Goal: Task Accomplishment & Management: Complete application form

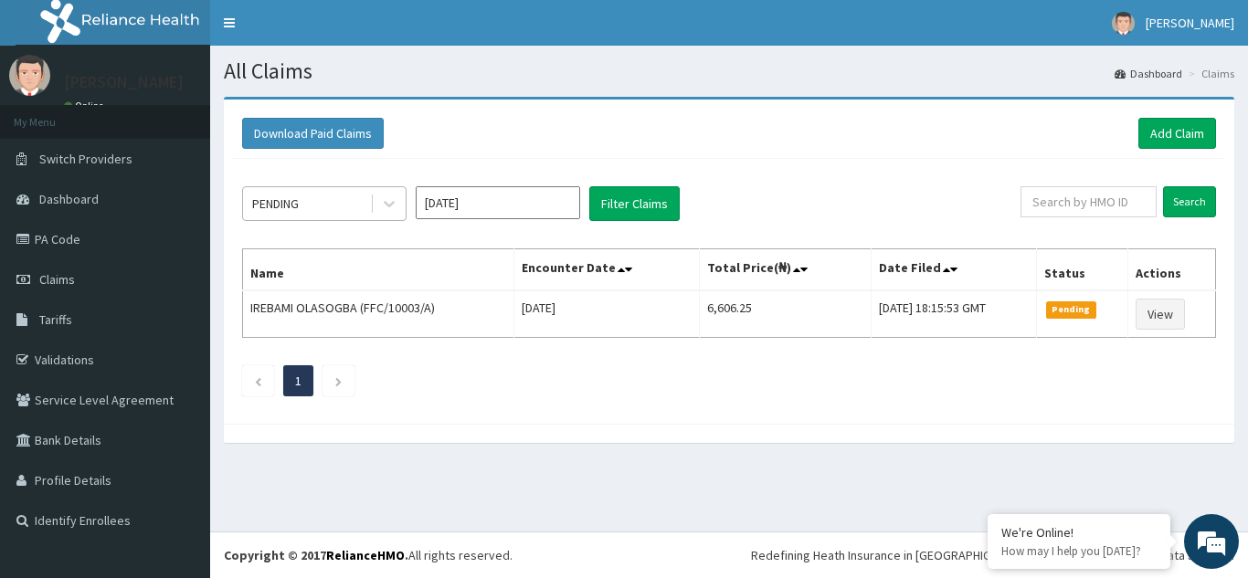
click at [294, 203] on div "PENDING" at bounding box center [275, 204] width 47 height 18
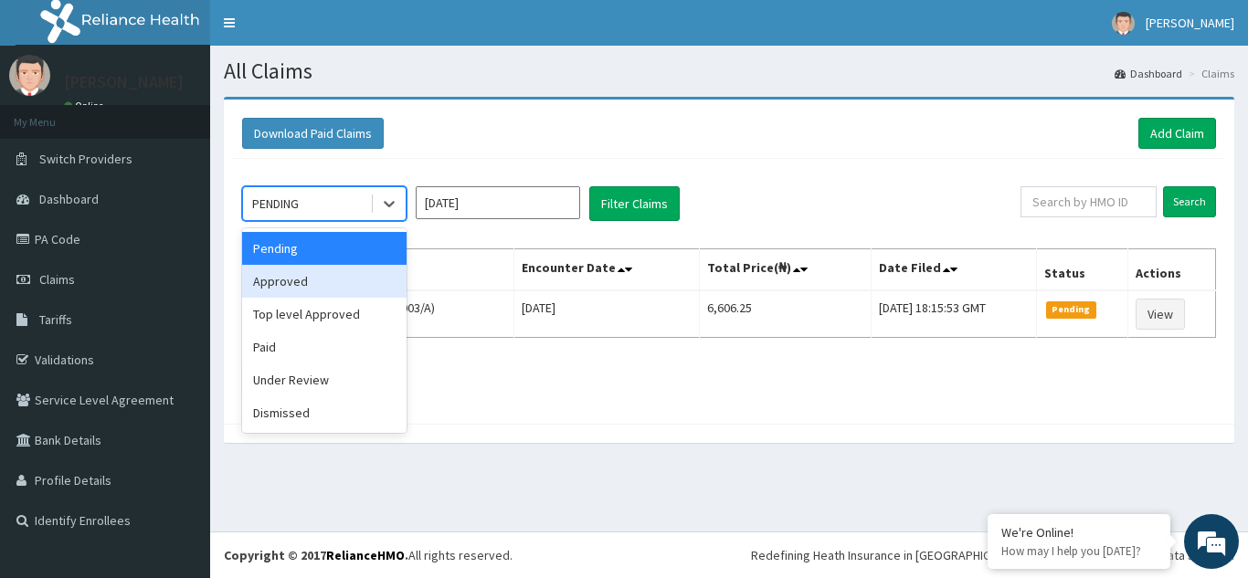
click at [310, 280] on div "Approved" at bounding box center [324, 281] width 164 height 33
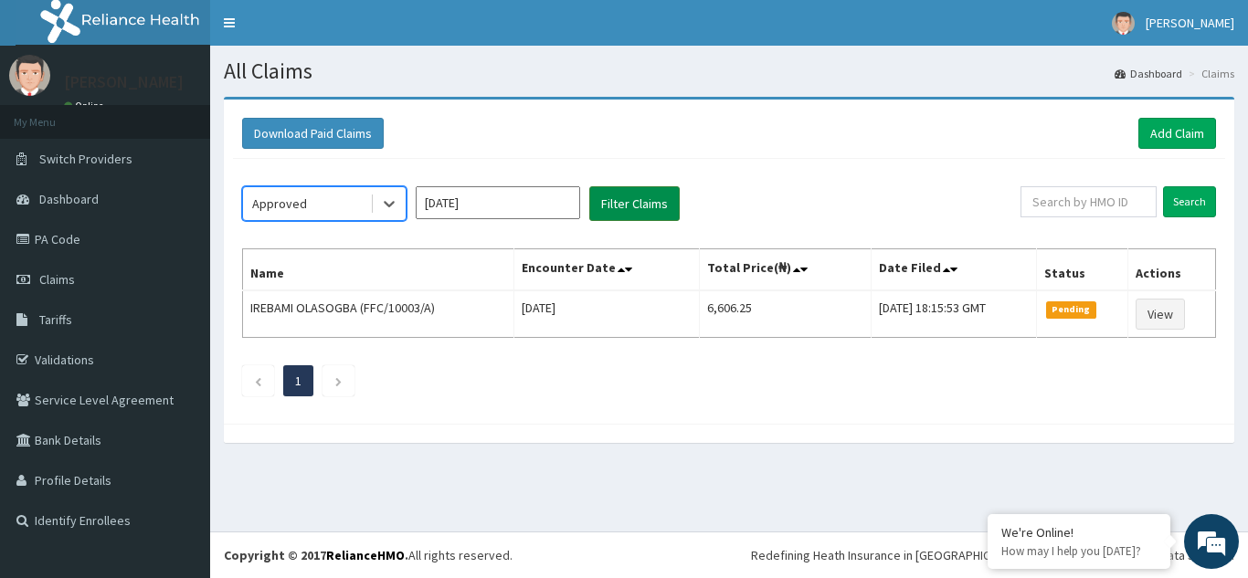
click at [606, 204] on button "Filter Claims" at bounding box center [634, 203] width 90 height 35
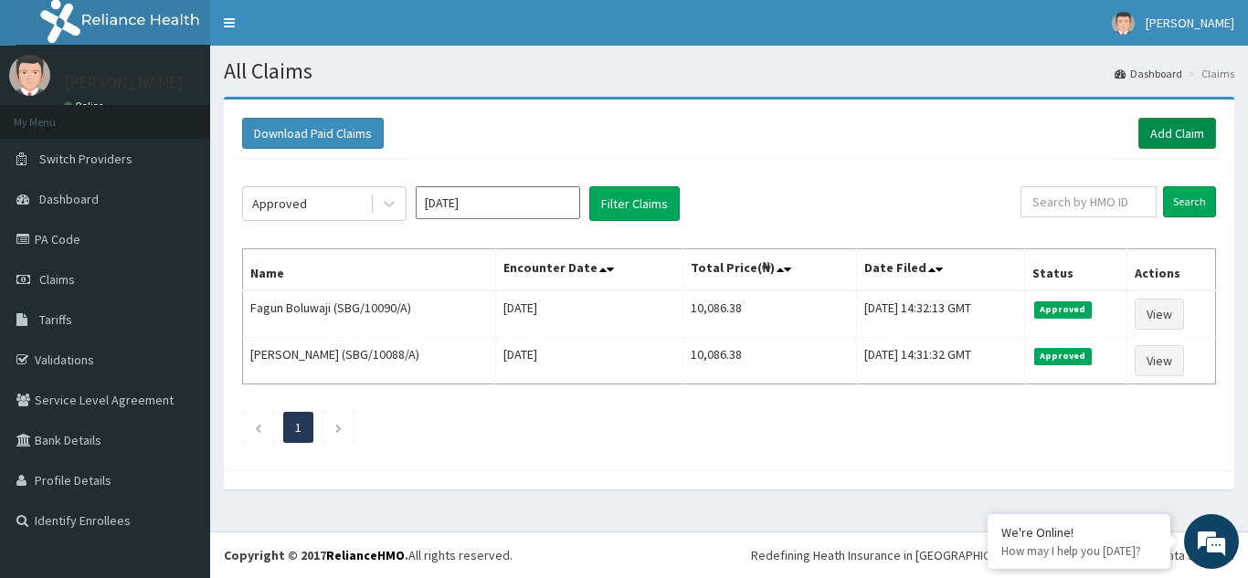
click at [1159, 132] on link "Add Claim" at bounding box center [1177, 133] width 78 height 31
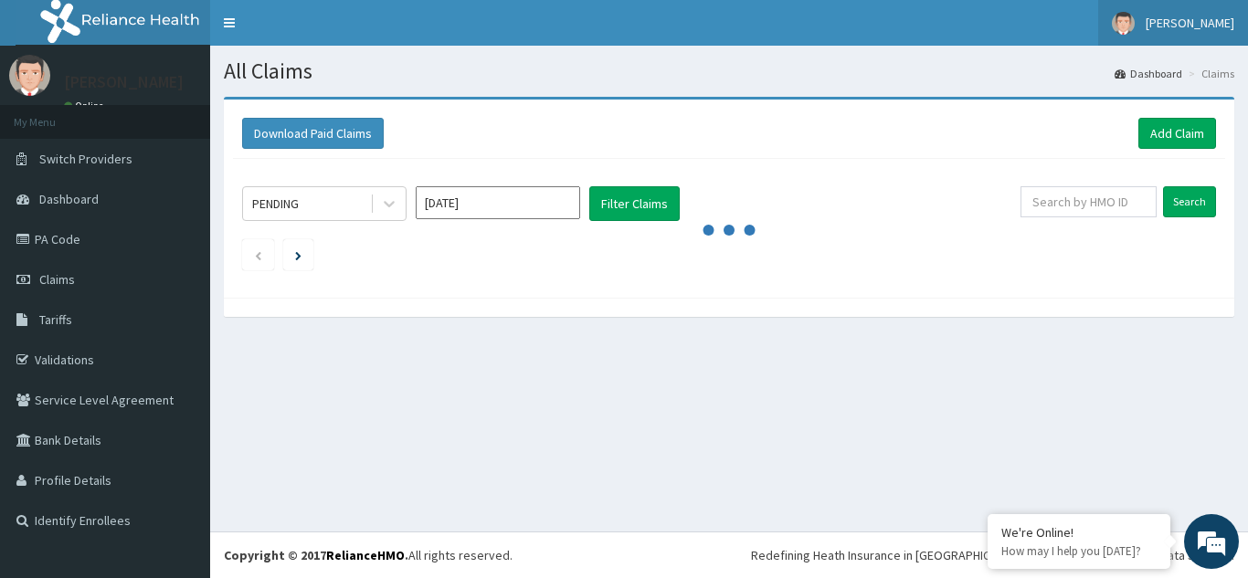
click at [1171, 20] on span "[PERSON_NAME]" at bounding box center [1190, 23] width 89 height 16
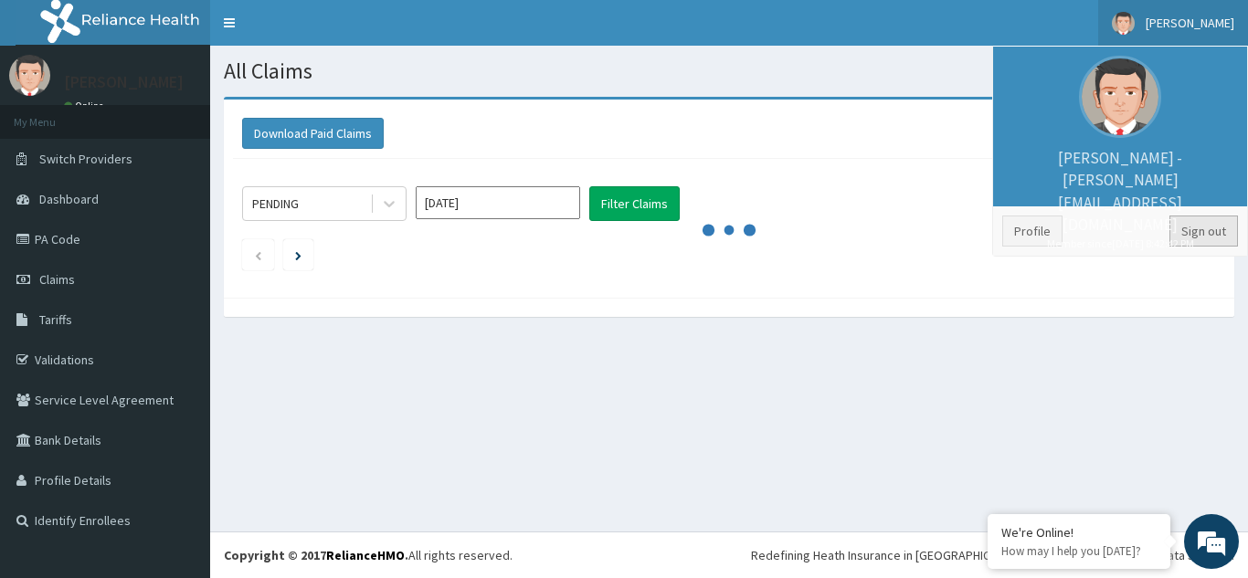
click at [1195, 230] on link "Sign out" at bounding box center [1203, 231] width 69 height 31
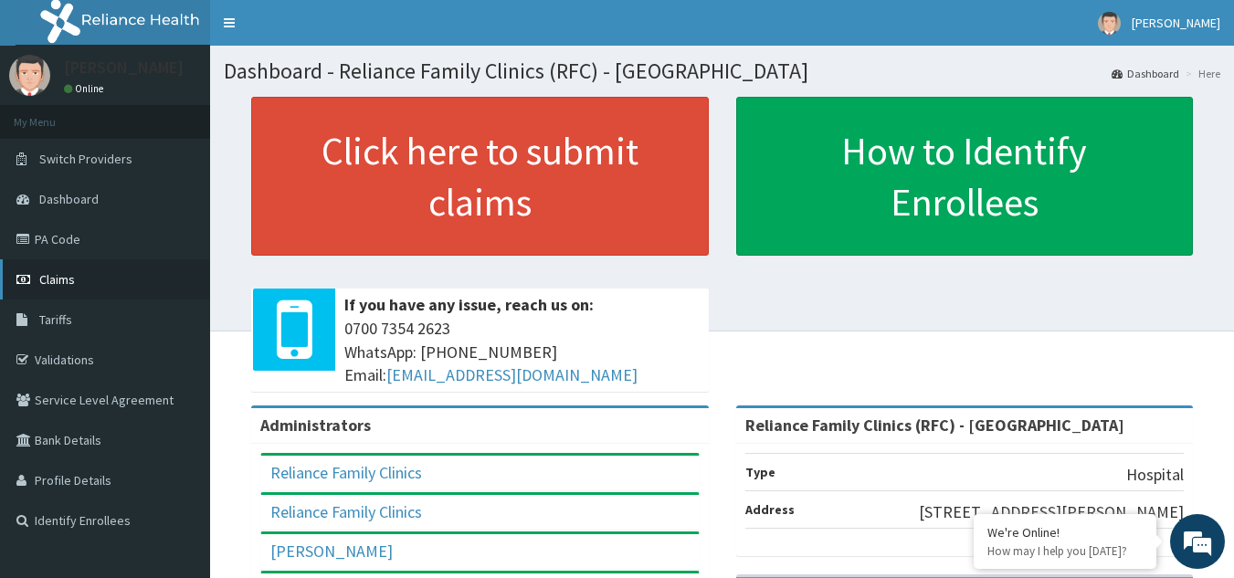
click at [64, 291] on link "Claims" at bounding box center [105, 279] width 210 height 40
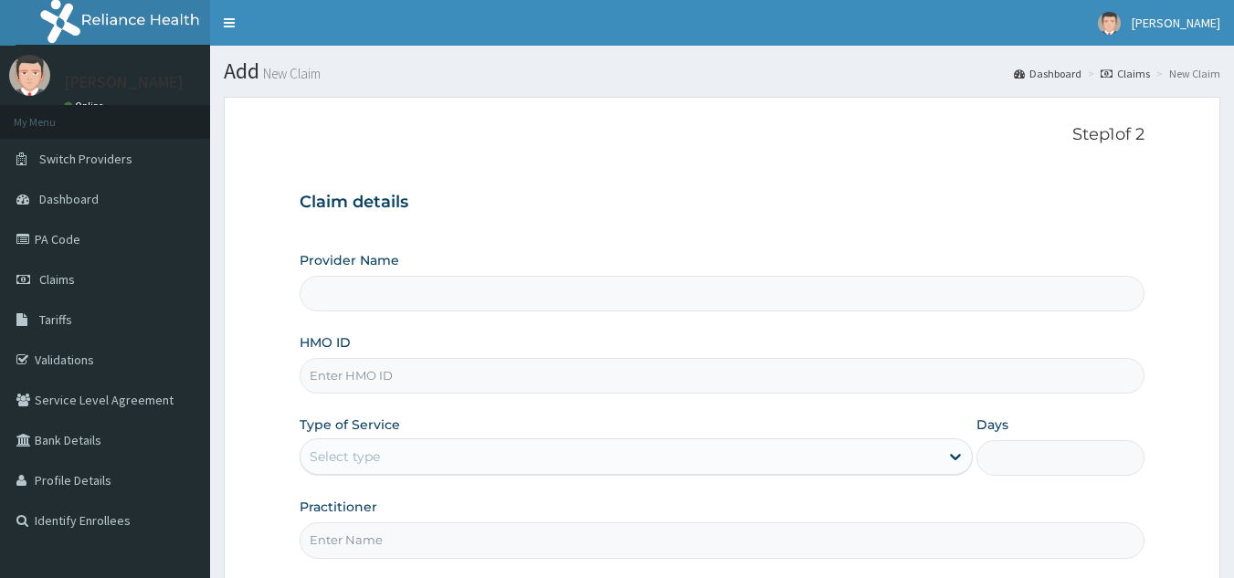
click at [419, 373] on input "HMO ID" at bounding box center [723, 376] width 846 height 36
type input "Reliance Family Clinics (RFC) - [GEOGRAPHIC_DATA]"
paste input "SBG/10200/A"
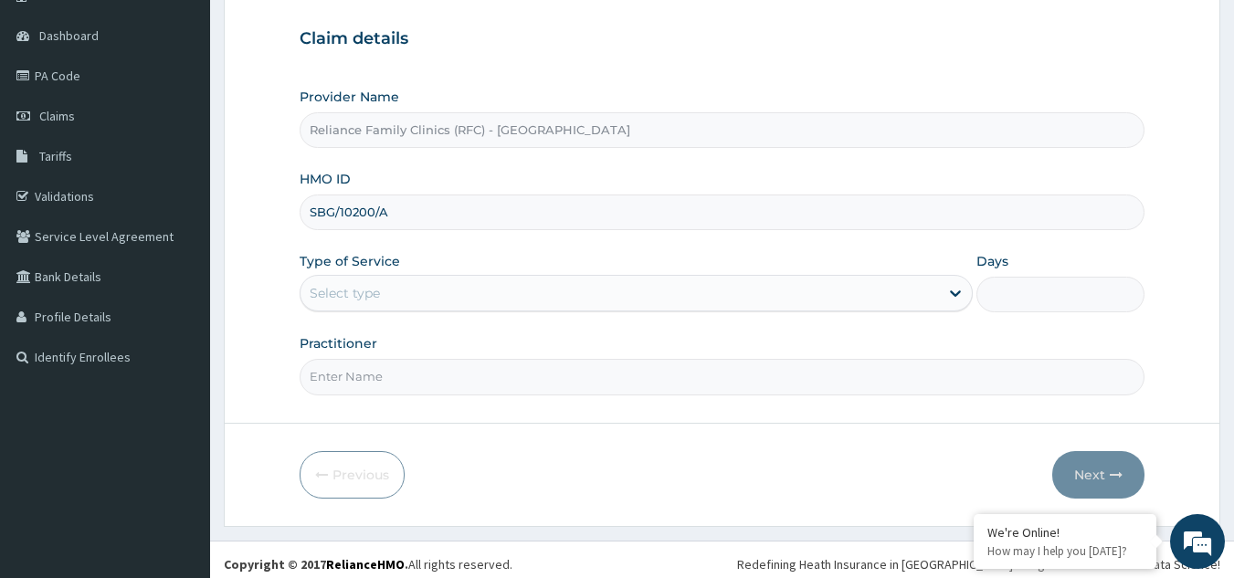
scroll to position [173, 0]
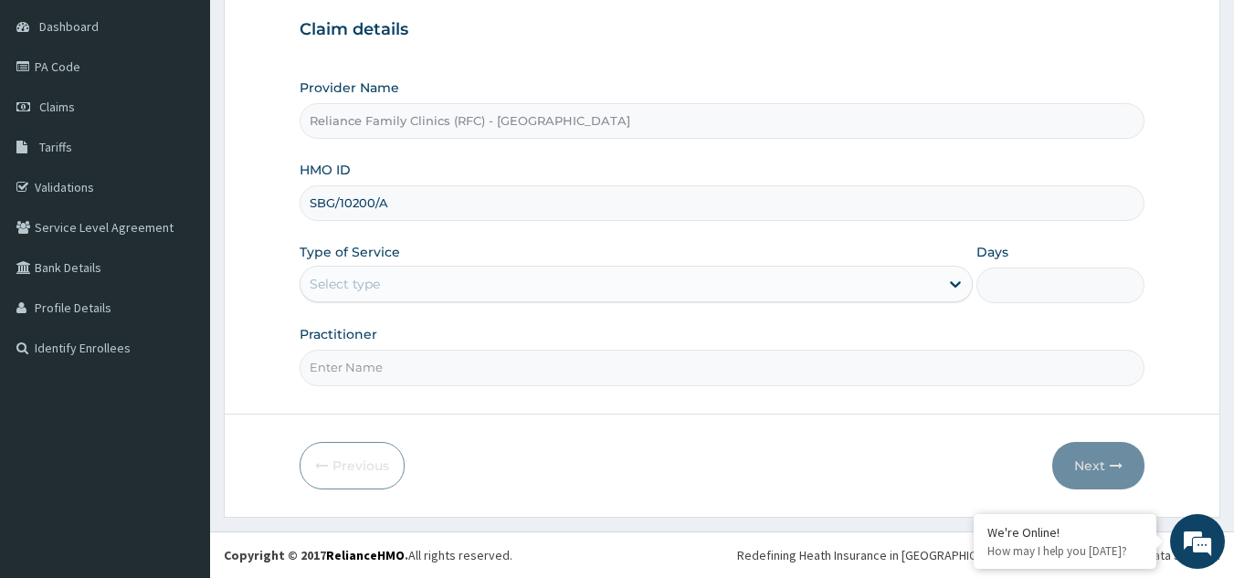
type input "SBG/10200/A"
click at [645, 298] on div "Select type" at bounding box center [620, 284] width 639 height 29
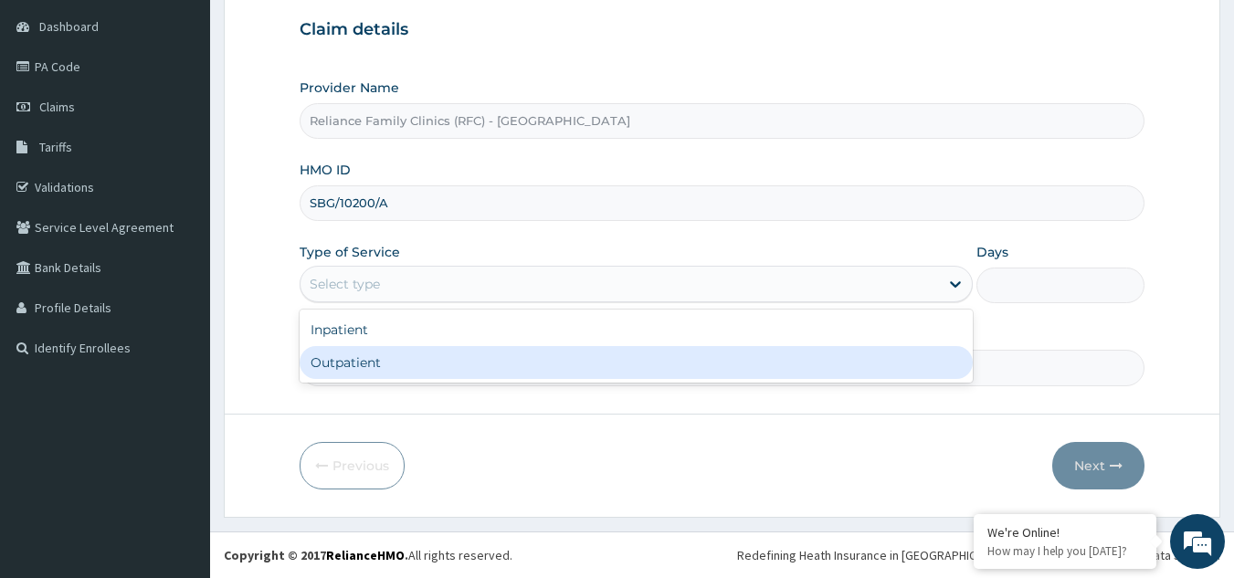
click at [628, 382] on div "Inpatient Outpatient" at bounding box center [636, 346] width 673 height 73
click at [622, 376] on div "Outpatient" at bounding box center [636, 362] width 673 height 33
type input "1"
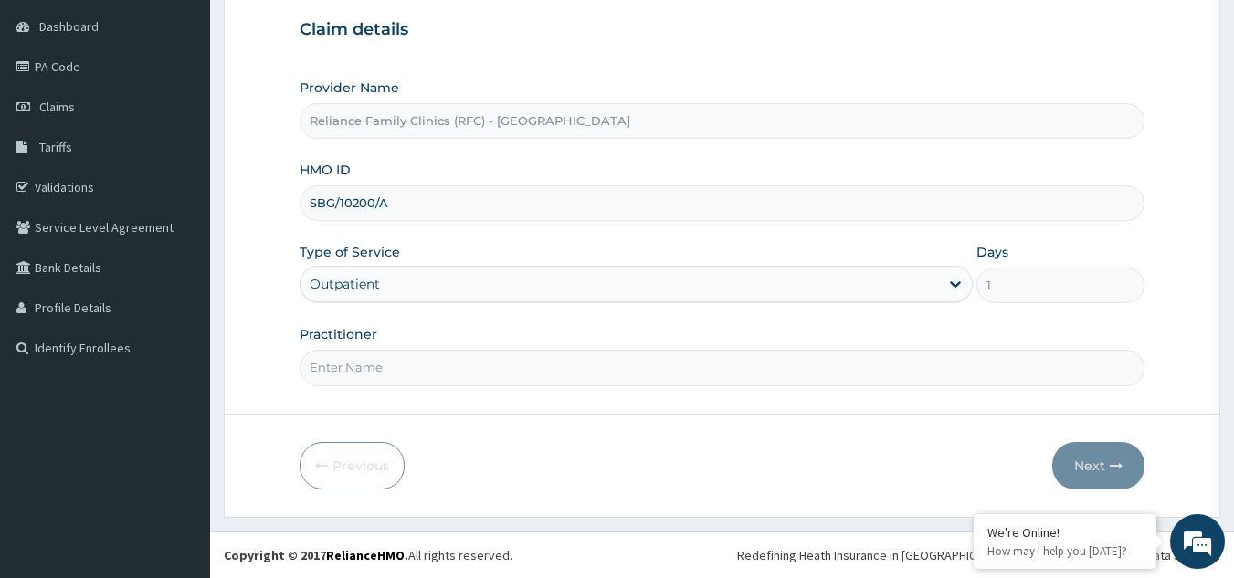
click at [622, 376] on input "Practitioner" at bounding box center [723, 368] width 846 height 36
type input "LOCUM"
click at [1088, 455] on button "Next" at bounding box center [1098, 466] width 92 height 48
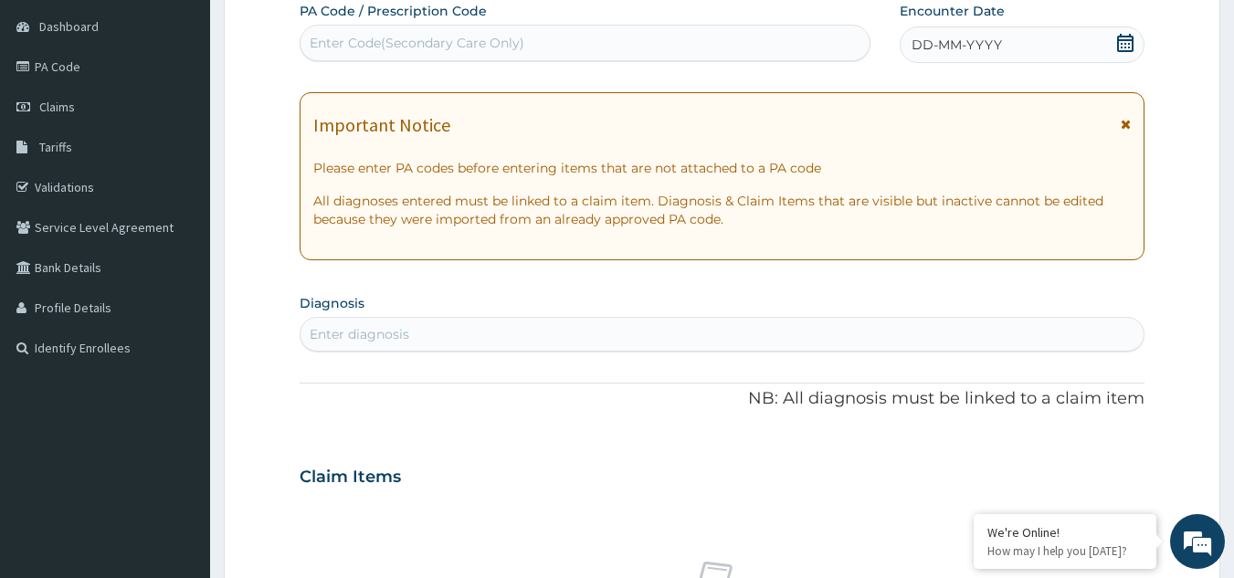
scroll to position [0, 0]
click at [672, 321] on div "Enter diagnosis" at bounding box center [723, 334] width 844 height 29
type input "WELL ADULT CHECK"
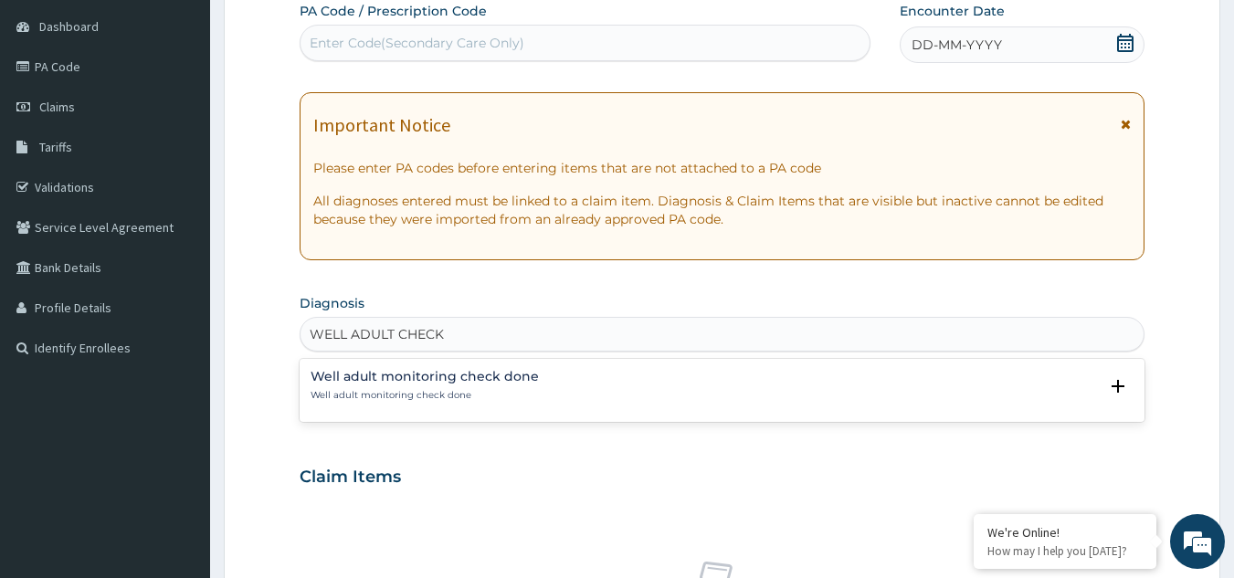
click at [388, 400] on p "Well adult monitoring check done" at bounding box center [425, 395] width 228 height 13
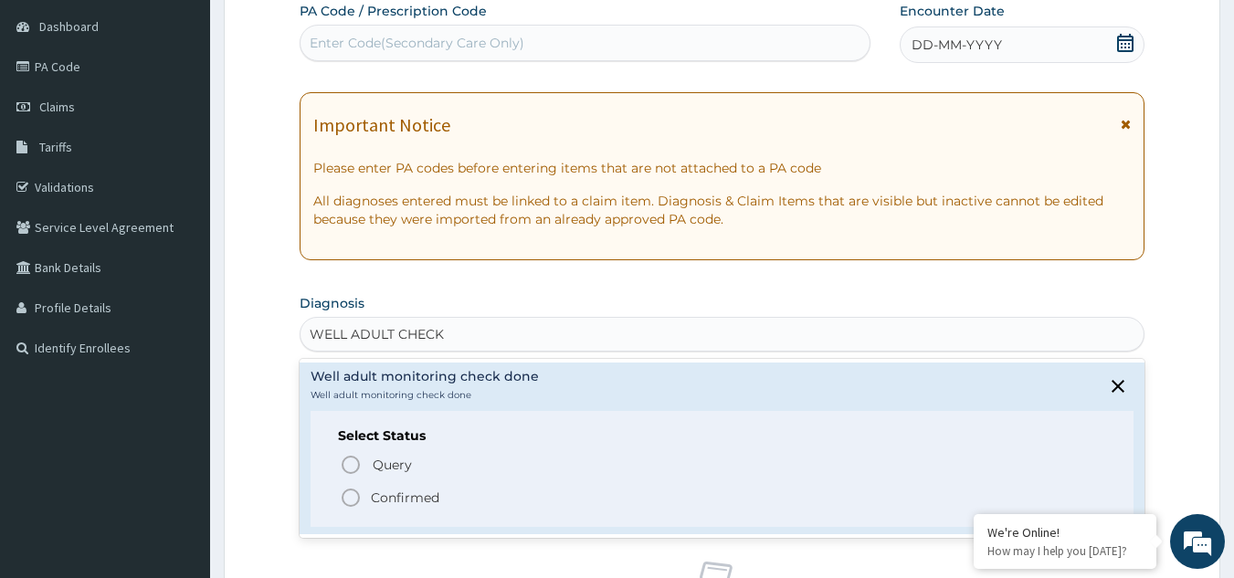
click at [408, 498] on p "Confirmed" at bounding box center [405, 498] width 69 height 18
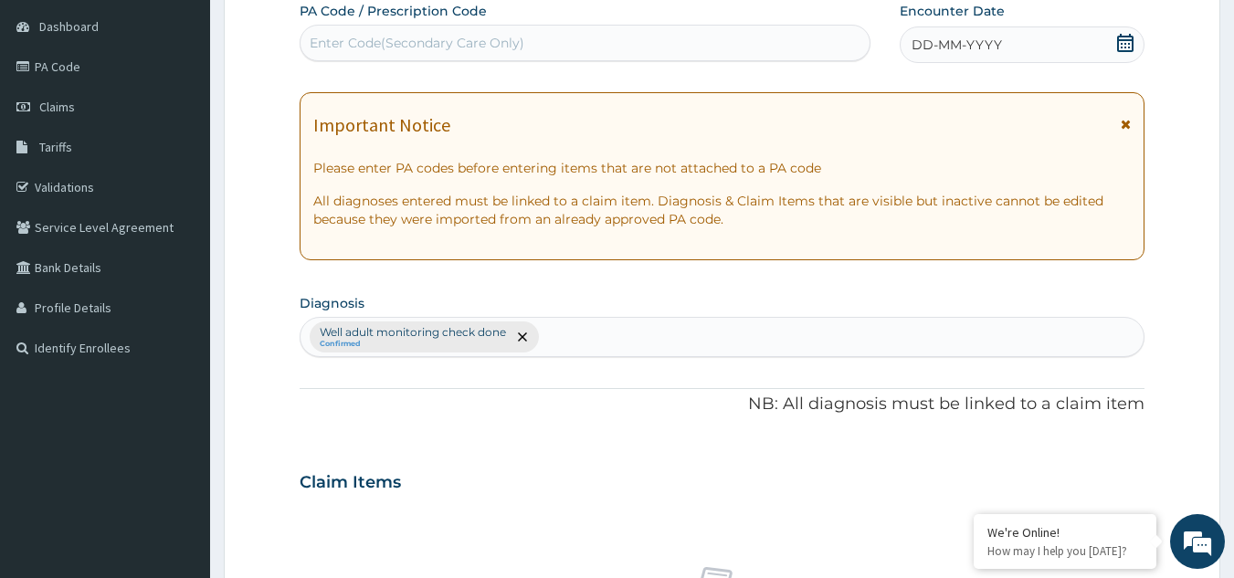
click at [947, 58] on div "DD-MM-YYYY" at bounding box center [1022, 44] width 245 height 37
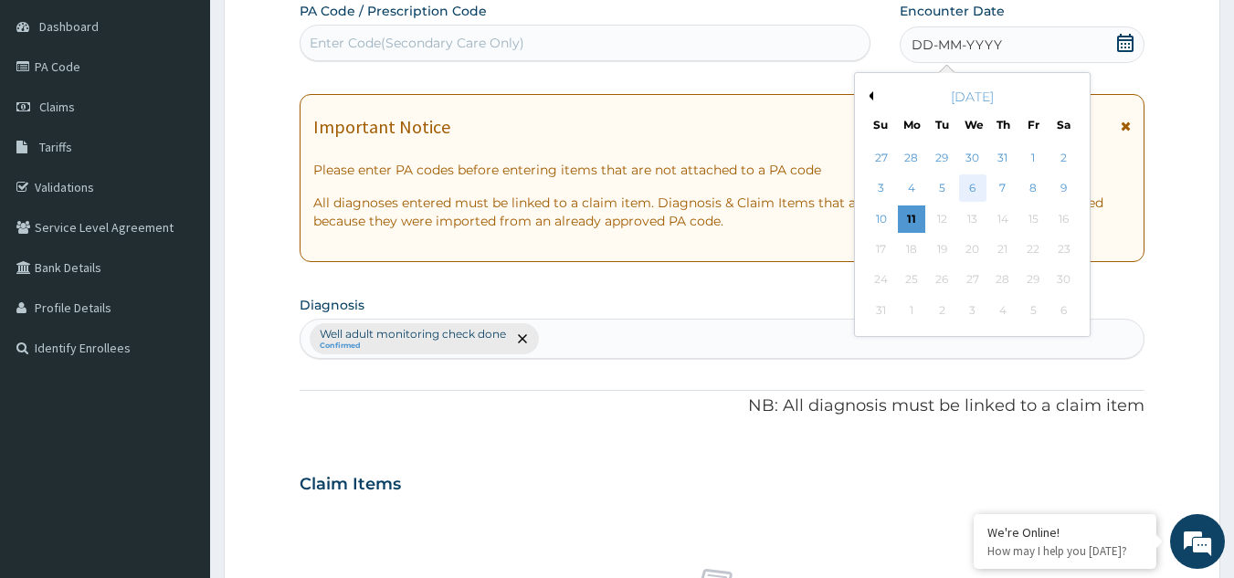
click at [971, 196] on div "6" at bounding box center [972, 188] width 27 height 27
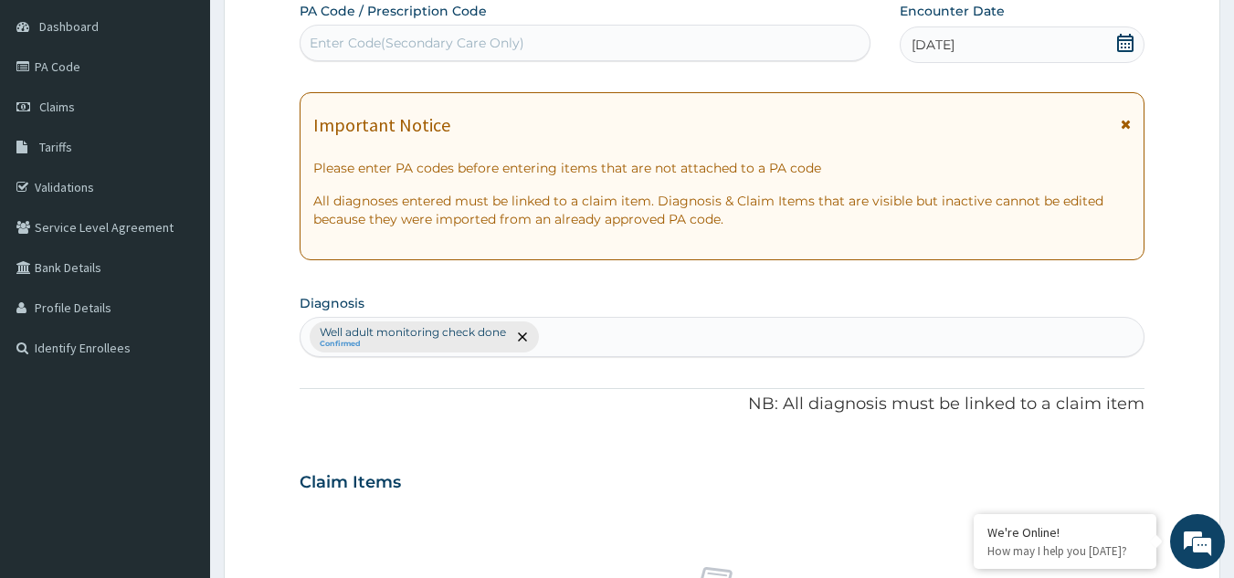
scroll to position [678, 0]
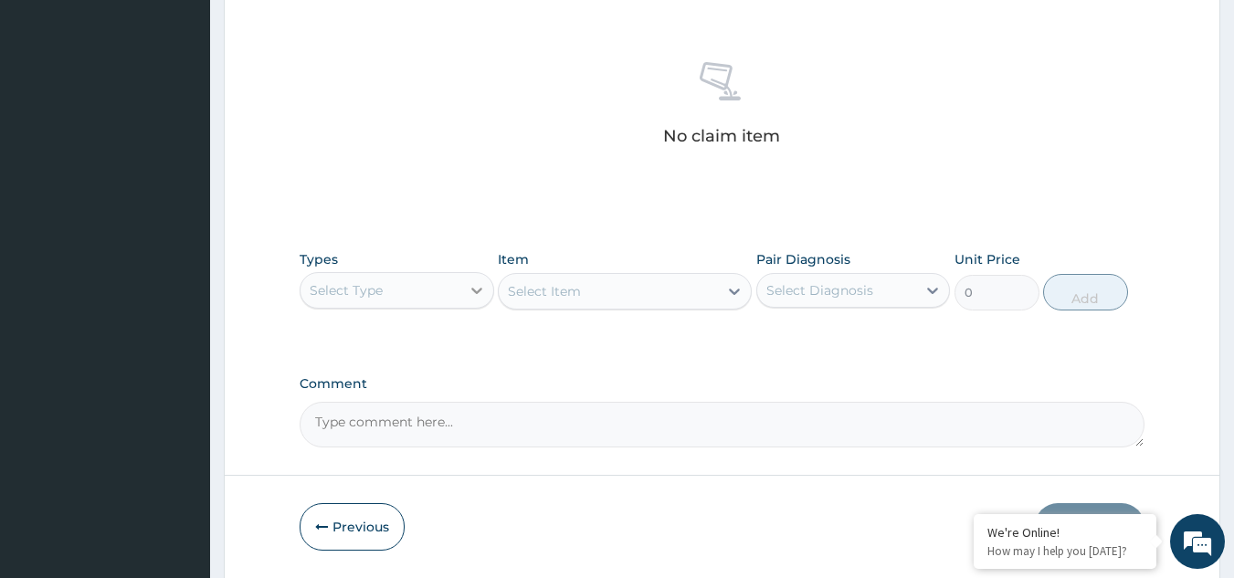
click at [470, 295] on icon at bounding box center [477, 290] width 18 height 18
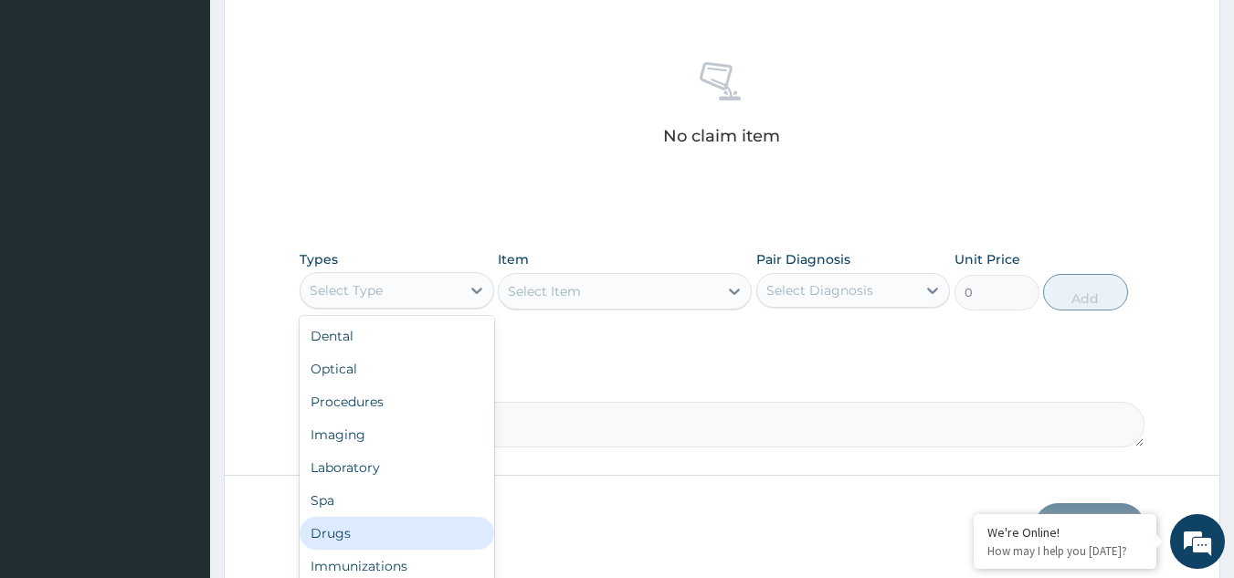
click at [397, 525] on div "Drugs" at bounding box center [397, 533] width 195 height 33
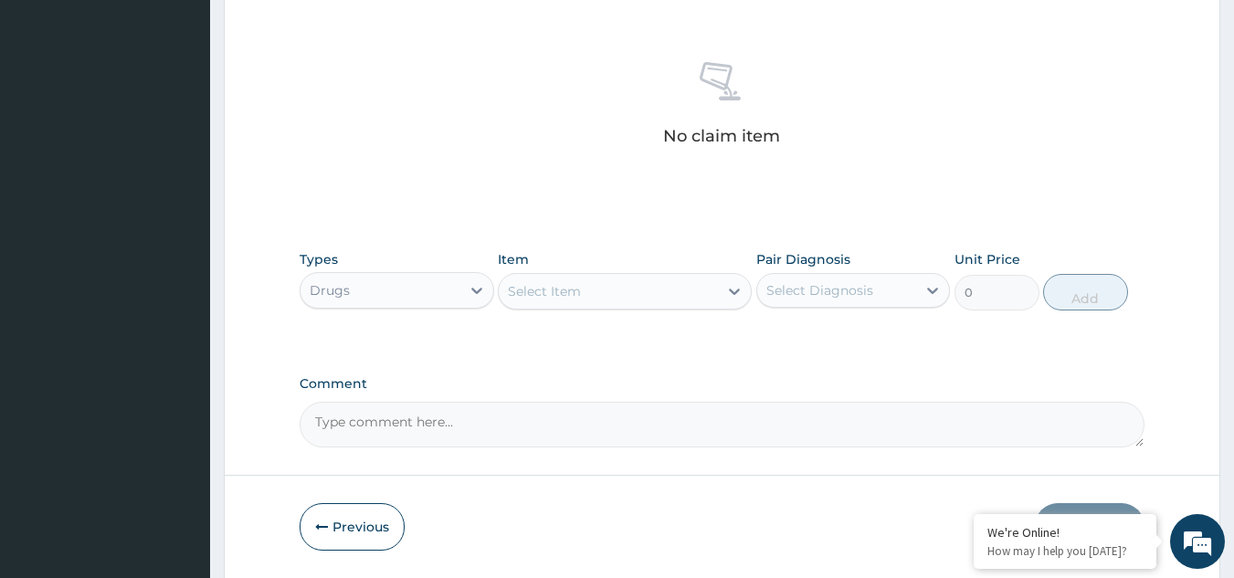
click at [576, 271] on div "Item Select Item" at bounding box center [625, 280] width 254 height 60
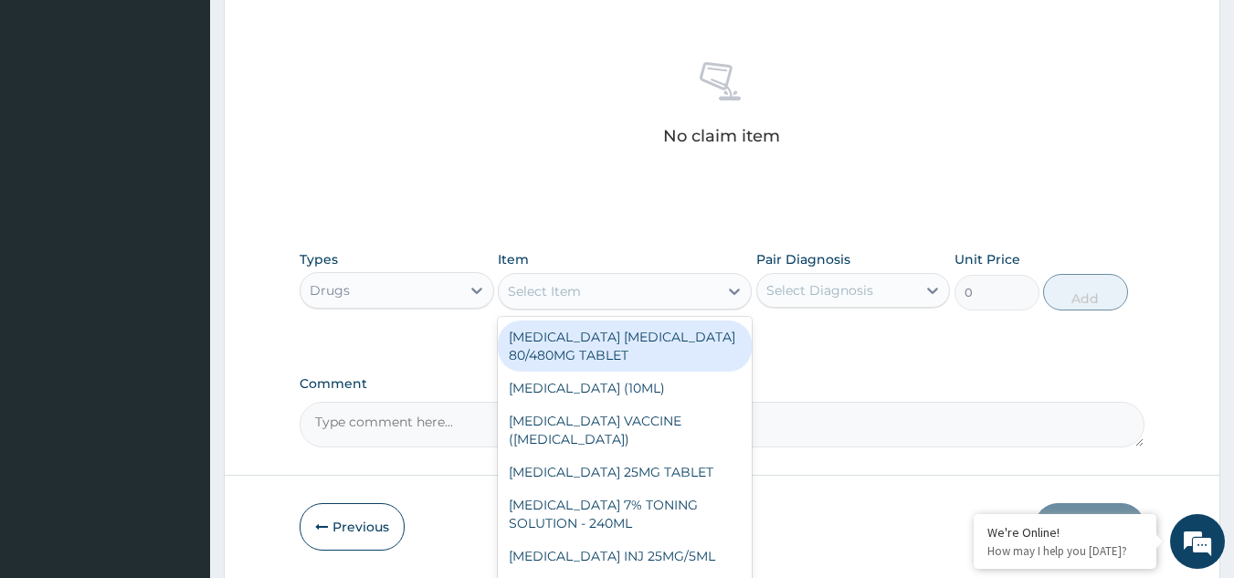
click at [576, 290] on div "Select Item" at bounding box center [544, 291] width 73 height 18
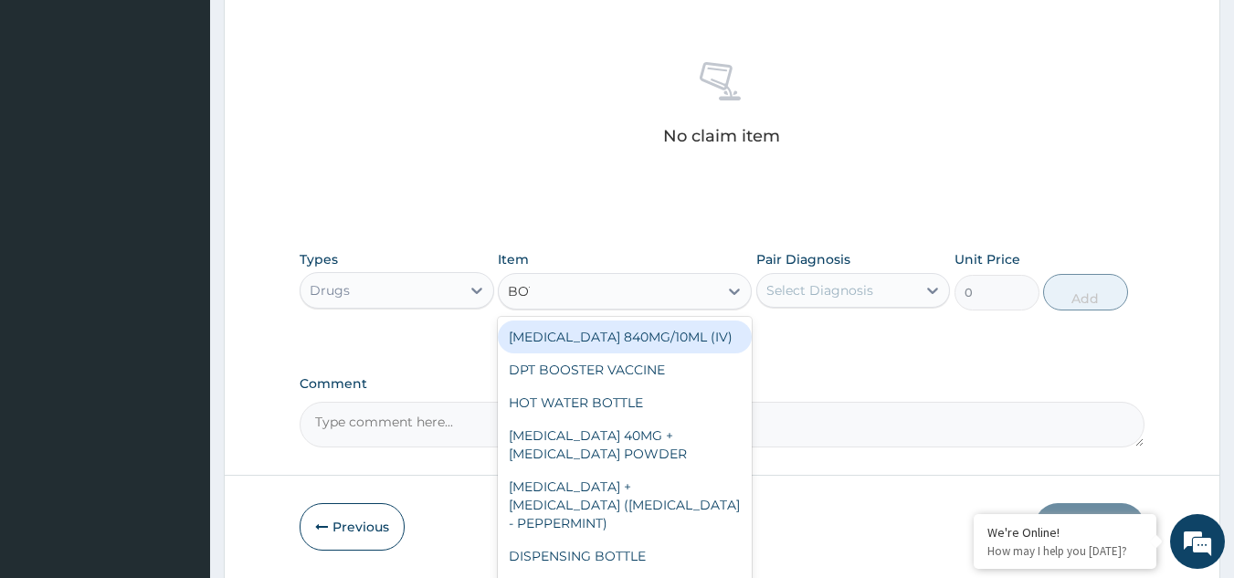
type input "[PERSON_NAME]"
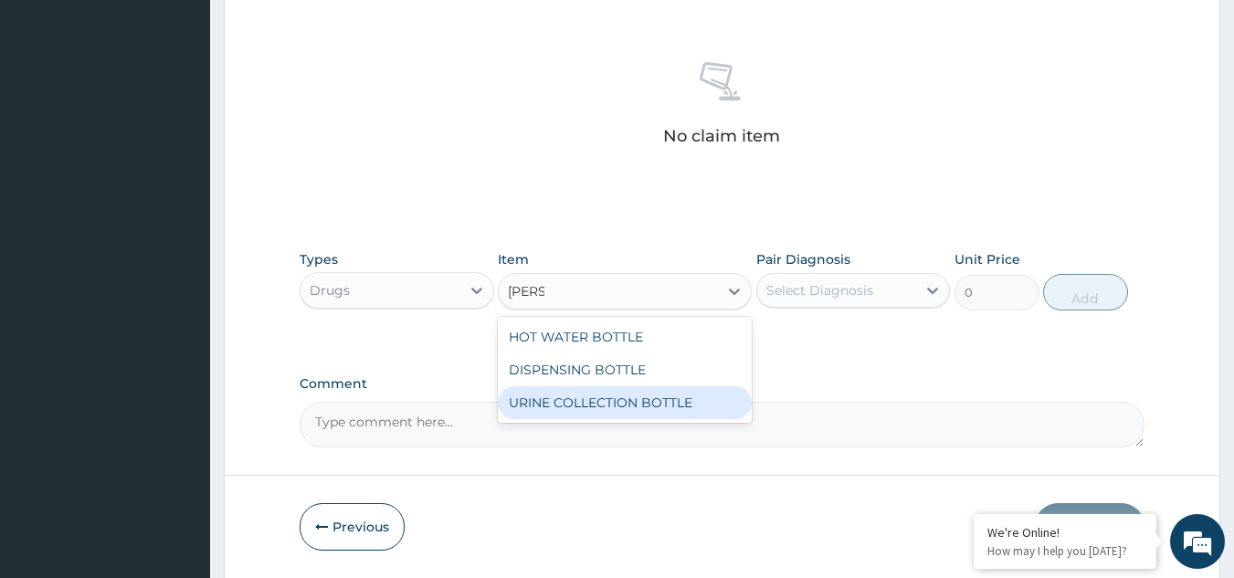
click at [615, 412] on div "URINE COLLECTION BOTTLE" at bounding box center [625, 402] width 254 height 33
type input "198"
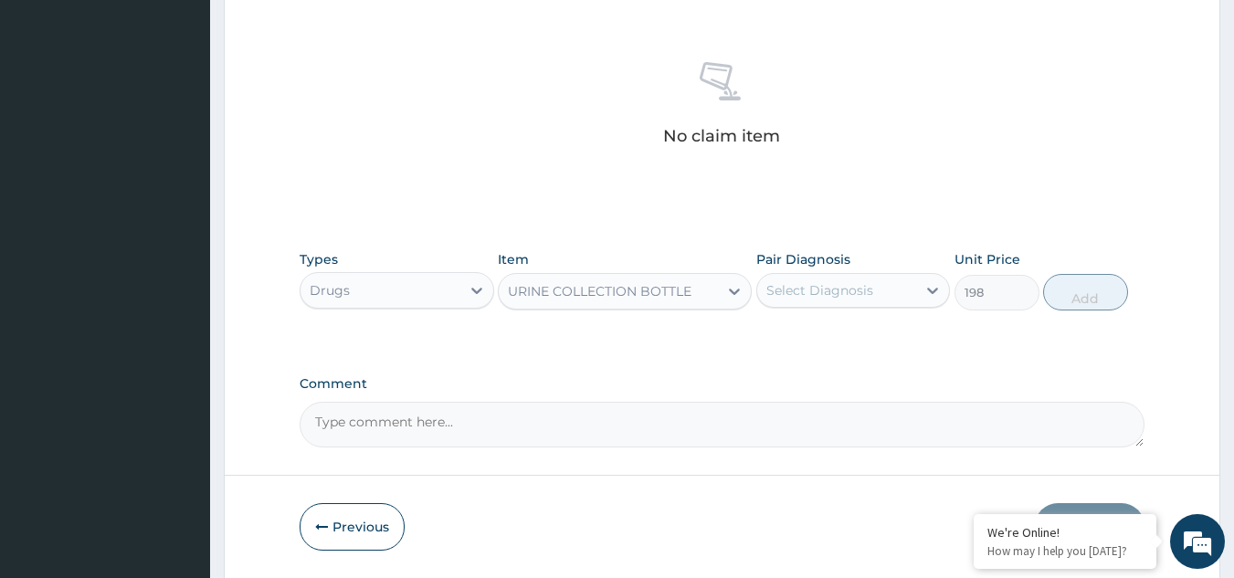
click at [816, 292] on div "Select Diagnosis" at bounding box center [820, 290] width 107 height 18
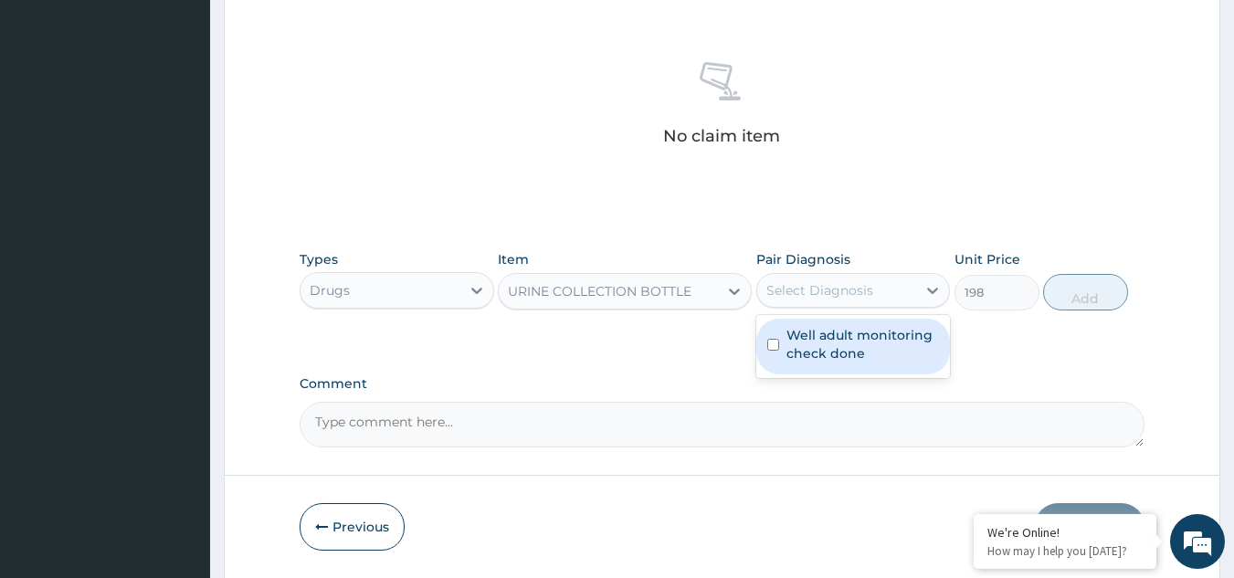
click at [831, 365] on div "Well adult monitoring check done" at bounding box center [853, 347] width 195 height 56
checkbox input "true"
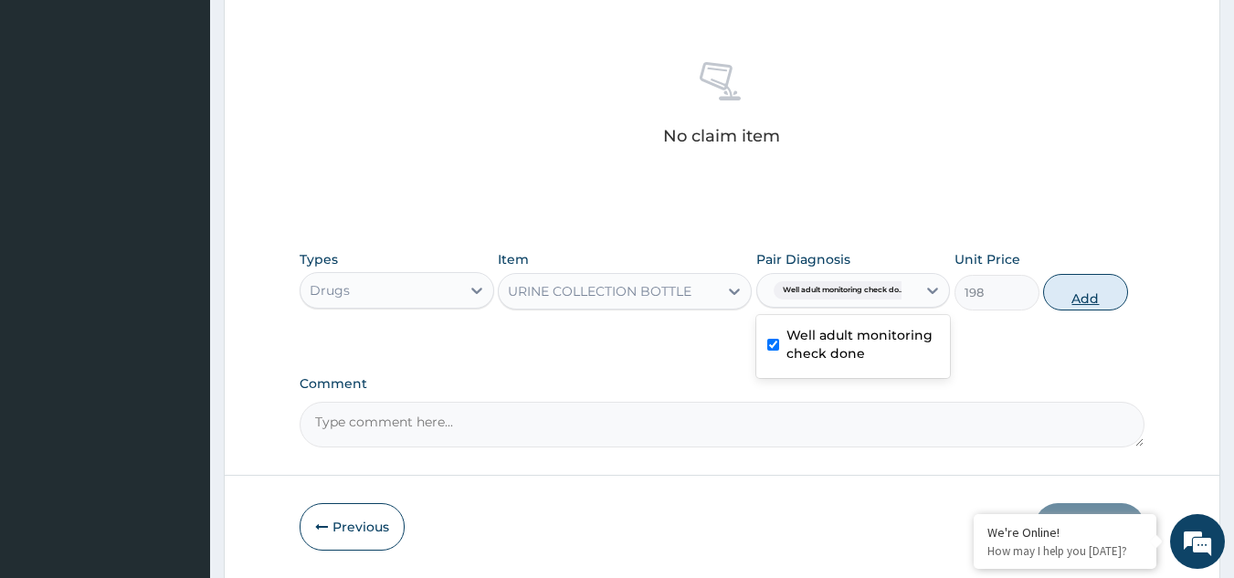
click at [1055, 292] on button "Add" at bounding box center [1085, 292] width 85 height 37
type input "0"
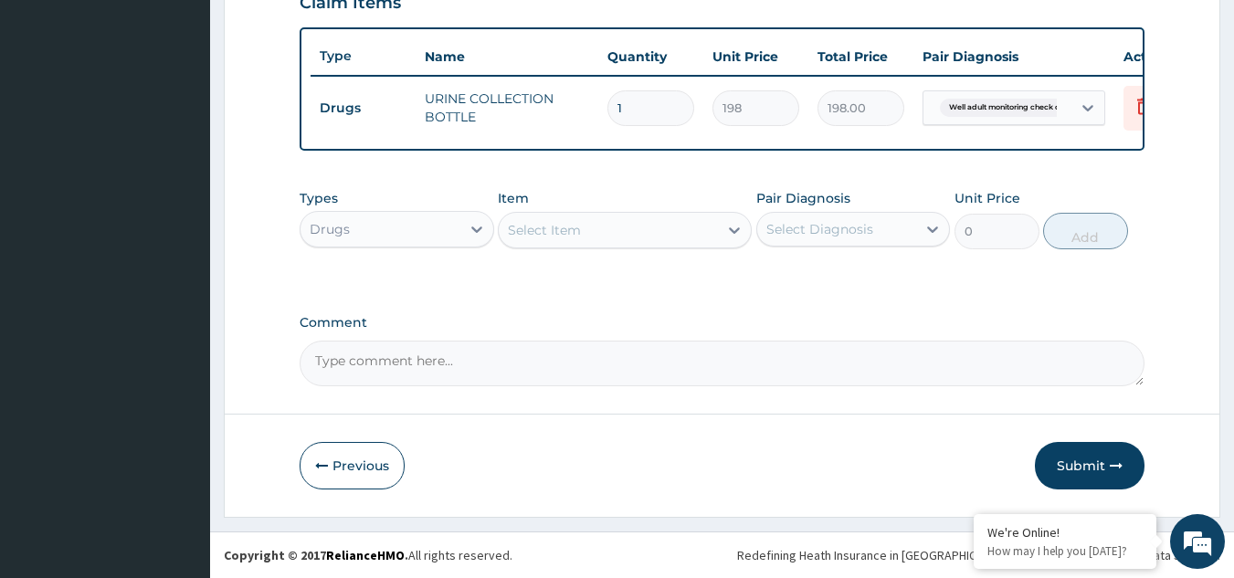
scroll to position [666, 0]
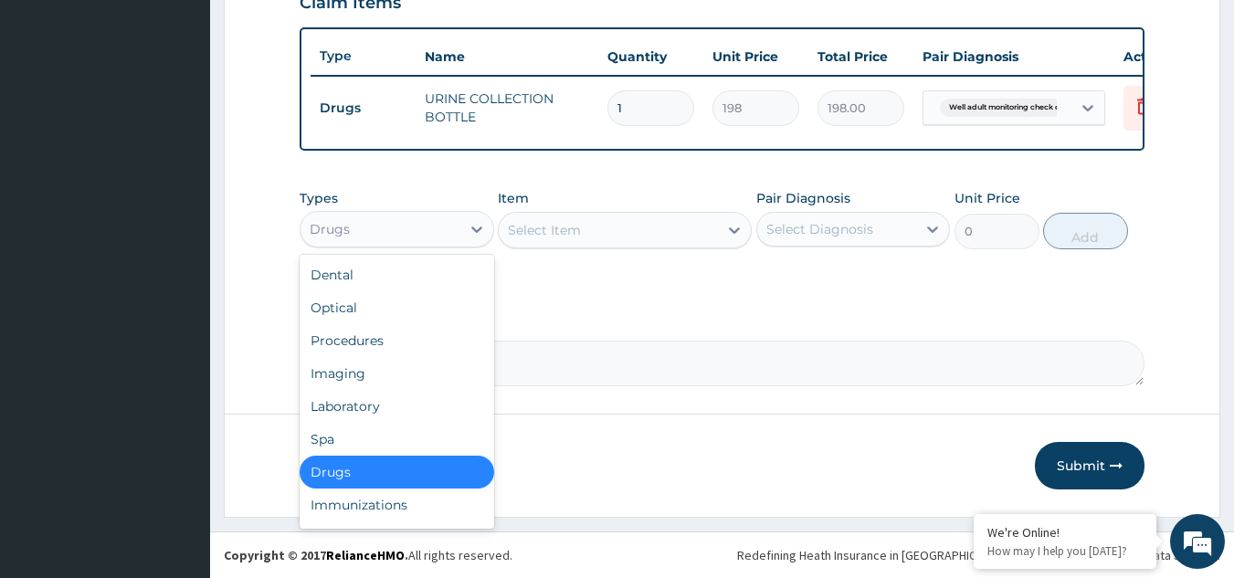
click at [386, 234] on div "Drugs" at bounding box center [381, 229] width 160 height 29
click at [354, 403] on div "Laboratory" at bounding box center [397, 406] width 195 height 33
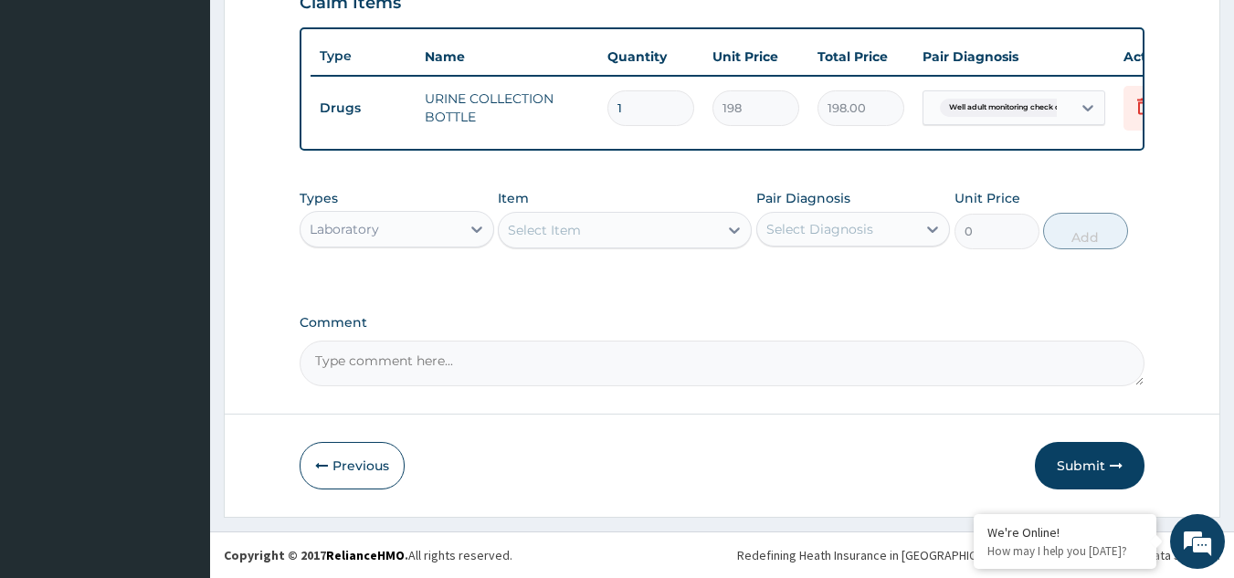
click at [666, 222] on div "Select Item" at bounding box center [608, 230] width 219 height 29
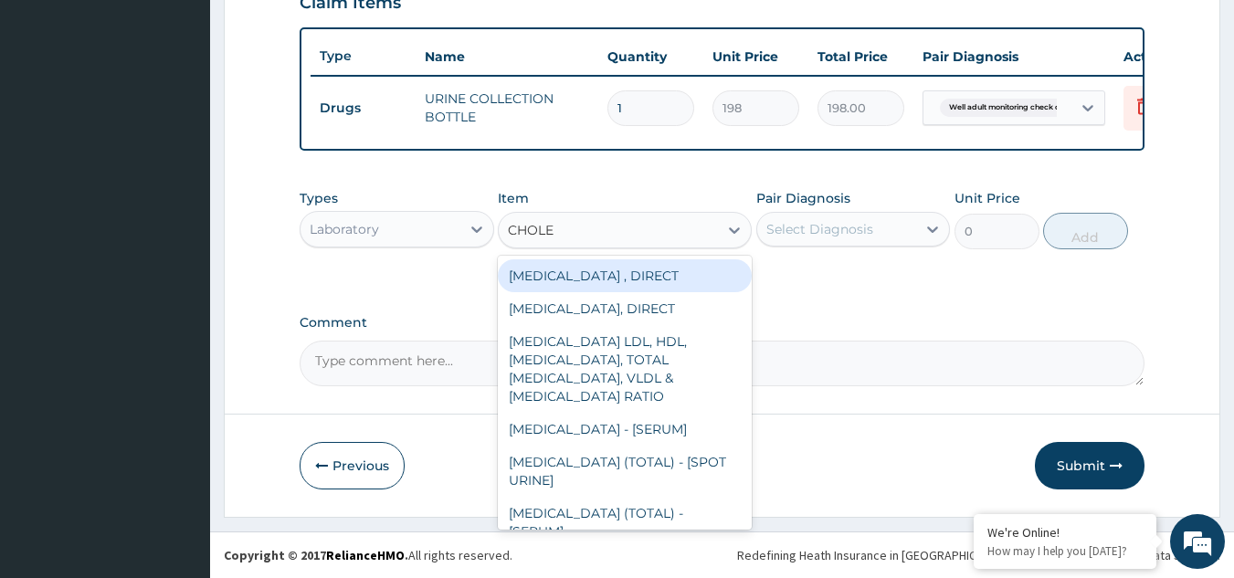
type input "CHOLES"
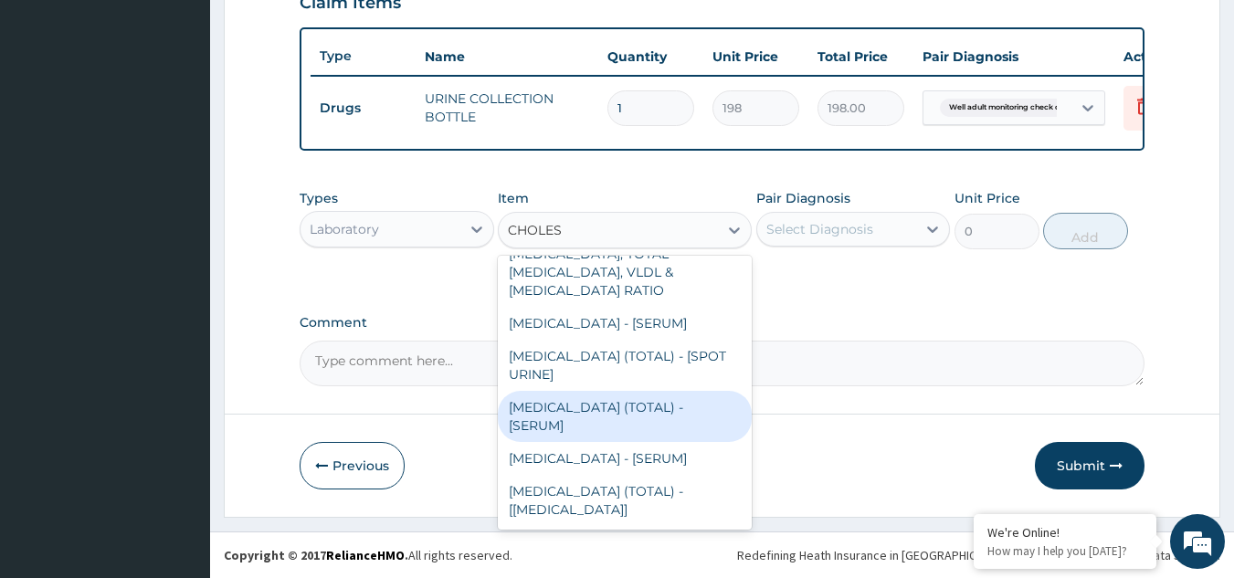
type input "2880"
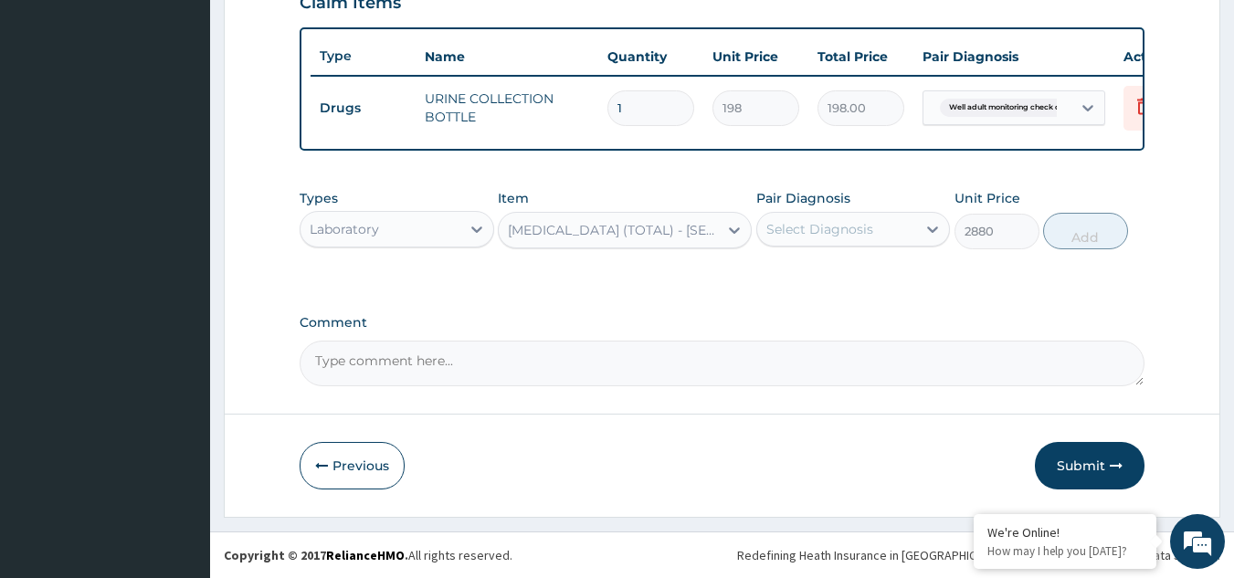
click at [825, 231] on div "Select Diagnosis" at bounding box center [820, 229] width 107 height 18
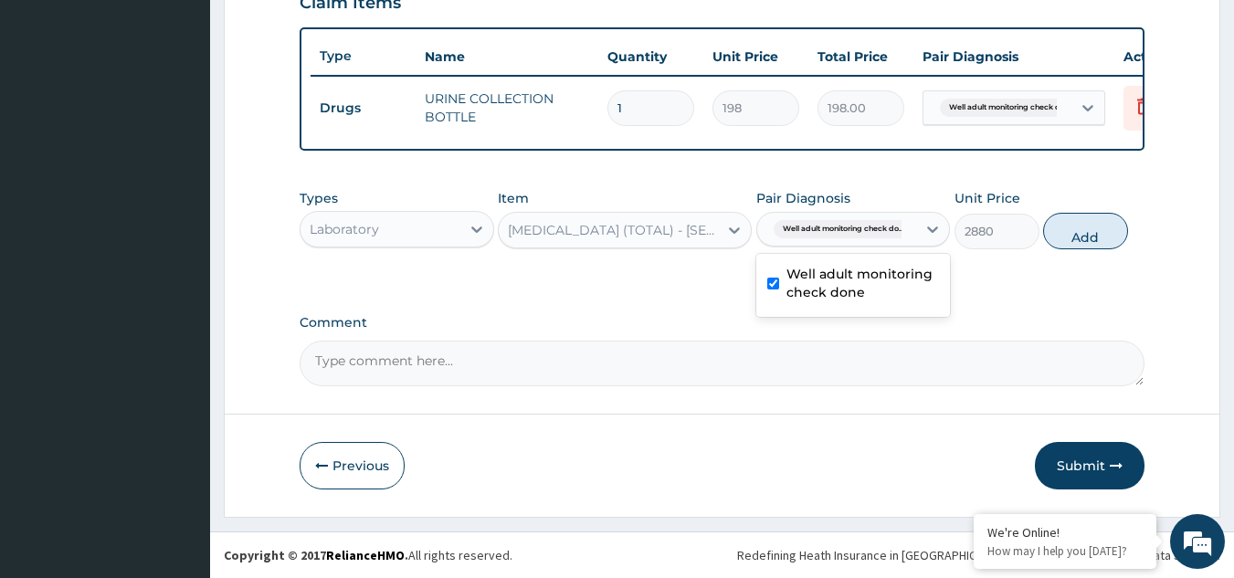
checkbox input "true"
click at [1110, 234] on button "Add" at bounding box center [1085, 231] width 85 height 37
type input "0"
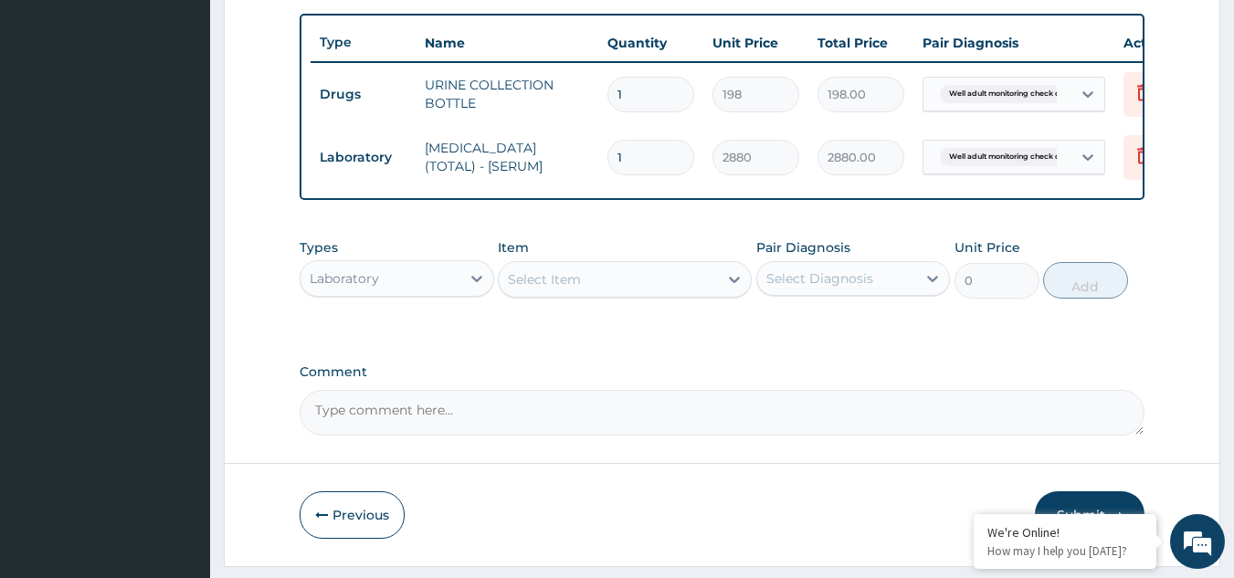
click at [665, 280] on div "Select Item" at bounding box center [608, 279] width 219 height 29
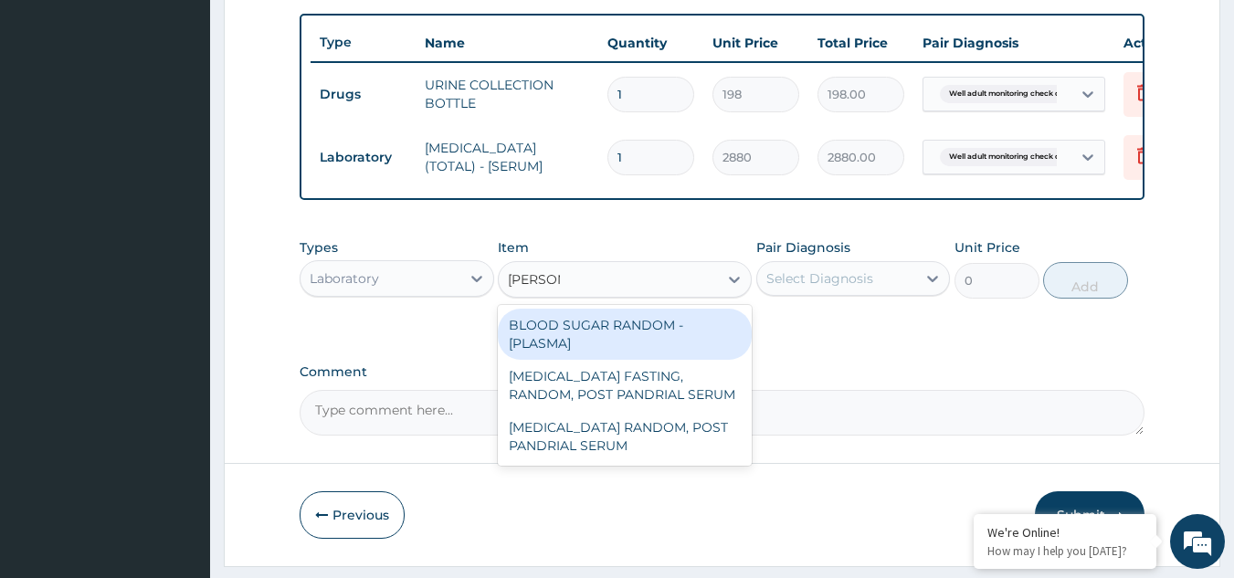
type input "RANDOM"
type input "1800"
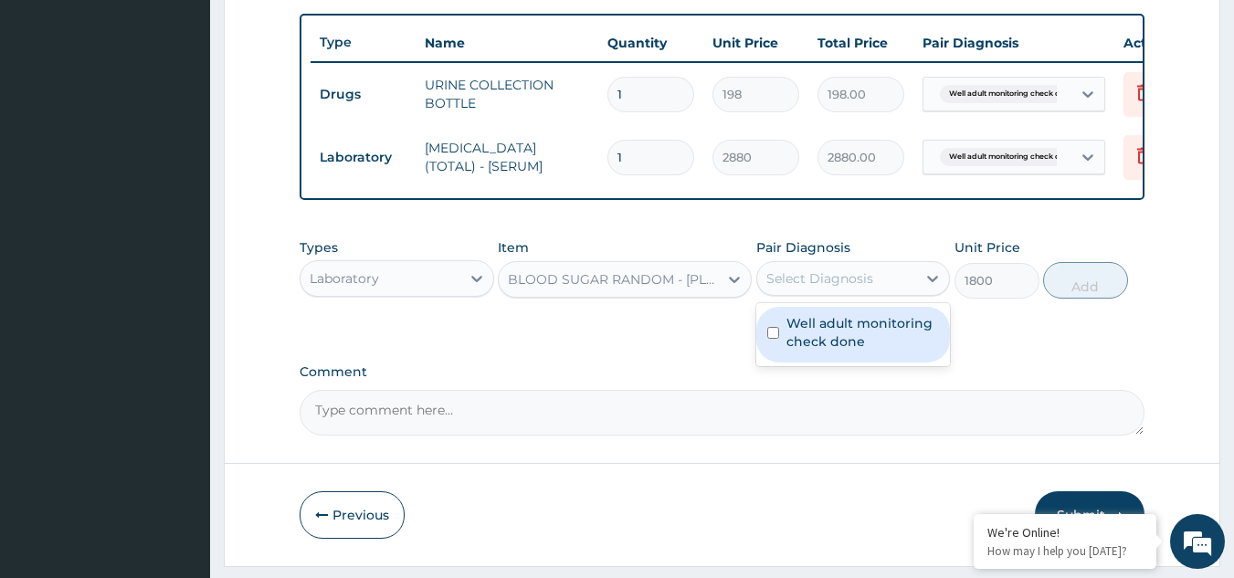
click at [795, 280] on div "Select Diagnosis" at bounding box center [837, 278] width 160 height 29
click at [797, 327] on label "Well adult monitoring check done" at bounding box center [863, 332] width 153 height 37
checkbox input "true"
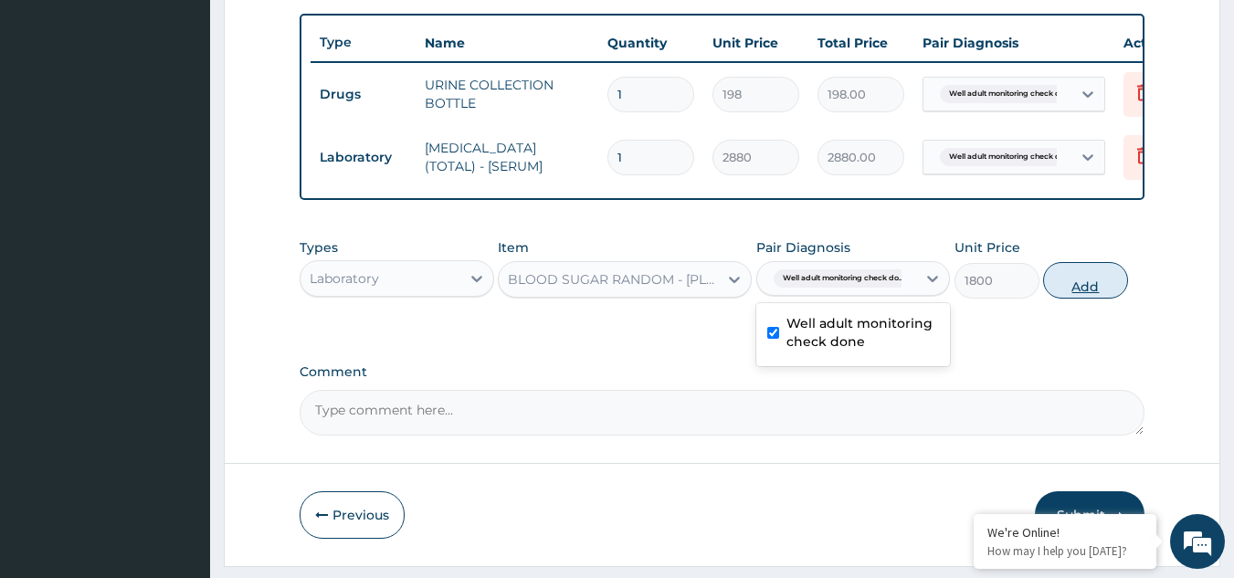
click at [1071, 299] on button "Add" at bounding box center [1085, 280] width 85 height 37
type input "0"
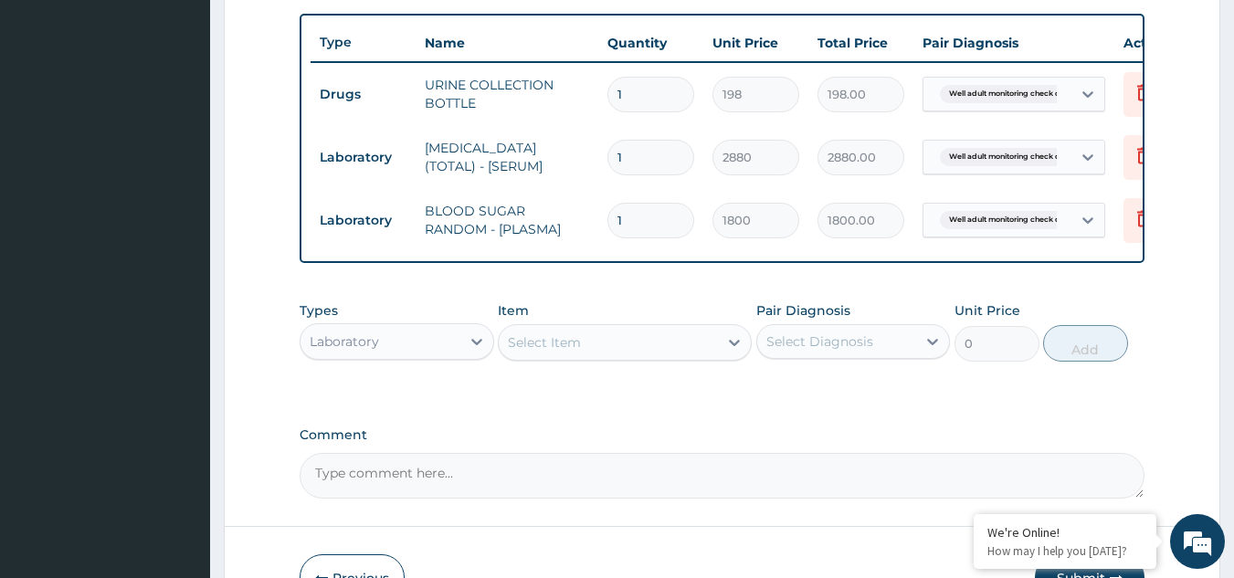
click at [630, 371] on div "Types Laboratory Item Select Item Pair Diagnosis Select Diagnosis Unit Price 0 …" at bounding box center [723, 331] width 846 height 79
click at [619, 354] on div "Select Item" at bounding box center [608, 342] width 219 height 29
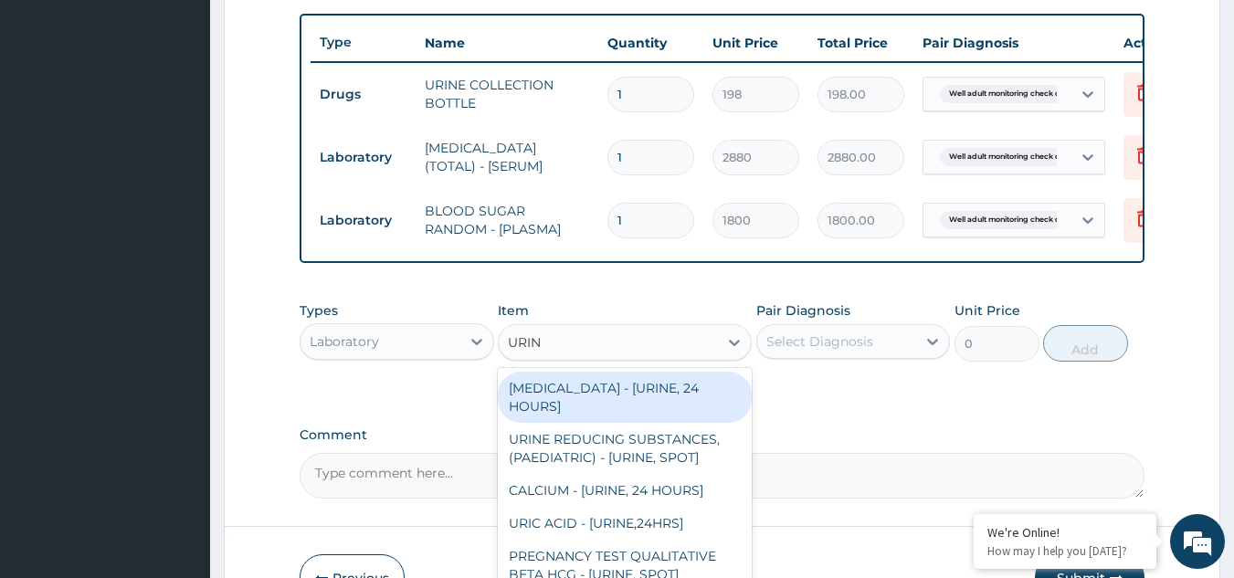
type input "URINA"
type input "1531.875"
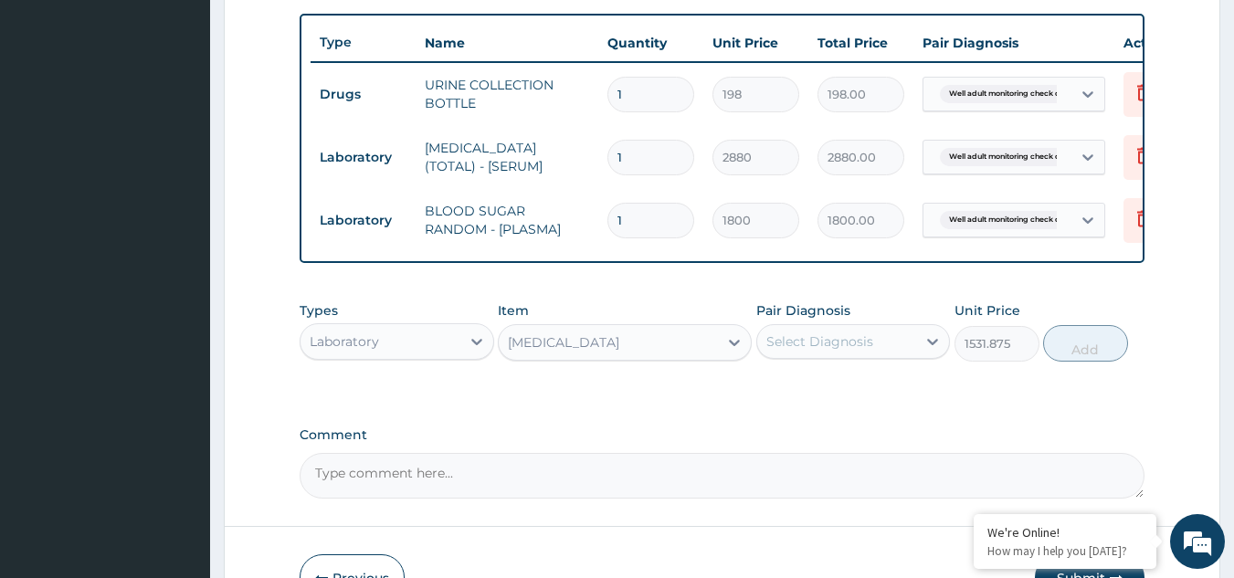
click at [795, 371] on div "Types Laboratory Item URINALYSIS Pair Diagnosis Select Diagnosis Unit Price 153…" at bounding box center [723, 331] width 846 height 79
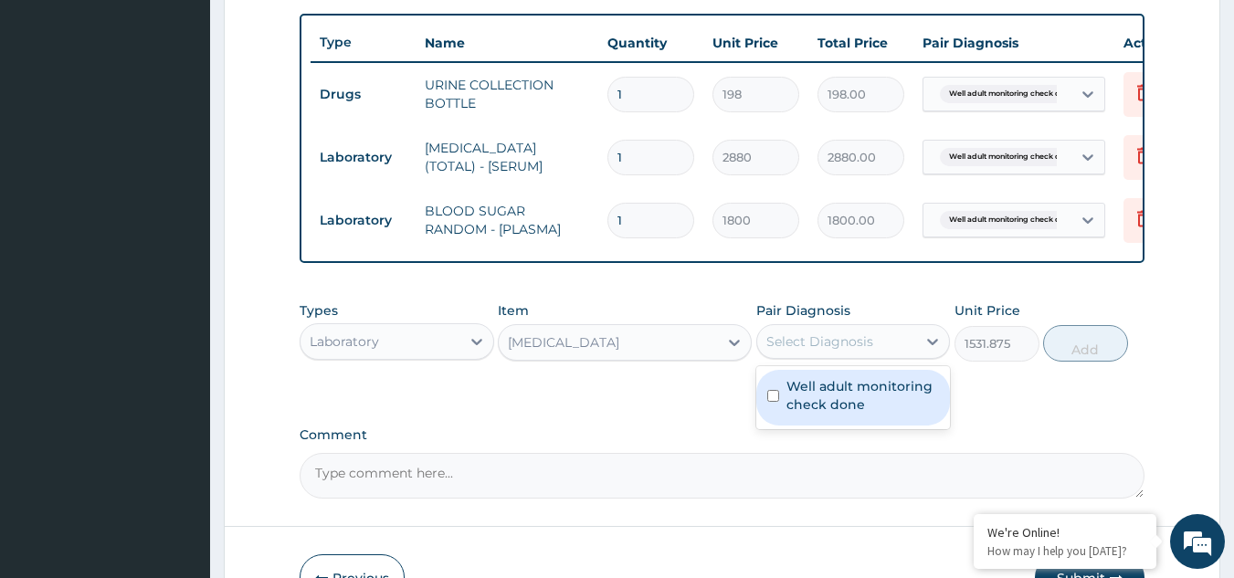
click at [799, 351] on div "Select Diagnosis" at bounding box center [820, 342] width 107 height 18
click at [797, 414] on label "Well adult monitoring check done" at bounding box center [863, 395] width 153 height 37
checkbox input "true"
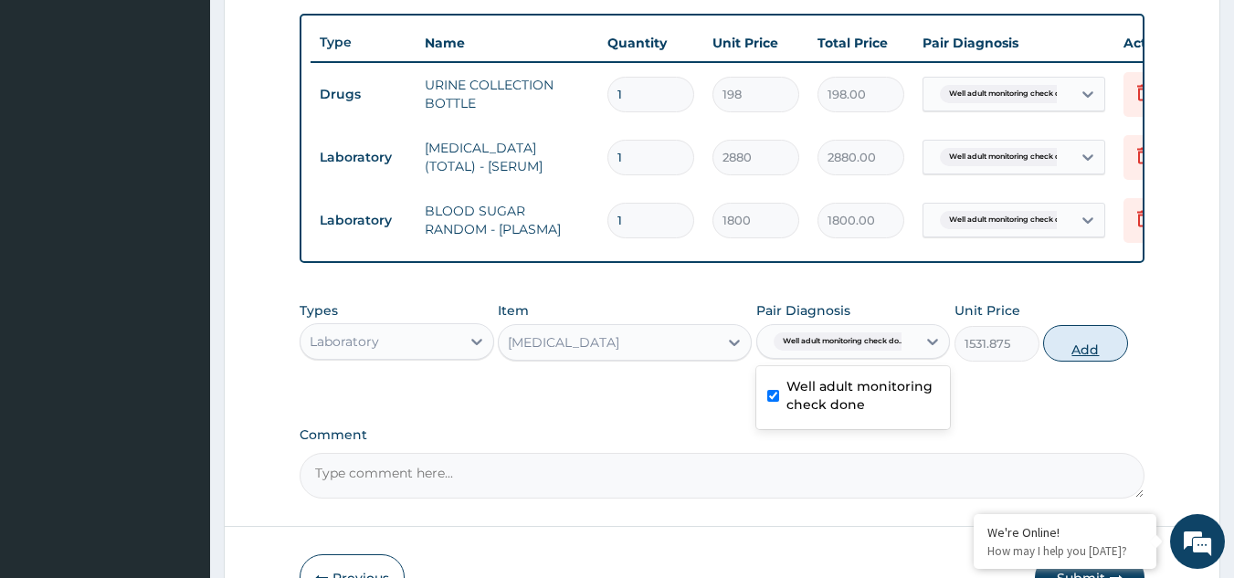
click at [1084, 354] on button "Add" at bounding box center [1085, 343] width 85 height 37
type input "0"
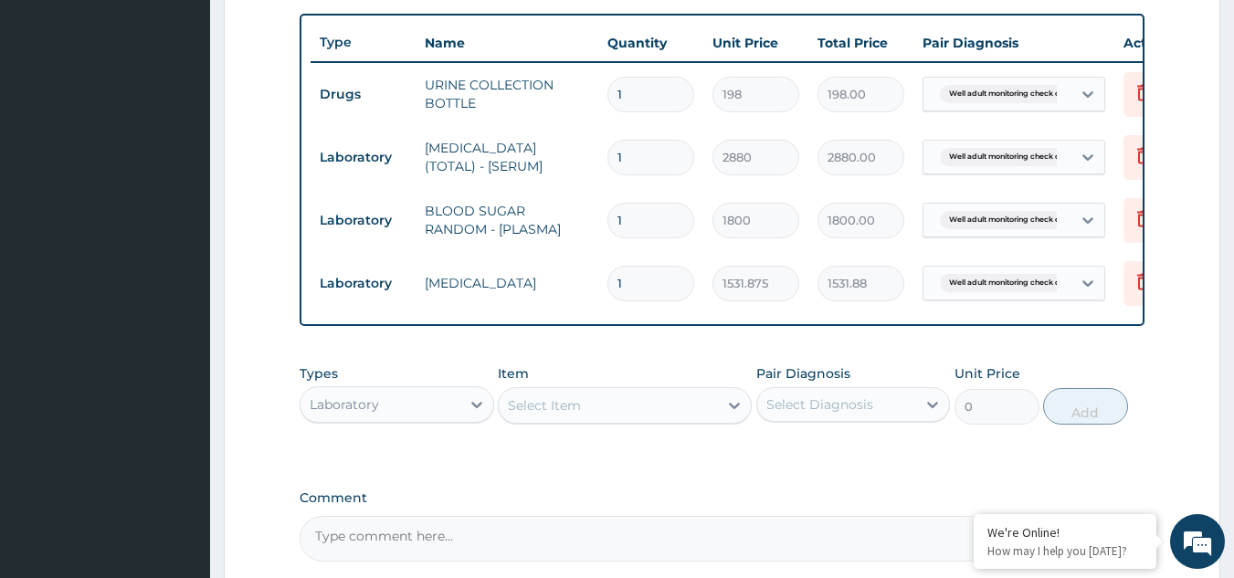
click at [592, 404] on div "Select Item" at bounding box center [608, 405] width 219 height 29
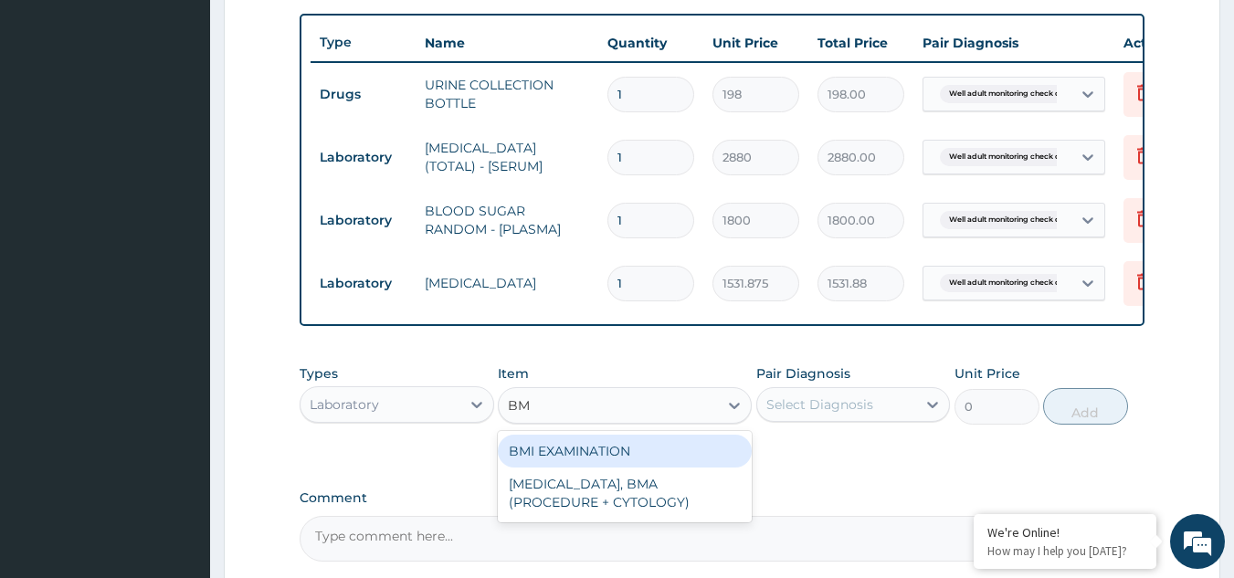
type input "BMI"
type input "1225.5"
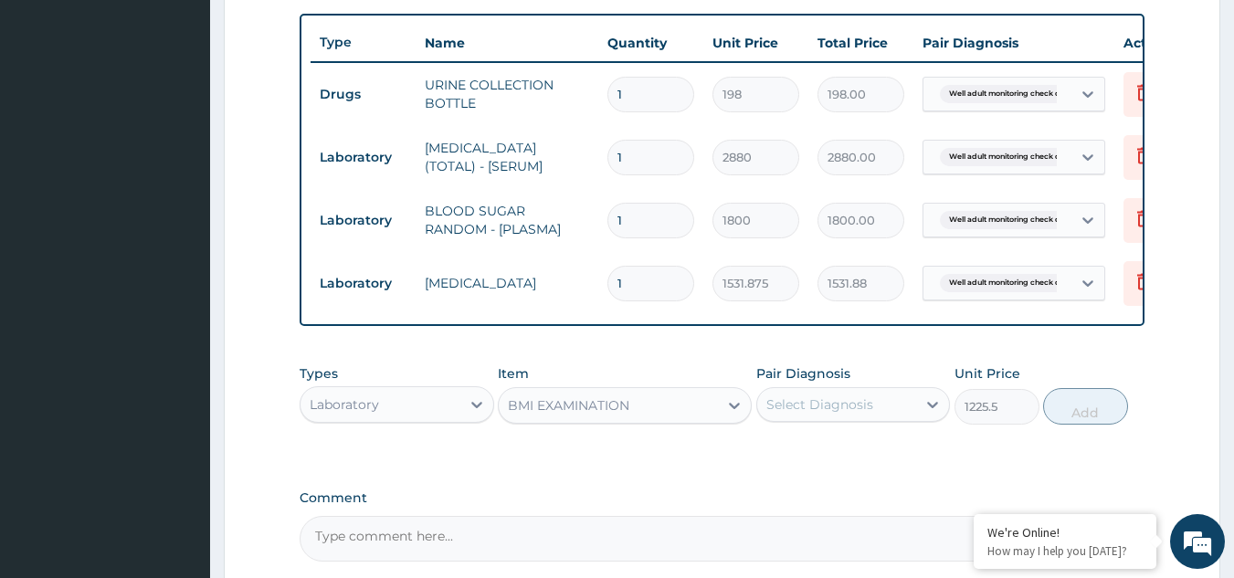
click at [895, 419] on div "Select Diagnosis" at bounding box center [837, 404] width 160 height 29
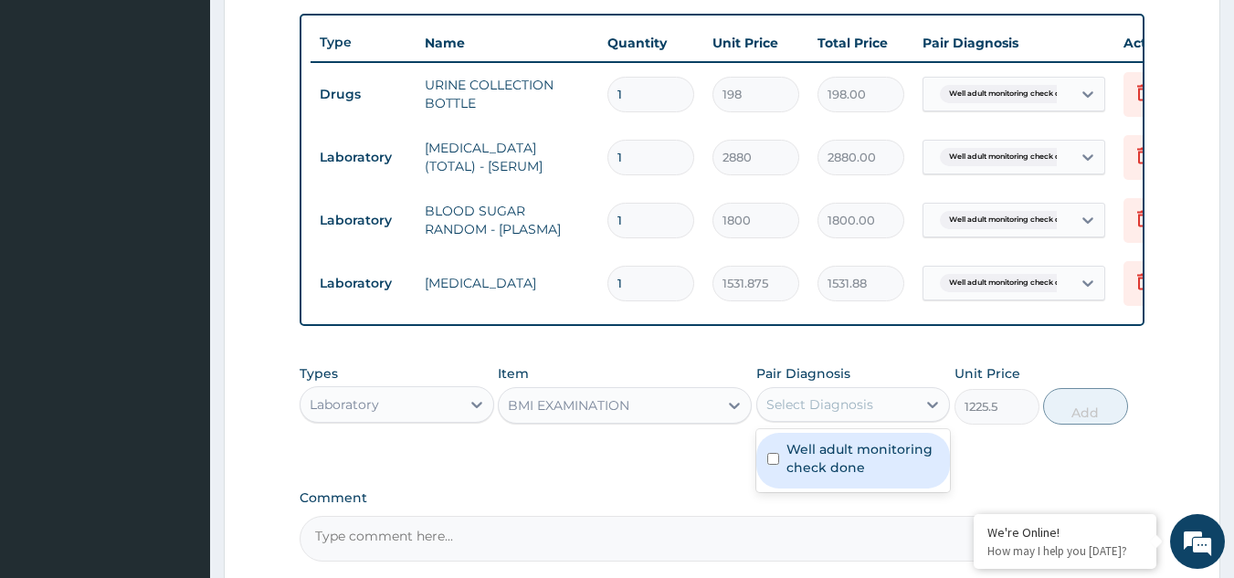
click at [877, 471] on label "Well adult monitoring check done" at bounding box center [863, 458] width 153 height 37
checkbox input "true"
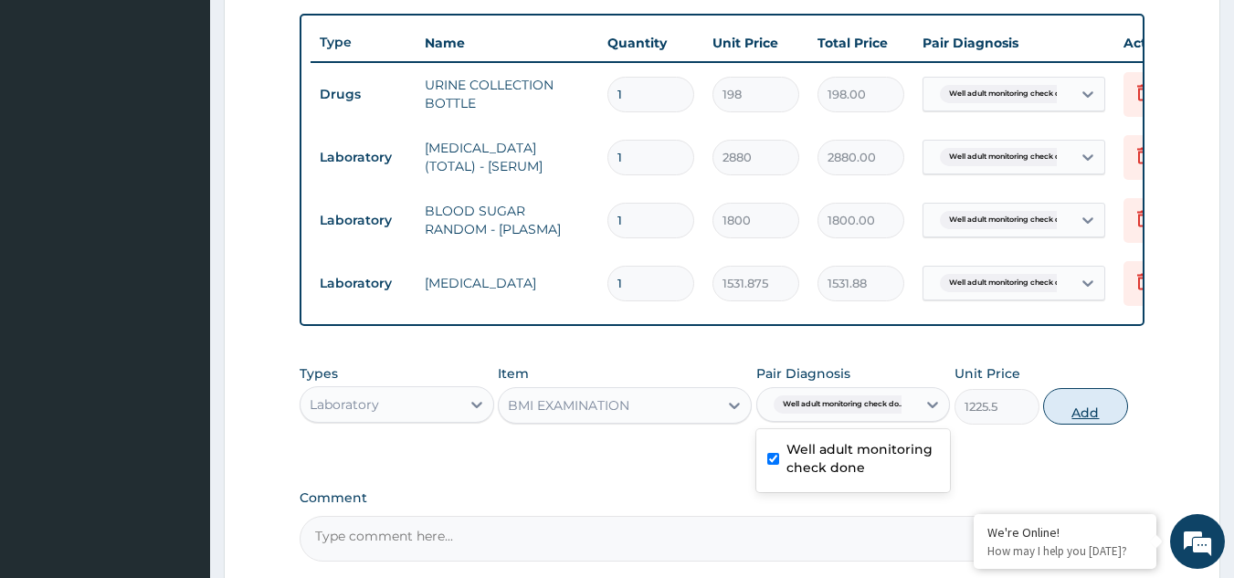
click at [1061, 425] on button "Add" at bounding box center [1085, 406] width 85 height 37
type input "0"
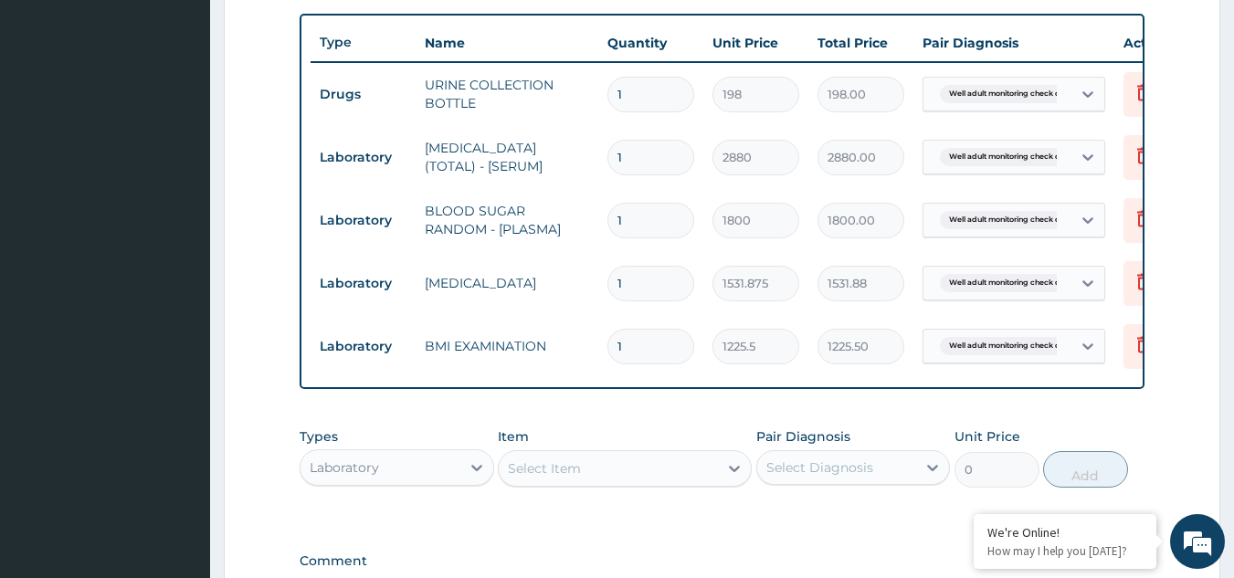
click at [634, 480] on div "Select Item" at bounding box center [608, 468] width 219 height 29
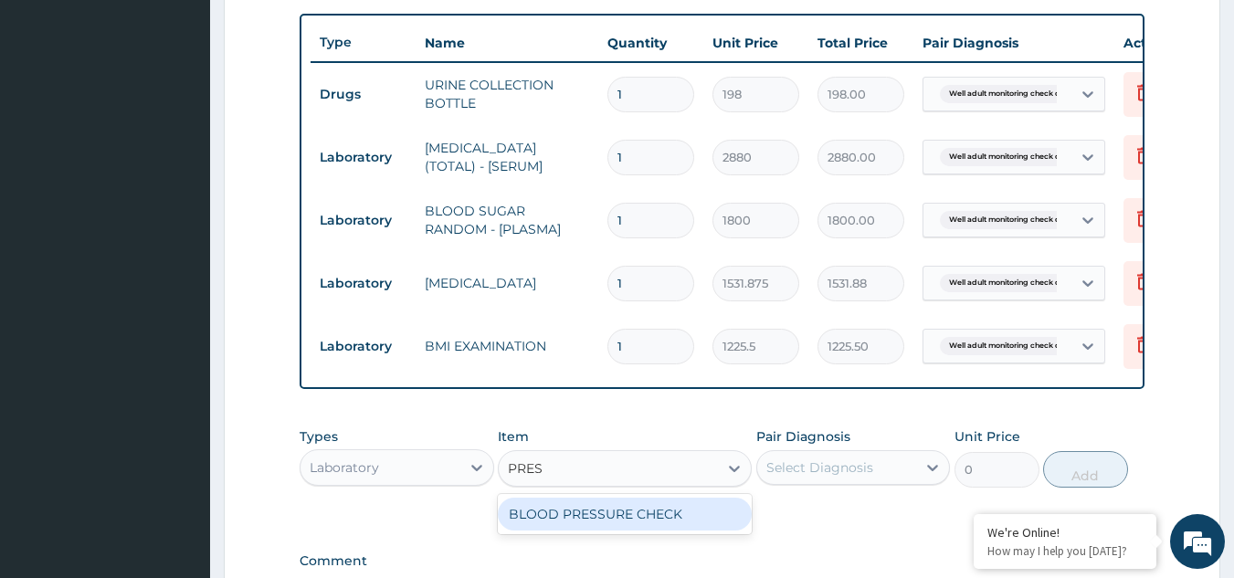
type input "PRESS"
type input "1225.5"
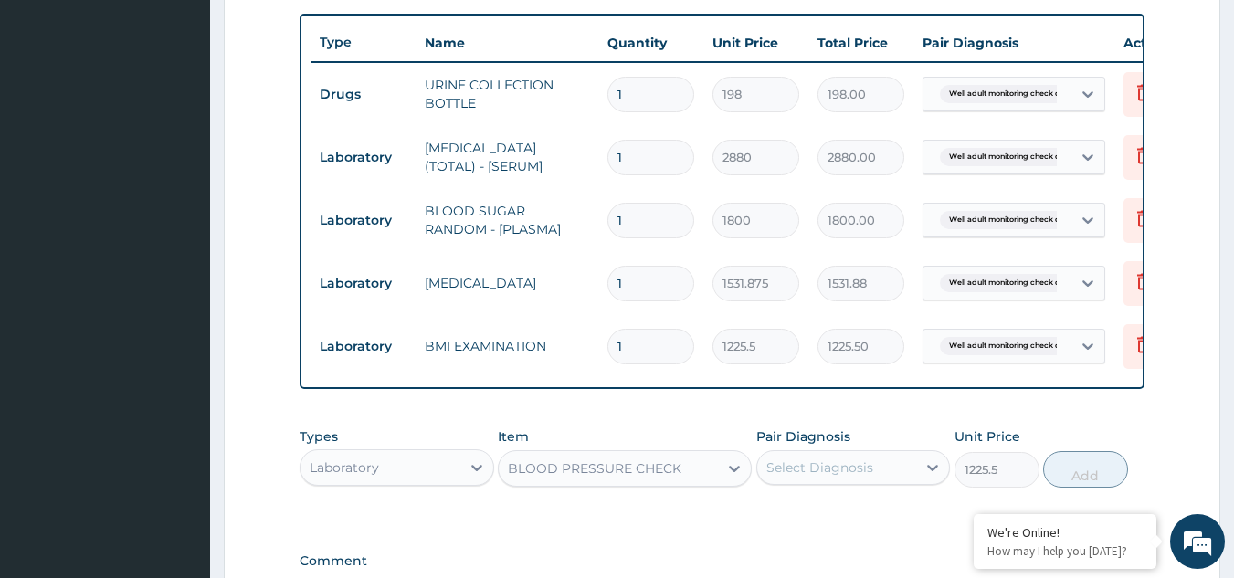
click at [845, 477] on div "Select Diagnosis" at bounding box center [820, 468] width 107 height 18
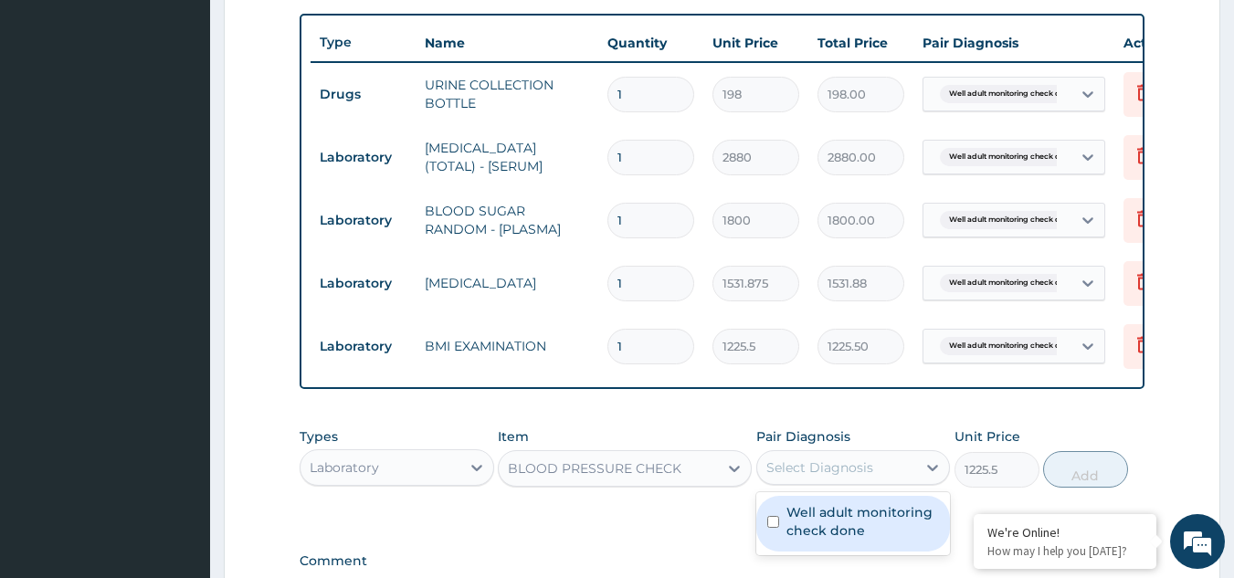
click at [842, 522] on label "Well adult monitoring check done" at bounding box center [863, 521] width 153 height 37
checkbox input "true"
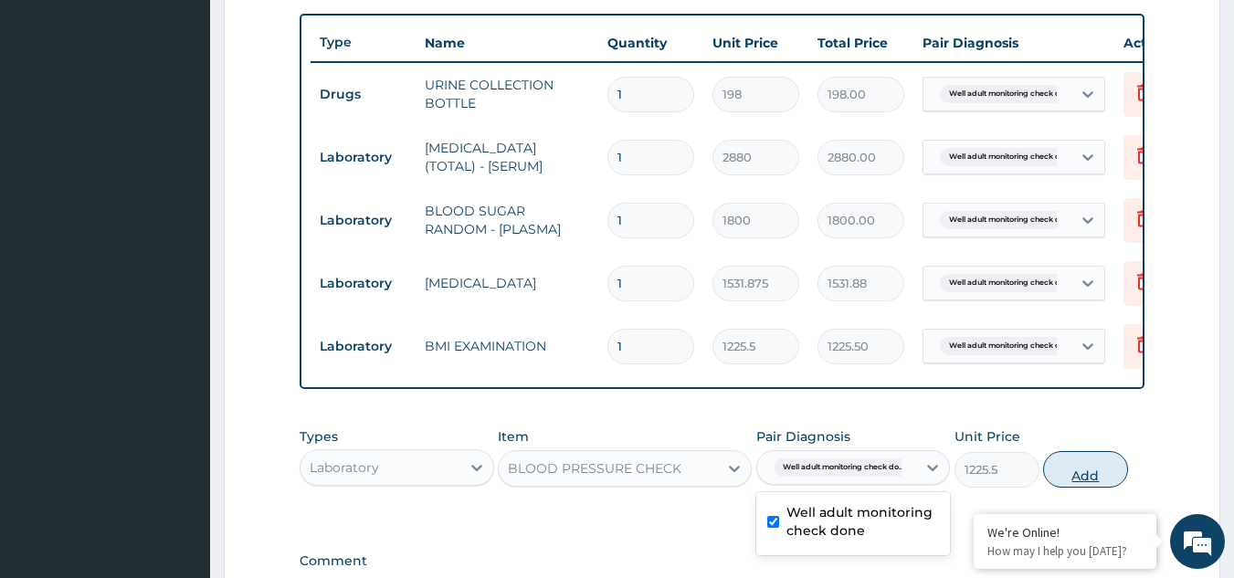
click at [1065, 485] on button "Add" at bounding box center [1085, 469] width 85 height 37
type input "0"
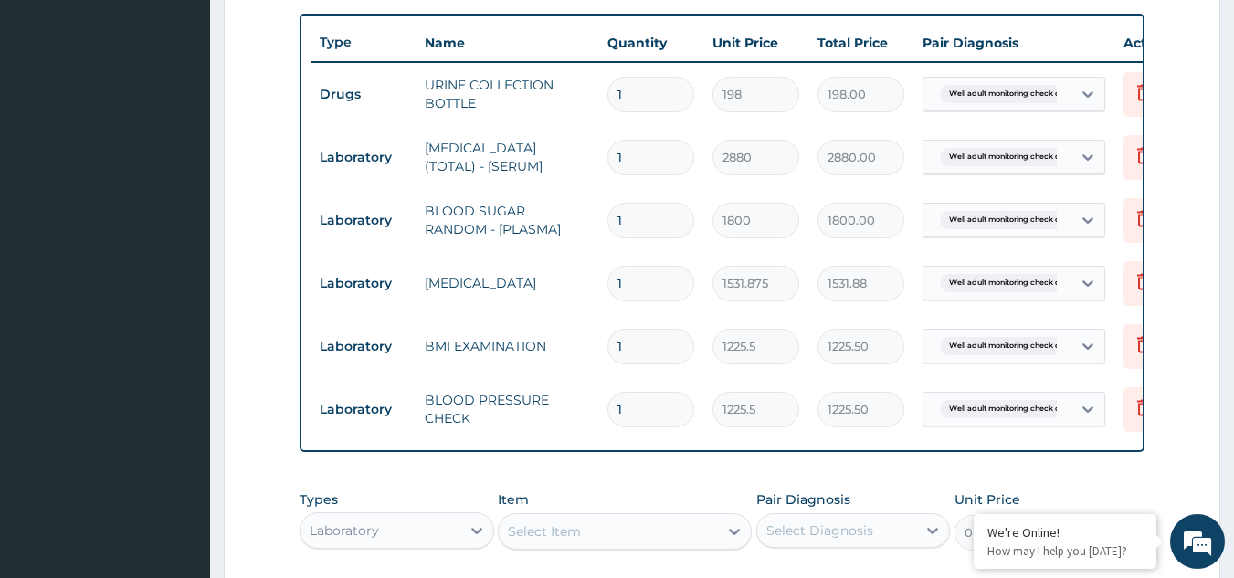
click at [649, 545] on div "Select Item" at bounding box center [608, 531] width 219 height 29
type input "PHYS"
type input "1225.5"
click at [819, 545] on div "Select Diagnosis" at bounding box center [837, 530] width 160 height 29
checkbox input "true"
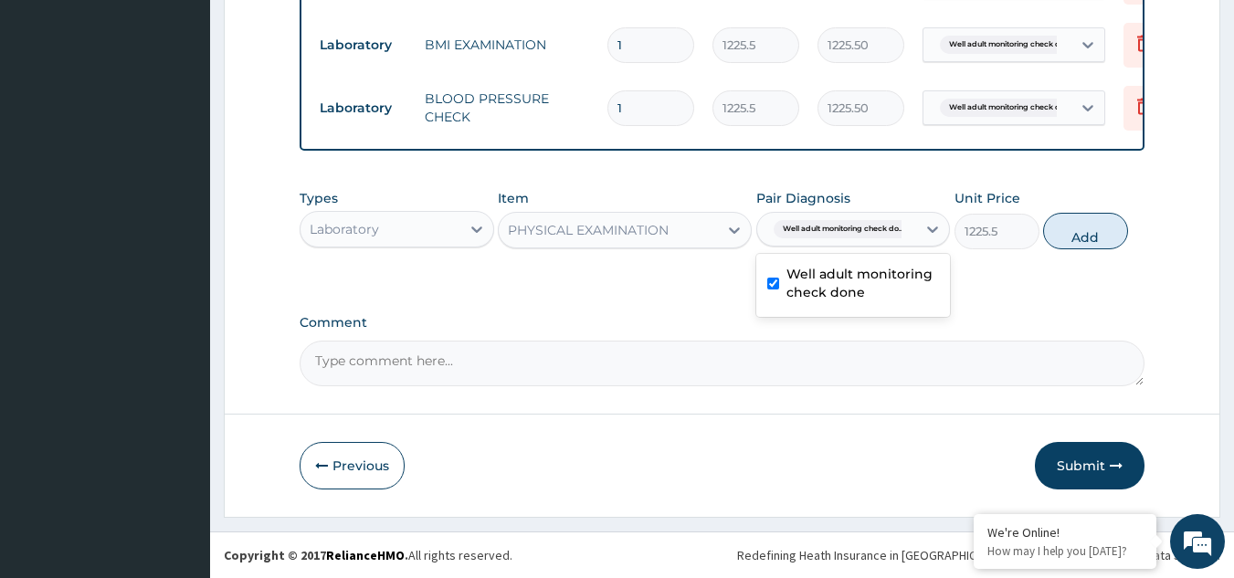
scroll to position [981, 0]
click at [1074, 245] on button "Add" at bounding box center [1085, 231] width 85 height 37
type input "0"
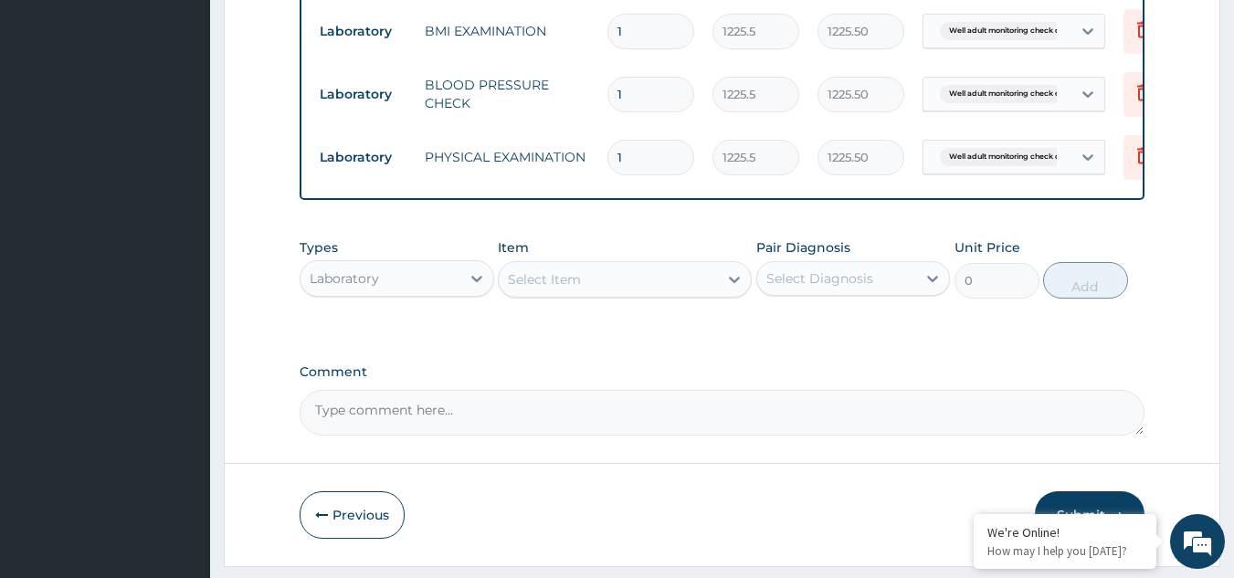
scroll to position [1044, 0]
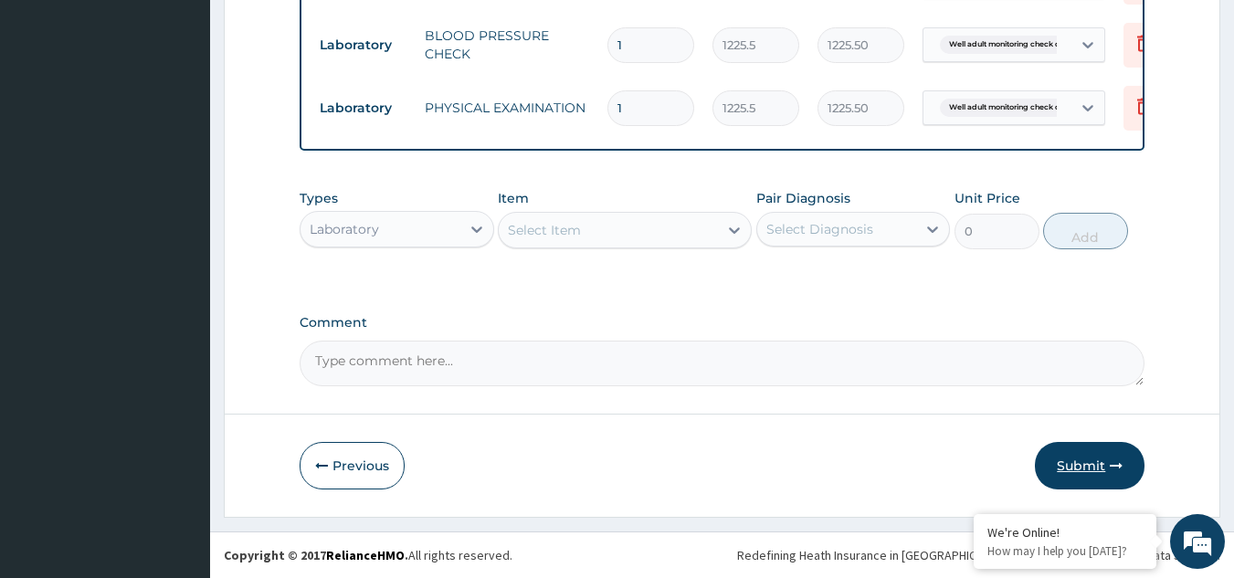
click at [1064, 474] on button "Submit" at bounding box center [1090, 466] width 110 height 48
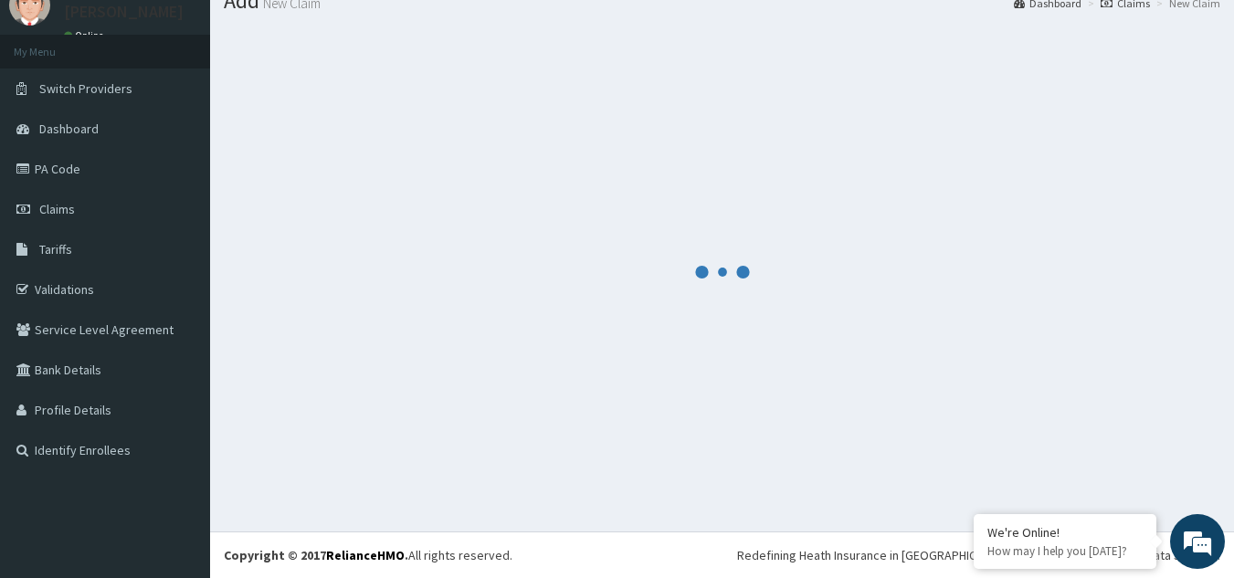
scroll to position [70, 0]
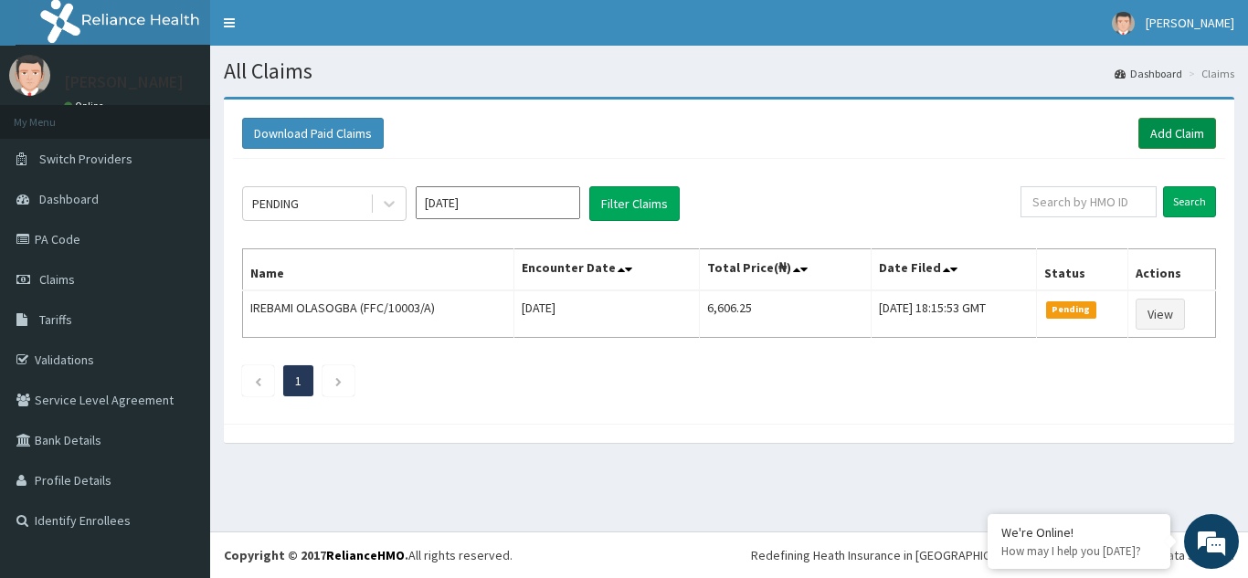
click at [1188, 129] on link "Add Claim" at bounding box center [1177, 133] width 78 height 31
click at [1176, 132] on link "Add Claim" at bounding box center [1177, 133] width 78 height 31
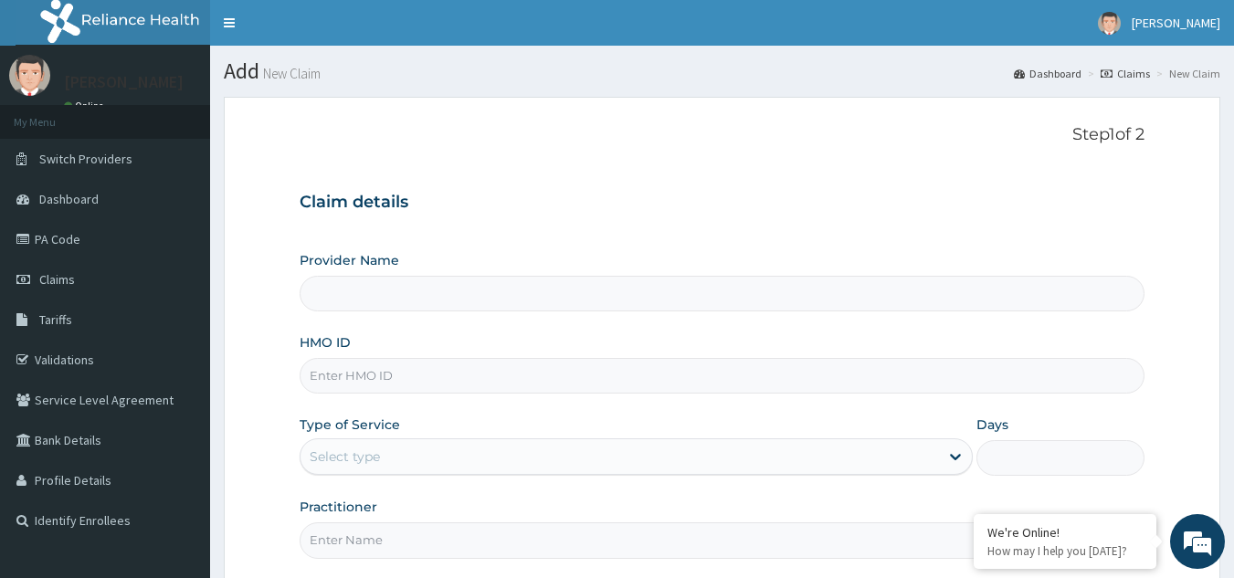
click at [419, 387] on input "HMO ID" at bounding box center [723, 376] width 846 height 36
paste input "SBG/10255/A"
type input "SBG/10255/A"
type input "Reliance Family Clinics (RFC) - Gbagada"
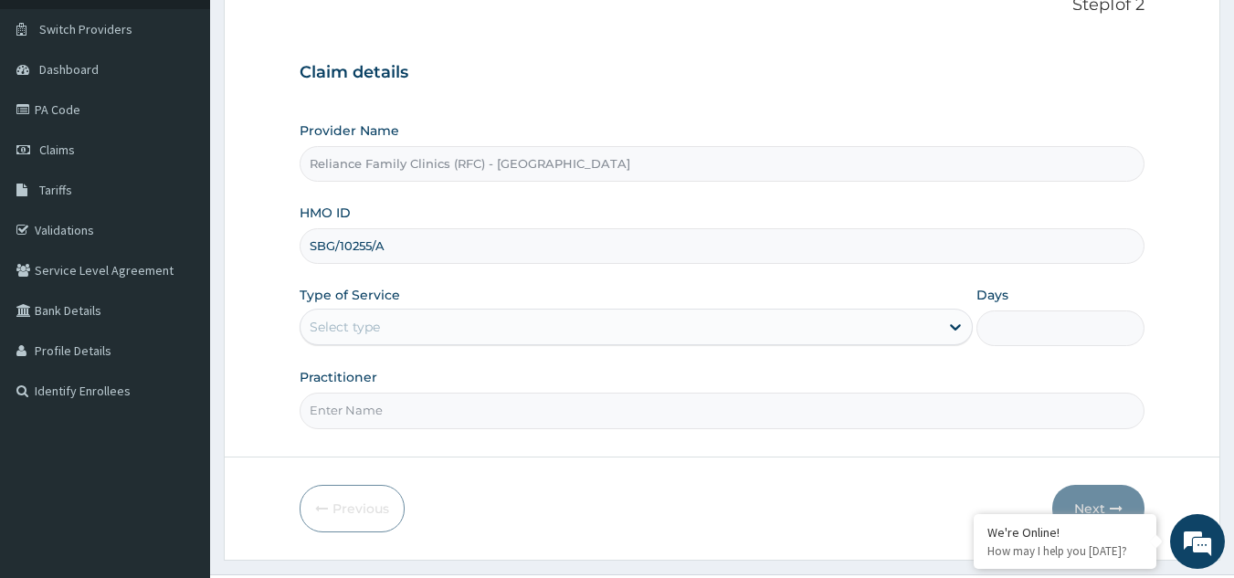
scroll to position [173, 0]
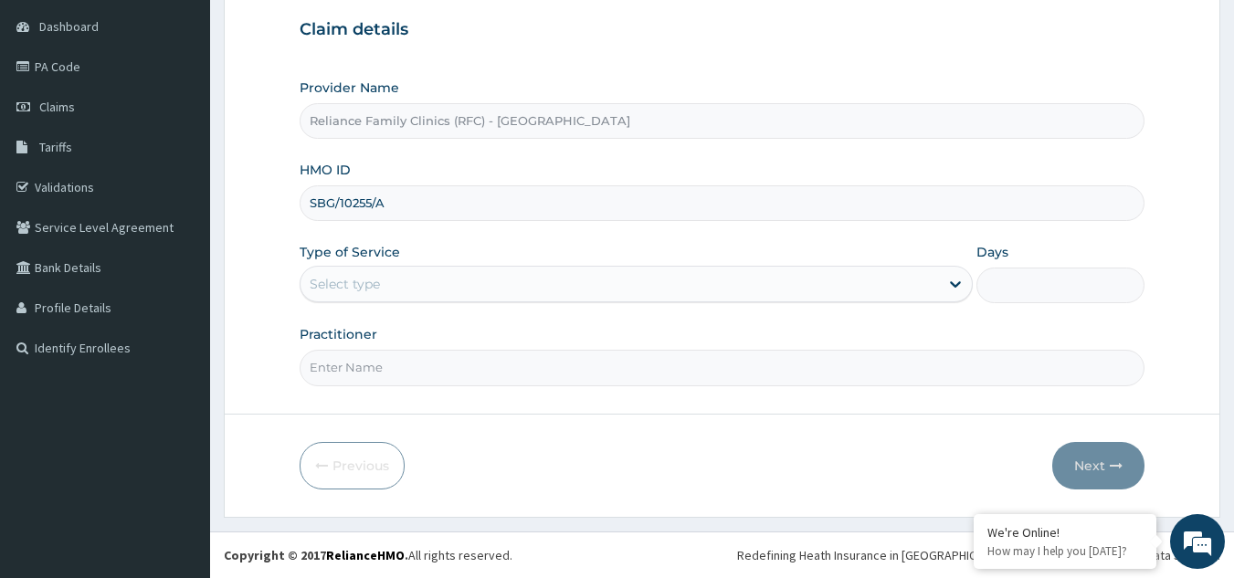
type input "SBG/10255/A"
click at [502, 264] on div "Type of Service Select type" at bounding box center [636, 273] width 673 height 60
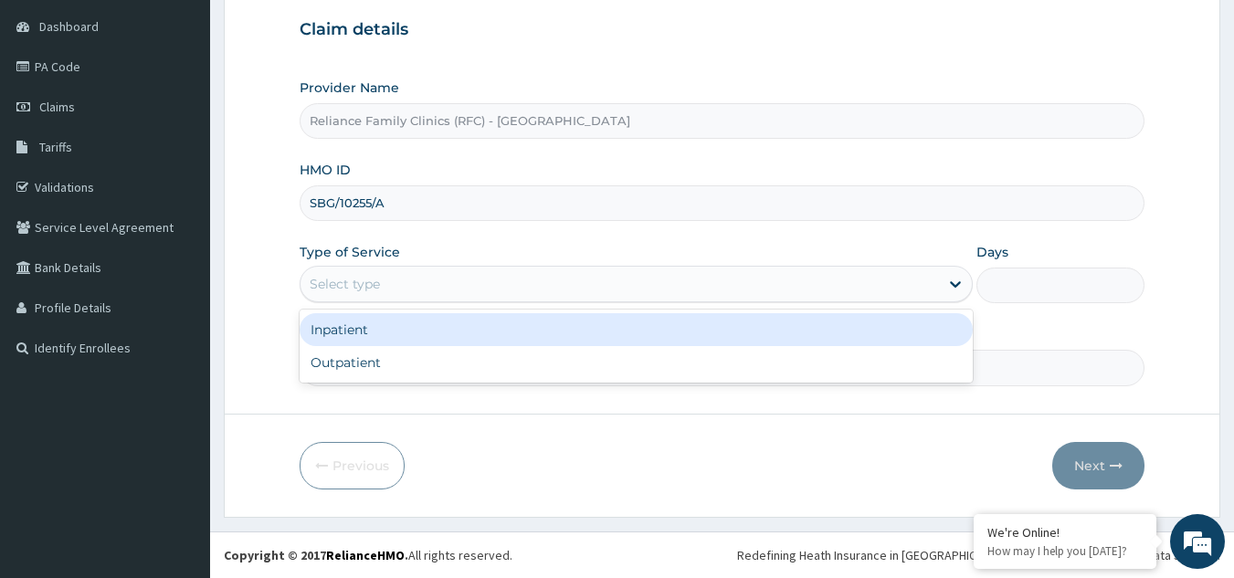
click at [496, 274] on div "Select type" at bounding box center [620, 284] width 639 height 29
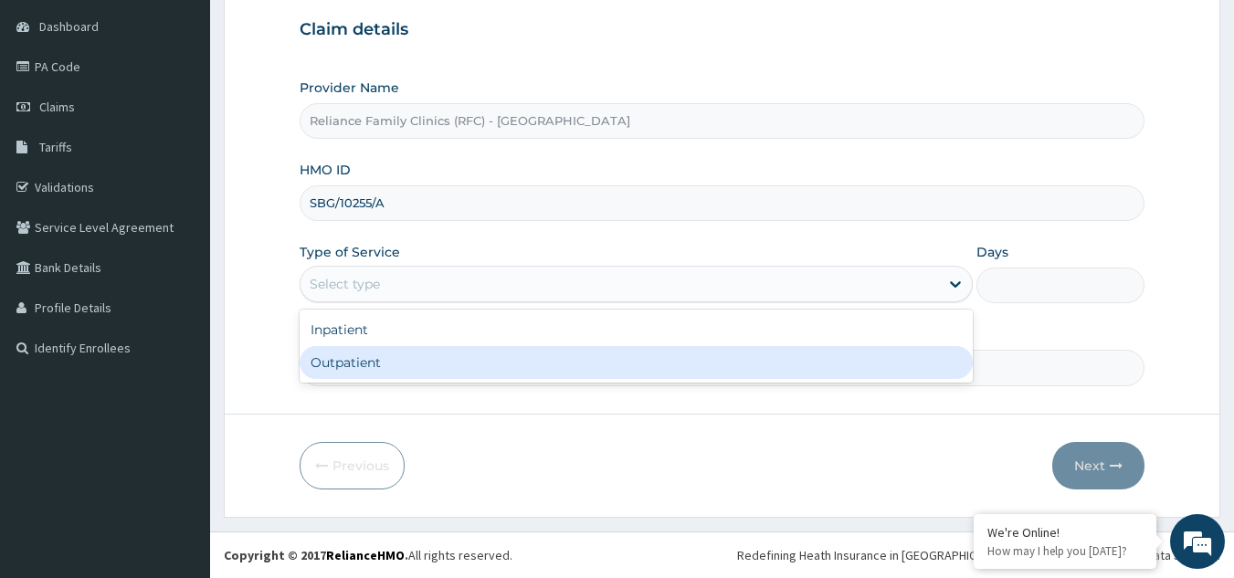
click at [475, 356] on div "Outpatient" at bounding box center [636, 362] width 673 height 33
type input "1"
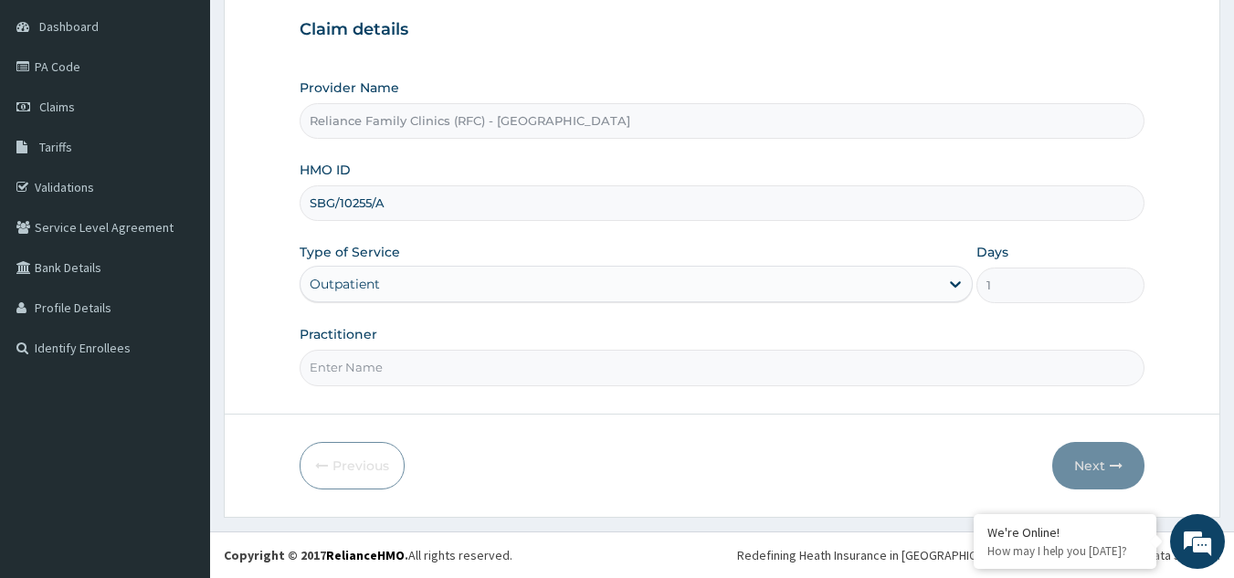
click at [474, 362] on input "Practitioner" at bounding box center [723, 368] width 846 height 36
type input "LOCUM"
click at [1108, 459] on button "Next" at bounding box center [1098, 466] width 92 height 48
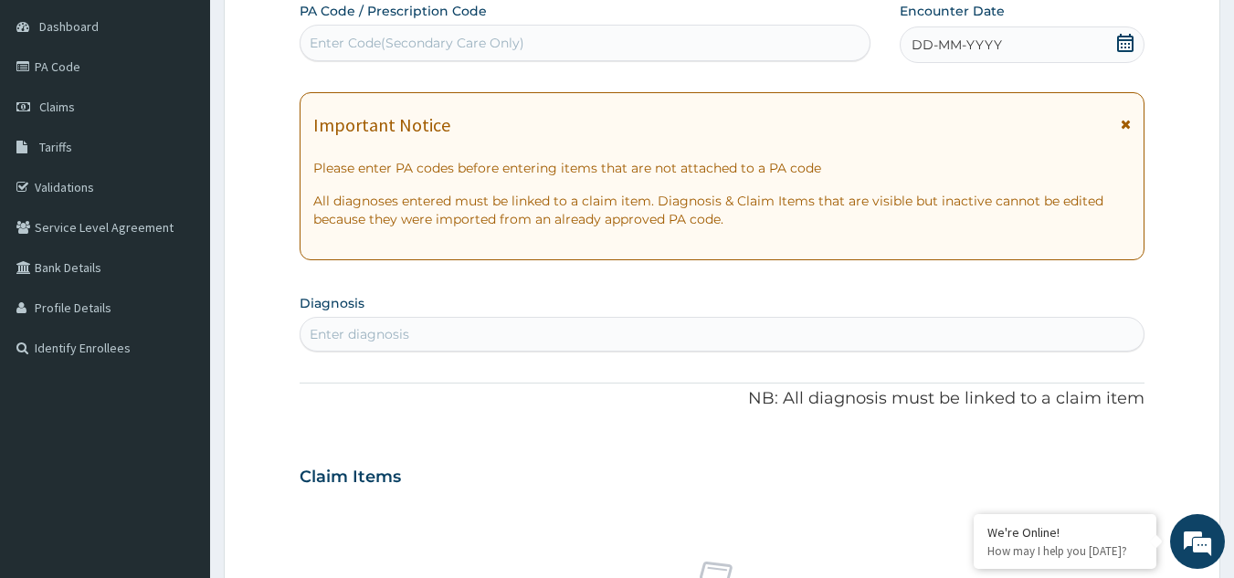
click at [1057, 40] on div "DD-MM-YYYY" at bounding box center [1022, 44] width 245 height 37
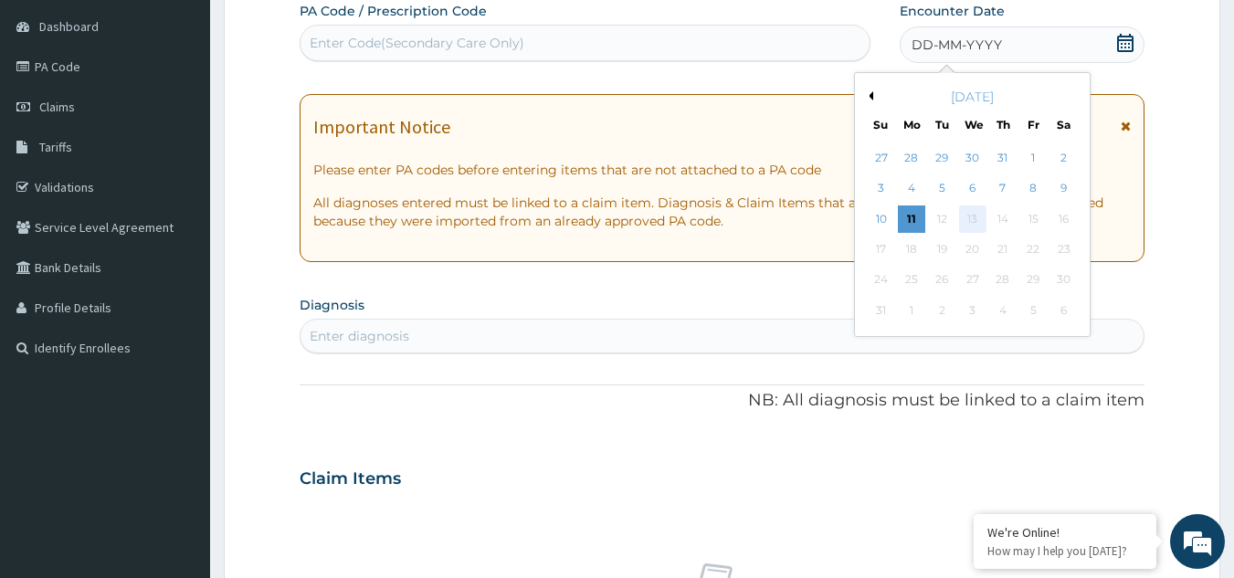
scroll to position [0, 0]
click at [975, 185] on div "6" at bounding box center [972, 188] width 27 height 27
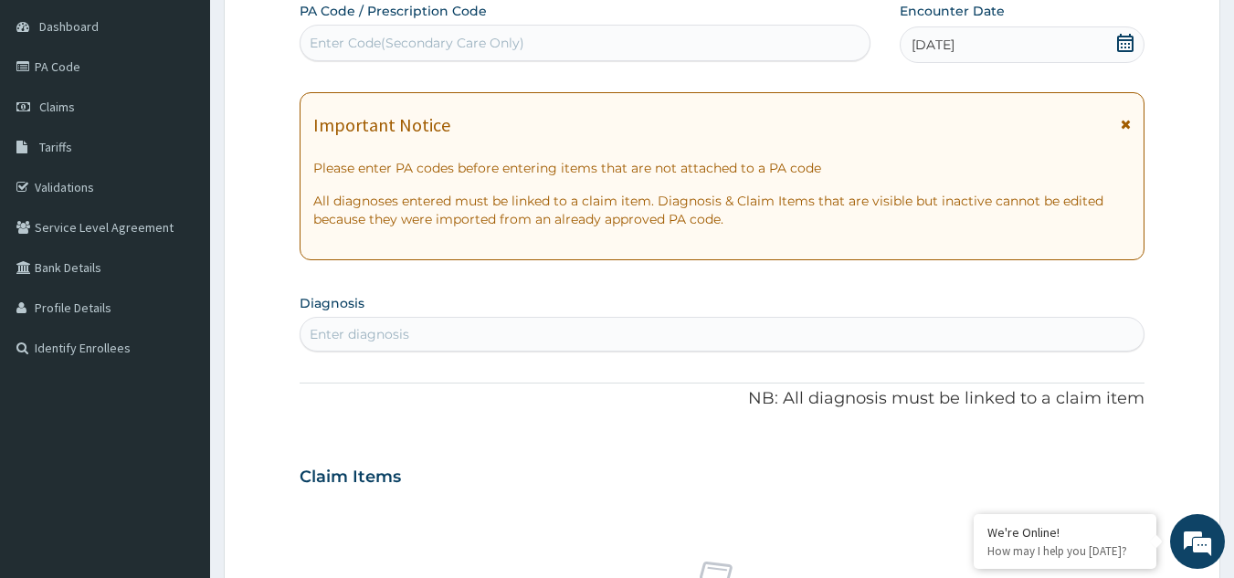
click at [1127, 128] on icon at bounding box center [1126, 124] width 10 height 13
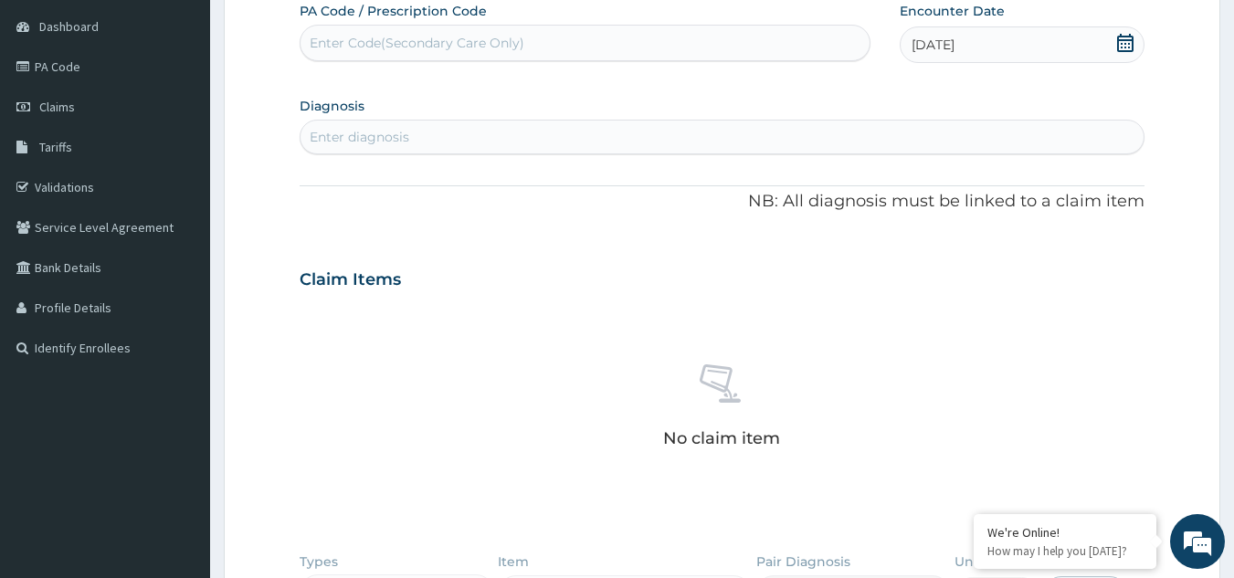
click at [931, 147] on div "Enter diagnosis" at bounding box center [723, 136] width 844 height 29
type input "WELL ADULT CHECK"
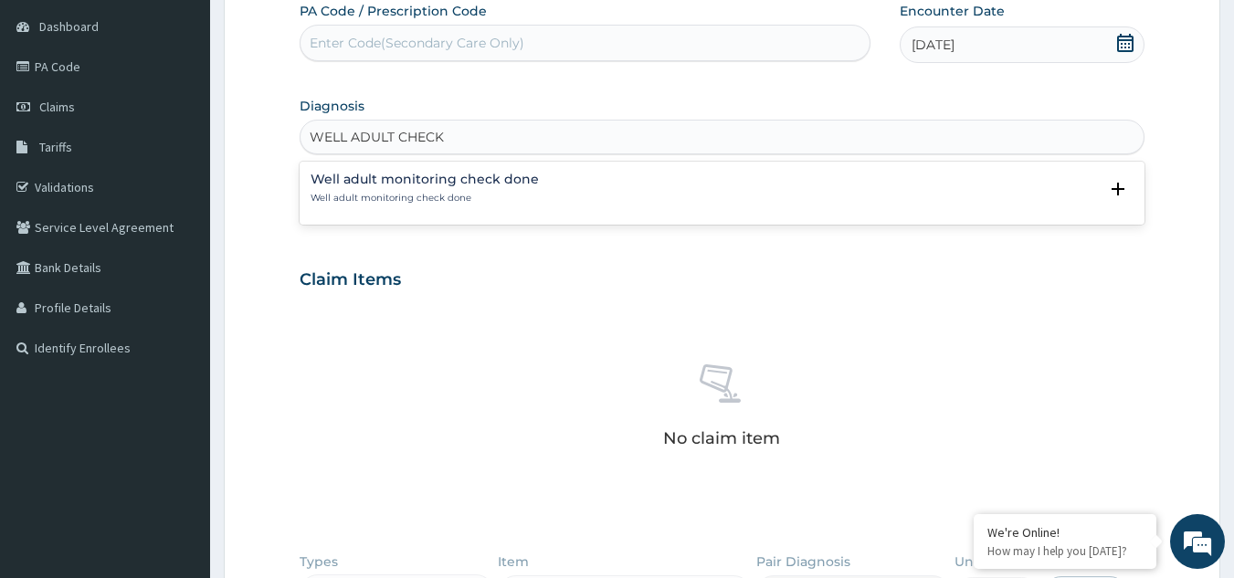
click at [407, 215] on div "Well adult monitoring check done Well adult monitoring check done Select Status…" at bounding box center [723, 193] width 846 height 56
click at [402, 201] on p "Well adult monitoring check done" at bounding box center [425, 198] width 228 height 13
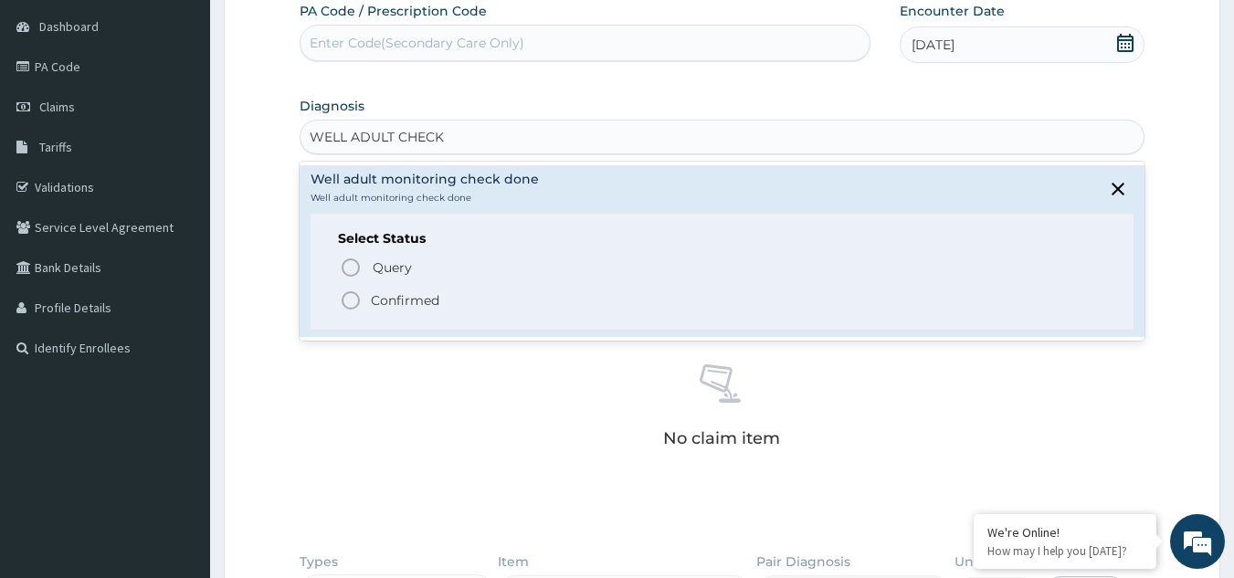
click at [390, 300] on p "Confirmed" at bounding box center [405, 300] width 69 height 18
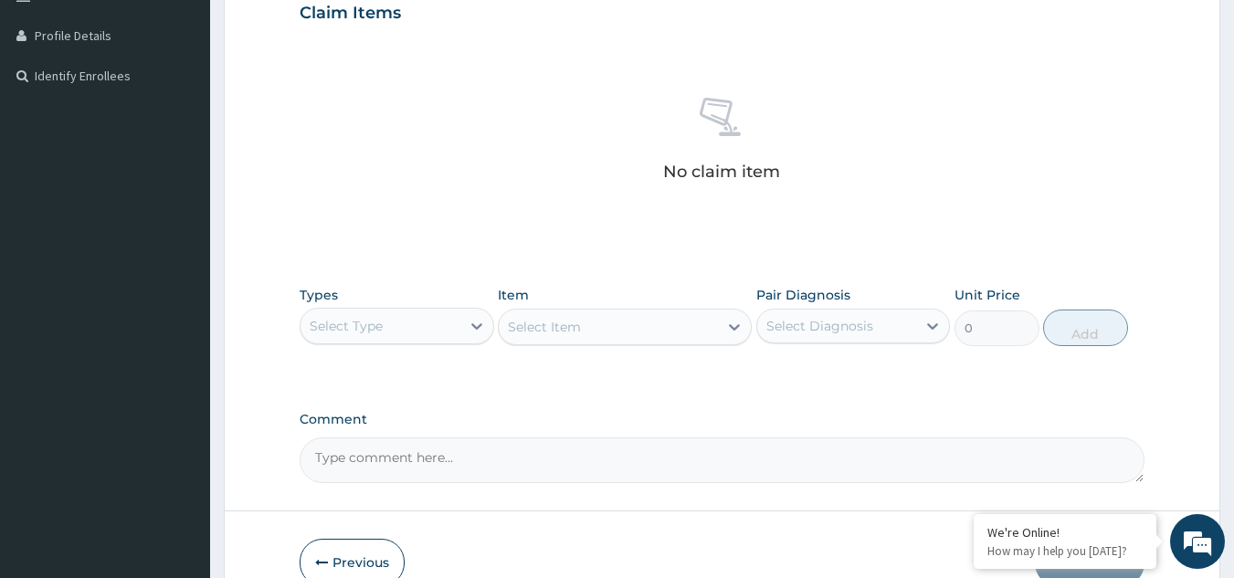
scroll to position [493, 0]
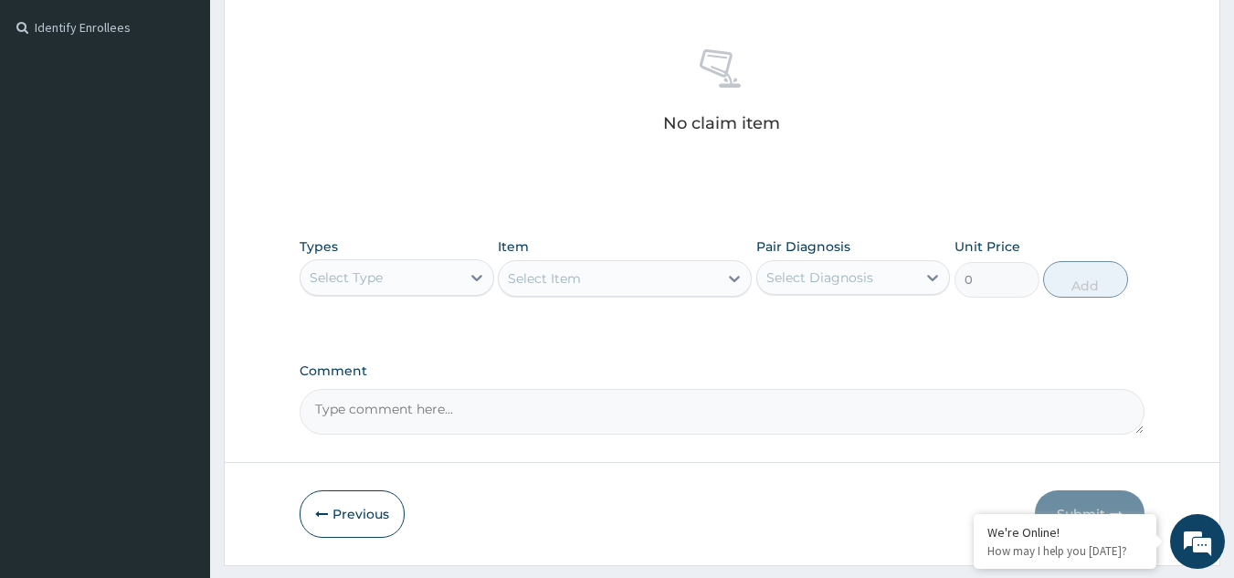
click at [453, 279] on div "Select Type" at bounding box center [381, 277] width 160 height 29
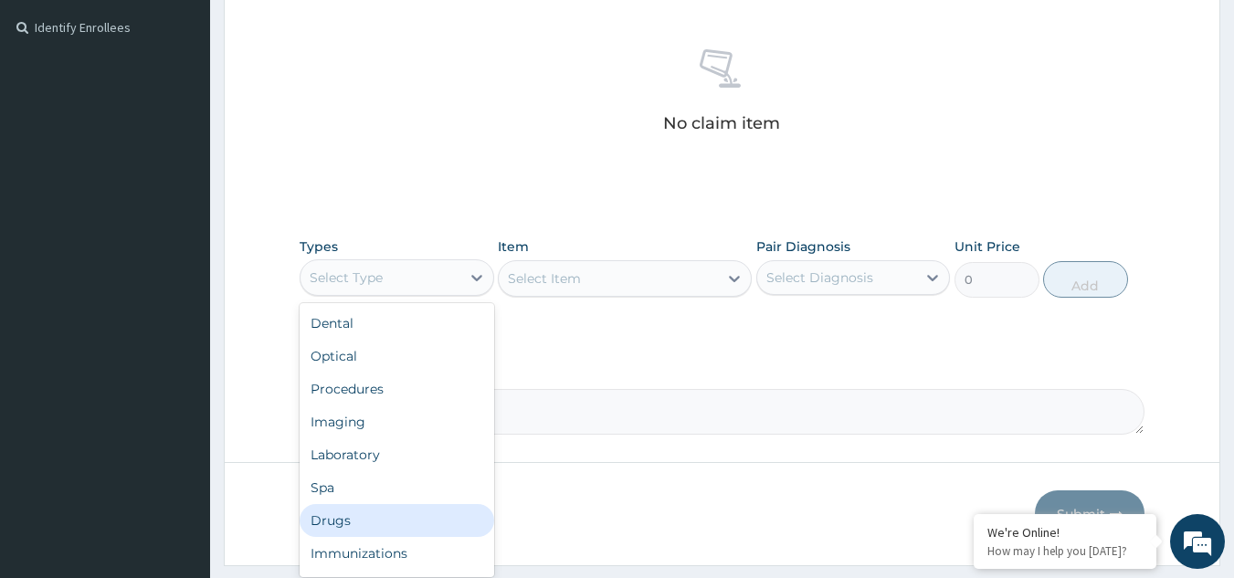
click at [354, 530] on div "Drugs" at bounding box center [397, 520] width 195 height 33
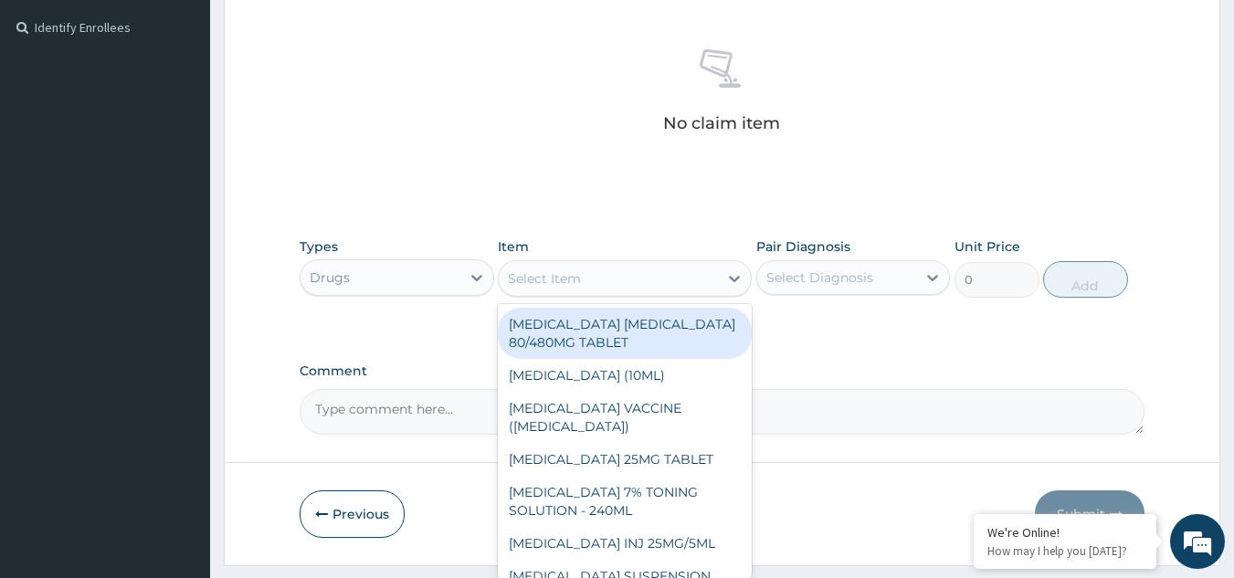
click at [578, 278] on div "Select Item" at bounding box center [544, 279] width 73 height 18
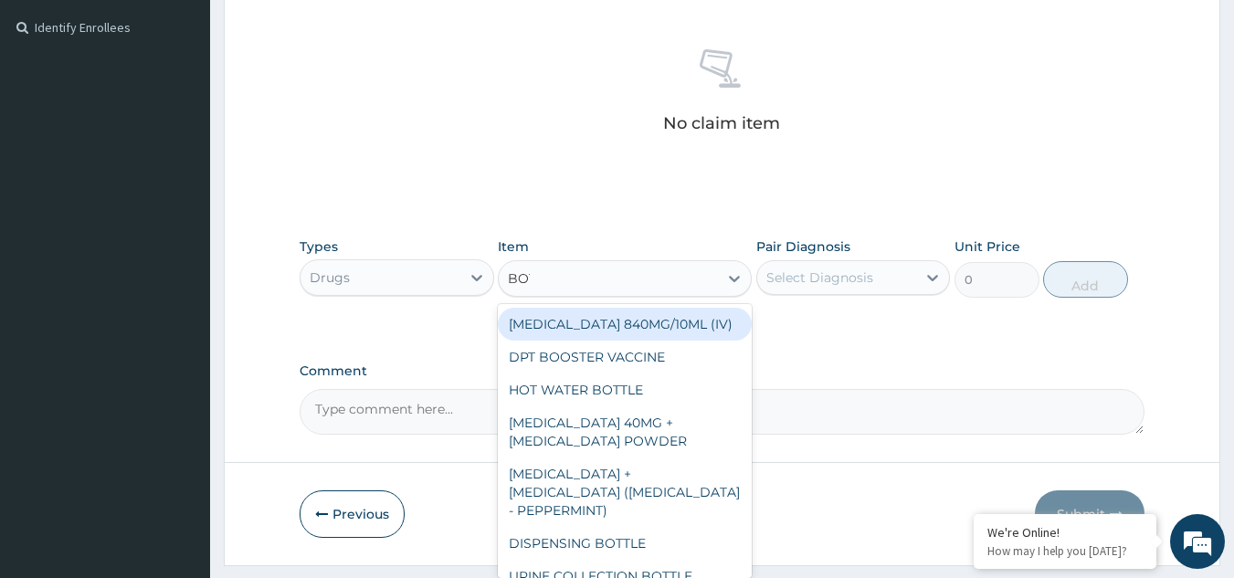
type input "[PERSON_NAME]"
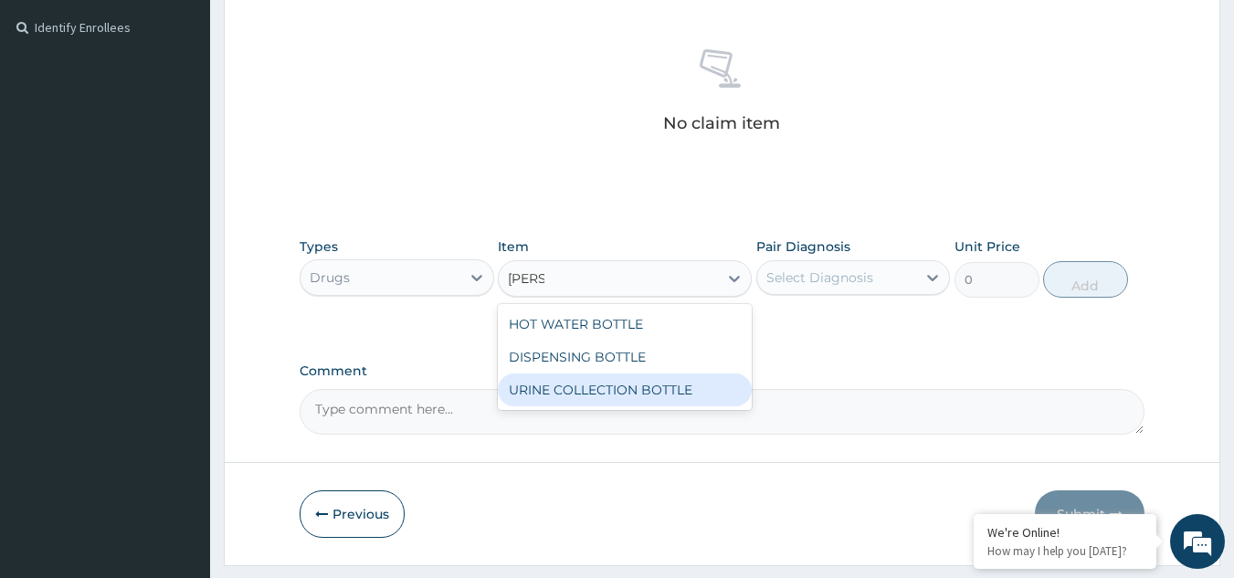
click at [643, 386] on div "URINE COLLECTION BOTTLE" at bounding box center [625, 390] width 254 height 33
type input "198"
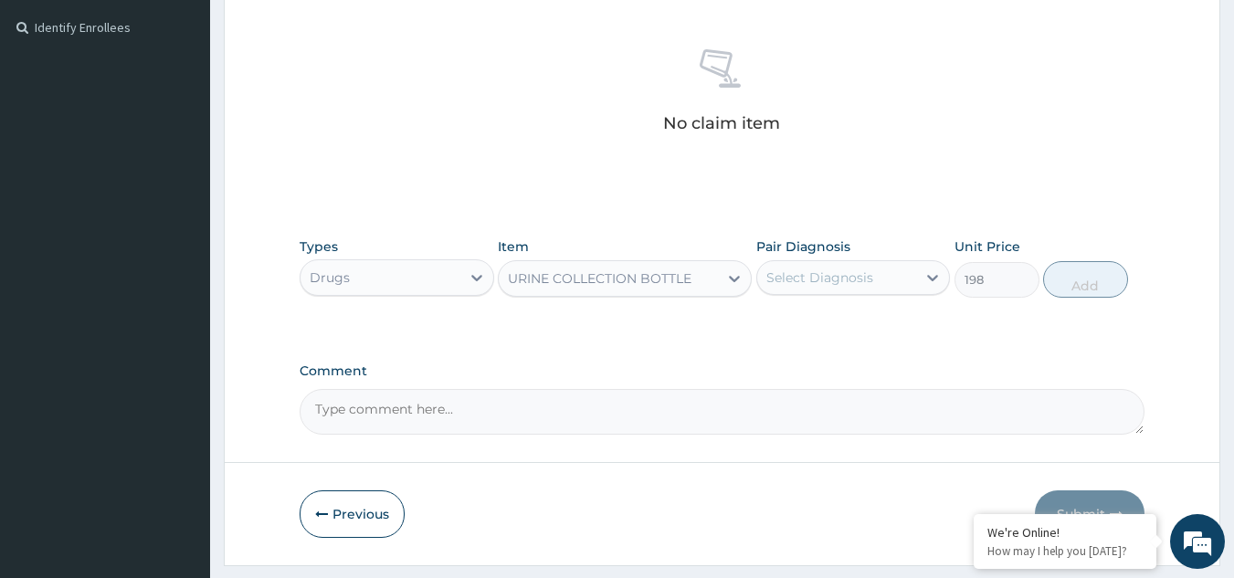
click at [821, 287] on div "Select Diagnosis" at bounding box center [837, 277] width 160 height 29
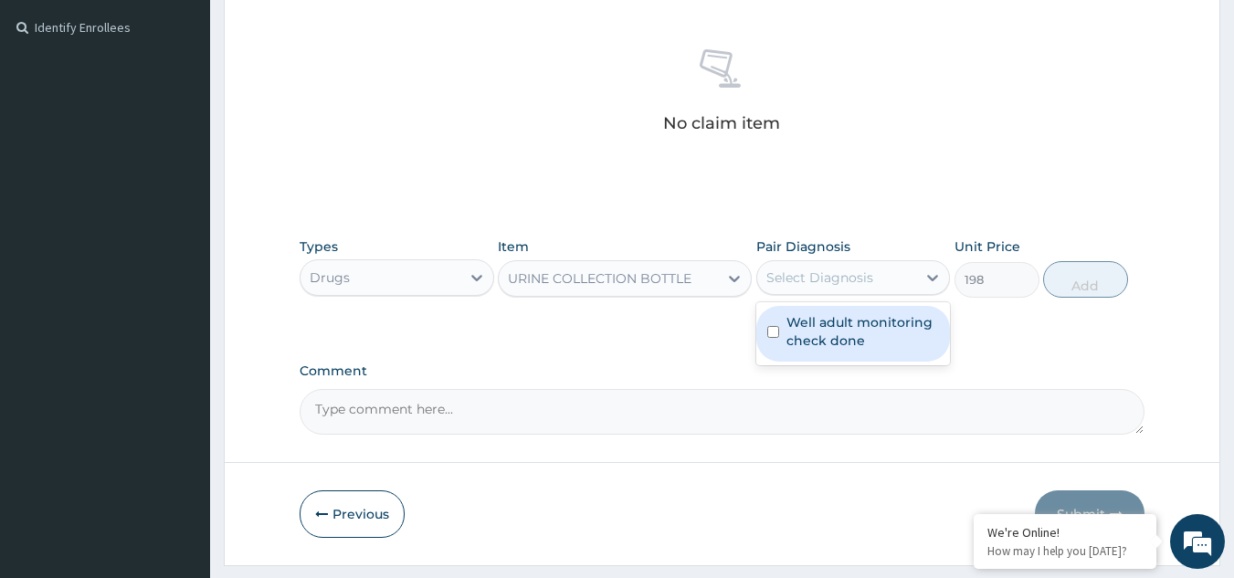
click at [825, 320] on label "Well adult monitoring check done" at bounding box center [863, 331] width 153 height 37
checkbox input "true"
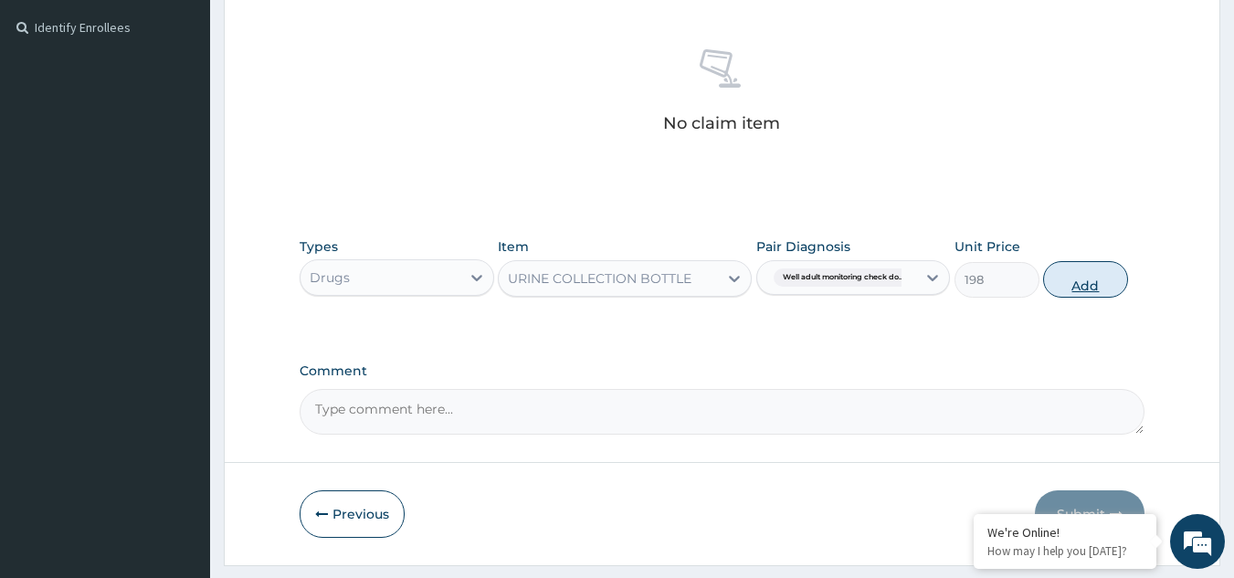
click at [1061, 290] on button "Add" at bounding box center [1085, 279] width 85 height 37
type input "0"
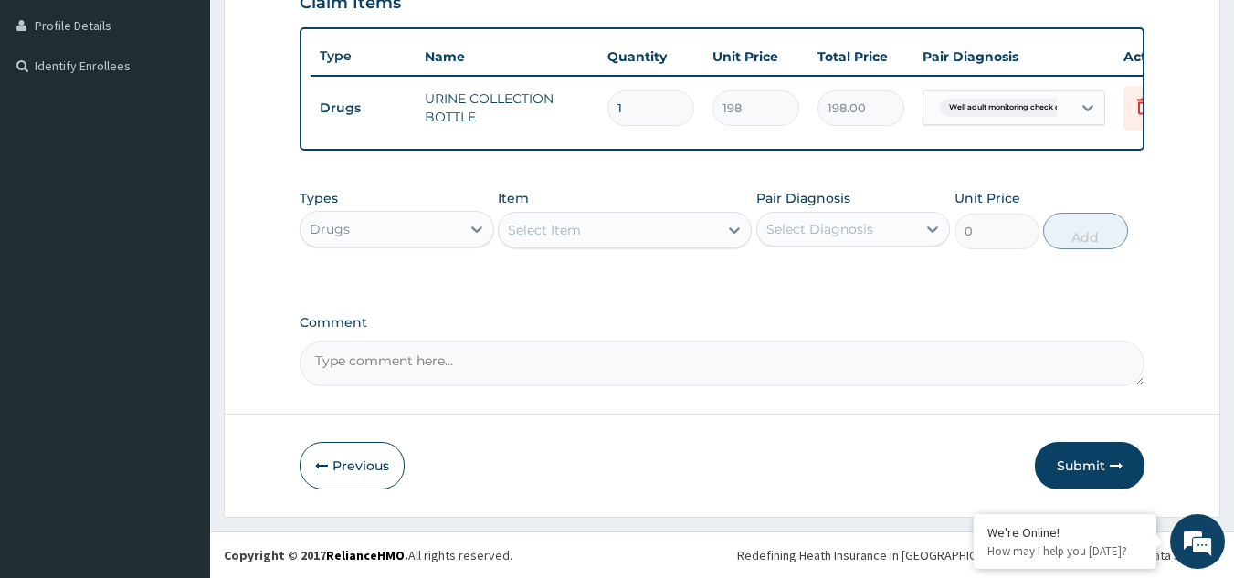
click at [413, 238] on div "Drugs" at bounding box center [381, 229] width 160 height 29
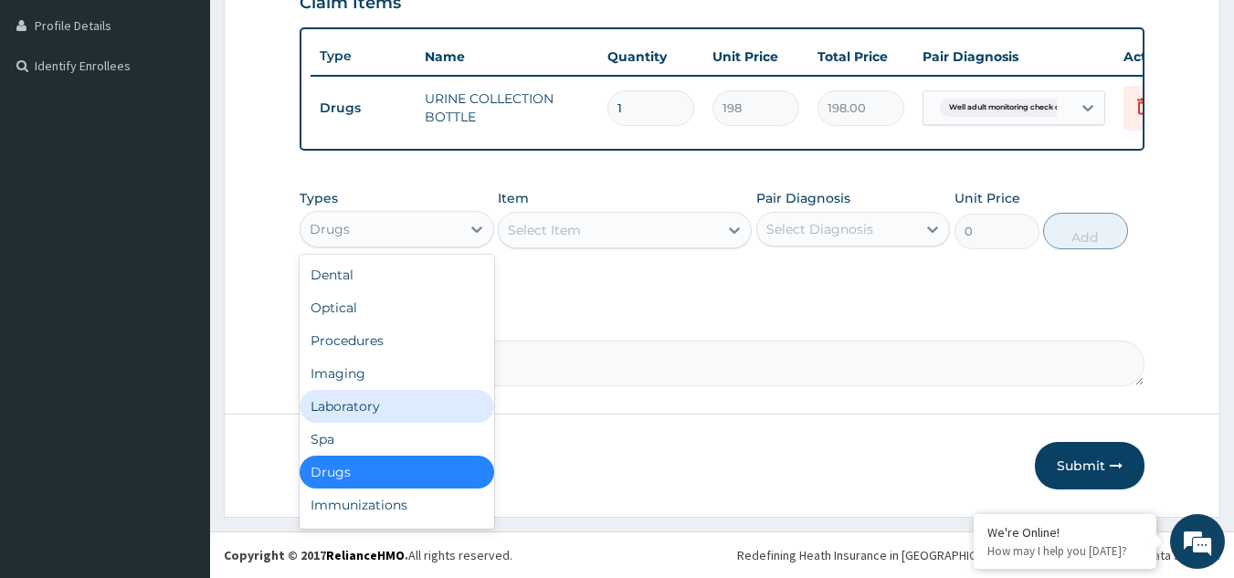
click at [390, 401] on div "Laboratory" at bounding box center [397, 406] width 195 height 33
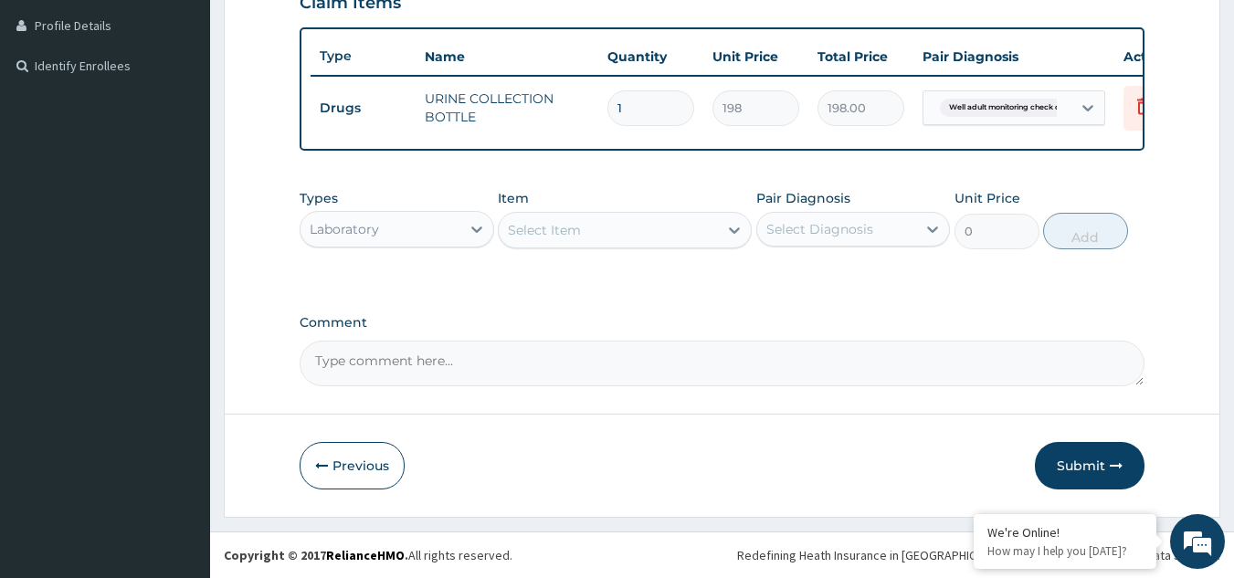
click at [596, 232] on div "Select Item" at bounding box center [608, 230] width 219 height 29
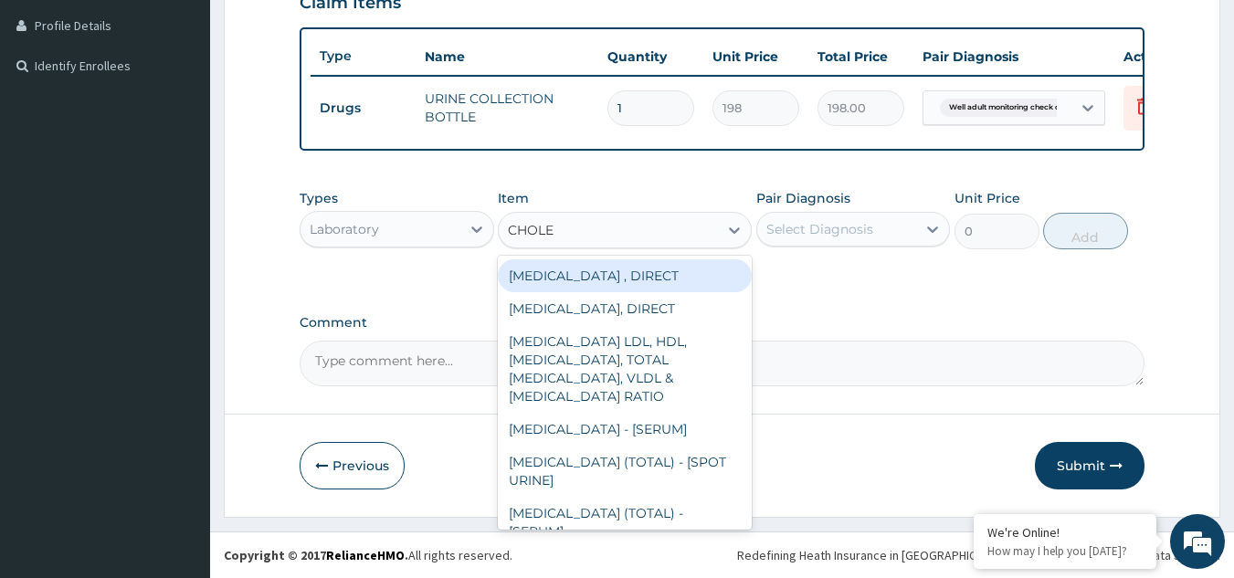
type input "CHOLES"
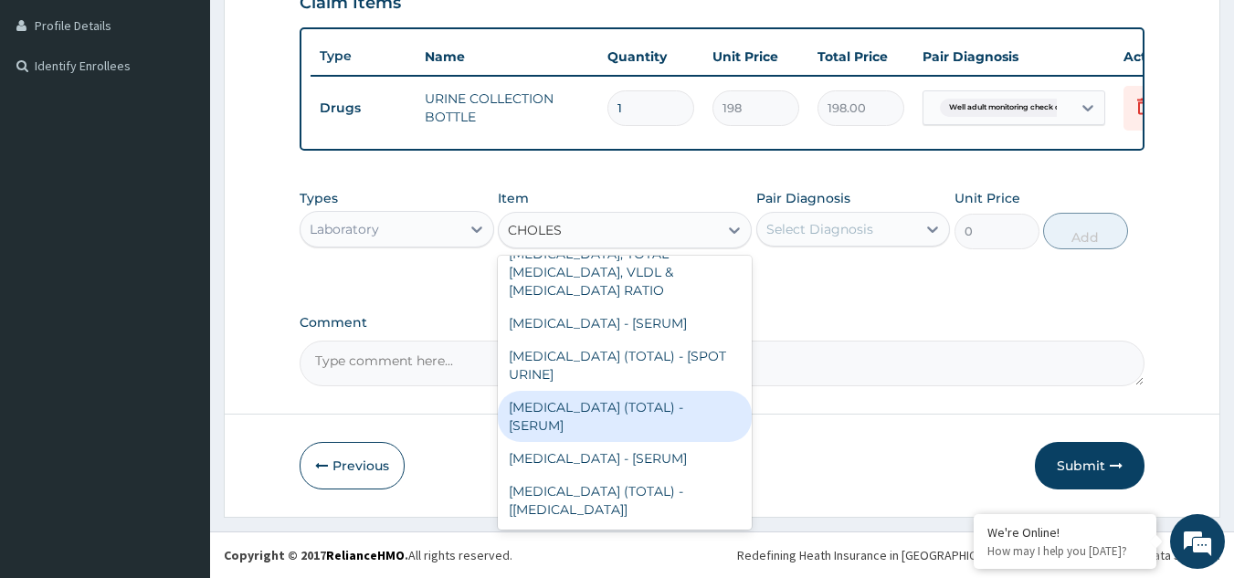
type input "2880"
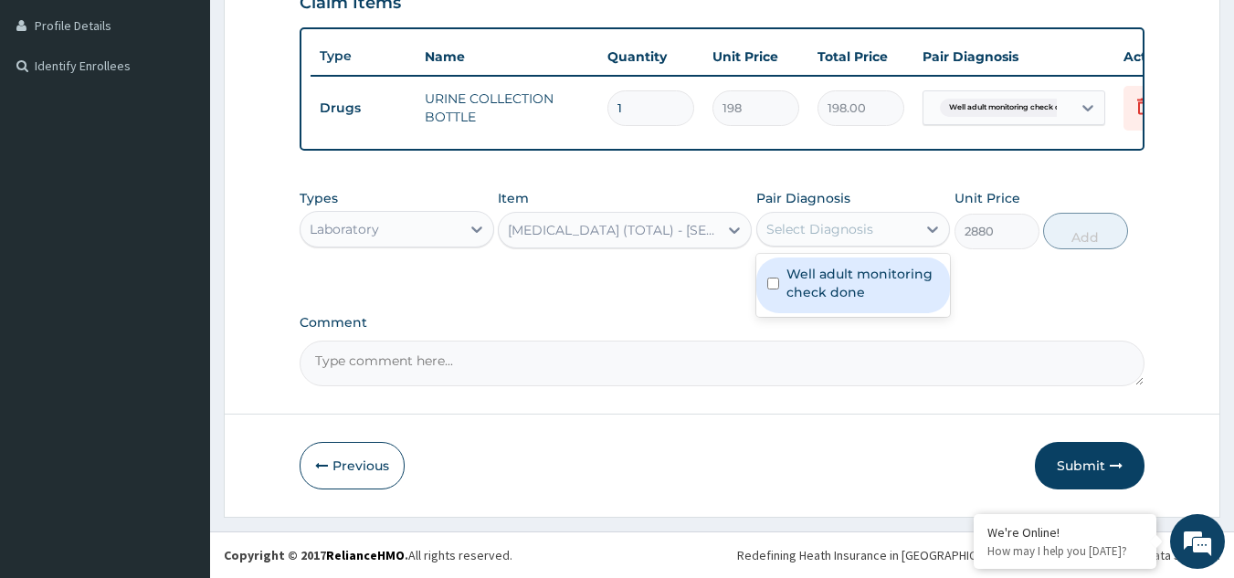
click at [828, 243] on div "Select Diagnosis" at bounding box center [837, 229] width 160 height 29
checkbox input "true"
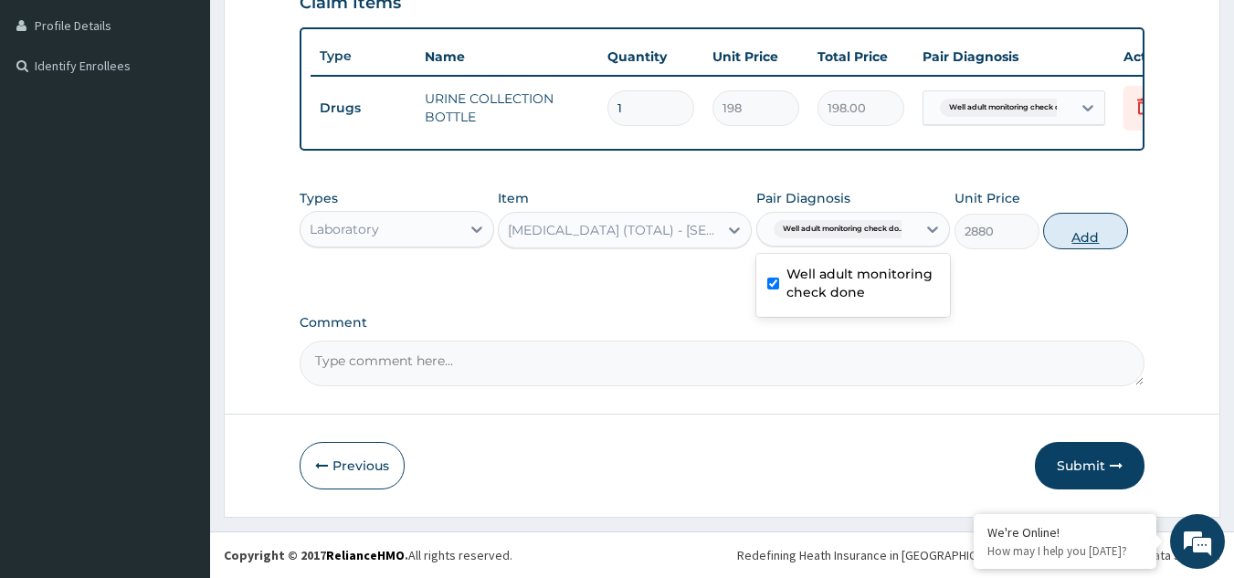
click at [1083, 230] on button "Add" at bounding box center [1085, 231] width 85 height 37
type input "0"
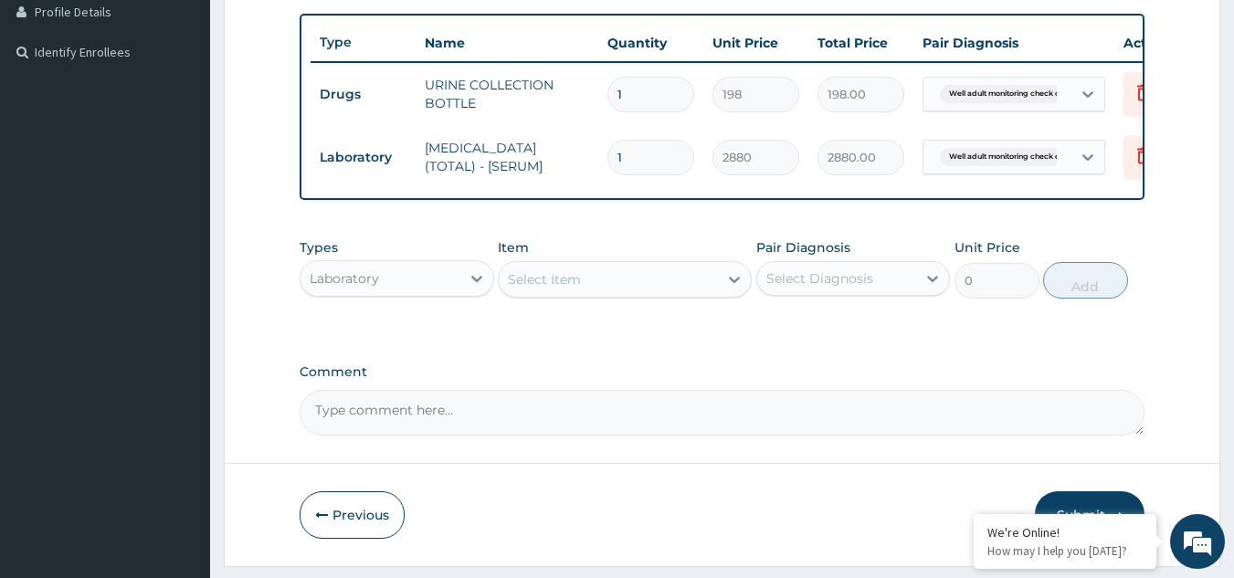
click at [673, 284] on div "Select Item" at bounding box center [608, 279] width 219 height 29
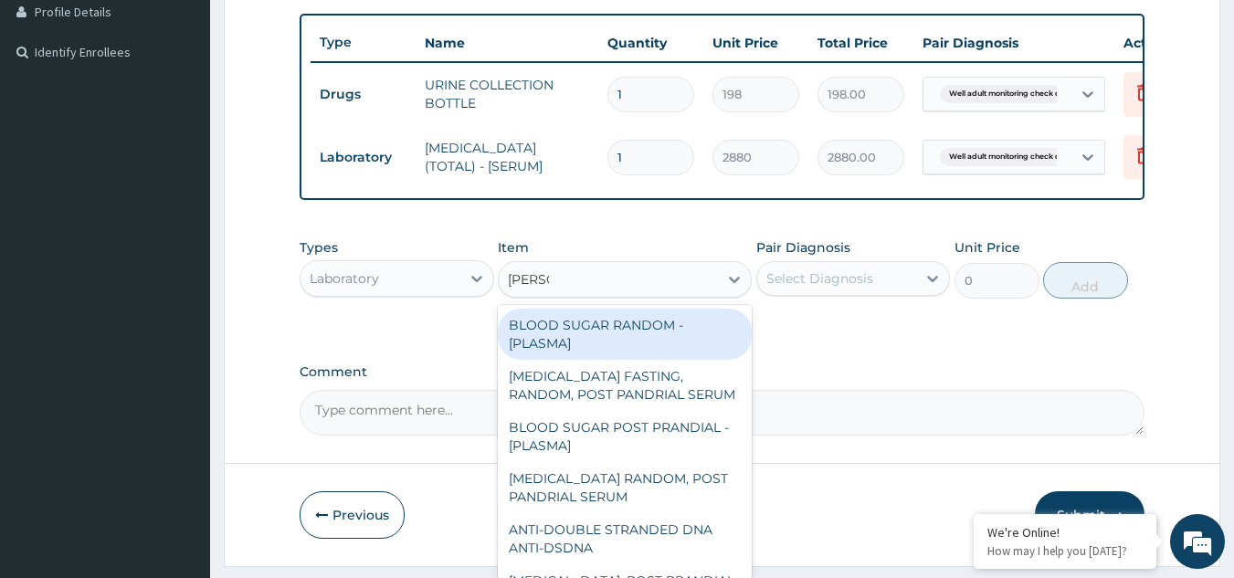
type input "RANDOM"
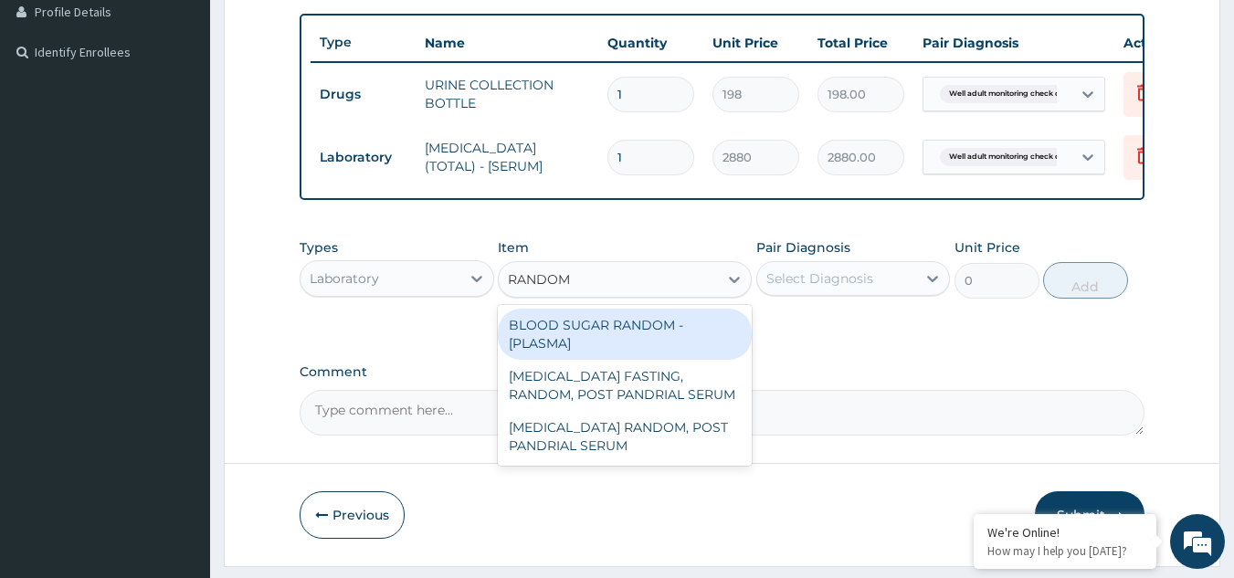
type input "1800"
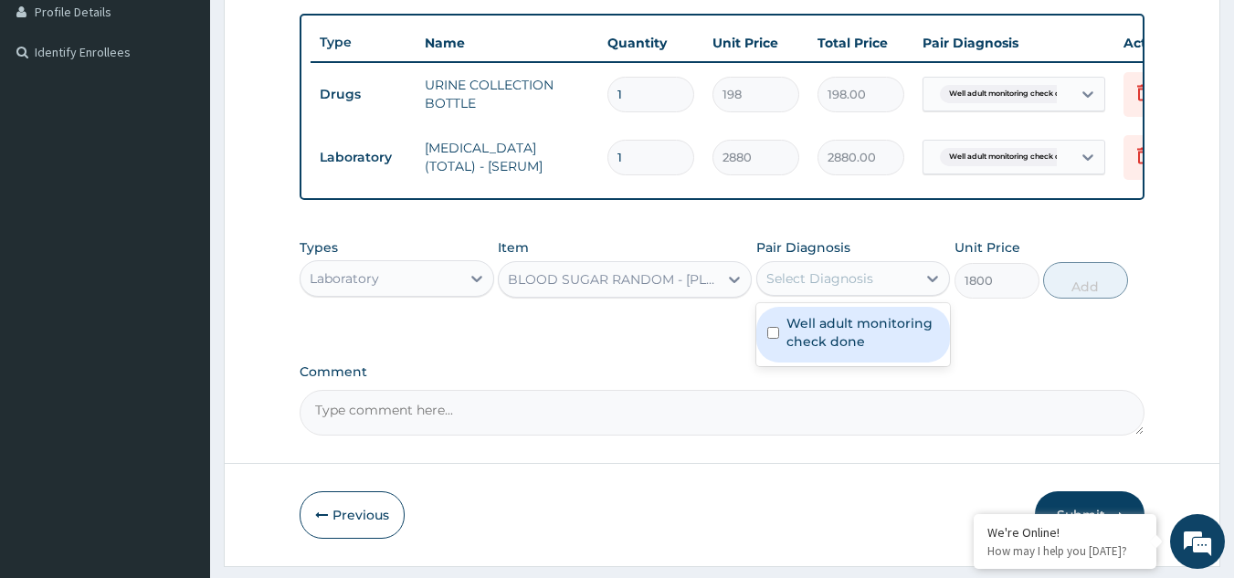
click at [811, 288] on div "Select Diagnosis" at bounding box center [820, 279] width 107 height 18
click at [815, 345] on label "Well adult monitoring check done" at bounding box center [863, 332] width 153 height 37
checkbox input "true"
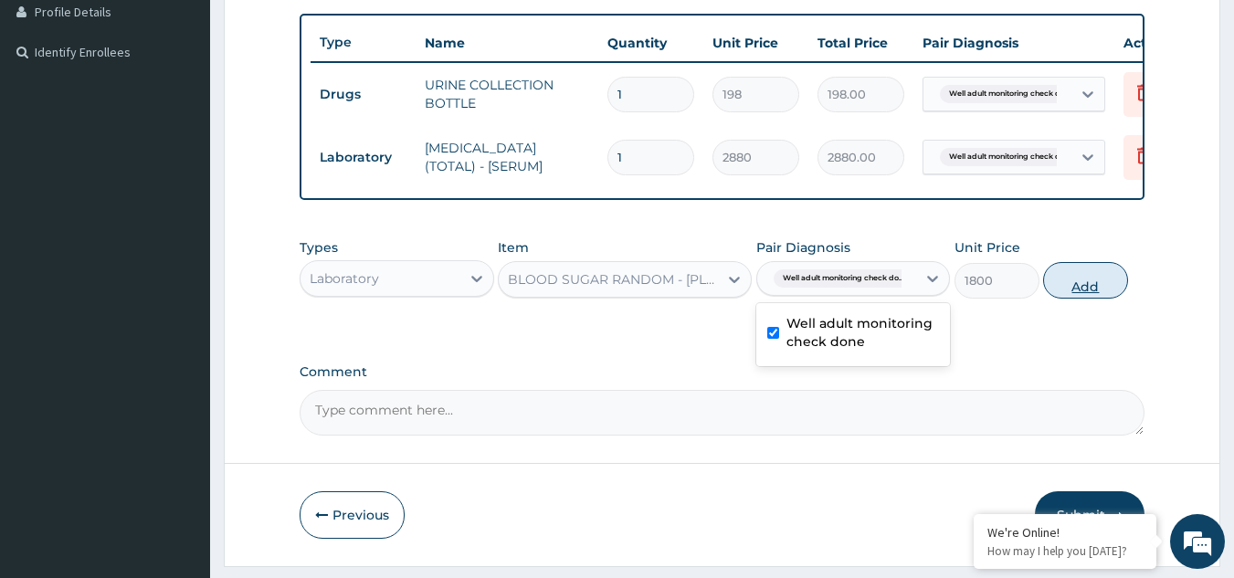
click at [1083, 293] on button "Add" at bounding box center [1085, 280] width 85 height 37
type input "0"
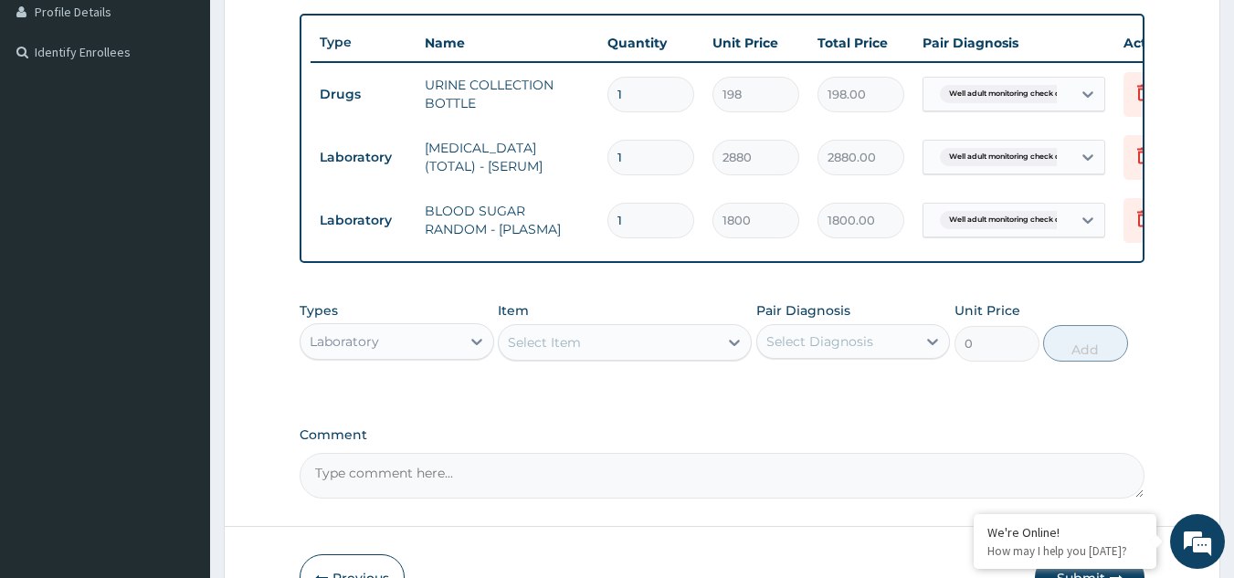
click at [651, 357] on div "Select Item" at bounding box center [608, 342] width 219 height 29
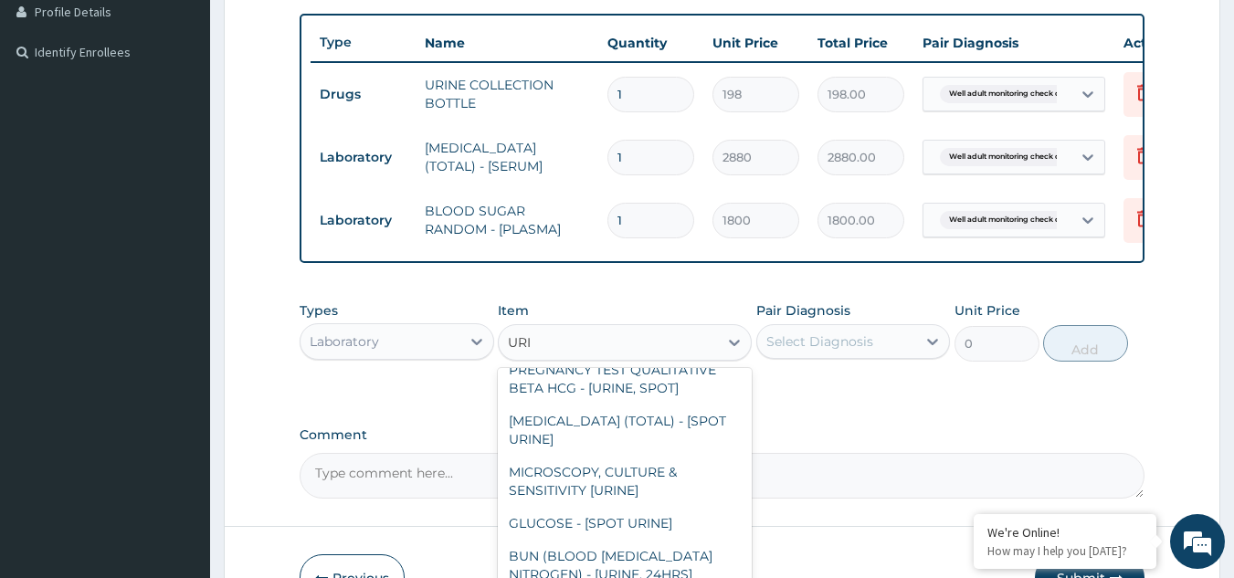
scroll to position [66, 0]
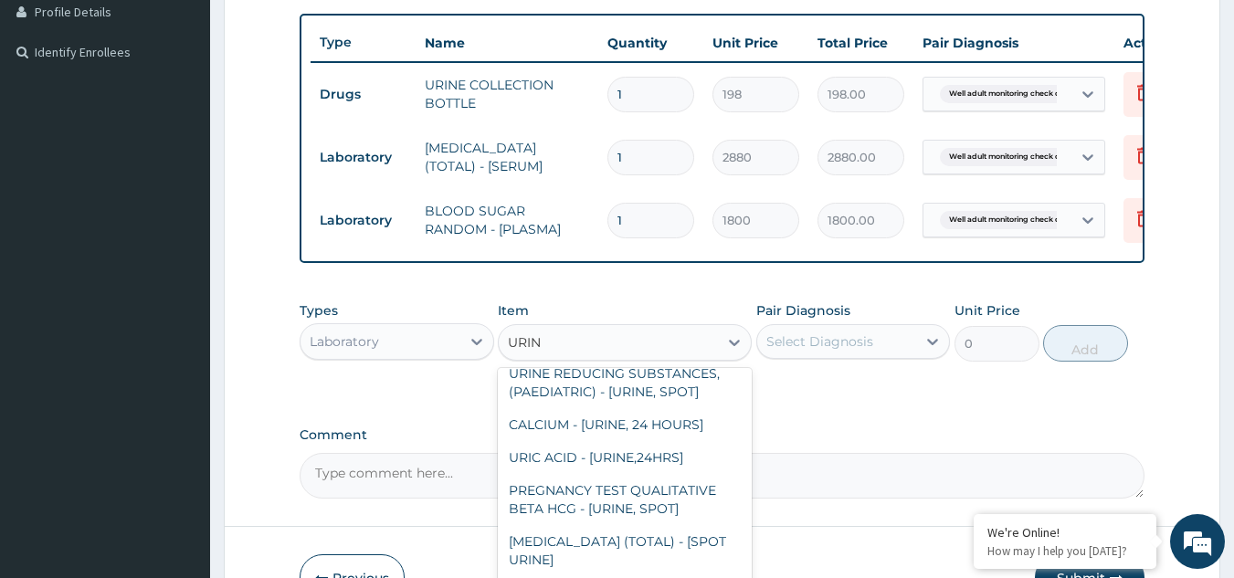
type input "URINA"
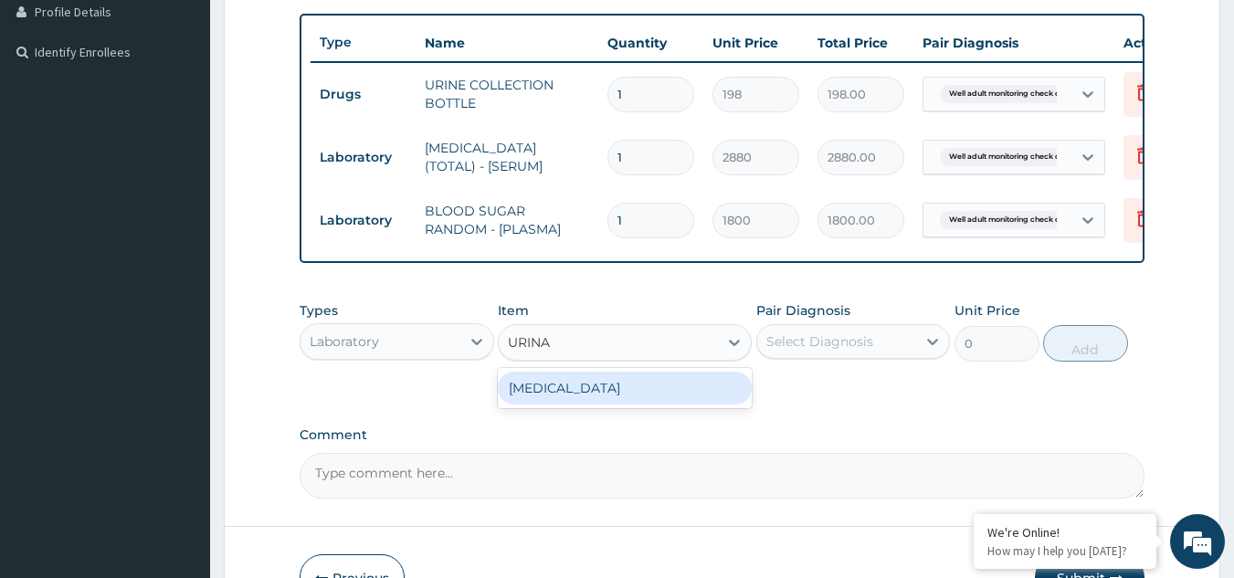
type input "1531.875"
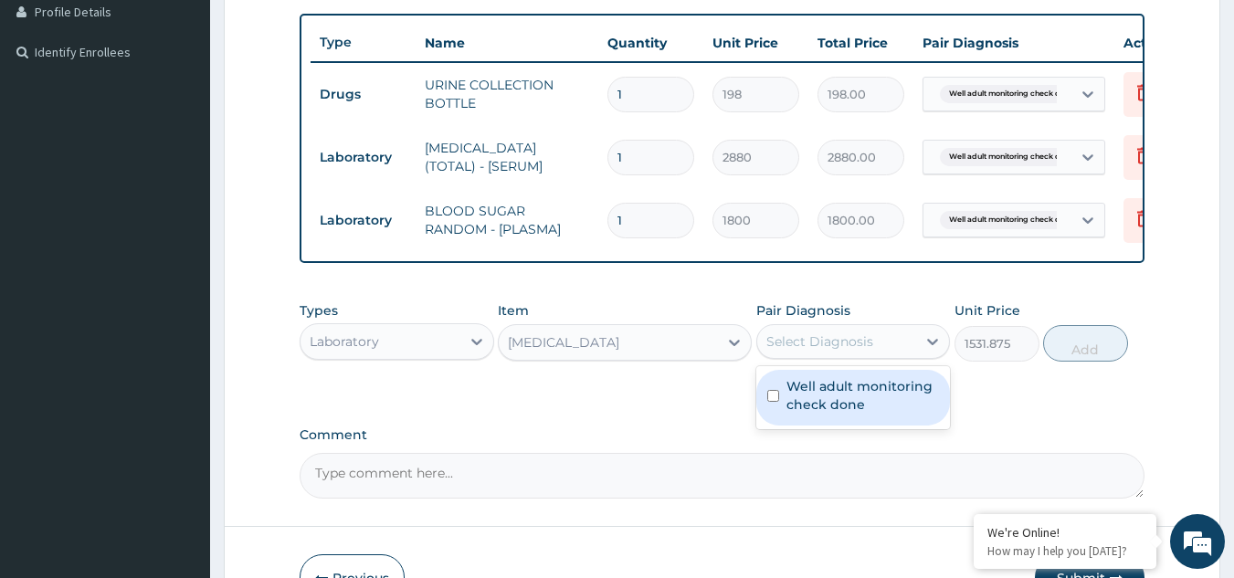
click at [842, 356] on div "Select Diagnosis" at bounding box center [837, 341] width 160 height 29
click at [827, 414] on label "Well adult monitoring check done" at bounding box center [863, 395] width 153 height 37
checkbox input "true"
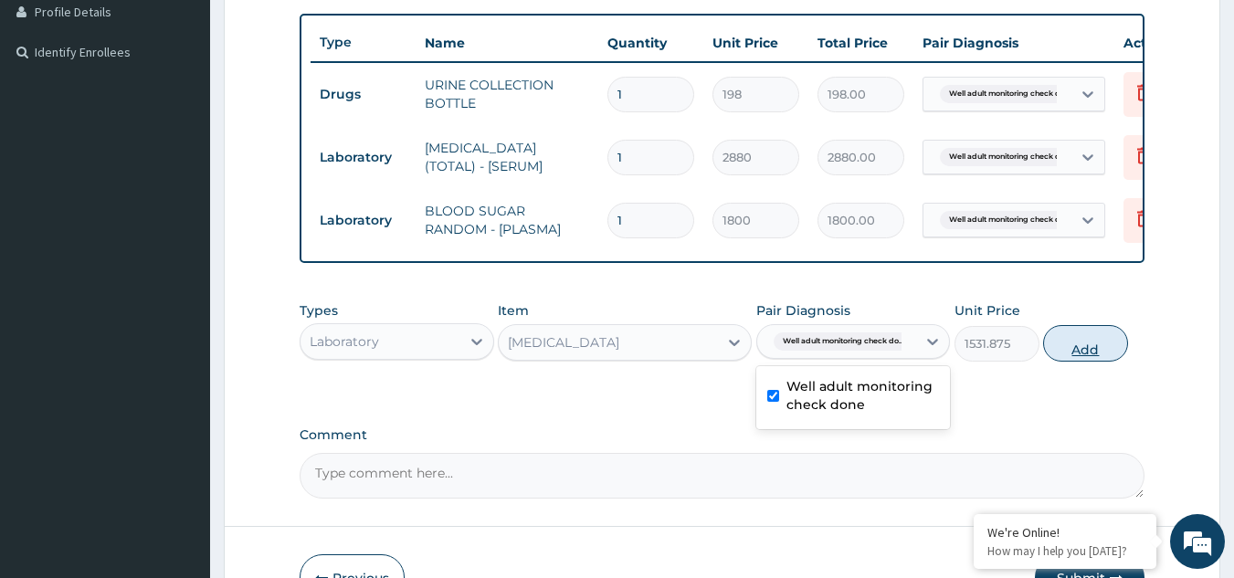
click at [1065, 351] on button "Add" at bounding box center [1085, 343] width 85 height 37
type input "0"
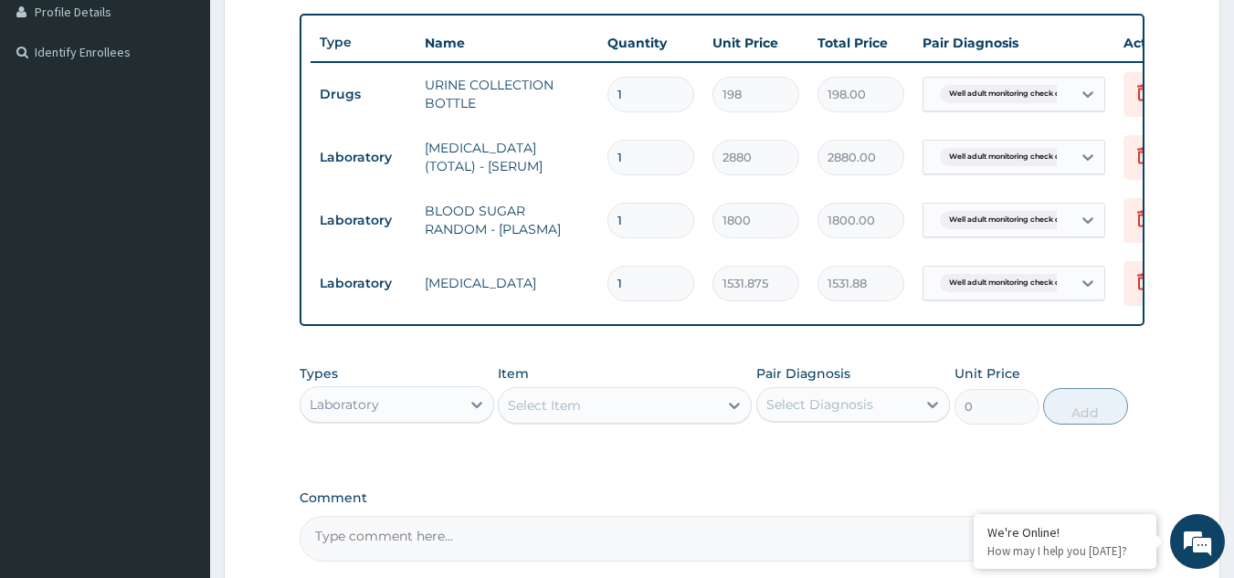
click at [675, 417] on div "Select Item" at bounding box center [608, 405] width 219 height 29
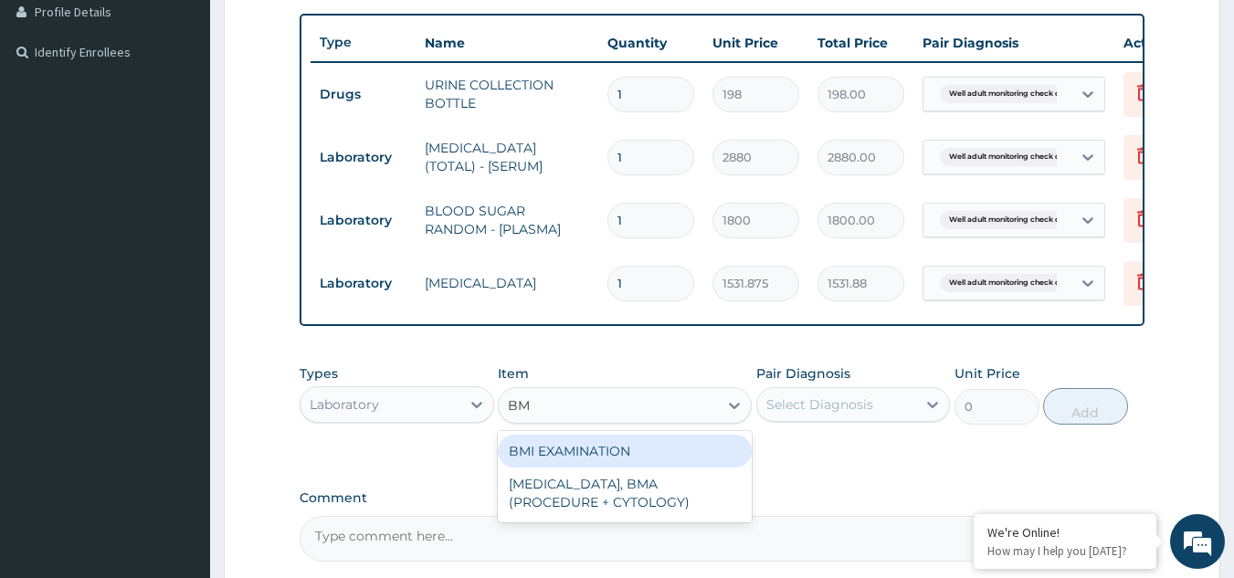
type input "BMI"
type input "1225.5"
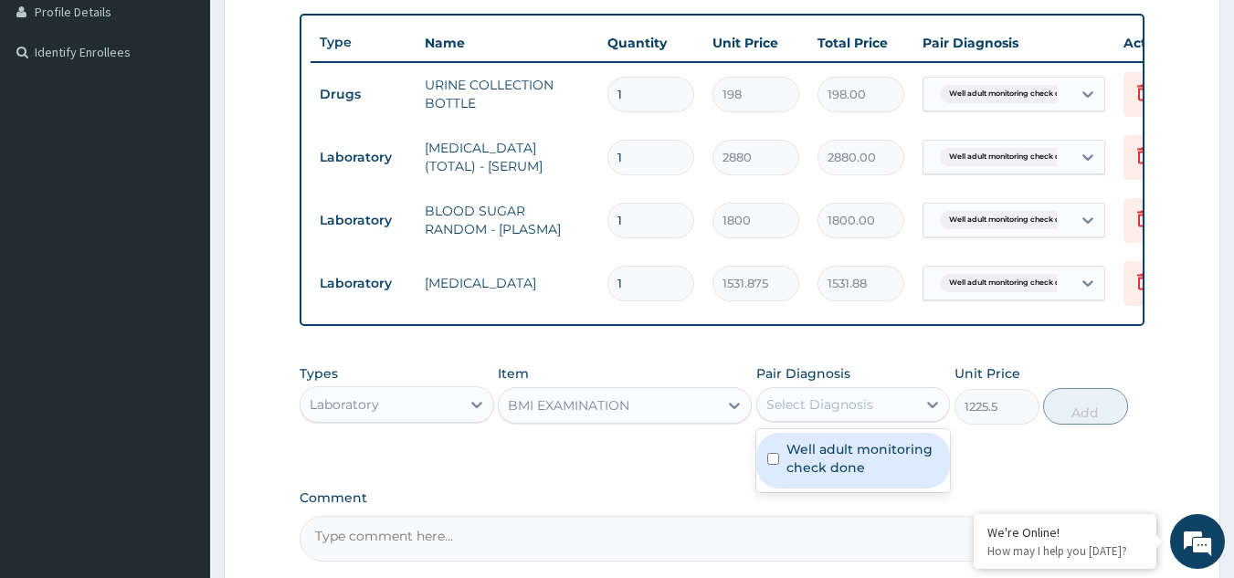
click at [830, 419] on div "Select Diagnosis" at bounding box center [837, 404] width 160 height 29
click at [826, 489] on div "Well adult monitoring check done" at bounding box center [853, 461] width 195 height 56
checkbox input "true"
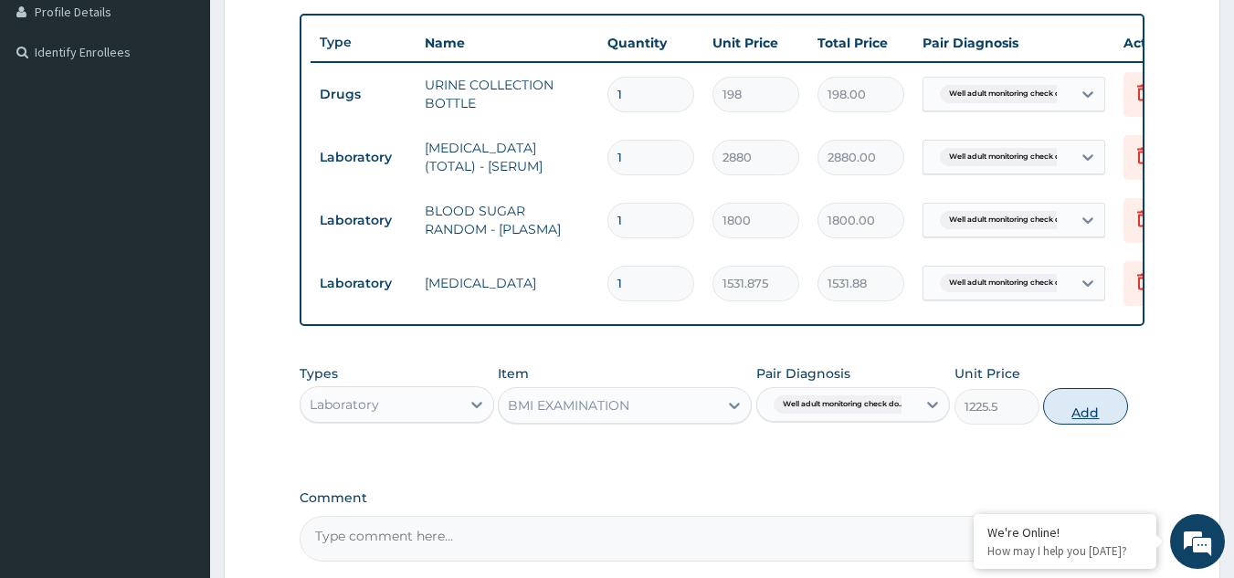
click at [1066, 419] on button "Add" at bounding box center [1085, 406] width 85 height 37
type input "0"
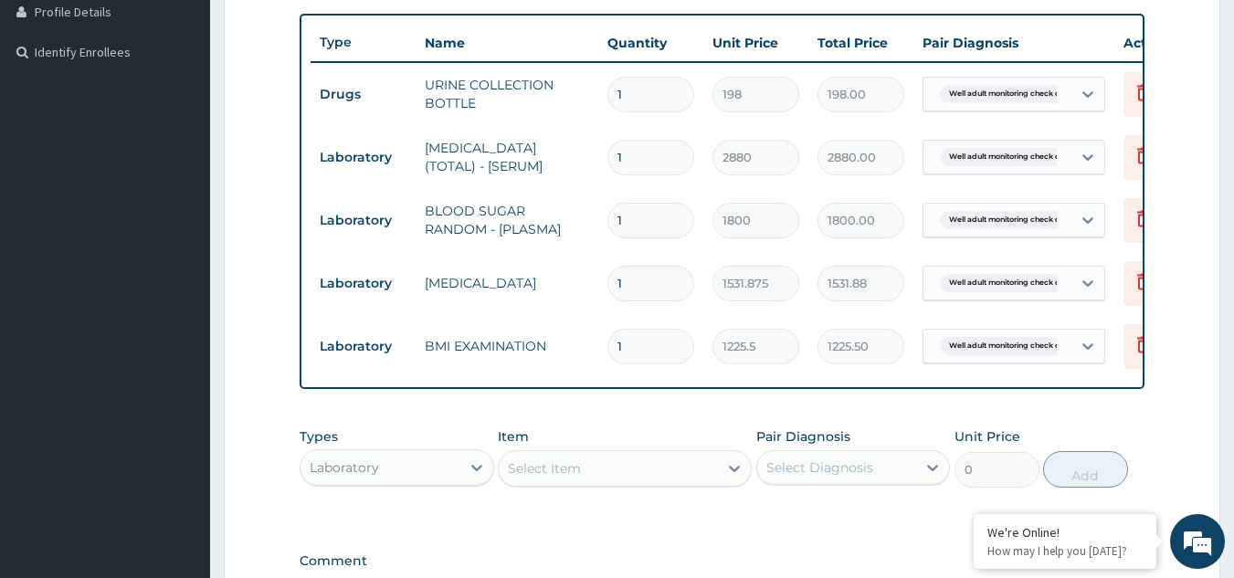
click at [666, 480] on div "Select Item" at bounding box center [608, 468] width 219 height 29
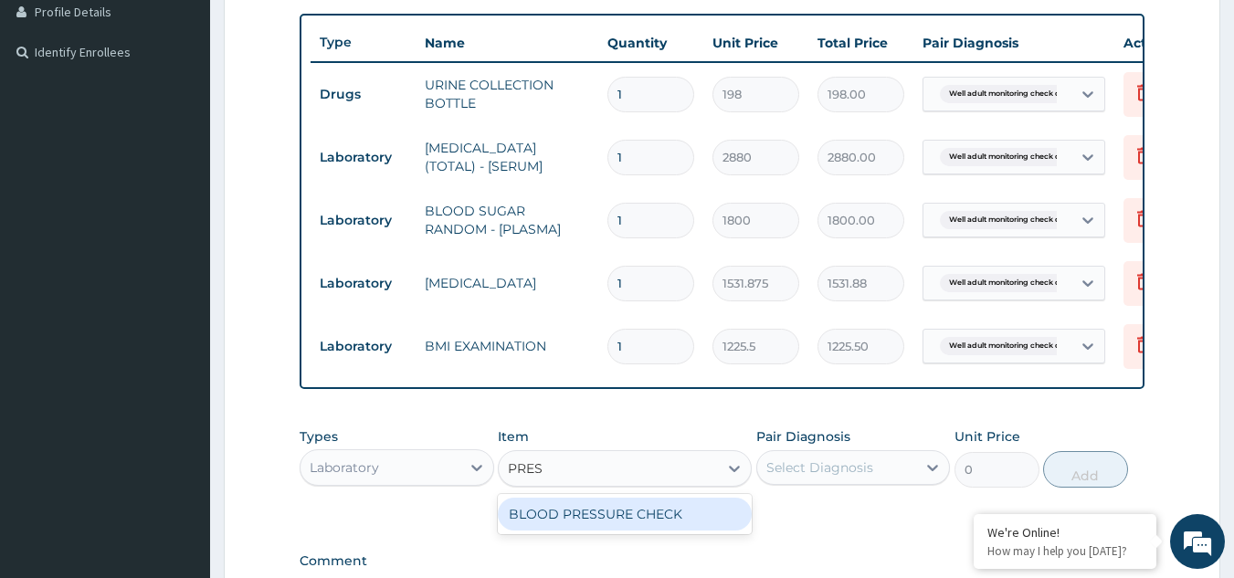
type input "PRESS"
type input "1225.5"
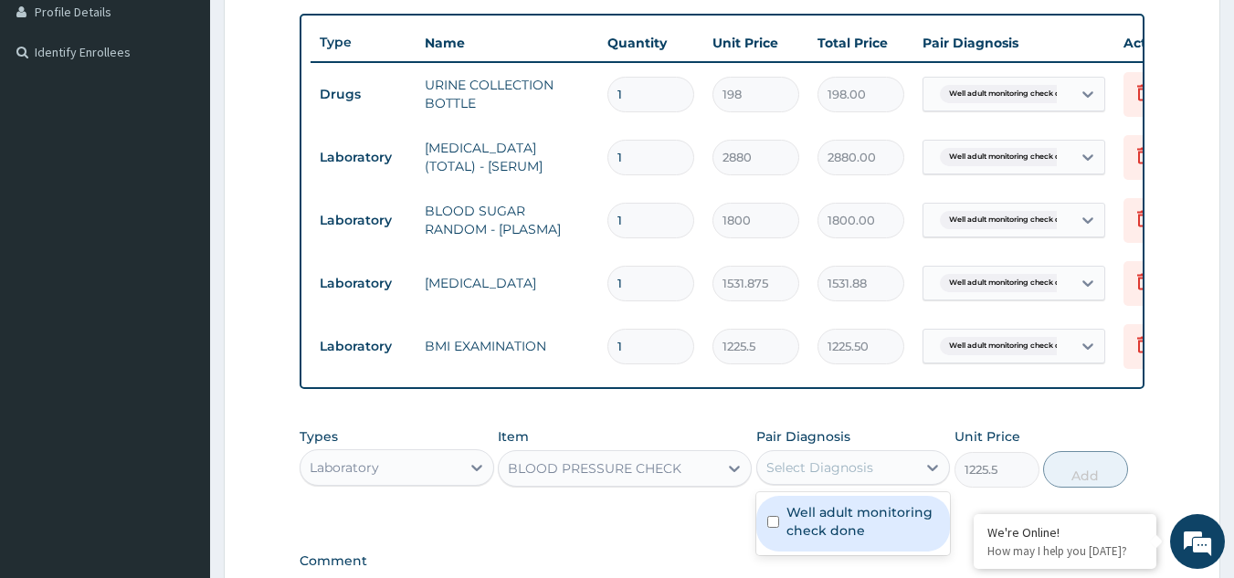
click at [817, 482] on div "Select Diagnosis" at bounding box center [837, 467] width 160 height 29
click at [821, 540] on label "Well adult monitoring check done" at bounding box center [863, 521] width 153 height 37
checkbox input "true"
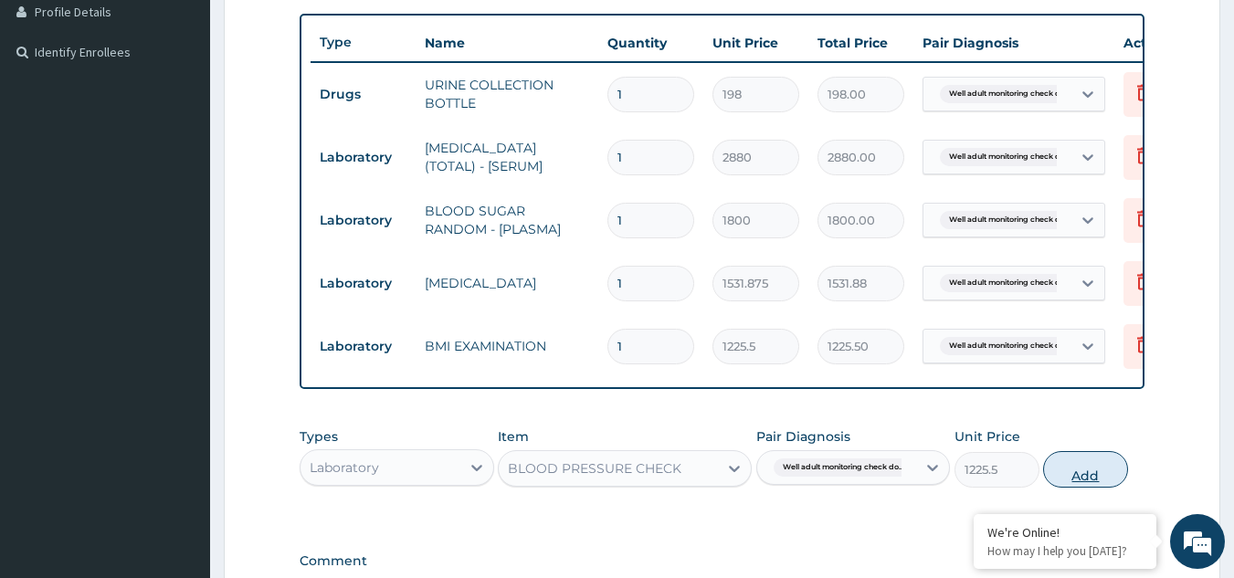
click at [1056, 480] on button "Add" at bounding box center [1085, 469] width 85 height 37
type input "0"
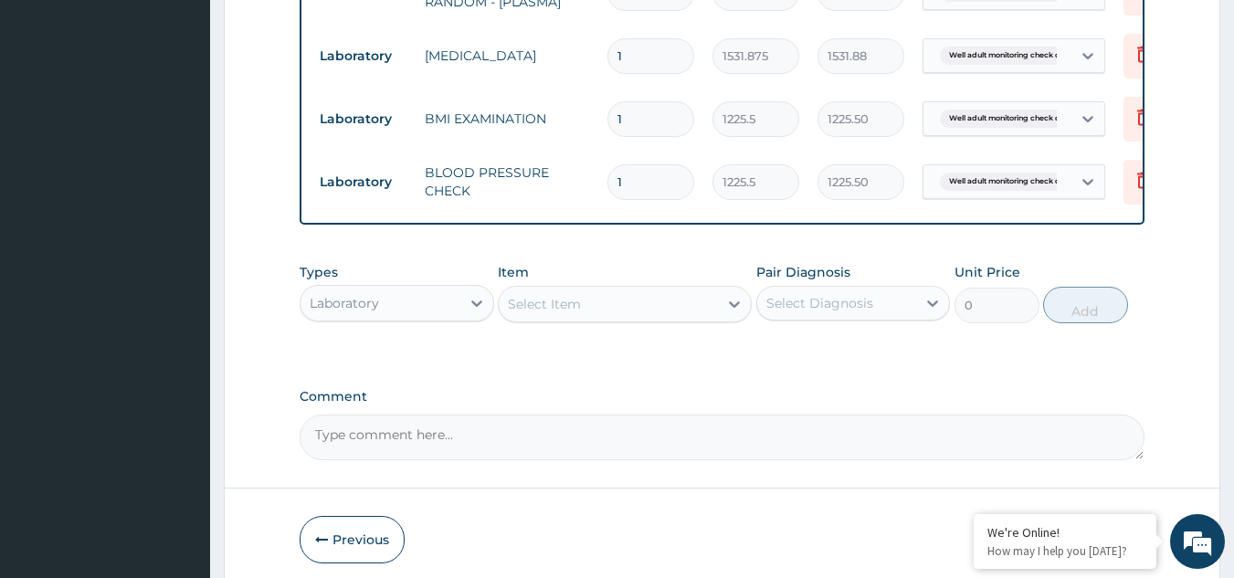
scroll to position [731, 0]
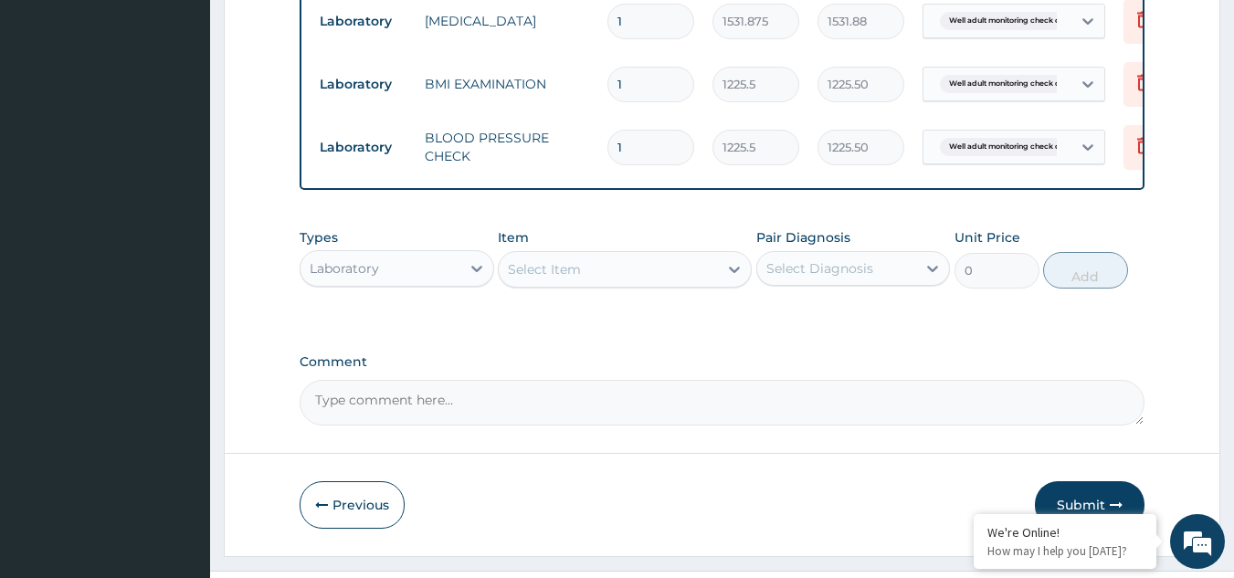
click at [624, 284] on div "Select Item" at bounding box center [608, 269] width 219 height 29
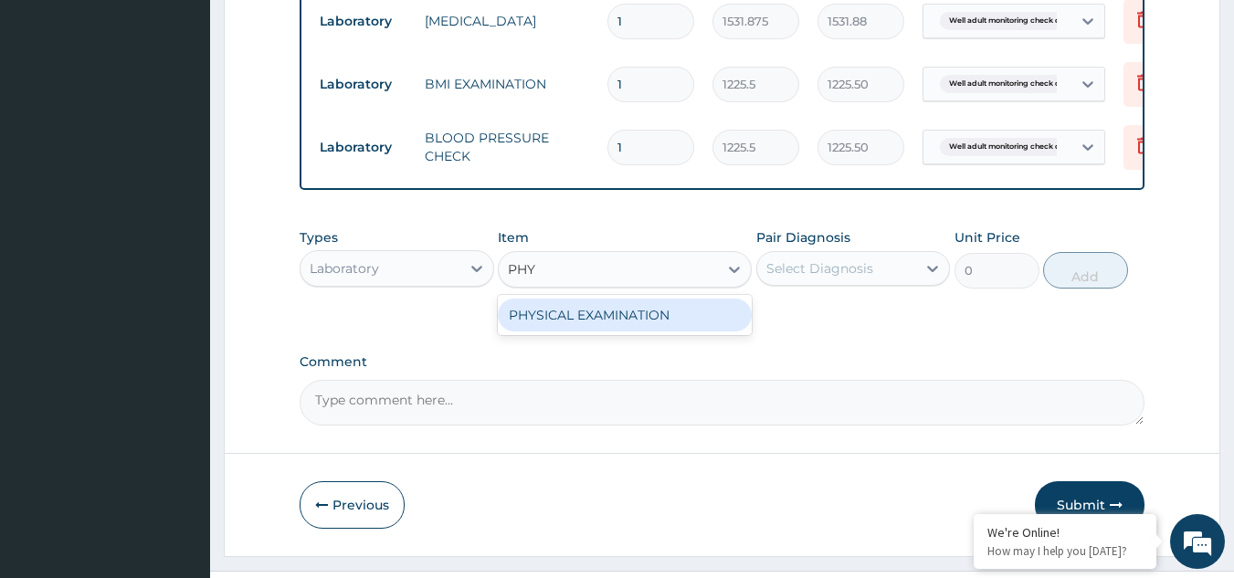
type input "PHYS"
type input "1225.5"
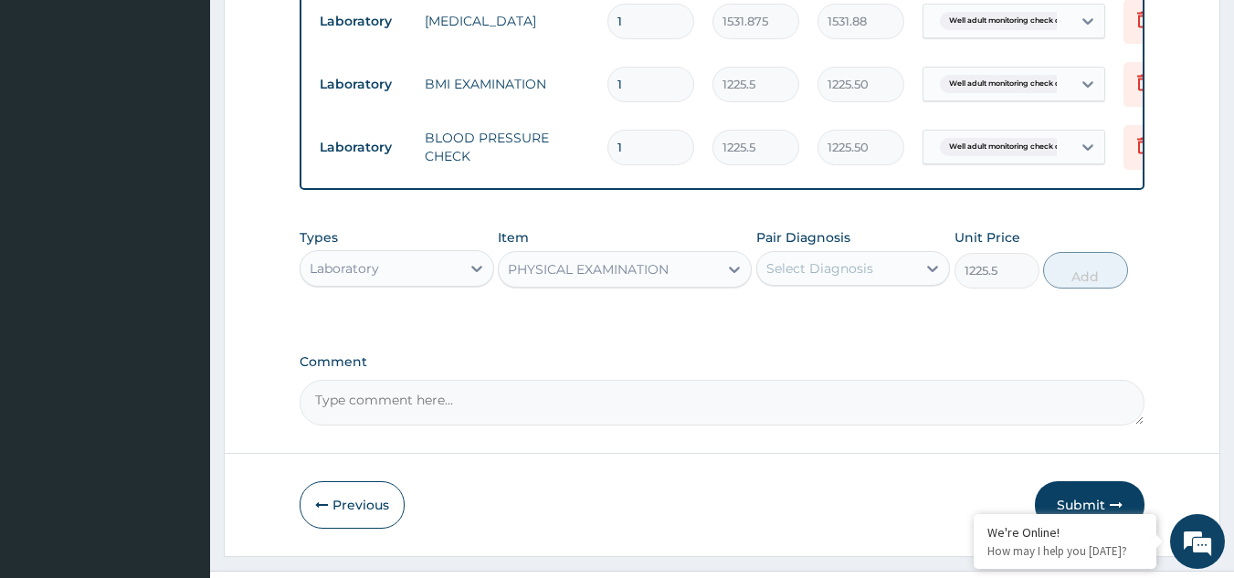
click at [795, 278] on div "Select Diagnosis" at bounding box center [820, 268] width 107 height 18
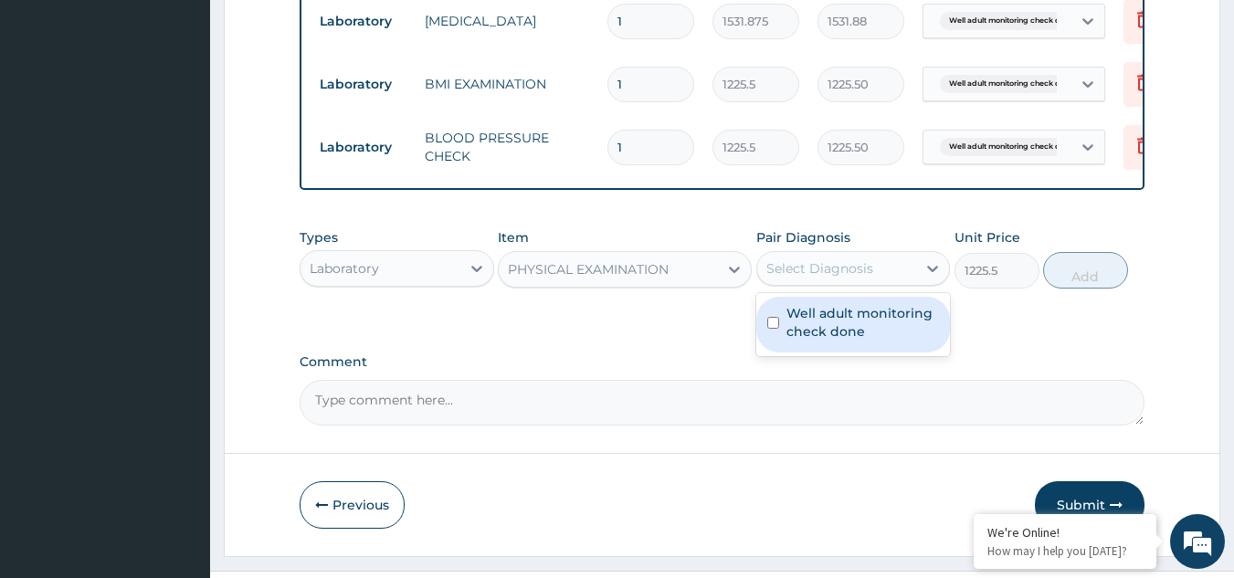
click at [815, 332] on label "Well adult monitoring check done" at bounding box center [863, 322] width 153 height 37
checkbox input "true"
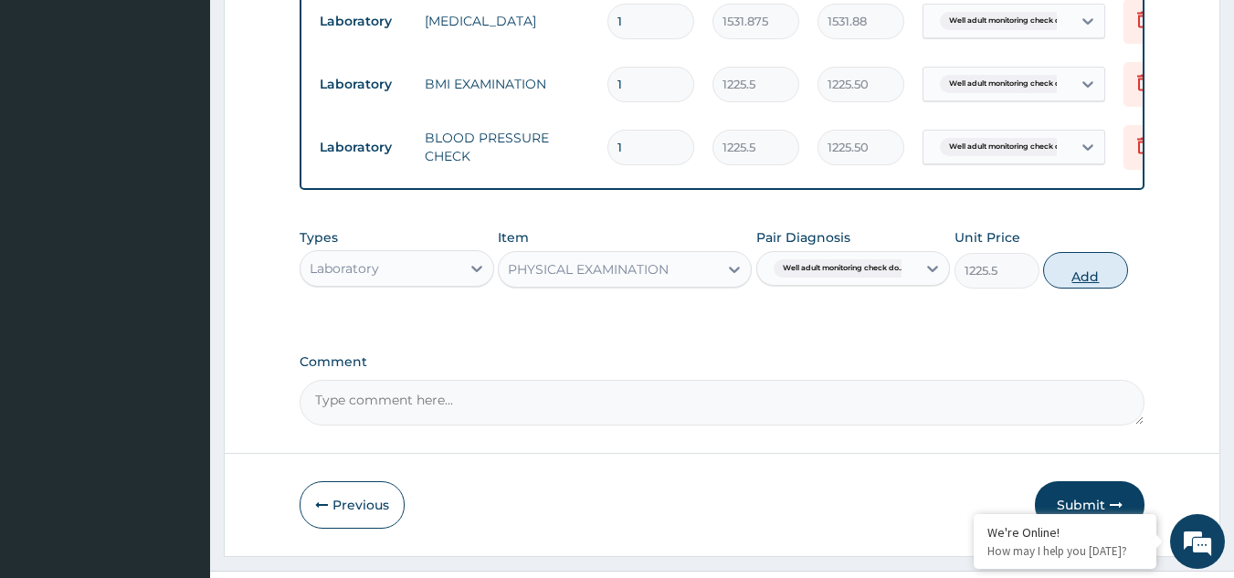
click at [1050, 288] on button "Add" at bounding box center [1085, 270] width 85 height 37
type input "0"
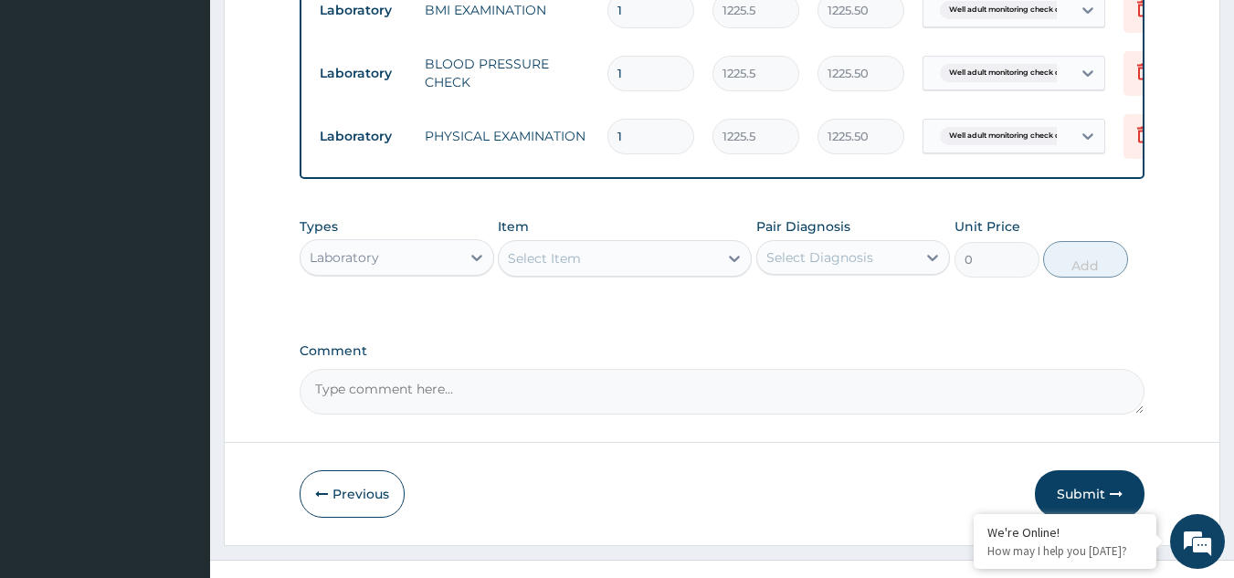
scroll to position [836, 0]
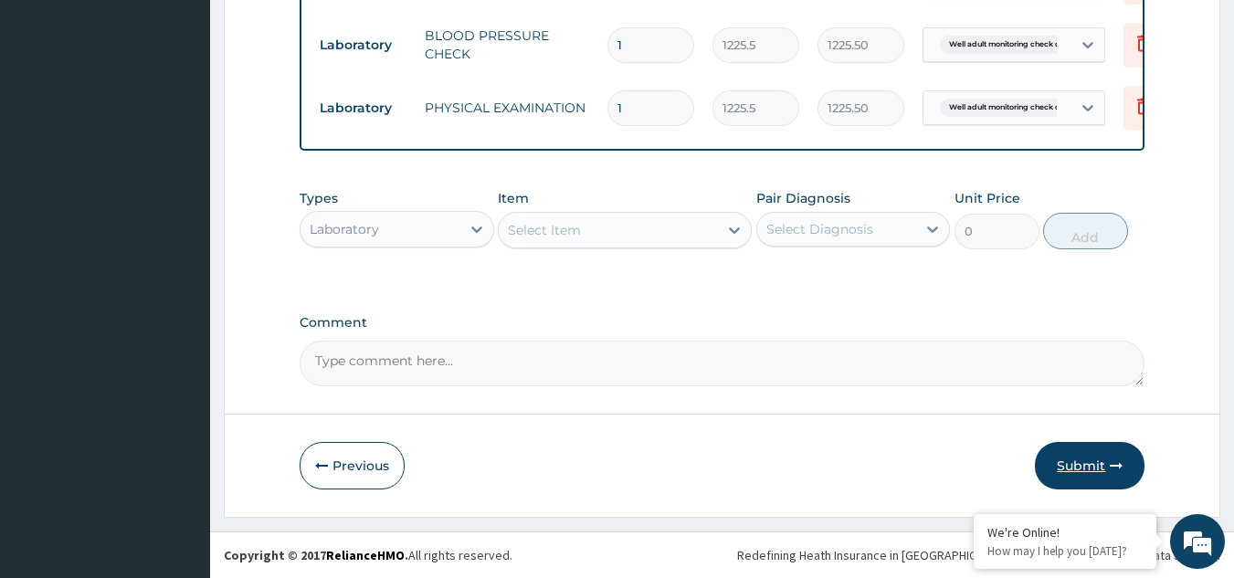
click at [1088, 473] on button "Submit" at bounding box center [1090, 466] width 110 height 48
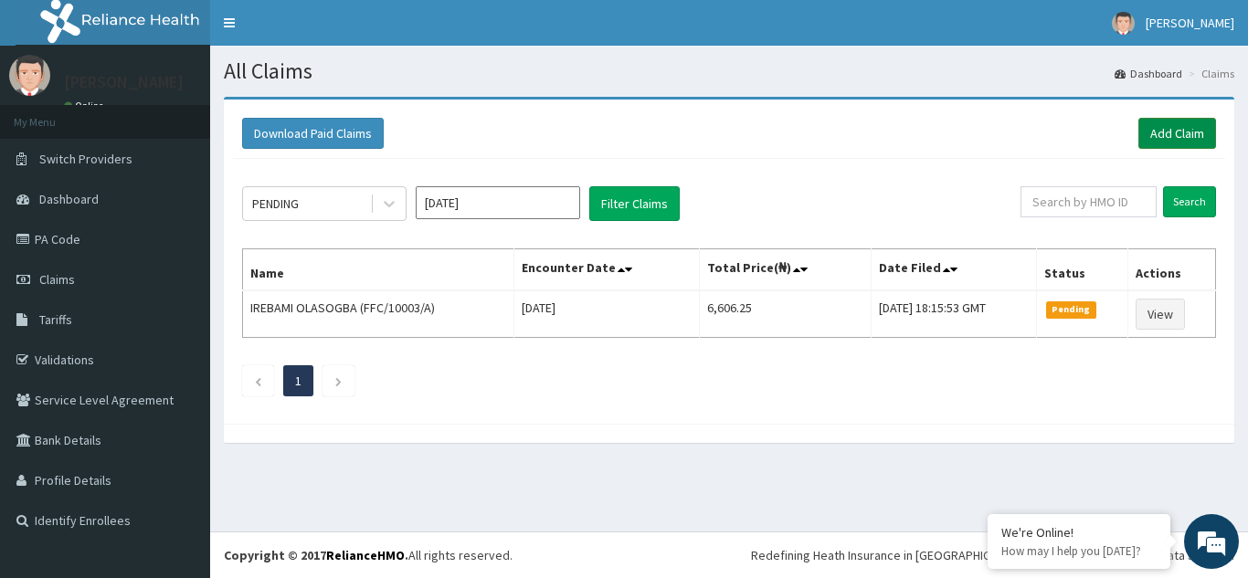
click at [1152, 136] on link "Add Claim" at bounding box center [1177, 133] width 78 height 31
click at [1145, 139] on link "Add Claim" at bounding box center [1177, 133] width 78 height 31
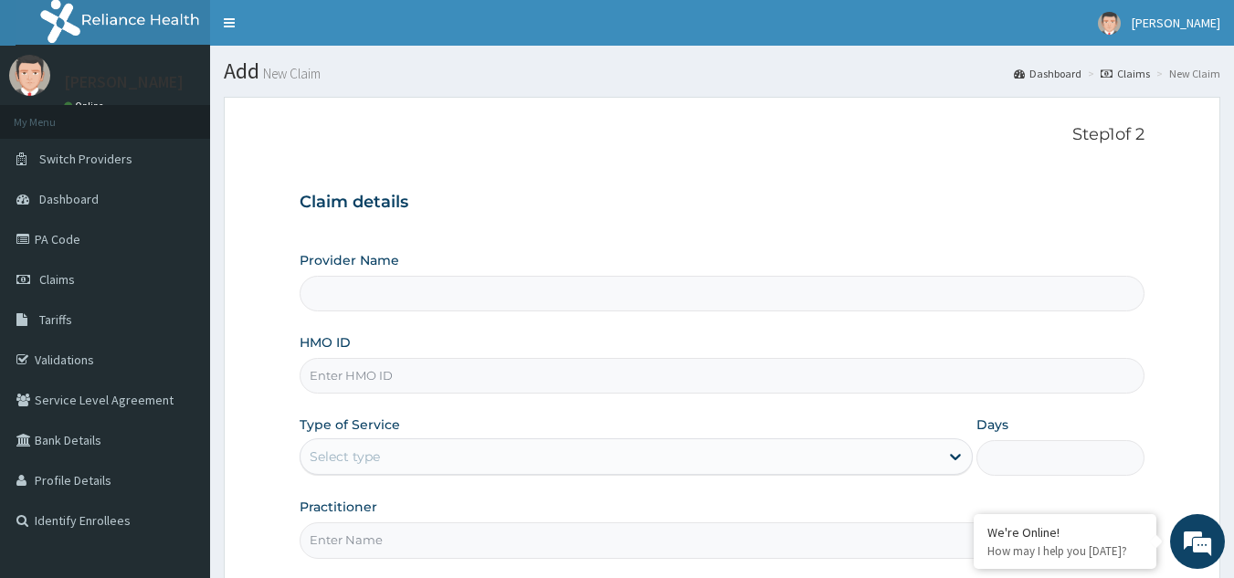
type input "Reliance Family Clinics (RFC) - [GEOGRAPHIC_DATA]"
click at [456, 381] on input "HMO ID" at bounding box center [723, 376] width 846 height 36
paste input "SBG/10256/A"
type input "SBG/10256/A"
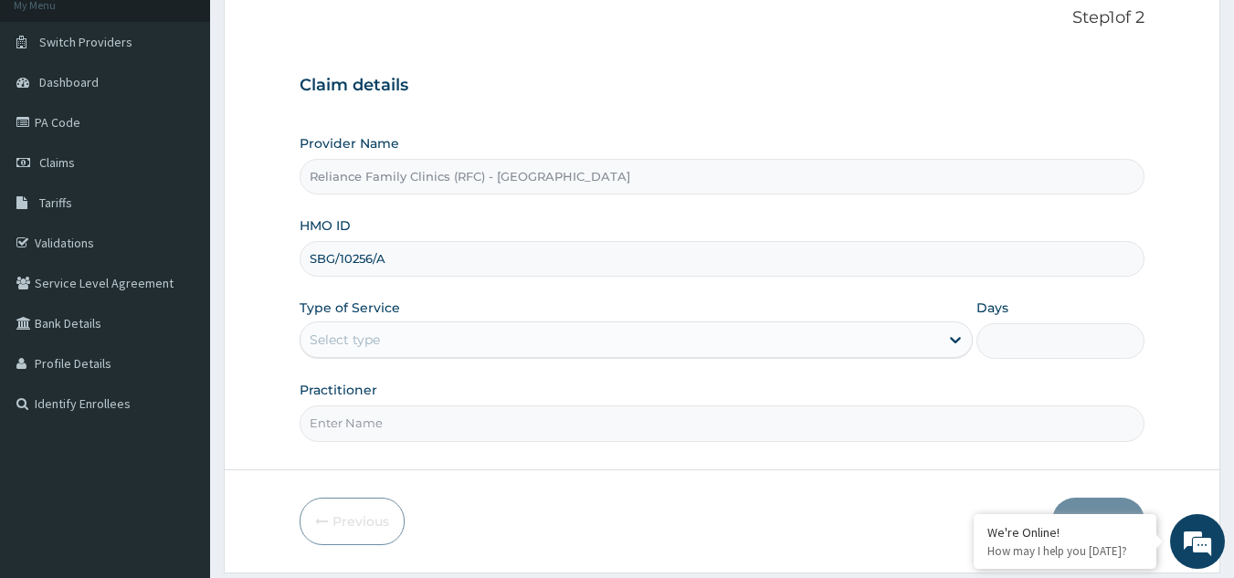
scroll to position [173, 0]
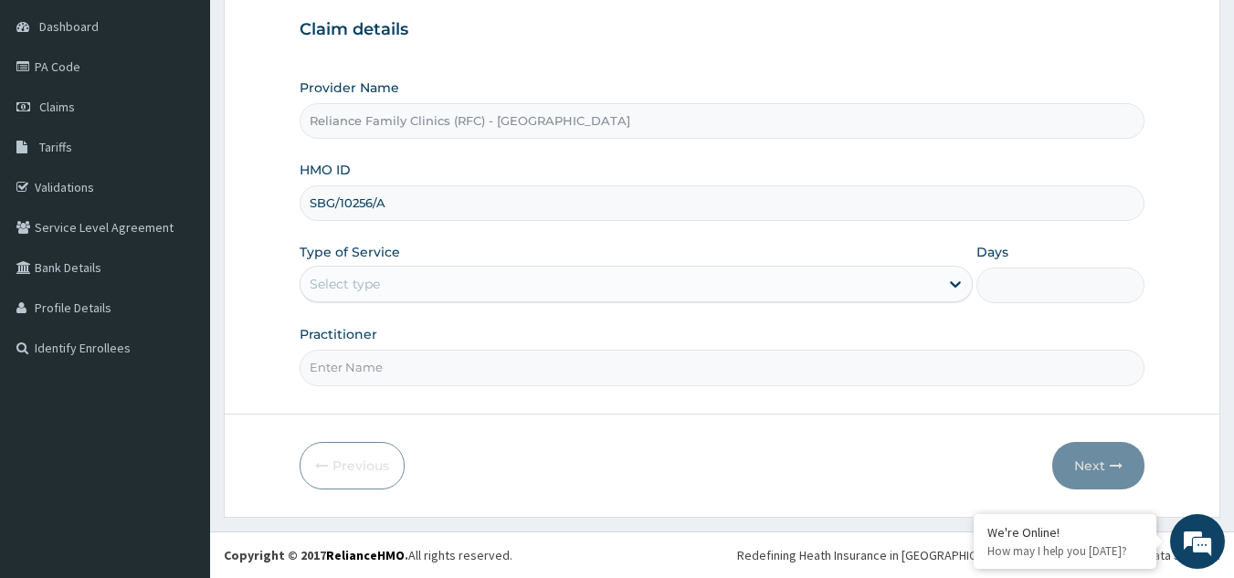
click at [662, 280] on div "Select type" at bounding box center [620, 284] width 639 height 29
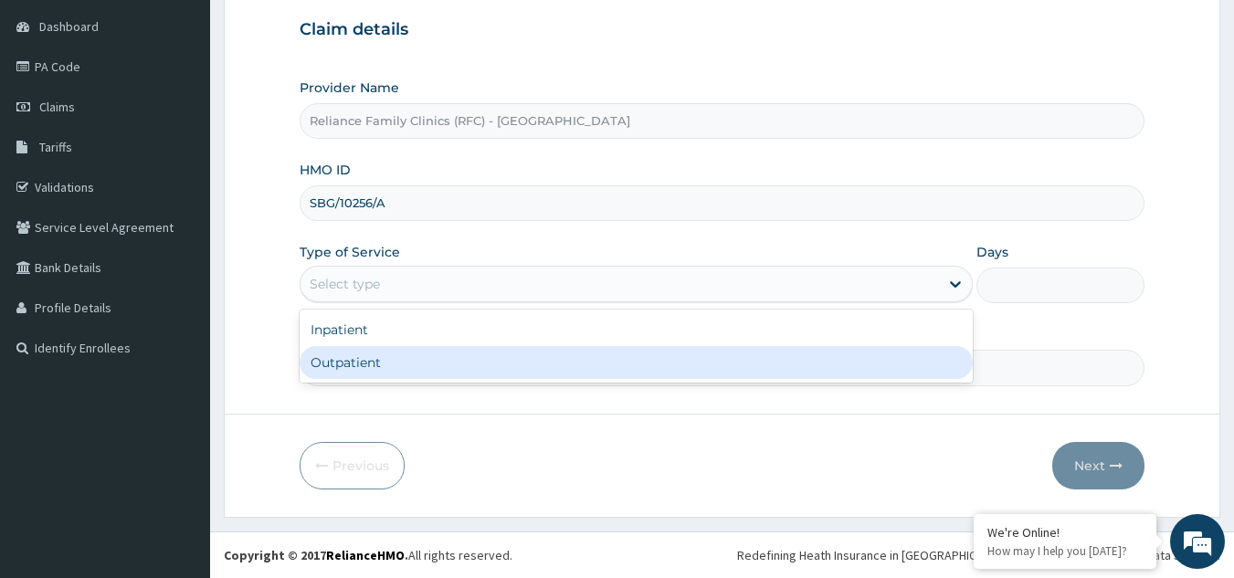
click at [541, 361] on div "Outpatient" at bounding box center [636, 362] width 673 height 33
type input "1"
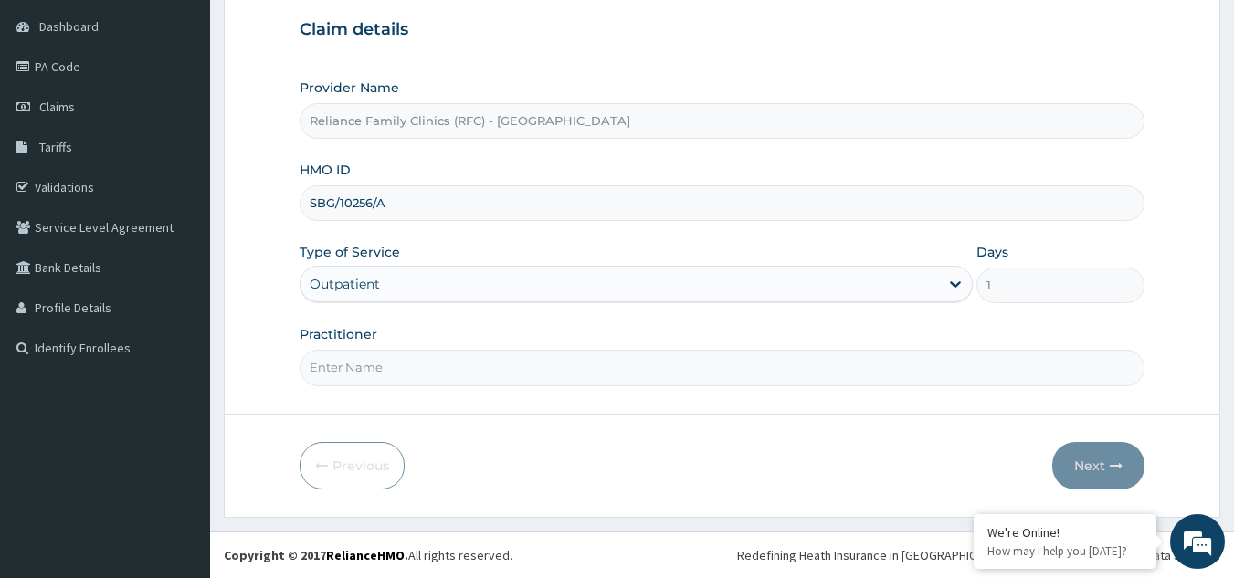
click at [541, 361] on input "Practitioner" at bounding box center [723, 368] width 846 height 36
type input "LOCUM"
click at [1067, 453] on button "Next" at bounding box center [1098, 466] width 92 height 48
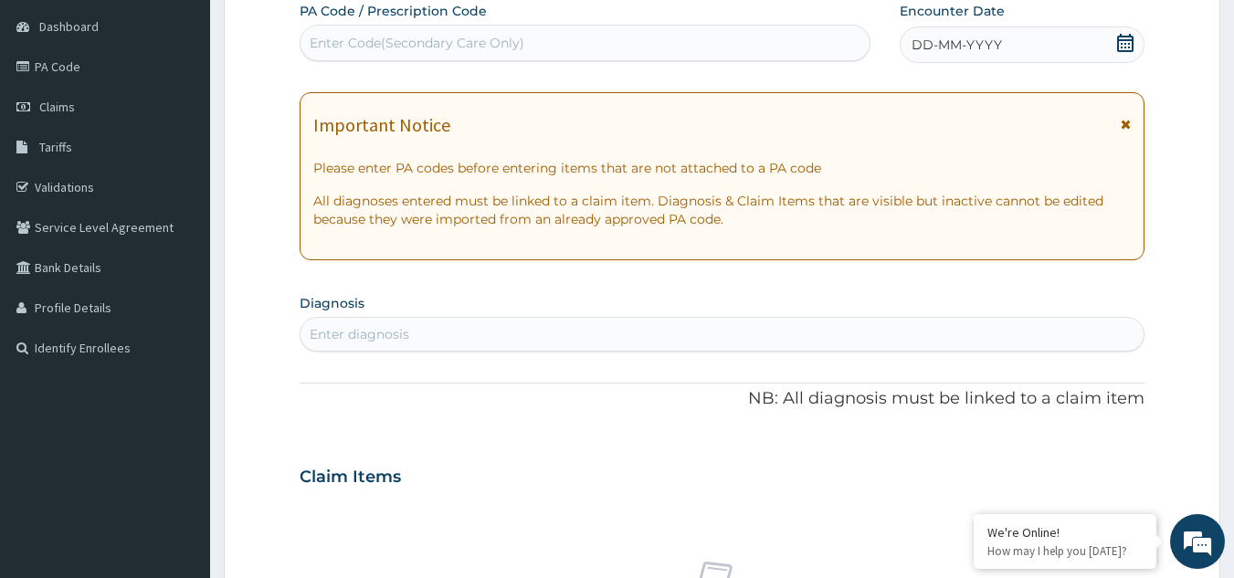
click at [640, 346] on div "Enter diagnosis" at bounding box center [723, 334] width 844 height 29
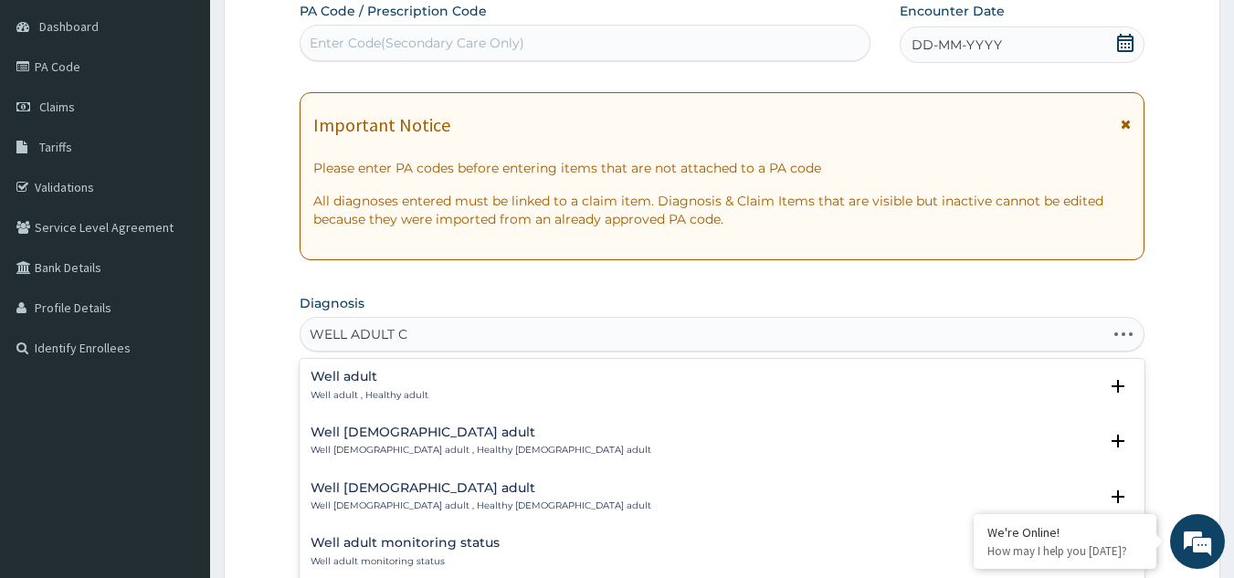
type input "WELL ADULT CH"
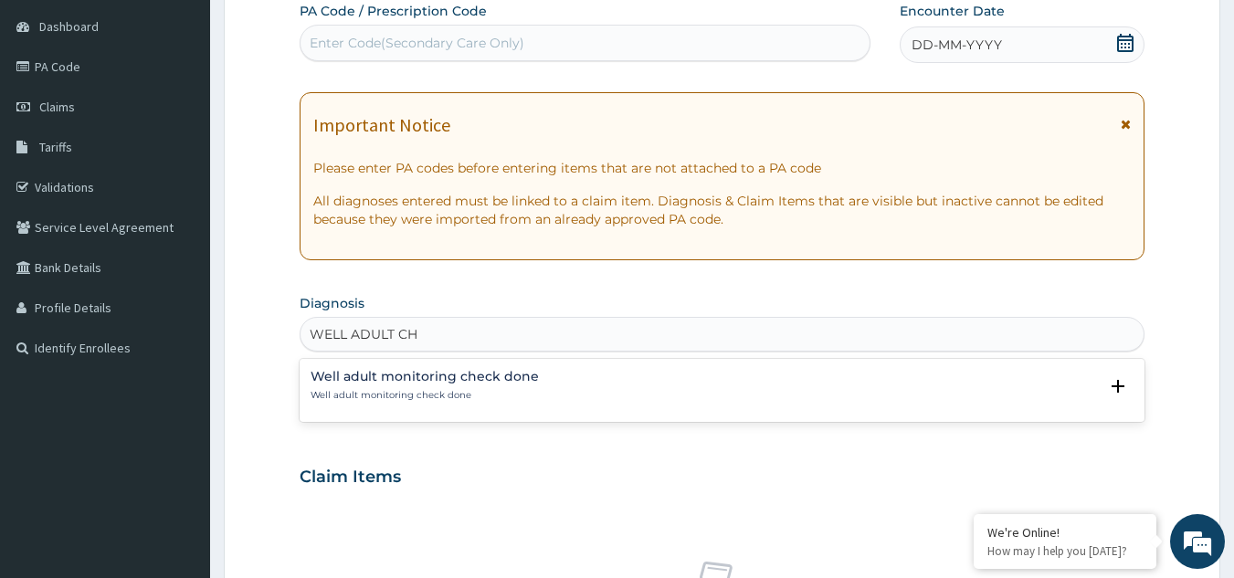
click at [471, 400] on p "Well adult monitoring check done" at bounding box center [425, 395] width 228 height 13
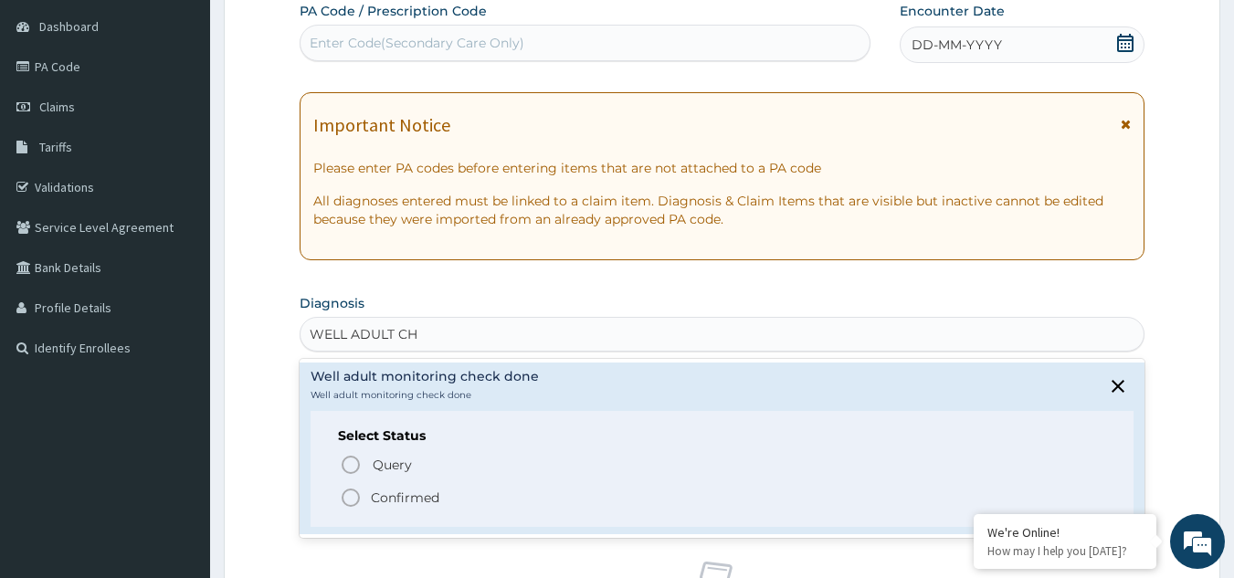
click at [390, 508] on span "Confirmed" at bounding box center [723, 498] width 767 height 22
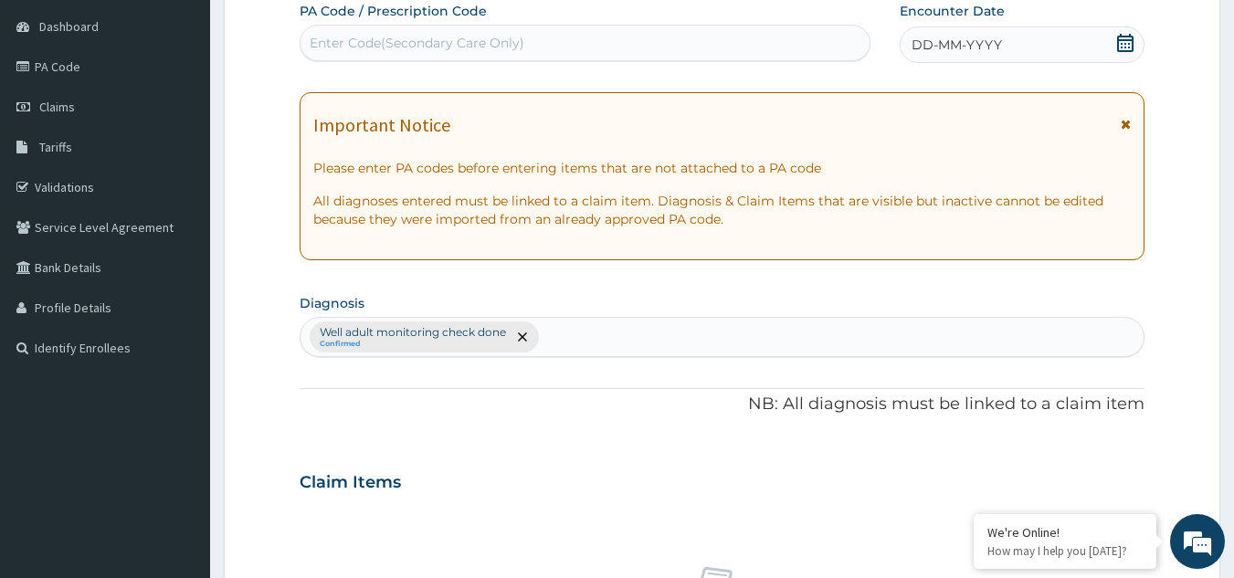
click at [942, 58] on div "DD-MM-YYYY" at bounding box center [1022, 44] width 245 height 37
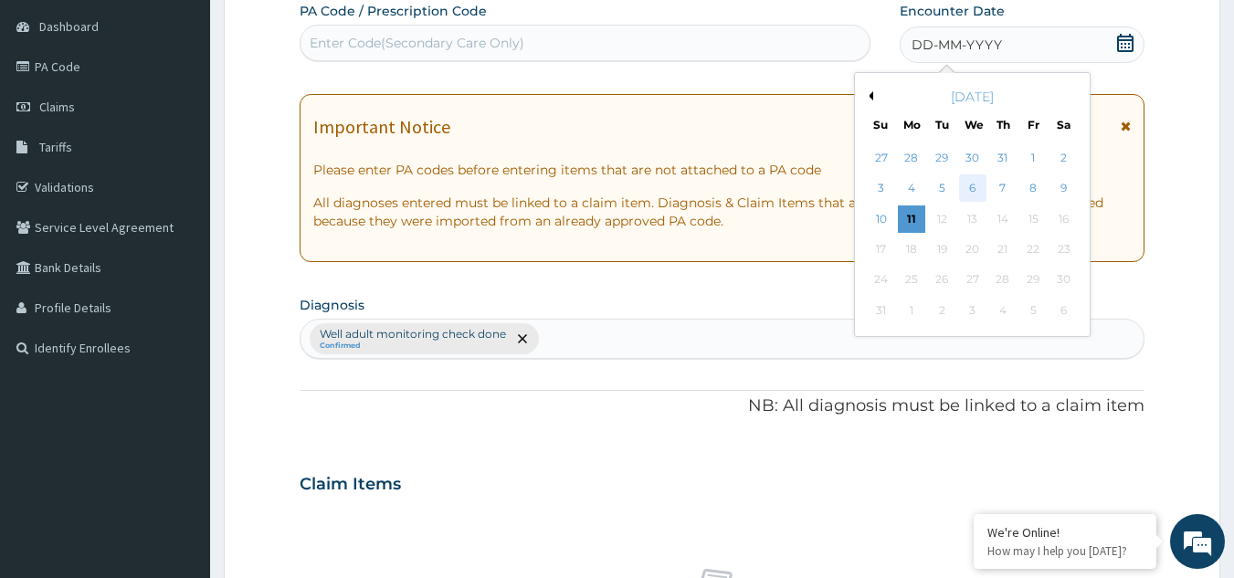
click at [962, 185] on div "6" at bounding box center [972, 188] width 27 height 27
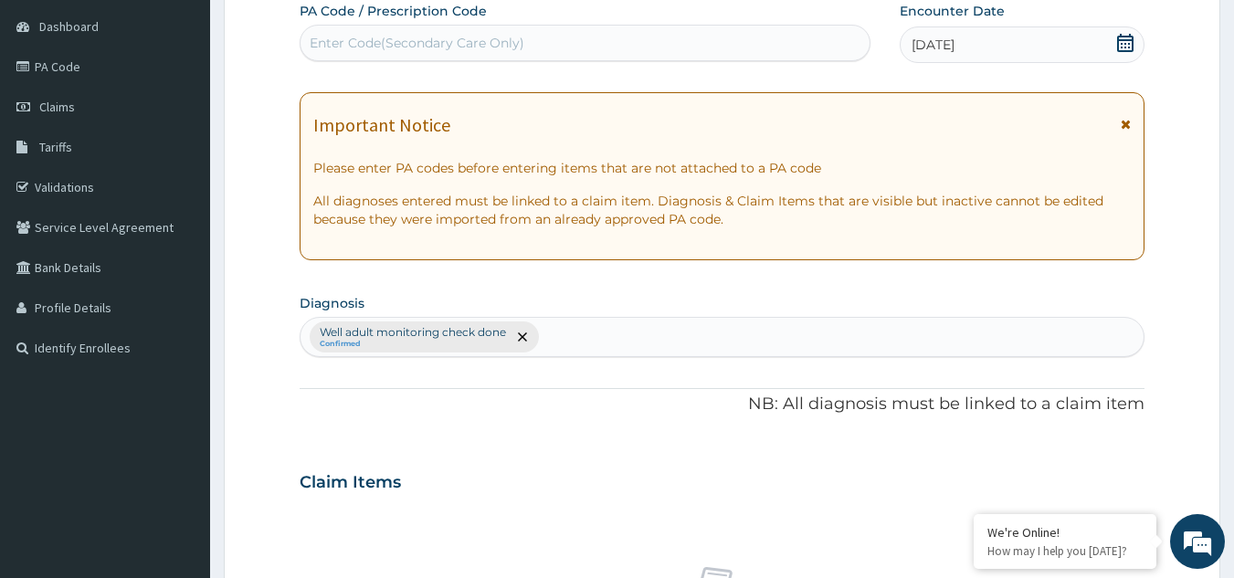
click at [1130, 122] on icon at bounding box center [1126, 124] width 10 height 13
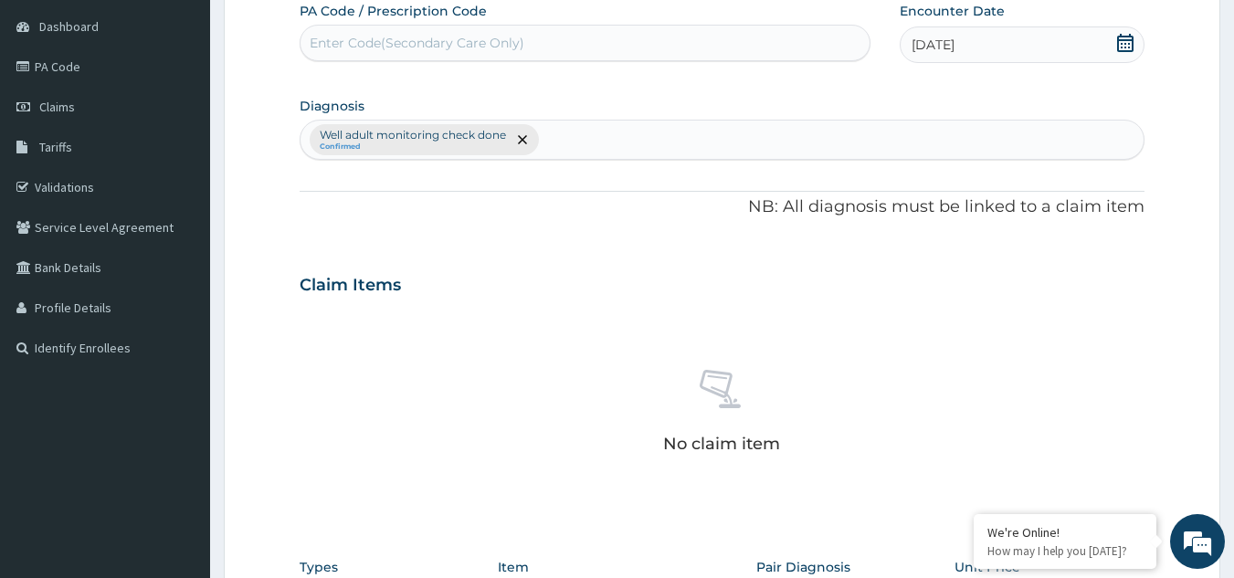
scroll to position [542, 0]
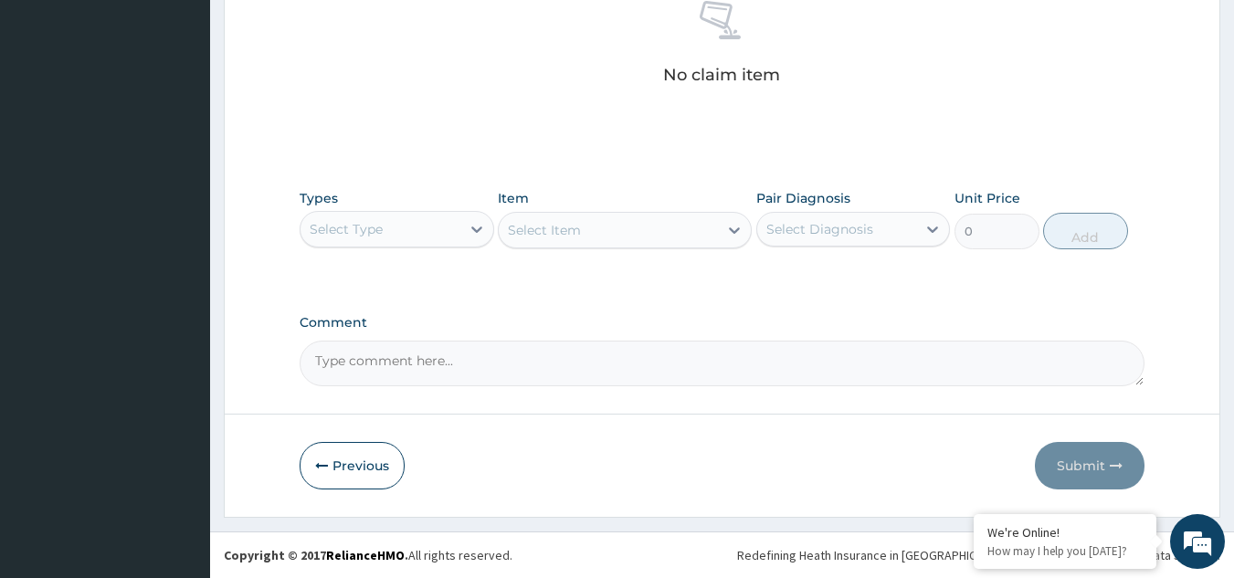
click at [426, 243] on div "Select Type" at bounding box center [381, 229] width 160 height 29
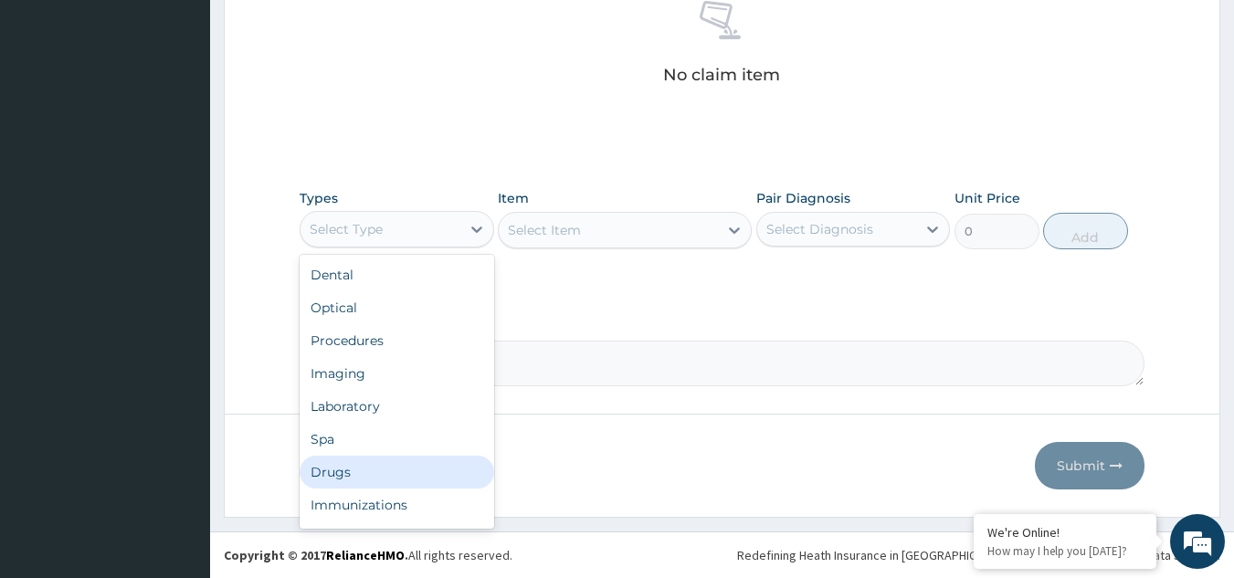
click at [401, 462] on div "Drugs" at bounding box center [397, 472] width 195 height 33
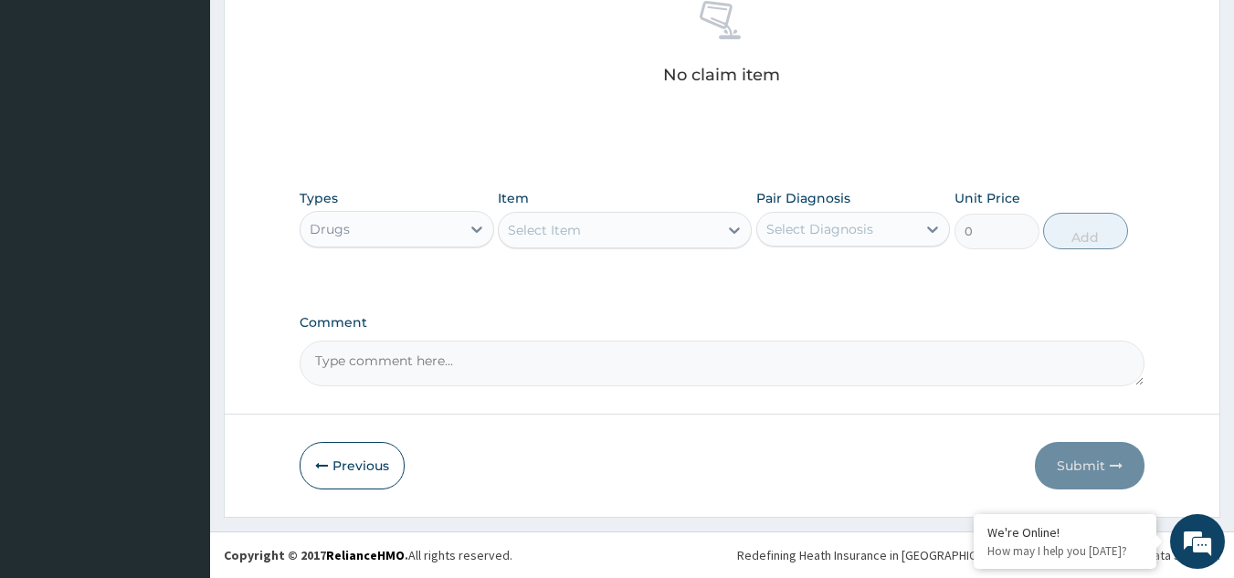
click at [629, 224] on div "Select Item" at bounding box center [608, 230] width 219 height 29
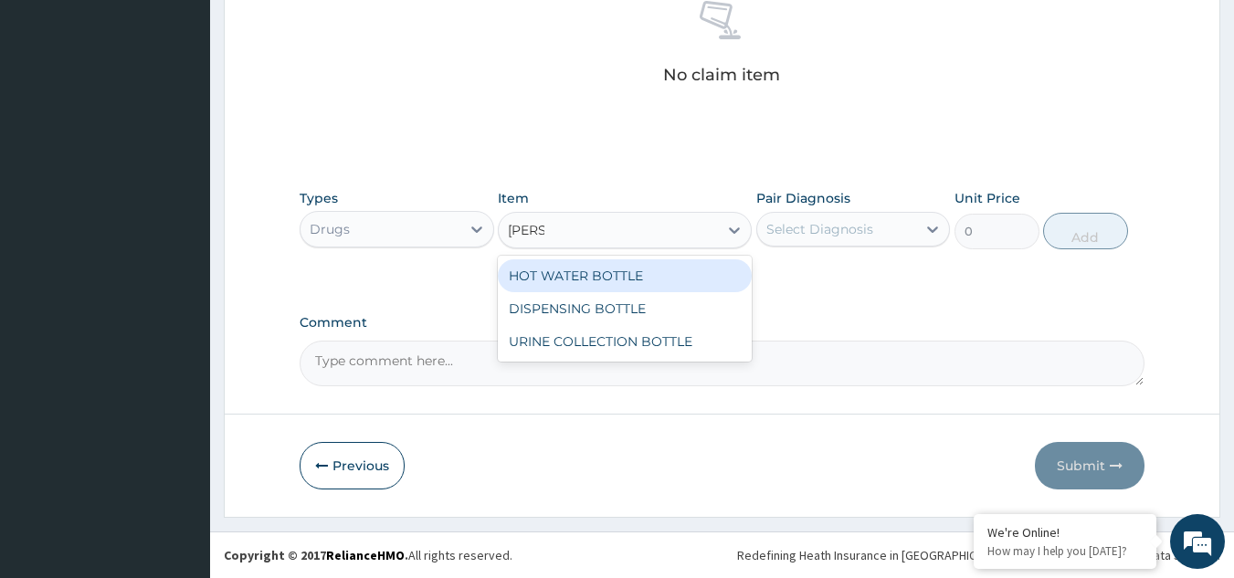
type input "BOTTL"
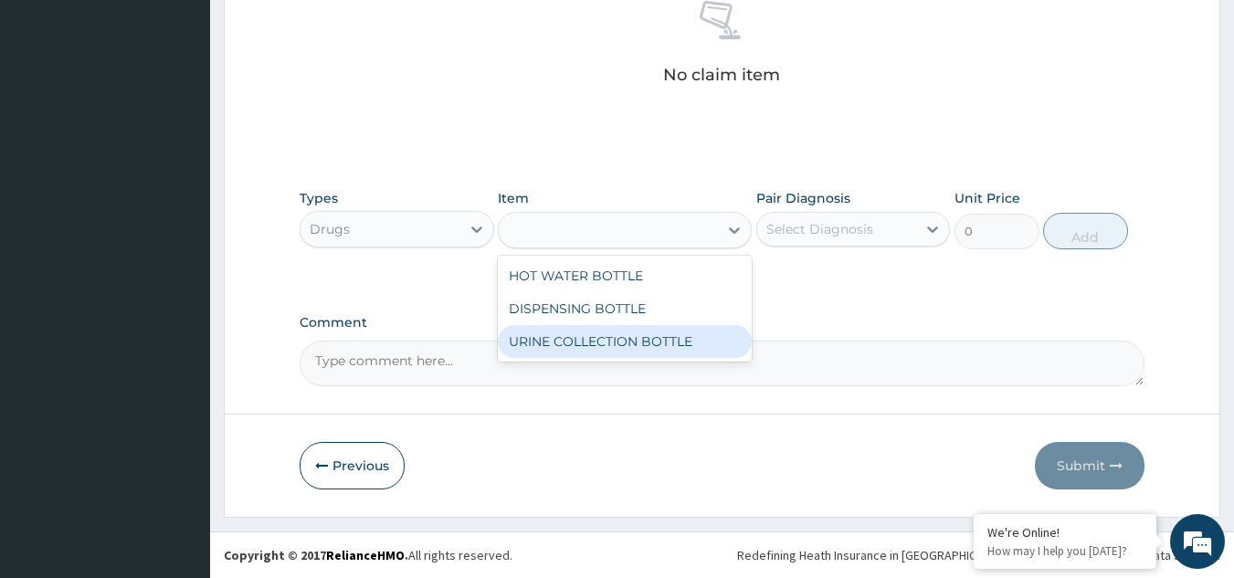
type input "198"
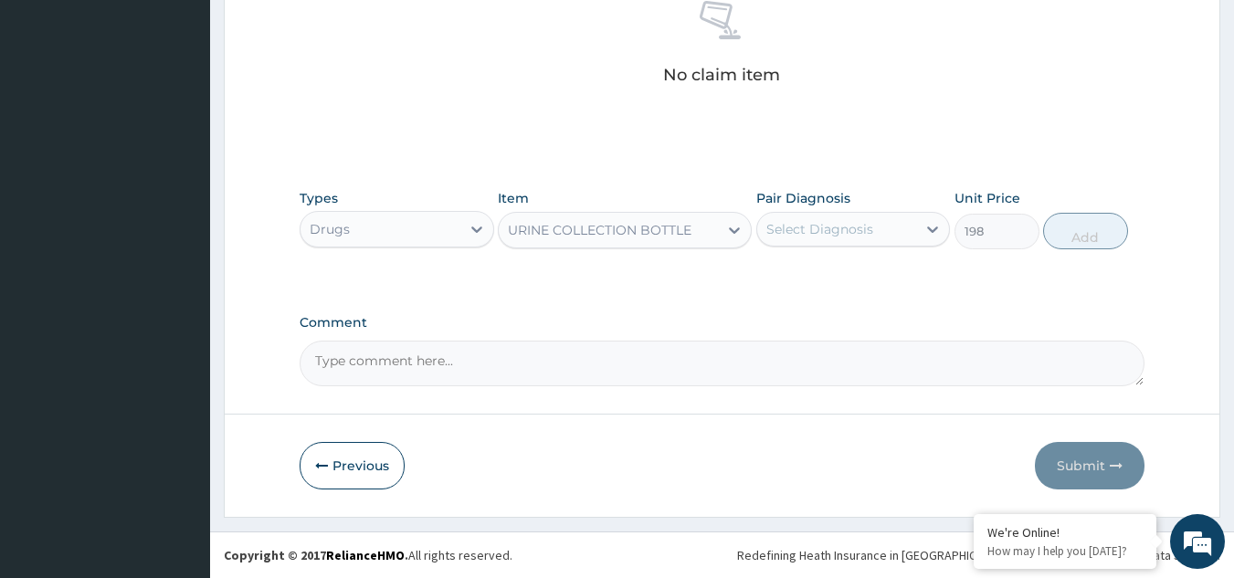
click at [880, 231] on div "Select Diagnosis" at bounding box center [837, 229] width 160 height 29
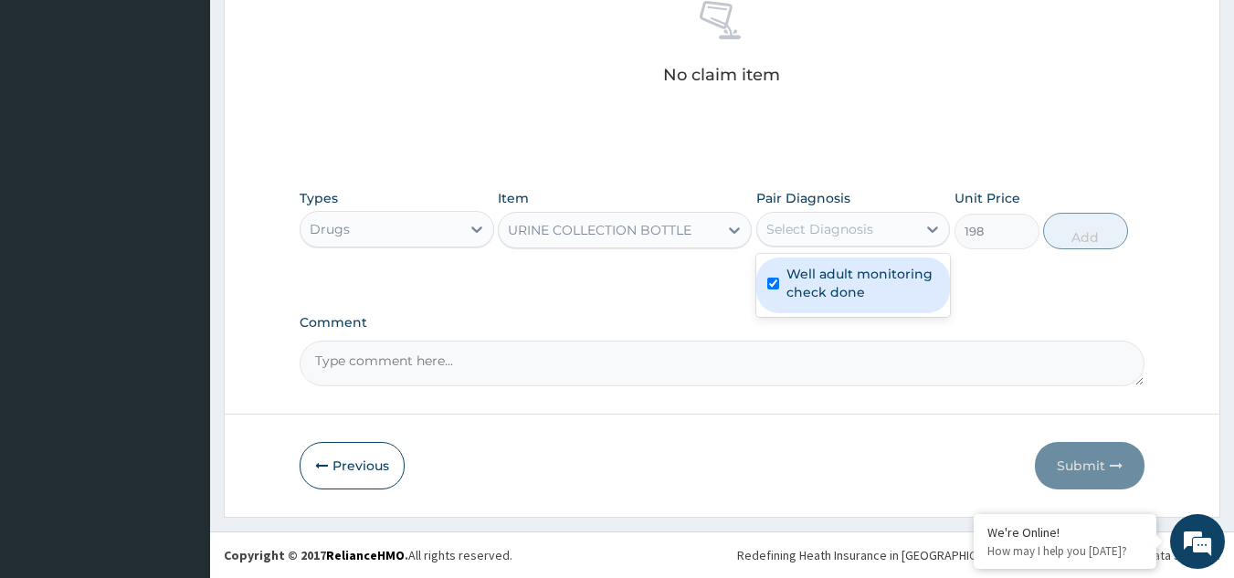
checkbox input "true"
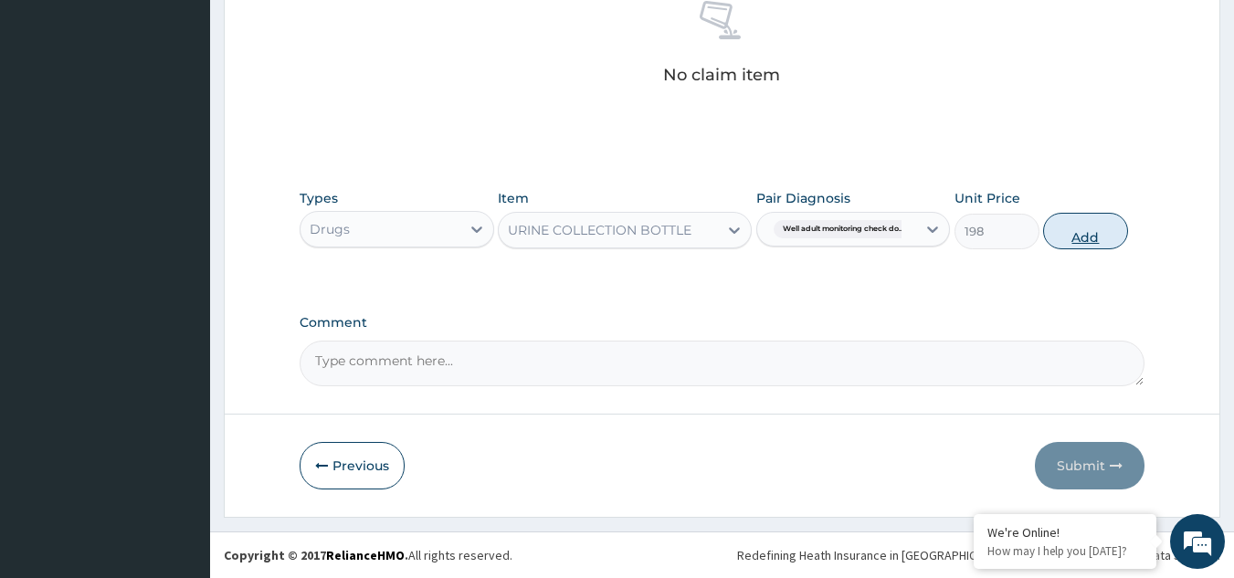
click at [1097, 222] on button "Add" at bounding box center [1085, 231] width 85 height 37
type input "0"
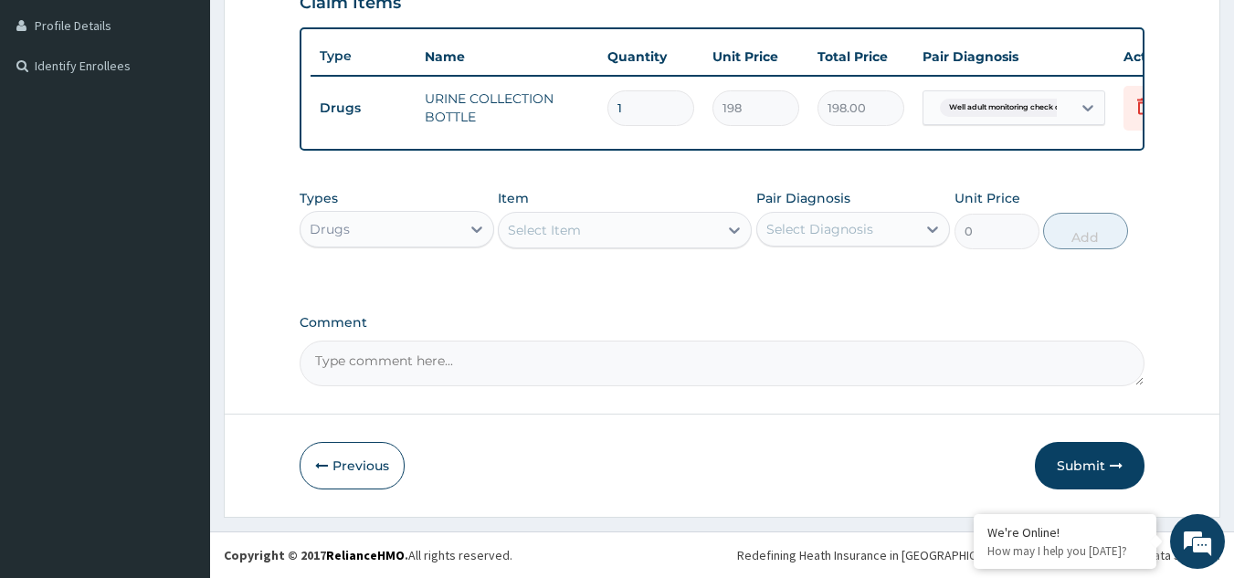
click at [394, 241] on div "Drugs" at bounding box center [381, 229] width 160 height 29
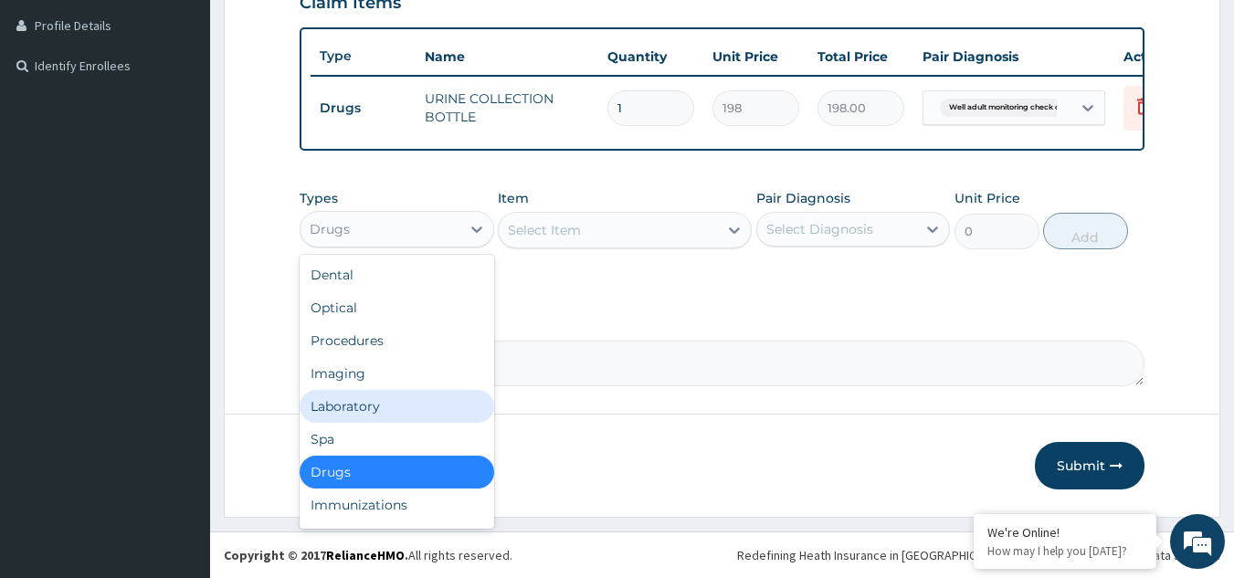
click at [355, 409] on div "Laboratory" at bounding box center [397, 406] width 195 height 33
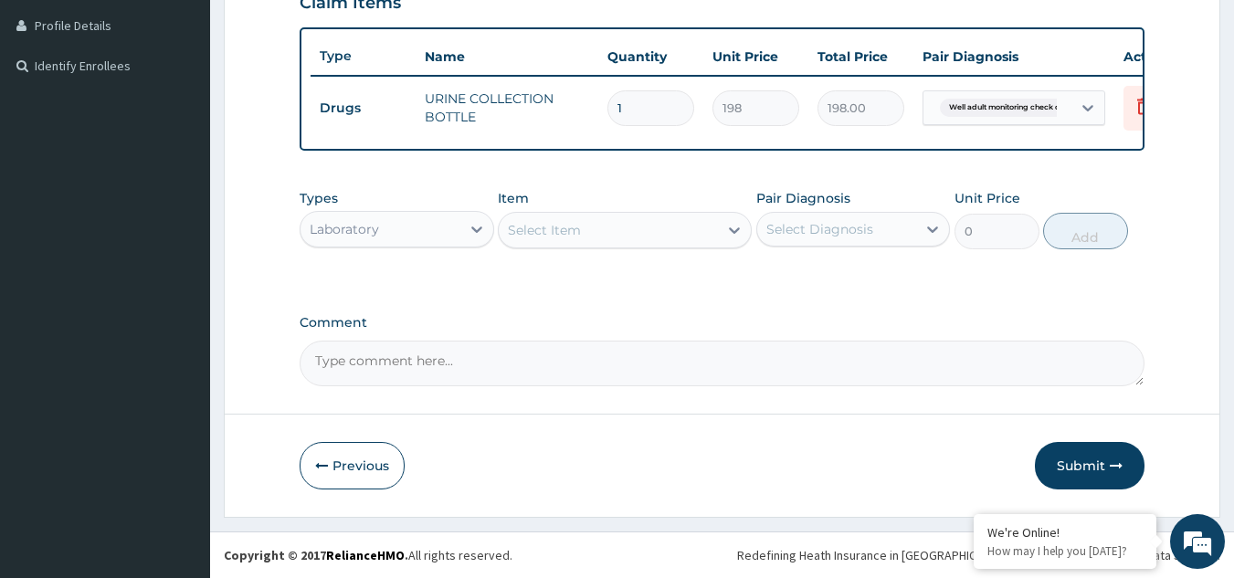
click at [646, 213] on div "Select Item" at bounding box center [625, 230] width 254 height 37
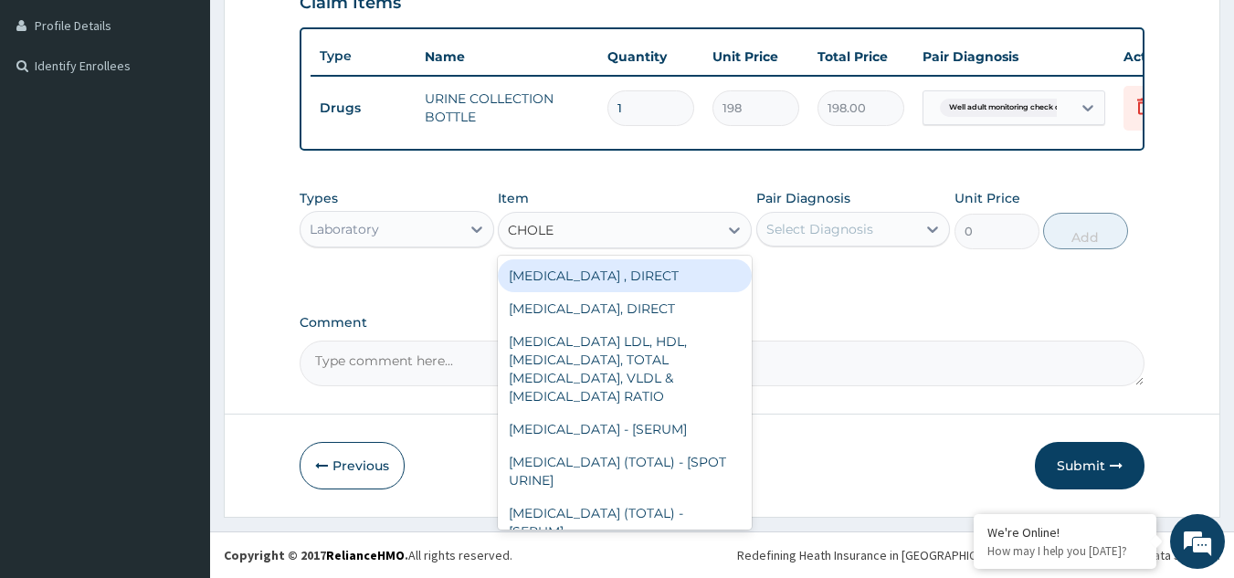
type input "CHOLES"
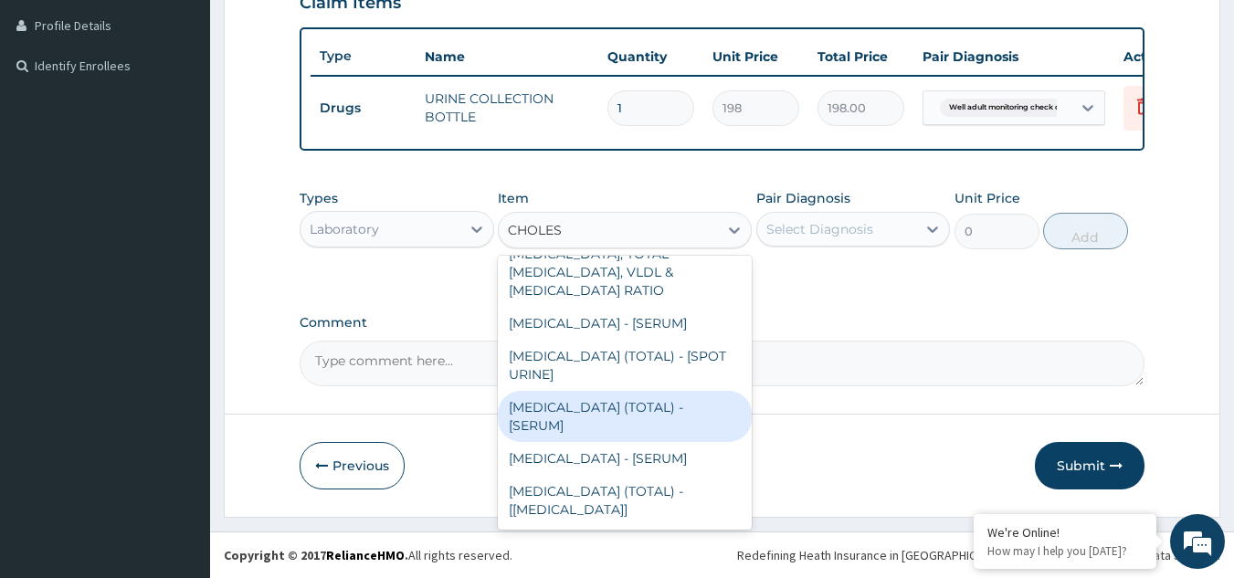
type input "2880"
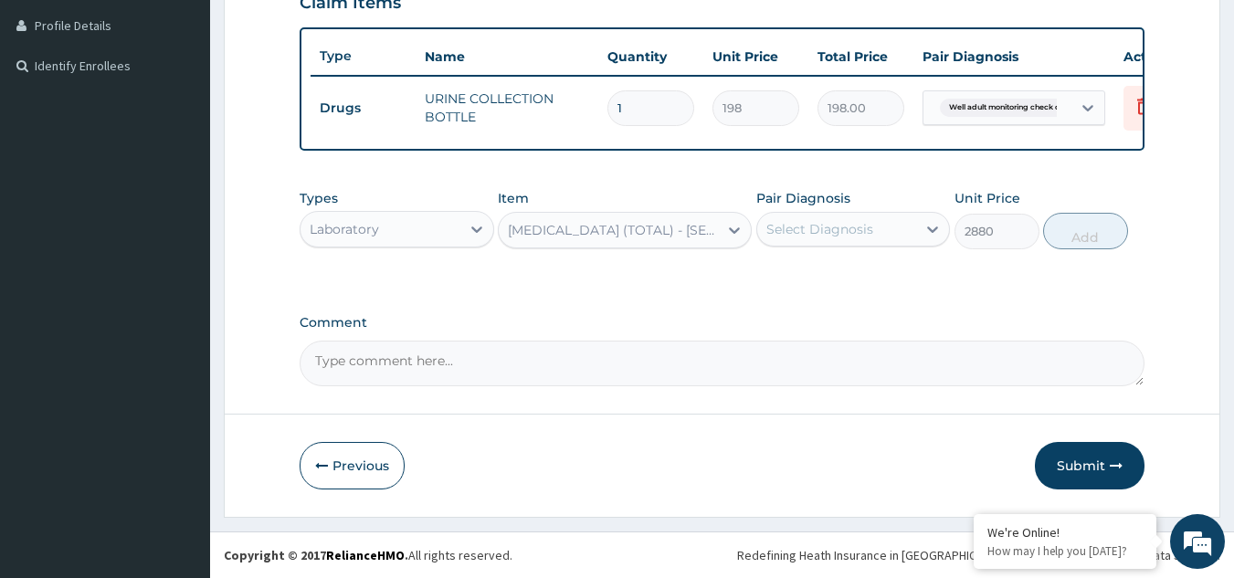
click at [793, 225] on div "Select Diagnosis" at bounding box center [820, 229] width 107 height 18
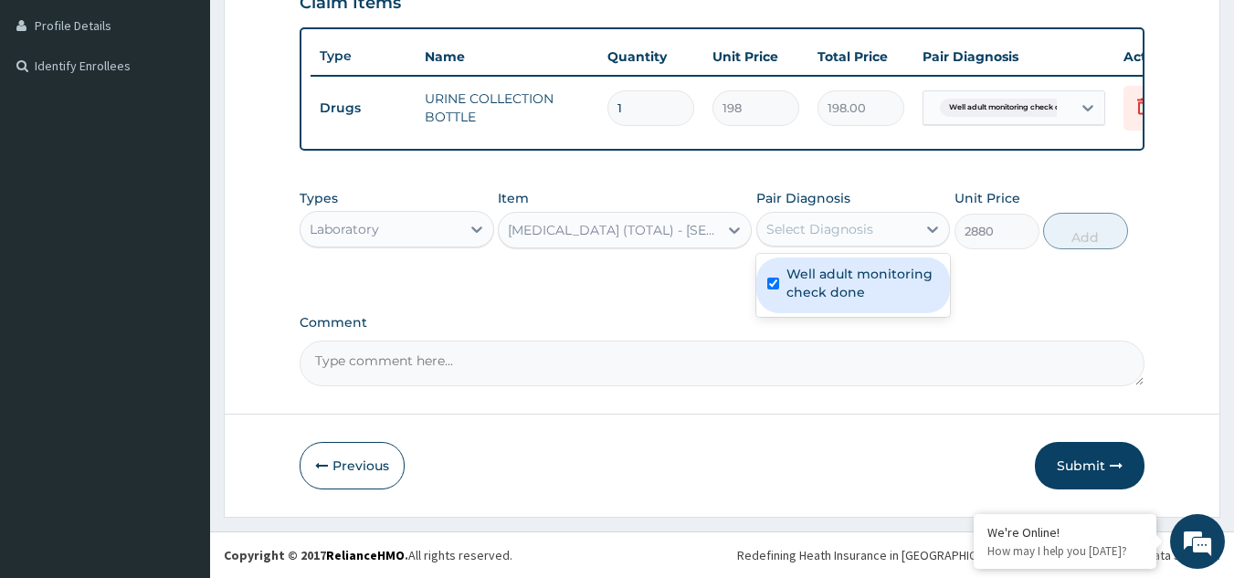
checkbox input "true"
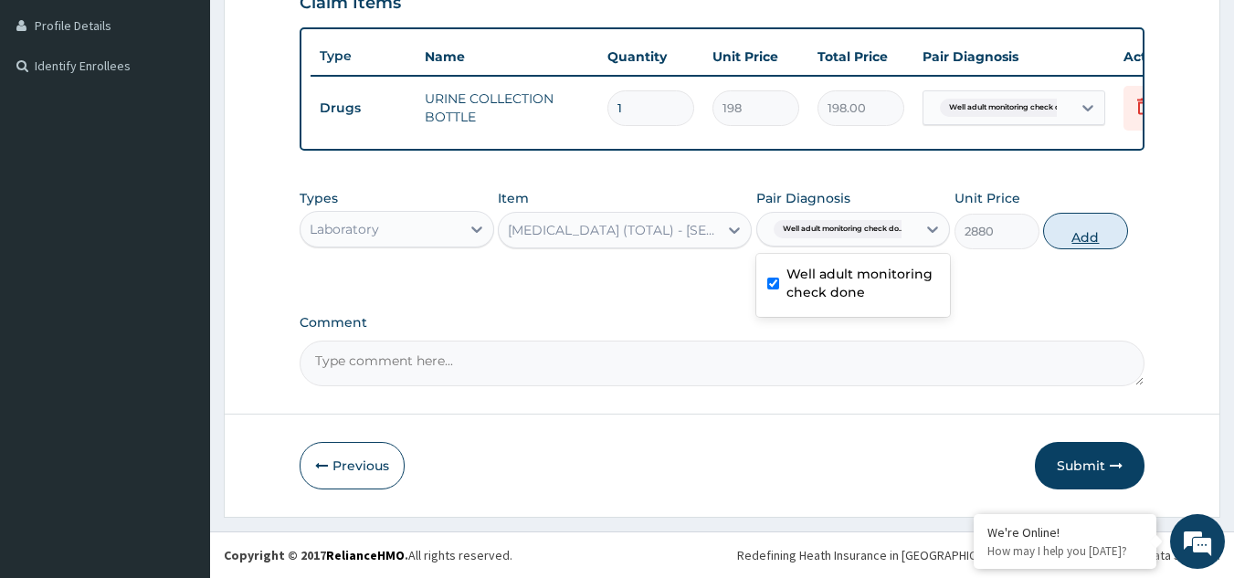
click at [1062, 244] on button "Add" at bounding box center [1085, 231] width 85 height 37
type input "0"
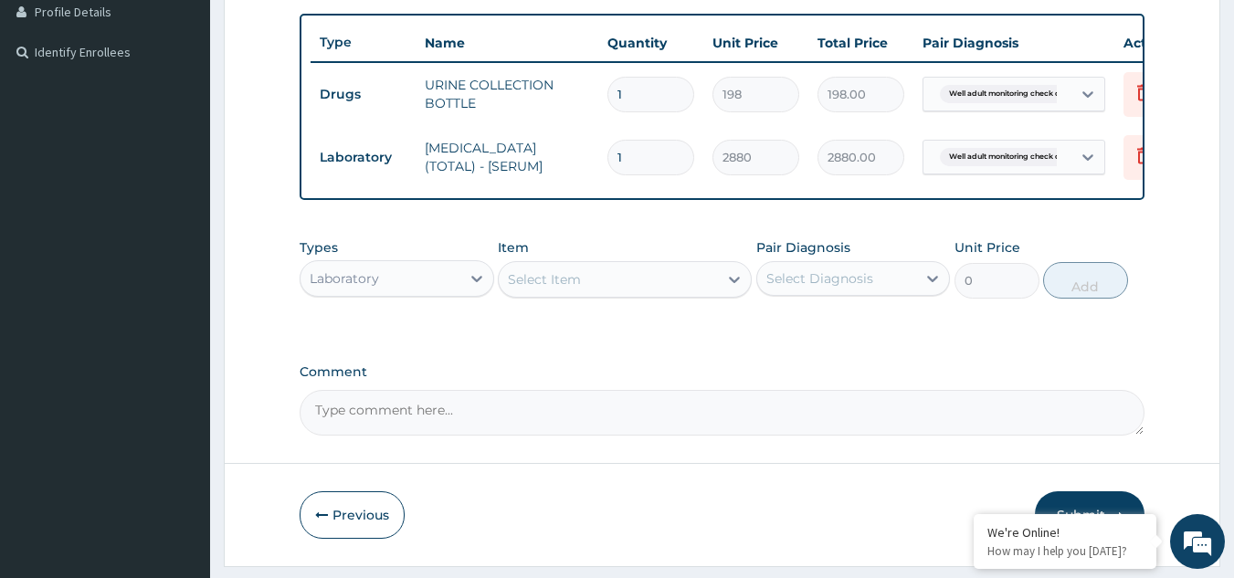
click at [574, 294] on div "Select Item" at bounding box center [608, 279] width 219 height 29
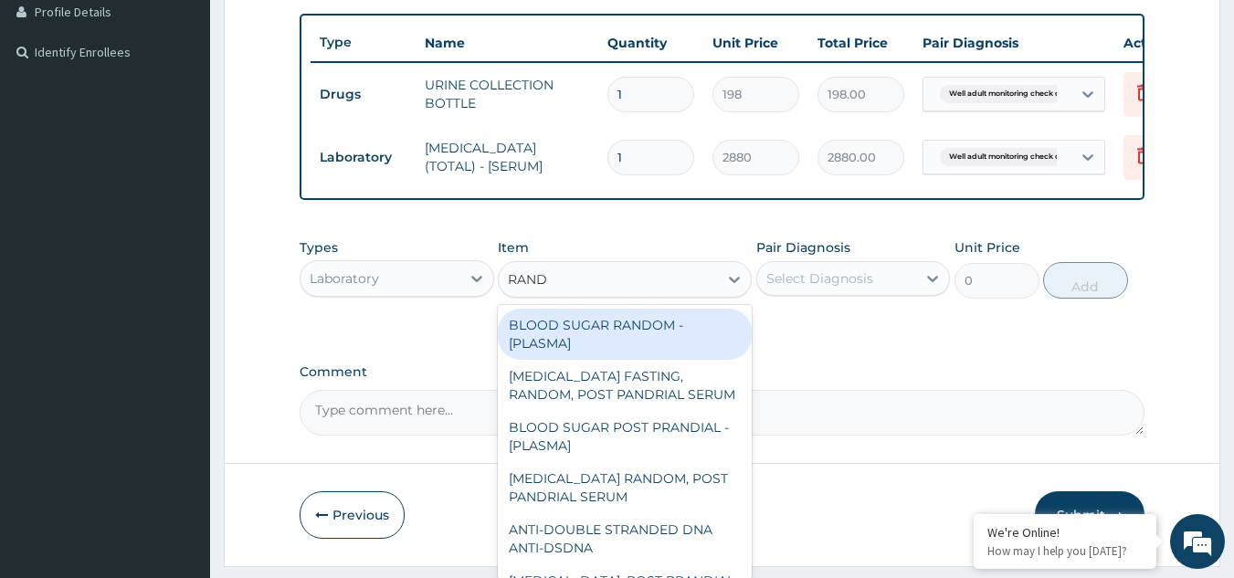
type input "[PERSON_NAME]"
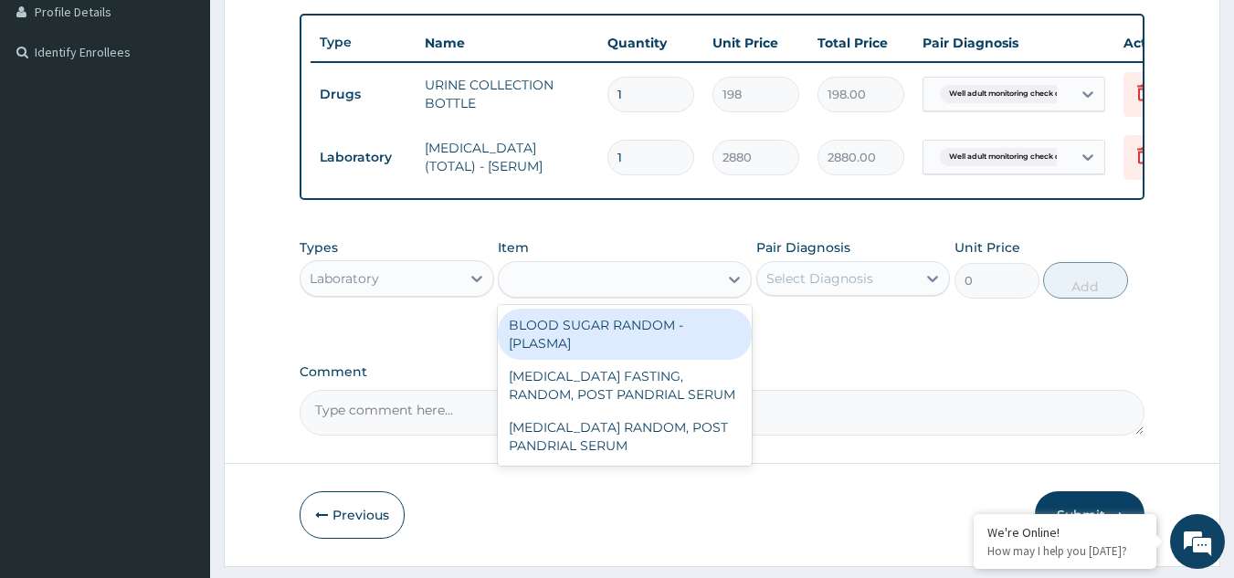
type input "1800"
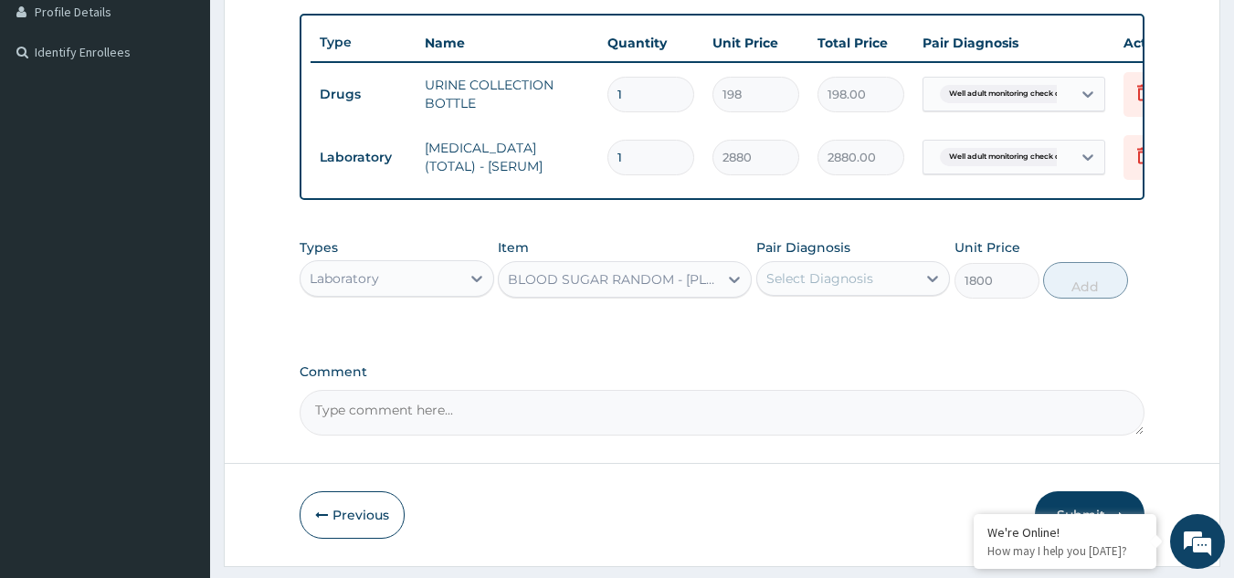
click at [873, 308] on div "Types Laboratory Item option BLOOD SUGAR RANDOM - [PLASMA], selected. Select is…" at bounding box center [723, 268] width 846 height 79
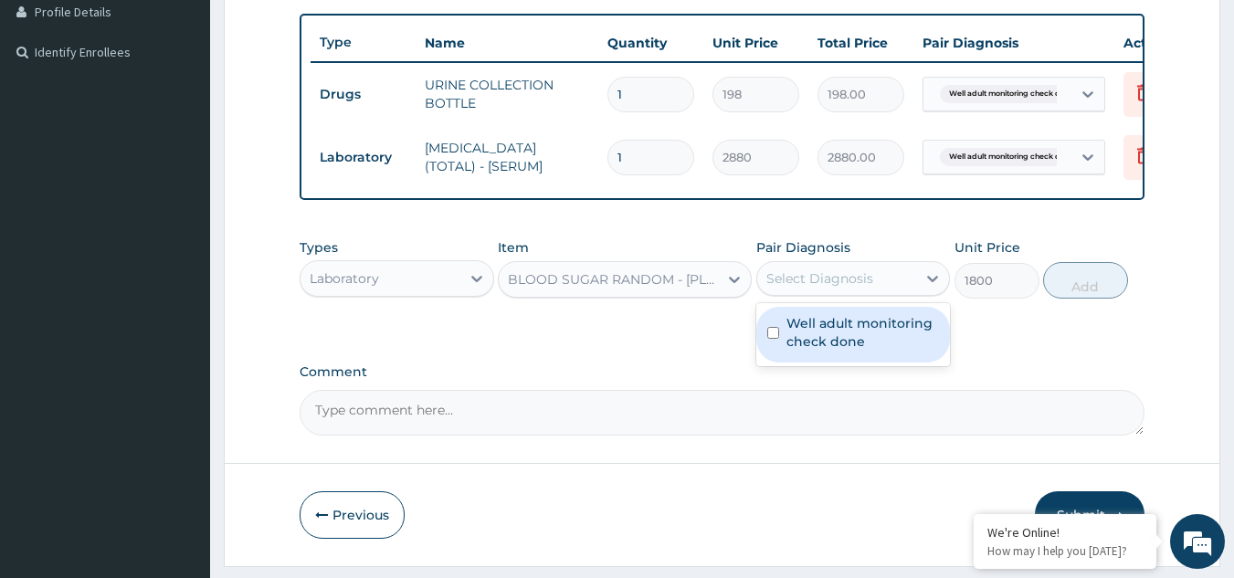
click at [864, 293] on div "Select Diagnosis" at bounding box center [837, 278] width 160 height 29
click at [851, 347] on label "Well adult monitoring check done" at bounding box center [863, 332] width 153 height 37
checkbox input "true"
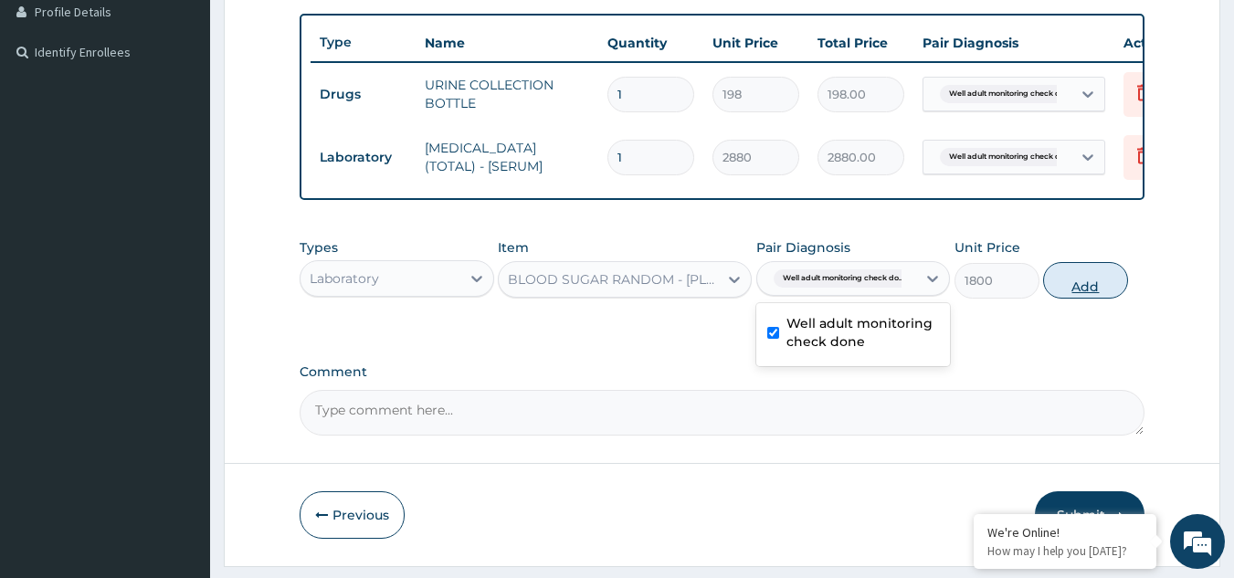
click at [1090, 291] on button "Add" at bounding box center [1085, 280] width 85 height 37
type input "0"
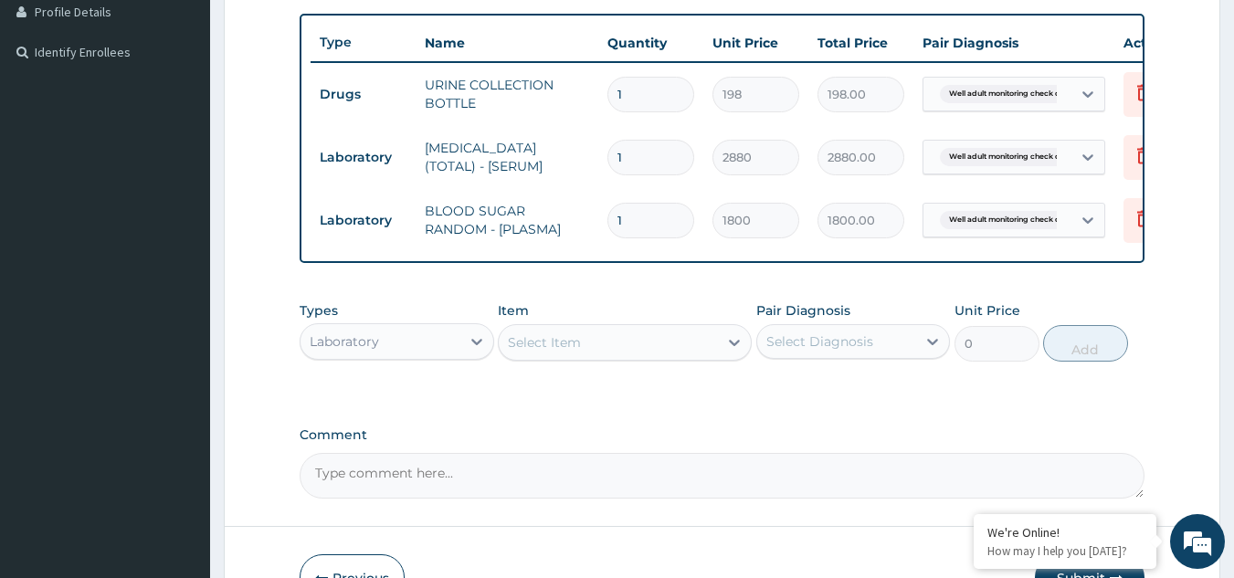
click at [539, 352] on div "Select Item" at bounding box center [544, 342] width 73 height 18
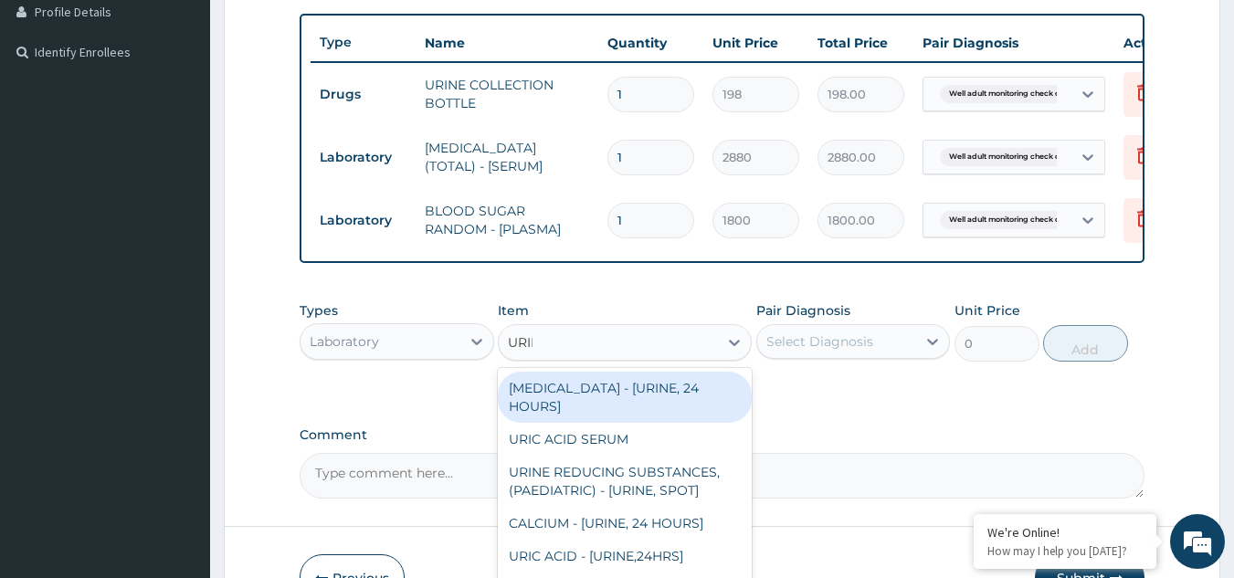
type input "URINA"
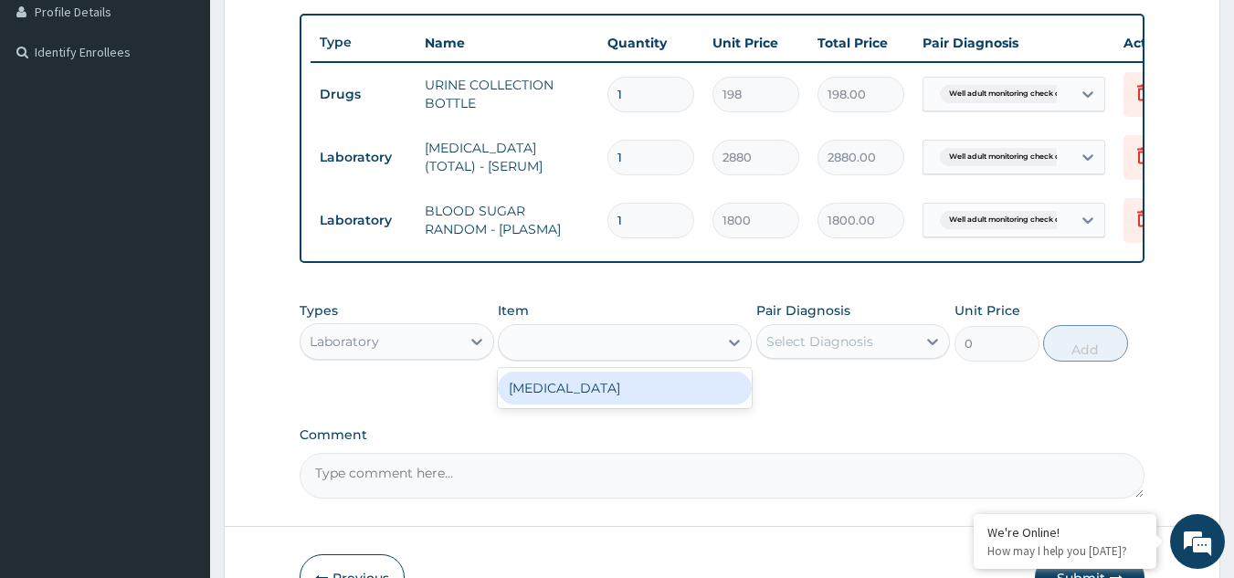
type input "1531.875"
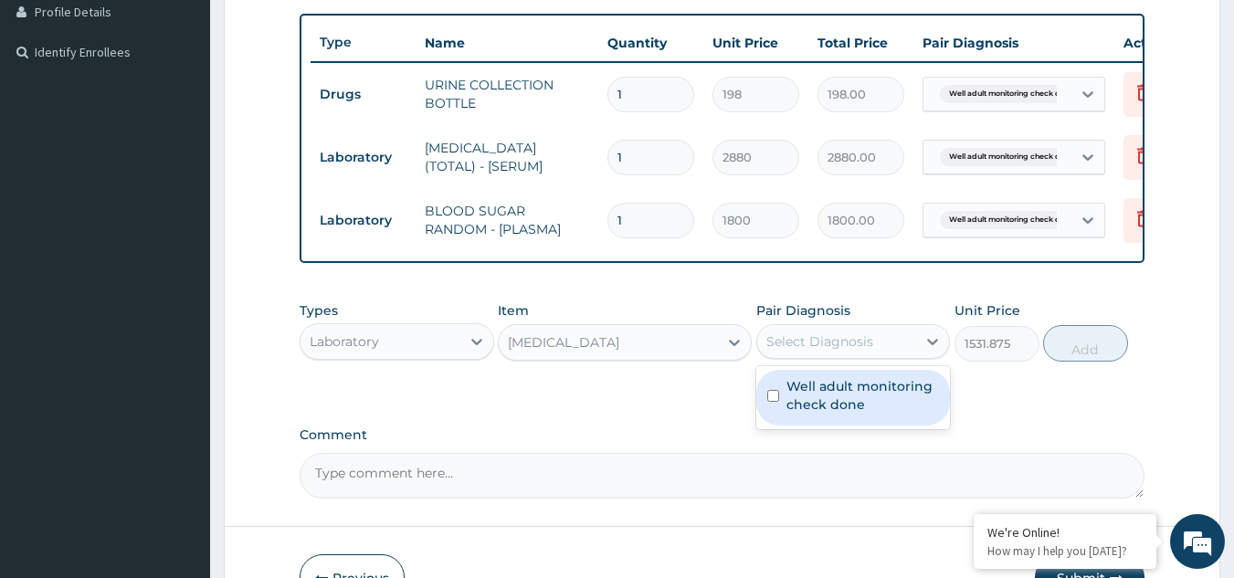
click at [834, 351] on div "Select Diagnosis" at bounding box center [820, 342] width 107 height 18
click at [835, 386] on div "Well adult monitoring check done" at bounding box center [853, 398] width 195 height 56
checkbox input "true"
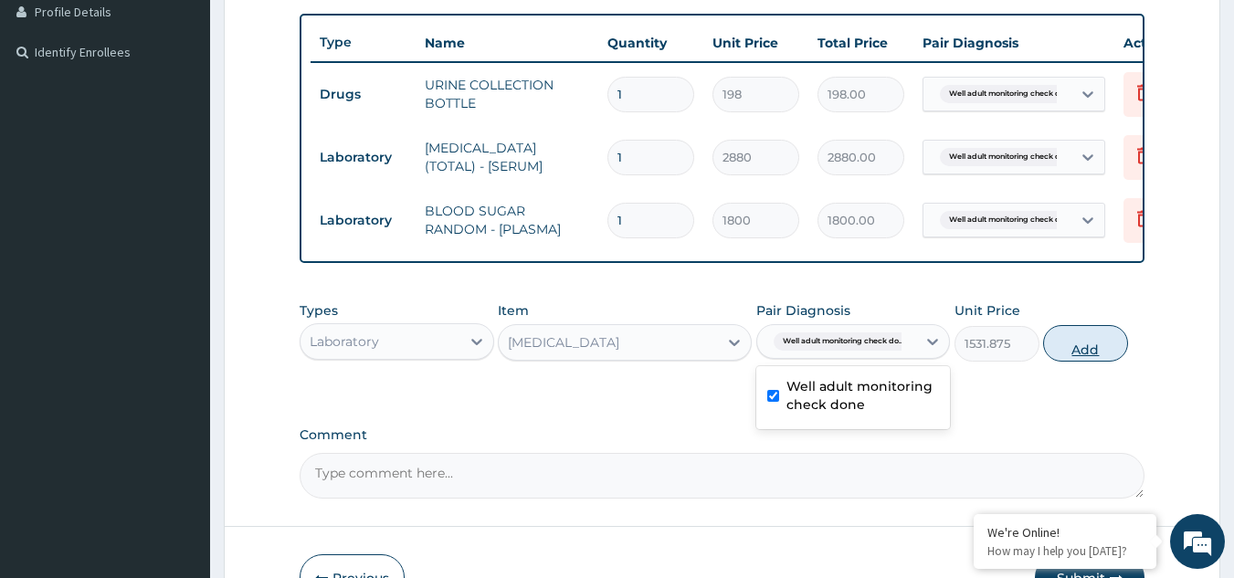
click at [1095, 339] on button "Add" at bounding box center [1085, 343] width 85 height 37
type input "0"
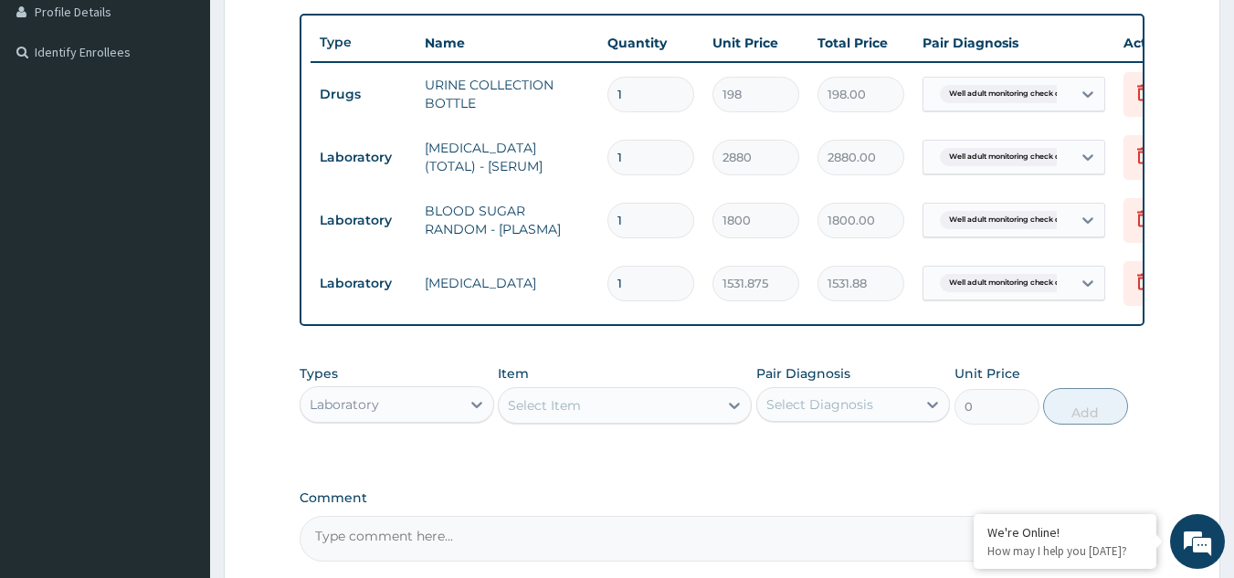
click at [714, 420] on div "Select Item" at bounding box center [608, 405] width 219 height 29
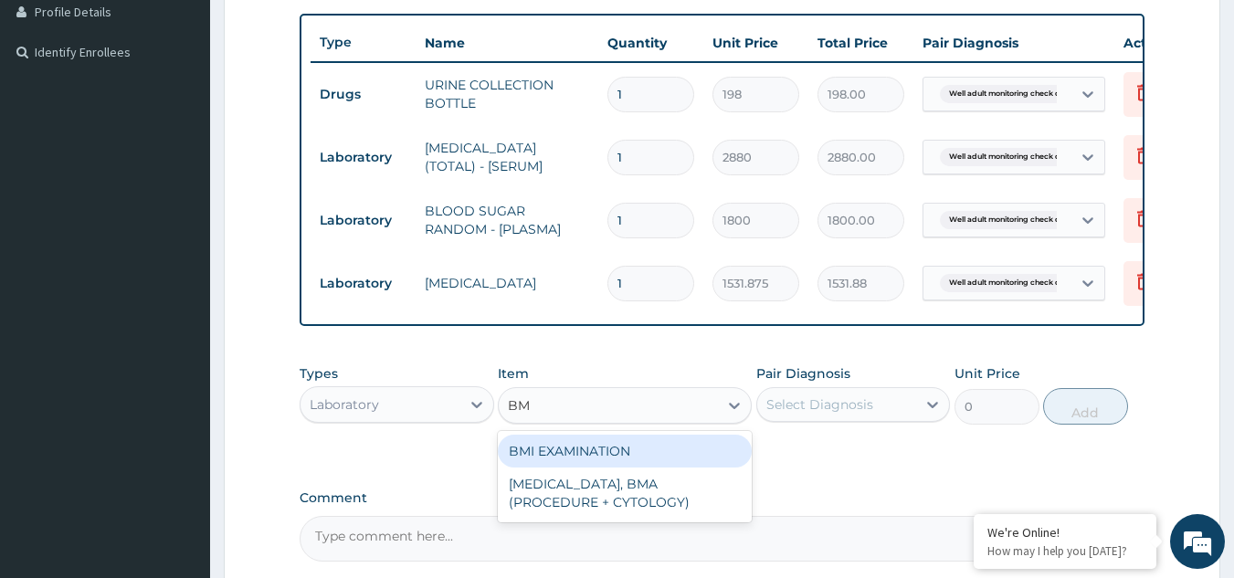
type input "BMI"
type input "1225.5"
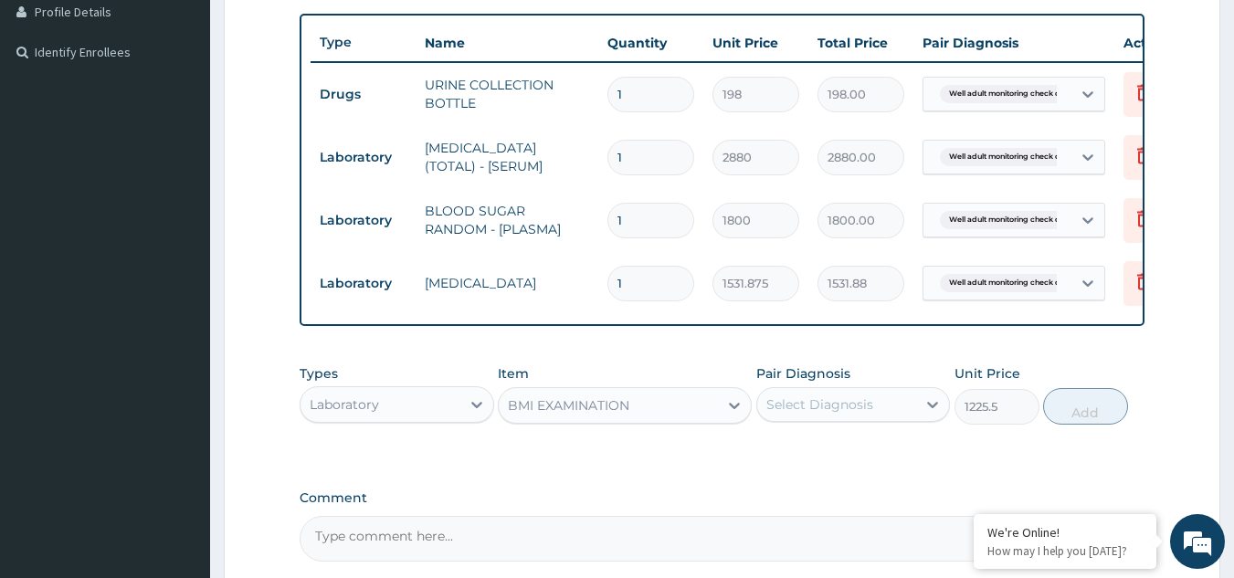
click at [799, 414] on div "Select Diagnosis" at bounding box center [820, 405] width 107 height 18
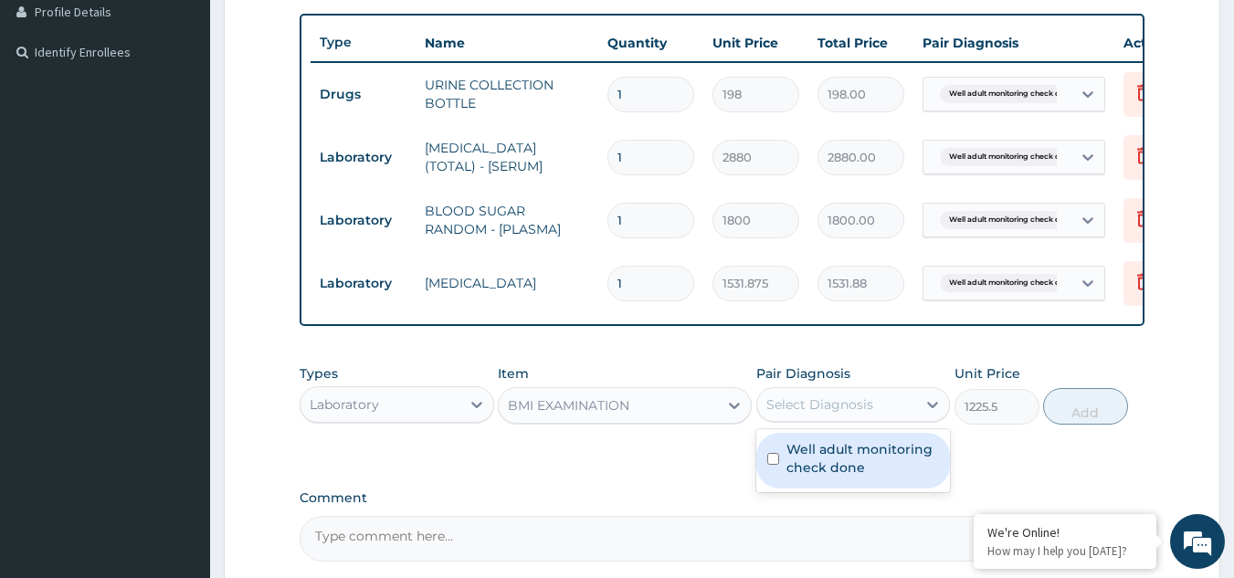
click at [806, 475] on label "Well adult monitoring check done" at bounding box center [863, 458] width 153 height 37
checkbox input "true"
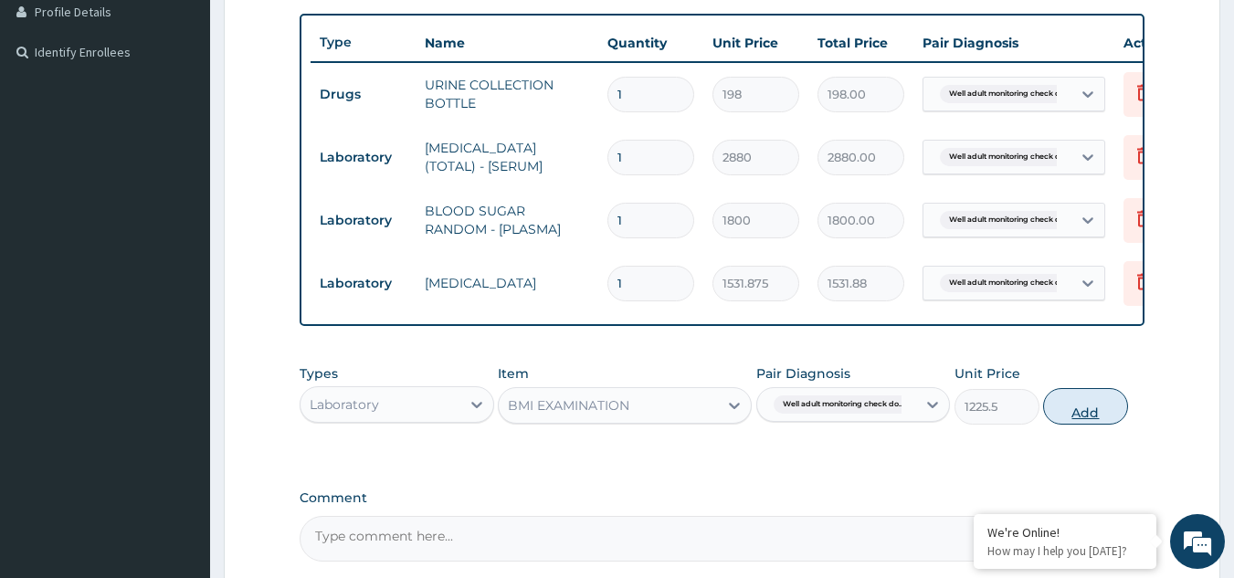
click at [1070, 418] on button "Add" at bounding box center [1085, 406] width 85 height 37
type input "0"
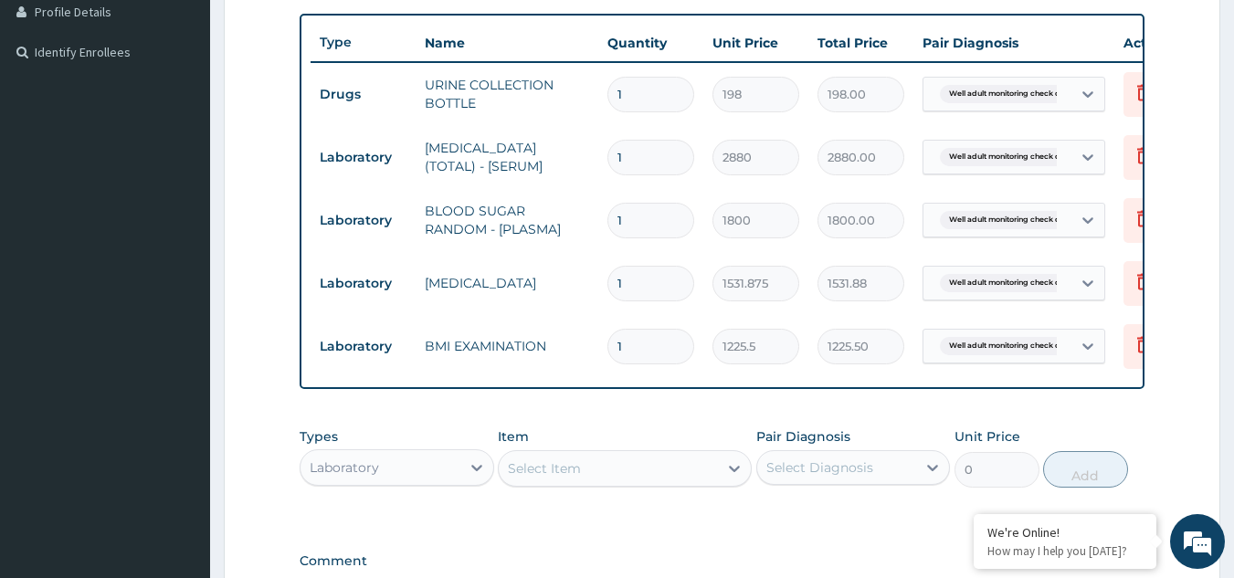
click at [647, 483] on div "Select Item" at bounding box center [608, 468] width 219 height 29
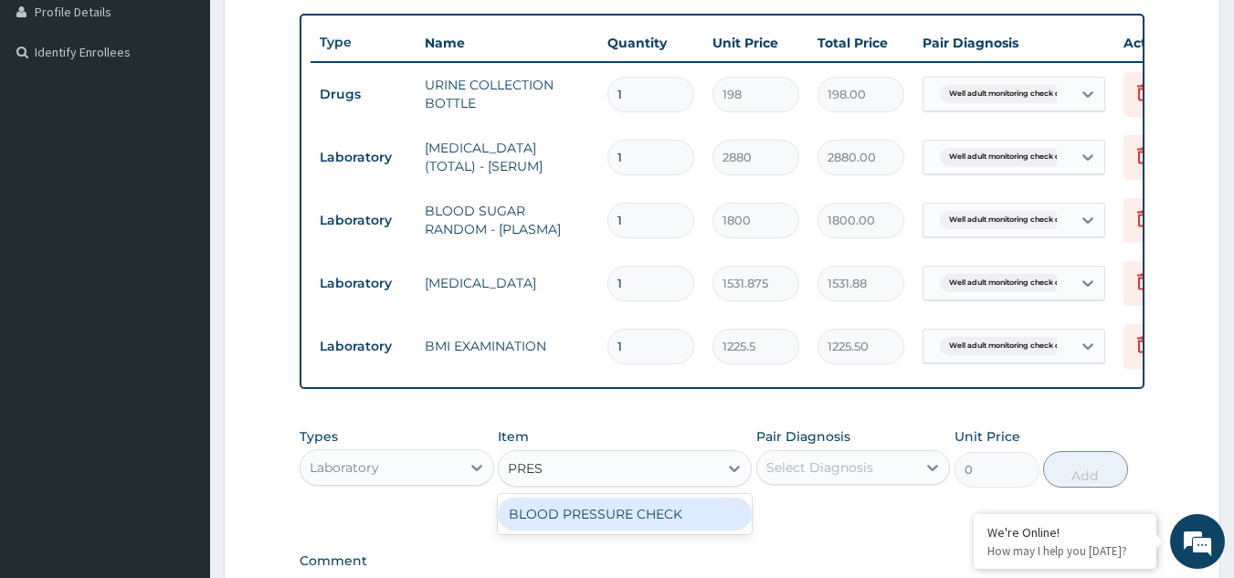
type input "PRESS"
type input "1225.5"
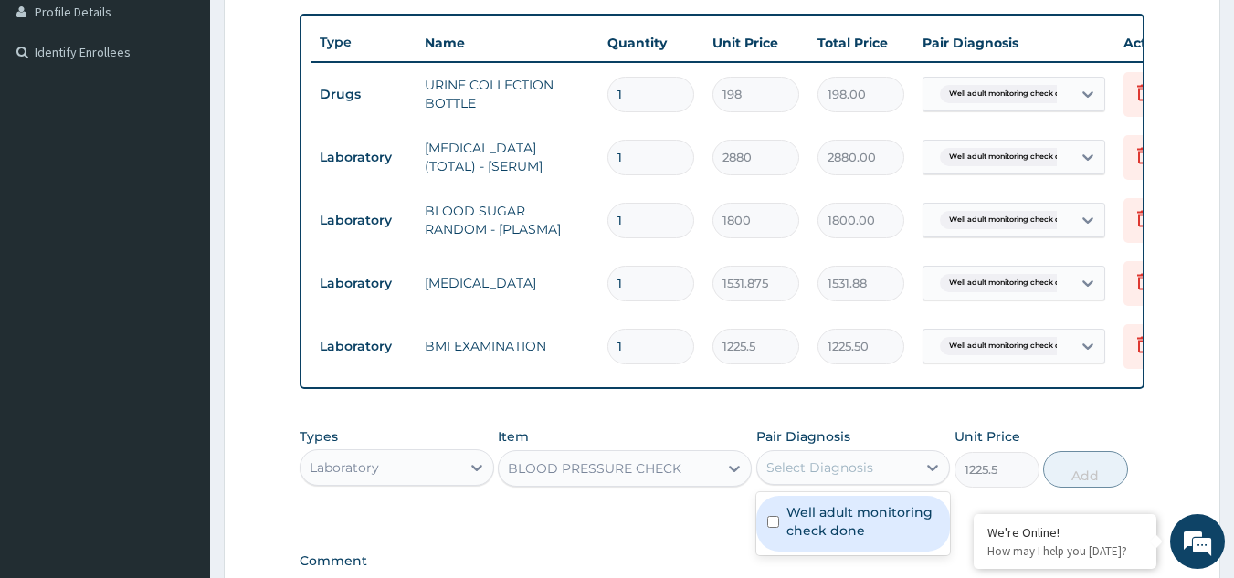
click at [813, 485] on div "Select Diagnosis" at bounding box center [853, 467] width 195 height 35
click at [813, 552] on div "Well adult monitoring check done" at bounding box center [853, 524] width 195 height 56
checkbox input "true"
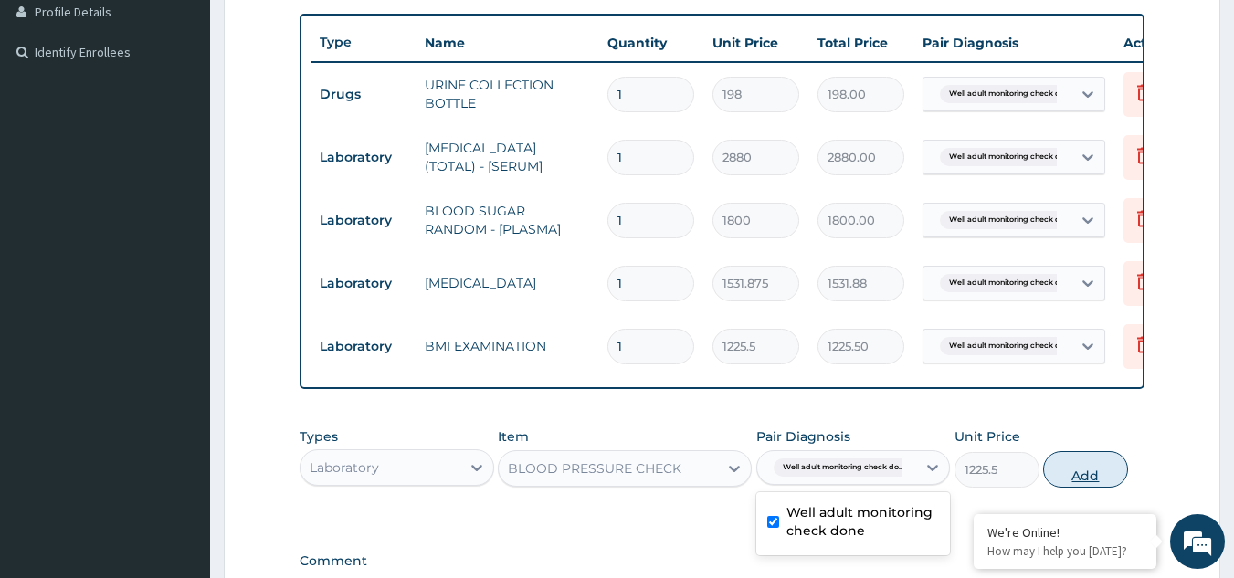
click at [1076, 488] on button "Add" at bounding box center [1085, 469] width 85 height 37
type input "0"
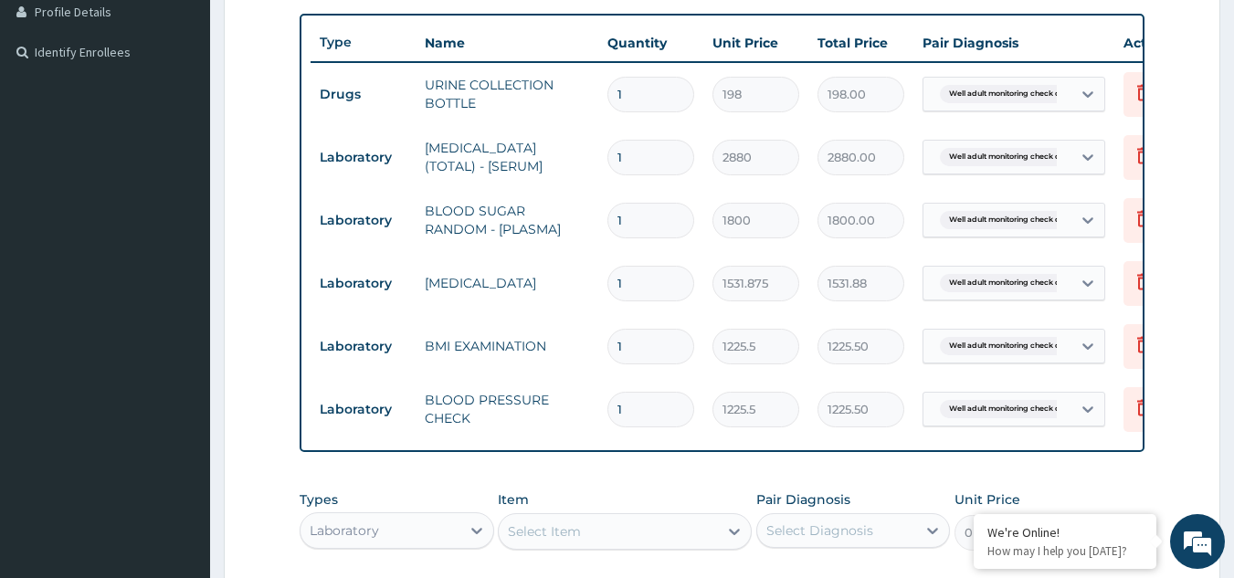
click at [596, 539] on div "Select Item" at bounding box center [608, 531] width 219 height 29
type input "PHYS"
type input "1225.5"
click at [830, 535] on div "Select Diagnosis" at bounding box center [820, 531] width 107 height 18
checkbox input "true"
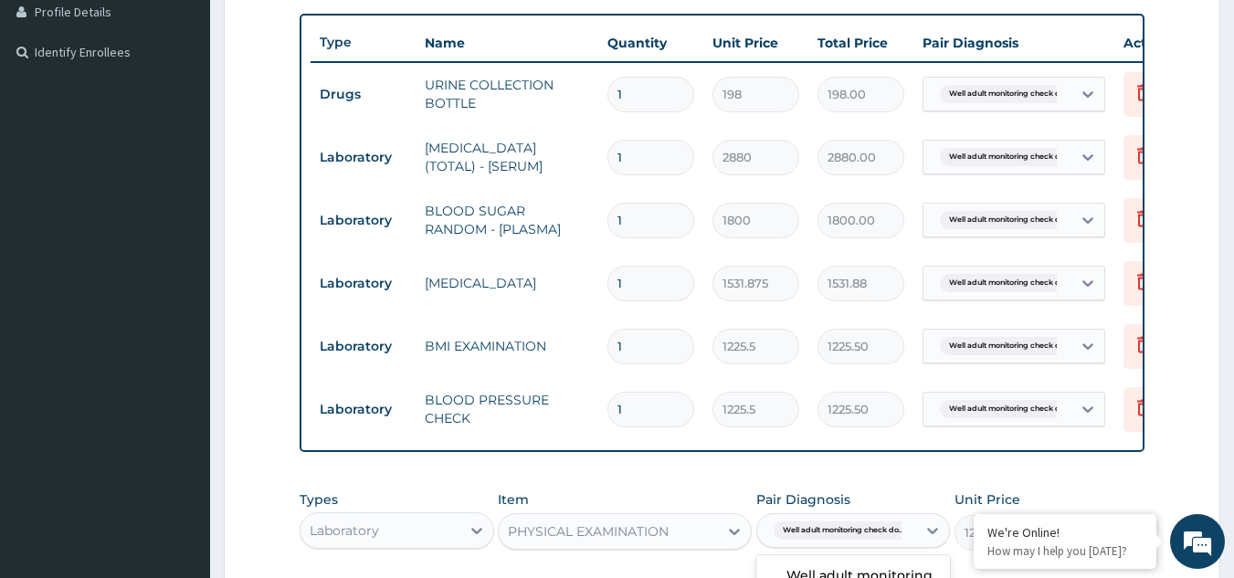
scroll to position [784, 0]
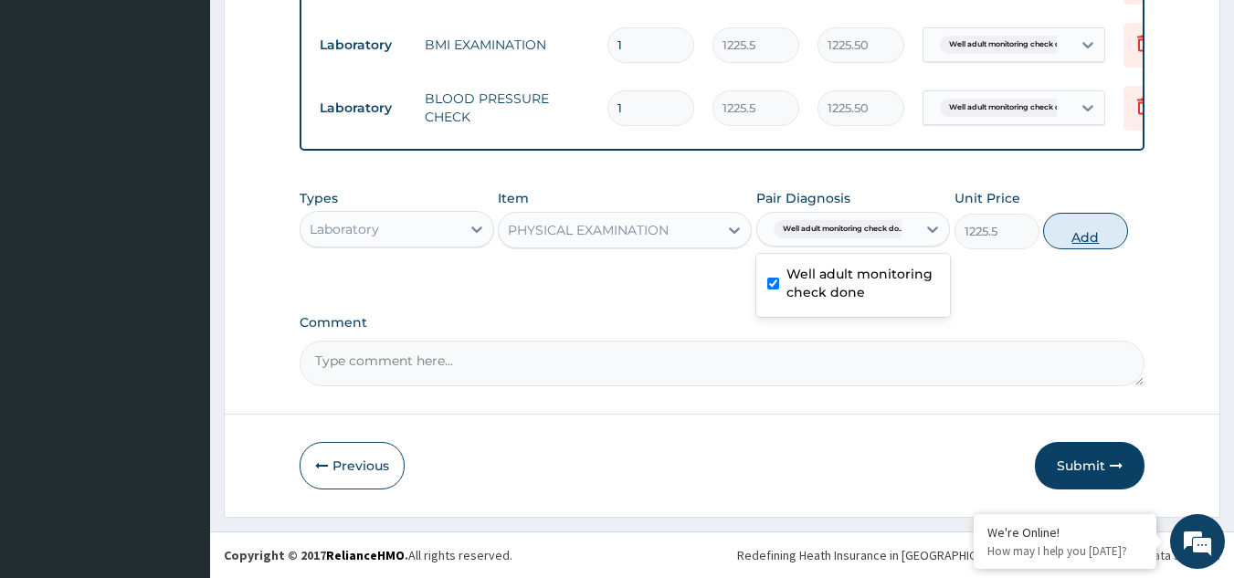
click at [1072, 246] on button "Add" at bounding box center [1085, 231] width 85 height 37
type input "0"
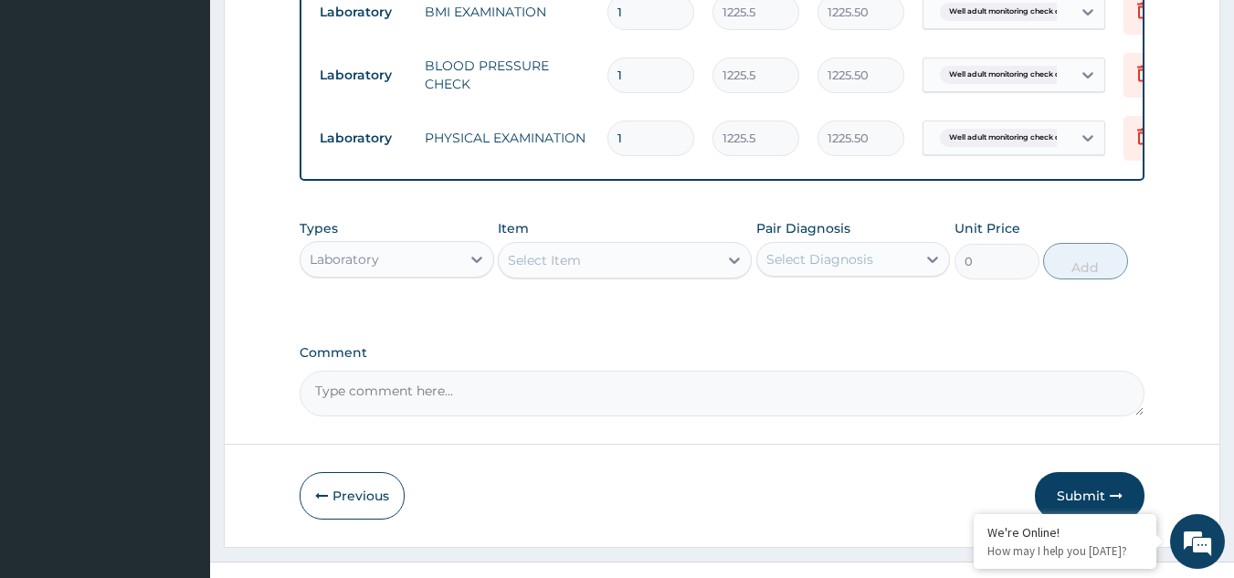
scroll to position [847, 0]
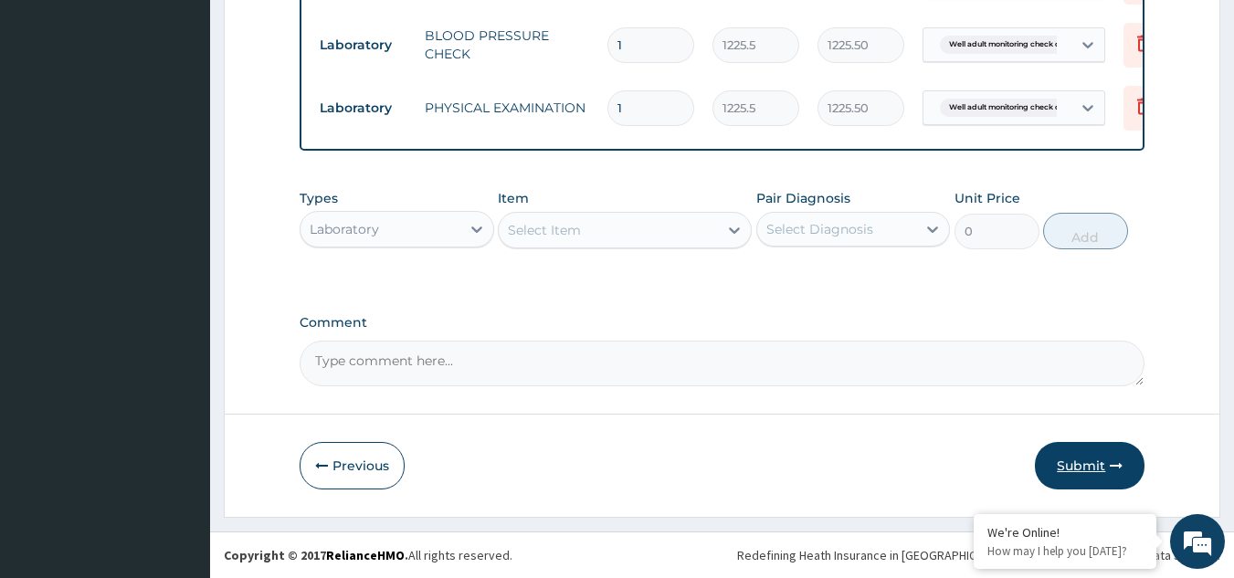
click at [1091, 472] on button "Submit" at bounding box center [1090, 466] width 110 height 48
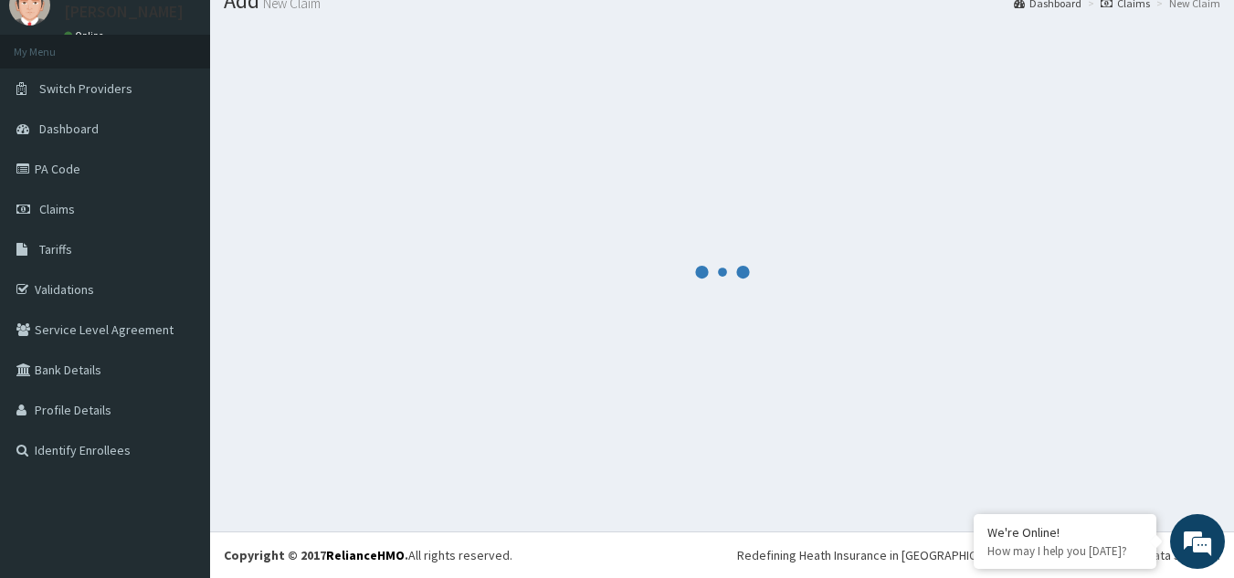
scroll to position [70, 0]
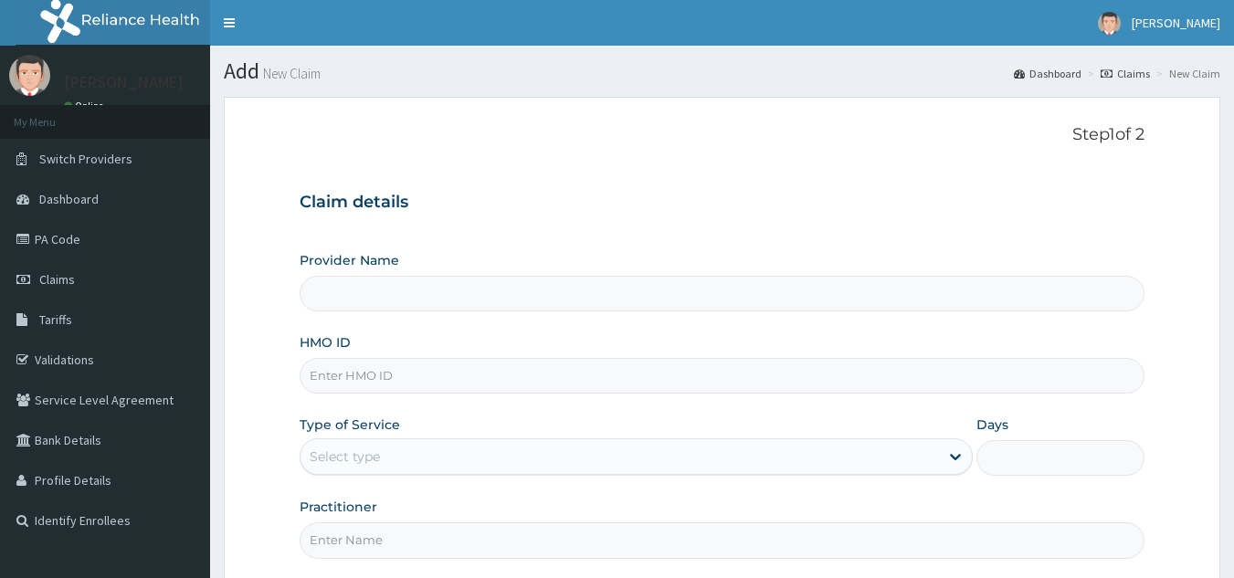
type input "Reliance Family Clinics (RFC) - [GEOGRAPHIC_DATA]"
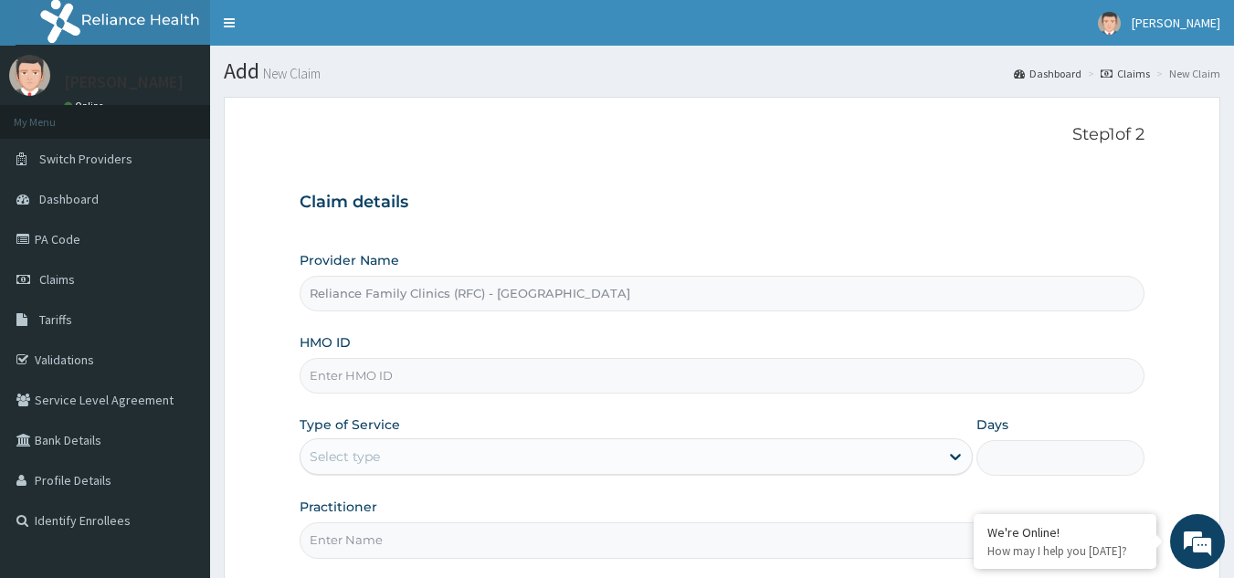
click at [387, 373] on input "HMO ID" at bounding box center [723, 376] width 846 height 36
paste input "SBG/10257/A"
type input "SBG/10257/A"
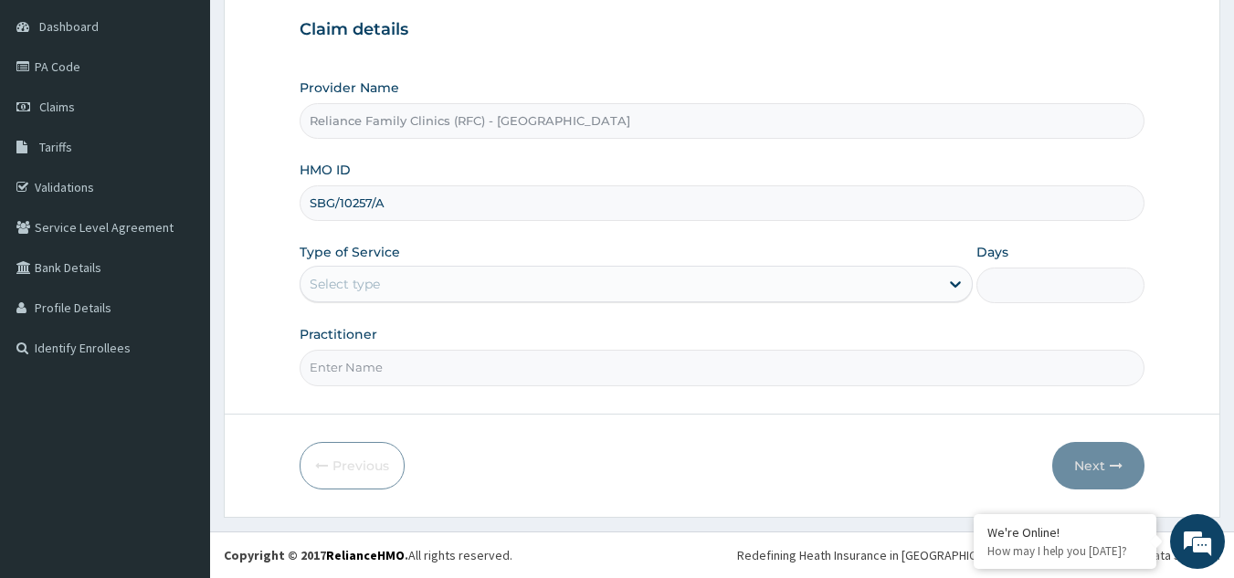
click at [610, 291] on div "Select type" at bounding box center [620, 284] width 639 height 29
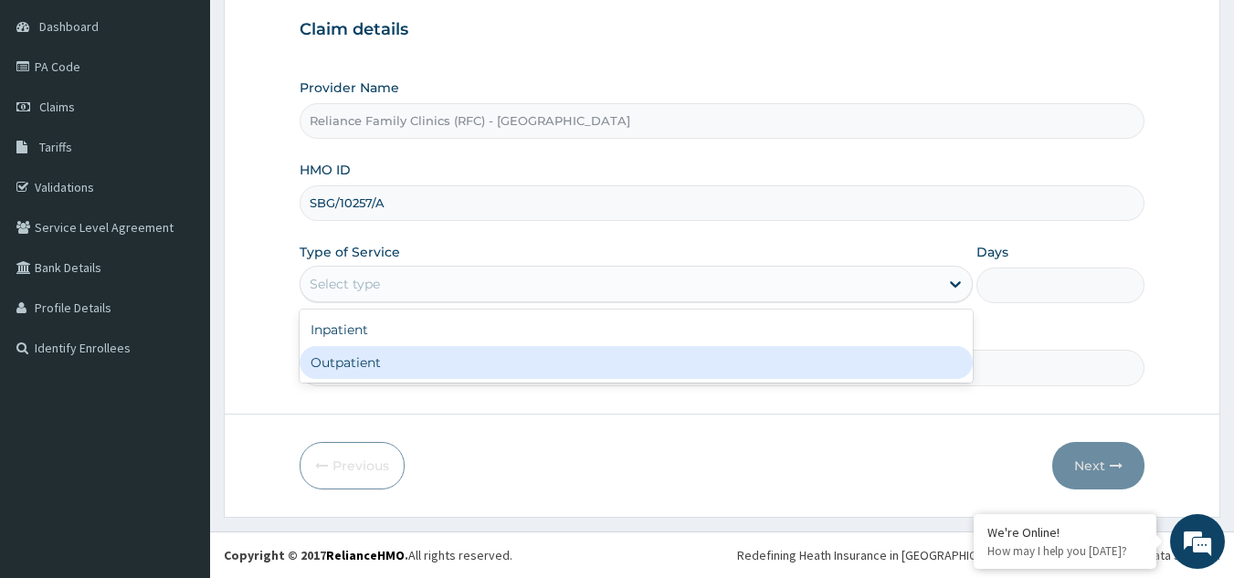
click at [558, 368] on div "Outpatient" at bounding box center [636, 362] width 673 height 33
type input "1"
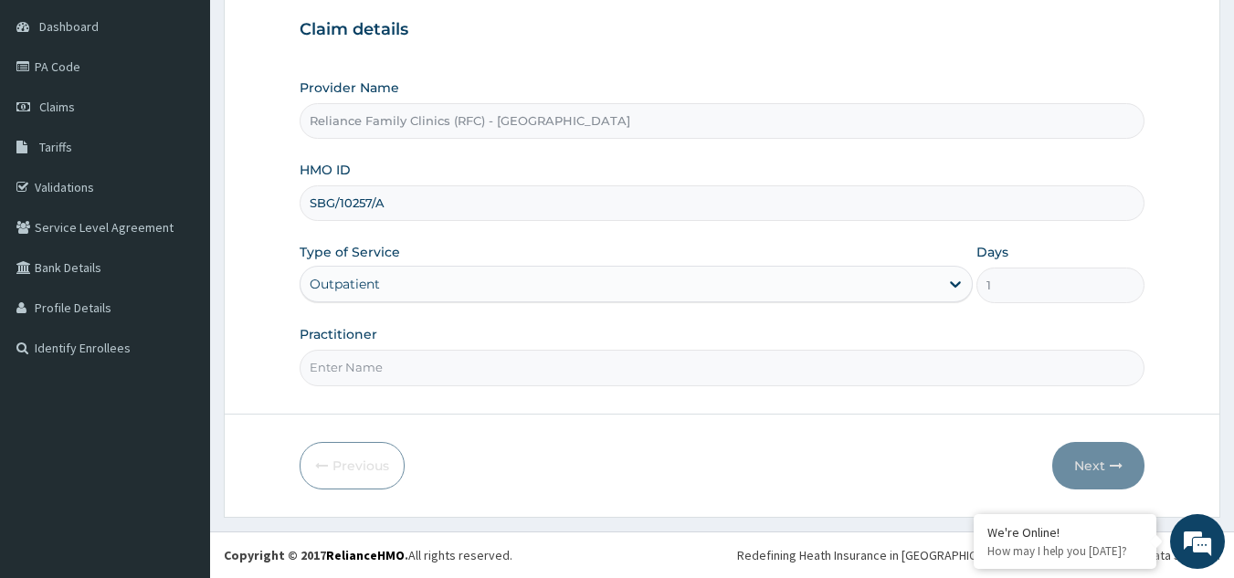
click at [558, 368] on input "Practitioner" at bounding box center [723, 368] width 846 height 36
type input "LOCUM"
click at [1095, 464] on button "Next" at bounding box center [1098, 466] width 92 height 48
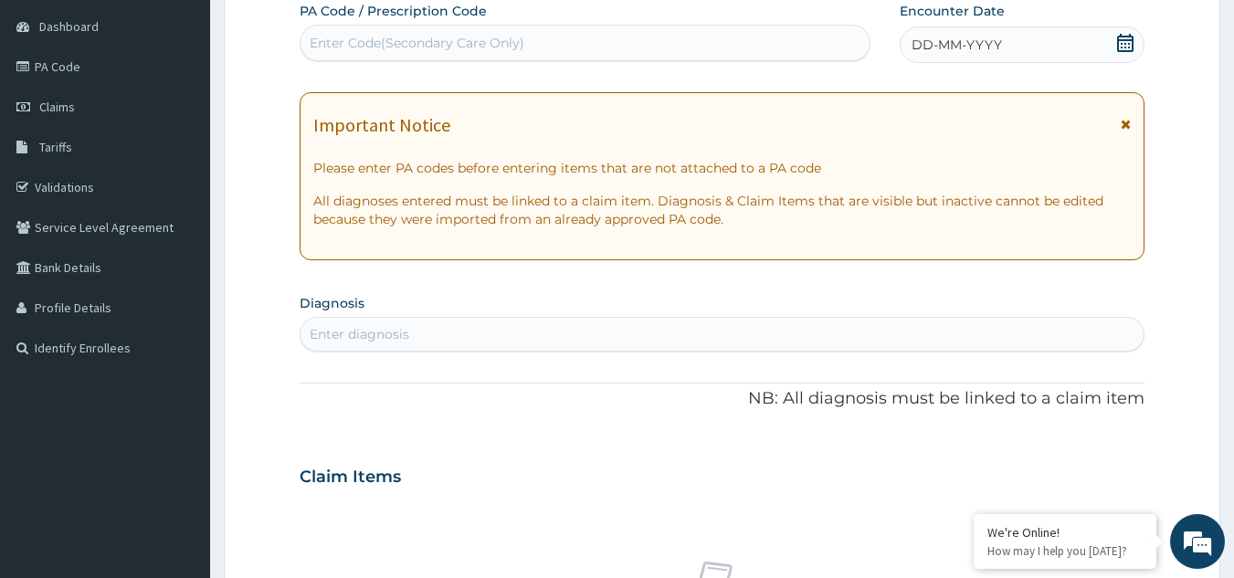
click at [911, 330] on div "Enter diagnosis" at bounding box center [723, 334] width 844 height 29
type input "WELL ADULT CHEC"
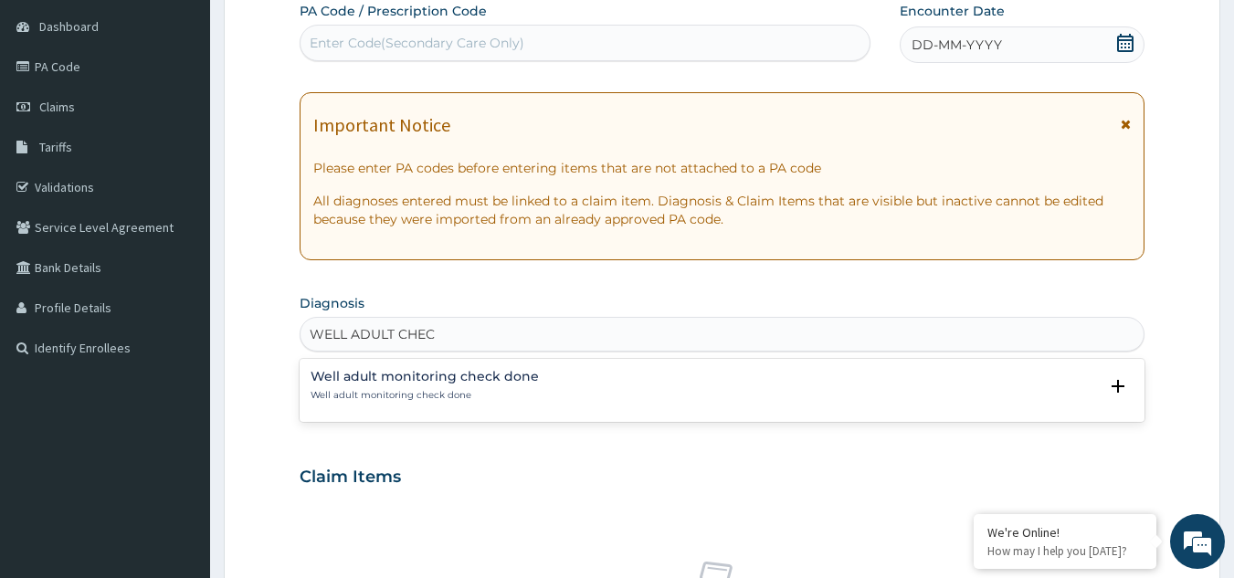
click at [465, 382] on h4 "Well adult monitoring check done" at bounding box center [425, 377] width 228 height 14
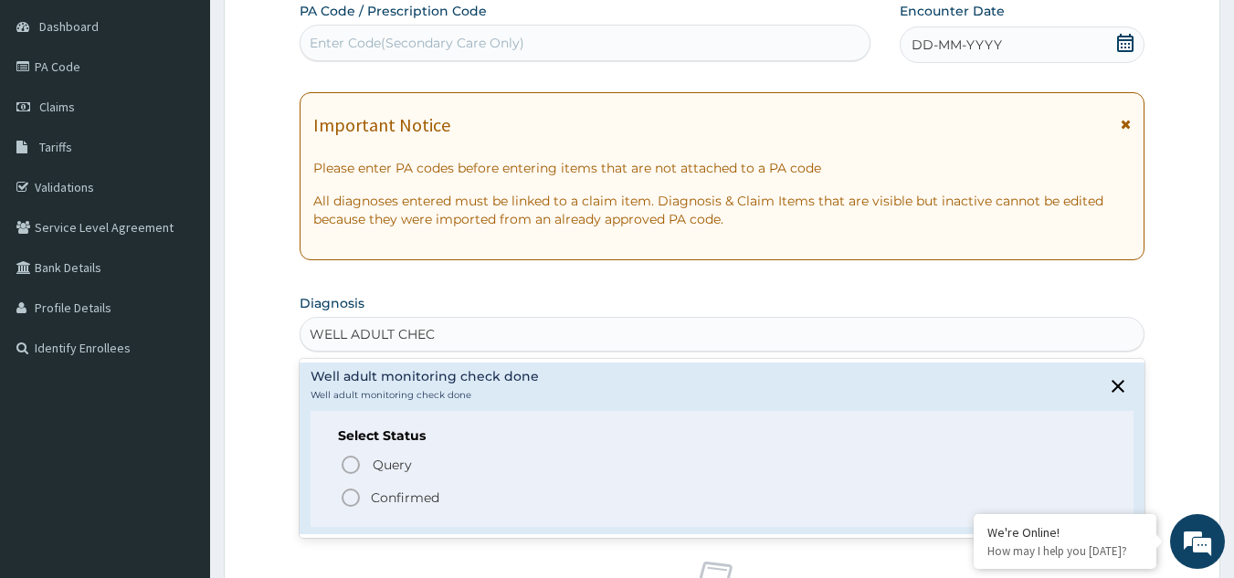
click at [392, 501] on p "Confirmed" at bounding box center [405, 498] width 69 height 18
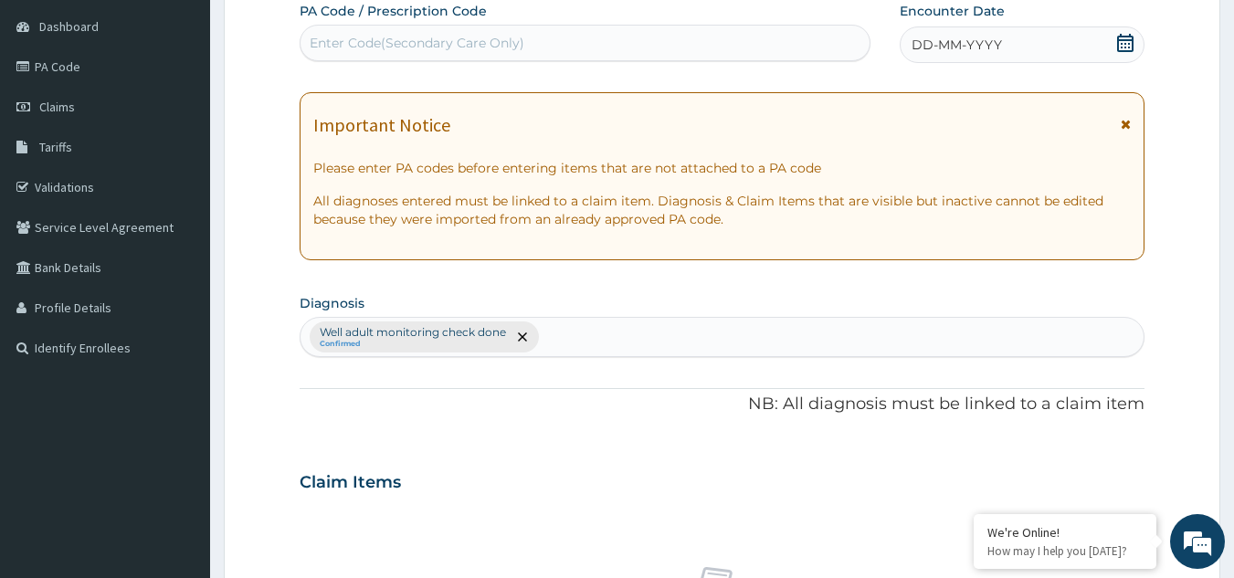
click at [947, 35] on div "DD-MM-YYYY" at bounding box center [1022, 44] width 245 height 37
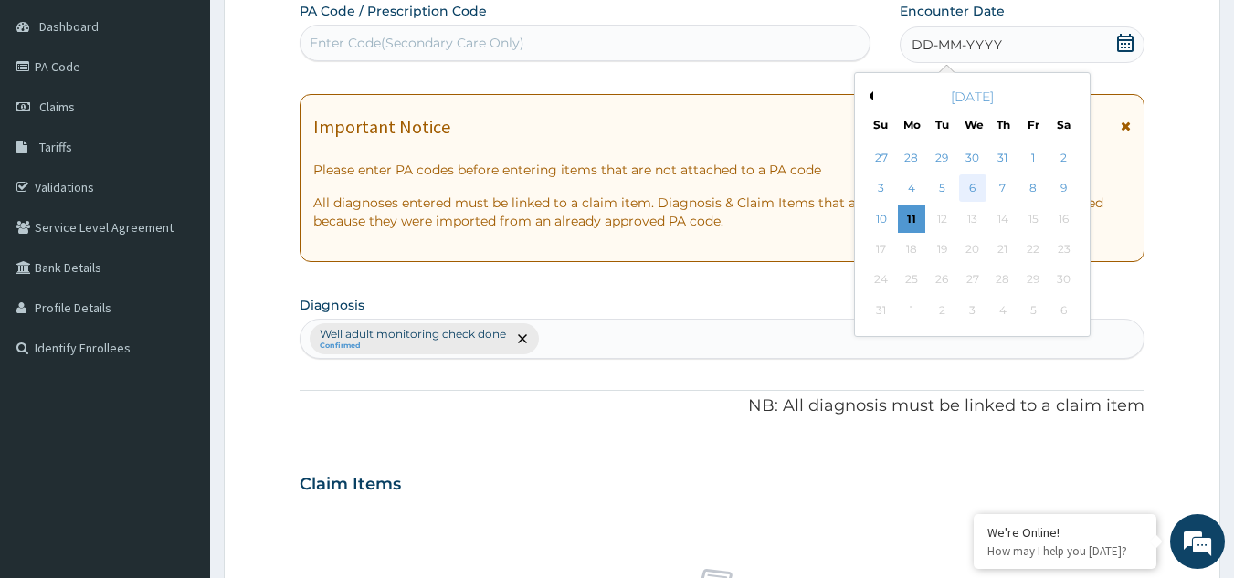
click at [970, 193] on div "6" at bounding box center [972, 188] width 27 height 27
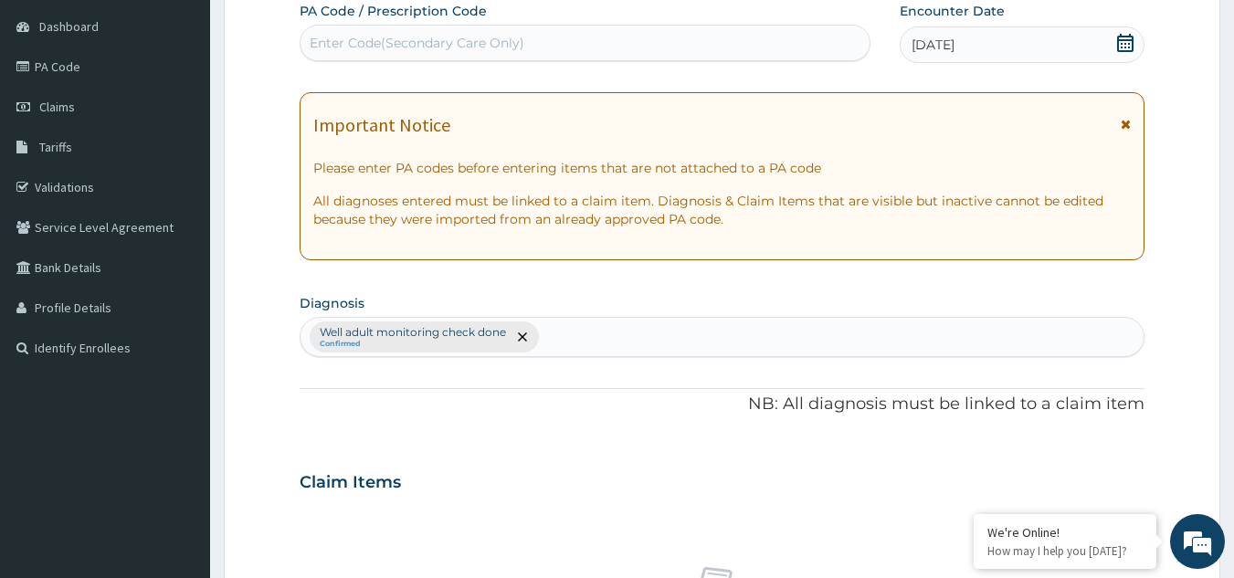
click at [1132, 125] on div "Important Notice Please enter PA codes before entering items that are not attac…" at bounding box center [723, 176] width 846 height 168
click at [1123, 130] on icon at bounding box center [1126, 124] width 10 height 13
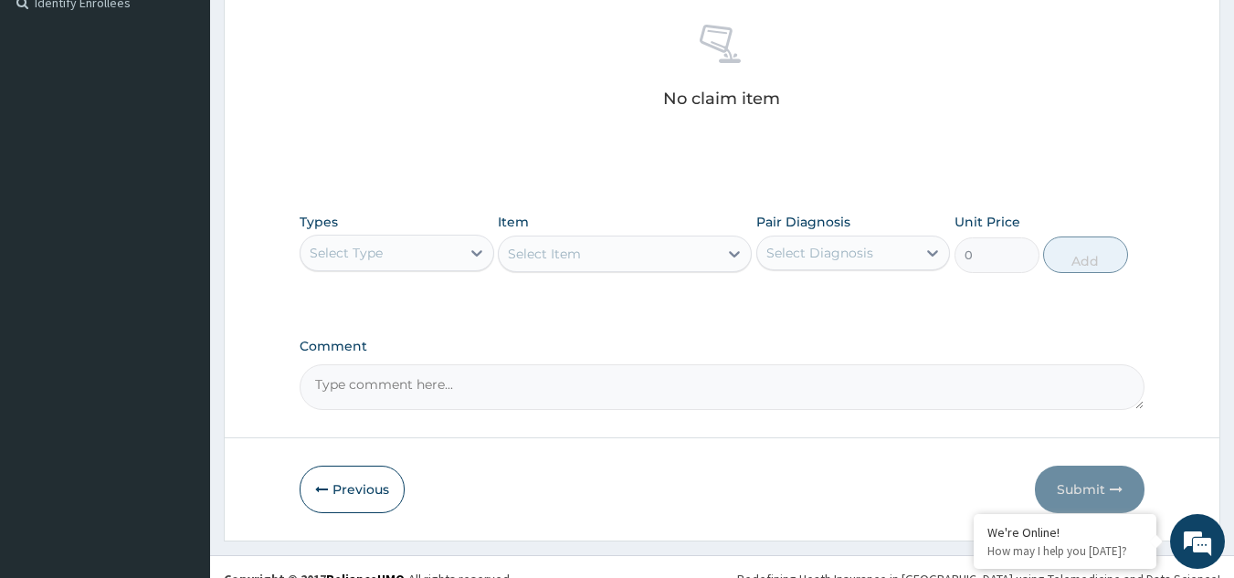
scroll to position [522, 0]
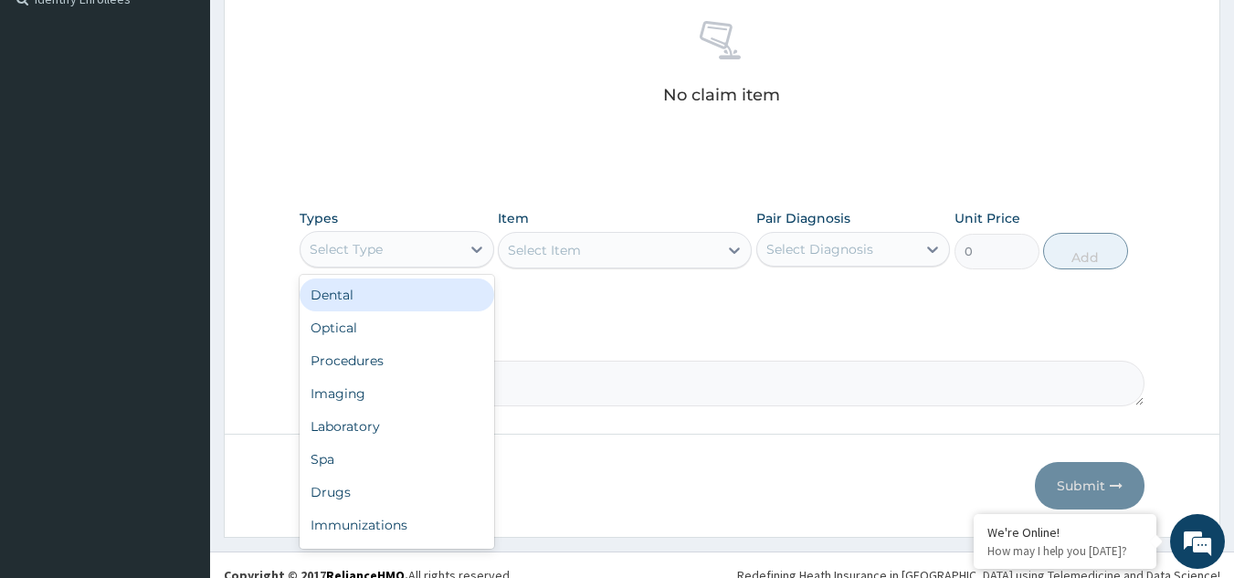
click at [392, 236] on div "Select Type" at bounding box center [381, 249] width 160 height 29
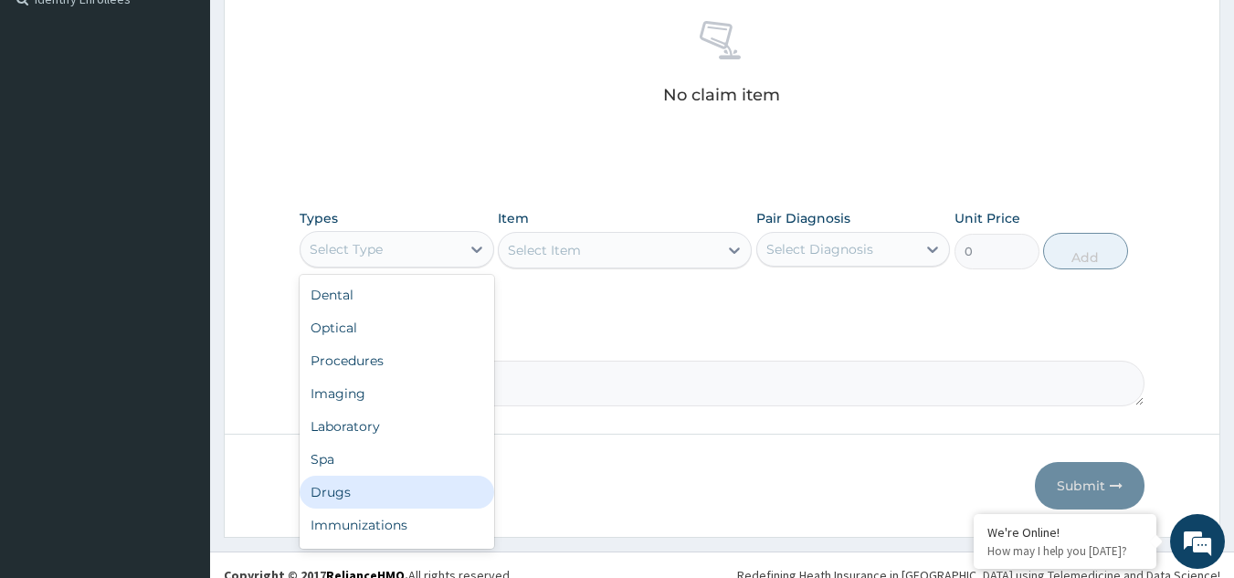
click at [365, 492] on div "Drugs" at bounding box center [397, 492] width 195 height 33
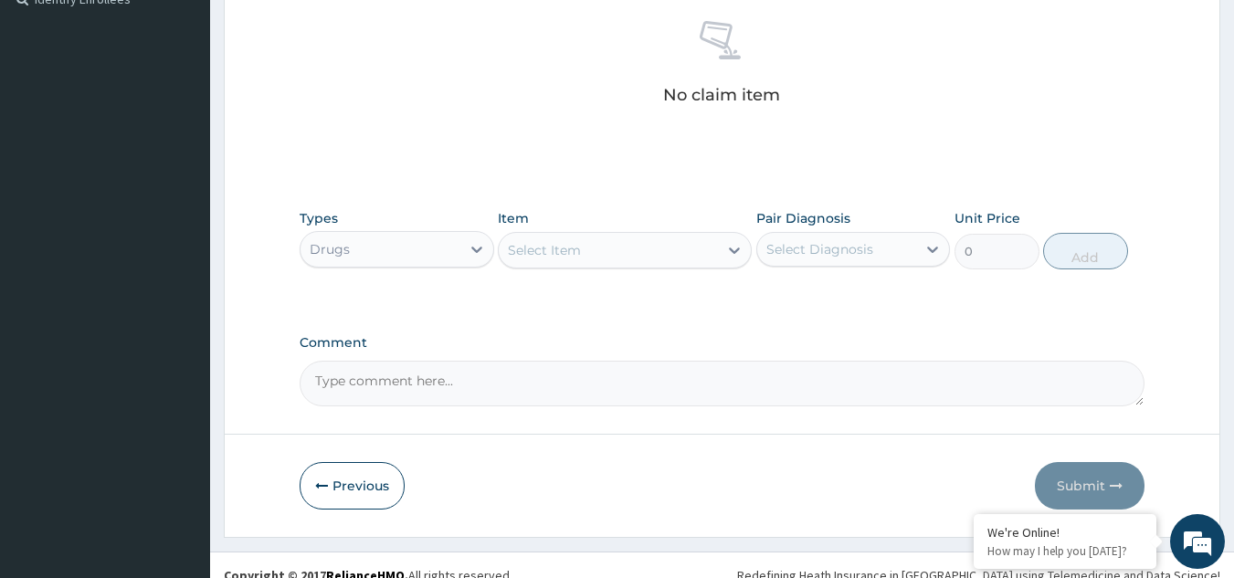
click at [620, 249] on div "Select Item" at bounding box center [608, 250] width 219 height 29
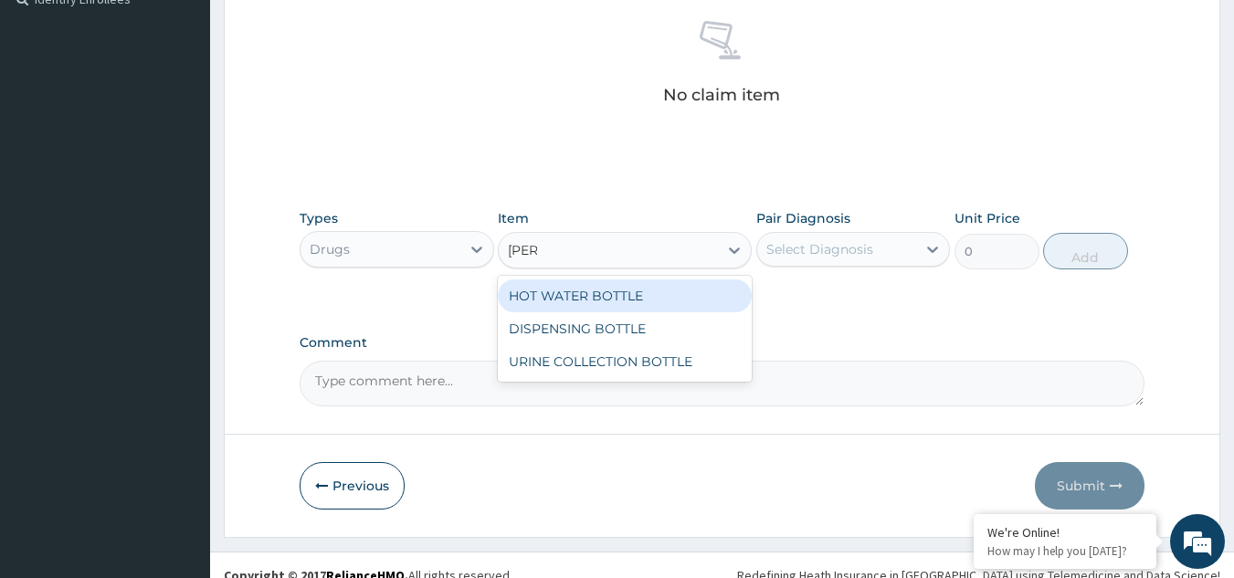
type input "BOTTL"
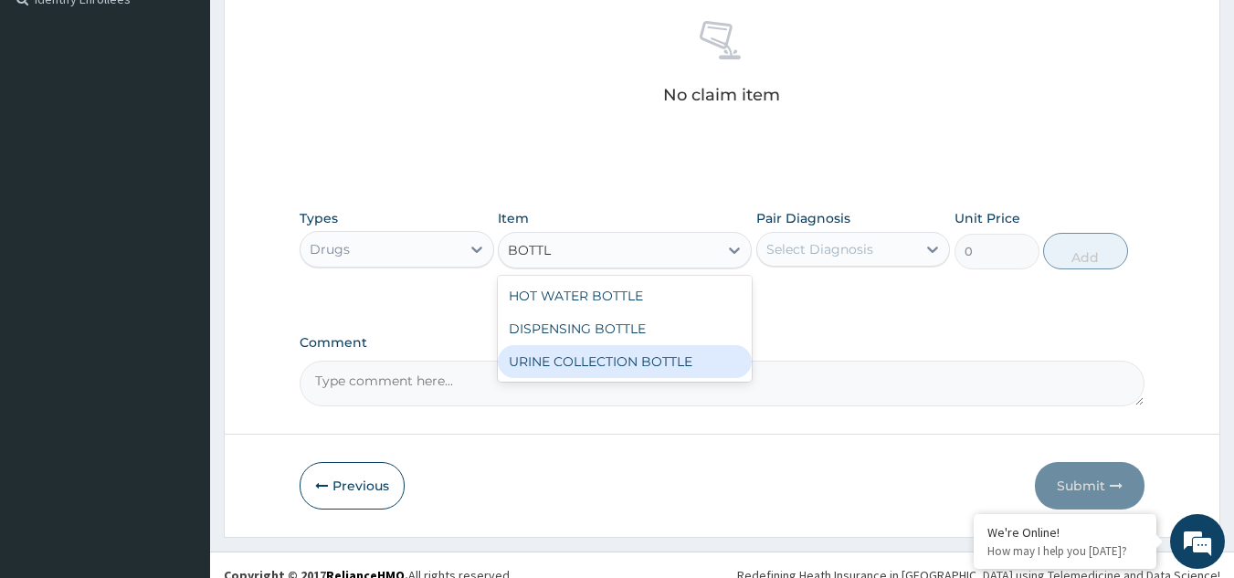
type input "198"
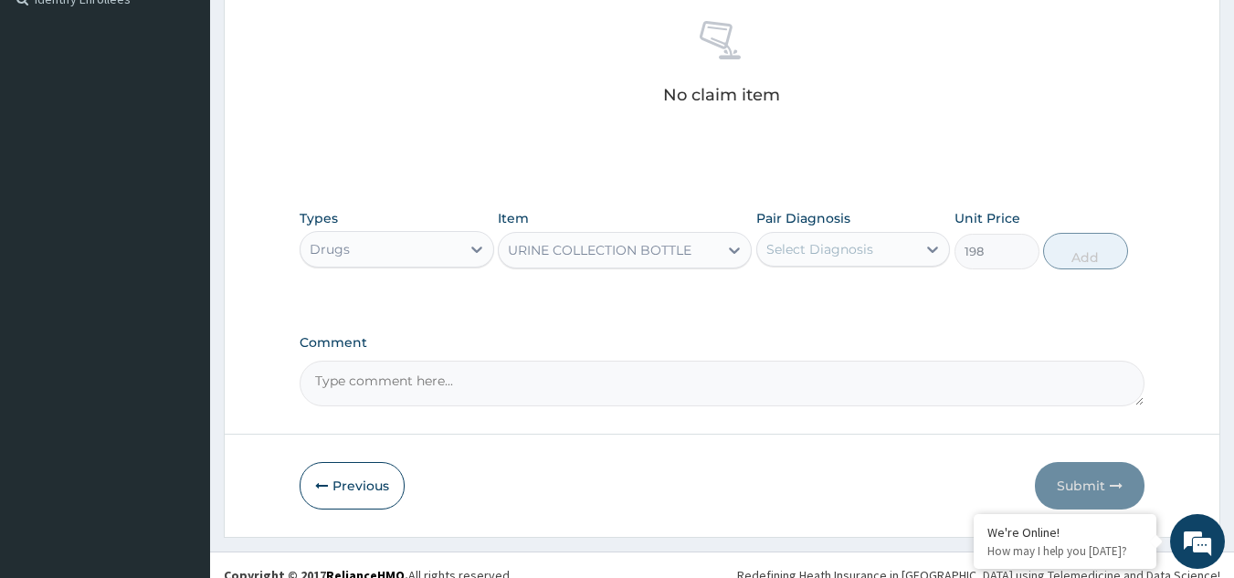
click at [804, 249] on div "Select Diagnosis" at bounding box center [820, 249] width 107 height 18
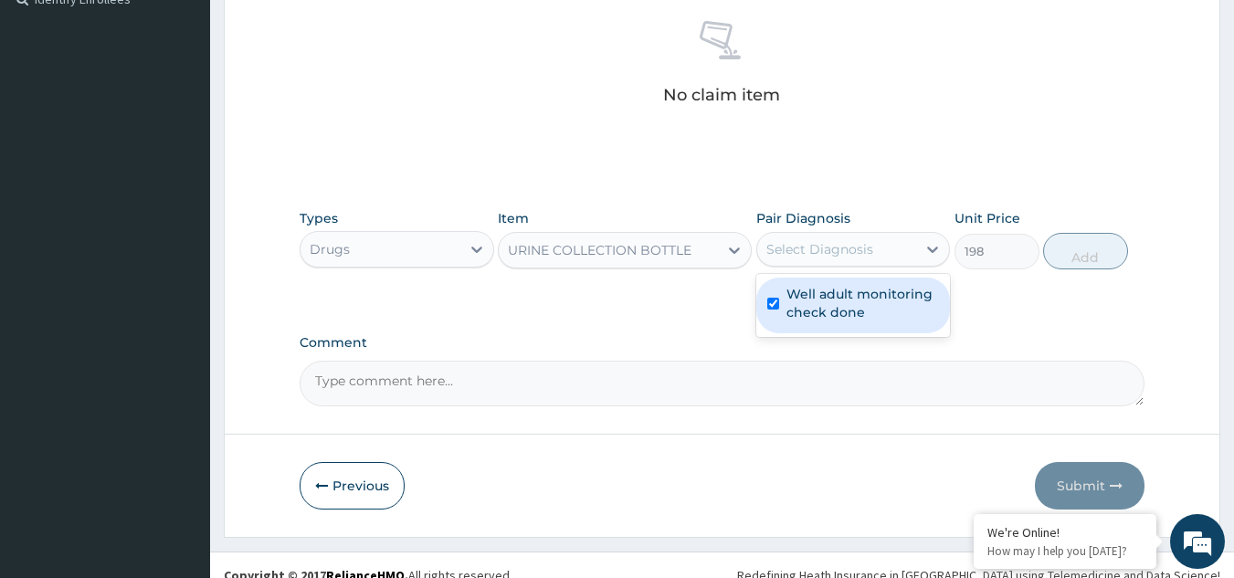
checkbox input "true"
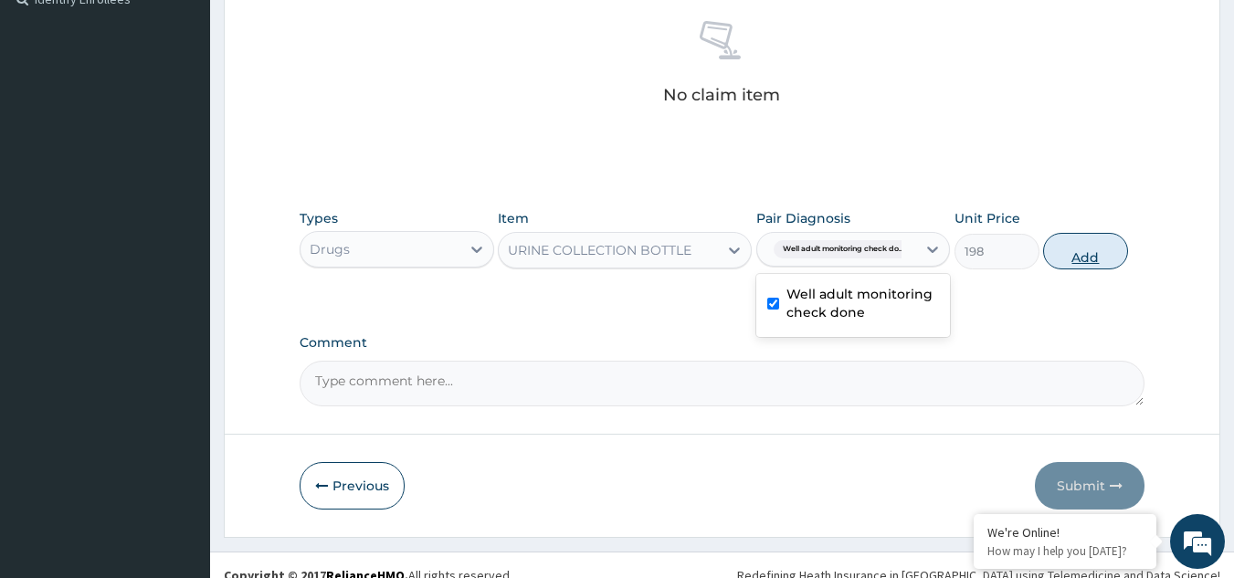
click at [1088, 249] on button "Add" at bounding box center [1085, 251] width 85 height 37
type input "0"
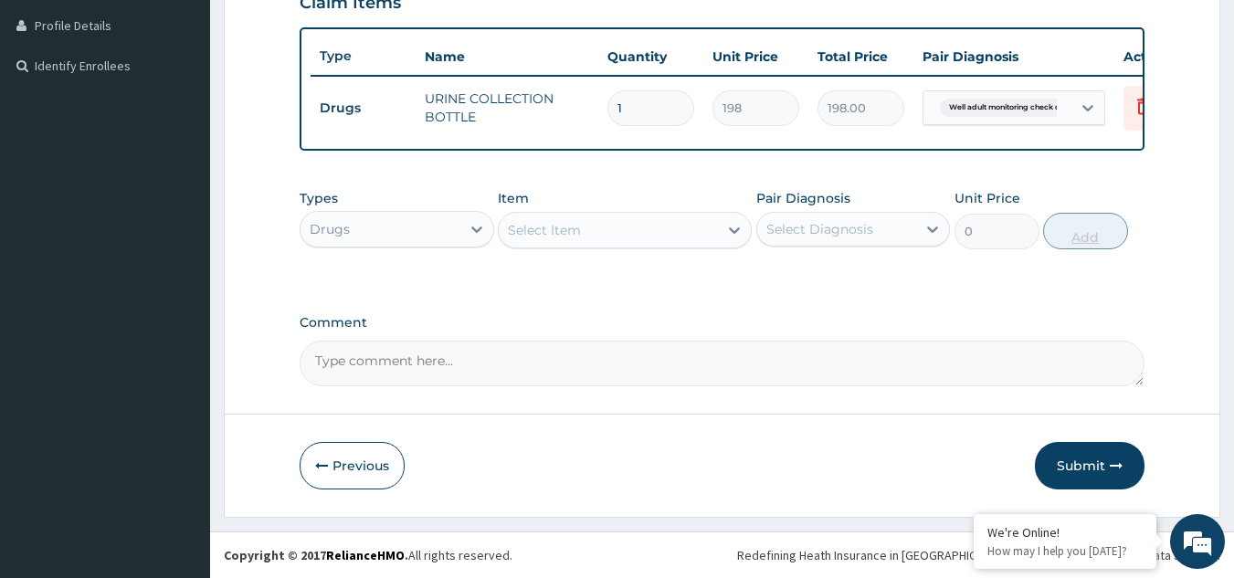
scroll to position [469, 0]
click at [445, 228] on div "Drugs" at bounding box center [381, 229] width 160 height 29
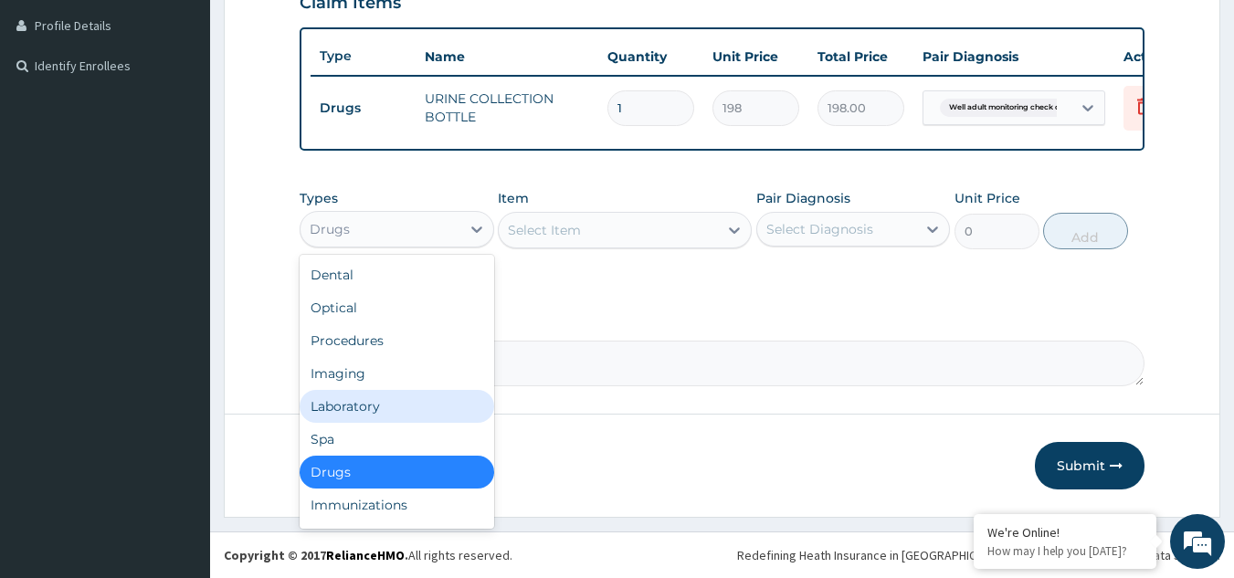
click at [414, 412] on div "Laboratory" at bounding box center [397, 406] width 195 height 33
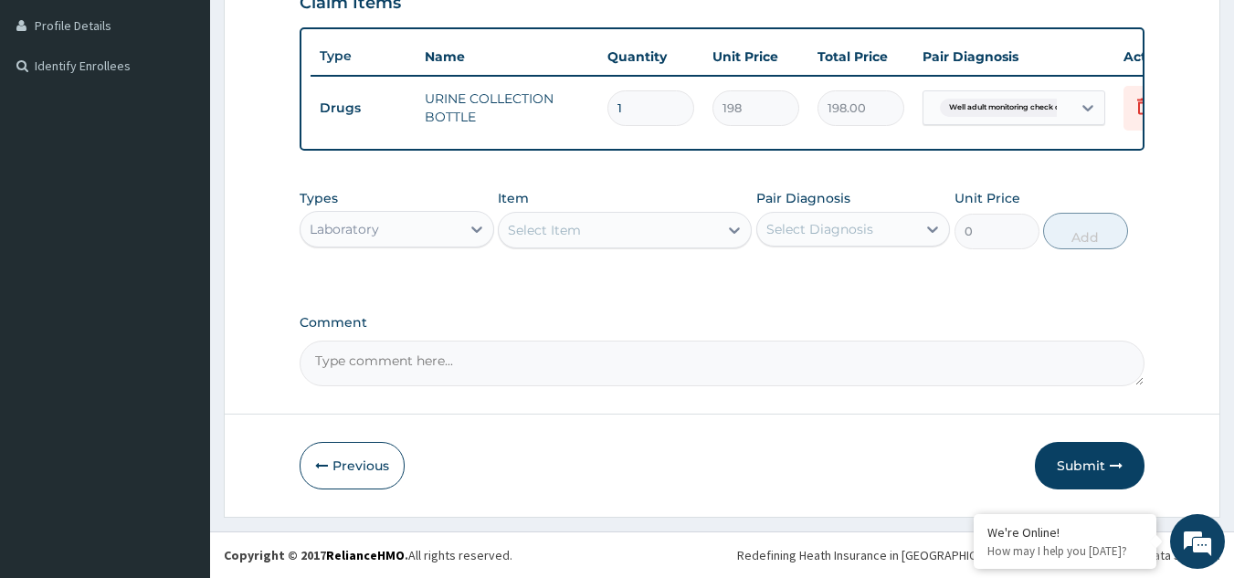
click at [514, 234] on div "Select Item" at bounding box center [544, 230] width 73 height 18
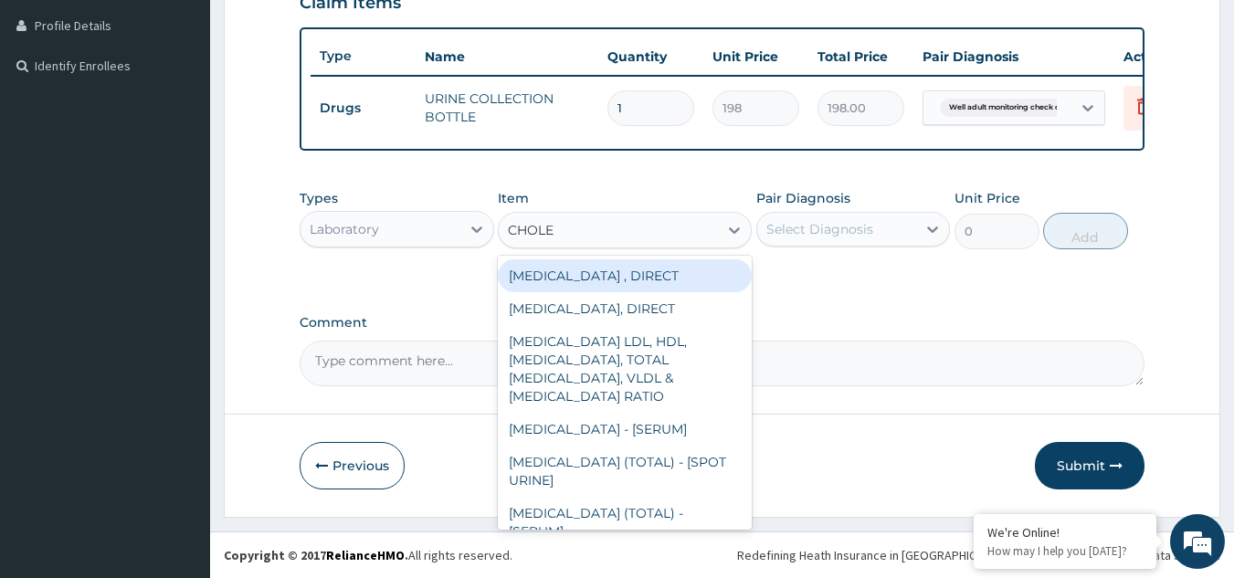
type input "CHOLES"
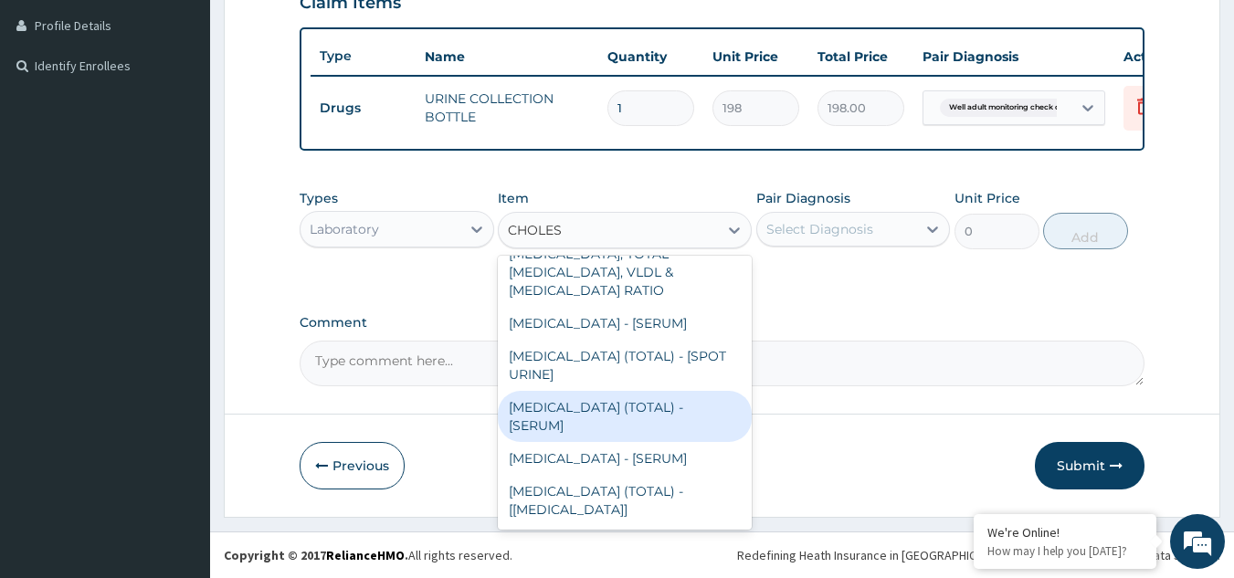
type input "2880"
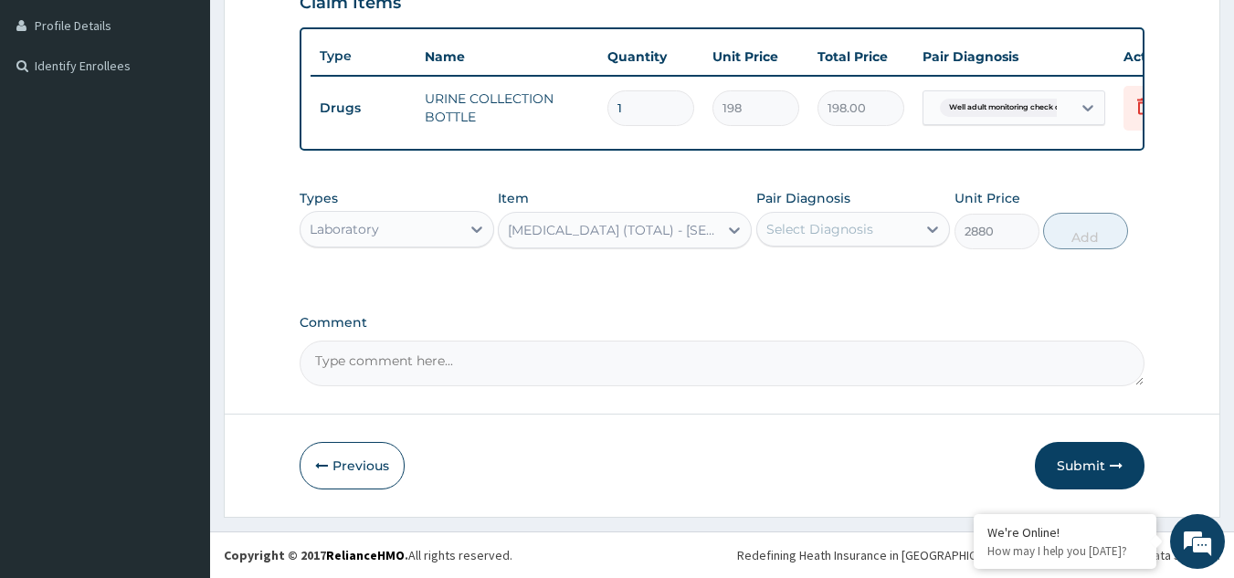
click at [799, 238] on div "Select Diagnosis" at bounding box center [820, 229] width 107 height 18
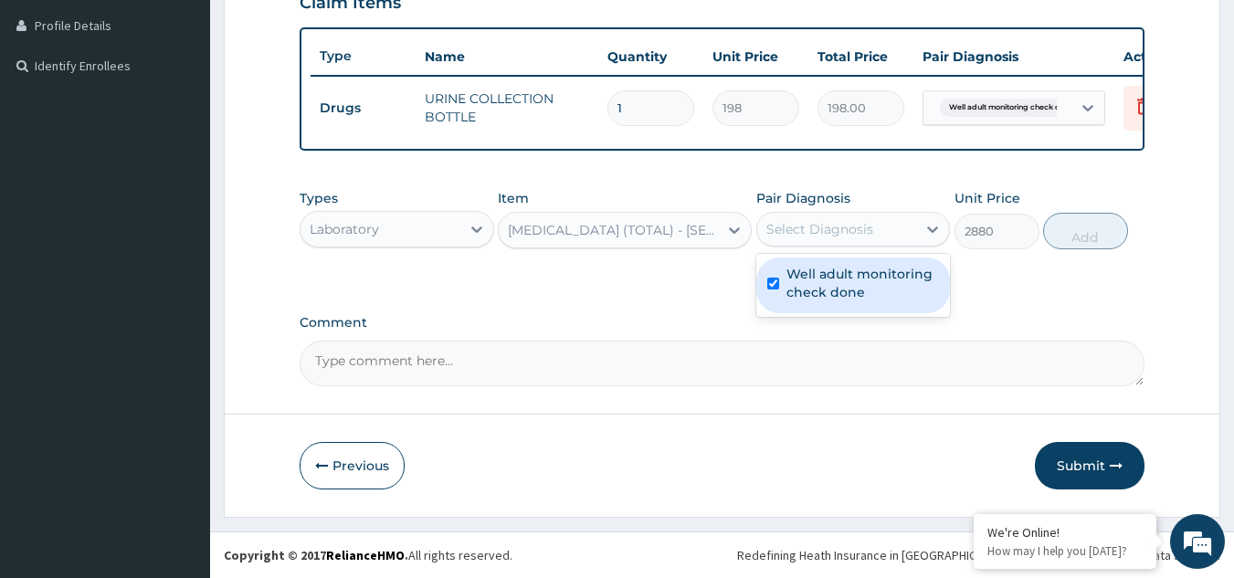
checkbox input "true"
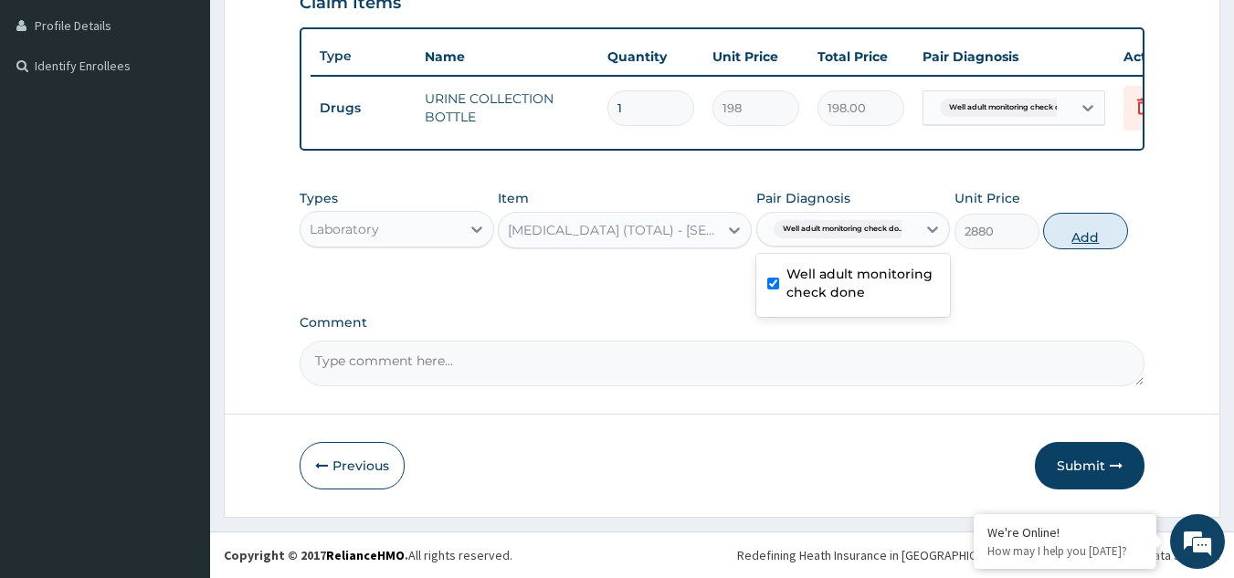
click at [1087, 227] on button "Add" at bounding box center [1085, 231] width 85 height 37
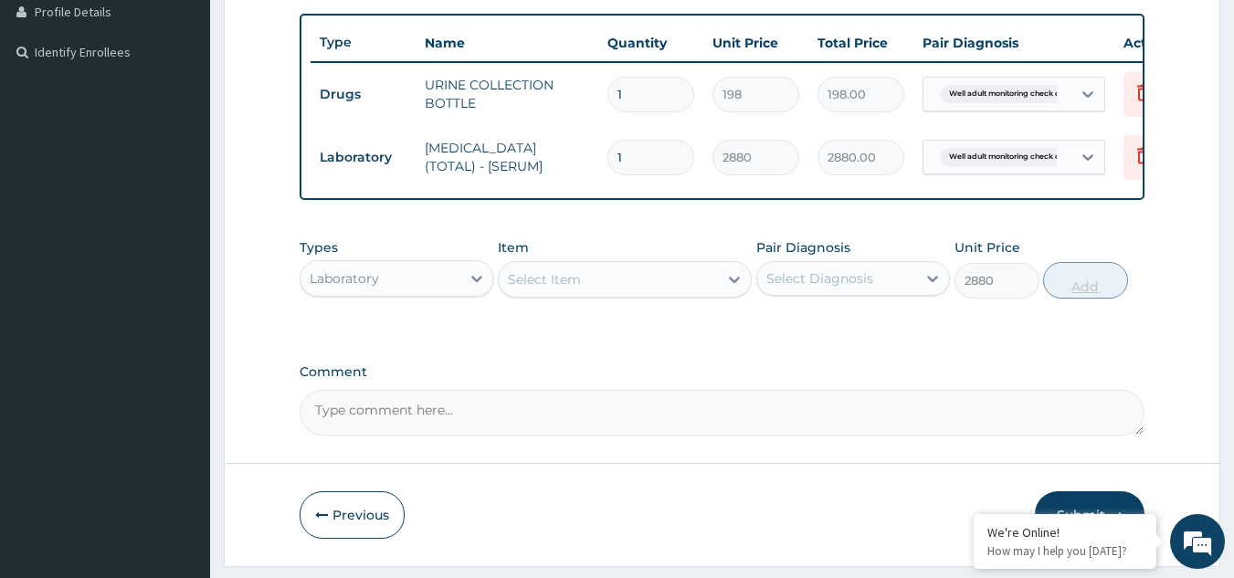
type input "0"
click at [537, 283] on div "Select Item" at bounding box center [544, 279] width 73 height 18
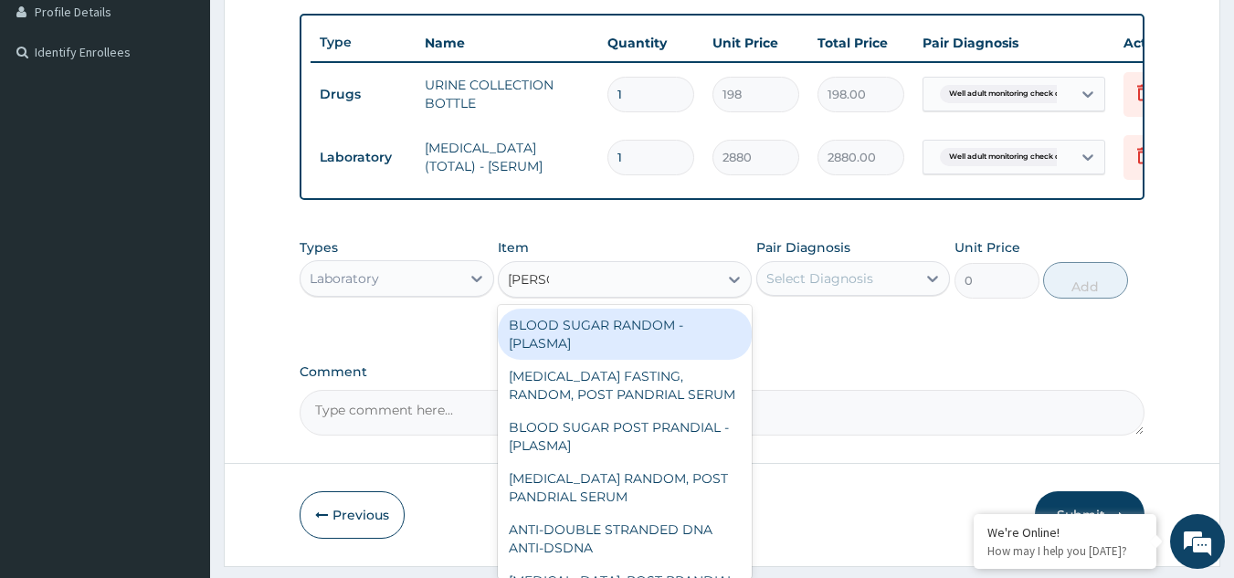
type input "RANDOM"
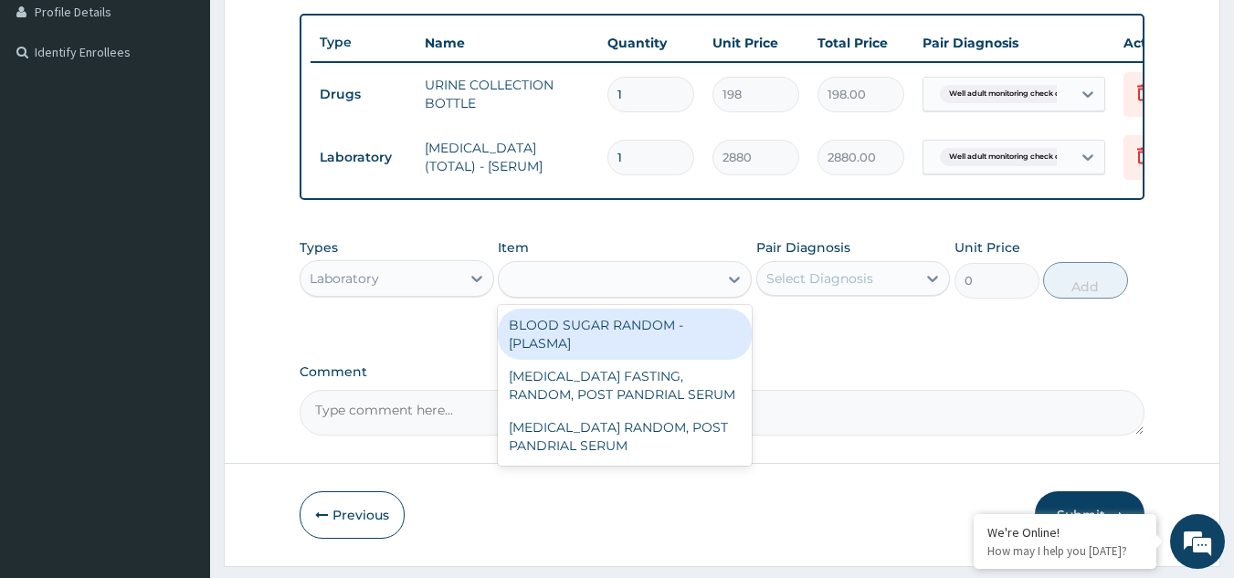
type input "1800"
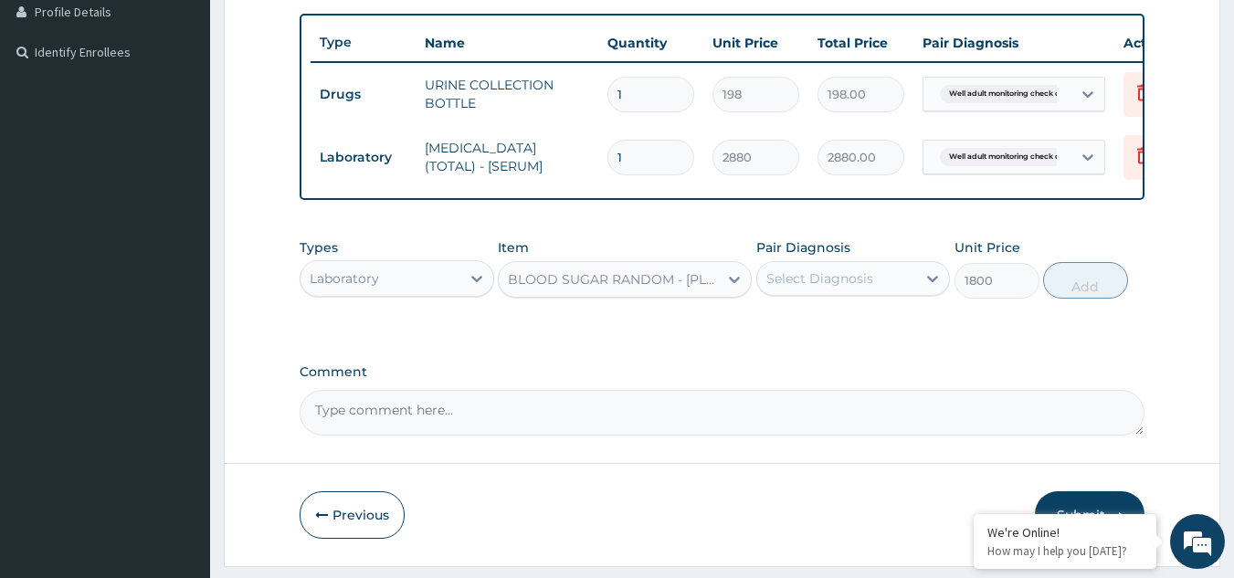
click at [809, 293] on div "Select Diagnosis" at bounding box center [837, 278] width 160 height 29
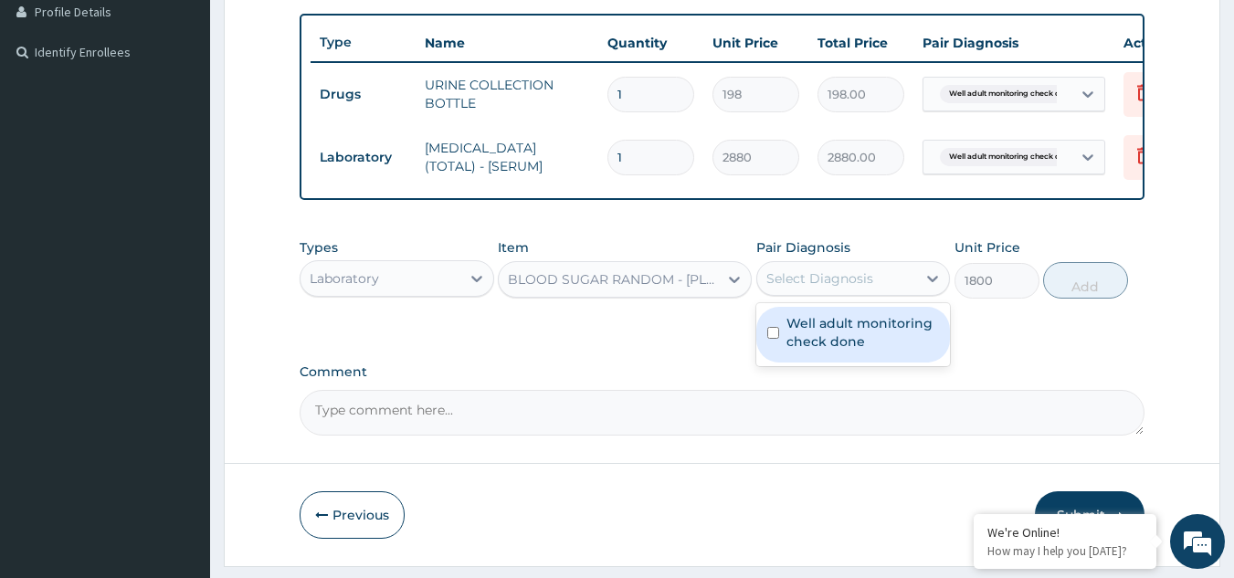
click at [819, 337] on label "Well adult monitoring check done" at bounding box center [863, 332] width 153 height 37
checkbox input "true"
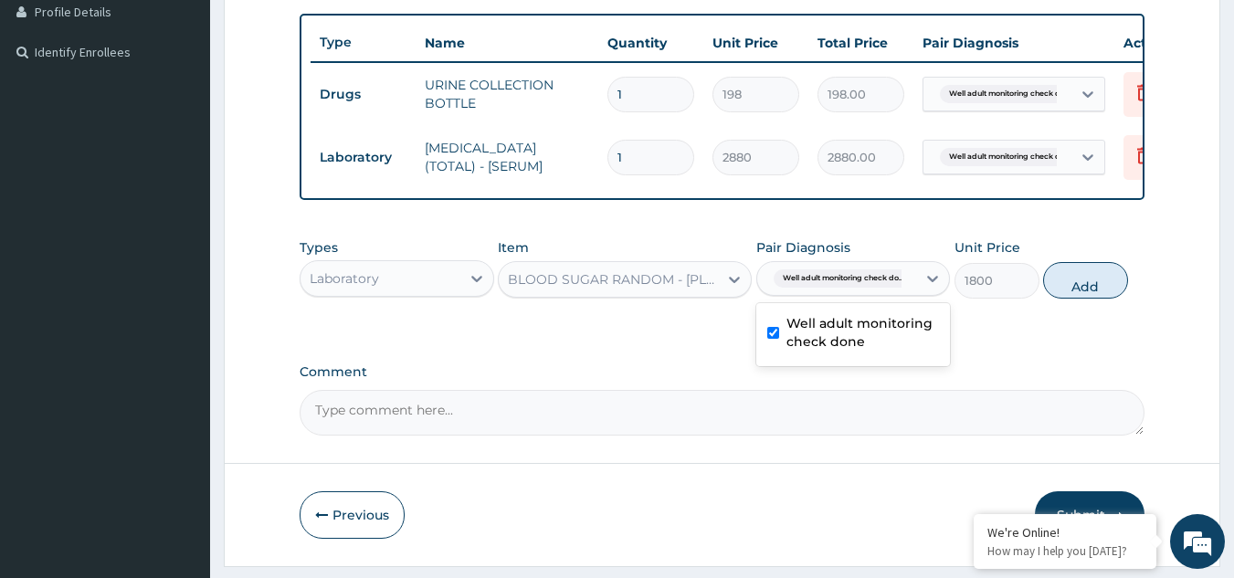
click at [1074, 308] on div "Types Laboratory Item BLOOD SUGAR RANDOM - [PLASMA] Pair Diagnosis option Well …" at bounding box center [723, 268] width 846 height 79
click at [1073, 297] on button "Add" at bounding box center [1085, 280] width 85 height 37
type input "0"
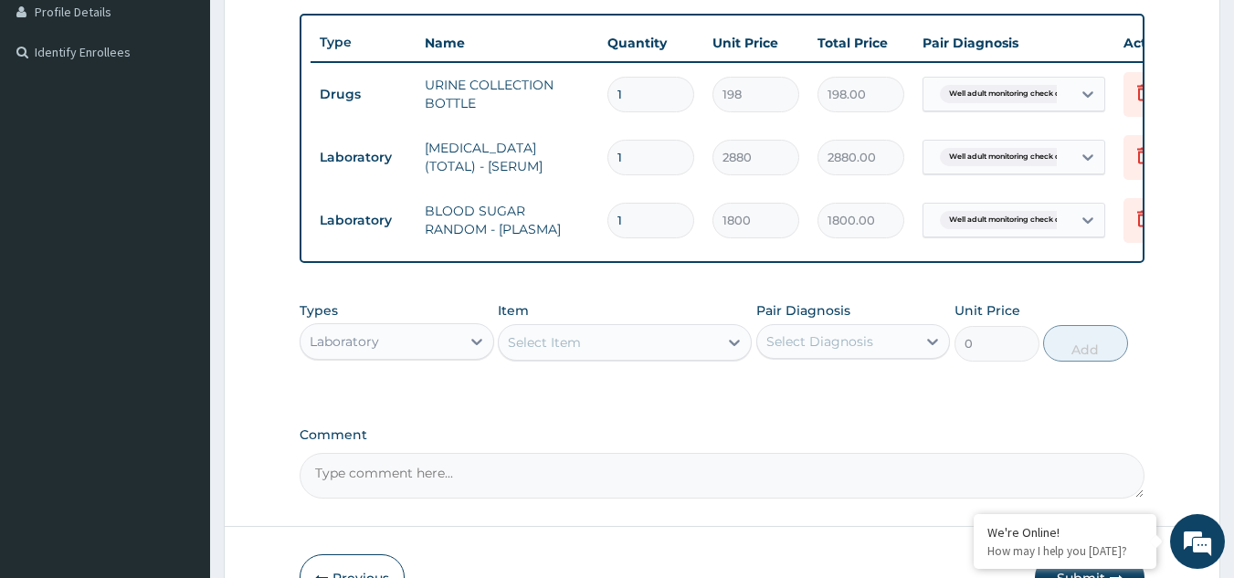
click at [619, 357] on div "Select Item" at bounding box center [608, 342] width 219 height 29
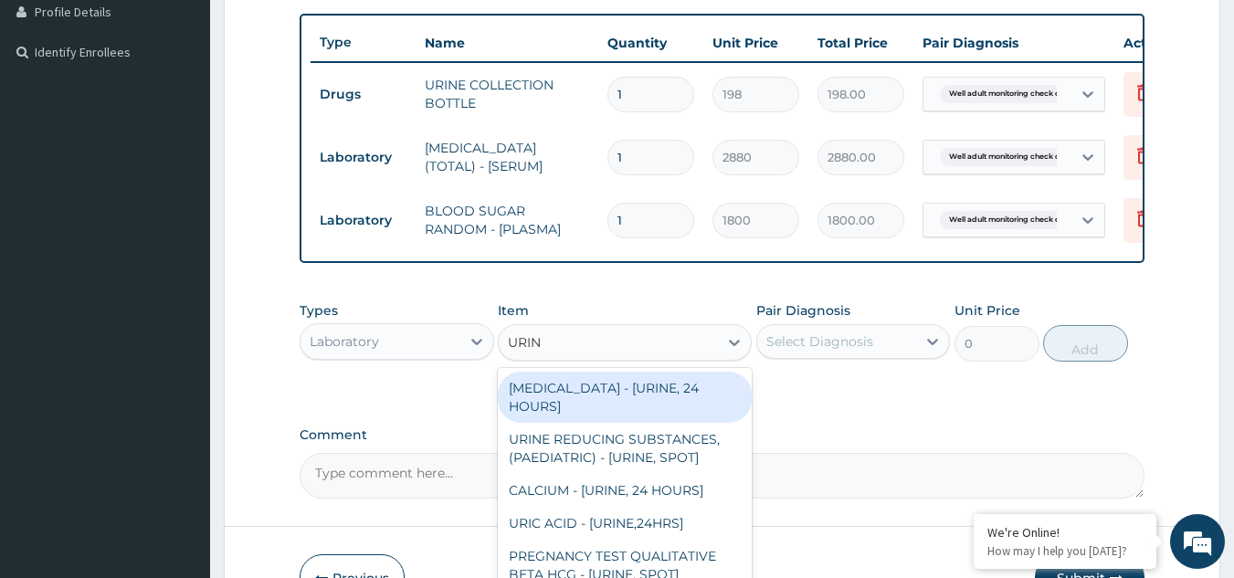
type input "URINA"
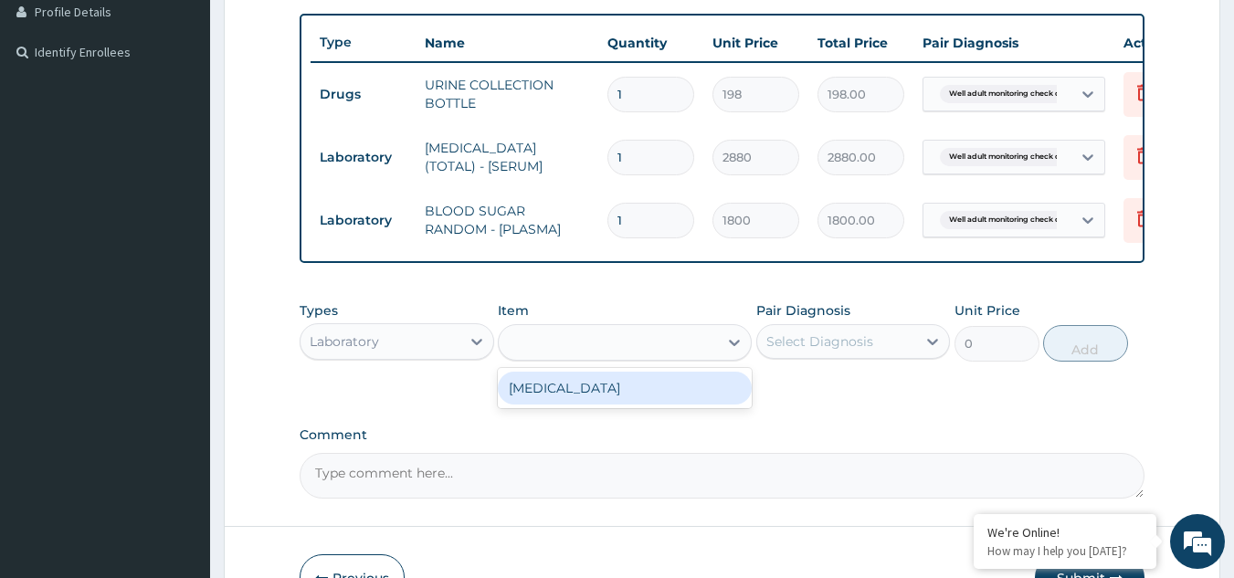
type input "1531.875"
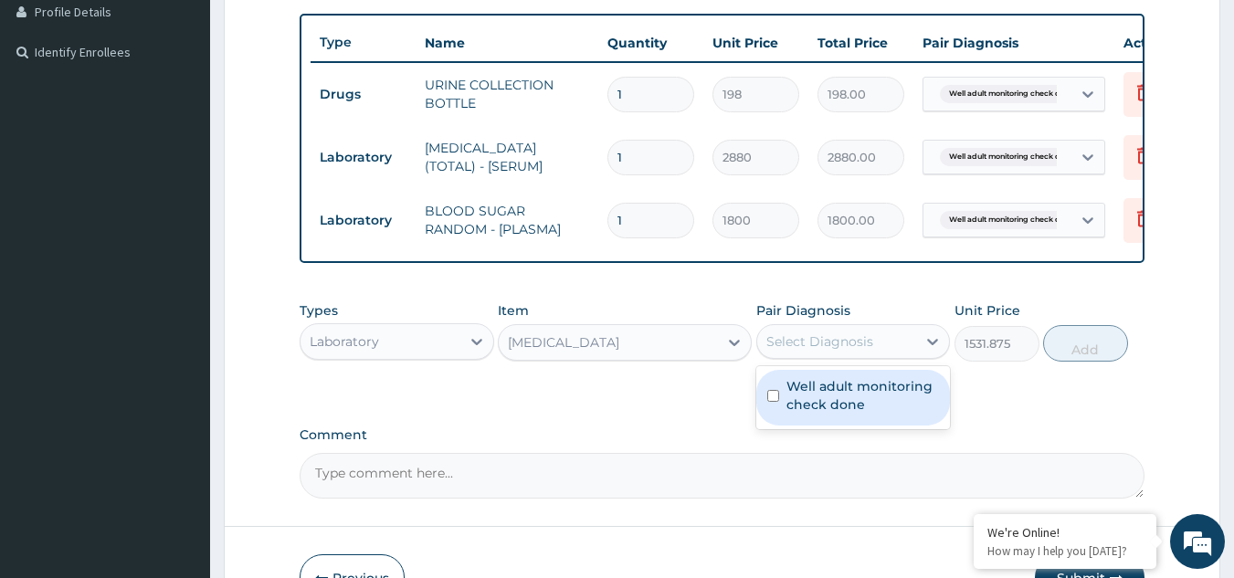
click at [767, 351] on div "Select Diagnosis" at bounding box center [820, 342] width 107 height 18
click at [817, 414] on label "Well adult monitoring check done" at bounding box center [863, 395] width 153 height 37
checkbox input "true"
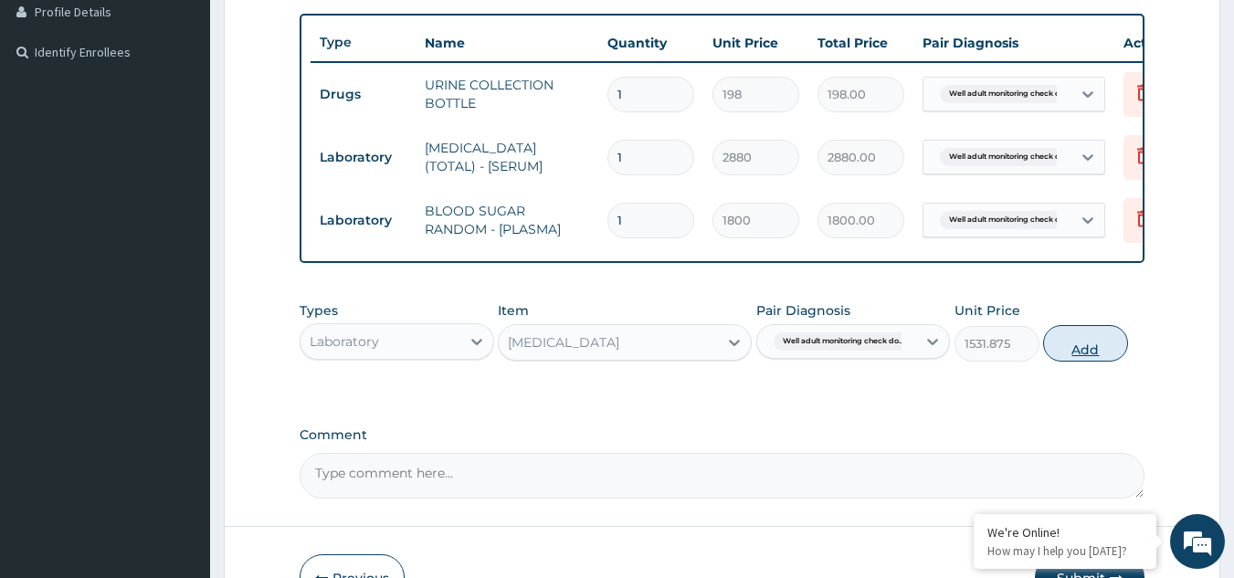
click at [1082, 360] on button "Add" at bounding box center [1085, 343] width 85 height 37
type input "0"
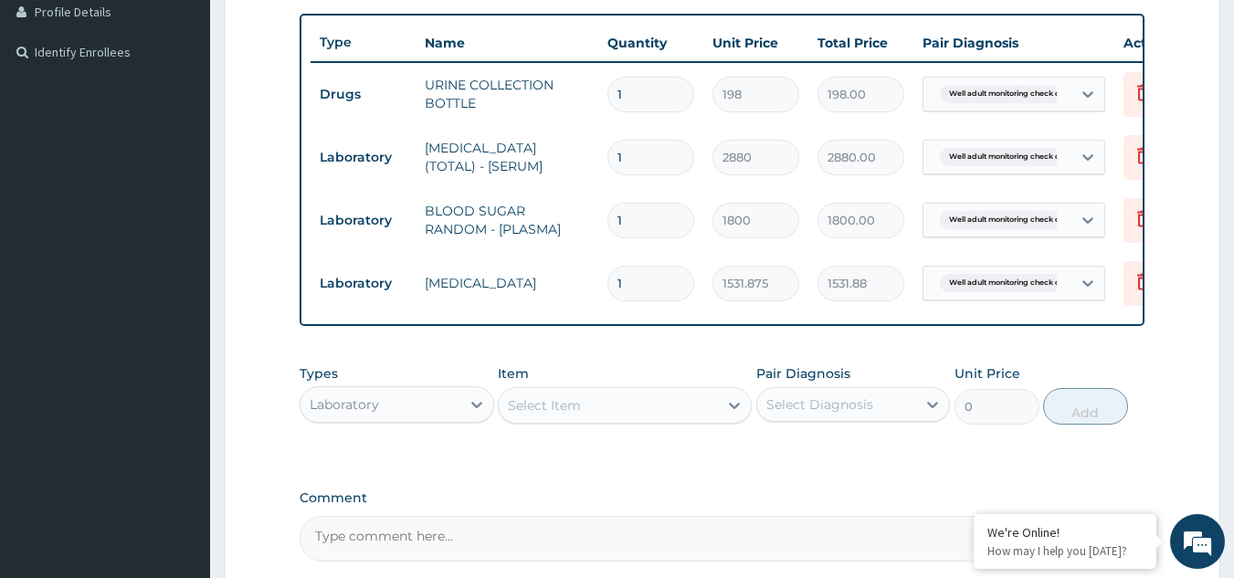
click at [651, 414] on div "Select Item" at bounding box center [608, 405] width 219 height 29
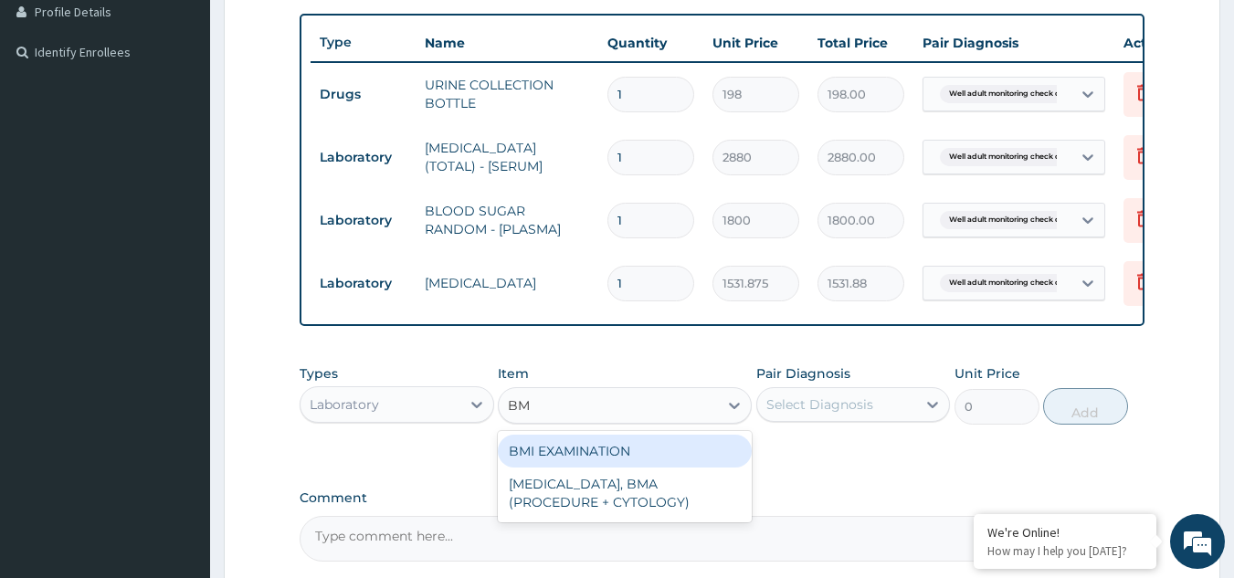
type input "BMI"
type input "1225.5"
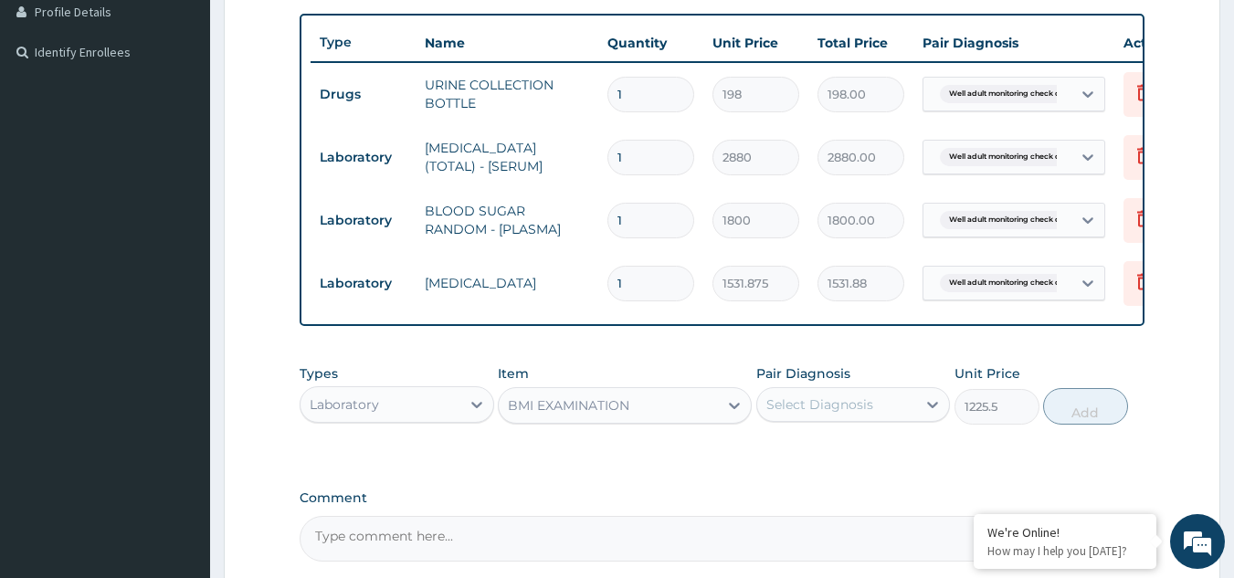
click at [763, 416] on div "Select Diagnosis" at bounding box center [837, 404] width 160 height 29
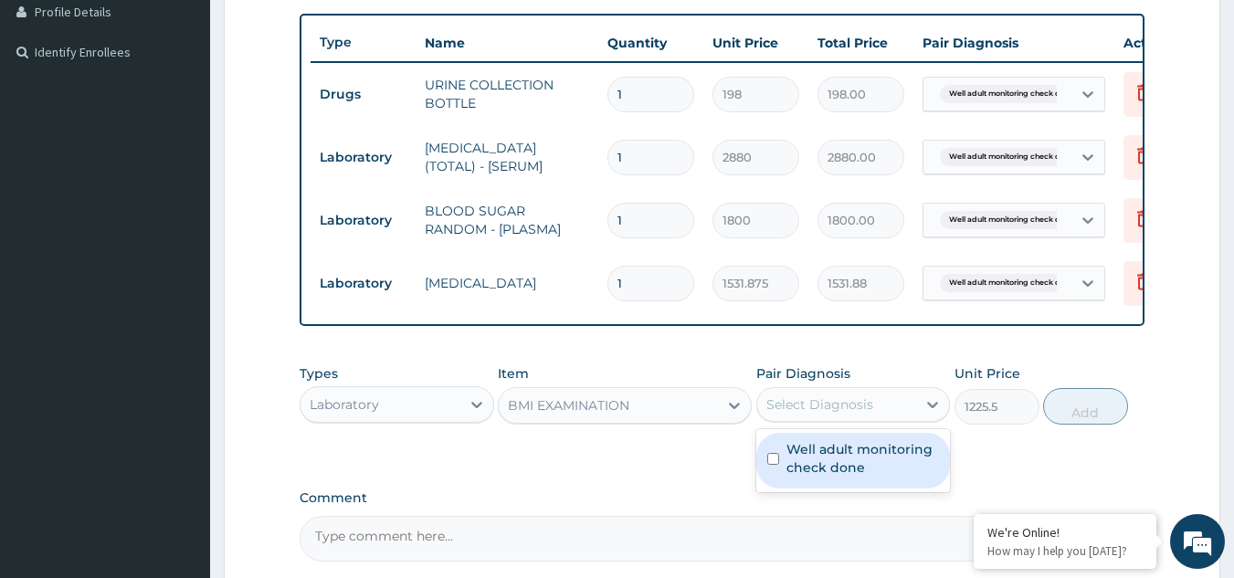
click at [819, 468] on label "Well adult monitoring check done" at bounding box center [863, 458] width 153 height 37
checkbox input "true"
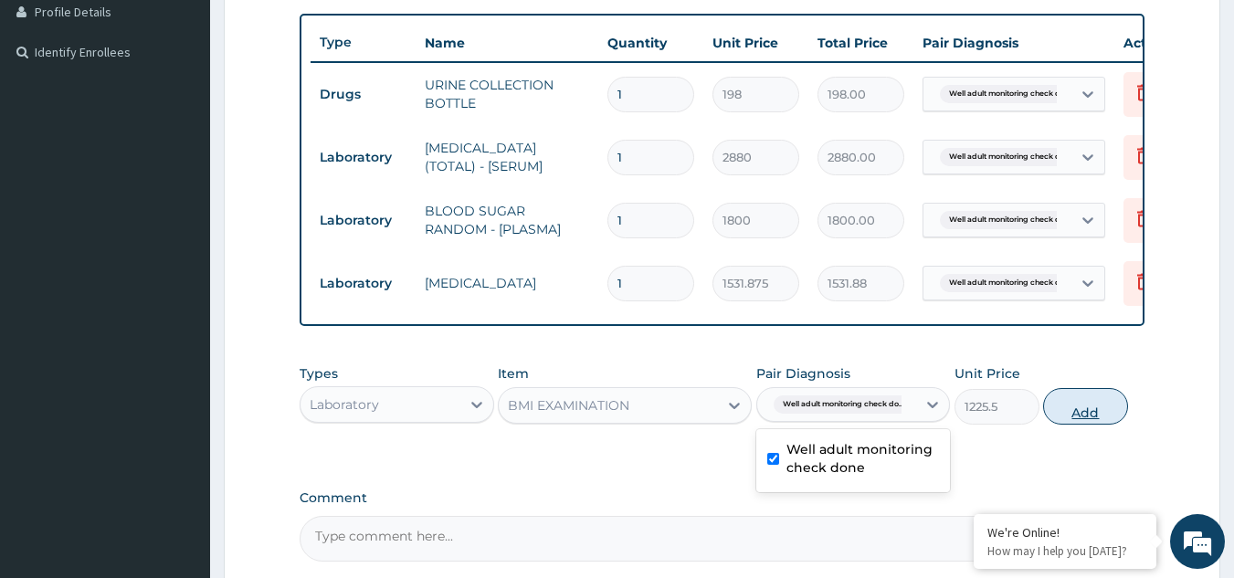
click at [1081, 421] on button "Add" at bounding box center [1085, 406] width 85 height 37
type input "0"
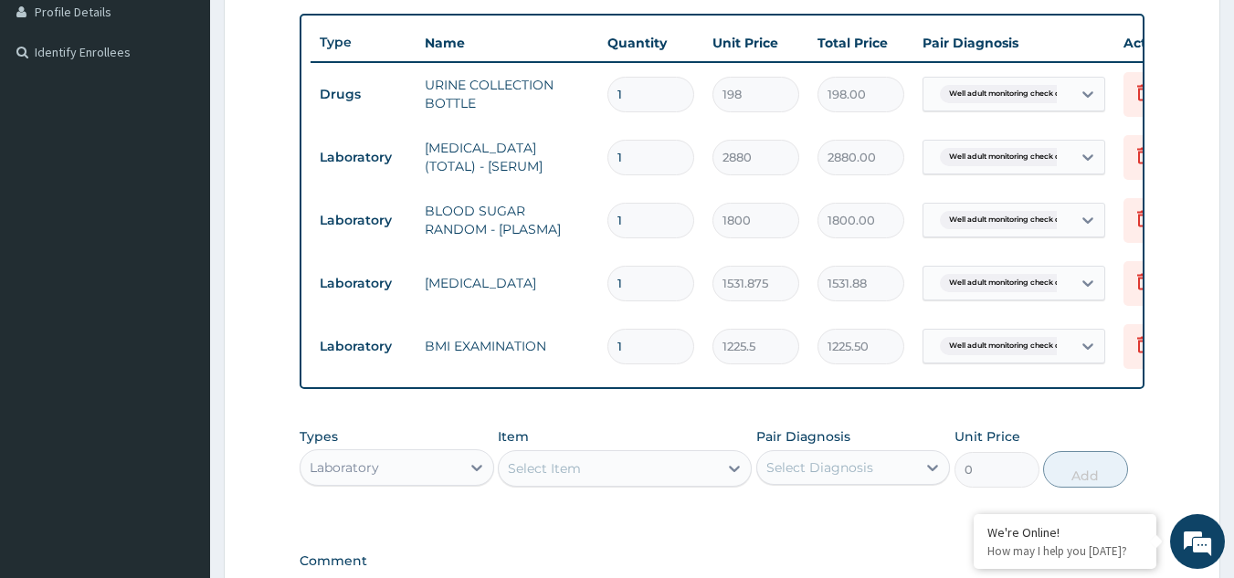
click at [617, 488] on div "Item Select Item" at bounding box center [625, 458] width 254 height 60
click at [617, 483] on div "Select Item" at bounding box center [608, 468] width 219 height 29
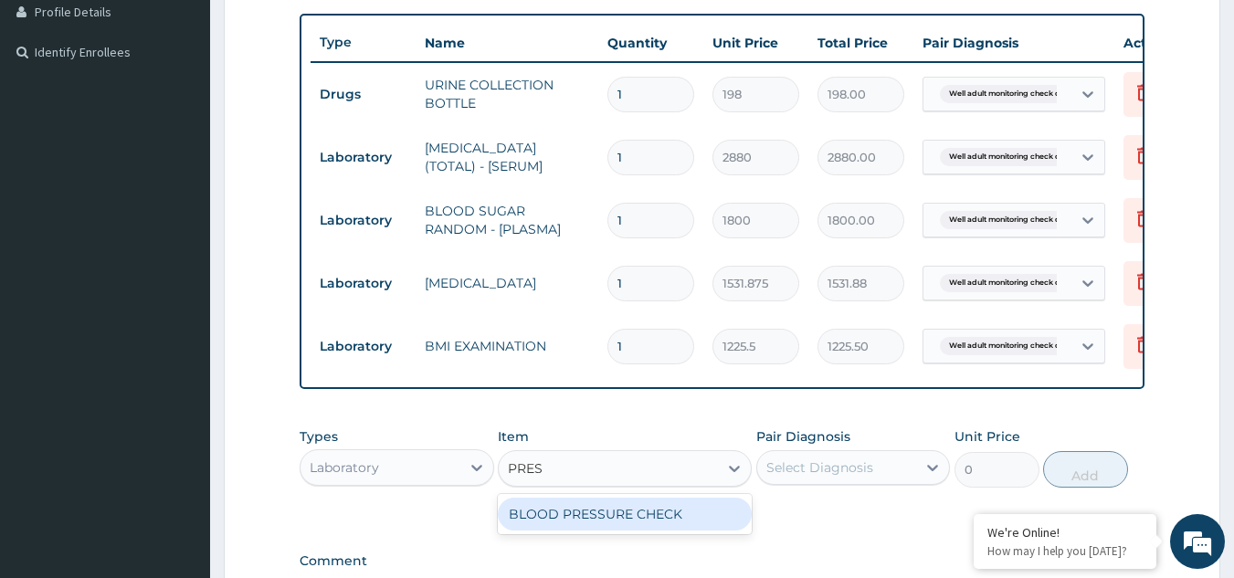
type input "PRESS"
type input "1225.5"
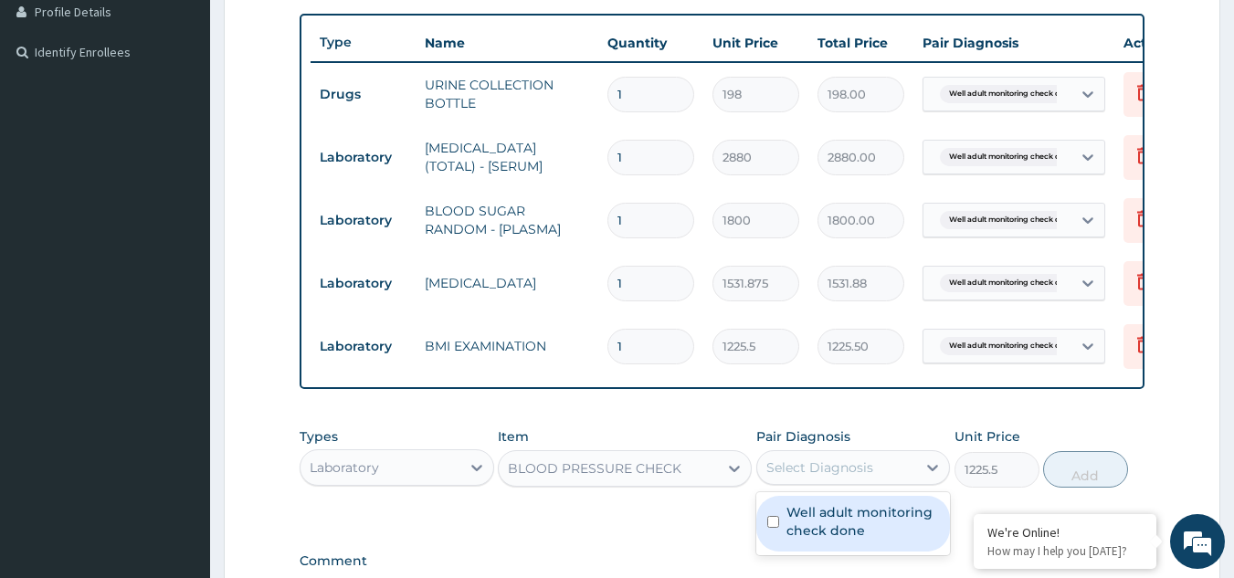
click at [826, 464] on div "Select Diagnosis" at bounding box center [853, 467] width 195 height 35
click at [801, 536] on label "Well adult monitoring check done" at bounding box center [863, 521] width 153 height 37
checkbox input "true"
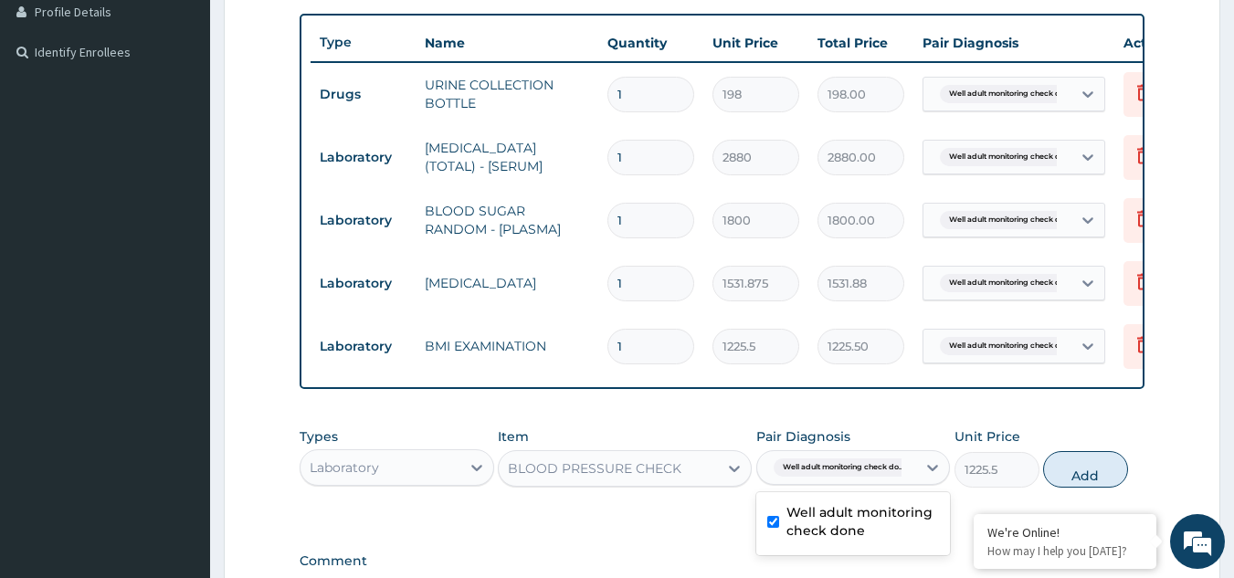
click at [1099, 477] on button "Add" at bounding box center [1085, 469] width 85 height 37
type input "0"
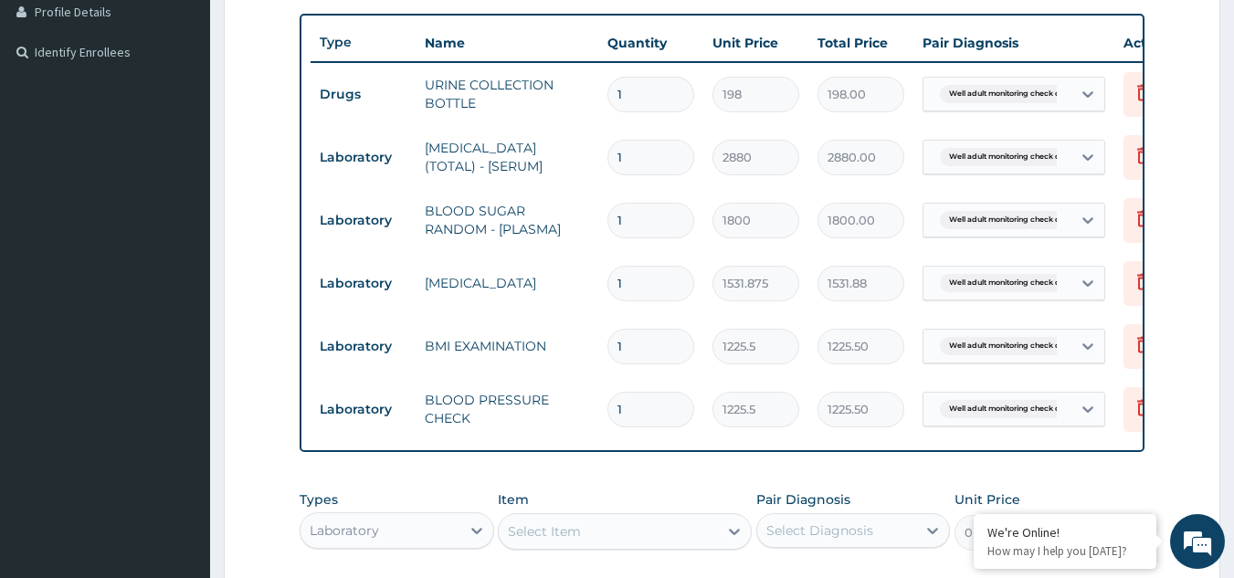
click at [598, 534] on div "Select Item" at bounding box center [608, 531] width 219 height 29
type input "PHYS"
type input "1225.5"
click at [854, 540] on div "Select Diagnosis" at bounding box center [820, 531] width 107 height 18
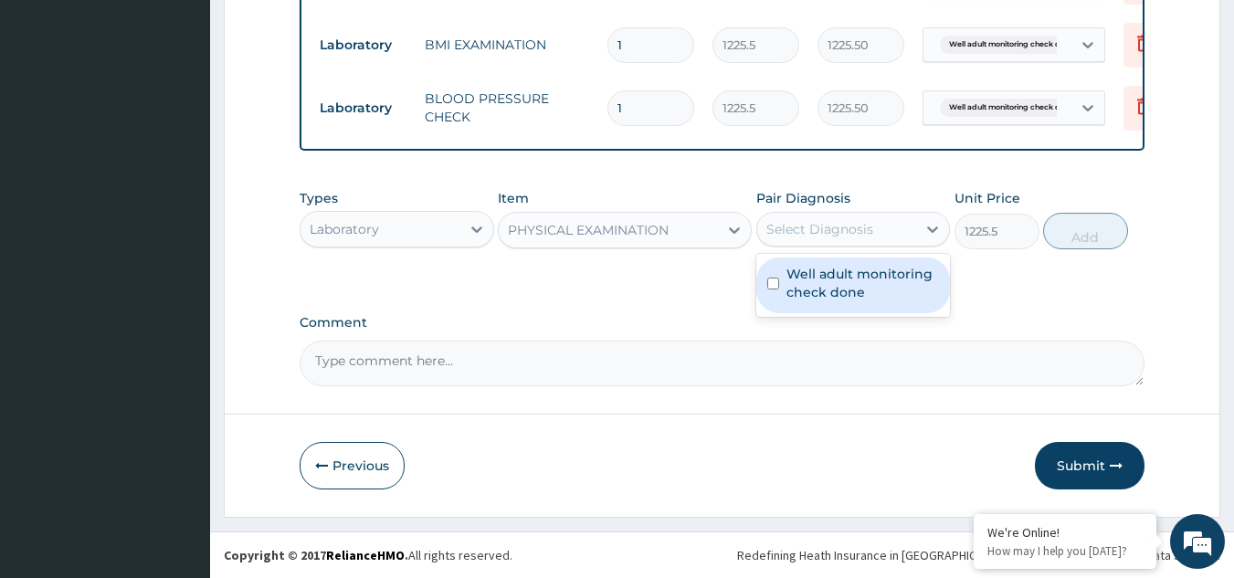
scroll to position [784, 0]
click at [913, 307] on div "Well adult monitoring check done" at bounding box center [853, 286] width 195 height 56
checkbox input "true"
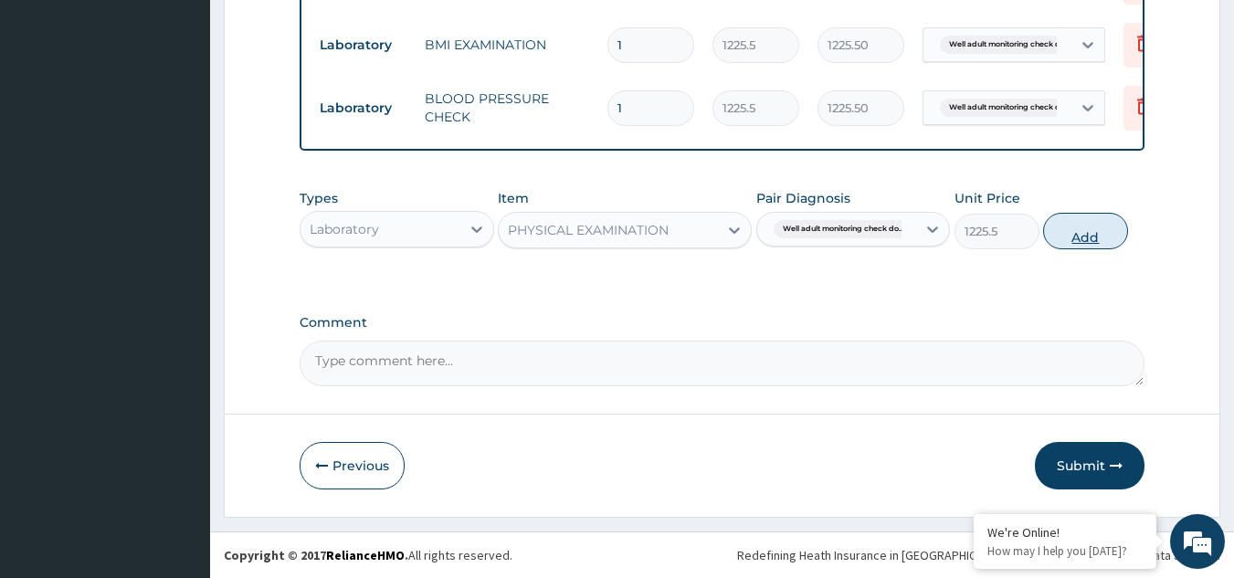
click at [1082, 222] on button "Add" at bounding box center [1085, 231] width 85 height 37
type input "0"
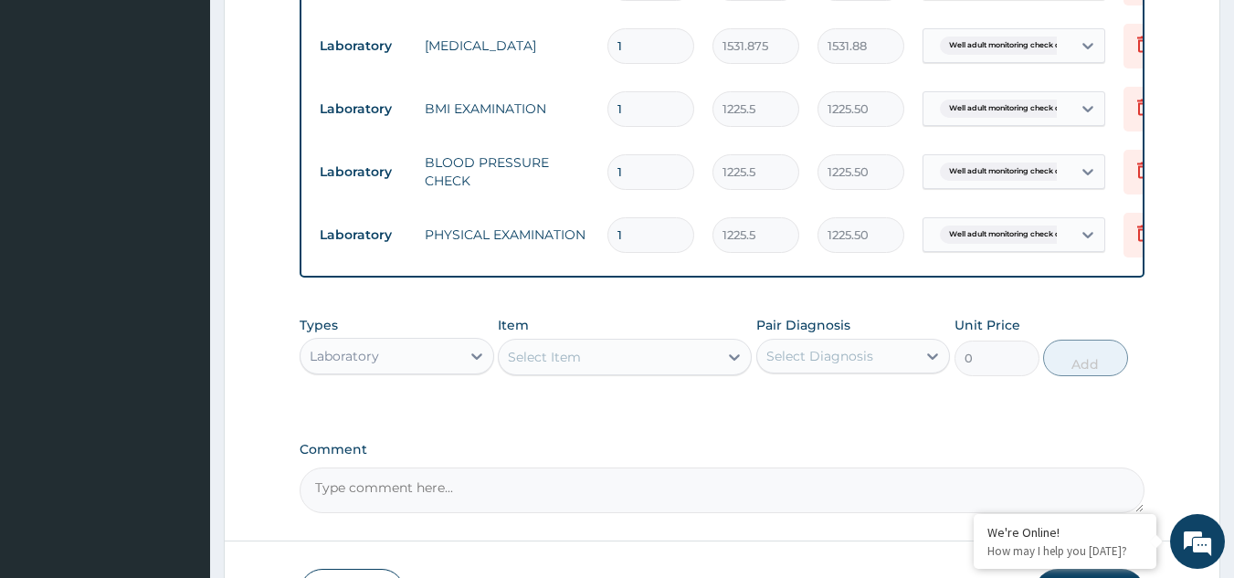
scroll to position [847, 0]
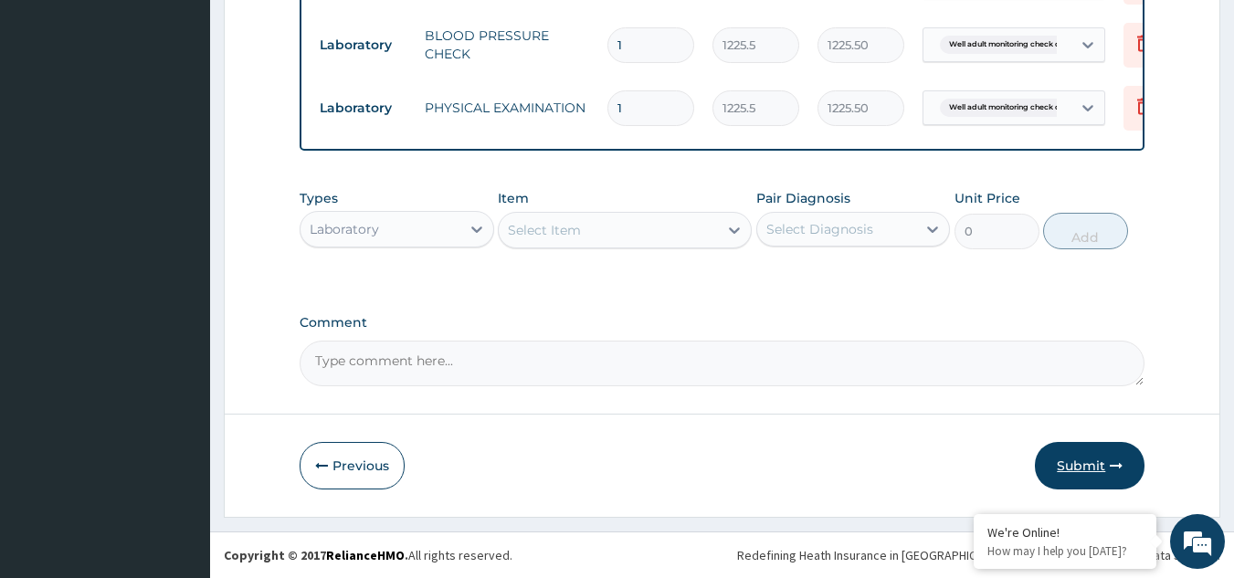
click at [1123, 456] on button "Submit" at bounding box center [1090, 466] width 110 height 48
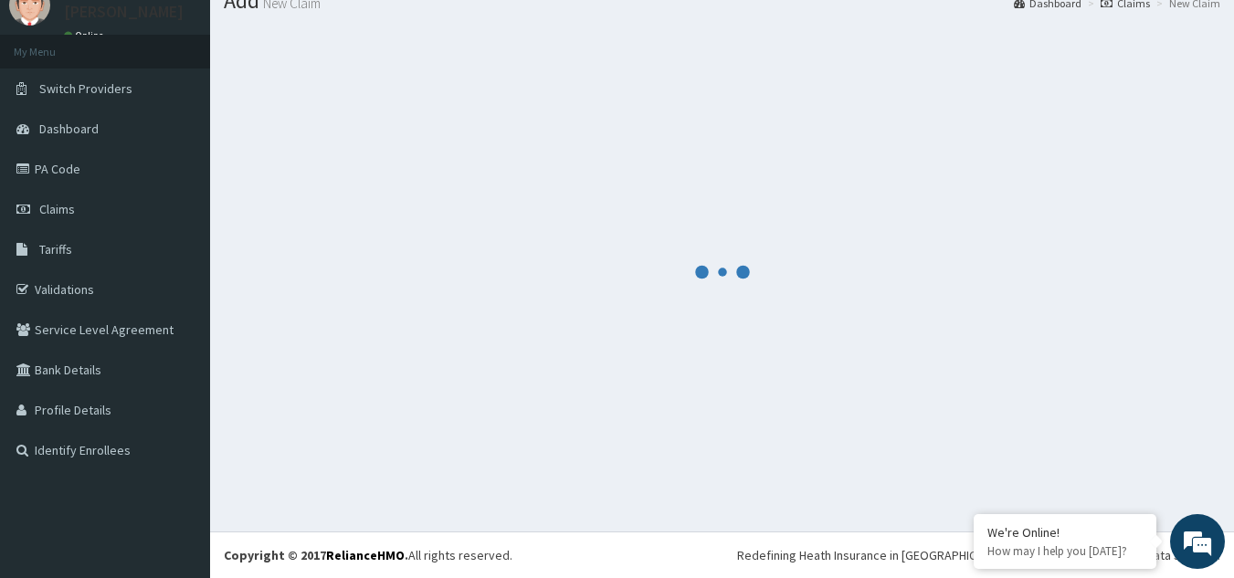
scroll to position [70, 0]
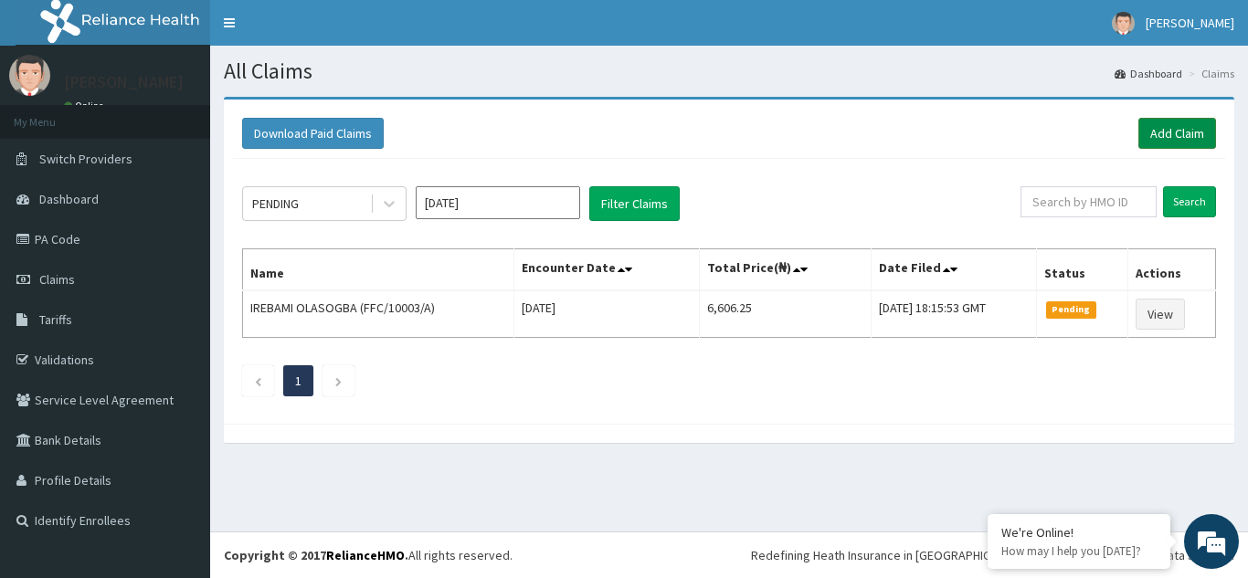
click at [1152, 134] on link "Add Claim" at bounding box center [1177, 133] width 78 height 31
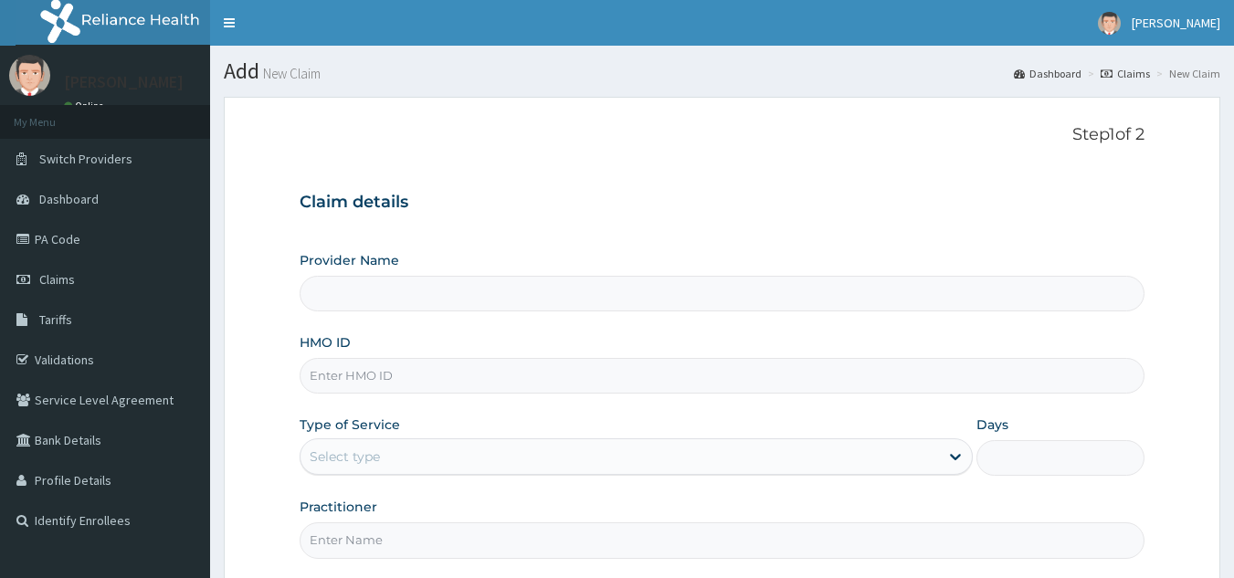
type input "Reliance Family Clinics (RFC) - [GEOGRAPHIC_DATA]"
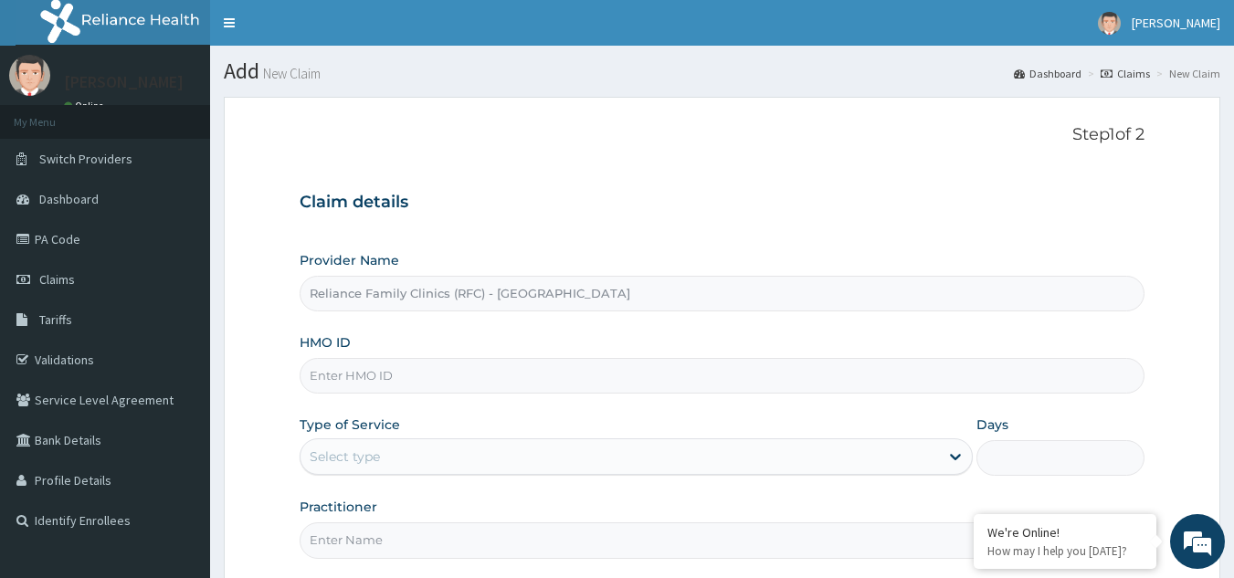
click at [441, 373] on input "HMO ID" at bounding box center [723, 376] width 846 height 36
paste input "SBG/10396/A"
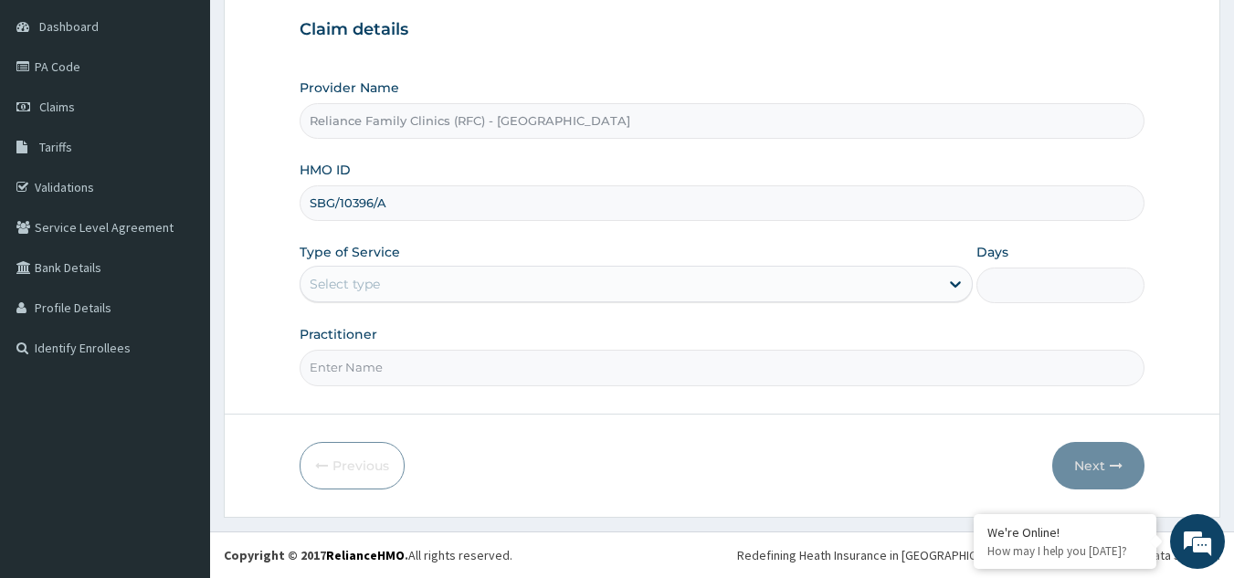
type input "SBG/10396/A"
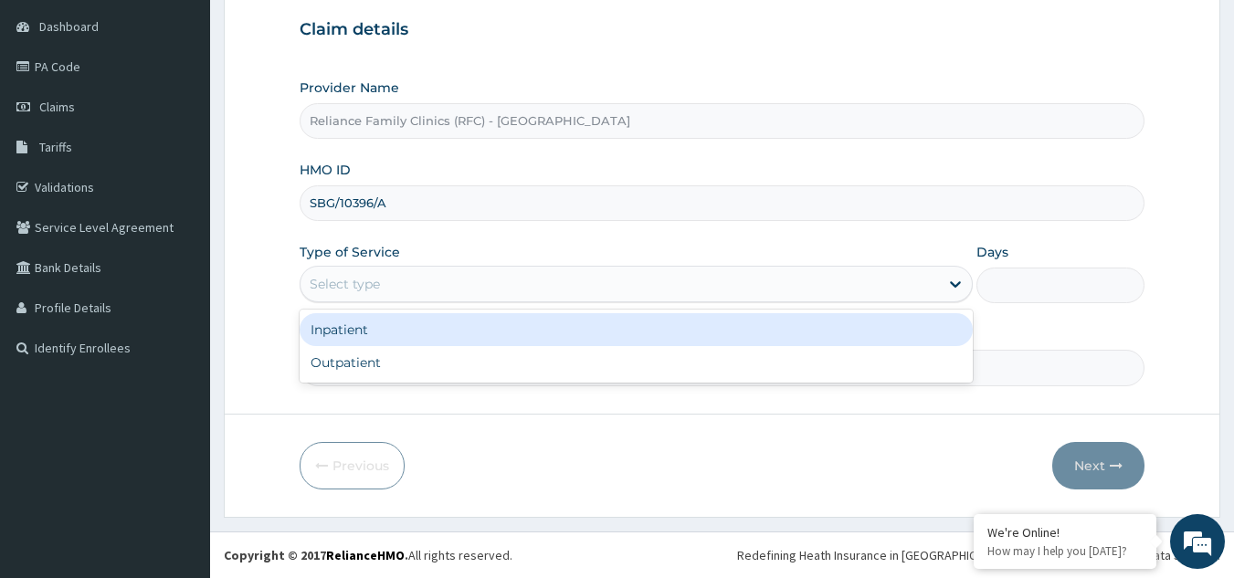
click at [581, 277] on div "Select type" at bounding box center [620, 284] width 639 height 29
click at [513, 368] on div "Outpatient" at bounding box center [636, 362] width 673 height 33
type input "1"
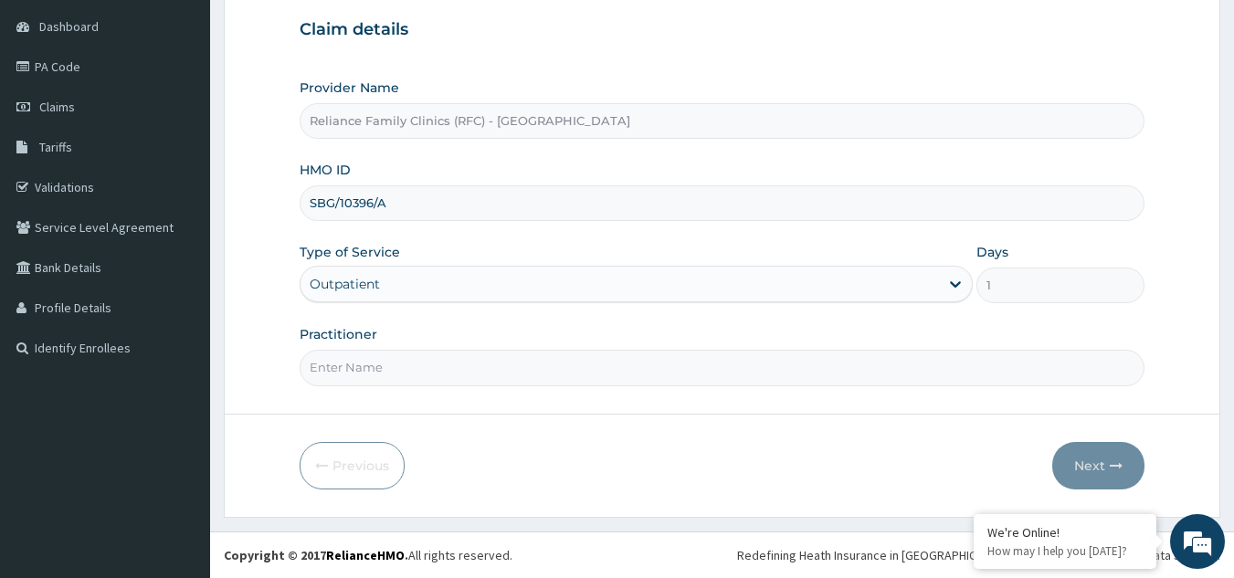
click at [513, 368] on input "Practitioner" at bounding box center [723, 368] width 846 height 36
type input "LOCUM"
click at [1114, 466] on icon "button" at bounding box center [1116, 466] width 13 height 13
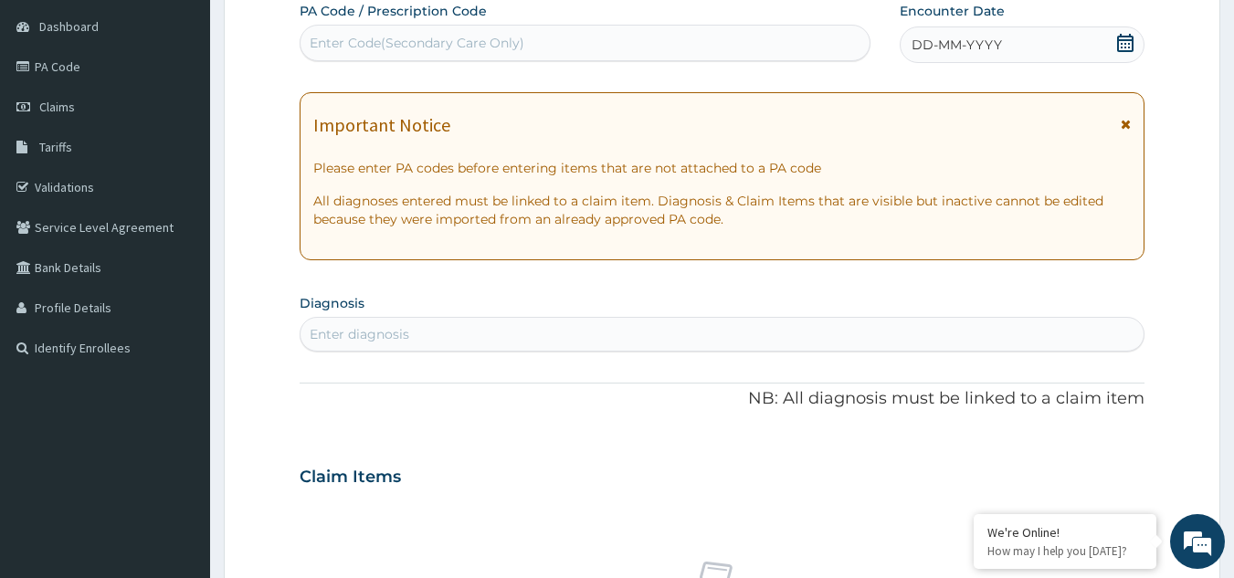
click at [948, 49] on span "DD-MM-YYYY" at bounding box center [957, 45] width 90 height 18
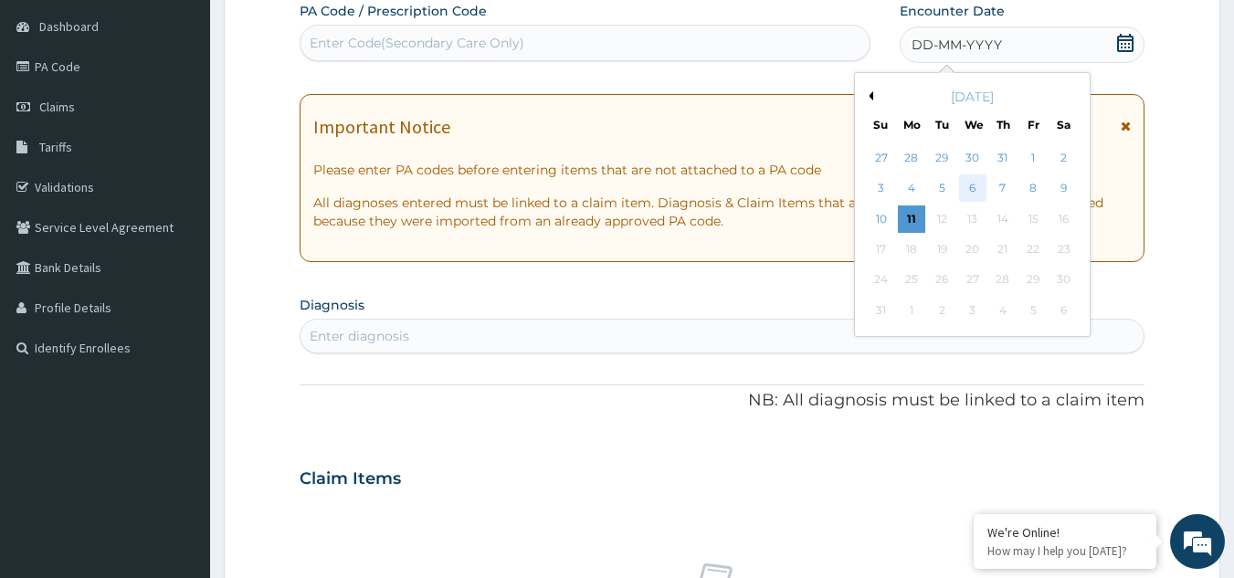
click at [979, 188] on div "6" at bounding box center [972, 188] width 27 height 27
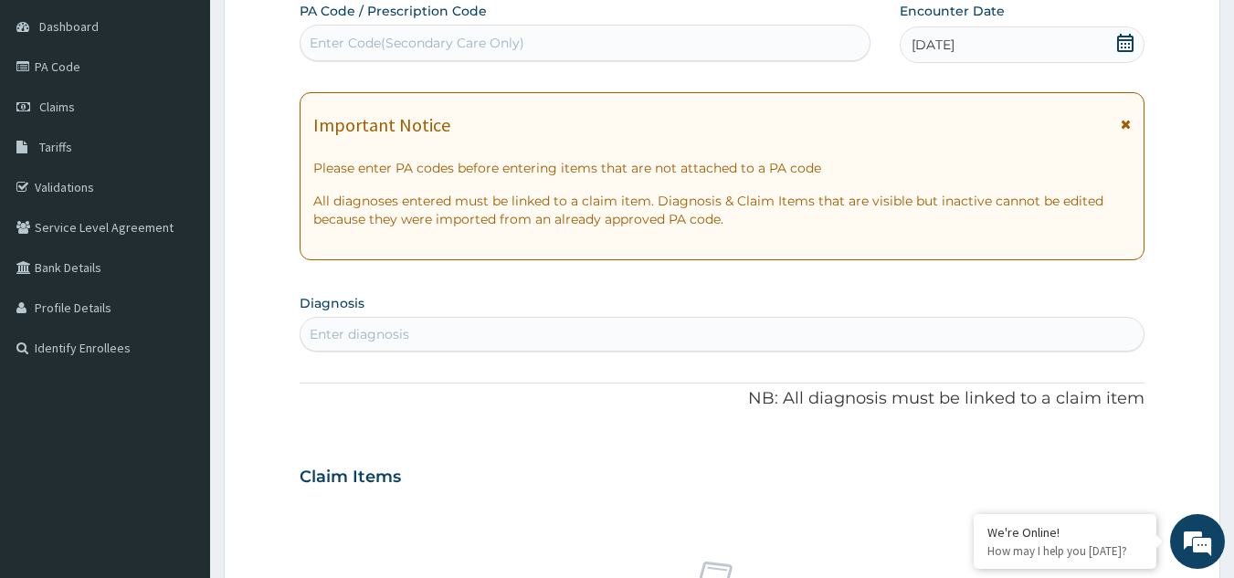
click at [1124, 132] on span at bounding box center [1126, 129] width 10 height 29
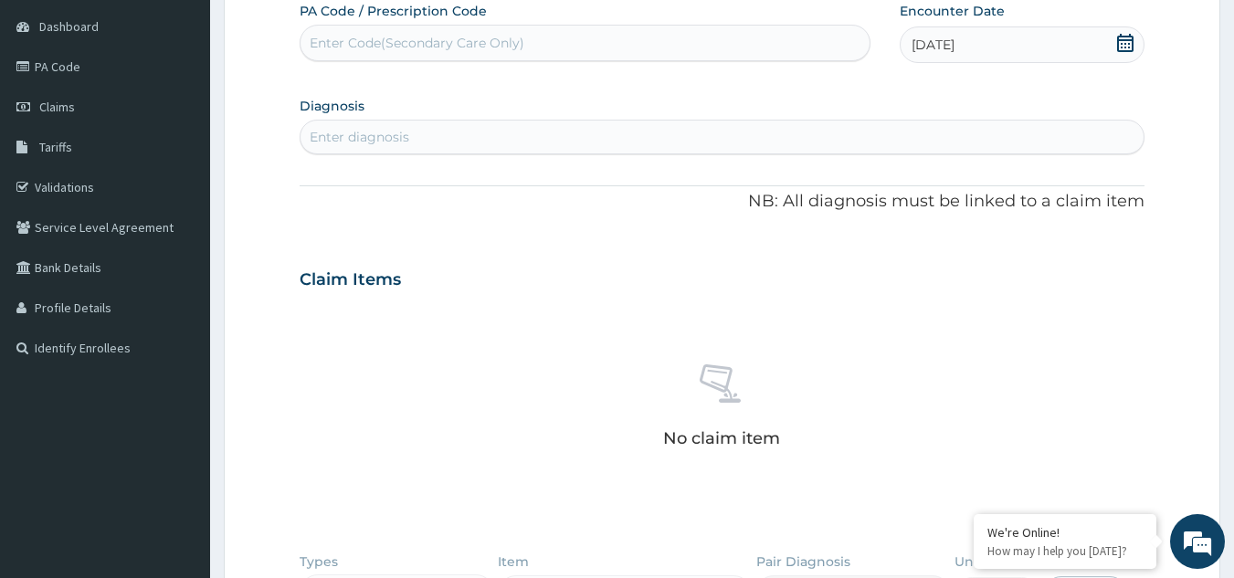
click at [1063, 137] on div "Enter diagnosis" at bounding box center [723, 136] width 844 height 29
type input "WELL ADULT CHE"
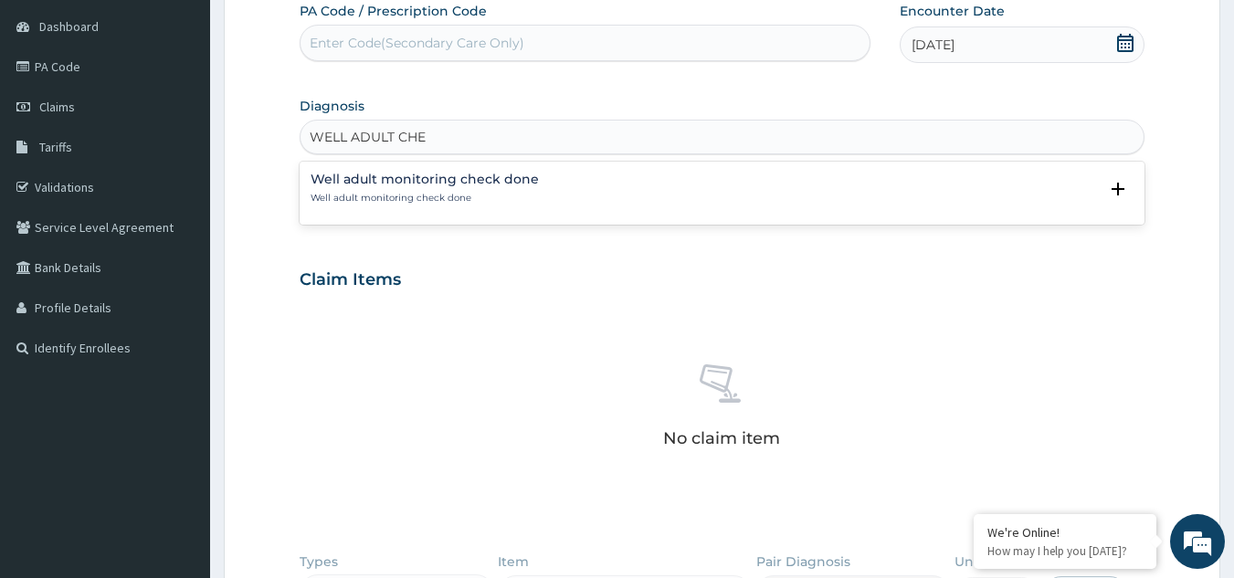
click at [400, 210] on div "Well adult monitoring check done Well adult monitoring check done Select Status…" at bounding box center [723, 193] width 824 height 41
click at [420, 181] on h4 "Well adult monitoring check done" at bounding box center [425, 180] width 228 height 14
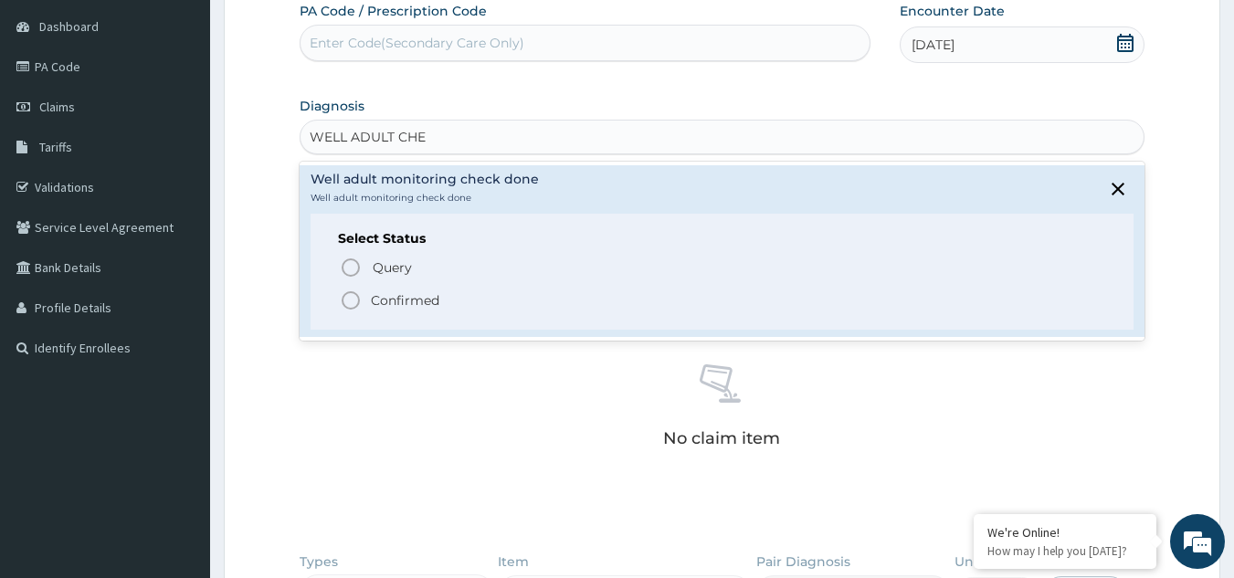
drag, startPoint x: 411, startPoint y: 280, endPoint x: 410, endPoint y: 300, distance: 19.2
click at [410, 300] on div "Query Query covers suspected (?), Keep in view (kiv), Ruled out (r/o) Confirmed" at bounding box center [722, 283] width 769 height 56
click at [412, 308] on p "Confirmed" at bounding box center [405, 300] width 69 height 18
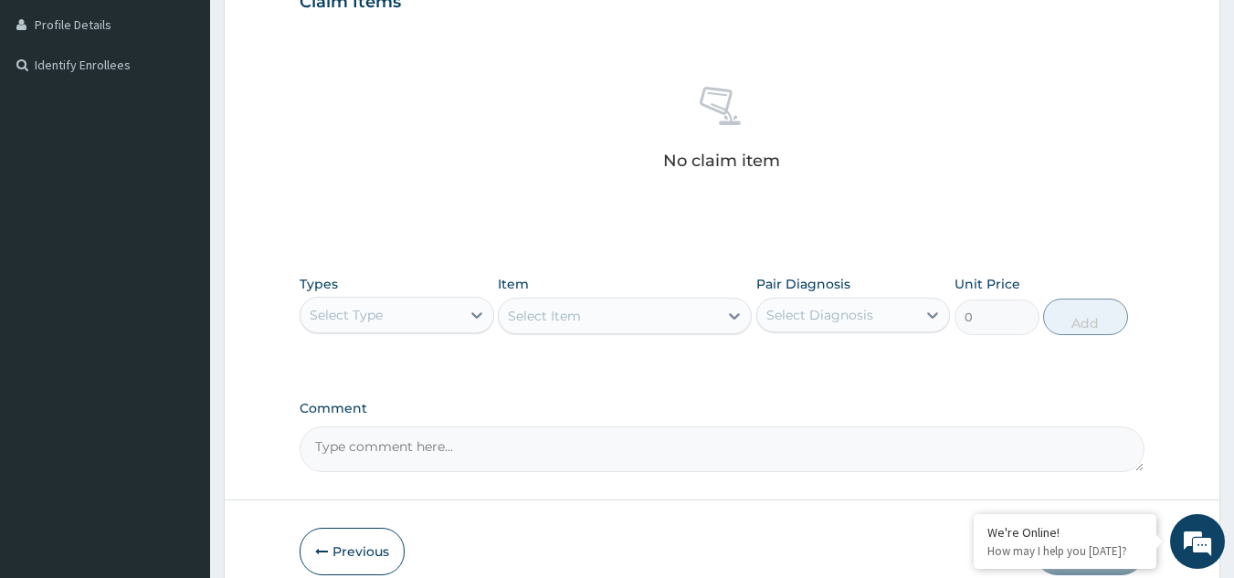
scroll to position [486, 0]
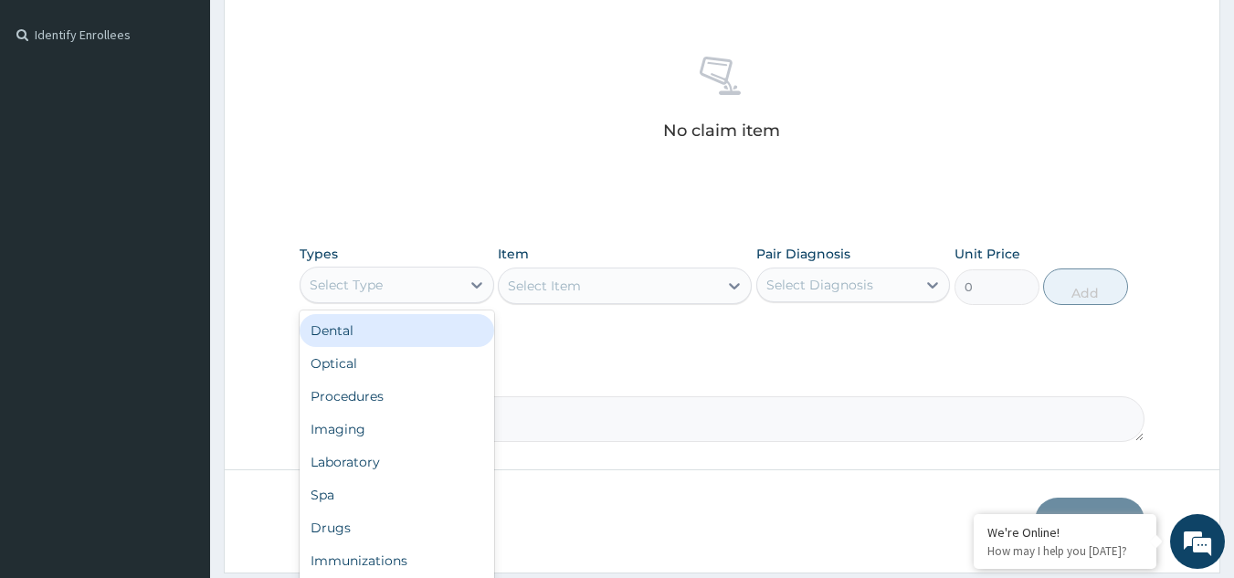
click at [407, 288] on div "Select Type" at bounding box center [381, 284] width 160 height 29
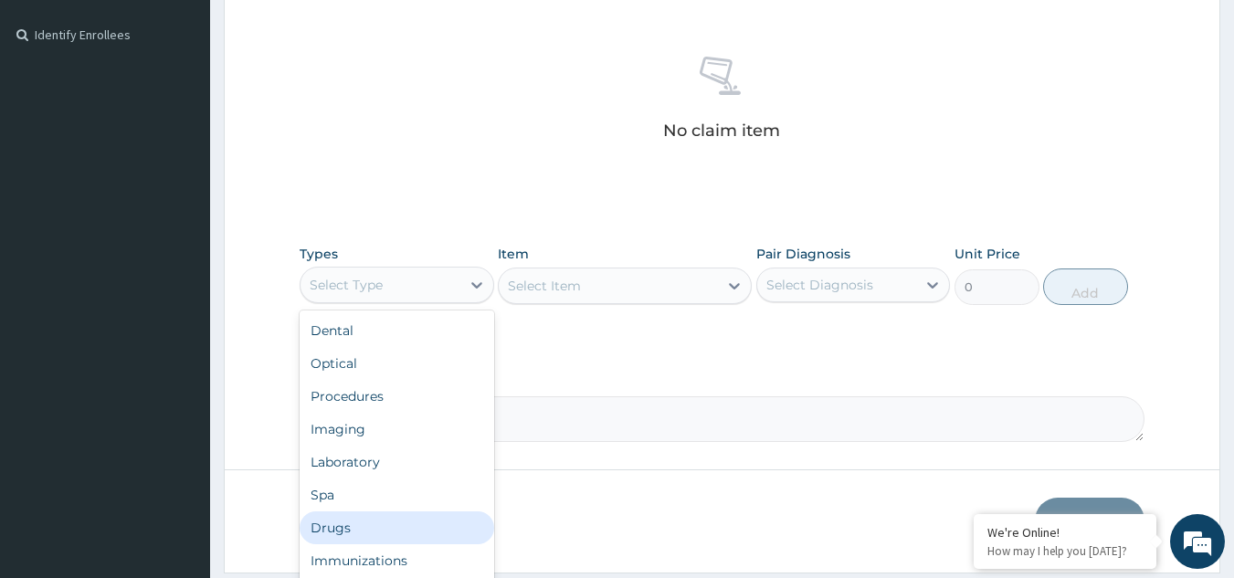
click at [391, 512] on div "Drugs" at bounding box center [397, 528] width 195 height 33
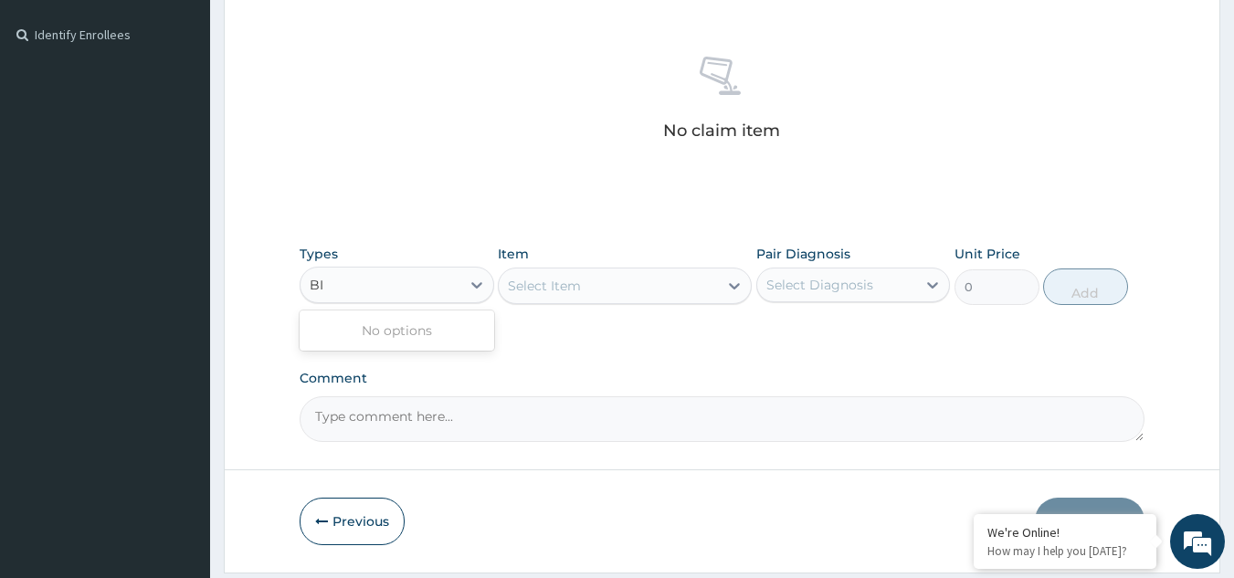
type input "B"
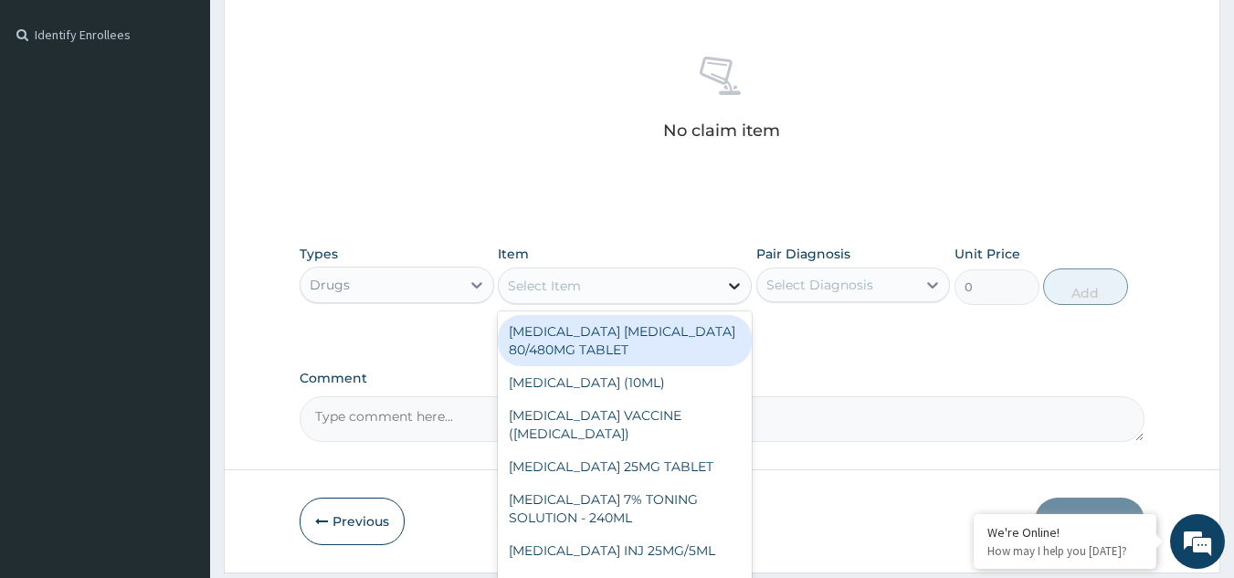
click at [749, 283] on div at bounding box center [734, 286] width 33 height 33
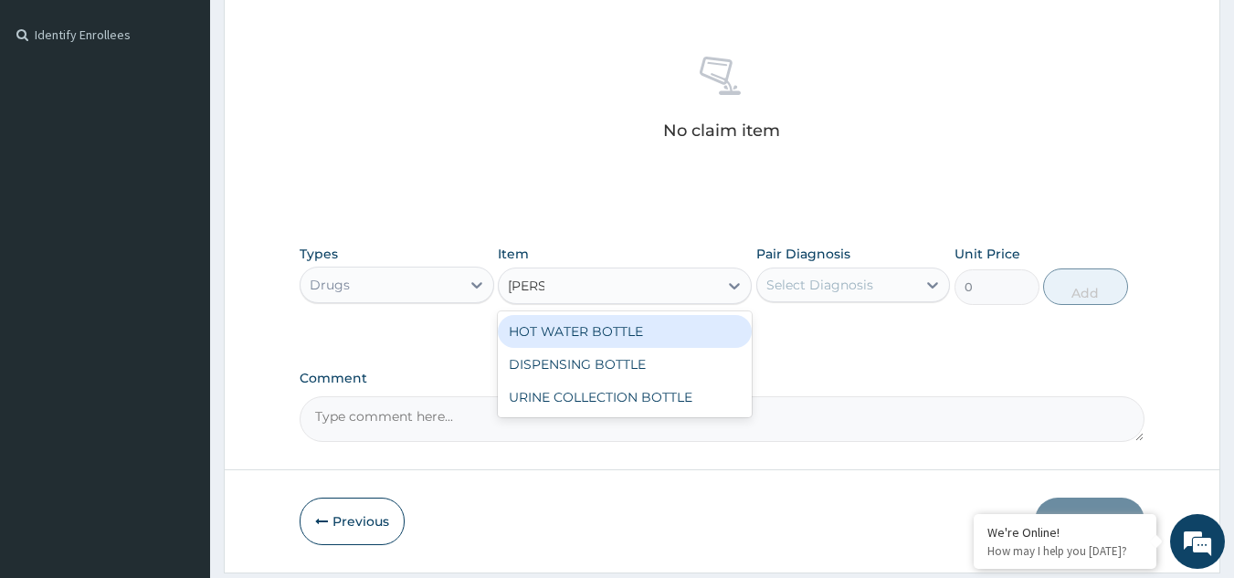
type input "BOTTL"
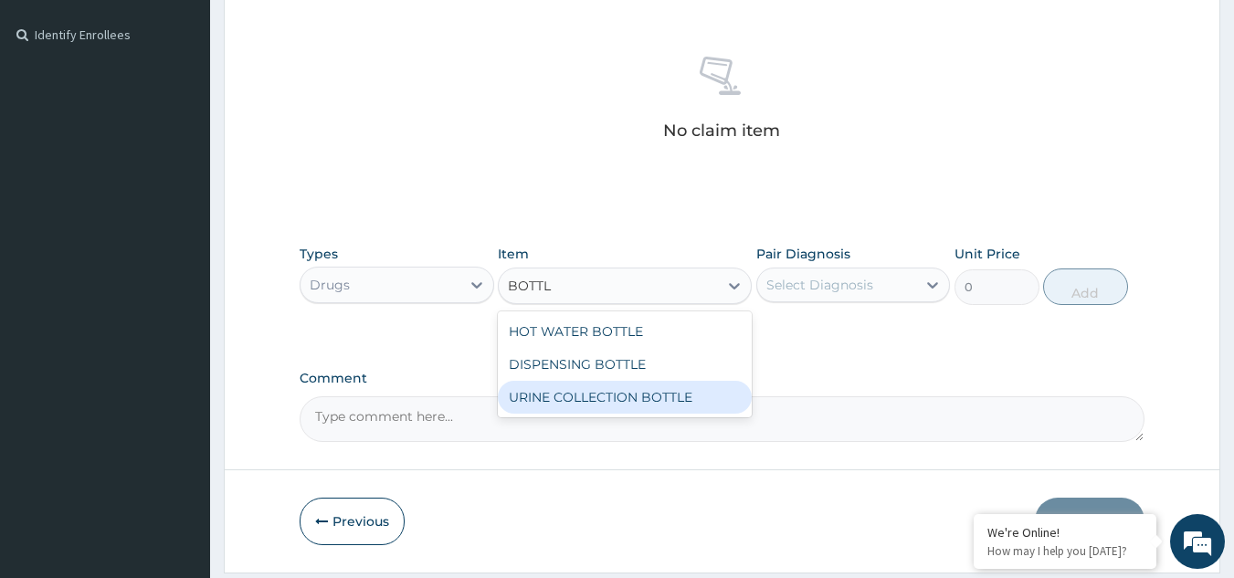
type input "198"
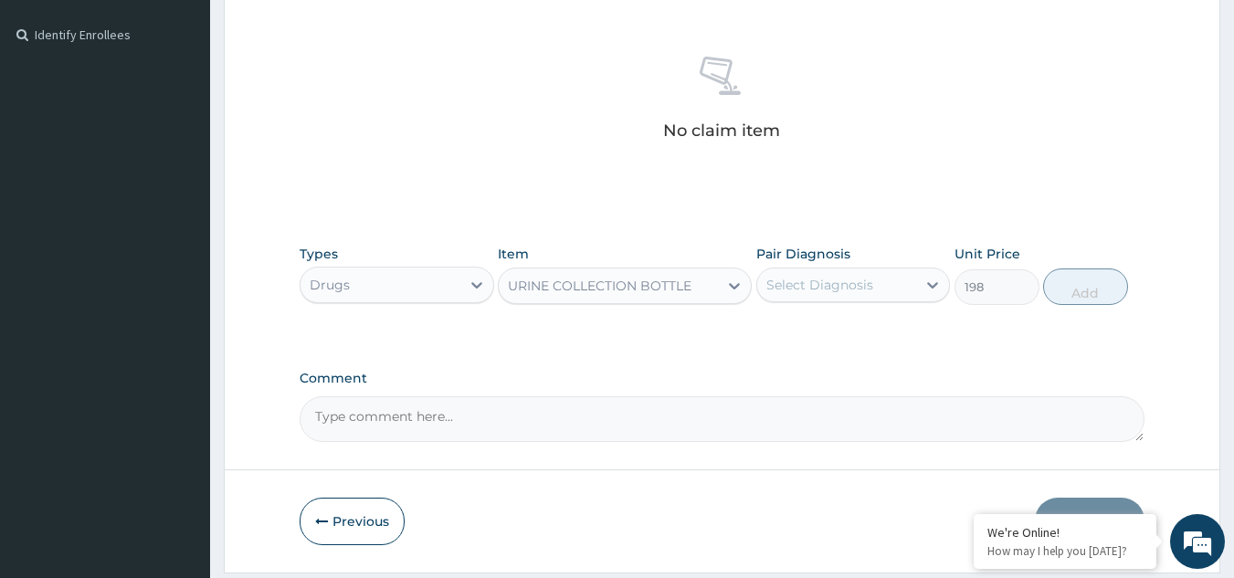
click at [798, 289] on div "Select Diagnosis" at bounding box center [820, 285] width 107 height 18
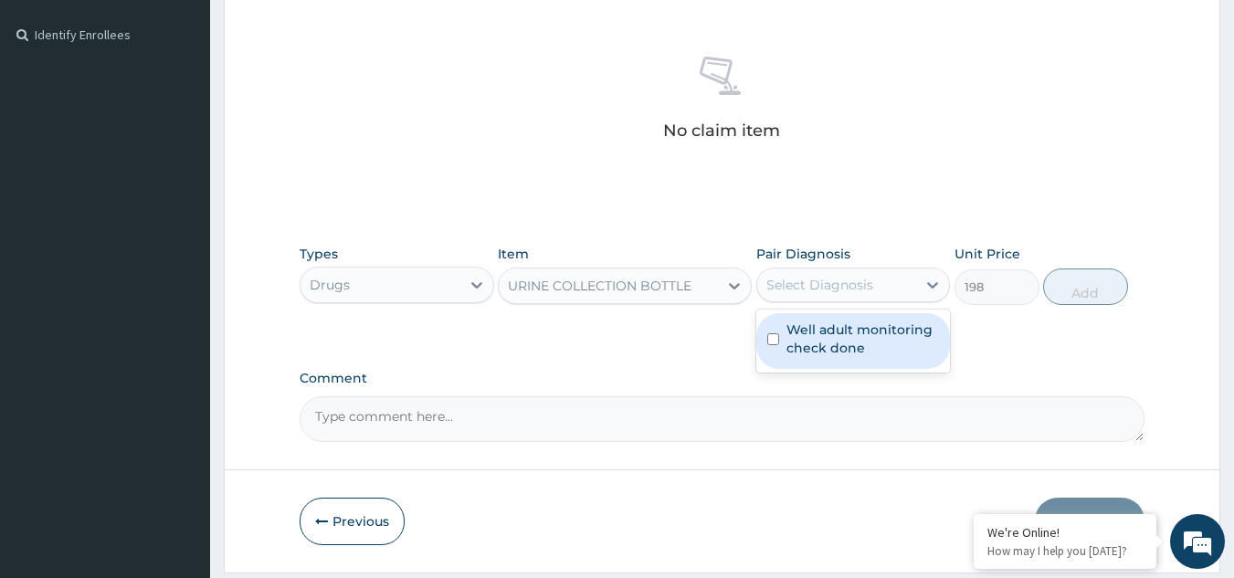
click at [801, 340] on label "Well adult monitoring check done" at bounding box center [863, 339] width 153 height 37
checkbox input "true"
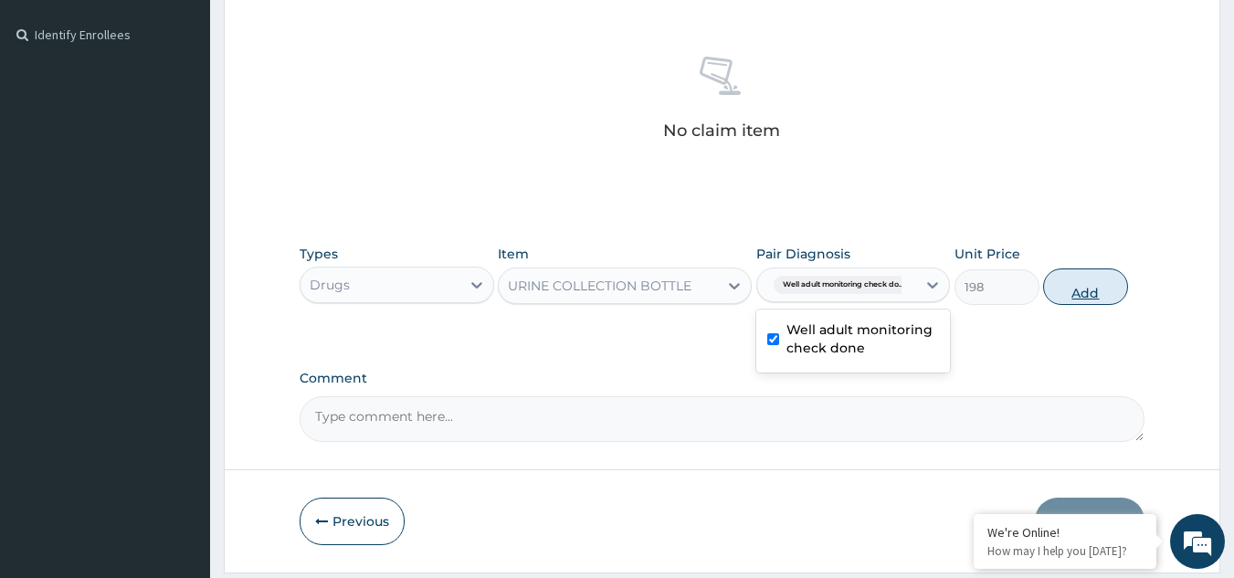
click at [1080, 289] on button "Add" at bounding box center [1085, 287] width 85 height 37
type input "0"
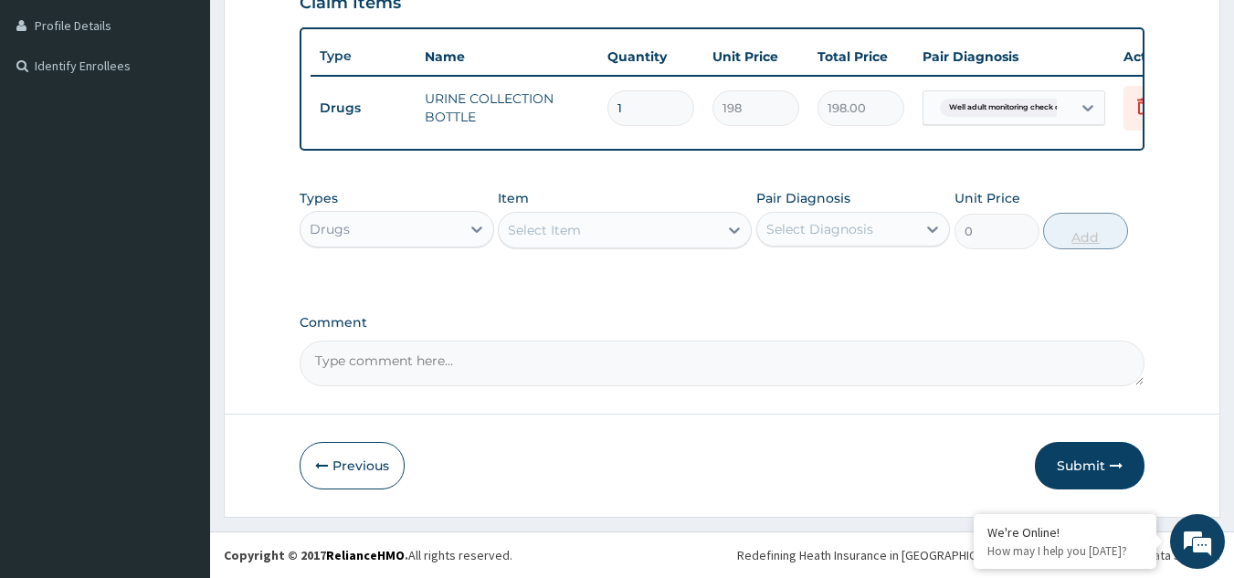
scroll to position [469, 0]
click at [331, 227] on div "Drugs" at bounding box center [330, 229] width 40 height 18
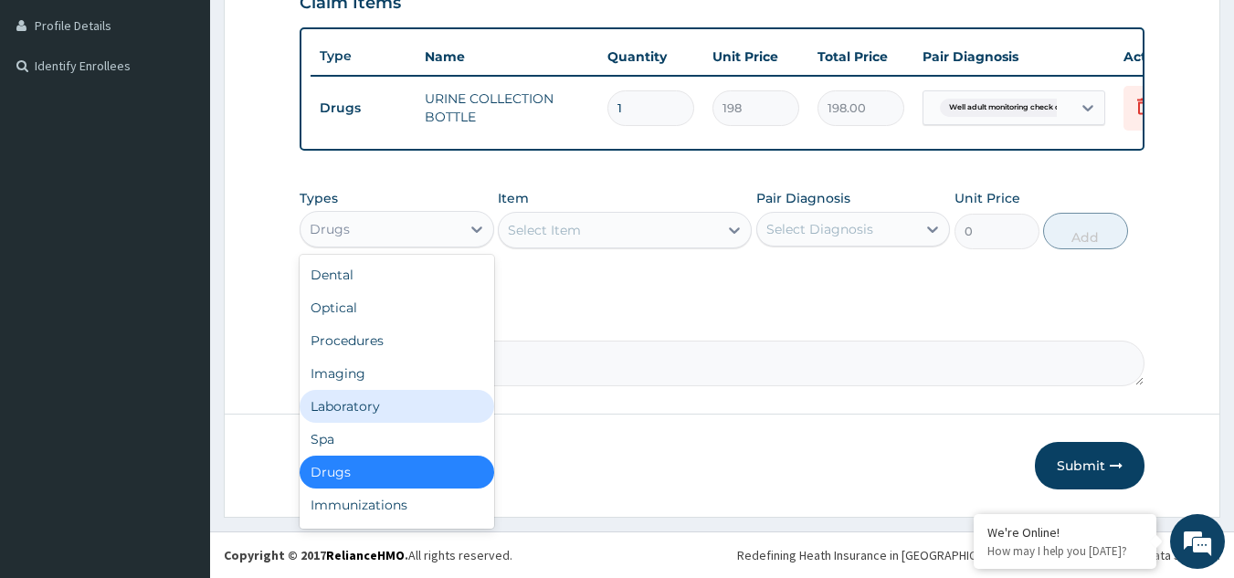
click at [364, 402] on div "Laboratory" at bounding box center [397, 406] width 195 height 33
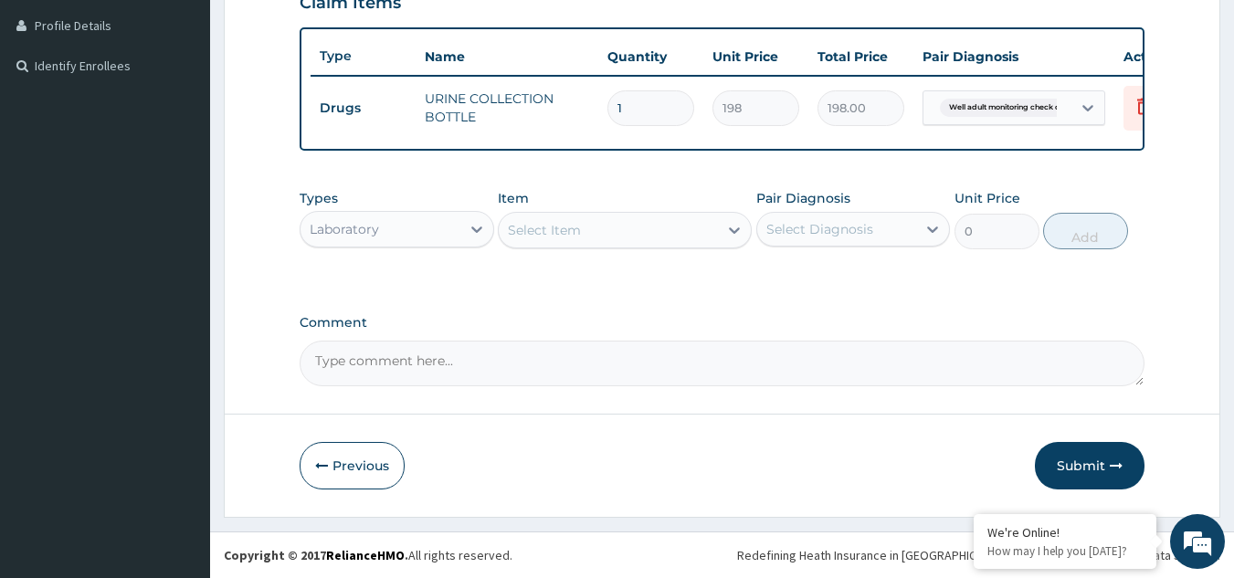
click at [565, 232] on div "Select Item" at bounding box center [544, 230] width 73 height 18
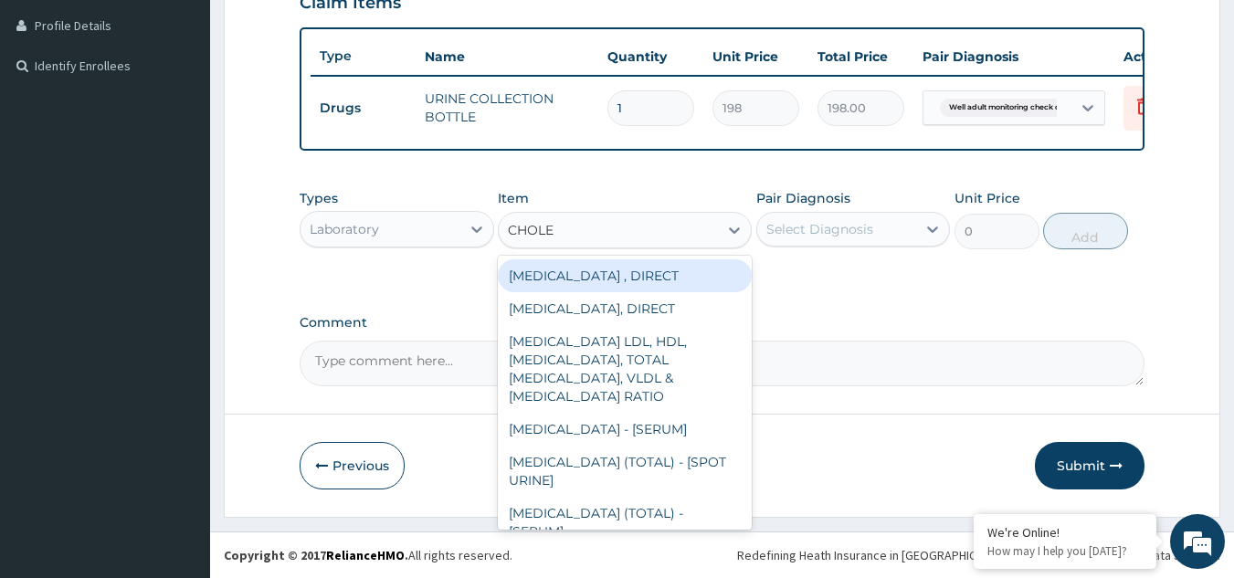
type input "CHOLES"
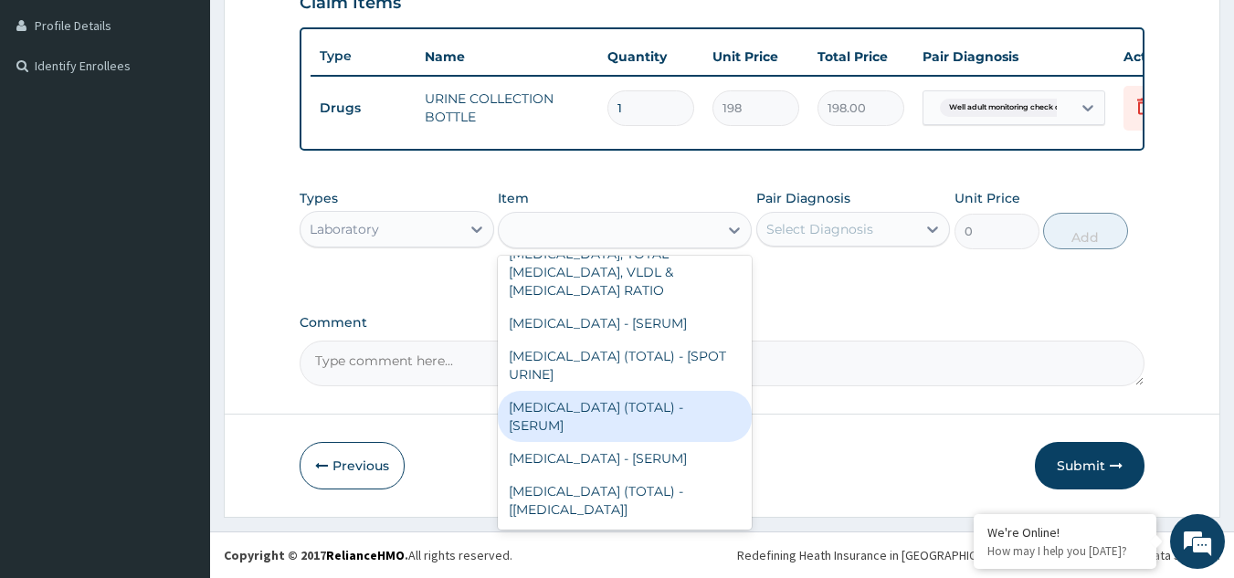
type input "2880"
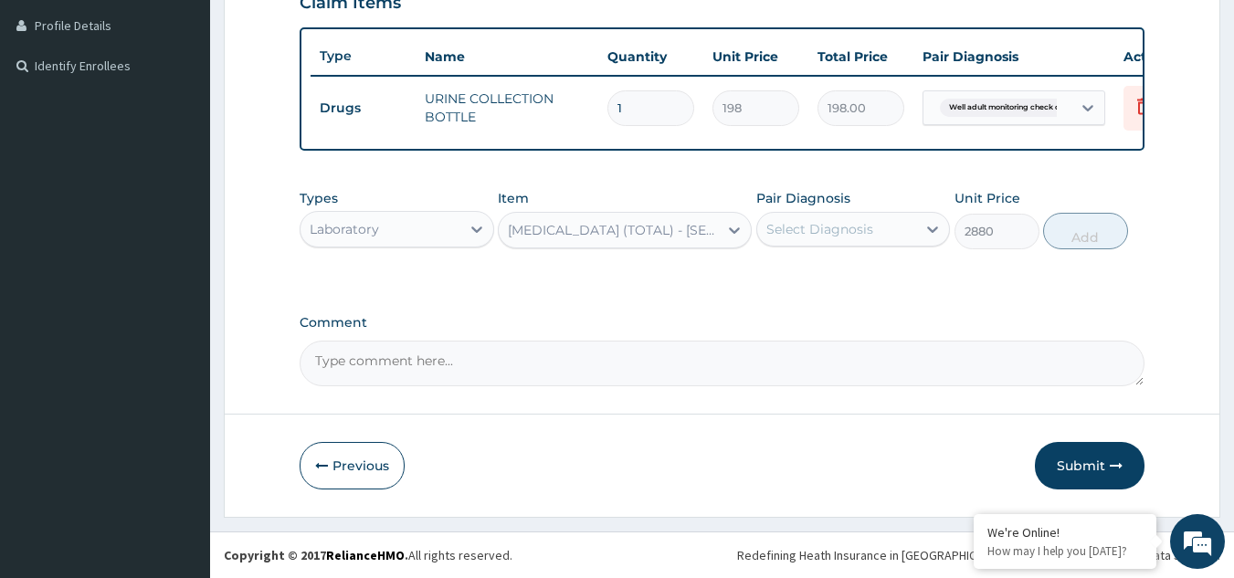
click at [825, 236] on div "Select Diagnosis" at bounding box center [820, 229] width 107 height 18
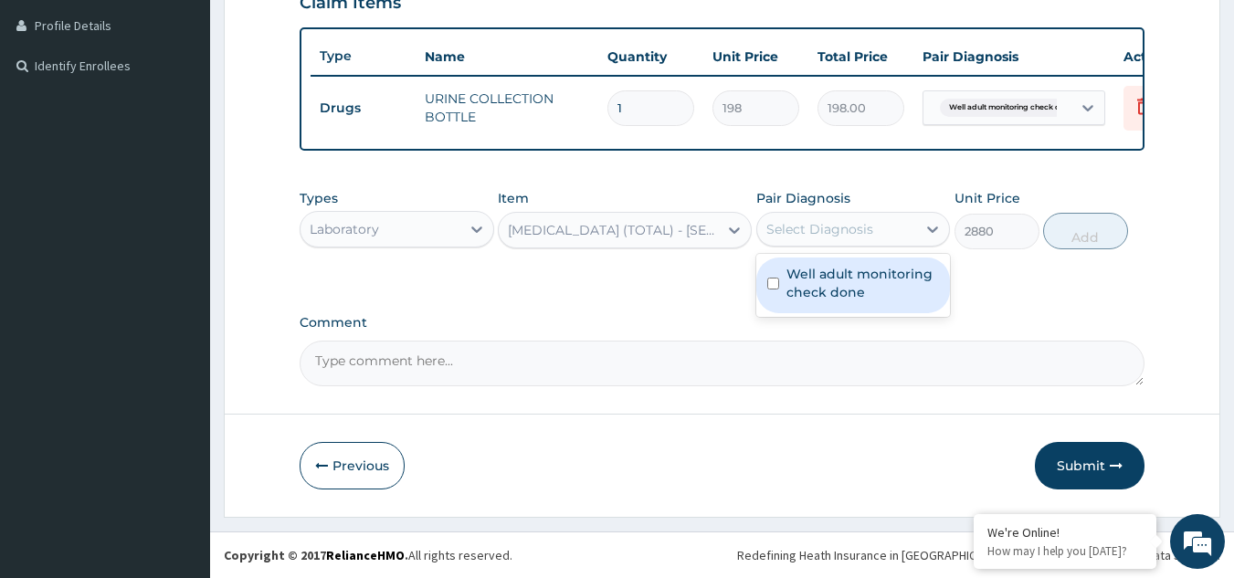
click at [825, 272] on label "Well adult monitoring check done" at bounding box center [863, 283] width 153 height 37
checkbox input "true"
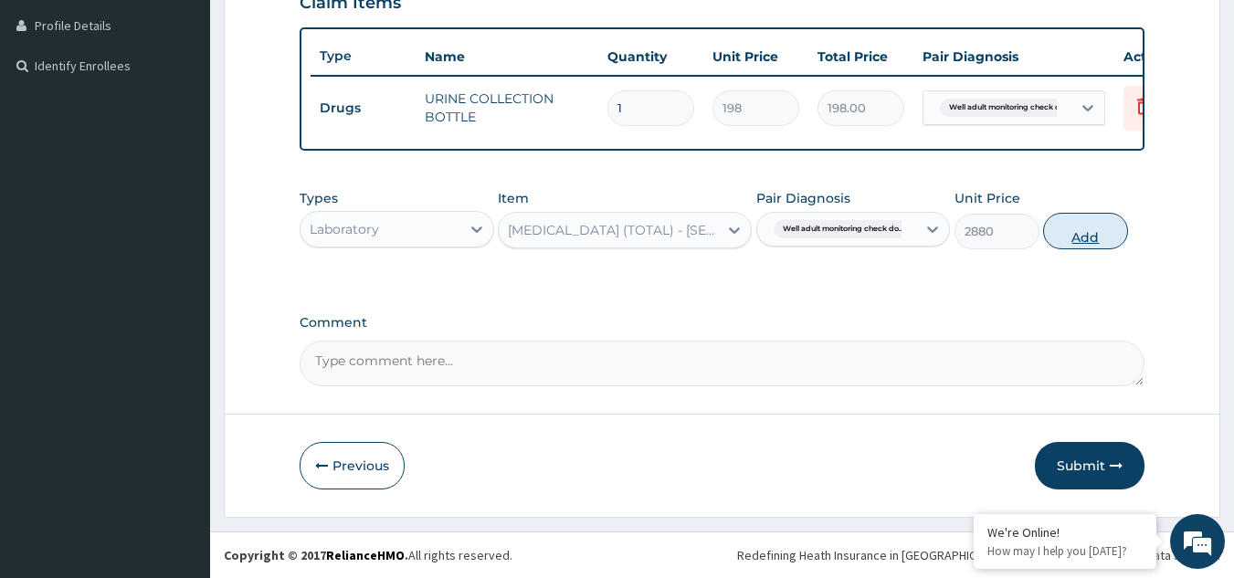
click at [1048, 240] on button "Add" at bounding box center [1085, 231] width 85 height 37
type input "0"
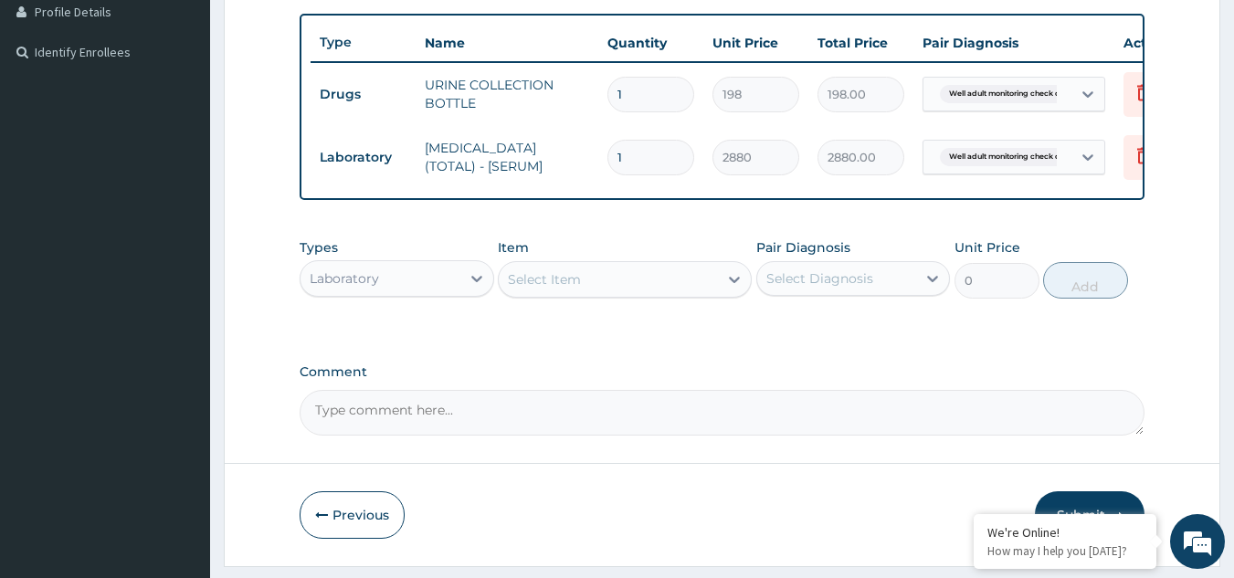
click at [685, 291] on div "Select Item" at bounding box center [608, 279] width 219 height 29
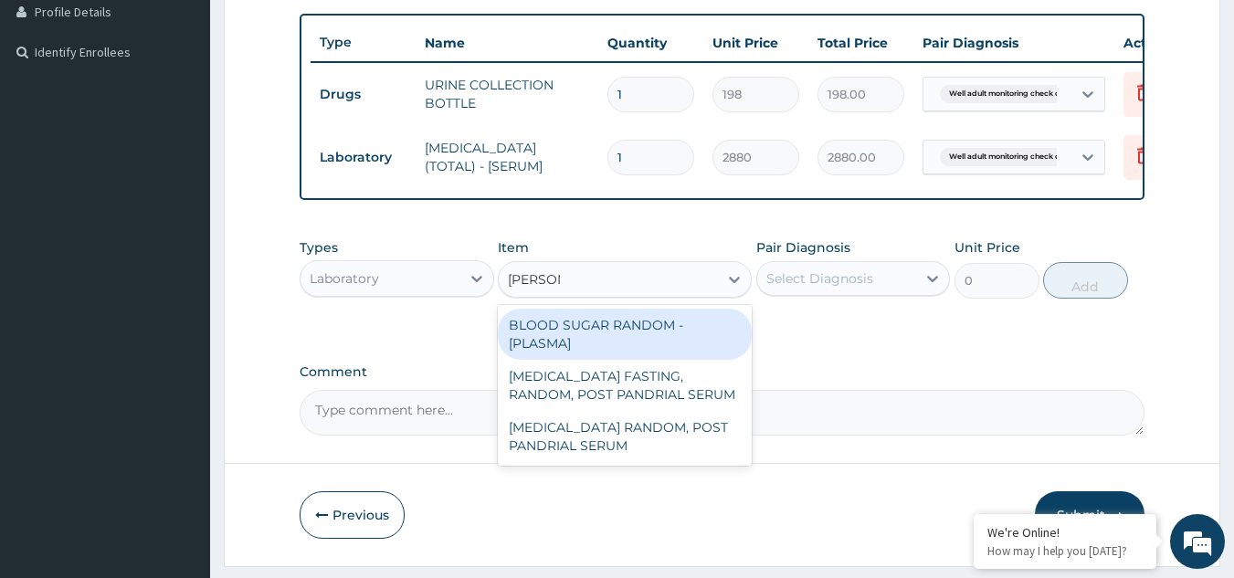
type input "RANDOM"
type input "1800"
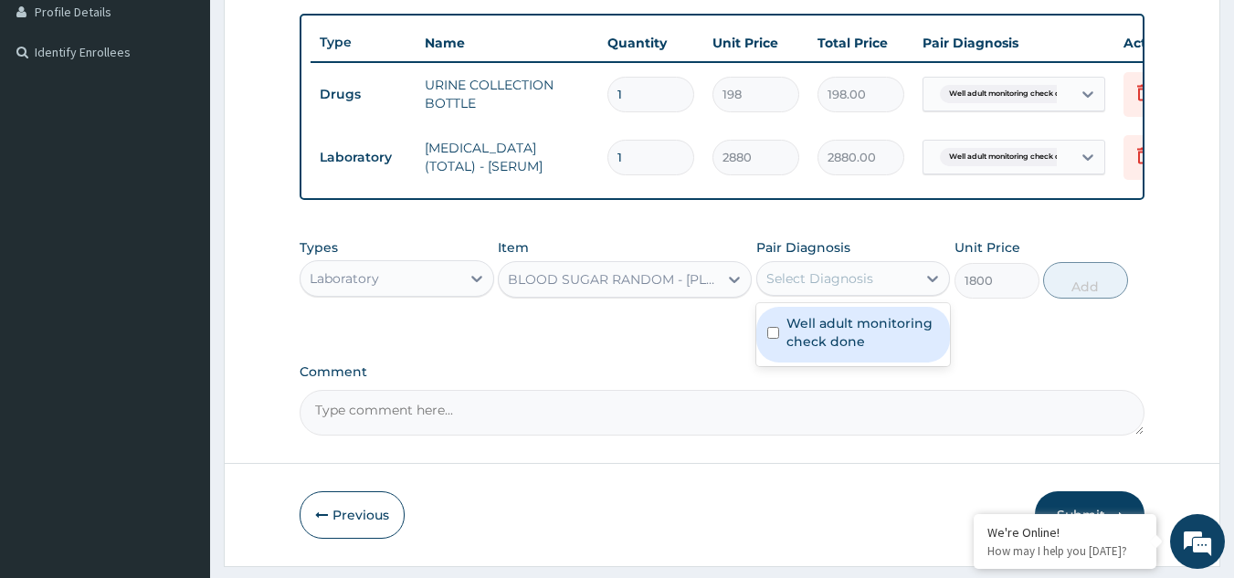
click at [793, 288] on div "Select Diagnosis" at bounding box center [820, 279] width 107 height 18
checkbox input "true"
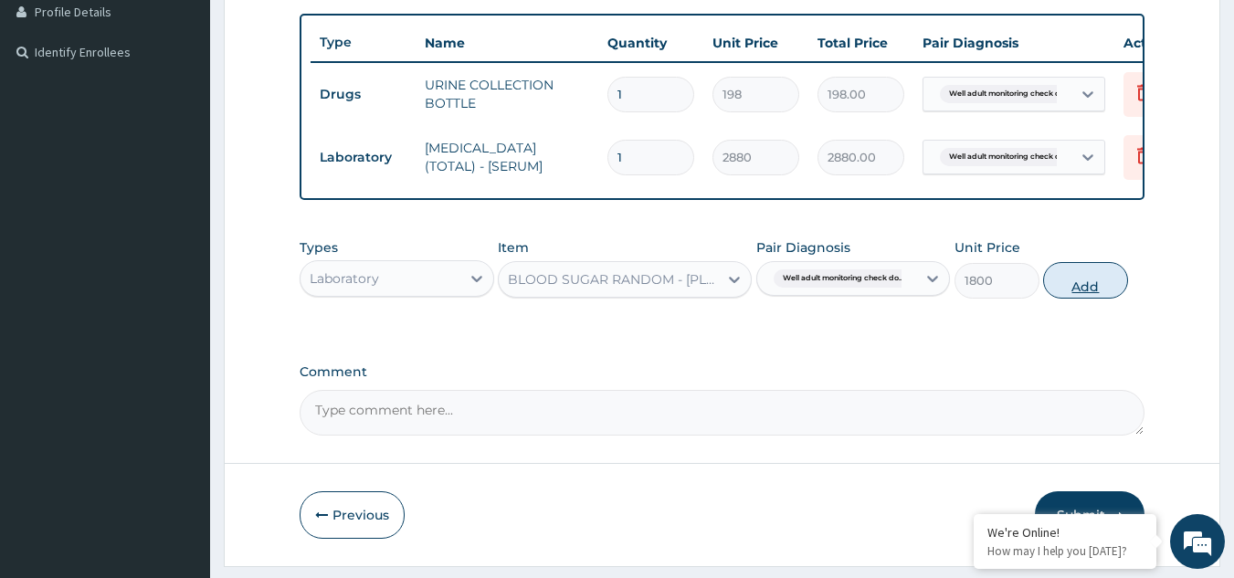
click at [1116, 287] on button "Add" at bounding box center [1085, 280] width 85 height 37
type input "0"
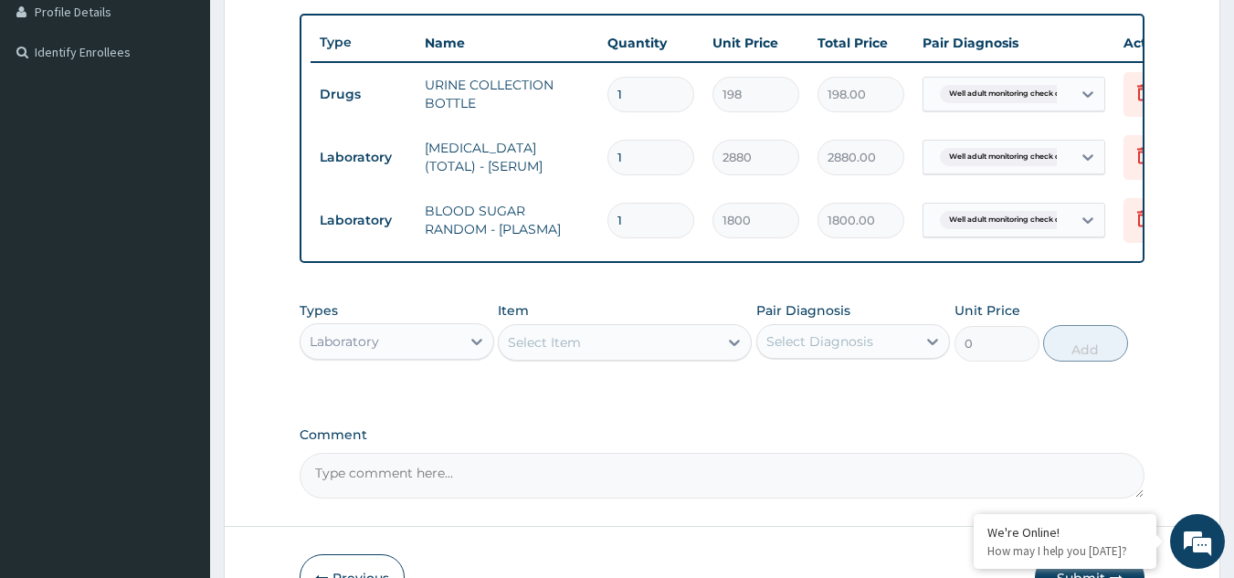
click at [555, 349] on div "Select Item" at bounding box center [544, 342] width 73 height 18
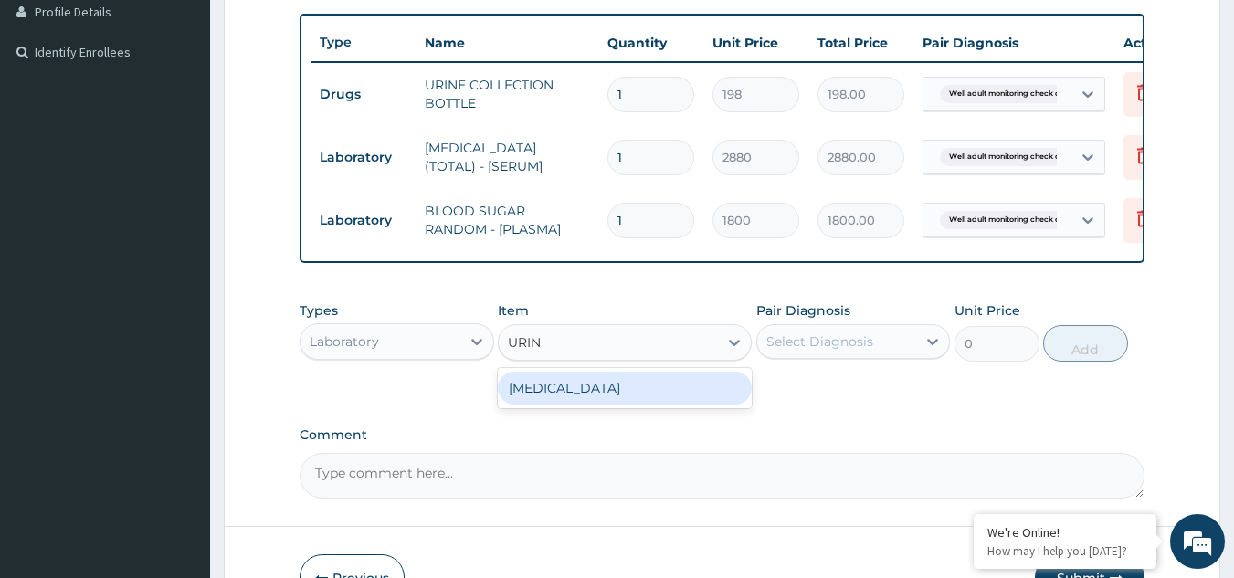
type input "URINA"
type input "1531.875"
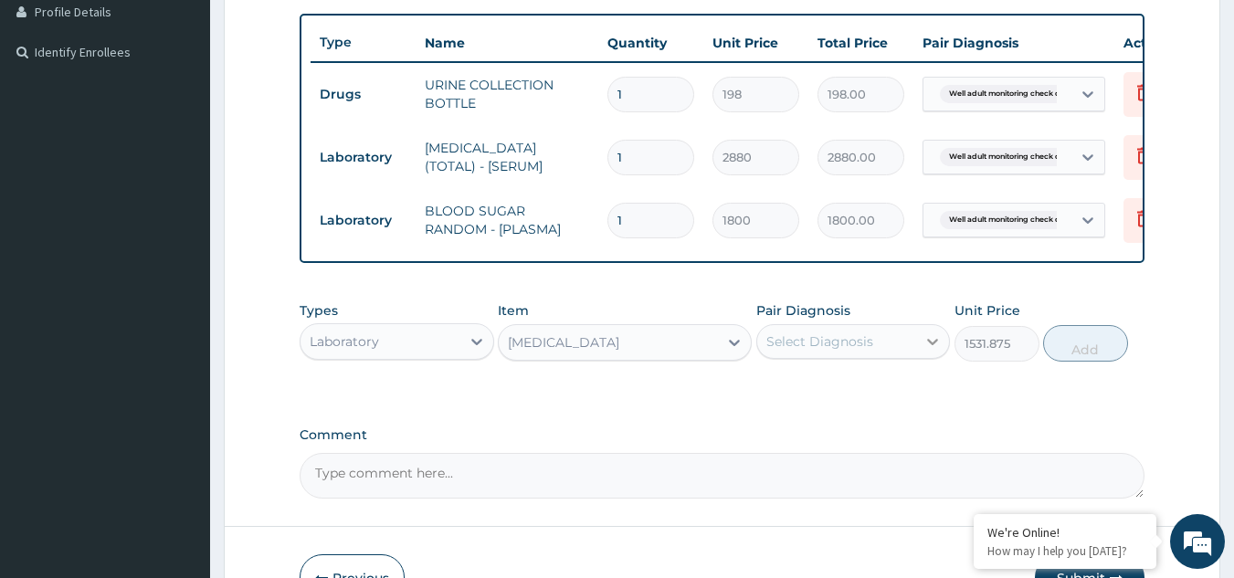
click at [929, 351] on icon at bounding box center [933, 342] width 18 height 18
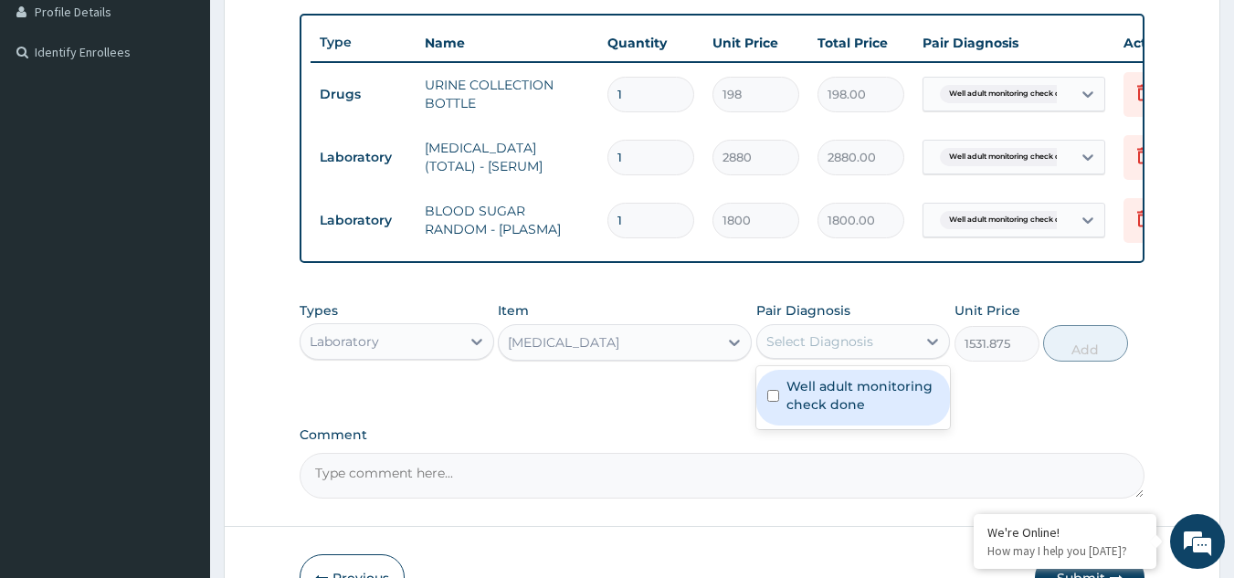
click at [906, 386] on div "Well adult monitoring check done" at bounding box center [853, 398] width 195 height 56
checkbox input "true"
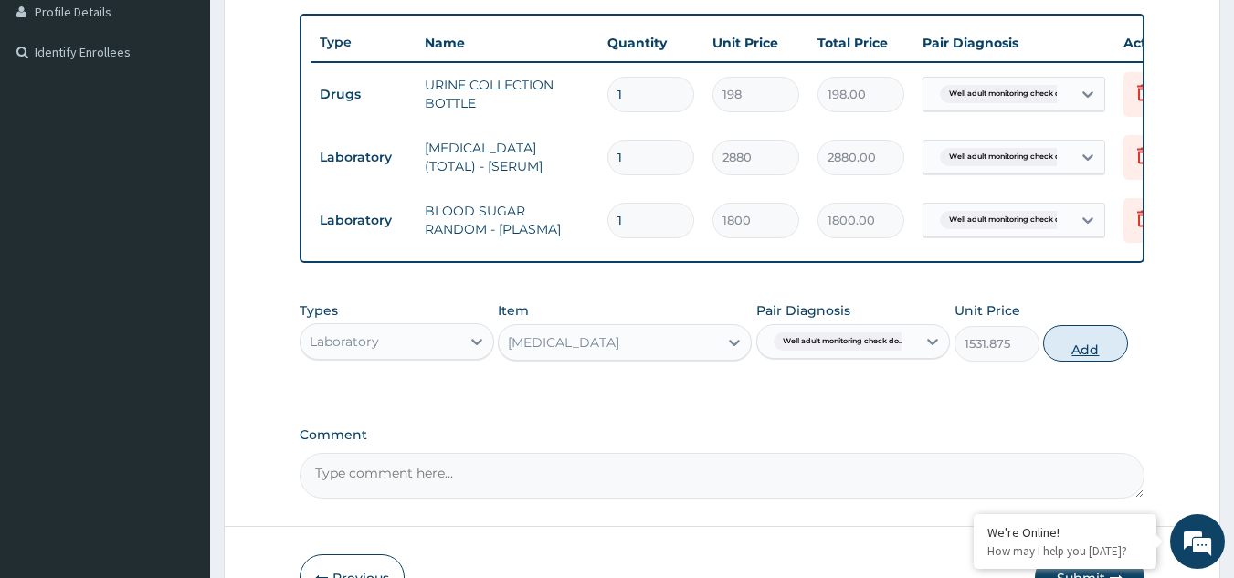
click at [1083, 349] on button "Add" at bounding box center [1085, 343] width 85 height 37
type input "0"
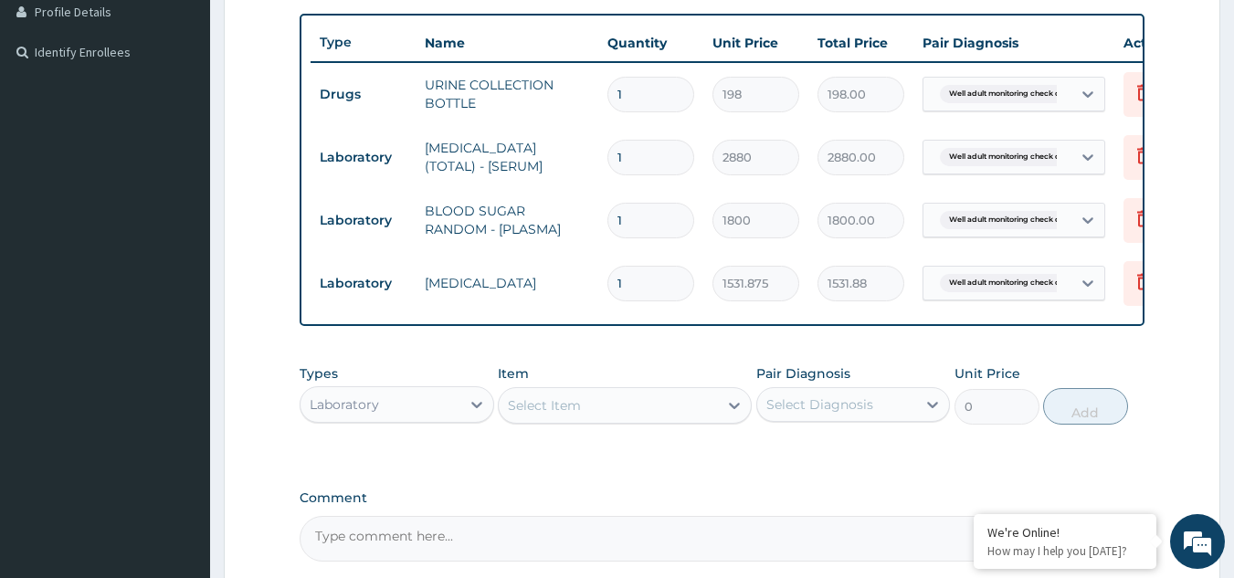
click at [584, 418] on div "Select Item" at bounding box center [608, 405] width 219 height 29
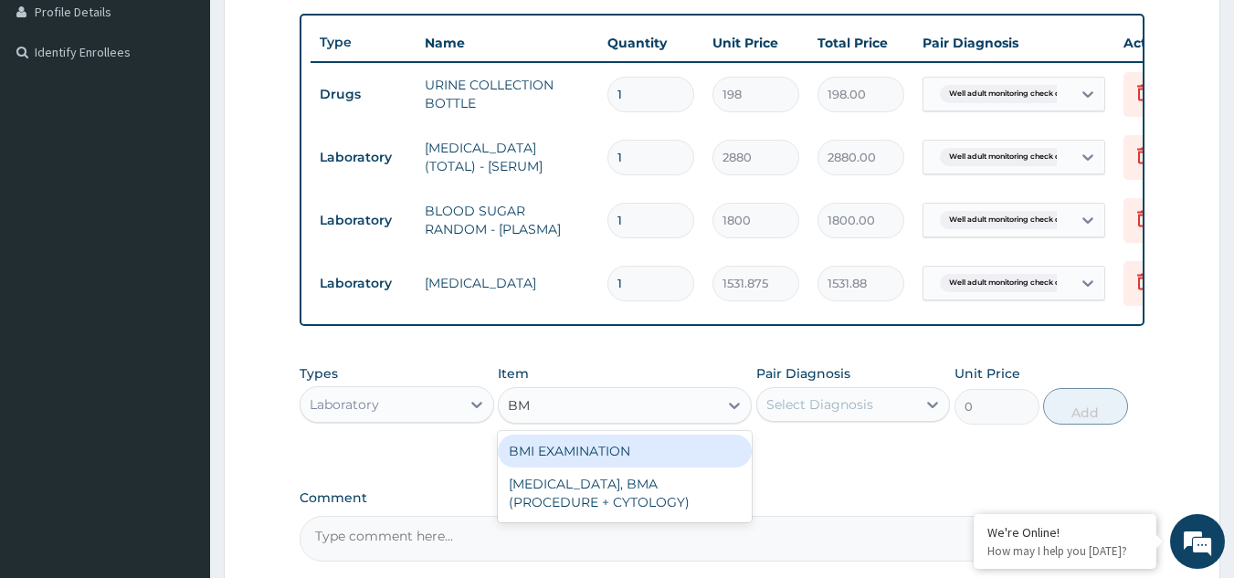
type input "BMI"
type input "1225.5"
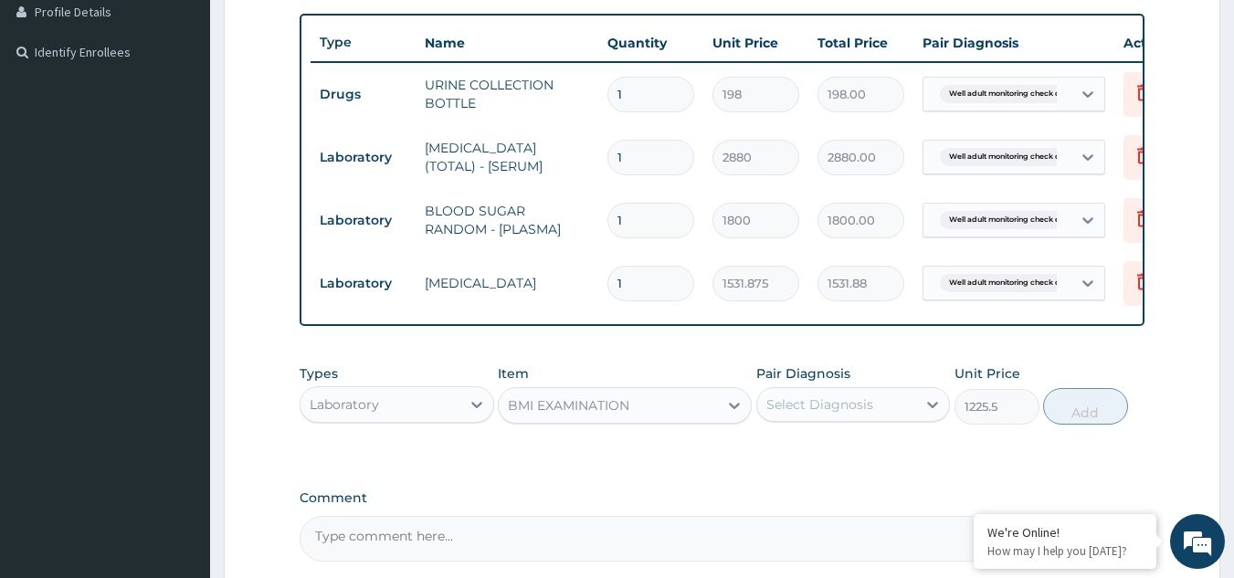
click at [820, 408] on div "Select Diagnosis" at bounding box center [820, 405] width 107 height 18
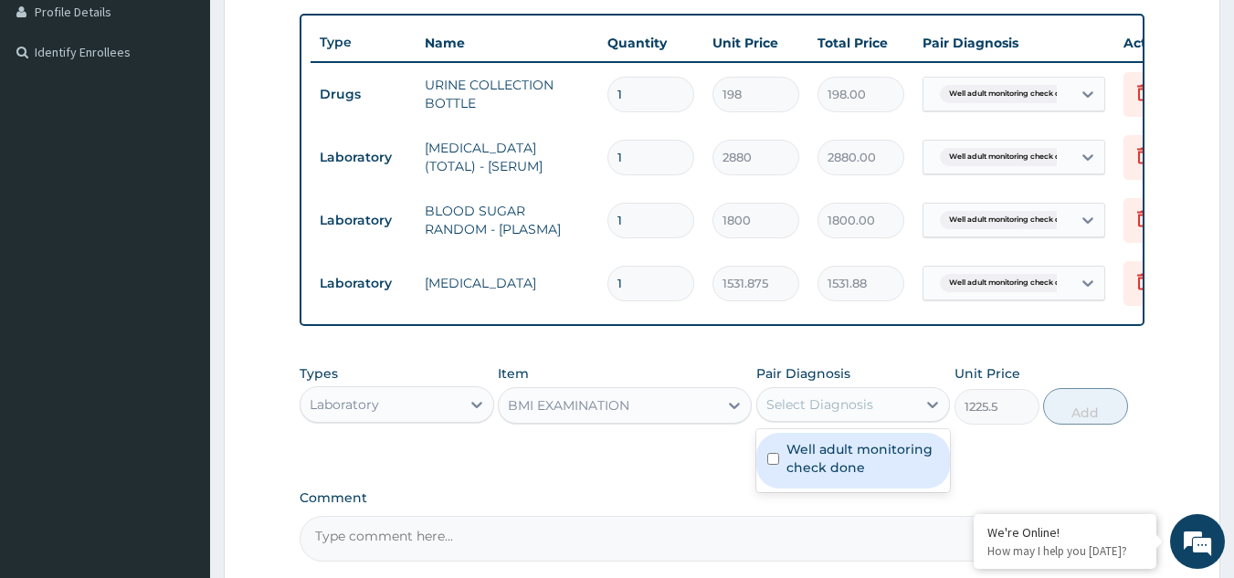
click at [819, 477] on label "Well adult monitoring check done" at bounding box center [863, 458] width 153 height 37
checkbox input "true"
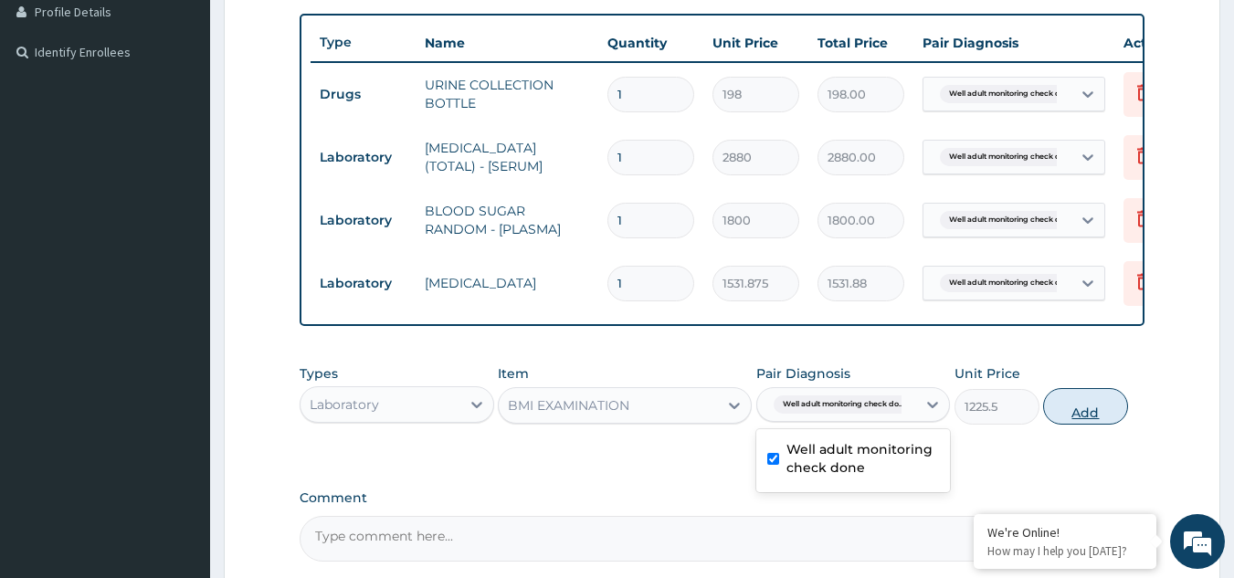
click at [1067, 419] on button "Add" at bounding box center [1085, 406] width 85 height 37
type input "0"
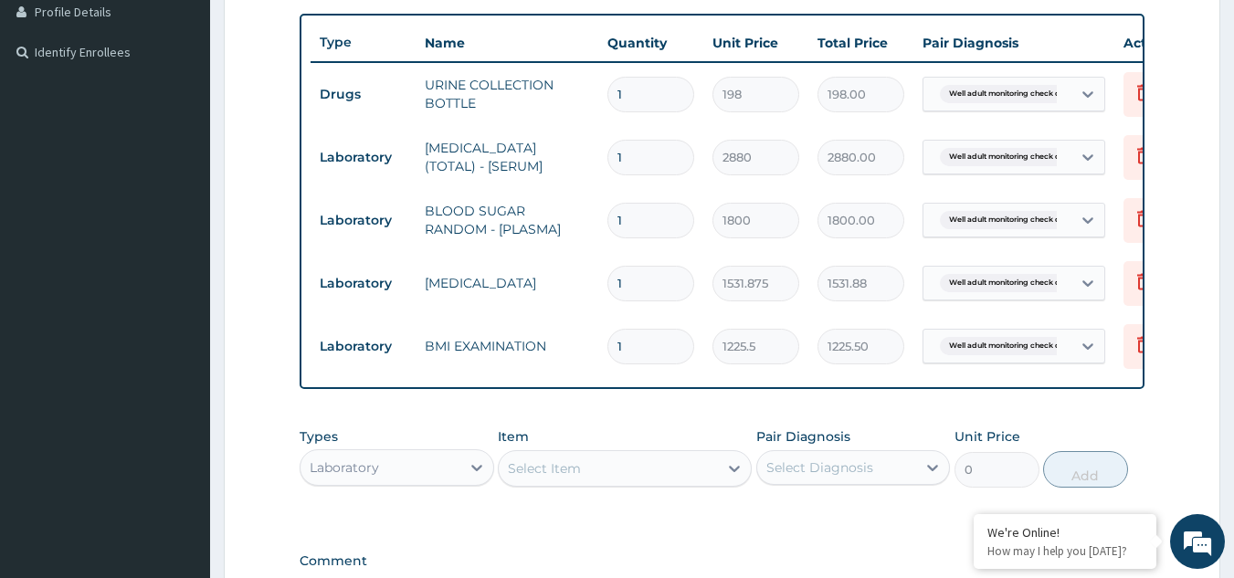
click at [592, 477] on div "Select Item" at bounding box center [608, 468] width 219 height 29
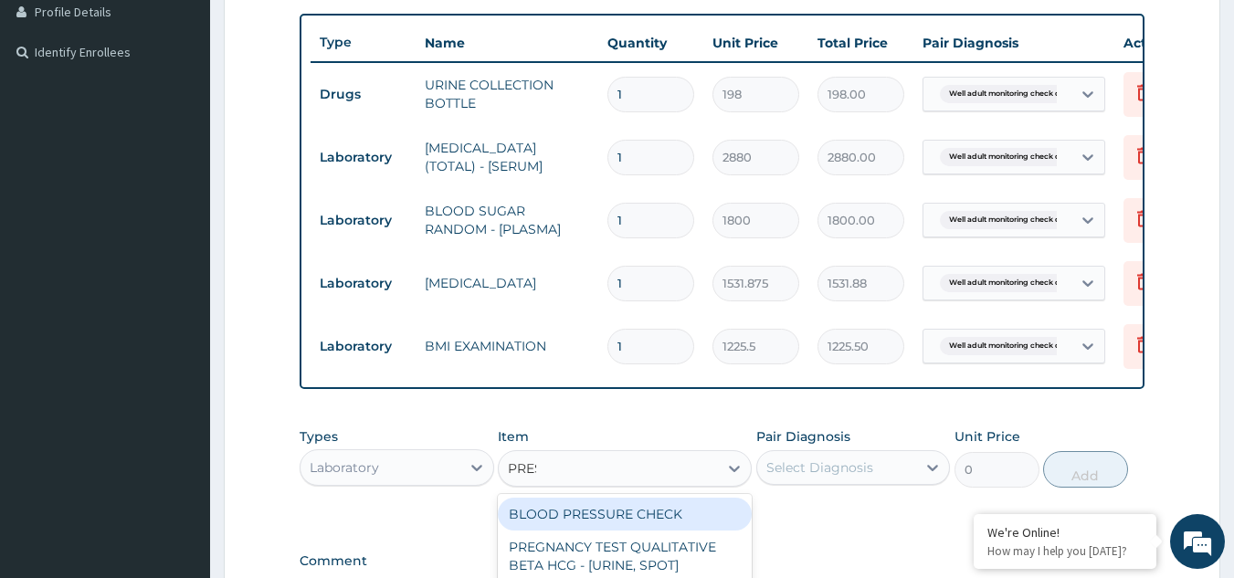
type input "PRESS"
type input "1225.5"
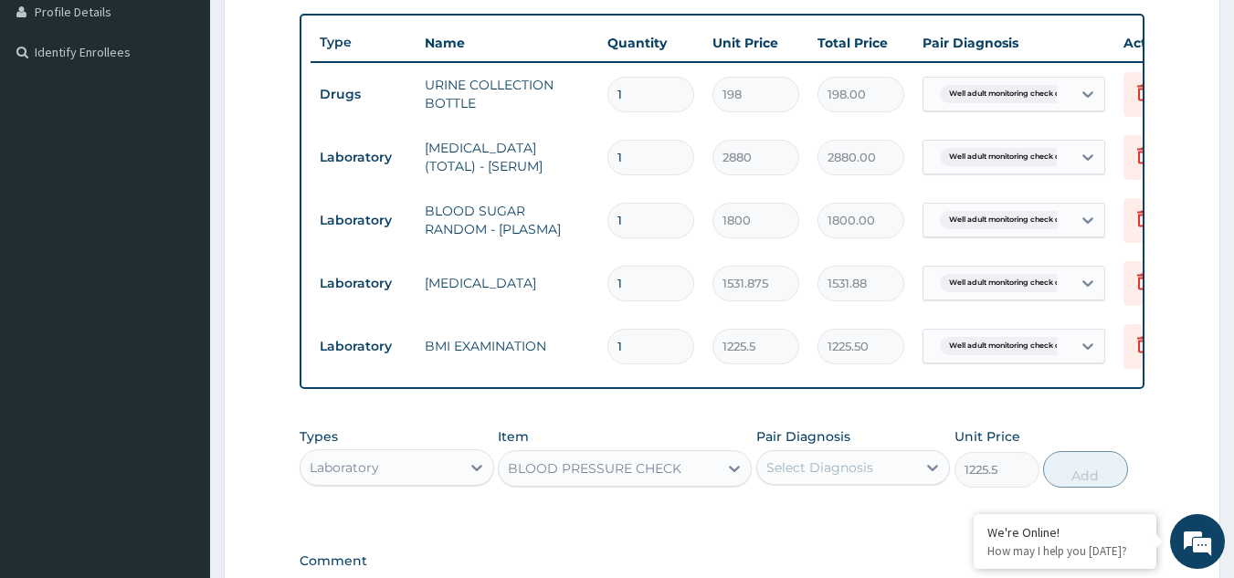
click at [836, 485] on div "Select Diagnosis" at bounding box center [853, 467] width 195 height 35
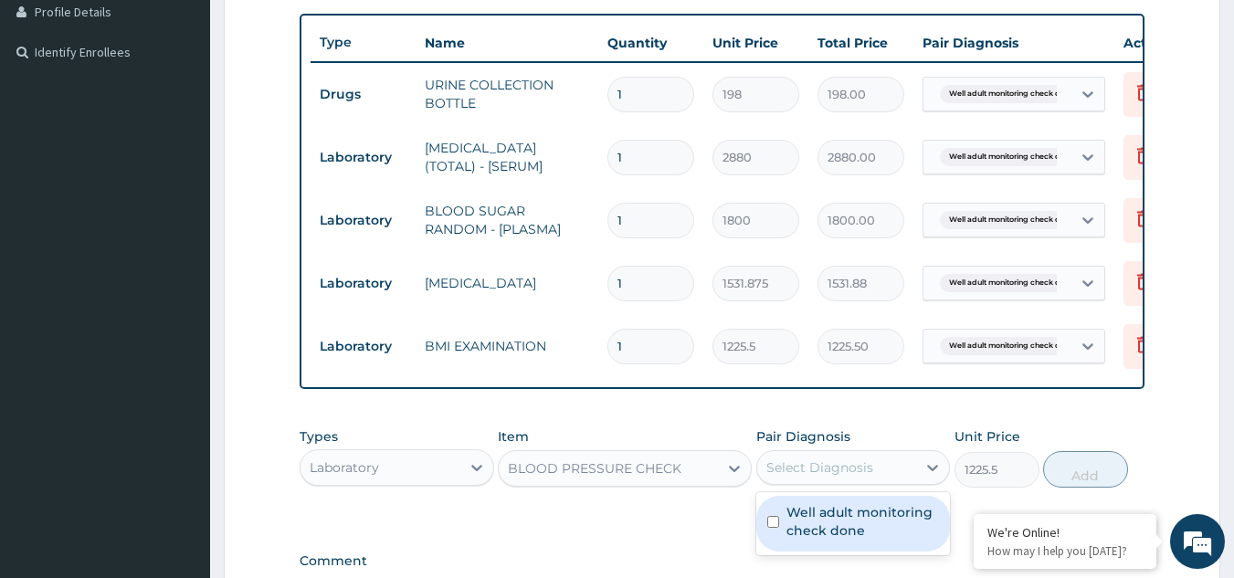
click at [824, 540] on label "Well adult monitoring check done" at bounding box center [863, 521] width 153 height 37
checkbox input "true"
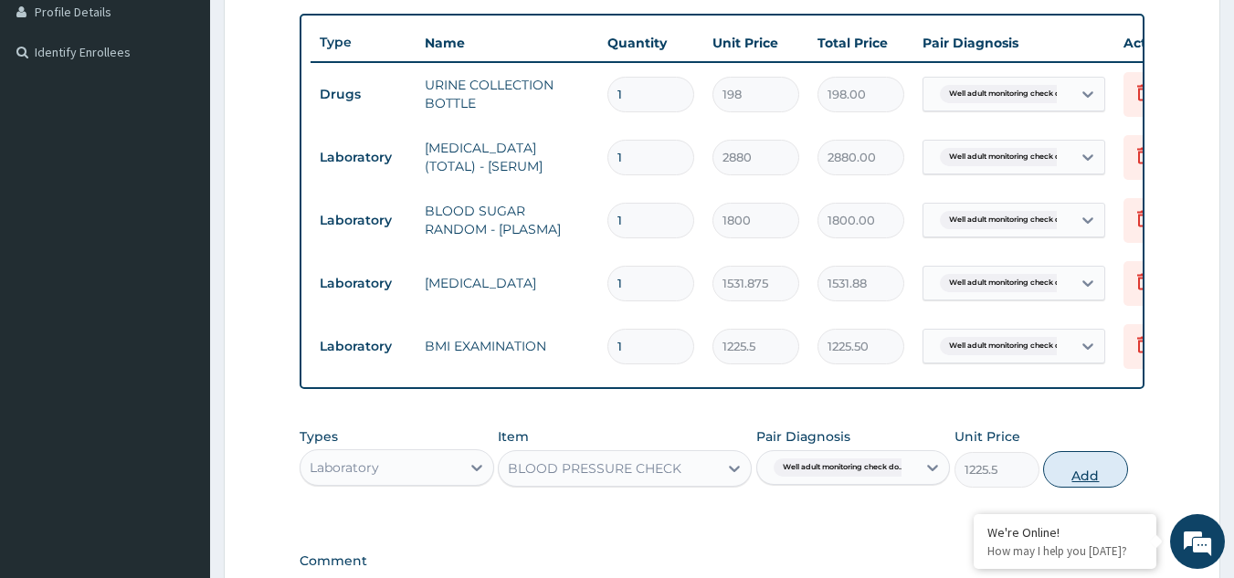
click at [1063, 481] on button "Add" at bounding box center [1085, 469] width 85 height 37
type input "0"
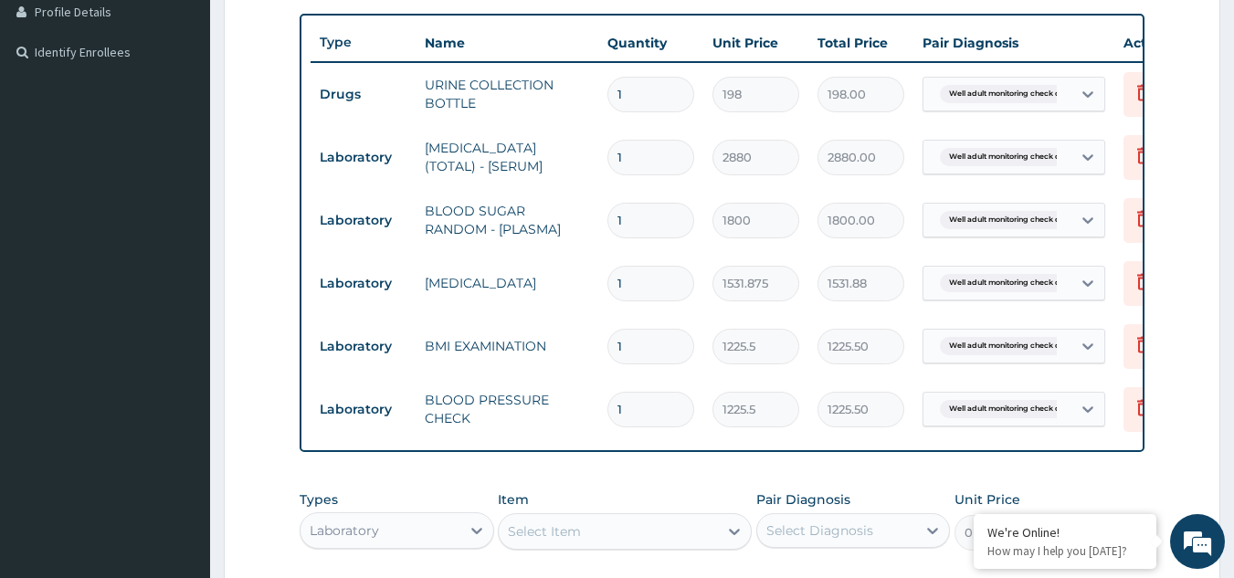
click at [540, 541] on div "Select Item" at bounding box center [544, 532] width 73 height 18
type input "PHY"
type input "1225.5"
click at [803, 540] on div "Select Diagnosis" at bounding box center [820, 531] width 107 height 18
checkbox input "true"
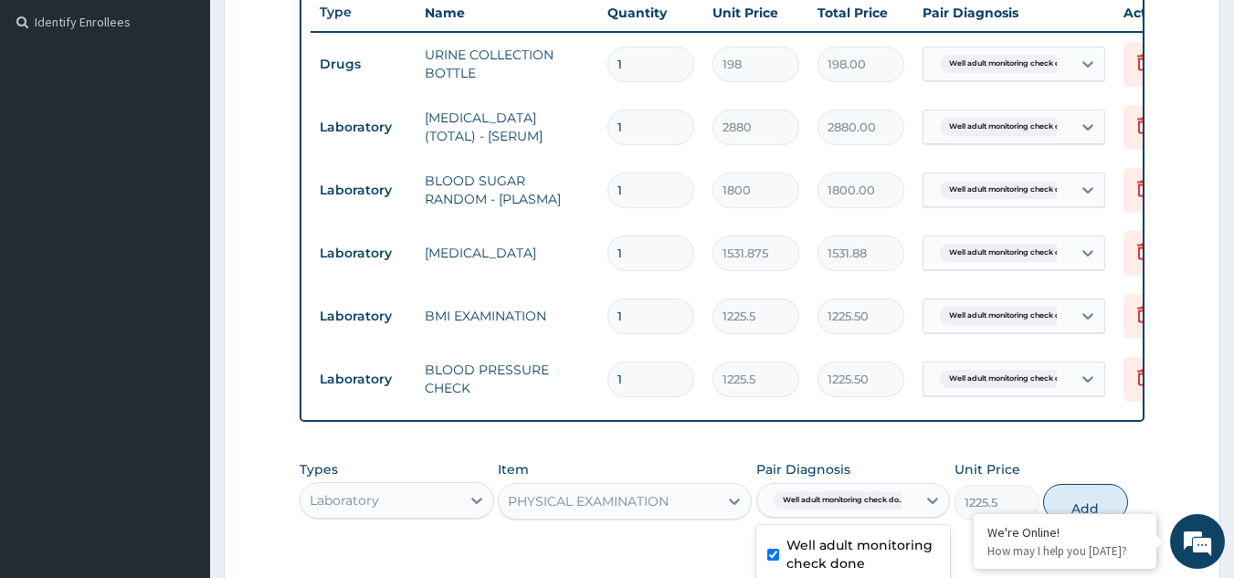
scroll to position [505, 0]
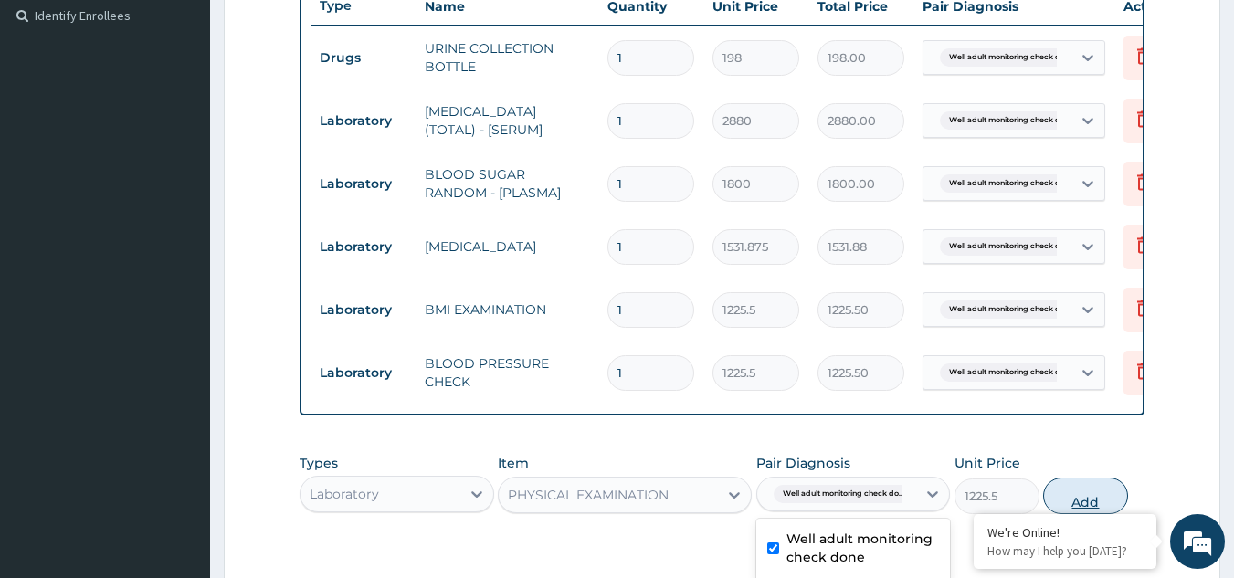
click at [1085, 508] on button "Add" at bounding box center [1085, 496] width 85 height 37
type input "0"
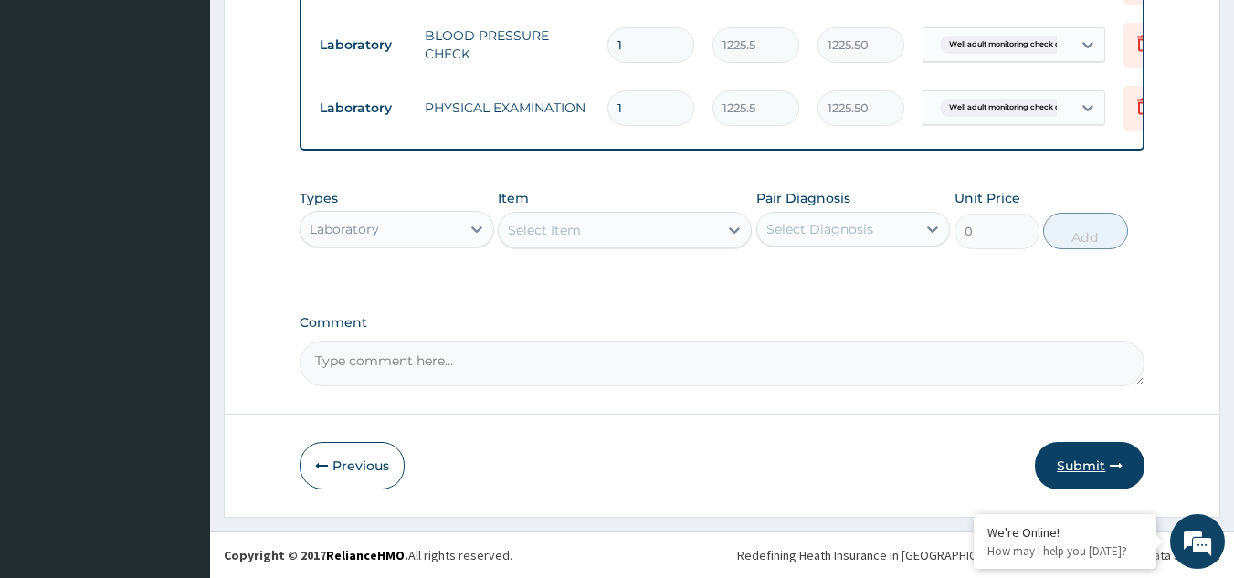
click at [1046, 468] on button "Submit" at bounding box center [1090, 466] width 110 height 48
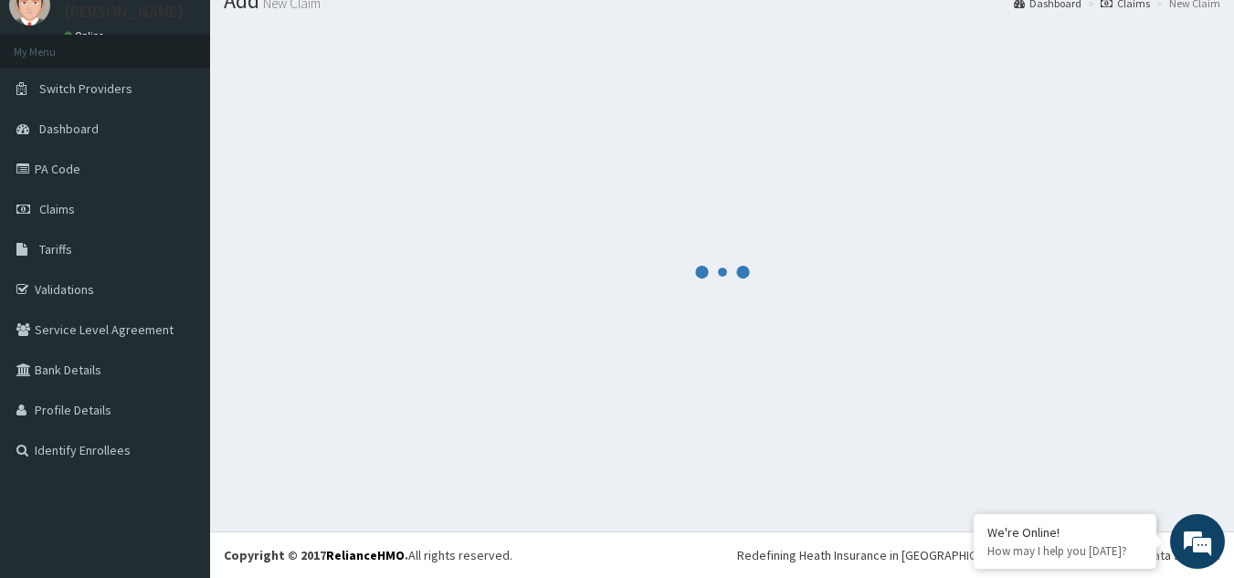
scroll to position [70, 0]
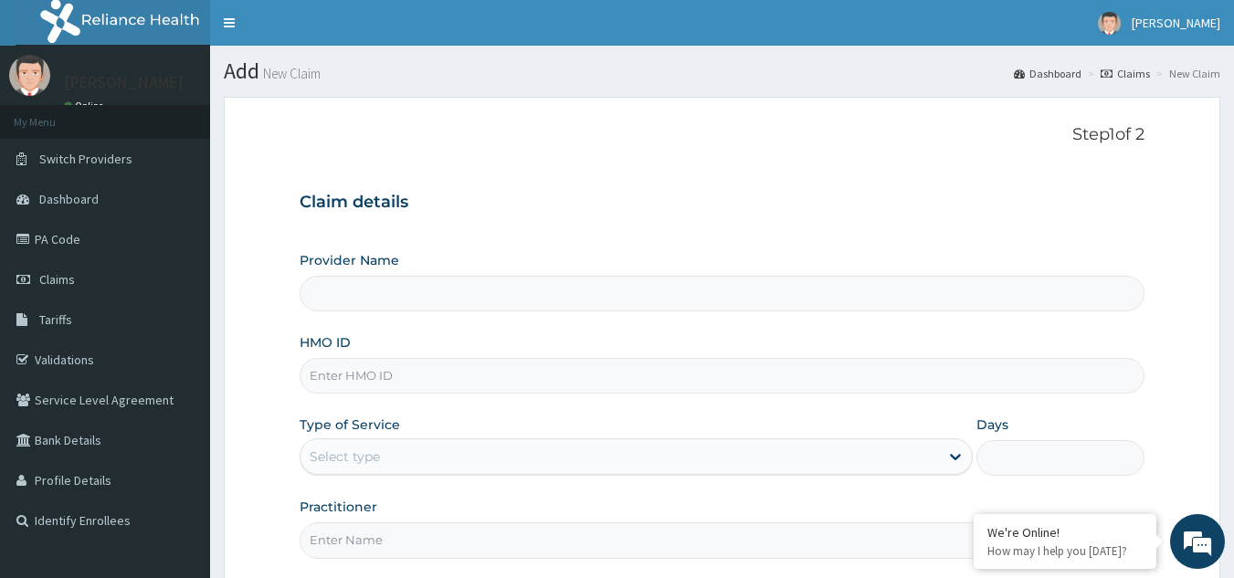
type input "Reliance Family Clinics (RFC) - [GEOGRAPHIC_DATA]"
click at [417, 366] on input "HMO ID" at bounding box center [723, 376] width 846 height 36
paste input "SBG/10563/A"
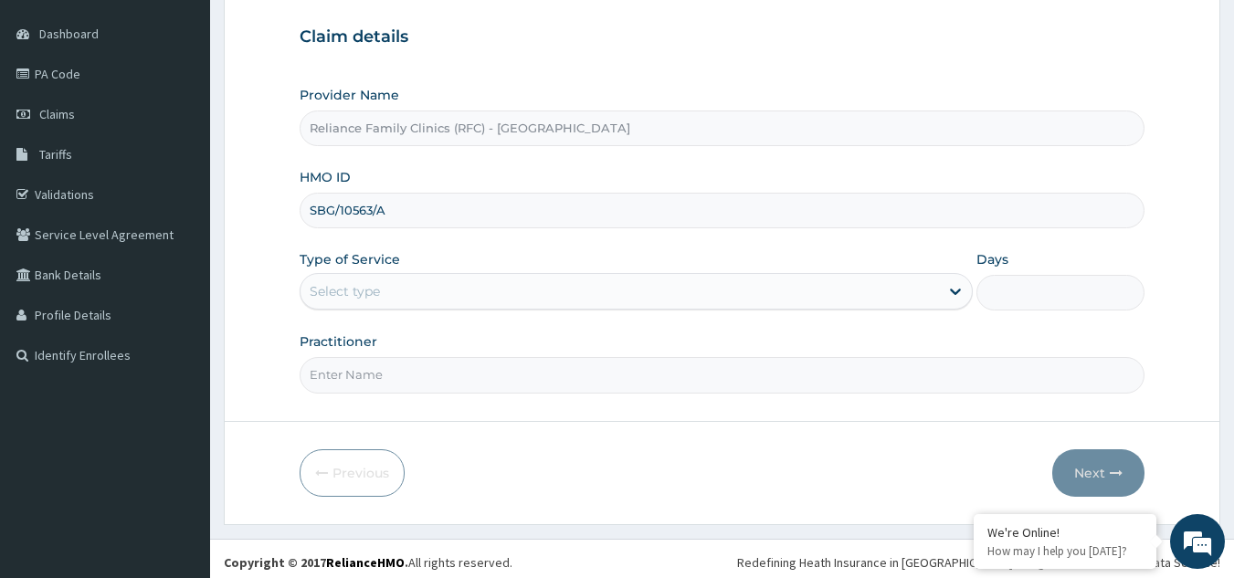
scroll to position [173, 0]
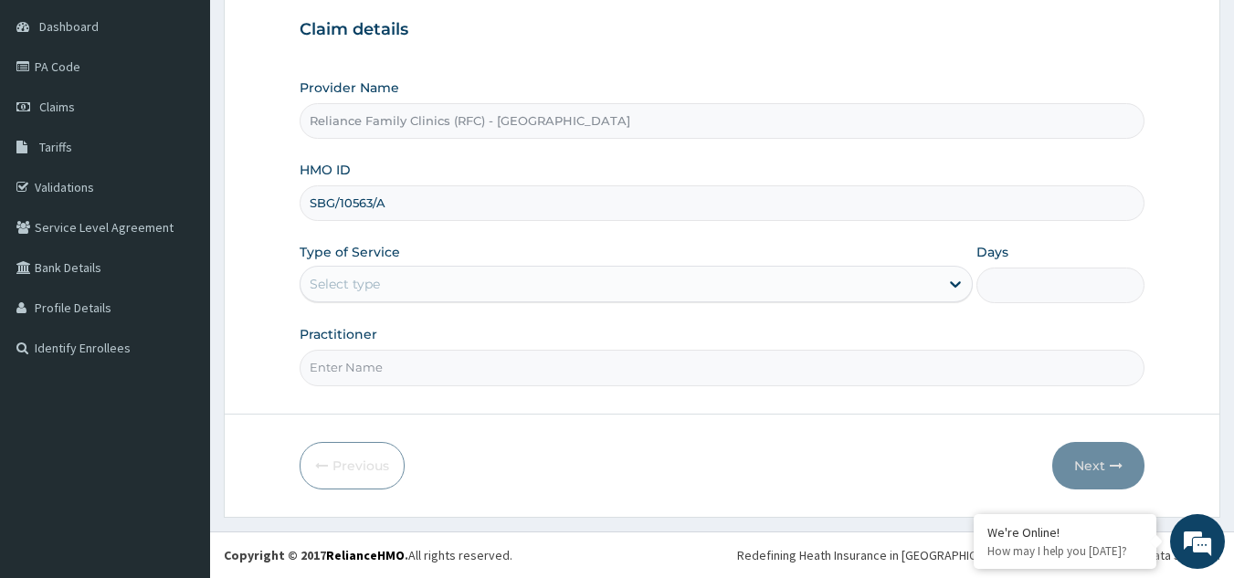
type input "SBG/10563/A"
click at [514, 287] on div "Select type" at bounding box center [620, 284] width 639 height 29
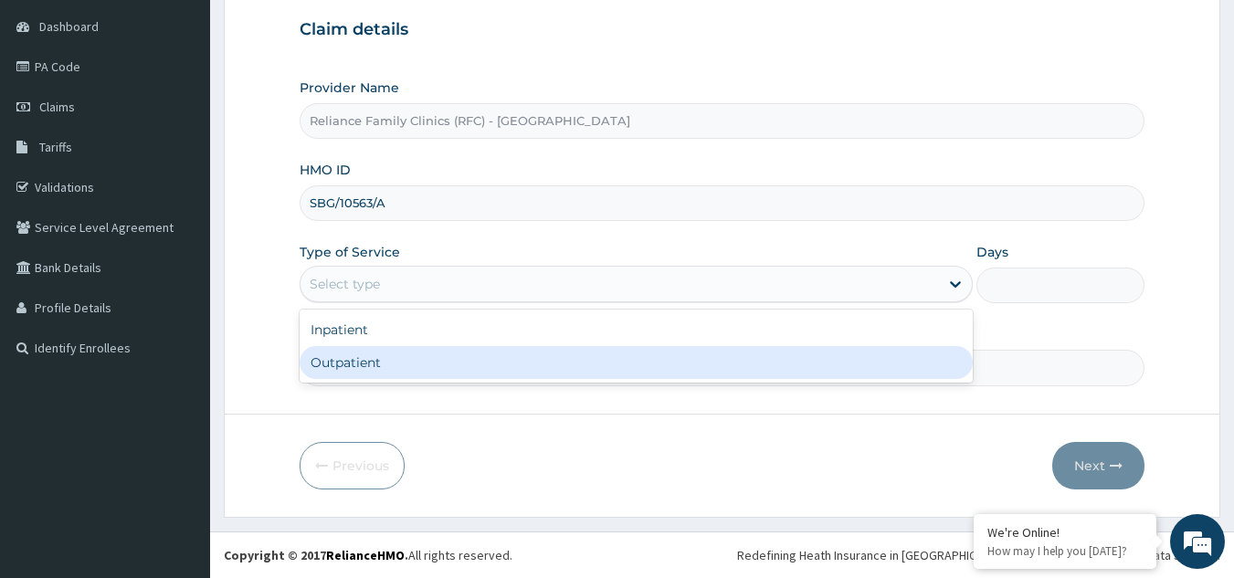
click at [494, 365] on div "Outpatient" at bounding box center [636, 362] width 673 height 33
type input "1"
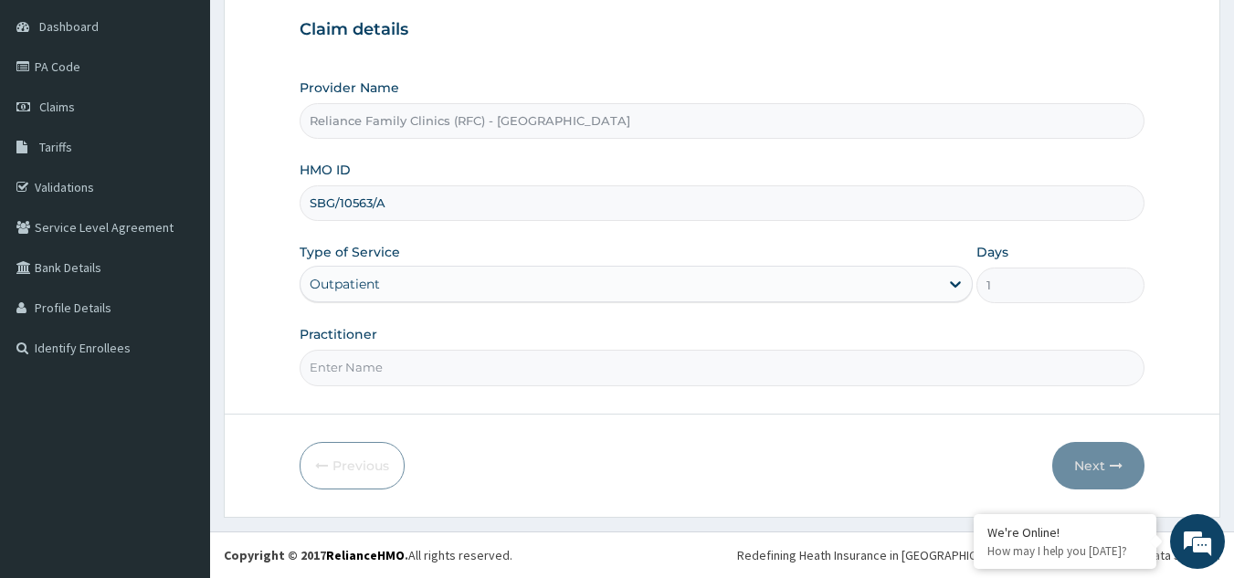
click at [494, 365] on input "Practitioner" at bounding box center [723, 368] width 846 height 36
type input "LOCUM"
click at [1083, 467] on button "Next" at bounding box center [1098, 466] width 92 height 48
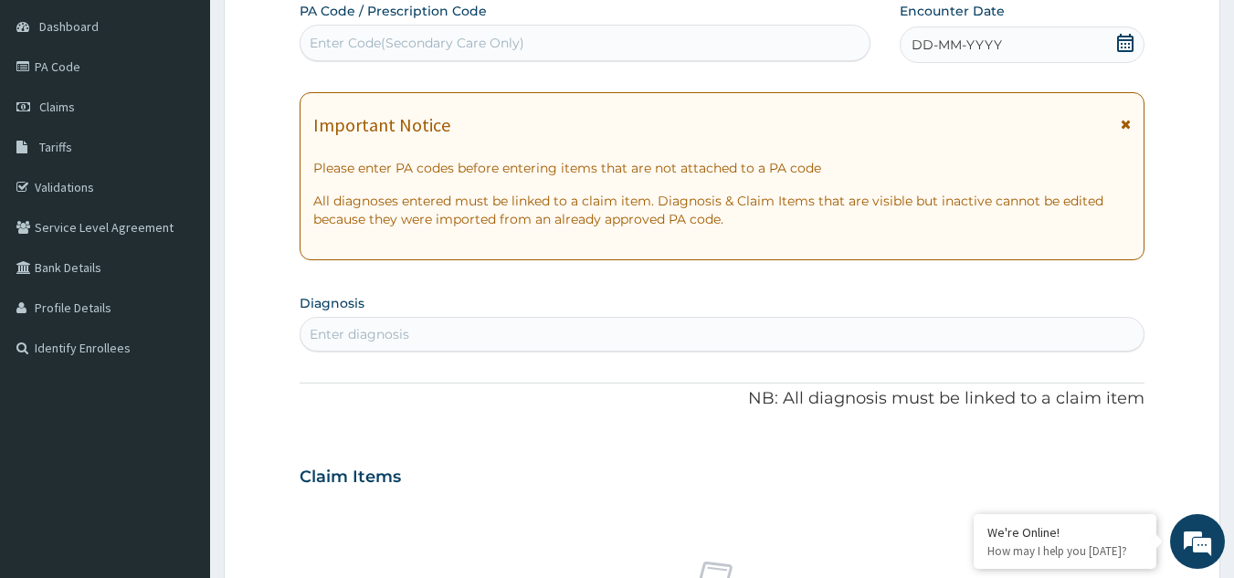
click at [937, 64] on div "PA Code / Prescription Code Enter Code(Secondary Care Only) Encounter Date DD-M…" at bounding box center [723, 475] width 846 height 946
click at [940, 37] on span "DD-MM-YYYY" at bounding box center [957, 45] width 90 height 18
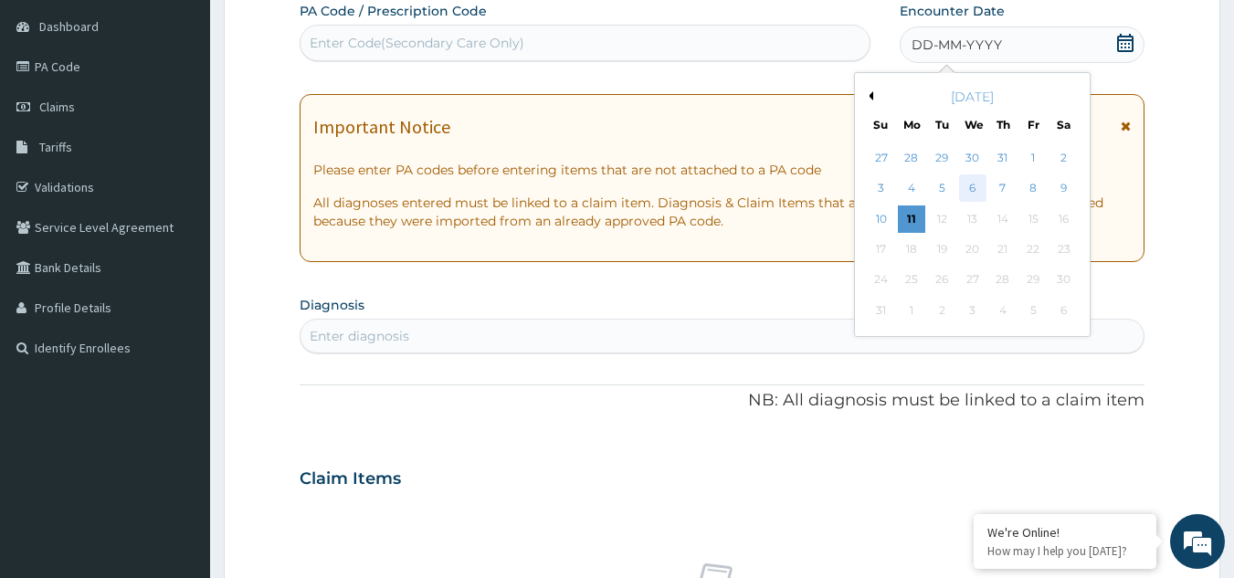
click at [975, 187] on div "6" at bounding box center [972, 188] width 27 height 27
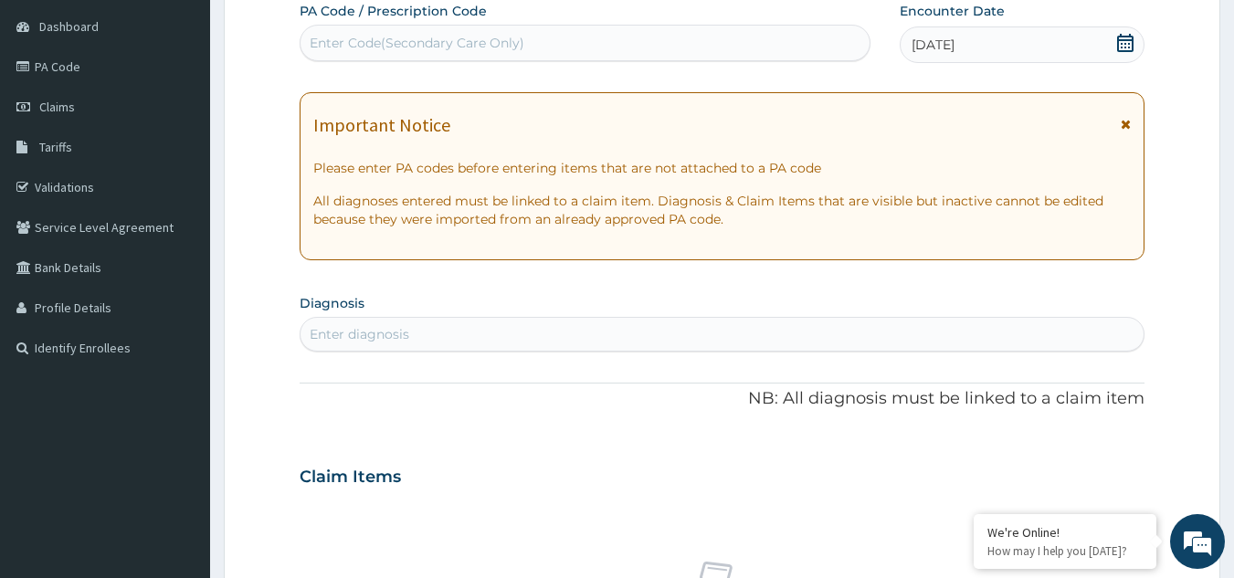
click at [1133, 117] on div "Important Notice Please enter PA codes before entering items that are not attac…" at bounding box center [723, 176] width 846 height 168
click at [1130, 119] on icon at bounding box center [1126, 124] width 10 height 13
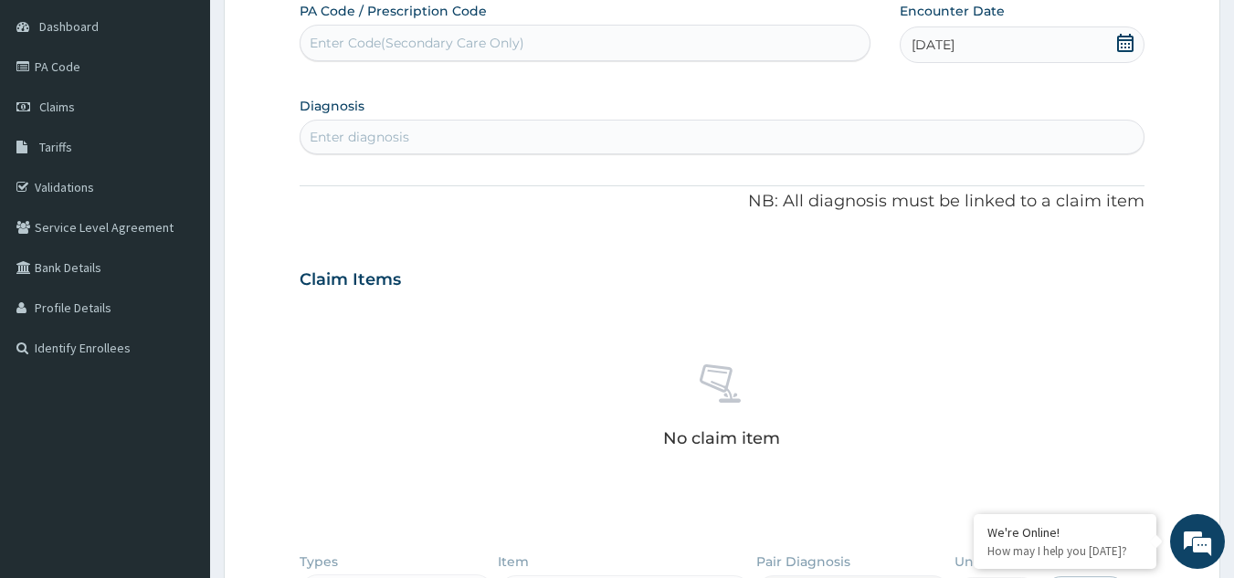
click at [1052, 132] on div "Enter diagnosis" at bounding box center [723, 136] width 844 height 29
type input "WELL ADULT CHECK"
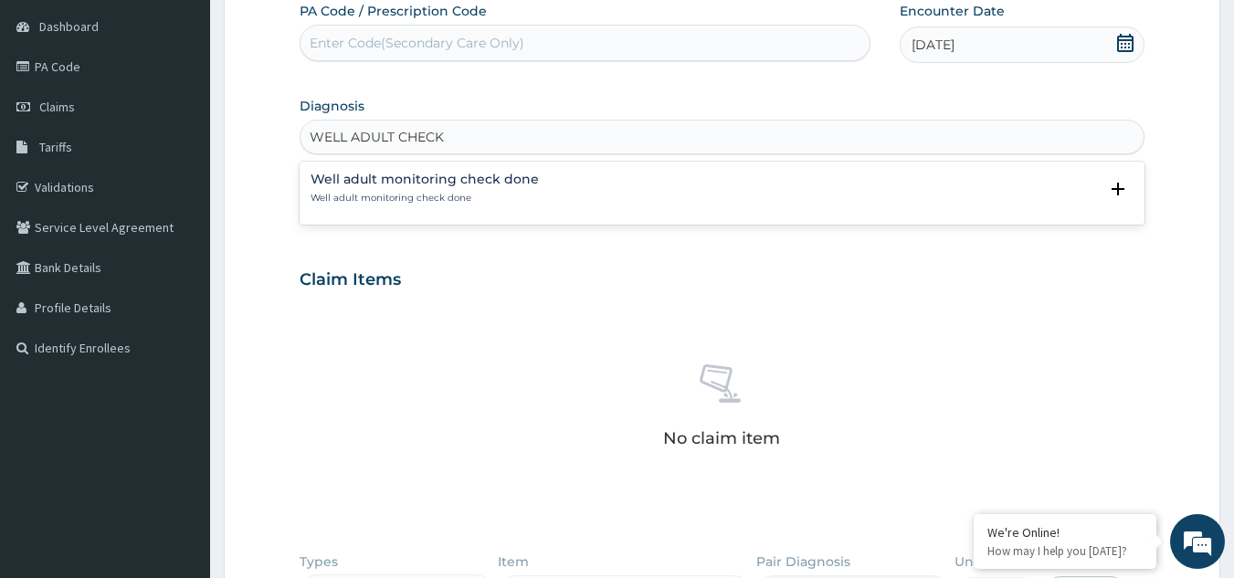
click at [440, 199] on p "Well adult monitoring check done" at bounding box center [425, 198] width 228 height 13
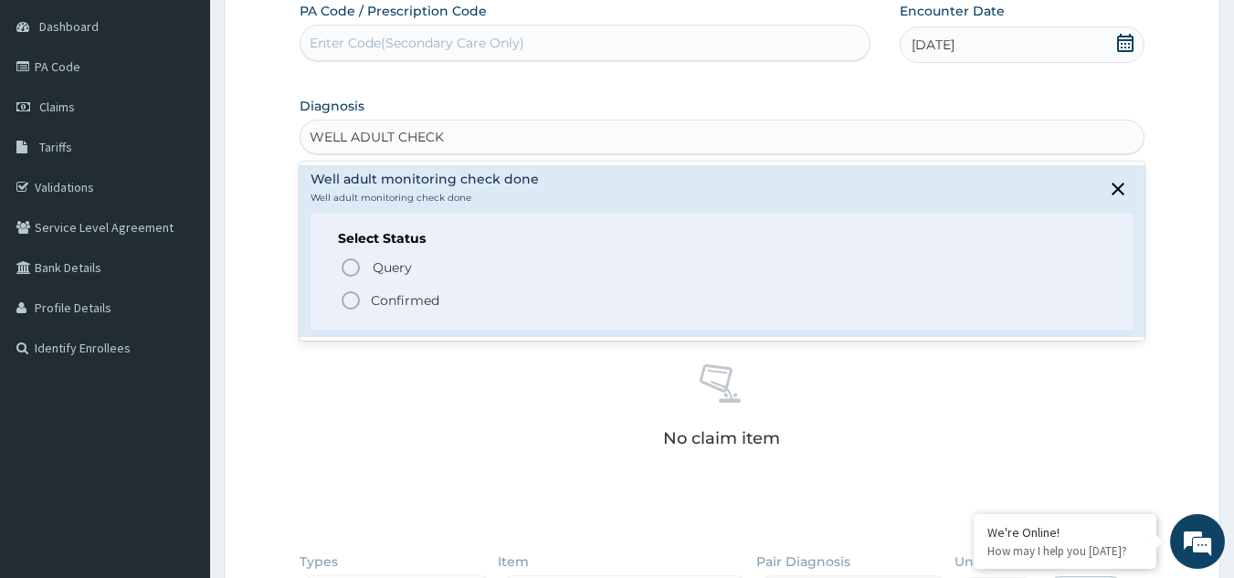
click at [402, 301] on p "Confirmed" at bounding box center [405, 300] width 69 height 18
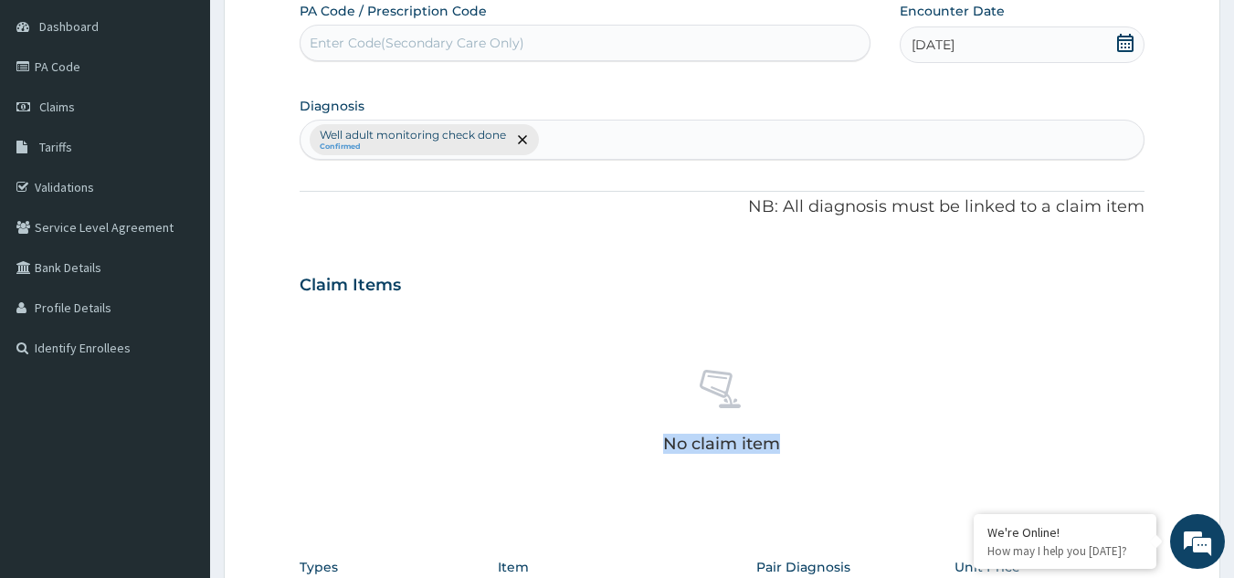
drag, startPoint x: 1231, startPoint y: 252, endPoint x: 1247, endPoint y: 398, distance: 147.1
click at [1233, 398] on html "R EL Toggle navigation Olanike Jegede Olanike Jegede - olanike@getreliancehealt…" at bounding box center [617, 387] width 1234 height 1120
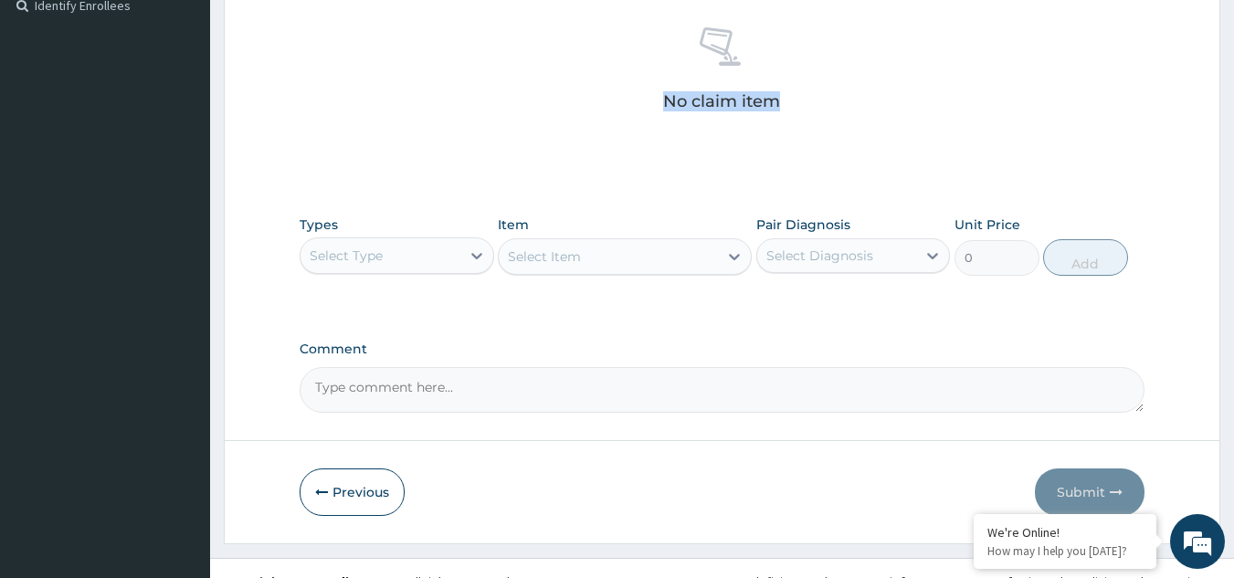
scroll to position [536, 0]
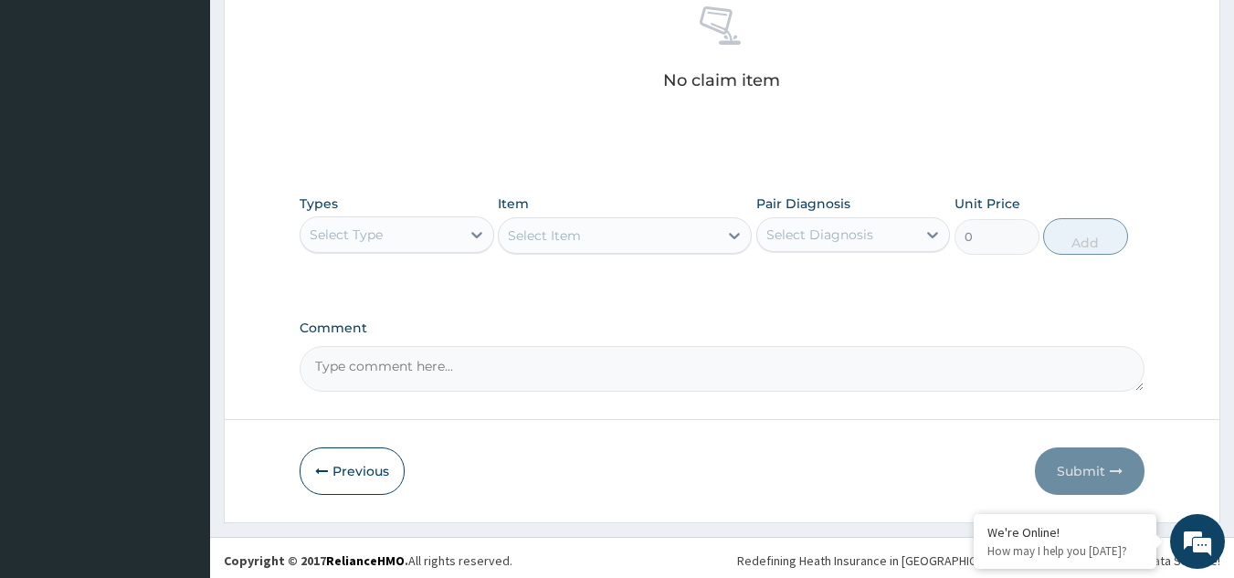
click at [445, 232] on div "Select Type" at bounding box center [381, 234] width 160 height 29
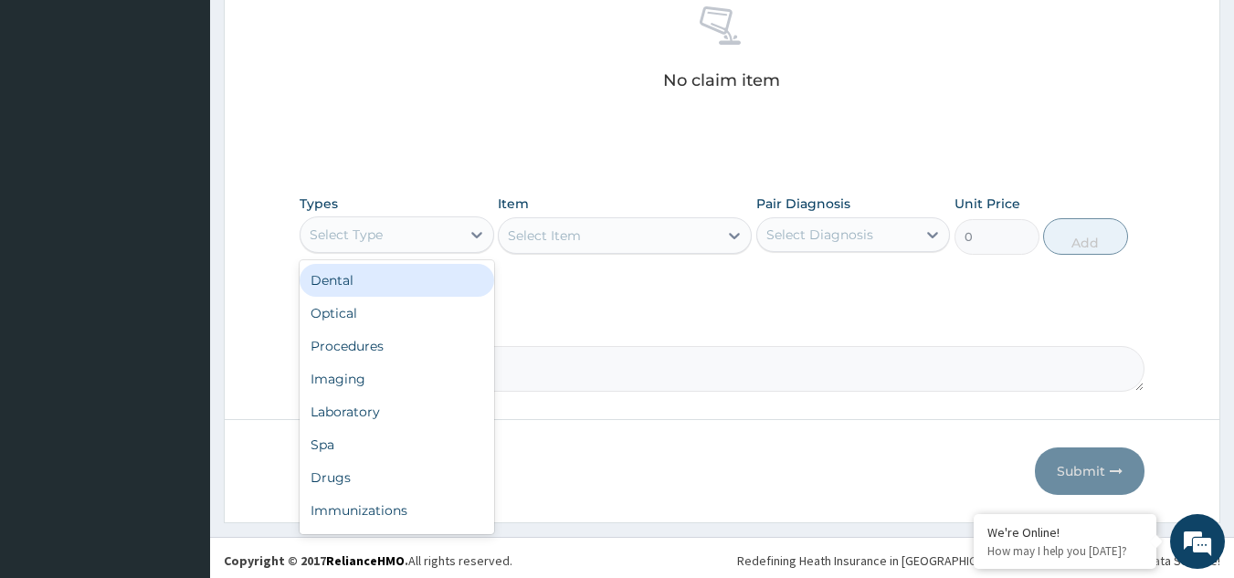
click at [349, 234] on div "Select Type" at bounding box center [346, 235] width 73 height 18
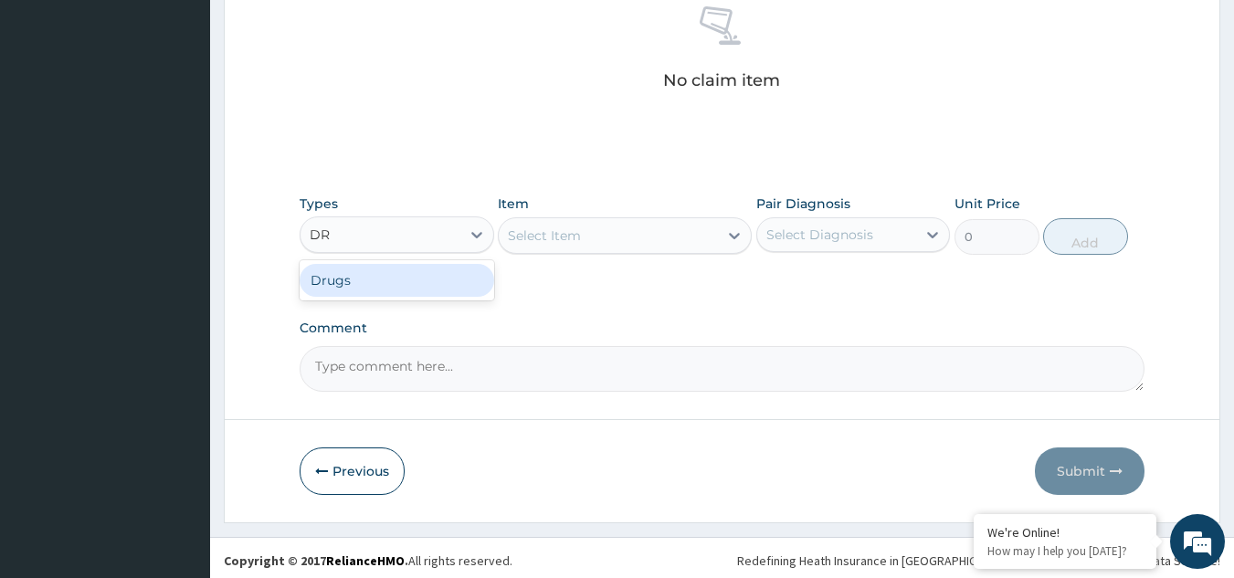
type input "DRU"
click at [604, 251] on div "Select Item" at bounding box center [625, 235] width 254 height 37
click at [613, 238] on div "Select Item" at bounding box center [625, 235] width 254 height 37
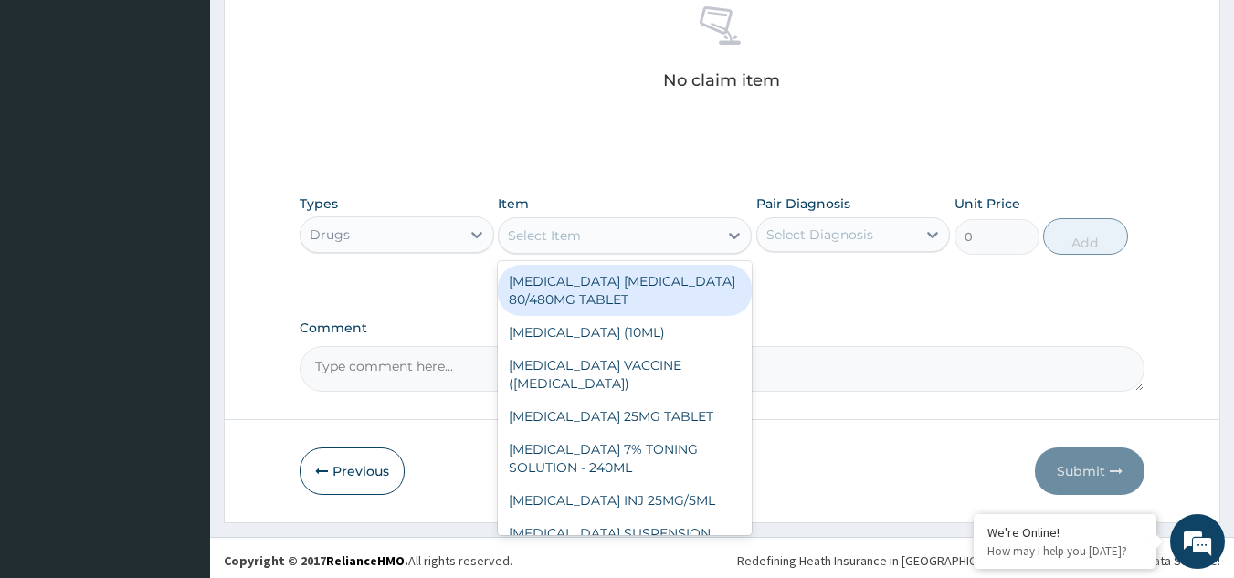
click at [615, 241] on div "Select Item" at bounding box center [608, 235] width 219 height 29
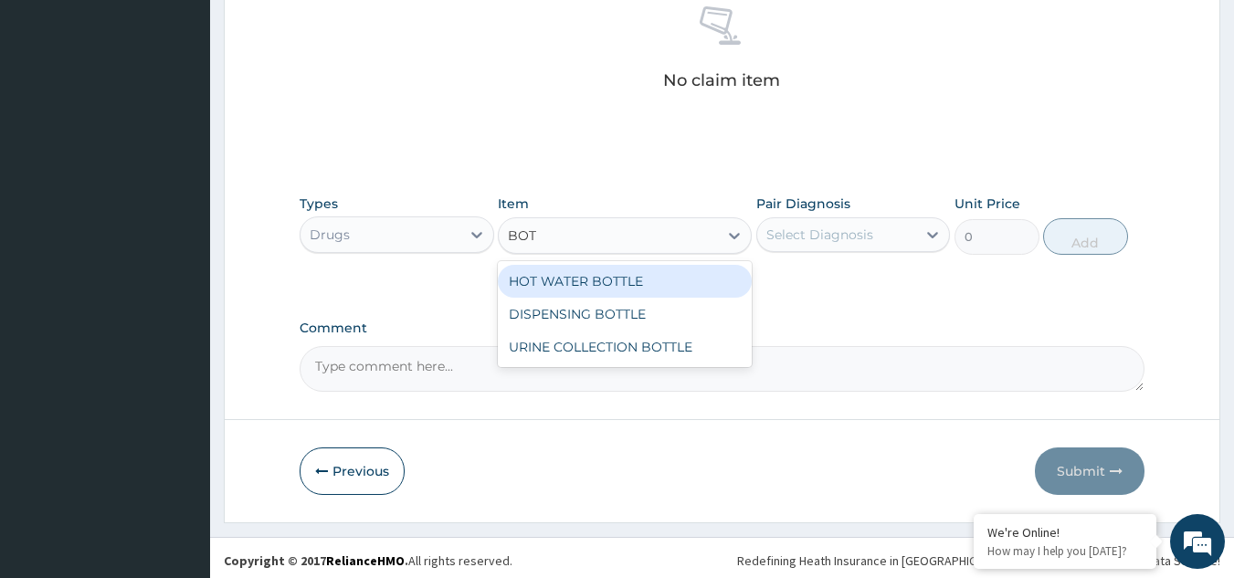
type input "BOTT"
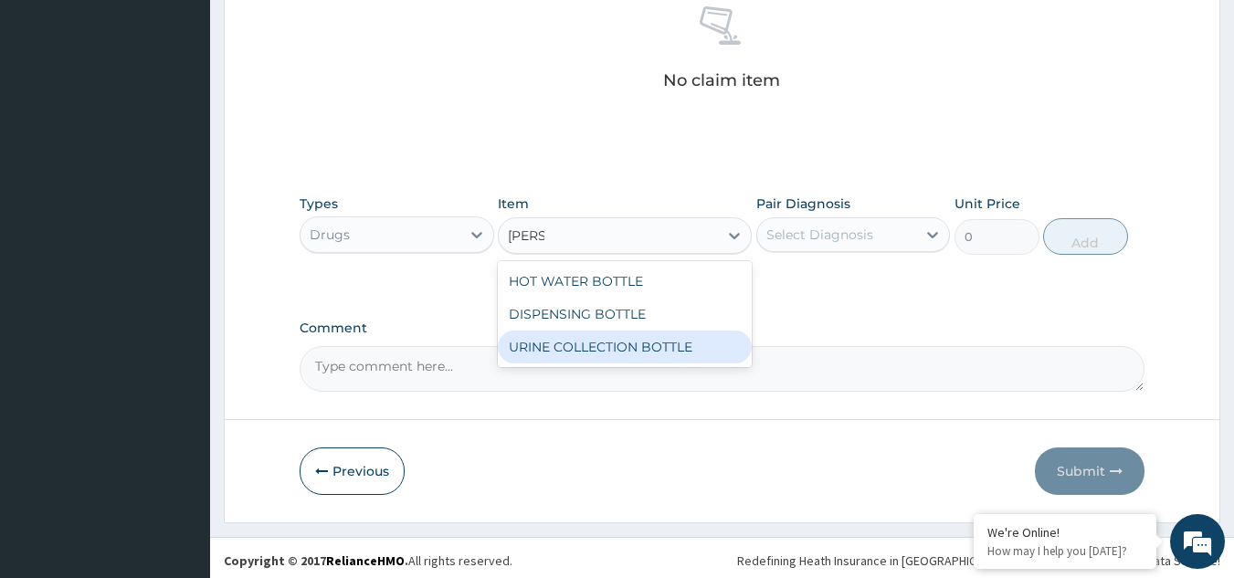
click at [621, 348] on div "URINE COLLECTION BOTTLE" at bounding box center [625, 347] width 254 height 33
type input "198"
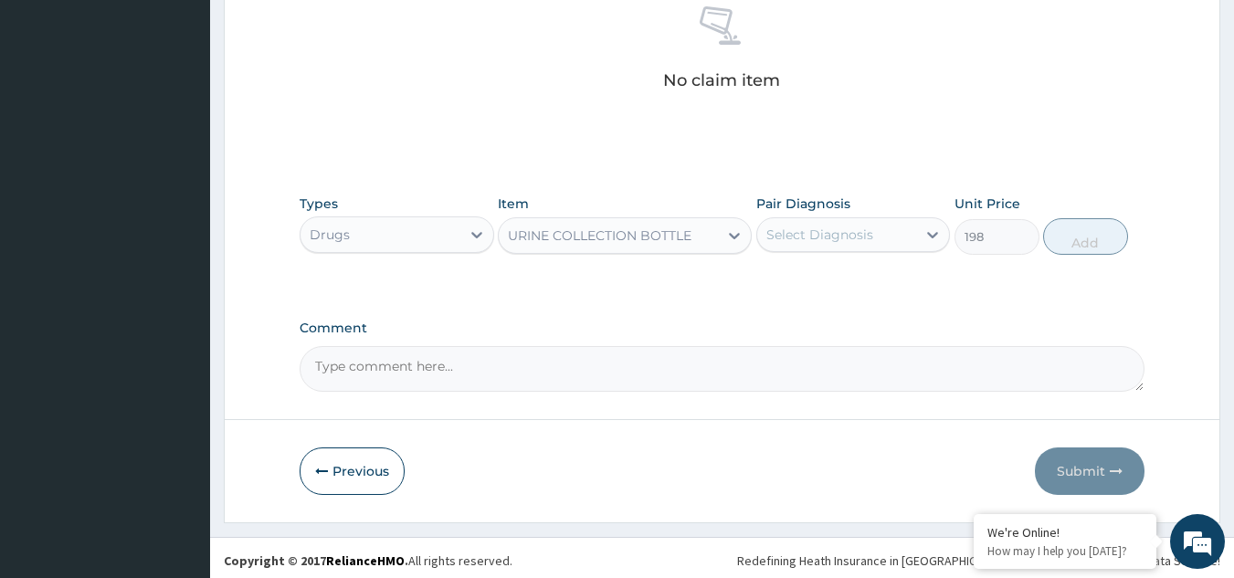
click at [833, 243] on div "Select Diagnosis" at bounding box center [820, 235] width 107 height 18
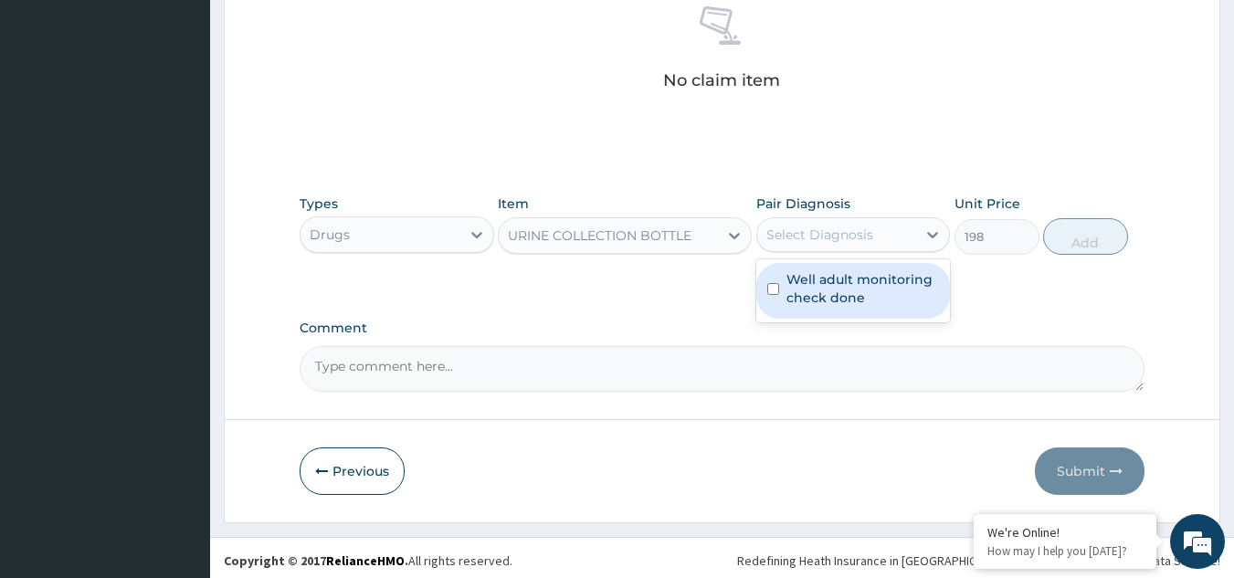
click at [841, 285] on label "Well adult monitoring check done" at bounding box center [863, 288] width 153 height 37
checkbox input "true"
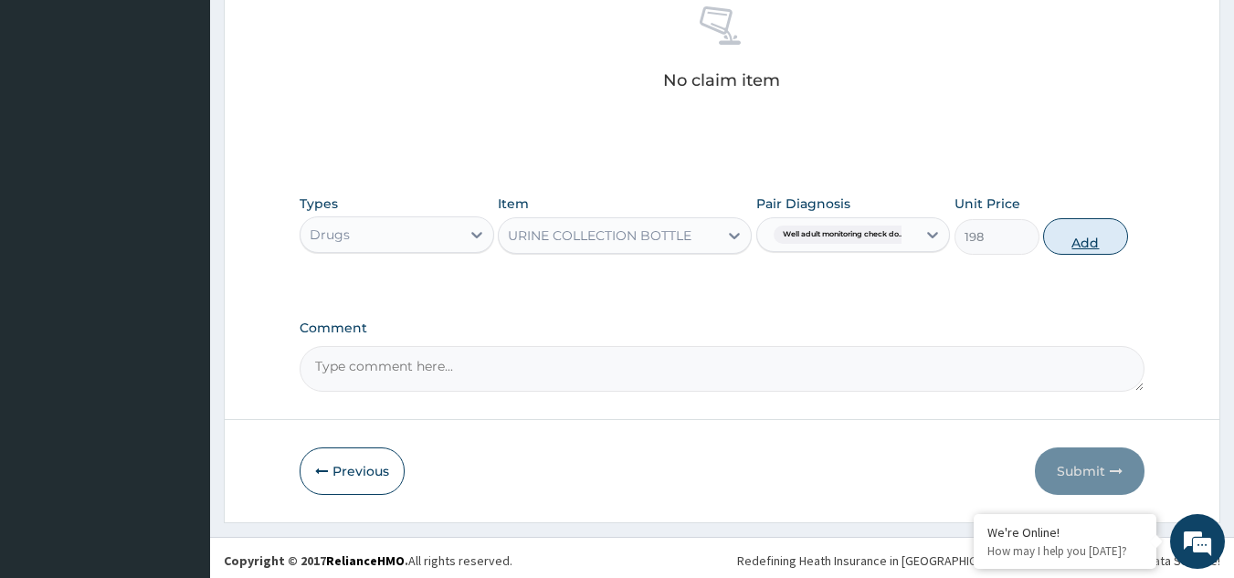
click at [1063, 240] on button "Add" at bounding box center [1085, 236] width 85 height 37
type input "0"
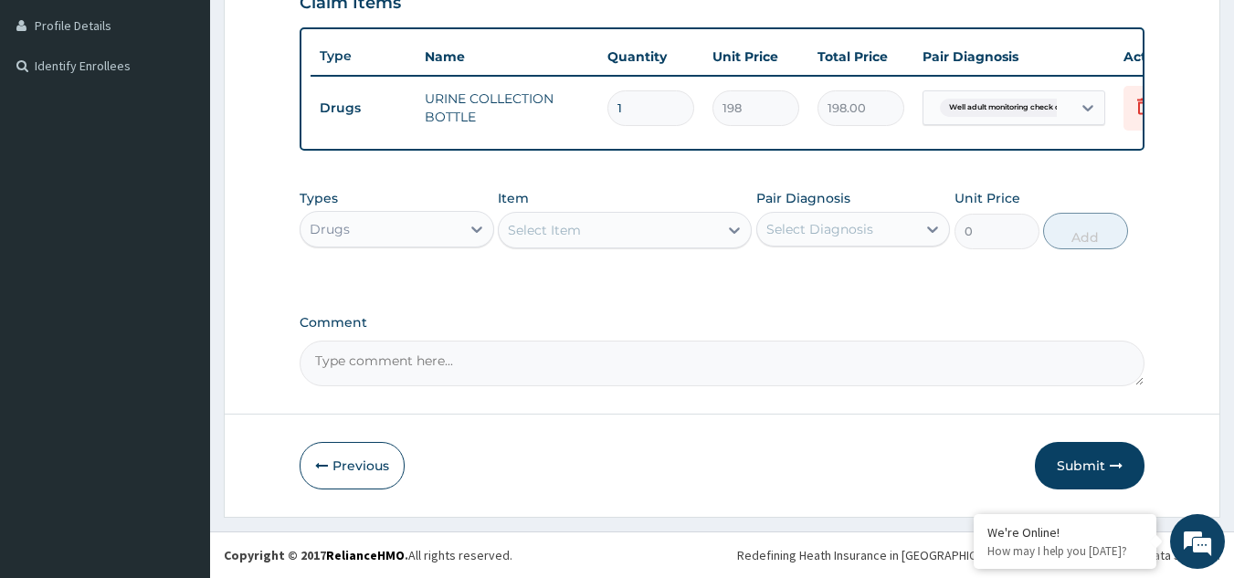
scroll to position [469, 0]
click at [383, 239] on div "Drugs" at bounding box center [381, 229] width 160 height 29
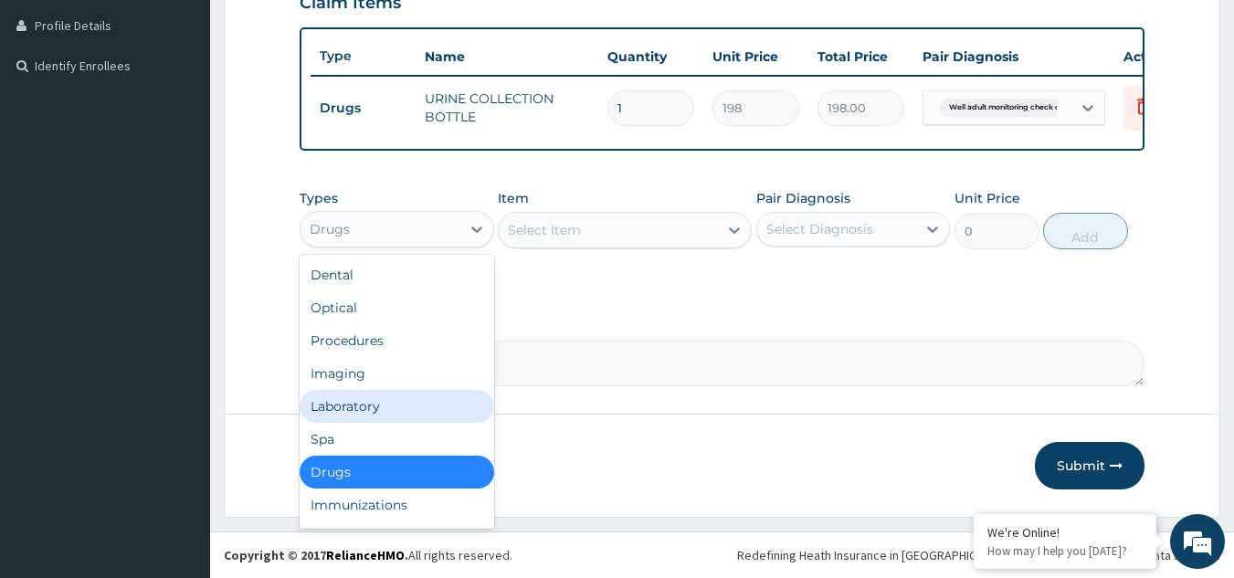
click at [357, 419] on div "Dental Optical Procedures Imaging Laboratory Spa Drugs Immunizations Others Gym" at bounding box center [397, 392] width 195 height 274
click at [357, 419] on div "Laboratory" at bounding box center [397, 406] width 195 height 33
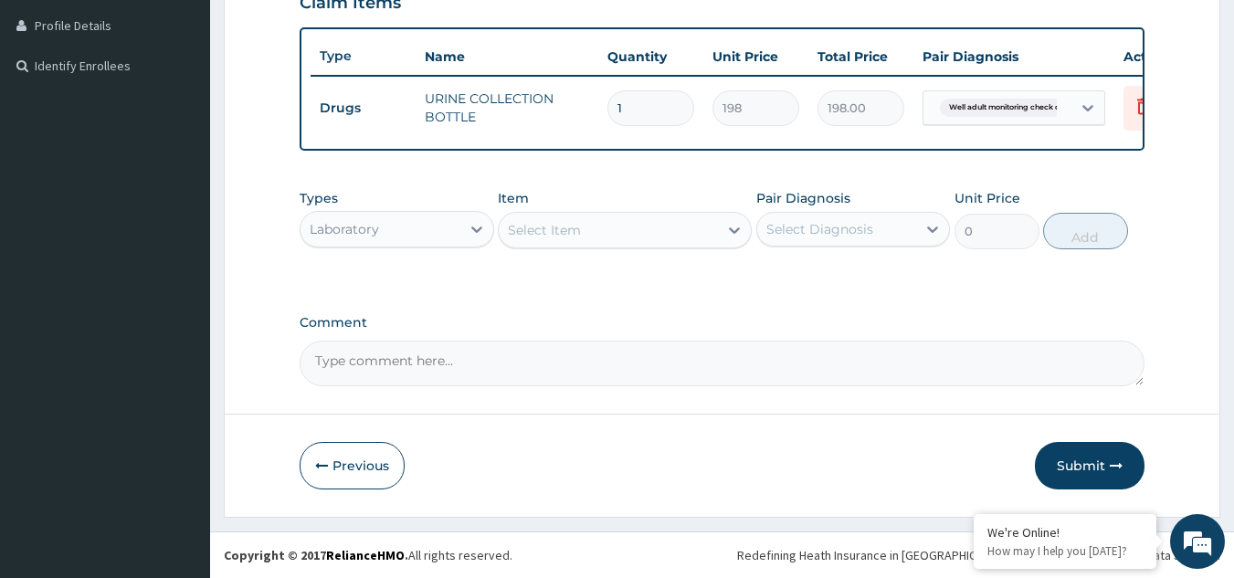
click at [557, 219] on div "Select Item" at bounding box center [608, 230] width 219 height 29
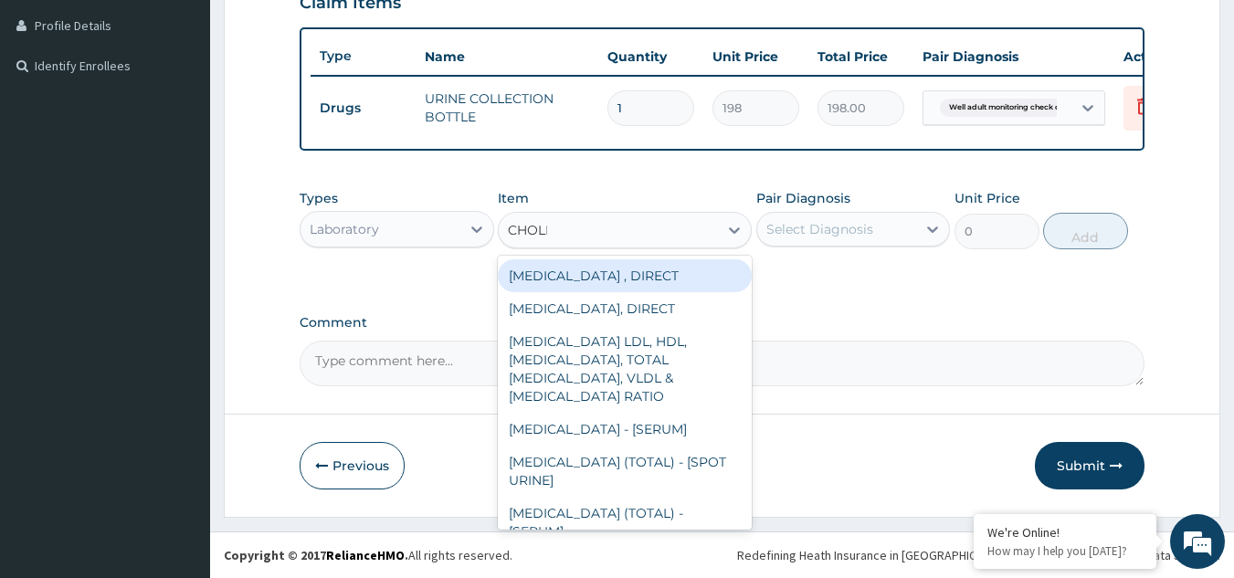
type input "CHOLES"
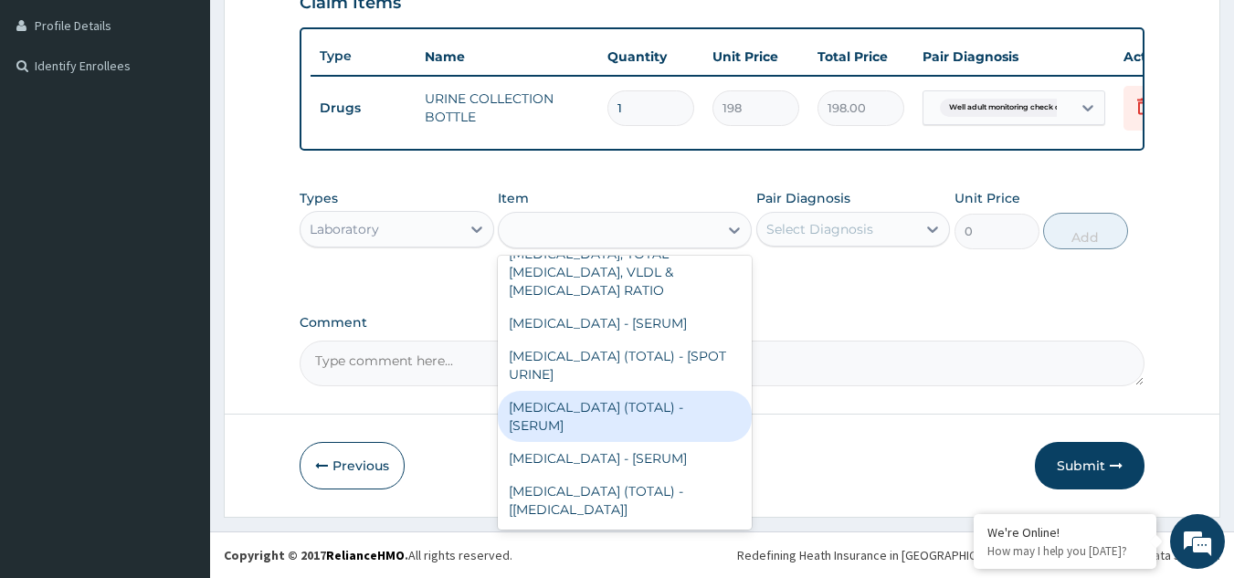
type input "2880"
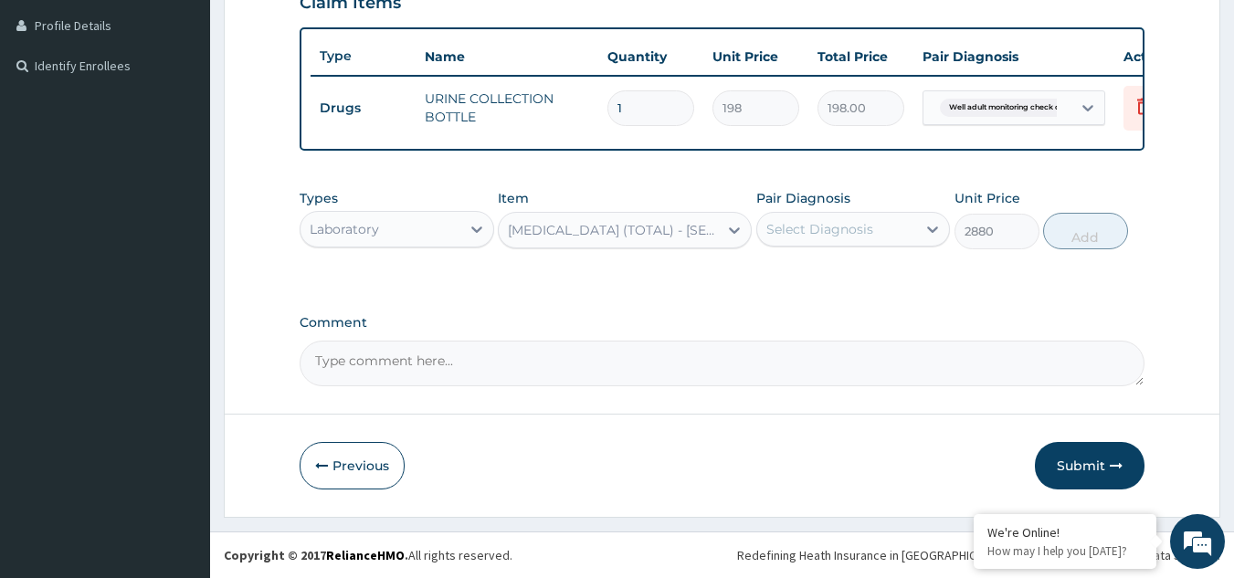
click at [830, 224] on div "Select Diagnosis" at bounding box center [820, 229] width 107 height 18
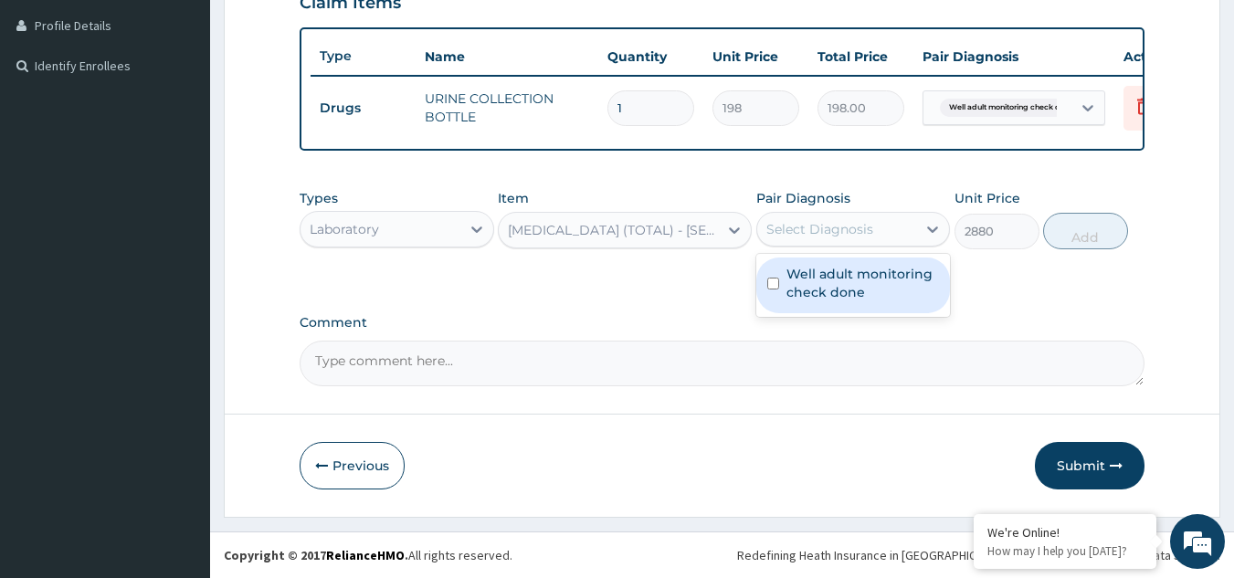
click at [806, 301] on label "Well adult monitoring check done" at bounding box center [863, 283] width 153 height 37
checkbox input "true"
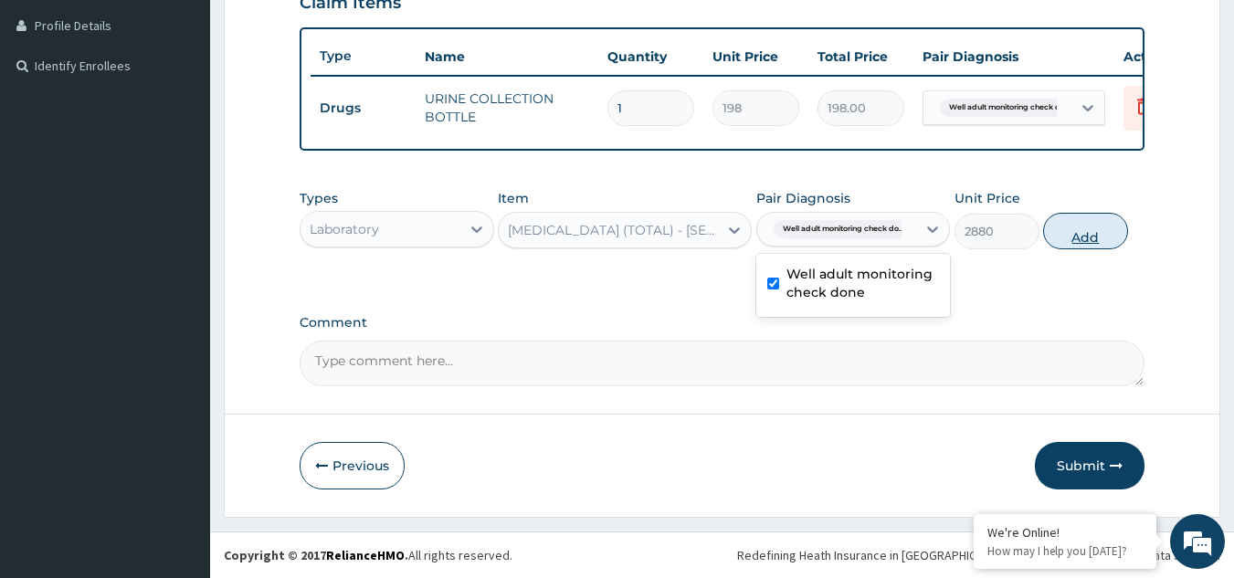
click at [1094, 233] on button "Add" at bounding box center [1085, 231] width 85 height 37
type input "0"
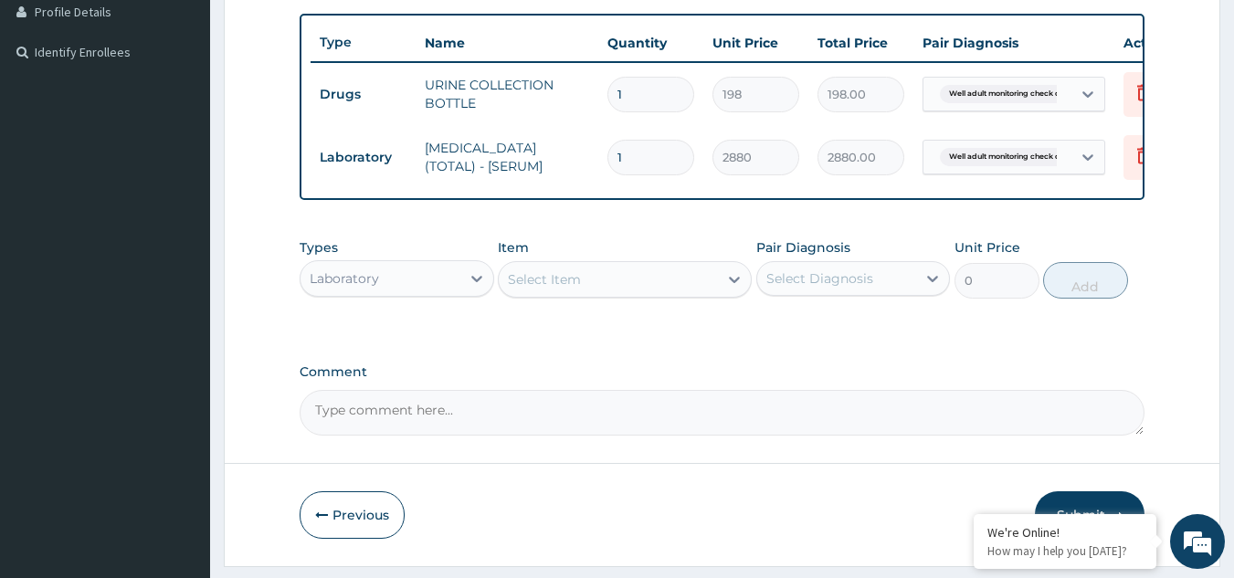
click at [528, 287] on div "Select Item" at bounding box center [544, 279] width 73 height 18
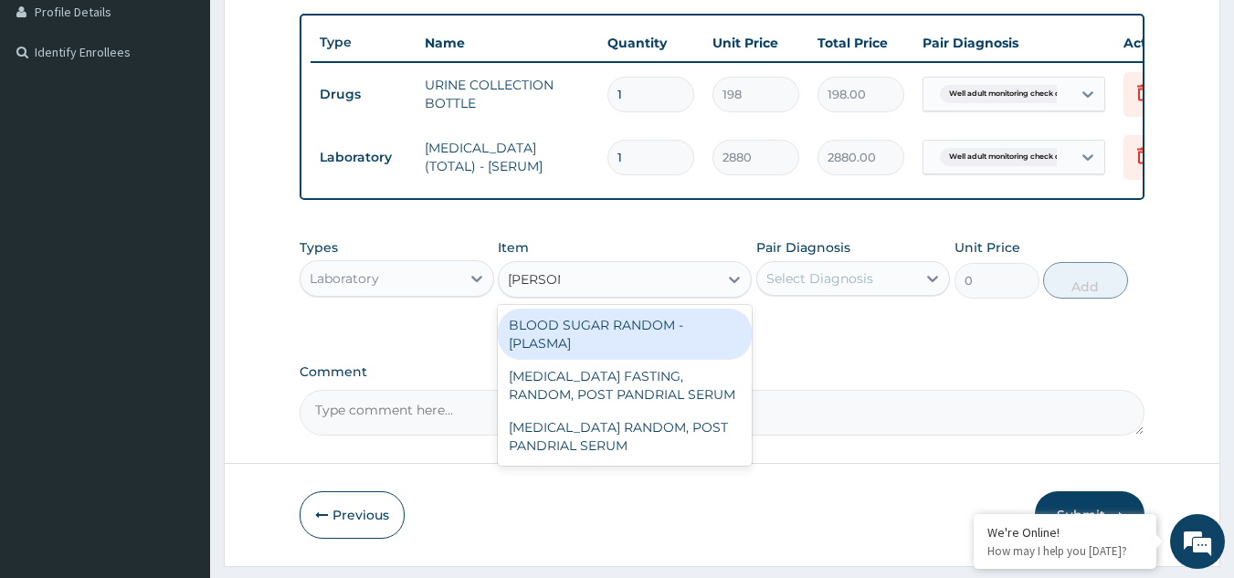
type input "RANDOM"
click at [612, 337] on div "BLOOD SUGAR RANDOM - [PLASMA]" at bounding box center [625, 334] width 254 height 51
type input "1800"
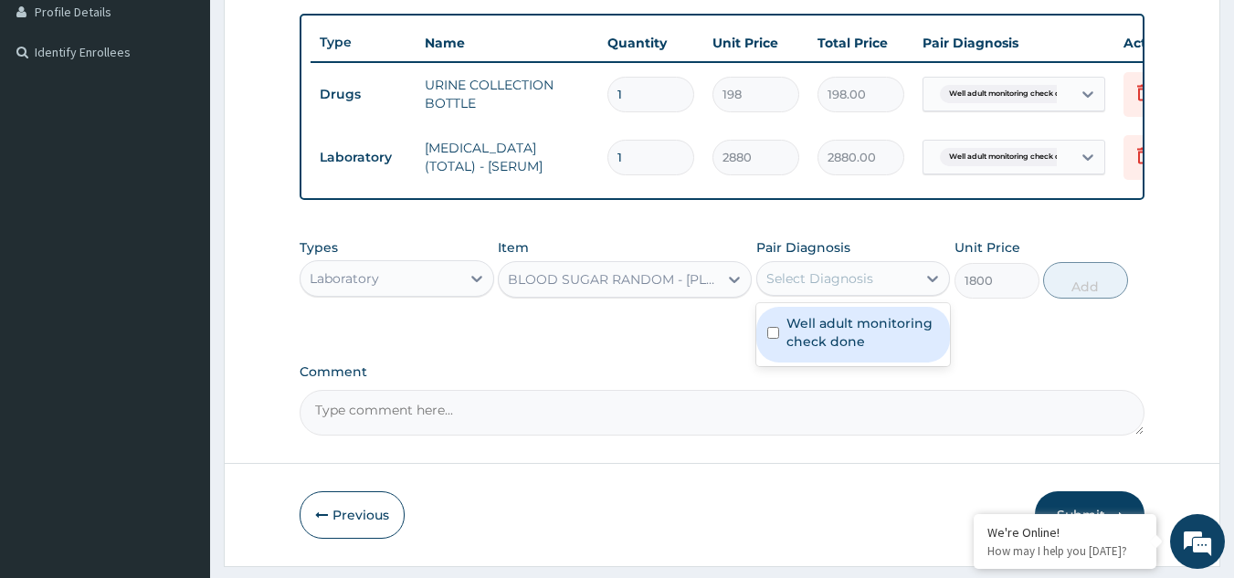
click at [802, 288] on div "Select Diagnosis" at bounding box center [820, 279] width 107 height 18
click at [809, 342] on label "Well adult monitoring check done" at bounding box center [863, 332] width 153 height 37
checkbox input "true"
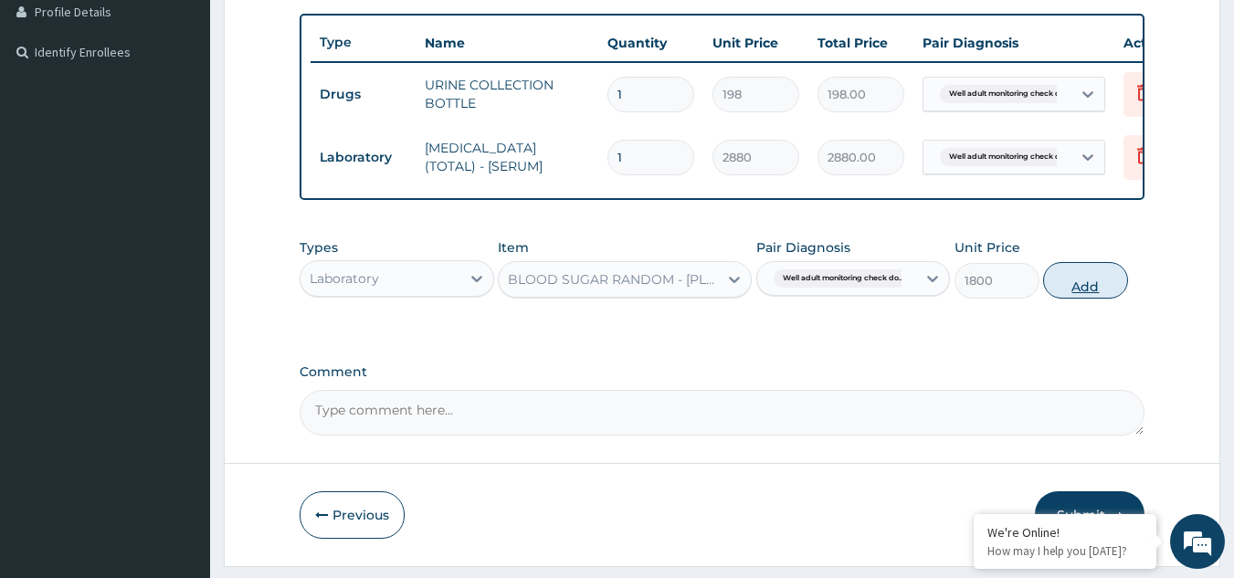
click at [1092, 297] on button "Add" at bounding box center [1085, 280] width 85 height 37
type input "0"
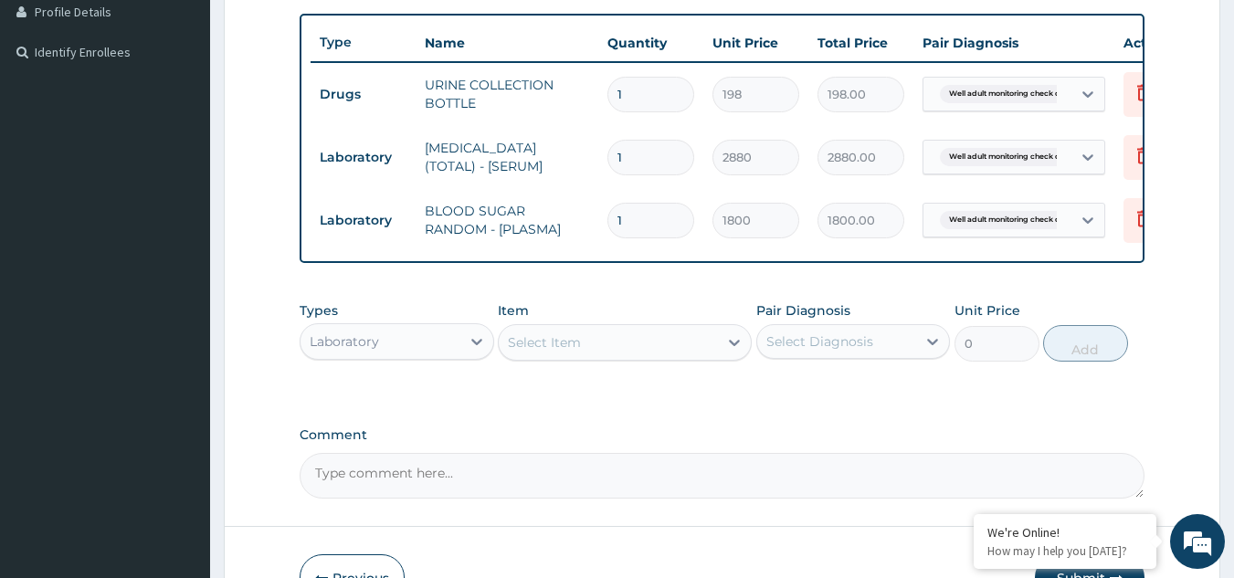
click at [613, 345] on div "Select Item" at bounding box center [608, 342] width 219 height 29
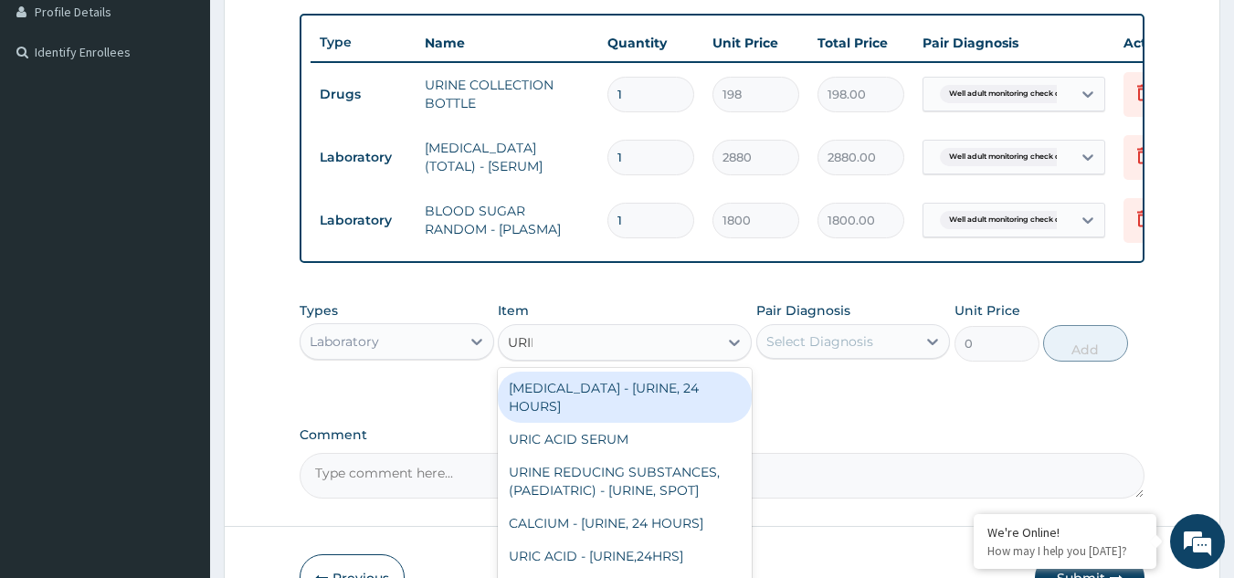
type input "URINA"
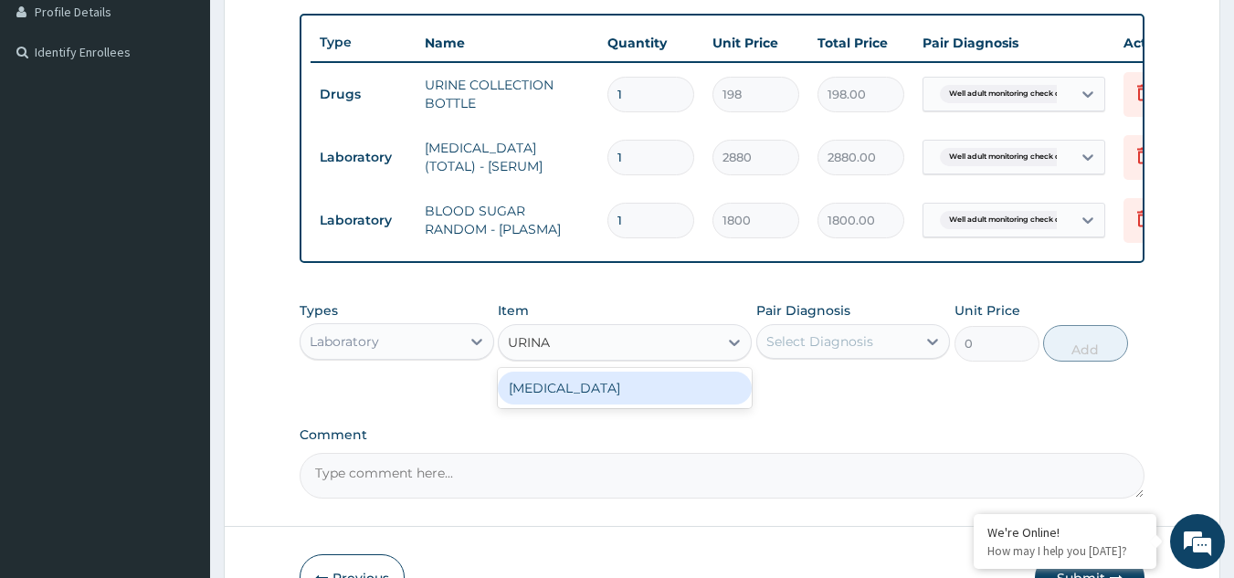
type input "1531.875"
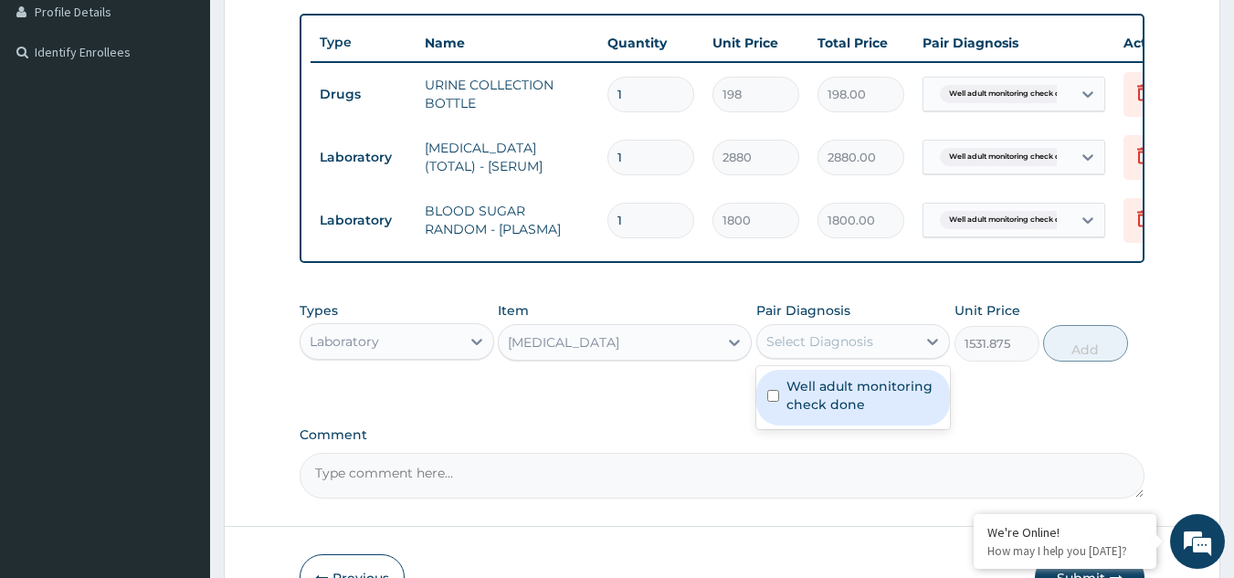
click at [834, 351] on div "Select Diagnosis" at bounding box center [820, 342] width 107 height 18
click at [817, 426] on div "Well adult monitoring check done" at bounding box center [853, 398] width 195 height 56
checkbox input "true"
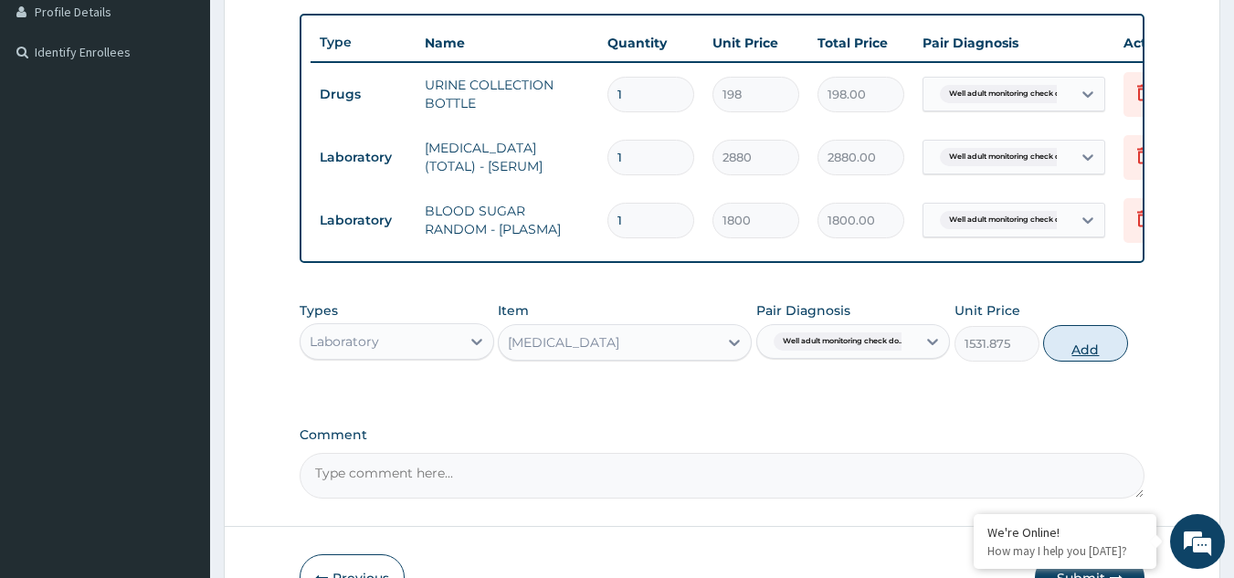
click at [1077, 351] on button "Add" at bounding box center [1085, 343] width 85 height 37
type input "0"
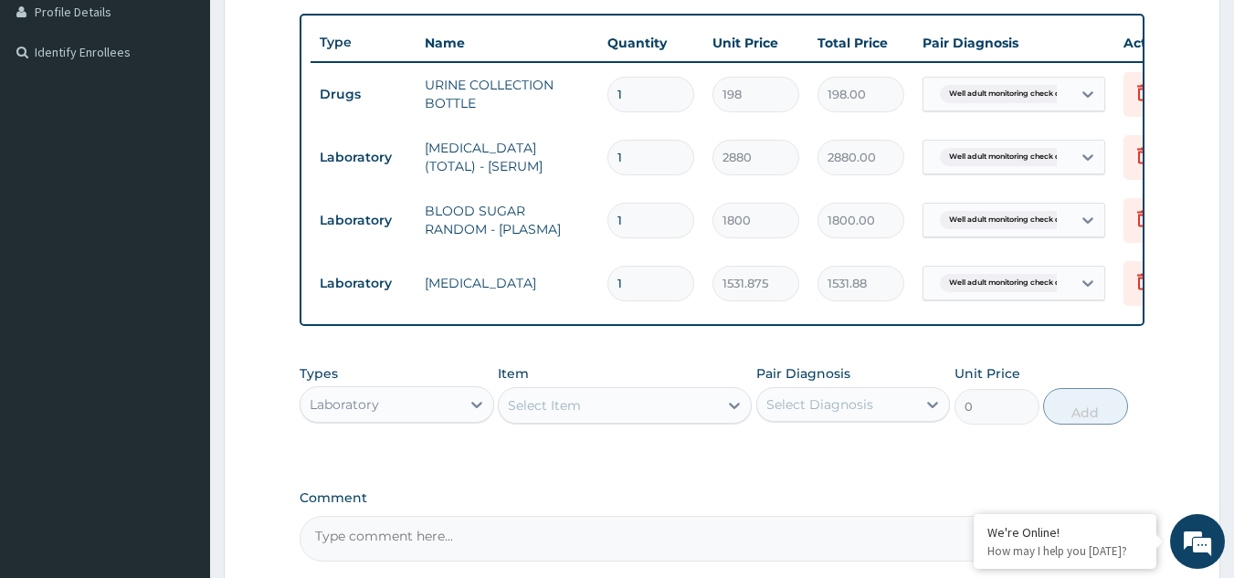
click at [588, 397] on div "Item Select Item" at bounding box center [625, 395] width 254 height 60
click at [582, 419] on div "Select Item" at bounding box center [608, 405] width 219 height 29
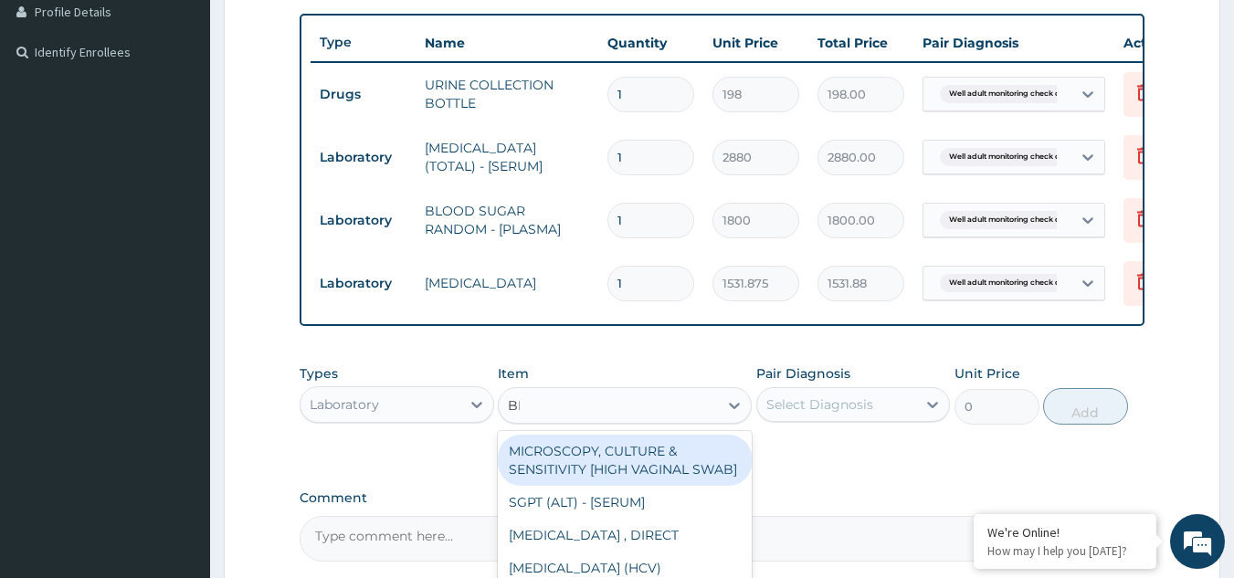
type input "BMI"
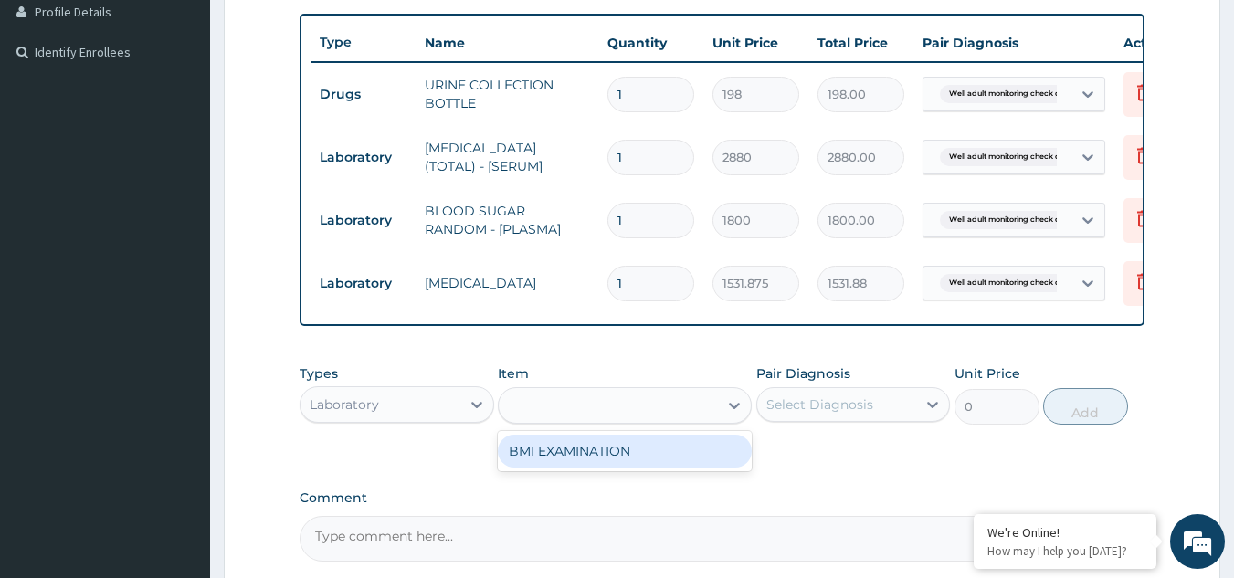
type input "1225.5"
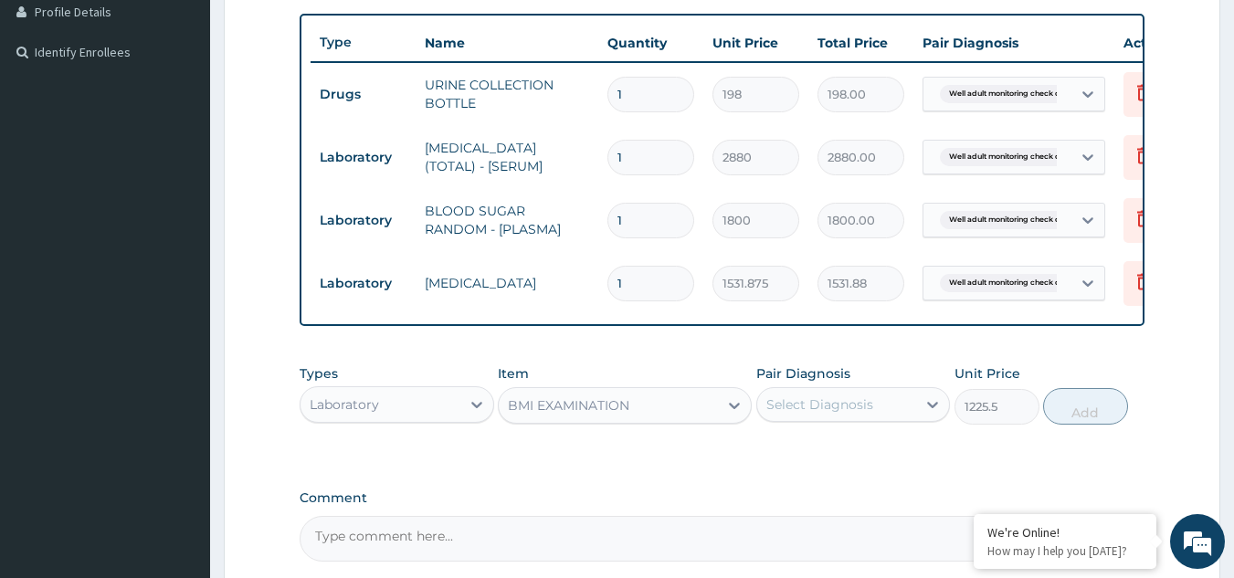
click at [880, 418] on div "Select Diagnosis" at bounding box center [837, 404] width 160 height 29
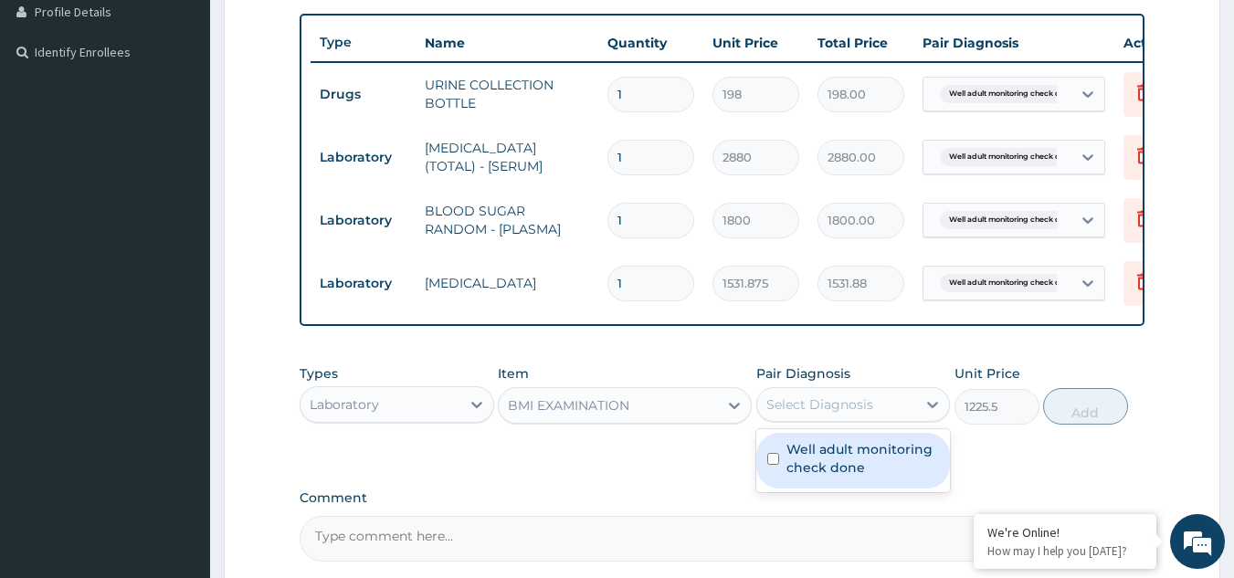
click at [856, 469] on label "Well adult monitoring check done" at bounding box center [863, 458] width 153 height 37
checkbox input "true"
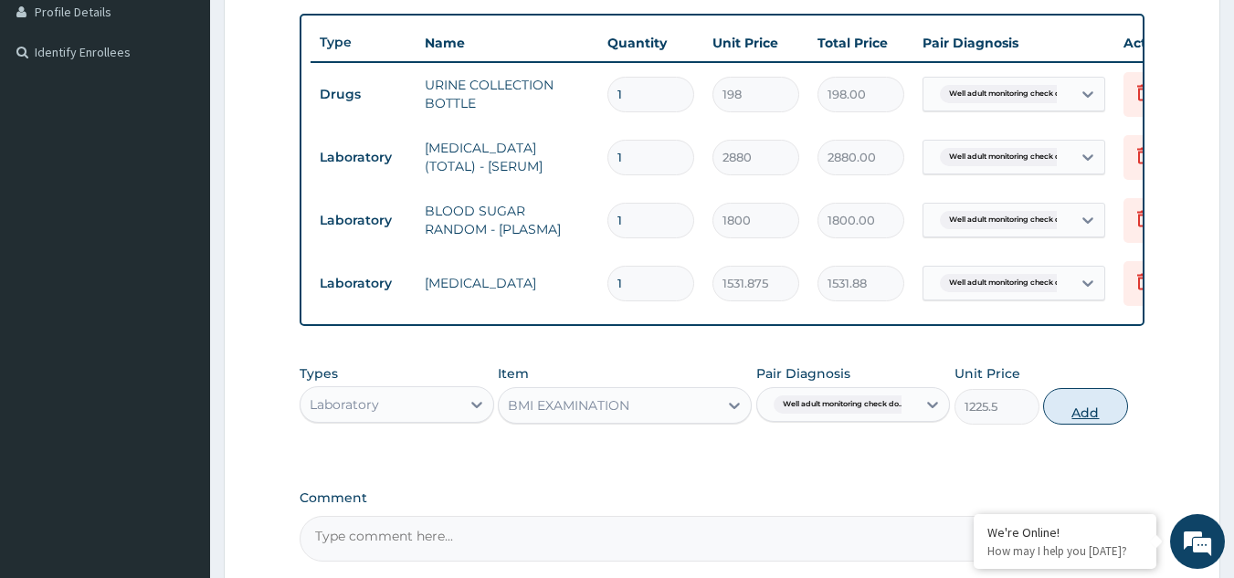
click at [1097, 413] on button "Add" at bounding box center [1085, 406] width 85 height 37
type input "0"
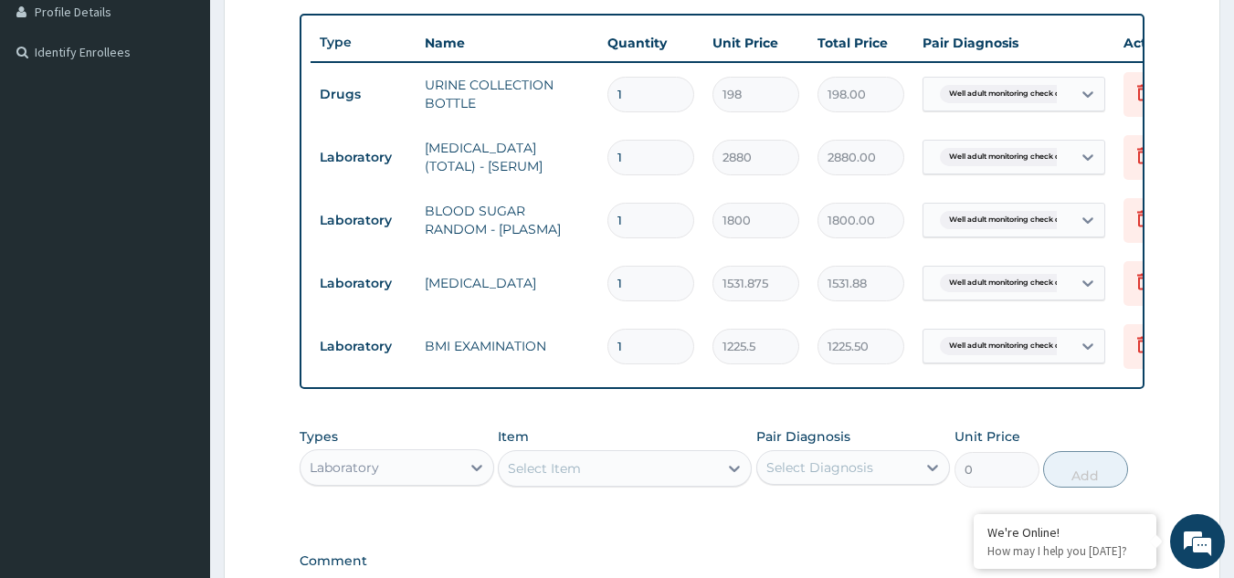
click at [646, 476] on div "Select Item" at bounding box center [608, 468] width 219 height 29
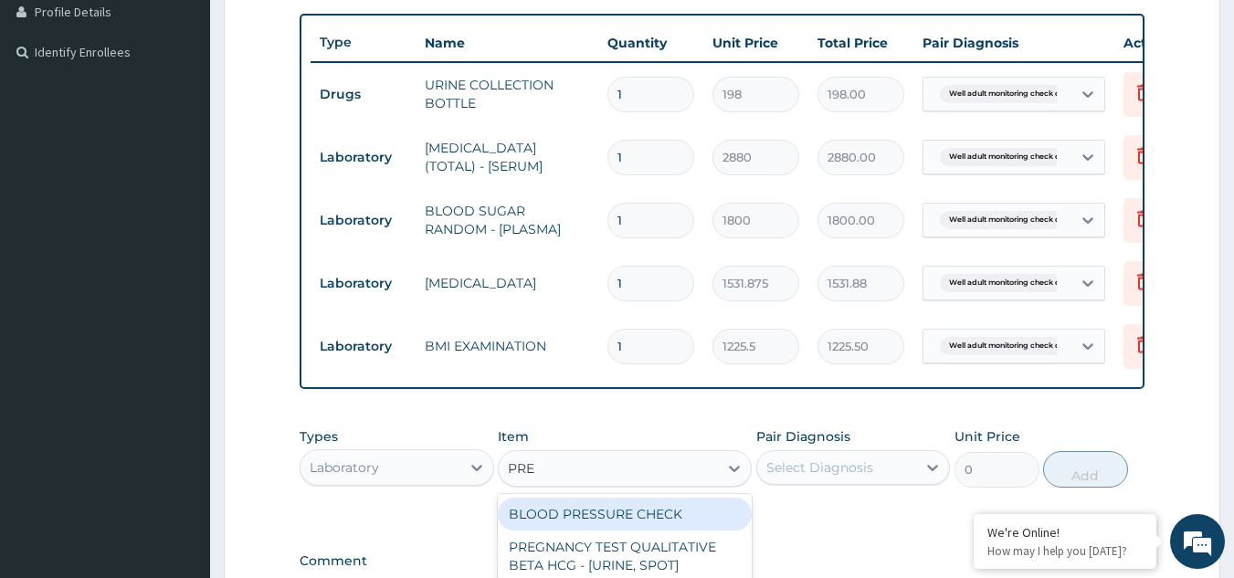
type input "PRES"
type input "1225.5"
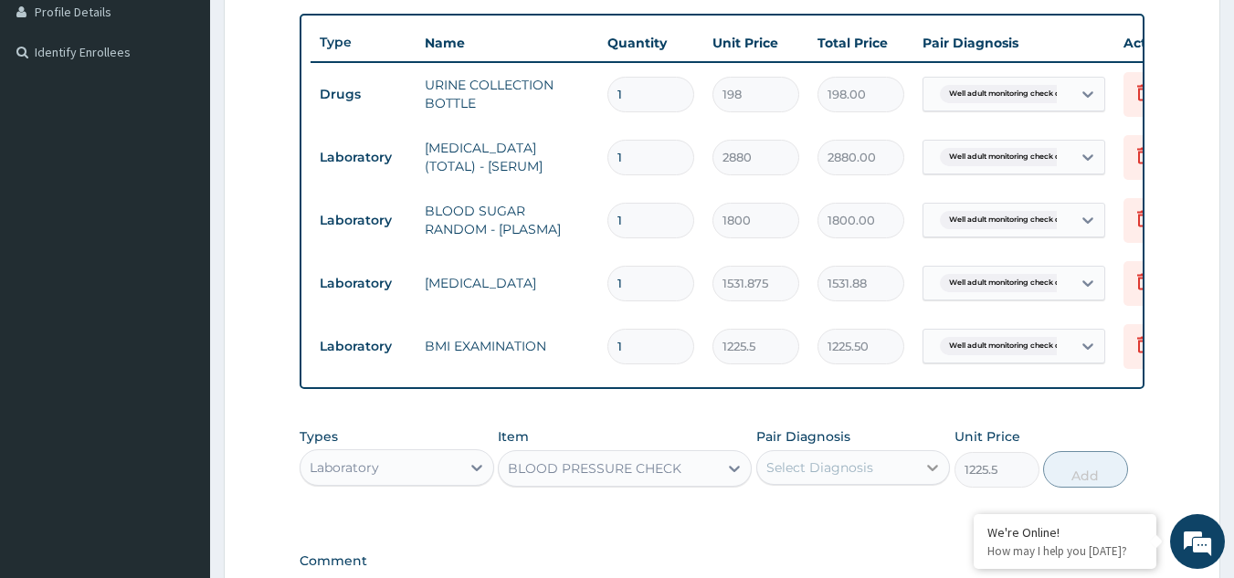
click at [918, 482] on div at bounding box center [932, 467] width 33 height 33
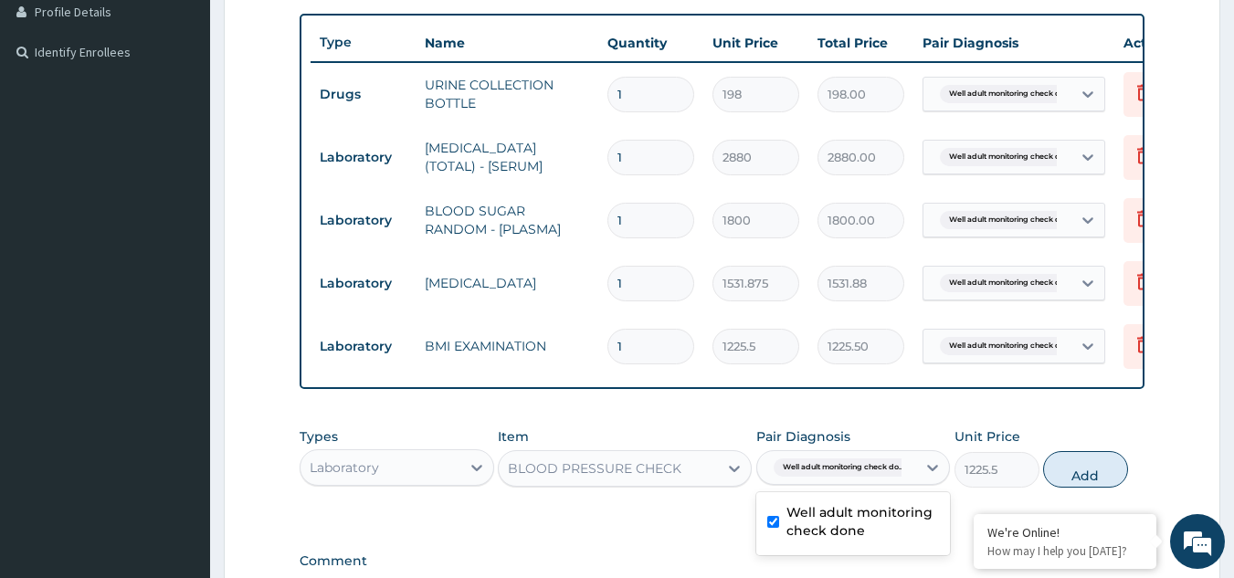
click at [838, 520] on label "Well adult monitoring check done" at bounding box center [863, 521] width 153 height 37
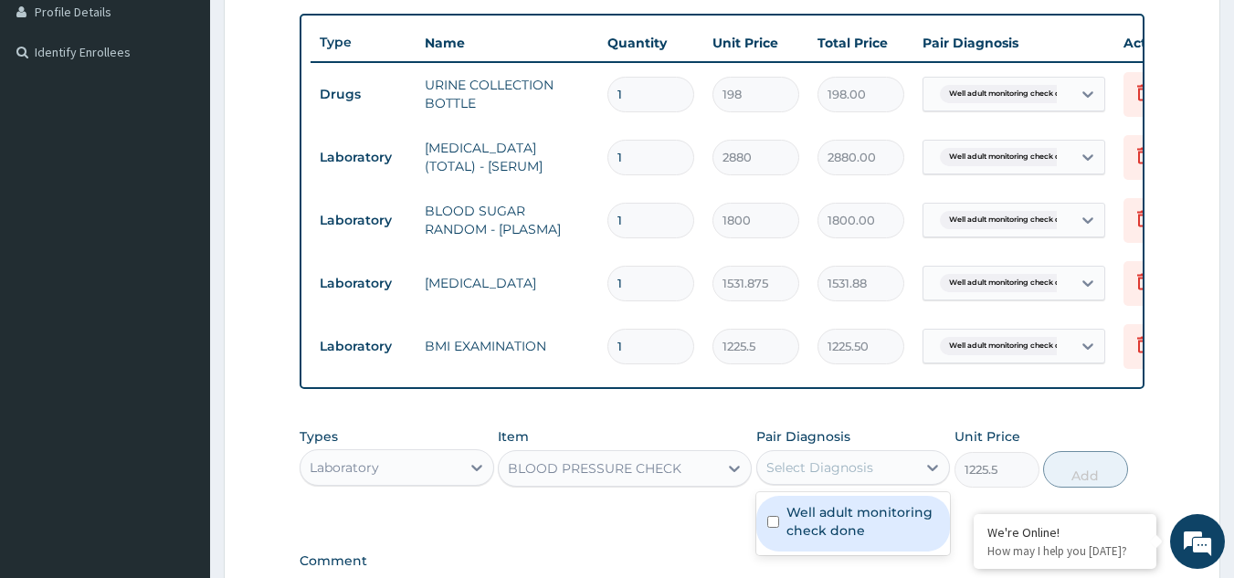
click at [838, 521] on label "Well adult monitoring check done" at bounding box center [863, 521] width 153 height 37
checkbox input "true"
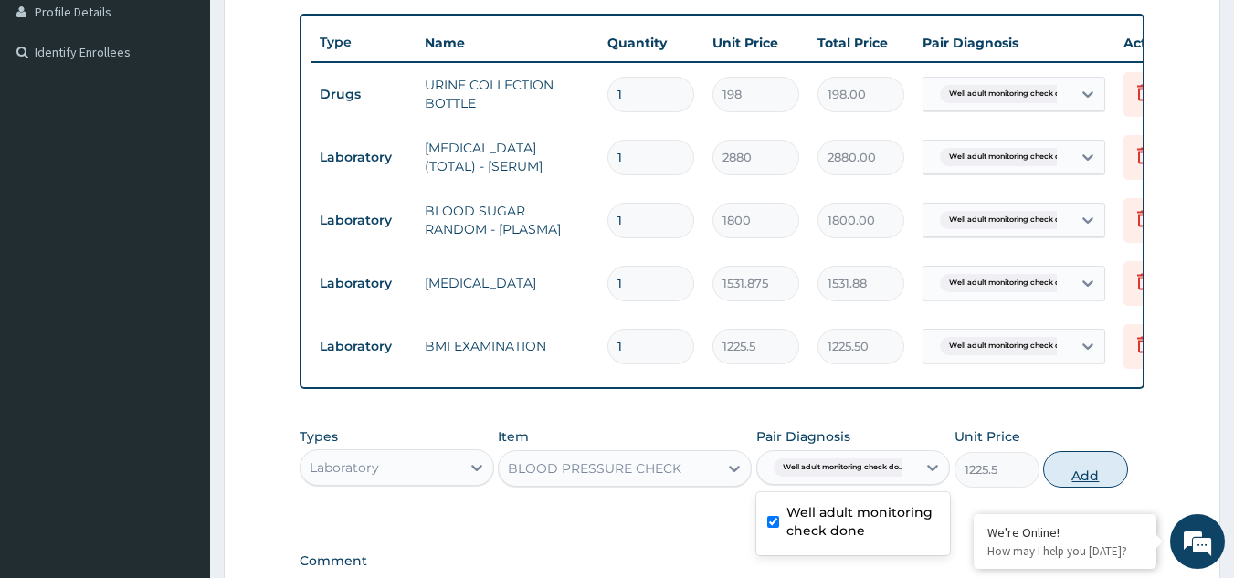
click at [1063, 487] on button "Add" at bounding box center [1085, 469] width 85 height 37
type input "0"
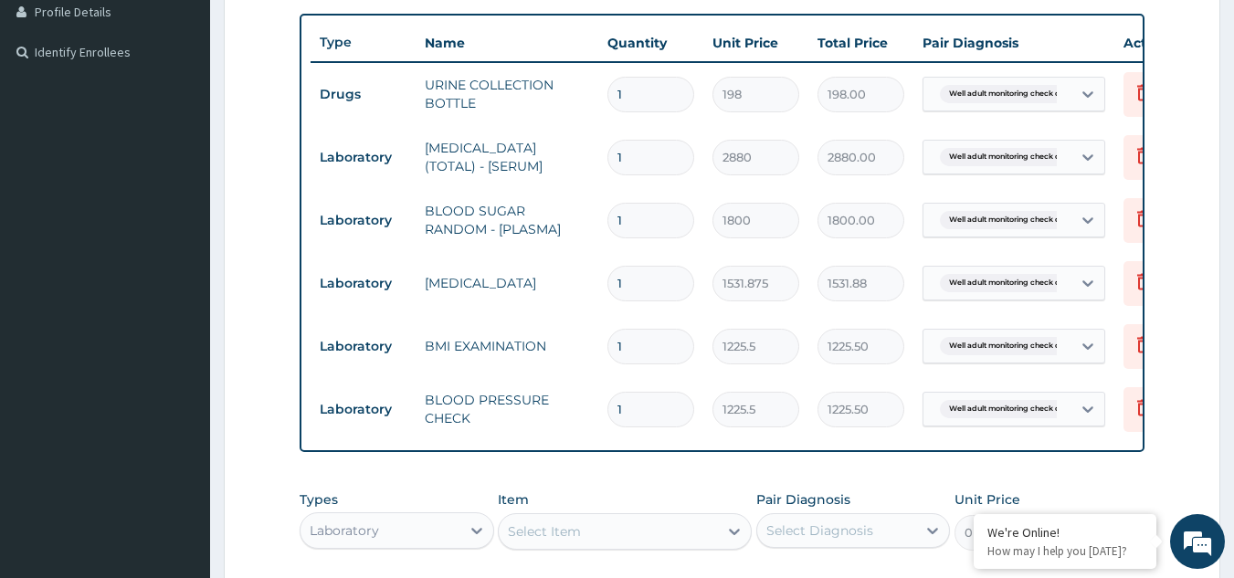
click at [593, 546] on div "Select Item" at bounding box center [608, 531] width 219 height 29
type input "PHYS"
type input "1225.5"
click at [888, 534] on div "Select Diagnosis" at bounding box center [837, 530] width 160 height 29
checkbox input "true"
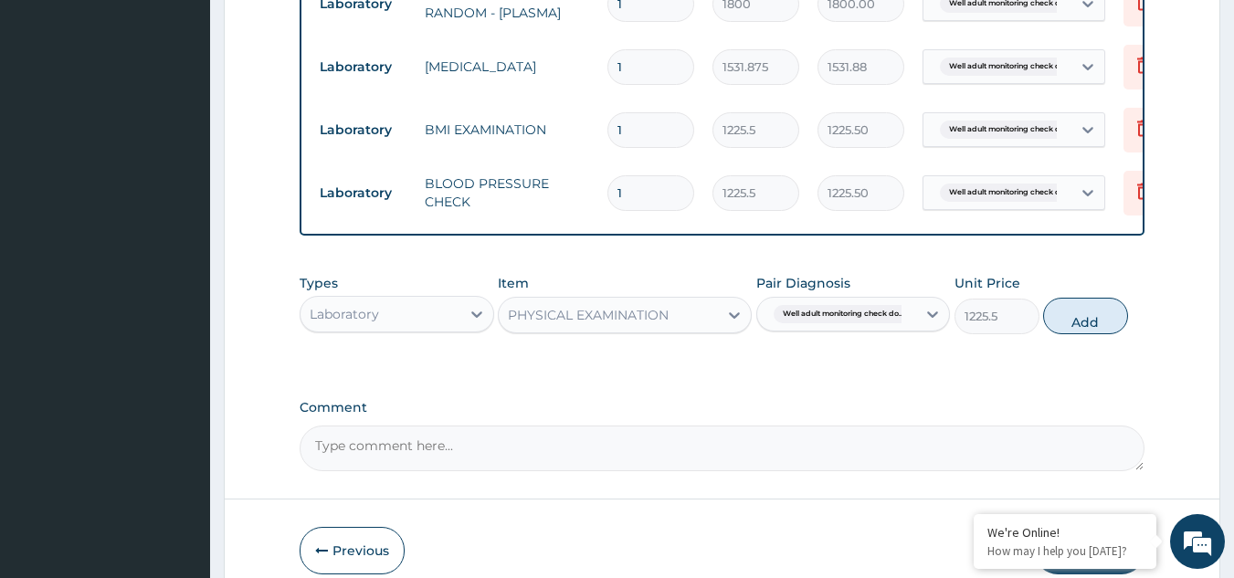
scroll to position [714, 0]
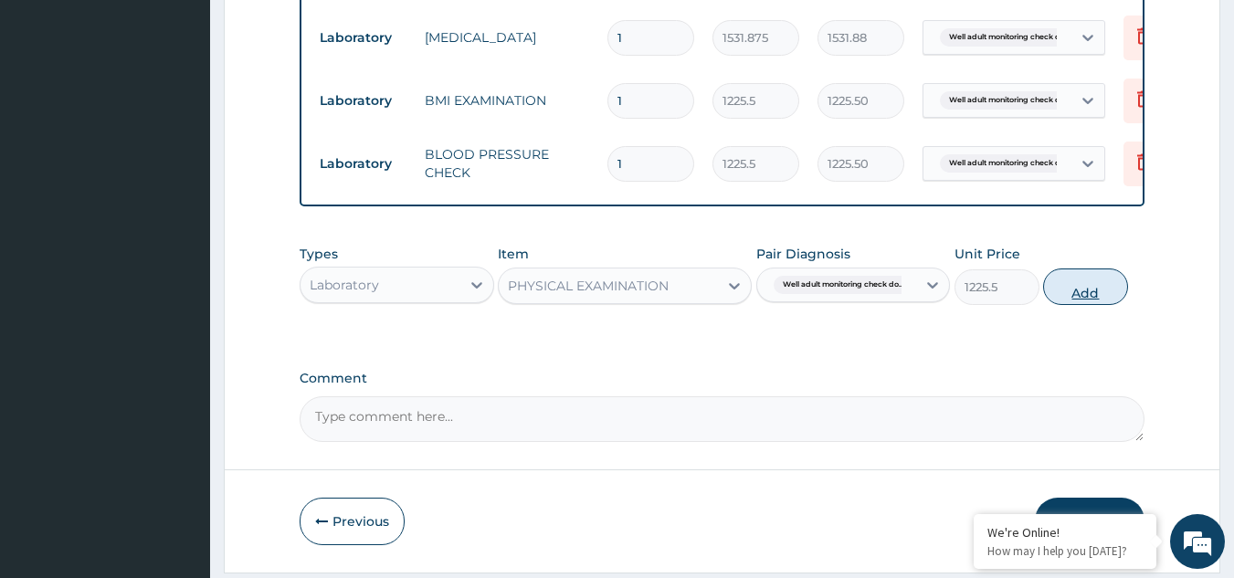
click at [1068, 301] on button "Add" at bounding box center [1085, 287] width 85 height 37
type input "0"
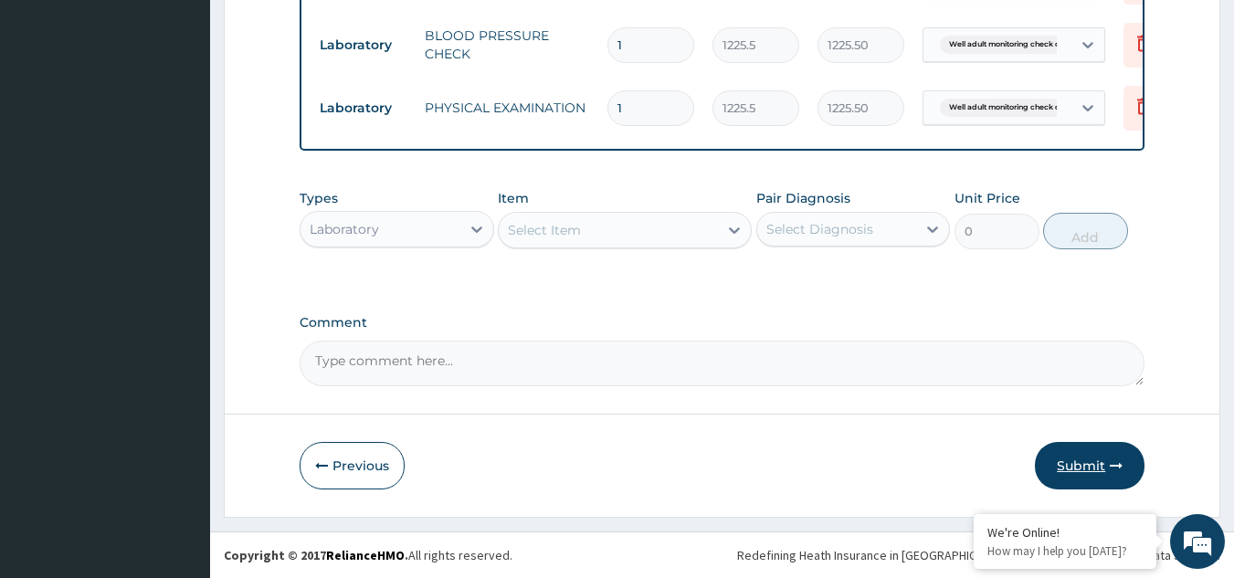
click at [1115, 448] on button "Submit" at bounding box center [1090, 466] width 110 height 48
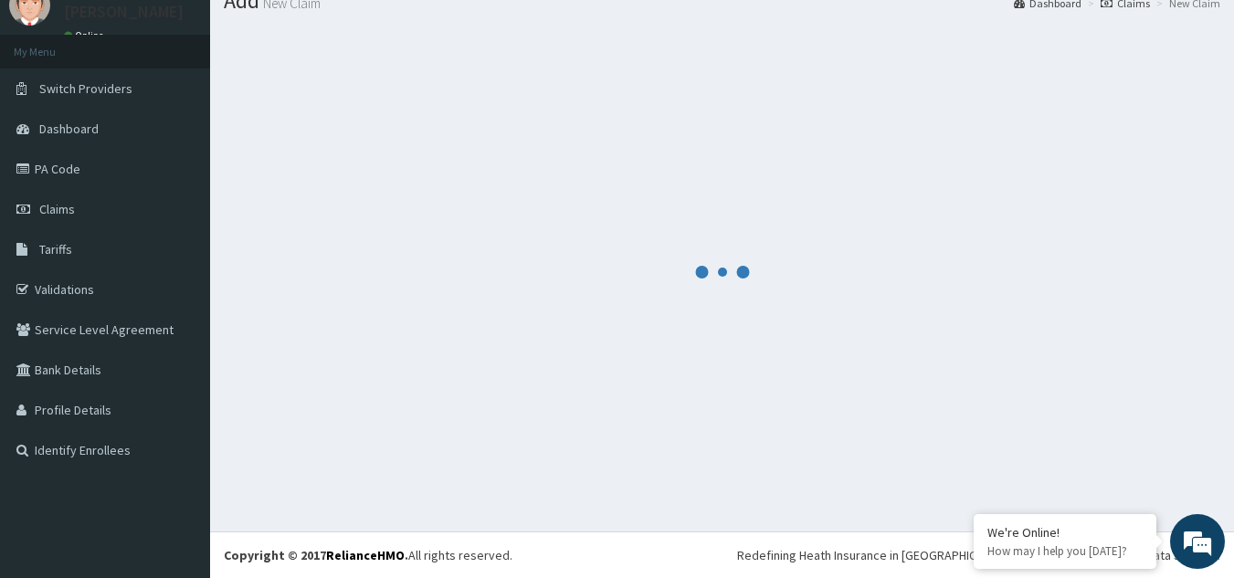
scroll to position [70, 0]
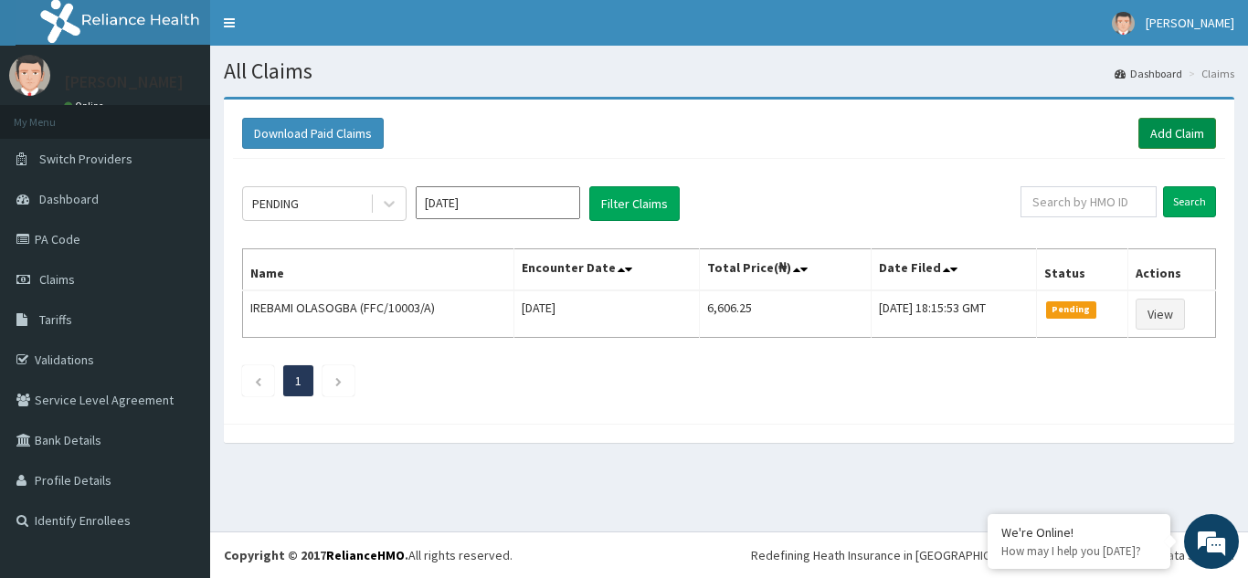
click at [1151, 149] on link "Add Claim" at bounding box center [1177, 133] width 78 height 31
click at [1163, 132] on link "Add Claim" at bounding box center [1177, 133] width 78 height 31
click at [1156, 133] on link "Add Claim" at bounding box center [1177, 133] width 78 height 31
click at [1159, 141] on link "Add Claim" at bounding box center [1177, 133] width 78 height 31
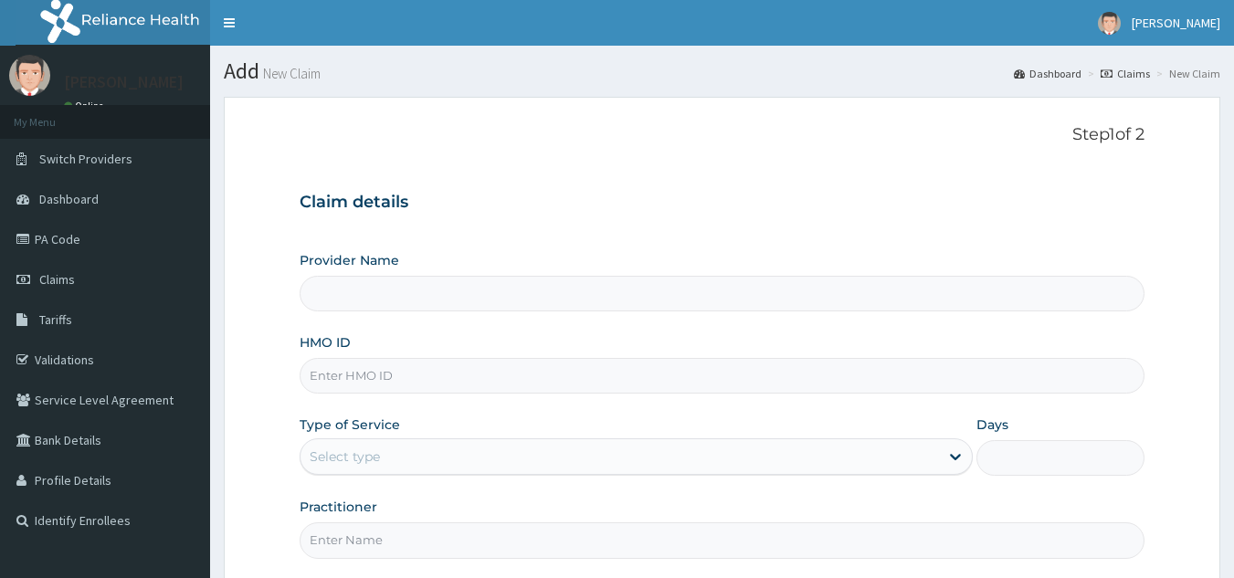
click at [470, 381] on input "HMO ID" at bounding box center [723, 376] width 846 height 36
paste input "SBG/10642/A"
type input "SBG/10642/A"
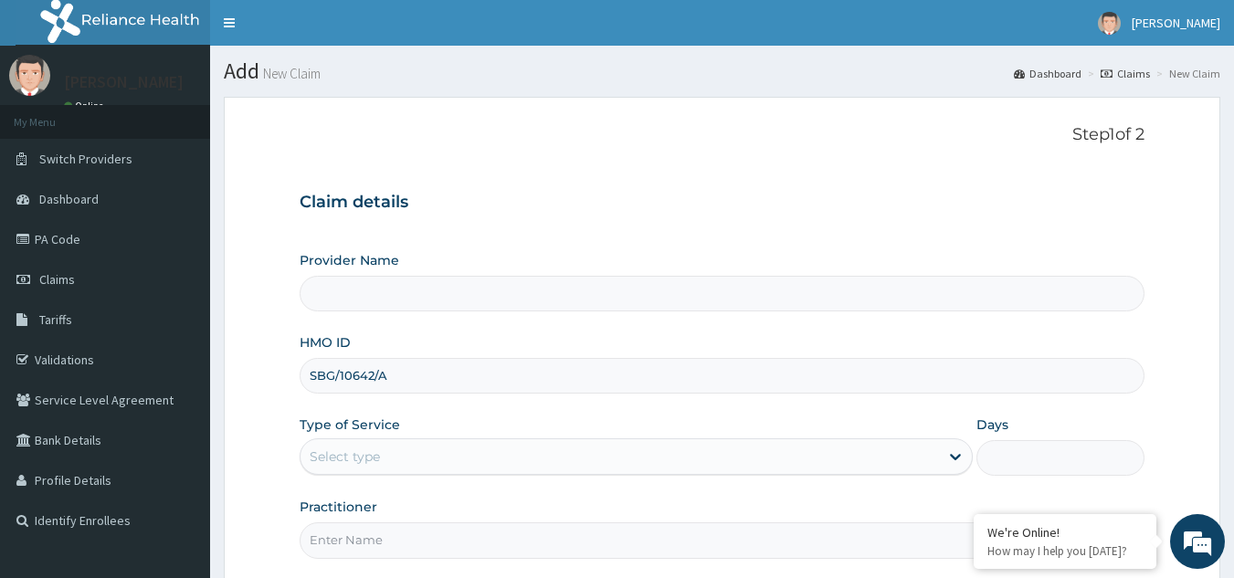
type input "Reliance Family Clinics (RFC) - [GEOGRAPHIC_DATA]"
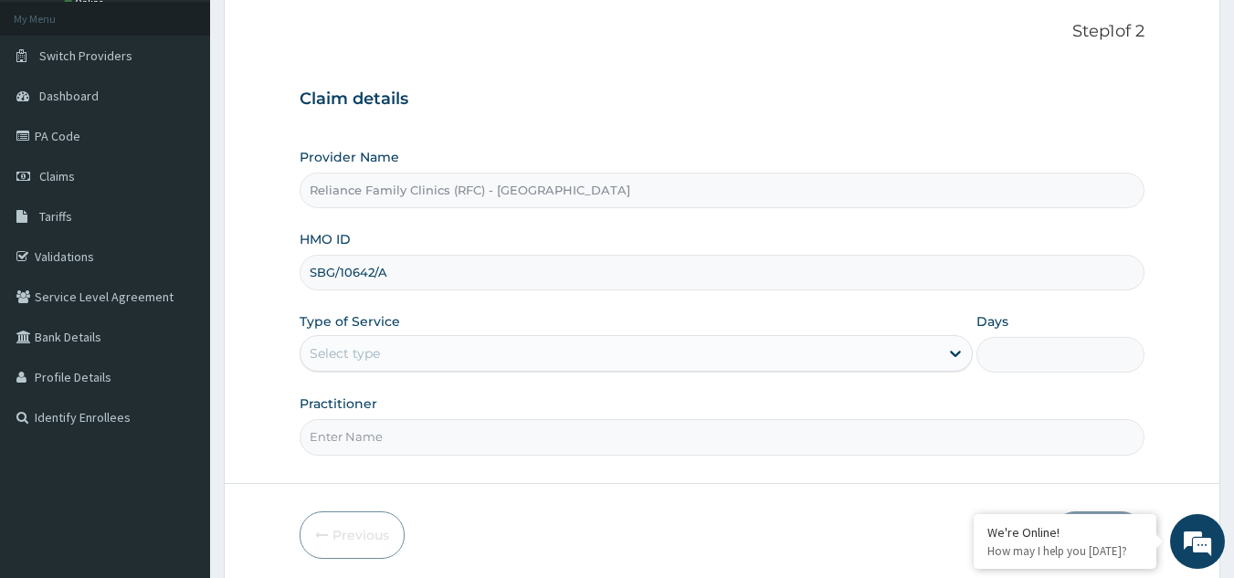
scroll to position [173, 0]
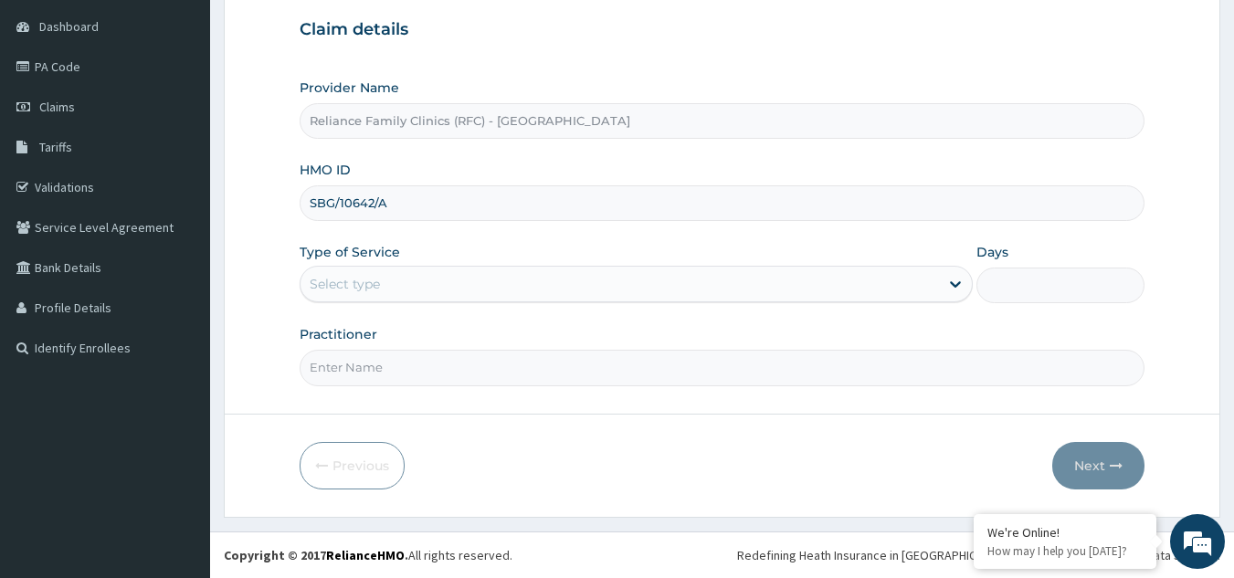
type input "SBG/10642/A"
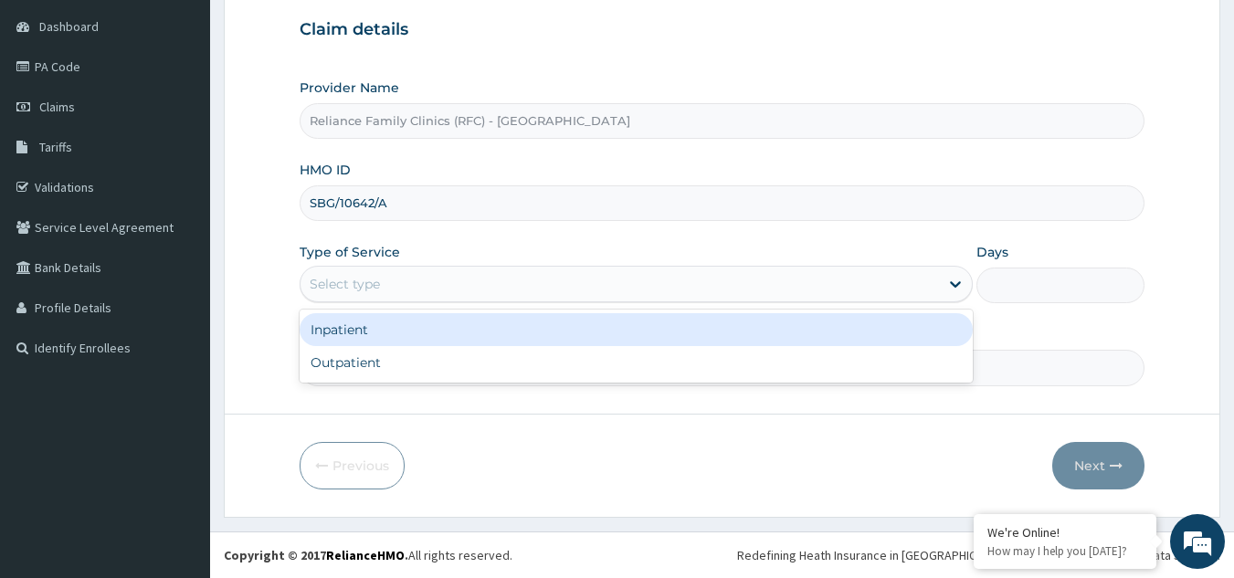
click at [491, 278] on div "Select type" at bounding box center [620, 284] width 639 height 29
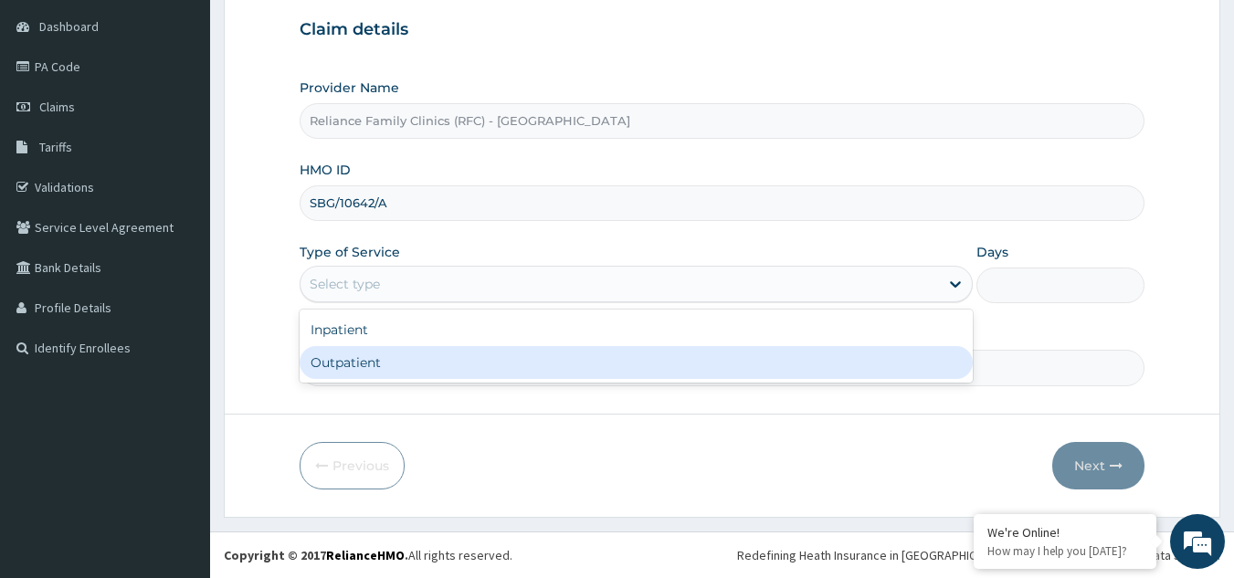
click at [478, 376] on div "Outpatient" at bounding box center [636, 362] width 673 height 33
type input "1"
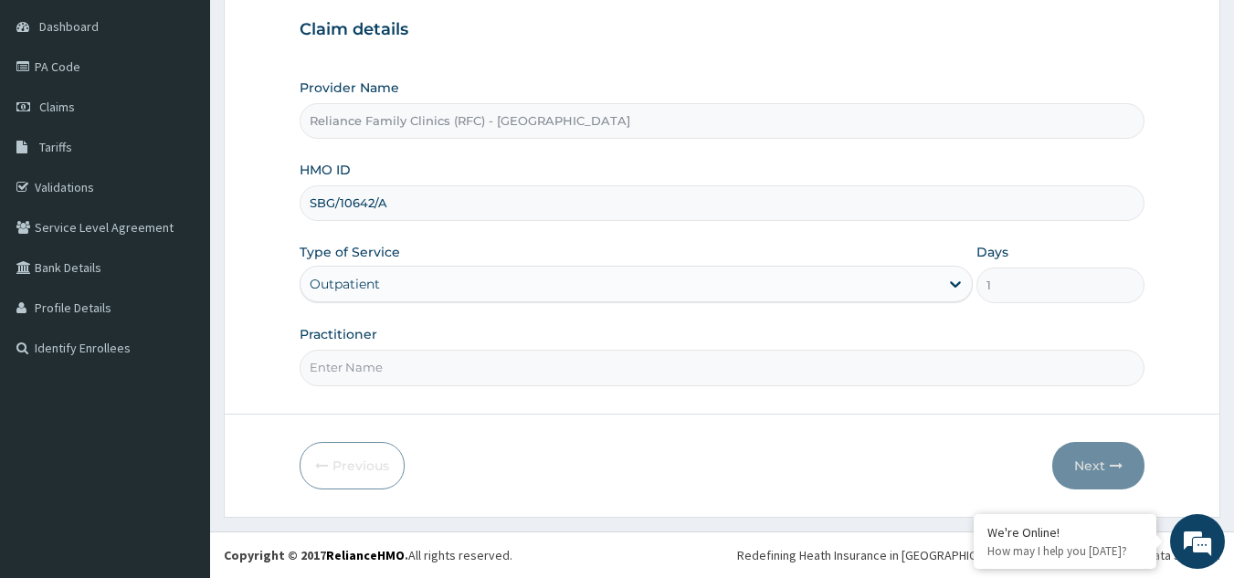
click at [478, 376] on input "Practitioner" at bounding box center [723, 368] width 846 height 36
type input "LOCUM"
click at [1067, 464] on button "Next" at bounding box center [1098, 466] width 92 height 48
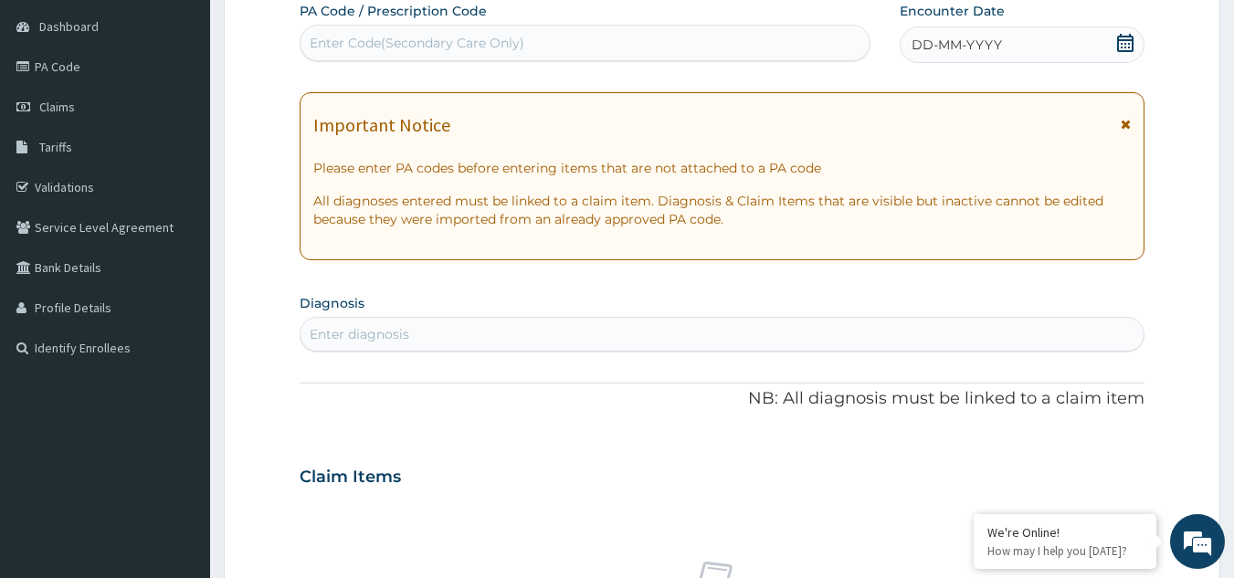
click at [589, 330] on div "Enter diagnosis" at bounding box center [723, 334] width 844 height 29
type input "WELL ADULT"
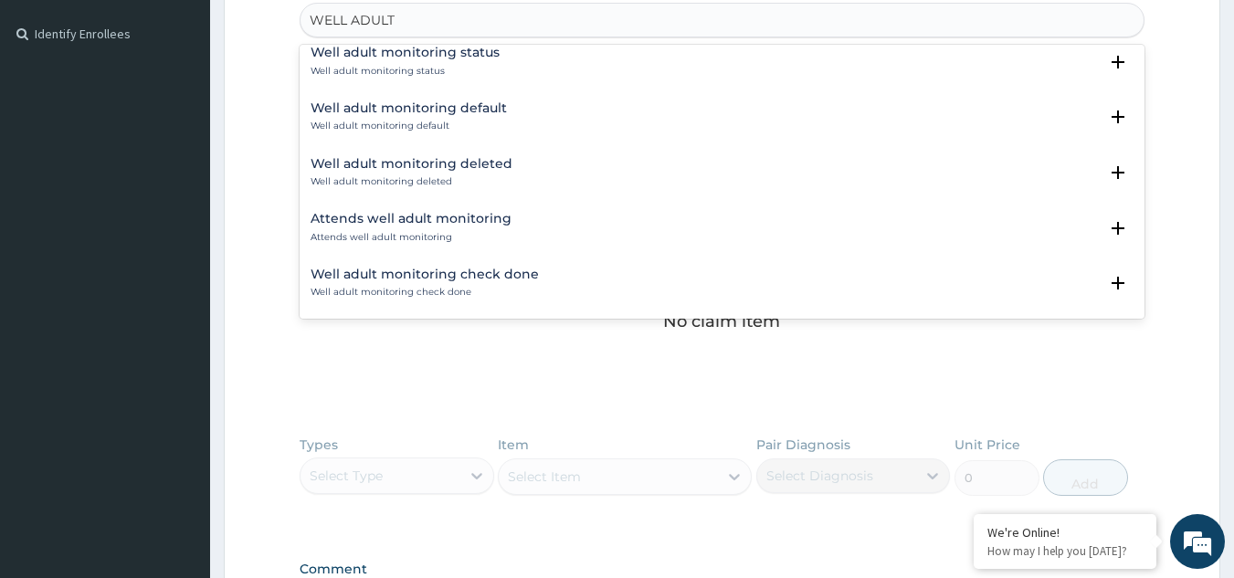
scroll to position [478, 0]
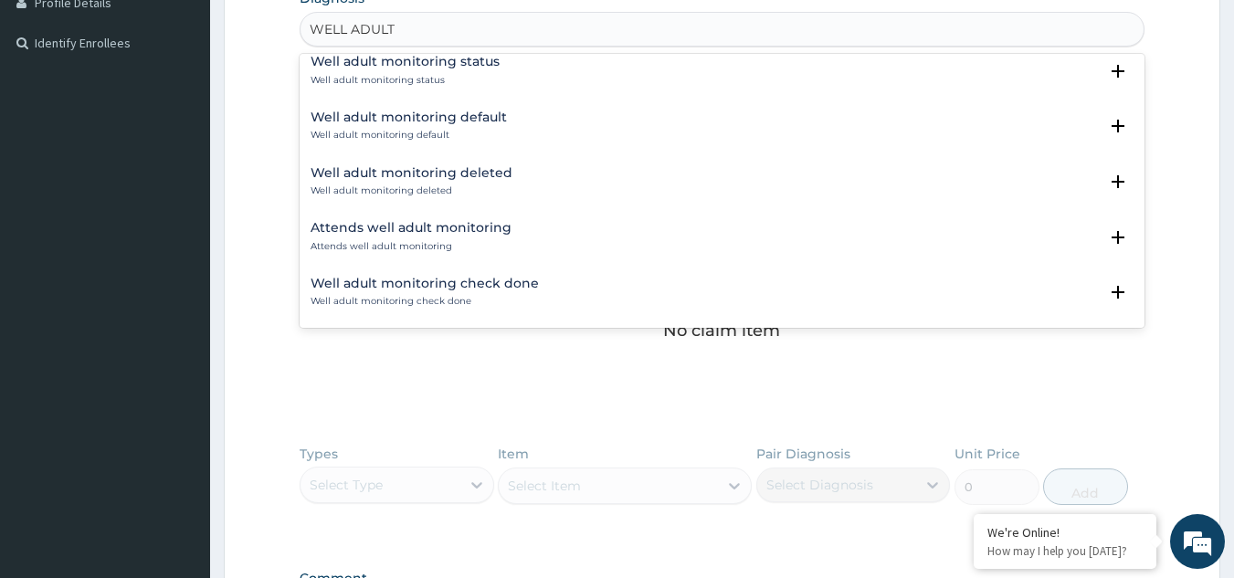
click at [491, 287] on h4 "Well adult monitoring check done" at bounding box center [425, 284] width 228 height 14
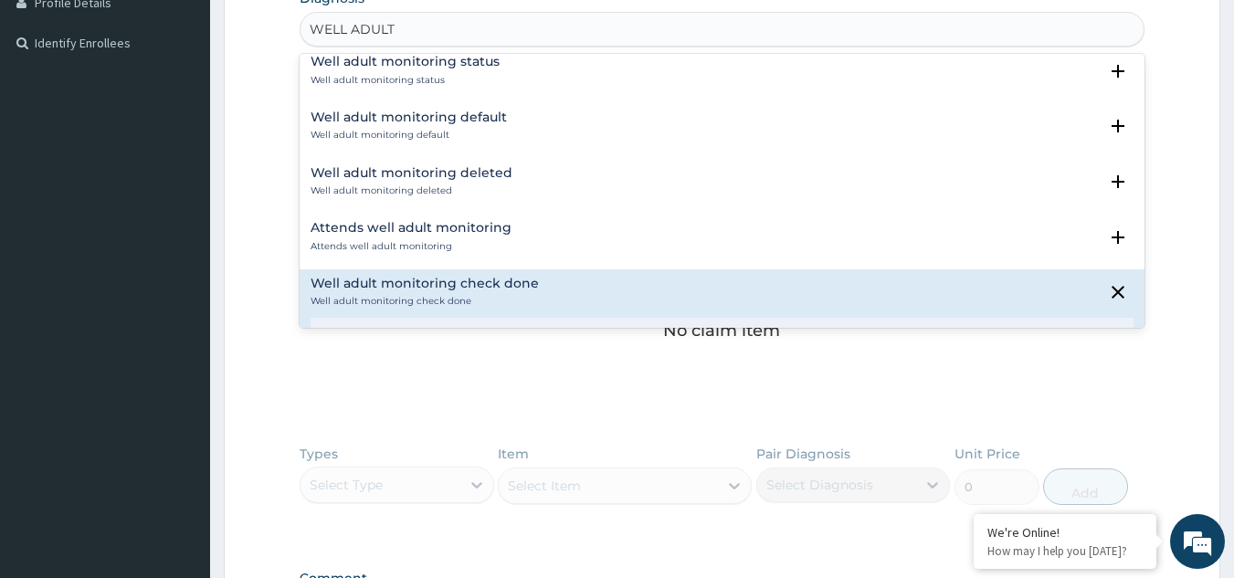
scroll to position [292, 0]
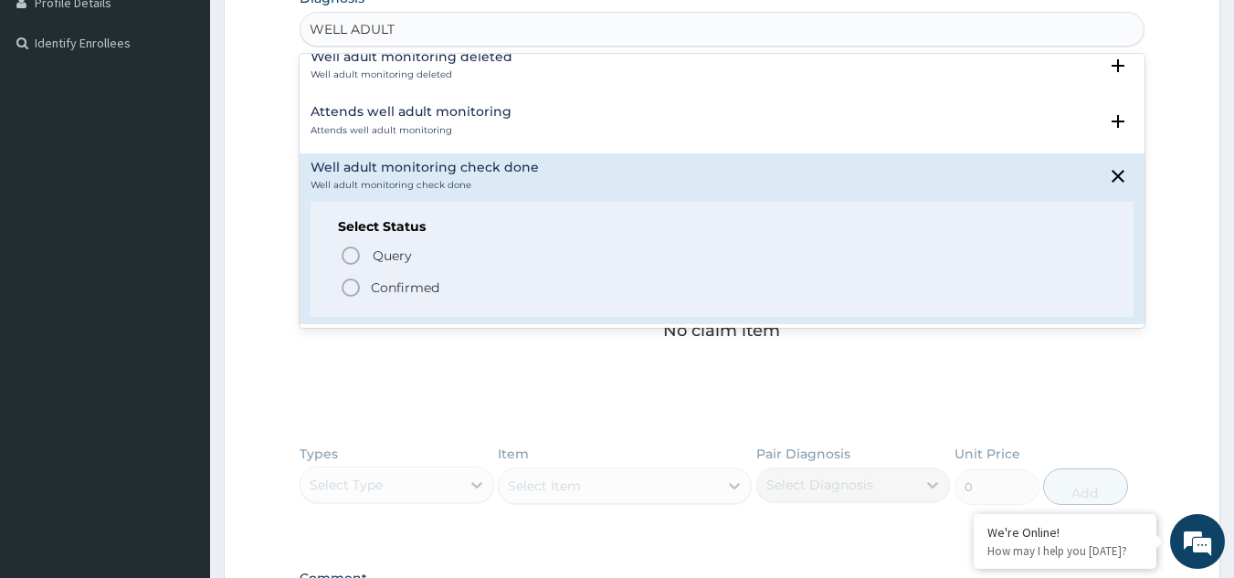
click at [379, 281] on p "Confirmed" at bounding box center [405, 288] width 69 height 18
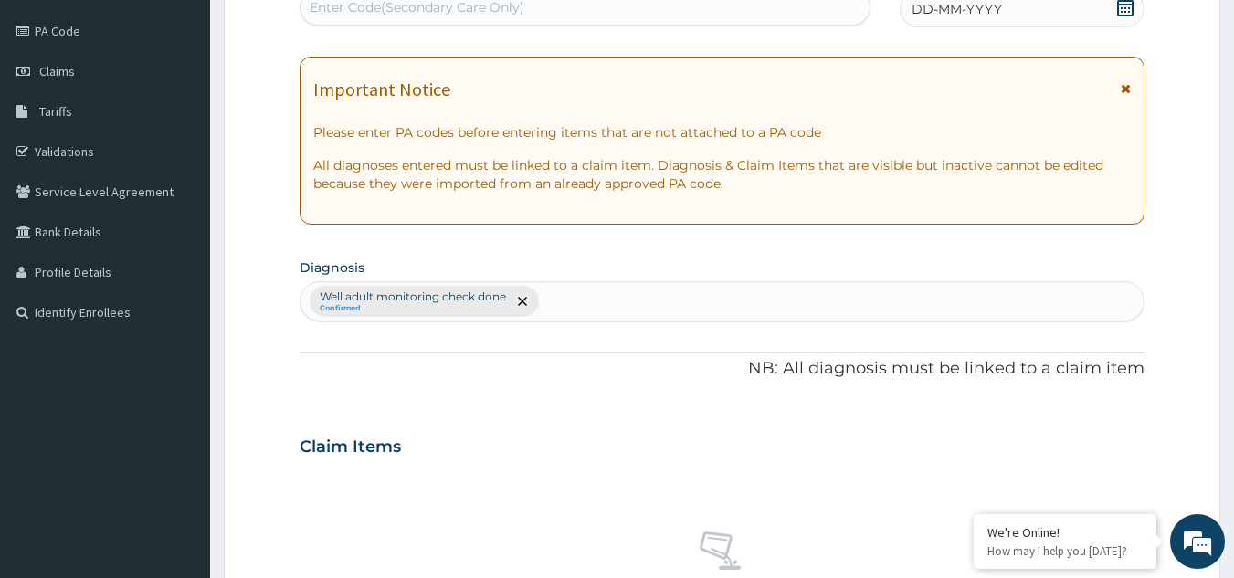
scroll to position [0, 0]
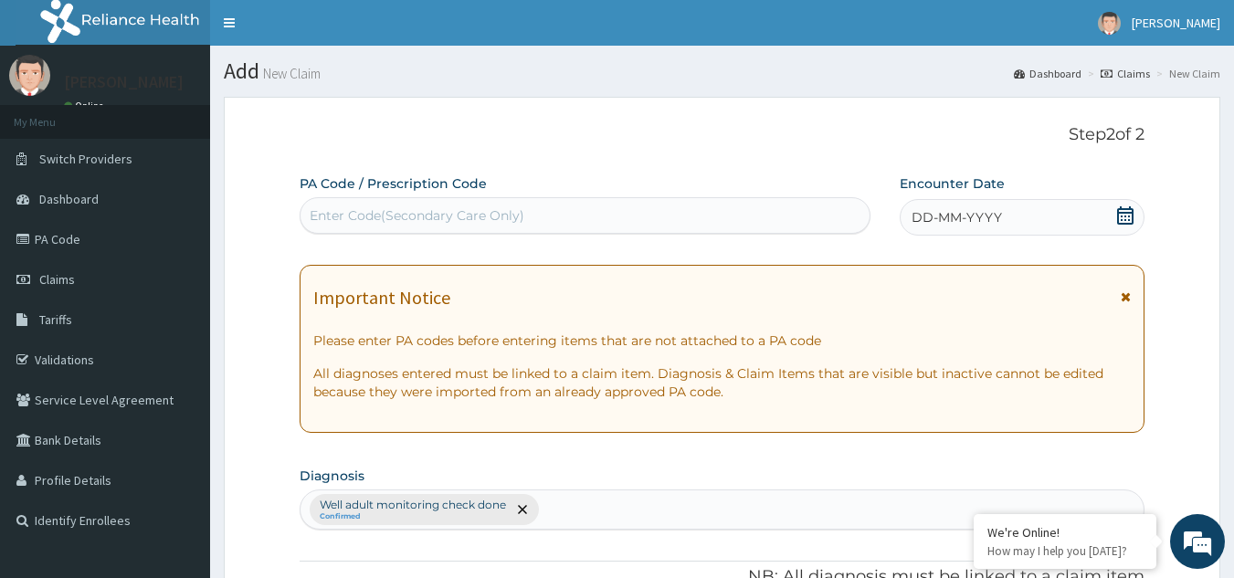
click at [1076, 220] on div "DD-MM-YYYY" at bounding box center [1022, 217] width 245 height 37
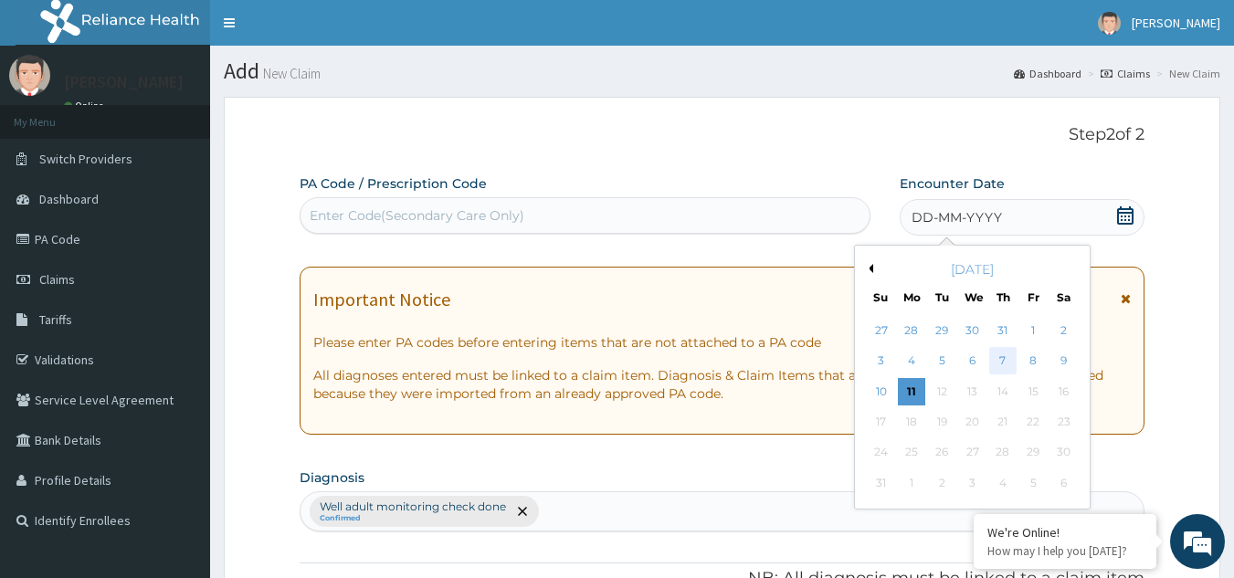
click at [1005, 364] on div "7" at bounding box center [1002, 361] width 27 height 27
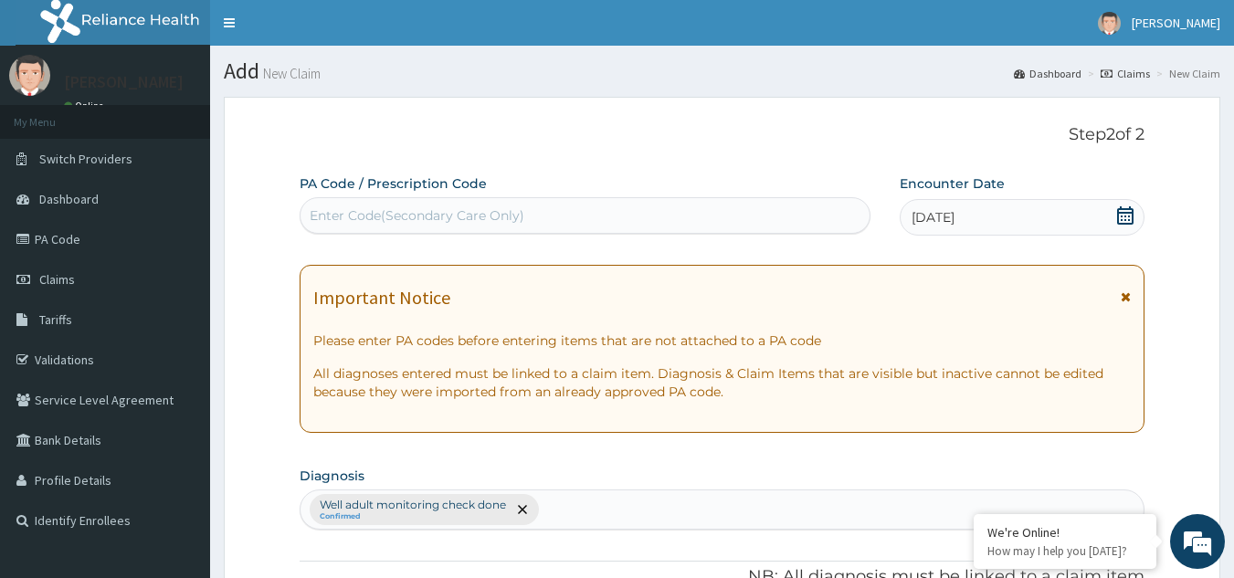
click at [1119, 212] on icon at bounding box center [1125, 215] width 16 height 18
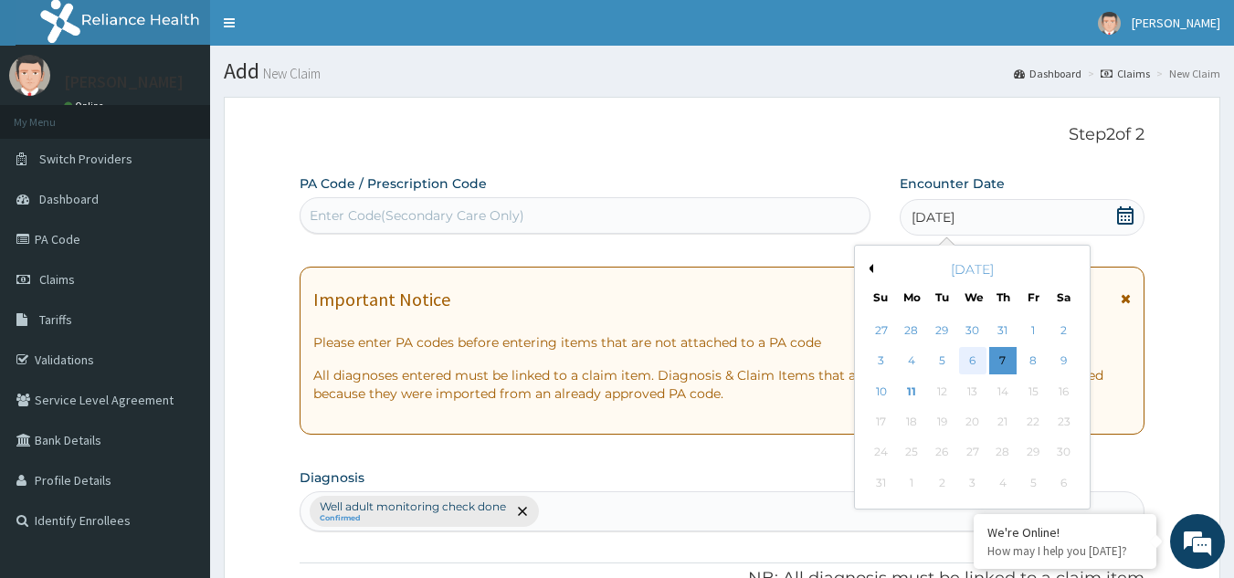
click at [978, 359] on div "6" at bounding box center [972, 361] width 27 height 27
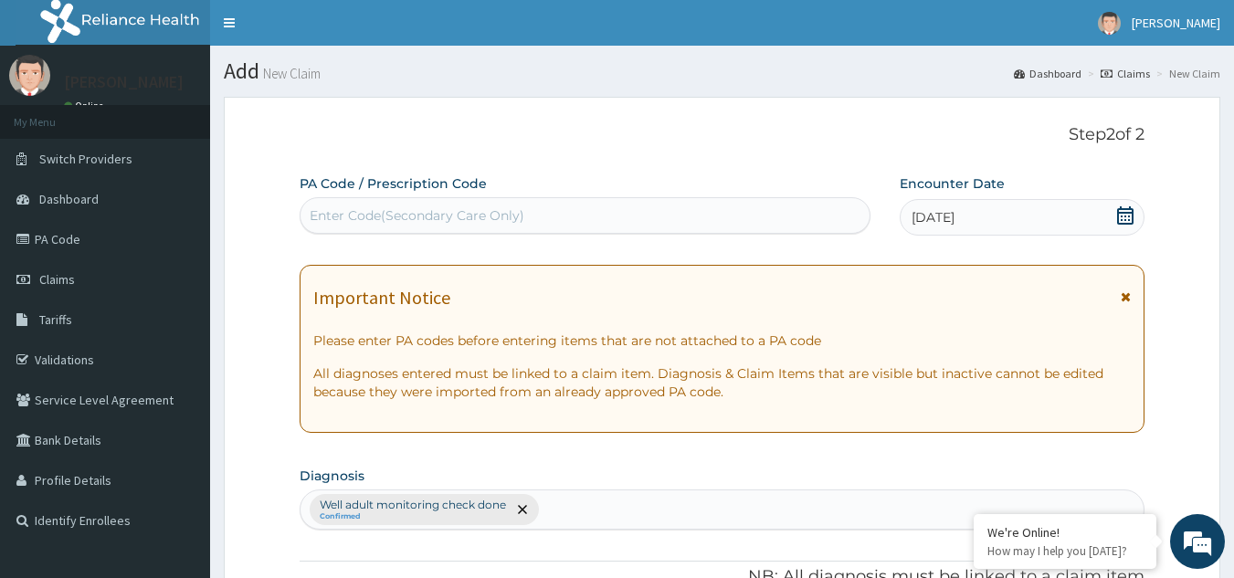
click at [1127, 295] on icon at bounding box center [1126, 297] width 10 height 13
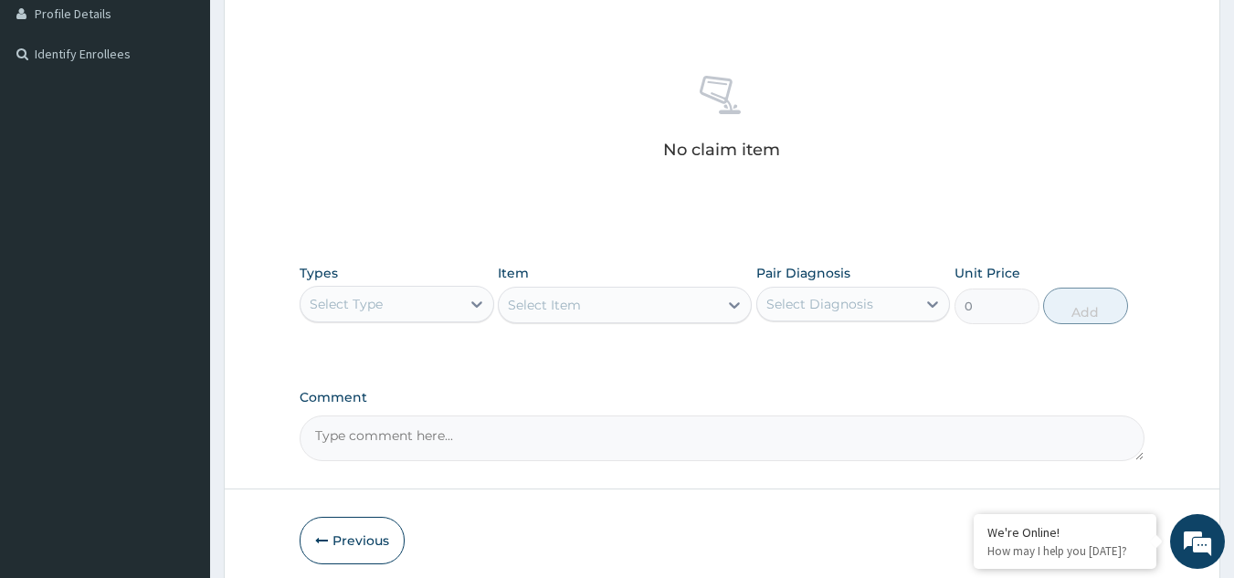
scroll to position [542, 0]
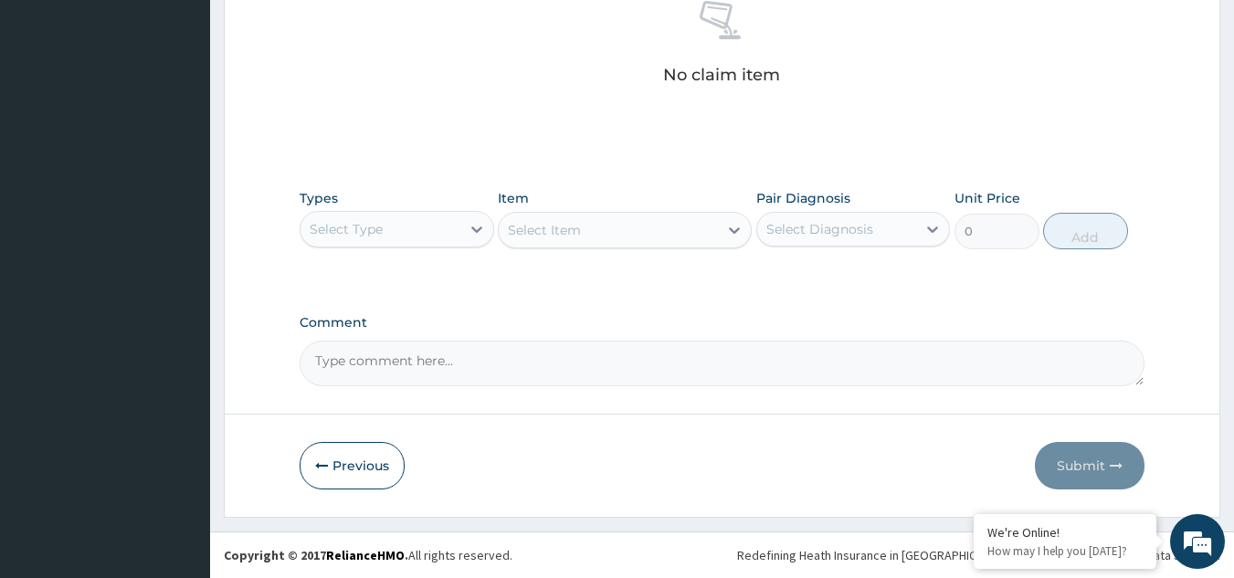
click at [440, 231] on div "Select Type" at bounding box center [381, 229] width 160 height 29
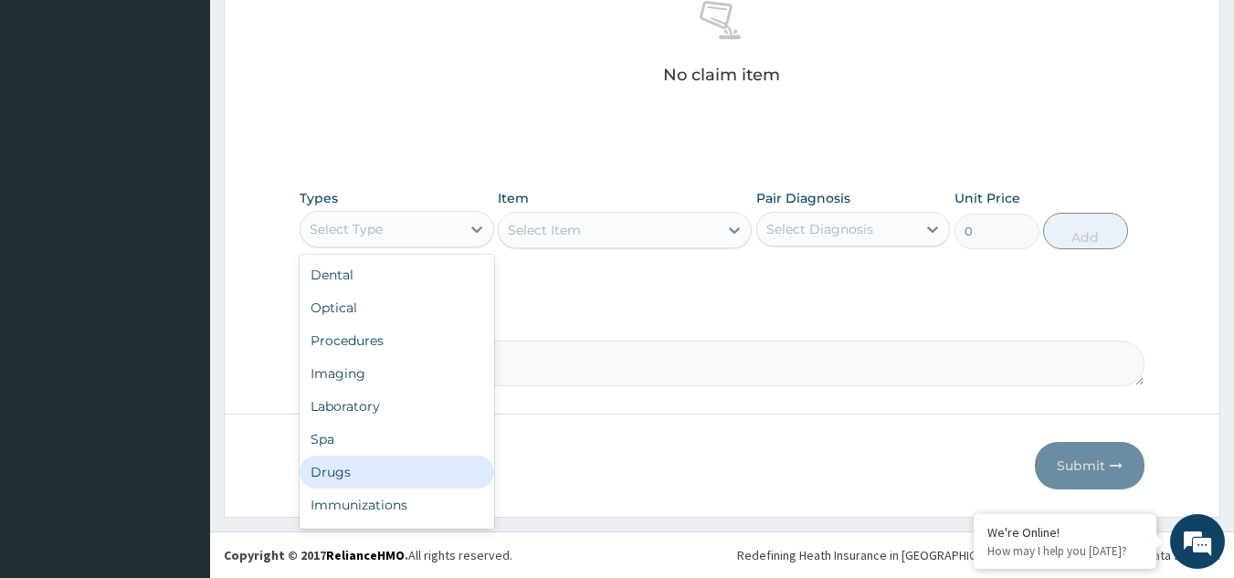
click at [441, 462] on div "Drugs" at bounding box center [397, 472] width 195 height 33
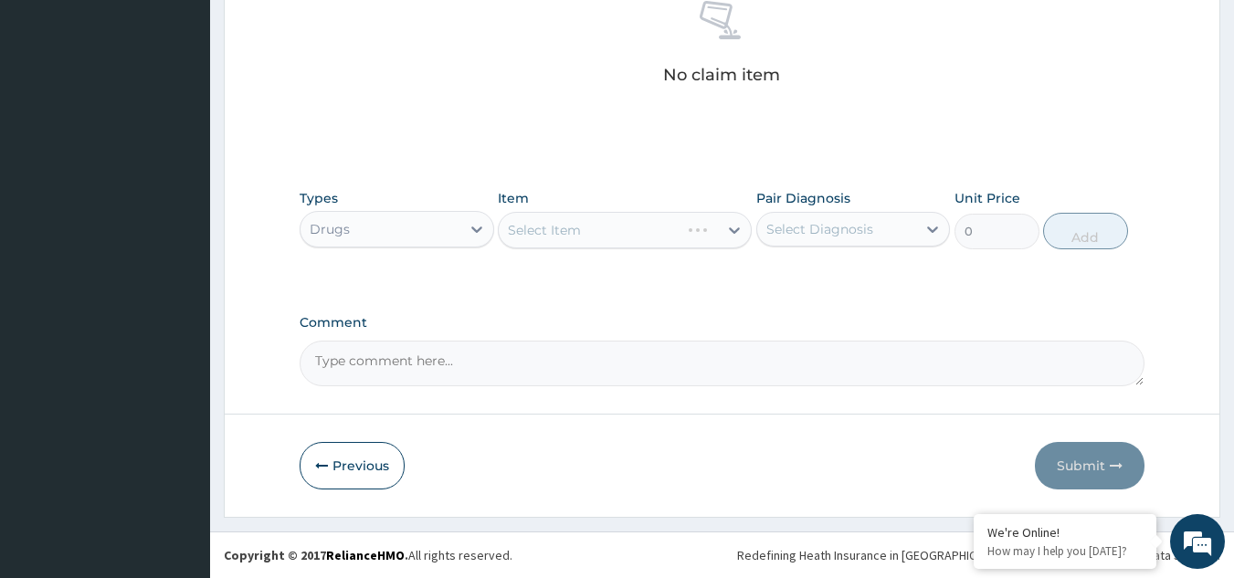
click at [672, 231] on div "Select Item" at bounding box center [625, 230] width 254 height 37
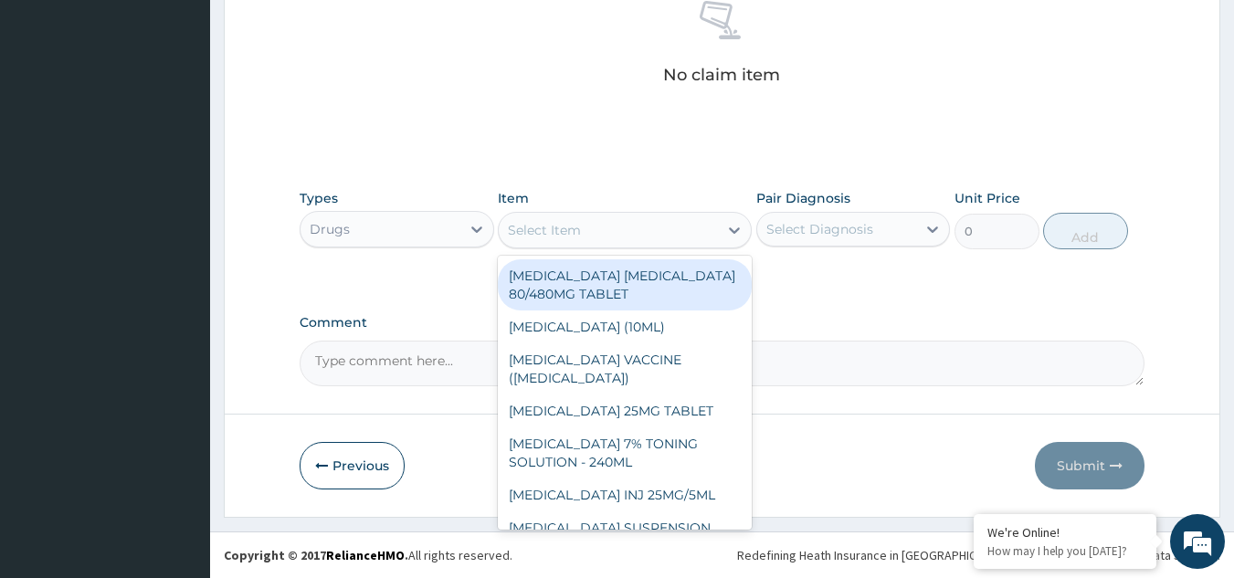
click at [672, 231] on div "Select Item" at bounding box center [608, 230] width 219 height 29
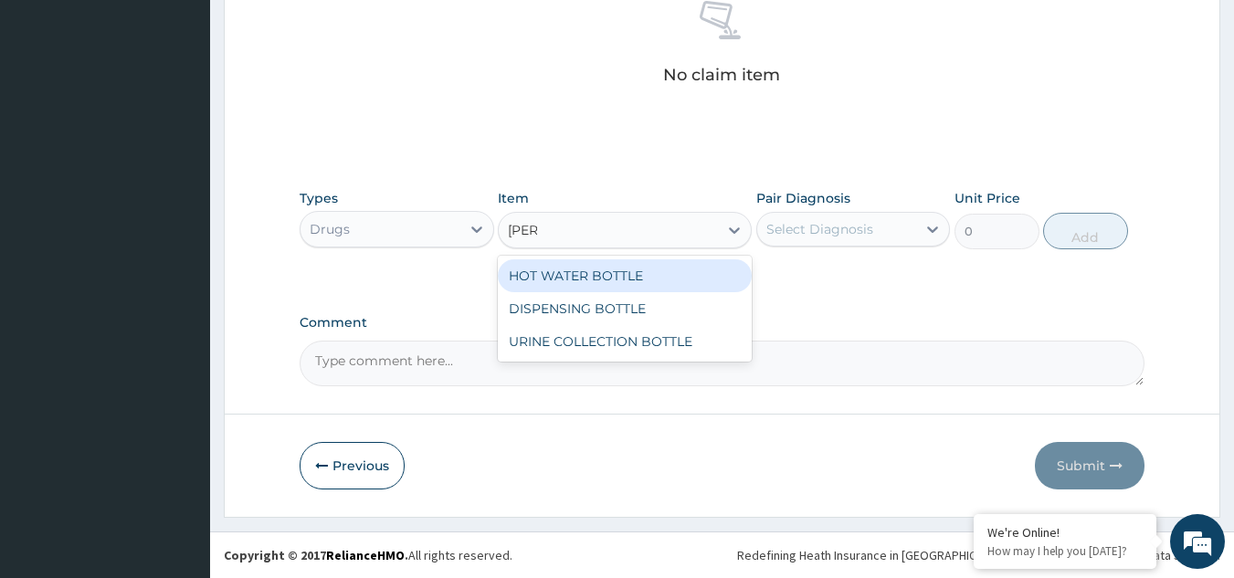
type input "BOTTL"
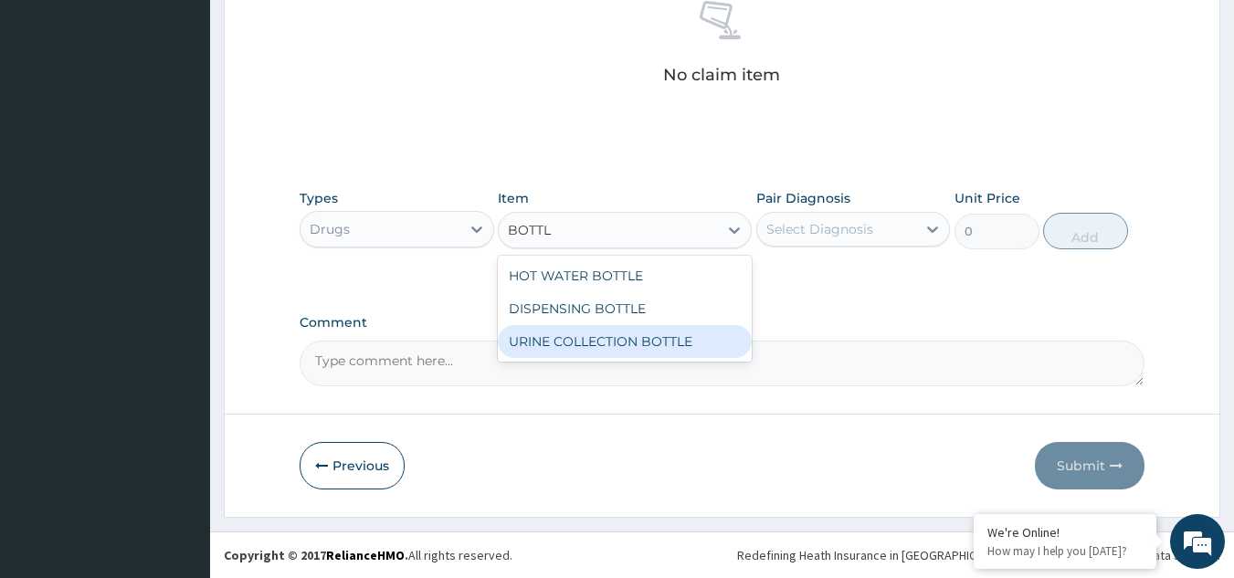
click at [681, 338] on div "URINE COLLECTION BOTTLE" at bounding box center [625, 341] width 254 height 33
type input "198"
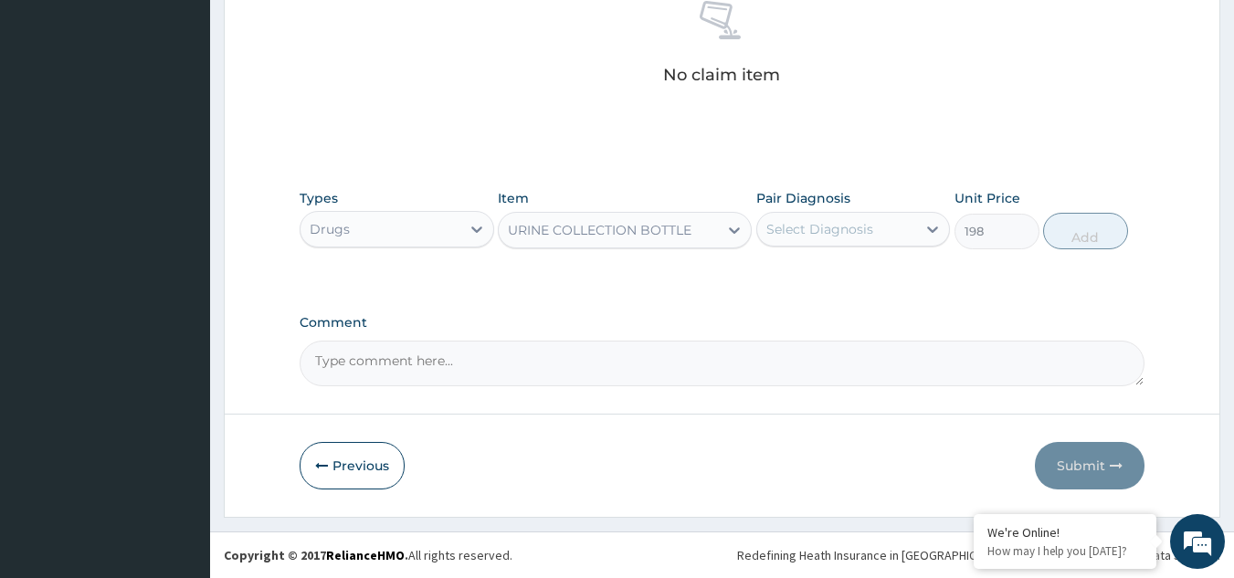
click at [848, 236] on div "Select Diagnosis" at bounding box center [820, 229] width 107 height 18
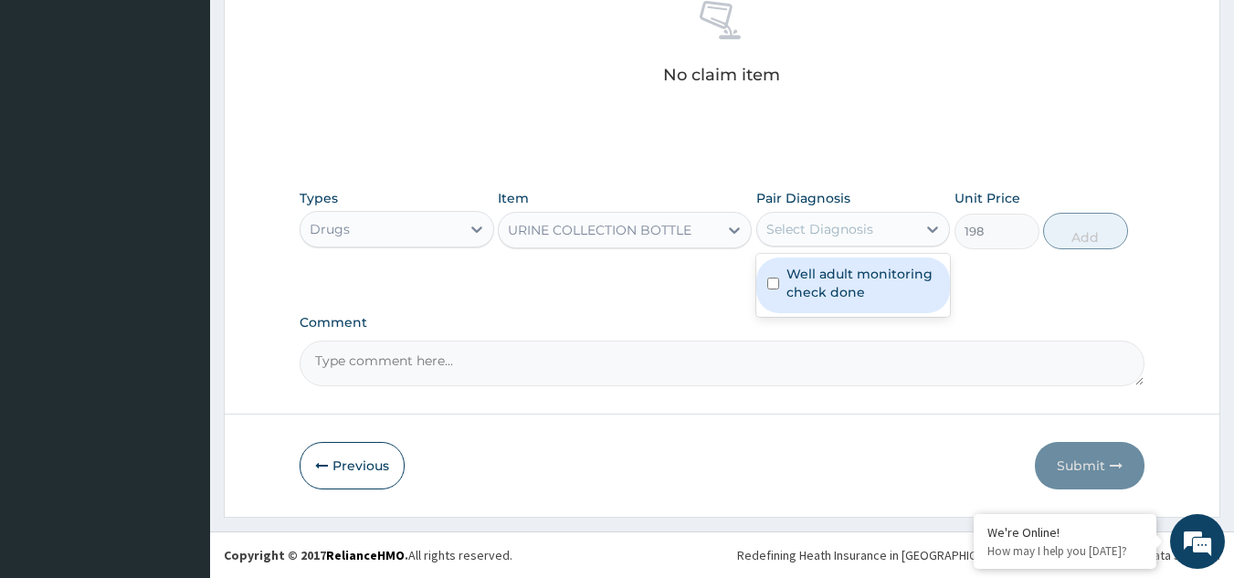
click at [843, 289] on label "Well adult monitoring check done" at bounding box center [863, 283] width 153 height 37
checkbox input "true"
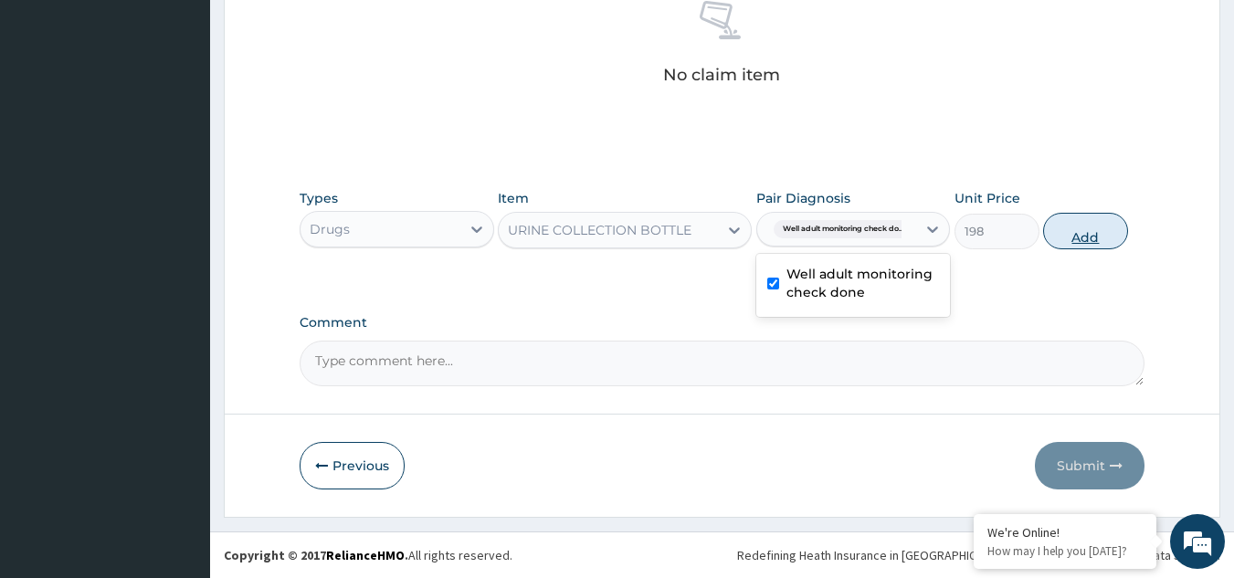
click at [1056, 247] on button "Add" at bounding box center [1085, 231] width 85 height 37
type input "0"
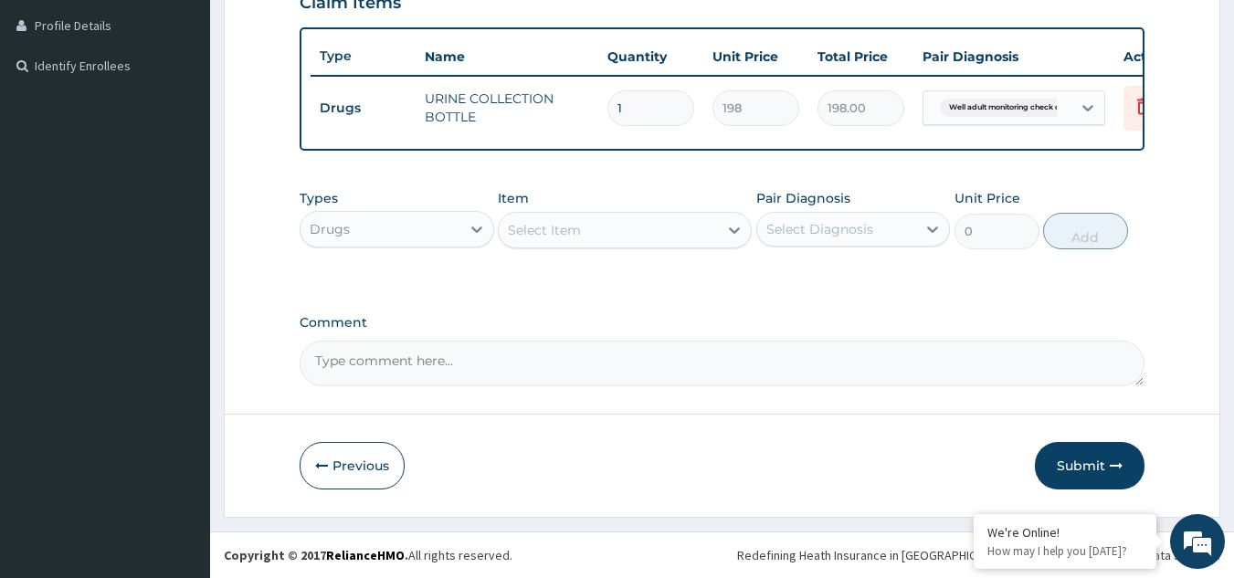
scroll to position [469, 0]
click at [411, 226] on div "Drugs" at bounding box center [381, 229] width 160 height 29
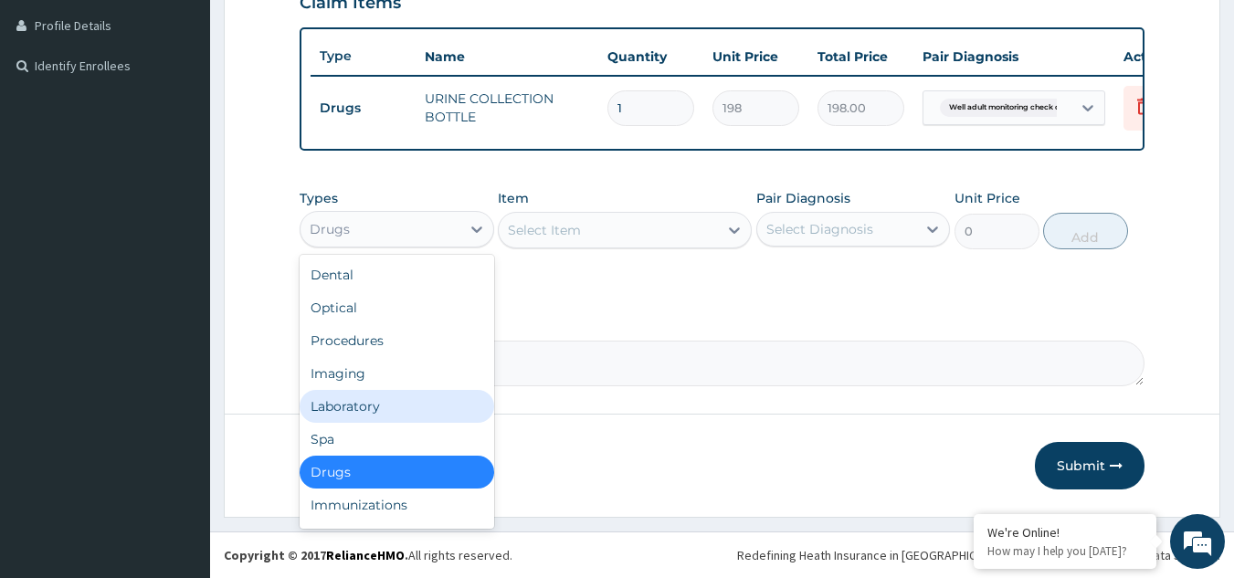
click at [385, 402] on div "Laboratory" at bounding box center [397, 406] width 195 height 33
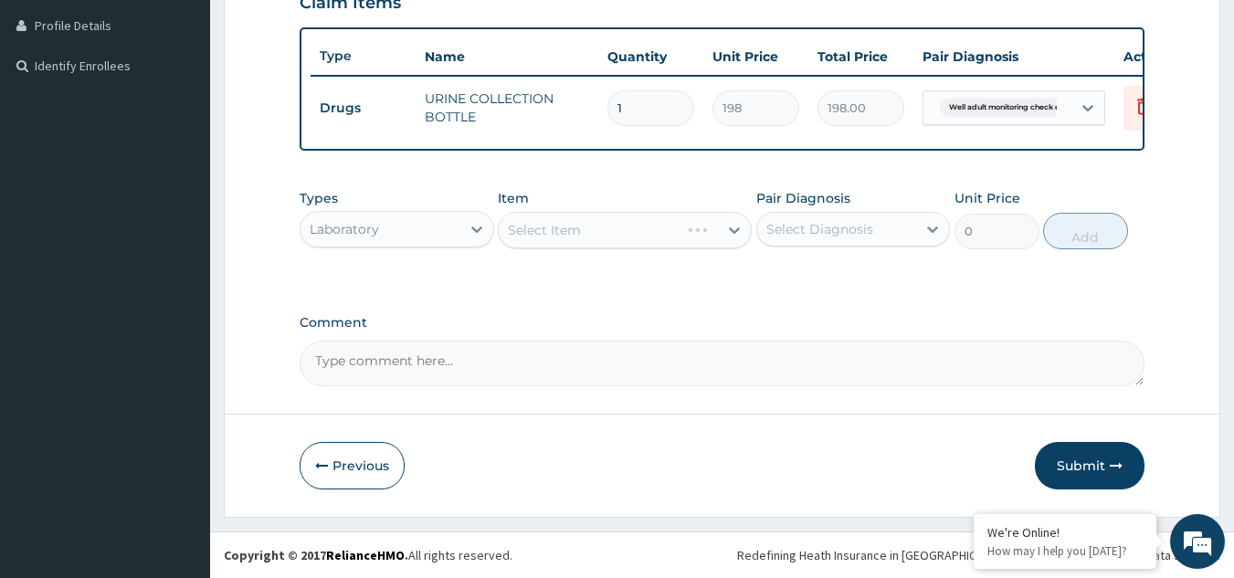
drag, startPoint x: 209, startPoint y: 17, endPoint x: 221, endPoint y: 144, distance: 127.5
click at [217, 154] on section "Step 2 of 2 PA Code / Prescription Code Enter Code(Secondary Care Only) Encount…" at bounding box center [722, 79] width 1024 height 903
click at [585, 238] on div "Select Item" at bounding box center [608, 230] width 219 height 29
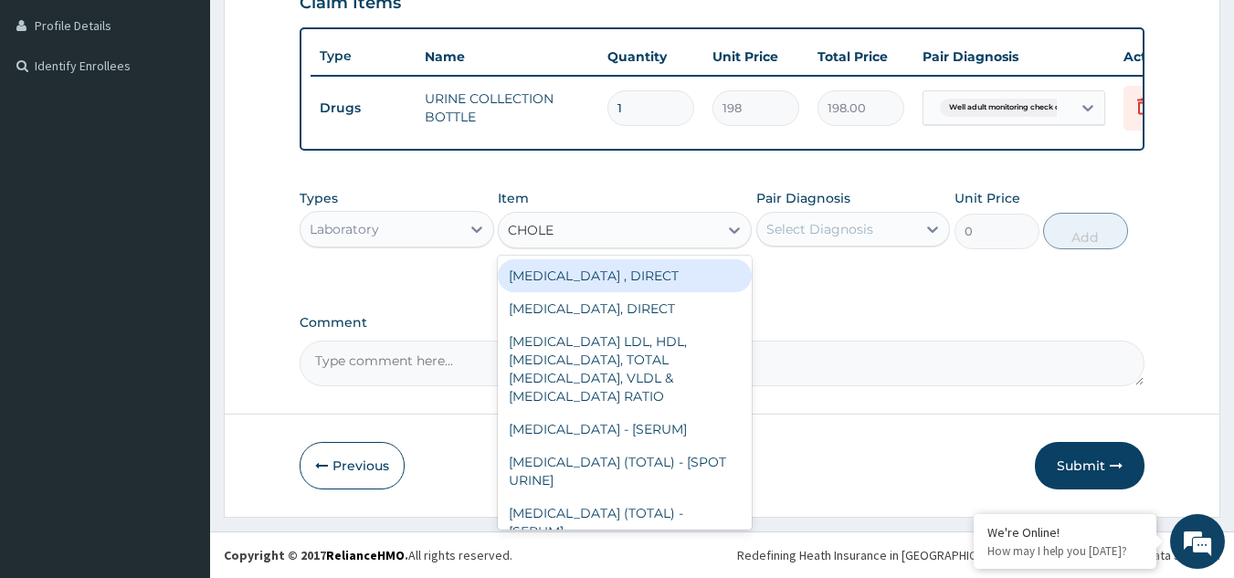
type input "CHOLES"
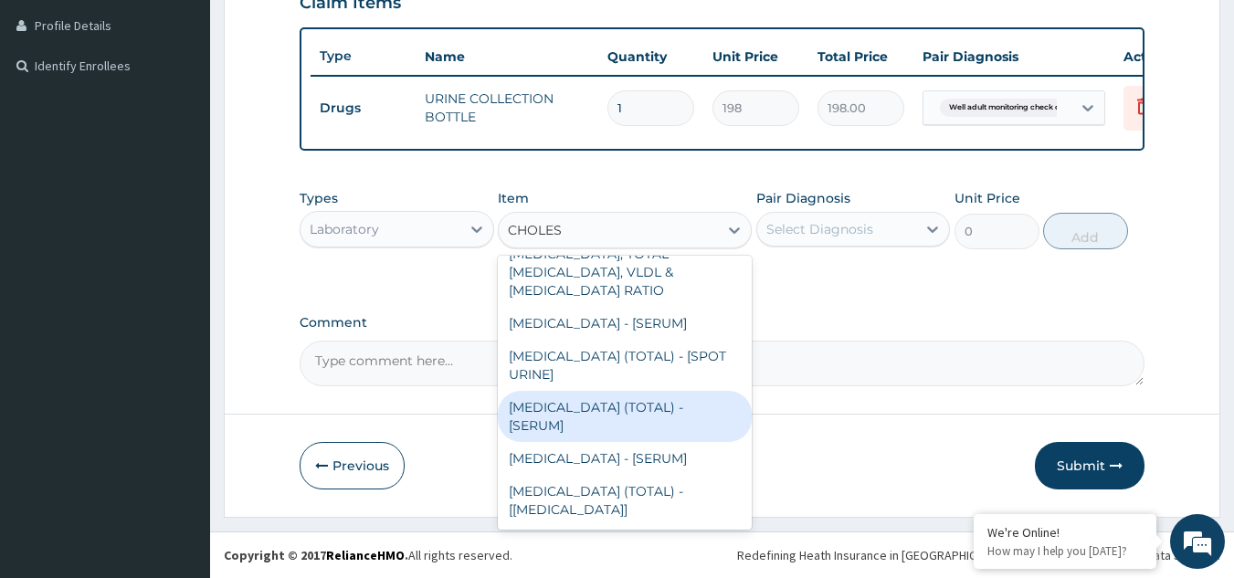
type input "2880"
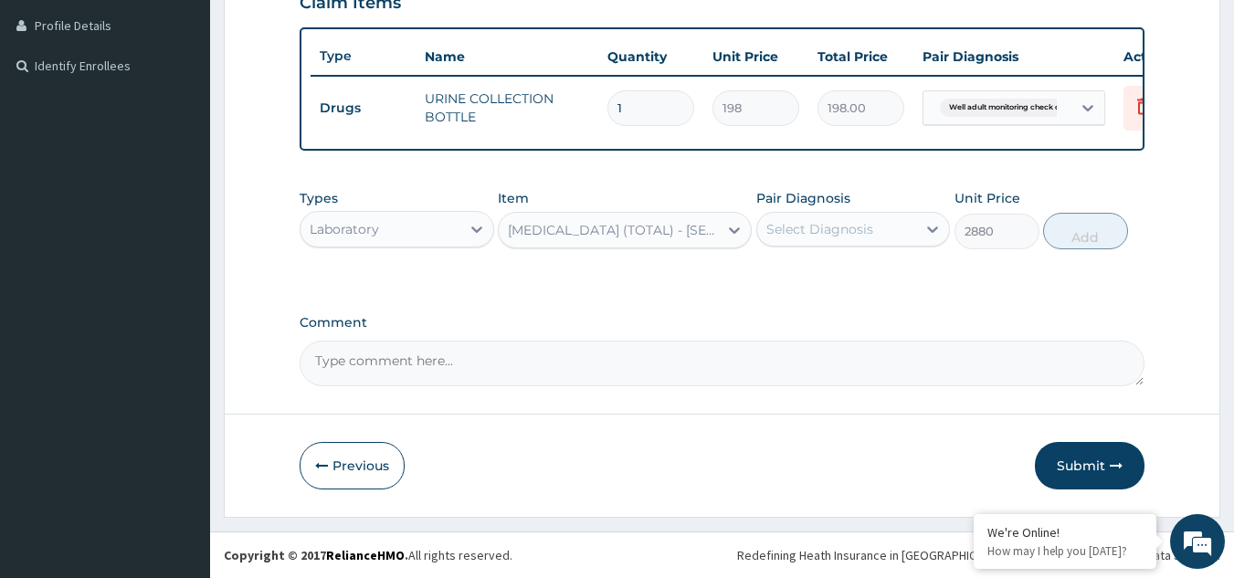
click at [805, 235] on div "Select Diagnosis" at bounding box center [820, 229] width 107 height 18
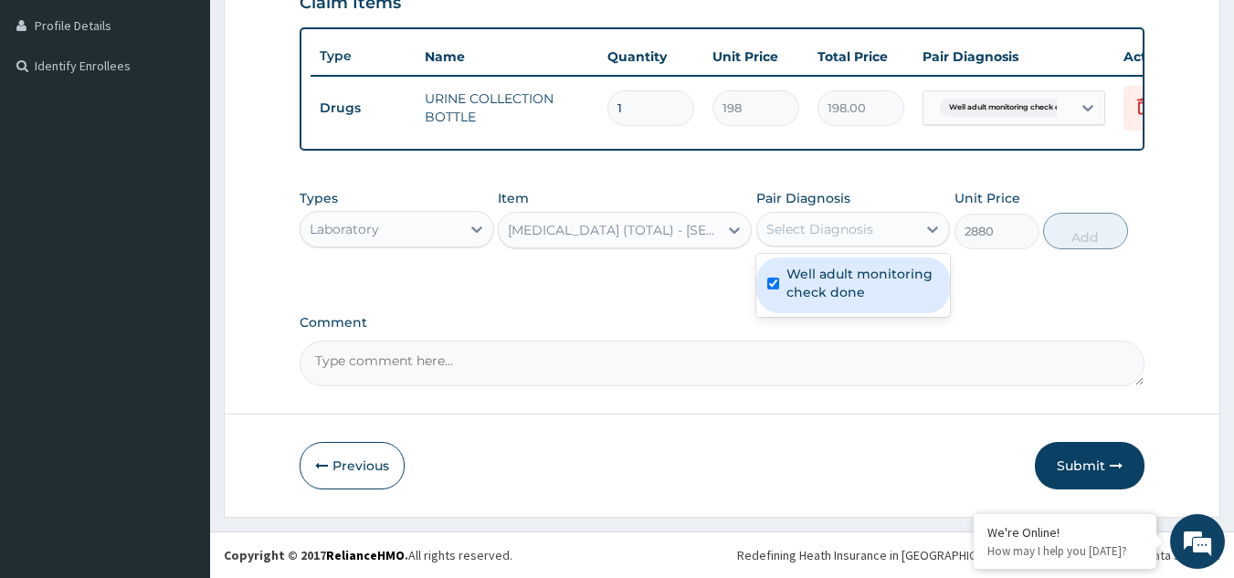
checkbox input "true"
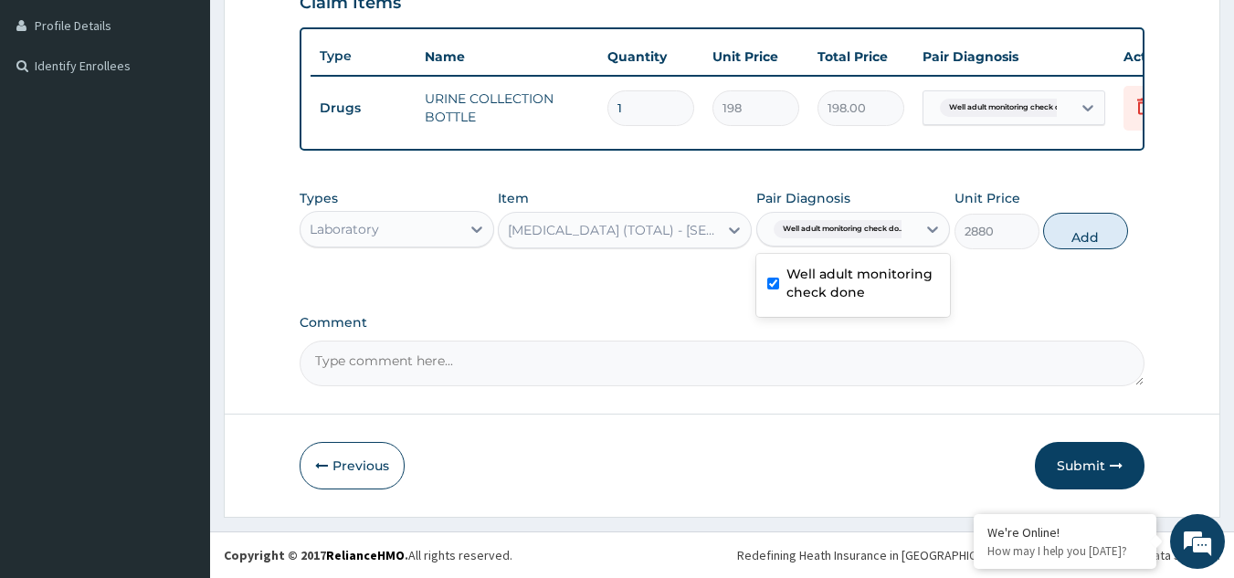
click at [1084, 228] on button "Add" at bounding box center [1085, 231] width 85 height 37
type input "0"
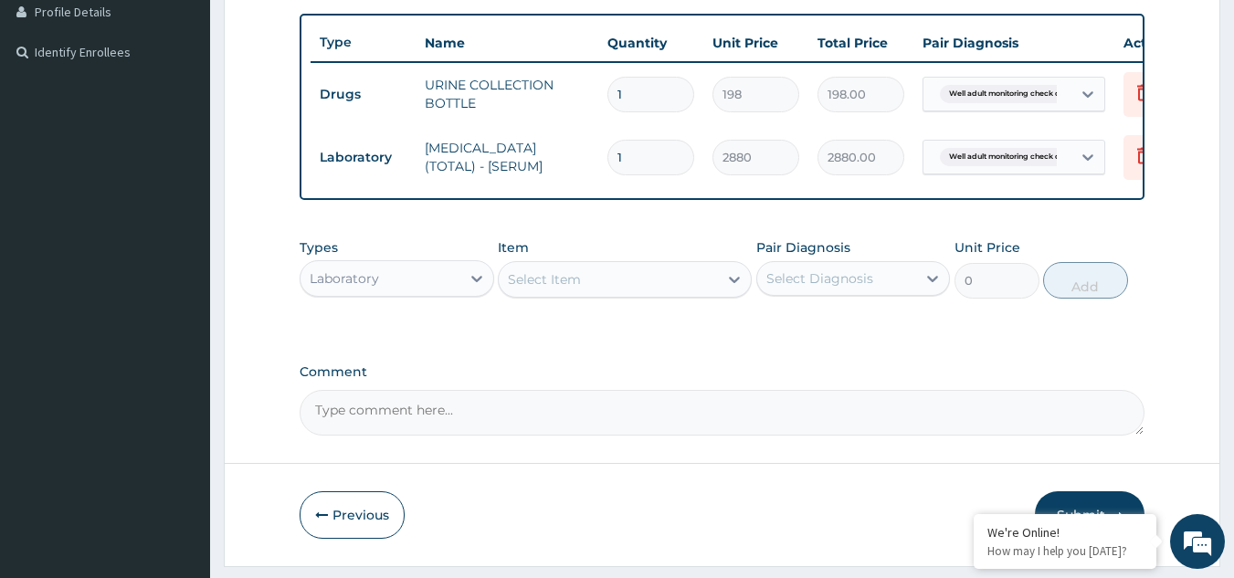
click at [522, 289] on div "Select Item" at bounding box center [544, 279] width 73 height 18
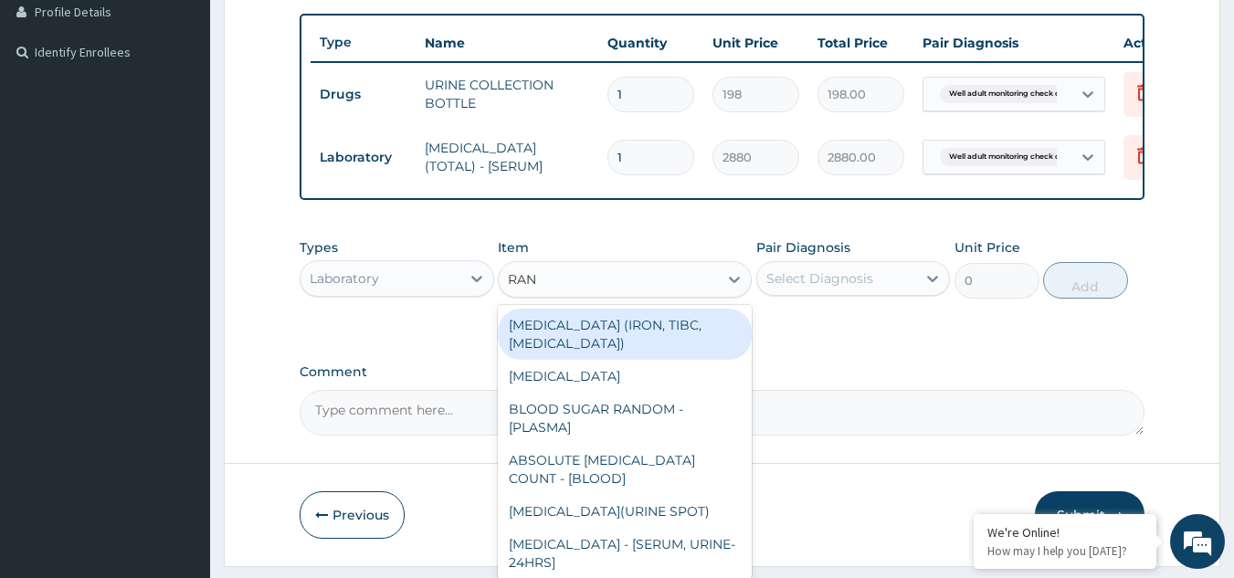
type input "RAND"
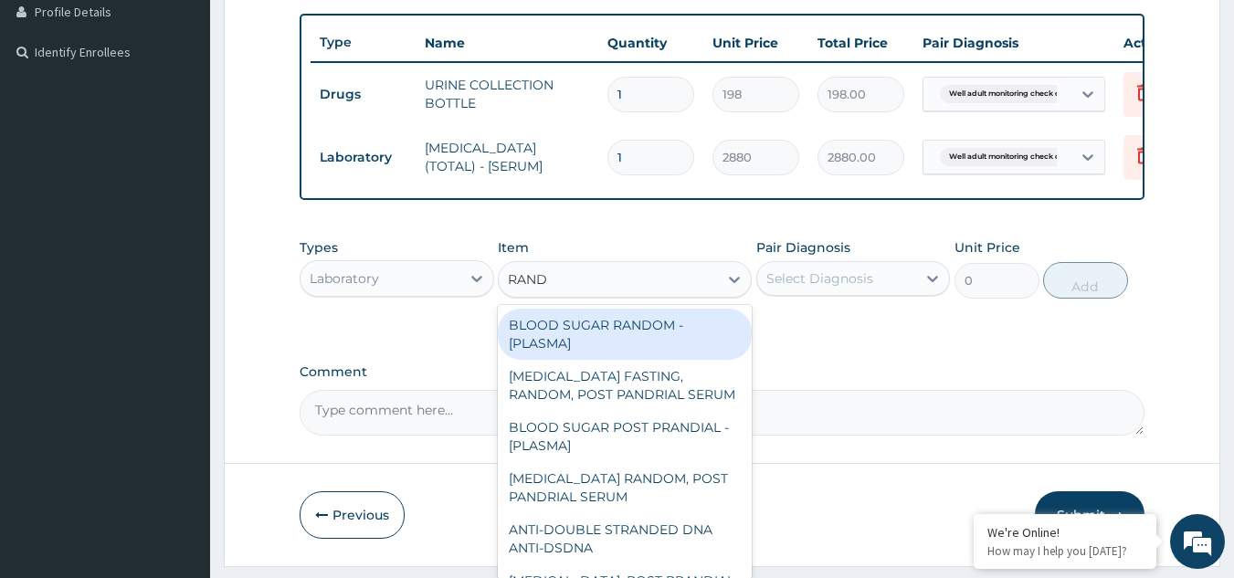
type input "1800"
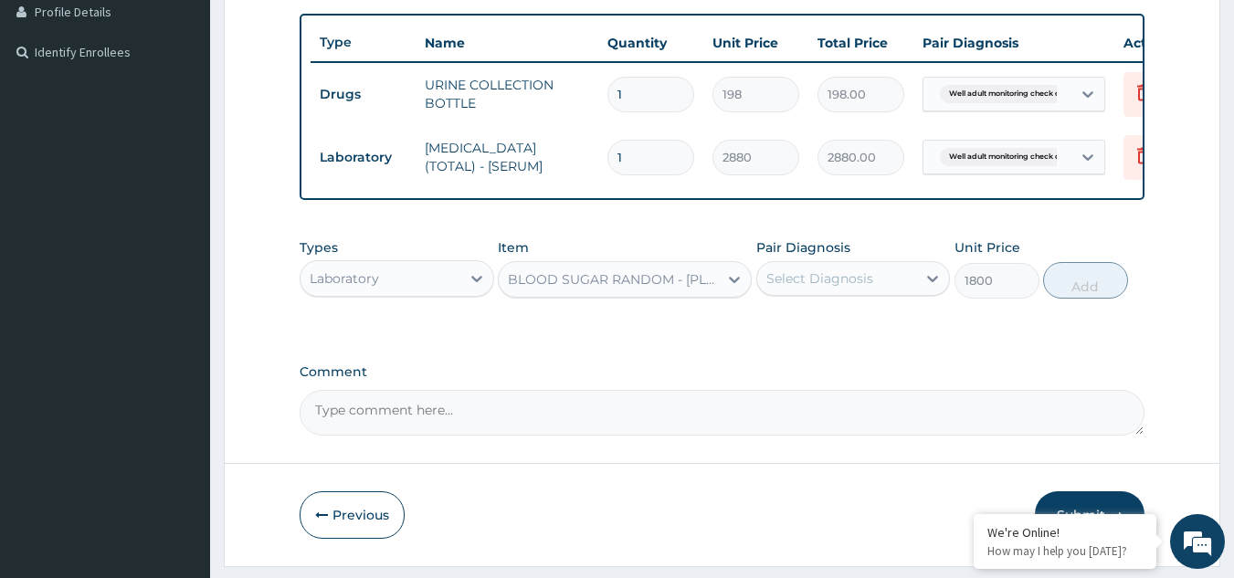
click at [796, 286] on div "Select Diagnosis" at bounding box center [820, 279] width 107 height 18
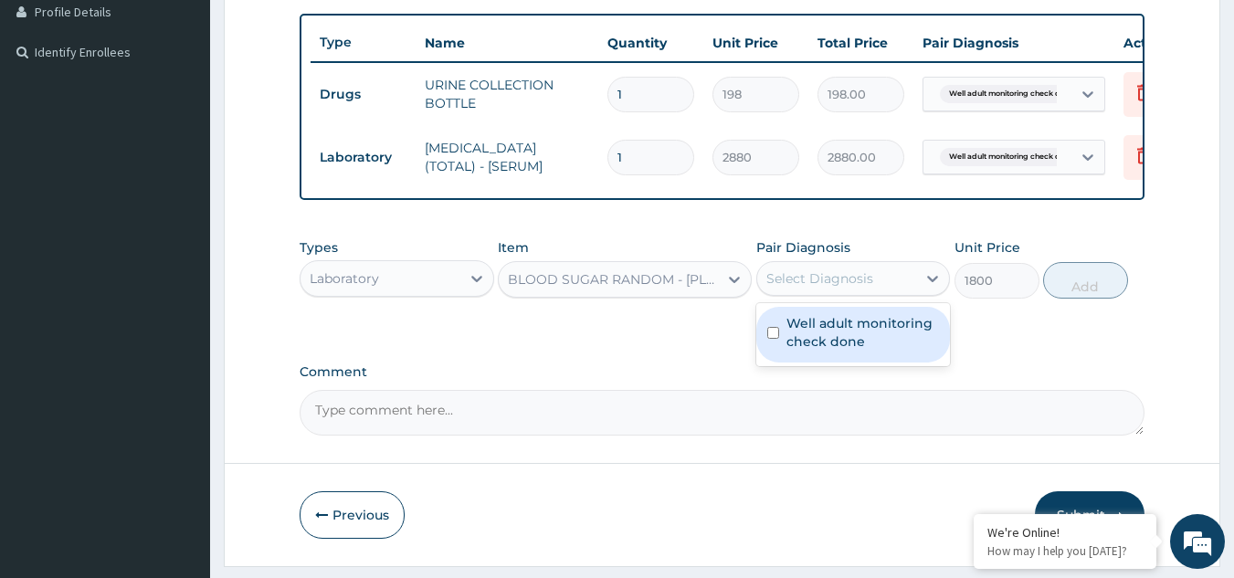
click at [810, 343] on label "Well adult monitoring check done" at bounding box center [863, 332] width 153 height 37
checkbox input "true"
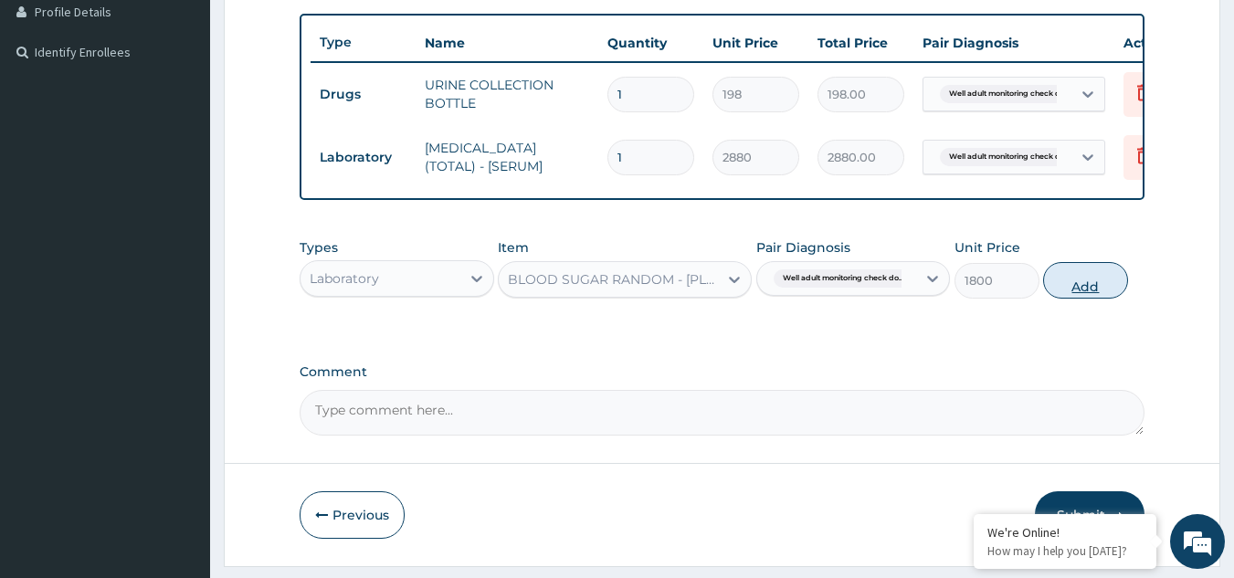
click at [1061, 299] on button "Add" at bounding box center [1085, 280] width 85 height 37
type input "0"
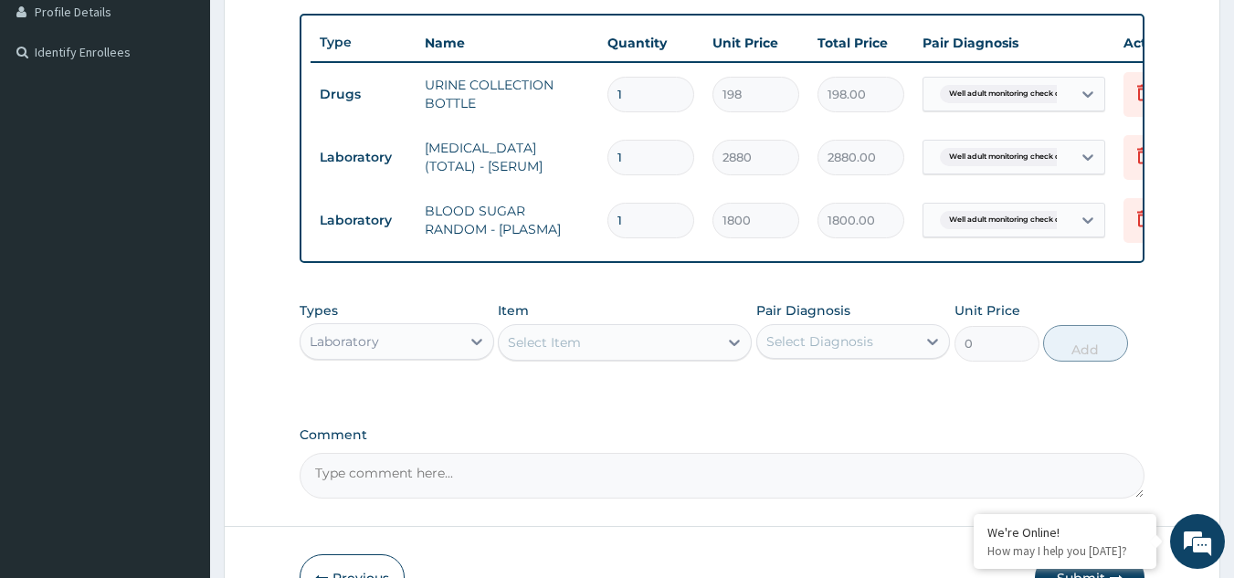
click at [619, 357] on div "Select Item" at bounding box center [608, 342] width 219 height 29
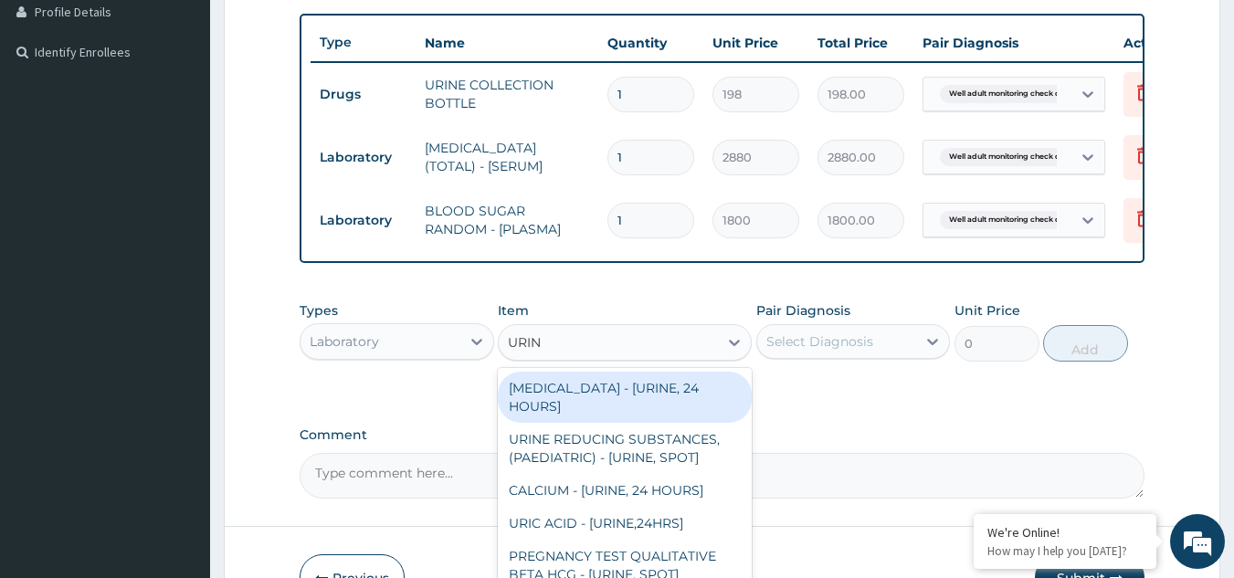
type input "URINA"
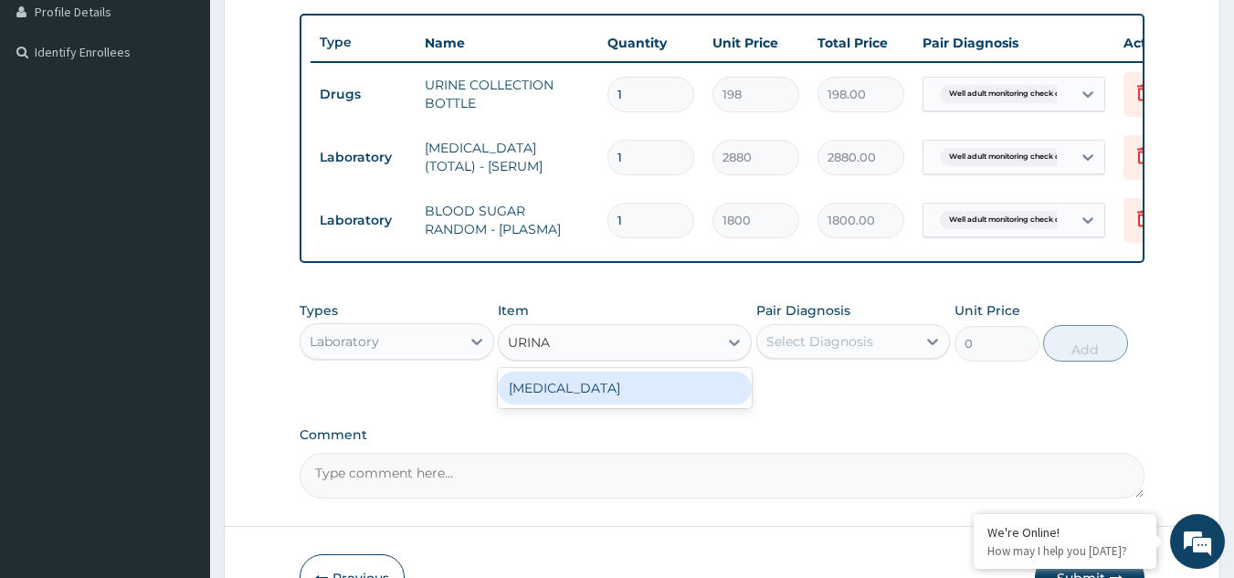
type input "1531.875"
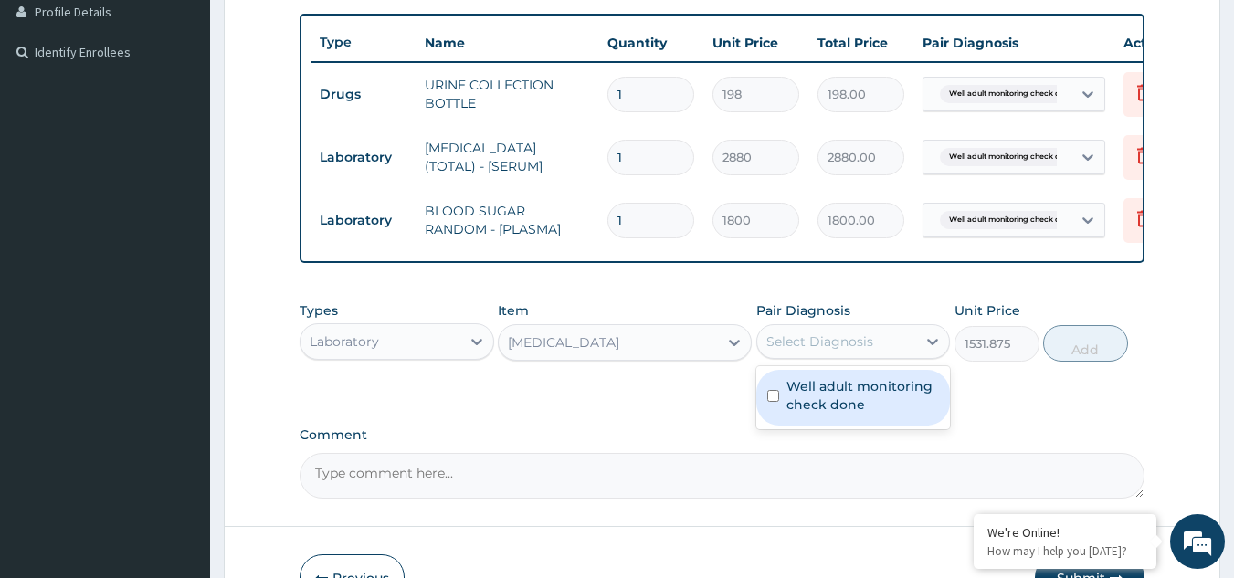
click at [790, 356] on div "Select Diagnosis" at bounding box center [837, 341] width 160 height 29
click at [801, 414] on label "Well adult monitoring check done" at bounding box center [863, 395] width 153 height 37
checkbox input "true"
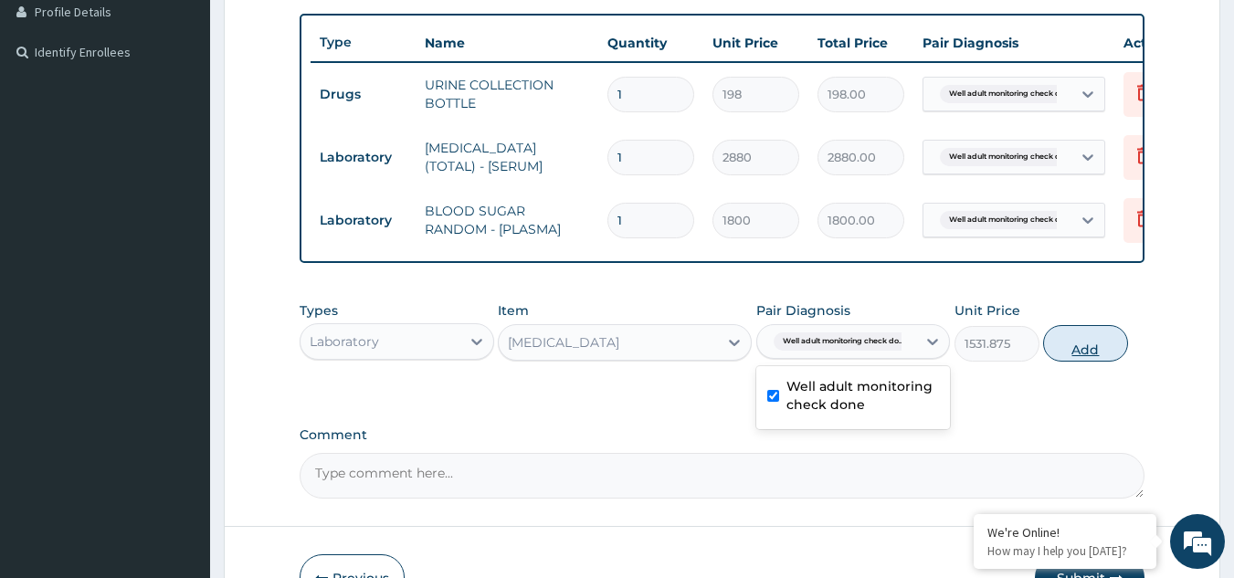
click at [1074, 362] on button "Add" at bounding box center [1085, 343] width 85 height 37
type input "0"
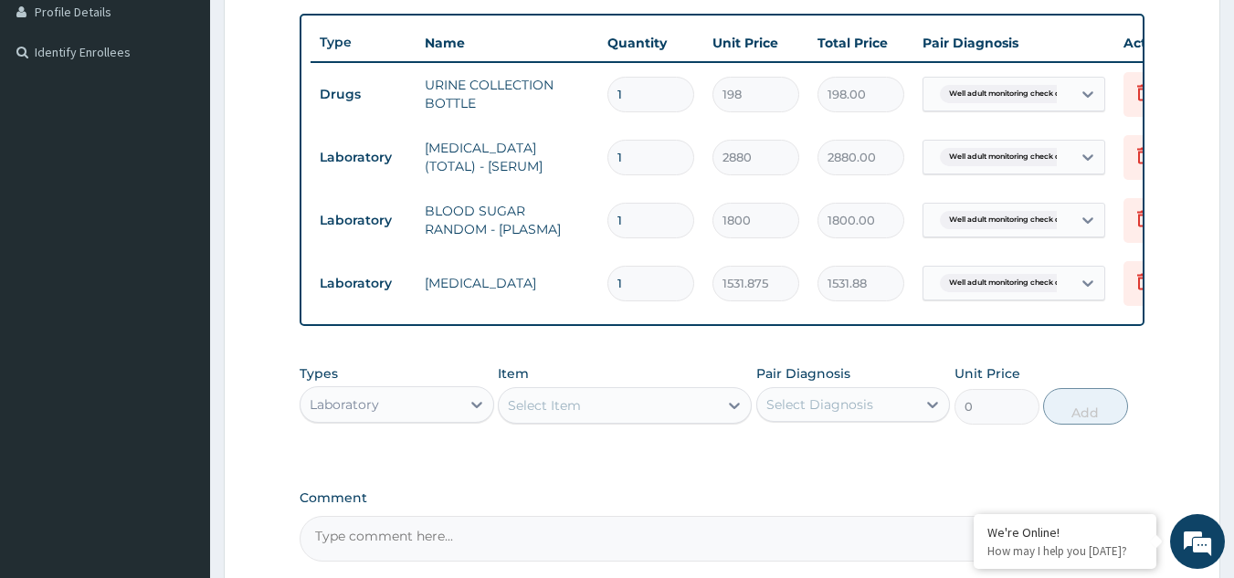
click at [654, 420] on div "Select Item" at bounding box center [608, 405] width 219 height 29
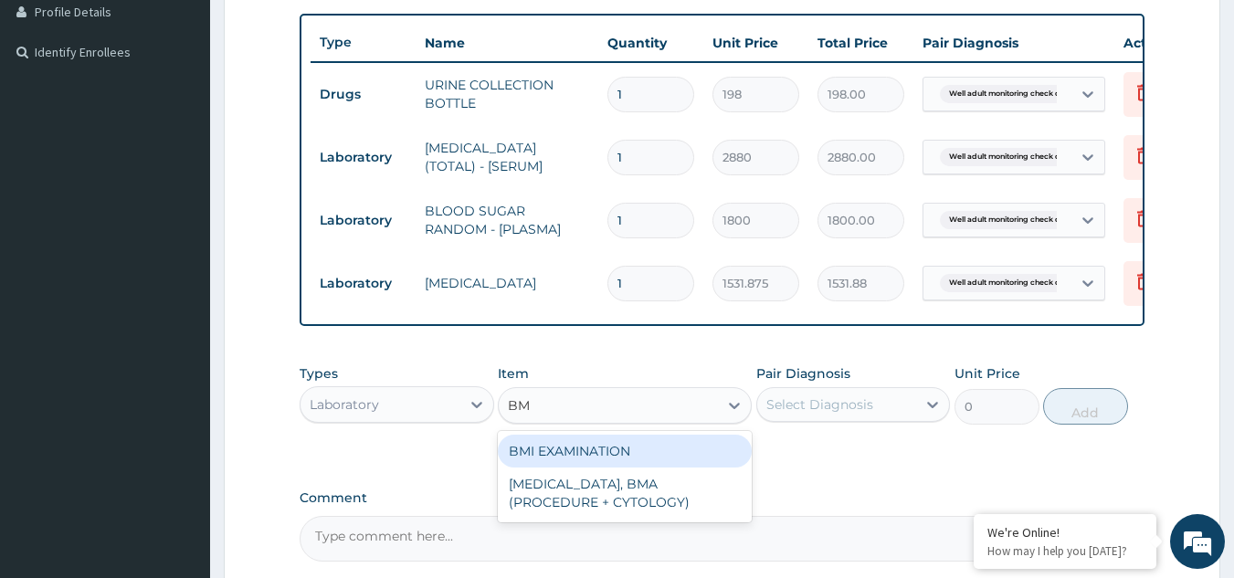
type input "BMI"
type input "1225.5"
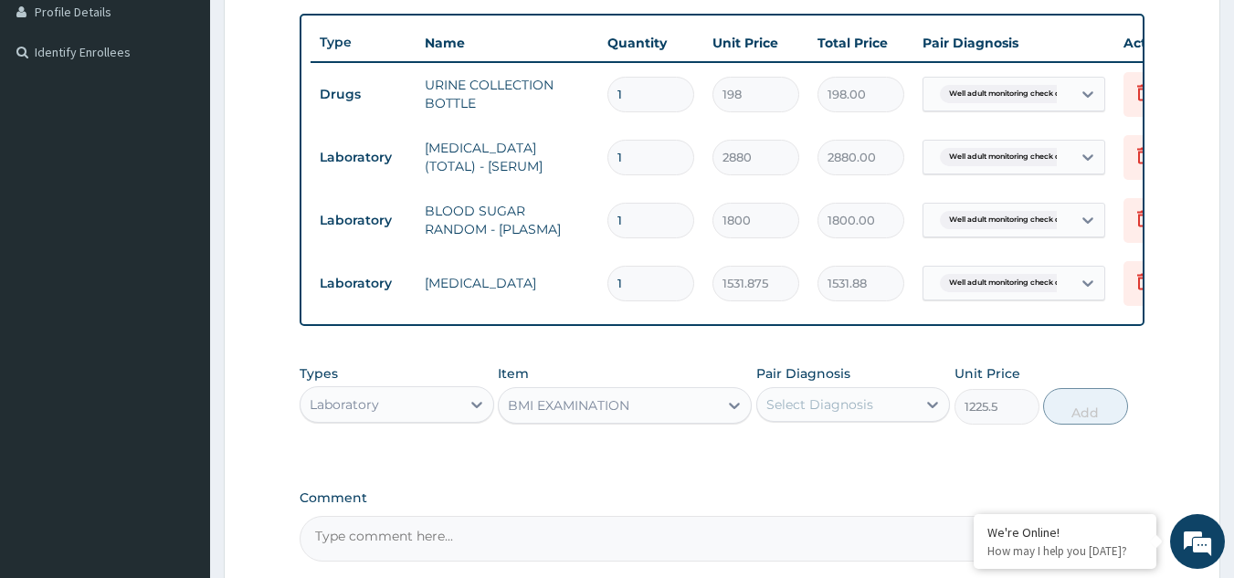
click at [835, 419] on div "Select Diagnosis" at bounding box center [837, 404] width 160 height 29
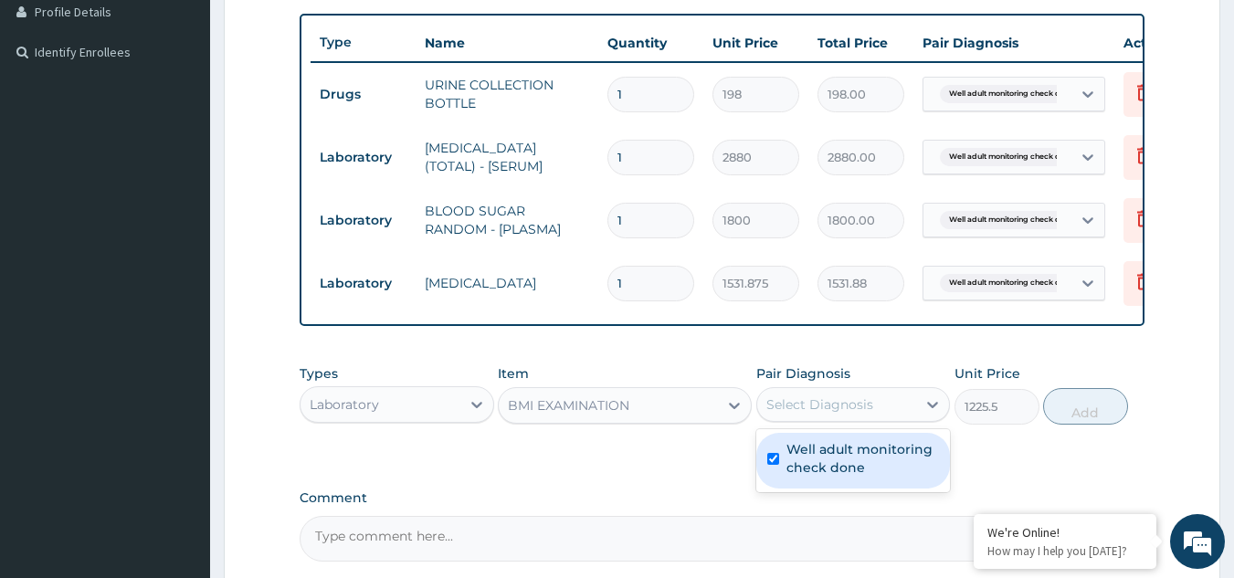
checkbox input "true"
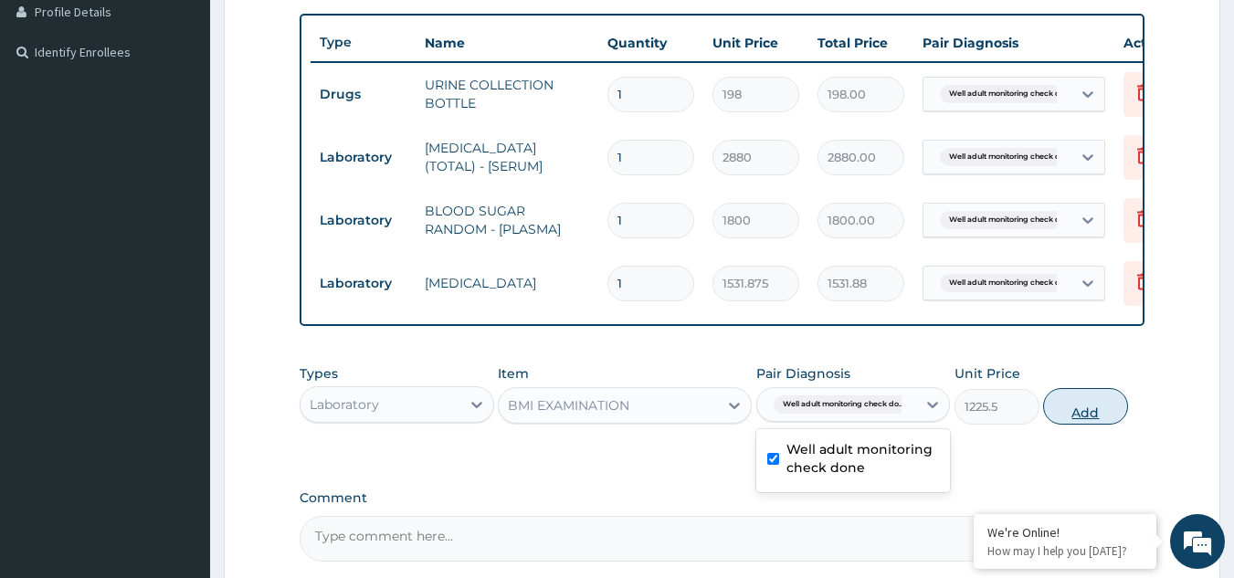
click at [1082, 421] on button "Add" at bounding box center [1085, 406] width 85 height 37
type input "0"
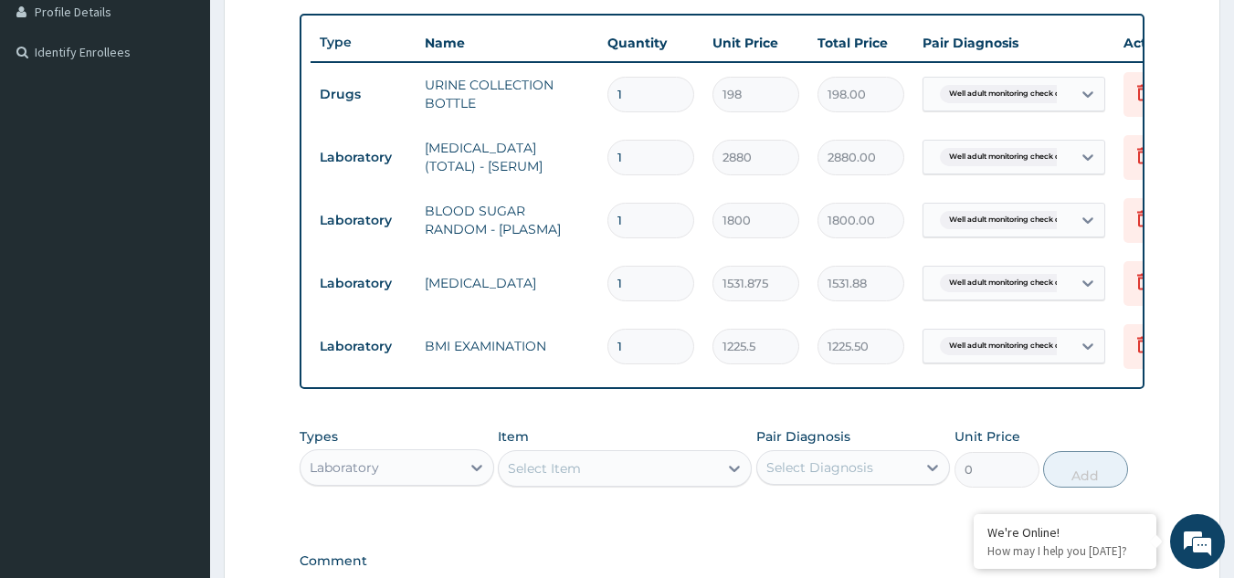
click at [668, 483] on div "Select Item" at bounding box center [608, 468] width 219 height 29
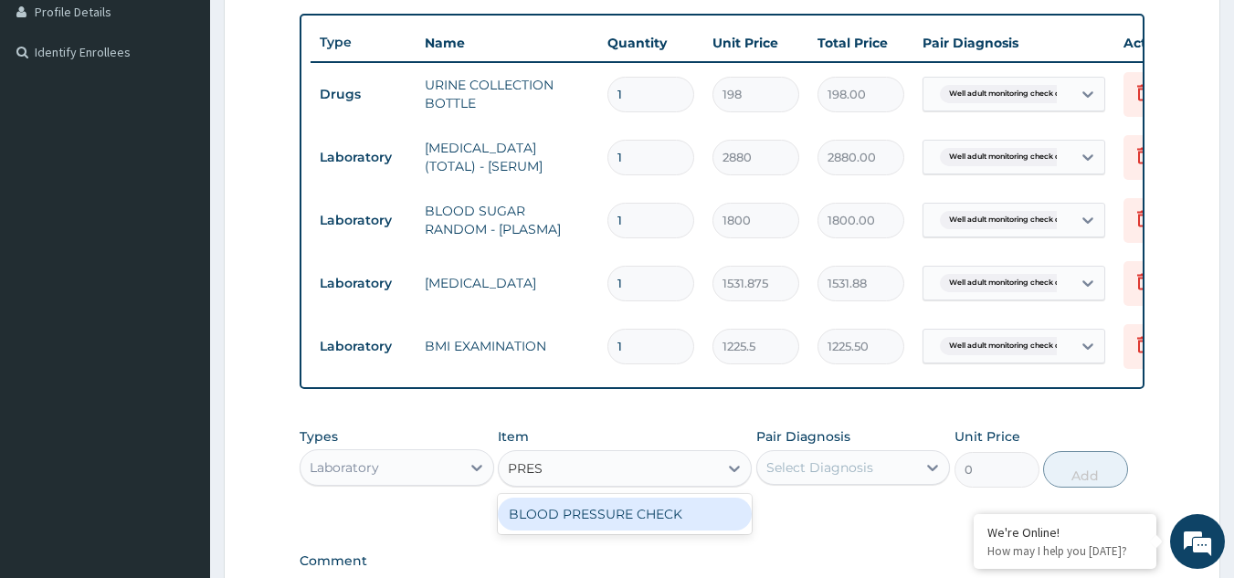
type input "PRESS"
type input "1225.5"
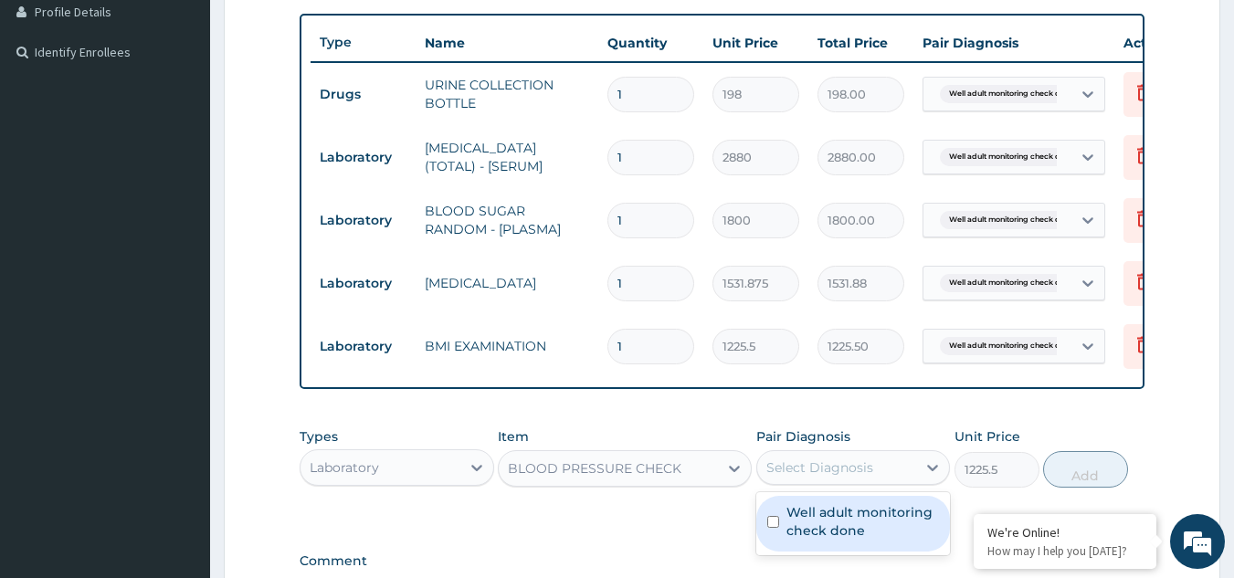
click at [800, 477] on div "Select Diagnosis" at bounding box center [820, 468] width 107 height 18
checkbox input "true"
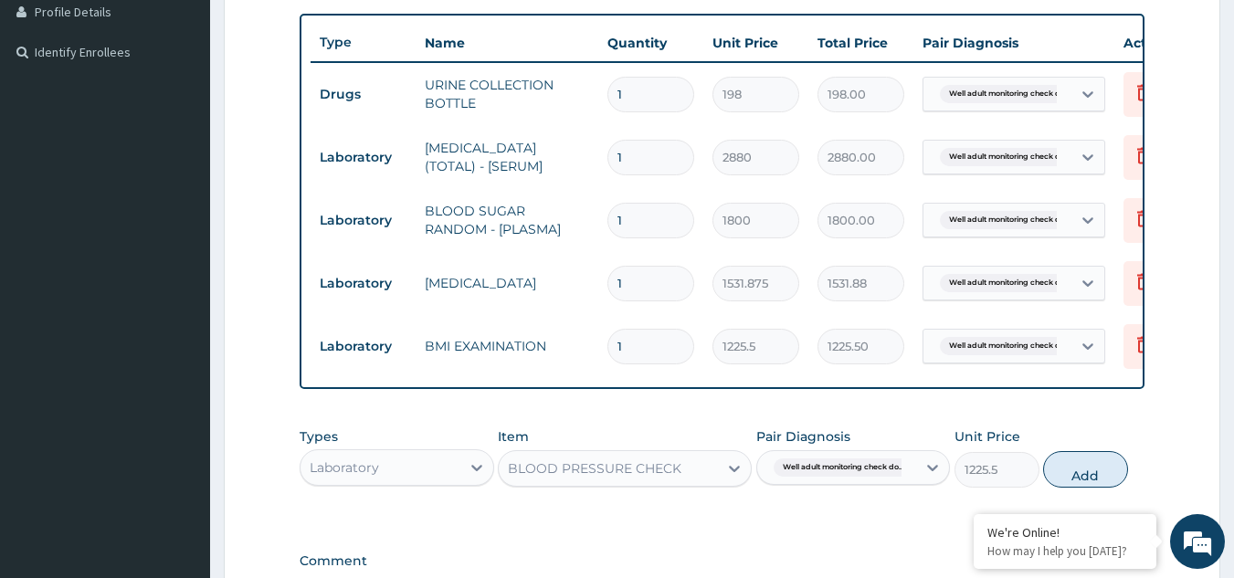
click at [1129, 480] on div "Types Laboratory Item BLOOD PRESSURE CHECK Pair Diagnosis Well adult monitoring…" at bounding box center [723, 457] width 846 height 79
click at [1101, 480] on button "Add" at bounding box center [1085, 469] width 85 height 37
type input "0"
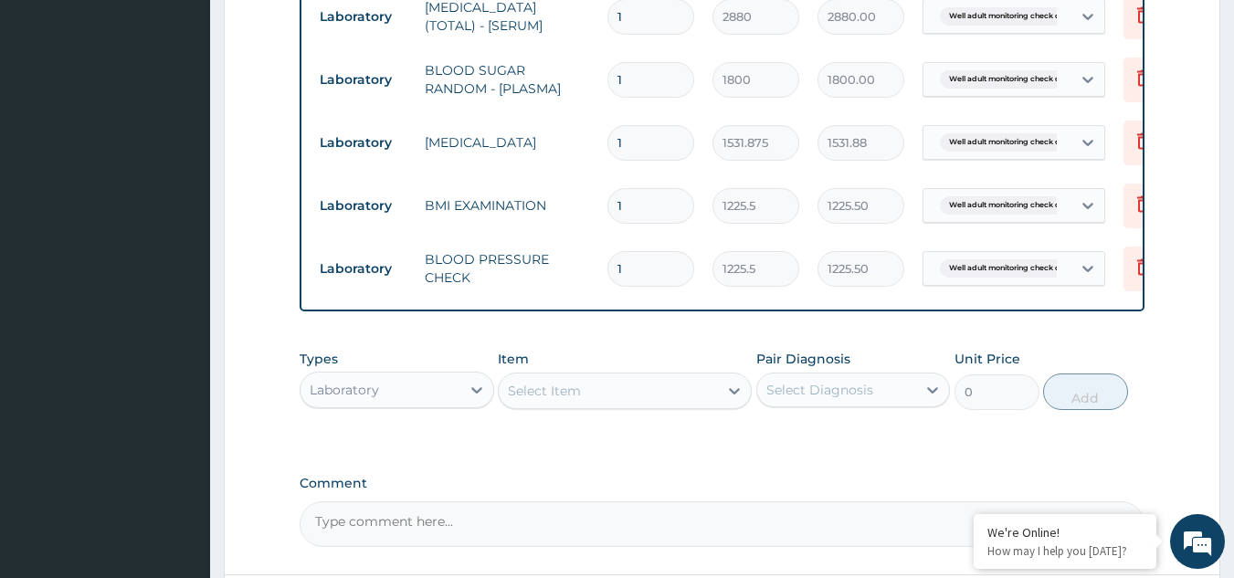
scroll to position [615, 0]
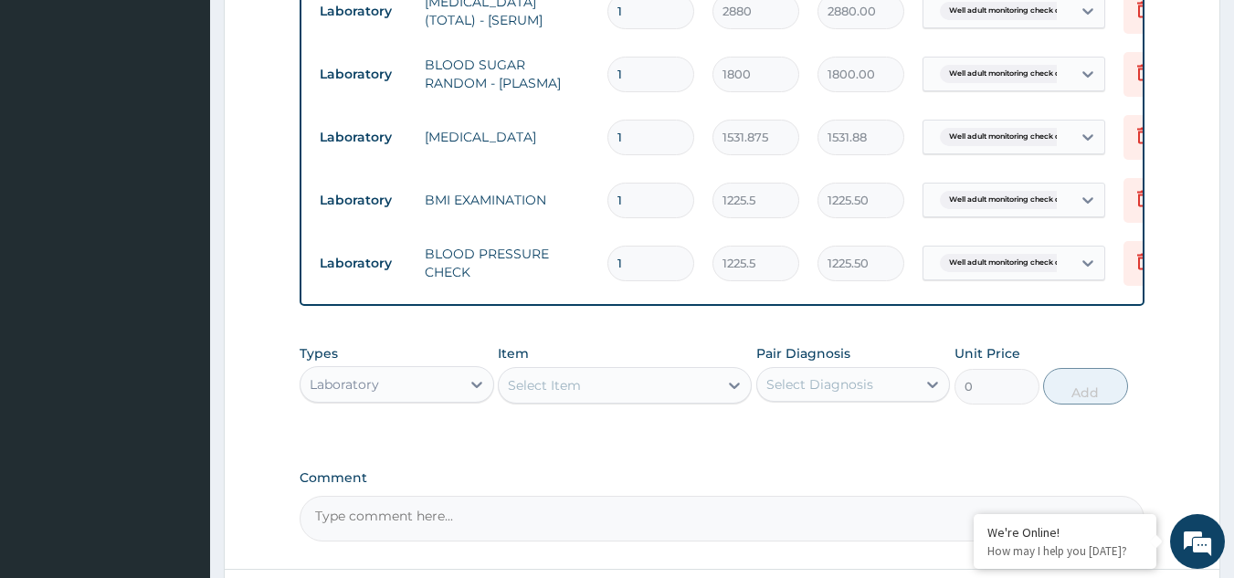
click at [672, 400] on div "Select Item" at bounding box center [608, 385] width 219 height 29
type input "PHYS"
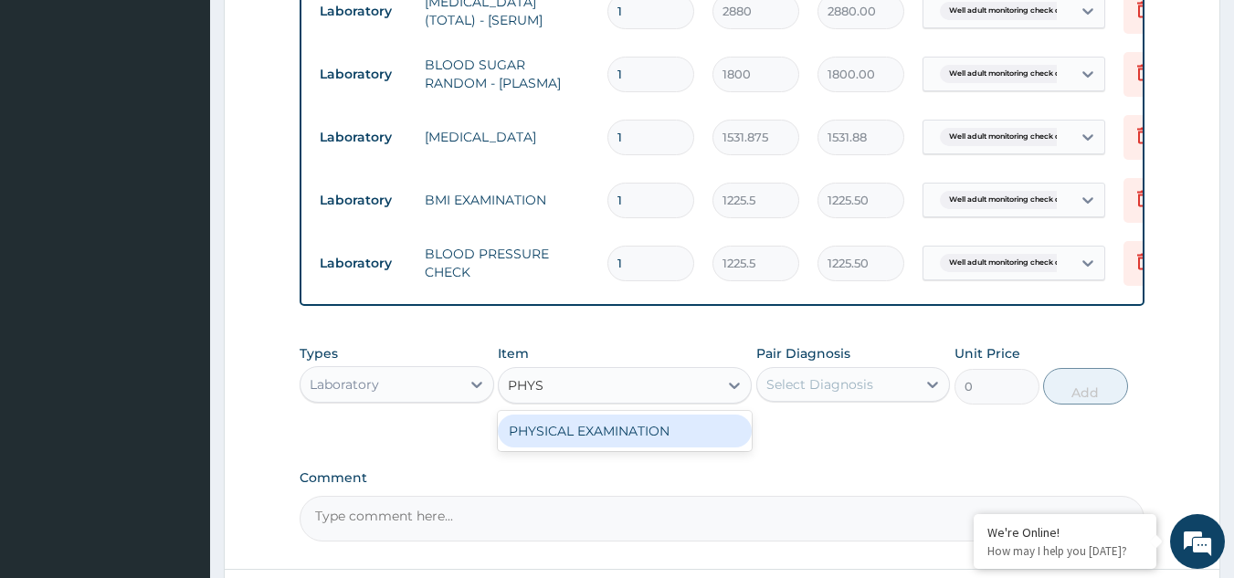
click at [641, 448] on div "PHYSICAL EXAMINATION" at bounding box center [625, 431] width 254 height 33
type input "1225.5"
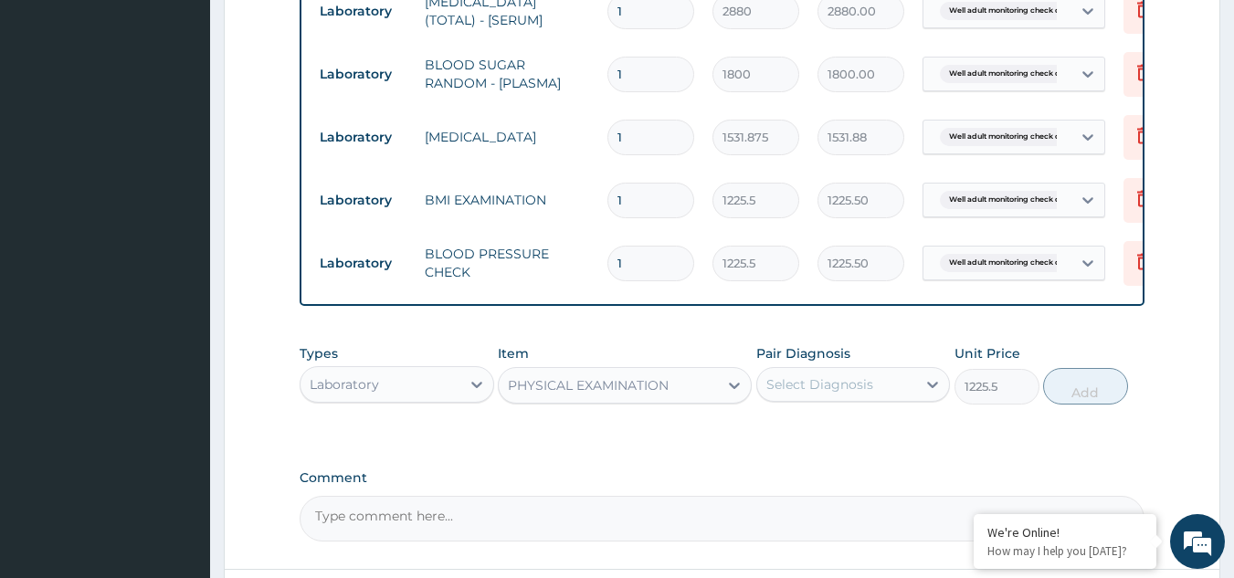
click at [819, 471] on div "Types Laboratory Item PHYSICAL EXAMINATION Pair Diagnosis Select Diagnosis Unit…" at bounding box center [723, 506] width 846 height 71
click at [863, 390] on div "Select Diagnosis" at bounding box center [820, 385] width 107 height 18
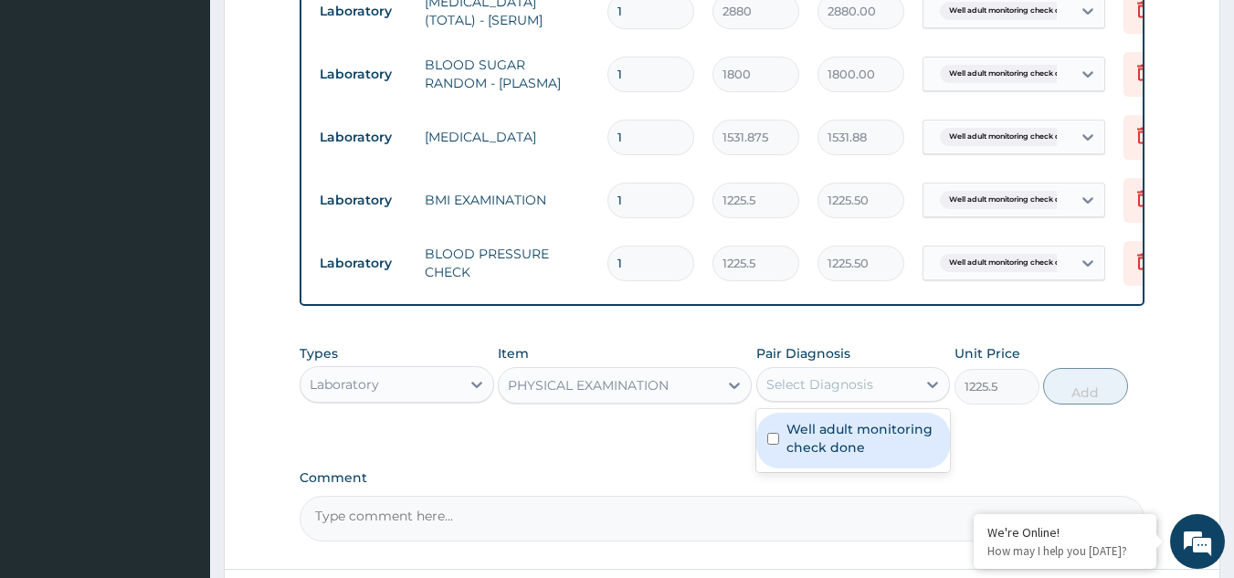
click at [837, 457] on label "Well adult monitoring check done" at bounding box center [863, 438] width 153 height 37
checkbox input "true"
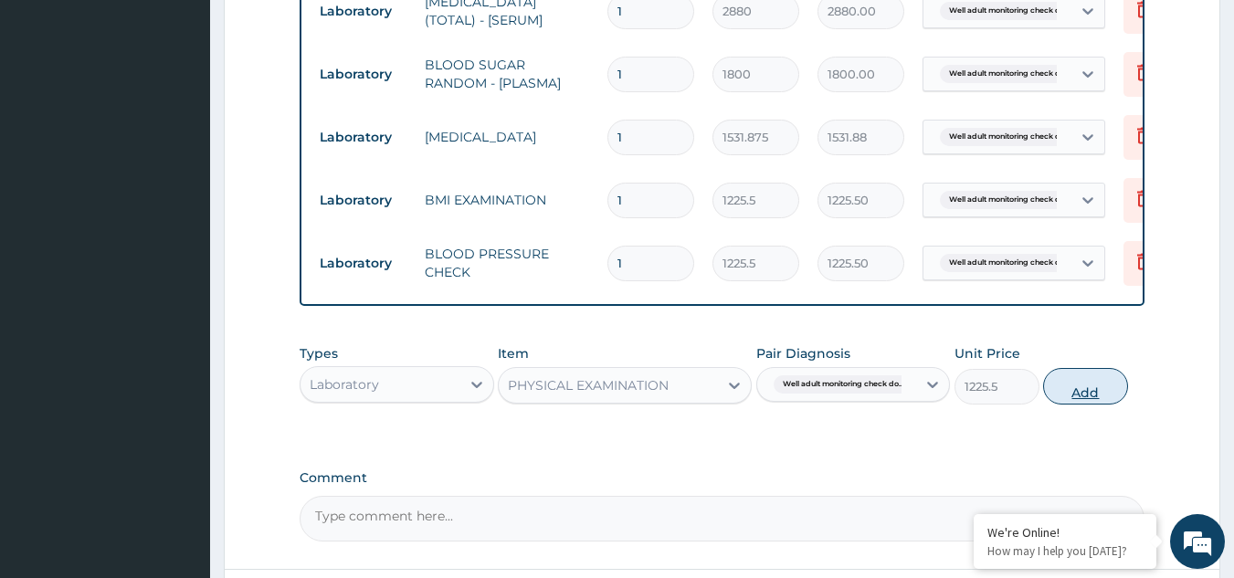
click at [1075, 404] on button "Add" at bounding box center [1085, 386] width 85 height 37
type input "0"
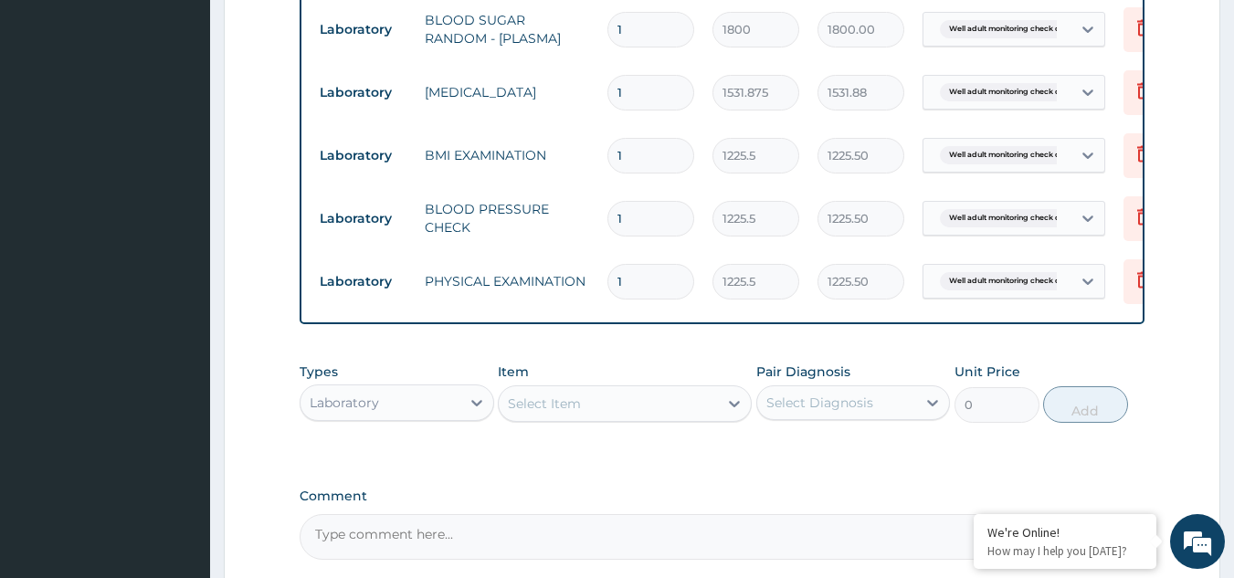
scroll to position [847, 0]
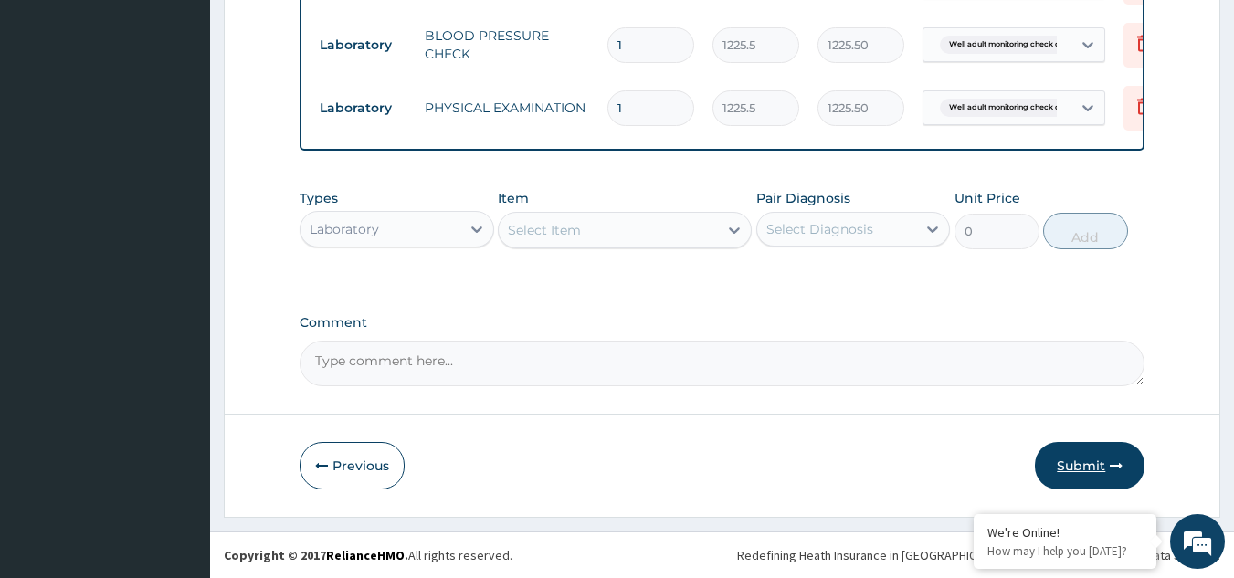
click at [1076, 472] on button "Submit" at bounding box center [1090, 466] width 110 height 48
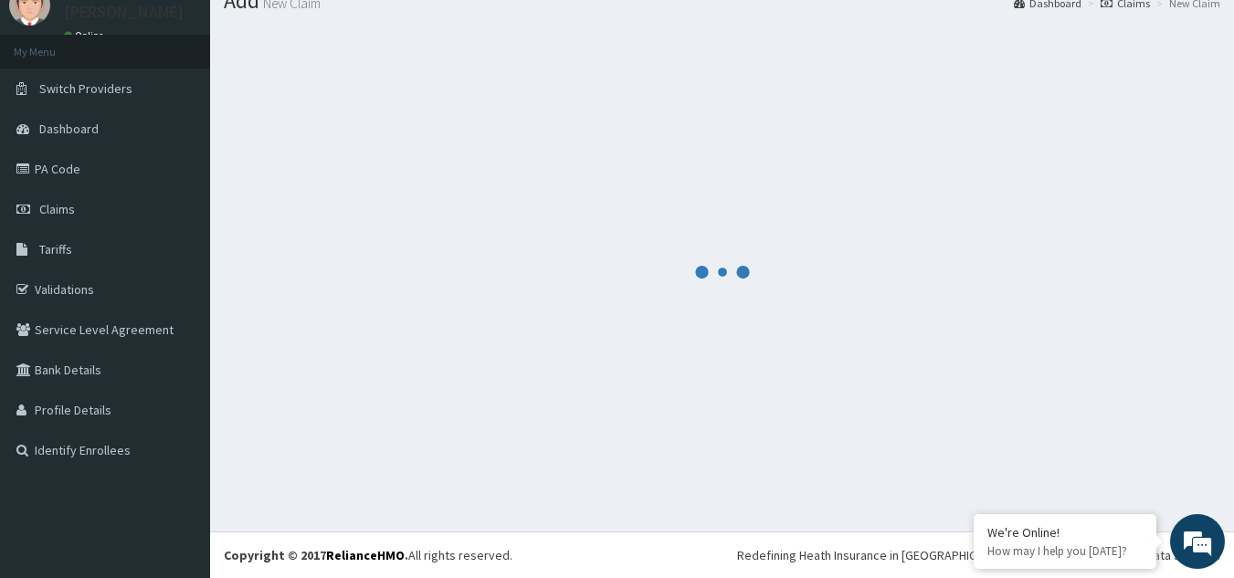
scroll to position [70, 0]
click at [513, 102] on div at bounding box center [722, 272] width 997 height 492
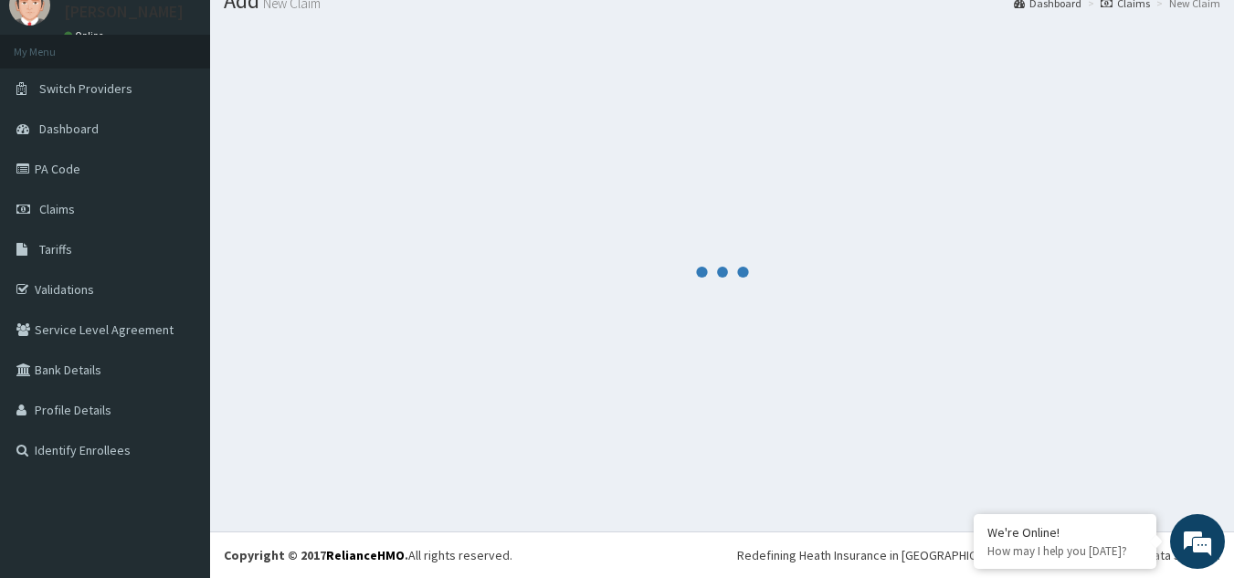
click at [486, 59] on div at bounding box center [722, 272] width 997 height 492
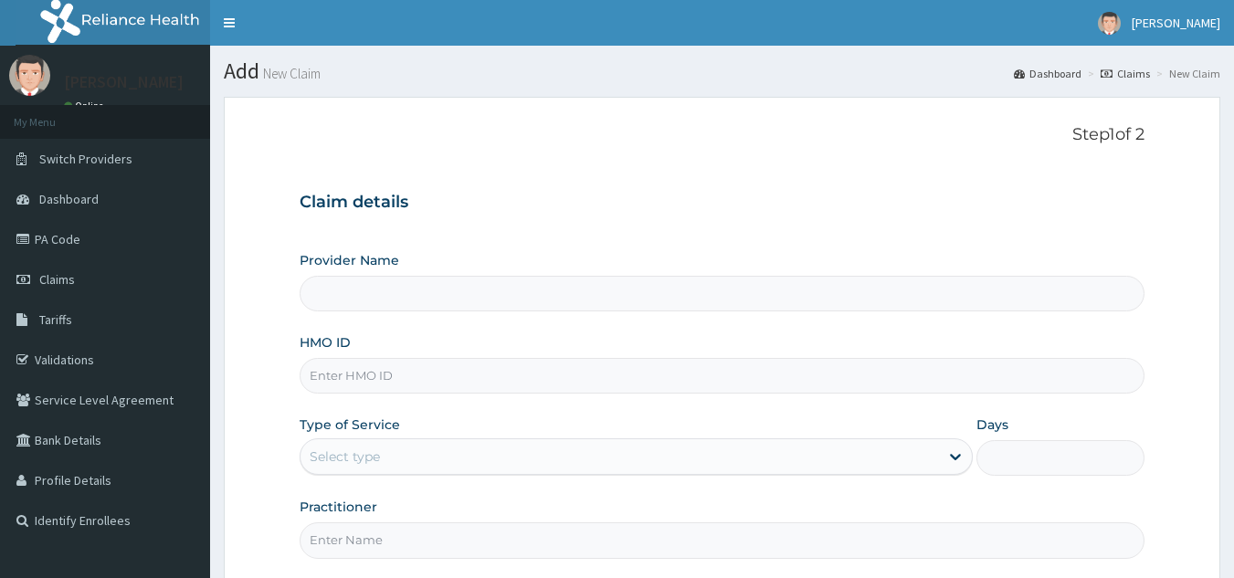
click at [595, 373] on input "HMO ID" at bounding box center [723, 376] width 846 height 36
paste input "SBG/10643/A"
type input "SBG/10643/A"
type input "Reliance Family Clinics (RFC) - [GEOGRAPHIC_DATA]"
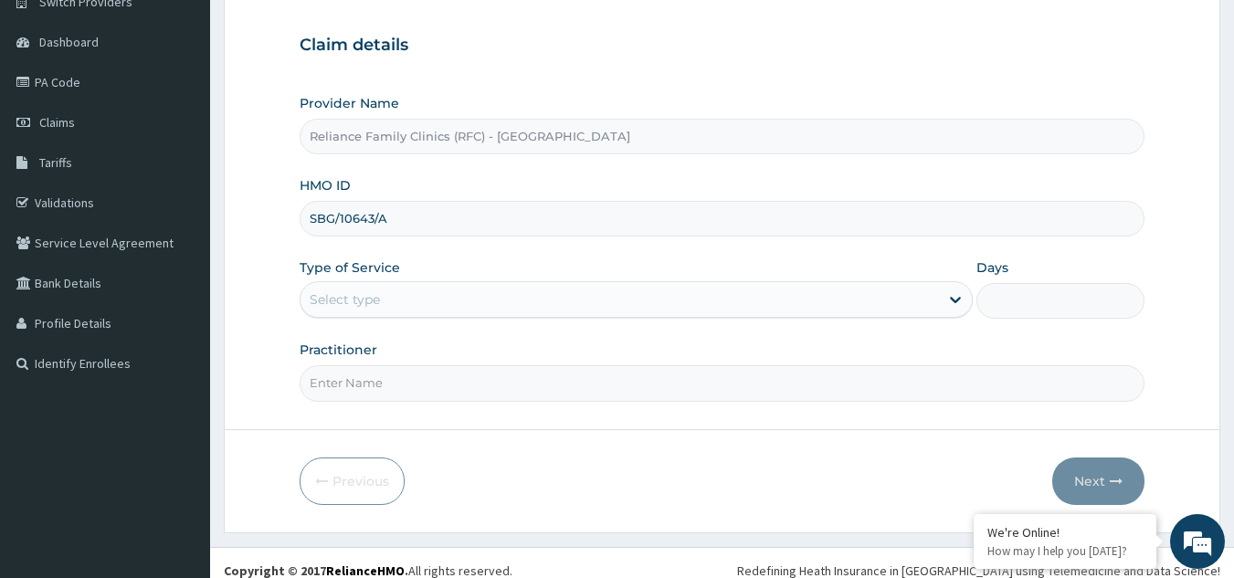
scroll to position [173, 0]
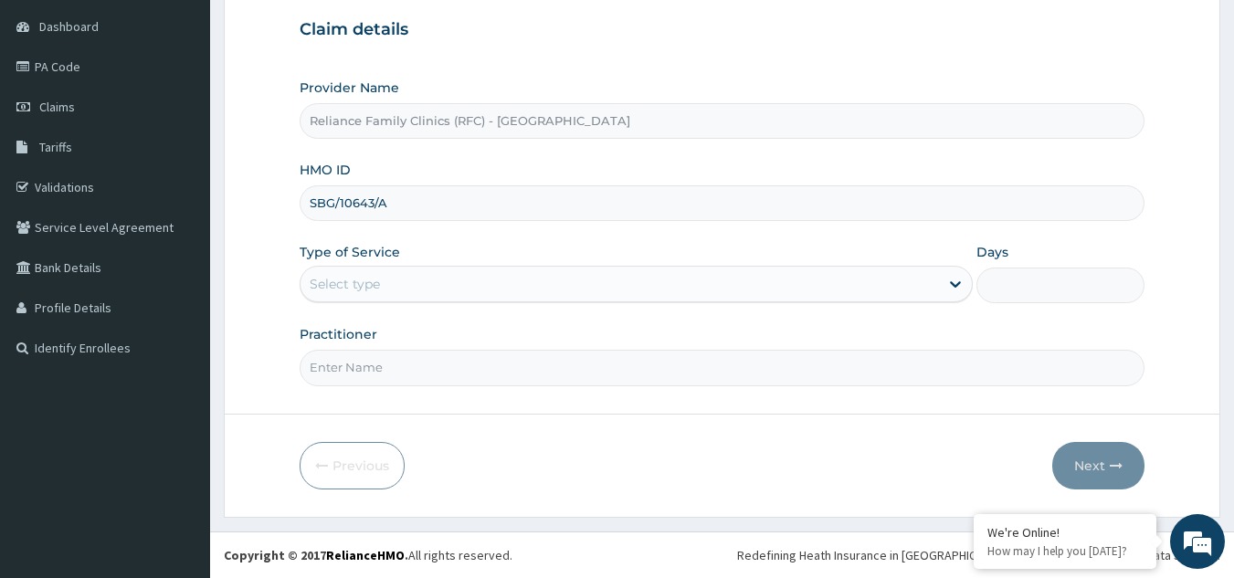
type input "SBG/10643/A"
click at [731, 290] on div "Select type" at bounding box center [620, 284] width 639 height 29
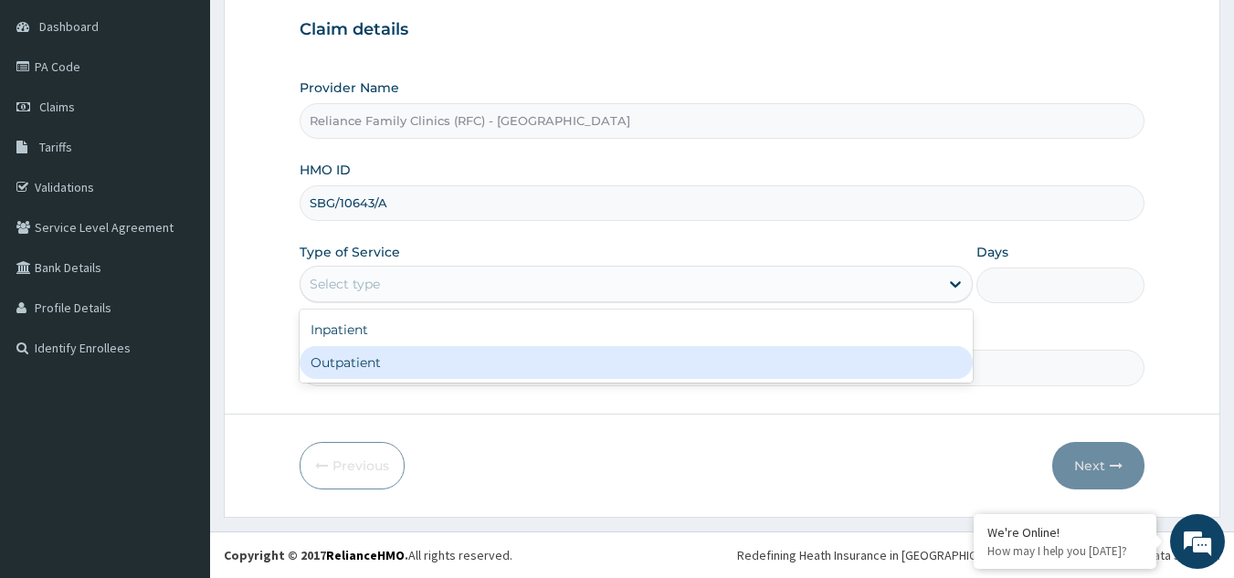
click at [586, 379] on div "Outpatient" at bounding box center [636, 362] width 673 height 33
type input "1"
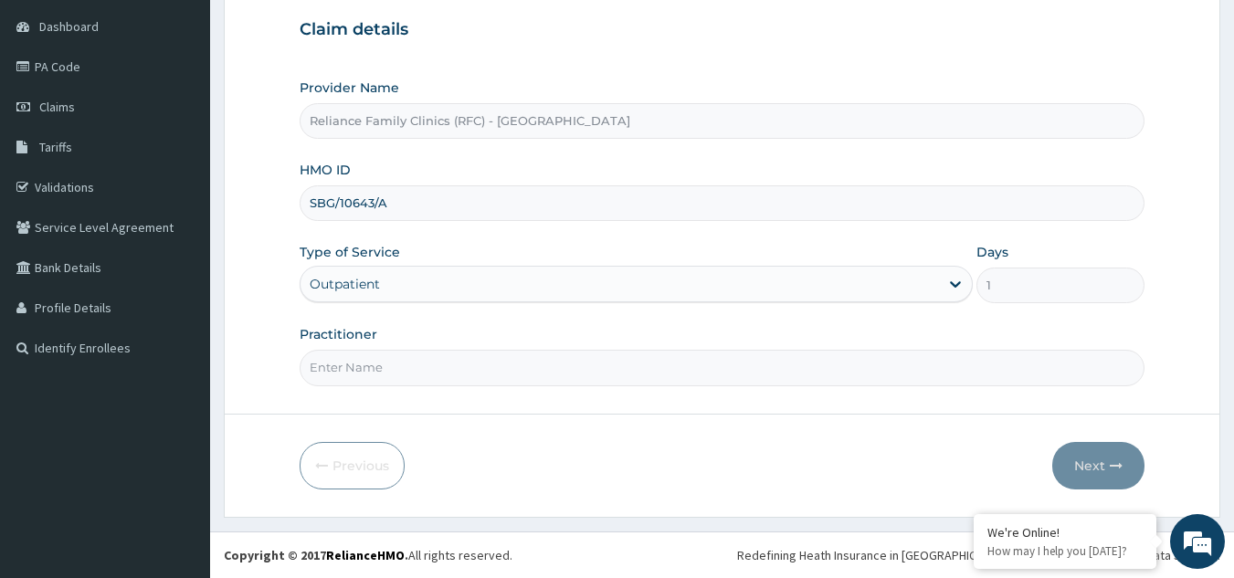
click at [575, 361] on input "Practitioner" at bounding box center [723, 368] width 846 height 36
type input "LOCUM"
click at [1099, 458] on button "Next" at bounding box center [1098, 466] width 92 height 48
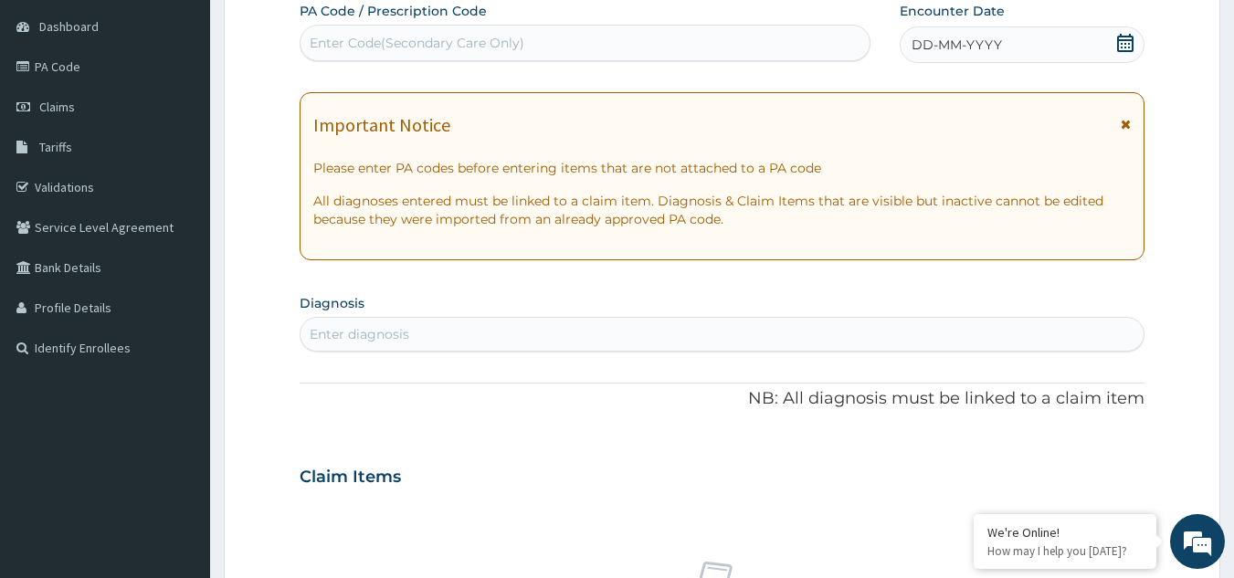
scroll to position [0, 0]
click at [1112, 42] on div "DD-MM-YYYY" at bounding box center [1022, 44] width 245 height 37
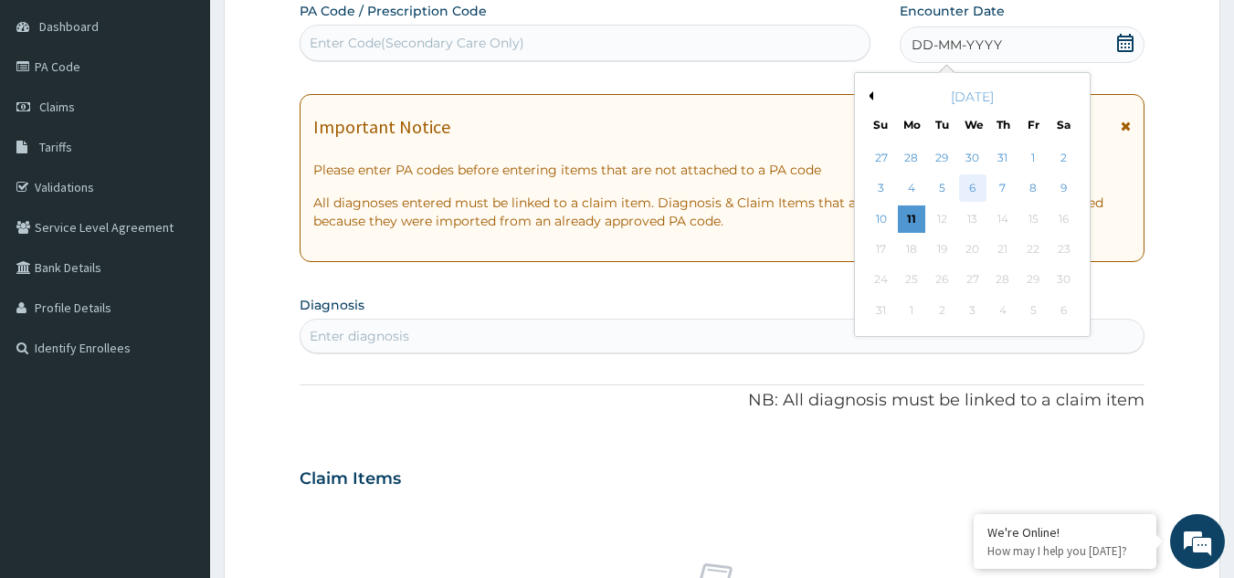
click at [979, 189] on div "6" at bounding box center [972, 188] width 27 height 27
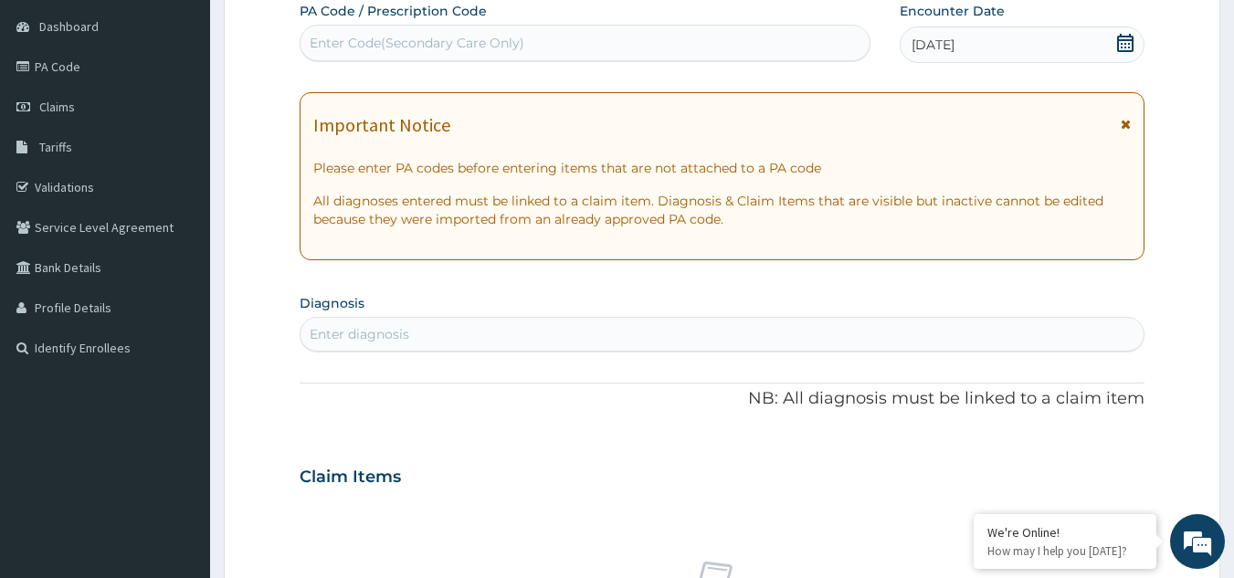
click at [1127, 125] on icon at bounding box center [1126, 124] width 10 height 13
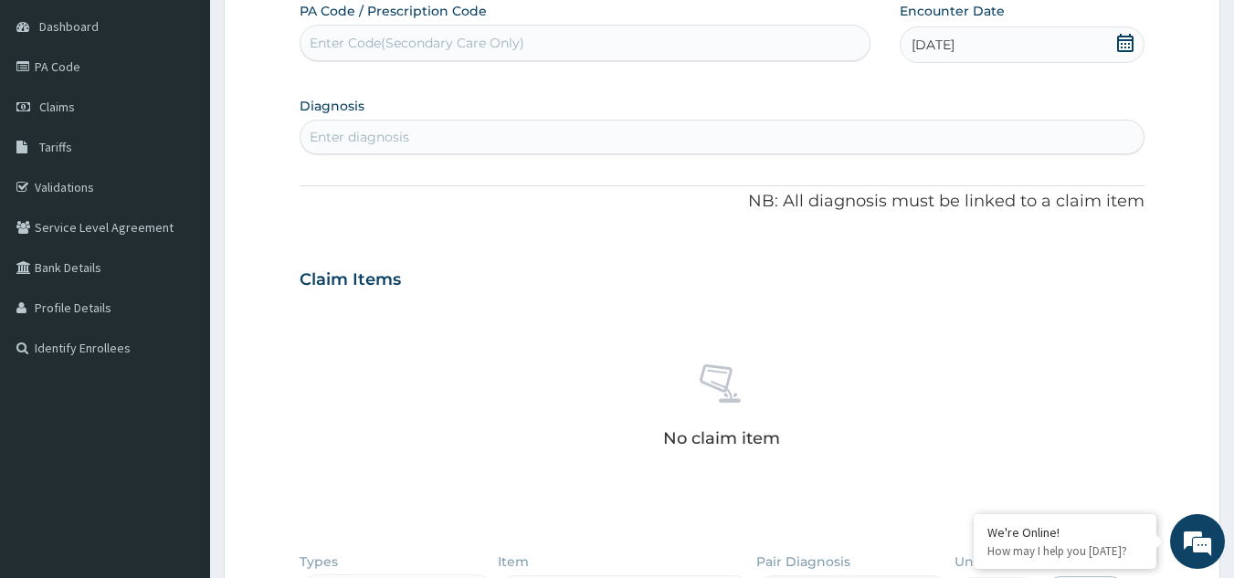
click at [926, 147] on div "Enter diagnosis" at bounding box center [723, 136] width 844 height 29
type input "WELL ADULT CHECK"
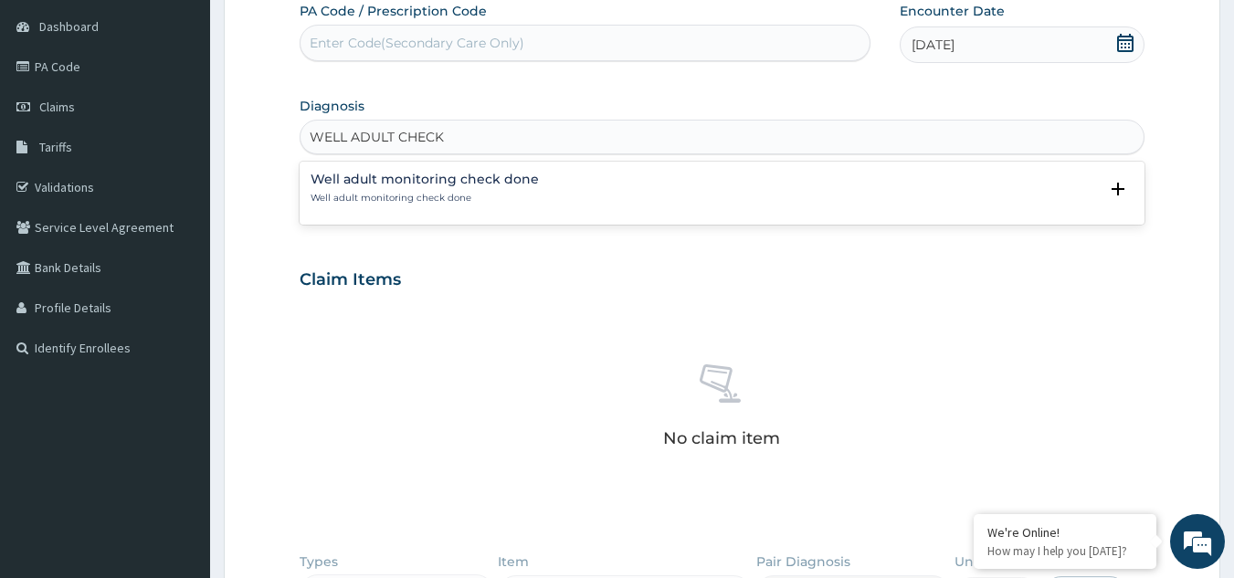
click at [443, 186] on h4 "Well adult monitoring check done" at bounding box center [425, 180] width 228 height 14
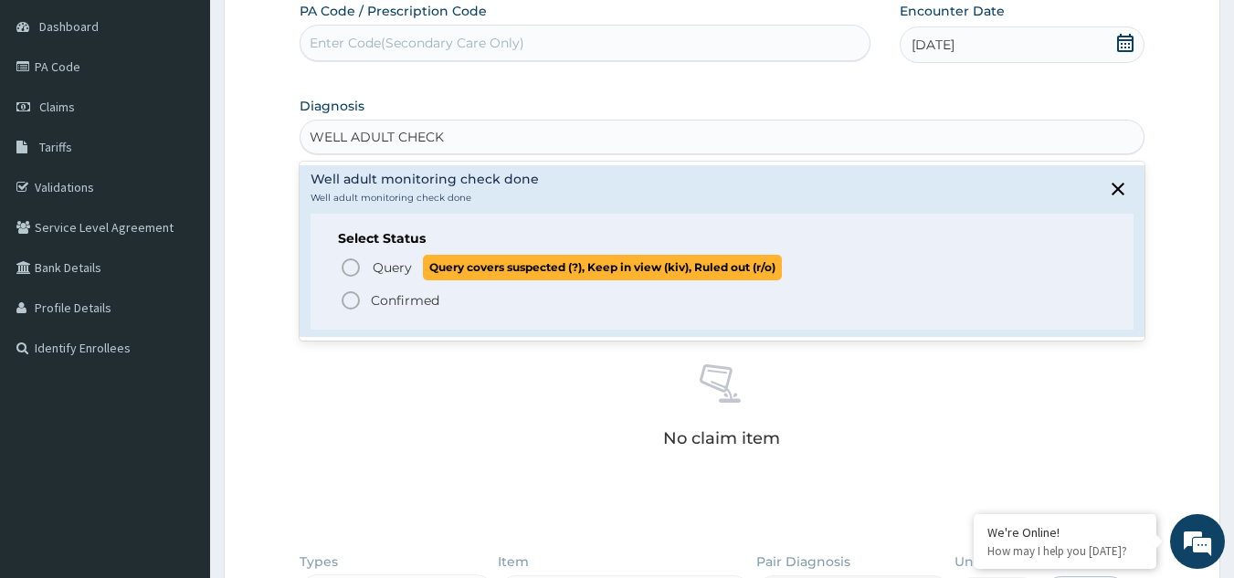
click at [411, 272] on span "Query" at bounding box center [392, 268] width 39 height 18
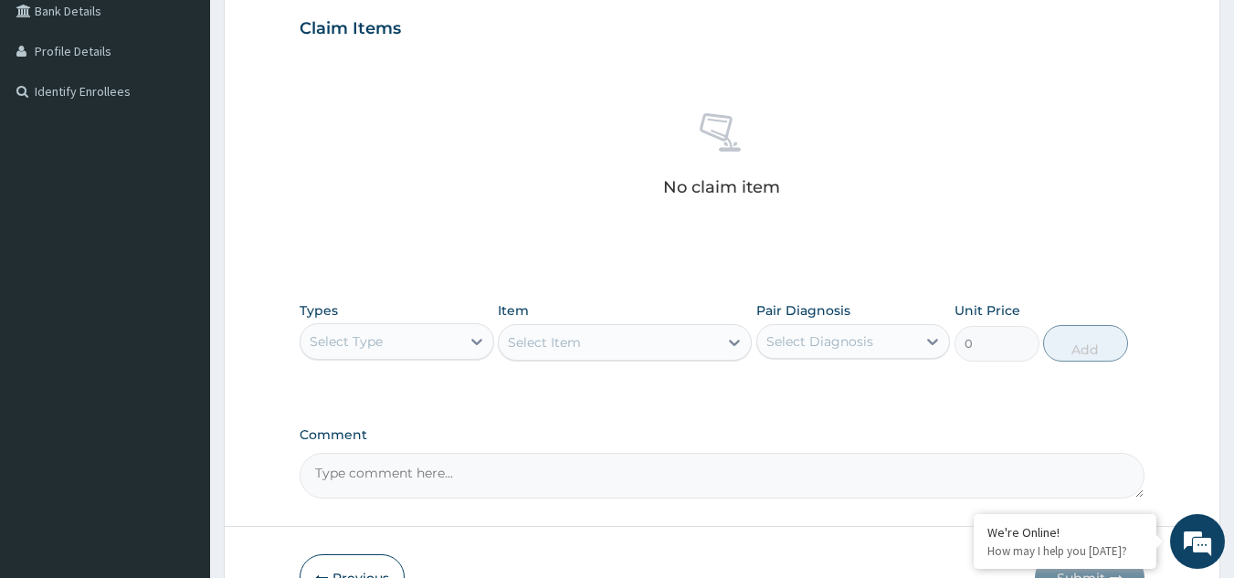
scroll to position [461, 0]
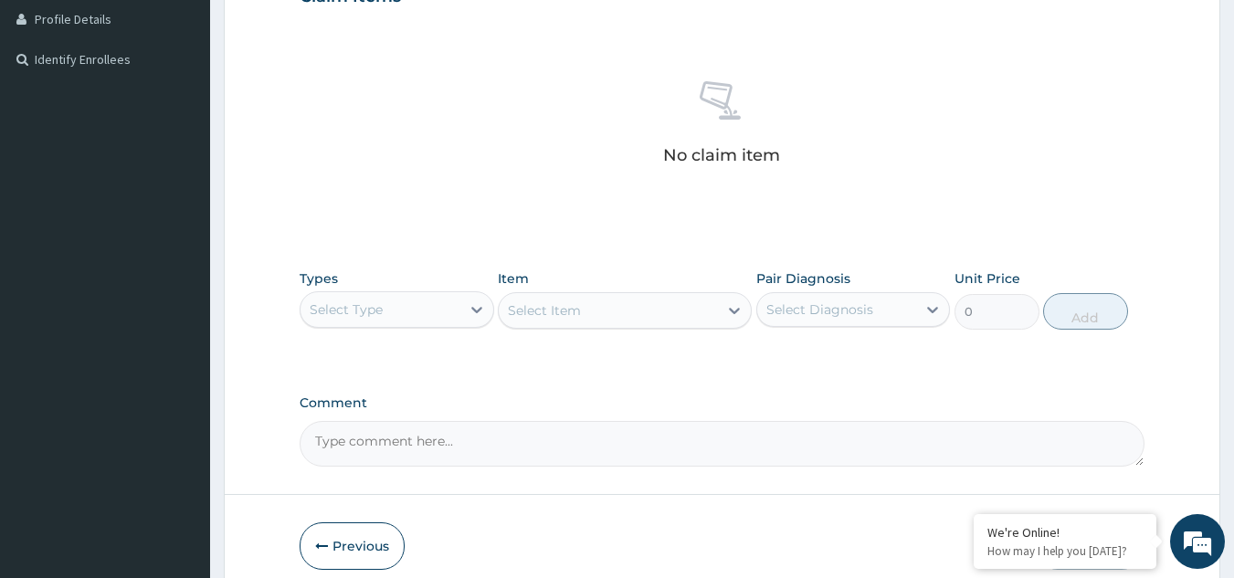
click at [402, 319] on div "Select Type" at bounding box center [381, 309] width 160 height 29
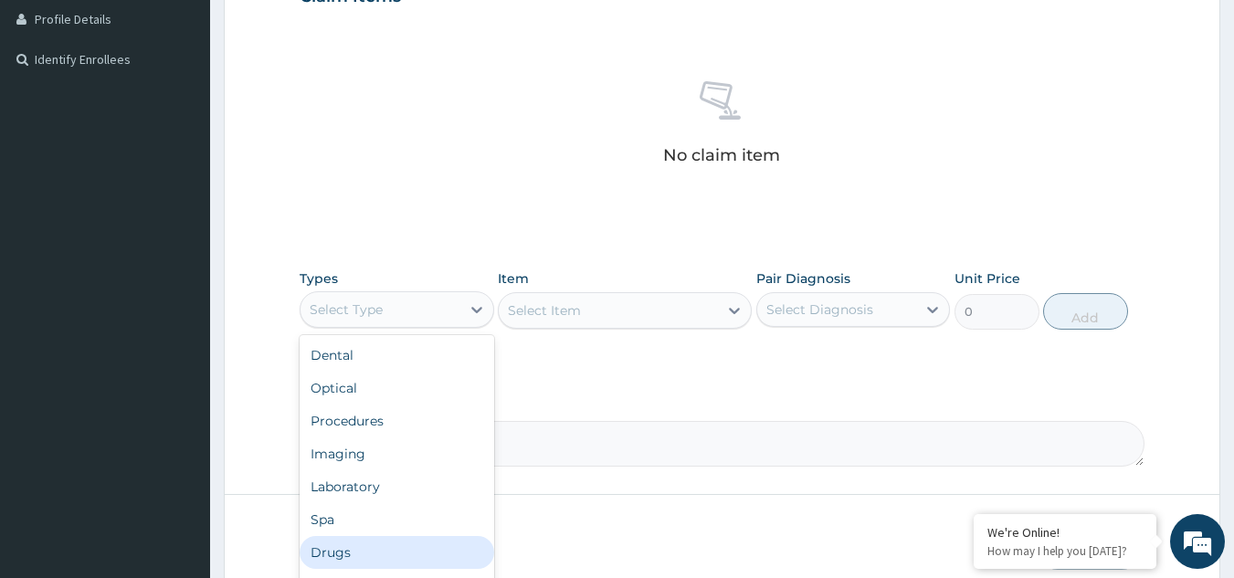
click at [398, 541] on div "Drugs" at bounding box center [397, 552] width 195 height 33
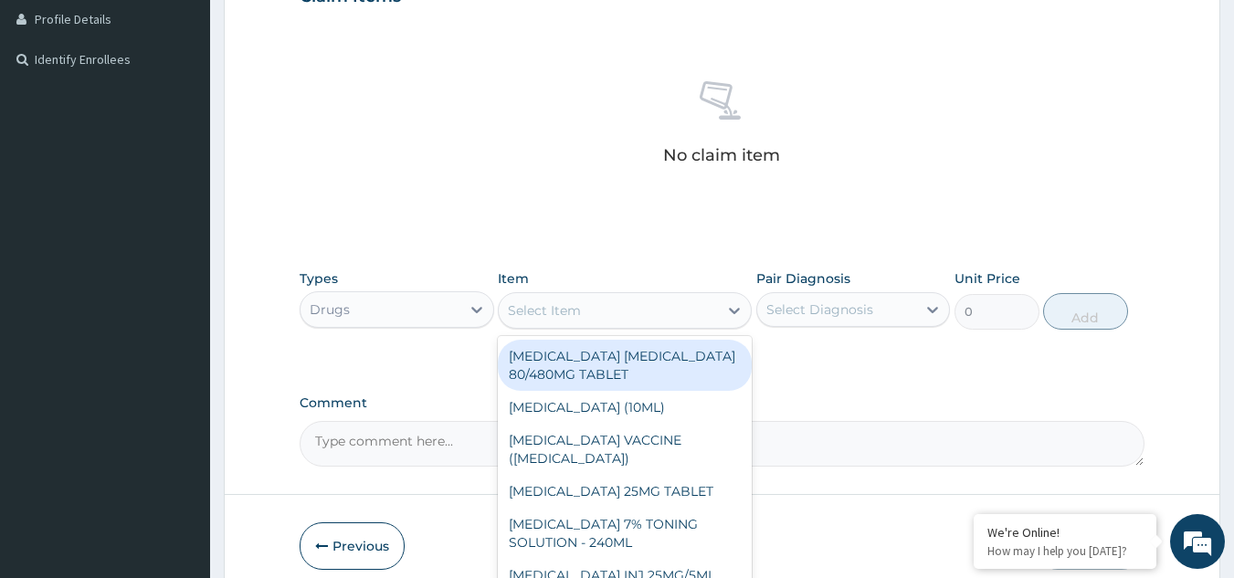
click at [611, 323] on div "Select Item" at bounding box center [608, 310] width 219 height 29
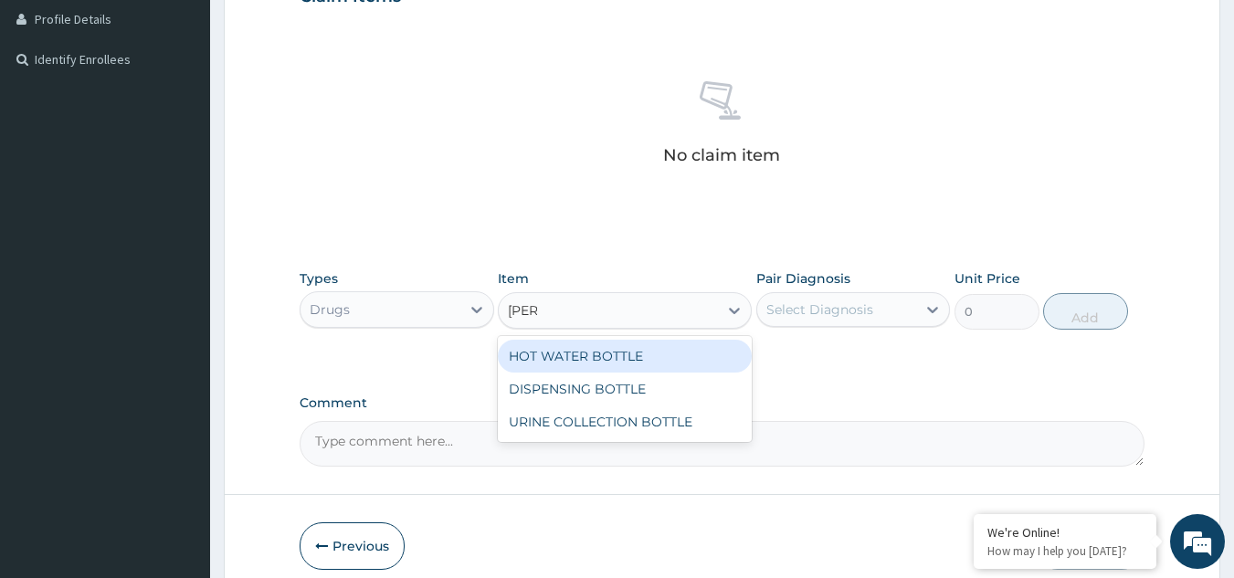
type input "BOTTL"
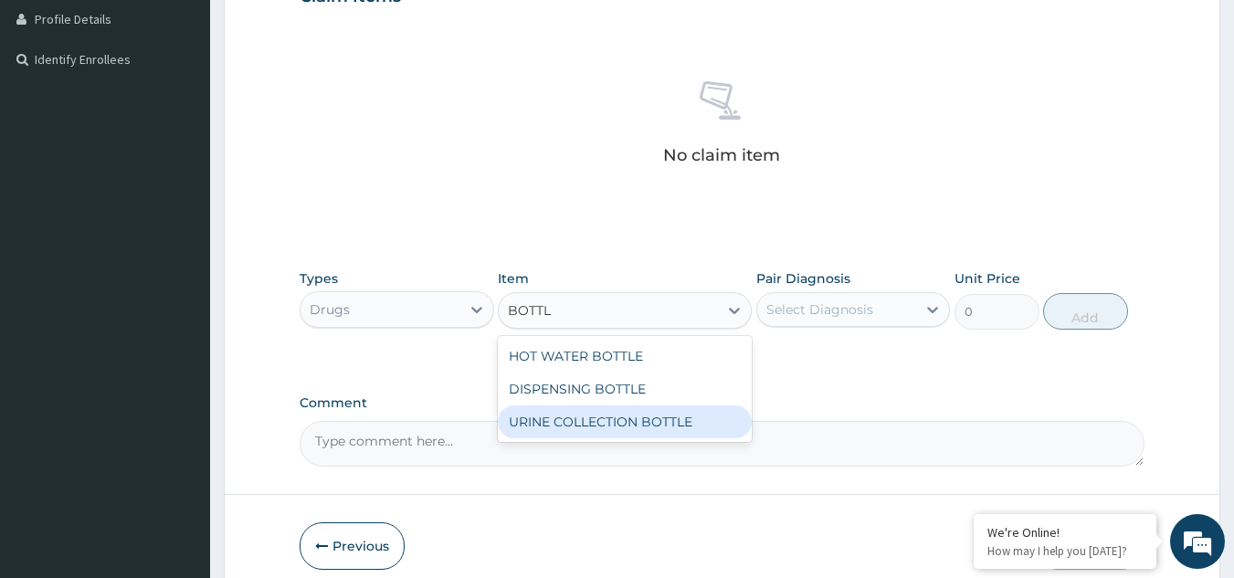
click at [664, 417] on div "URINE COLLECTION BOTTLE" at bounding box center [625, 422] width 254 height 33
type input "198"
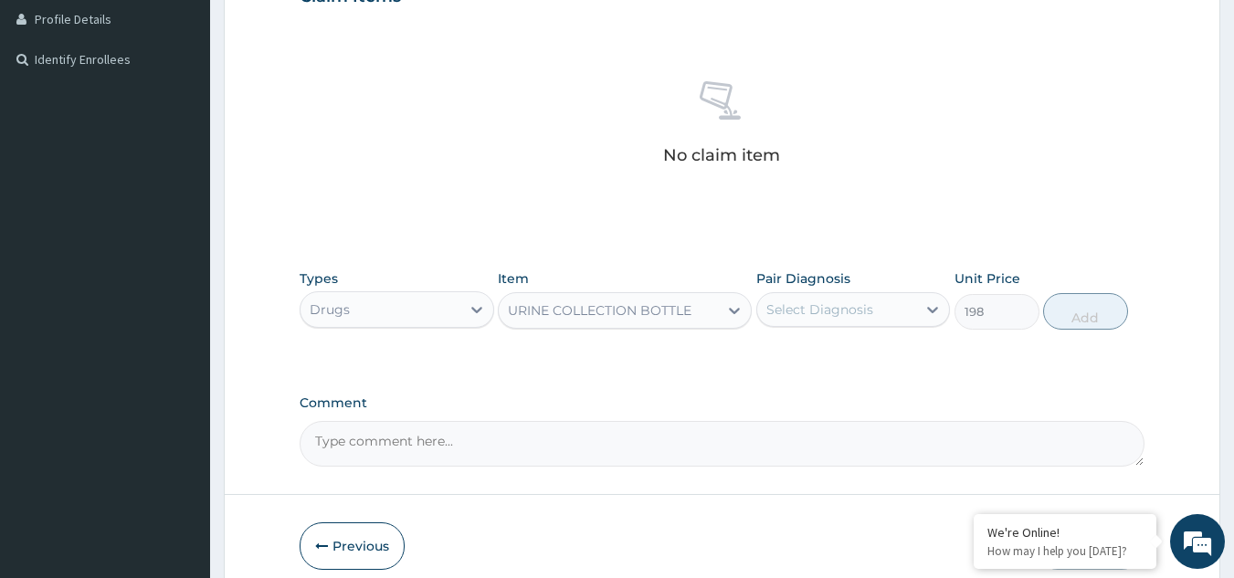
click at [828, 316] on div "Select Diagnosis" at bounding box center [820, 310] width 107 height 18
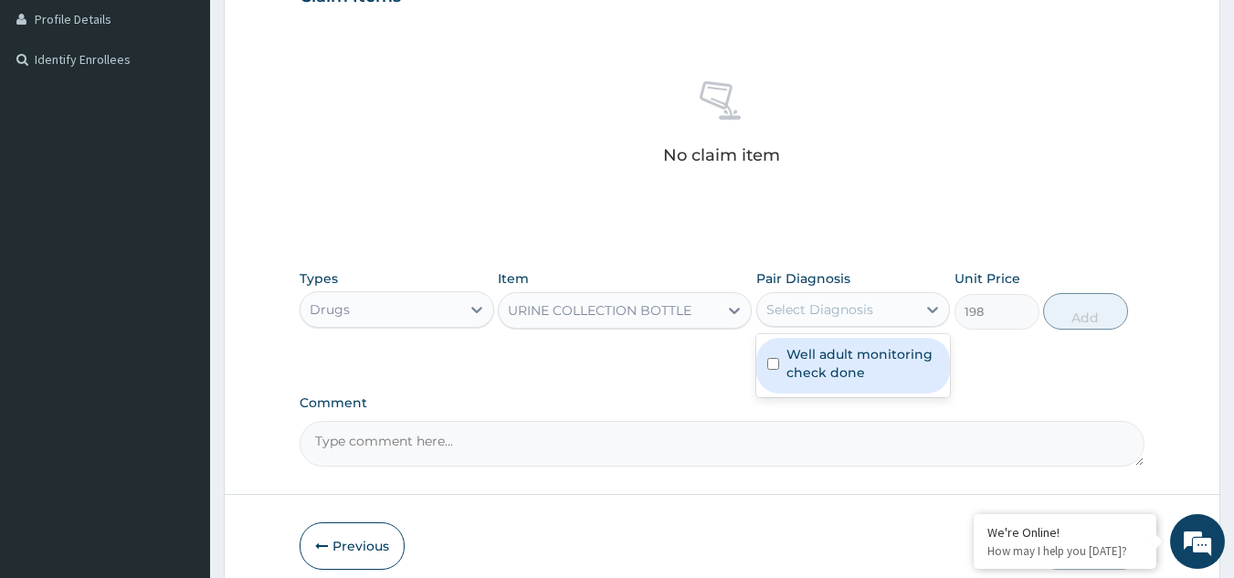
click at [829, 362] on label "Well adult monitoring check done" at bounding box center [863, 363] width 153 height 37
checkbox input "true"
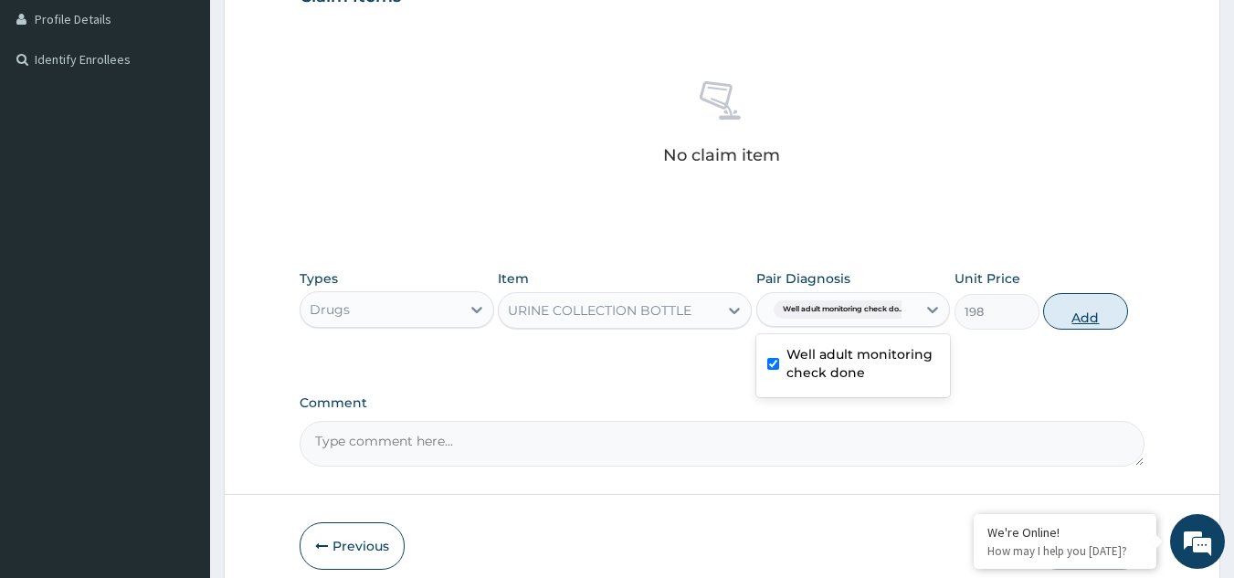
click at [1064, 323] on button "Add" at bounding box center [1085, 311] width 85 height 37
type input "0"
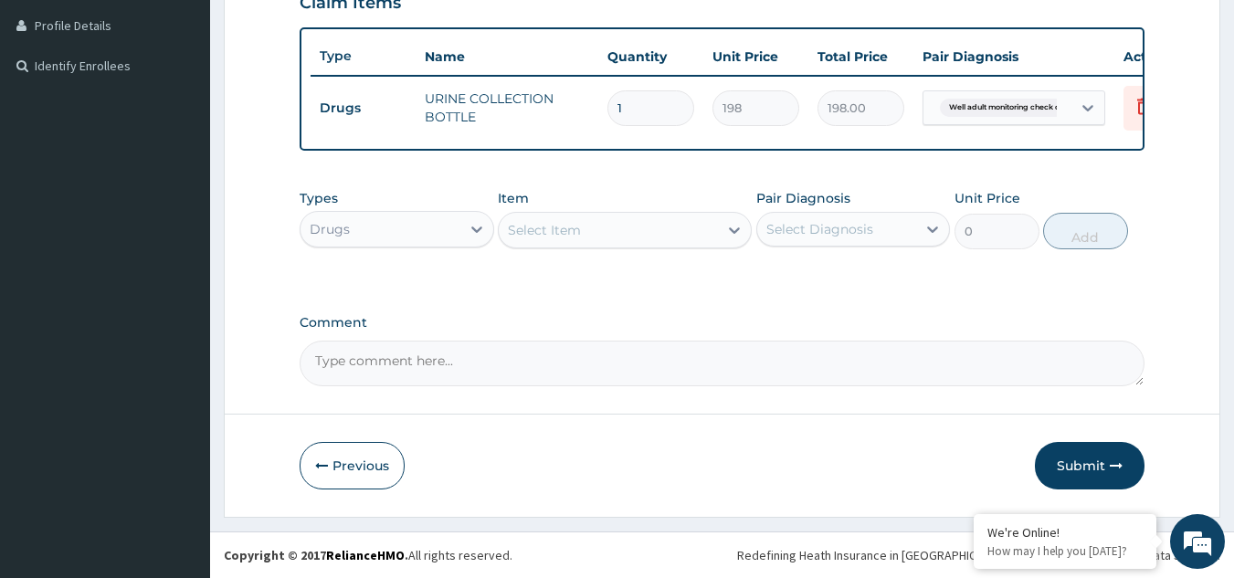
click at [407, 236] on div "Drugs" at bounding box center [381, 229] width 160 height 29
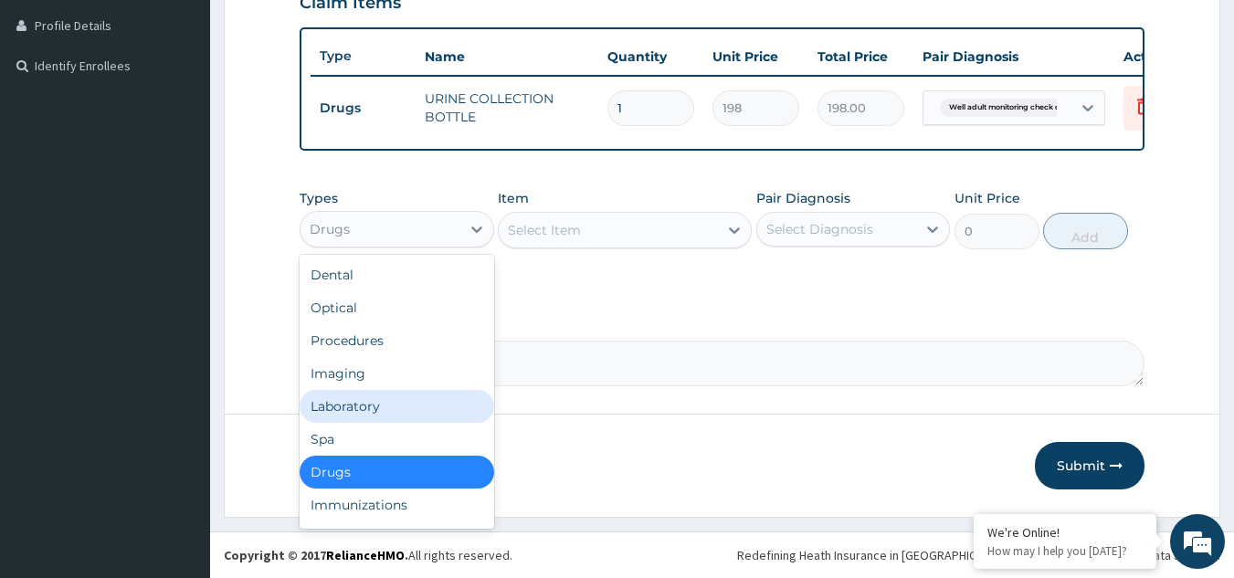
click at [414, 409] on div "Laboratory" at bounding box center [397, 406] width 195 height 33
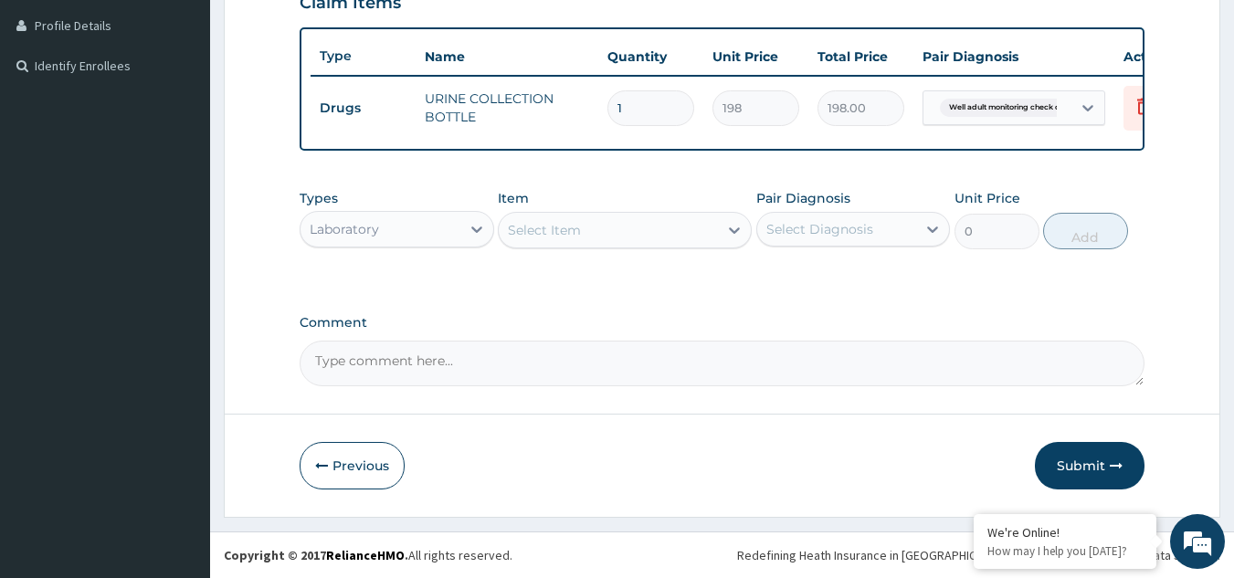
click at [564, 249] on div "Select Item" at bounding box center [625, 230] width 254 height 37
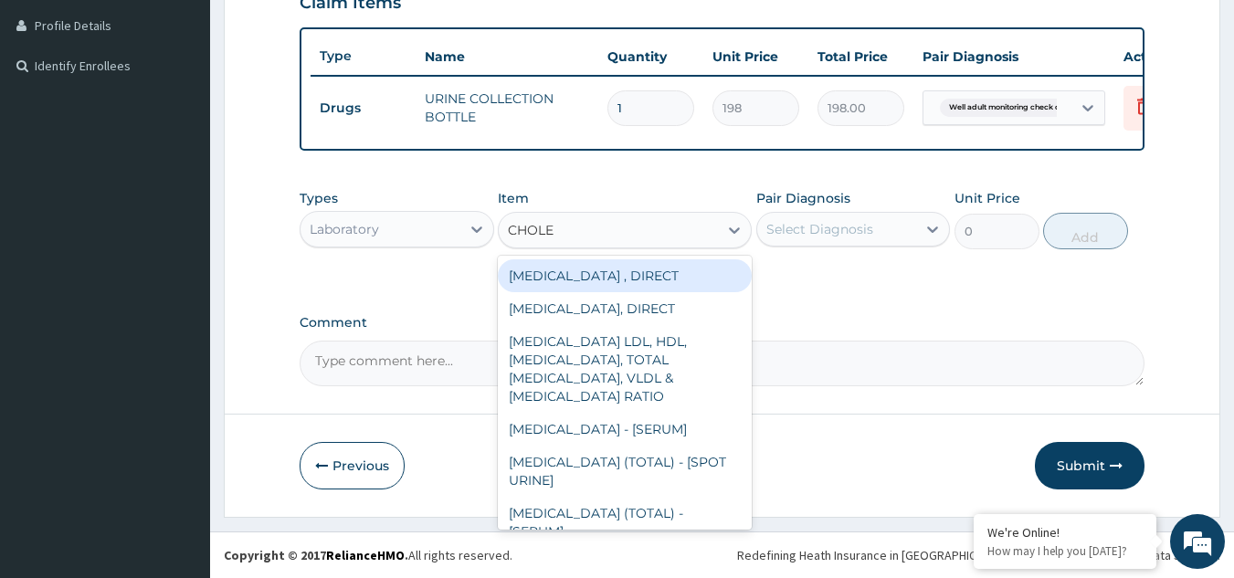
type input "CHOLES"
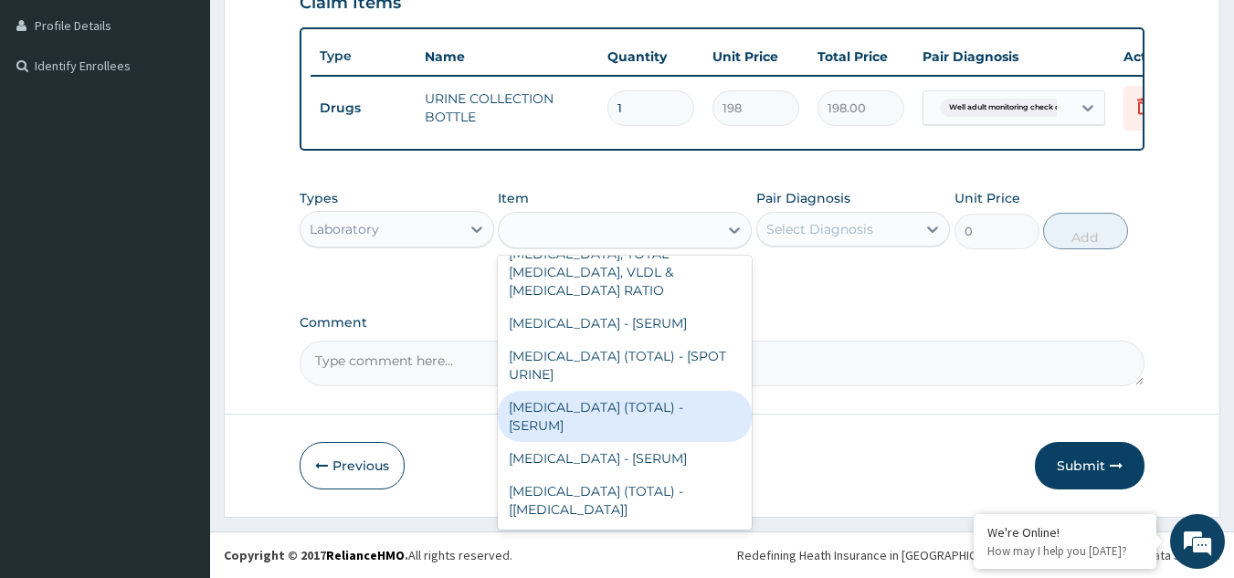
type input "2880"
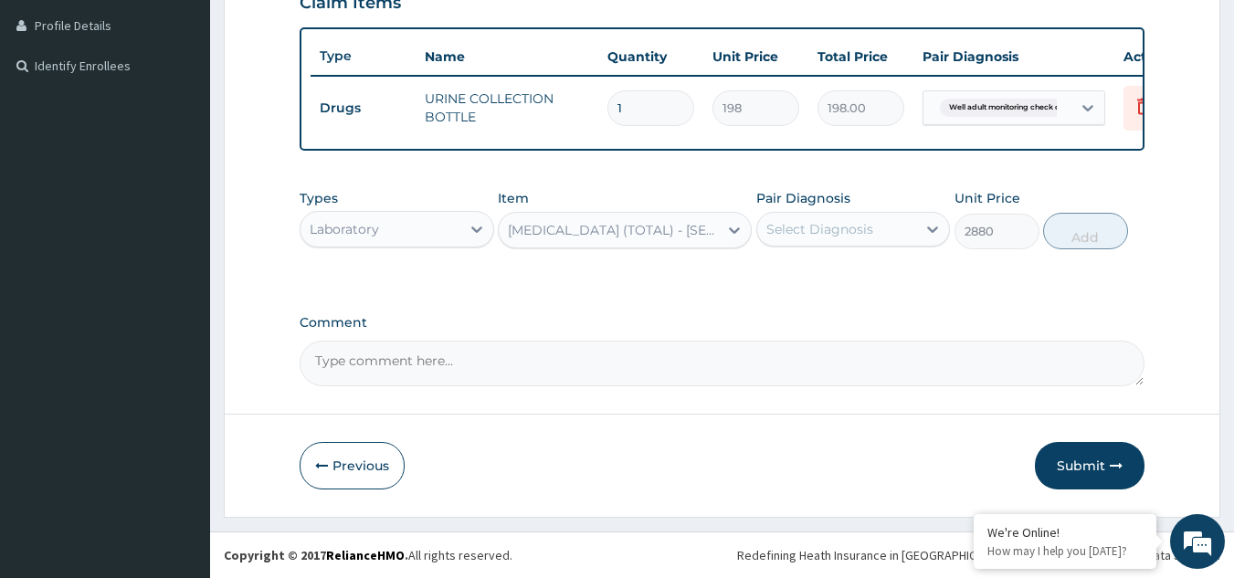
click at [817, 238] on div "Select Diagnosis" at bounding box center [820, 229] width 107 height 18
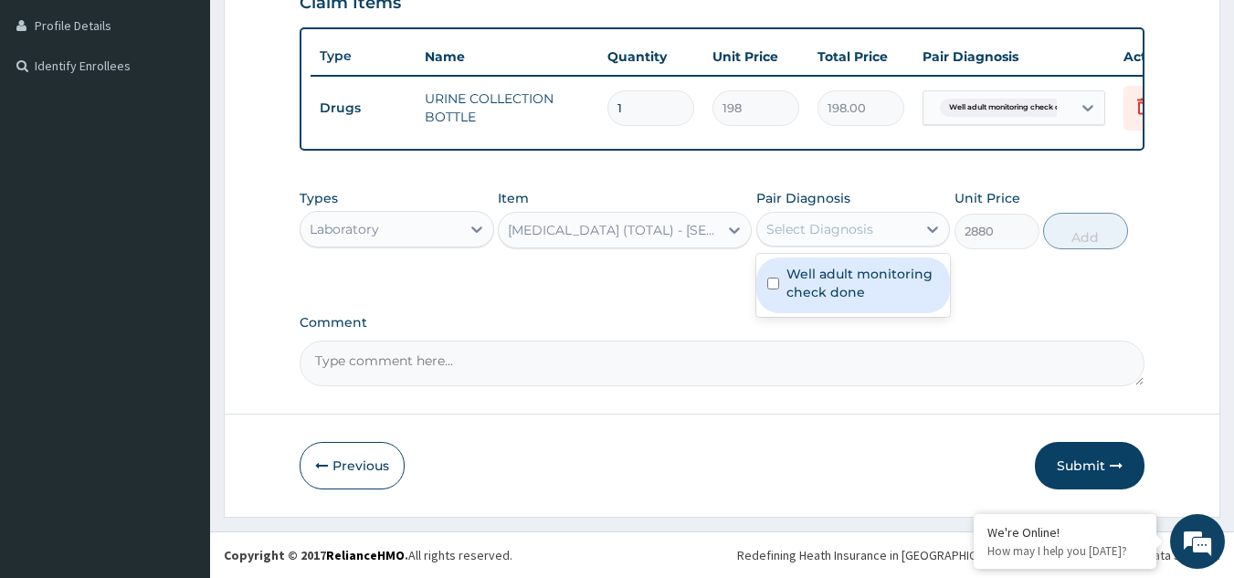
click at [816, 301] on label "Well adult monitoring check done" at bounding box center [863, 283] width 153 height 37
checkbox input "true"
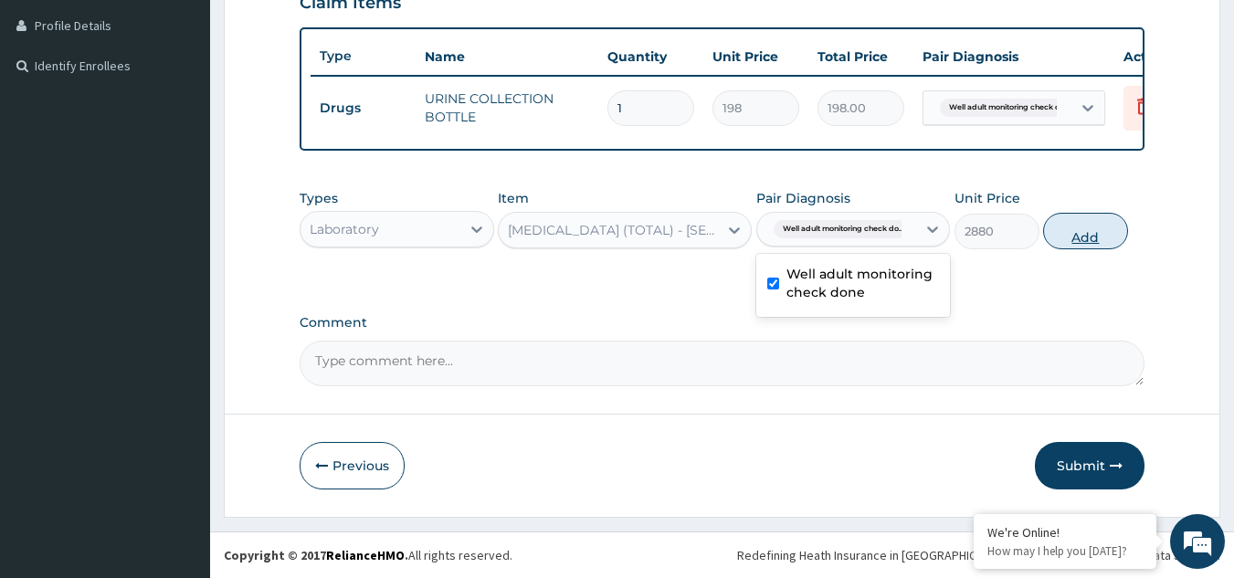
click at [1095, 230] on button "Add" at bounding box center [1085, 231] width 85 height 37
type input "0"
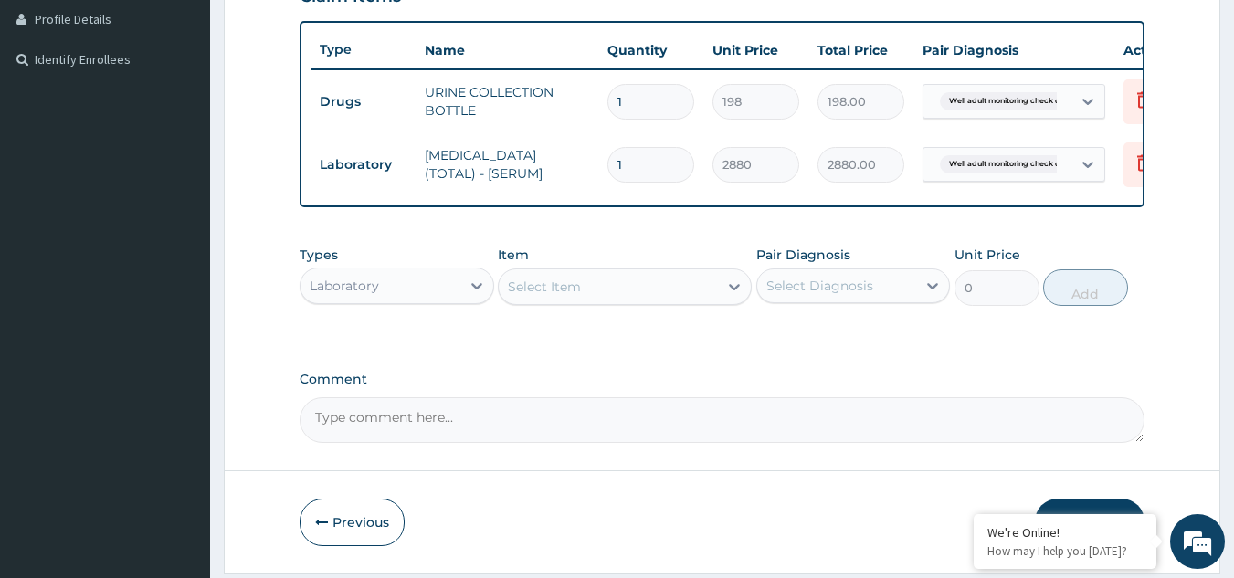
click at [565, 301] on div "Select Item" at bounding box center [608, 286] width 219 height 29
type input "URINA"
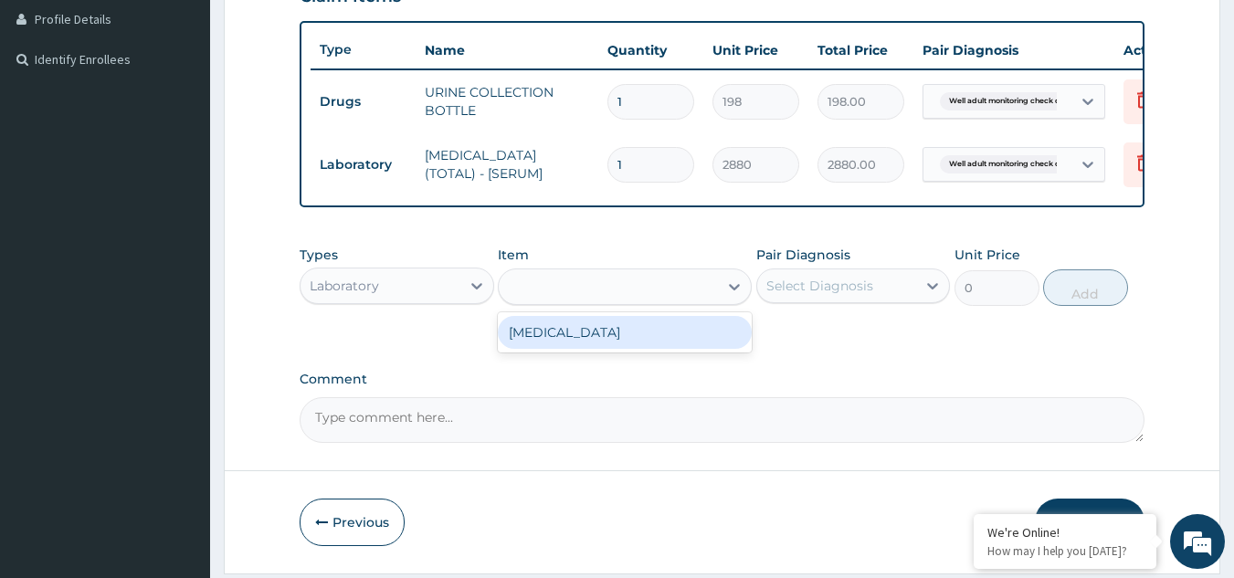
type input "1531.875"
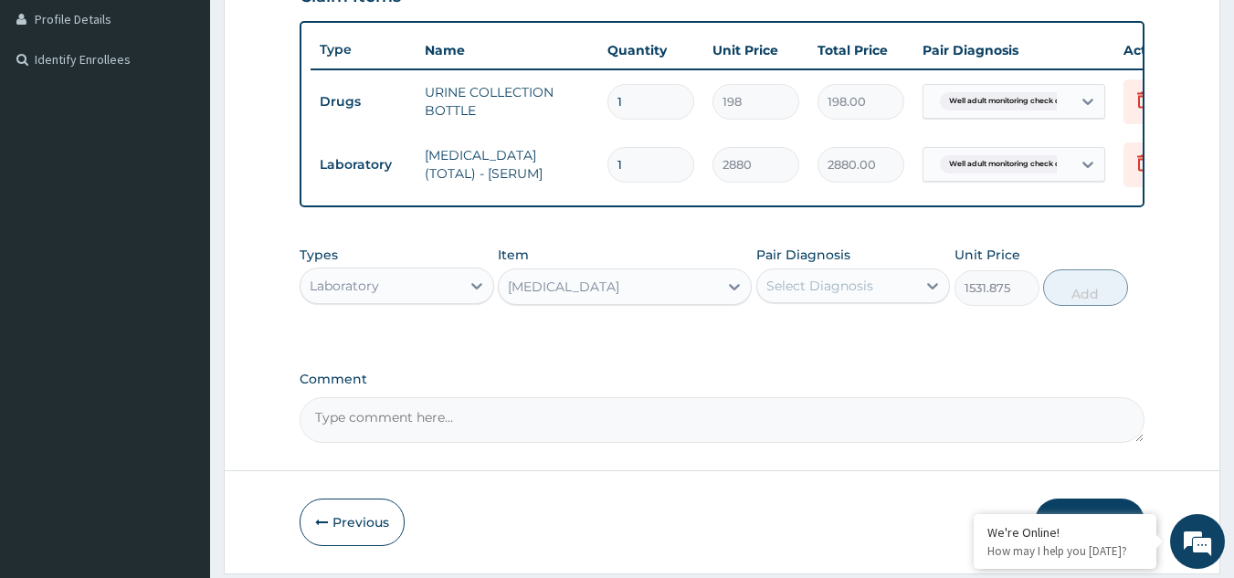
click at [833, 315] on div "Types Laboratory Item option URINALYSIS, selected. Select is focused ,type to r…" at bounding box center [723, 276] width 846 height 79
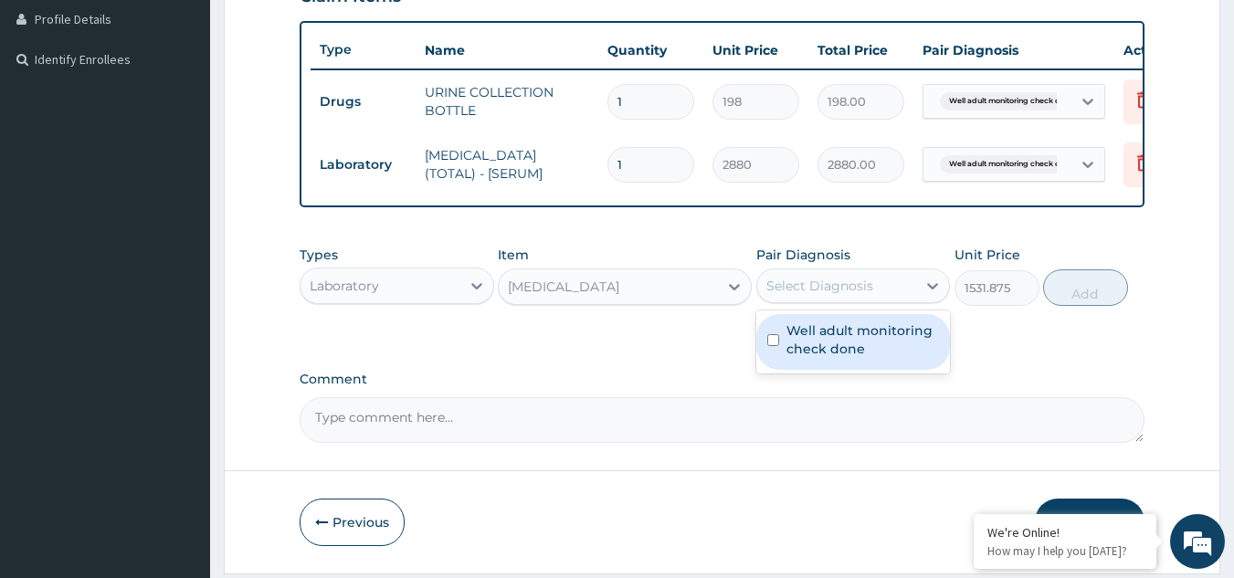
click at [817, 295] on div "Select Diagnosis" at bounding box center [820, 286] width 107 height 18
click at [819, 330] on div "Well adult monitoring check done" at bounding box center [853, 342] width 195 height 56
checkbox input "true"
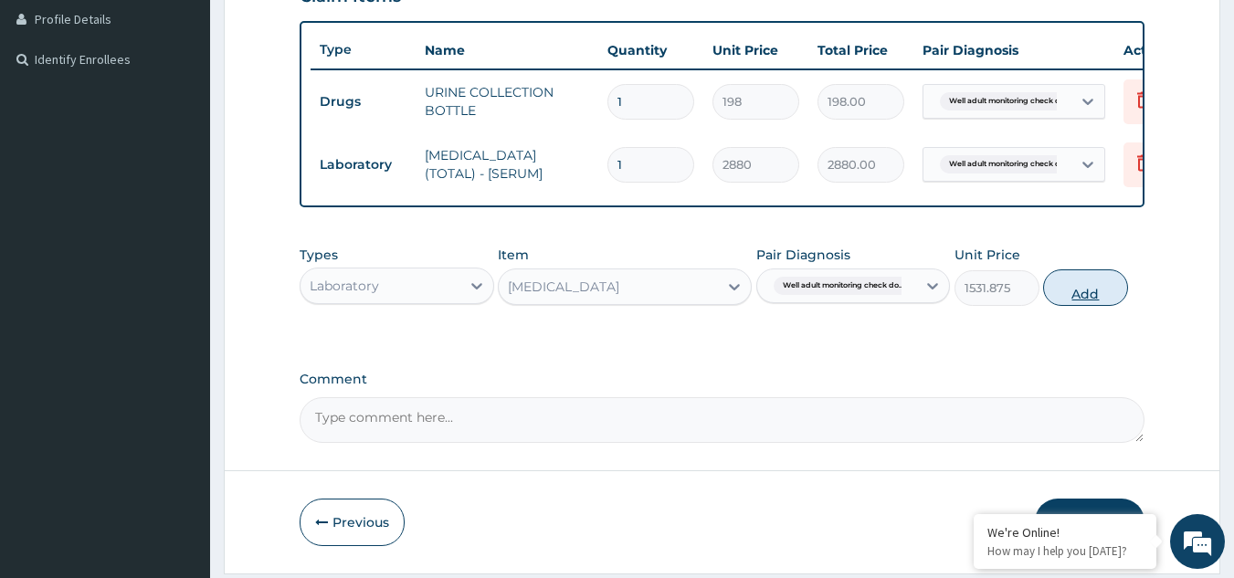
click at [1083, 300] on button "Add" at bounding box center [1085, 288] width 85 height 37
type input "0"
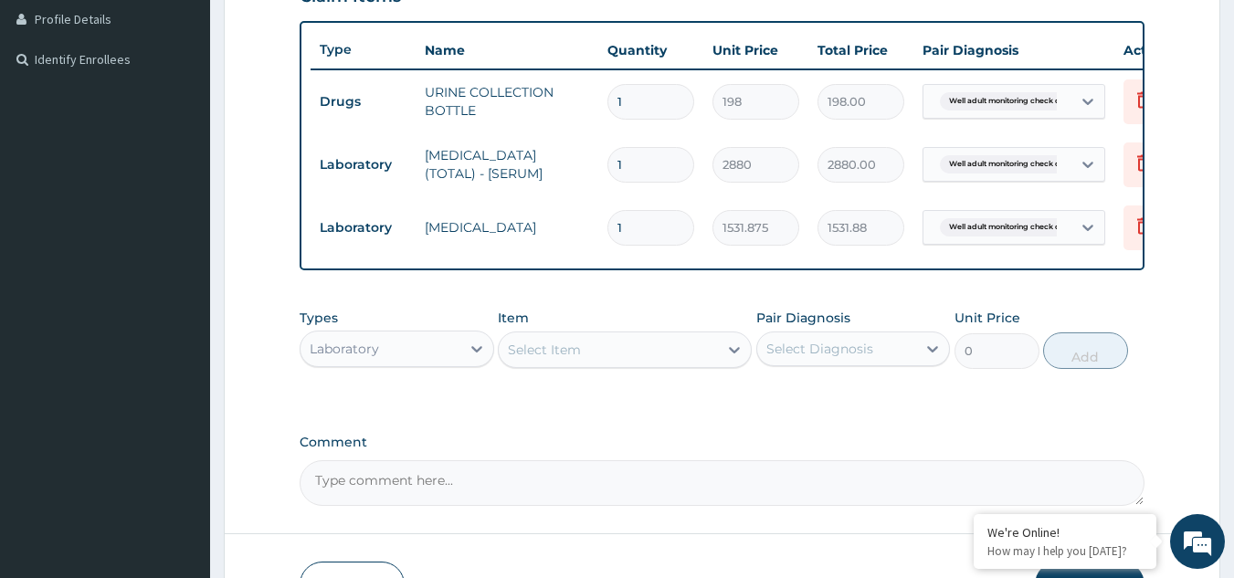
click at [673, 365] on div "Select Item" at bounding box center [608, 349] width 219 height 29
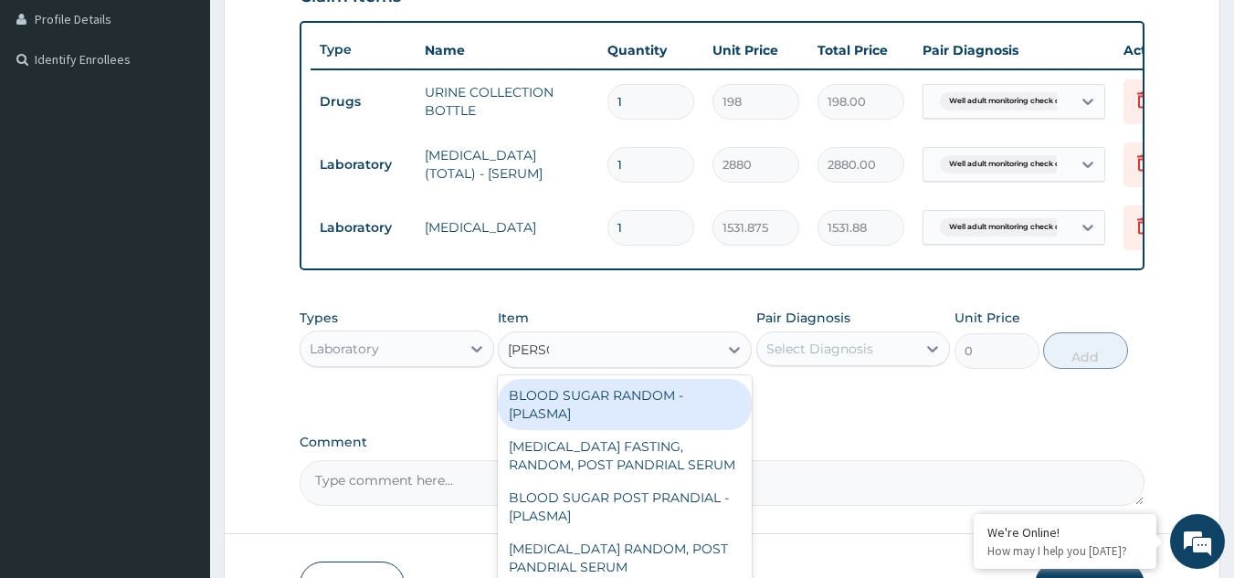
type input "RANDOM"
type input "1800"
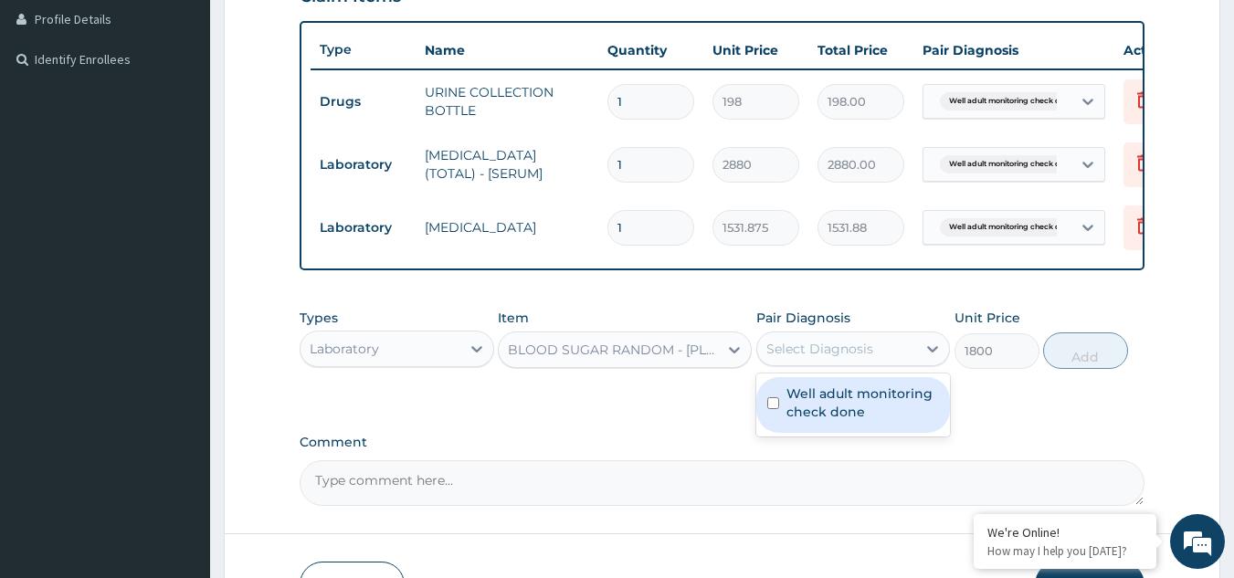
click at [826, 358] on div "Select Diagnosis" at bounding box center [820, 349] width 107 height 18
checkbox input "true"
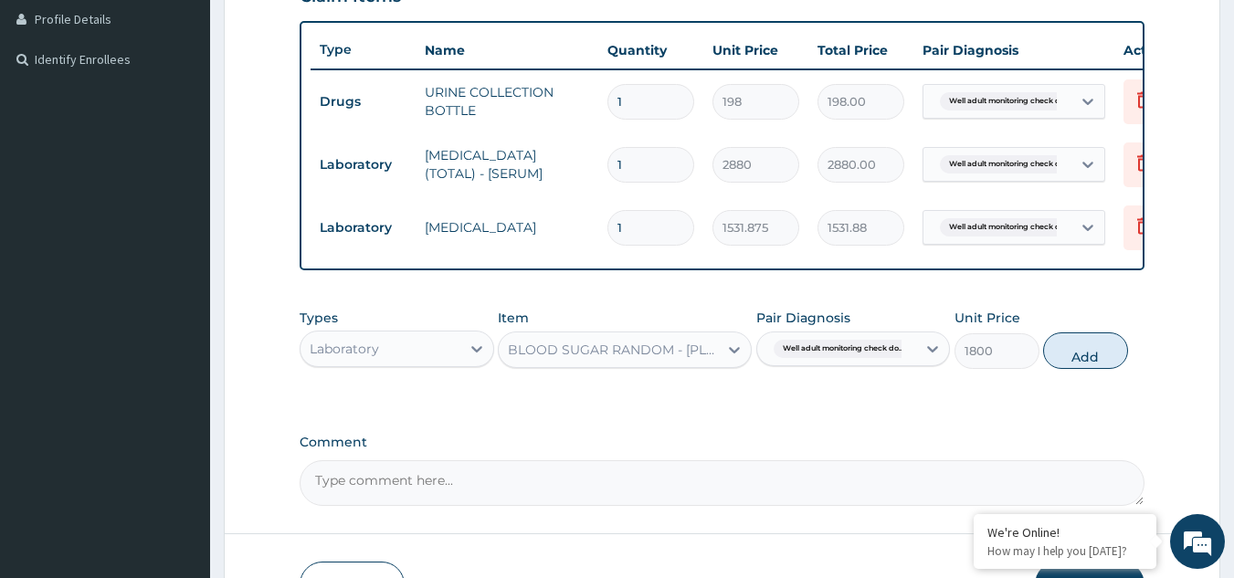
click at [1102, 341] on div "Types Laboratory Item BLOOD SUGAR RANDOM - [PLASMA] Pair Diagnosis Well adult m…" at bounding box center [723, 339] width 846 height 79
click at [1074, 369] on button "Add" at bounding box center [1085, 351] width 85 height 37
type input "0"
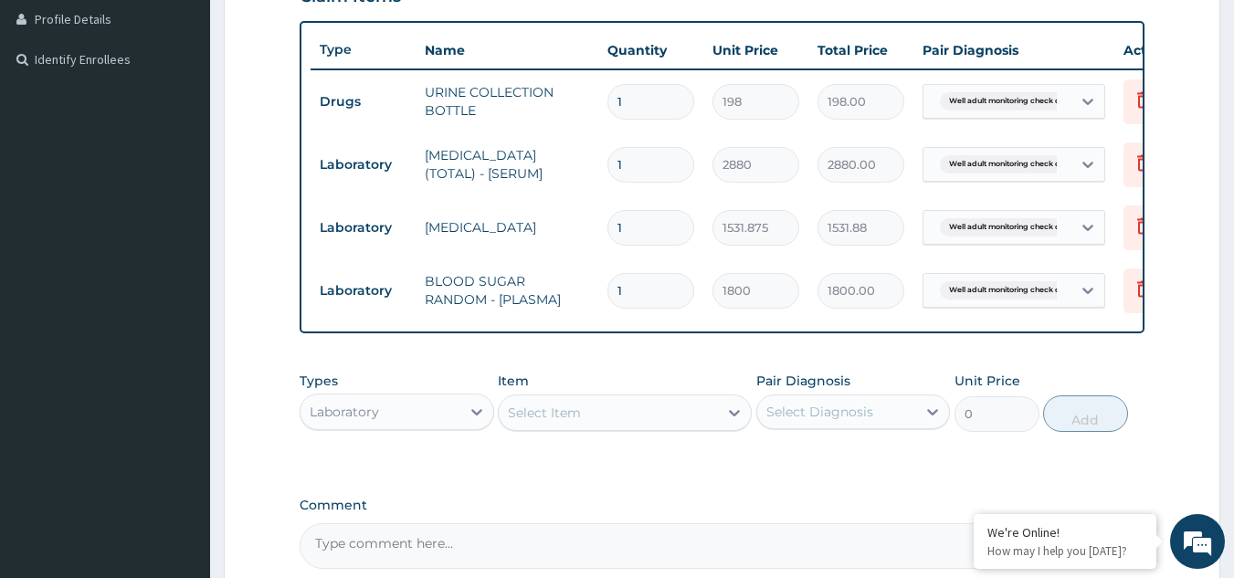
click at [587, 422] on div "Select Item" at bounding box center [608, 412] width 219 height 29
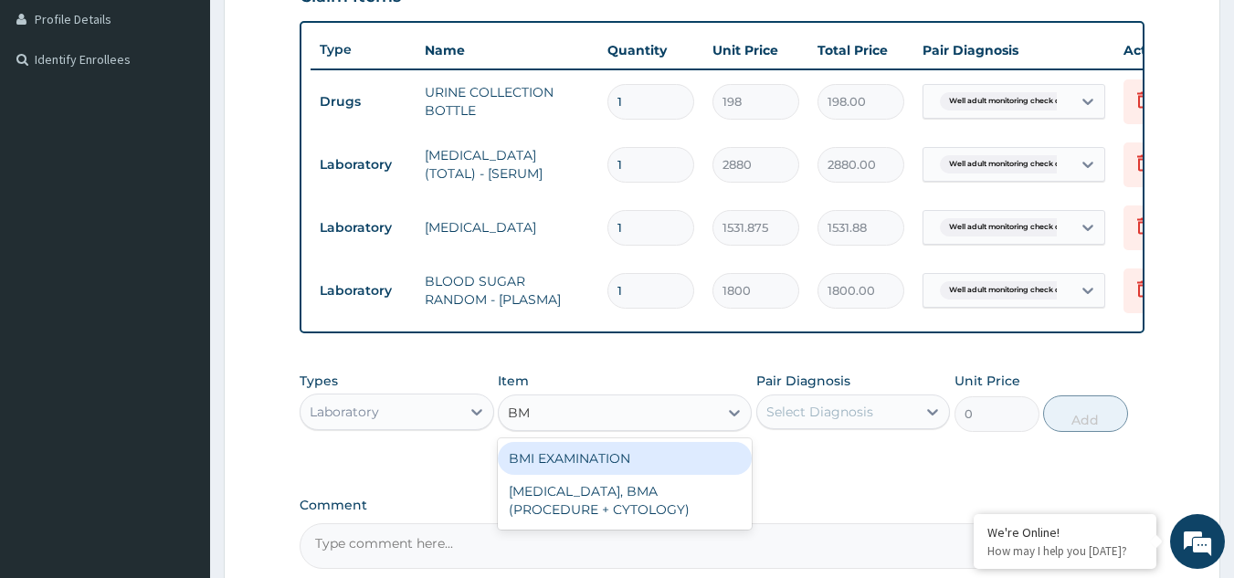
type input "BMI"
type input "1225.5"
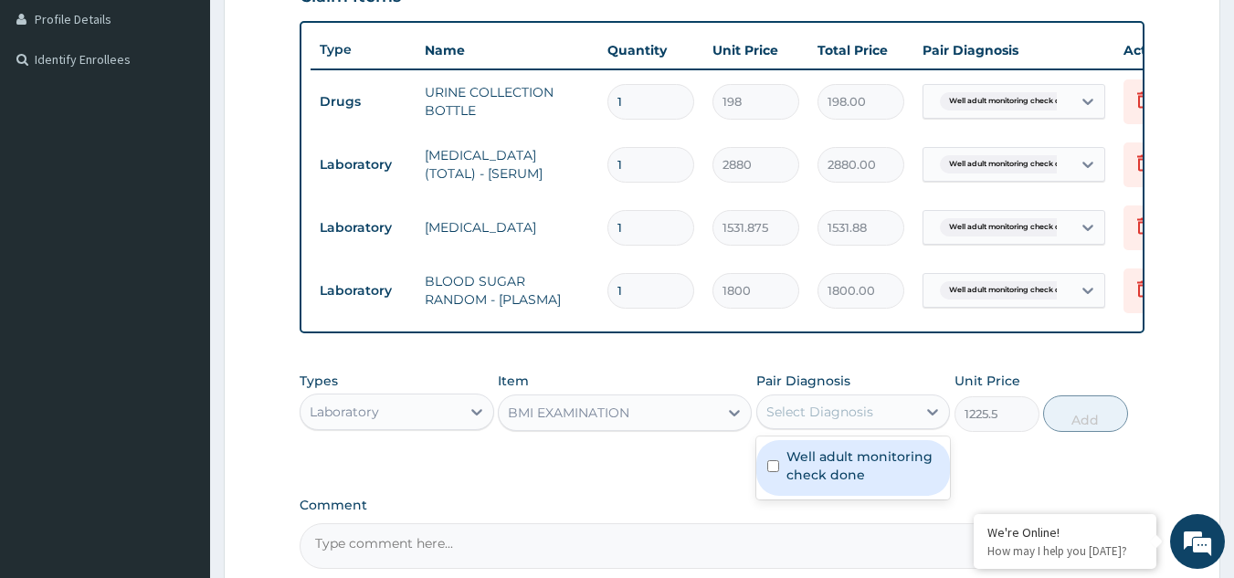
click at [862, 421] on div "Select Diagnosis" at bounding box center [820, 412] width 107 height 18
click at [847, 467] on label "Well adult monitoring check done" at bounding box center [863, 466] width 153 height 37
checkbox input "true"
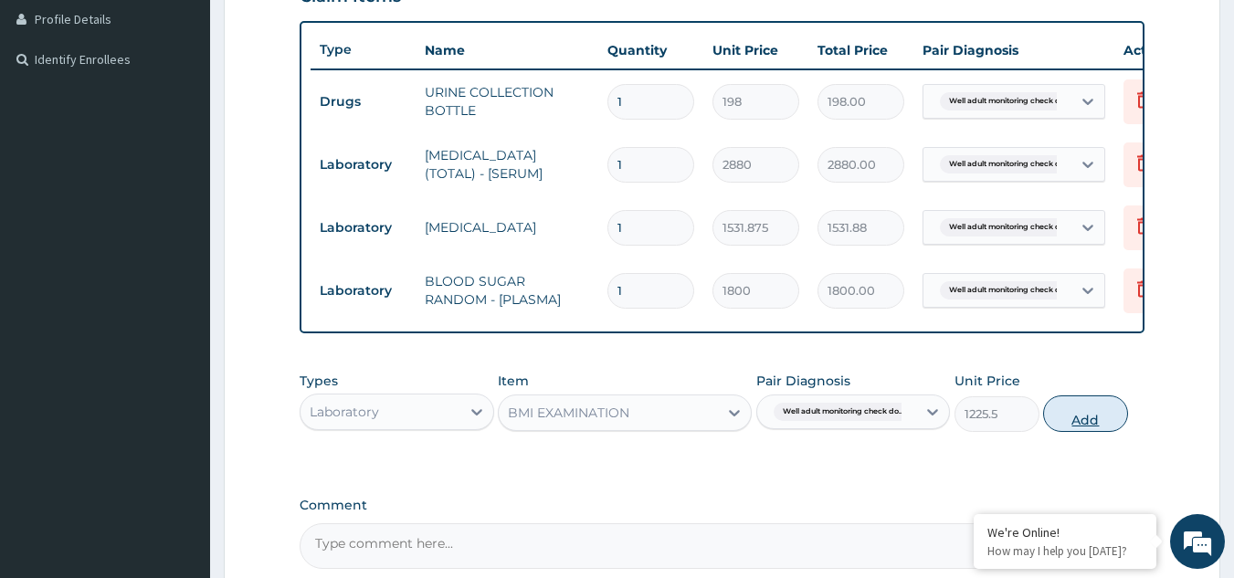
click at [1069, 427] on button "Add" at bounding box center [1085, 414] width 85 height 37
type input "0"
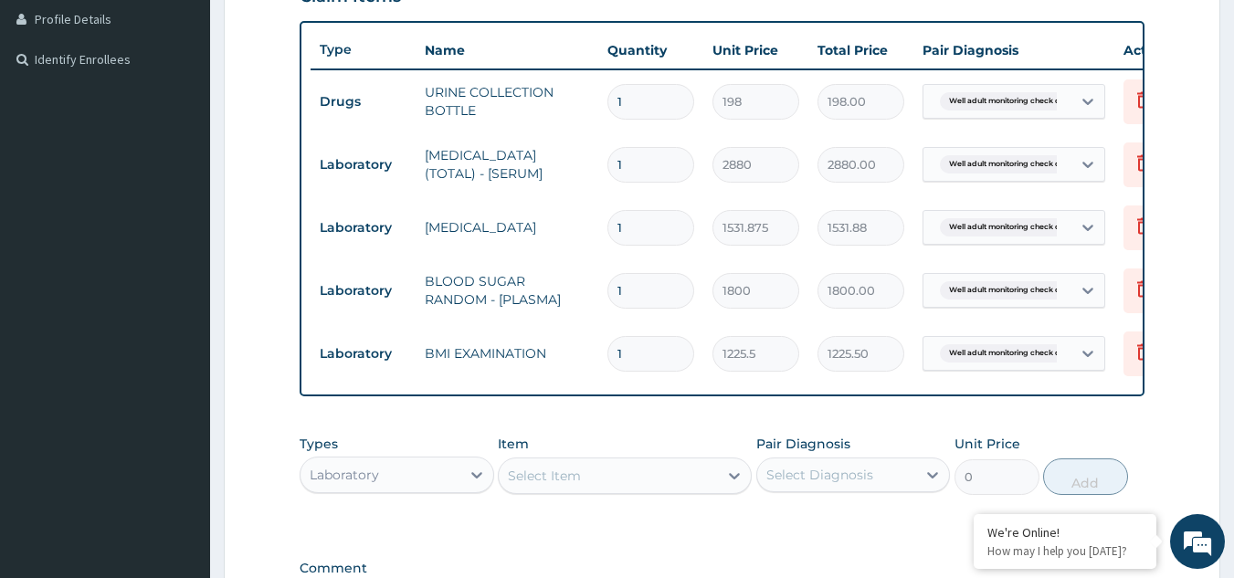
click at [703, 491] on div "Select Item" at bounding box center [608, 475] width 219 height 29
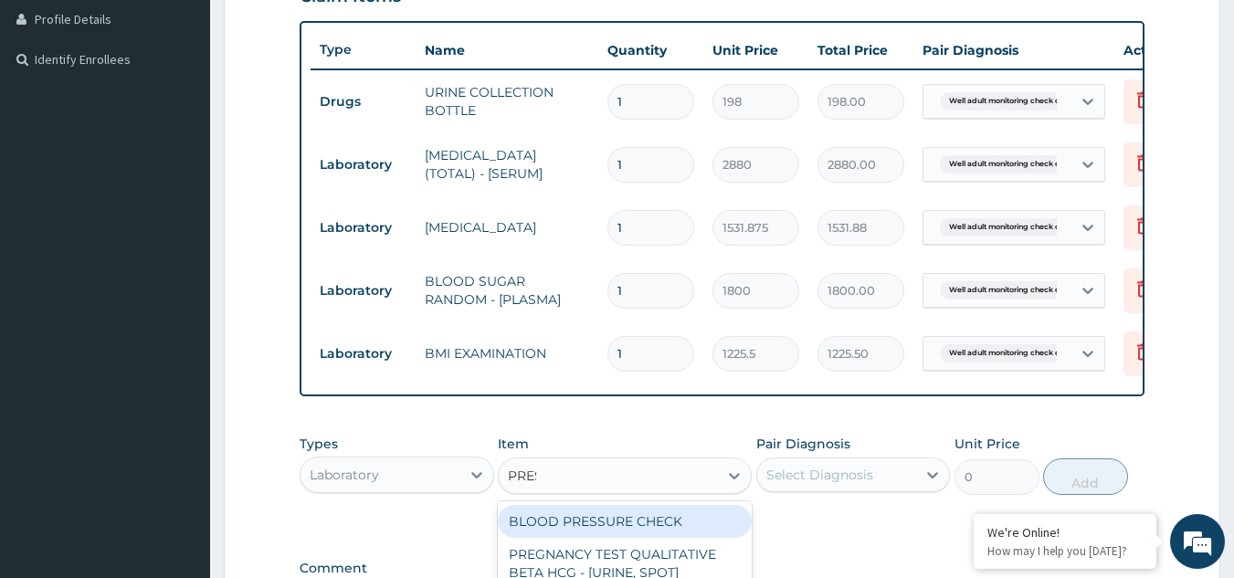
type input "PRESS"
type input "1225.5"
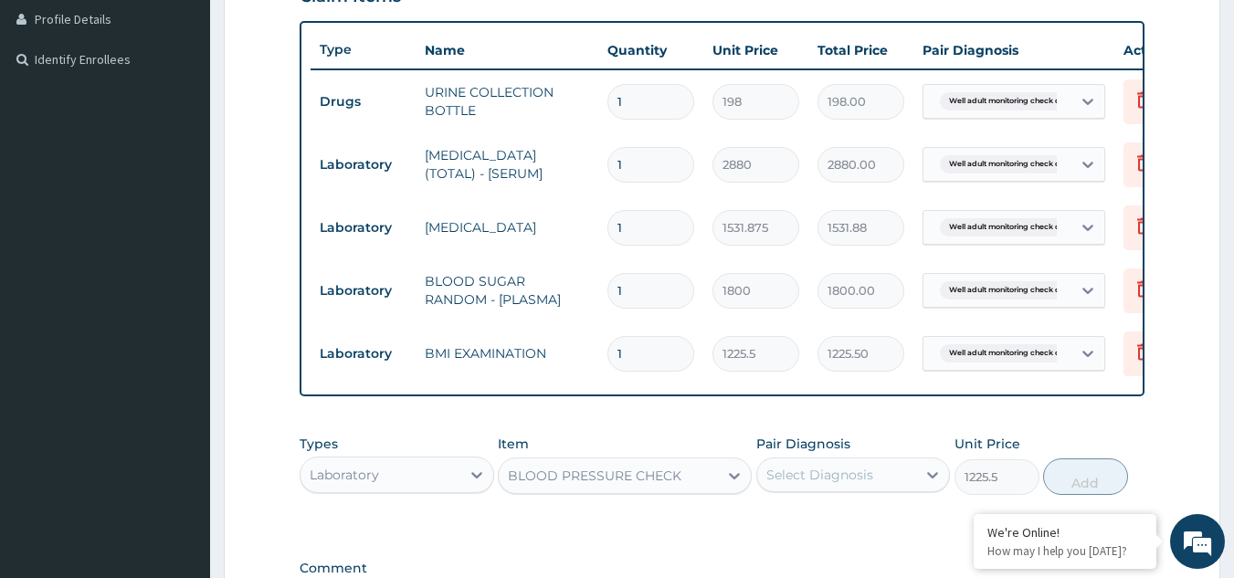
click at [789, 484] on div "Select Diagnosis" at bounding box center [820, 475] width 107 height 18
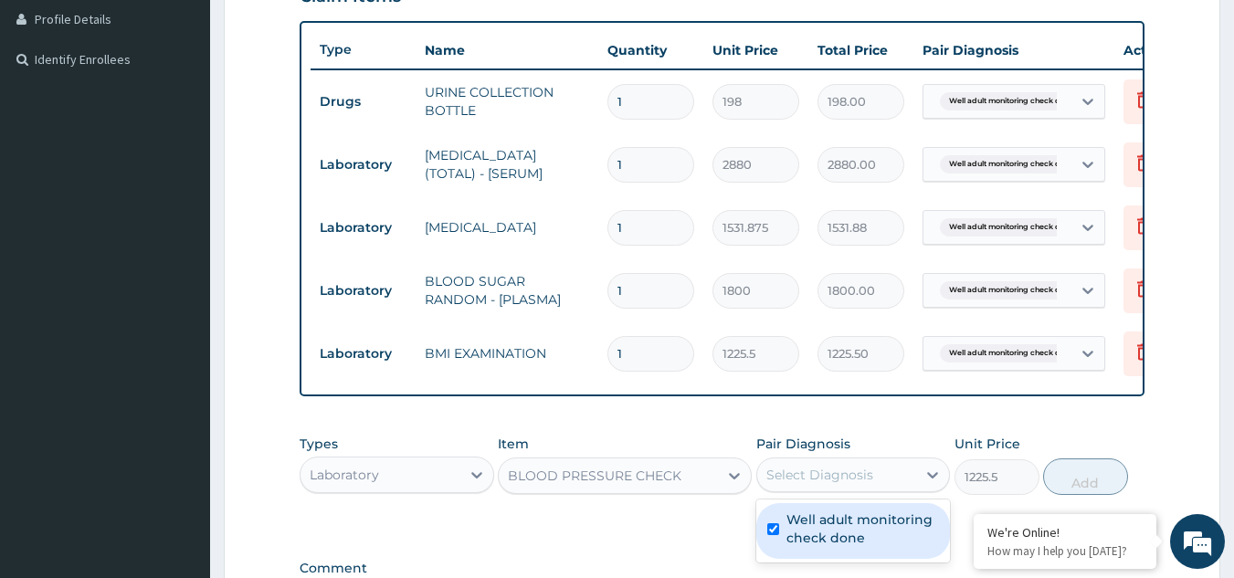
checkbox input "true"
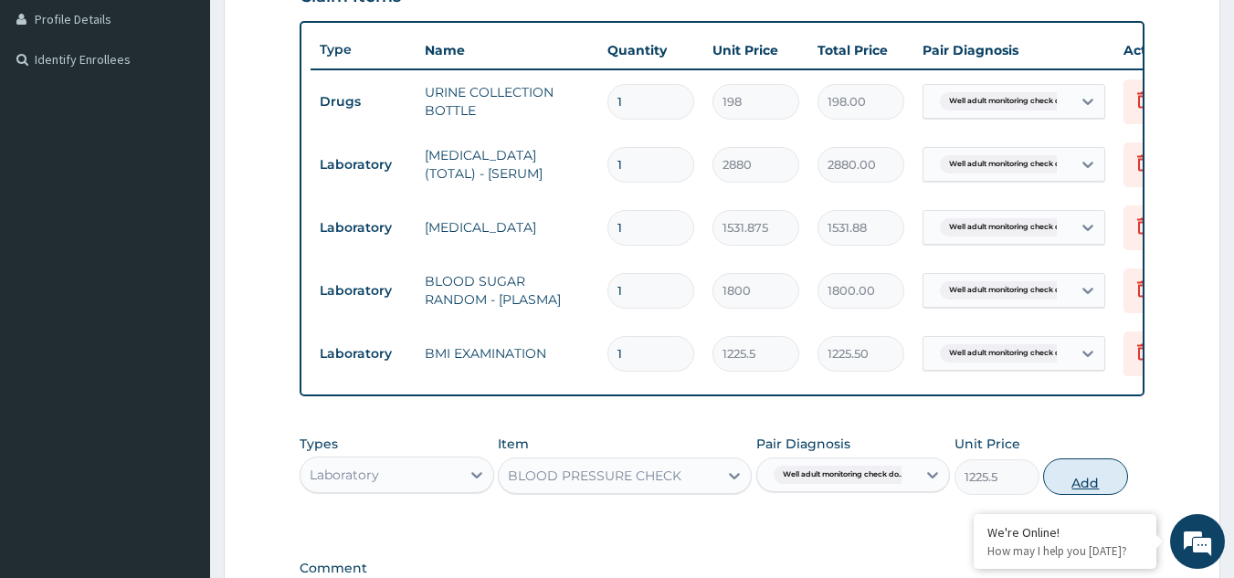
click at [1063, 489] on button "Add" at bounding box center [1085, 477] width 85 height 37
type input "0"
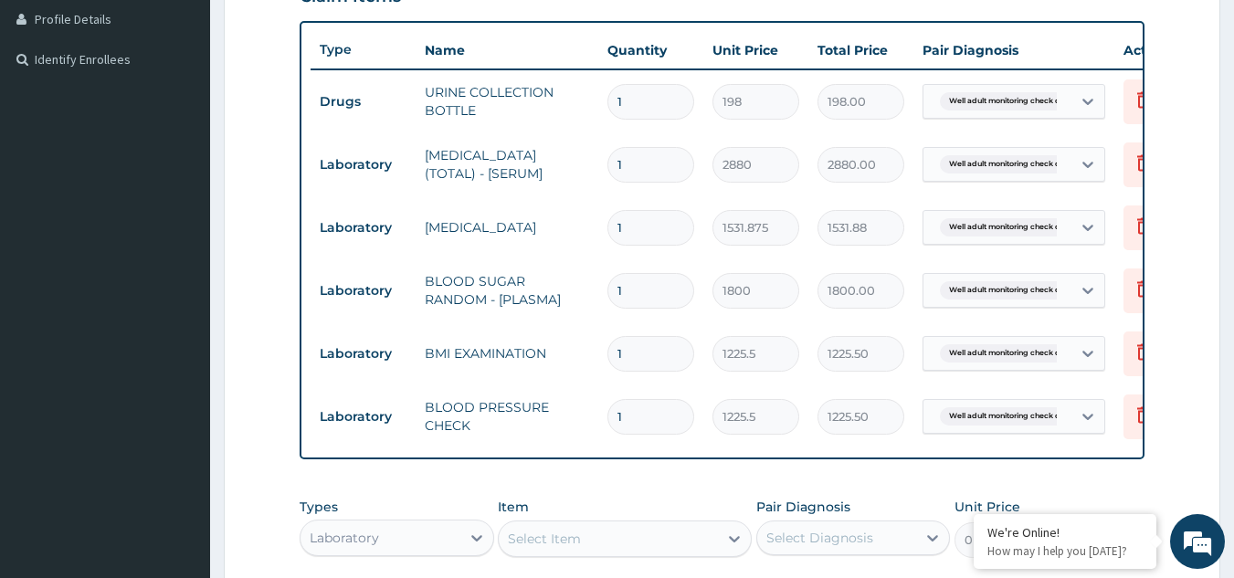
click at [654, 549] on div "Select Item" at bounding box center [608, 538] width 219 height 29
type input "PHYS"
type input "1225.5"
click at [812, 547] on div "Select Diagnosis" at bounding box center [820, 538] width 107 height 18
checkbox input "true"
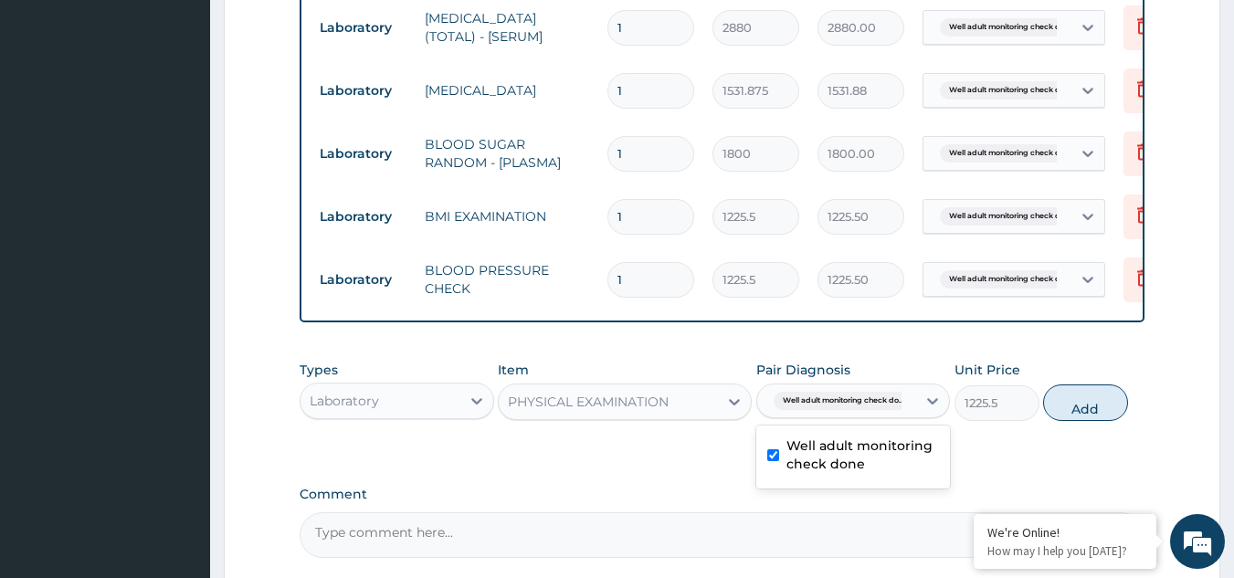
scroll to position [682, 0]
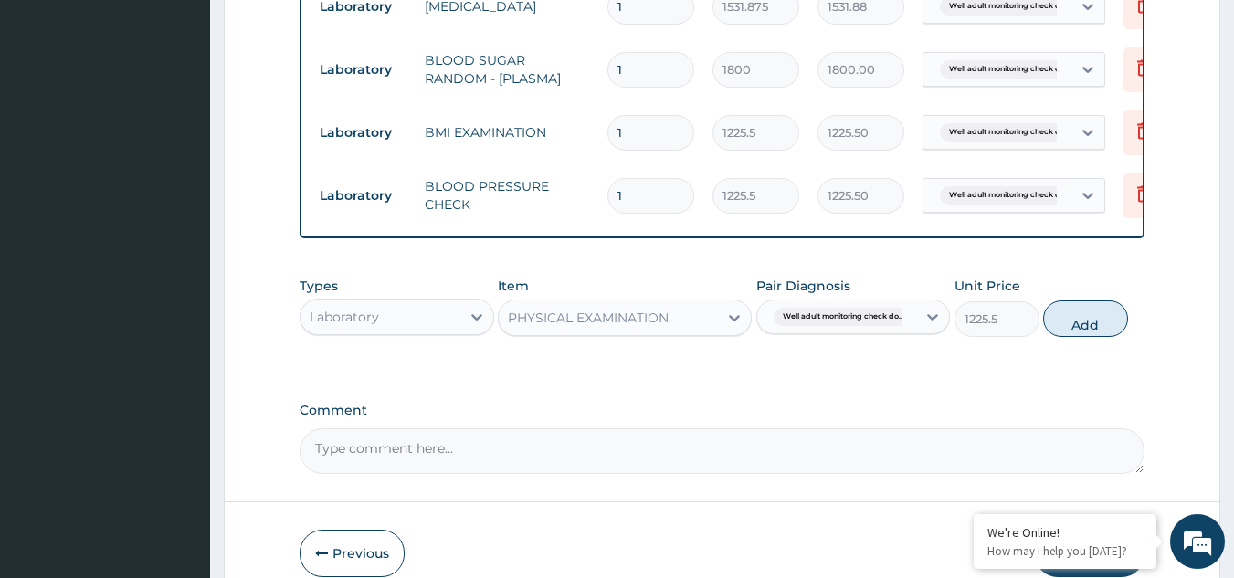
click at [1099, 337] on button "Add" at bounding box center [1085, 319] width 85 height 37
type input "0"
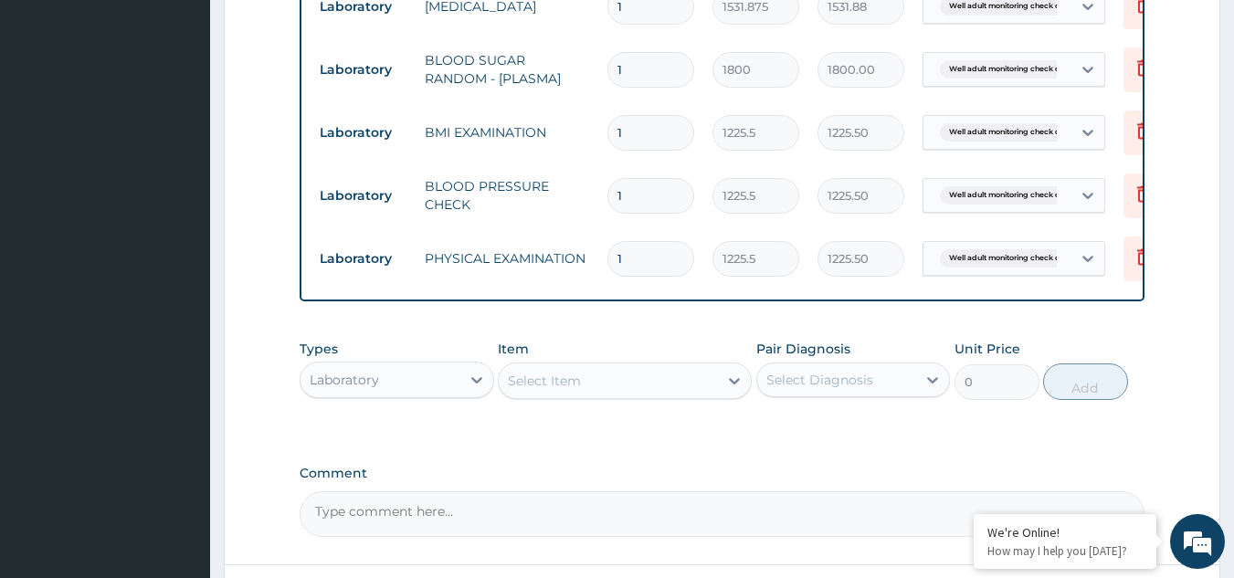
scroll to position [847, 0]
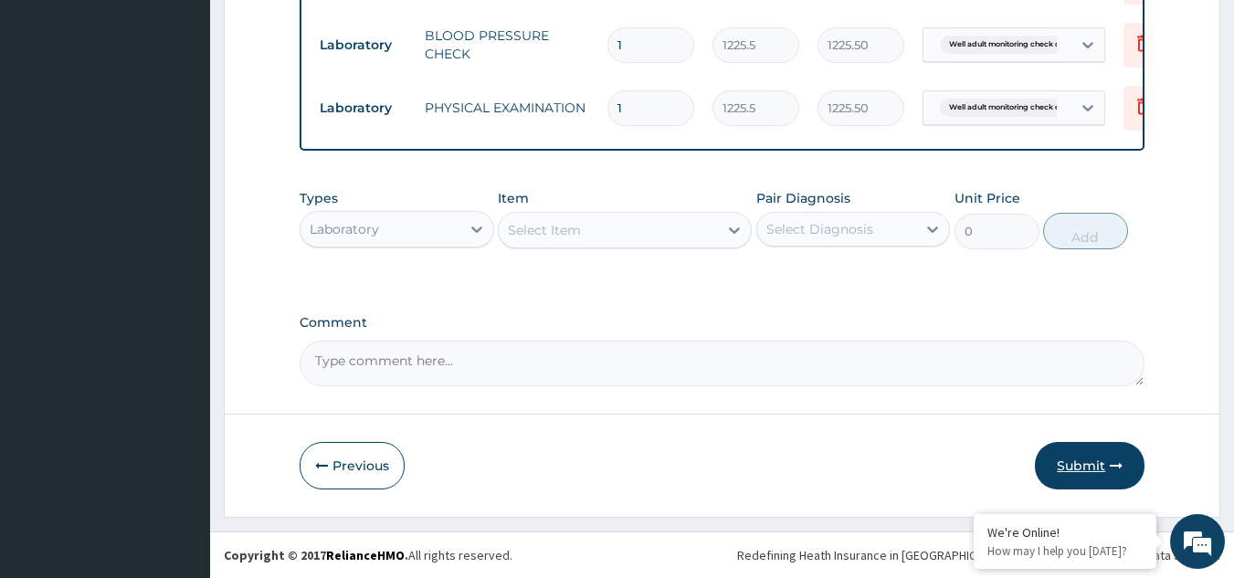
click at [1037, 470] on button "Submit" at bounding box center [1090, 466] width 110 height 48
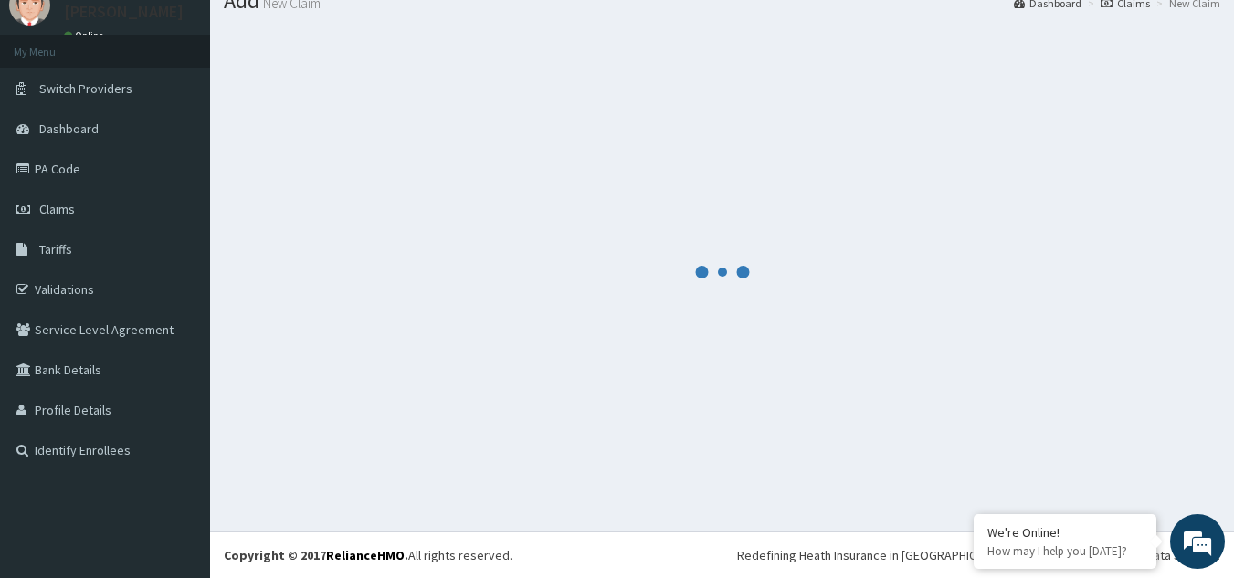
scroll to position [70, 0]
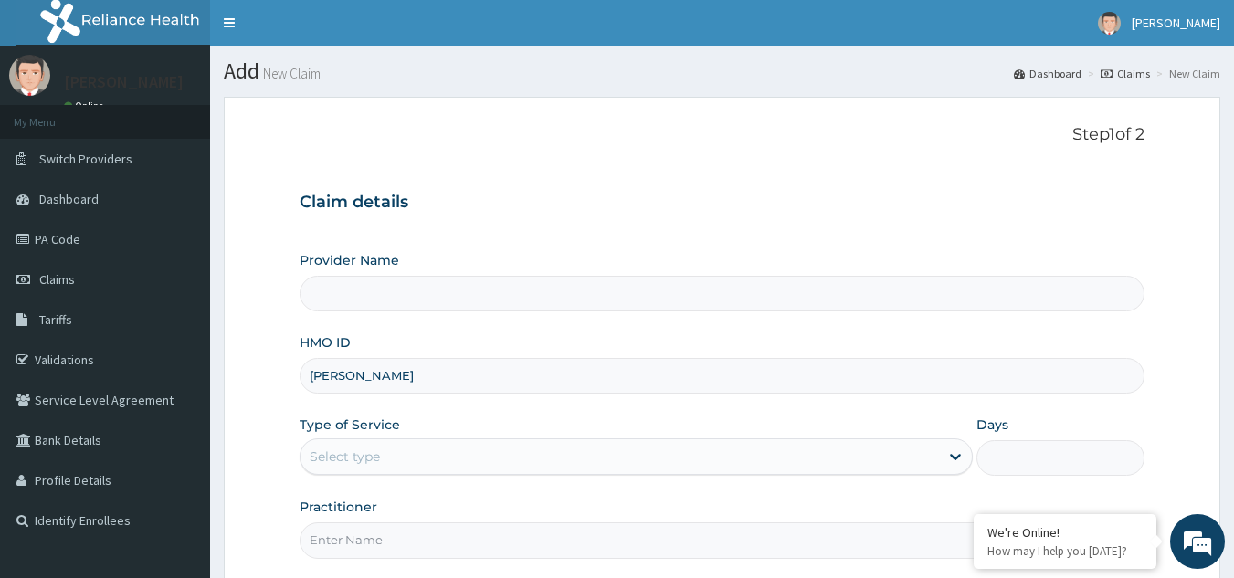
type input "Reliance Family Clinics (RFC) - [GEOGRAPHIC_DATA]"
click at [383, 366] on input "HMO ID" at bounding box center [723, 376] width 846 height 36
paste input "SBG/10756/A"
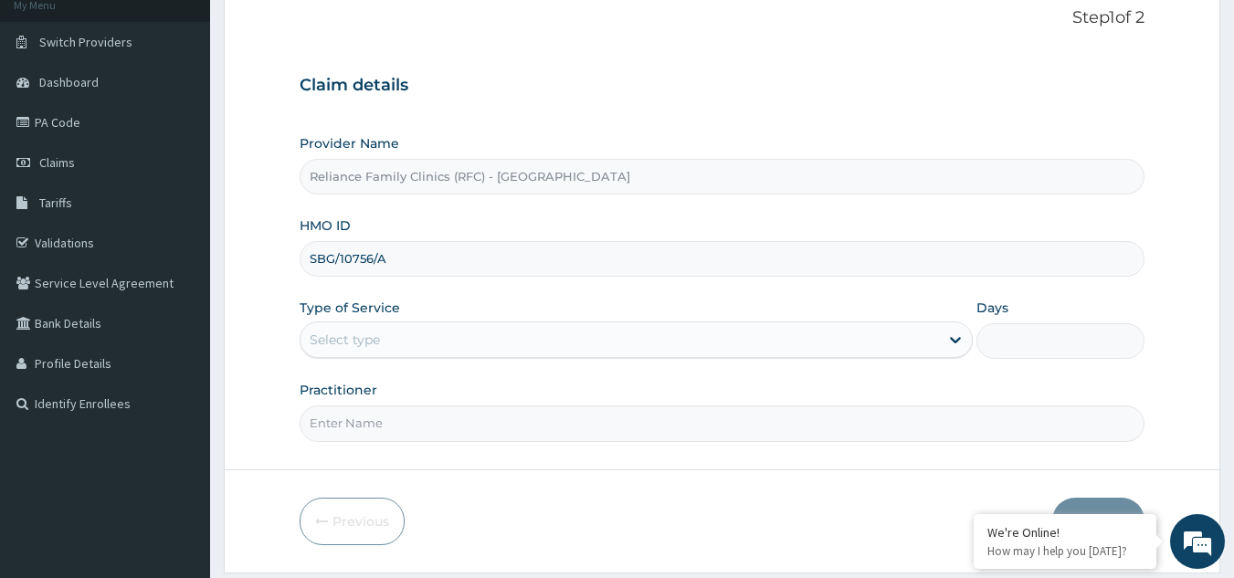
scroll to position [173, 0]
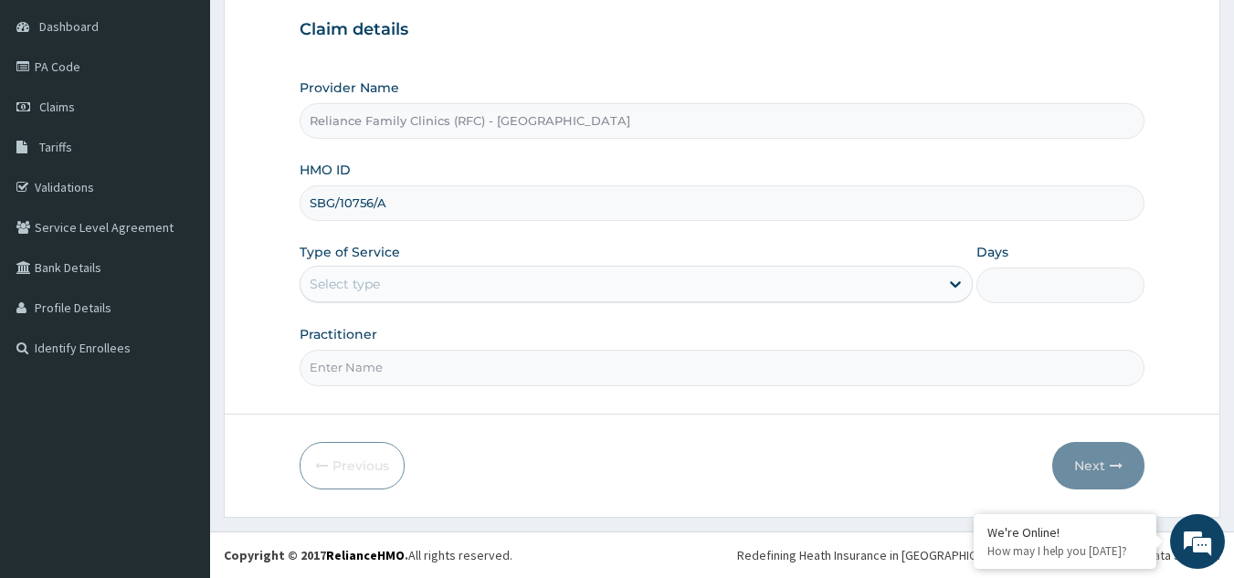
type input "SBG/10756/A"
click at [433, 295] on div "Select type" at bounding box center [620, 284] width 639 height 29
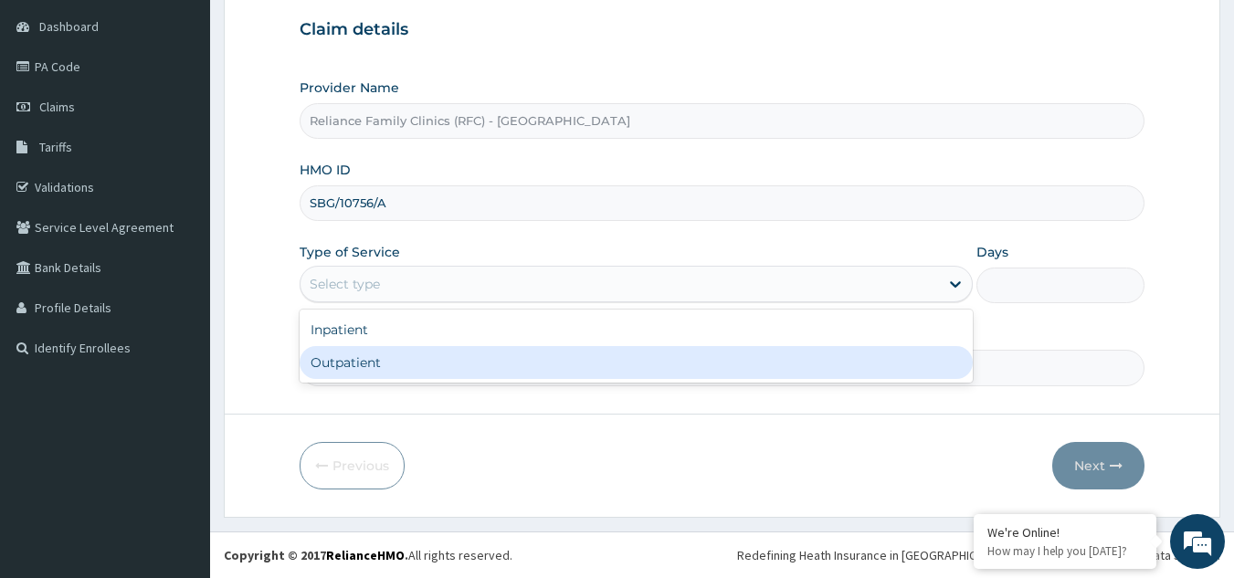
click at [414, 348] on div "Outpatient" at bounding box center [636, 362] width 673 height 33
type input "1"
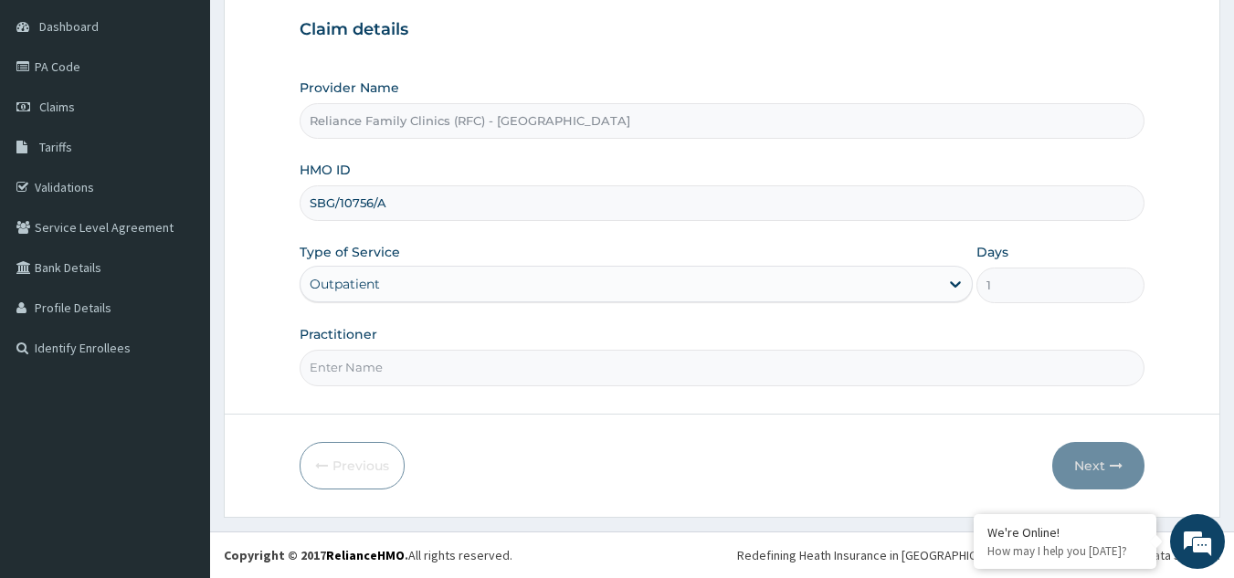
click at [415, 355] on input "Practitioner" at bounding box center [723, 368] width 846 height 36
type input "LOCUM"
click at [1100, 460] on button "Next" at bounding box center [1098, 466] width 92 height 48
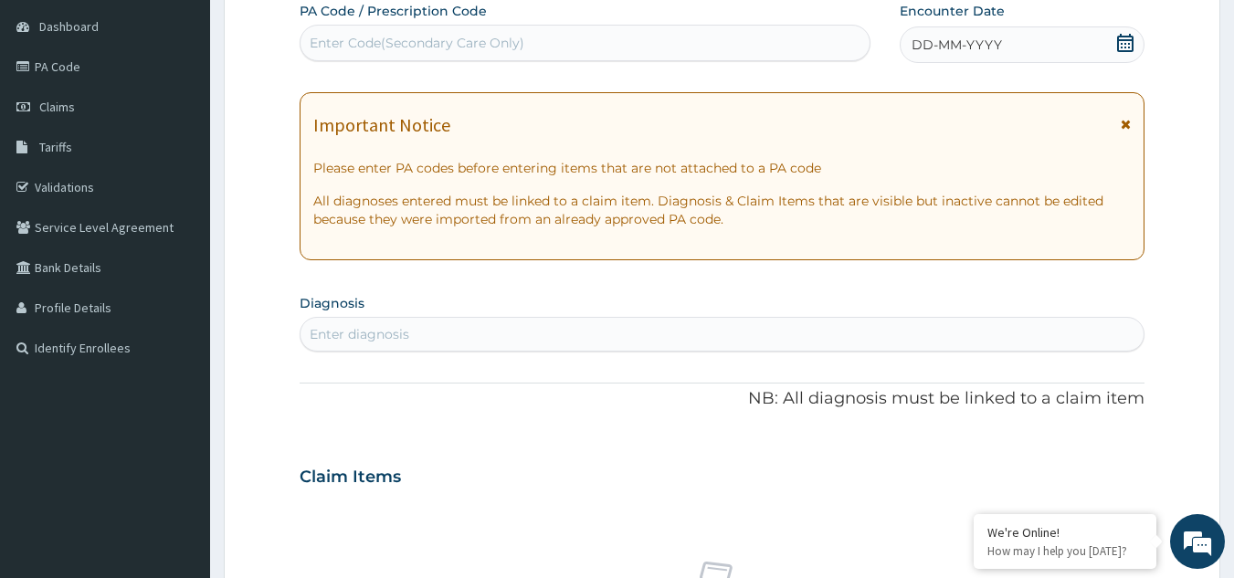
click at [1095, 40] on div "DD-MM-YYYY" at bounding box center [1022, 44] width 245 height 37
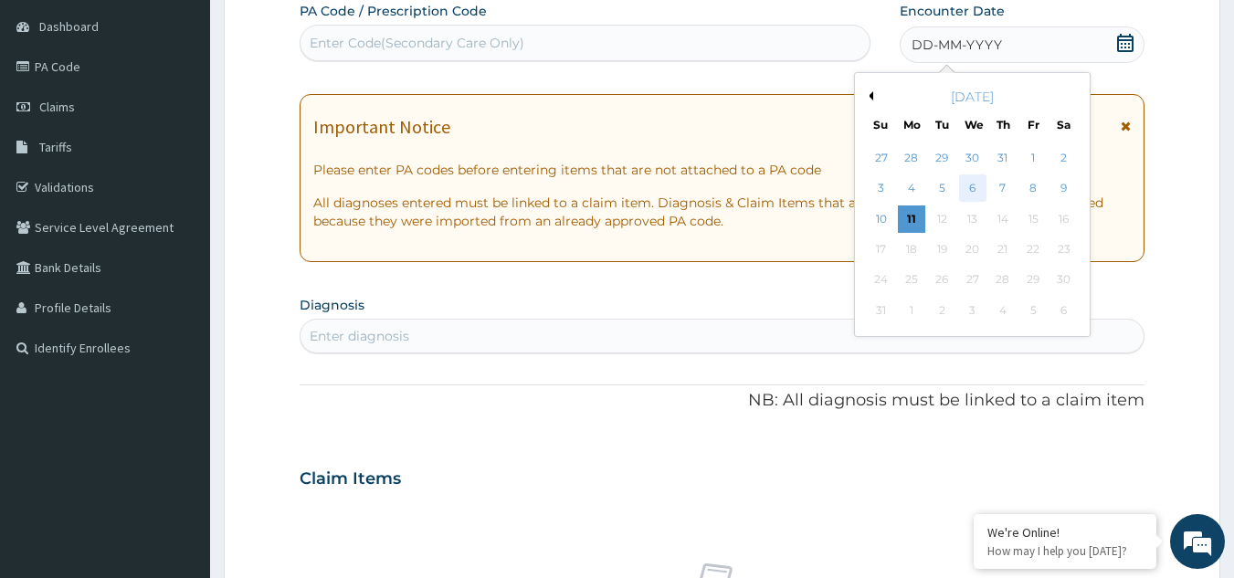
click at [973, 185] on div "6" at bounding box center [972, 188] width 27 height 27
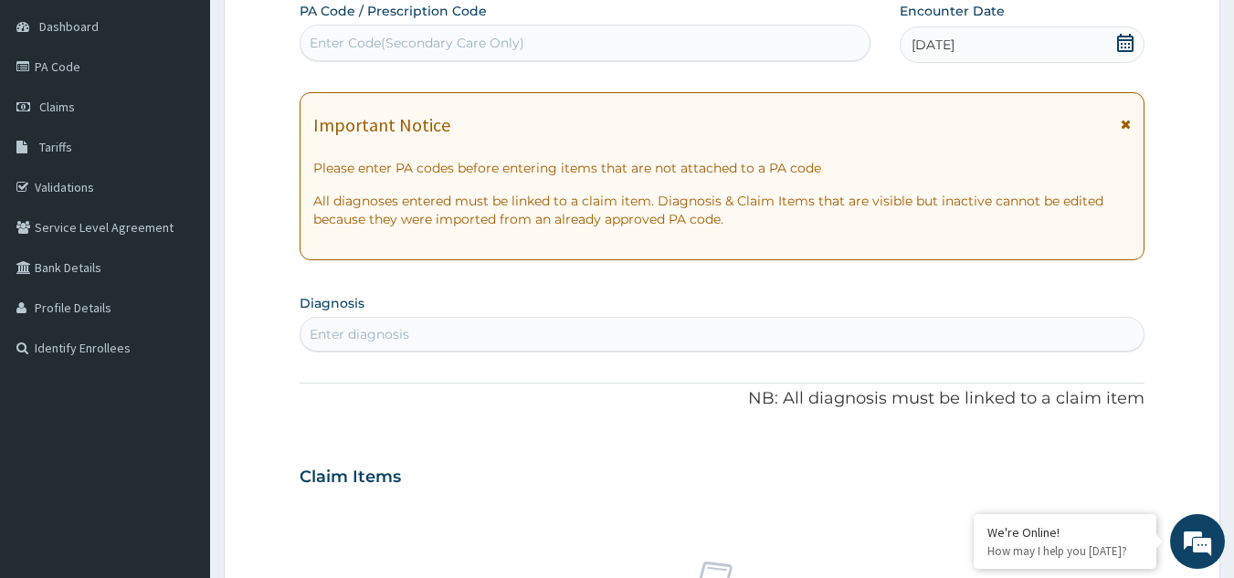
click at [1127, 122] on icon at bounding box center [1126, 124] width 10 height 13
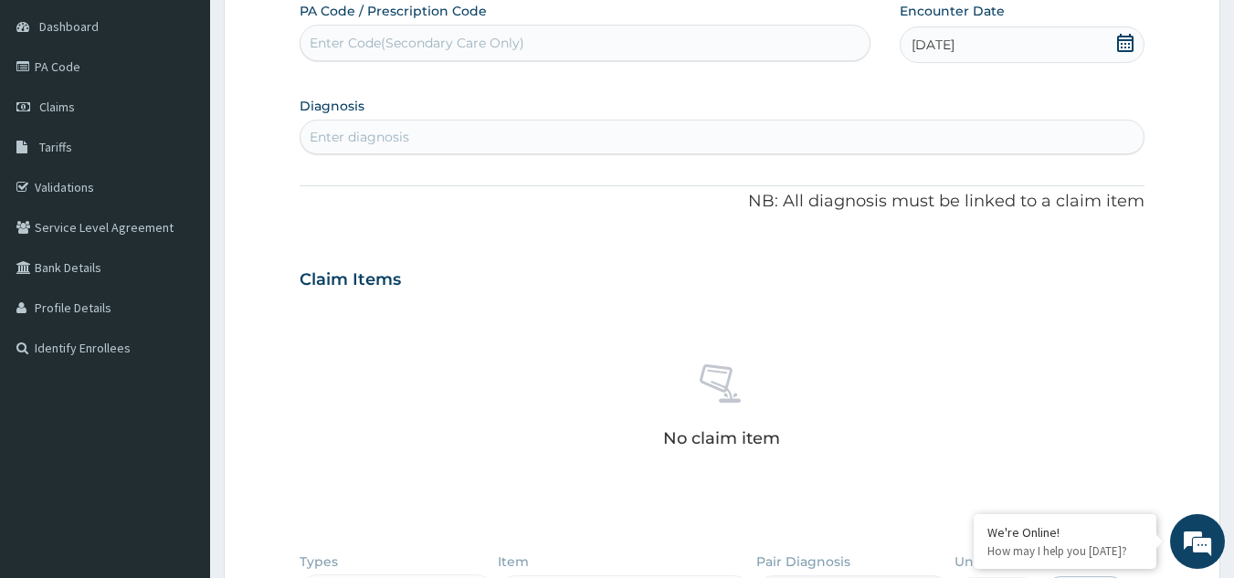
click at [885, 141] on div "Enter diagnosis" at bounding box center [723, 136] width 844 height 29
type input "WELL ADULT CHEC"
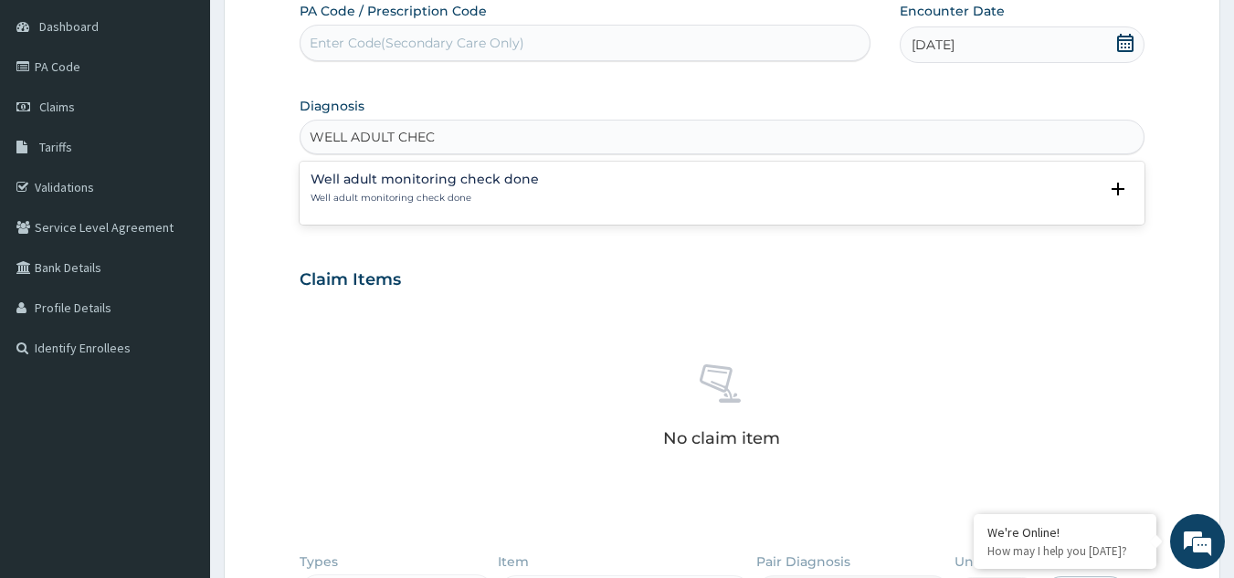
click at [467, 173] on h4 "Well adult monitoring check done" at bounding box center [425, 180] width 228 height 14
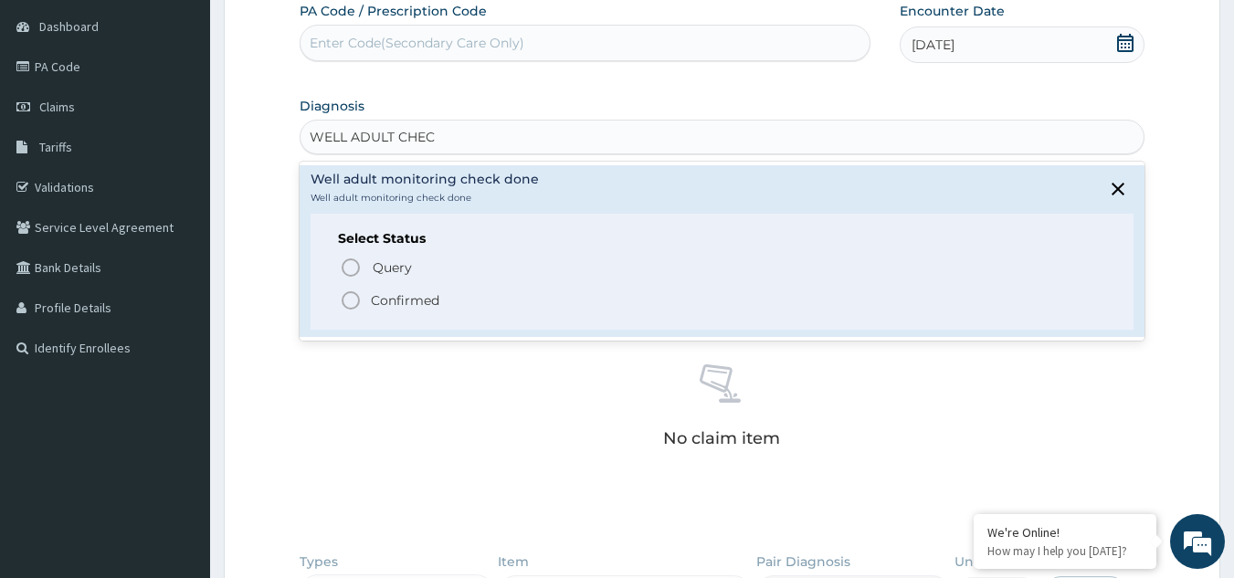
click at [416, 291] on p "Confirmed" at bounding box center [405, 300] width 69 height 18
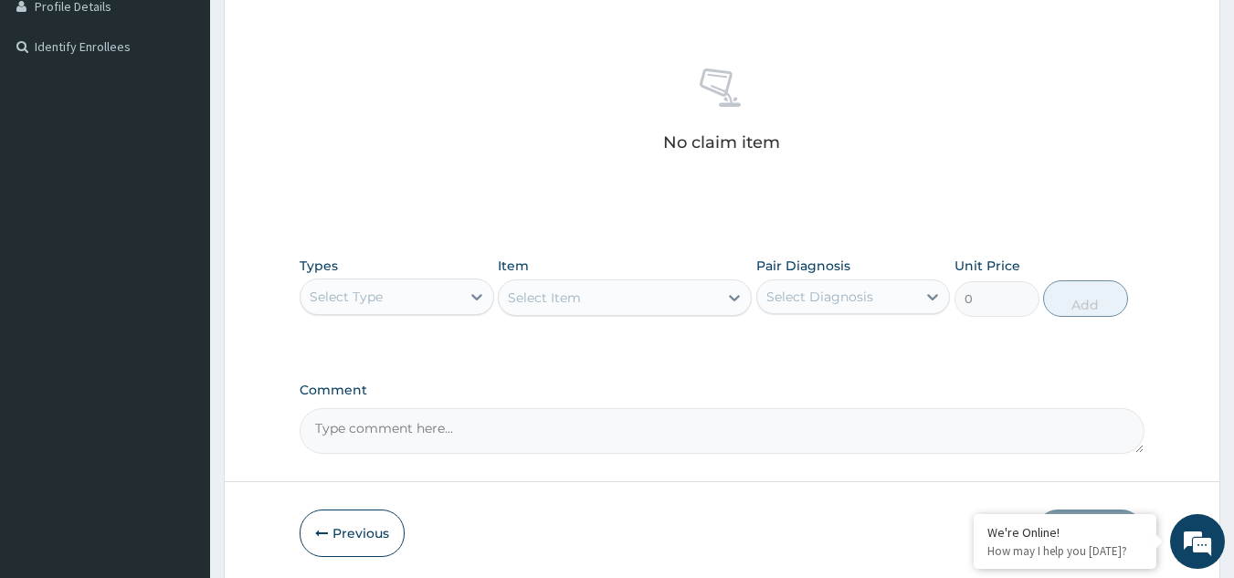
scroll to position [542, 0]
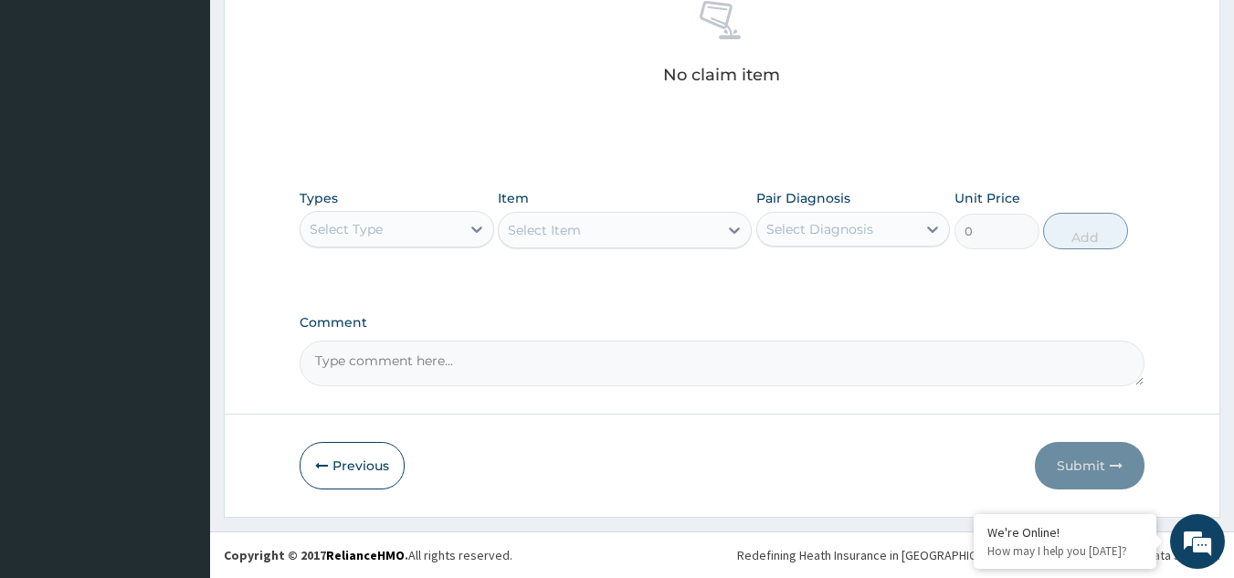
click at [418, 227] on div "Select Type" at bounding box center [381, 229] width 160 height 29
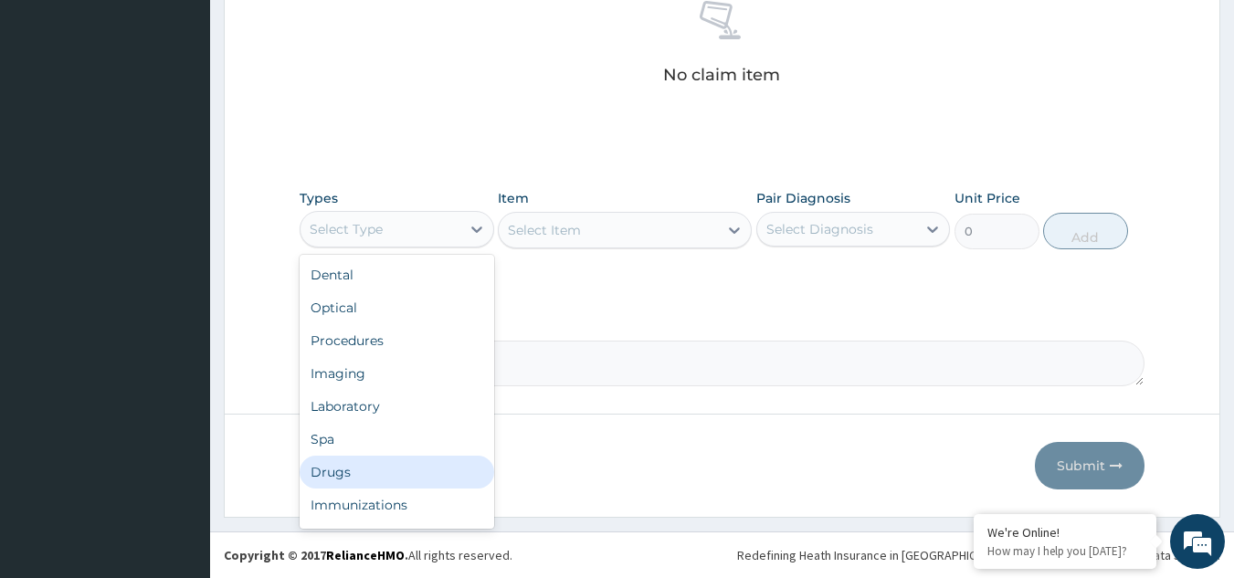
click at [419, 467] on div "Drugs" at bounding box center [397, 472] width 195 height 33
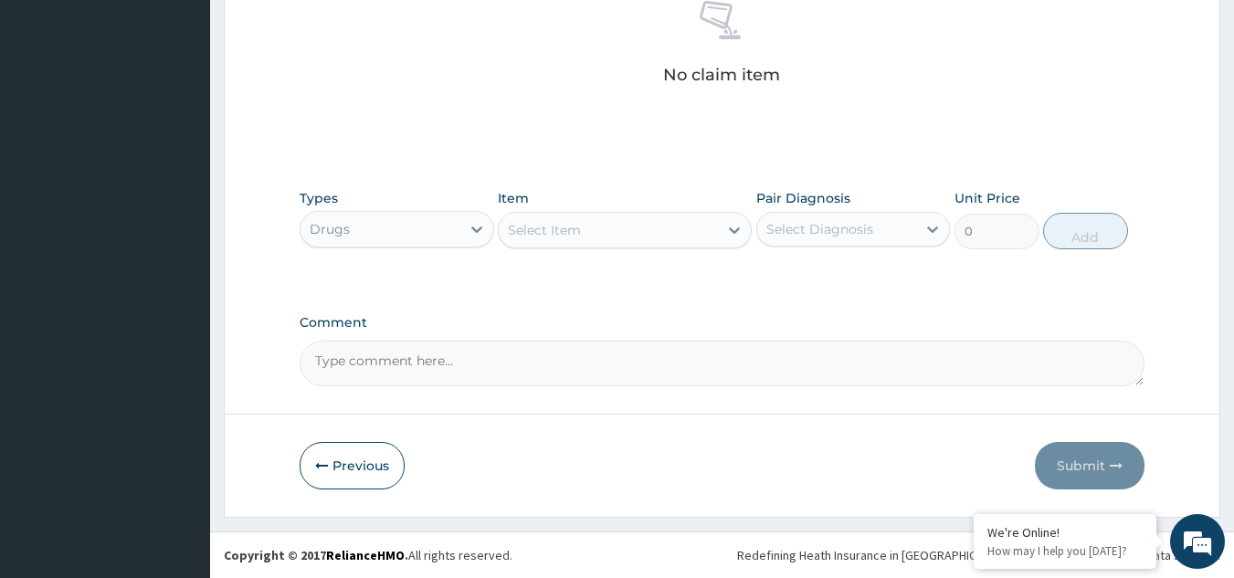
click at [603, 224] on div "Select Item" at bounding box center [608, 230] width 219 height 29
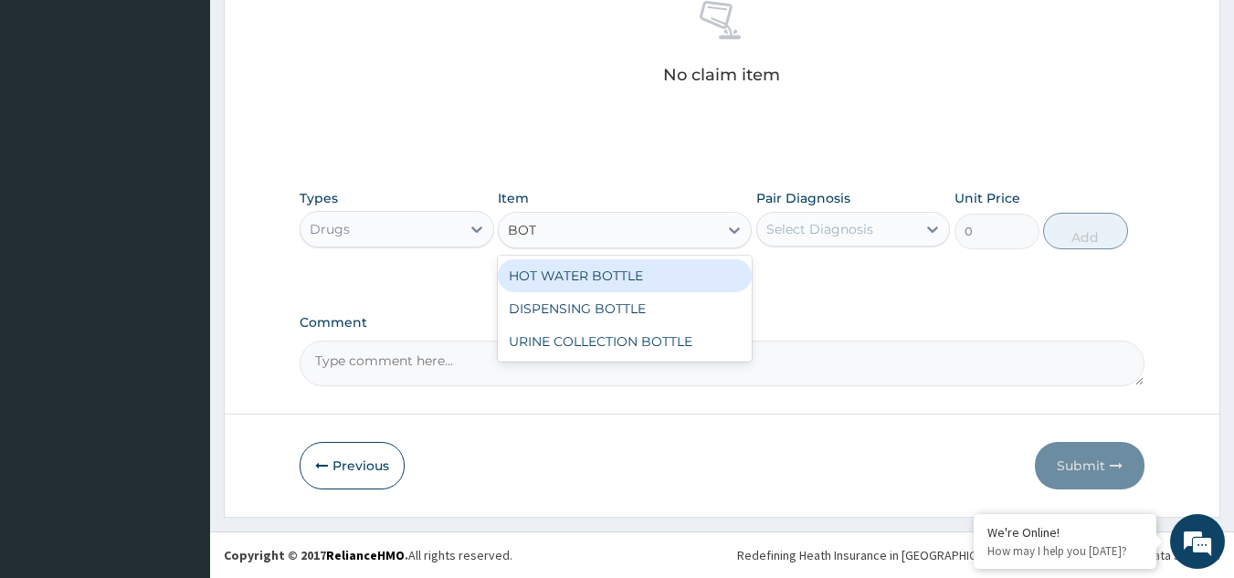
type input "[PERSON_NAME]"
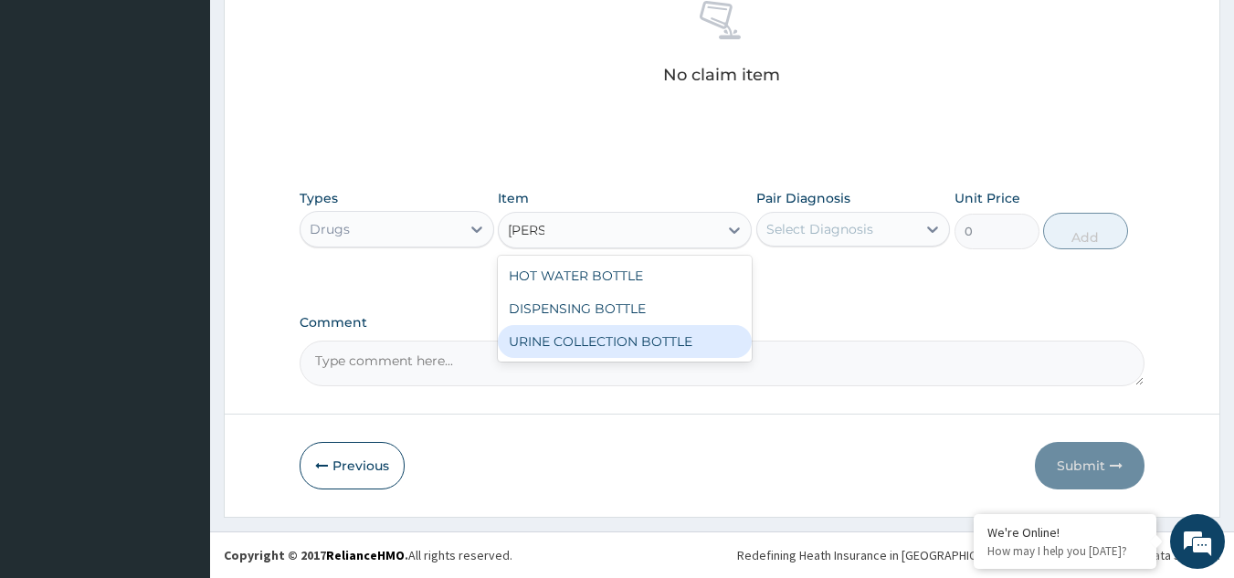
click at [631, 334] on div "URINE COLLECTION BOTTLE" at bounding box center [625, 341] width 254 height 33
type input "198"
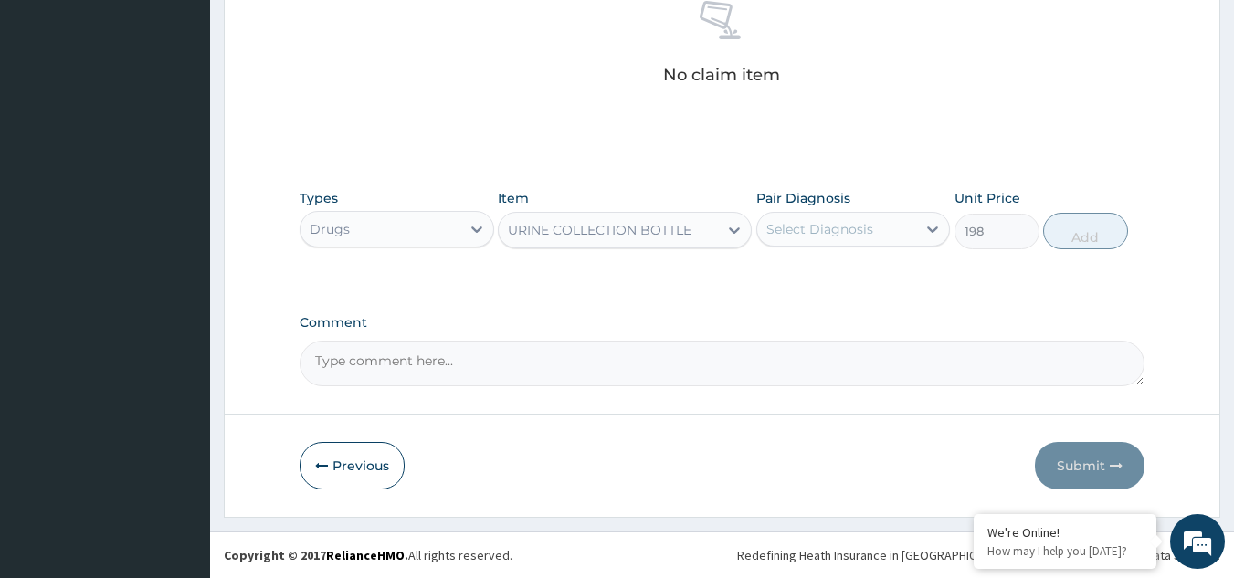
click at [834, 237] on div "Select Diagnosis" at bounding box center [820, 229] width 107 height 18
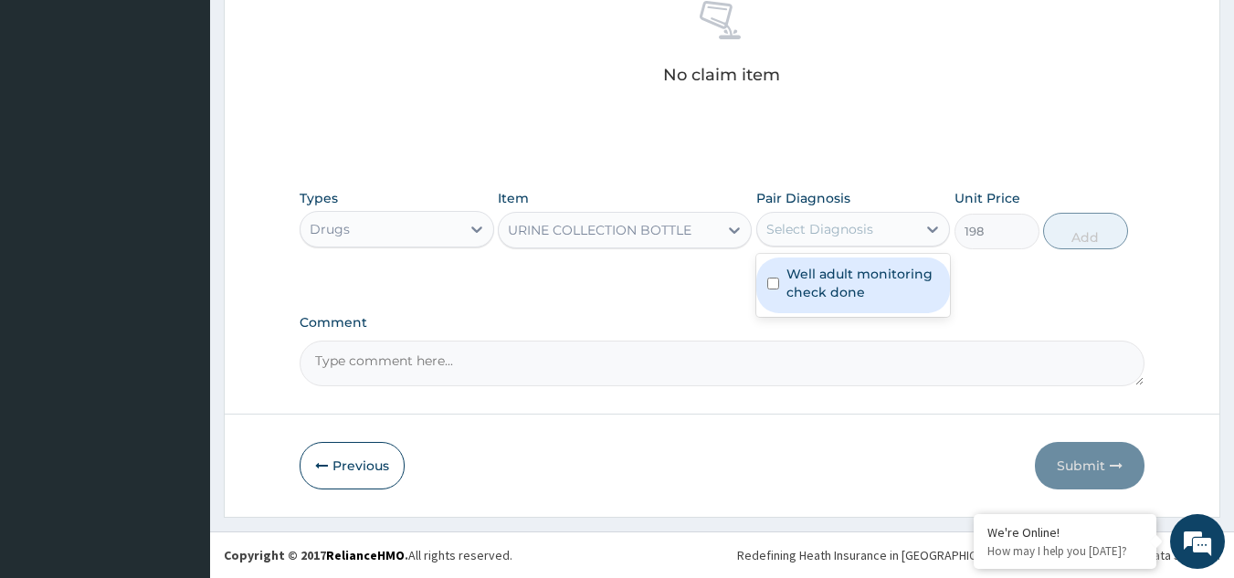
click at [830, 293] on label "Well adult monitoring check done" at bounding box center [863, 283] width 153 height 37
checkbox input "true"
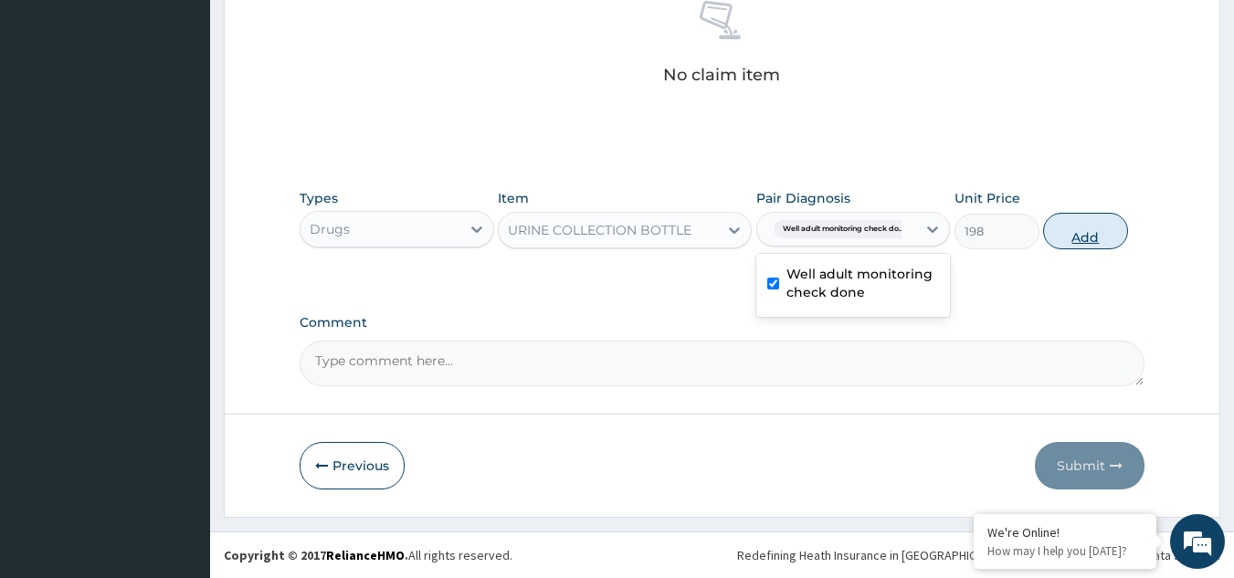
click at [1090, 234] on button "Add" at bounding box center [1085, 231] width 85 height 37
type input "0"
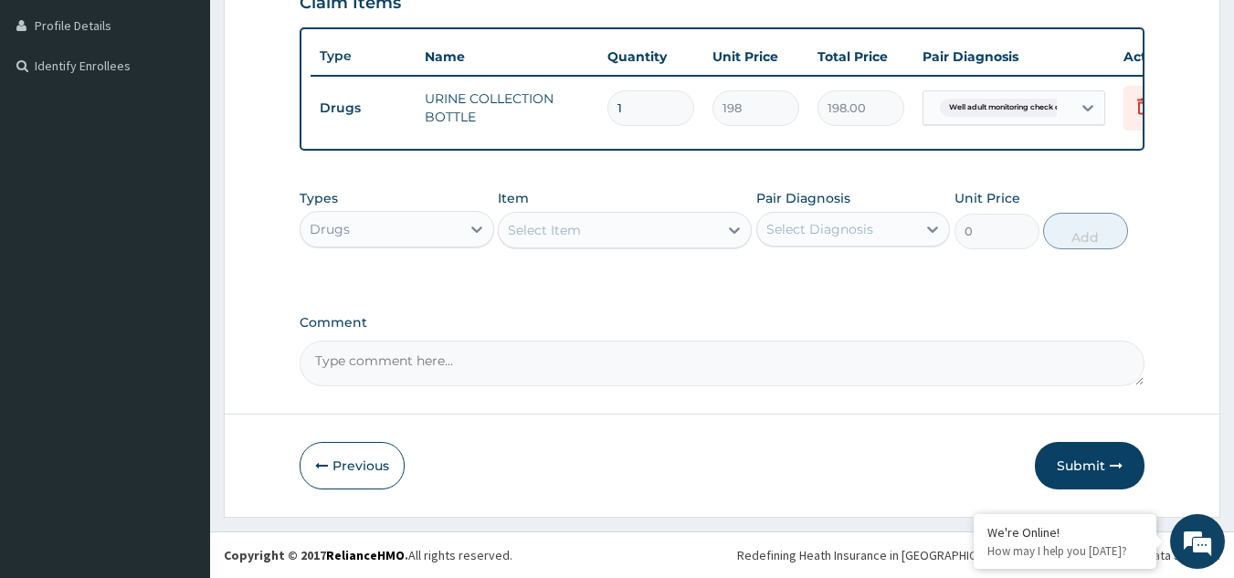
scroll to position [469, 0]
click at [384, 227] on div "Drugs" at bounding box center [381, 229] width 160 height 29
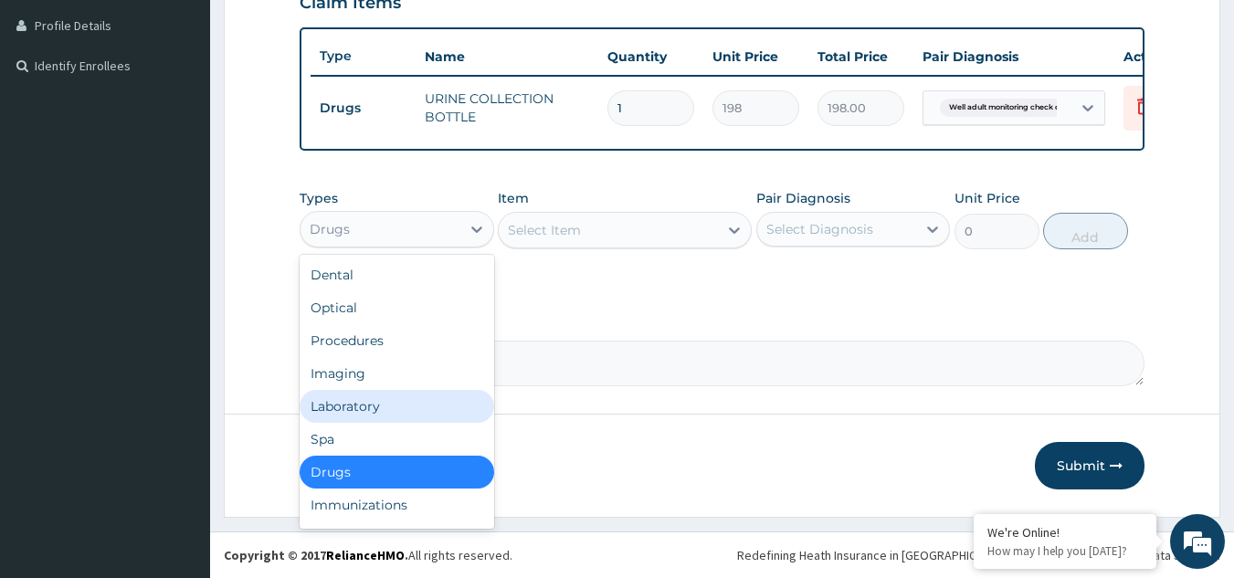
click at [386, 412] on div "Laboratory" at bounding box center [397, 406] width 195 height 33
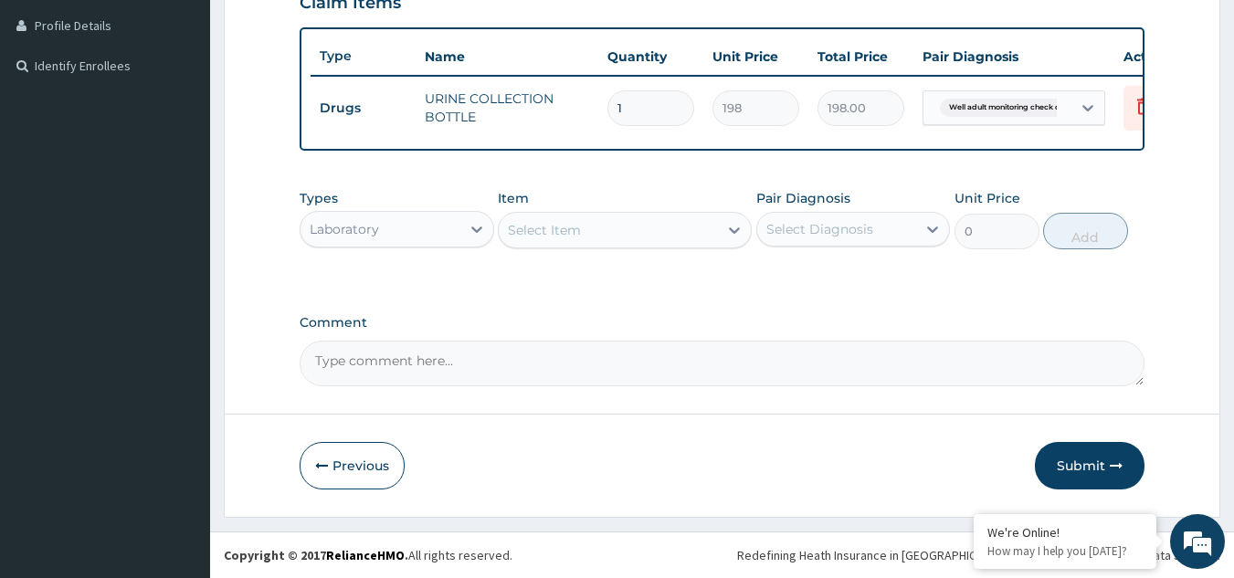
click at [607, 242] on div "Select Item" at bounding box center [608, 230] width 219 height 29
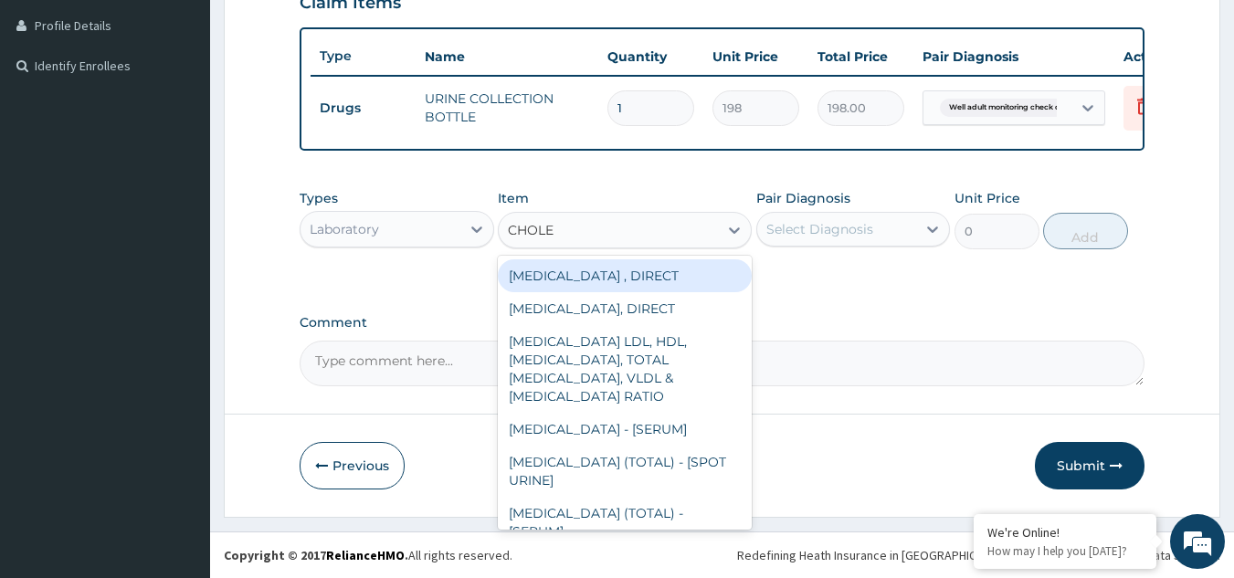
type input "CHOLES"
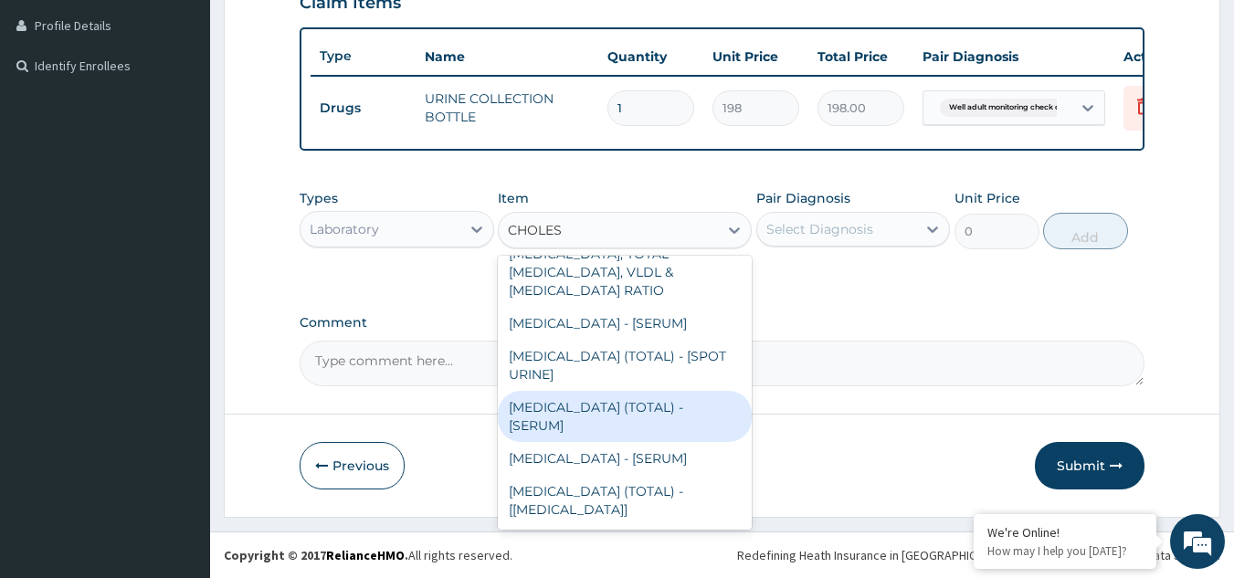
type input "2880"
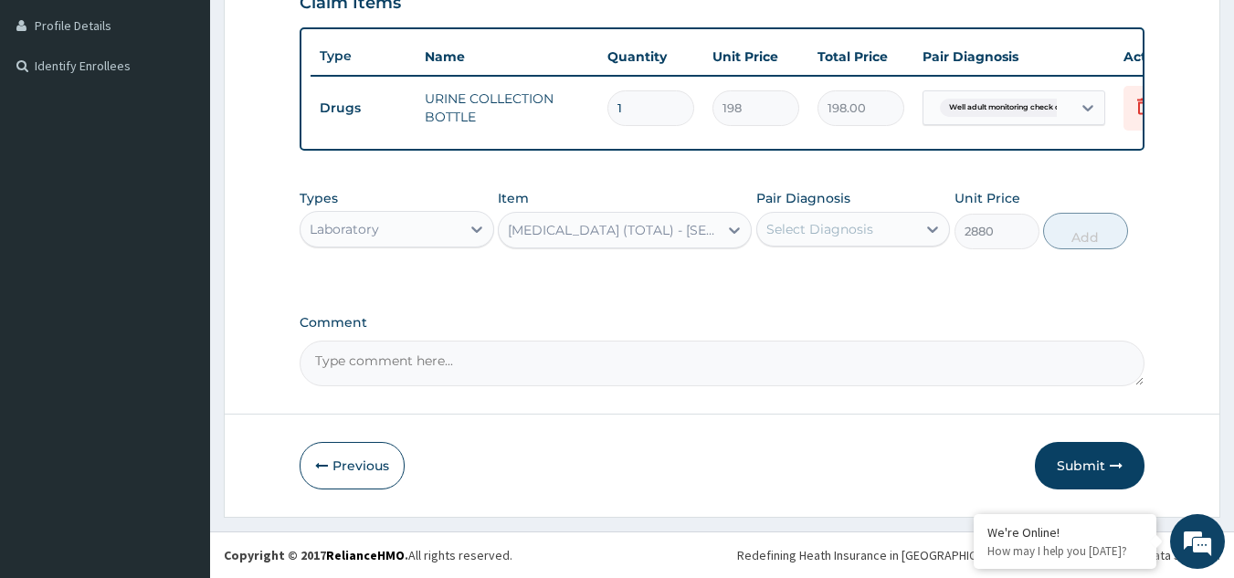
click at [806, 224] on div "Select Diagnosis" at bounding box center [820, 229] width 107 height 18
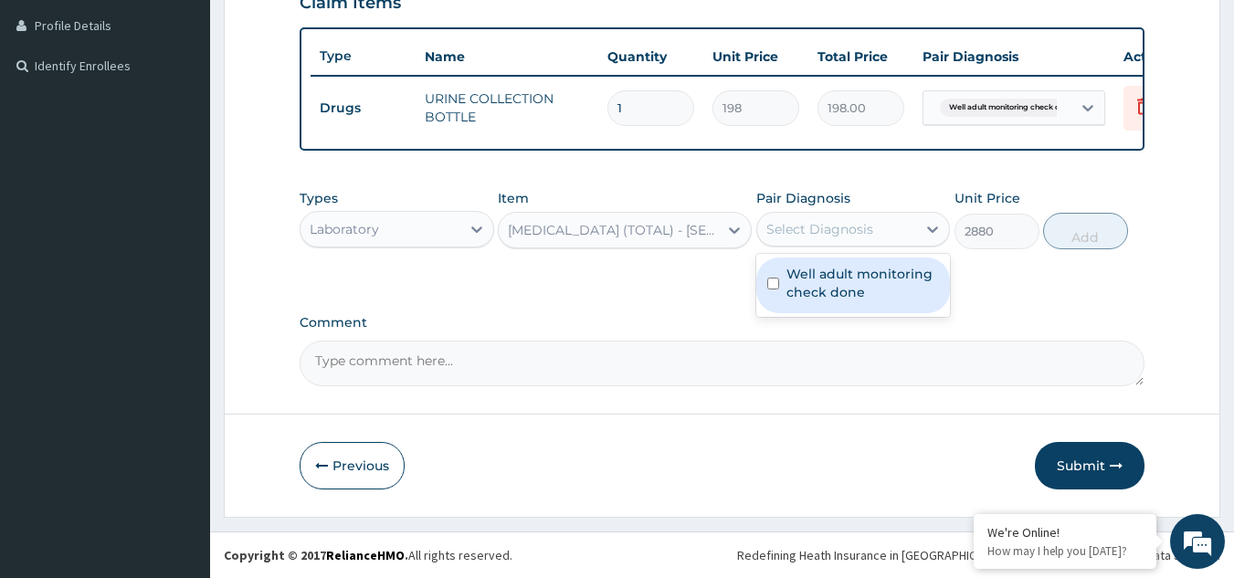
click at [804, 280] on label "Well adult monitoring check done" at bounding box center [863, 283] width 153 height 37
checkbox input "true"
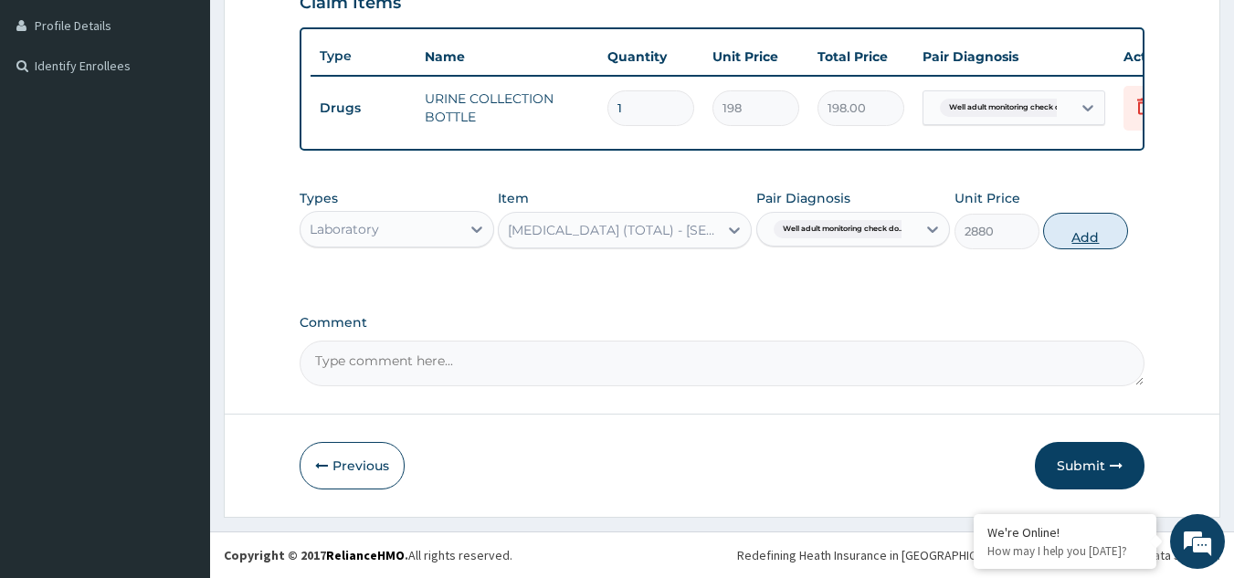
click at [1071, 234] on button "Add" at bounding box center [1085, 231] width 85 height 37
type input "0"
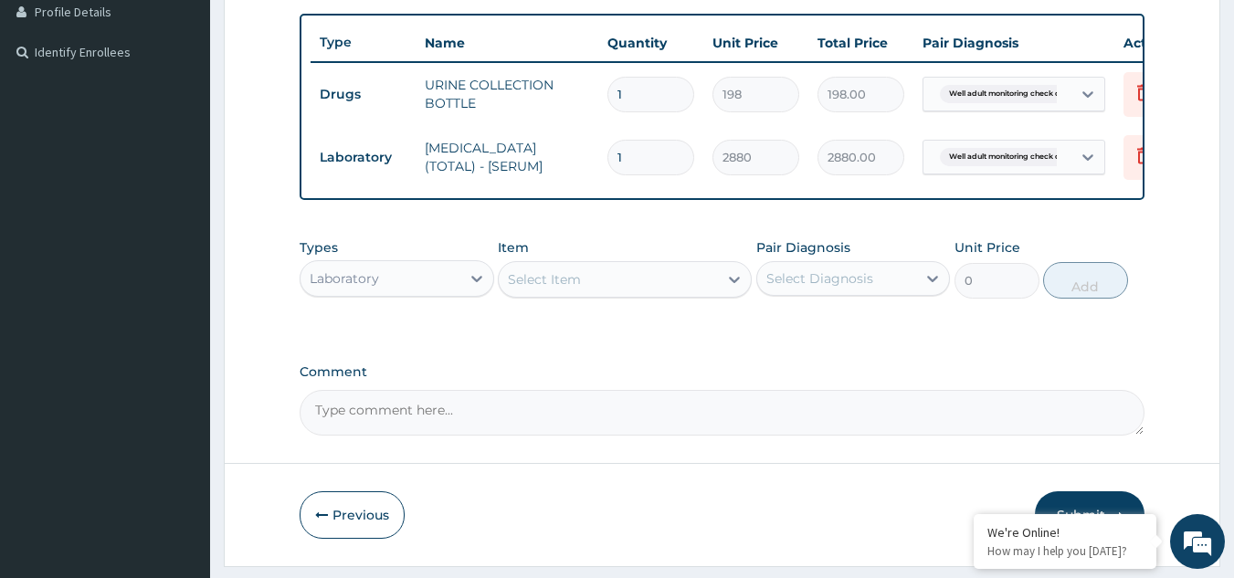
click at [643, 294] on div "Select Item" at bounding box center [608, 279] width 219 height 29
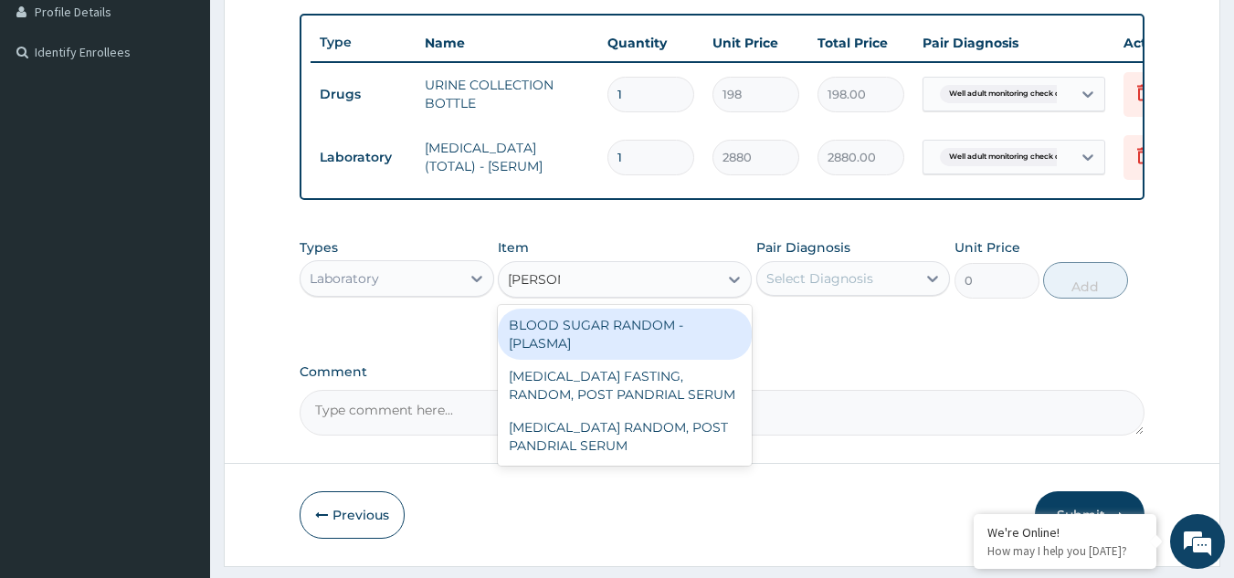
type input "RANDOM"
type input "1800"
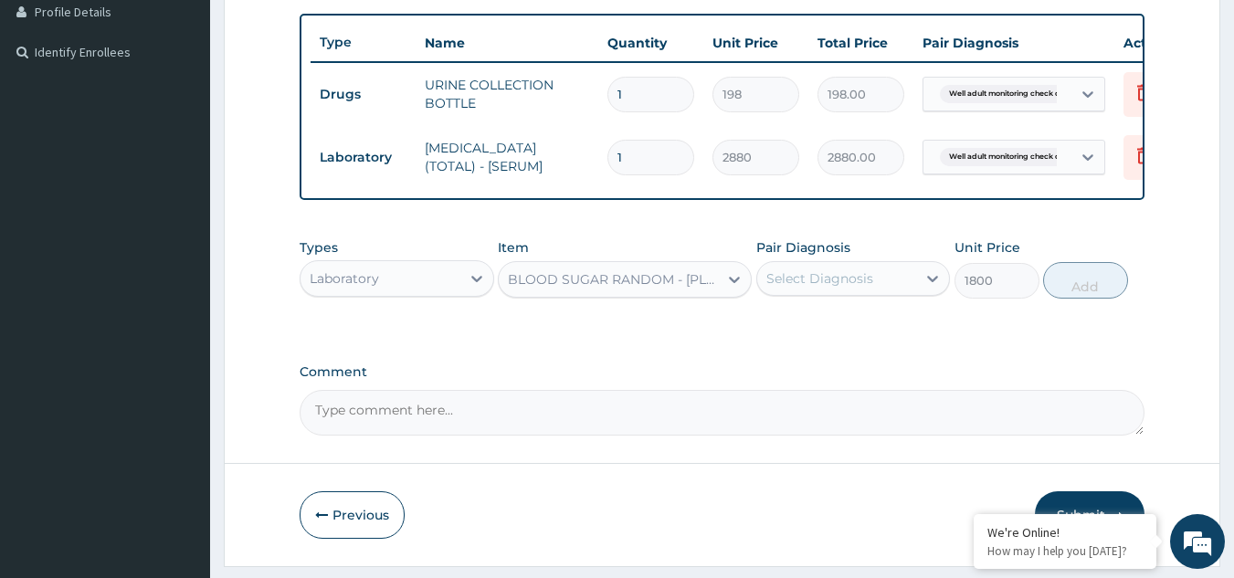
click at [876, 278] on div "Select Diagnosis" at bounding box center [837, 278] width 160 height 29
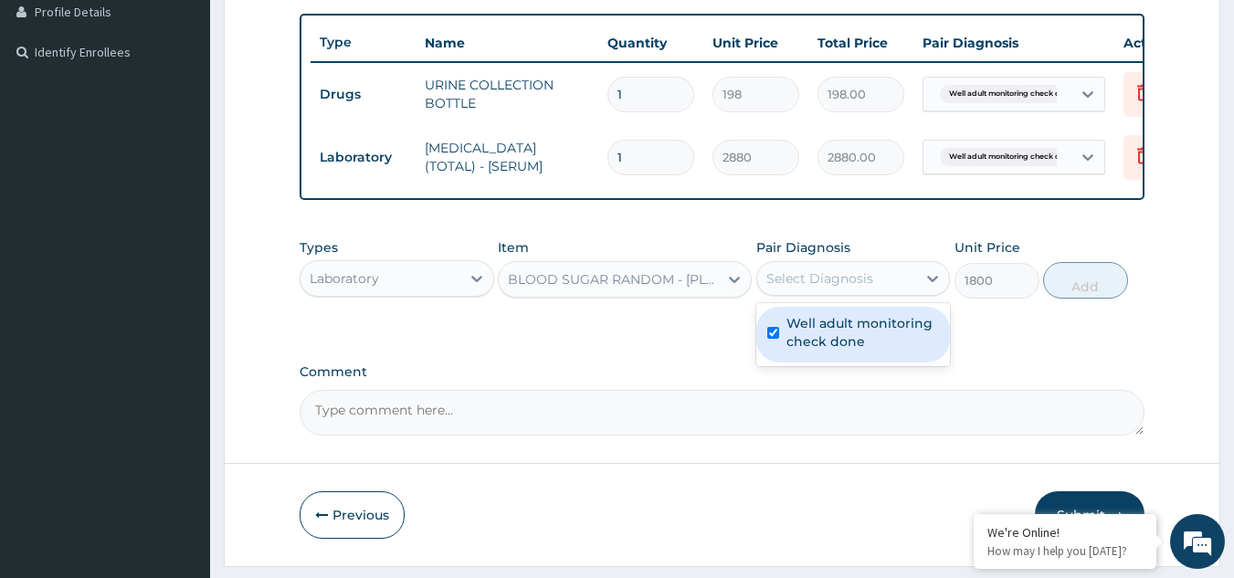
checkbox input "true"
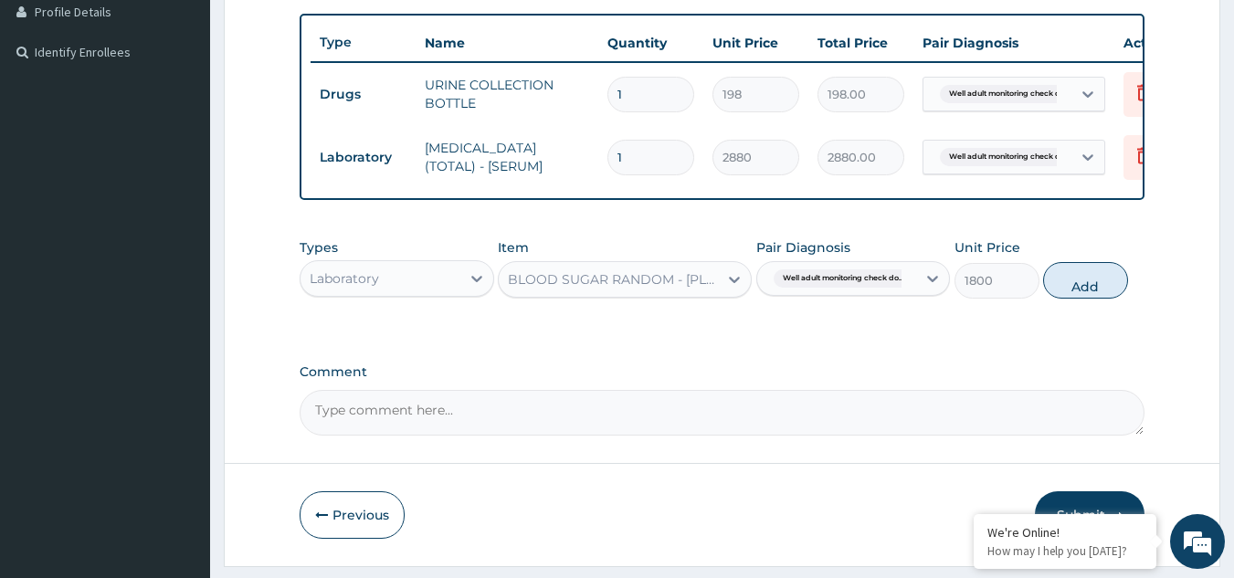
click at [1124, 259] on div "Types Laboratory Item BLOOD SUGAR RANDOM - [PLASMA] Pair Diagnosis Well adult m…" at bounding box center [723, 268] width 846 height 79
click at [1079, 291] on button "Add" at bounding box center [1085, 280] width 85 height 37
type input "0"
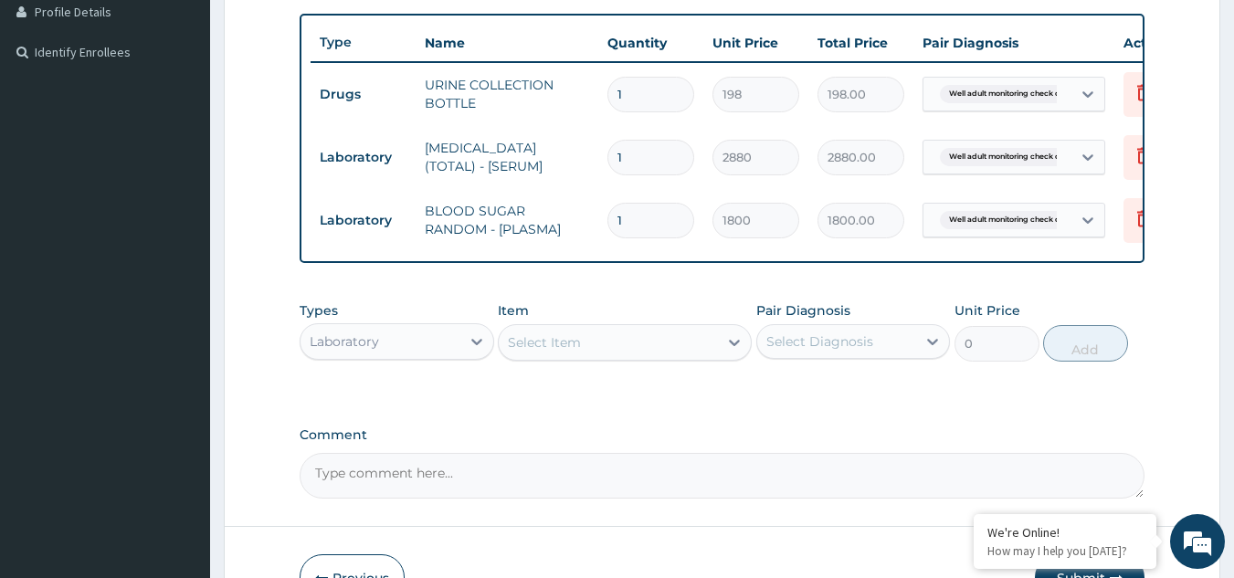
click at [599, 340] on div "Select Item" at bounding box center [625, 342] width 254 height 37
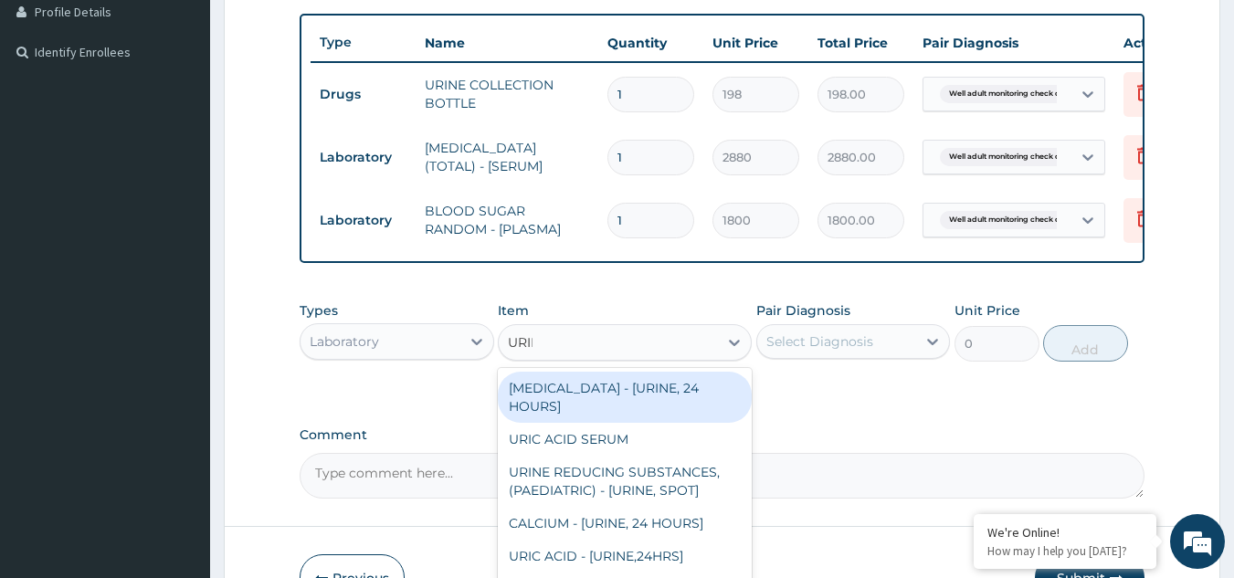
type input "URINA"
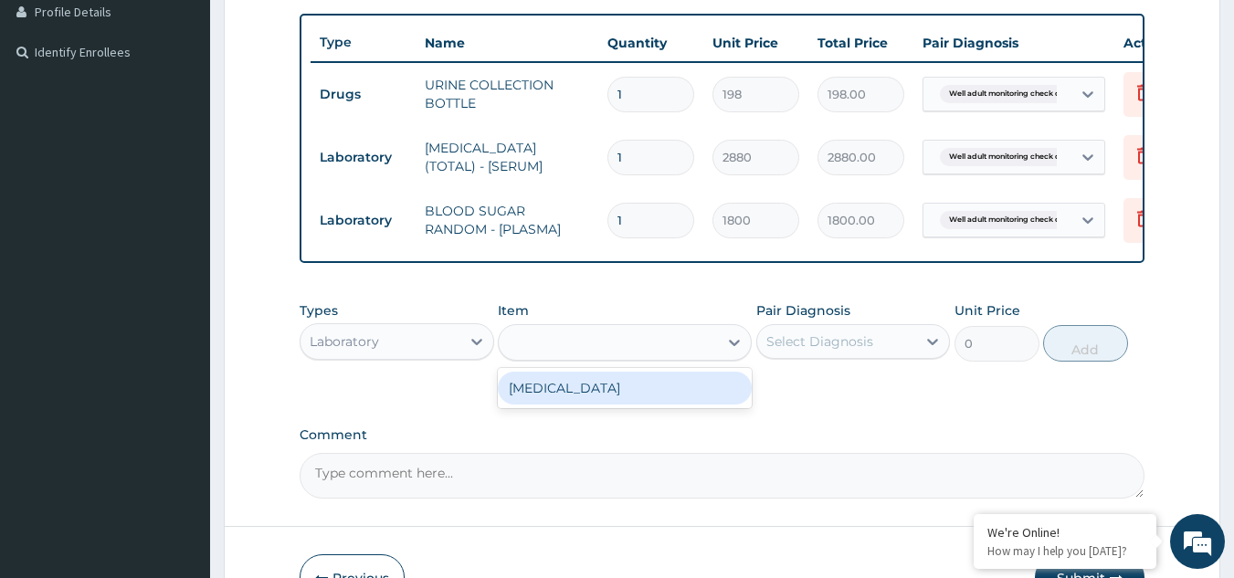
type input "1531.875"
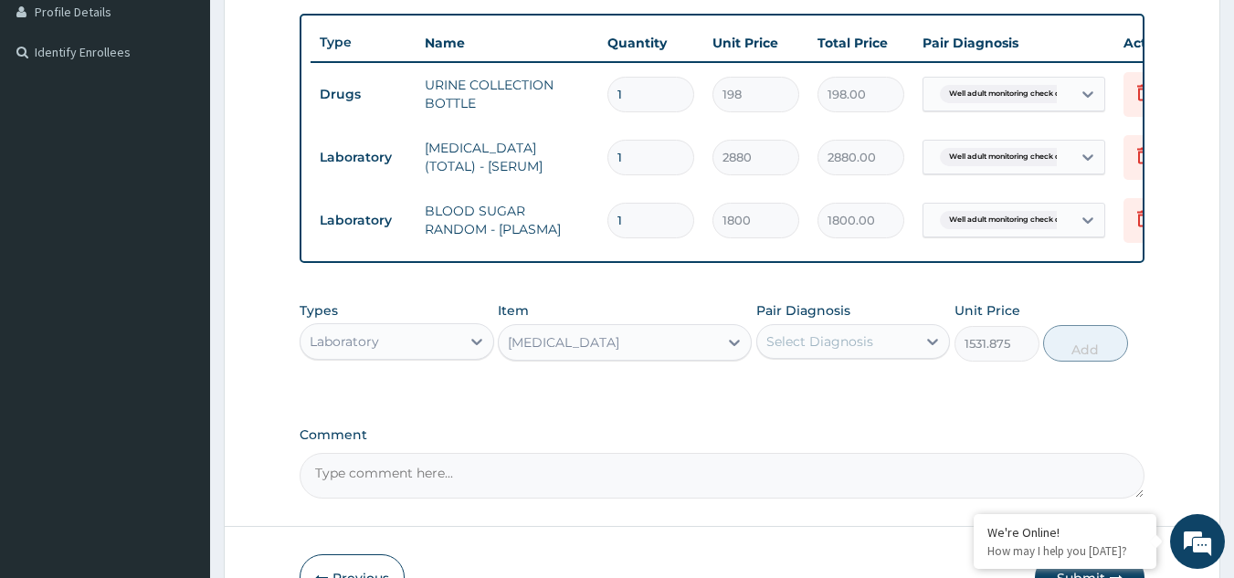
click at [824, 356] on div "Select Diagnosis" at bounding box center [837, 341] width 160 height 29
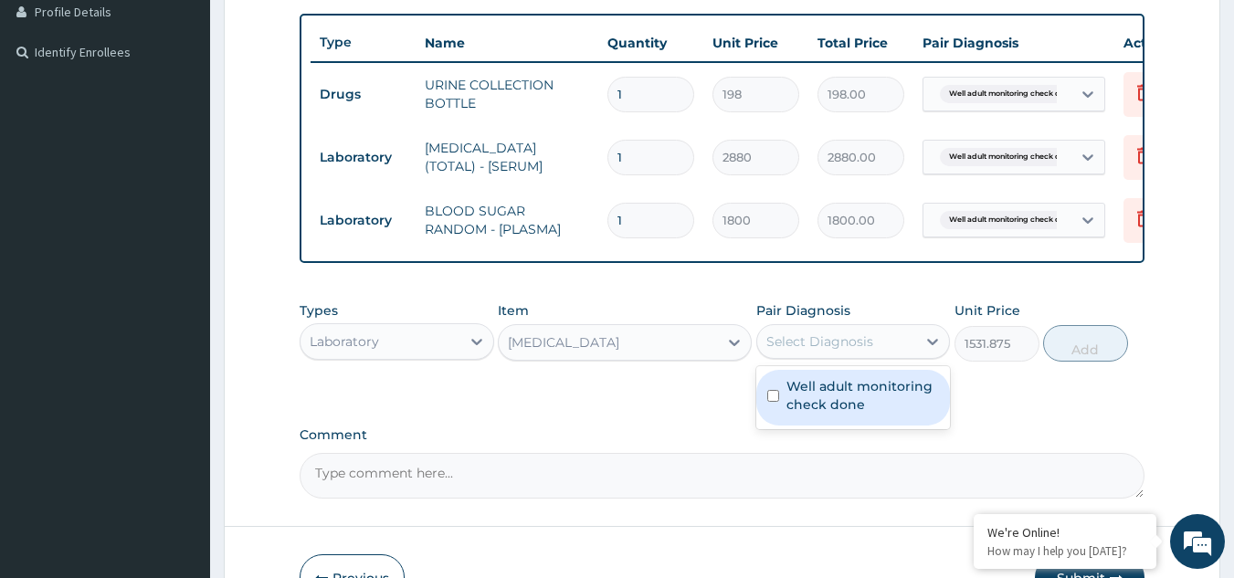
click at [820, 406] on label "Well adult monitoring check done" at bounding box center [863, 395] width 153 height 37
checkbox input "true"
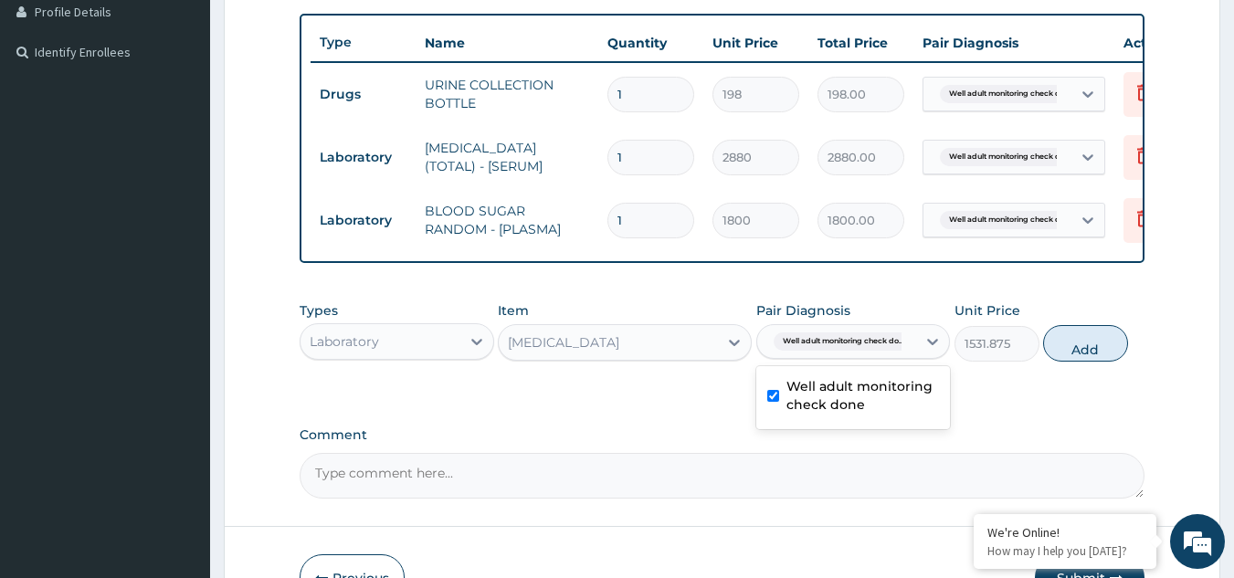
click at [1076, 350] on button "Add" at bounding box center [1085, 343] width 85 height 37
type input "0"
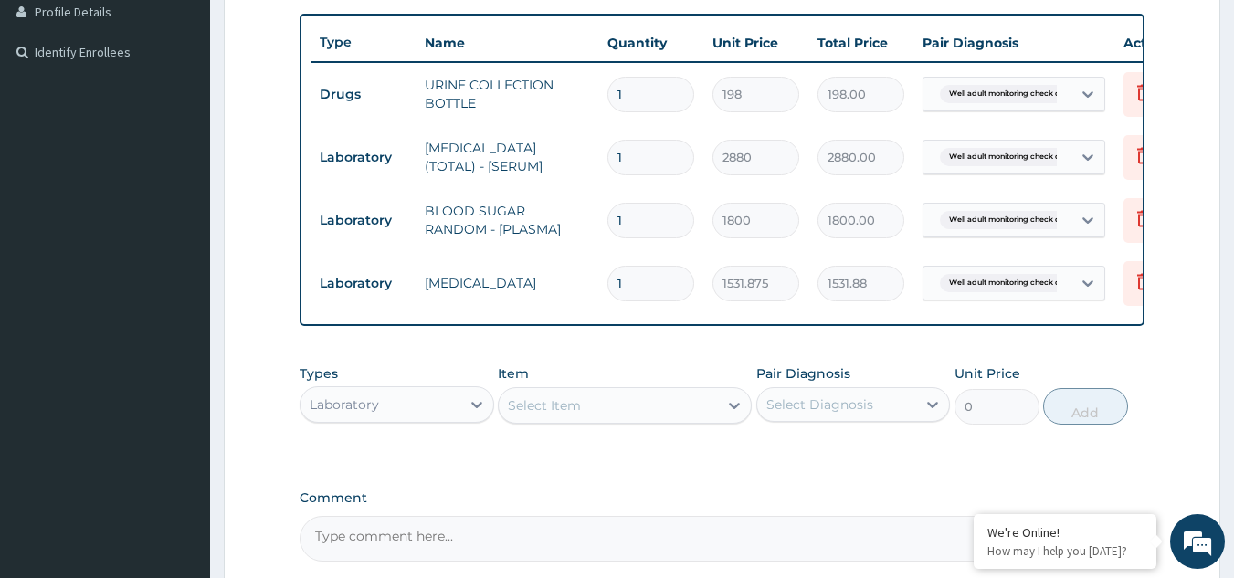
click at [604, 418] on div "Select Item" at bounding box center [608, 405] width 219 height 29
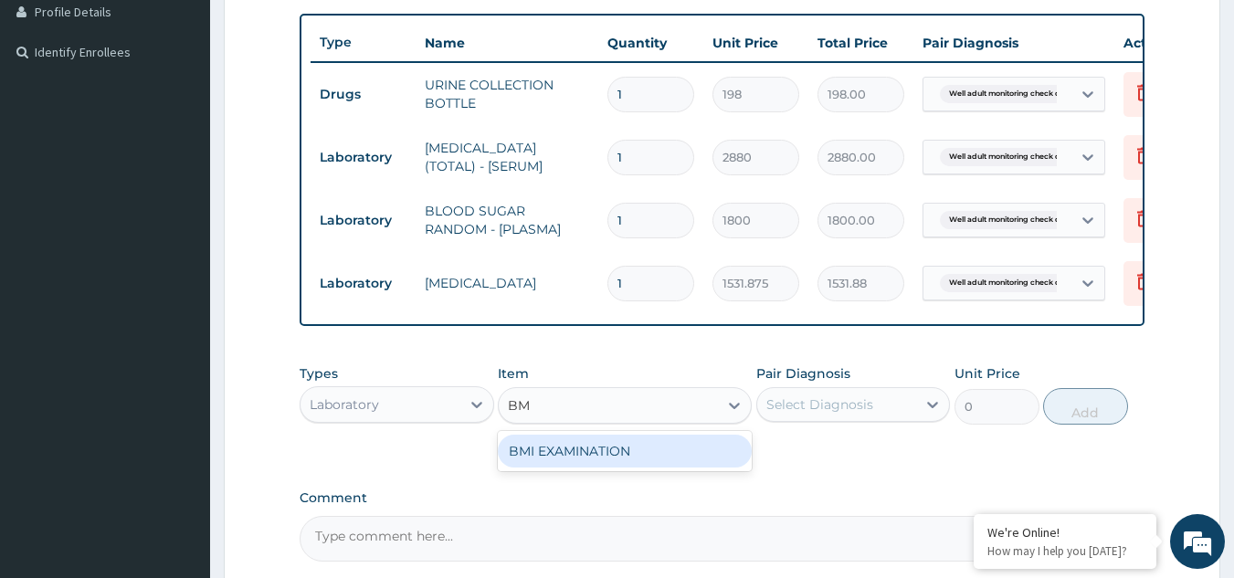
type input "BMI"
type input "1225.5"
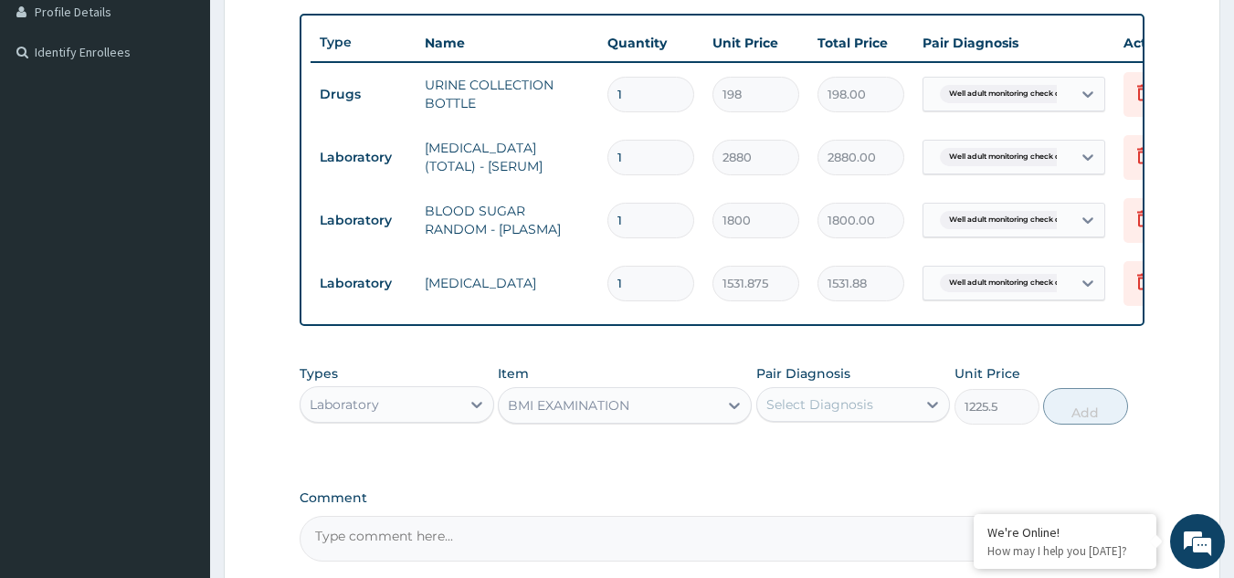
click at [788, 412] on div "Select Diagnosis" at bounding box center [820, 405] width 107 height 18
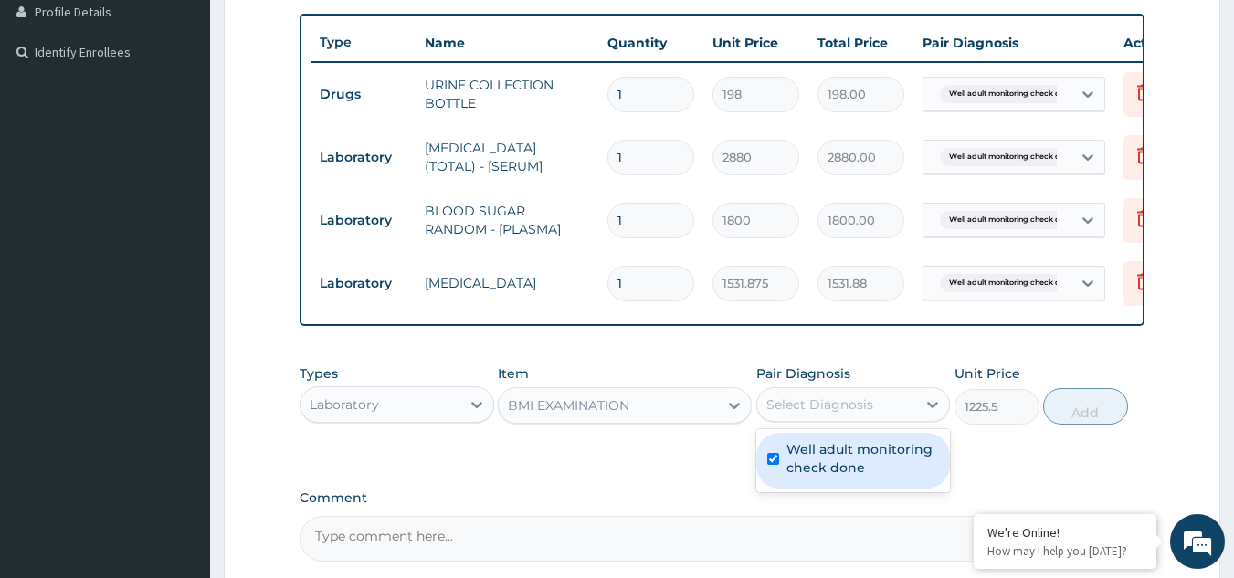
checkbox input "true"
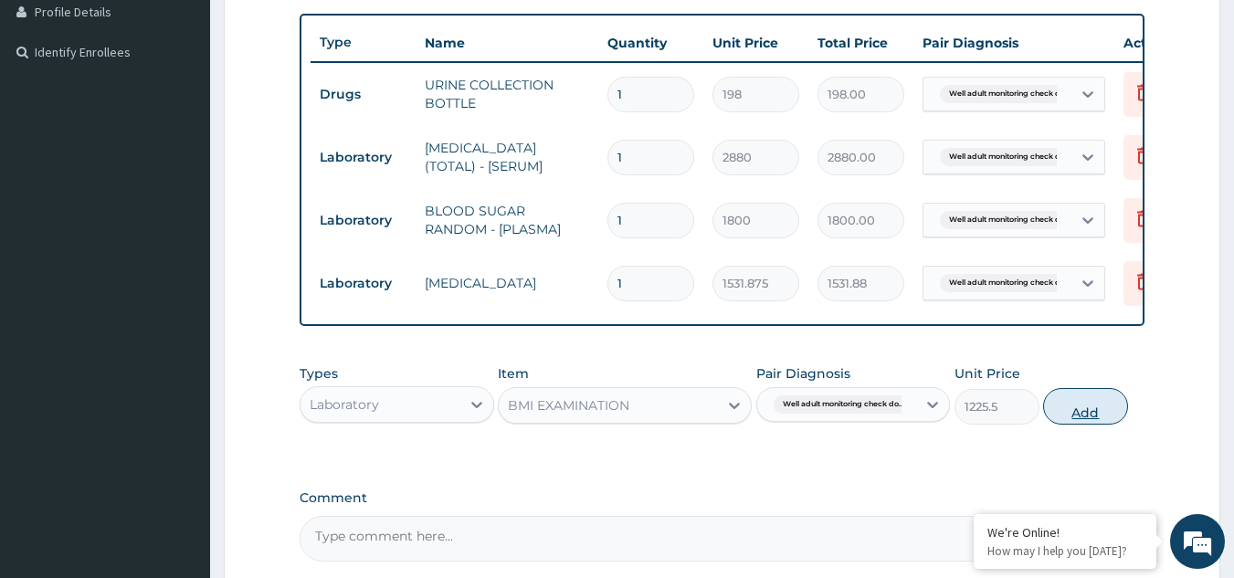
click at [1088, 425] on button "Add" at bounding box center [1085, 406] width 85 height 37
type input "0"
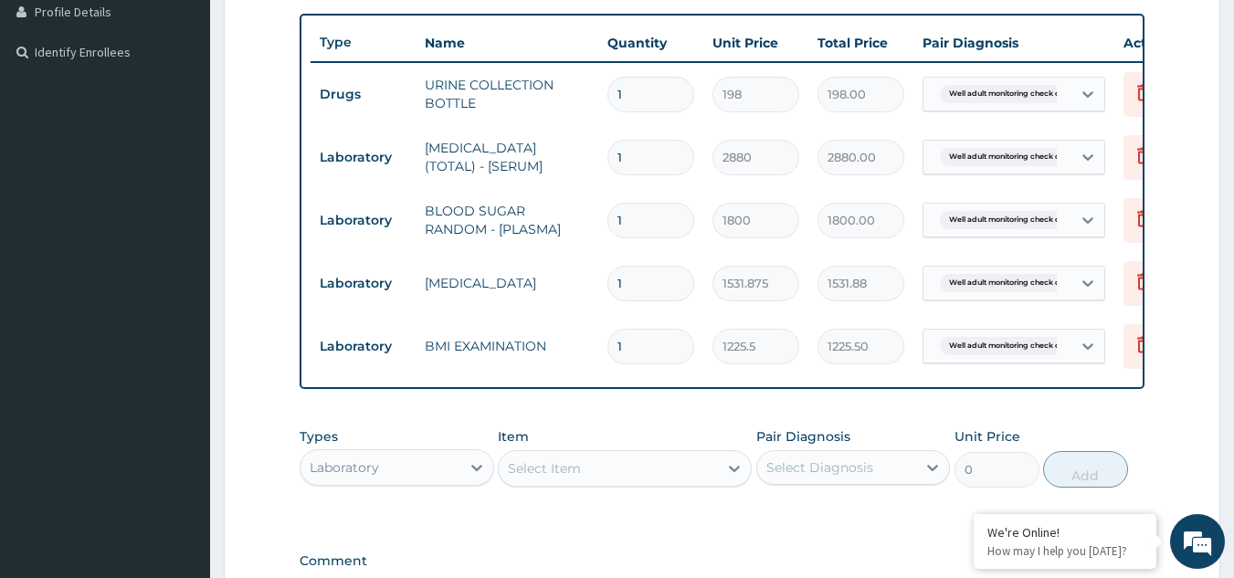
click at [653, 483] on div "Select Item" at bounding box center [608, 468] width 219 height 29
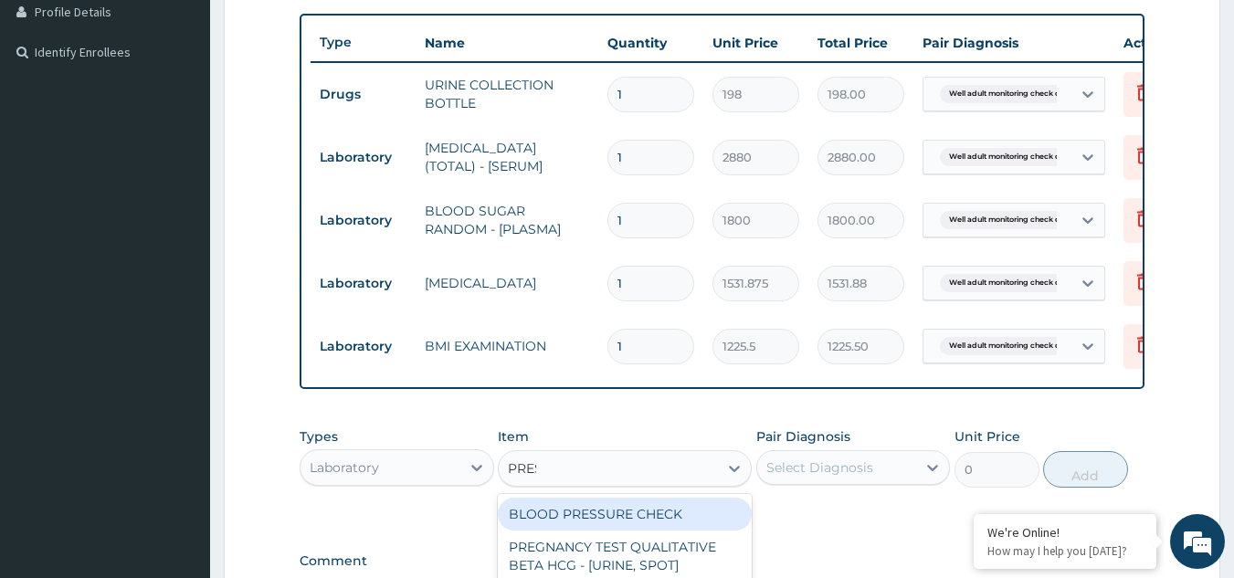
type input "PRESS"
type input "1225.5"
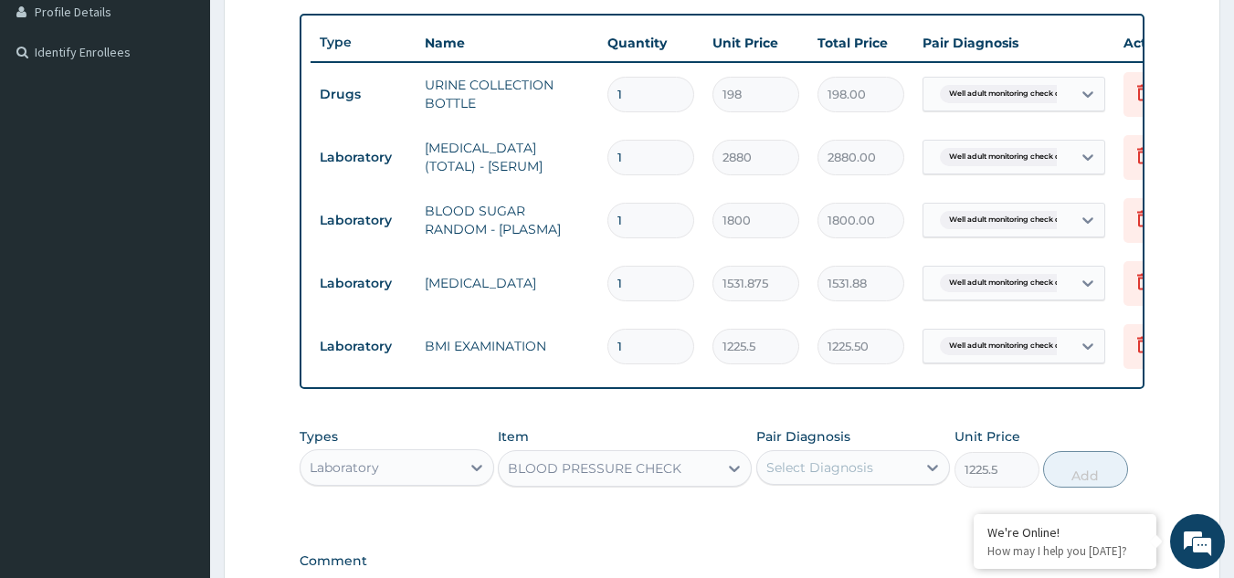
click at [806, 488] on div "Pair Diagnosis Select Diagnosis" at bounding box center [853, 458] width 195 height 60
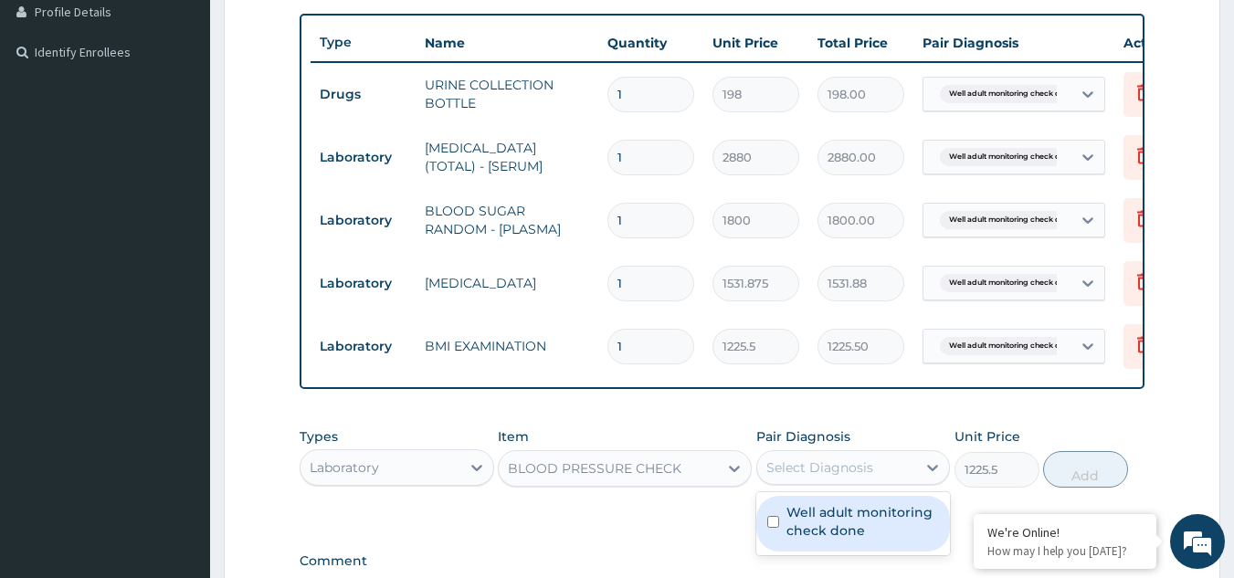
click at [806, 475] on div "Select Diagnosis" at bounding box center [820, 468] width 107 height 18
click at [802, 522] on label "Well adult monitoring check done" at bounding box center [863, 521] width 153 height 37
checkbox input "true"
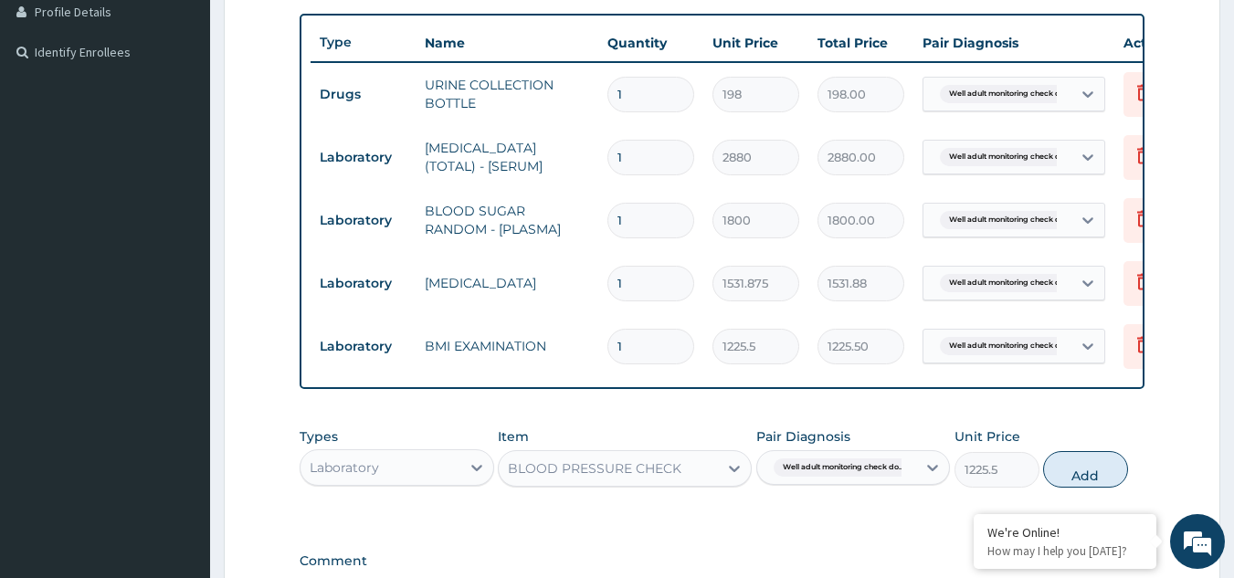
click at [1124, 485] on html "R EL Toggle navigation Olanike Jegede Olanike Jegede - olanike@getreliancehealt…" at bounding box center [617, 173] width 1234 height 1285
click at [1063, 481] on button "Add" at bounding box center [1085, 469] width 85 height 37
type input "0"
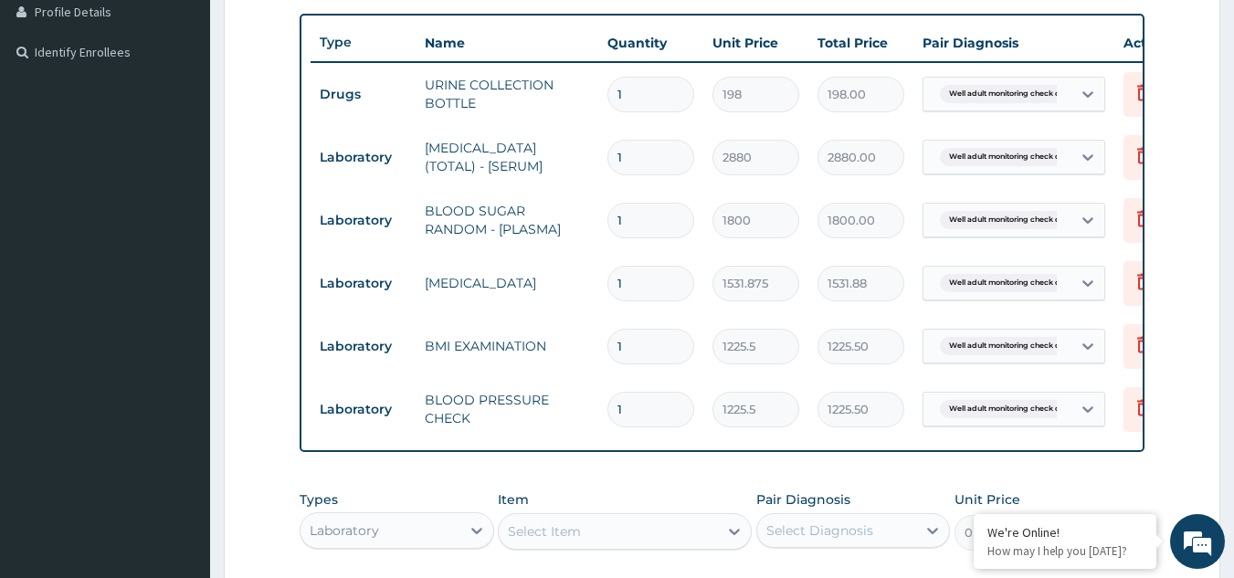
scroll to position [784, 0]
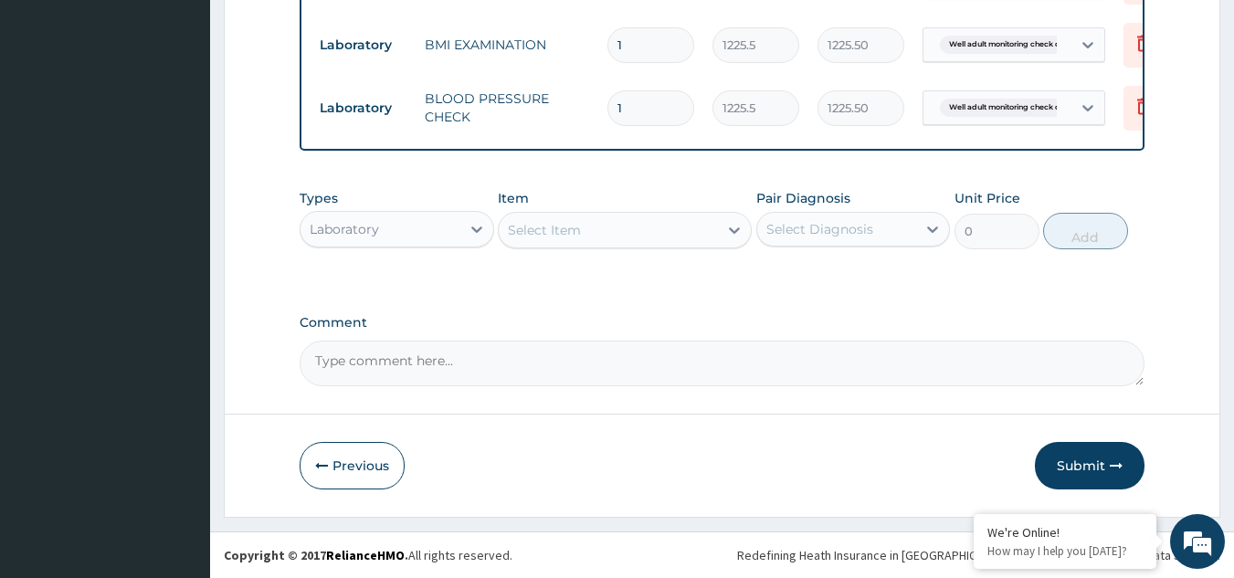
click at [678, 238] on div "Select Item" at bounding box center [608, 230] width 219 height 29
type input "PHYS"
type input "1225.5"
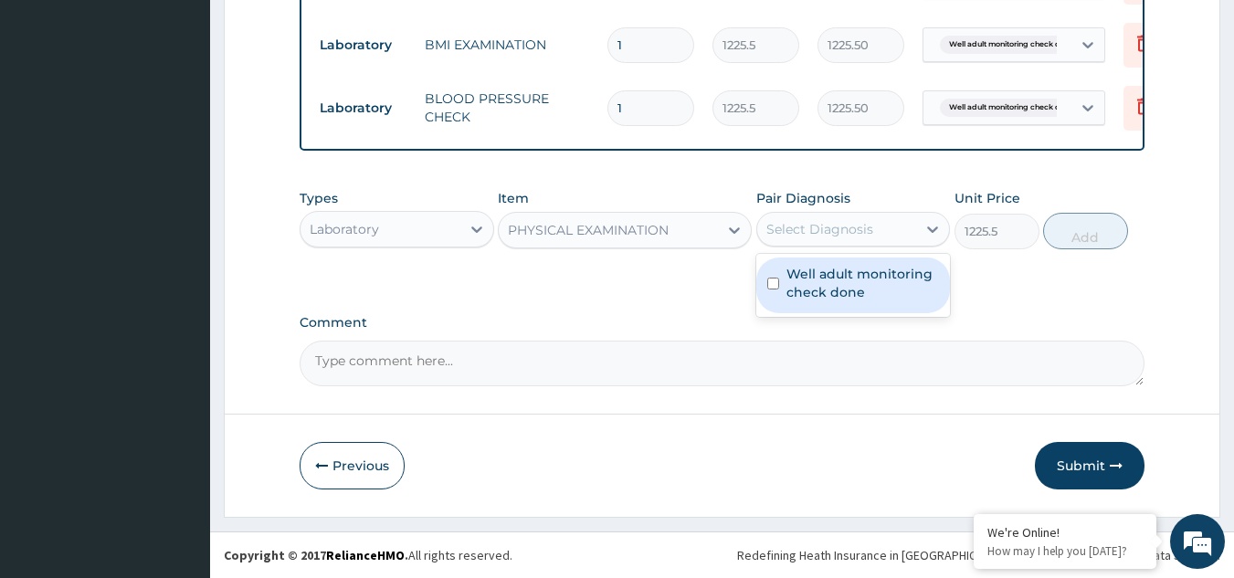
click at [799, 226] on div "Select Diagnosis" at bounding box center [820, 229] width 107 height 18
checkbox input "true"
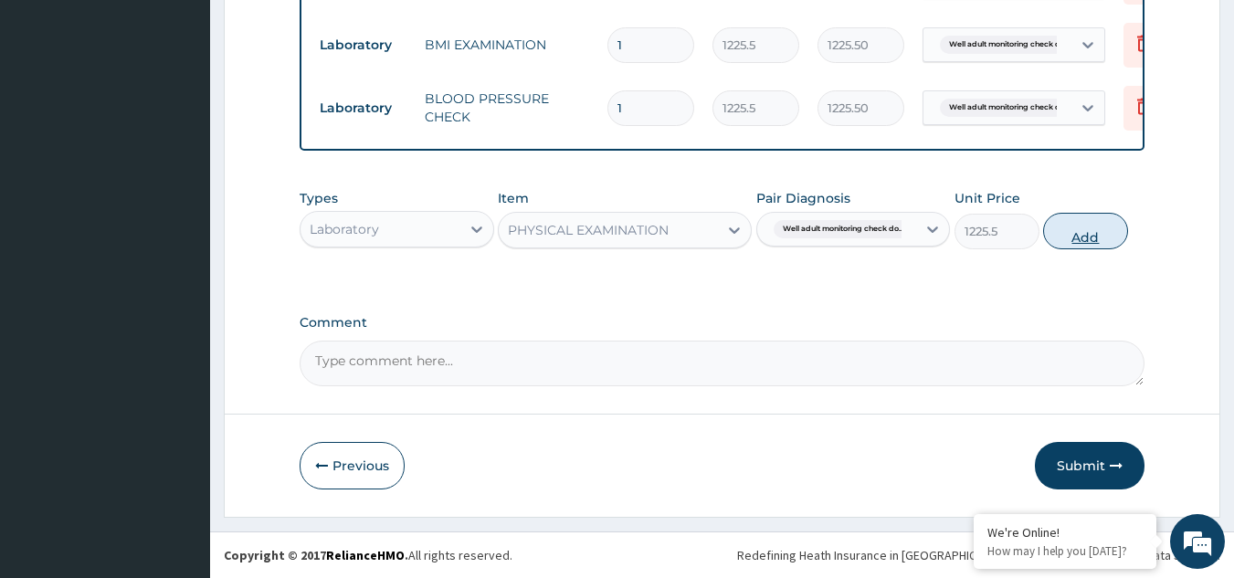
click at [1100, 219] on button "Add" at bounding box center [1085, 231] width 85 height 37
type input "0"
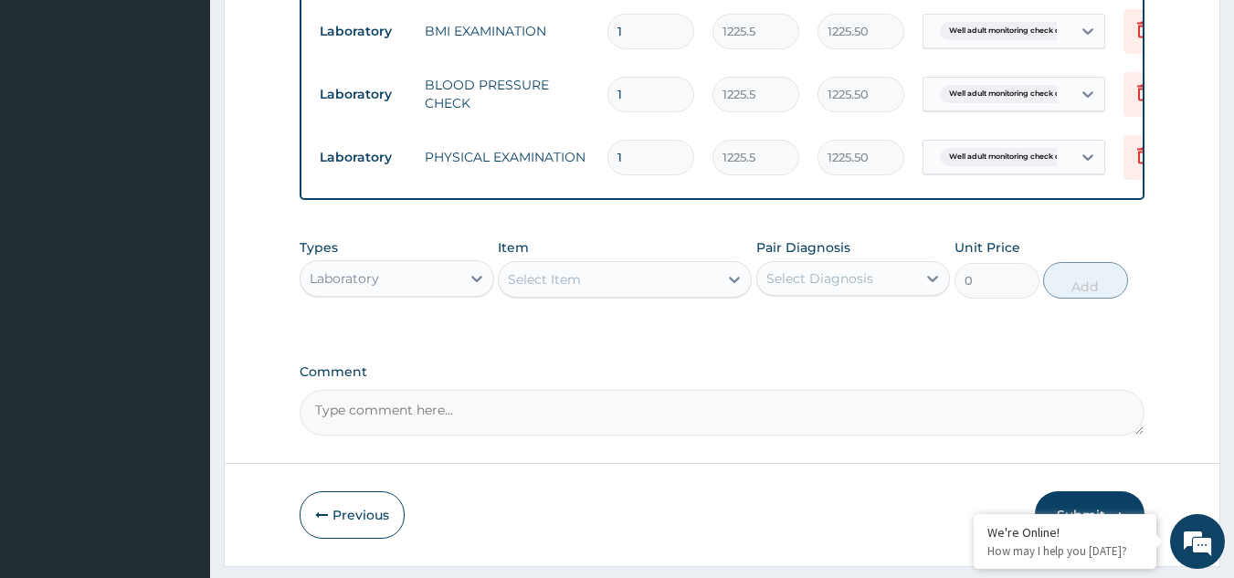
drag, startPoint x: 1228, startPoint y: 405, endPoint x: 1232, endPoint y: 415, distance: 11.0
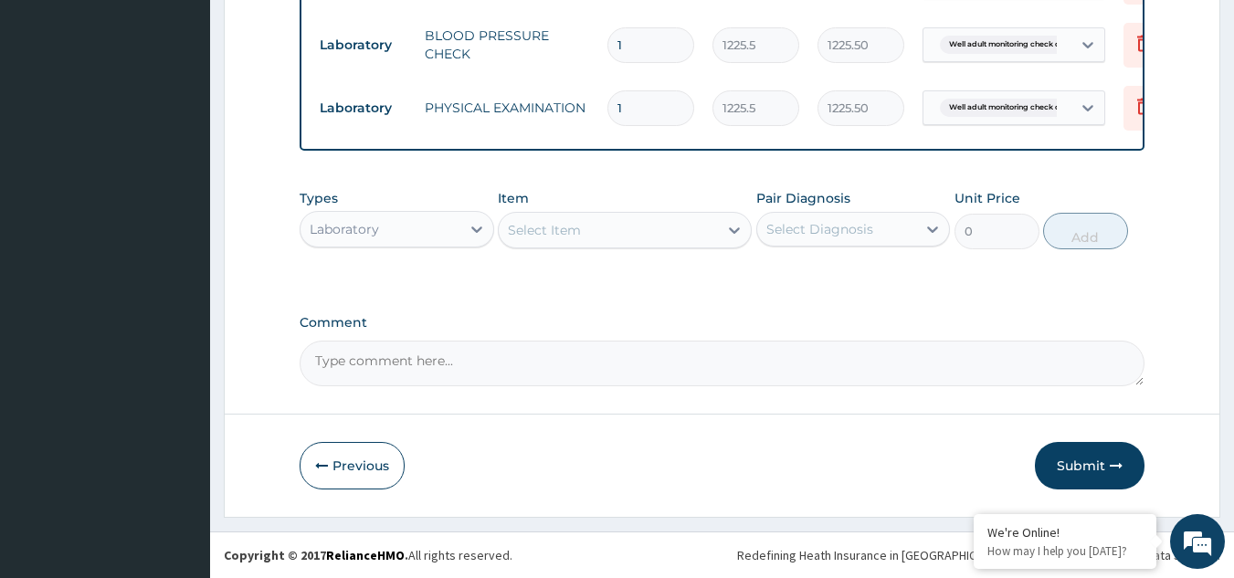
click at [1081, 454] on button "Submit" at bounding box center [1090, 466] width 110 height 48
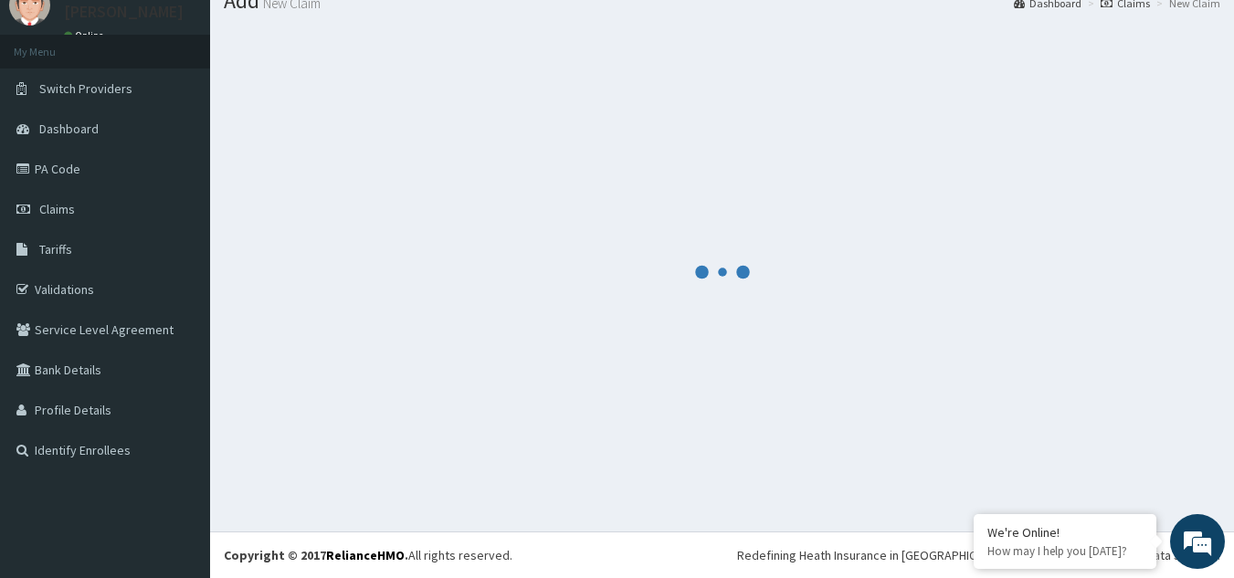
scroll to position [70, 0]
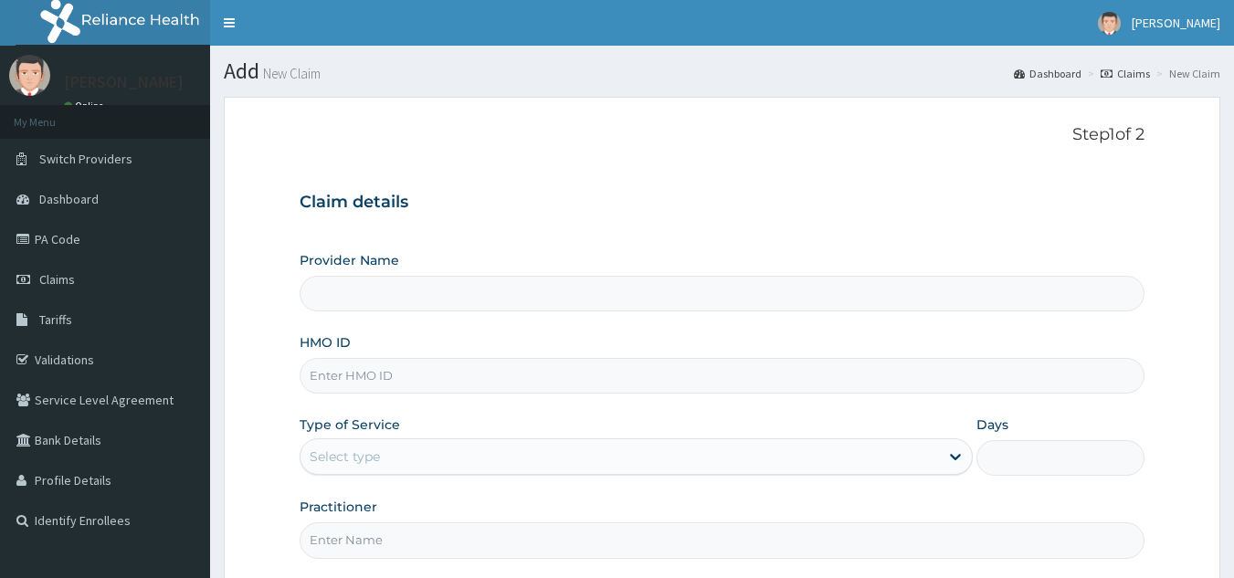
type input "Reliance Family Clinics (RFC) - [GEOGRAPHIC_DATA]"
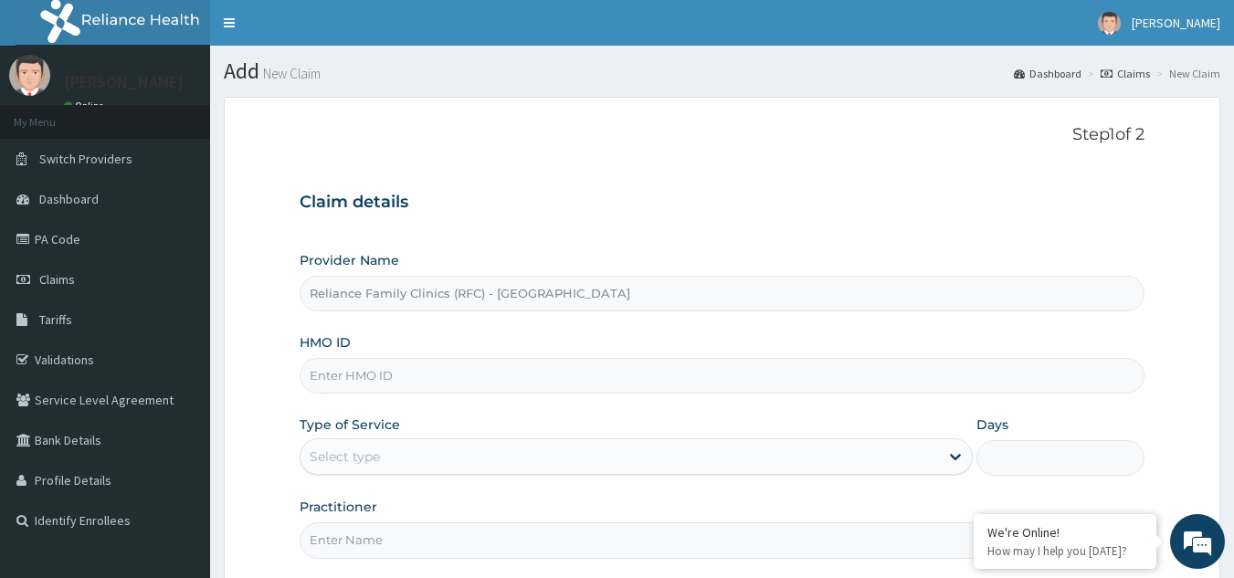
click at [667, 370] on input "HMO ID" at bounding box center [723, 376] width 846 height 36
paste input "SBG/10841/A"
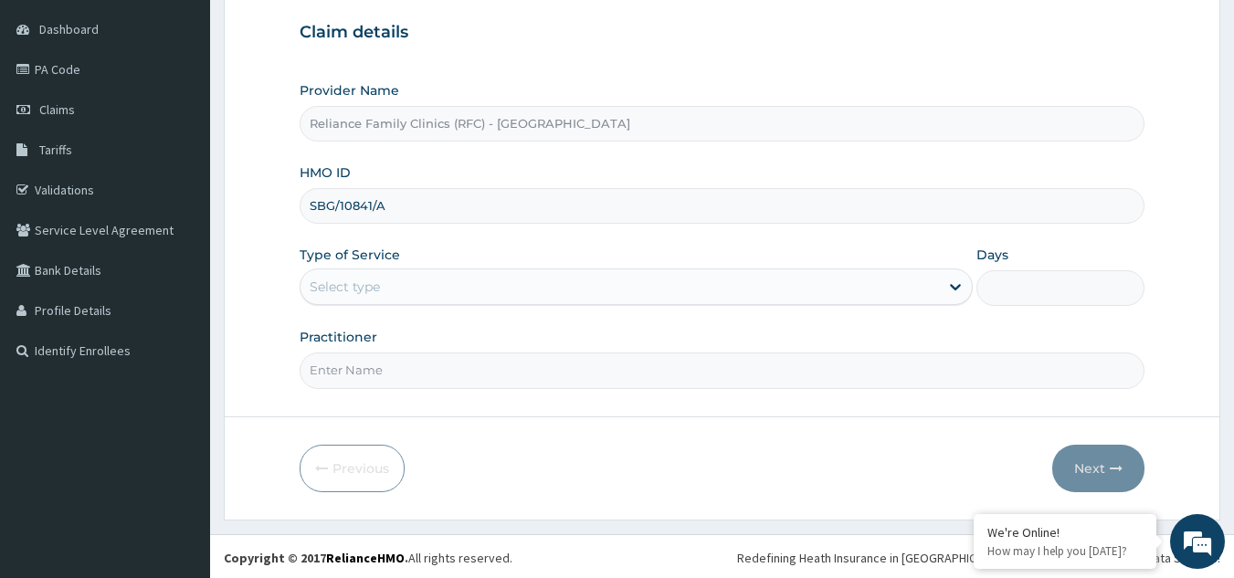
scroll to position [173, 0]
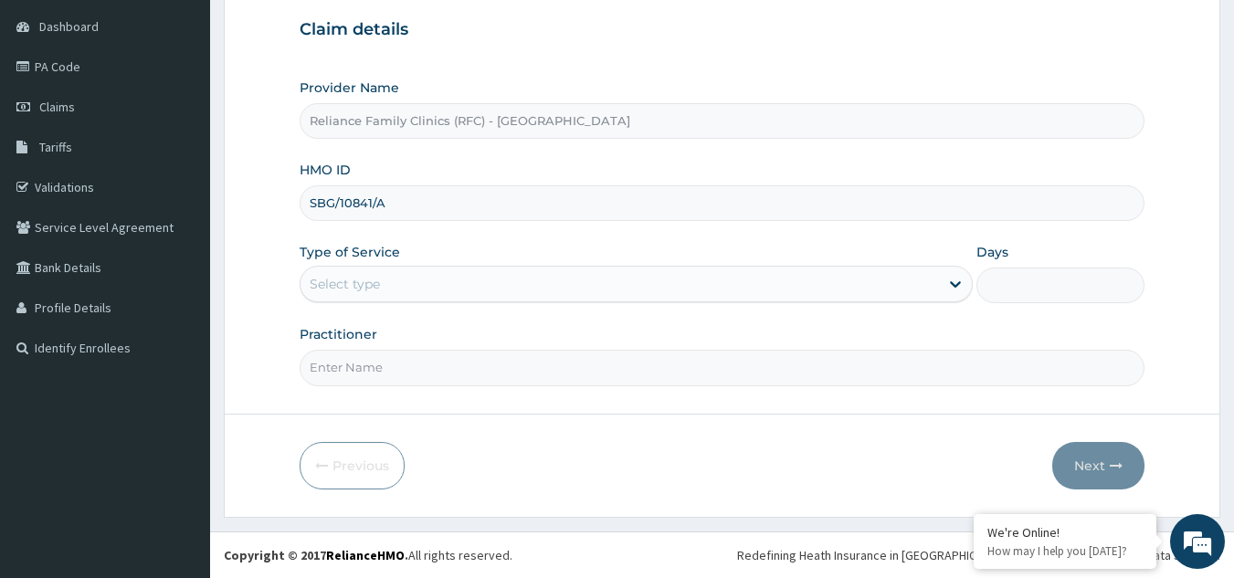
type input "SBG/10841/A"
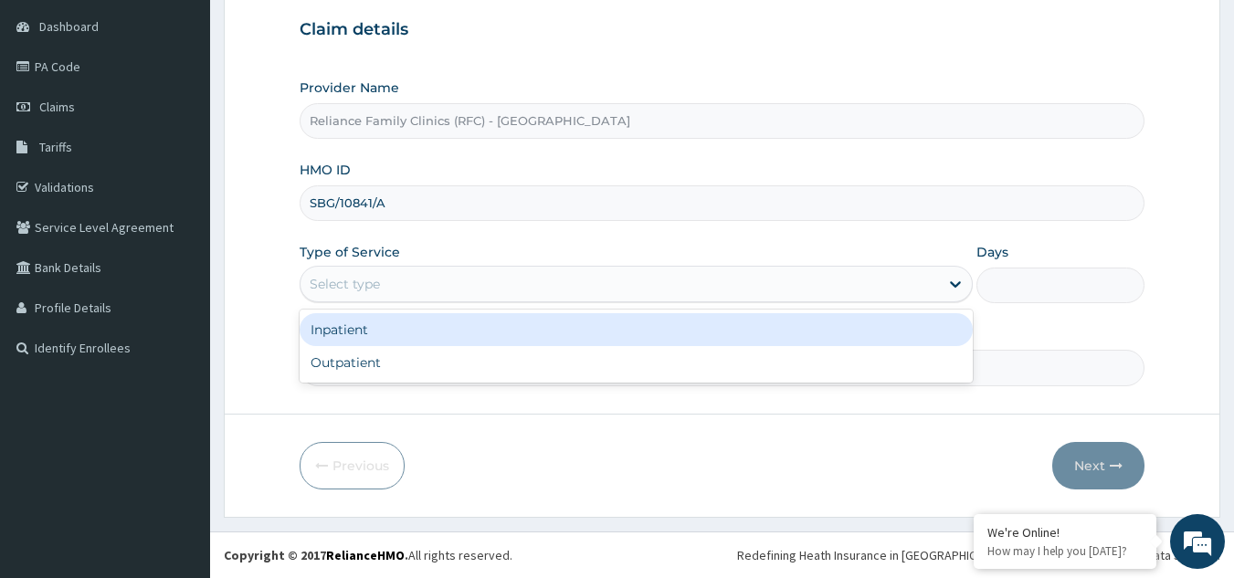
click at [654, 292] on div "Select type" at bounding box center [620, 284] width 639 height 29
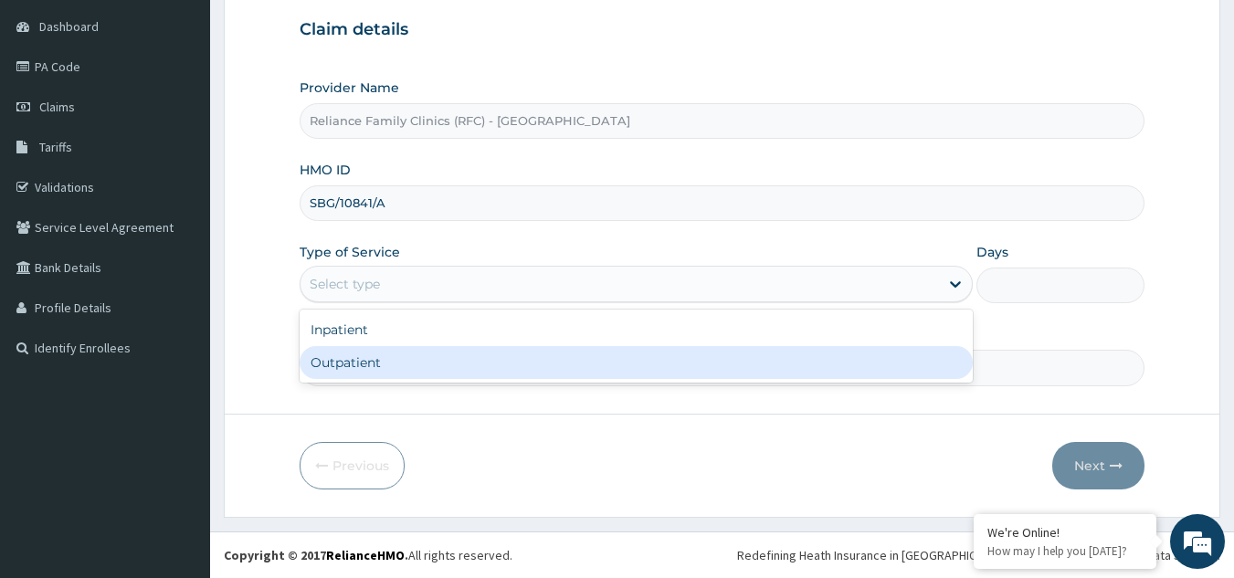
click at [547, 378] on div "Outpatient" at bounding box center [636, 362] width 673 height 33
type input "1"
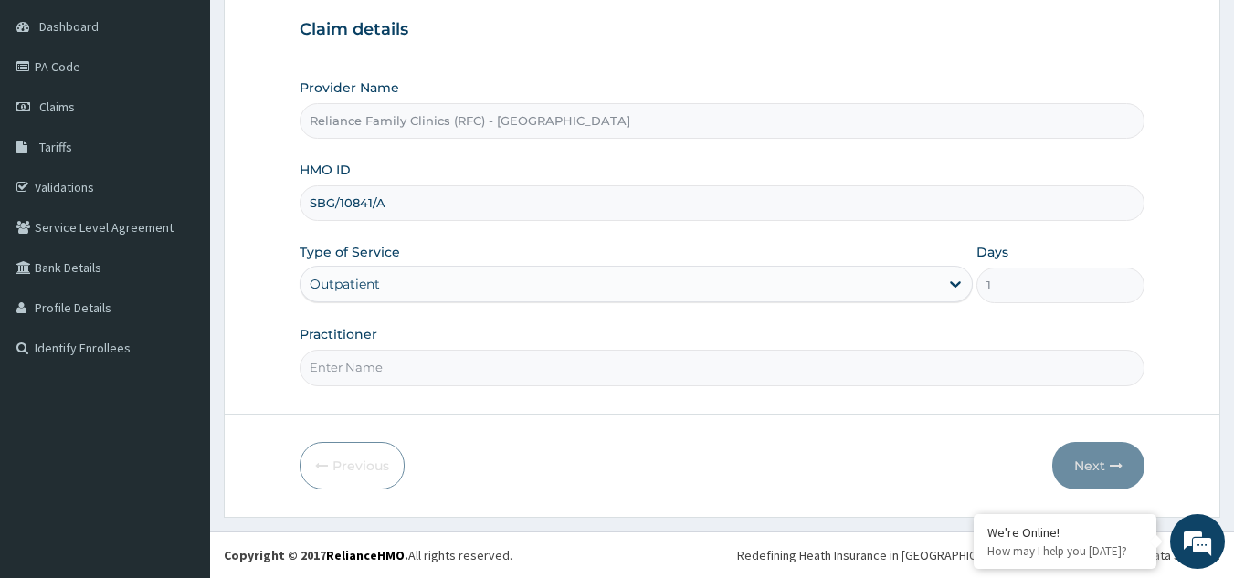
click at [570, 371] on input "Practitioner" at bounding box center [723, 368] width 846 height 36
type input "LOCUM"
click at [1096, 467] on button "Next" at bounding box center [1098, 466] width 92 height 48
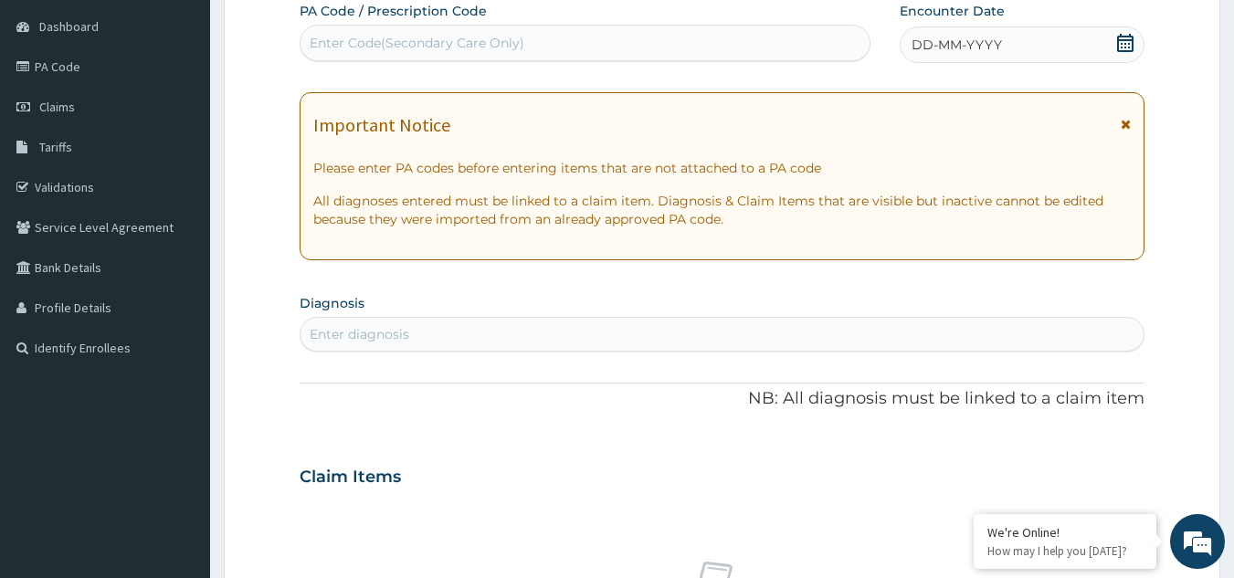
click at [513, 333] on div "Enter diagnosis" at bounding box center [723, 334] width 844 height 29
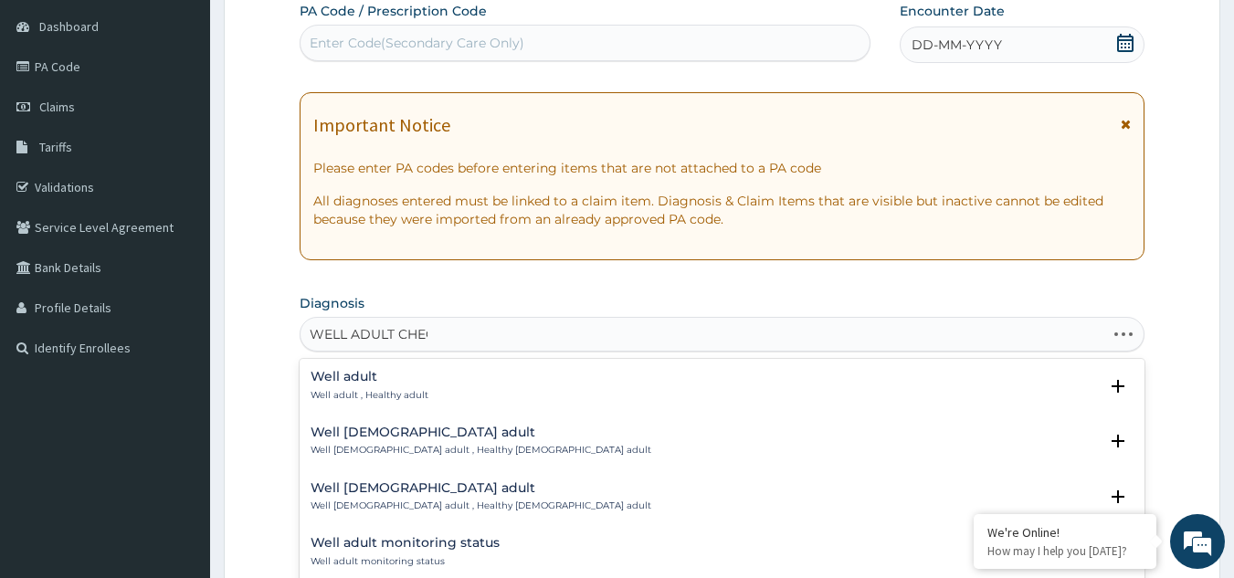
type input "WELL ADULT CHECK"
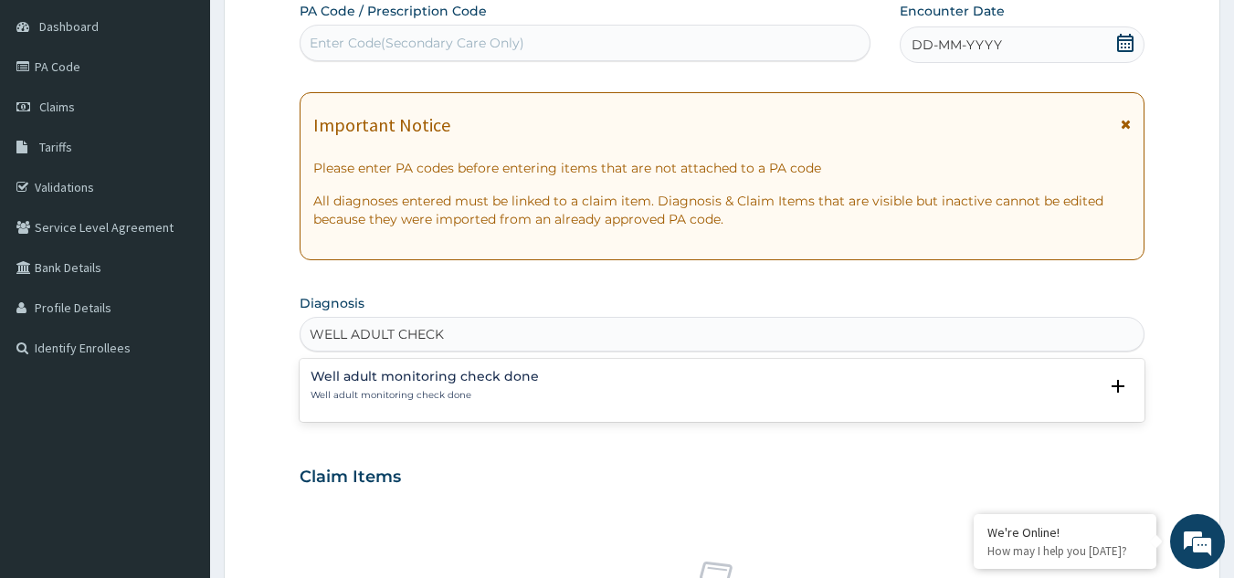
click at [447, 375] on h4 "Well adult monitoring check done" at bounding box center [425, 377] width 228 height 14
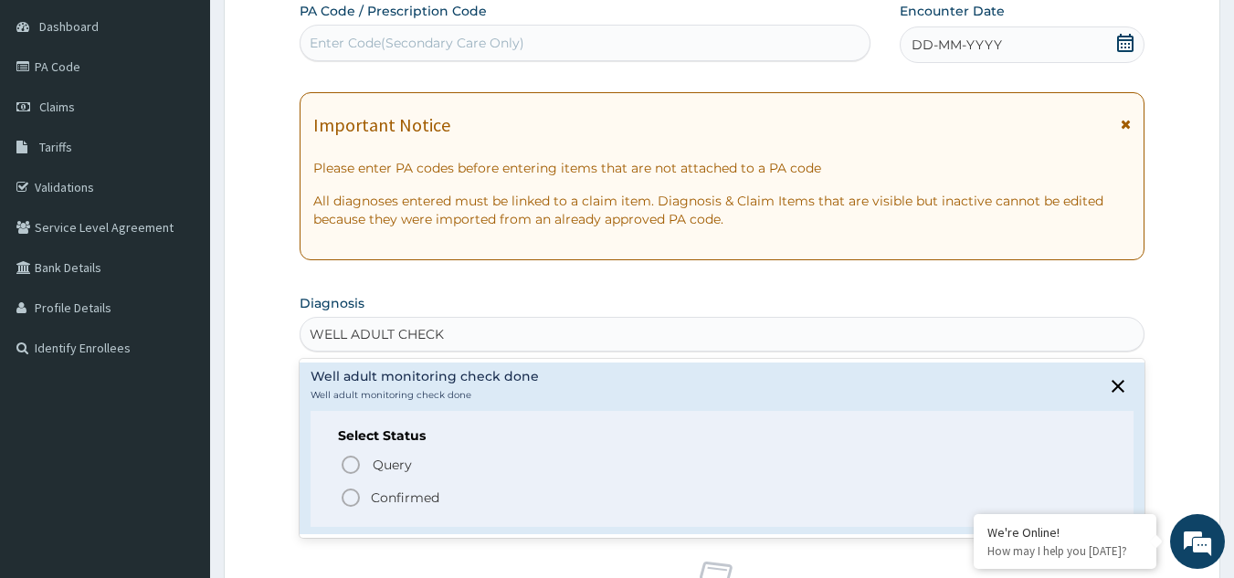
click at [411, 492] on p "Confirmed" at bounding box center [405, 498] width 69 height 18
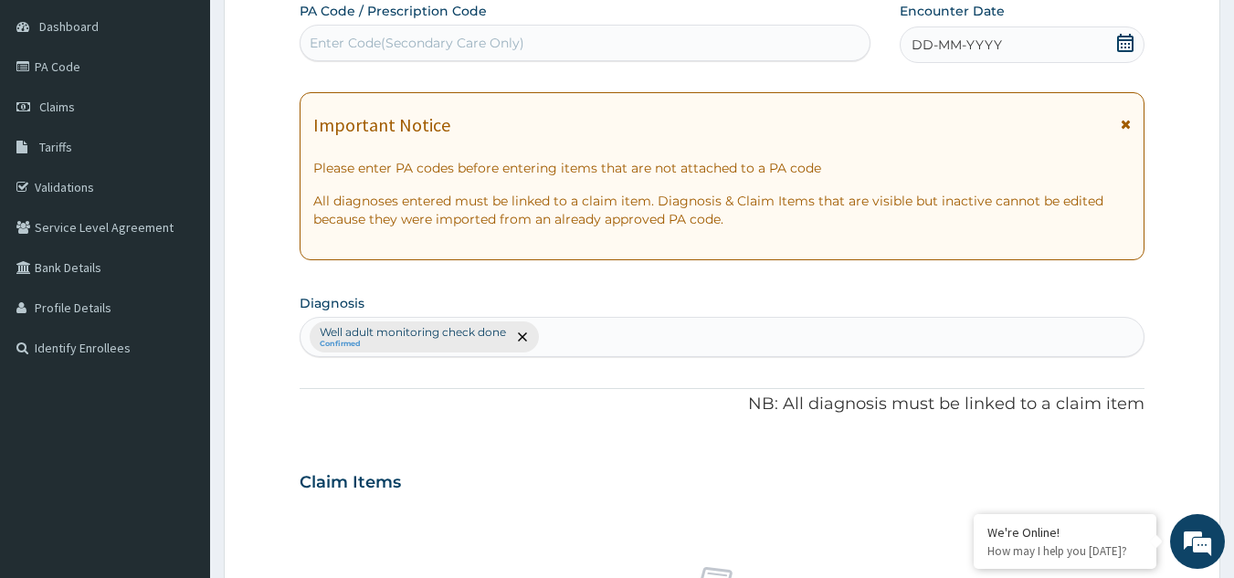
click at [1011, 43] on div "DD-MM-YYYY" at bounding box center [1022, 44] width 245 height 37
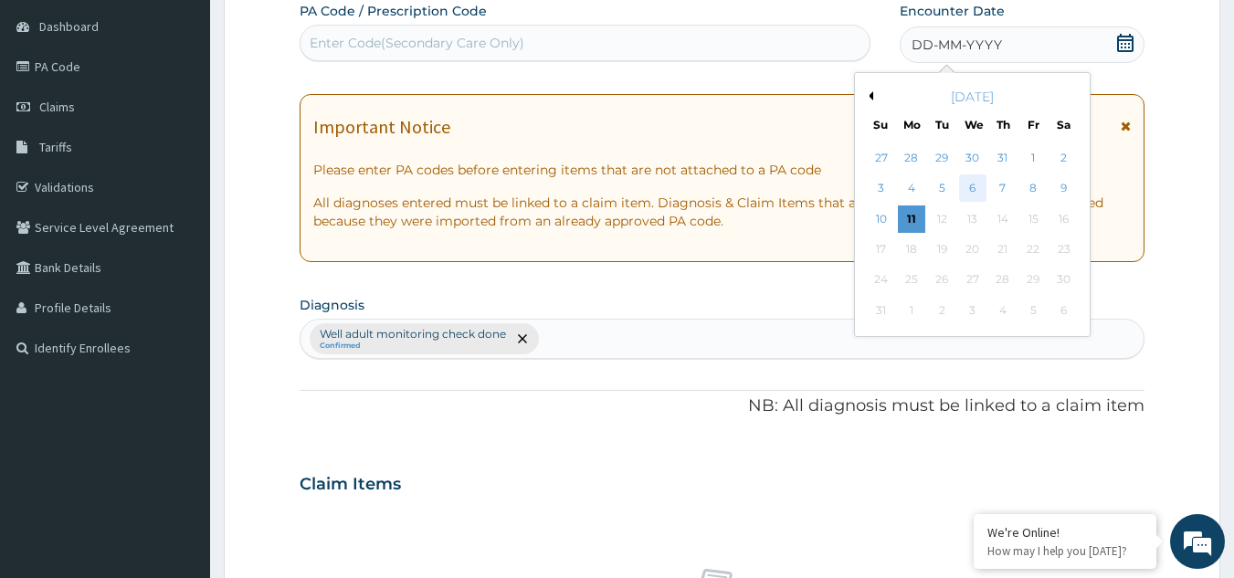
click at [975, 188] on div "6" at bounding box center [972, 188] width 27 height 27
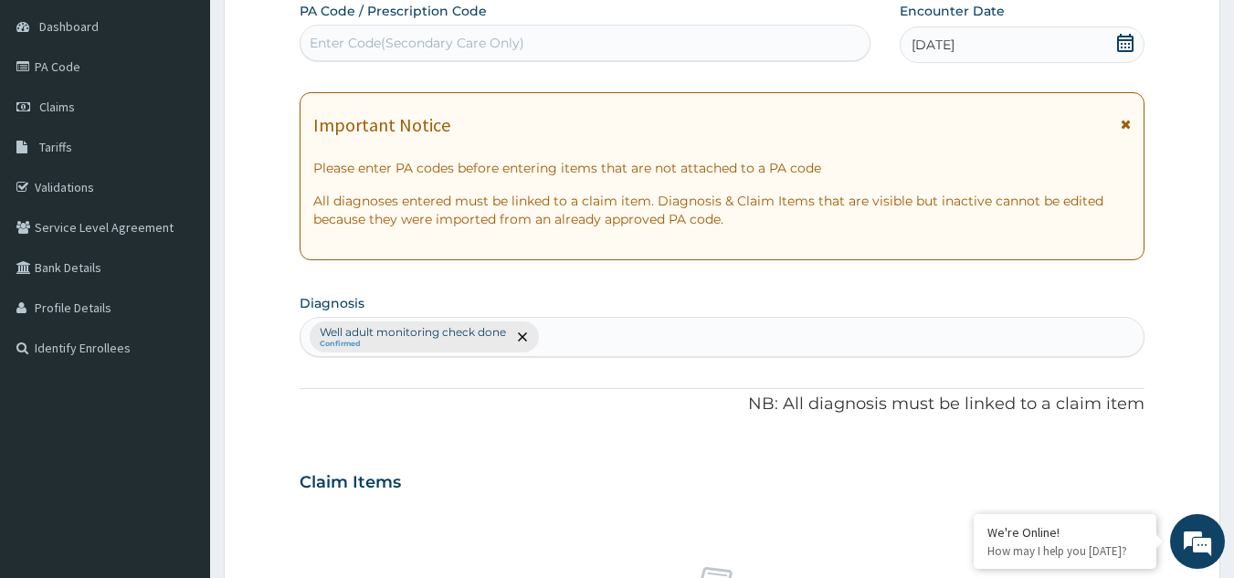
click at [1121, 123] on icon at bounding box center [1126, 124] width 10 height 13
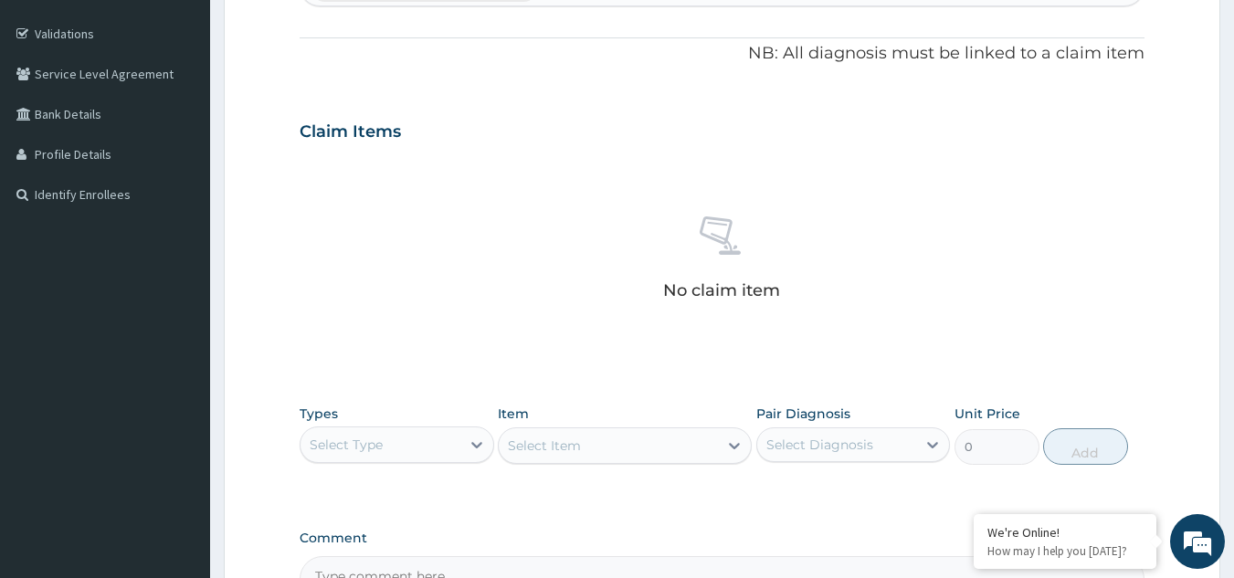
scroll to position [383, 0]
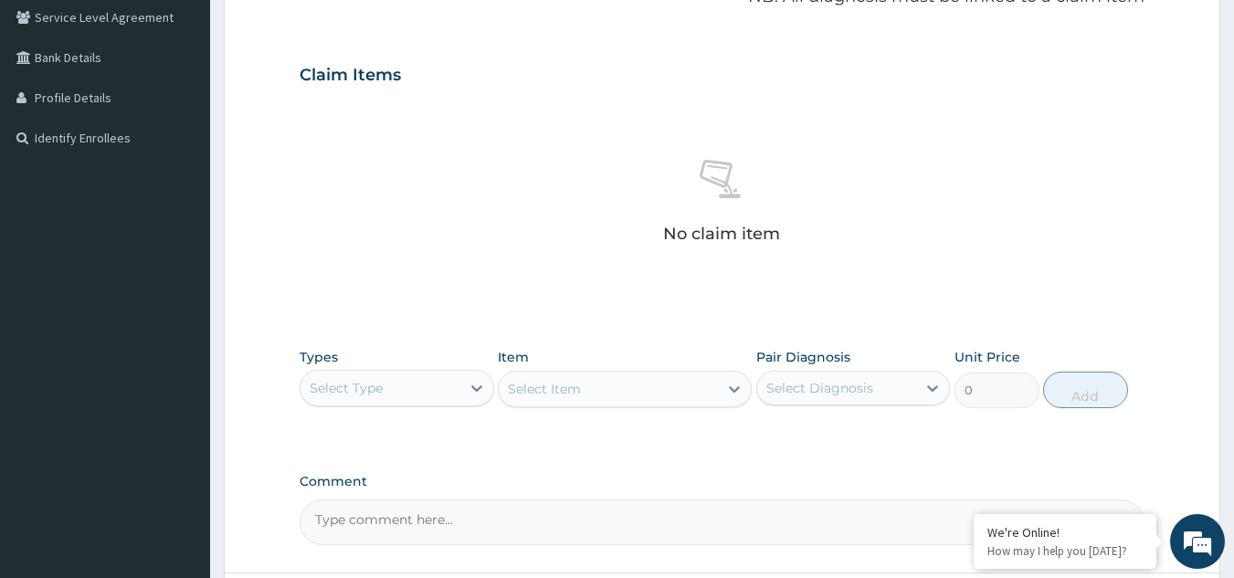
click at [406, 397] on div "Select Type" at bounding box center [381, 388] width 160 height 29
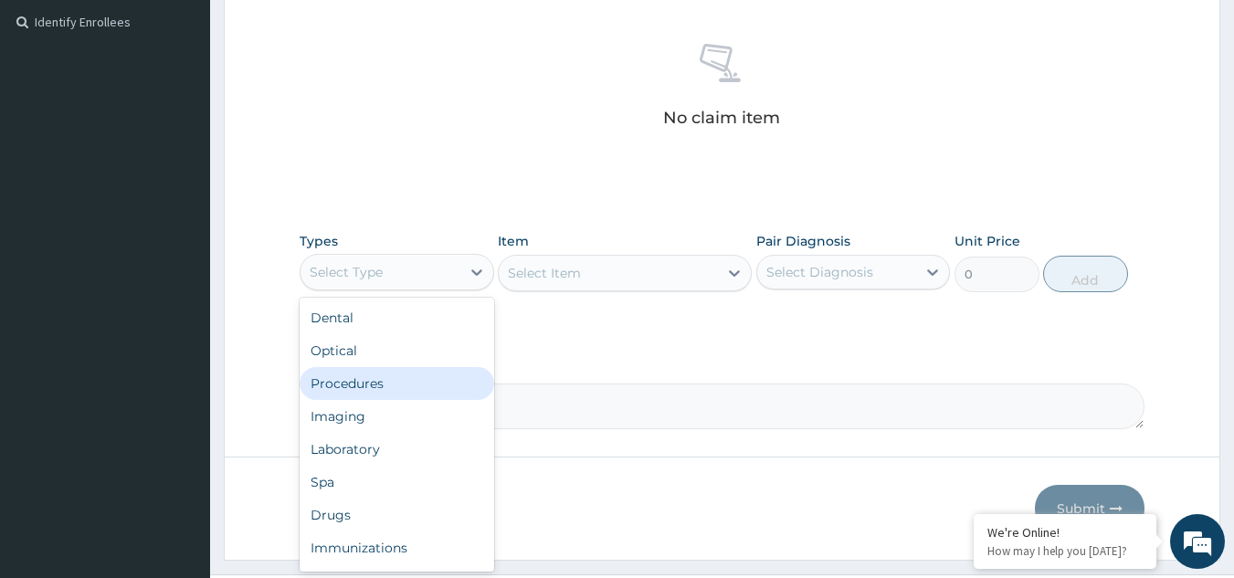
scroll to position [542, 0]
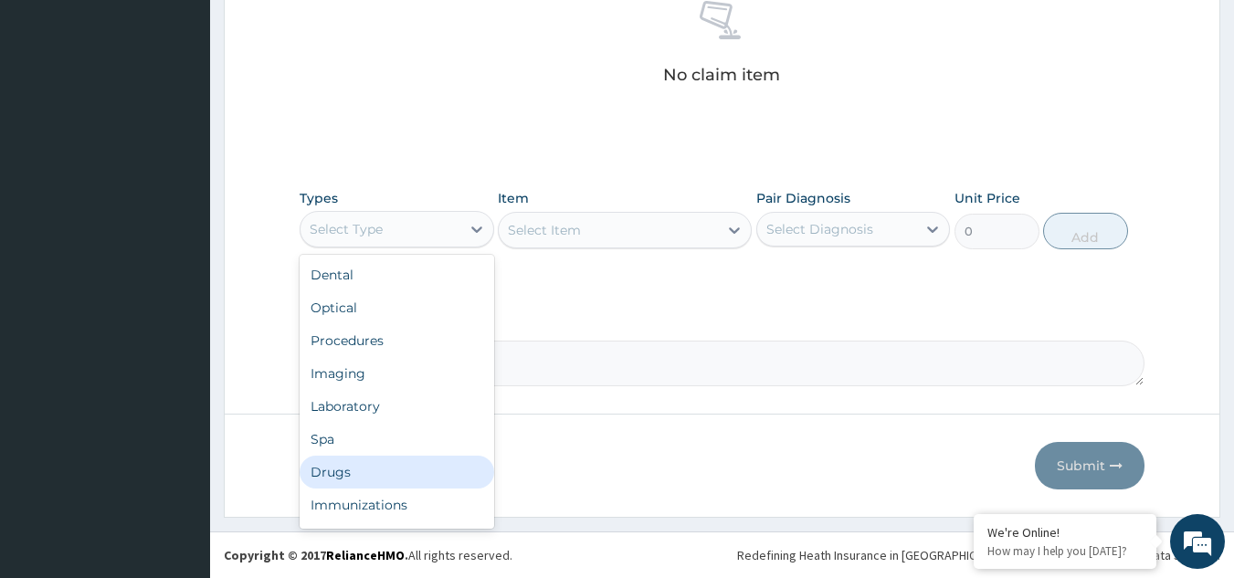
click at [401, 462] on div "Drugs" at bounding box center [397, 472] width 195 height 33
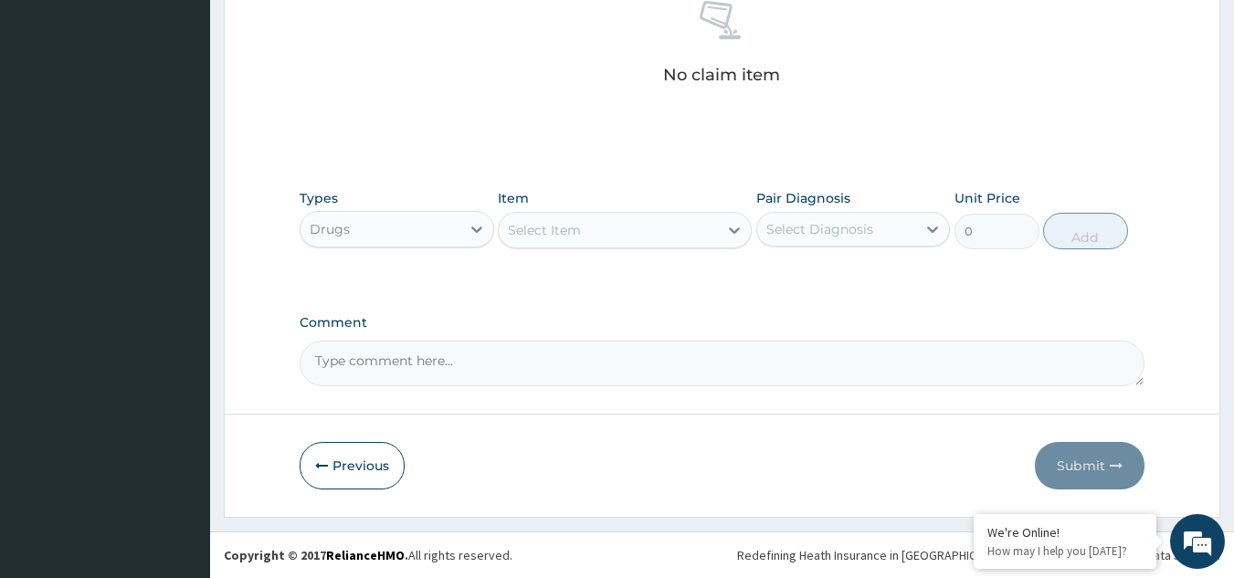
click at [704, 232] on div "Select Item" at bounding box center [608, 230] width 219 height 29
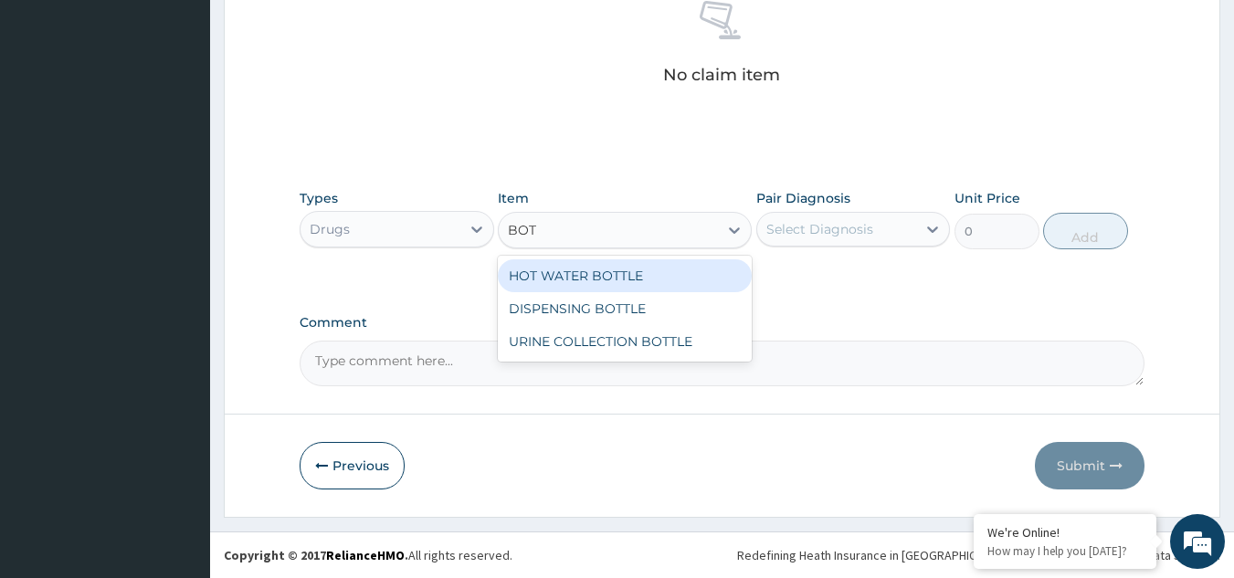
type input "[PERSON_NAME]"
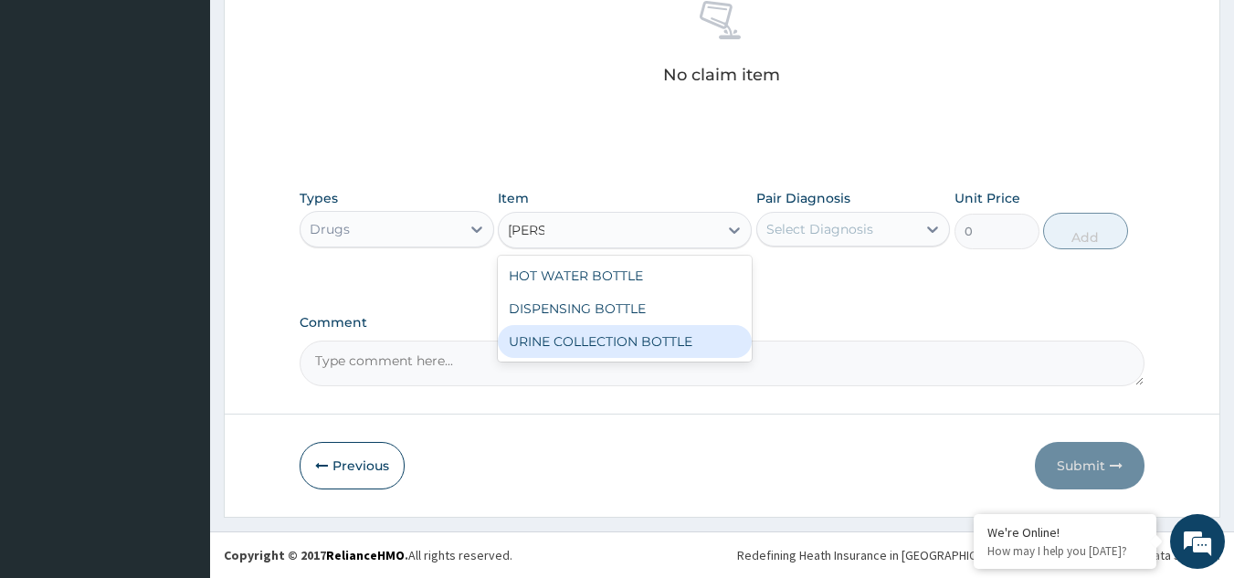
click at [643, 351] on div "URINE COLLECTION BOTTLE" at bounding box center [625, 341] width 254 height 33
type input "198"
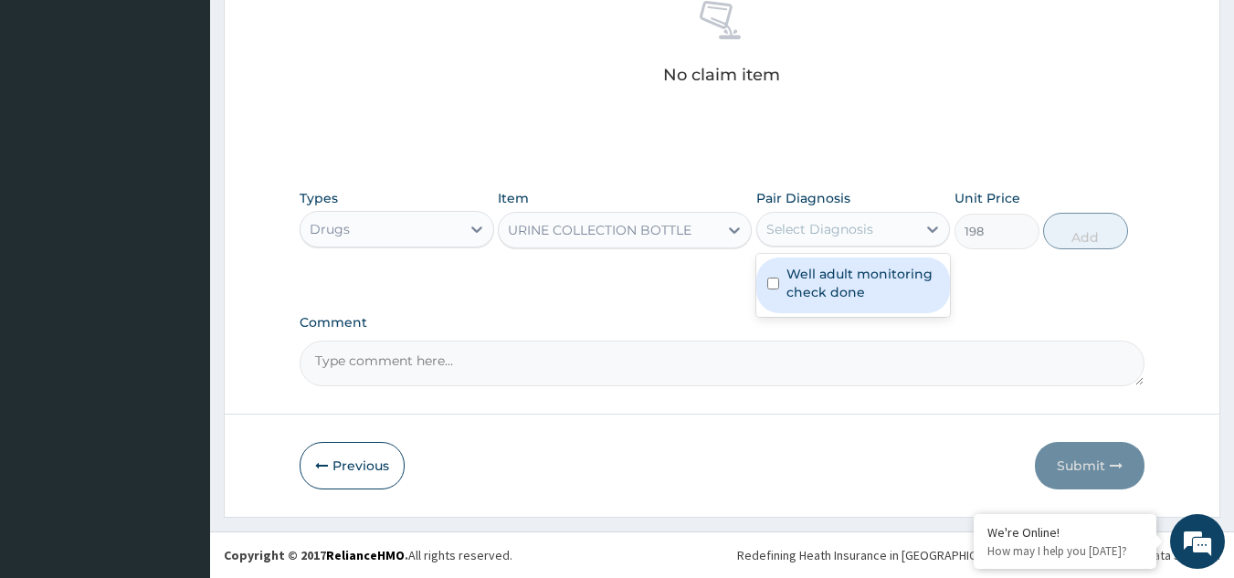
click at [898, 222] on div "Select Diagnosis" at bounding box center [837, 229] width 160 height 29
click at [870, 291] on label "Well adult monitoring check done" at bounding box center [863, 283] width 153 height 37
checkbox input "true"
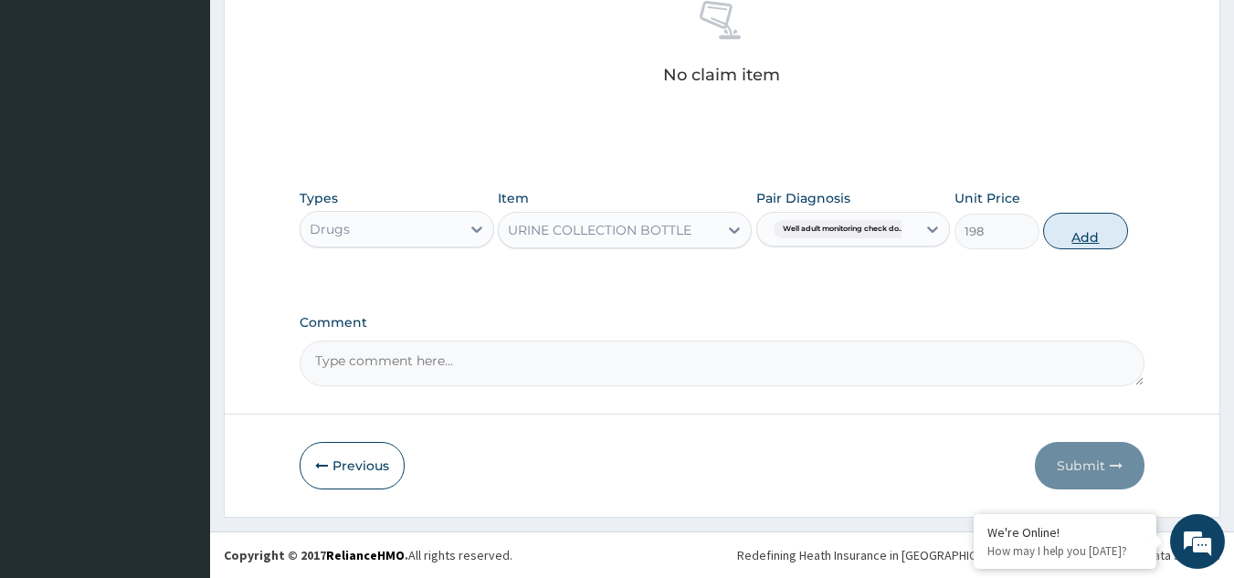
click at [1063, 229] on button "Add" at bounding box center [1085, 231] width 85 height 37
type input "0"
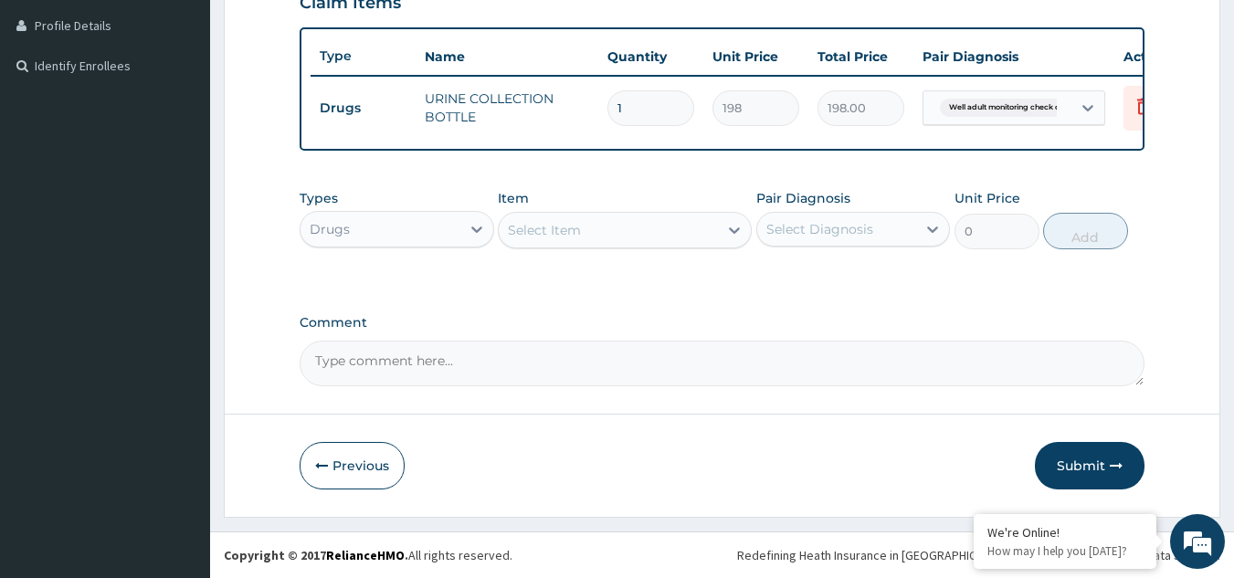
click at [363, 218] on div "Drugs" at bounding box center [381, 229] width 160 height 29
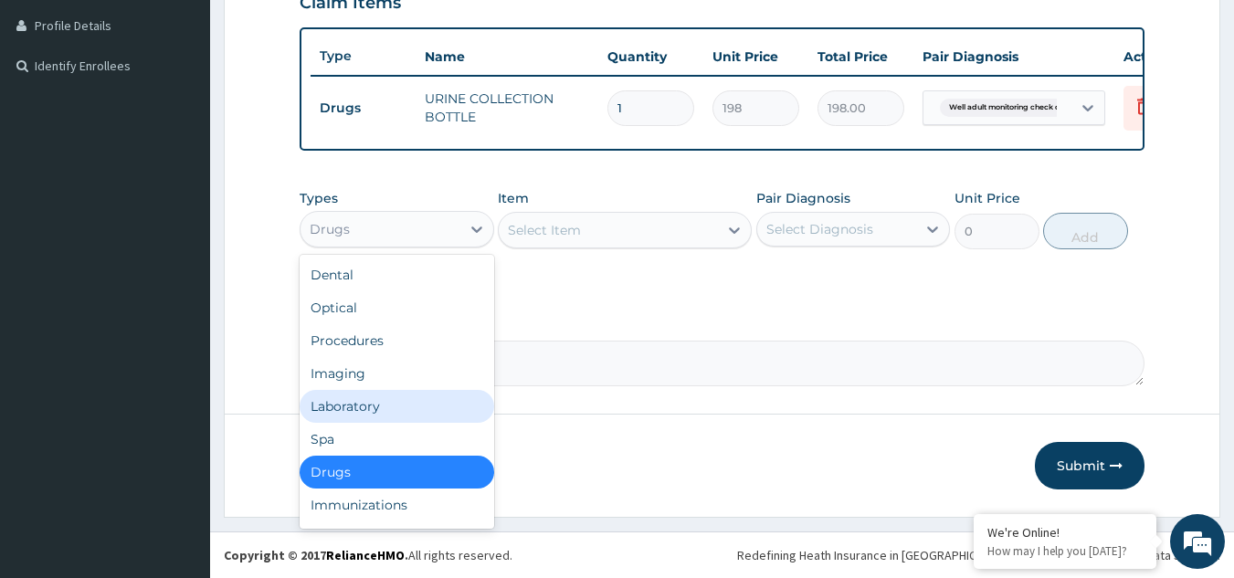
click at [379, 410] on div "Laboratory" at bounding box center [397, 406] width 195 height 33
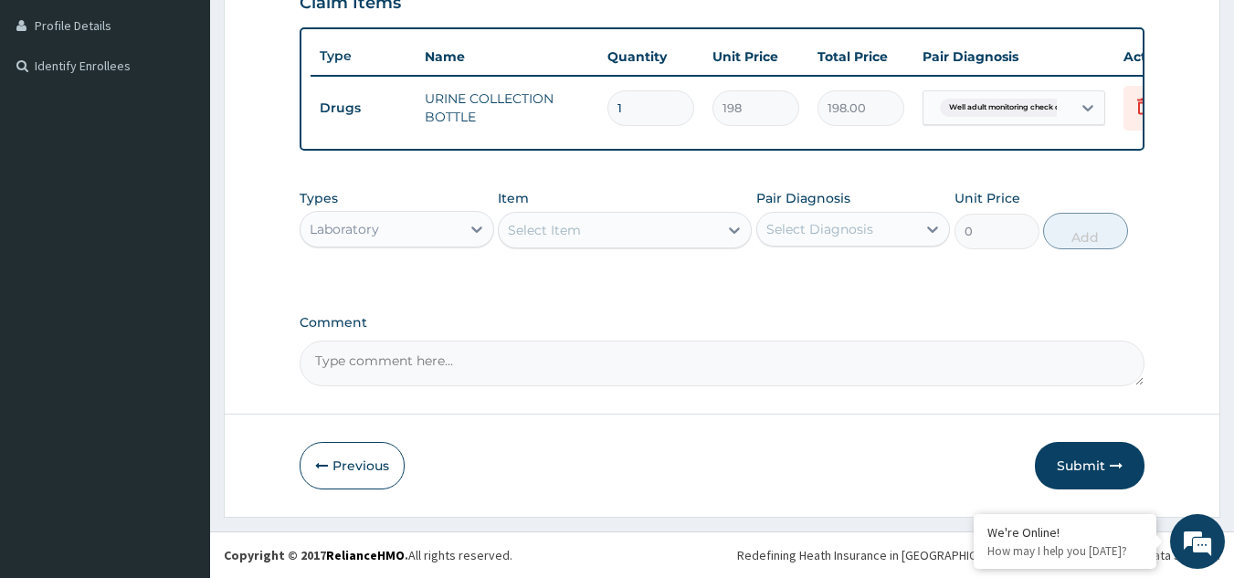
click at [627, 217] on div "Select Item" at bounding box center [608, 230] width 219 height 29
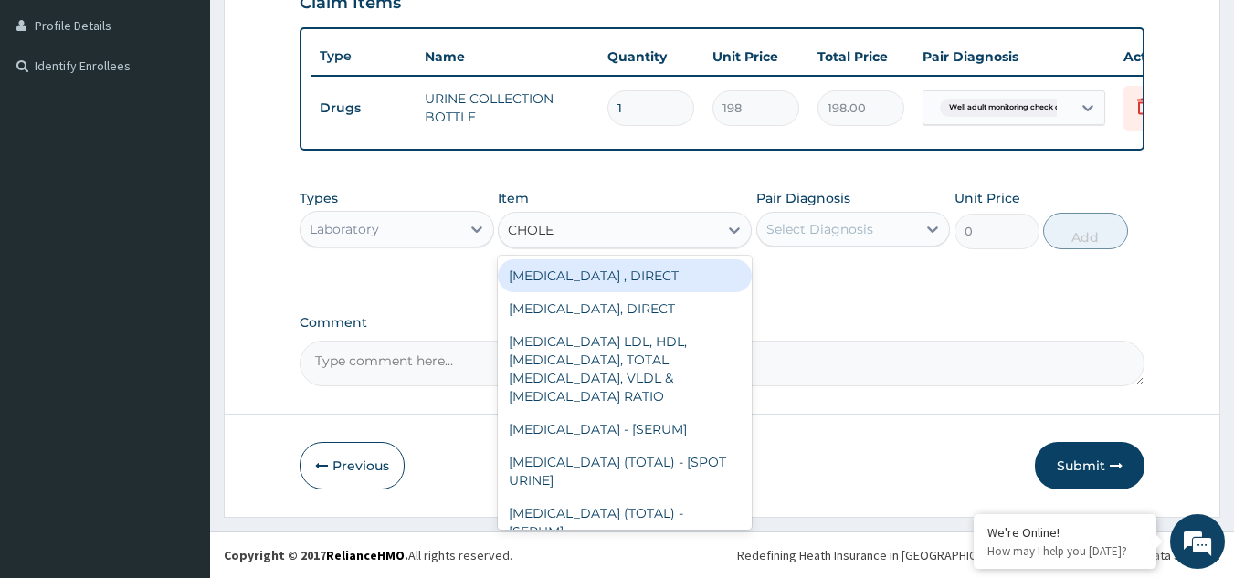
type input "CHOLES"
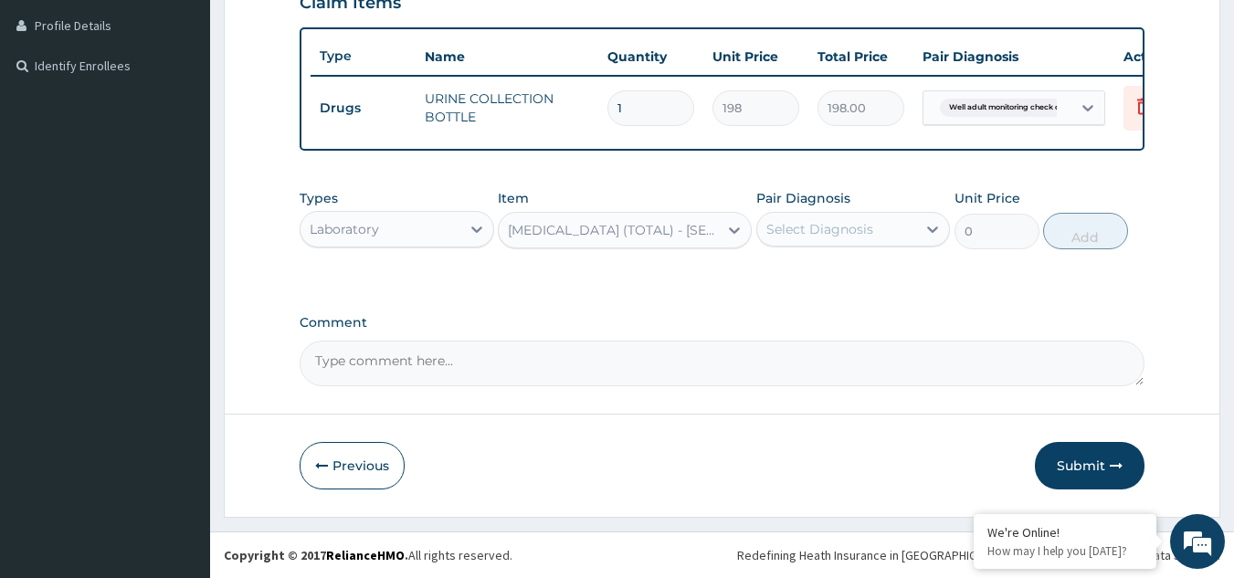
type input "2880"
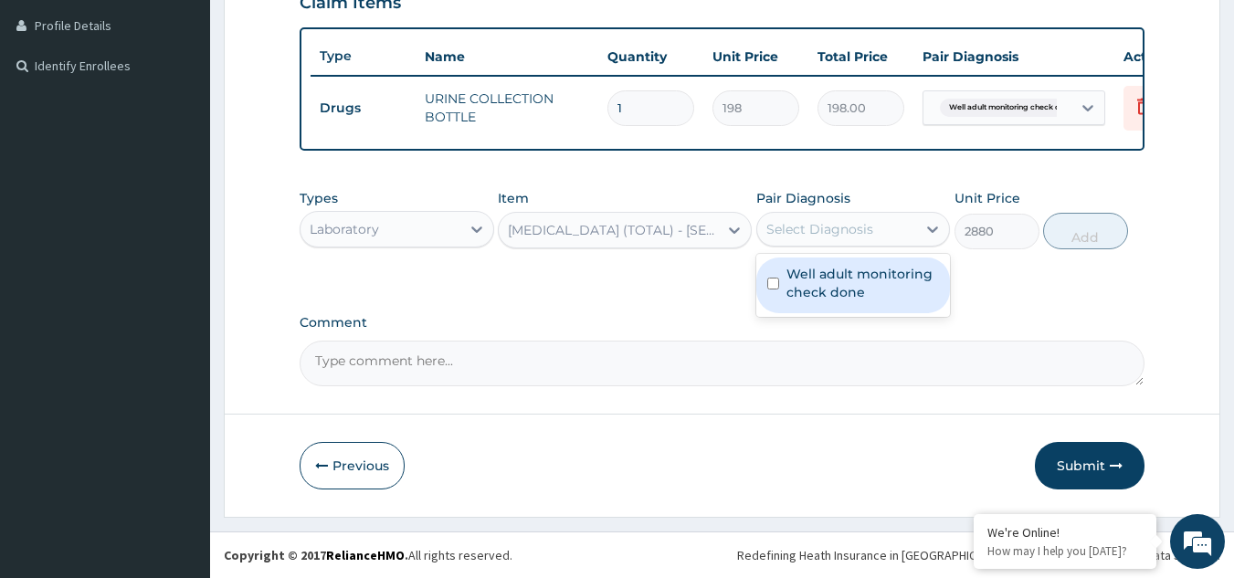
click at [817, 231] on div "Select Diagnosis" at bounding box center [820, 229] width 107 height 18
click at [816, 259] on div "Well adult monitoring check done" at bounding box center [853, 286] width 195 height 56
checkbox input "true"
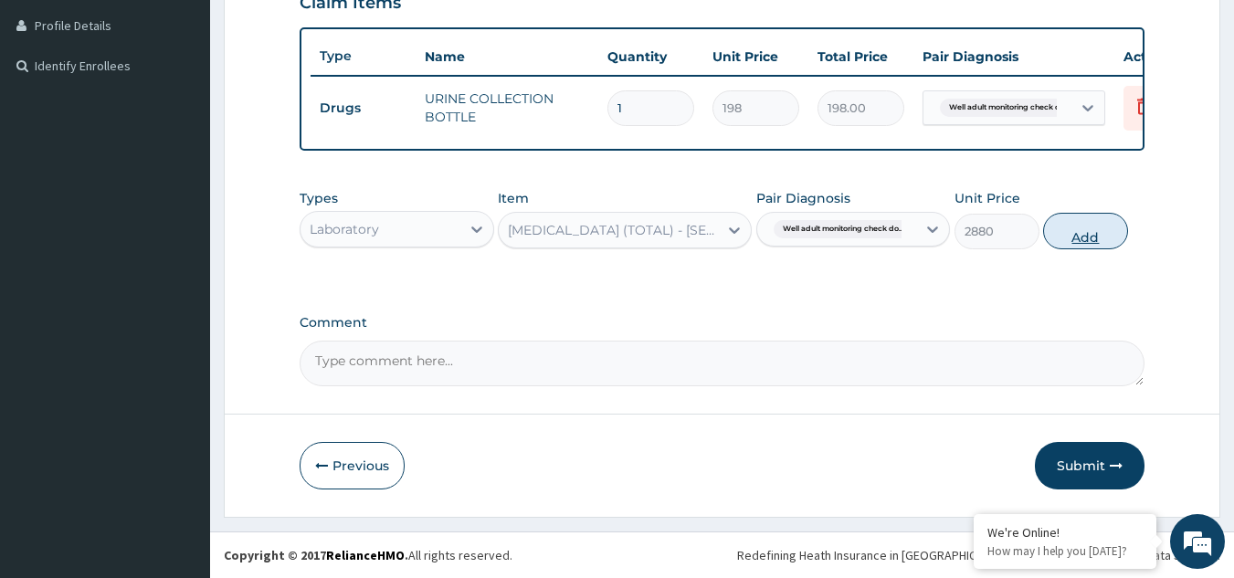
click at [1066, 229] on button "Add" at bounding box center [1085, 231] width 85 height 37
type input "0"
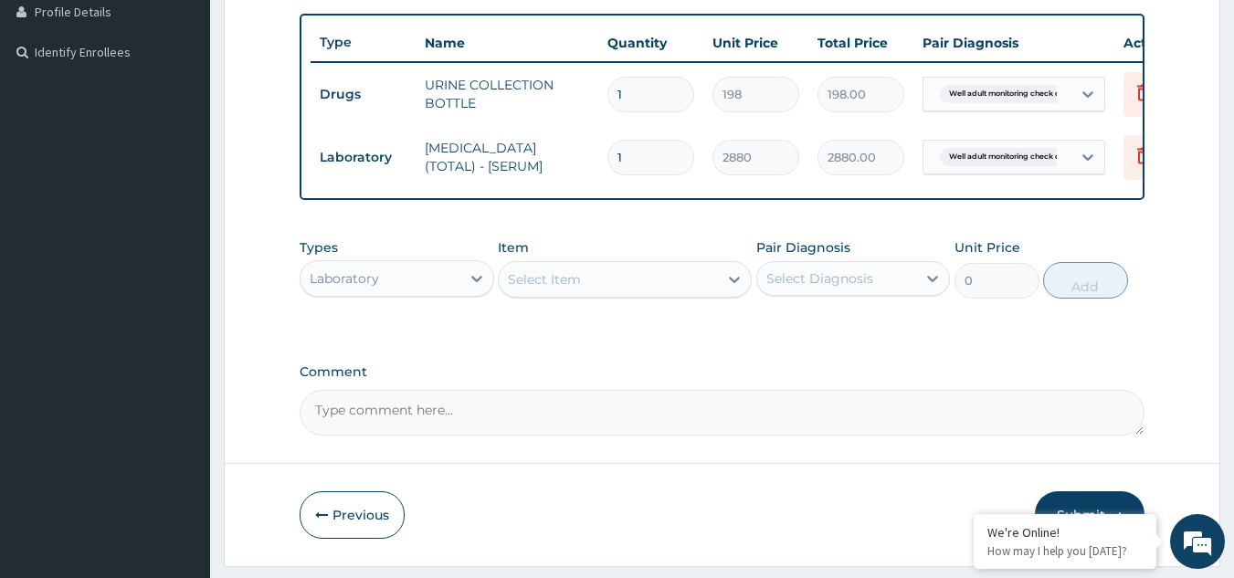
click at [557, 289] on div "Select Item" at bounding box center [544, 279] width 73 height 18
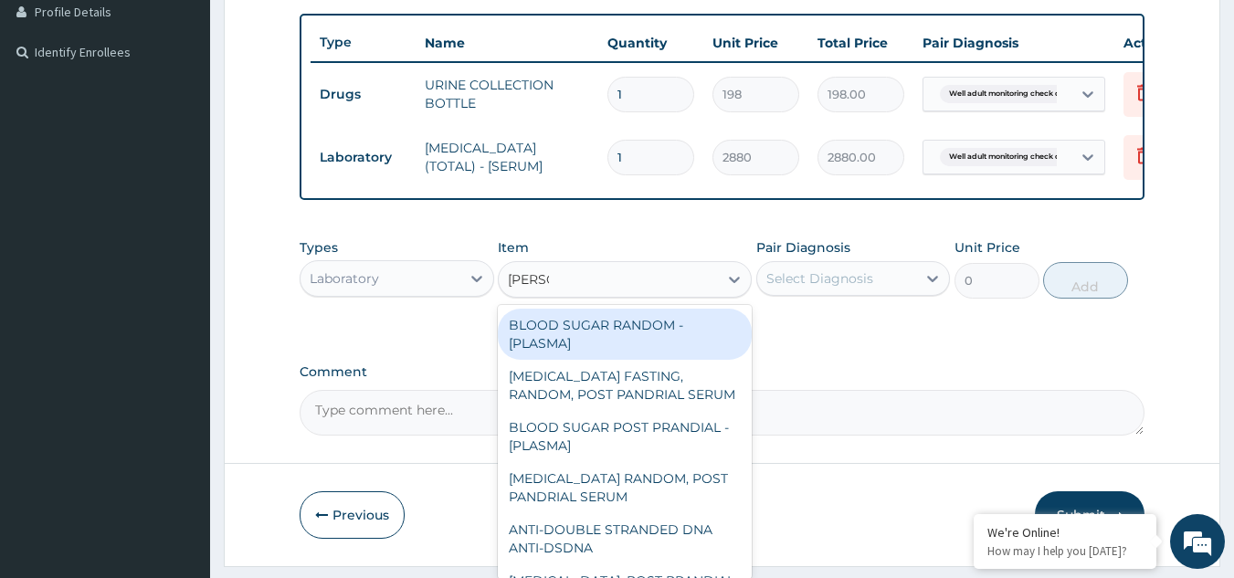
type input "RANDOM"
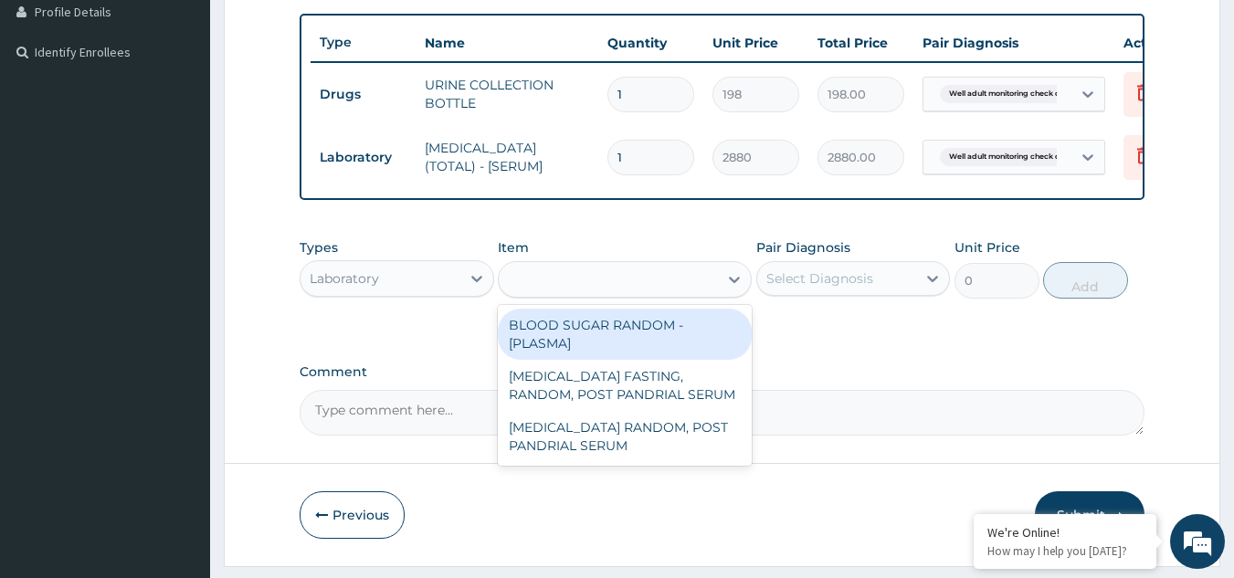
type input "1800"
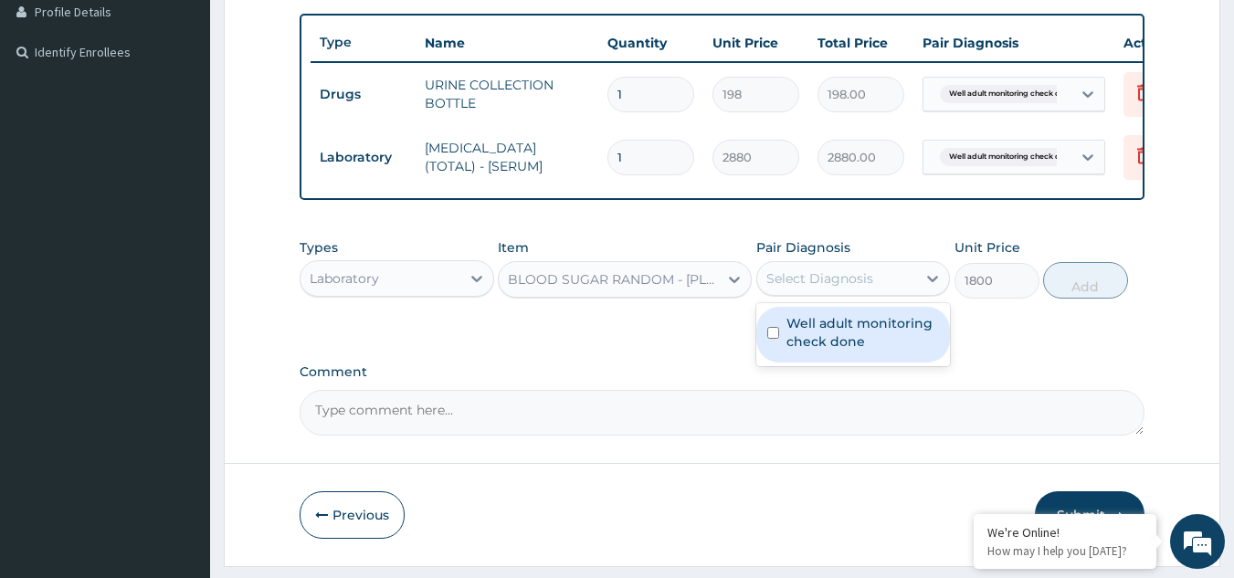
click at [876, 293] on div "Select Diagnosis" at bounding box center [837, 278] width 160 height 29
checkbox input "true"
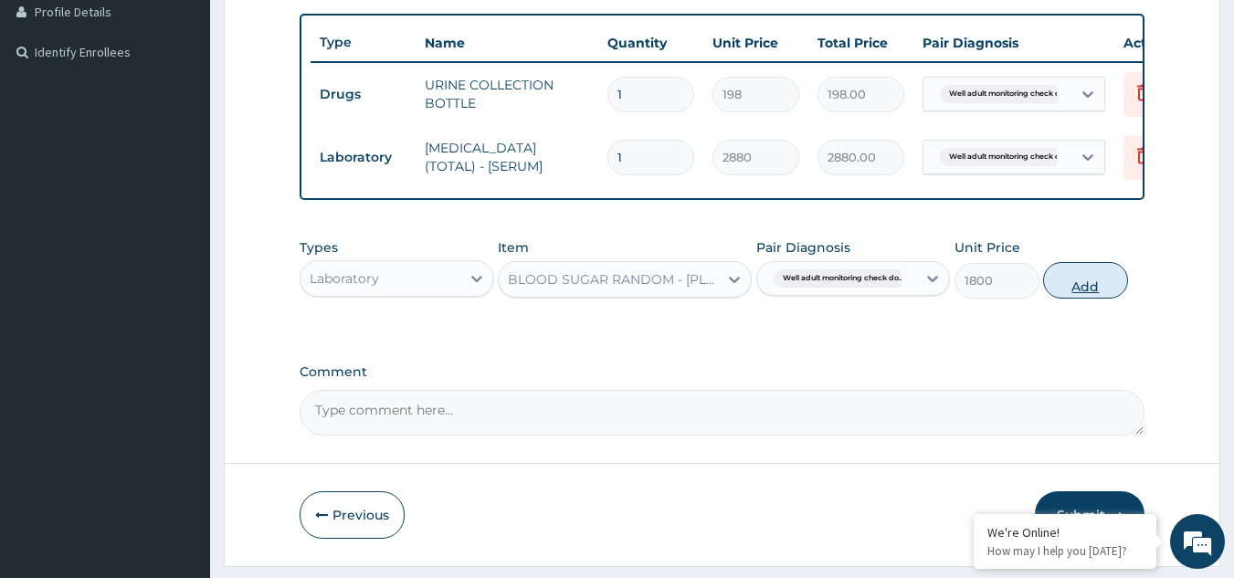
click at [1057, 294] on button "Add" at bounding box center [1085, 280] width 85 height 37
type input "0"
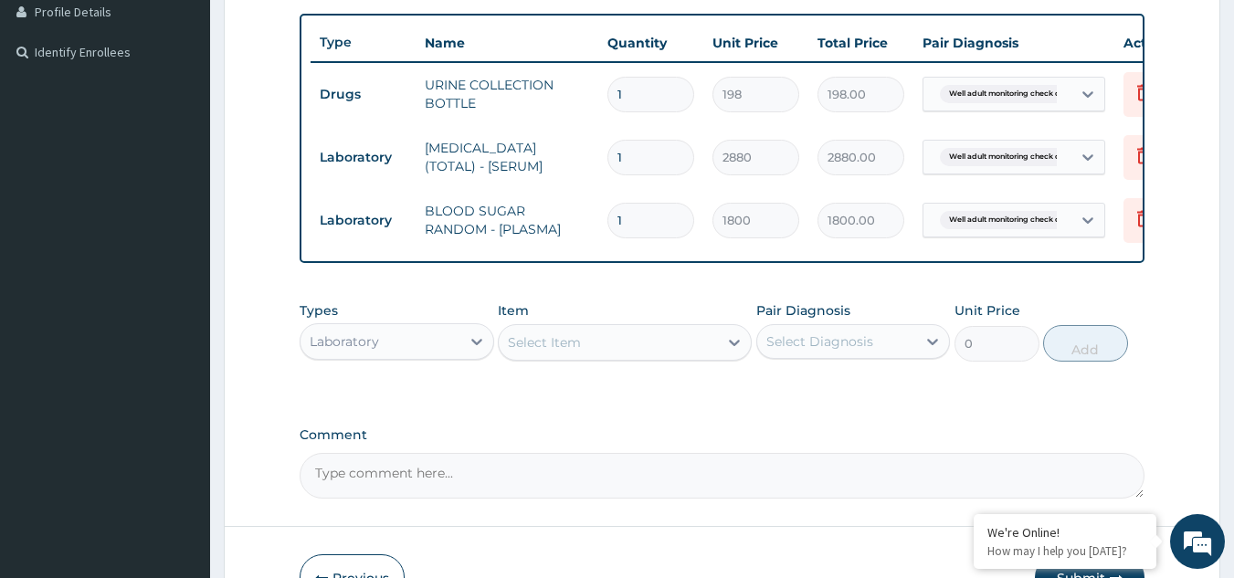
click at [576, 352] on div "Select Item" at bounding box center [544, 342] width 73 height 18
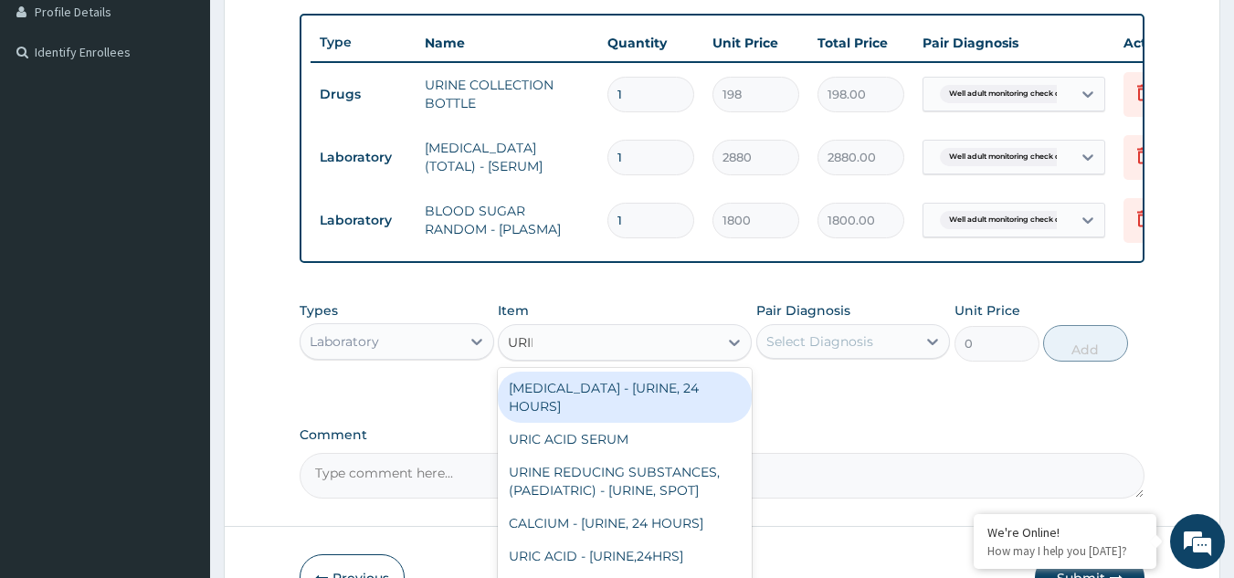
type input "URINA"
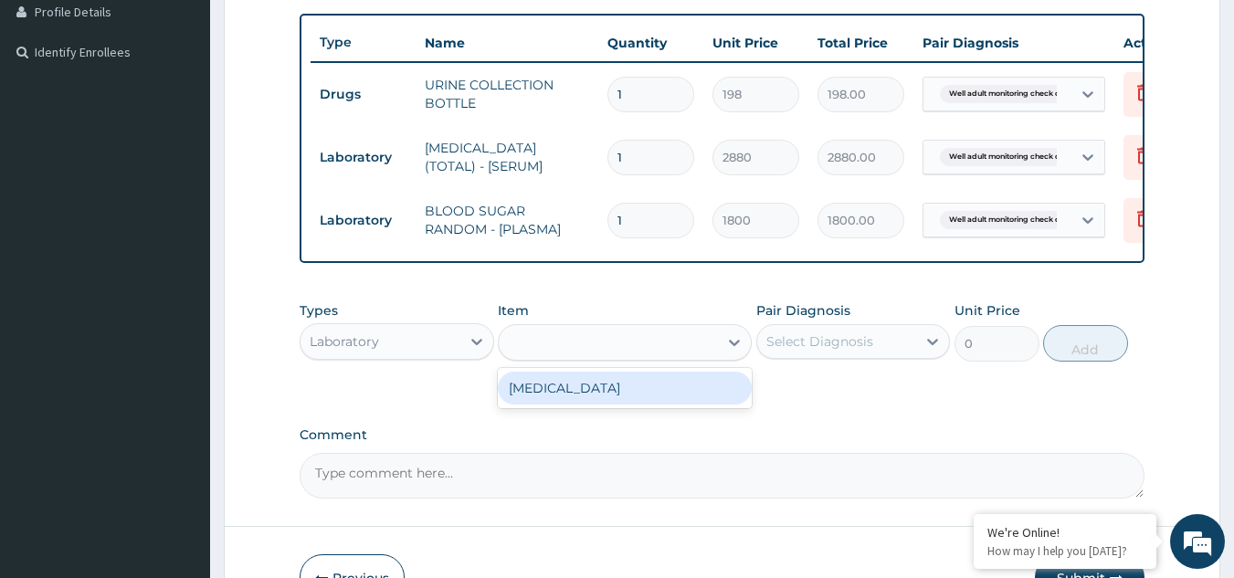
type input "1531.875"
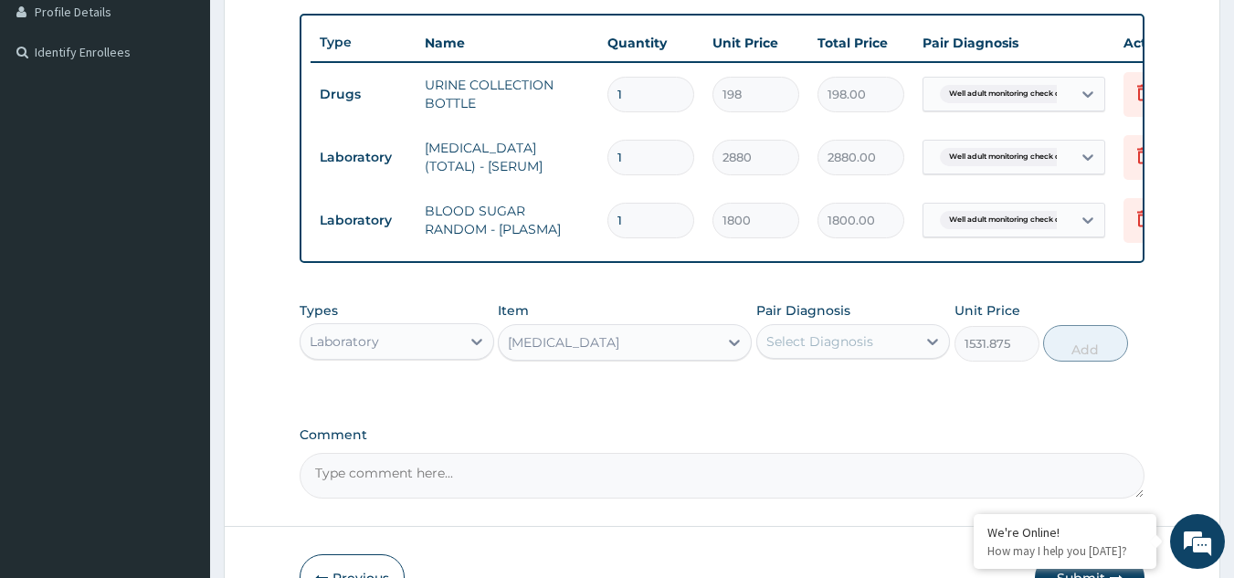
click at [820, 351] on div "Select Diagnosis" at bounding box center [820, 342] width 107 height 18
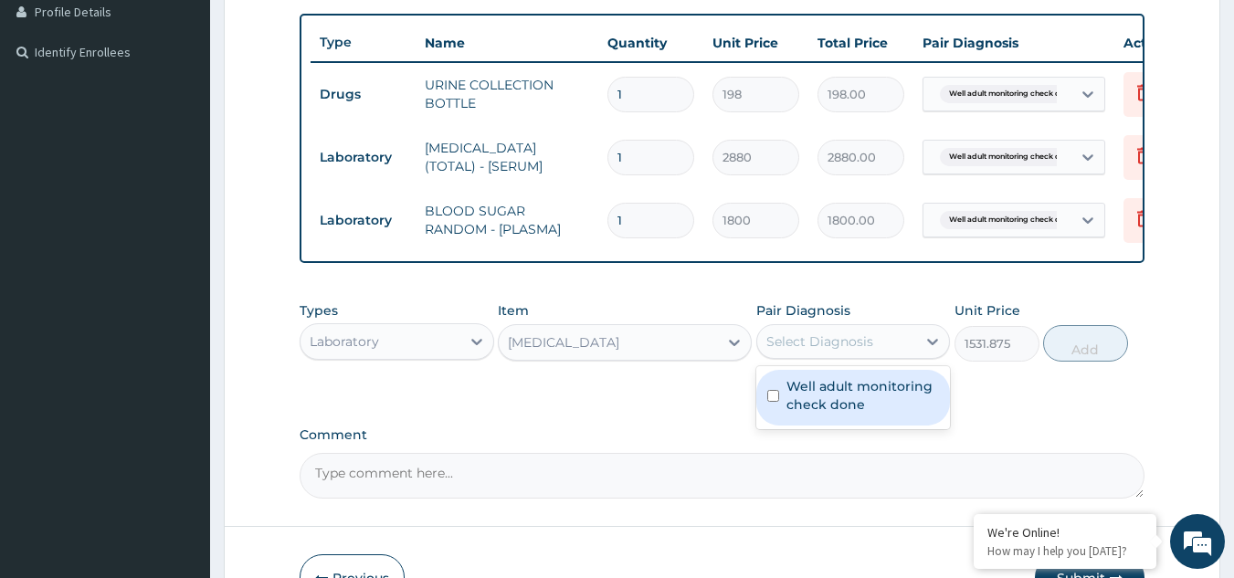
click at [808, 414] on label "Well adult monitoring check done" at bounding box center [863, 395] width 153 height 37
checkbox input "true"
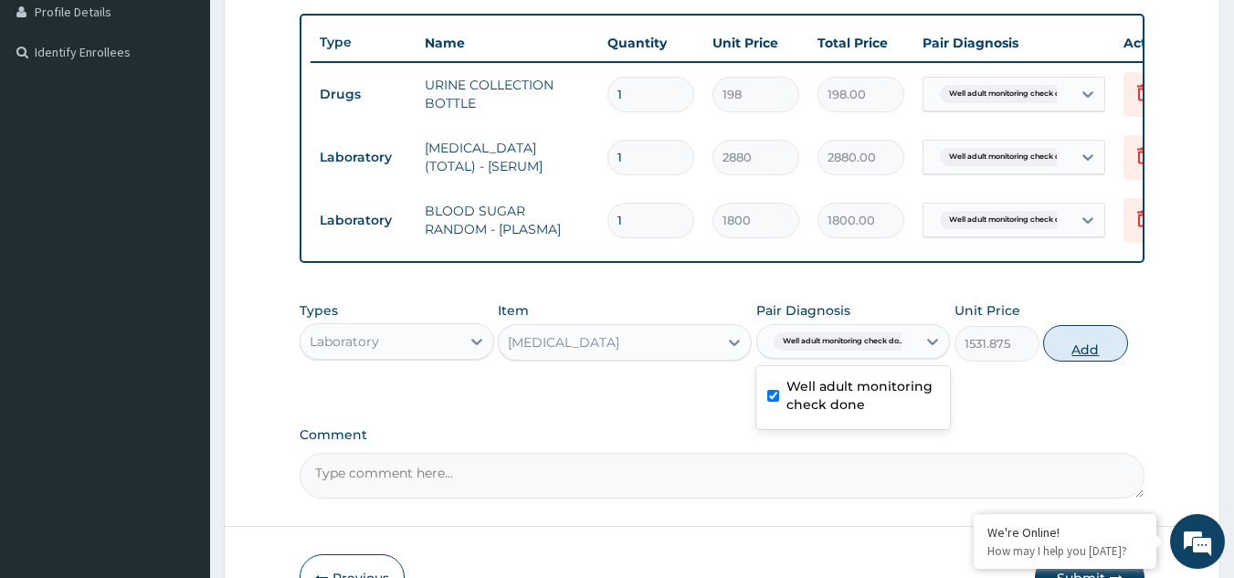
click at [1101, 361] on button "Add" at bounding box center [1085, 343] width 85 height 37
type input "0"
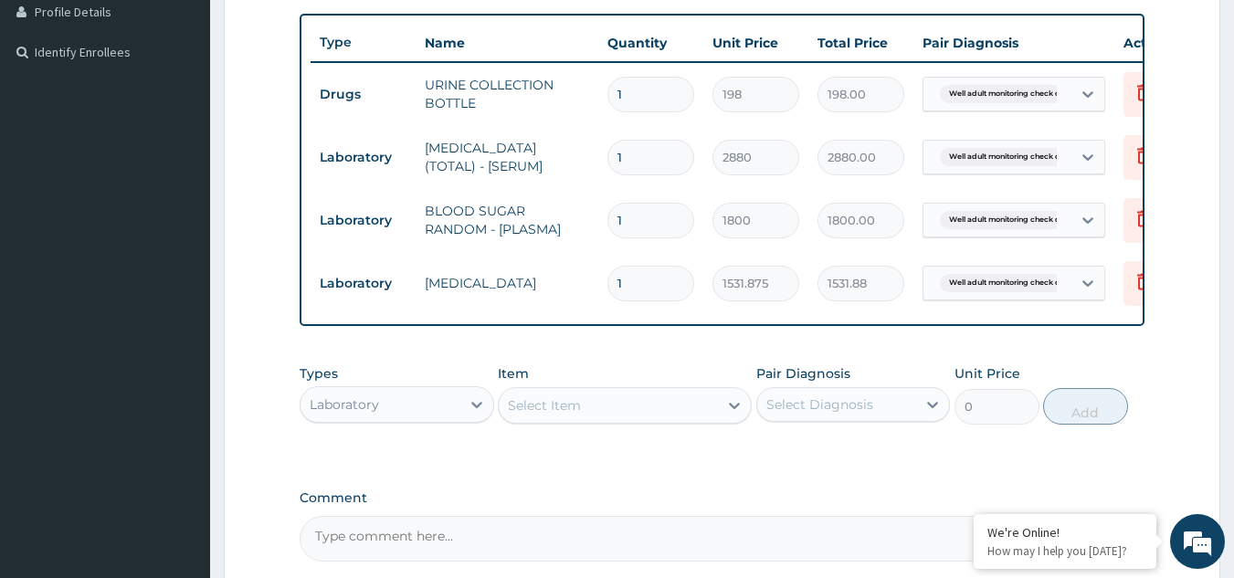
click at [594, 418] on div "Select Item" at bounding box center [608, 405] width 219 height 29
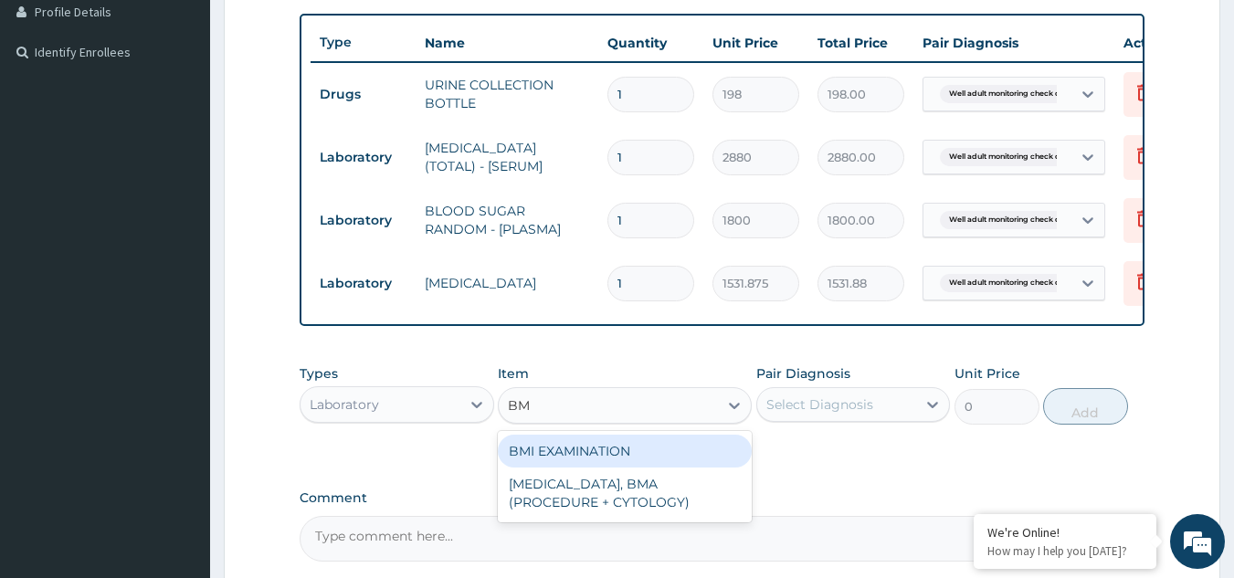
type input "BMI"
type input "1225.5"
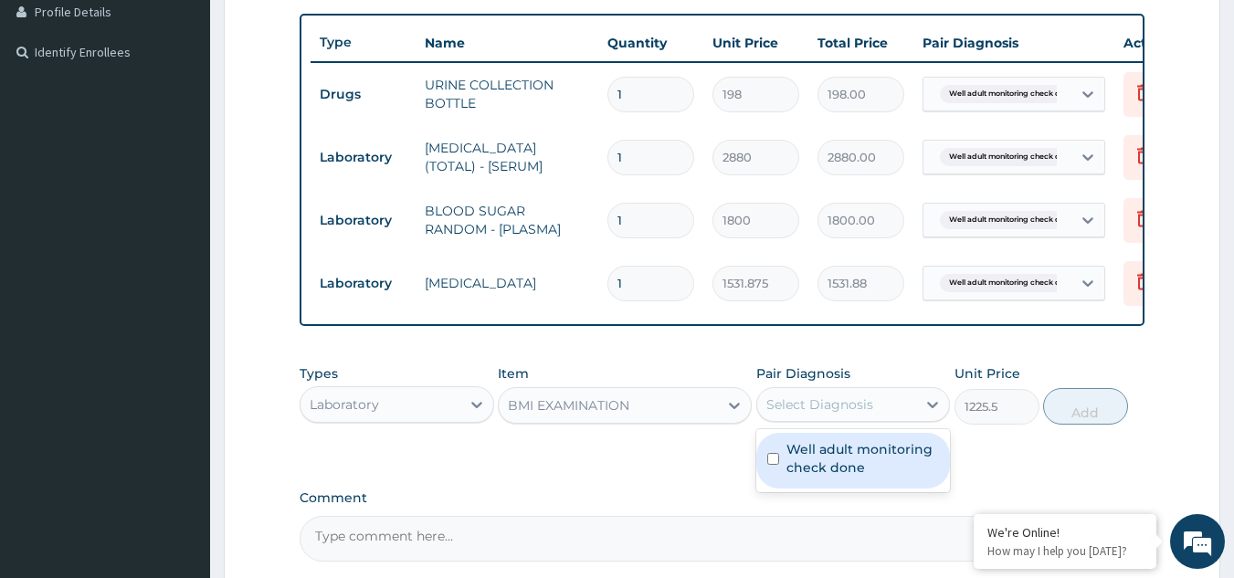
click at [788, 414] on div "Select Diagnosis" at bounding box center [820, 405] width 107 height 18
click at [780, 477] on div "Well adult monitoring check done" at bounding box center [853, 461] width 195 height 56
checkbox input "true"
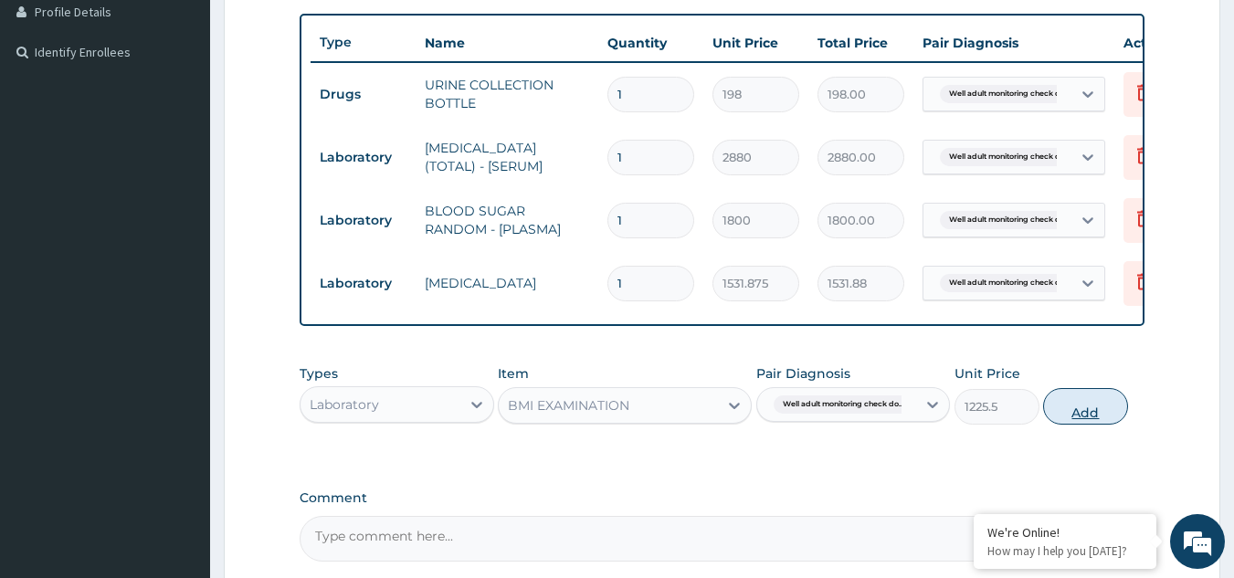
click at [1081, 410] on button "Add" at bounding box center [1085, 406] width 85 height 37
type input "0"
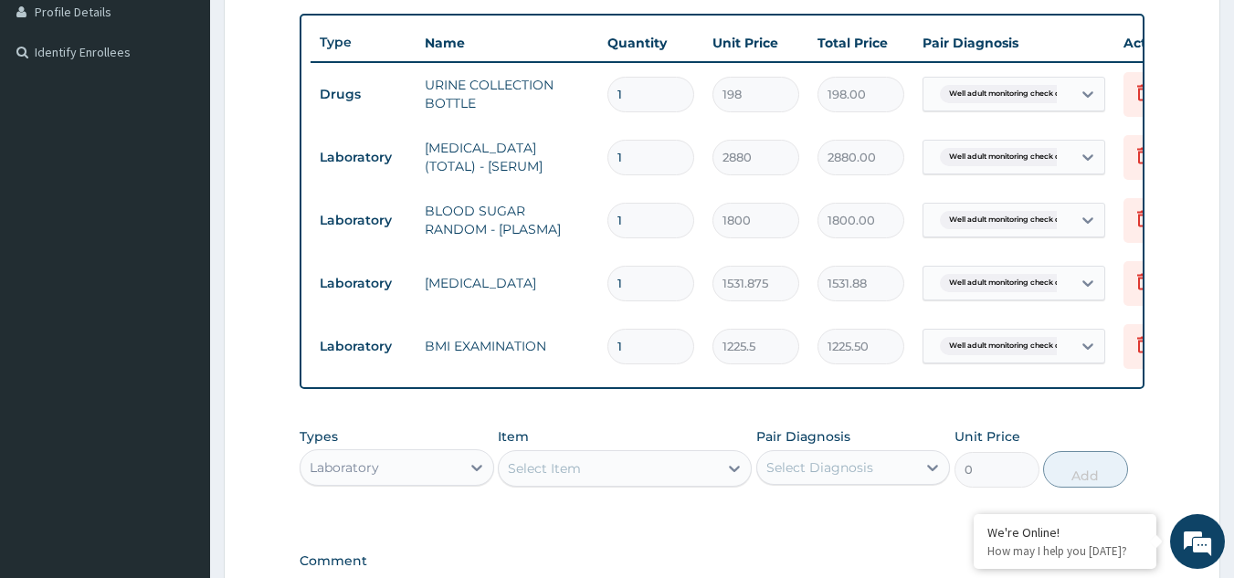
click at [589, 483] on div "Select Item" at bounding box center [608, 468] width 219 height 29
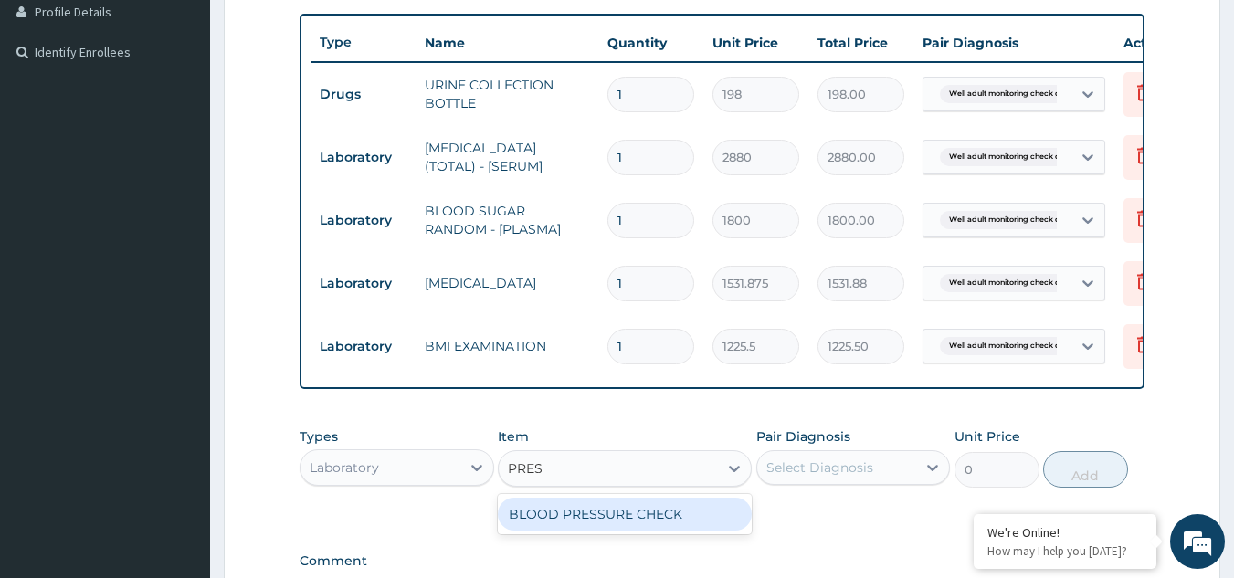
type input "PRESS"
type input "1225.5"
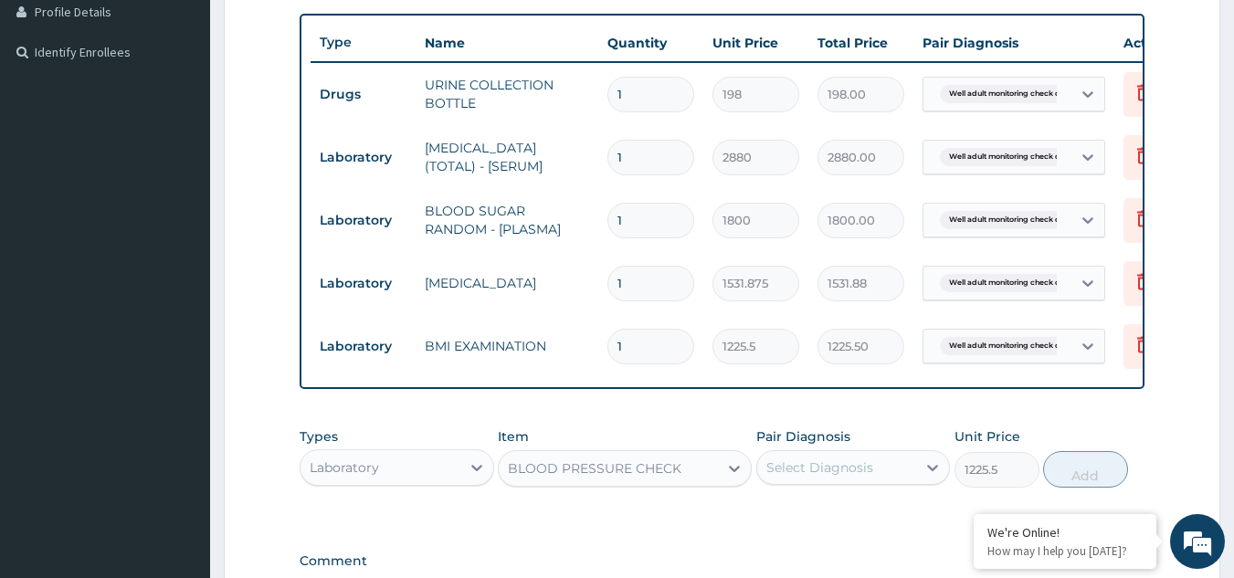
click at [806, 471] on div "Select Diagnosis" at bounding box center [820, 468] width 107 height 18
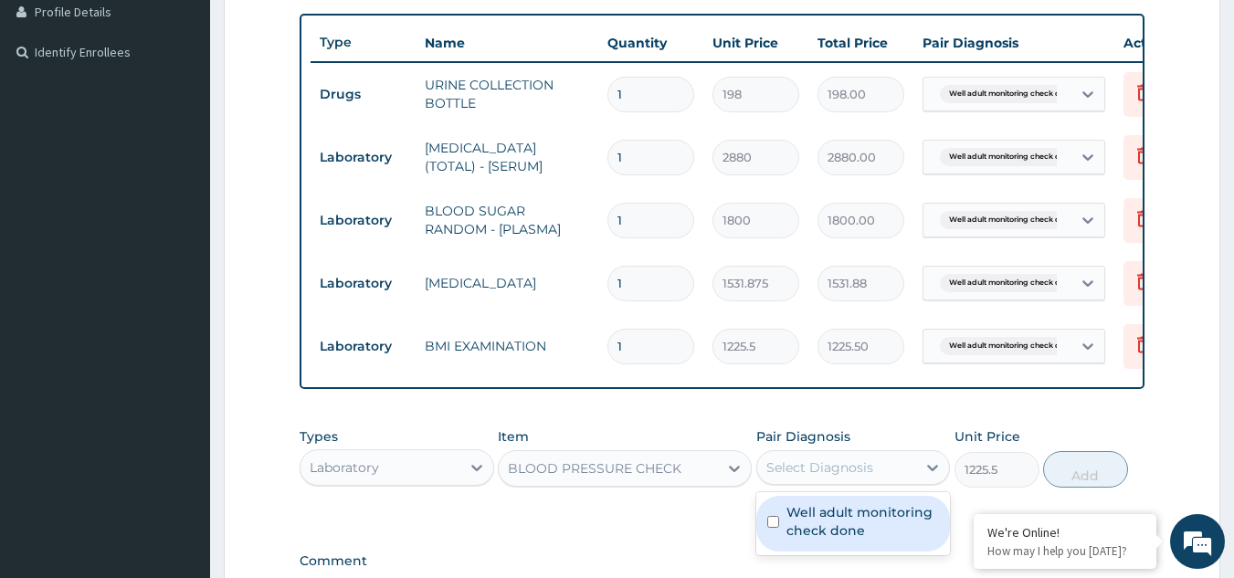
click at [791, 525] on label "Well adult monitoring check done" at bounding box center [863, 521] width 153 height 37
checkbox input "true"
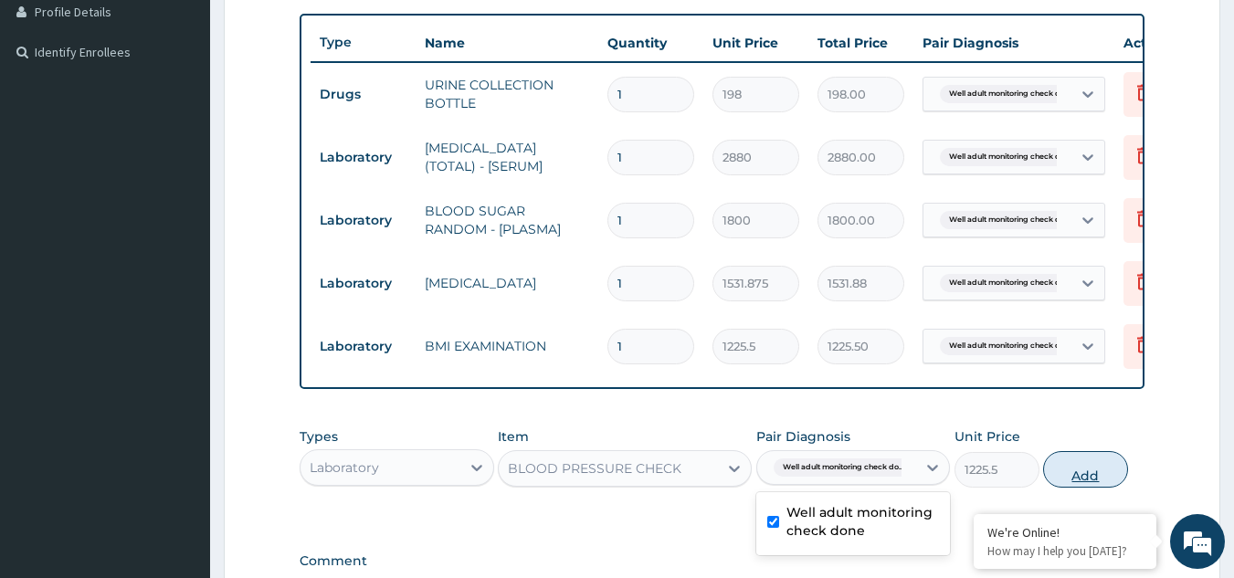
click at [1086, 488] on button "Add" at bounding box center [1085, 469] width 85 height 37
type input "0"
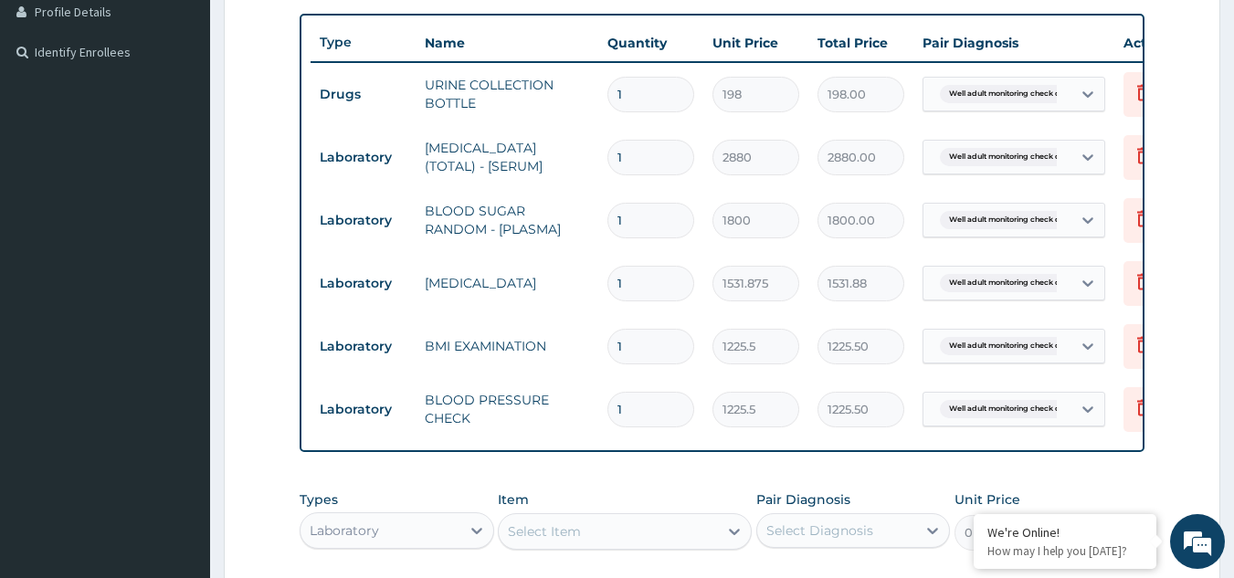
click at [609, 546] on div "Select Item" at bounding box center [608, 531] width 219 height 29
type input "PHYS"
type input "1225.5"
click at [877, 534] on div "Select Diagnosis" at bounding box center [837, 530] width 160 height 29
checkbox input "true"
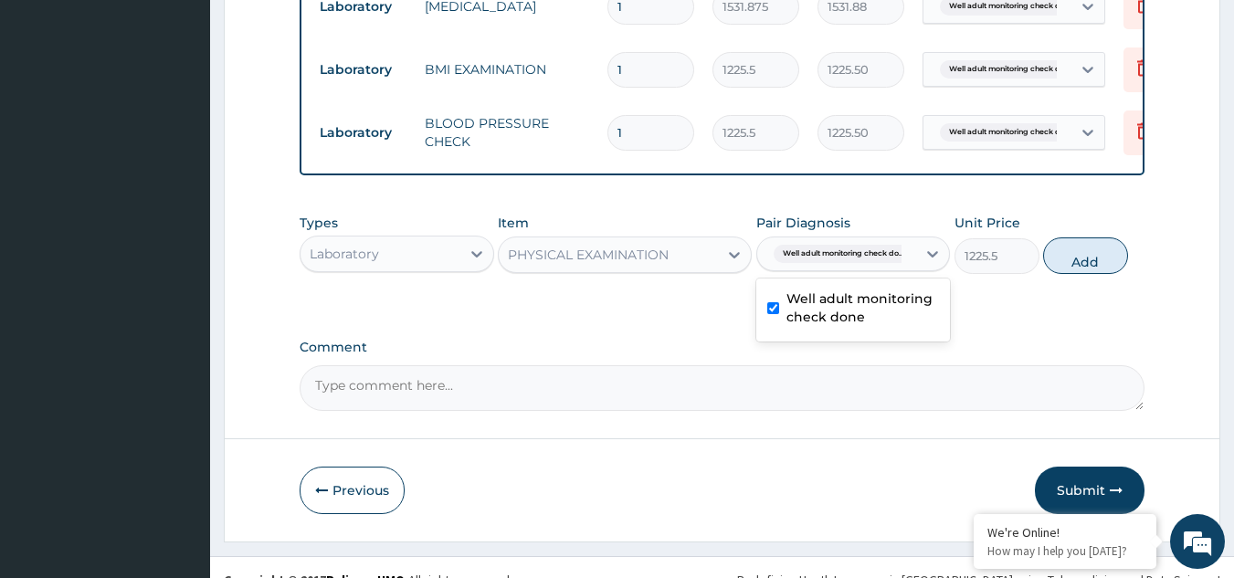
scroll to position [784, 0]
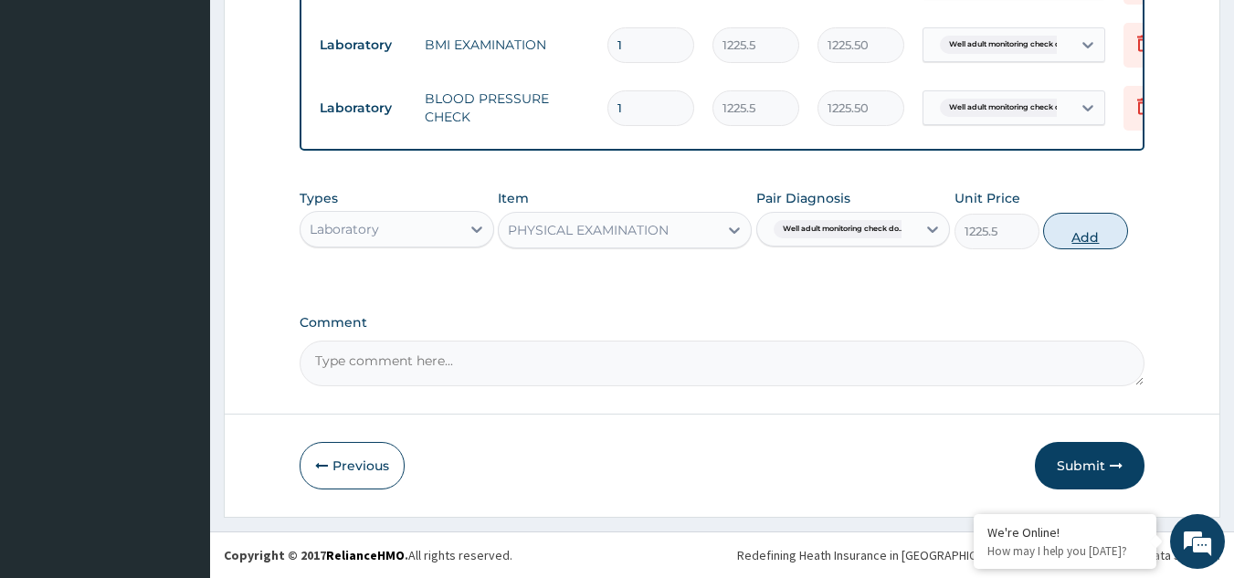
click at [1101, 233] on button "Add" at bounding box center [1085, 231] width 85 height 37
type input "0"
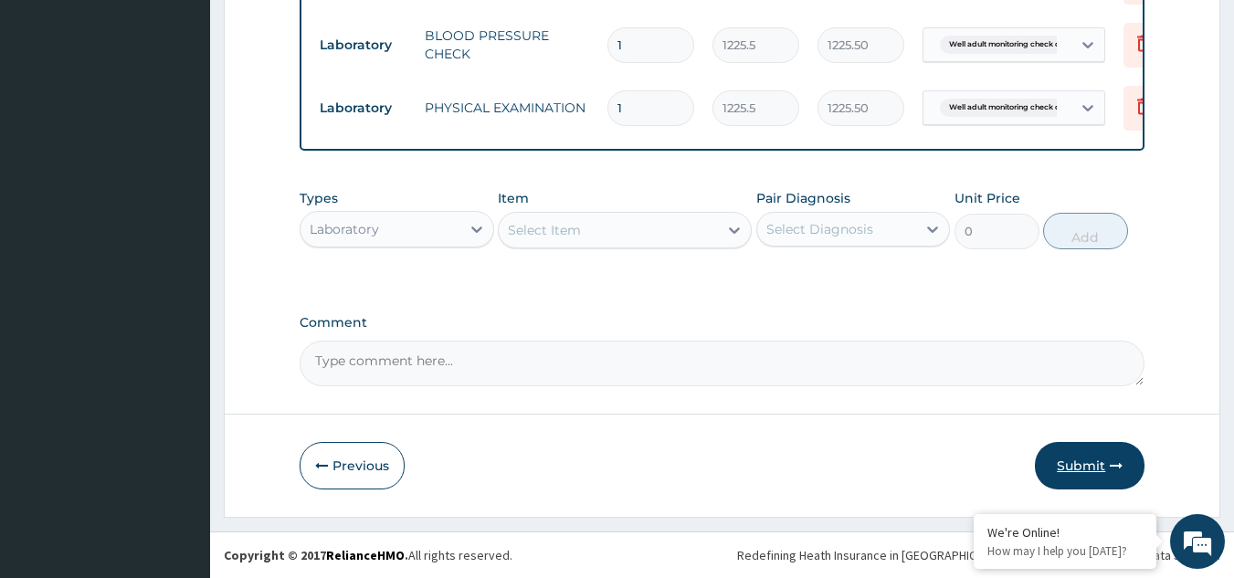
click at [1065, 457] on button "Submit" at bounding box center [1090, 466] width 110 height 48
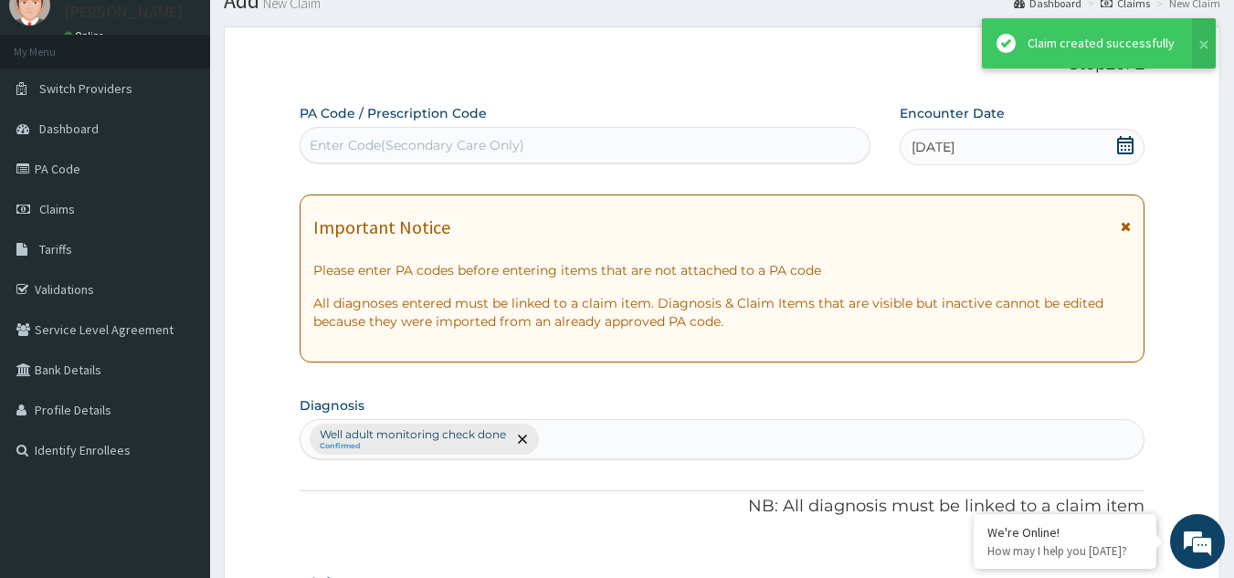
scroll to position [847, 0]
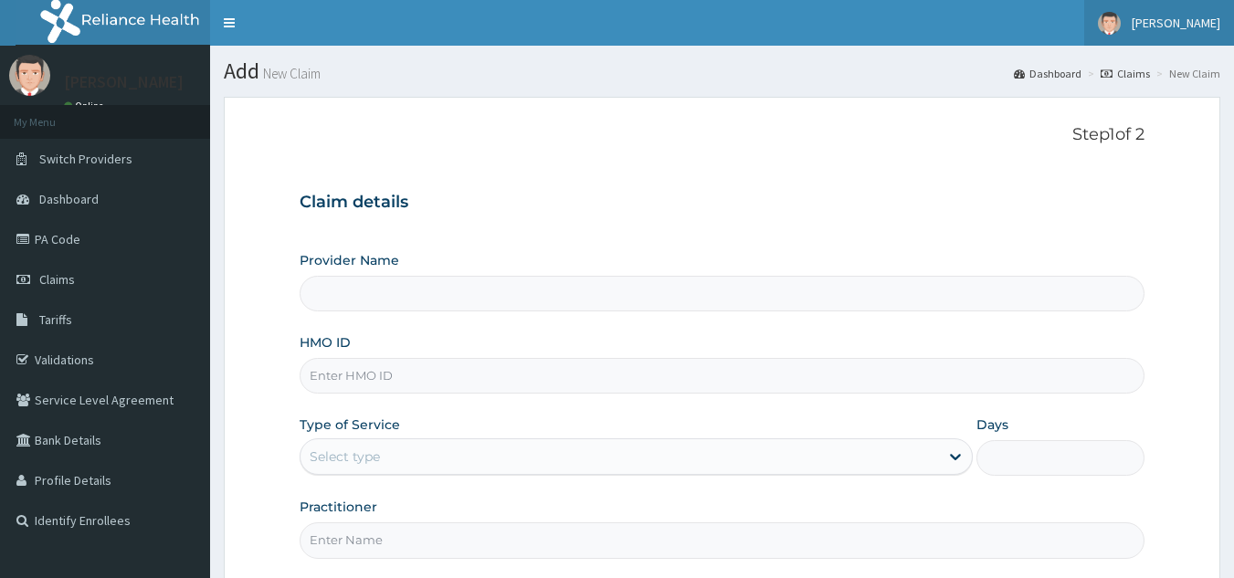
click at [1173, 25] on span "[PERSON_NAME]" at bounding box center [1176, 23] width 89 height 16
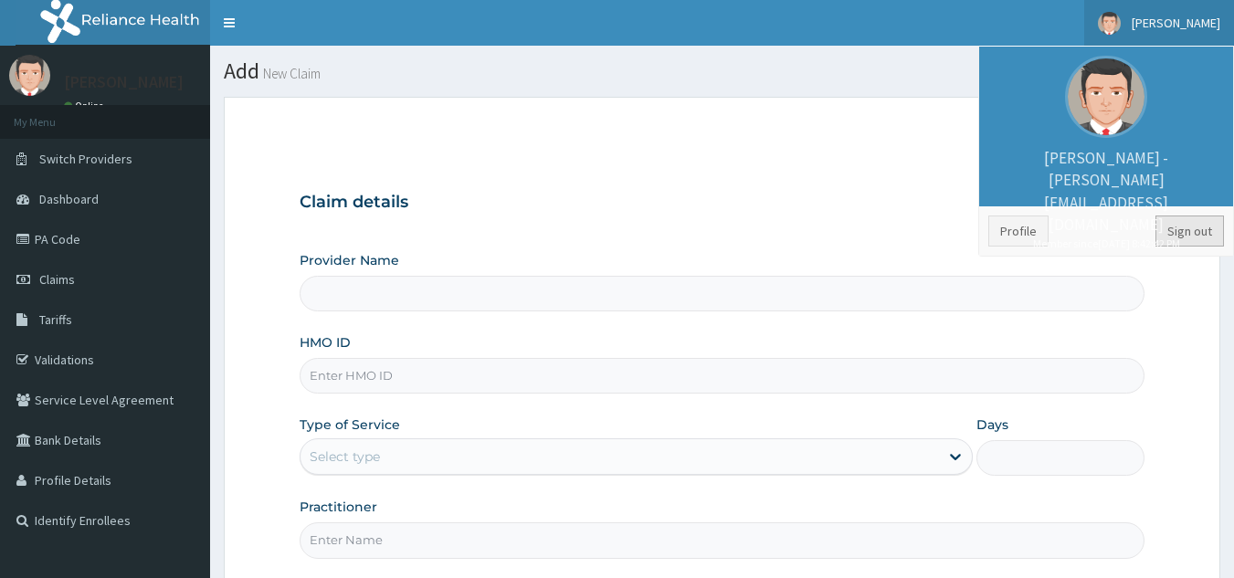
click at [1191, 232] on link "Sign out" at bounding box center [1190, 231] width 69 height 31
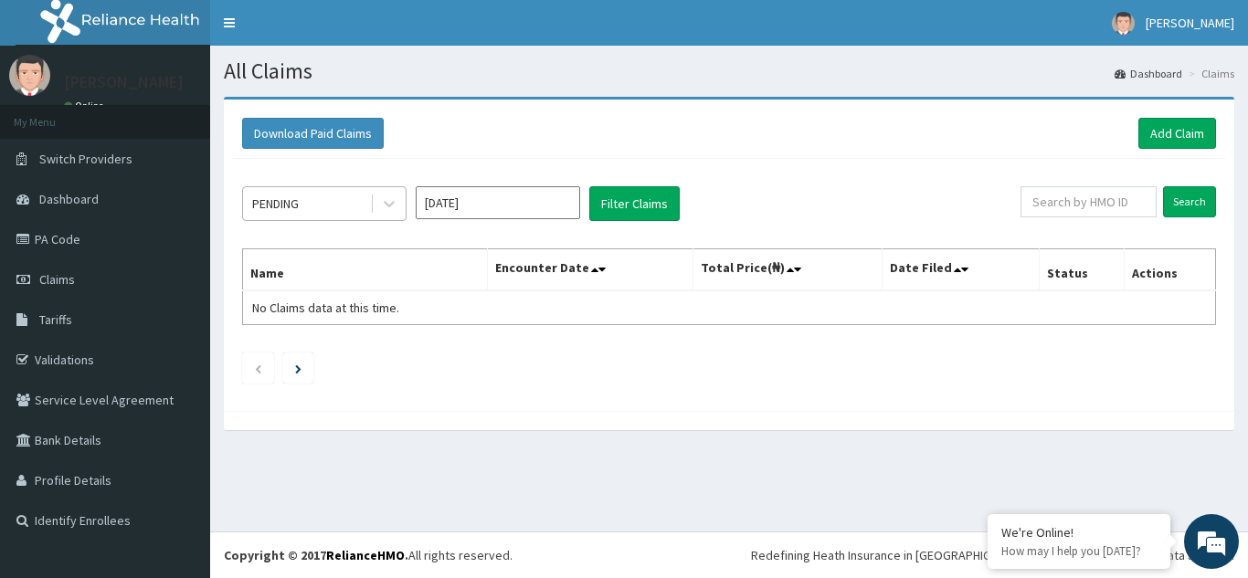
click at [307, 210] on div "PENDING" at bounding box center [306, 203] width 127 height 29
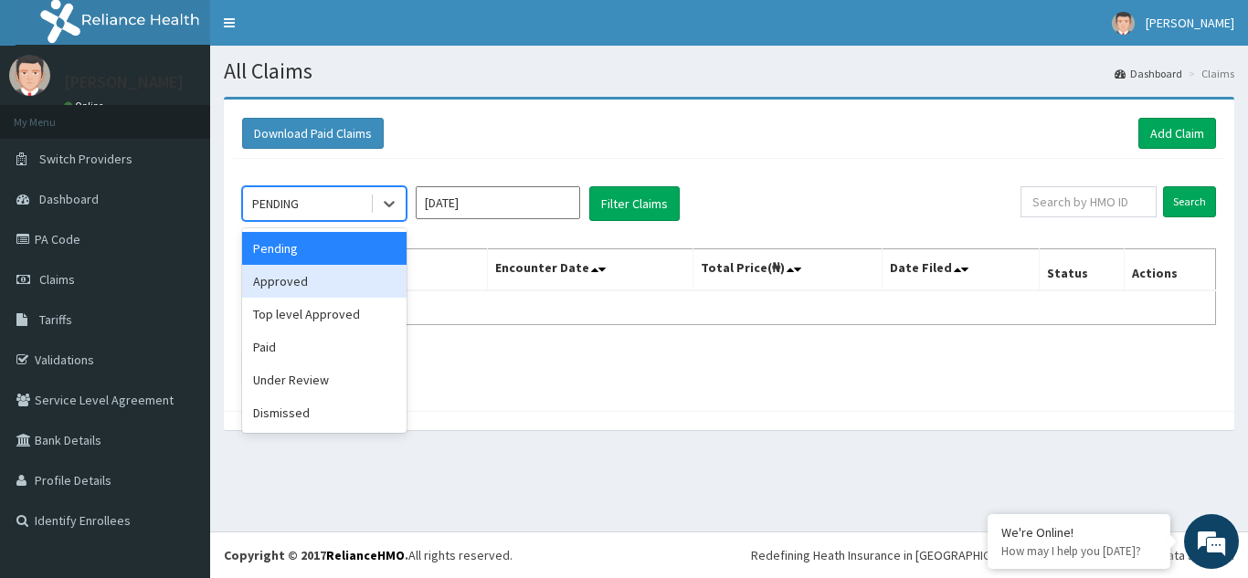
click at [314, 291] on div "Approved" at bounding box center [324, 281] width 164 height 33
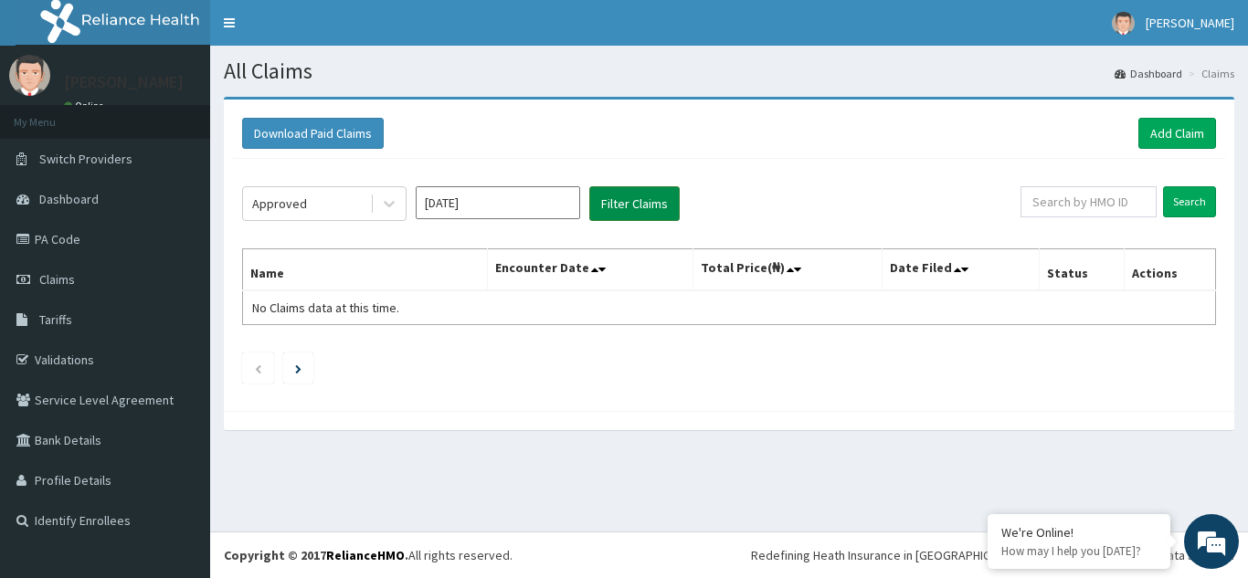
click at [648, 196] on button "Filter Claims" at bounding box center [634, 203] width 90 height 35
click at [625, 216] on button "Filter Claims" at bounding box center [634, 203] width 90 height 35
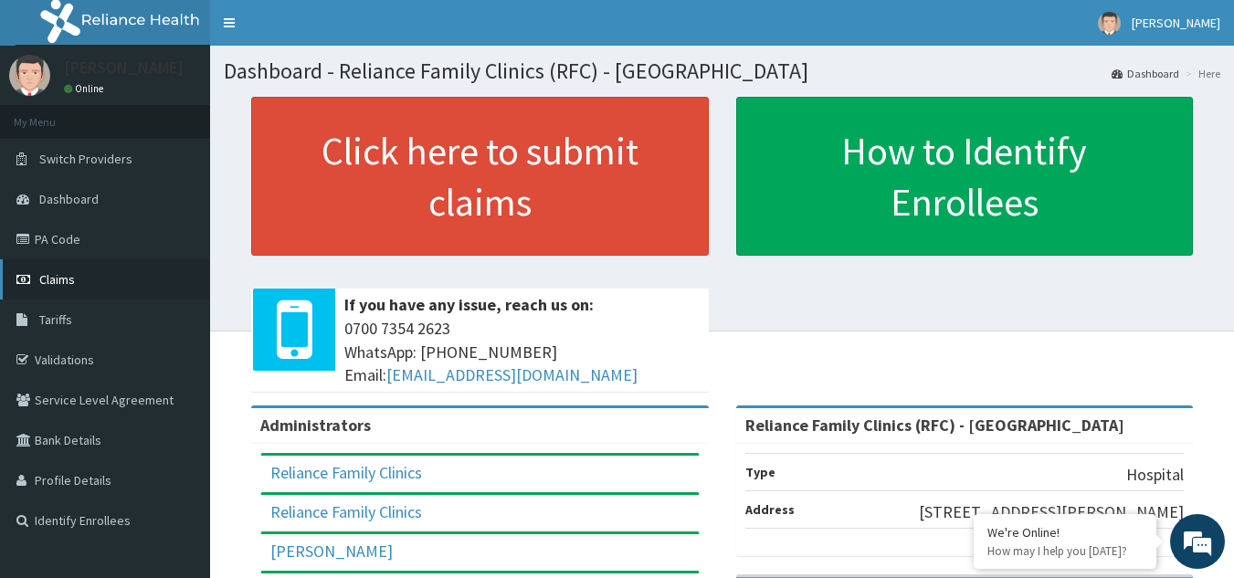
click at [66, 292] on link "Claims" at bounding box center [105, 279] width 210 height 40
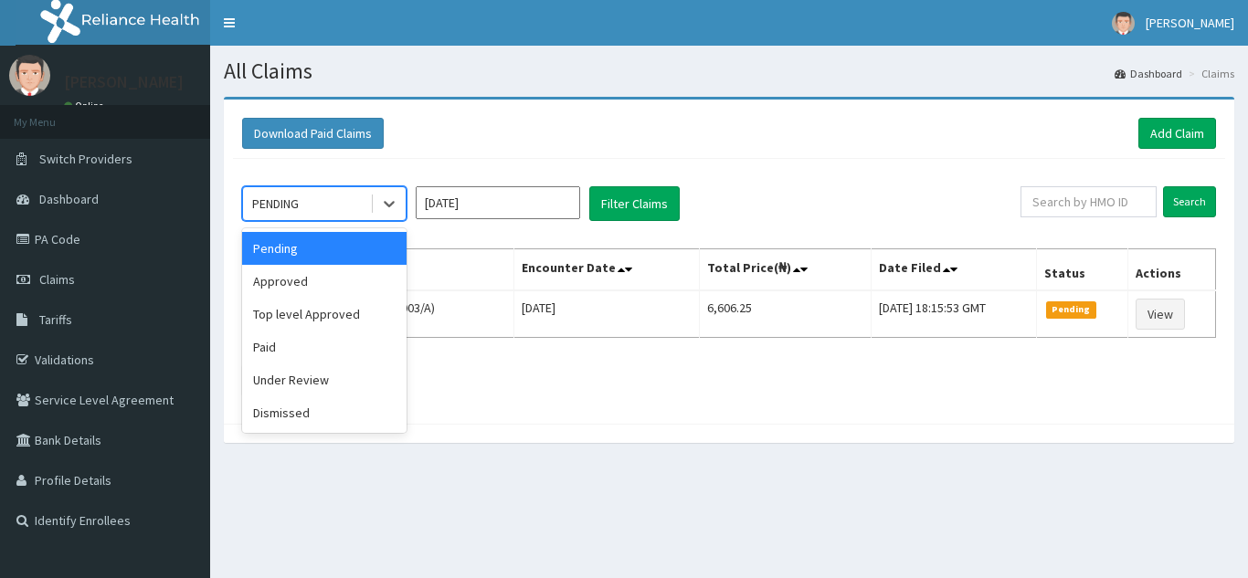
click at [290, 195] on div "PENDING" at bounding box center [275, 204] width 47 height 18
click at [302, 271] on div "Approved" at bounding box center [324, 281] width 164 height 33
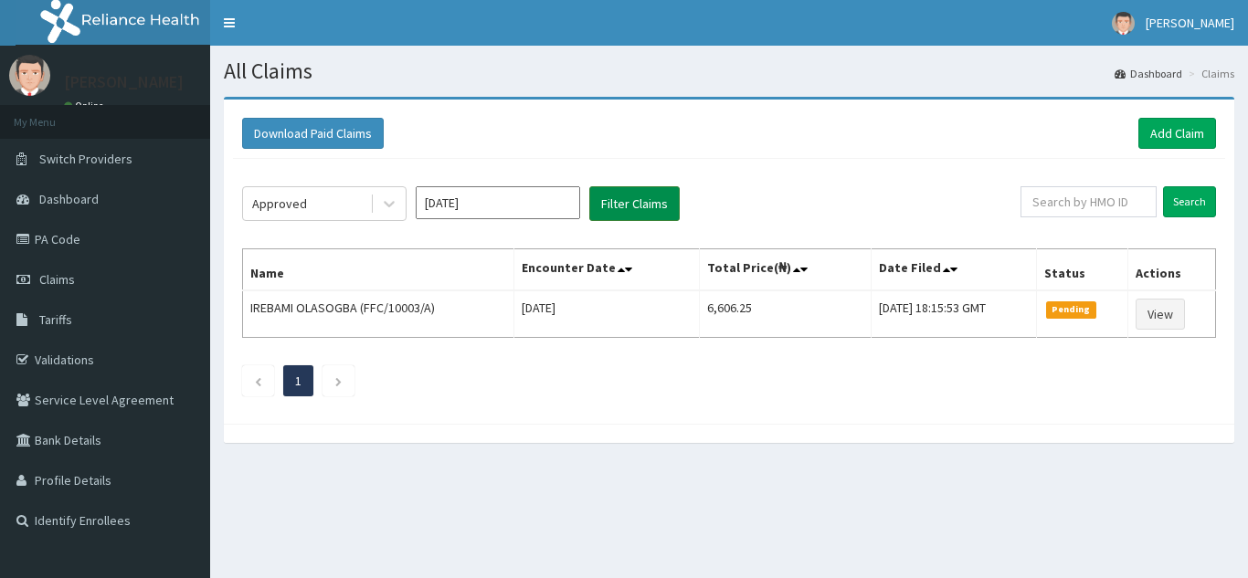
click at [612, 221] on button "Filter Claims" at bounding box center [634, 203] width 90 height 35
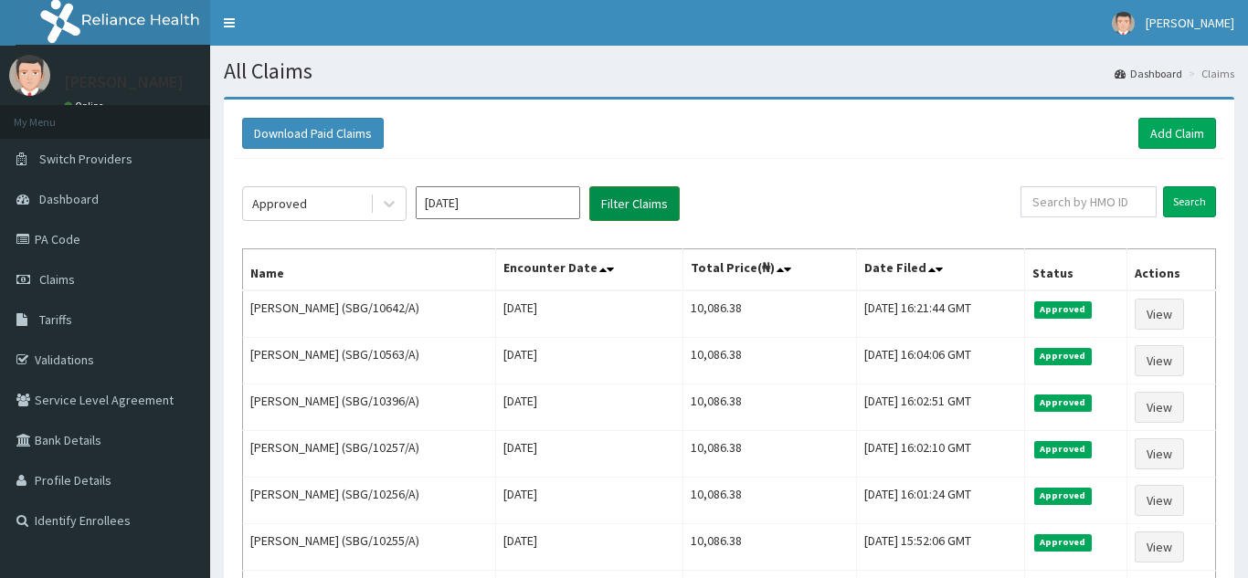
click at [612, 221] on button "Filter Claims" at bounding box center [634, 203] width 90 height 35
click at [1183, 132] on link "Add Claim" at bounding box center [1177, 133] width 78 height 31
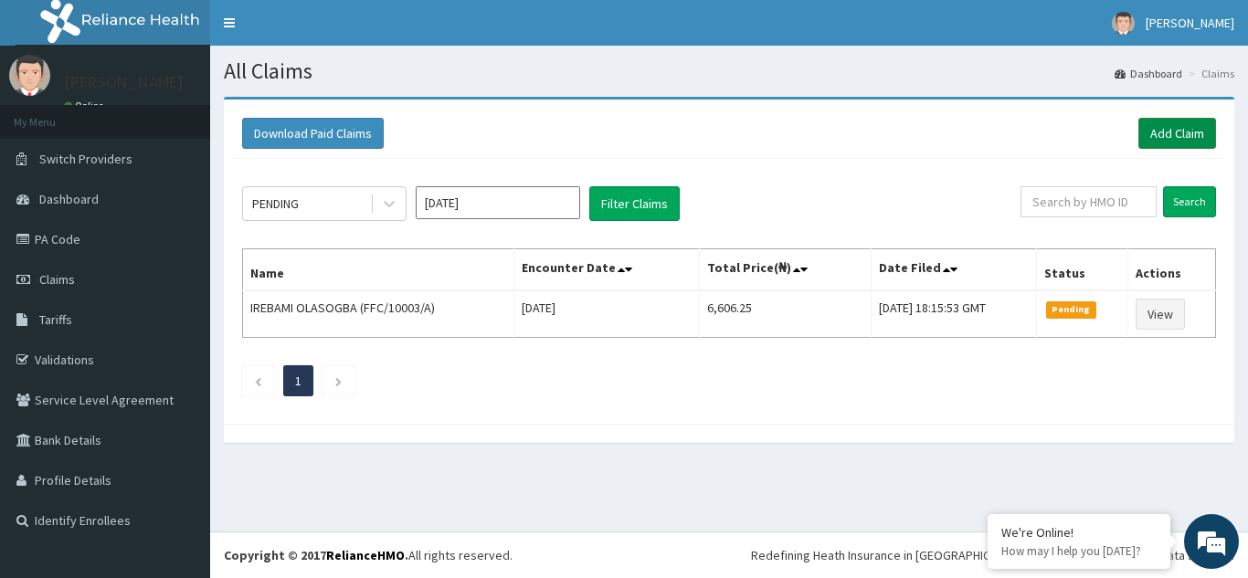
click at [1150, 141] on link "Add Claim" at bounding box center [1177, 133] width 78 height 31
click at [1166, 136] on link "Add Claim" at bounding box center [1177, 133] width 78 height 31
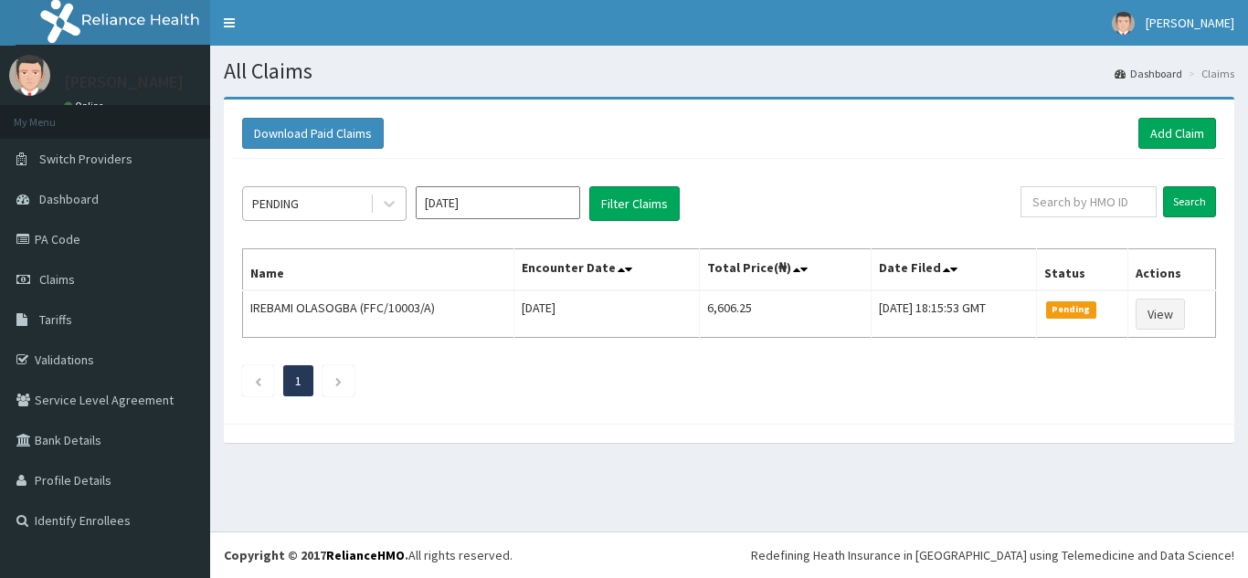
click at [339, 205] on div "PENDING" at bounding box center [306, 203] width 127 height 29
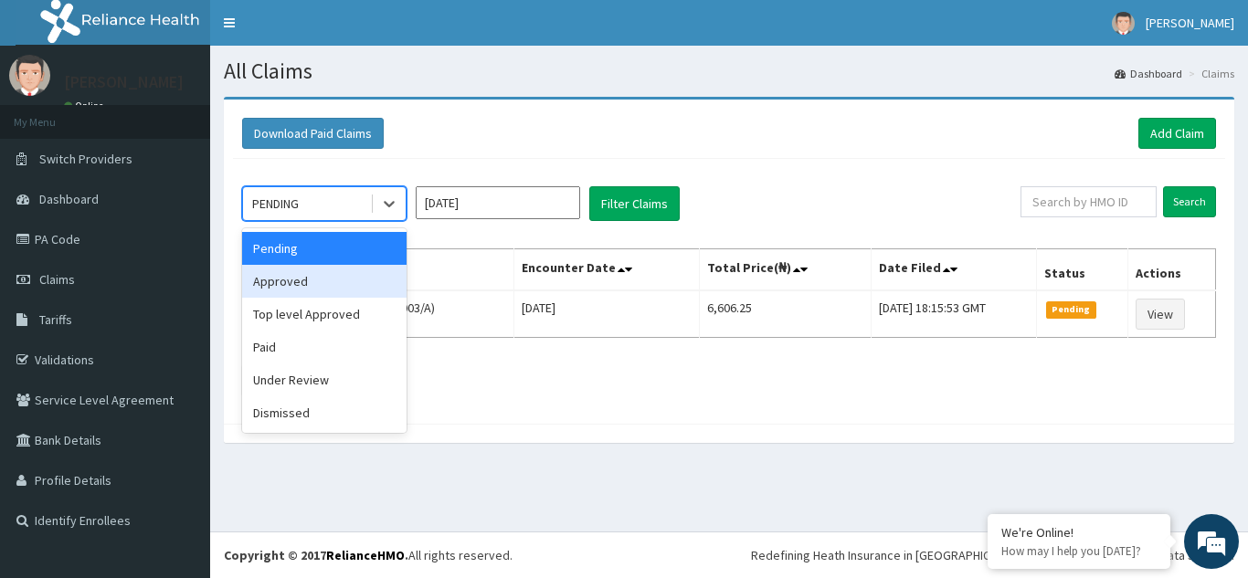
click at [307, 296] on div "Approved" at bounding box center [324, 281] width 164 height 33
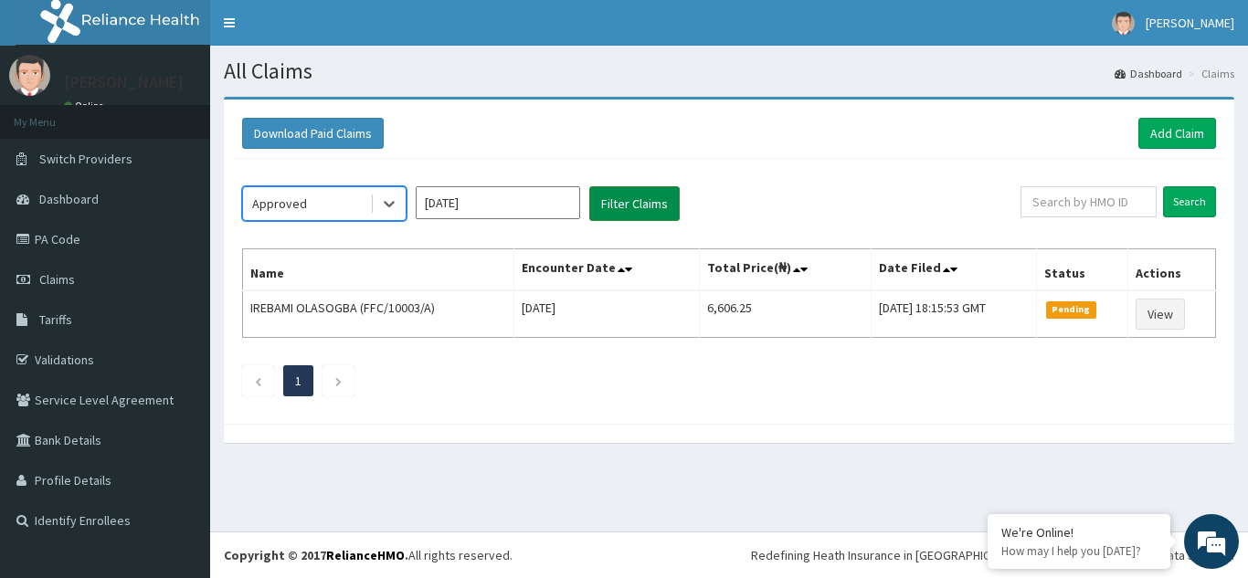
click at [607, 217] on button "Filter Claims" at bounding box center [634, 203] width 90 height 35
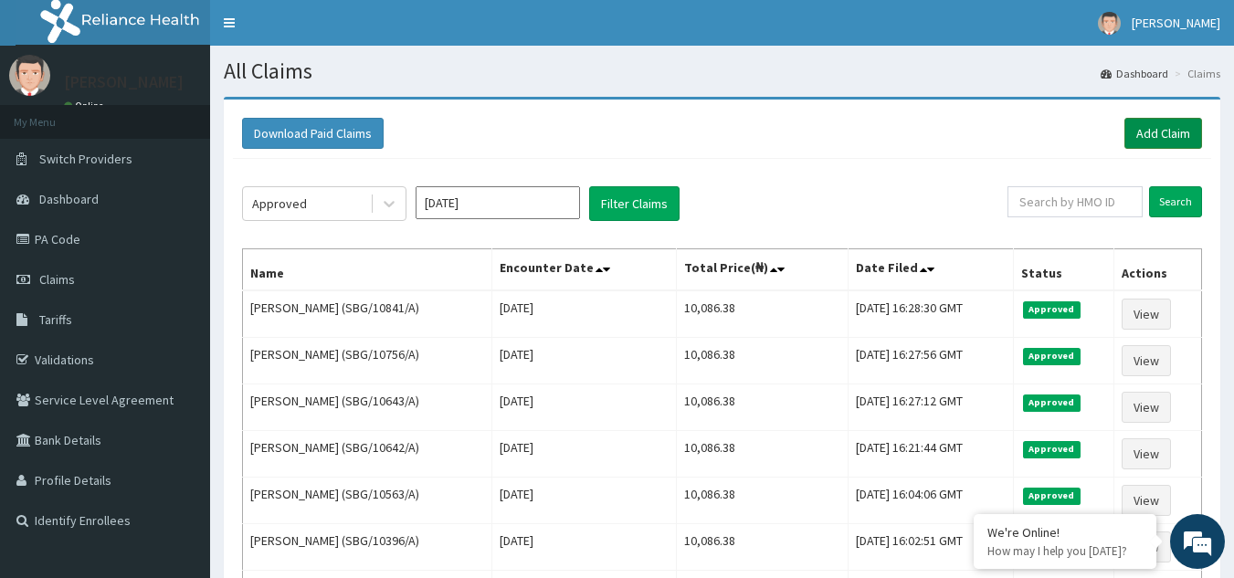
click at [1169, 130] on link "Add Claim" at bounding box center [1164, 133] width 78 height 31
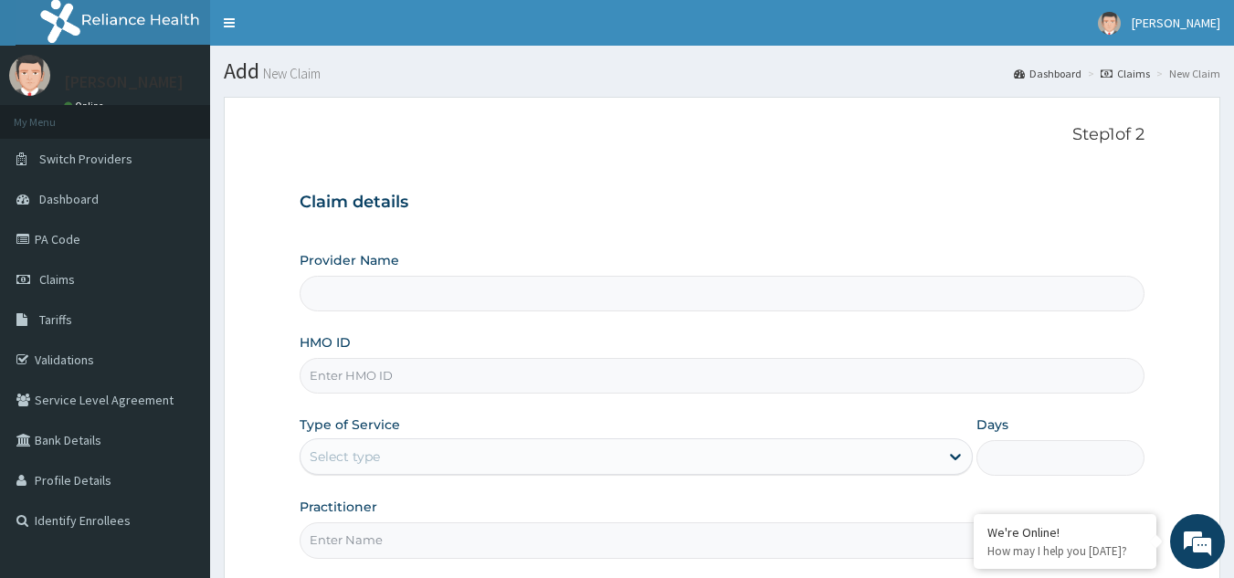
type input "Reliance Family Clinics (RFC) - [GEOGRAPHIC_DATA]"
click at [546, 378] on input "HMO ID" at bounding box center [723, 376] width 846 height 36
paste input "SBG/11103/A"
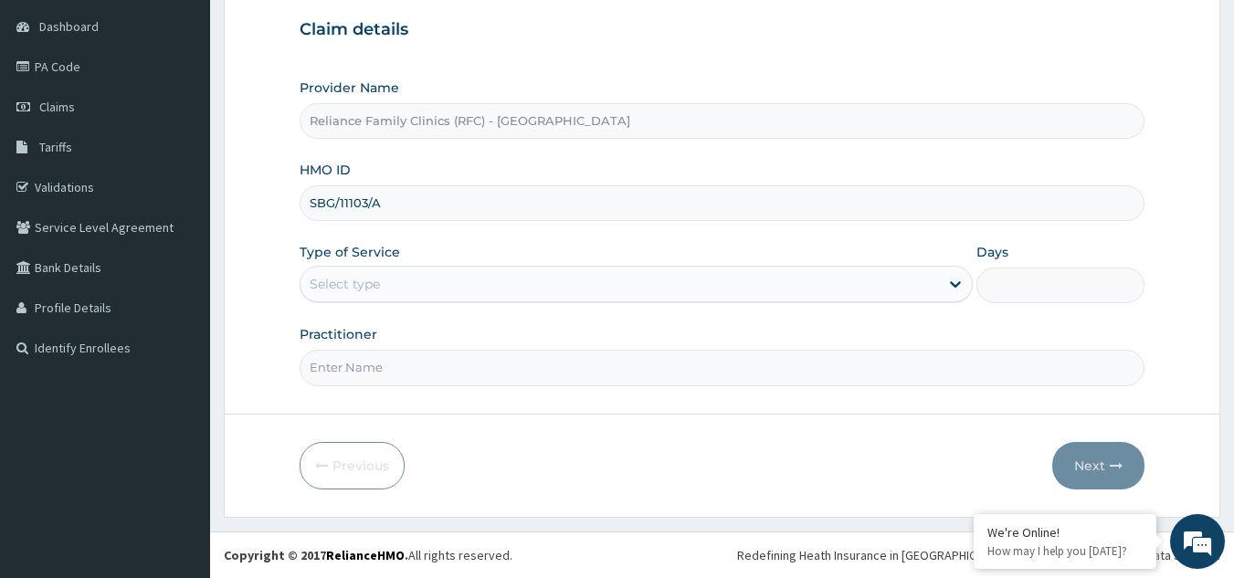
type input "SBG/11103/A"
click at [535, 271] on div "Select type" at bounding box center [620, 284] width 639 height 29
click at [463, 387] on form "Step 1 of 2 Claim details Provider Name Reliance Family Clinics (RFC) - Gbagada…" at bounding box center [722, 221] width 997 height 594
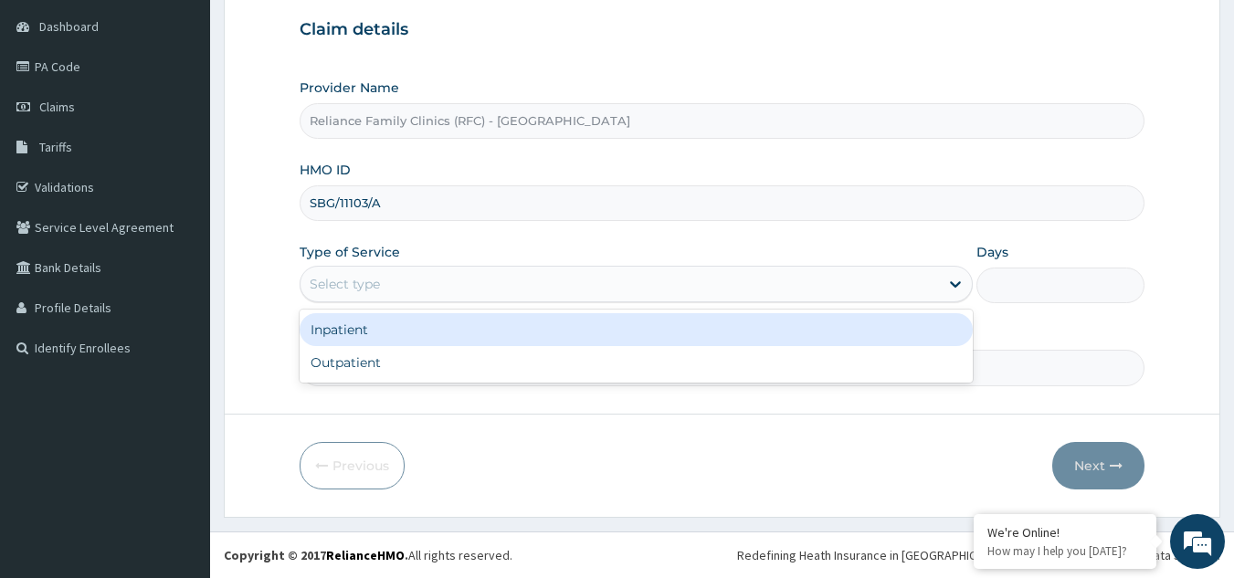
click at [449, 291] on div "Select type" at bounding box center [620, 284] width 639 height 29
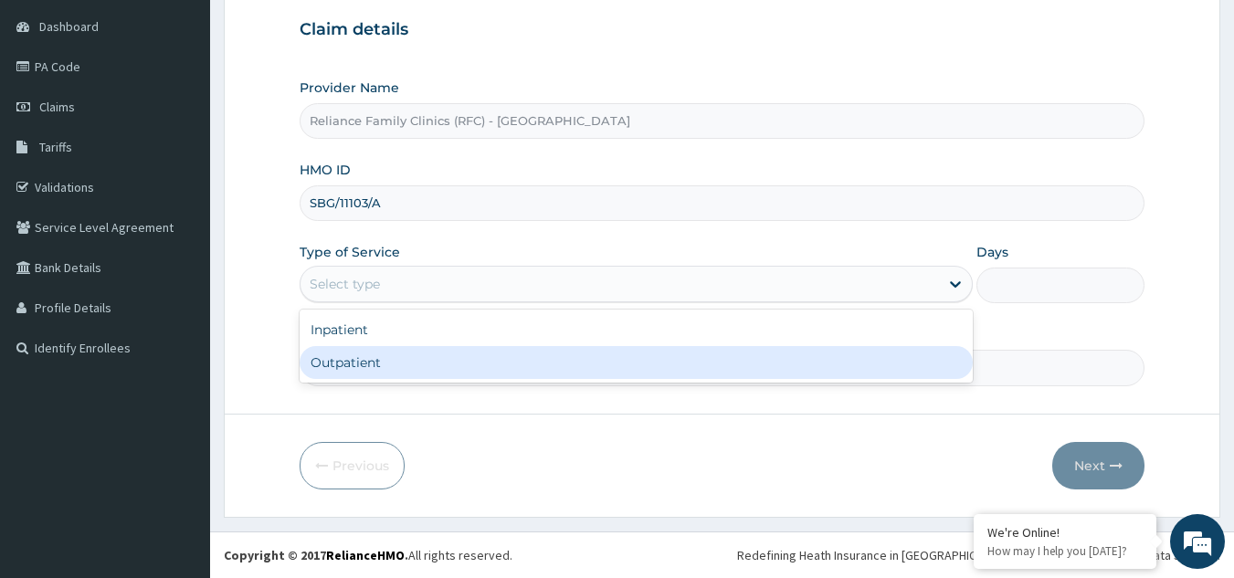
click at [403, 396] on form "Step 1 of 2 Claim details Provider Name Reliance Family Clinics (RFC) - Gbagada…" at bounding box center [722, 221] width 997 height 594
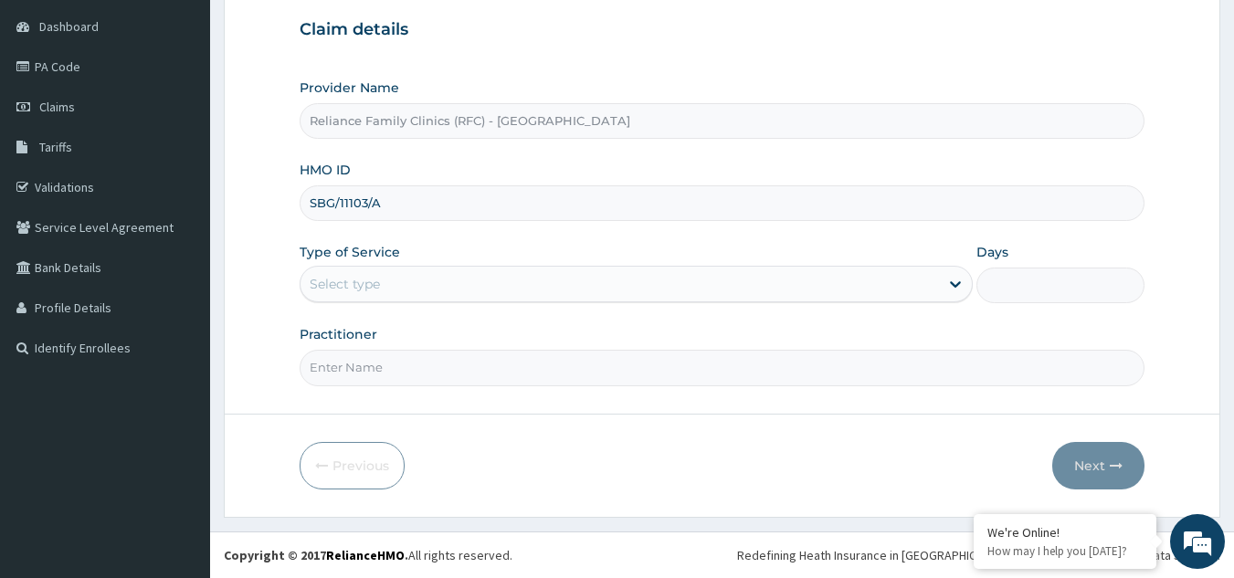
click at [411, 277] on div "Select type" at bounding box center [620, 284] width 639 height 29
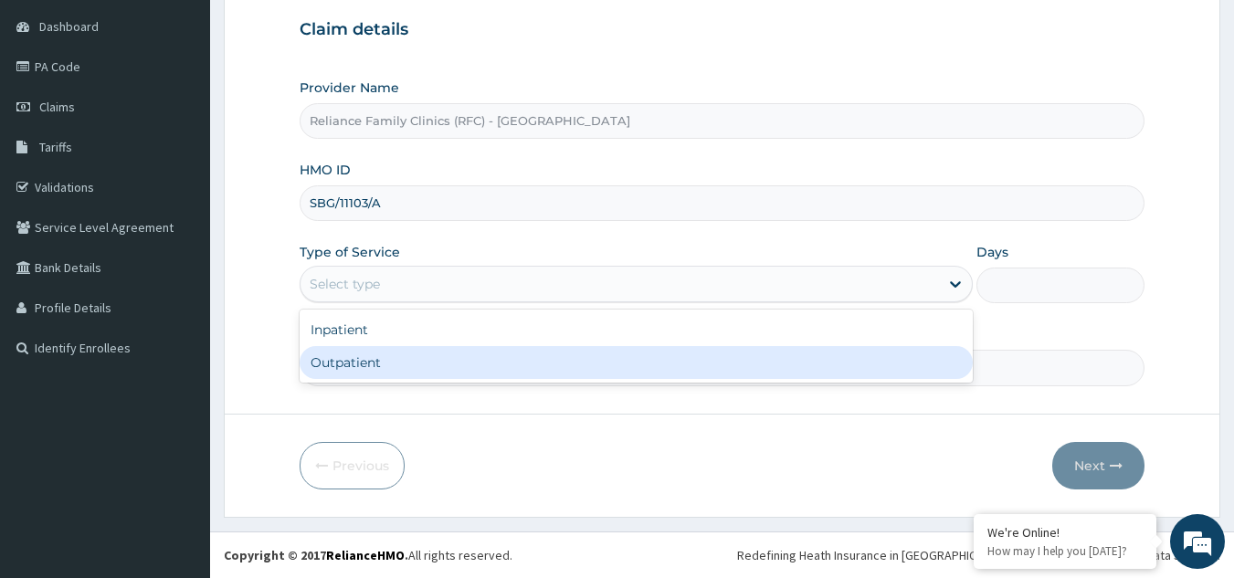
click at [401, 356] on div "Outpatient" at bounding box center [636, 362] width 673 height 33
type input "1"
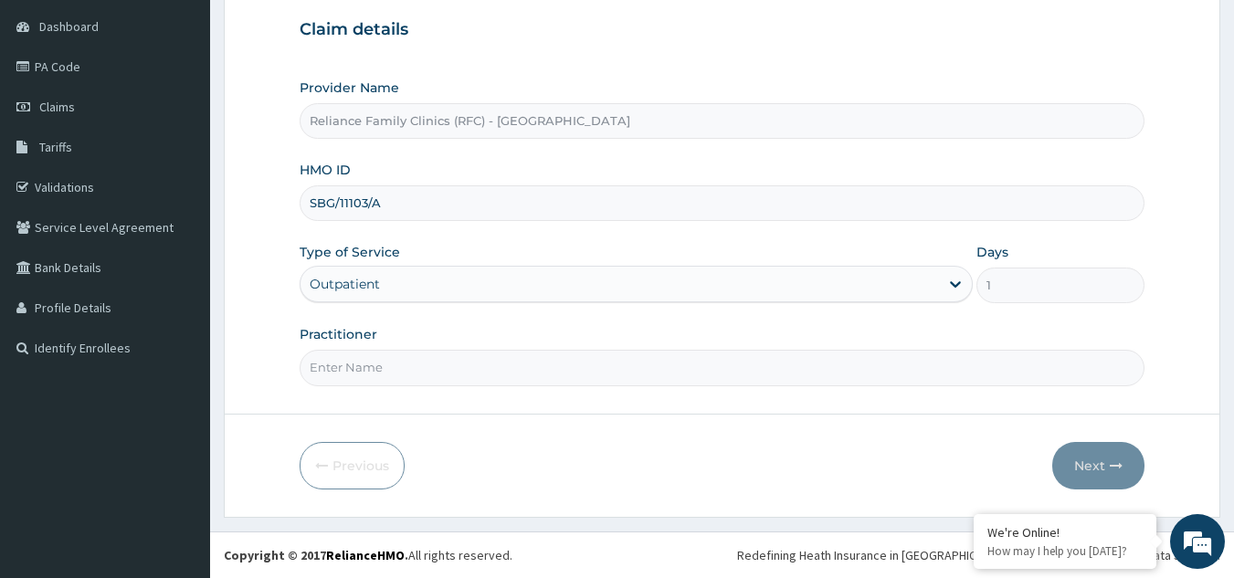
click at [401, 356] on input "Practitioner" at bounding box center [723, 368] width 846 height 36
type input "LOCUM"
click at [1099, 476] on button "Next" at bounding box center [1098, 466] width 92 height 48
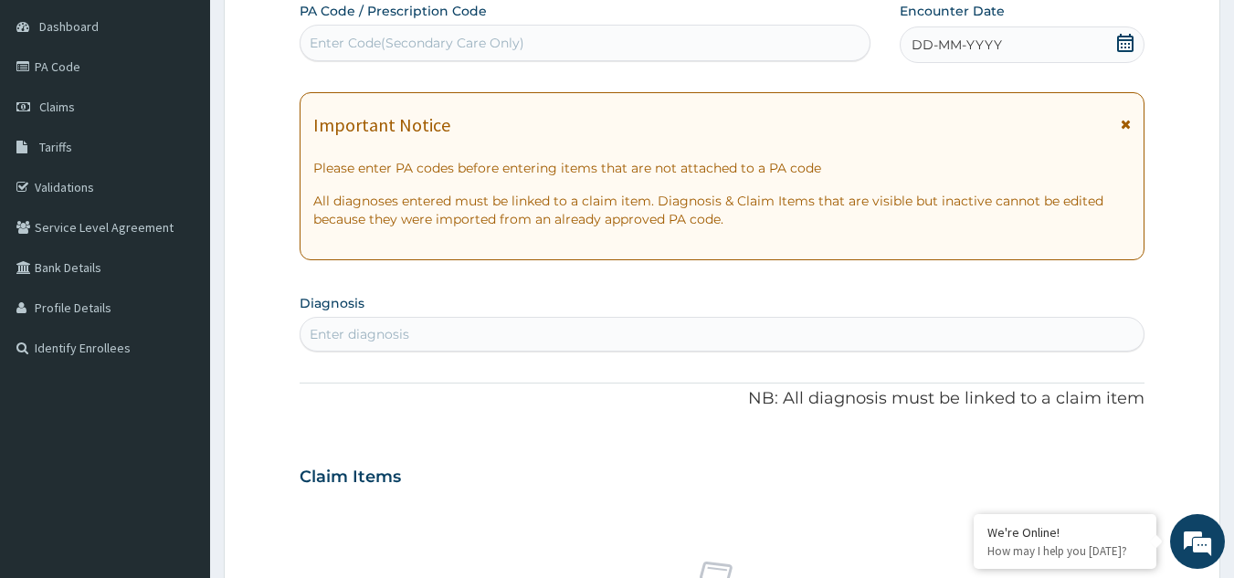
click at [984, 43] on span "DD-MM-YYYY" at bounding box center [957, 45] width 90 height 18
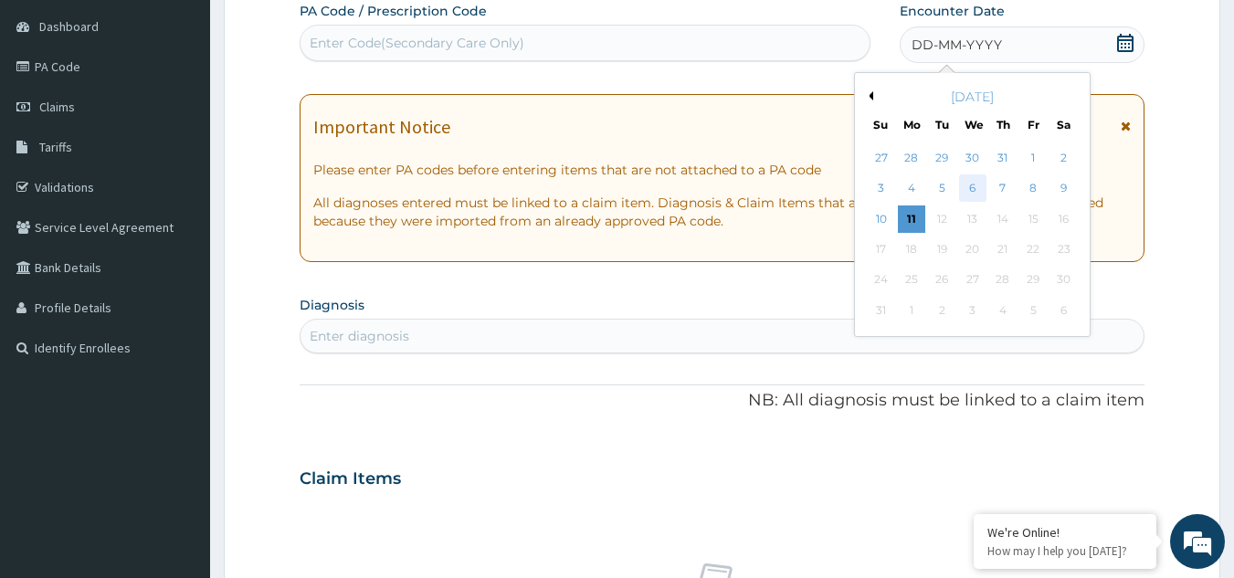
click at [969, 184] on div "6" at bounding box center [972, 188] width 27 height 27
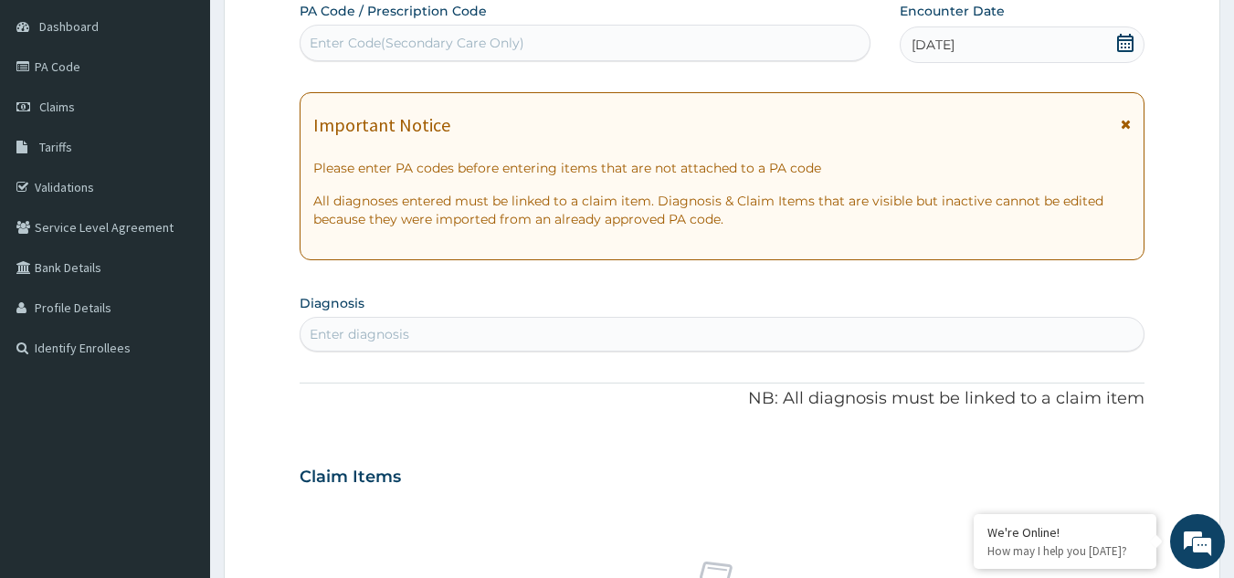
click at [1127, 118] on icon at bounding box center [1126, 124] width 10 height 13
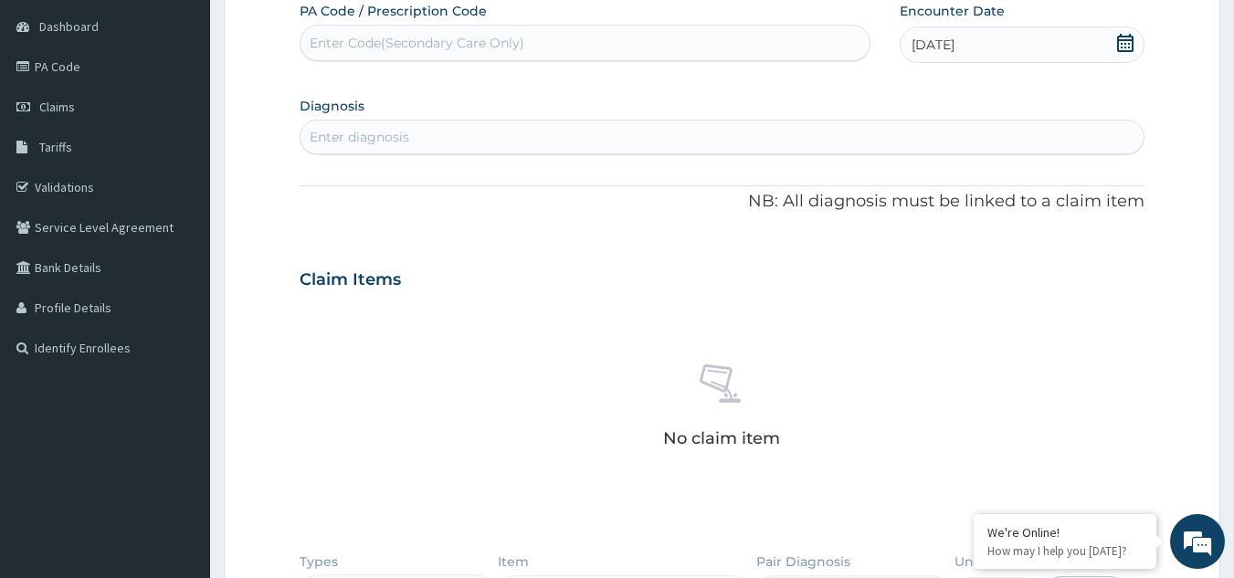
click at [1094, 148] on div "Enter diagnosis" at bounding box center [723, 136] width 844 height 29
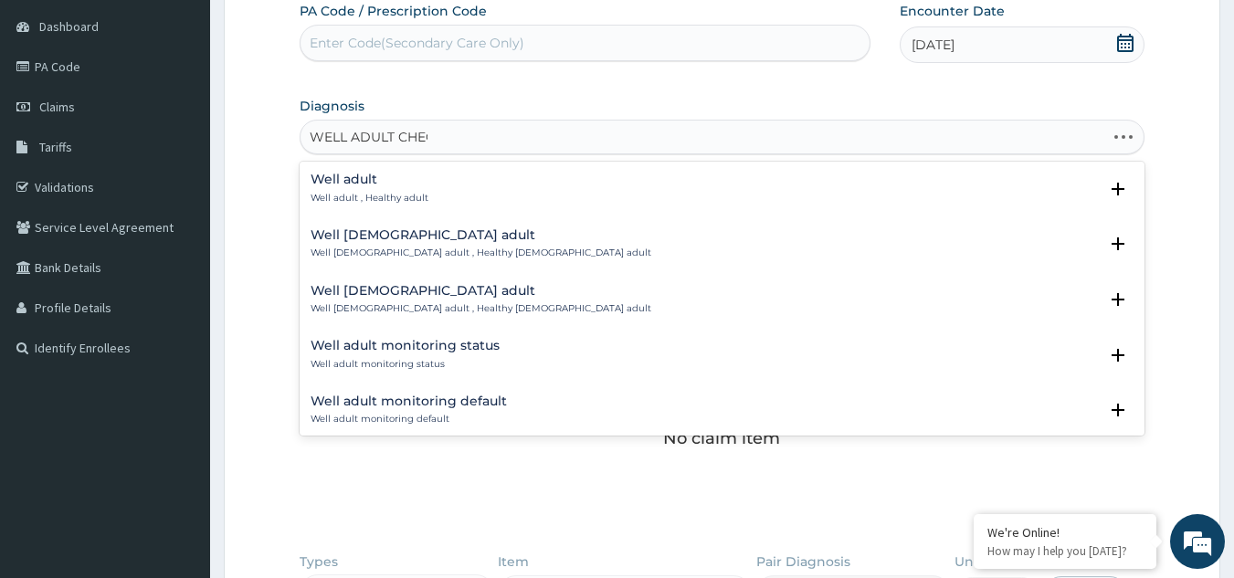
type input "WELL ADULT CHECK"
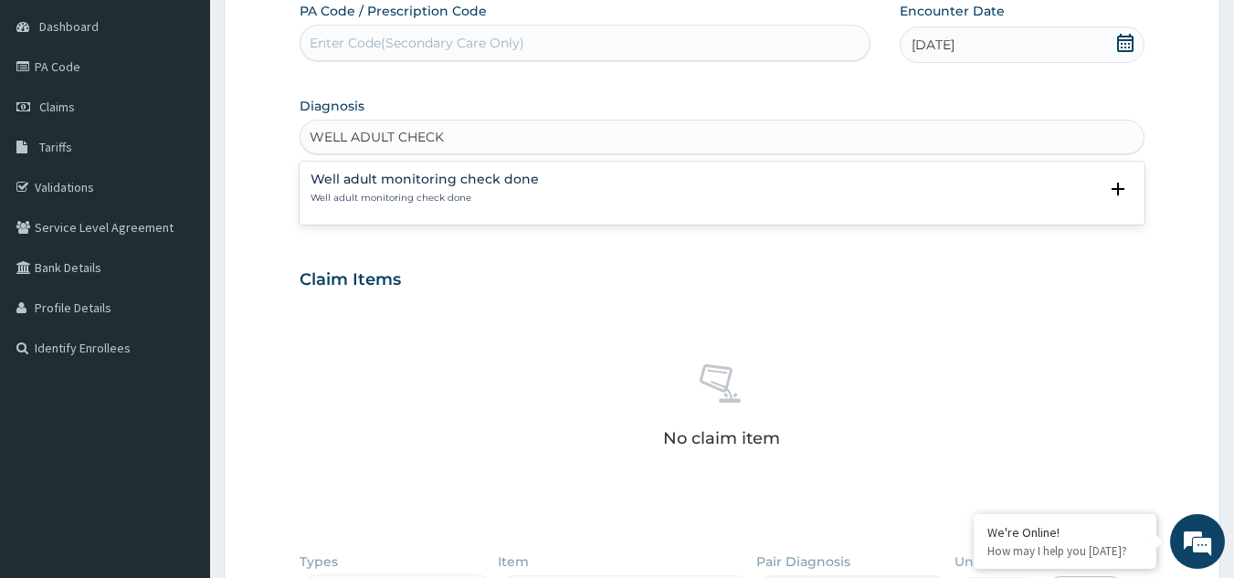
click at [818, 198] on div "Well adult monitoring check done Well adult monitoring check done" at bounding box center [723, 189] width 824 height 32
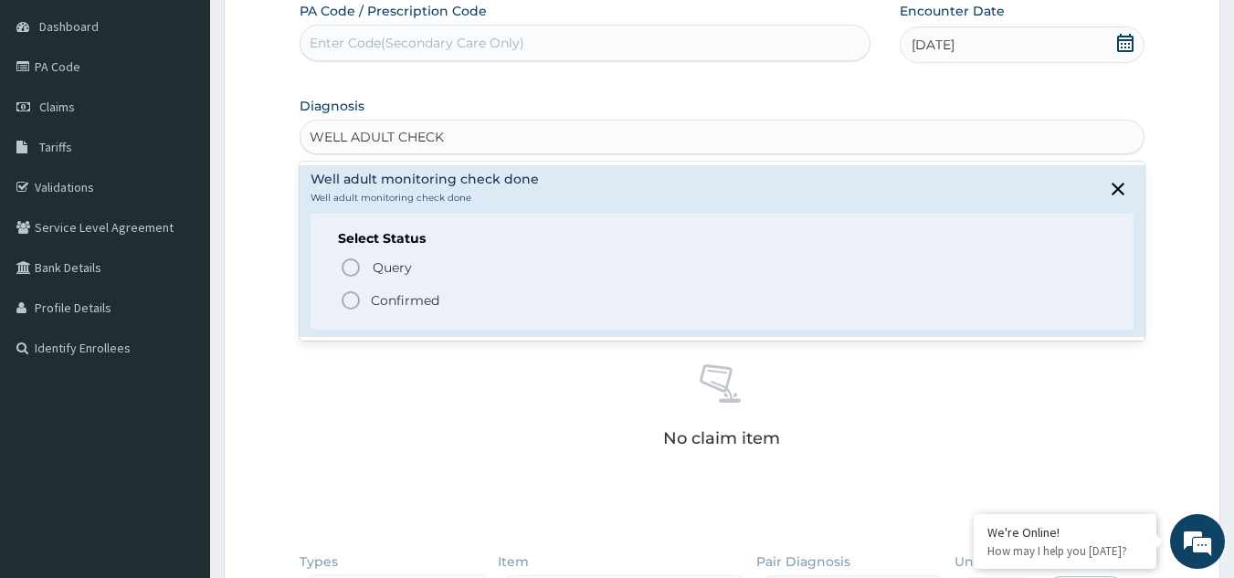
click at [421, 302] on p "Confirmed" at bounding box center [405, 300] width 69 height 18
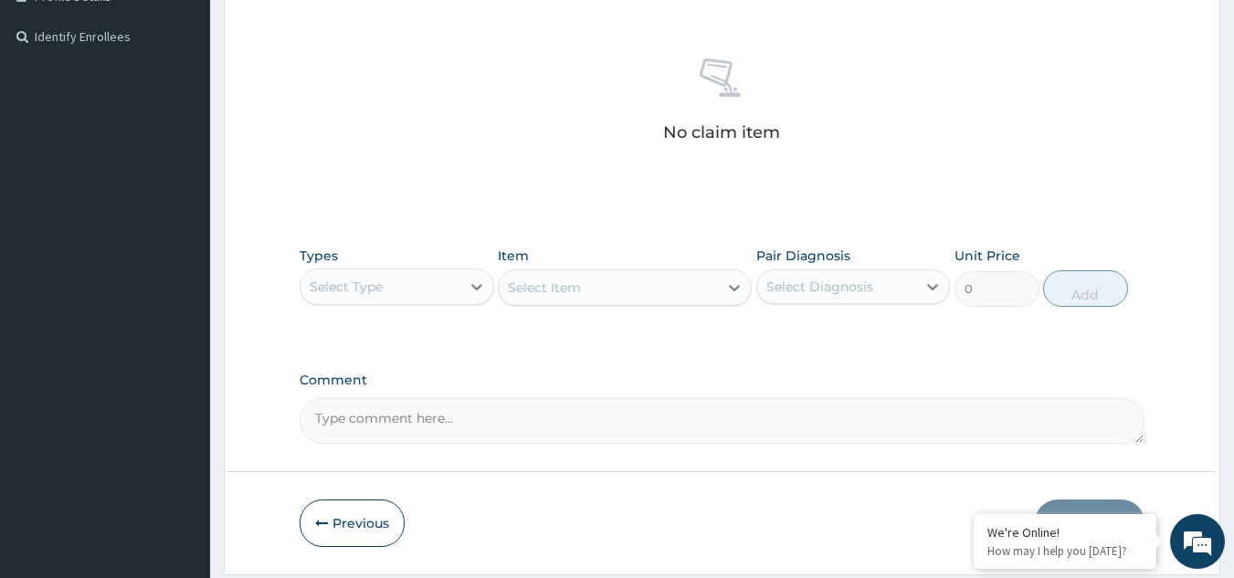
scroll to position [515, 0]
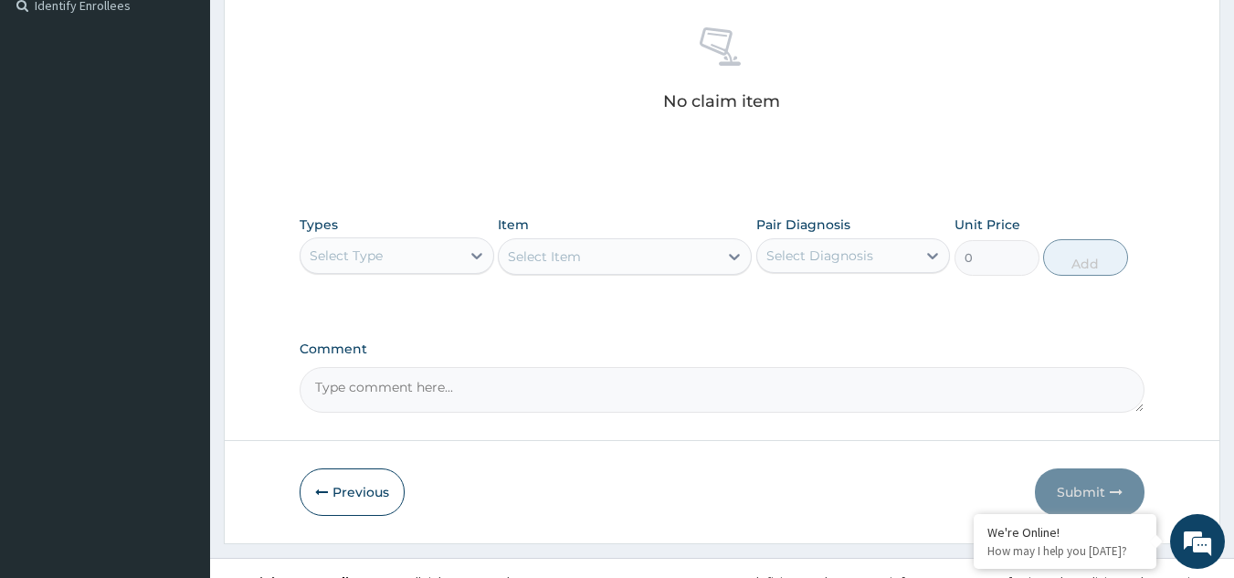
click at [397, 256] on div "Select Type" at bounding box center [381, 255] width 160 height 29
click at [425, 254] on div "Select Type" at bounding box center [381, 255] width 160 height 29
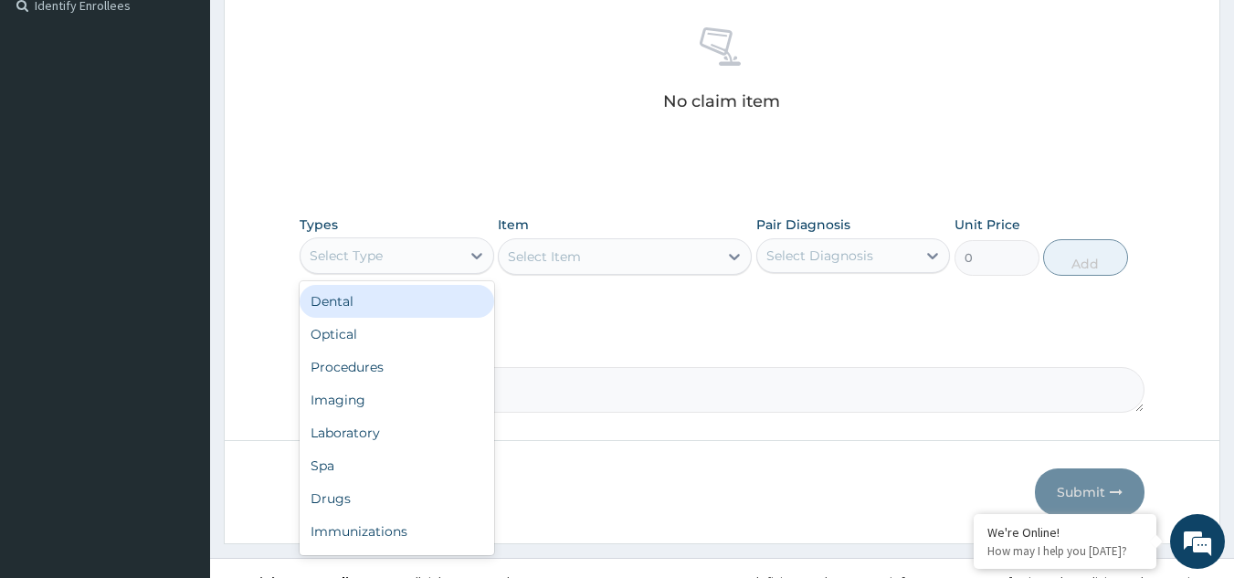
type input "C"
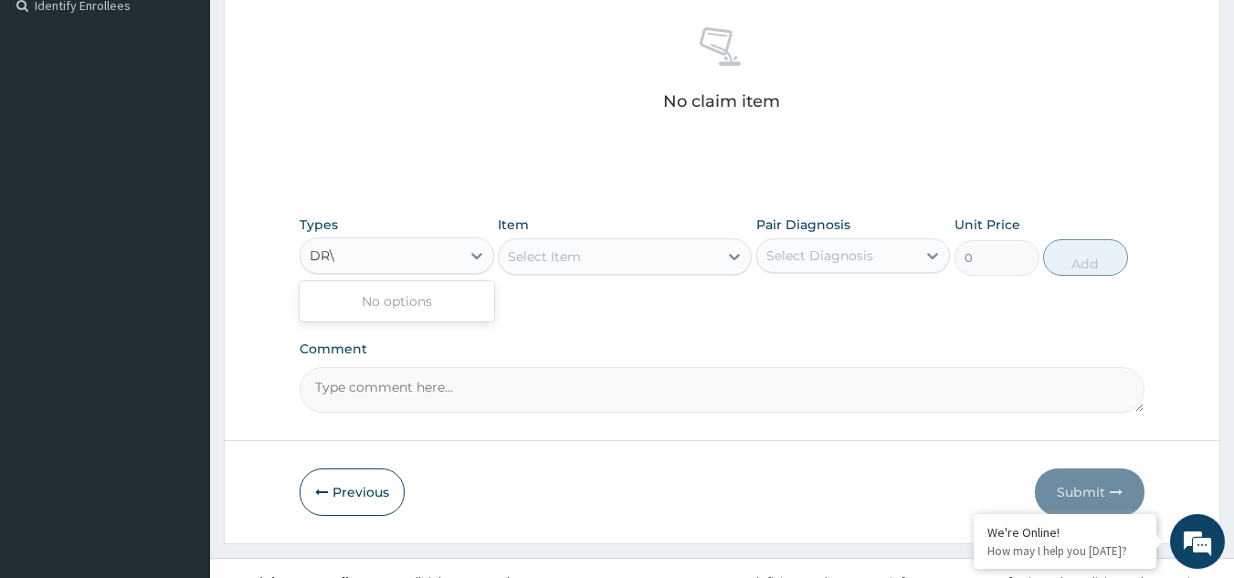
type input "DR"
click at [566, 251] on div "Select Item" at bounding box center [625, 256] width 254 height 37
click at [573, 240] on div "Select Item" at bounding box center [625, 256] width 254 height 37
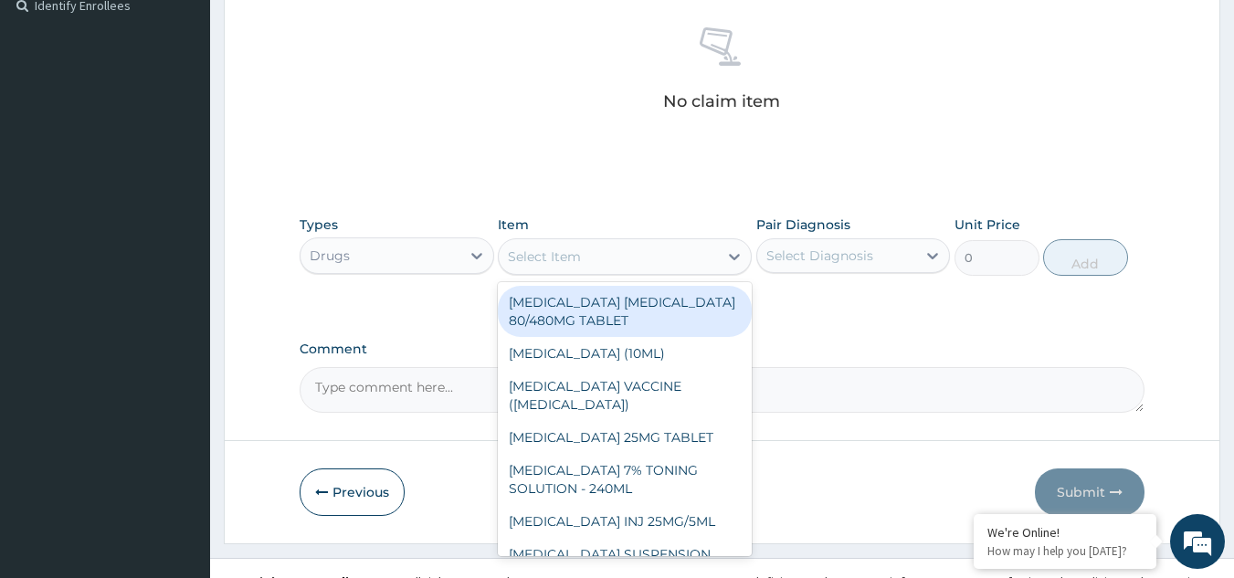
click at [575, 261] on div "Select Item" at bounding box center [544, 257] width 73 height 18
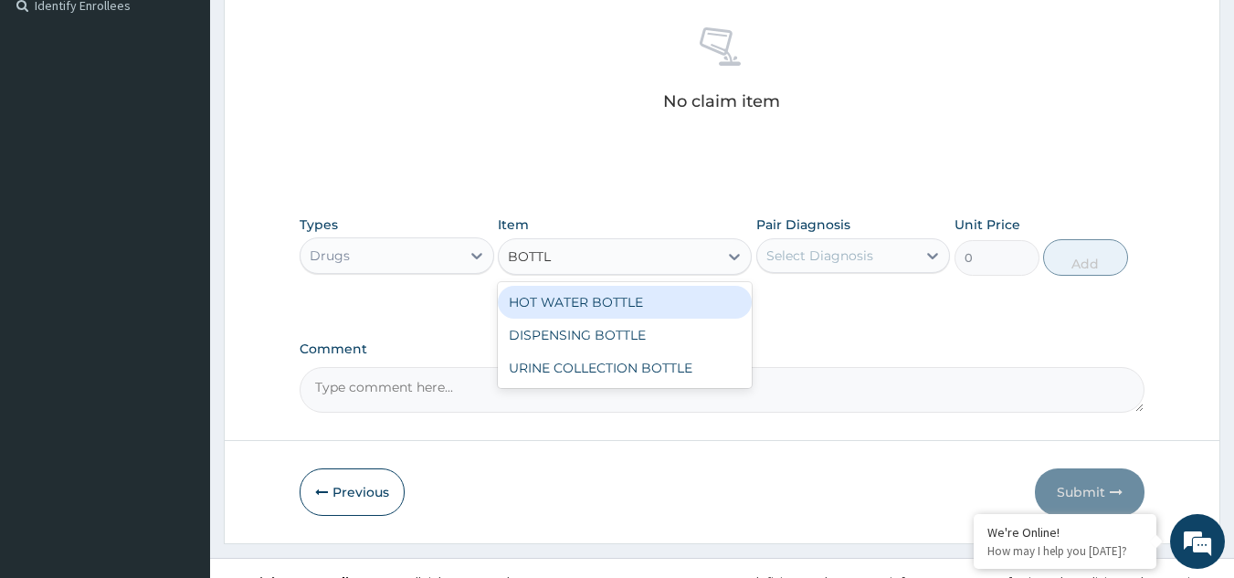
type input "BOTTLE"
type input "3967.5"
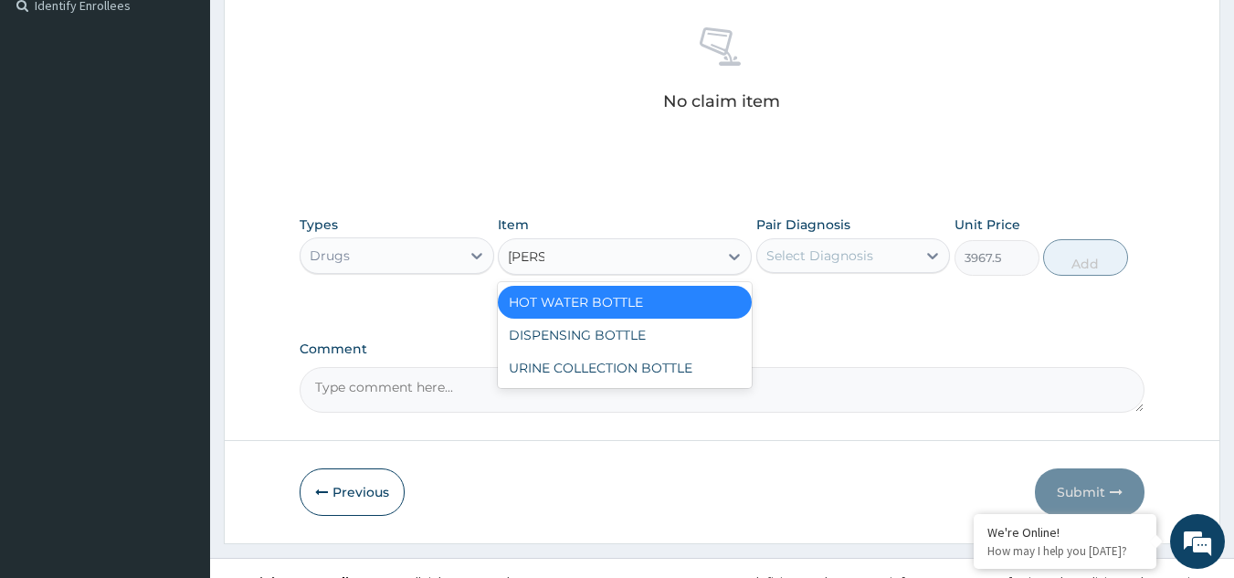
type input "BOTTL"
type input "198"
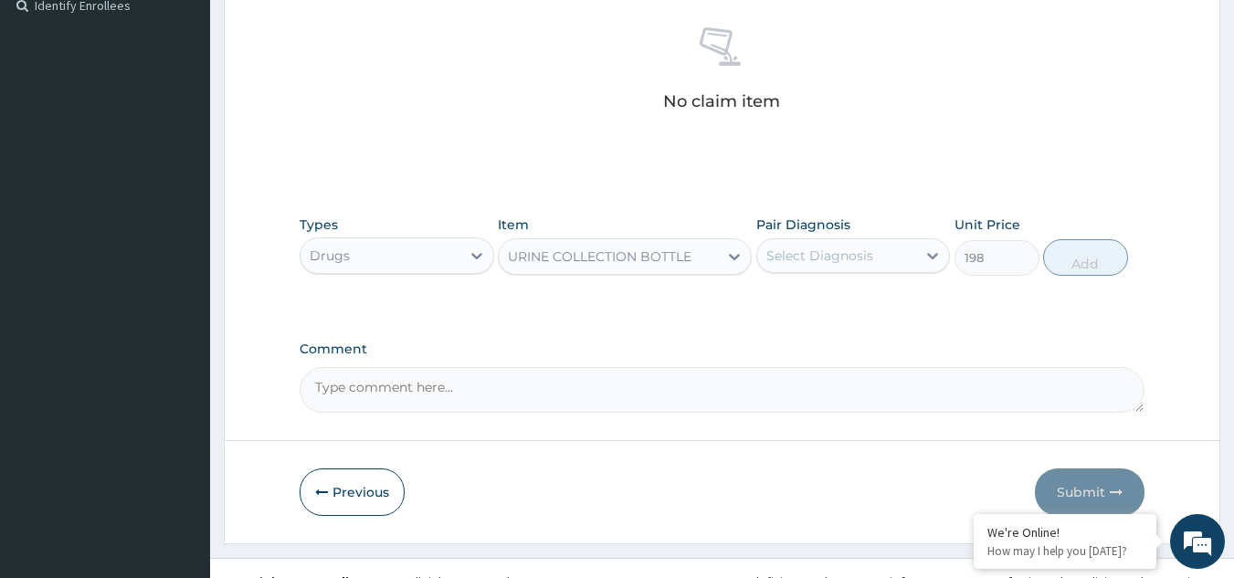
click at [856, 259] on div "Select Diagnosis" at bounding box center [820, 256] width 107 height 18
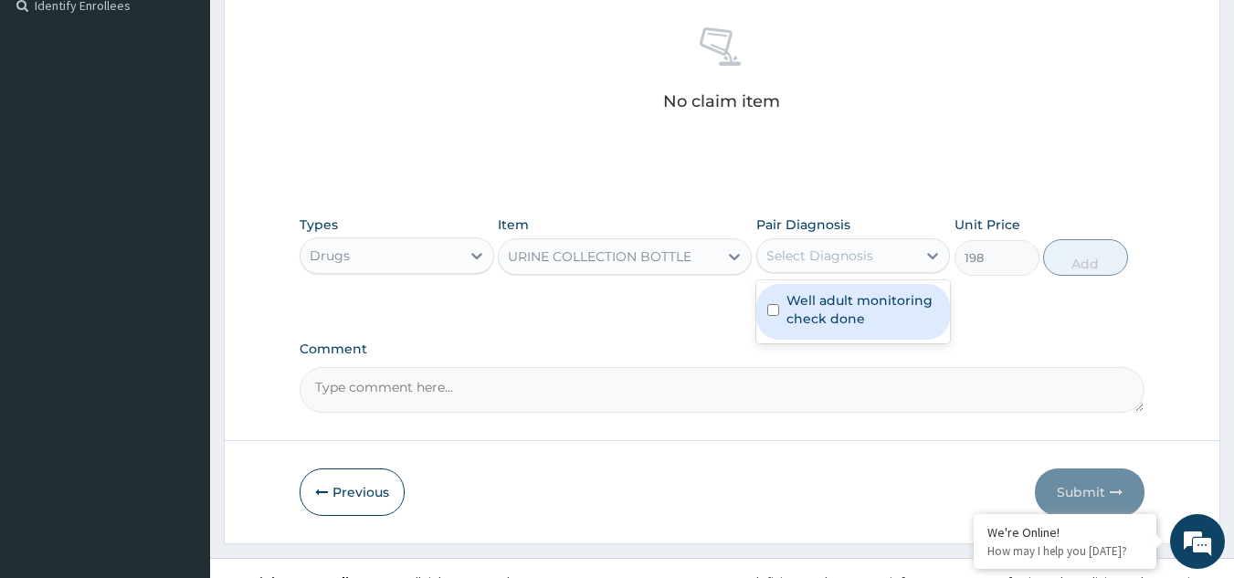
click at [845, 308] on label "Well adult monitoring check done" at bounding box center [863, 309] width 153 height 37
checkbox input "true"
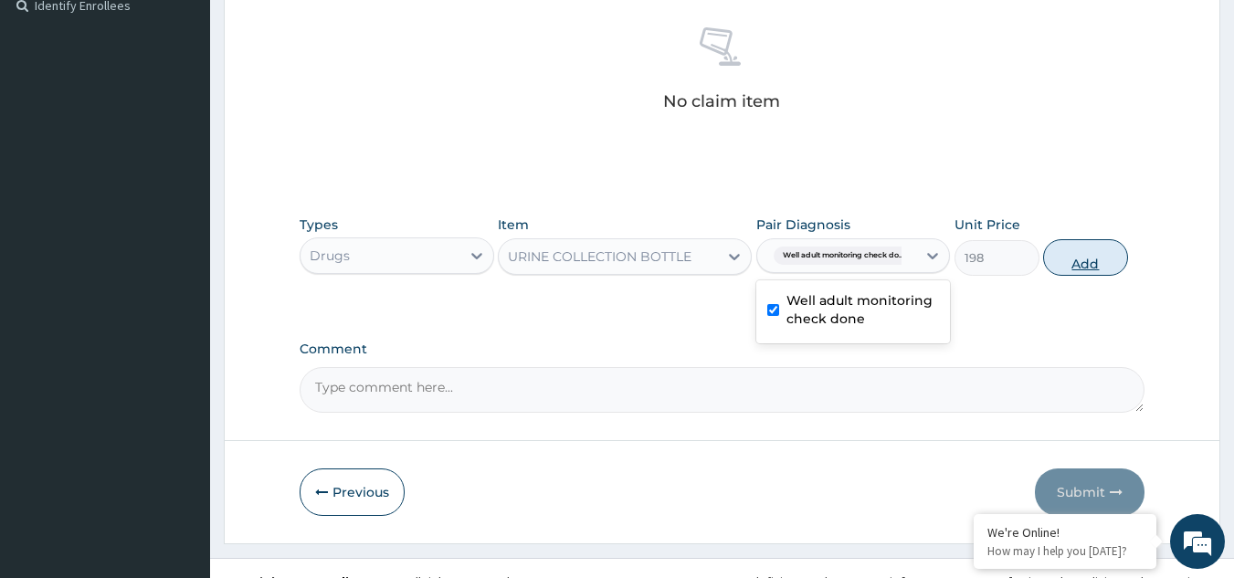
click at [1048, 256] on button "Add" at bounding box center [1085, 257] width 85 height 37
type input "0"
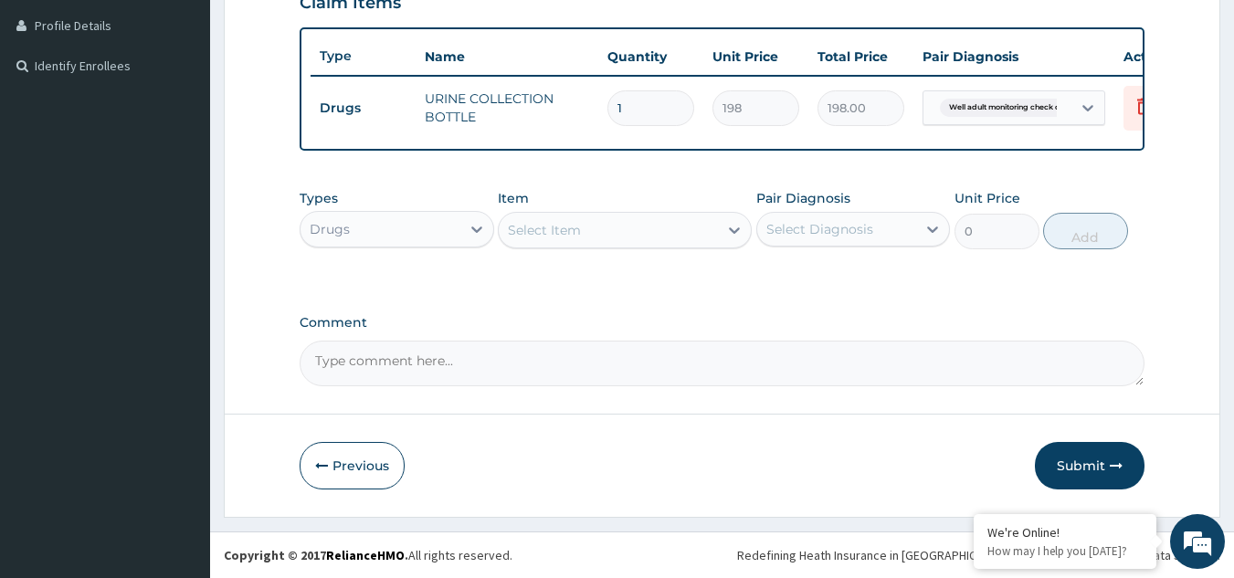
scroll to position [469, 0]
click at [379, 230] on div "Drugs" at bounding box center [381, 229] width 160 height 29
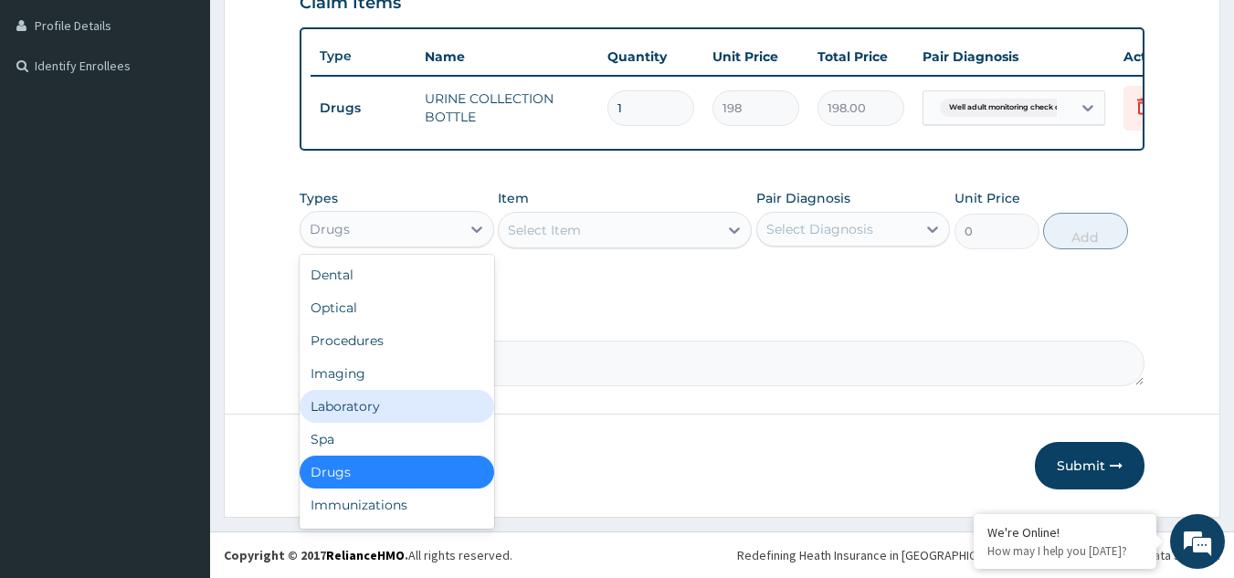
click at [375, 402] on div "Laboratory" at bounding box center [397, 406] width 195 height 33
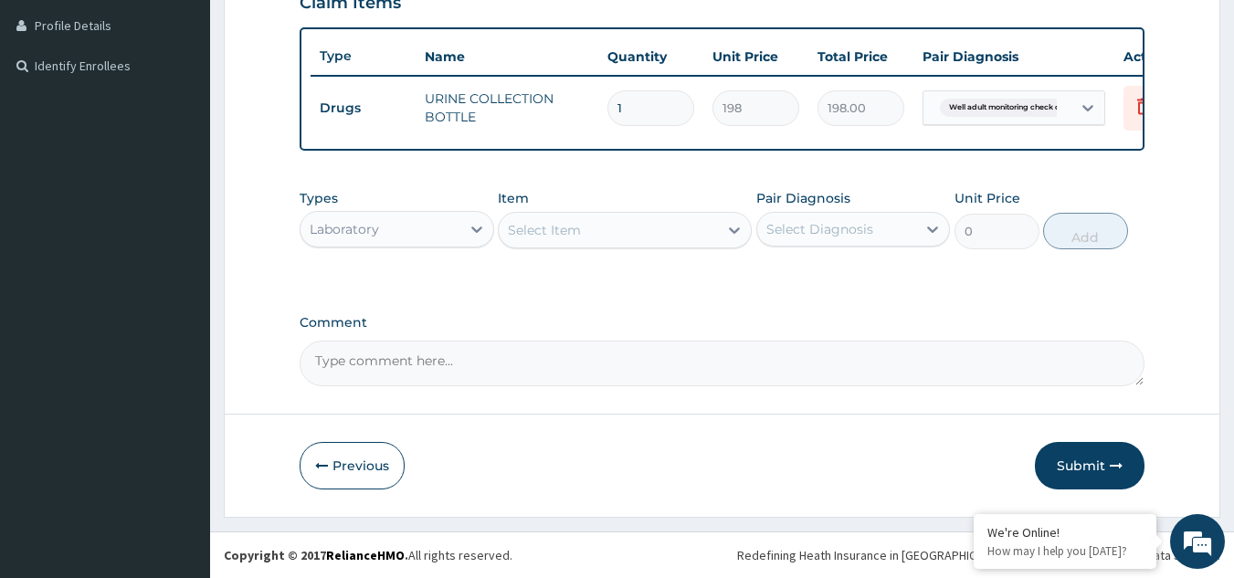
click at [557, 222] on div "Select Item" at bounding box center [544, 230] width 73 height 18
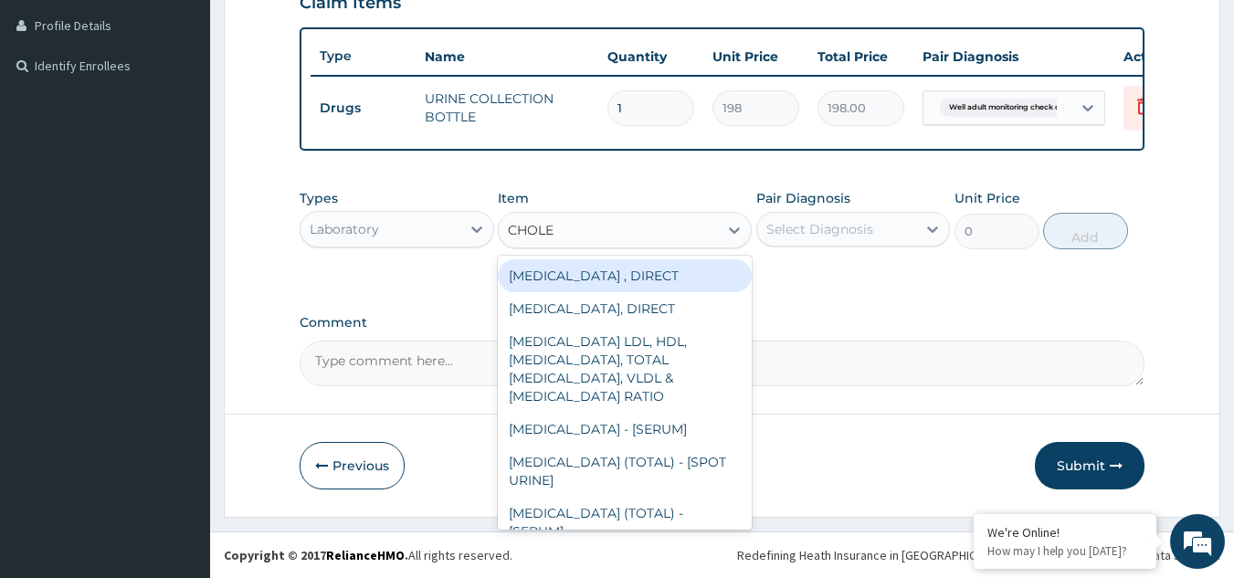
type input "CHOLES"
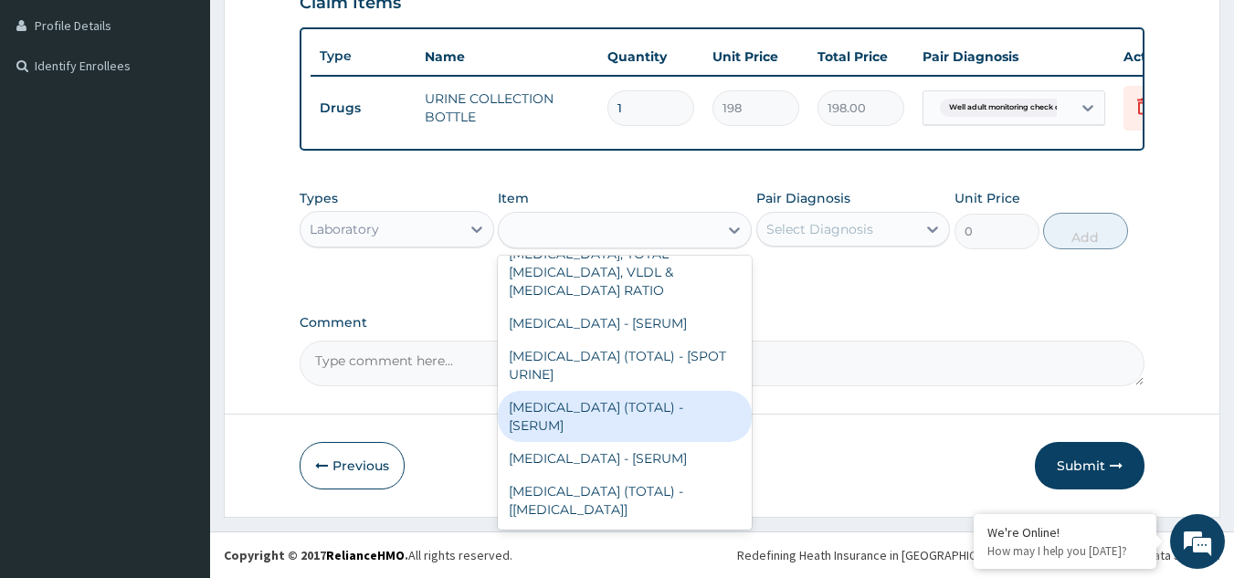
type input "2880"
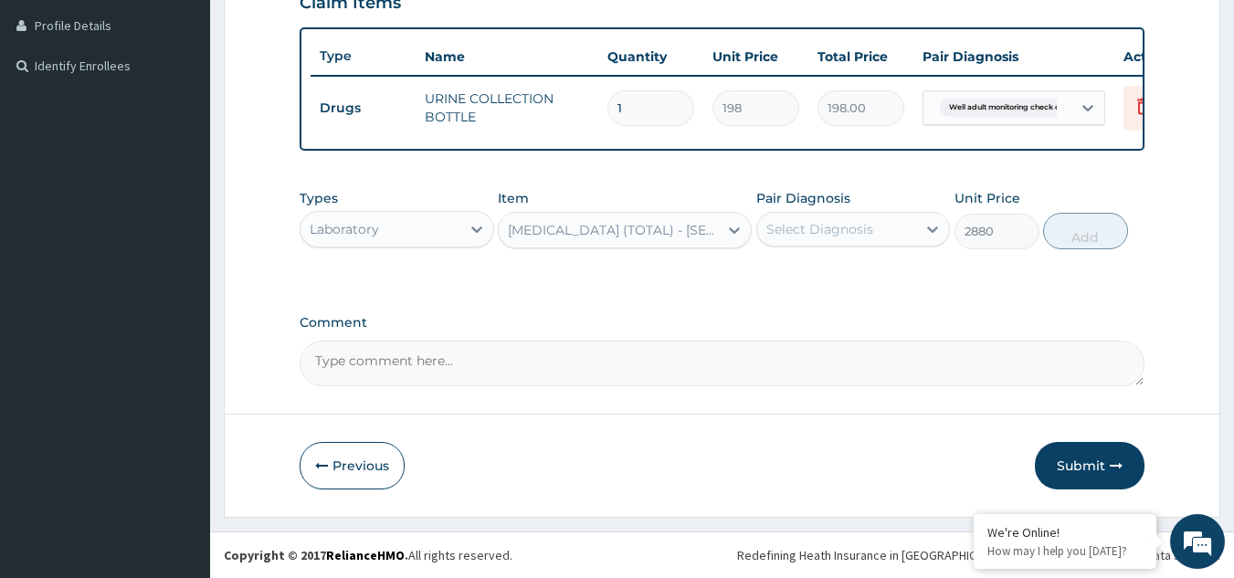
click at [853, 218] on div "Select Diagnosis" at bounding box center [837, 229] width 160 height 29
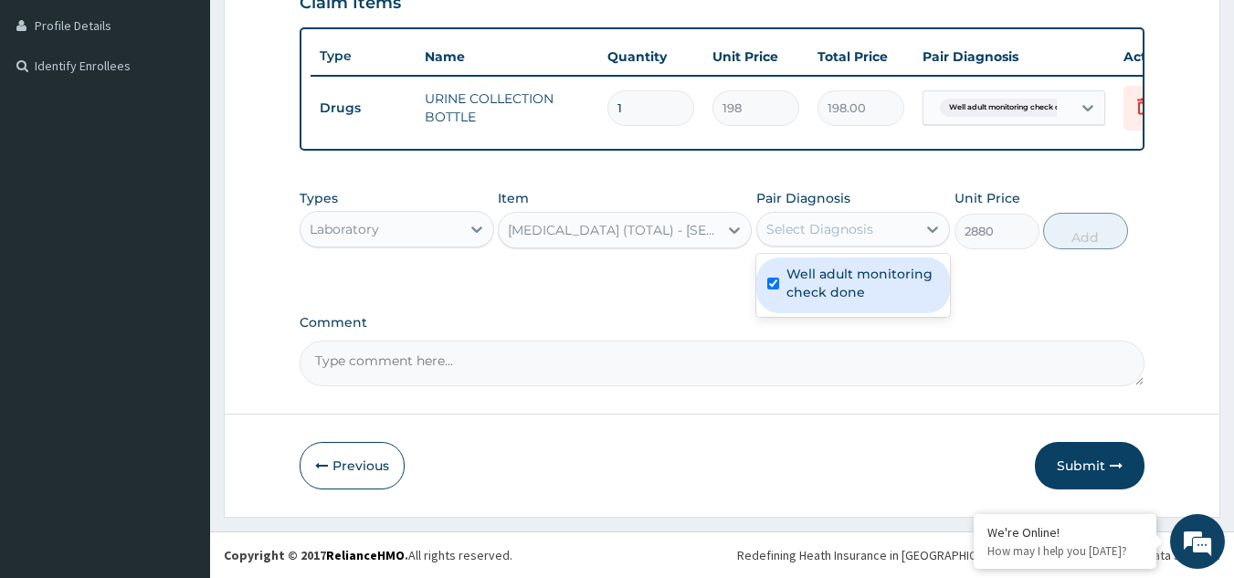
checkbox input "true"
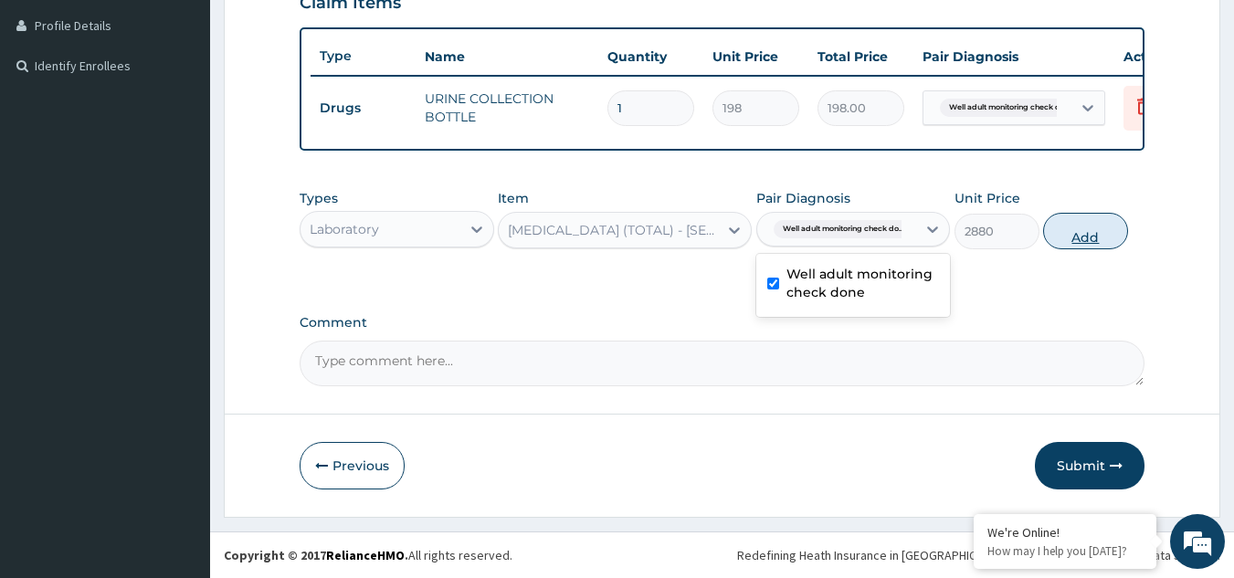
click at [1072, 235] on button "Add" at bounding box center [1085, 231] width 85 height 37
type input "0"
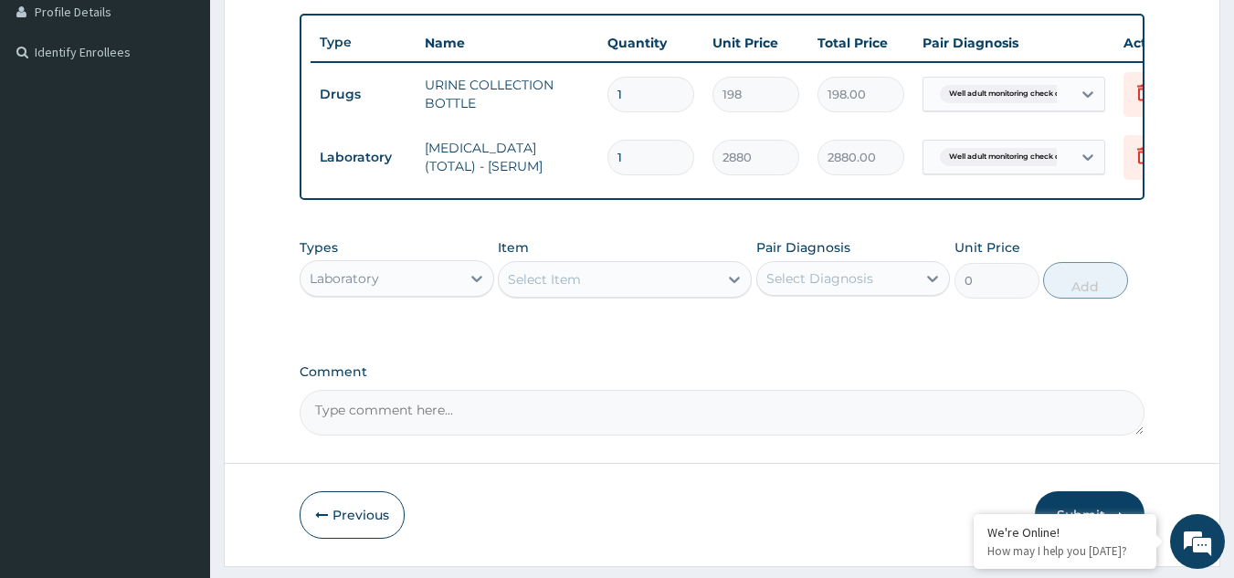
click at [558, 289] on div "Select Item" at bounding box center [544, 279] width 73 height 18
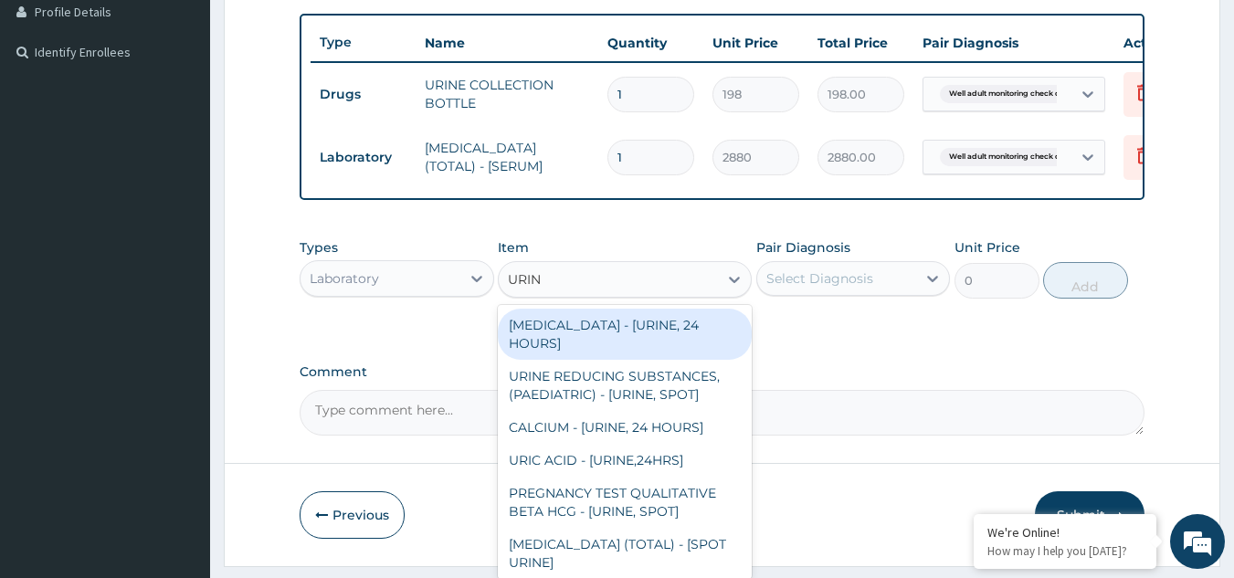
type input "URINA"
type input "1531.875"
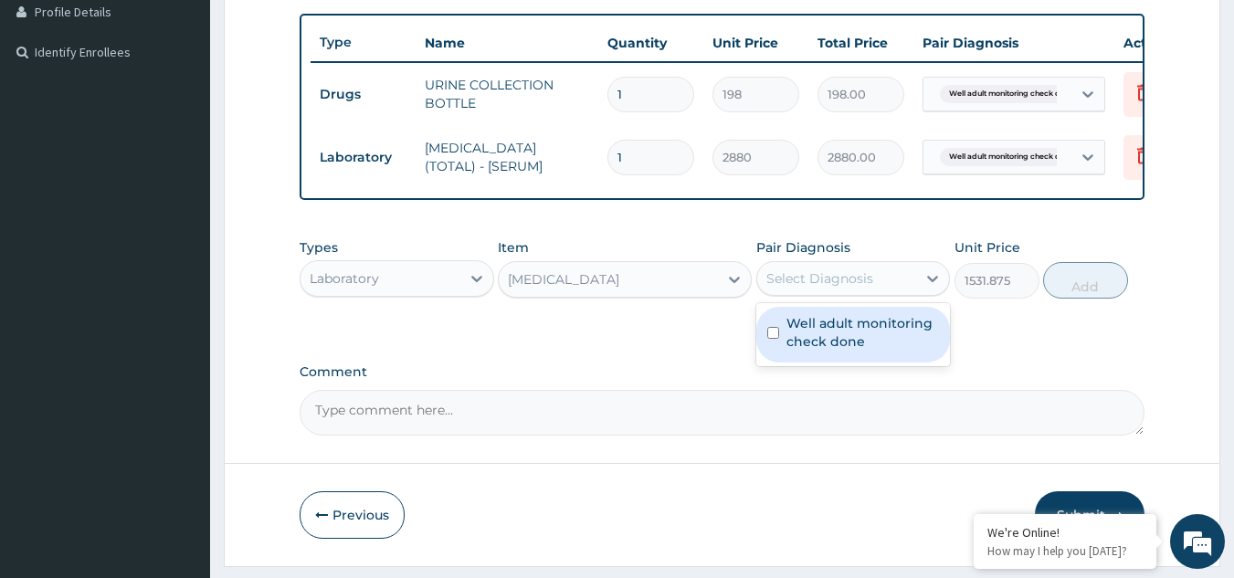
click at [799, 288] on div "Select Diagnosis" at bounding box center [820, 279] width 107 height 18
click at [795, 342] on label "Well adult monitoring check done" at bounding box center [863, 332] width 153 height 37
checkbox input "true"
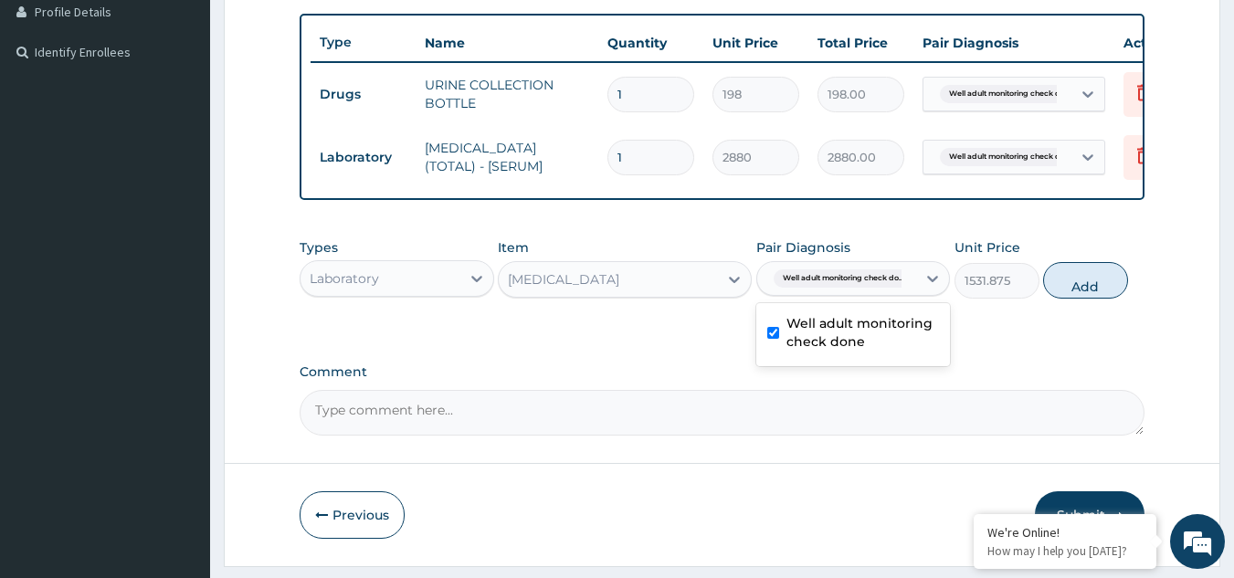
click at [1082, 299] on button "Add" at bounding box center [1085, 280] width 85 height 37
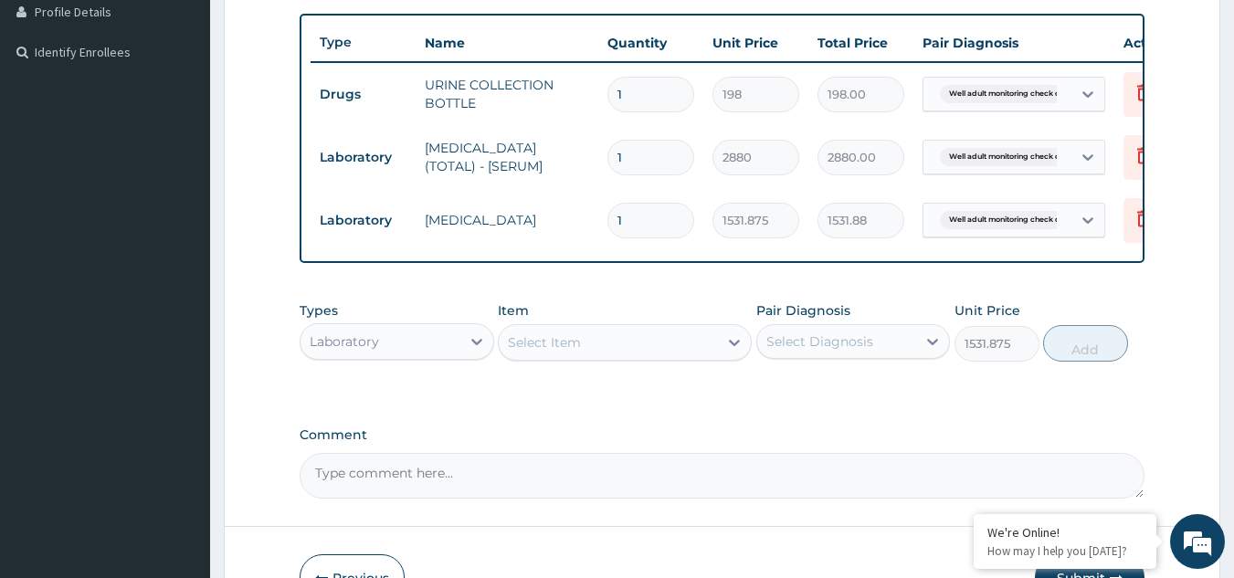
type input "0"
click at [619, 352] on div "Select Item" at bounding box center [608, 342] width 219 height 29
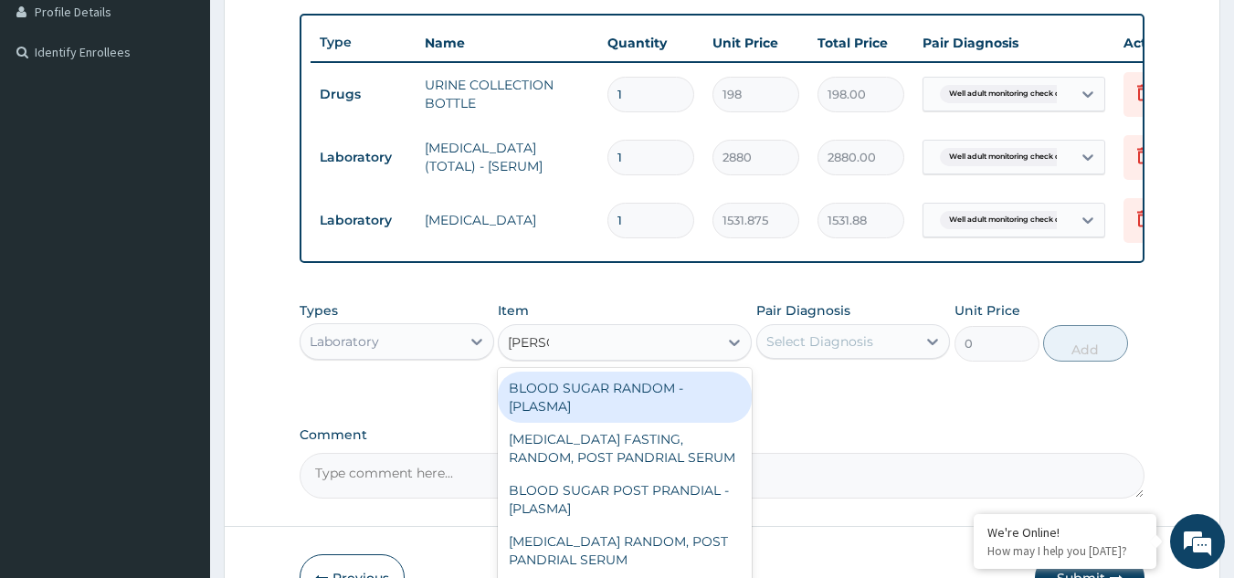
type input "RANDOM"
type input "1800"
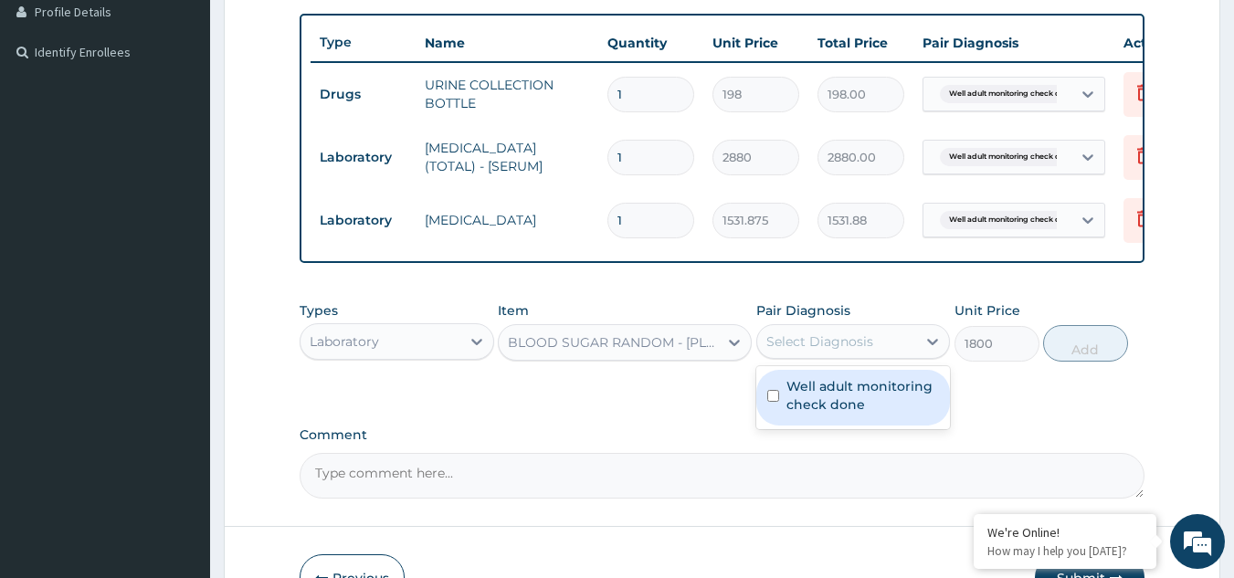
click at [846, 351] on div "Select Diagnosis" at bounding box center [820, 342] width 107 height 18
click at [818, 414] on label "Well adult monitoring check done" at bounding box center [863, 395] width 153 height 37
checkbox input "true"
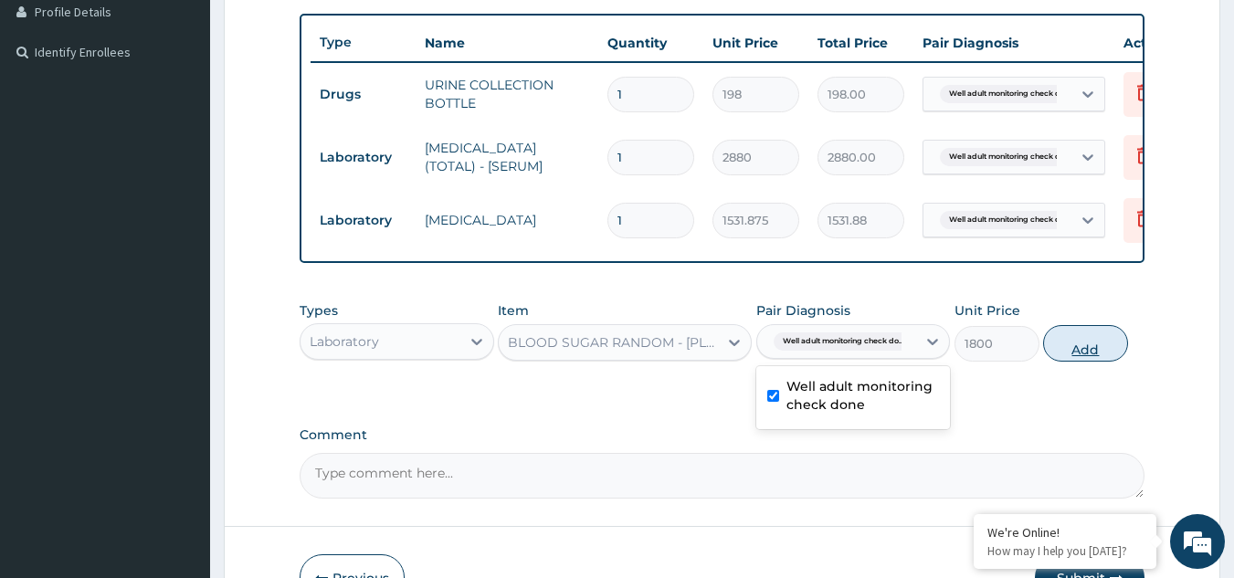
click at [1090, 360] on button "Add" at bounding box center [1085, 343] width 85 height 37
type input "0"
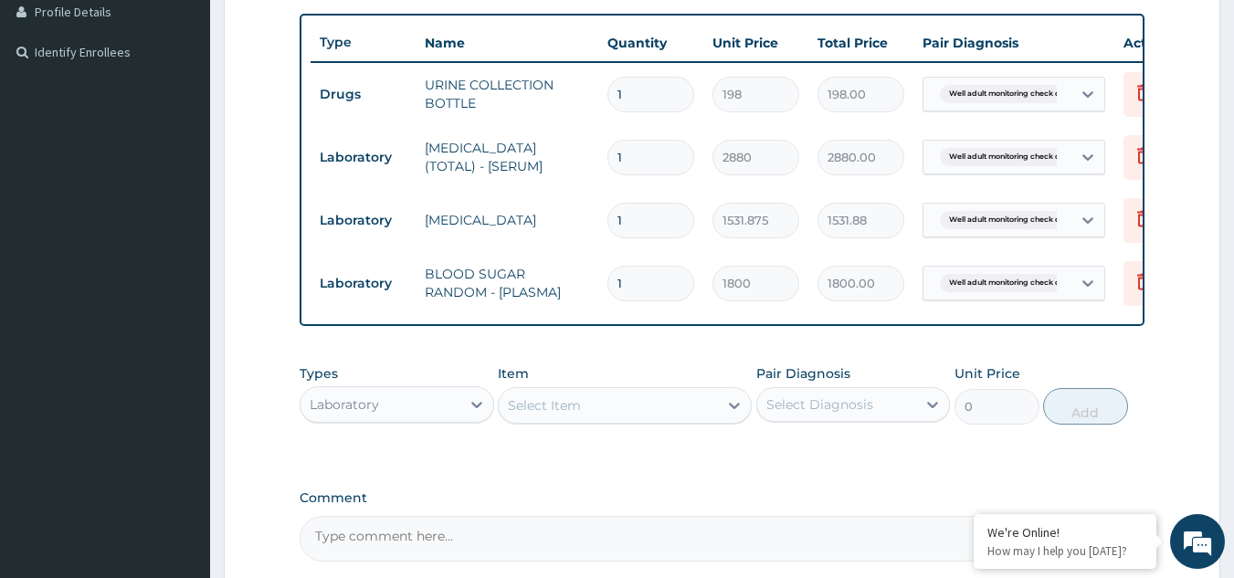
click at [620, 420] on div "Select Item" at bounding box center [608, 405] width 219 height 29
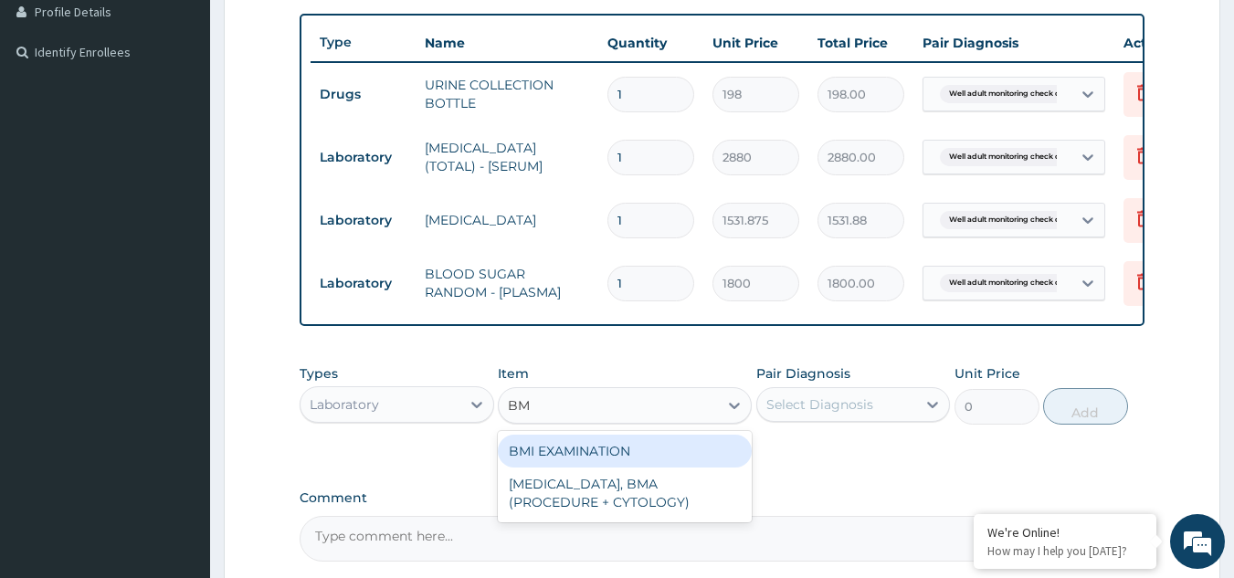
type input "BMI"
type input "1225.5"
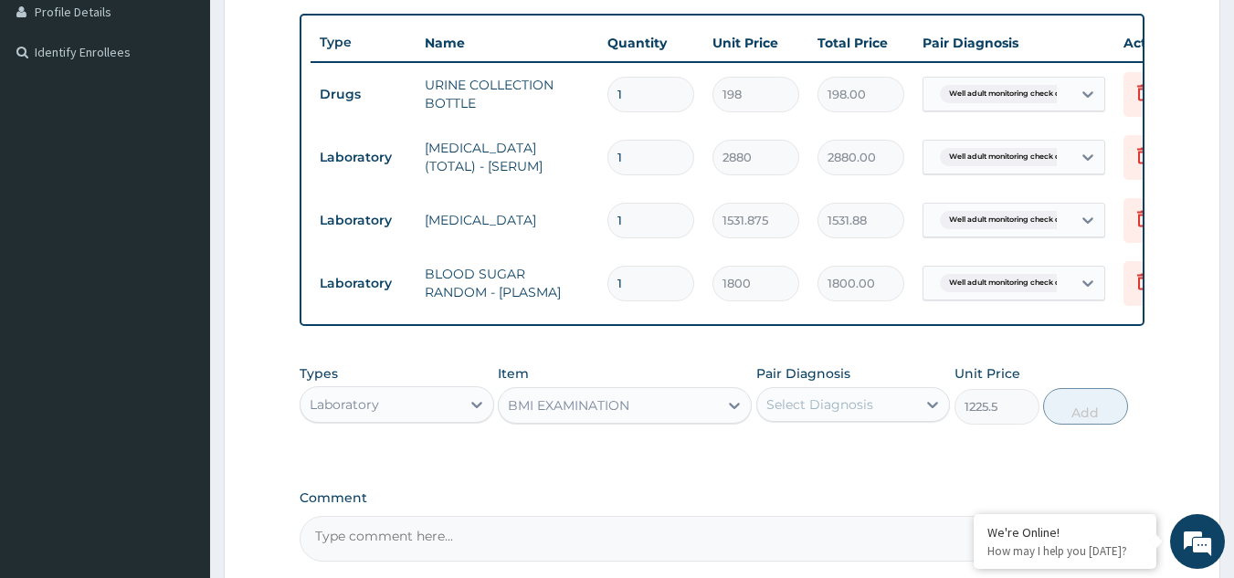
click at [826, 414] on div "Select Diagnosis" at bounding box center [820, 405] width 107 height 18
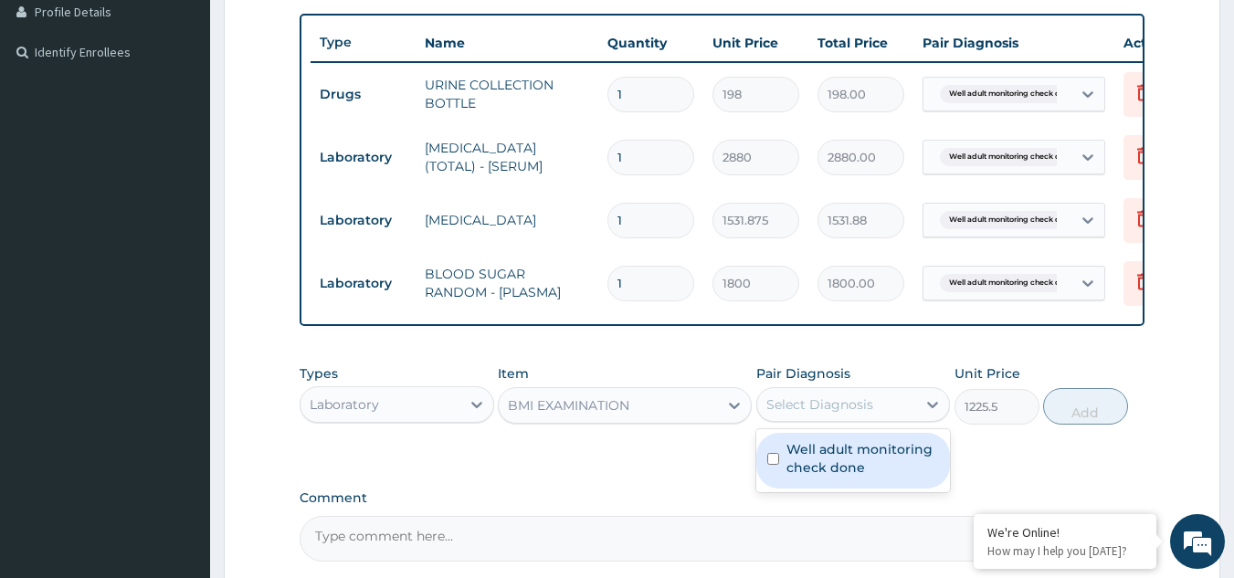
click at [802, 477] on label "Well adult monitoring check done" at bounding box center [863, 458] width 153 height 37
checkbox input "true"
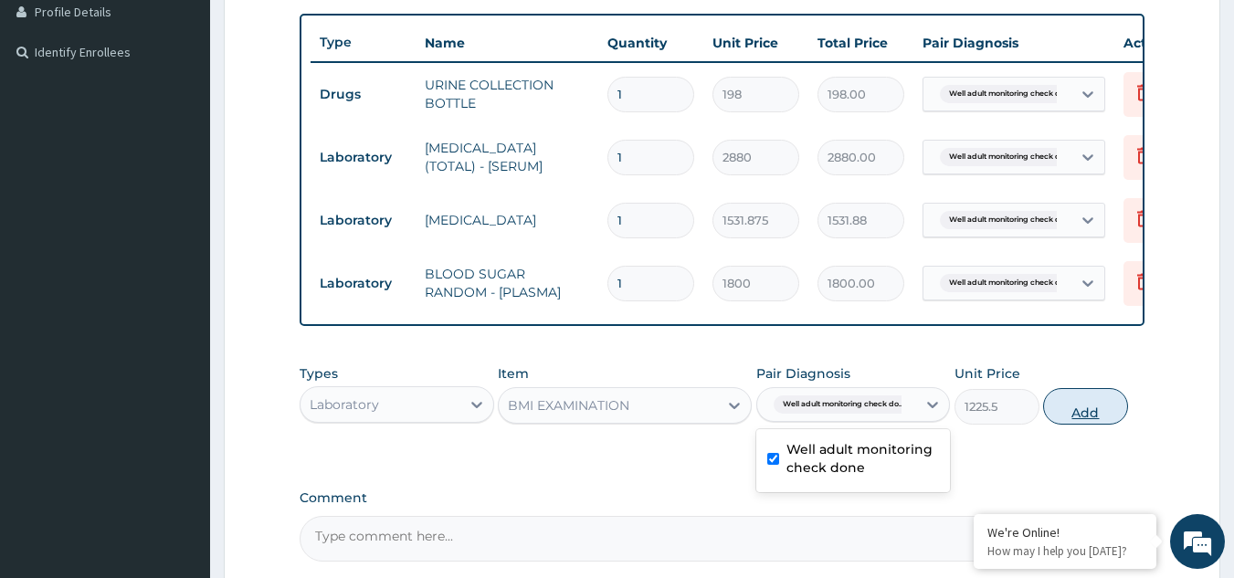
click at [1112, 419] on button "Add" at bounding box center [1085, 406] width 85 height 37
type input "0"
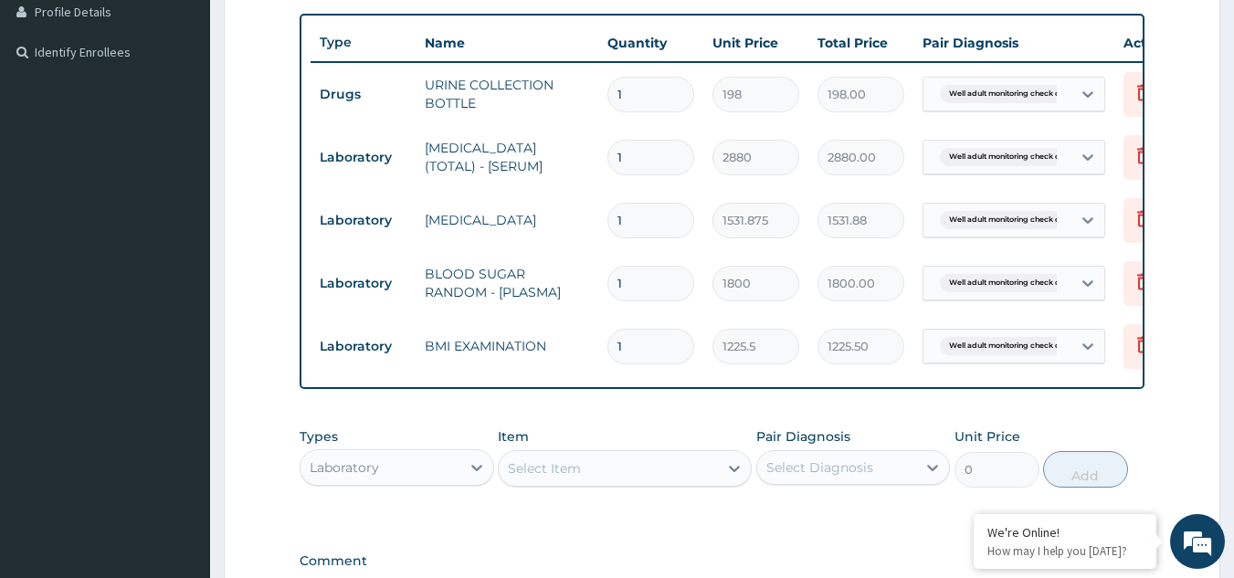
click at [682, 471] on div "Select Item" at bounding box center [608, 468] width 219 height 29
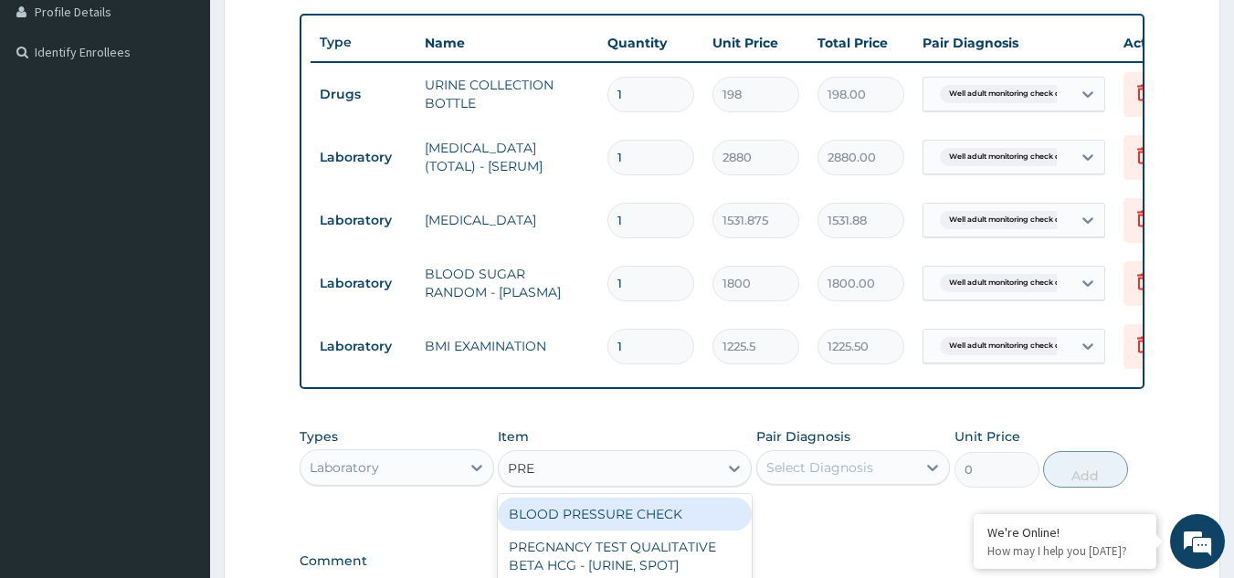
type input "PRES"
type input "1225.5"
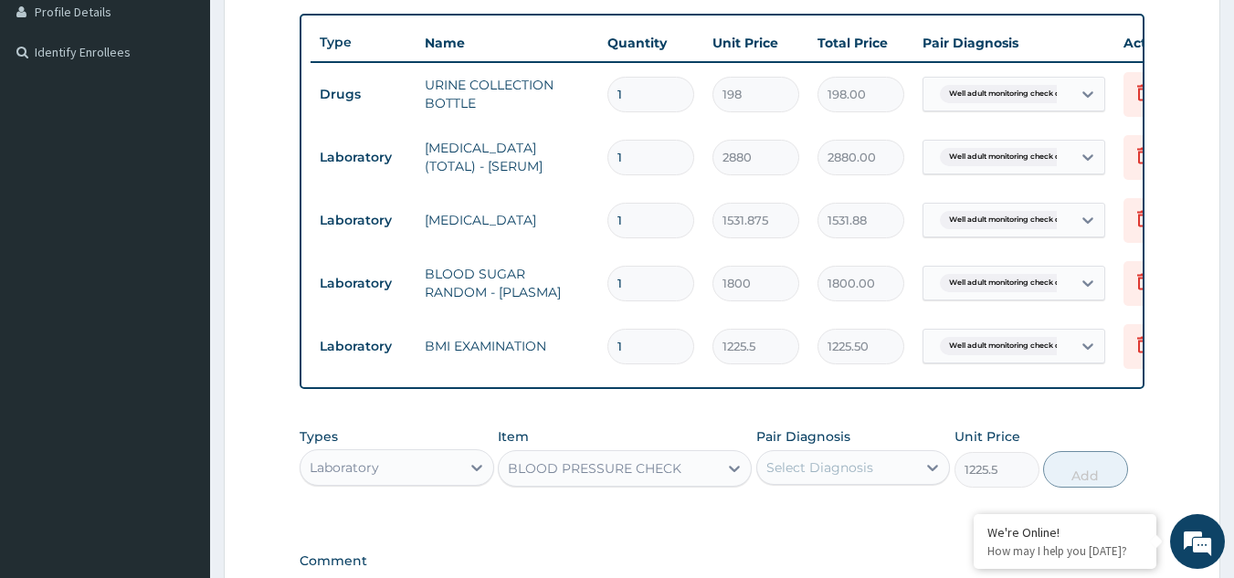
click at [838, 482] on div "Select Diagnosis" at bounding box center [837, 467] width 160 height 29
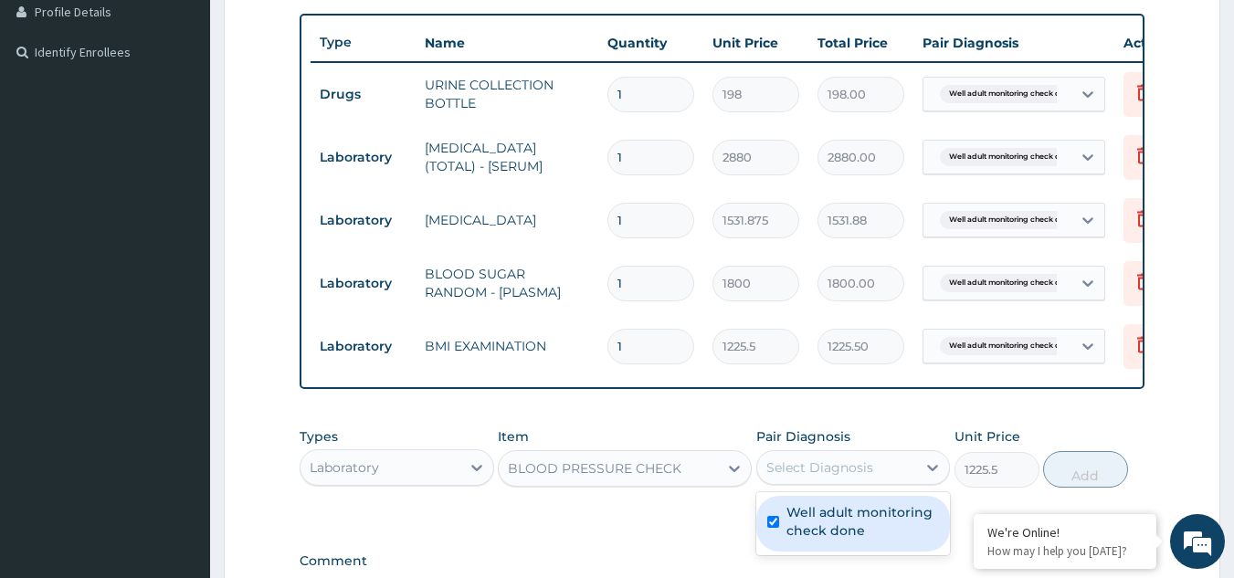
checkbox input "true"
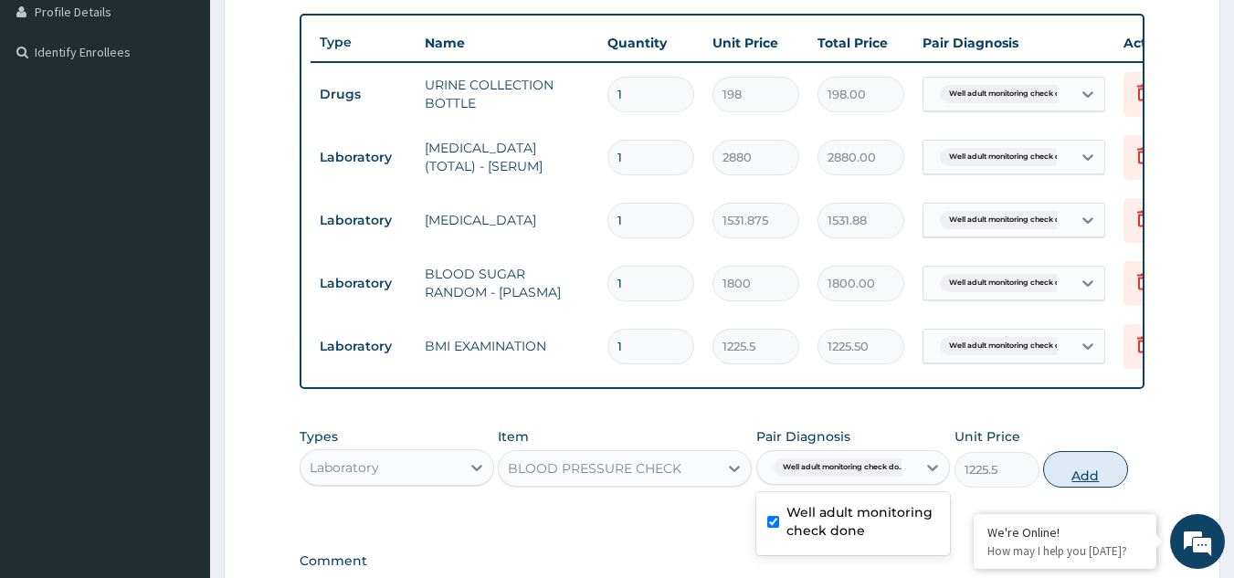
click at [1097, 477] on button "Add" at bounding box center [1085, 469] width 85 height 37
type input "0"
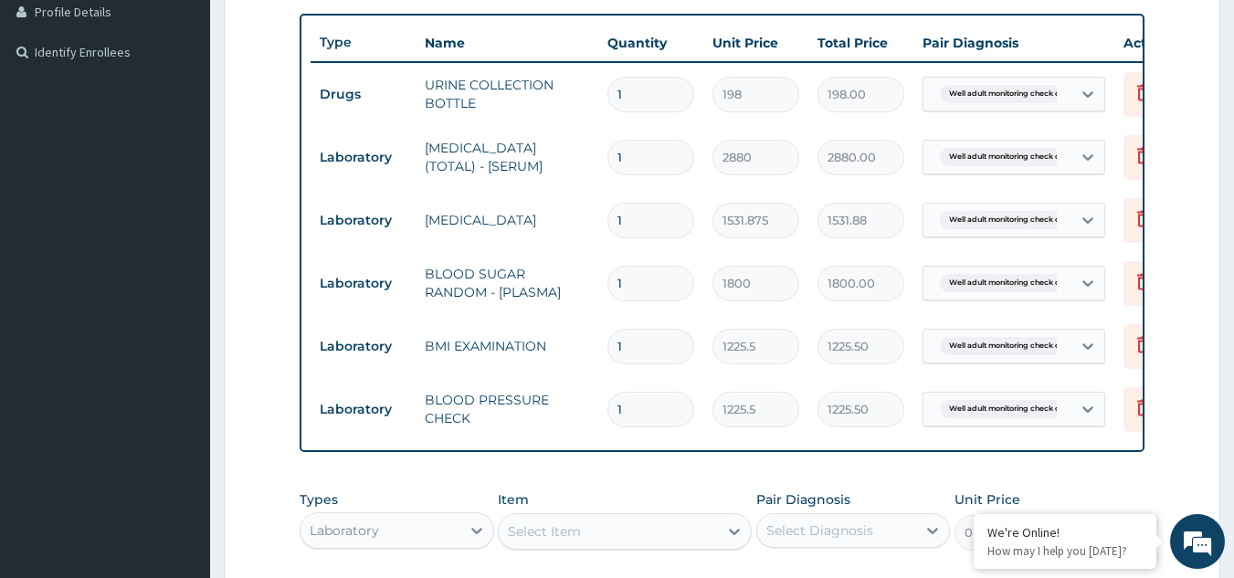
click at [557, 529] on div "Select Item" at bounding box center [625, 531] width 254 height 37
type input "PHYS"
type input "1225.5"
click at [801, 536] on div "Select Diagnosis" at bounding box center [820, 531] width 107 height 18
checkbox input "true"
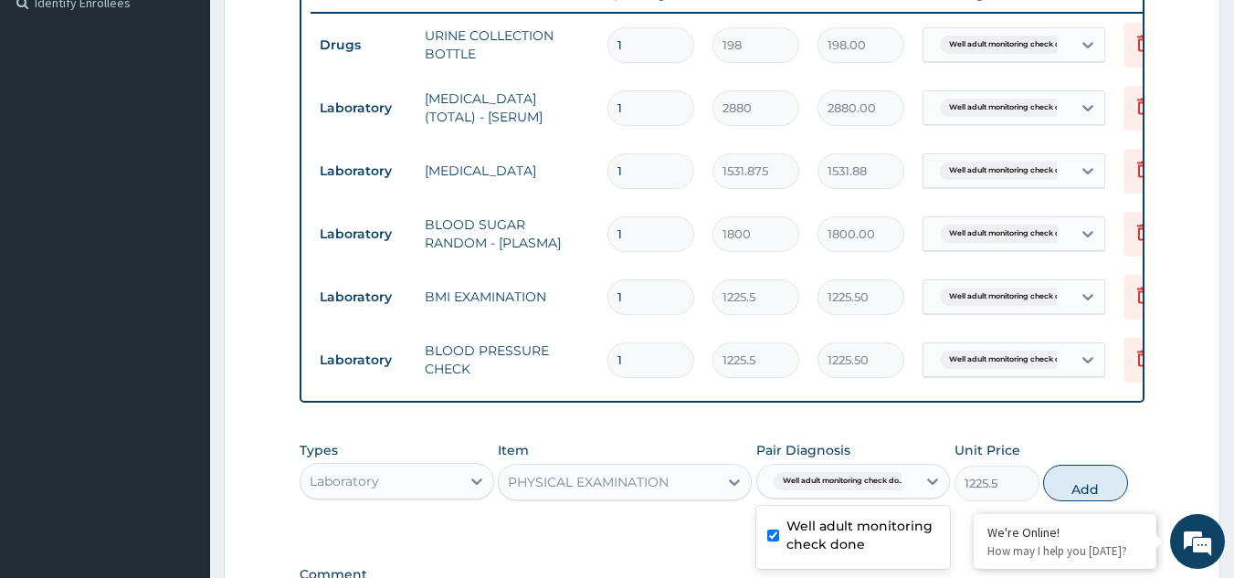
scroll to position [784, 0]
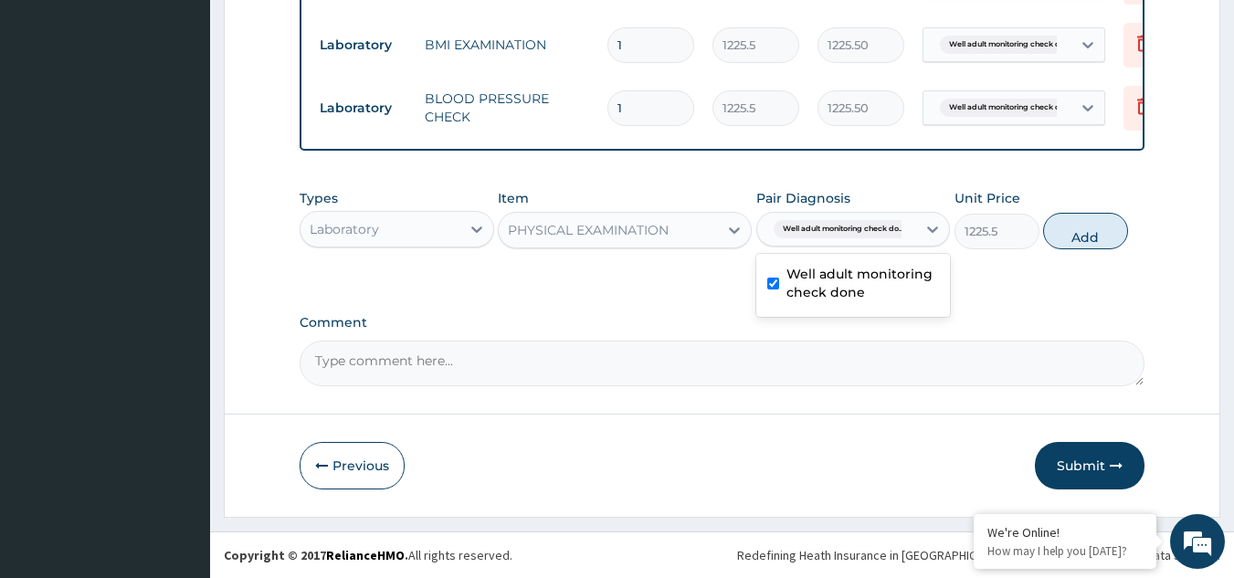
click at [1098, 221] on button "Add" at bounding box center [1085, 231] width 85 height 37
type input "0"
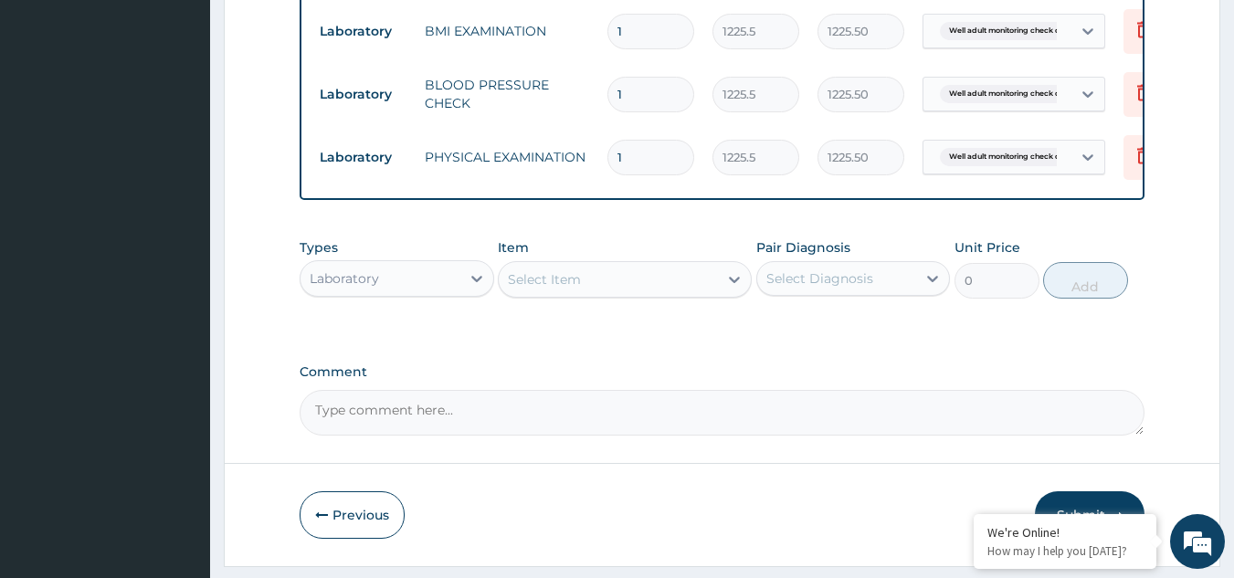
scroll to position [847, 0]
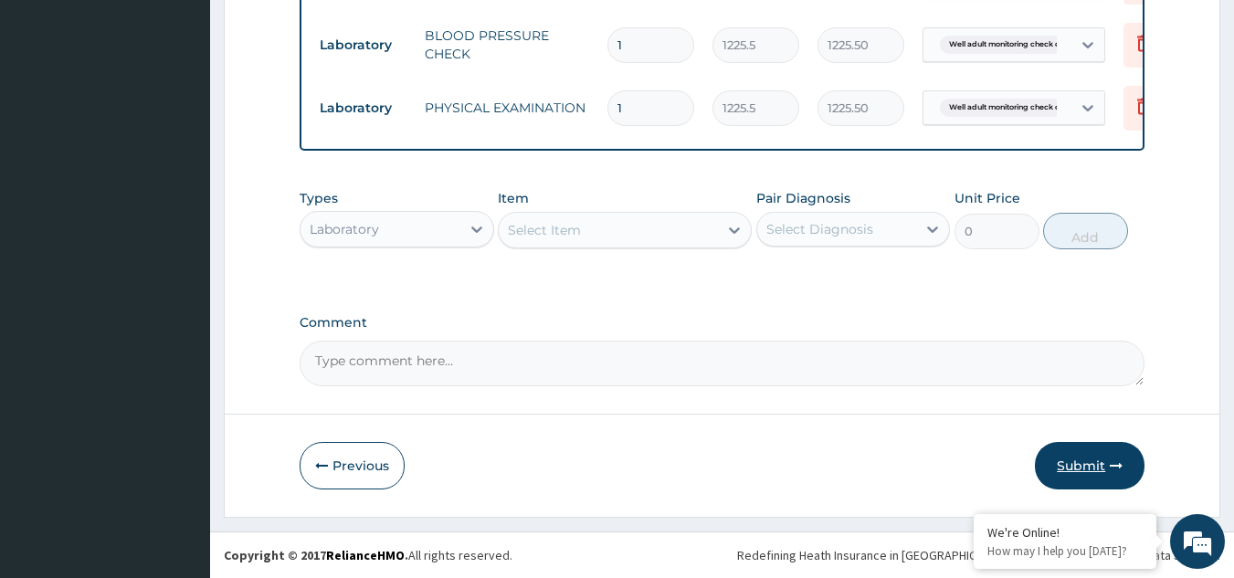
click at [1072, 456] on button "Submit" at bounding box center [1090, 466] width 110 height 48
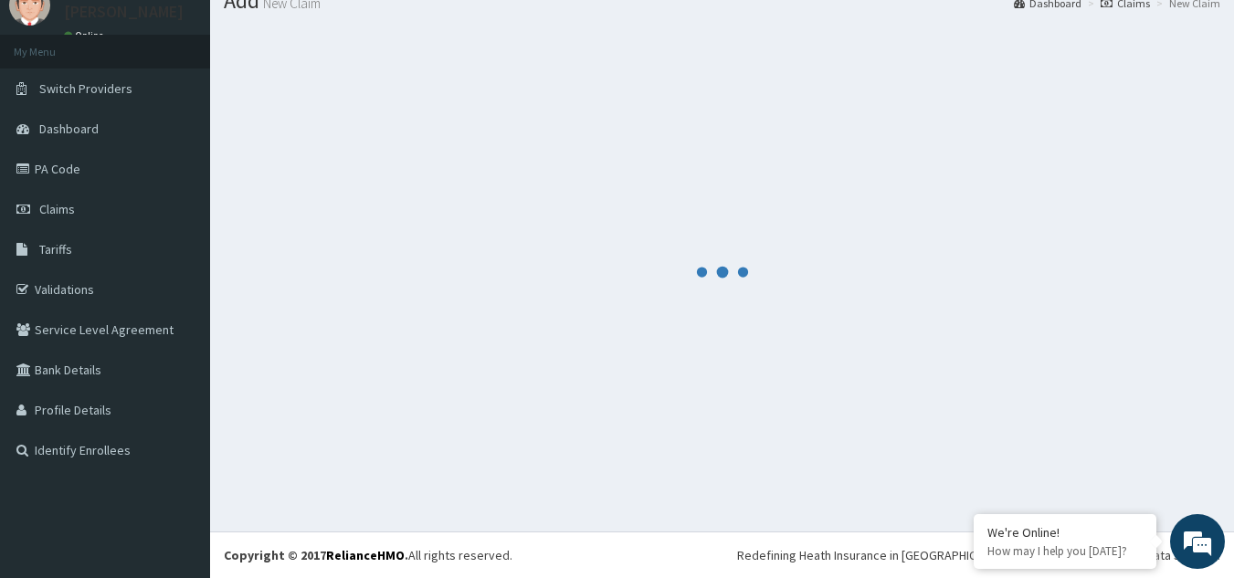
scroll to position [70, 0]
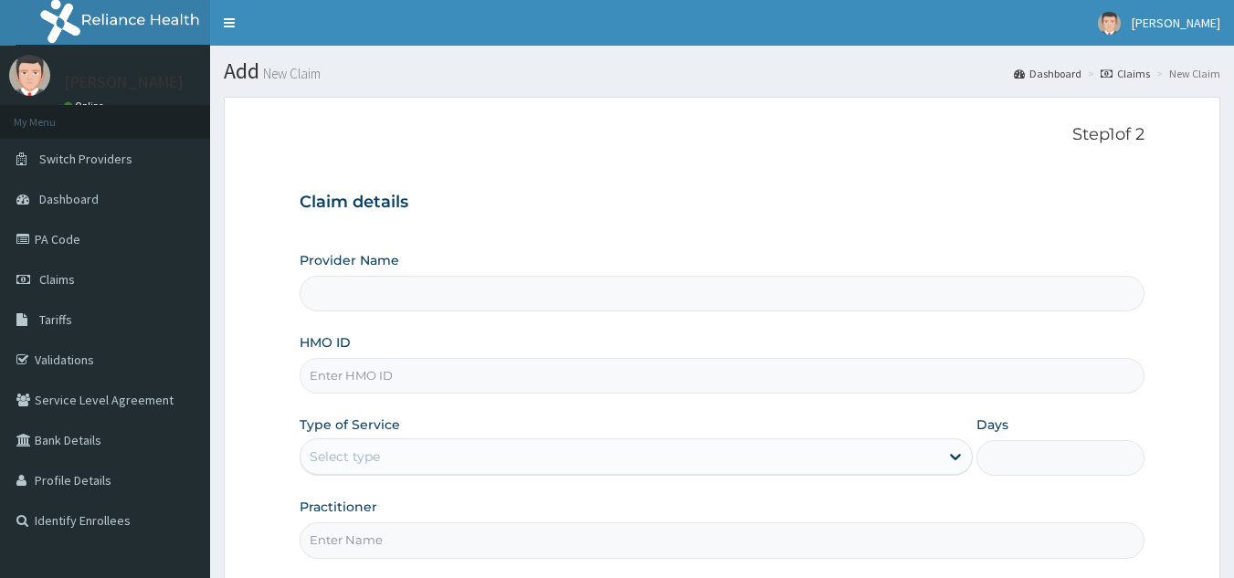
click at [376, 372] on input "HMO ID" at bounding box center [723, 376] width 846 height 36
type input "SBG/10852/A"
type input "Reliance Family Clinics (RFC) - [GEOGRAPHIC_DATA]"
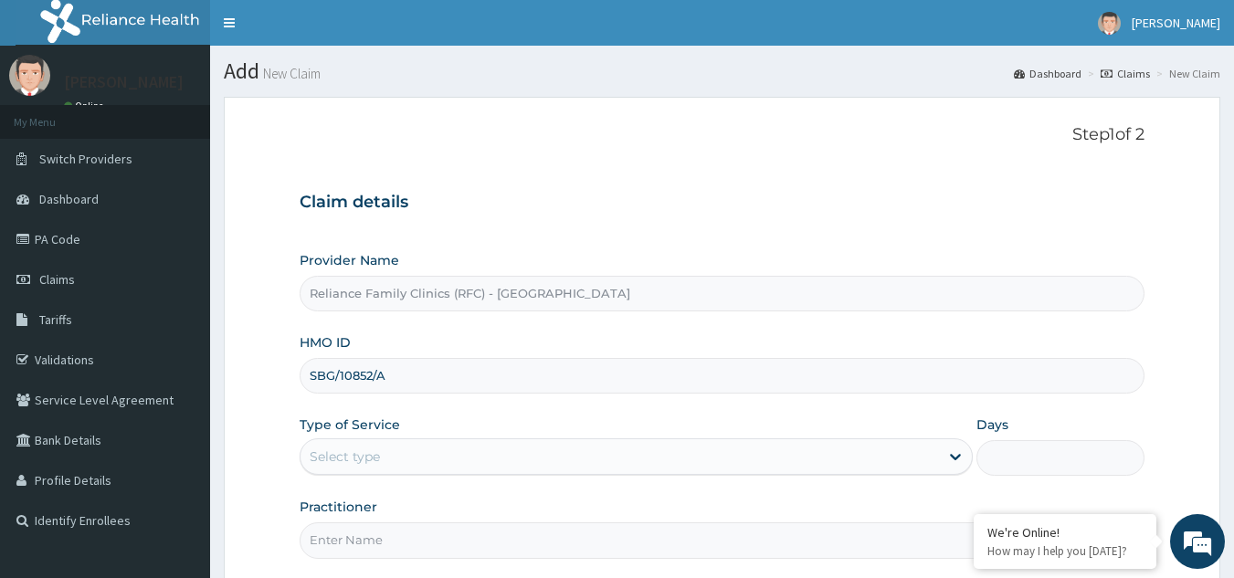
scroll to position [173, 0]
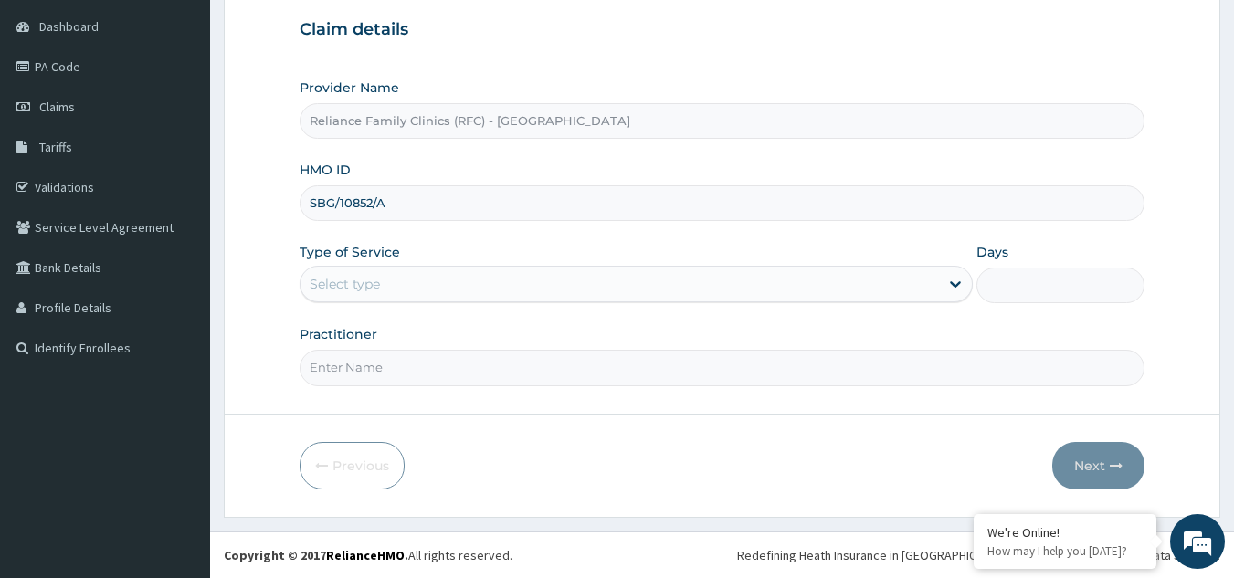
type input "SBG/10852/A"
click at [531, 278] on div "Select type" at bounding box center [620, 284] width 639 height 29
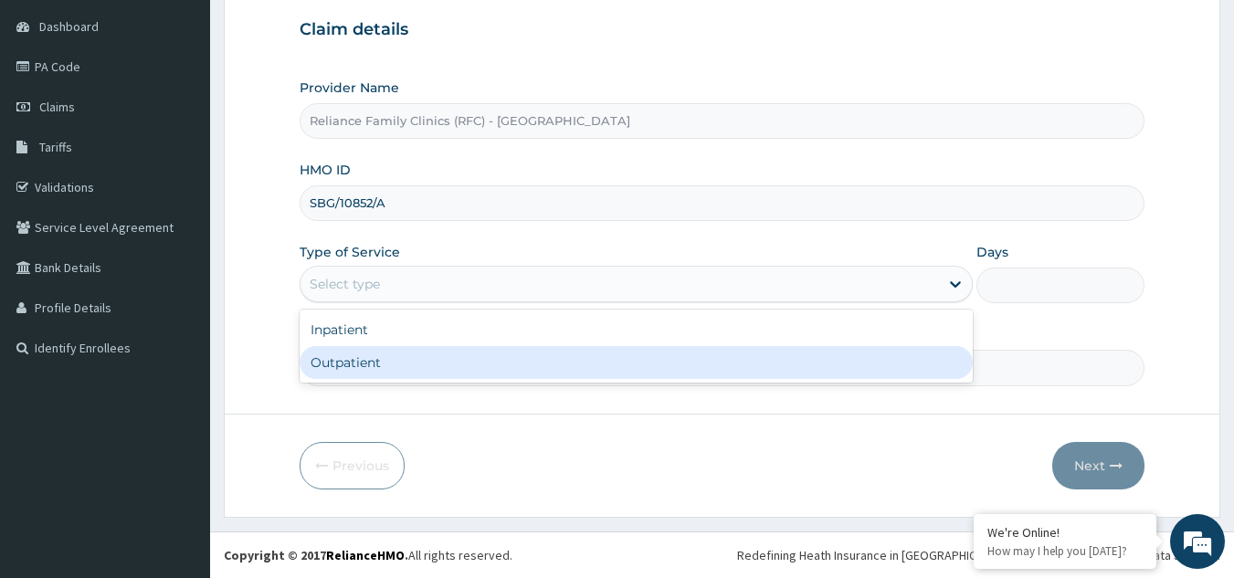
click at [466, 354] on div "Outpatient" at bounding box center [636, 362] width 673 height 33
type input "1"
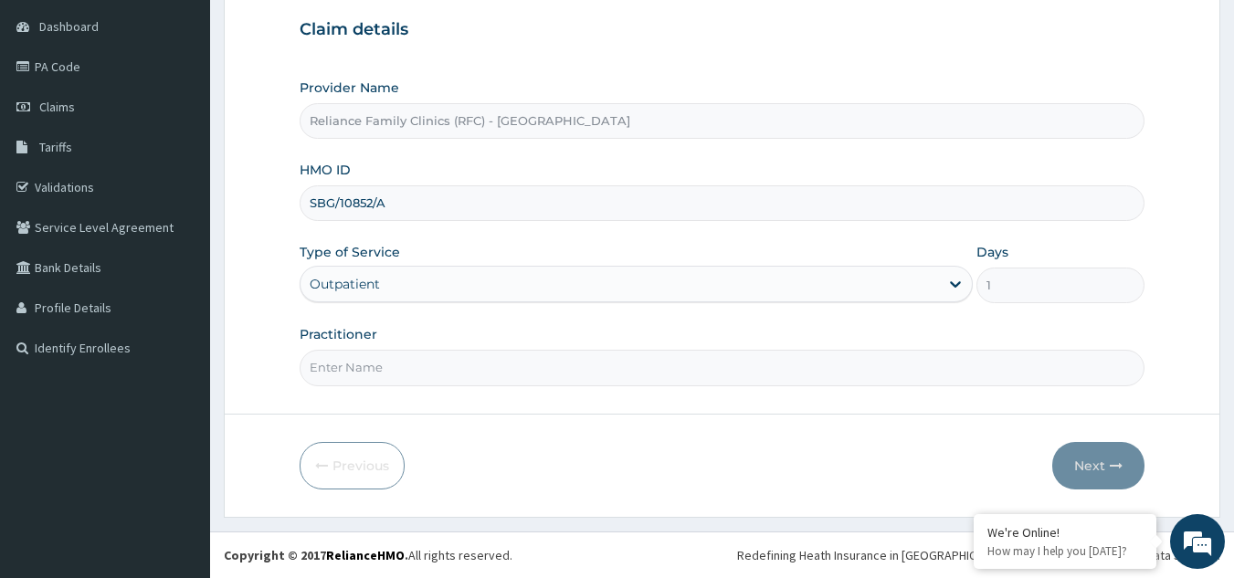
click at [467, 360] on input "Practitioner" at bounding box center [723, 368] width 846 height 36
type input "LOCUM"
click at [1102, 472] on button "Next" at bounding box center [1098, 466] width 92 height 48
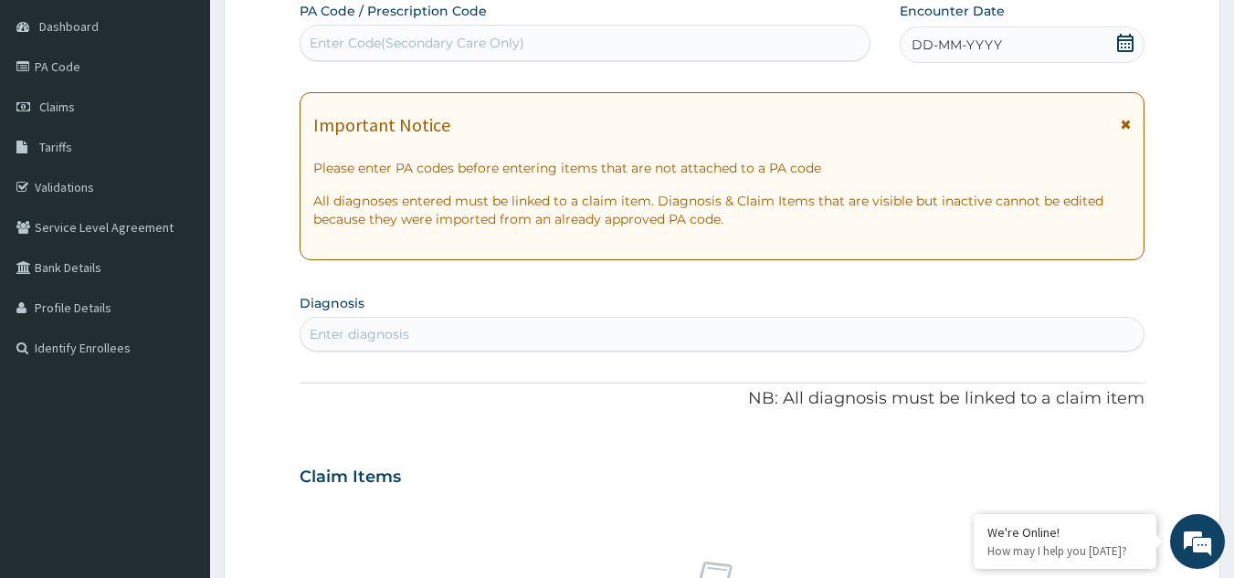
click at [565, 319] on div "Enter diagnosis" at bounding box center [723, 334] width 846 height 35
type input "WELL ADULT CHECK"
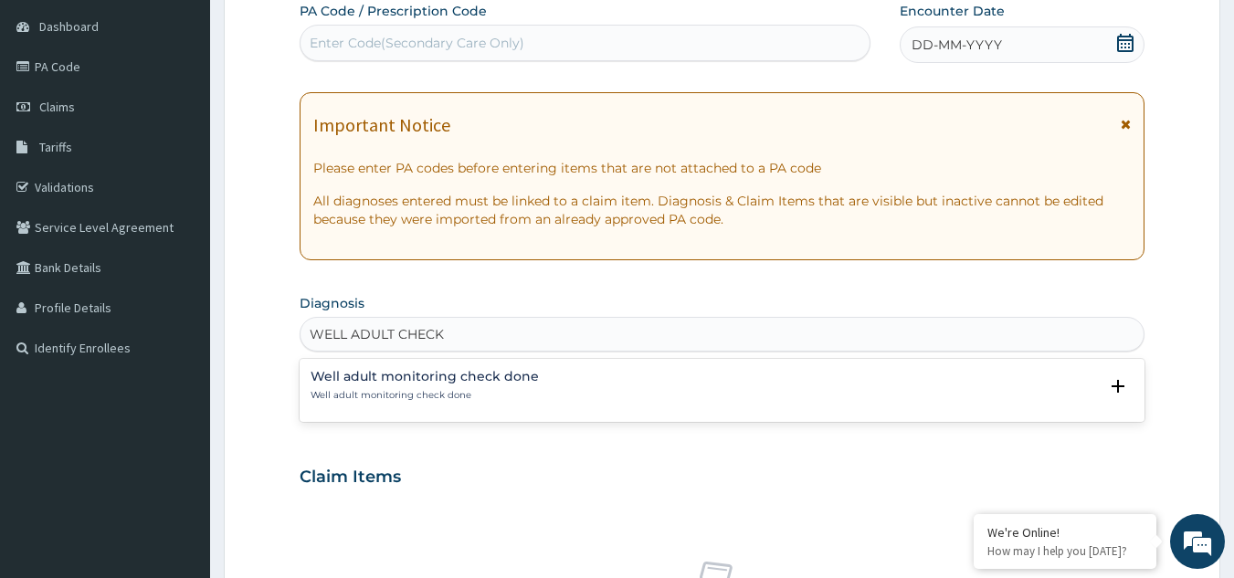
click at [369, 377] on h4 "Well adult monitoring check done" at bounding box center [425, 377] width 228 height 14
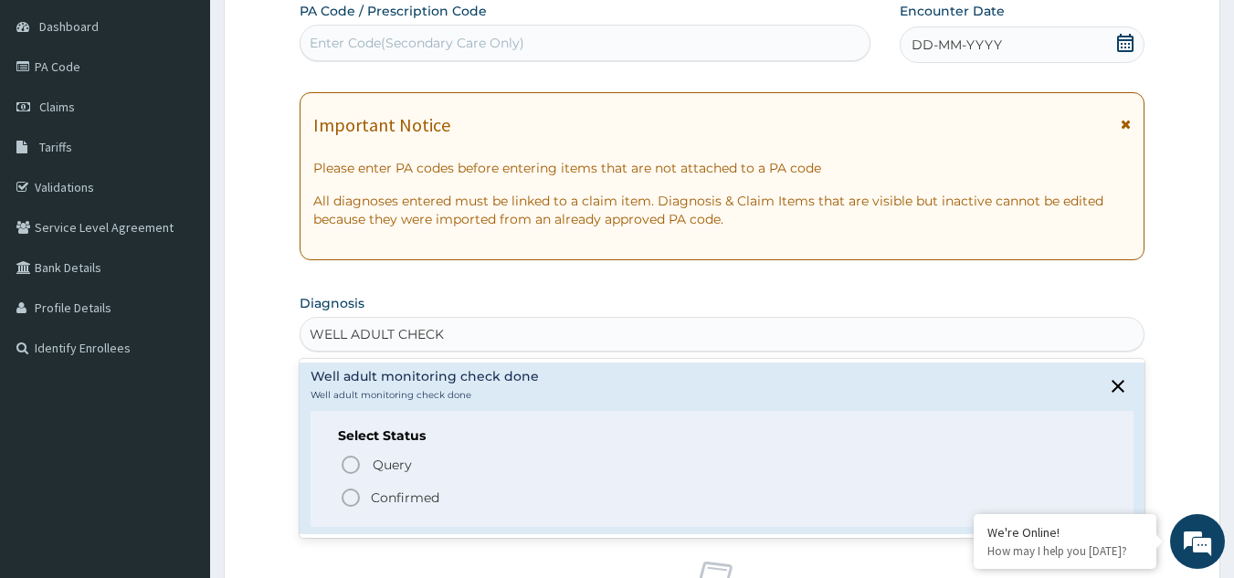
click at [392, 494] on p "Confirmed" at bounding box center [405, 498] width 69 height 18
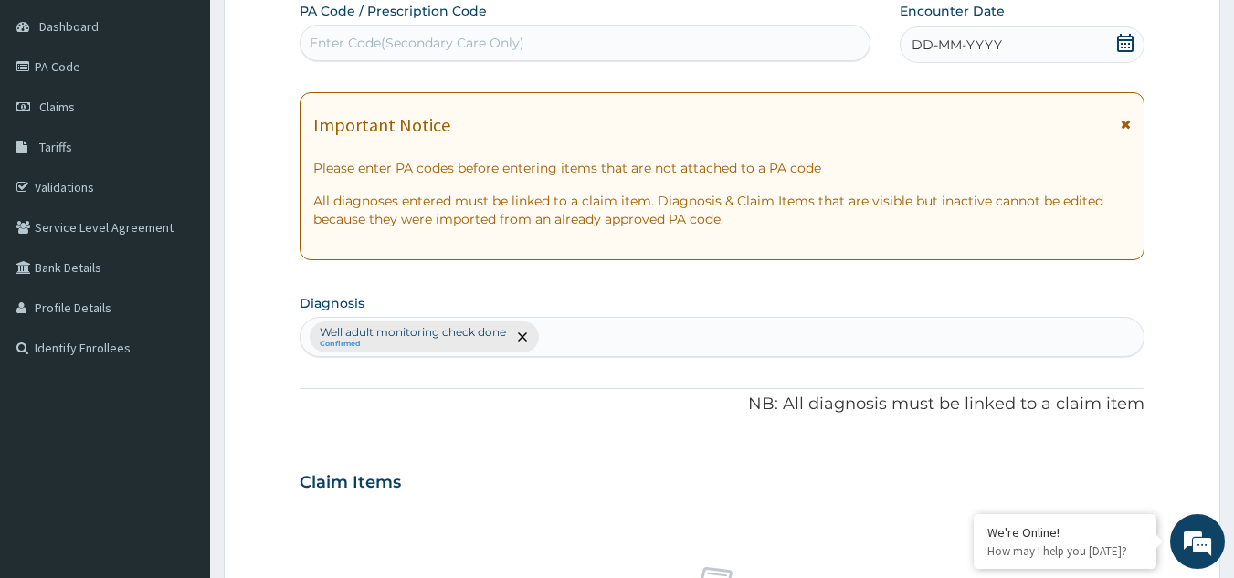
click at [1060, 50] on div "DD-MM-YYYY" at bounding box center [1022, 44] width 245 height 37
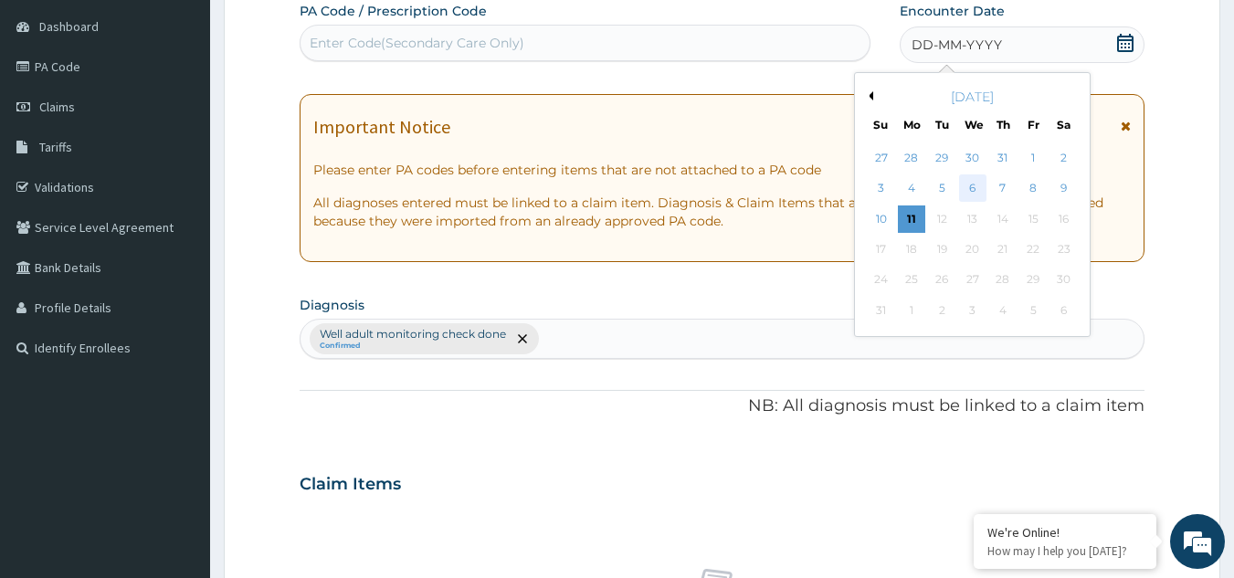
click at [978, 188] on div "6" at bounding box center [972, 188] width 27 height 27
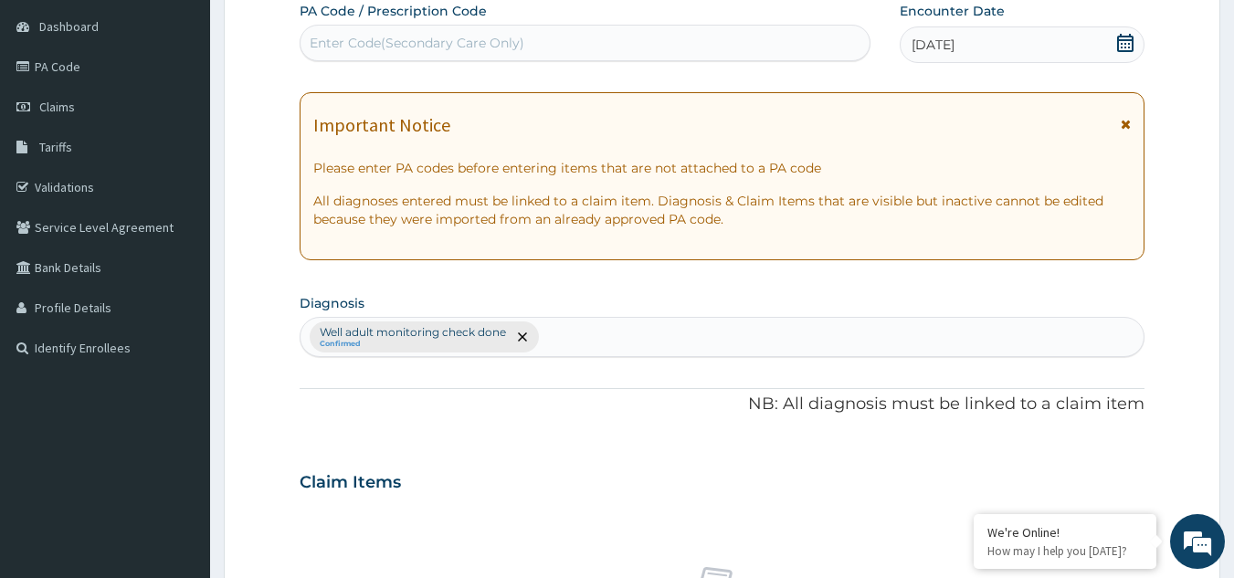
click at [1128, 131] on icon at bounding box center [1126, 124] width 10 height 13
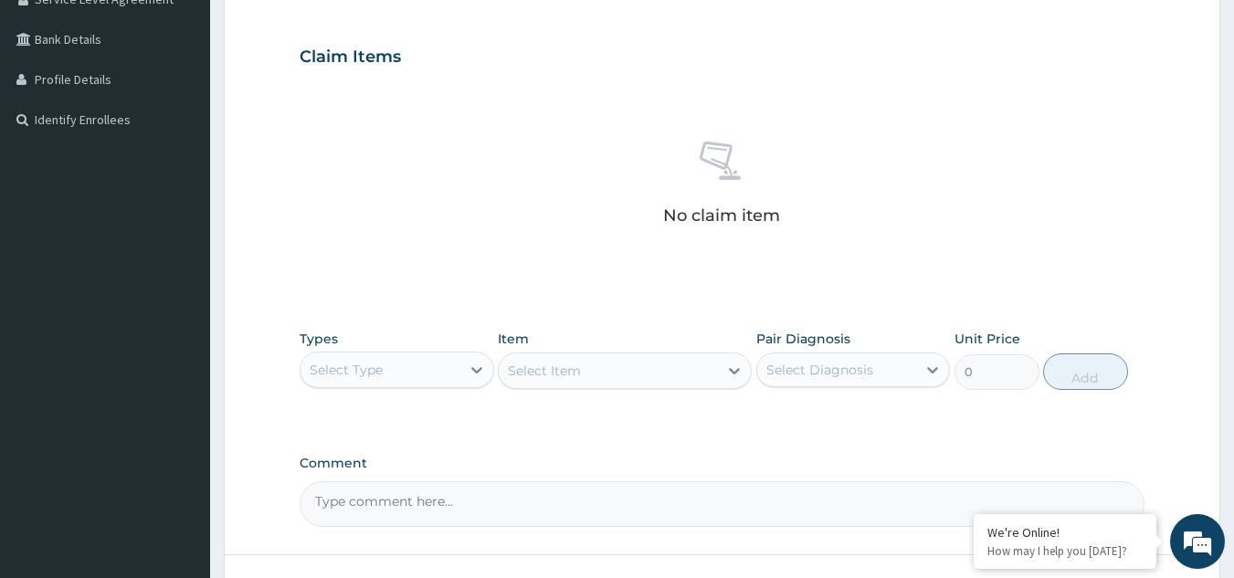
scroll to position [463, 0]
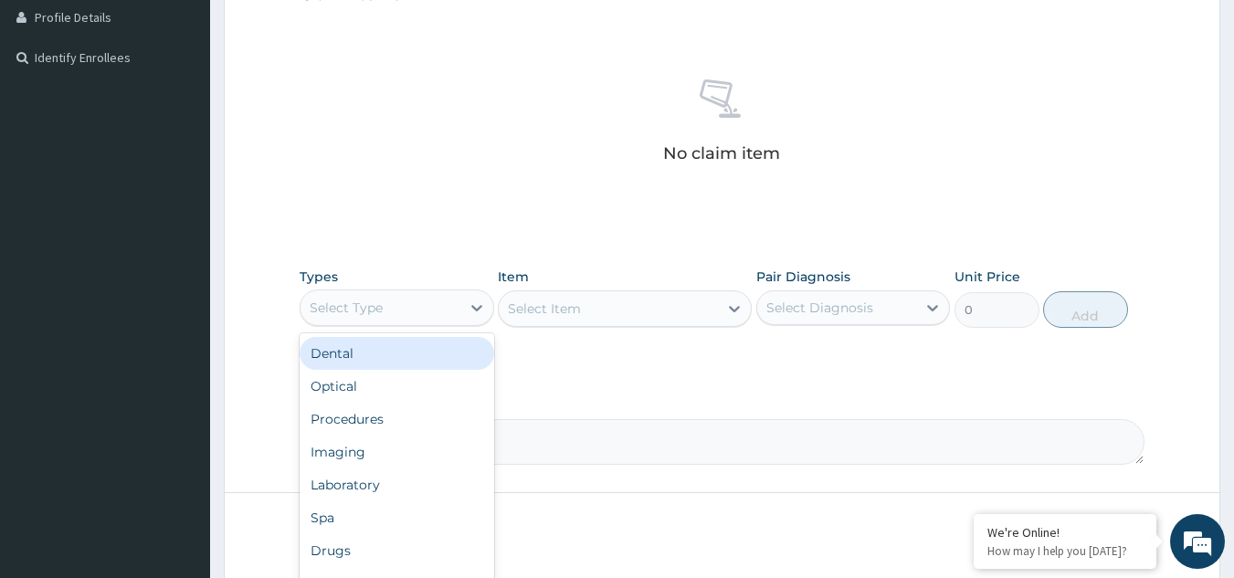
click at [390, 297] on div "Select Type" at bounding box center [381, 307] width 160 height 29
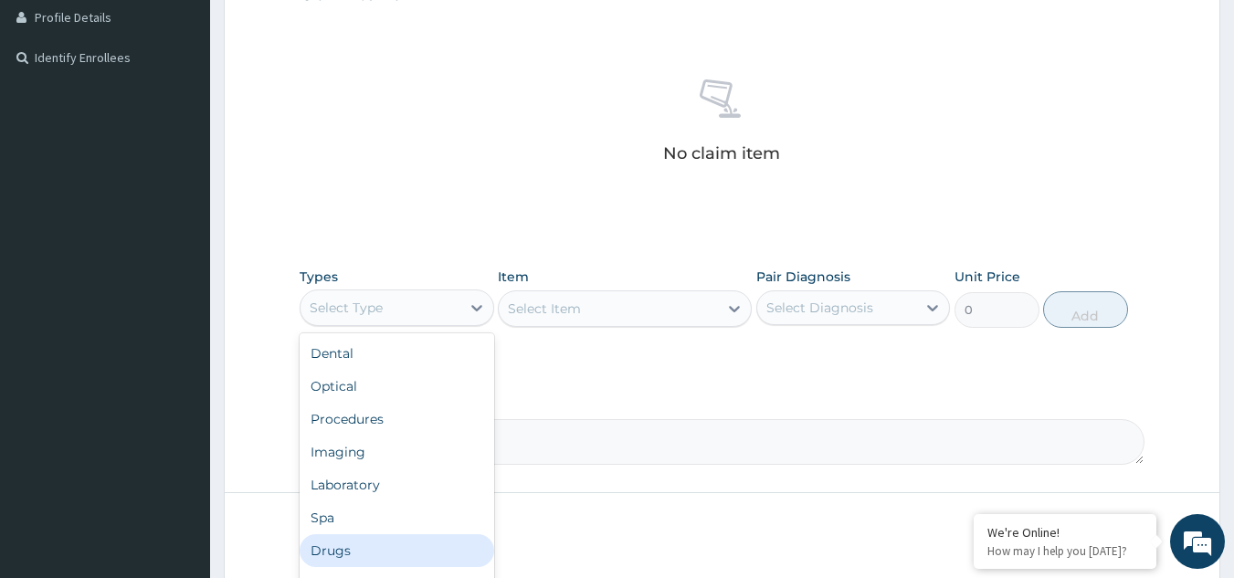
click at [312, 562] on div "Drugs" at bounding box center [397, 550] width 195 height 33
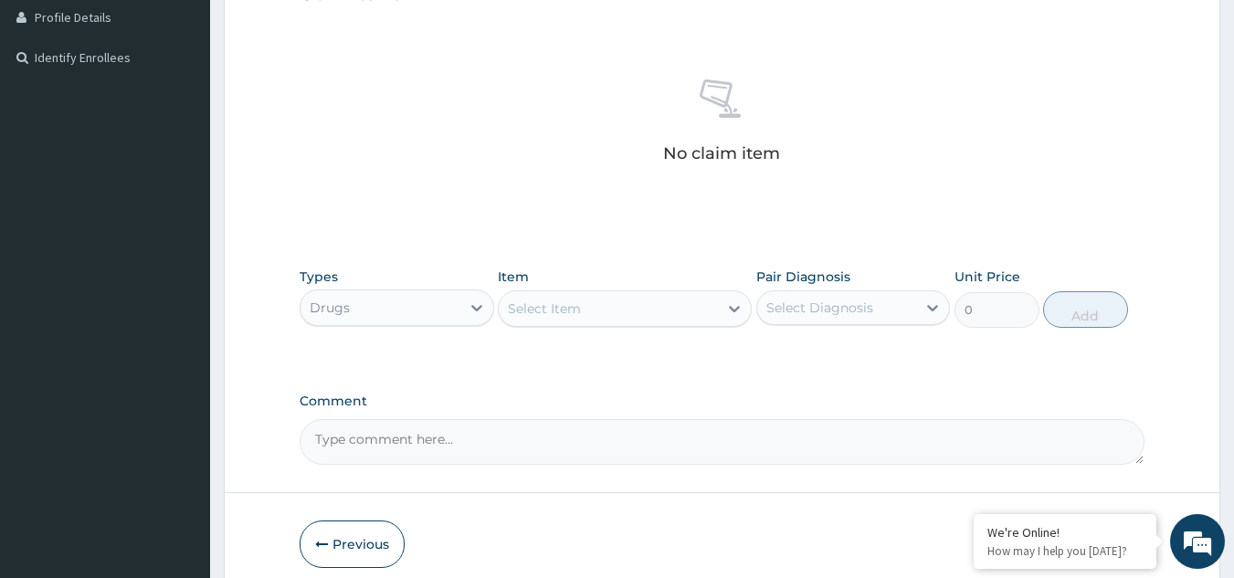
click at [678, 321] on div "Select Item" at bounding box center [608, 308] width 219 height 29
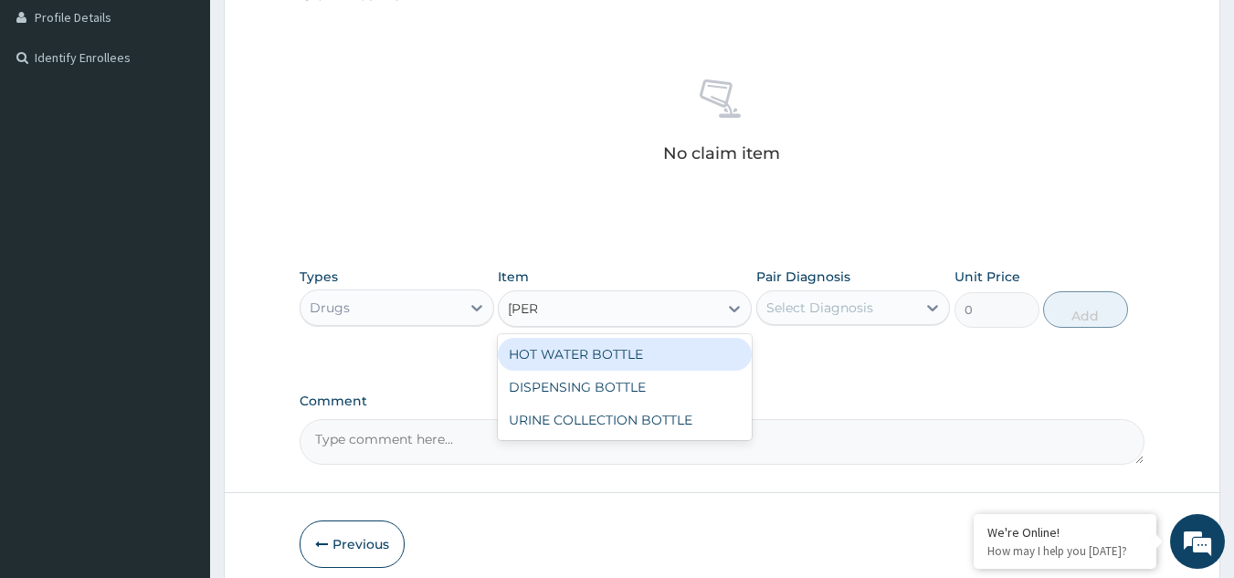
type input "BOTTL"
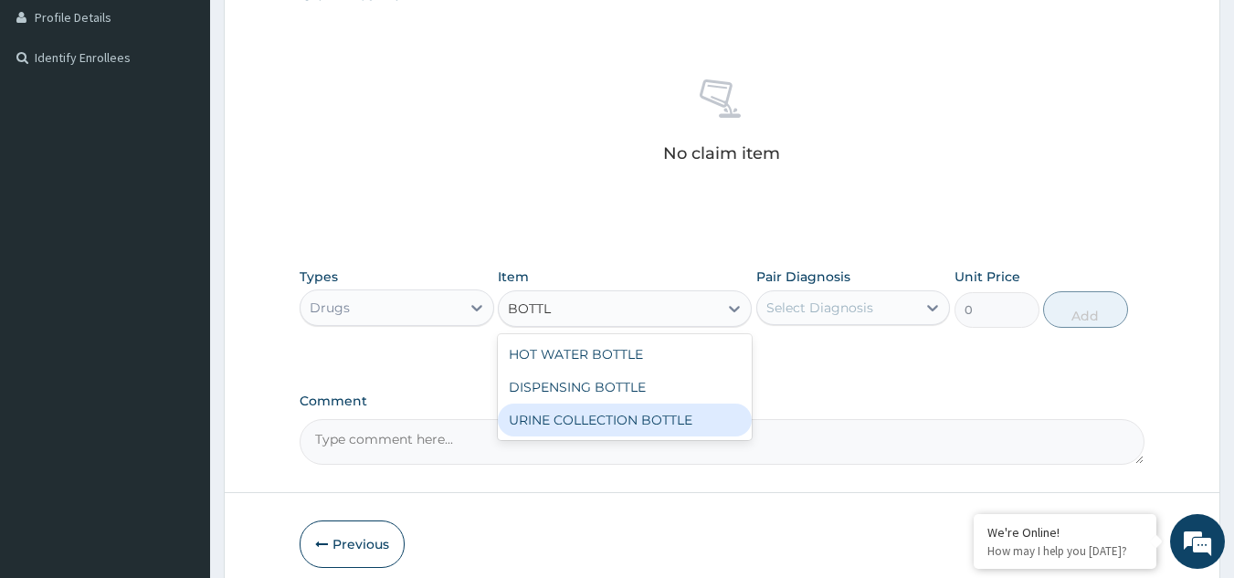
click at [669, 421] on div "URINE COLLECTION BOTTLE" at bounding box center [625, 420] width 254 height 33
type input "198"
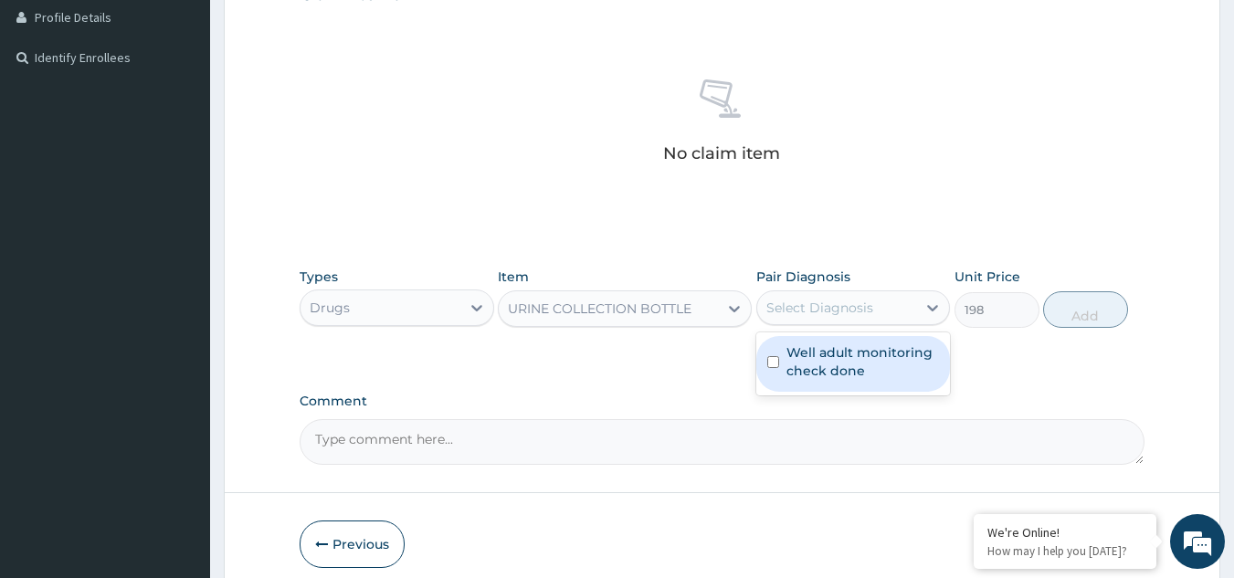
click at [897, 305] on div "Select Diagnosis" at bounding box center [837, 307] width 160 height 29
checkbox input "true"
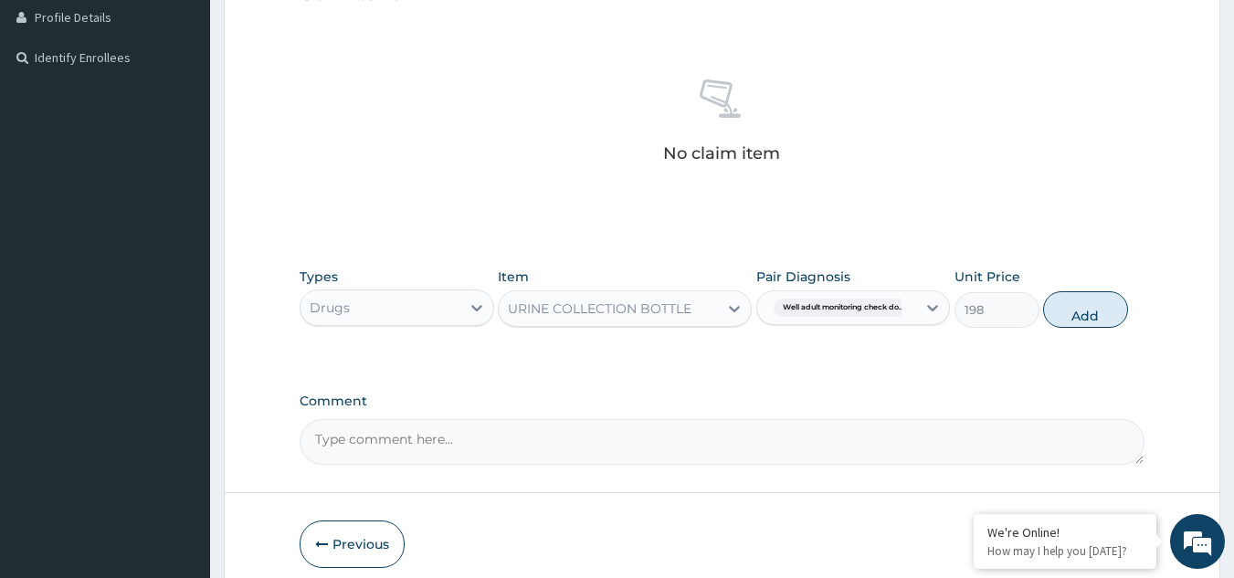
drag, startPoint x: 1117, startPoint y: 306, endPoint x: 1095, endPoint y: 303, distance: 22.1
click at [1113, 306] on button "Add" at bounding box center [1085, 309] width 85 height 37
type input "0"
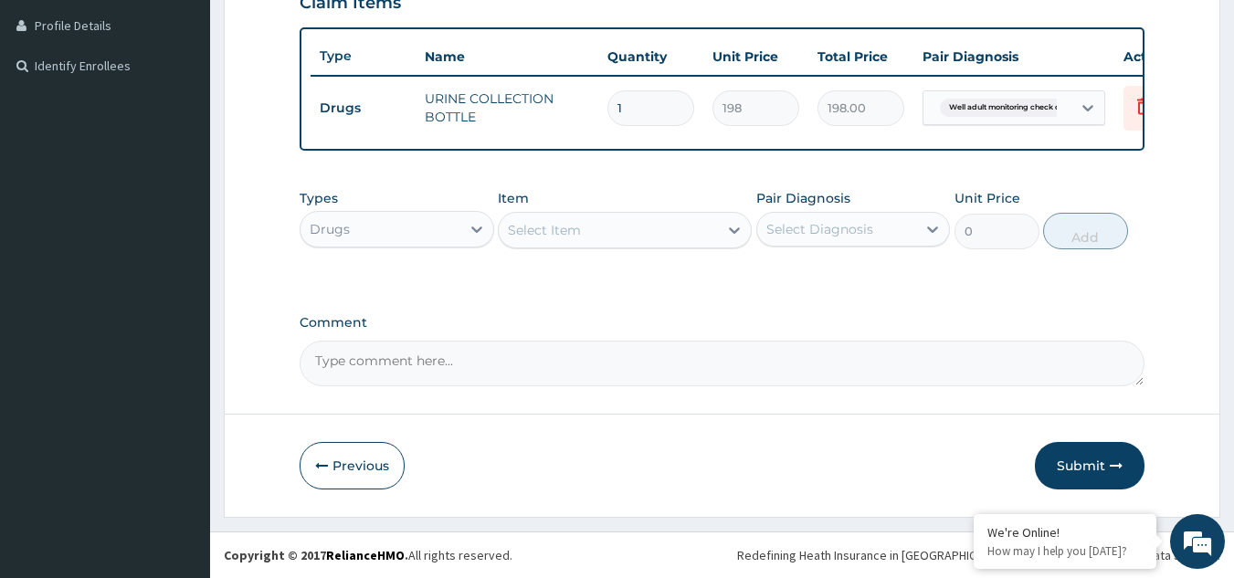
click at [388, 228] on div "Drugs" at bounding box center [381, 229] width 160 height 29
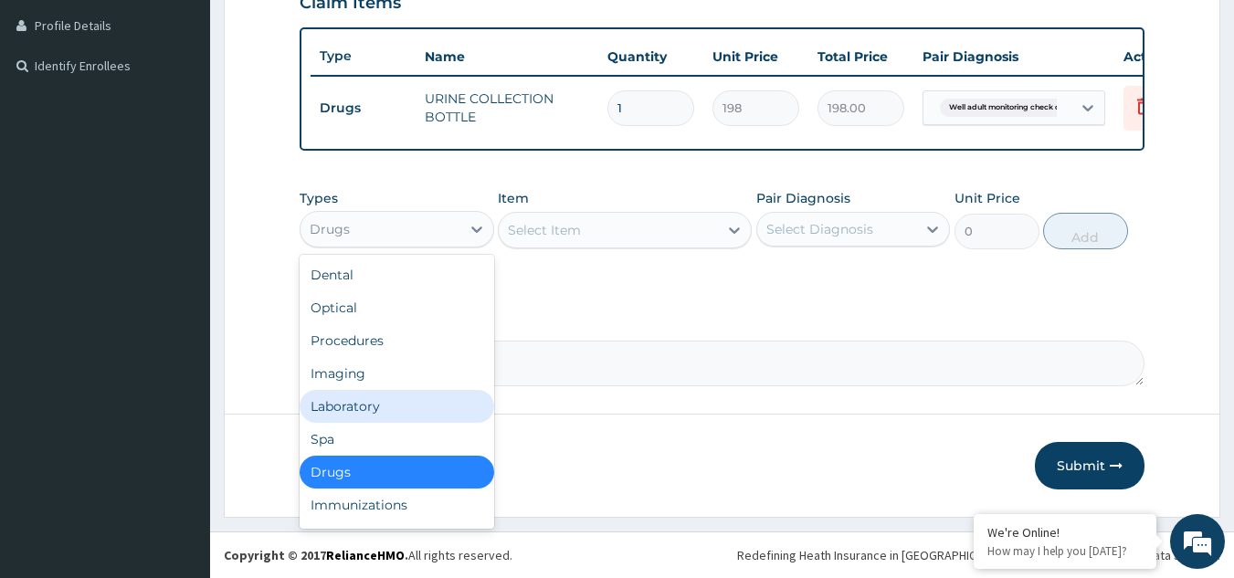
click at [358, 423] on div "Laboratory" at bounding box center [397, 406] width 195 height 33
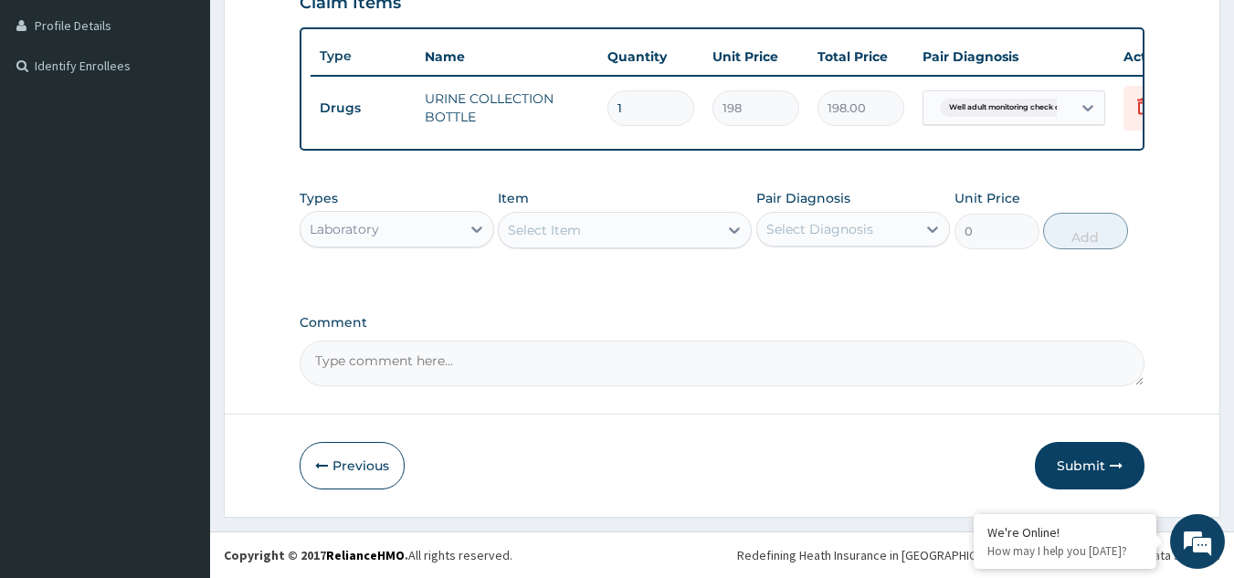
click at [545, 245] on div "Select Item" at bounding box center [608, 230] width 219 height 29
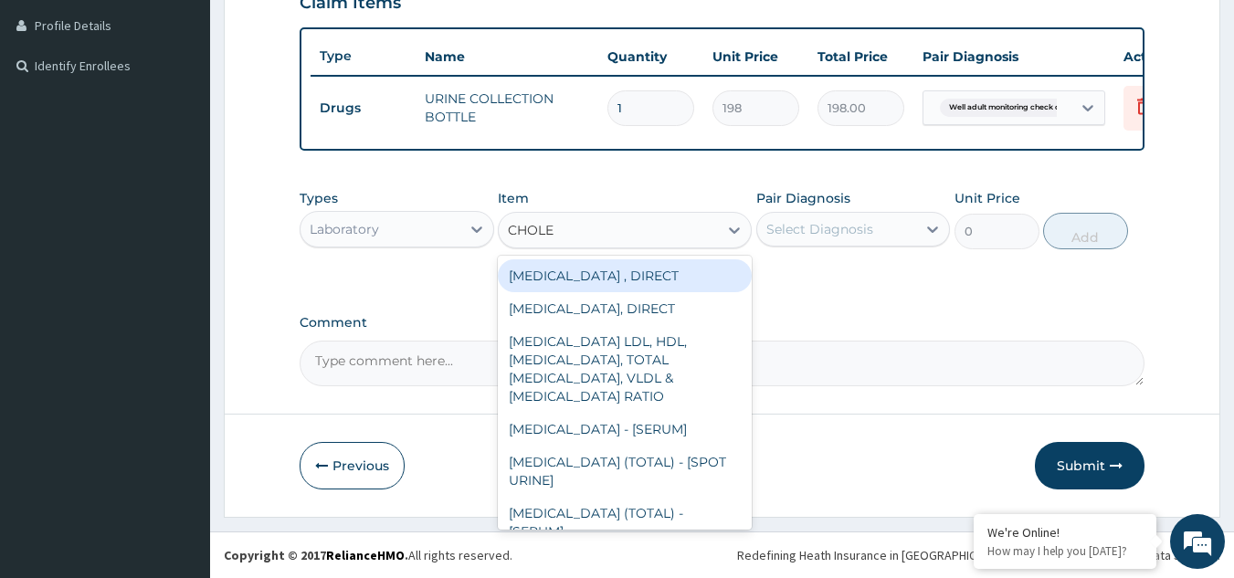
type input "CHOLES"
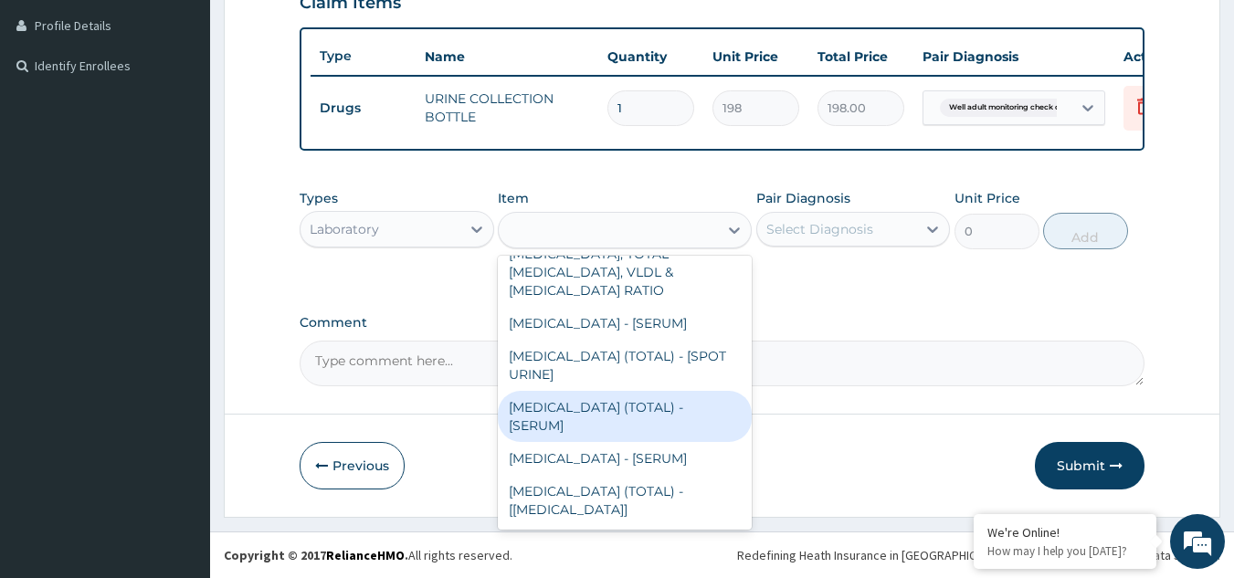
type input "2880"
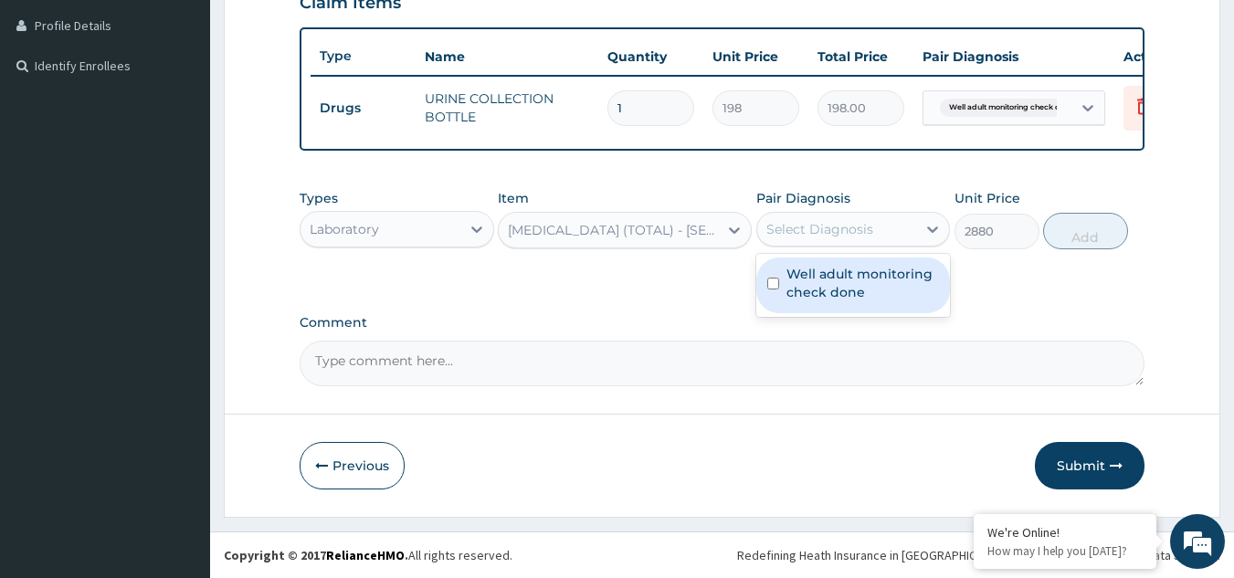
click at [840, 231] on div "Select Diagnosis" at bounding box center [820, 229] width 107 height 18
checkbox input "true"
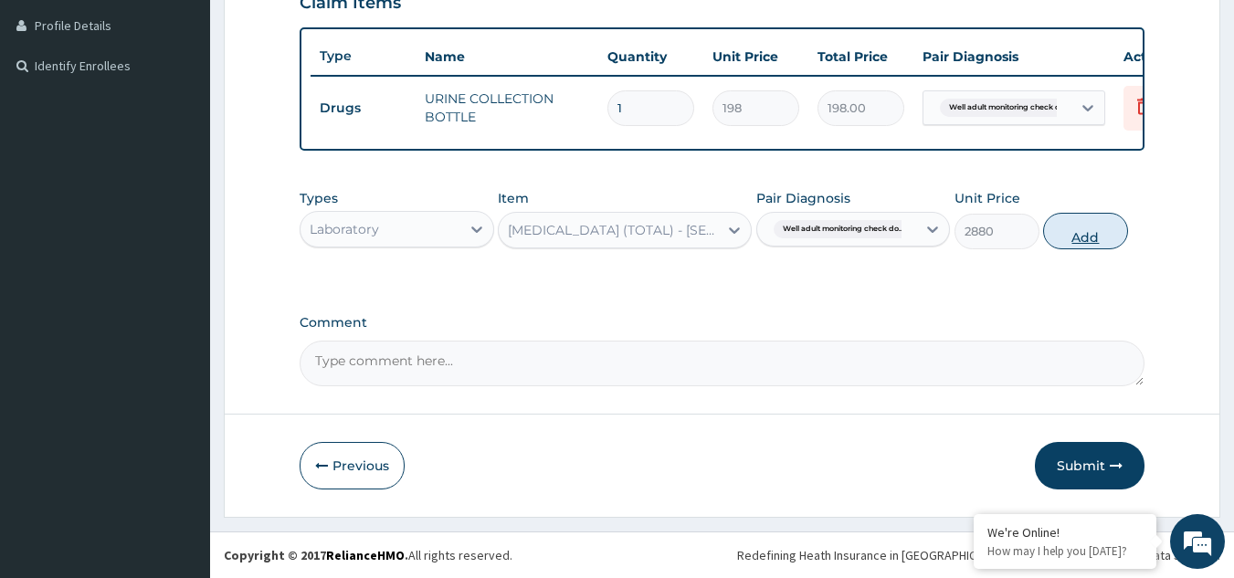
click at [1102, 227] on button "Add" at bounding box center [1085, 231] width 85 height 37
type input "0"
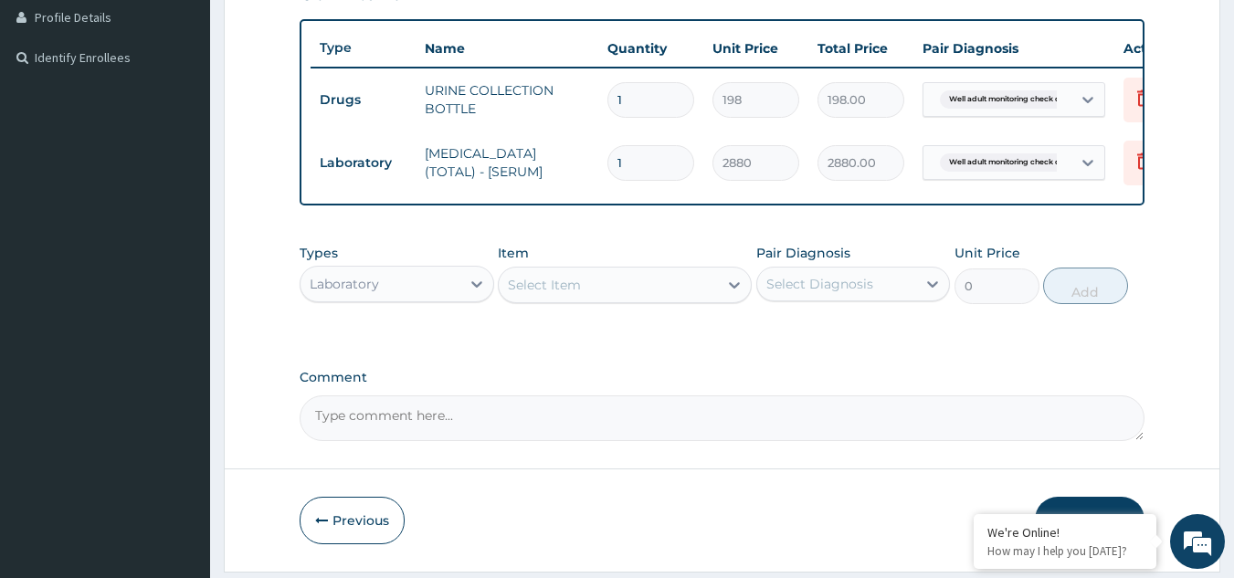
click at [529, 294] on div "Select Item" at bounding box center [544, 285] width 73 height 18
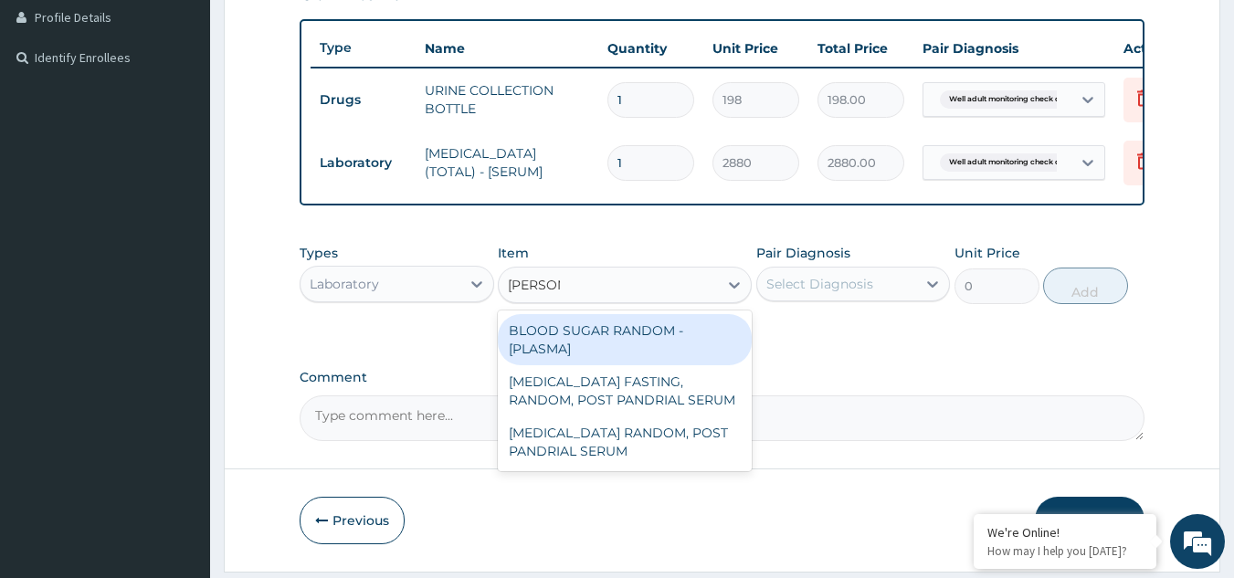
type input "RANDOM"
type input "1800"
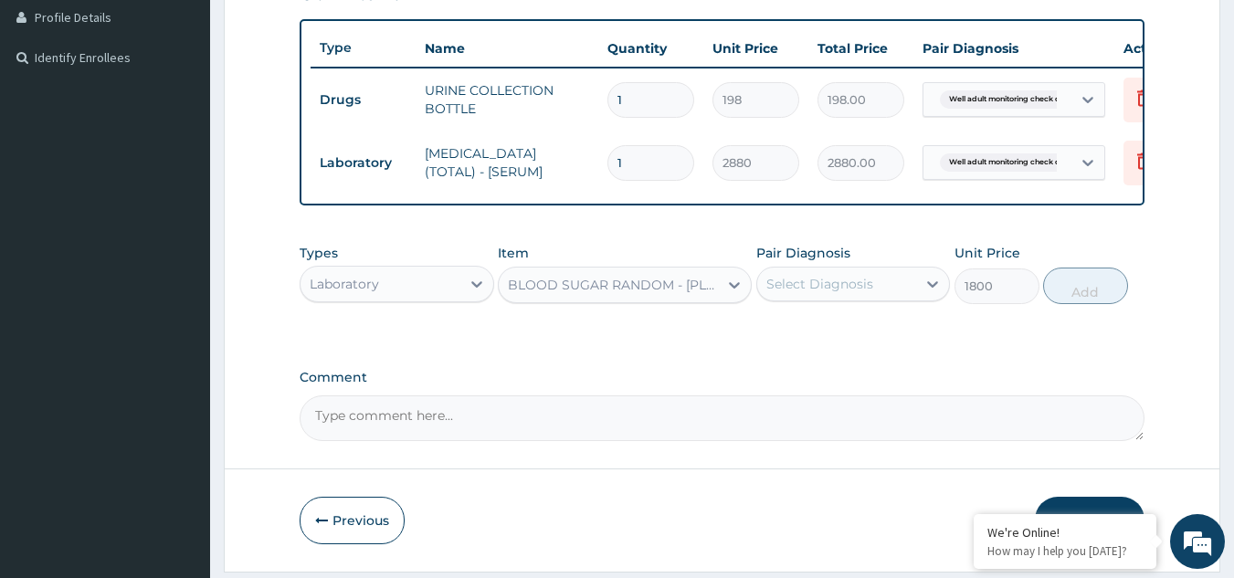
click at [843, 293] on div "Select Diagnosis" at bounding box center [820, 284] width 107 height 18
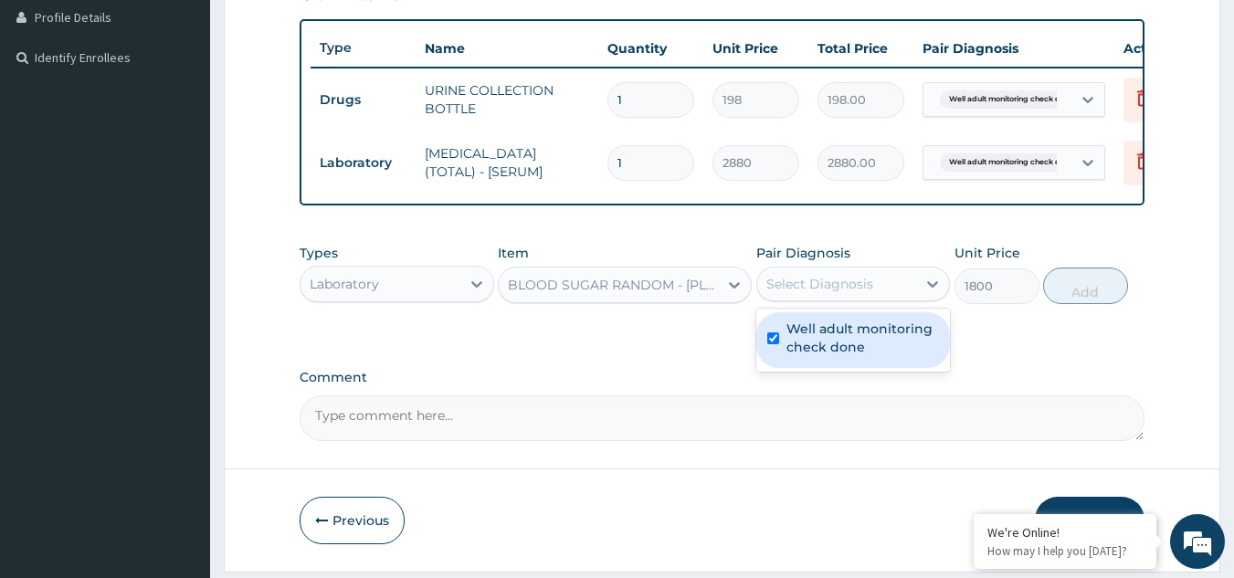
checkbox input "true"
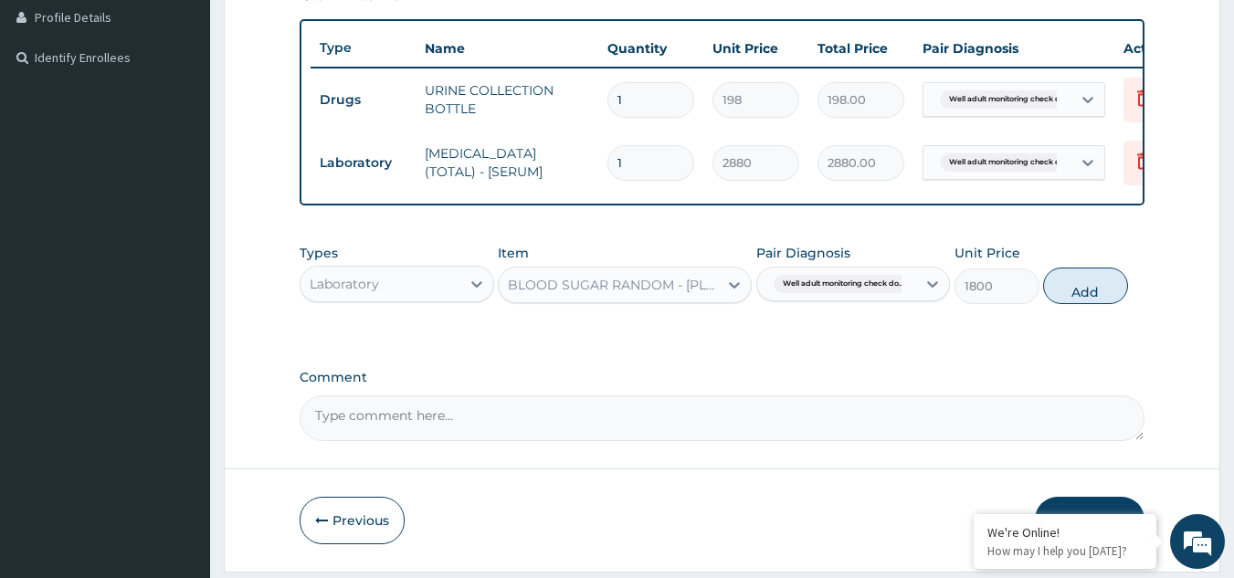
click at [1088, 279] on div "Types Laboratory Item BLOOD SUGAR RANDOM - [PLASMA] Pair Diagnosis Well adult m…" at bounding box center [723, 274] width 846 height 79
click at [1086, 299] on button "Add" at bounding box center [1085, 286] width 85 height 37
type input "0"
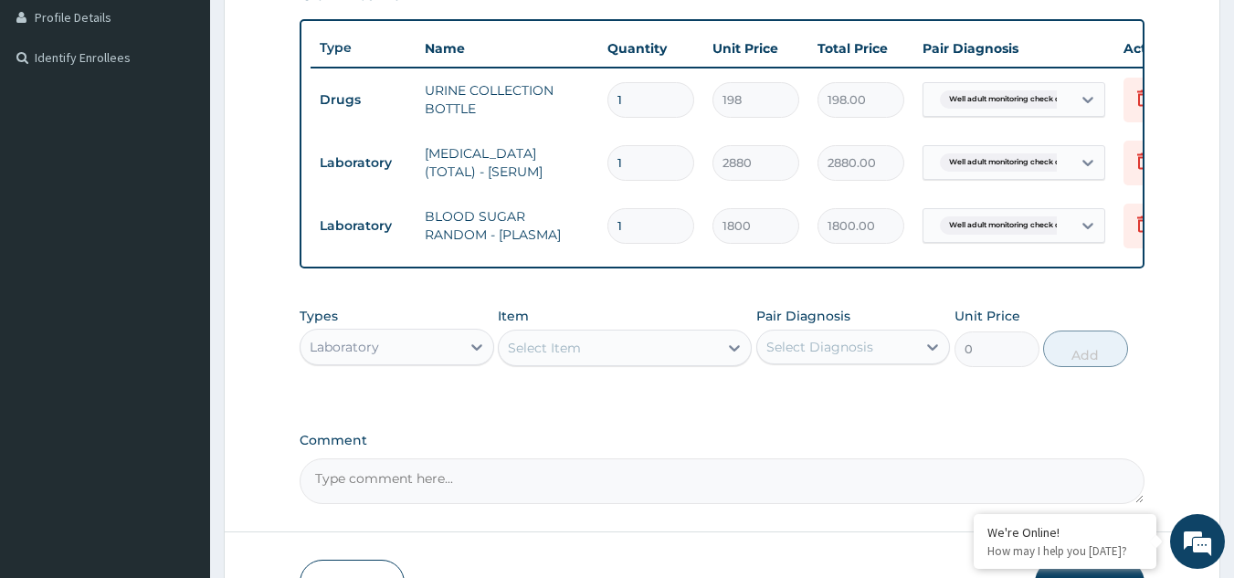
click at [579, 357] on div "Select Item" at bounding box center [544, 348] width 73 height 18
type input "I"
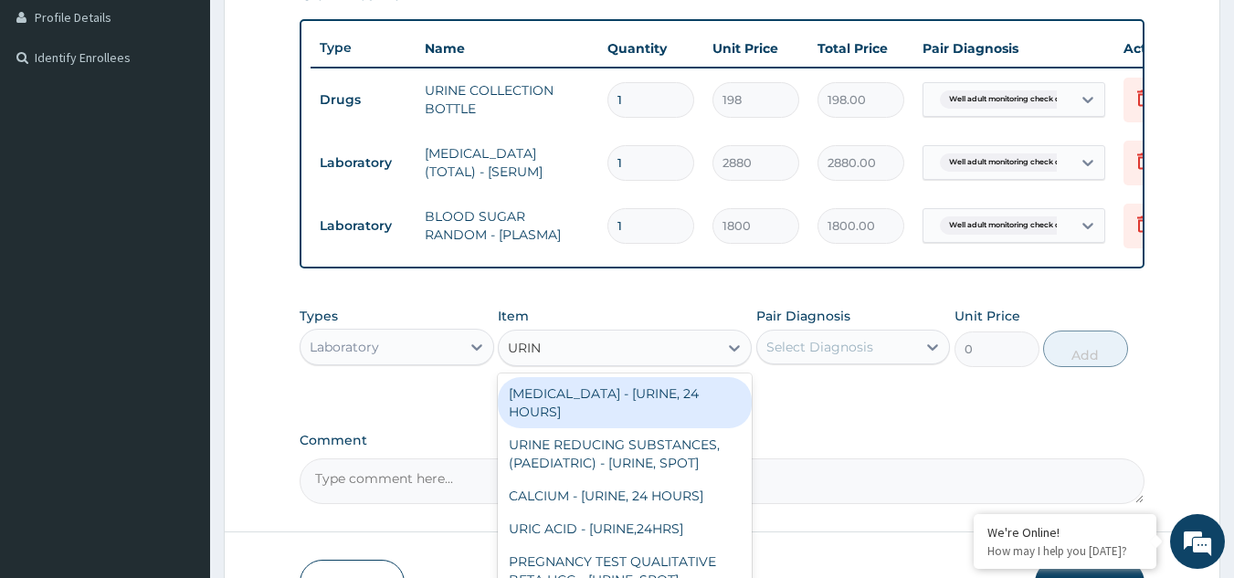
type input "URINA"
type input "1531.875"
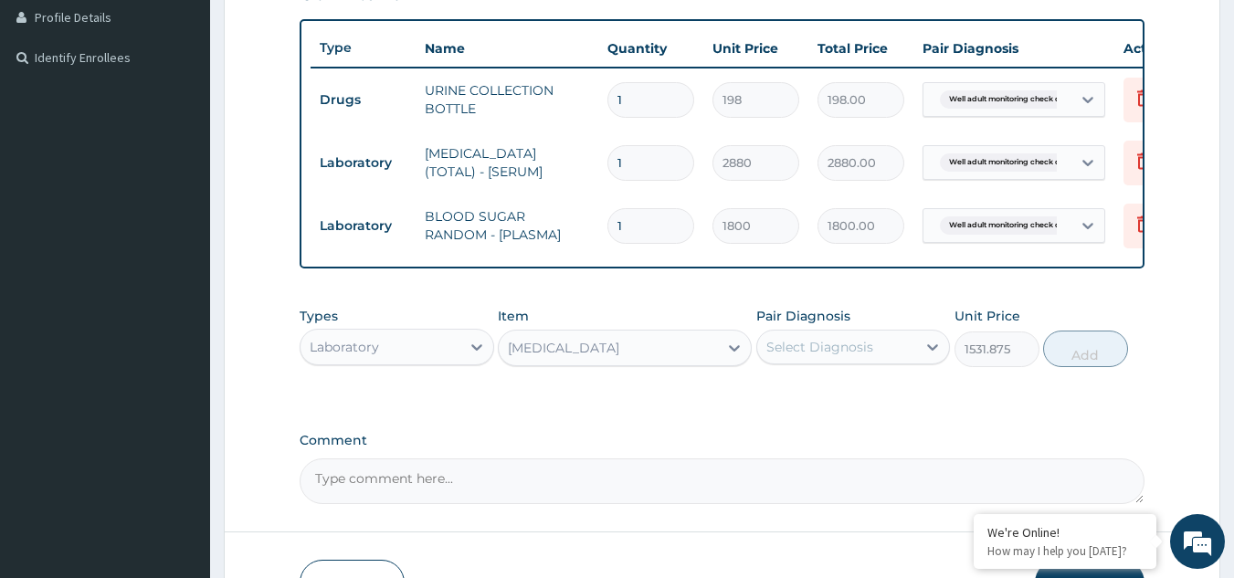
click at [874, 365] on div "Select Diagnosis" at bounding box center [853, 347] width 195 height 35
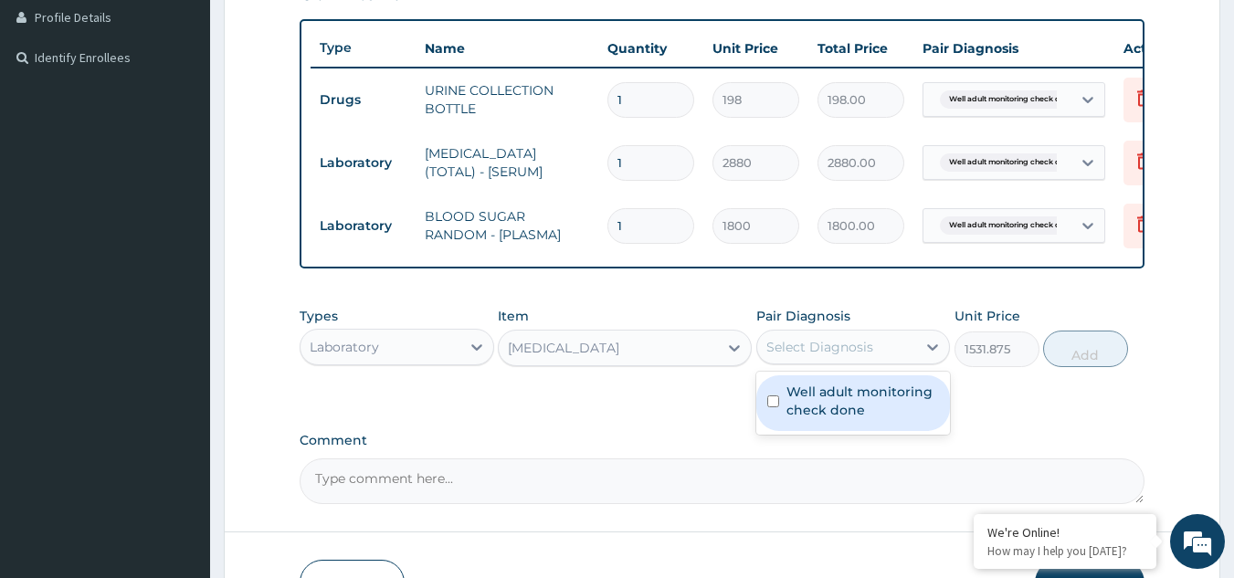
click at [827, 411] on label "Well adult monitoring check done" at bounding box center [863, 401] width 153 height 37
checkbox input "true"
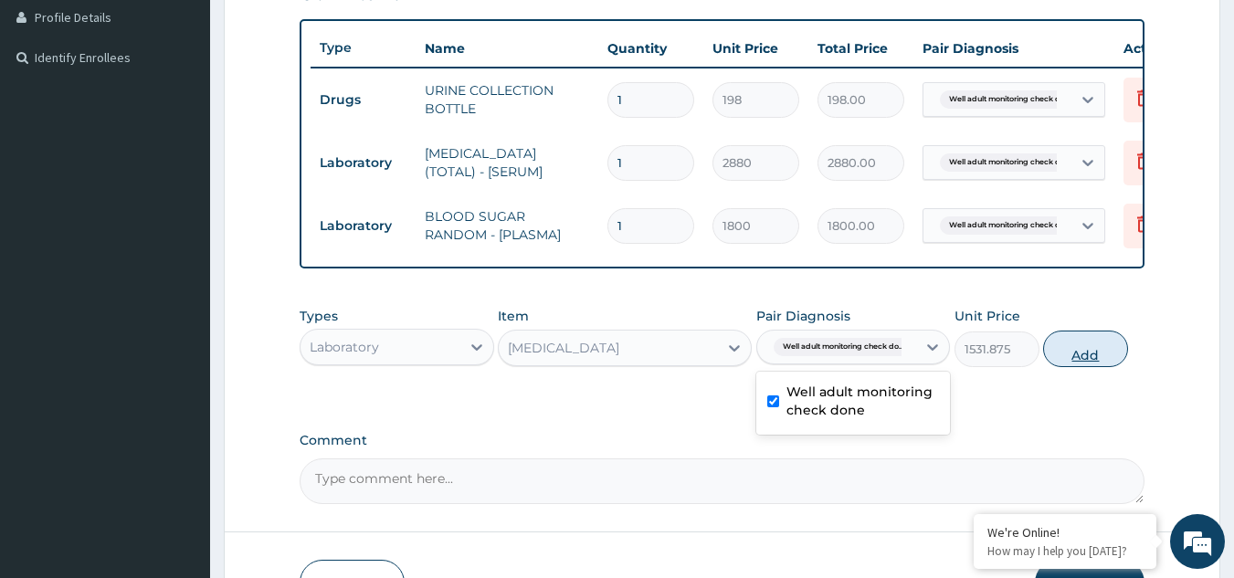
click at [1063, 365] on button "Add" at bounding box center [1085, 349] width 85 height 37
type input "0"
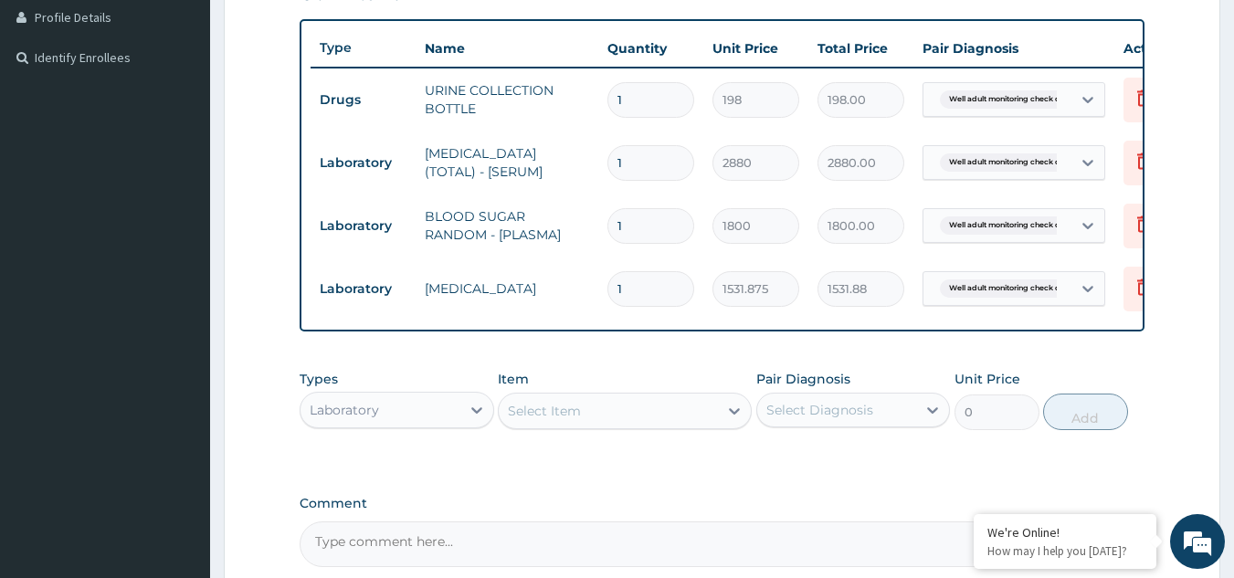
click at [554, 420] on div "Select Item" at bounding box center [544, 411] width 73 height 18
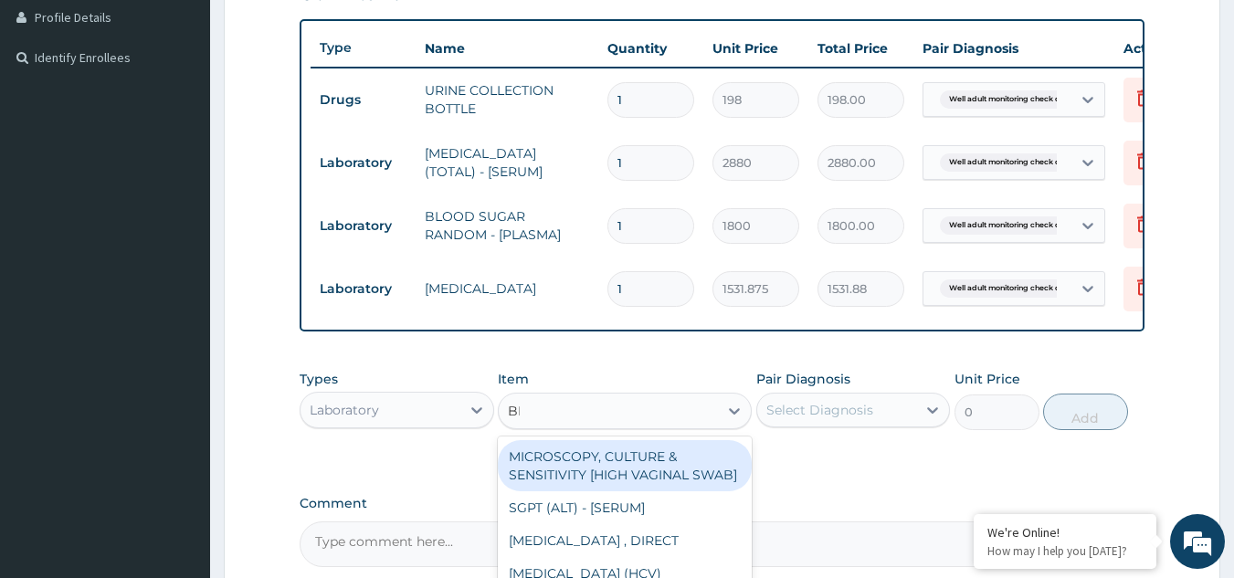
type input "BMI"
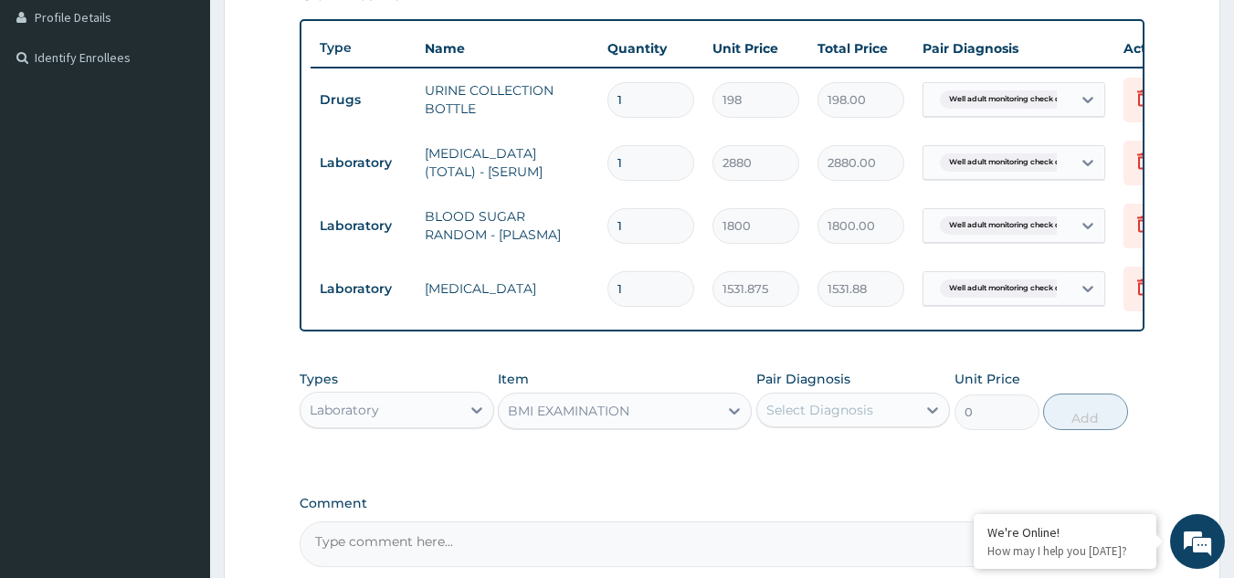
type input "1225.5"
click at [812, 419] on div "Select Diagnosis" at bounding box center [820, 410] width 107 height 18
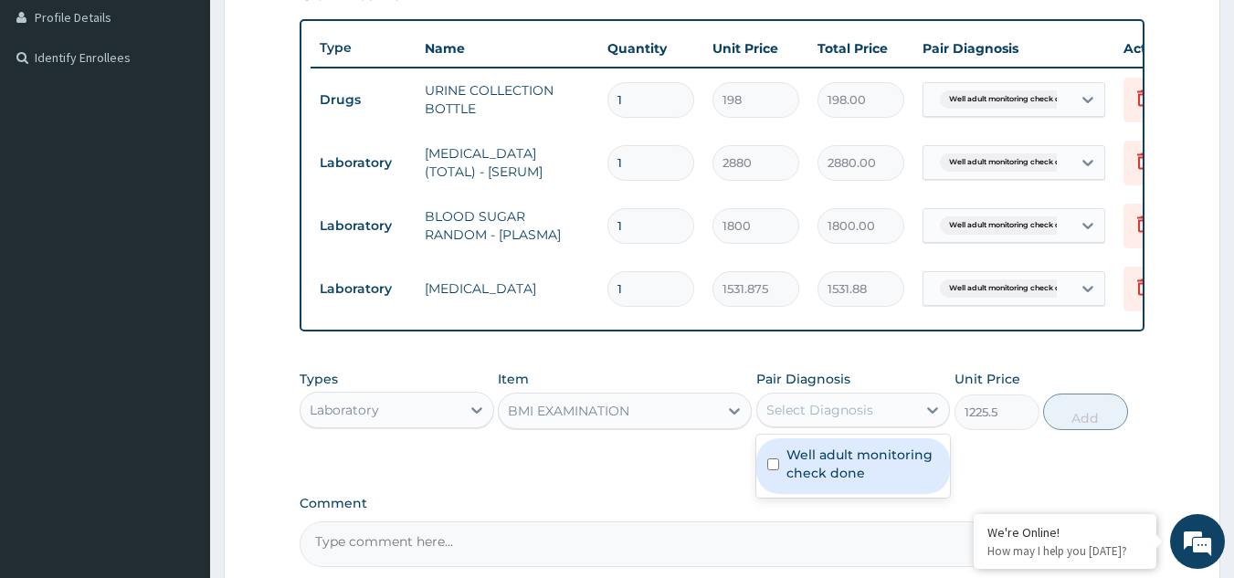
click at [801, 471] on label "Well adult monitoring check done" at bounding box center [863, 464] width 153 height 37
checkbox input "true"
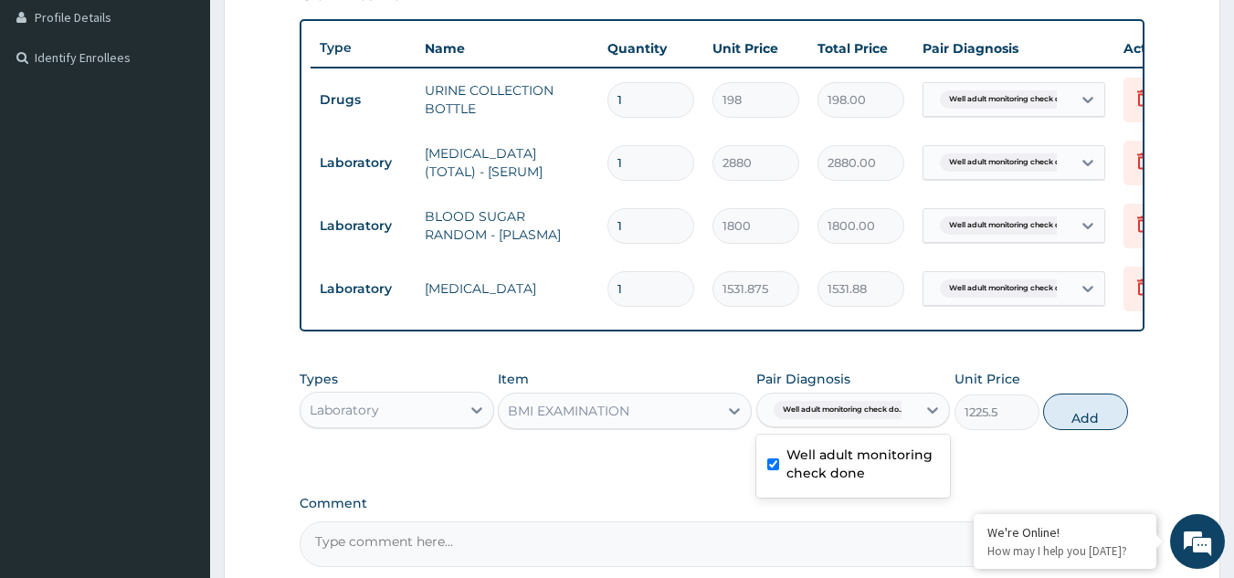
click at [1067, 430] on button "Add" at bounding box center [1085, 412] width 85 height 37
type input "0"
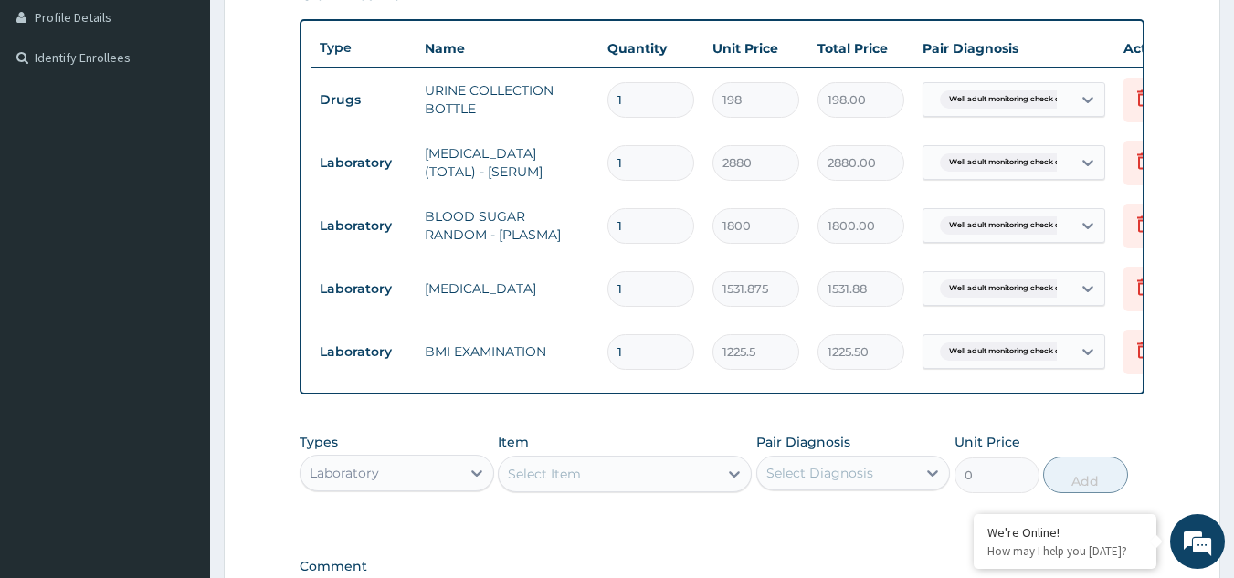
click at [624, 489] on div "Select Item" at bounding box center [608, 474] width 219 height 29
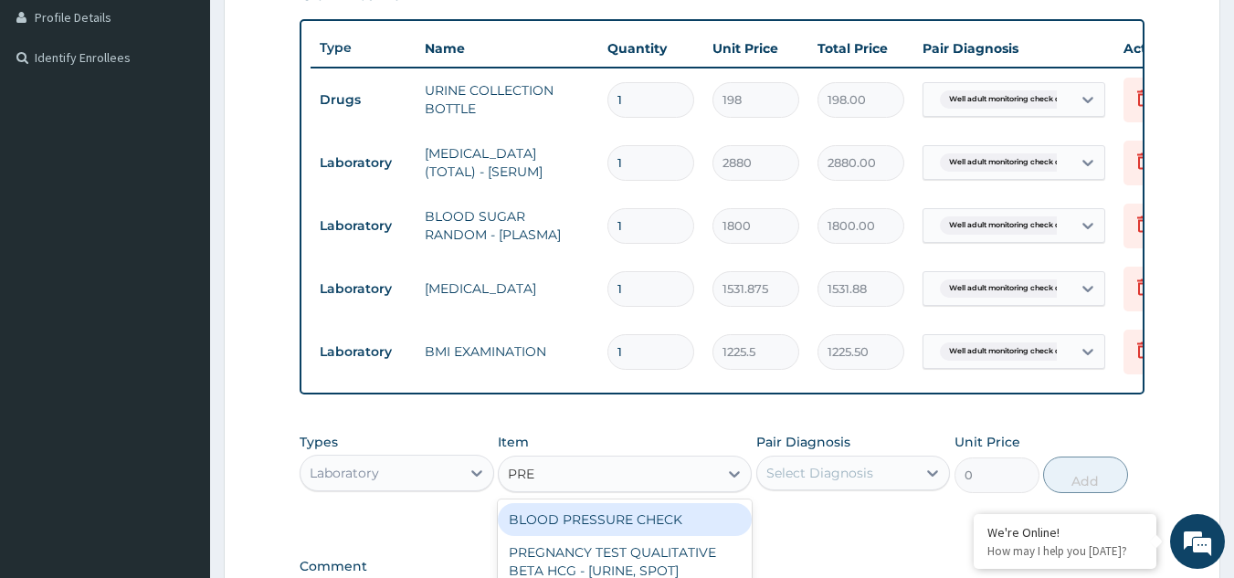
type input "PRES"
type input "1225.5"
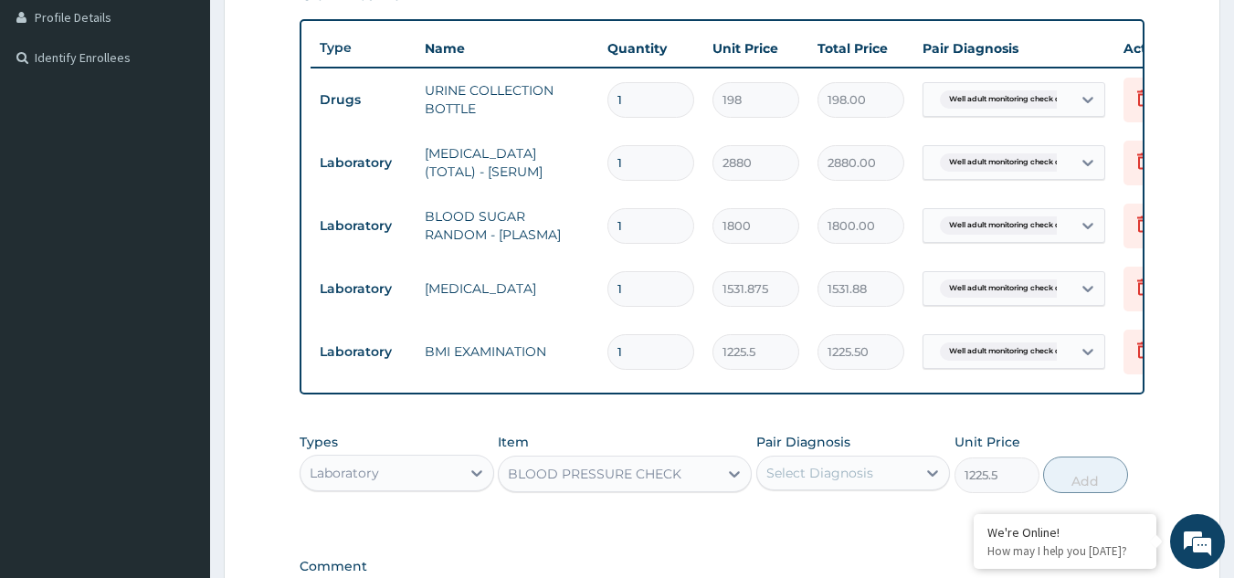
click at [867, 476] on div "Select Diagnosis" at bounding box center [837, 473] width 160 height 29
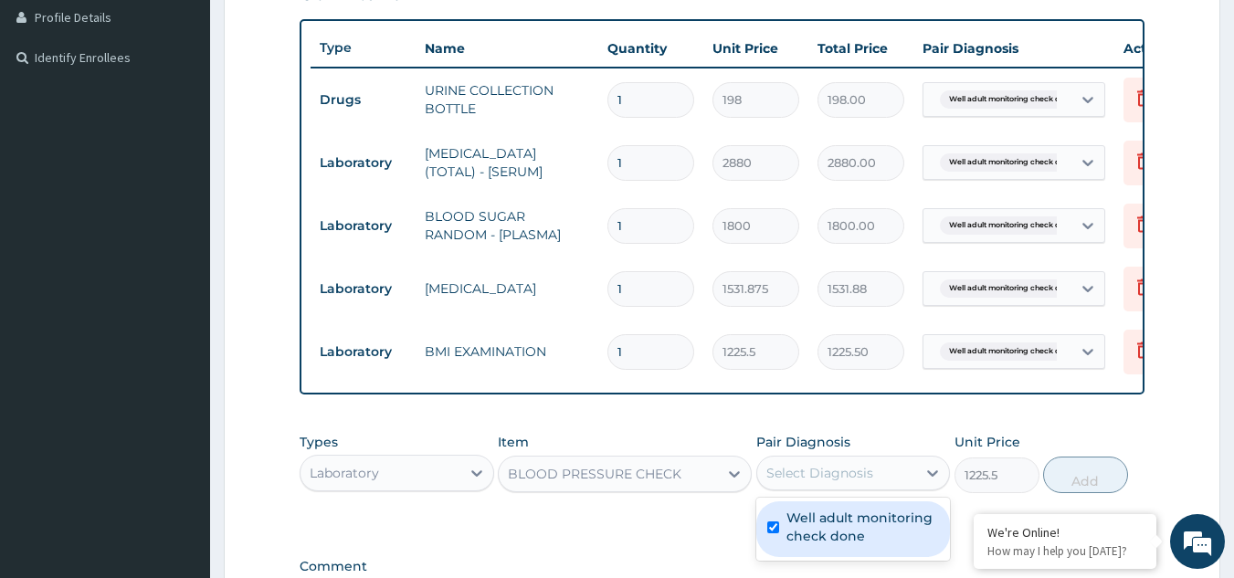
checkbox input "true"
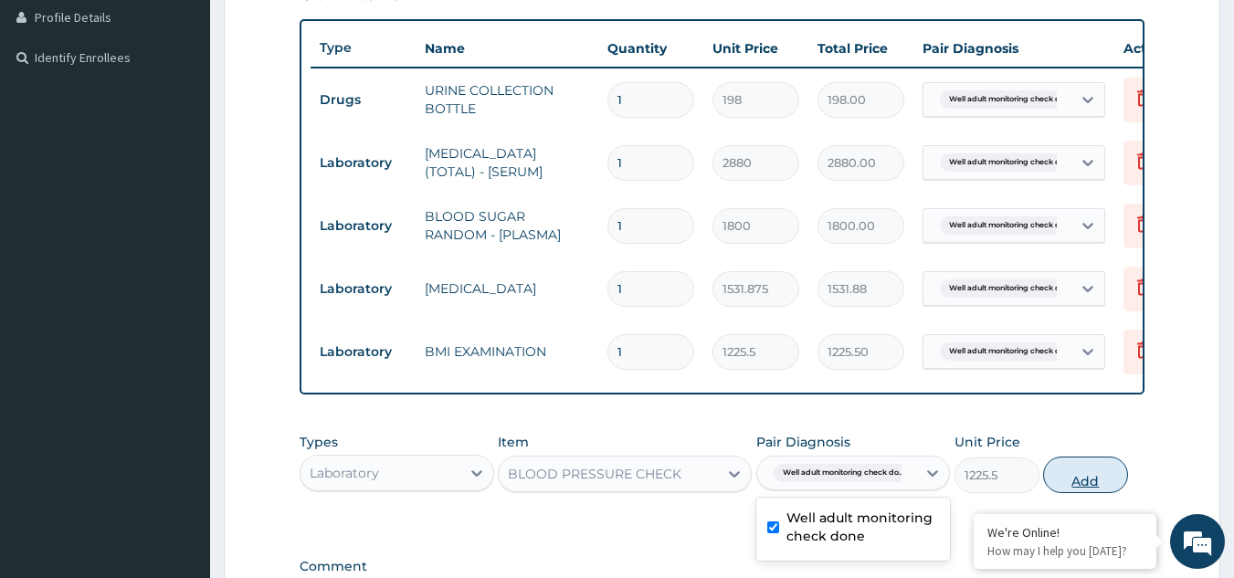
click at [1075, 485] on button "Add" at bounding box center [1085, 475] width 85 height 37
type input "0"
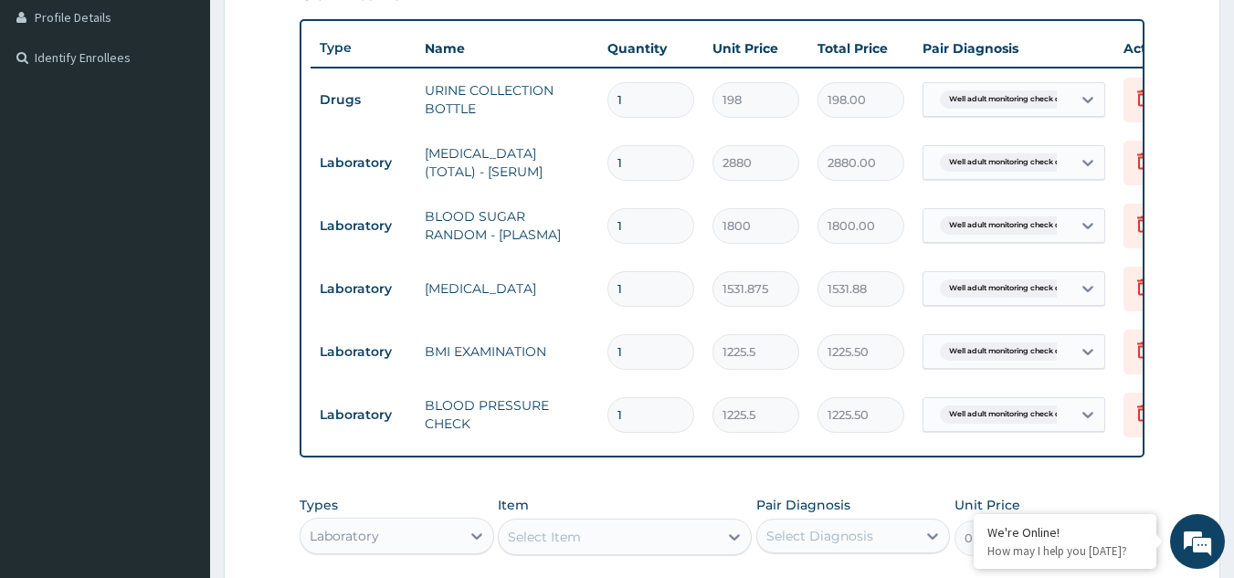
scroll to position [666, 0]
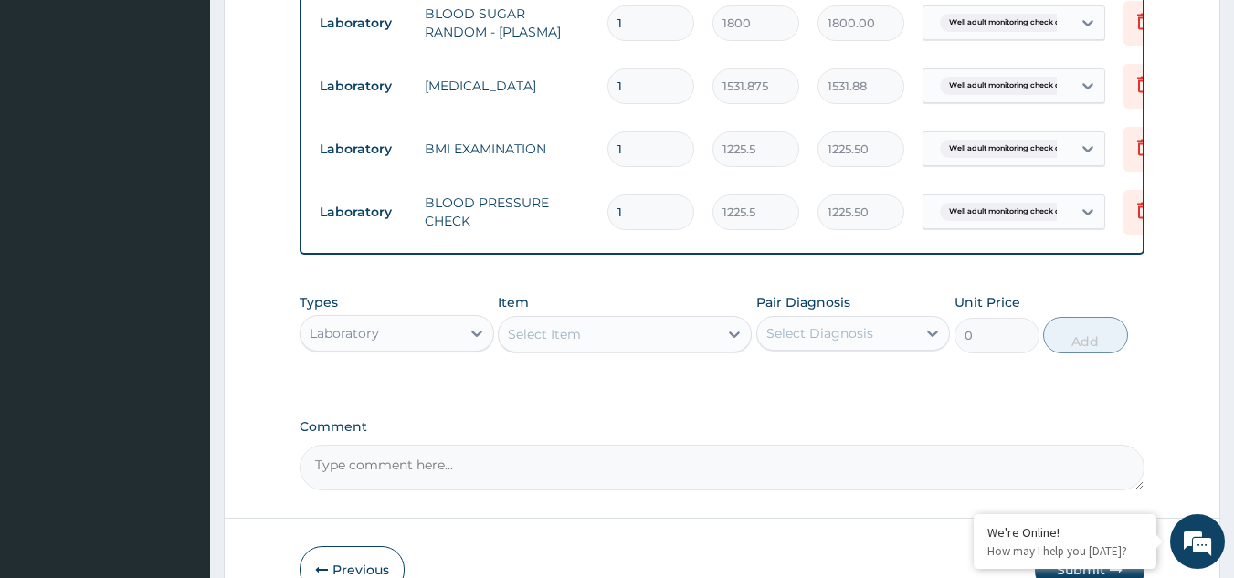
click at [599, 340] on div "Select Item" at bounding box center [608, 334] width 219 height 29
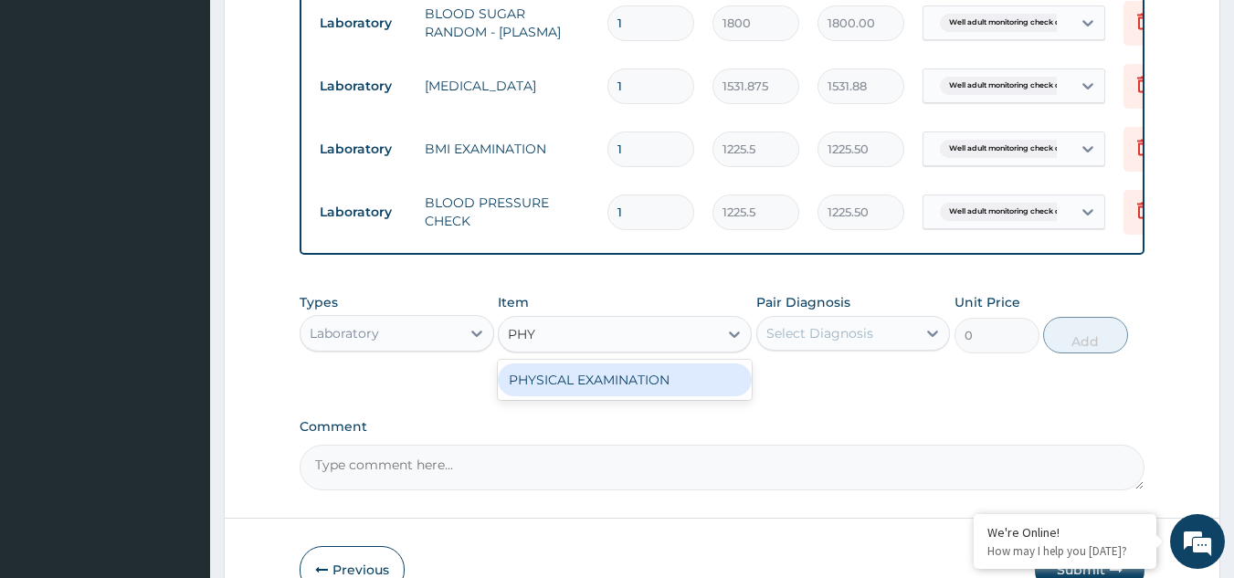
type input "PHYS"
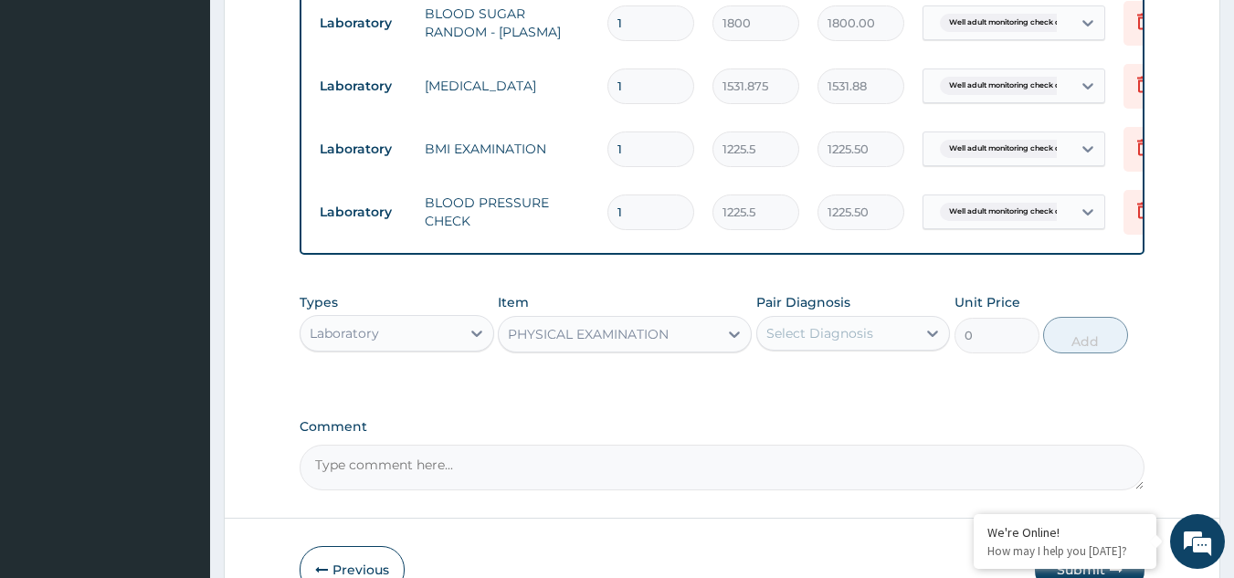
type input "1225.5"
click at [777, 343] on div "Select Diagnosis" at bounding box center [820, 333] width 107 height 18
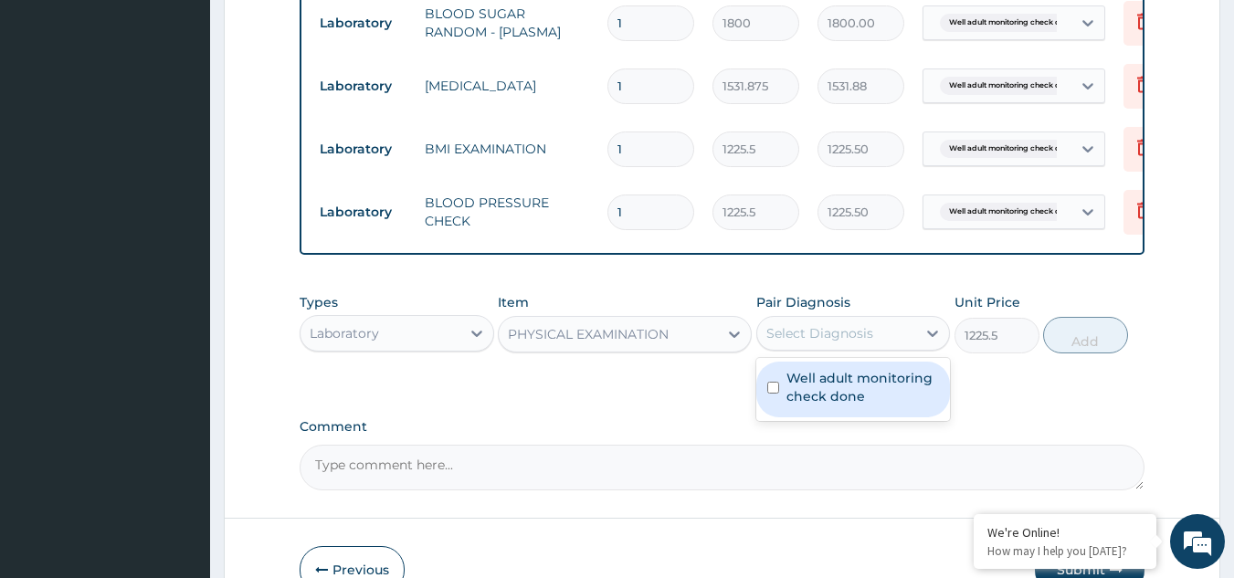
click at [783, 348] on div "Select Diagnosis" at bounding box center [837, 333] width 160 height 29
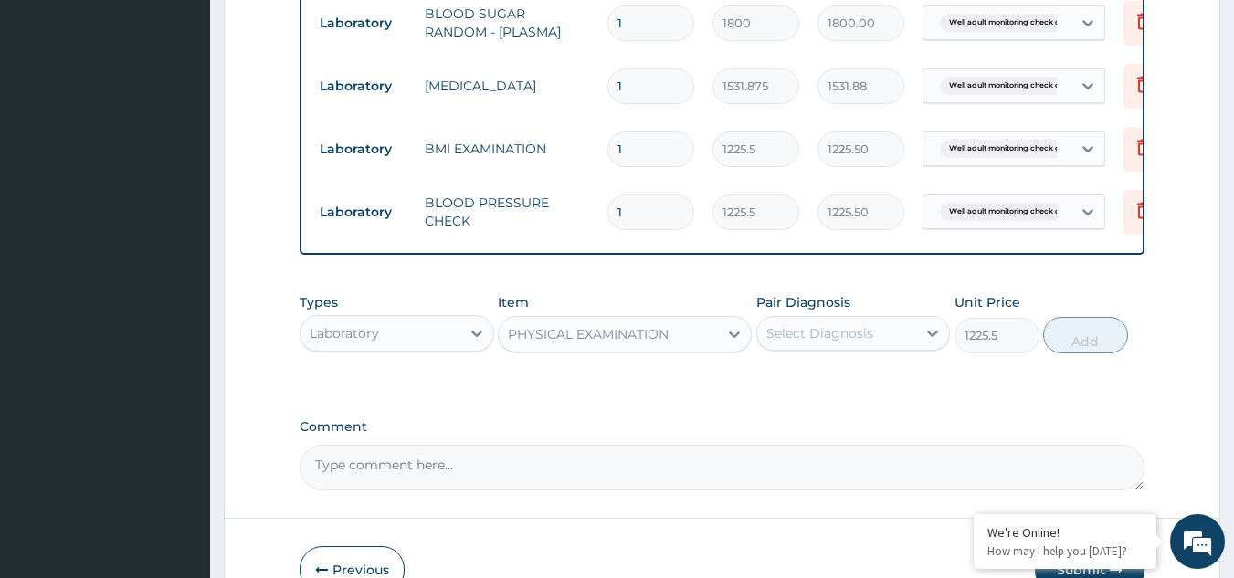
click at [783, 348] on div "Select Diagnosis" at bounding box center [837, 333] width 160 height 29
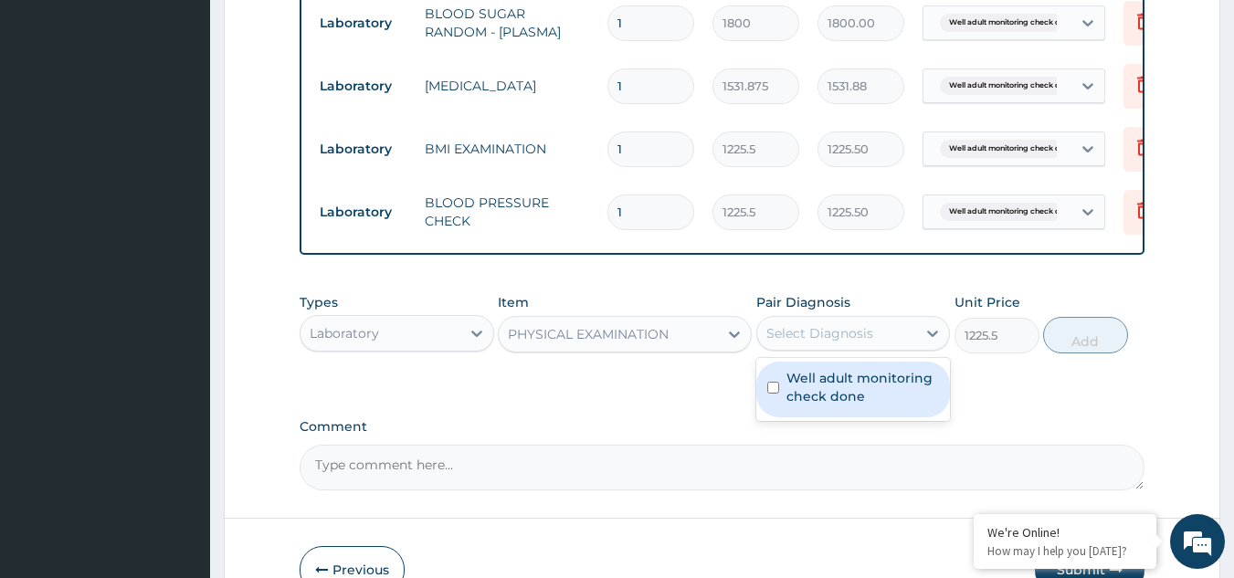
click at [809, 418] on div "Well adult monitoring check done" at bounding box center [853, 390] width 195 height 56
checkbox input "true"
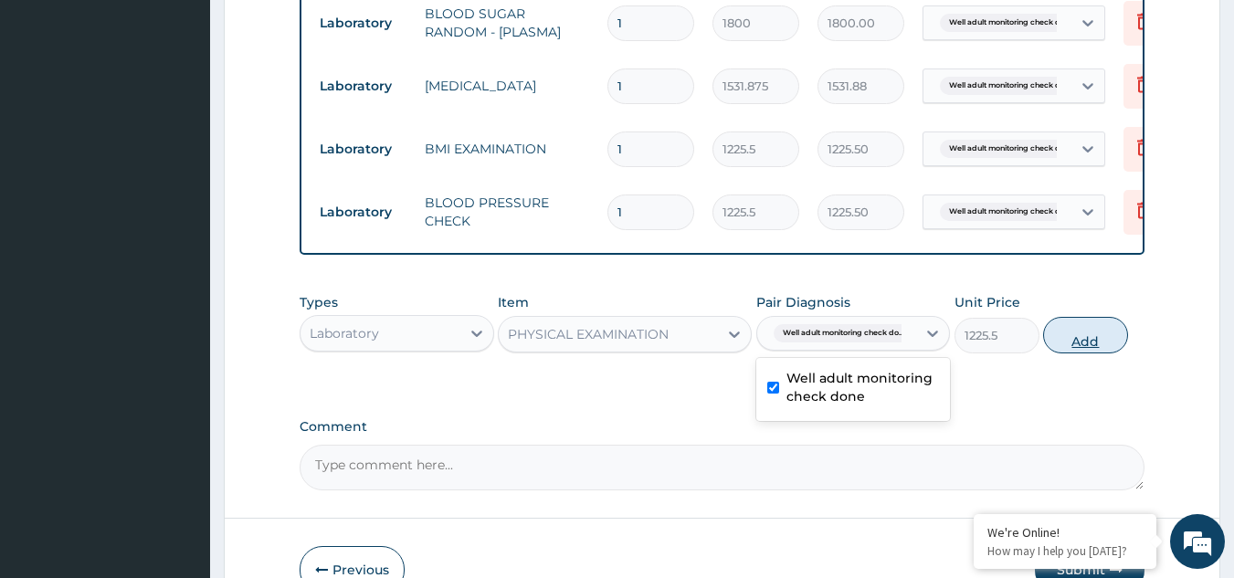
click at [1046, 354] on button "Add" at bounding box center [1085, 335] width 85 height 37
type input "0"
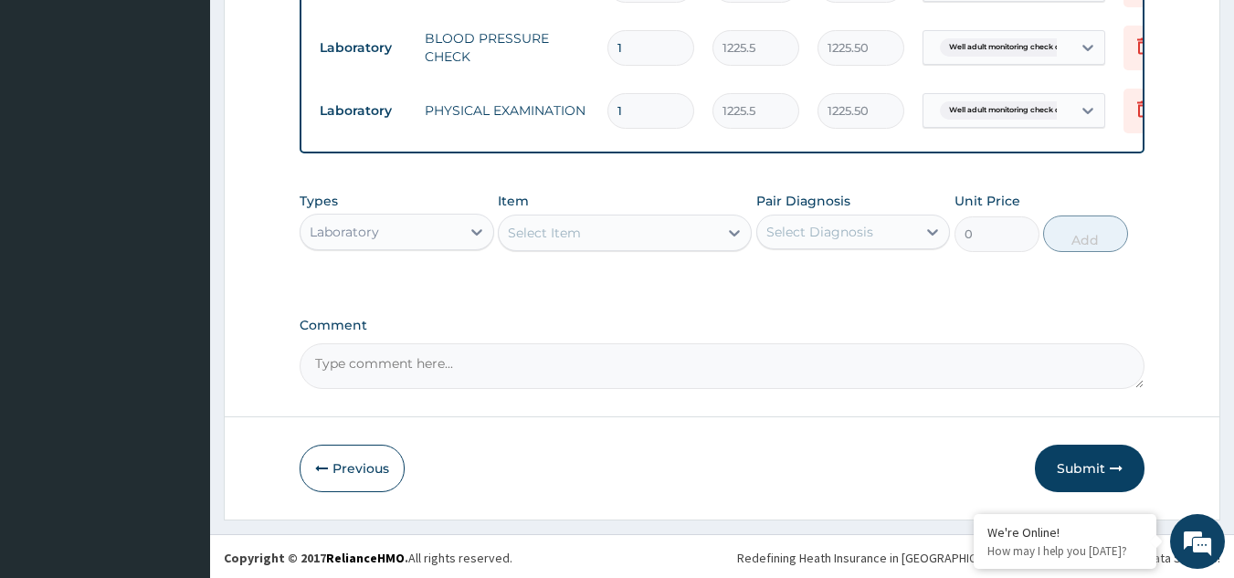
scroll to position [847, 0]
click at [1111, 454] on button "Submit" at bounding box center [1090, 466] width 110 height 48
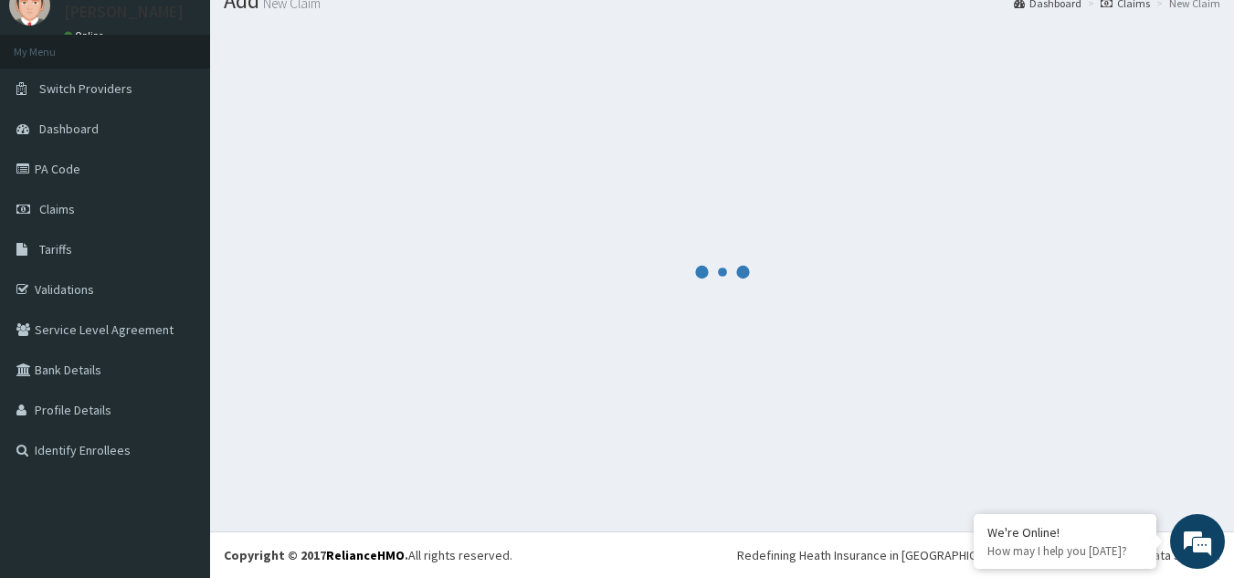
scroll to position [70, 0]
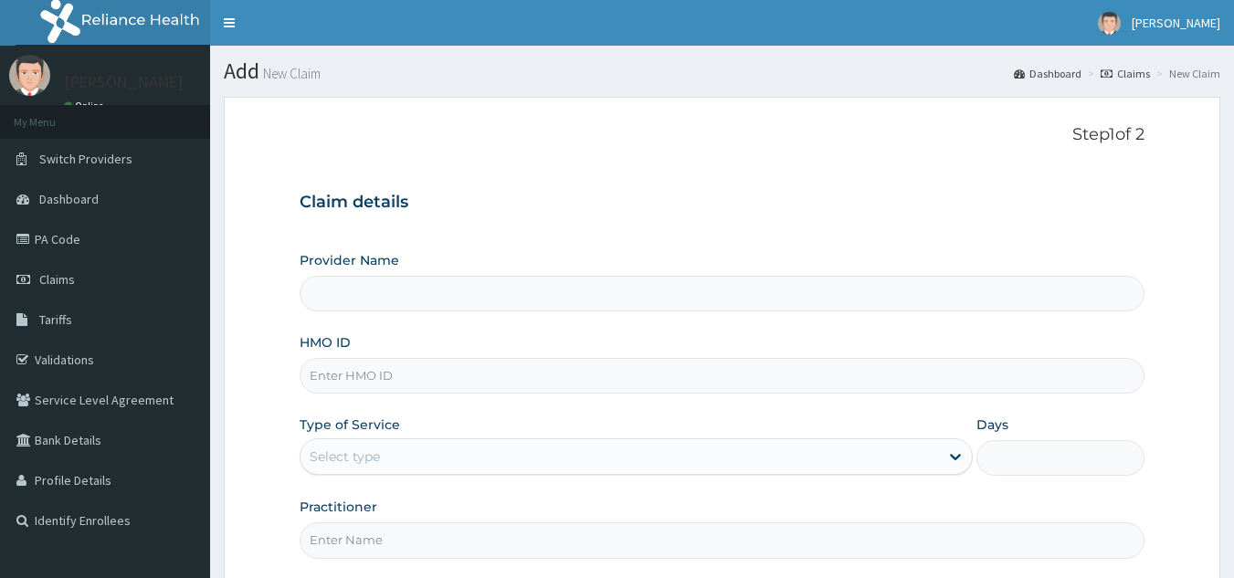
click at [386, 367] on input "HMO ID" at bounding box center [723, 376] width 846 height 36
paste input "SBG/10928/A"
type input "SBG/10928/A"
type input "Reliance Family Clinics (RFC) - [GEOGRAPHIC_DATA]"
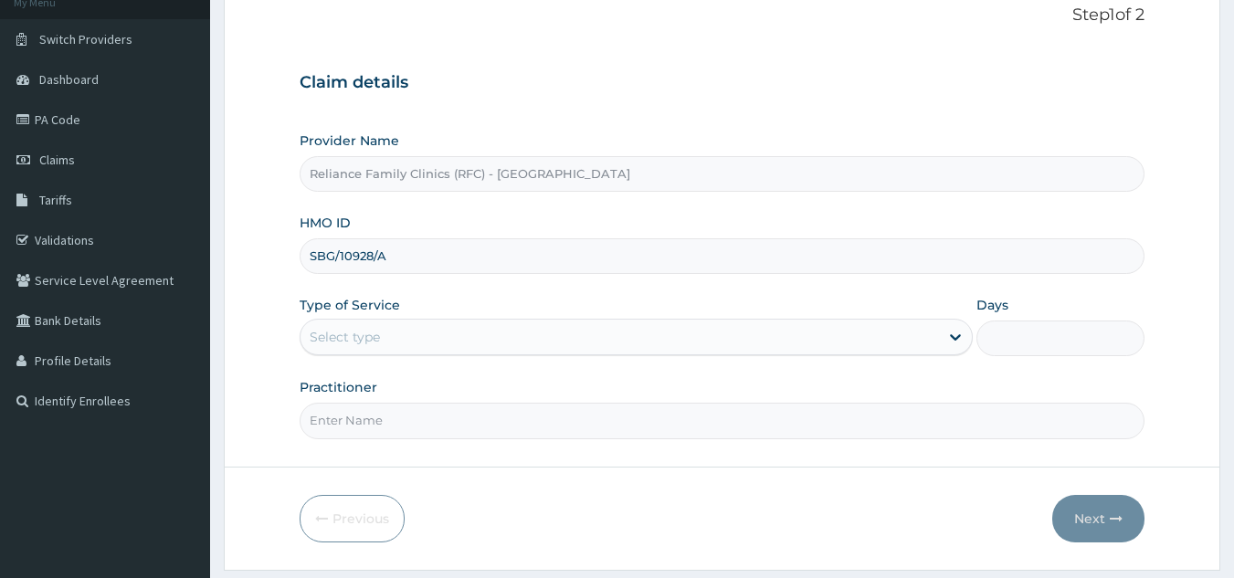
scroll to position [173, 0]
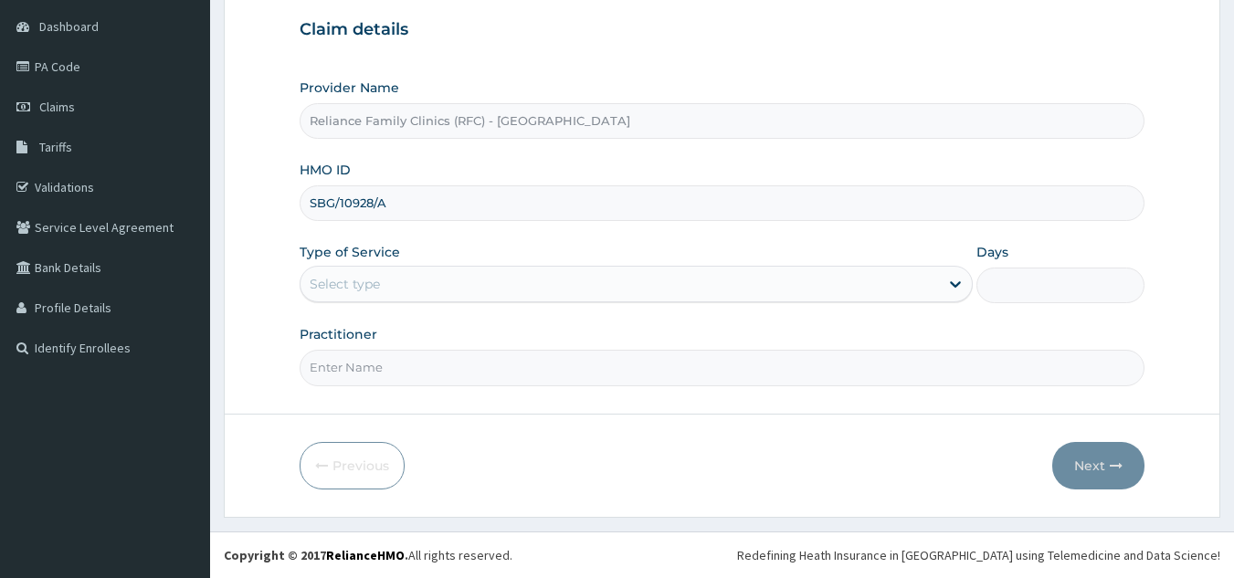
type input "SBG/10928/A"
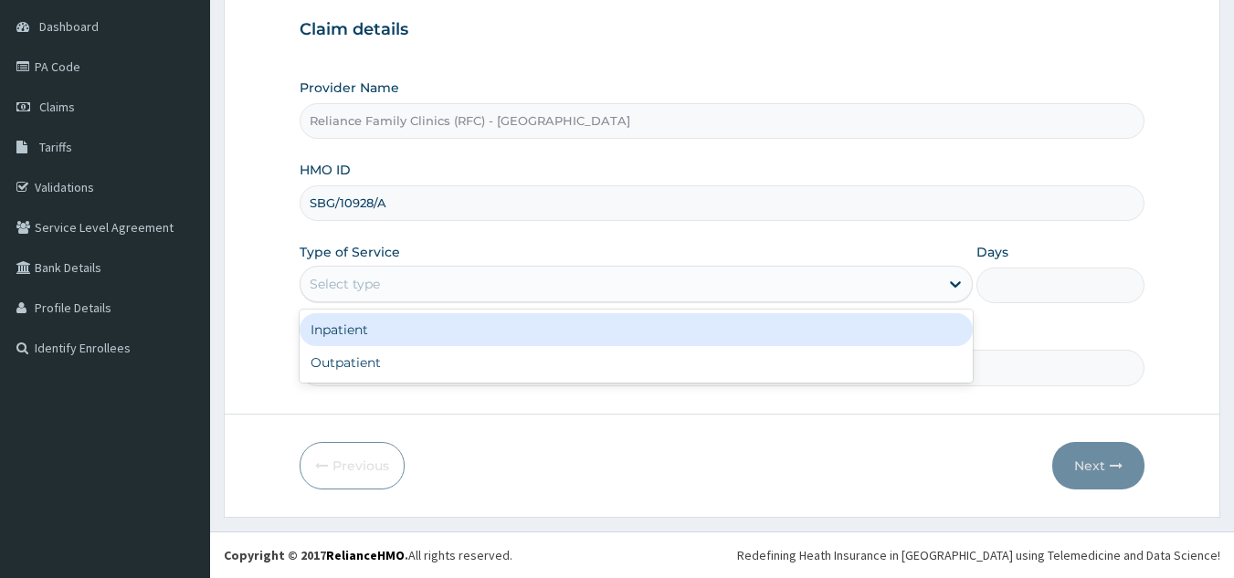
click at [435, 289] on div "Select type" at bounding box center [620, 284] width 639 height 29
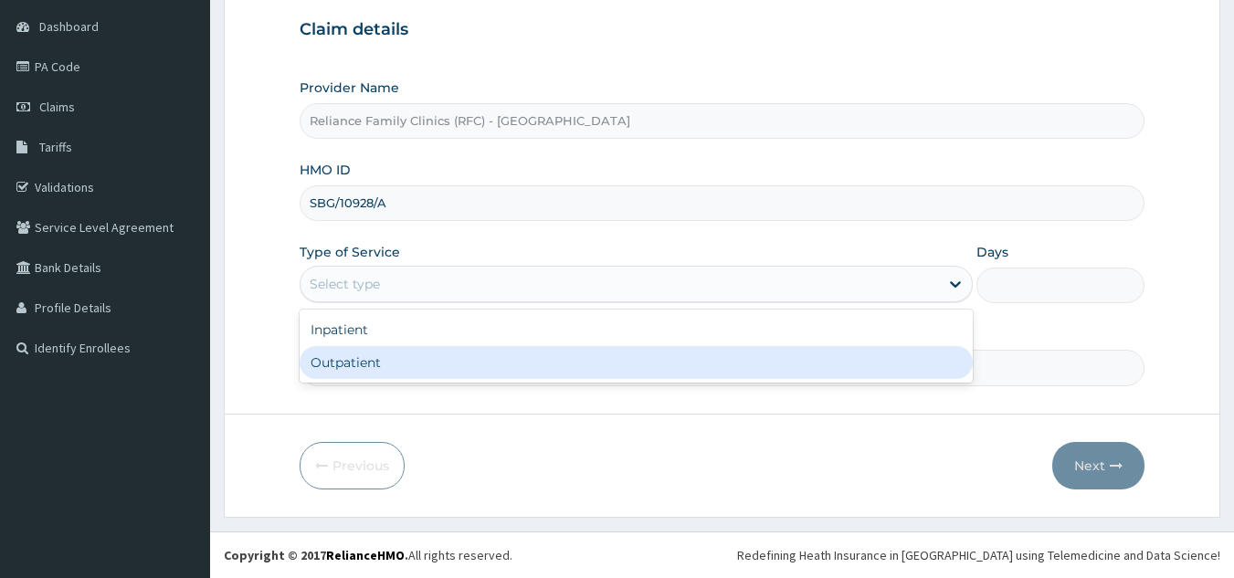
click at [419, 358] on div "Outpatient" at bounding box center [636, 362] width 673 height 33
type input "1"
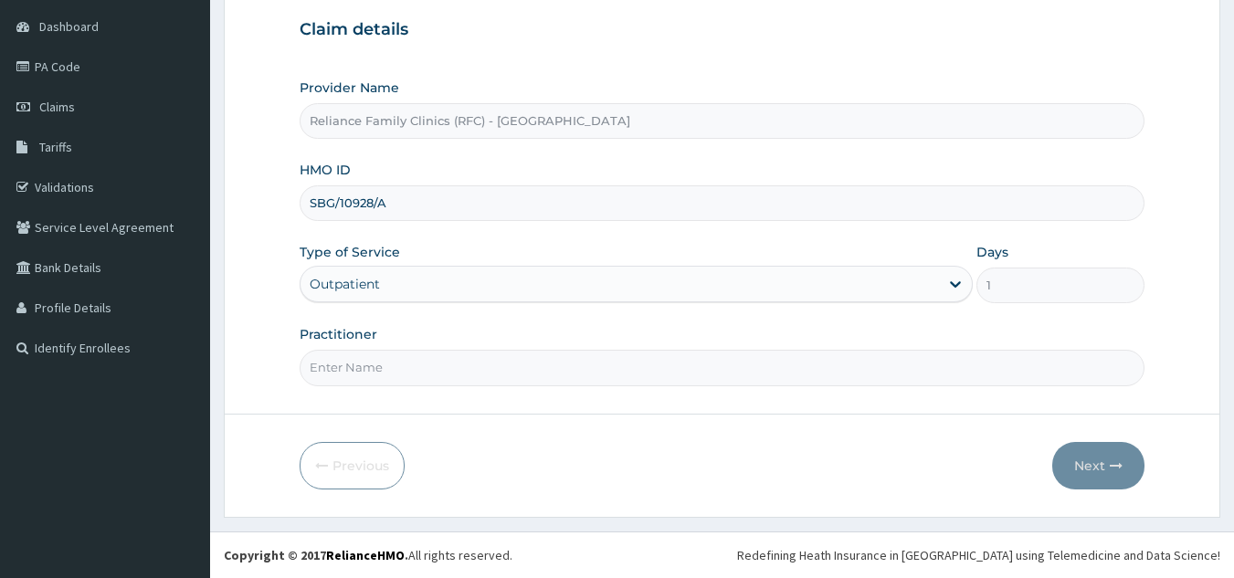
click at [419, 364] on input "Practitioner" at bounding box center [723, 368] width 846 height 36
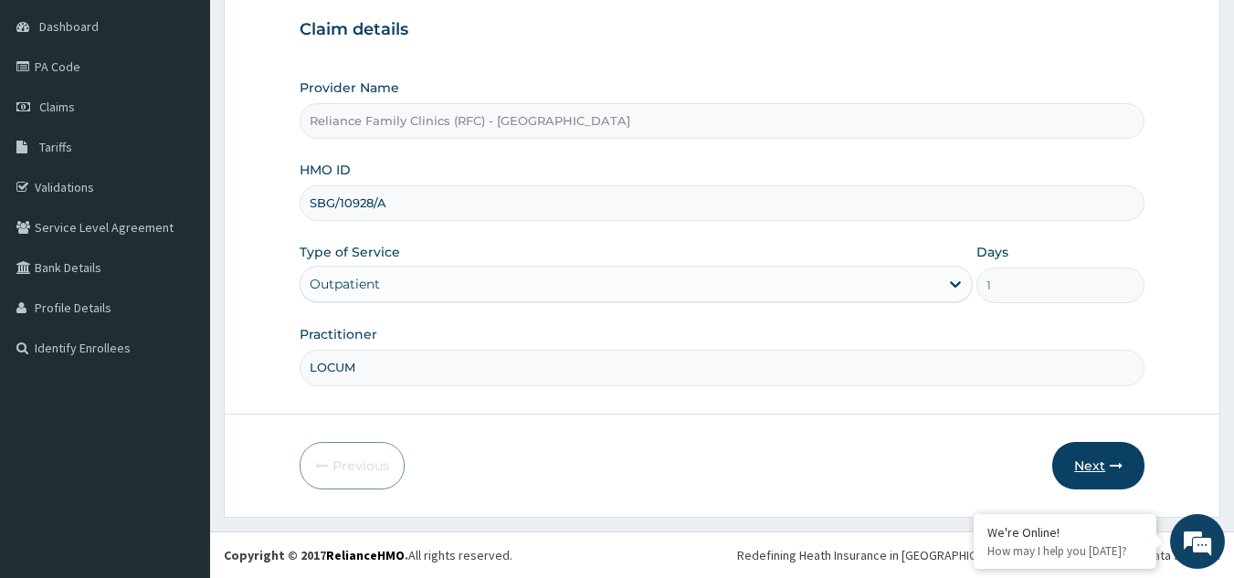
type input "LOCUM"
click at [1100, 472] on button "Next" at bounding box center [1098, 466] width 92 height 48
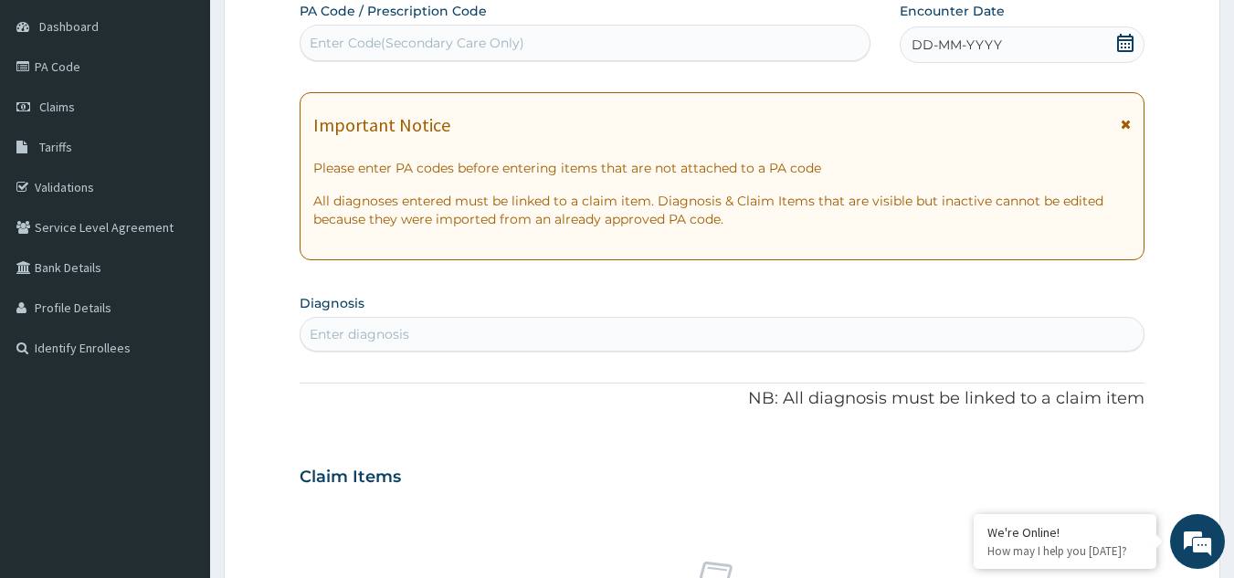
click at [1000, 50] on span "DD-MM-YYYY" at bounding box center [957, 45] width 90 height 18
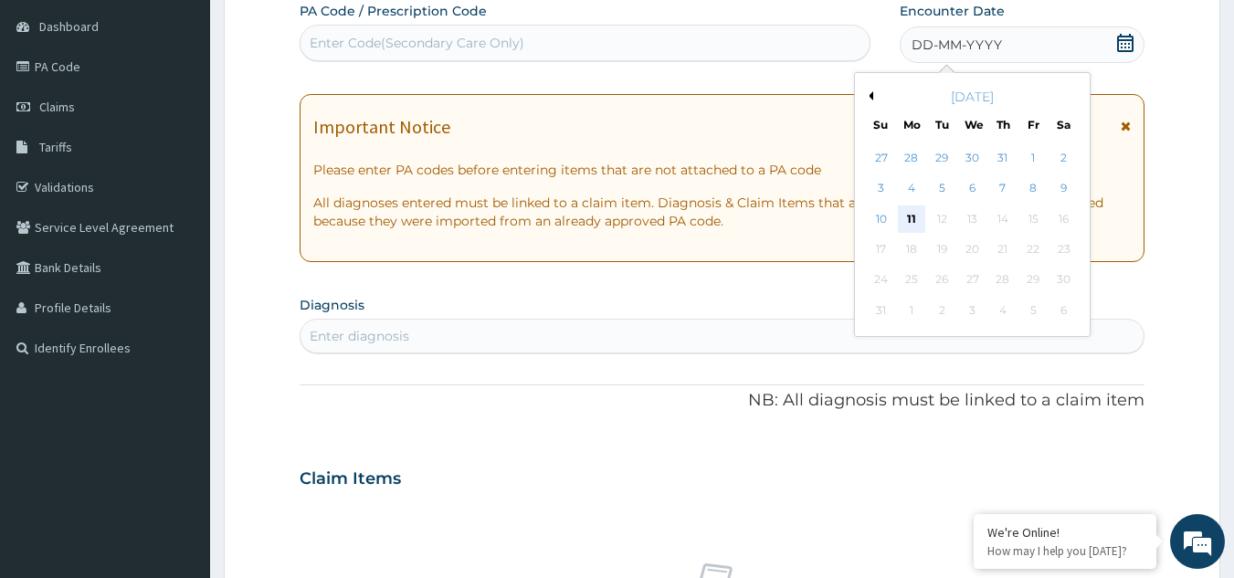
click at [912, 217] on div "11" at bounding box center [911, 219] width 27 height 27
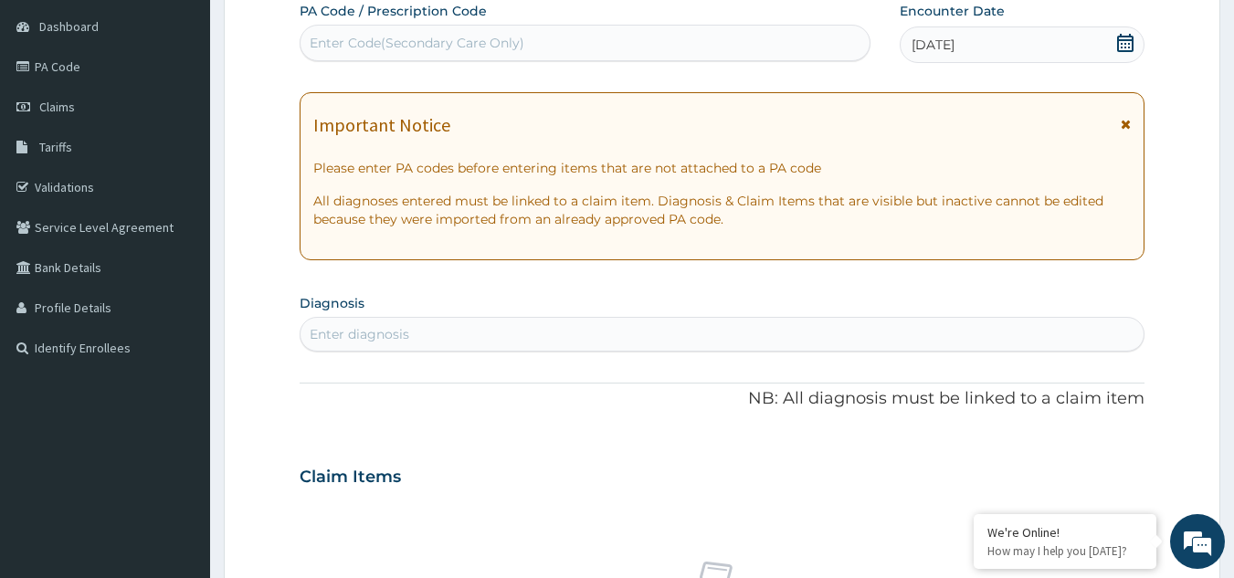
click at [1120, 115] on div "Important Notice" at bounding box center [722, 129] width 819 height 29
click at [1131, 126] on icon at bounding box center [1126, 124] width 10 height 13
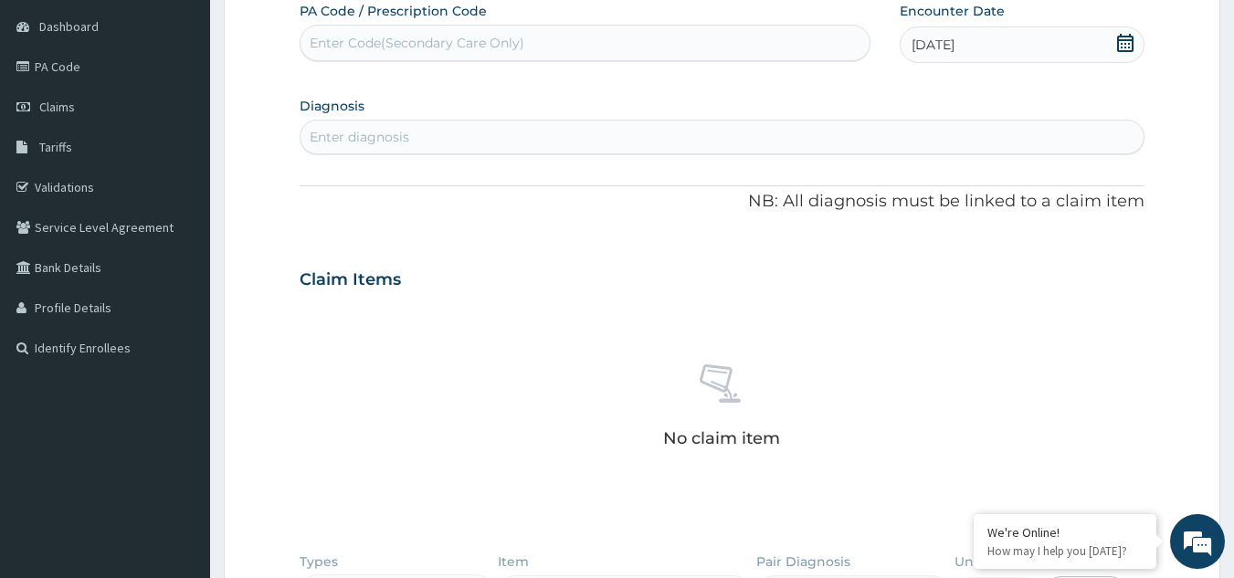
click at [923, 131] on div "Enter diagnosis" at bounding box center [723, 136] width 844 height 29
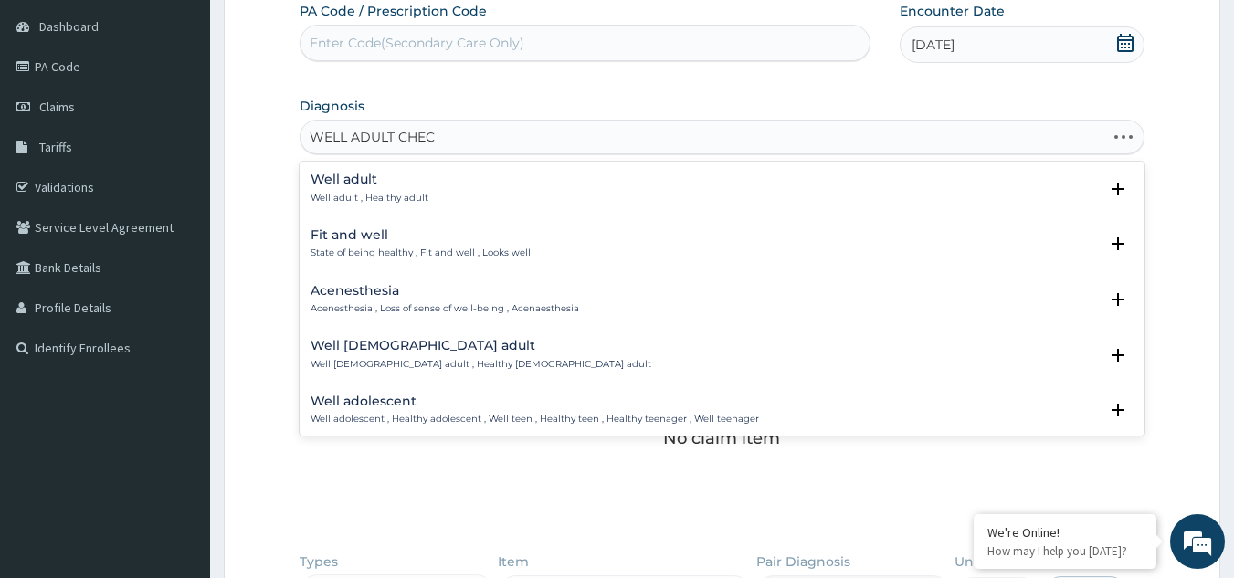
type input "WELL ADULT CHECK"
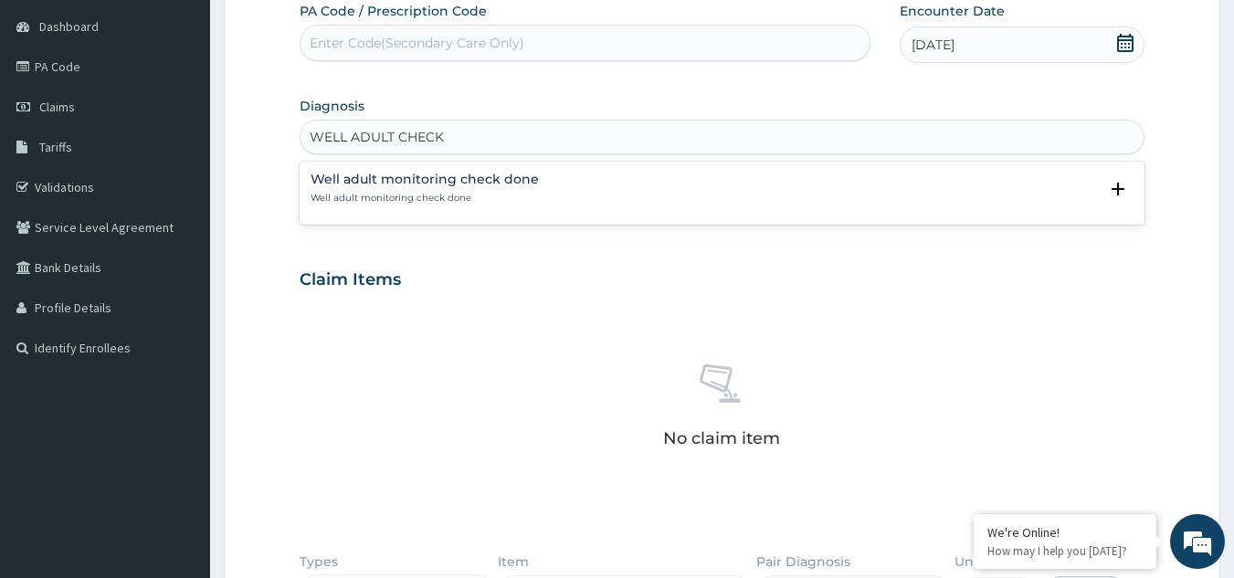
click at [349, 196] on p "Well adult monitoring check done" at bounding box center [425, 198] width 228 height 13
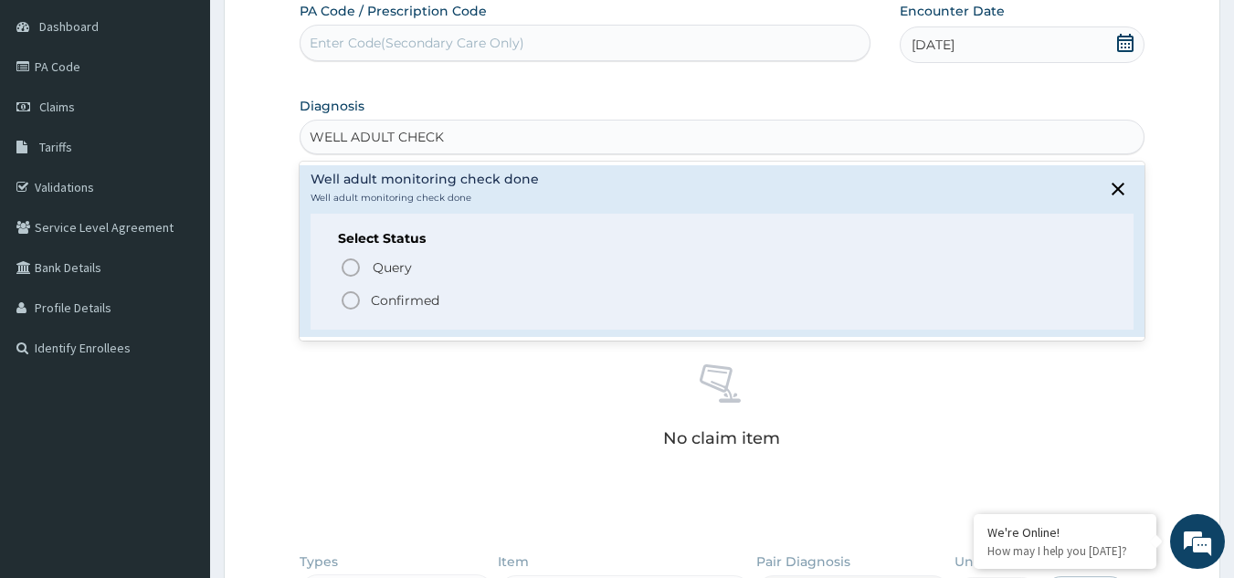
click at [390, 295] on p "Confirmed" at bounding box center [405, 300] width 69 height 18
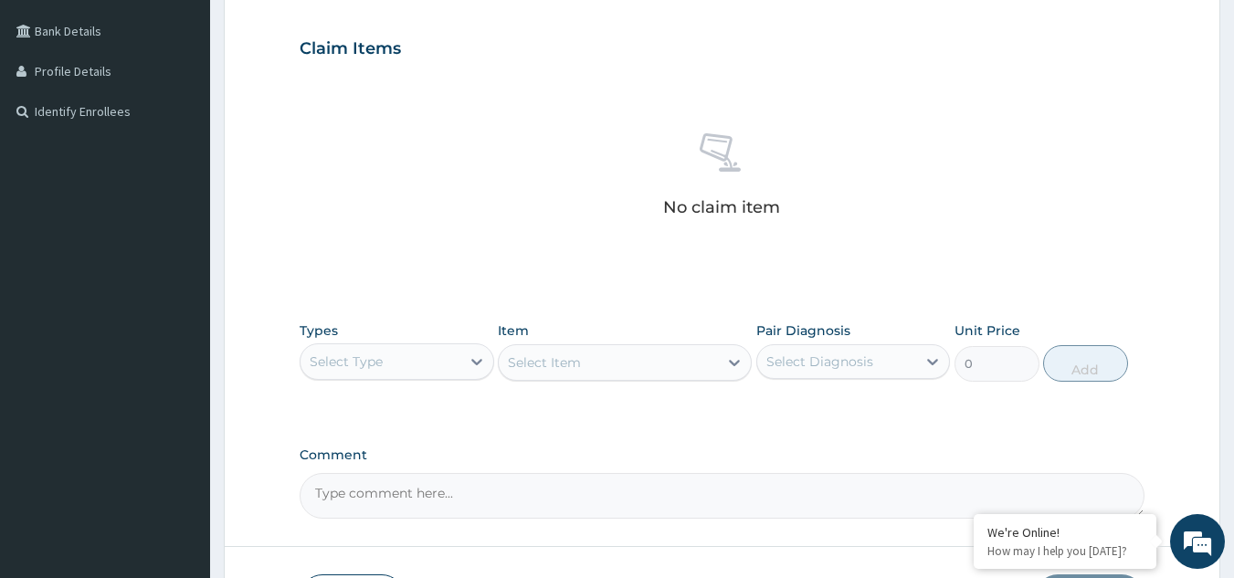
scroll to position [450, 0]
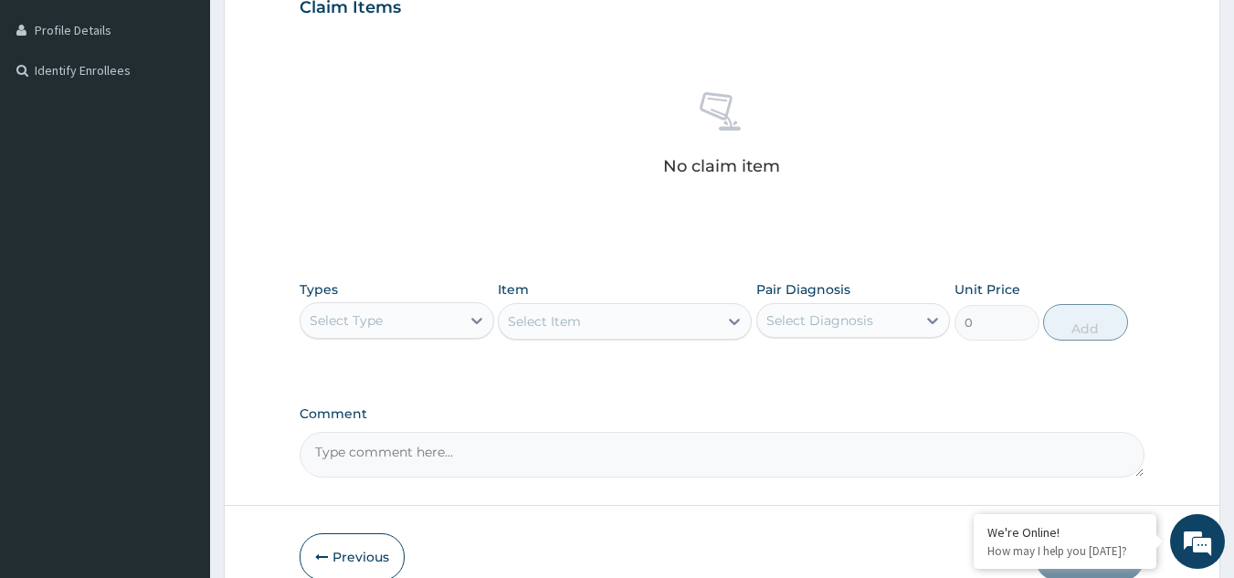
click at [410, 319] on div "Select Type" at bounding box center [381, 320] width 160 height 29
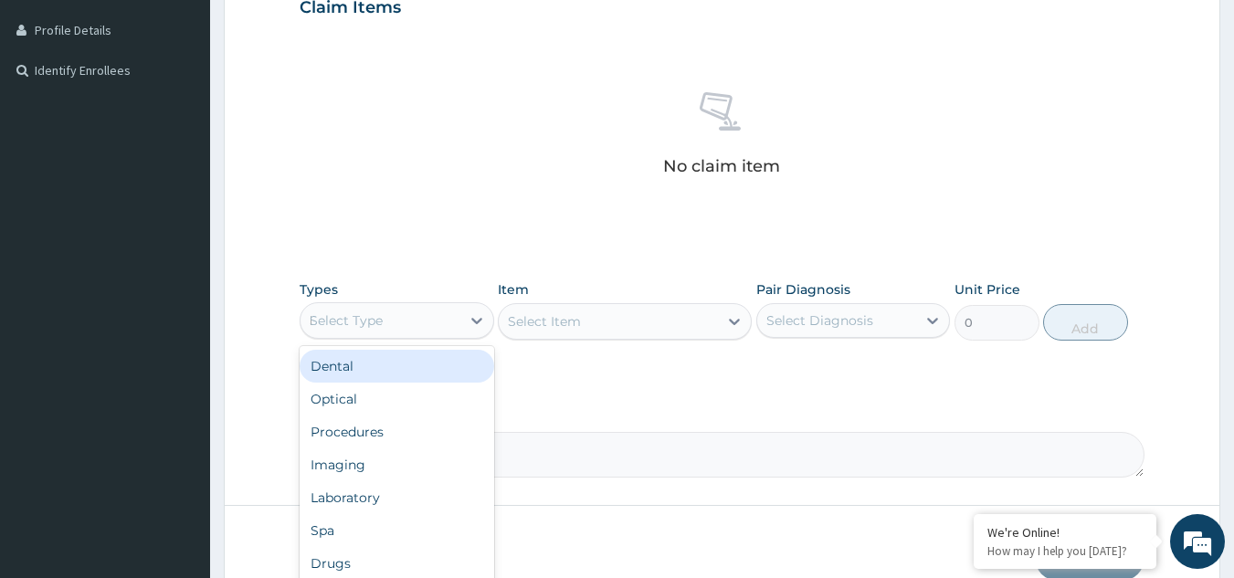
type input "DR"
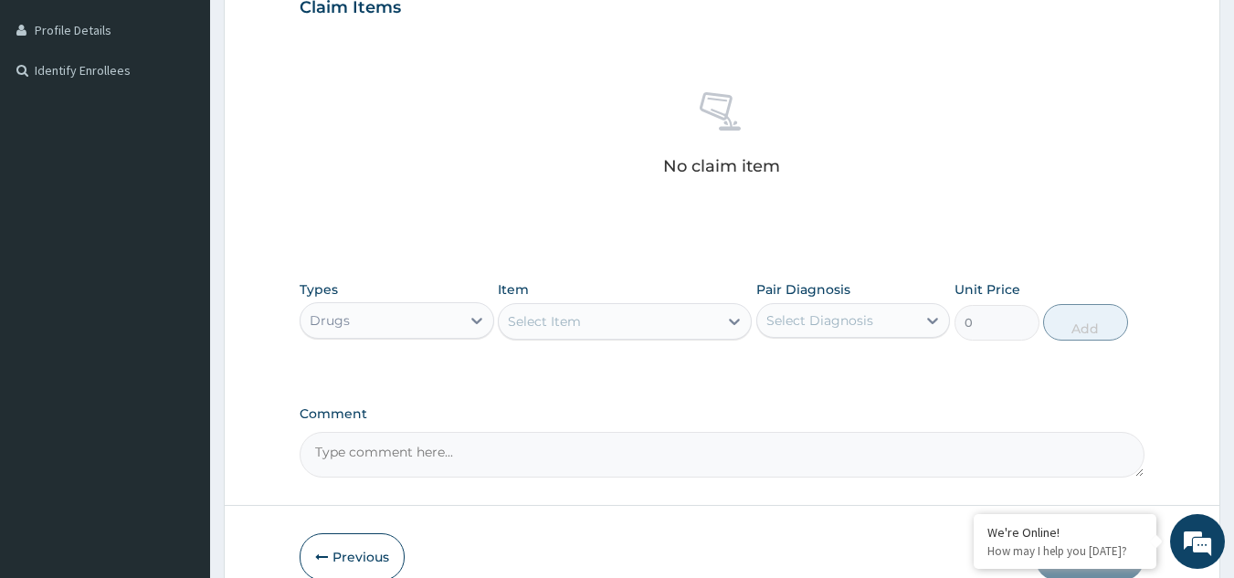
click at [596, 323] on div "Select Item" at bounding box center [608, 321] width 219 height 29
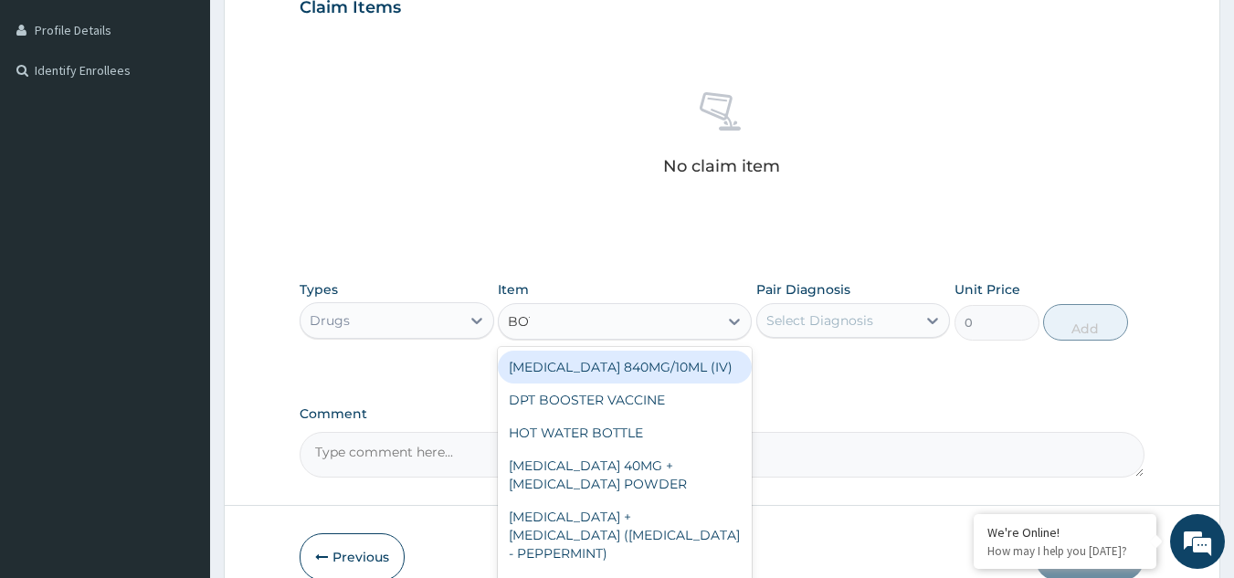
type input "[PERSON_NAME]"
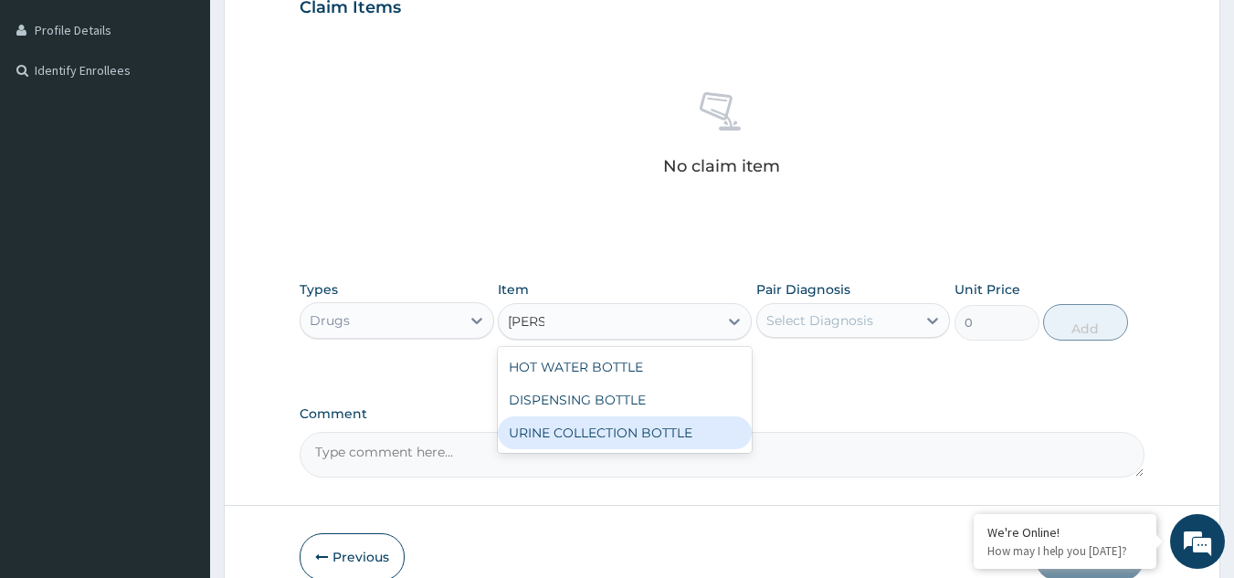
type input "198"
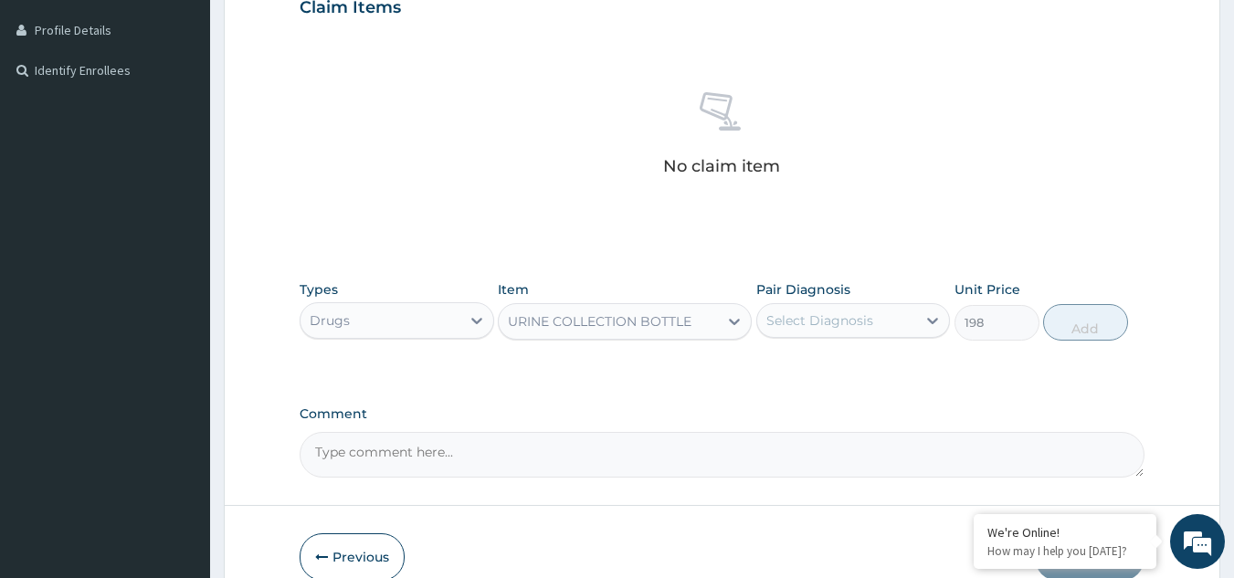
click at [801, 317] on div "Select Diagnosis" at bounding box center [820, 321] width 107 height 18
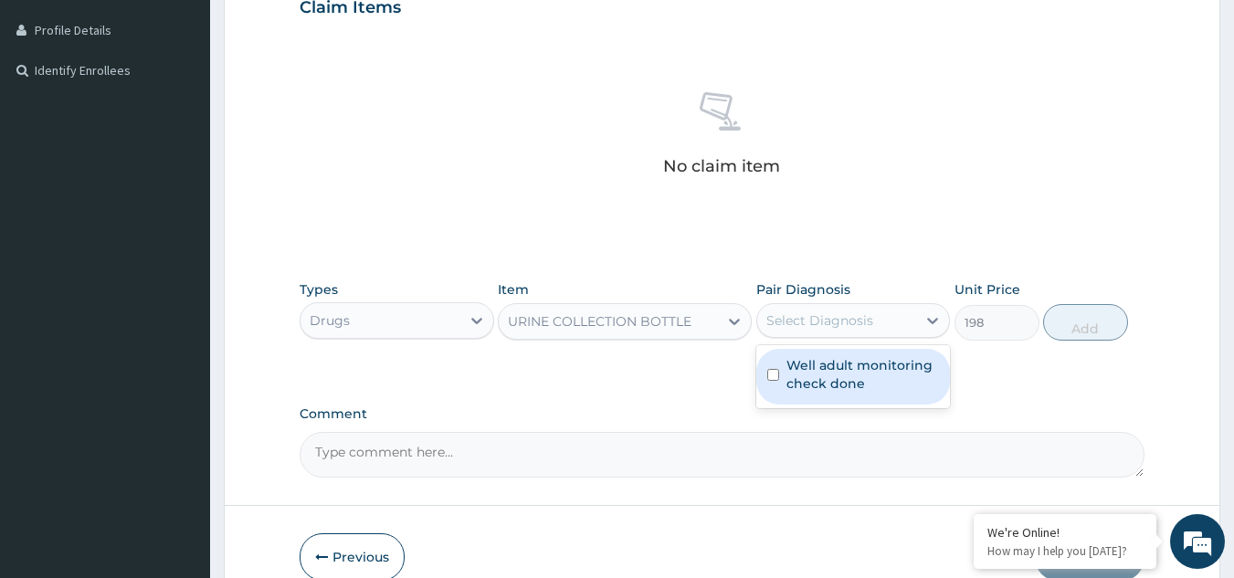
click at [802, 375] on label "Well adult monitoring check done" at bounding box center [863, 374] width 153 height 37
checkbox input "true"
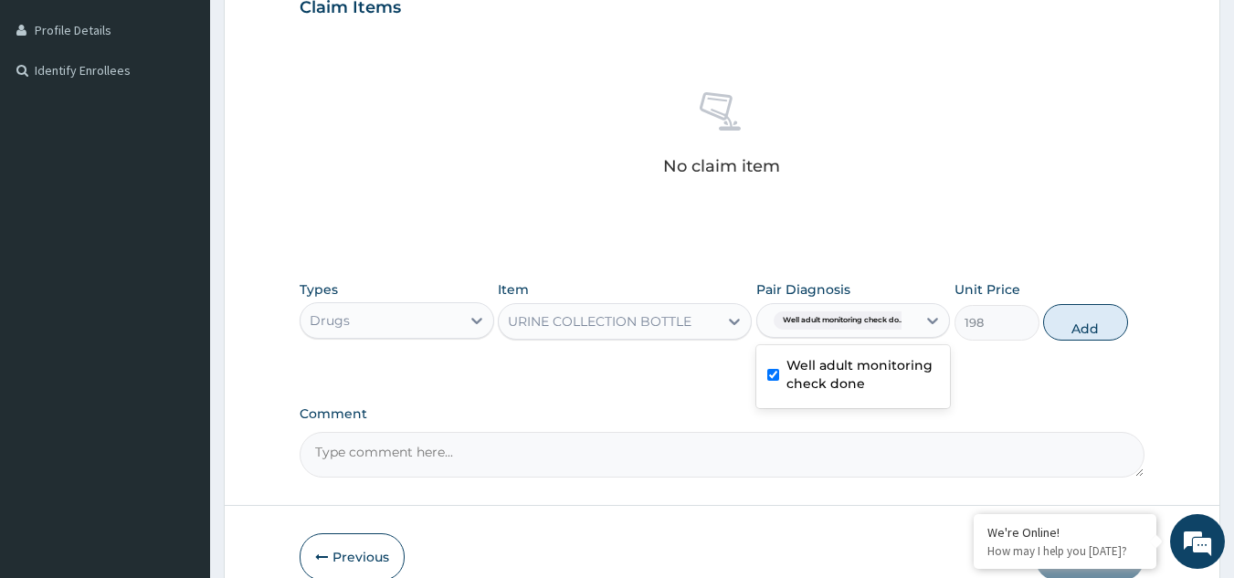
click at [1092, 312] on button "Add" at bounding box center [1085, 322] width 85 height 37
type input "0"
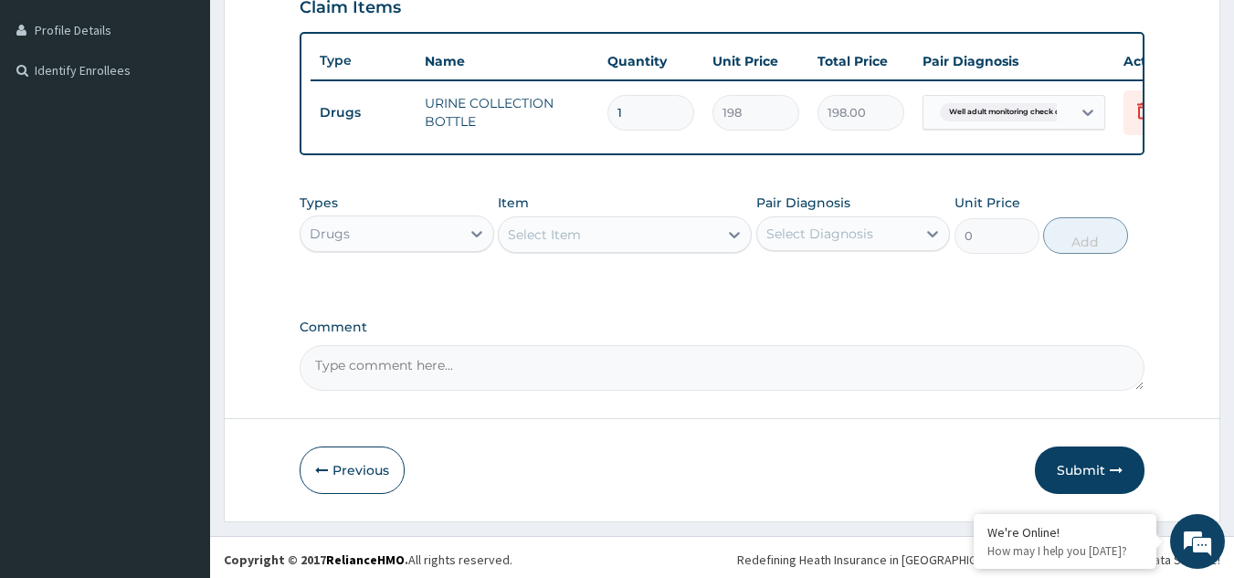
click at [362, 263] on div "Types Drugs Item Select Item Pair Diagnosis Select Diagnosis Unit Price 0 Add" at bounding box center [723, 224] width 846 height 79
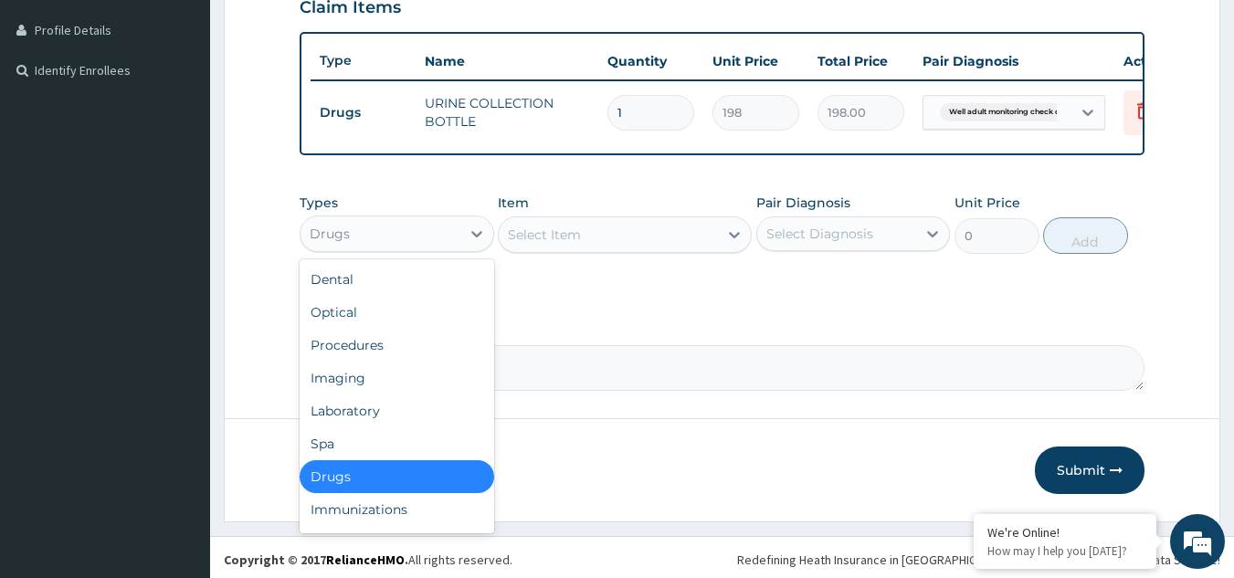
click at [364, 249] on div "Drugs" at bounding box center [381, 233] width 160 height 29
click at [366, 428] on div "Laboratory" at bounding box center [397, 411] width 195 height 33
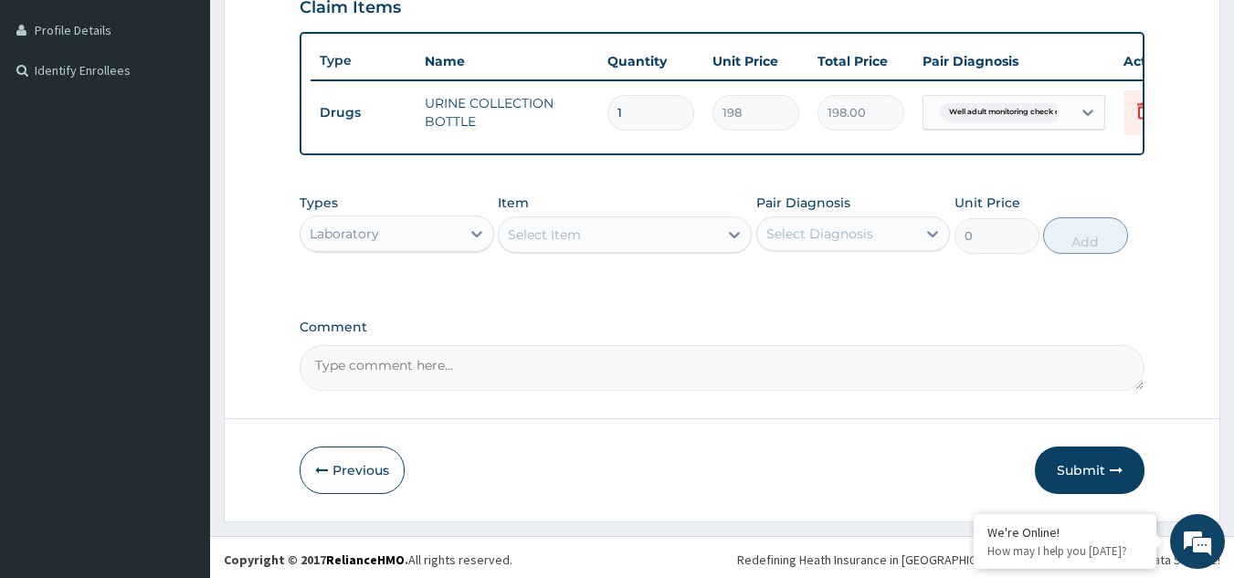
click at [602, 253] on div "Select Item" at bounding box center [625, 235] width 254 height 37
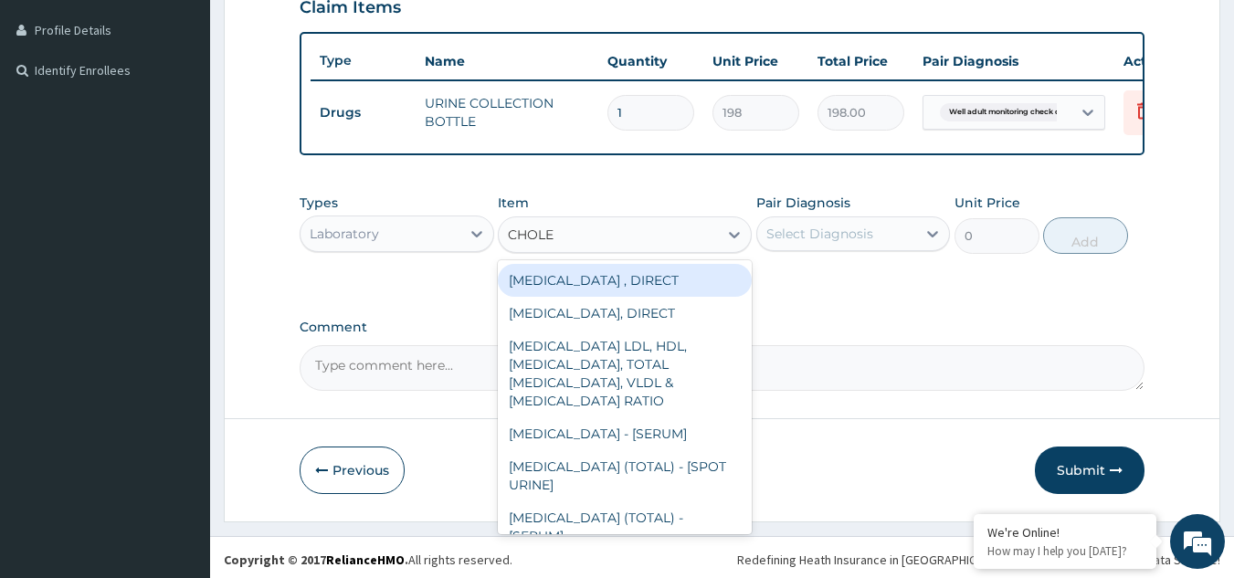
type input "CHOLES"
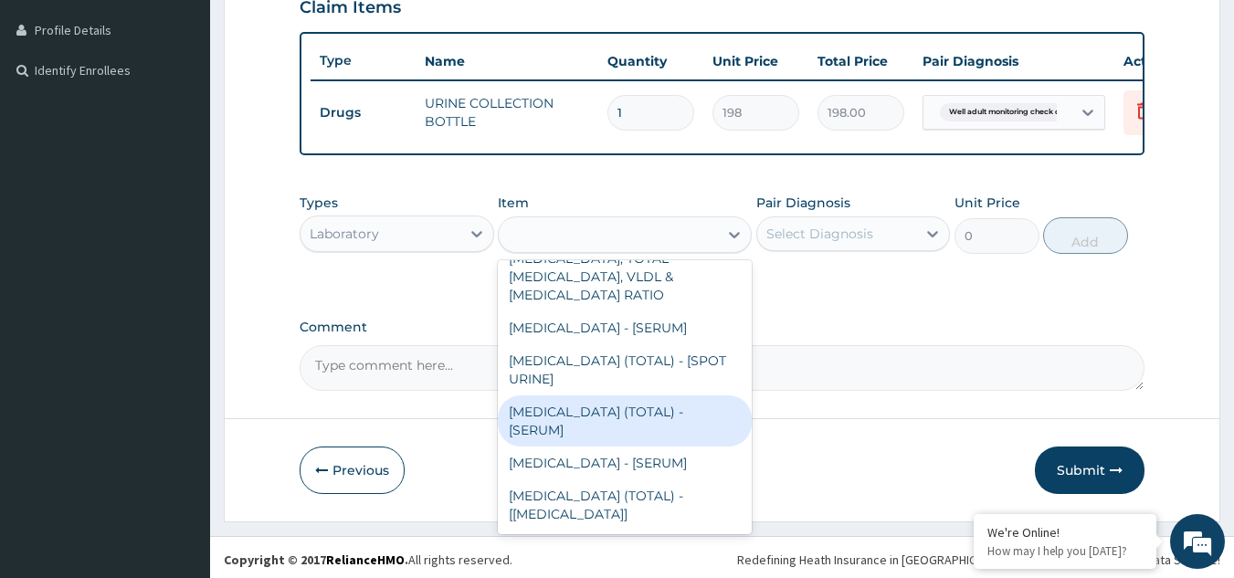
type input "2880"
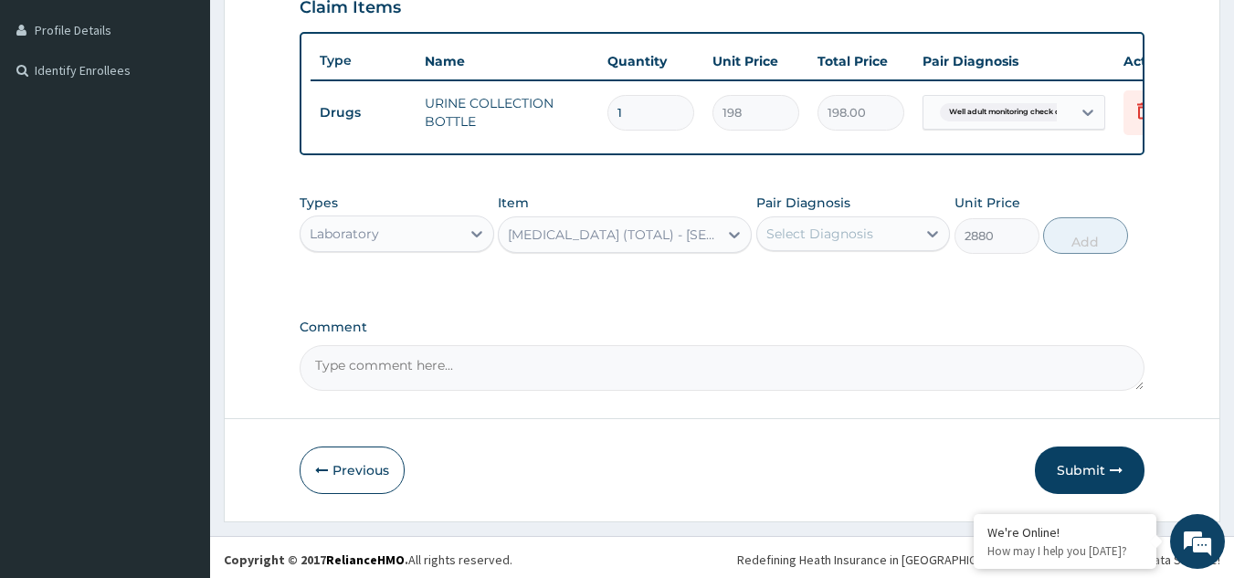
click at [825, 242] on div "Select Diagnosis" at bounding box center [820, 234] width 107 height 18
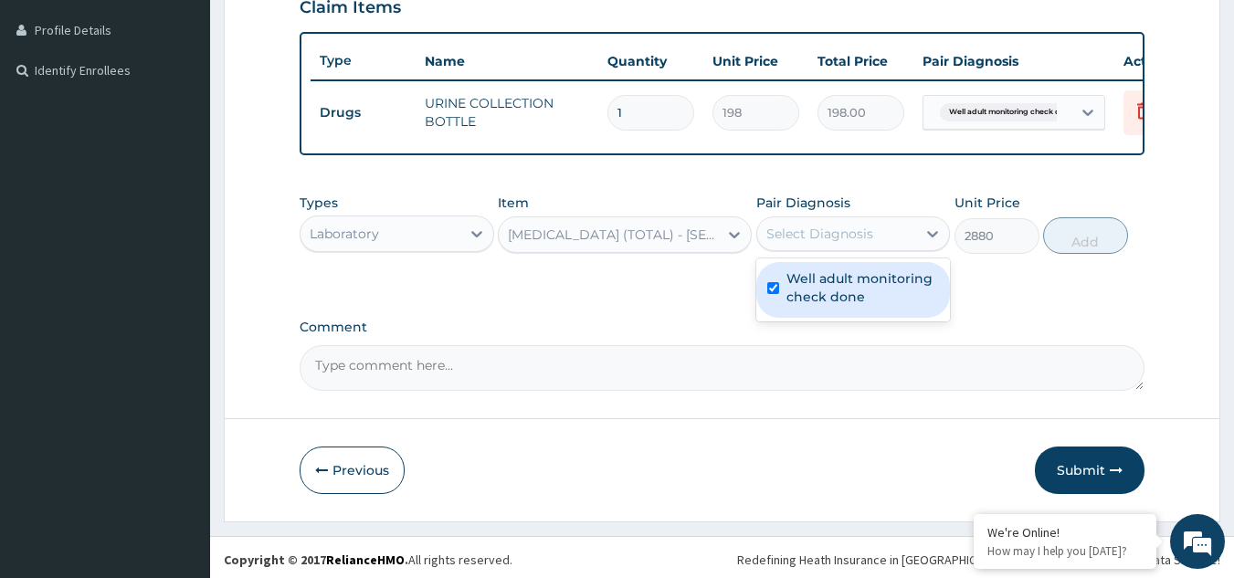
checkbox input "true"
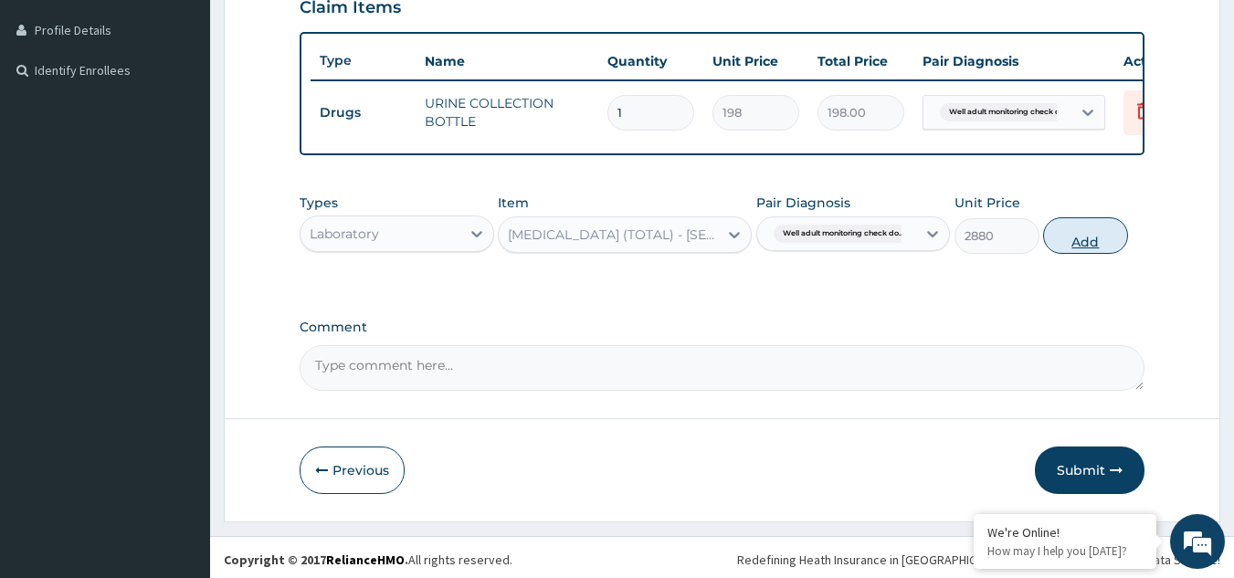
click at [1069, 254] on button "Add" at bounding box center [1085, 235] width 85 height 37
type input "0"
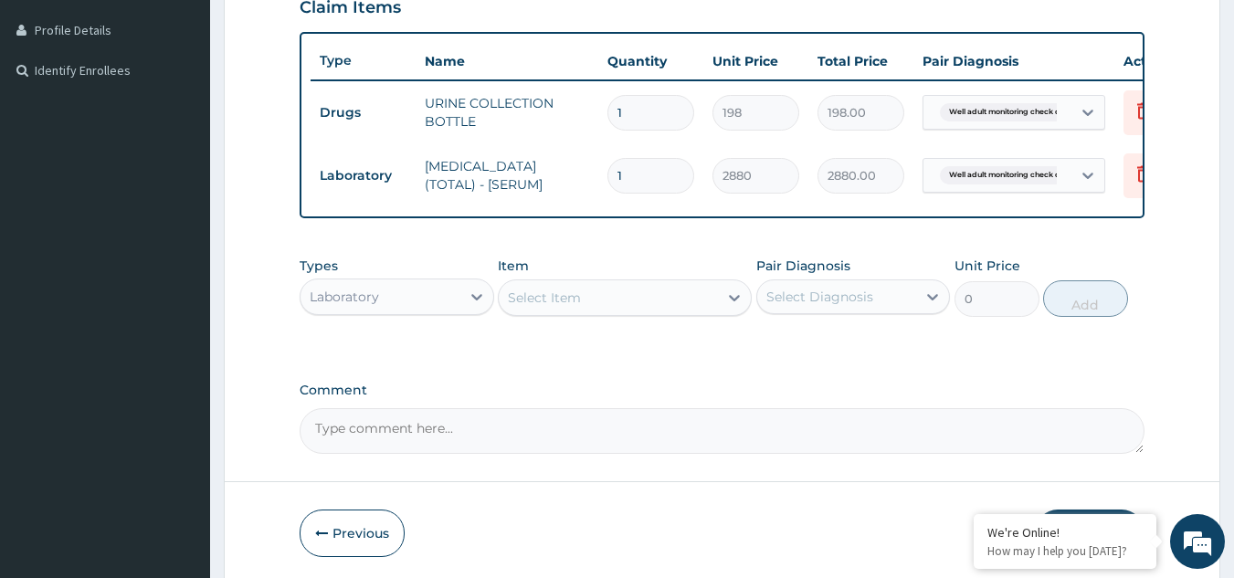
click at [632, 312] on div "Select Item" at bounding box center [608, 297] width 219 height 29
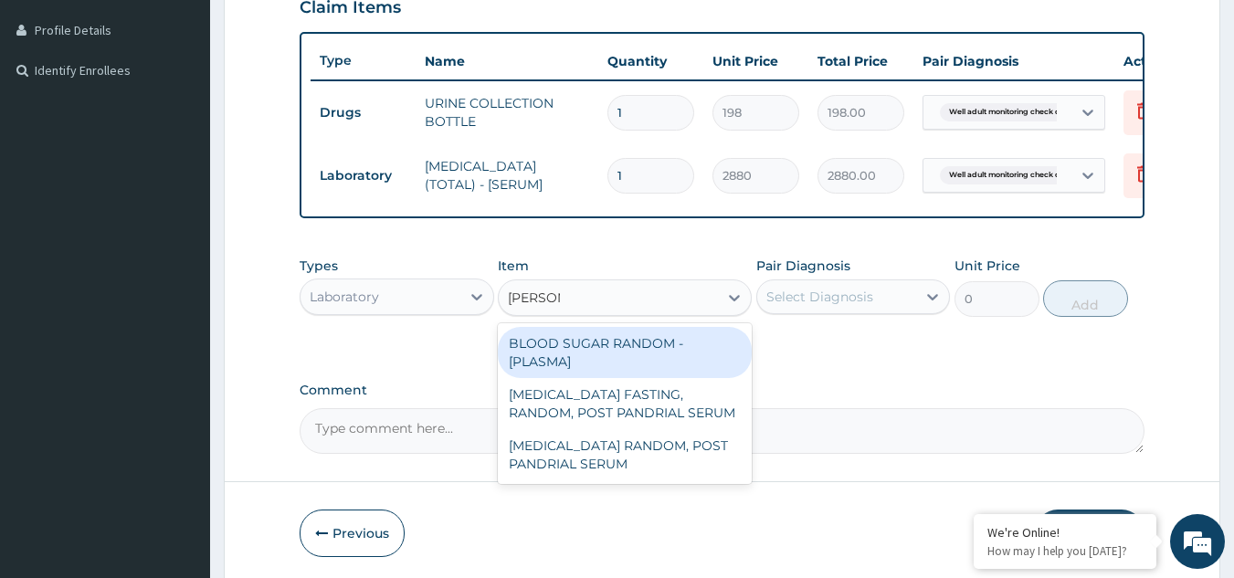
type input "RANDOM"
type input "1800"
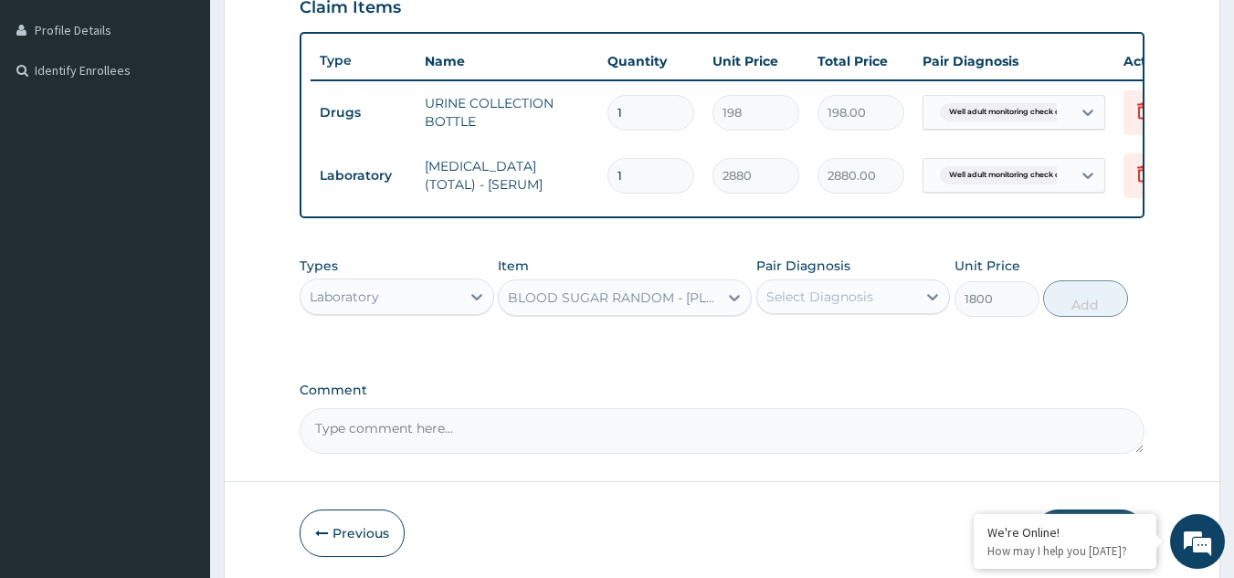
click at [825, 317] on div "Pair Diagnosis Select Diagnosis" at bounding box center [853, 287] width 195 height 60
click at [816, 383] on div "Types Laboratory Item BLOOD SUGAR RANDOM - [PLASMA] Pair Diagnosis Select Diagn…" at bounding box center [723, 418] width 846 height 71
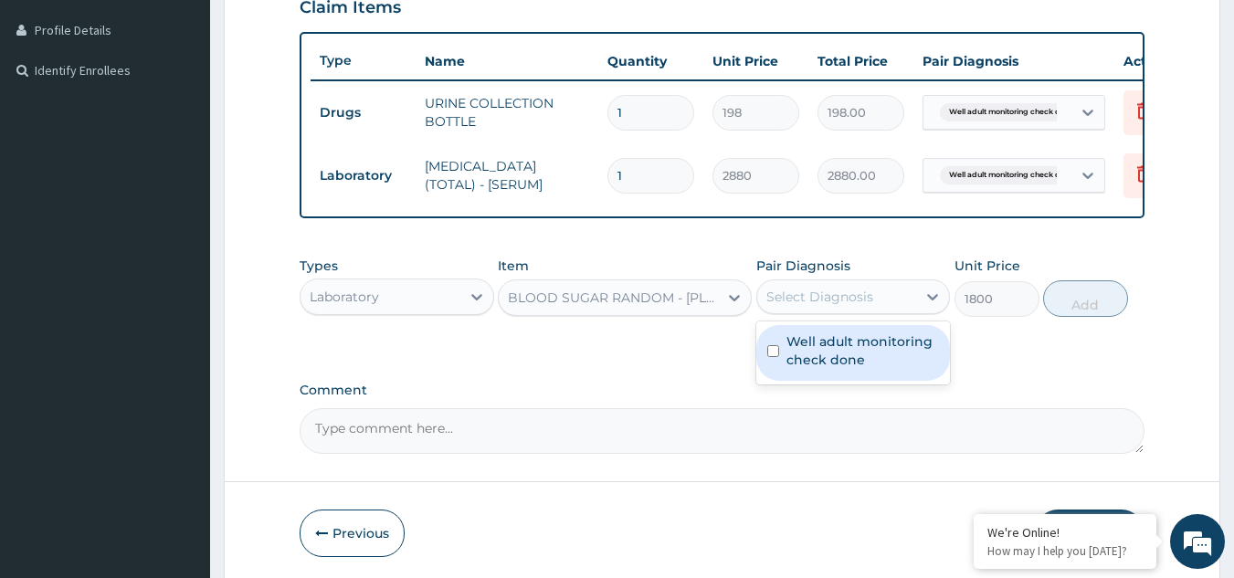
click at [825, 301] on div "Select Diagnosis" at bounding box center [820, 297] width 107 height 18
click at [809, 350] on label "Well adult monitoring check done" at bounding box center [863, 351] width 153 height 37
checkbox input "true"
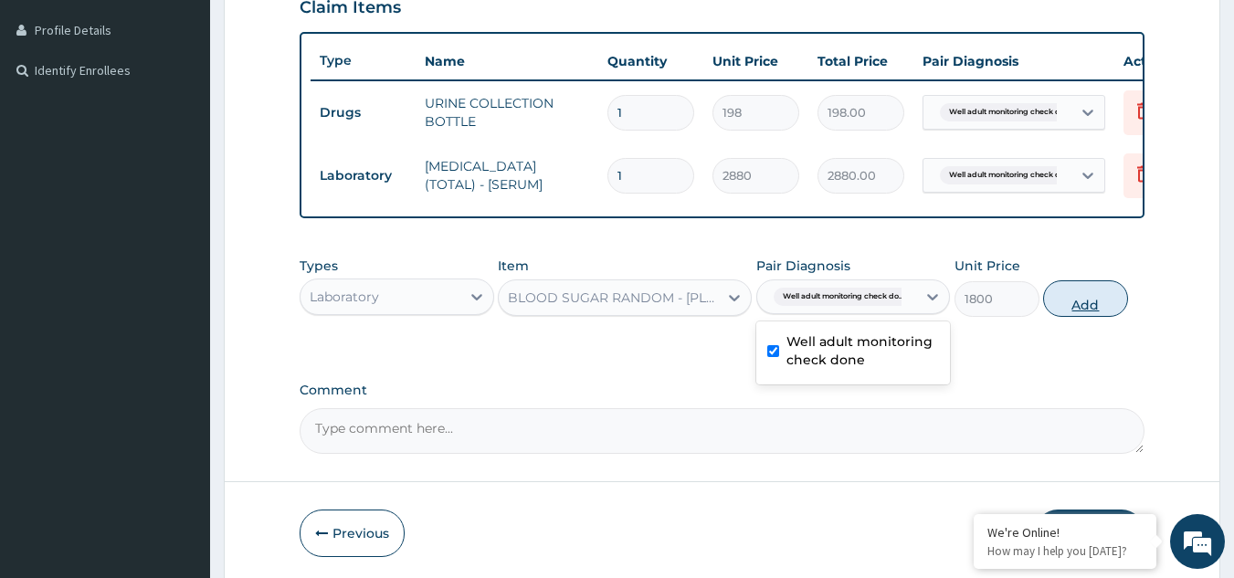
click at [1093, 315] on button "Add" at bounding box center [1085, 298] width 85 height 37
type input "0"
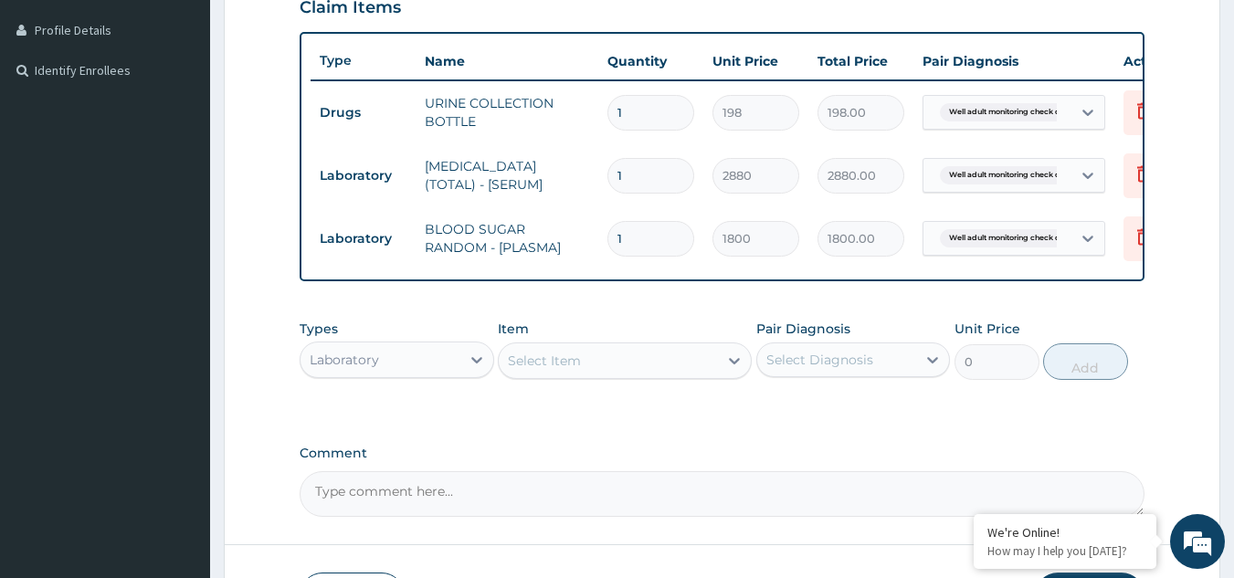
click at [650, 376] on div "Select Item" at bounding box center [608, 360] width 219 height 29
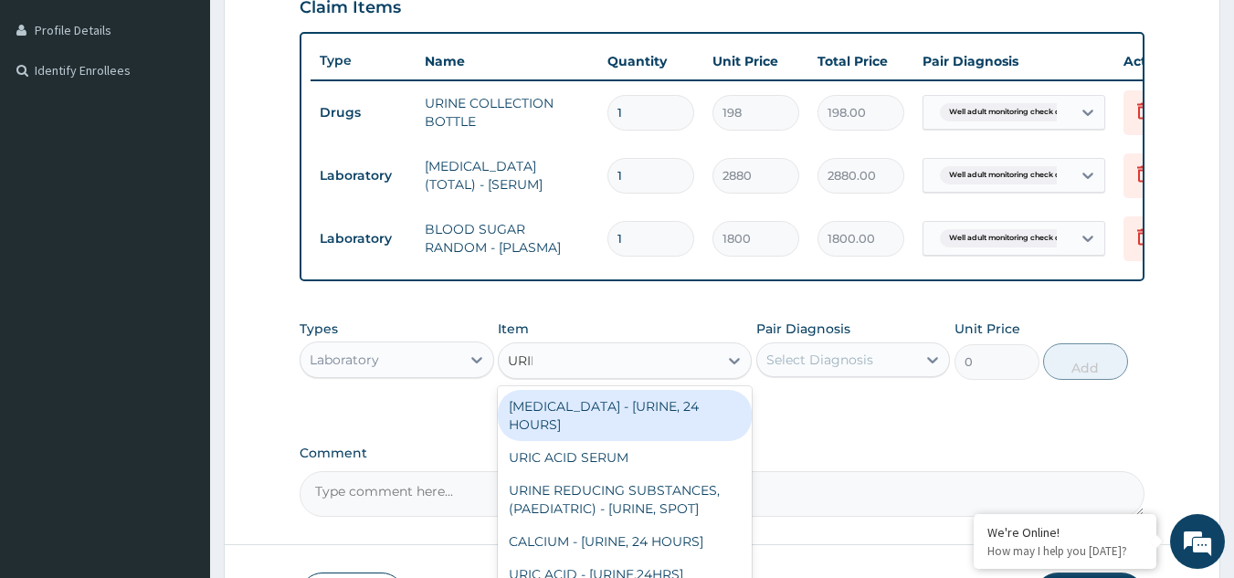
type input "URINA"
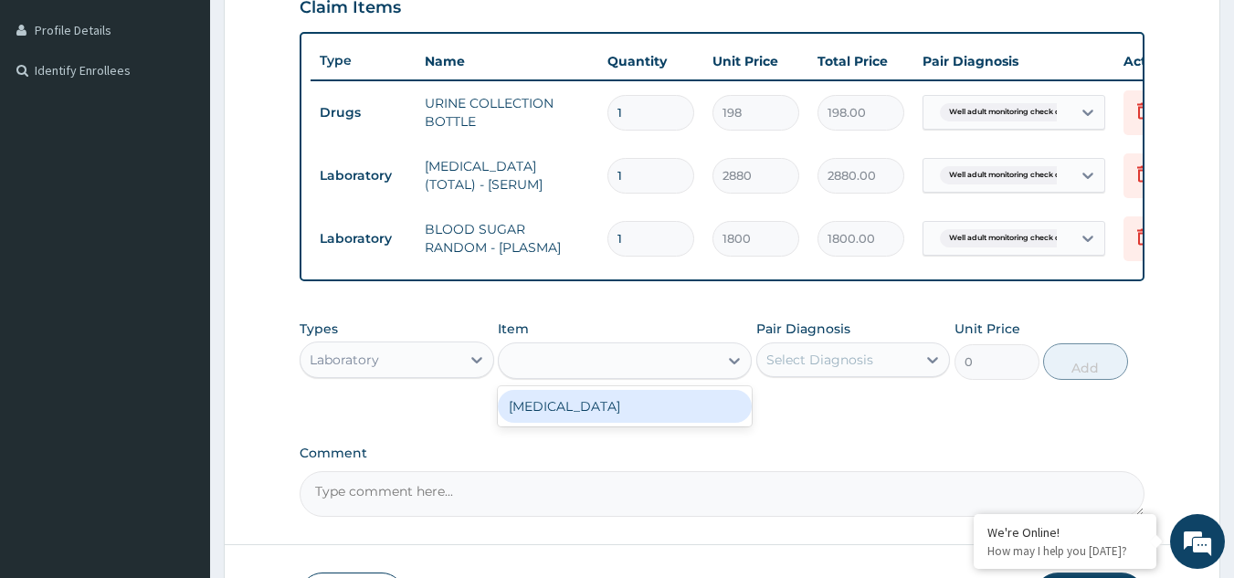
type input "1531.875"
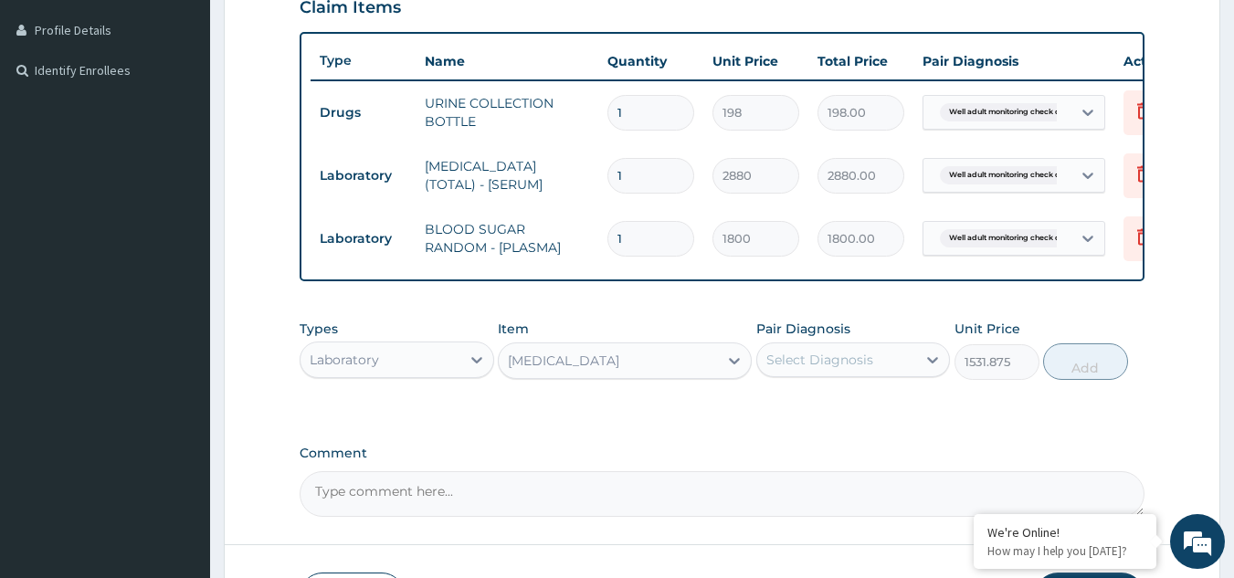
click at [898, 354] on div "Pair Diagnosis Select Diagnosis" at bounding box center [853, 350] width 195 height 60
click at [848, 366] on div "Select Diagnosis" at bounding box center [820, 360] width 107 height 18
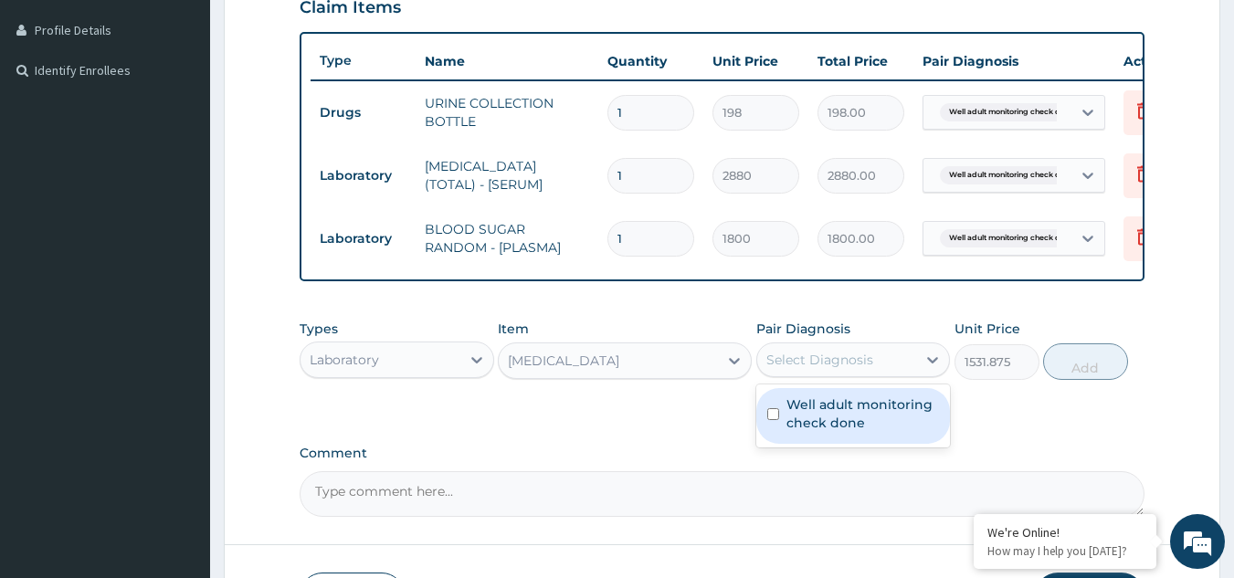
click at [823, 419] on label "Well adult monitoring check done" at bounding box center [863, 414] width 153 height 37
checkbox input "true"
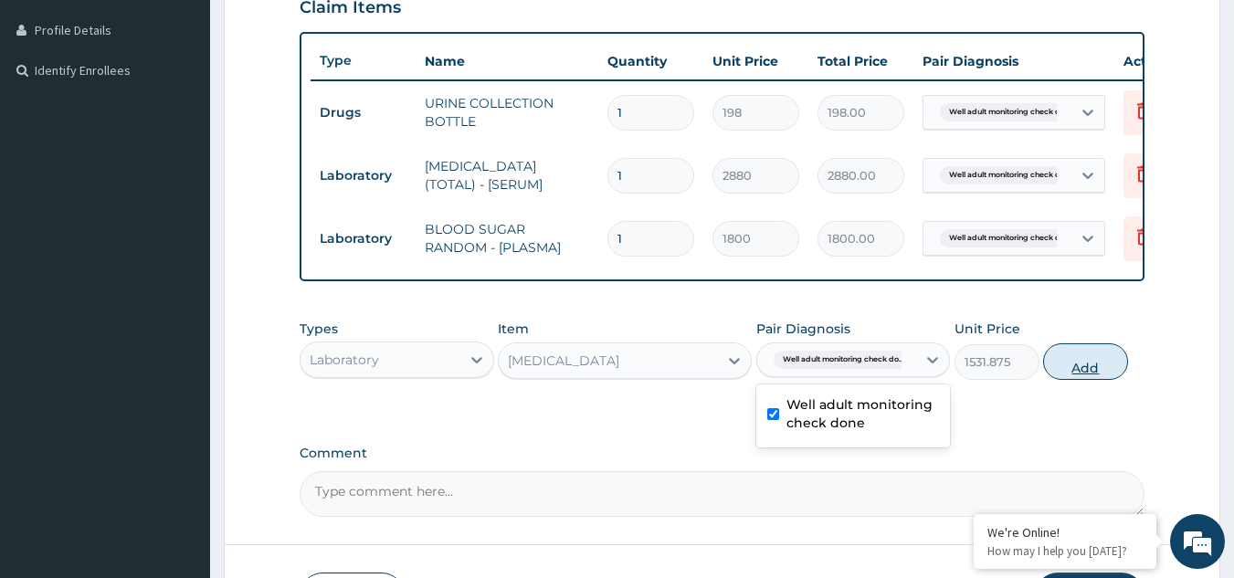
click at [1057, 372] on button "Add" at bounding box center [1085, 362] width 85 height 37
type input "0"
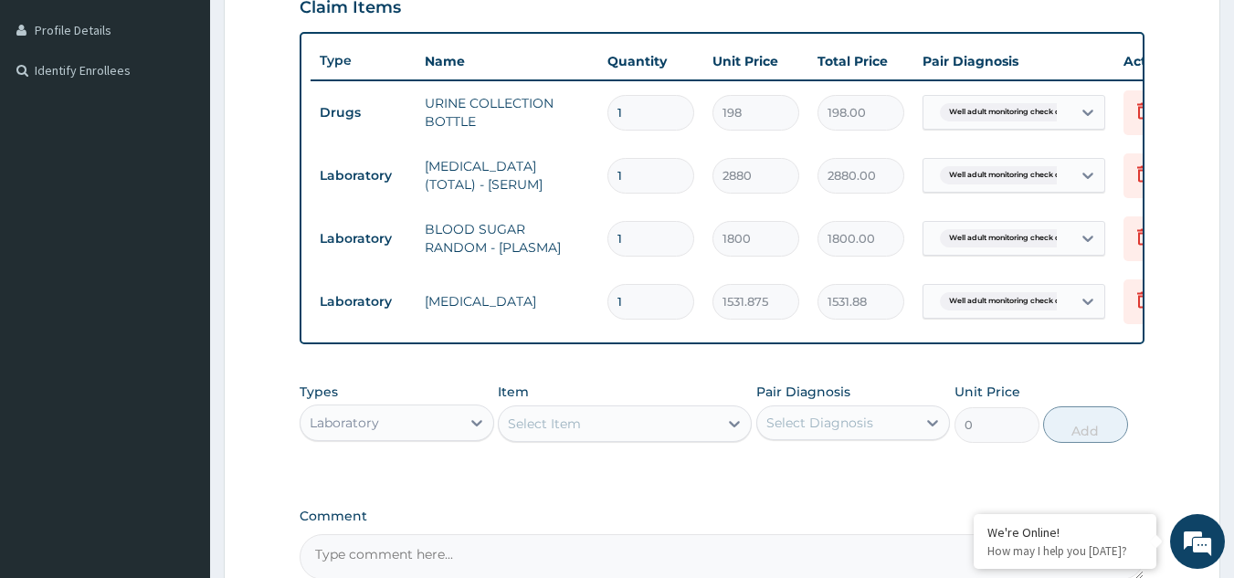
click at [571, 439] on div "Select Item" at bounding box center [608, 423] width 219 height 29
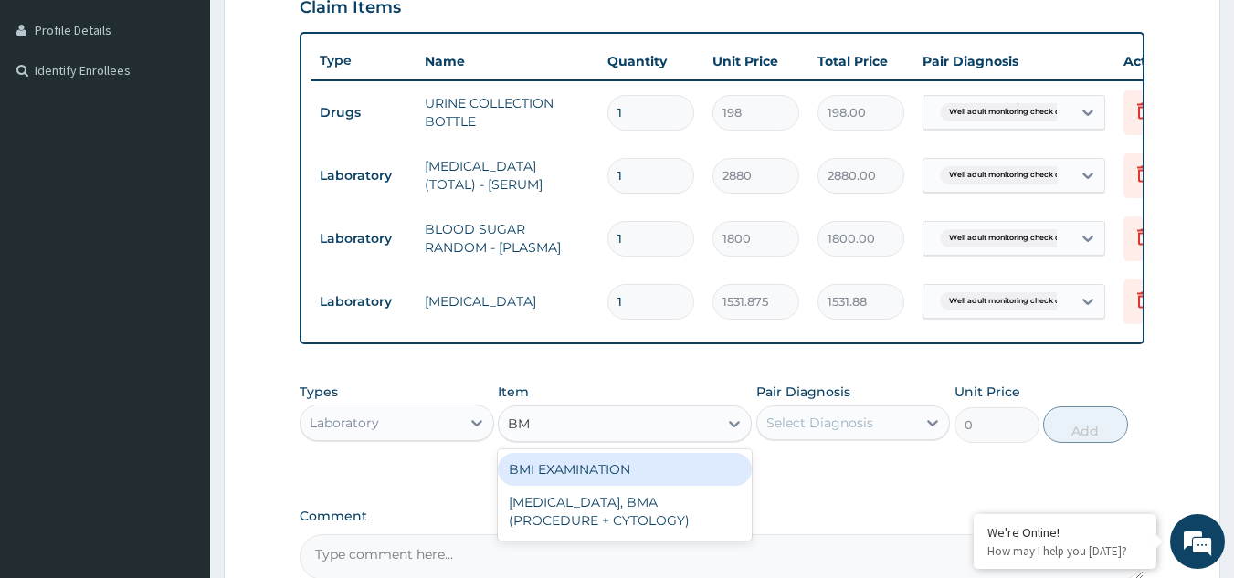
type input "BMI"
type input "1225.5"
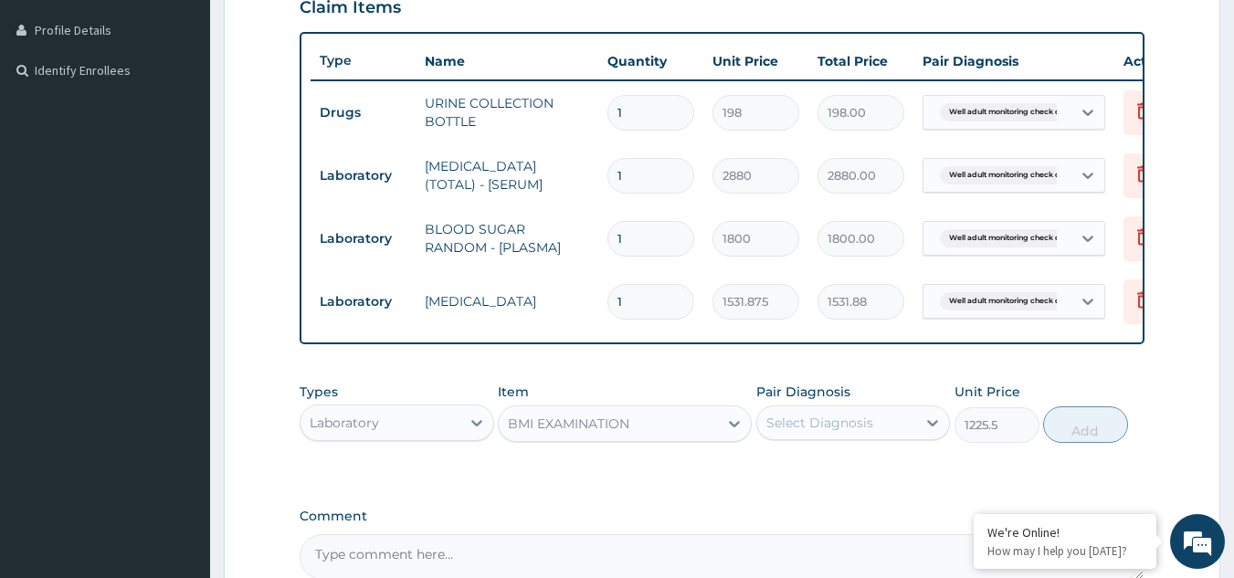
click at [795, 432] on div "Select Diagnosis" at bounding box center [820, 423] width 107 height 18
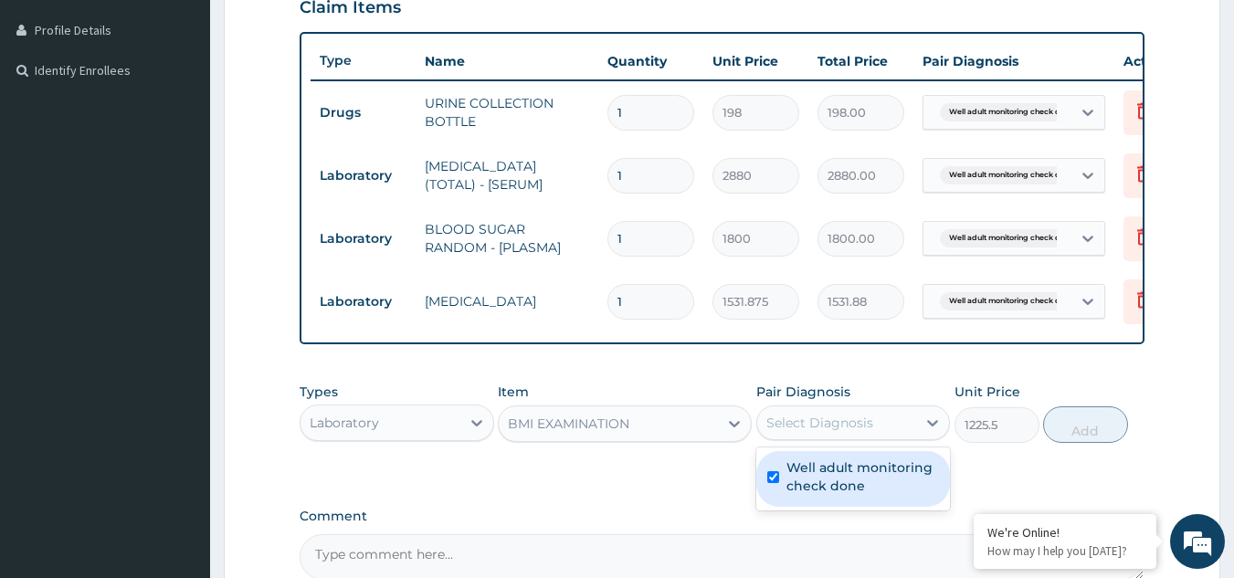
checkbox input "true"
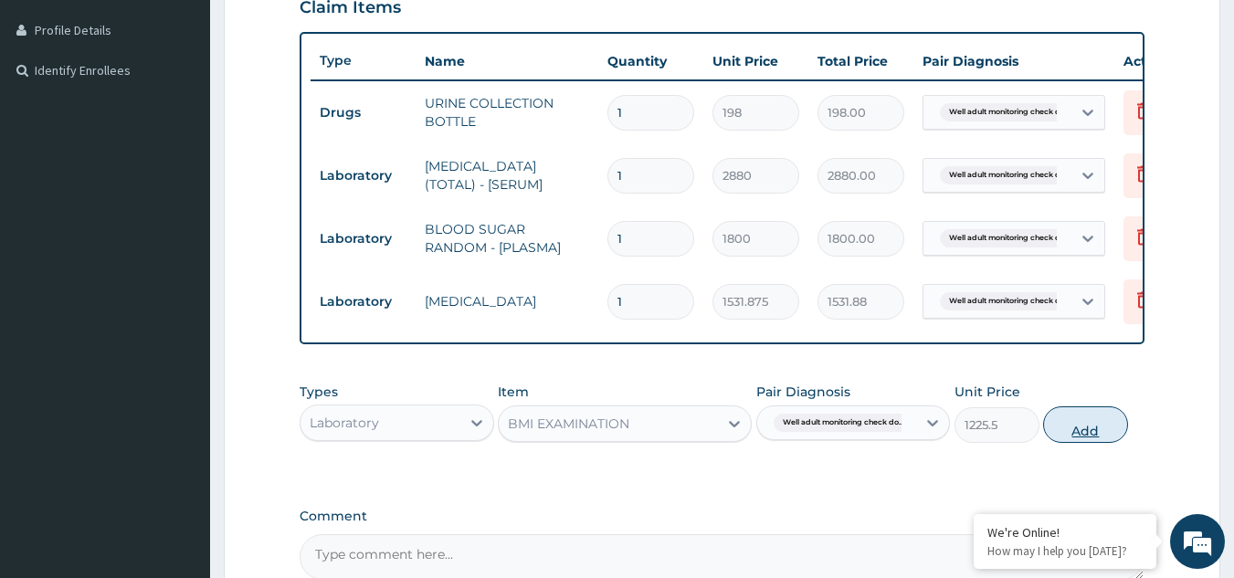
click at [1089, 440] on button "Add" at bounding box center [1085, 425] width 85 height 37
type input "0"
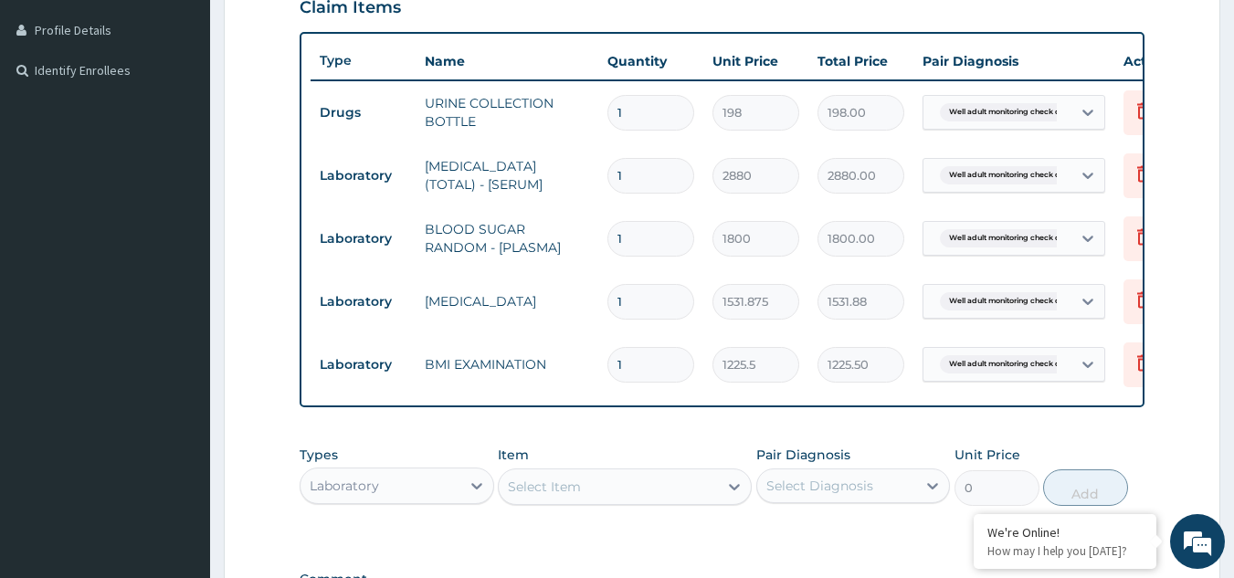
click at [684, 500] on div "Select Item" at bounding box center [608, 486] width 219 height 29
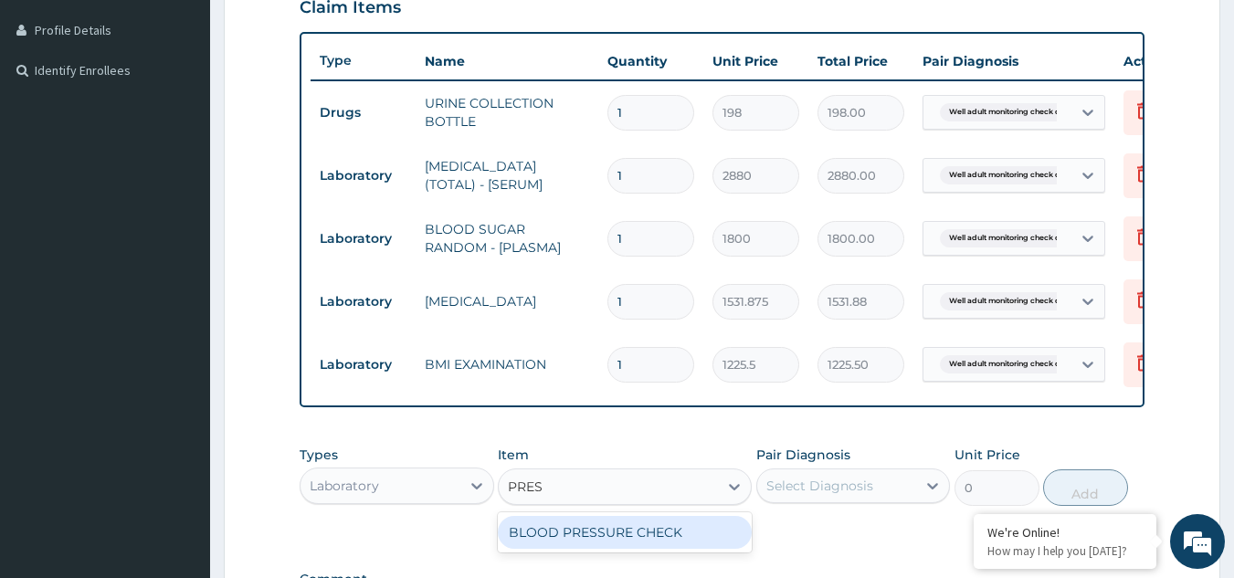
type input "PRESS"
type input "1225.5"
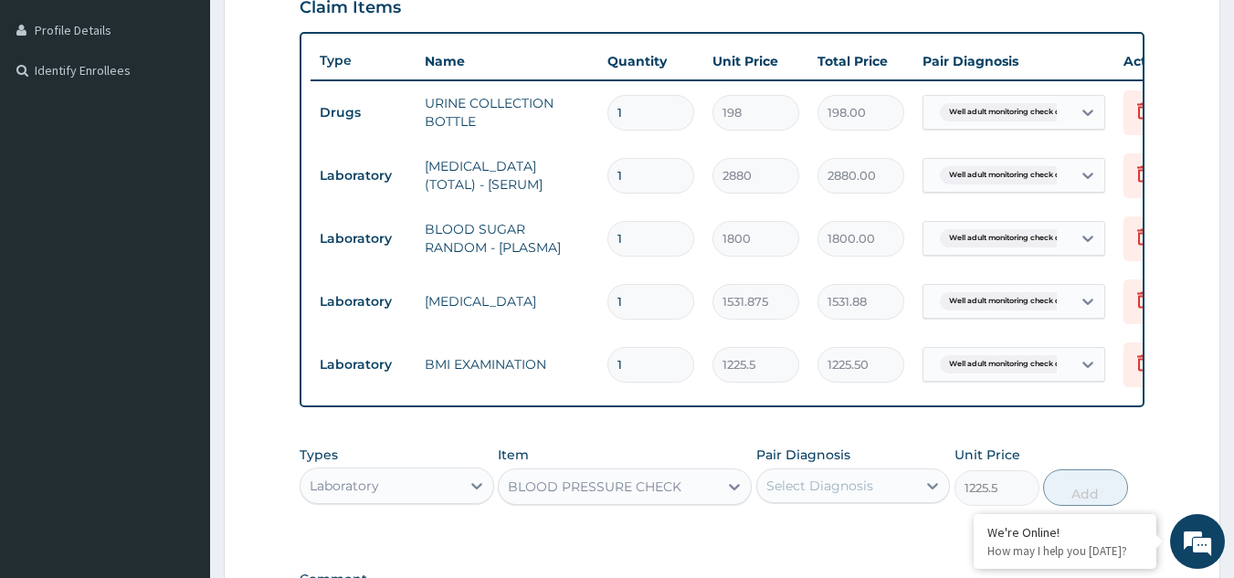
click at [825, 495] on div "Select Diagnosis" at bounding box center [820, 486] width 107 height 18
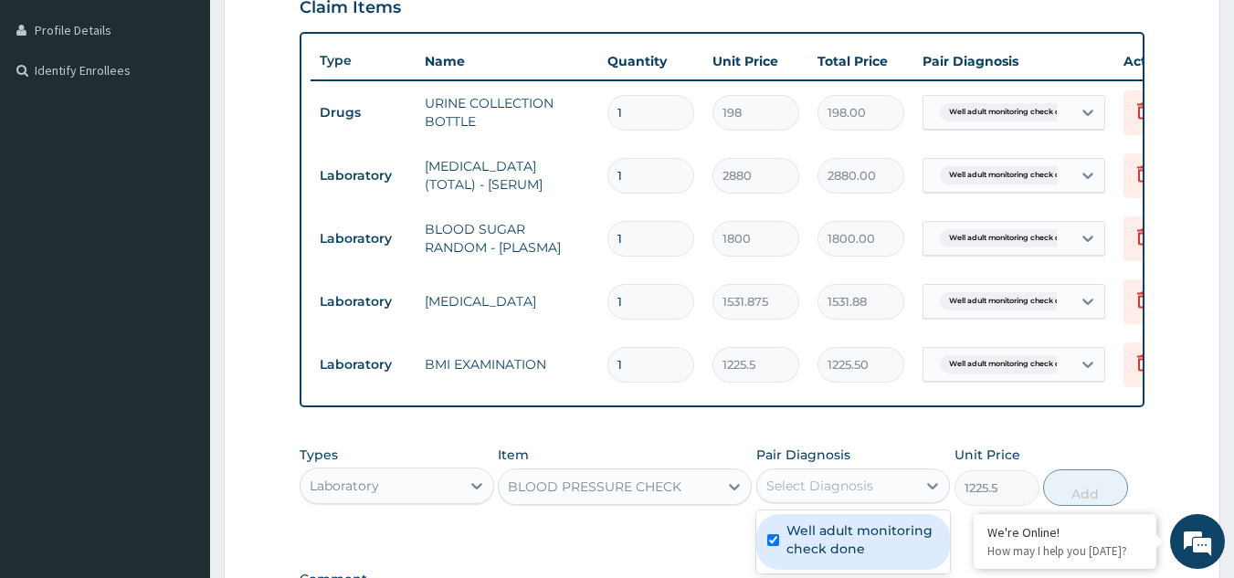
checkbox input "true"
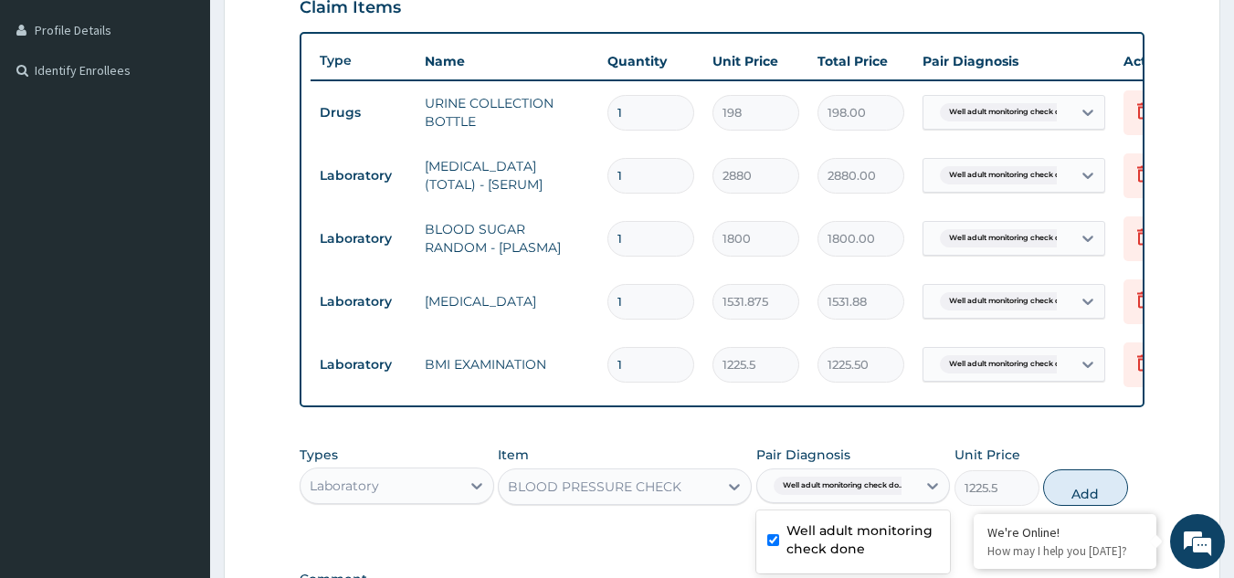
click at [1085, 498] on button "Add" at bounding box center [1085, 488] width 85 height 37
type input "0"
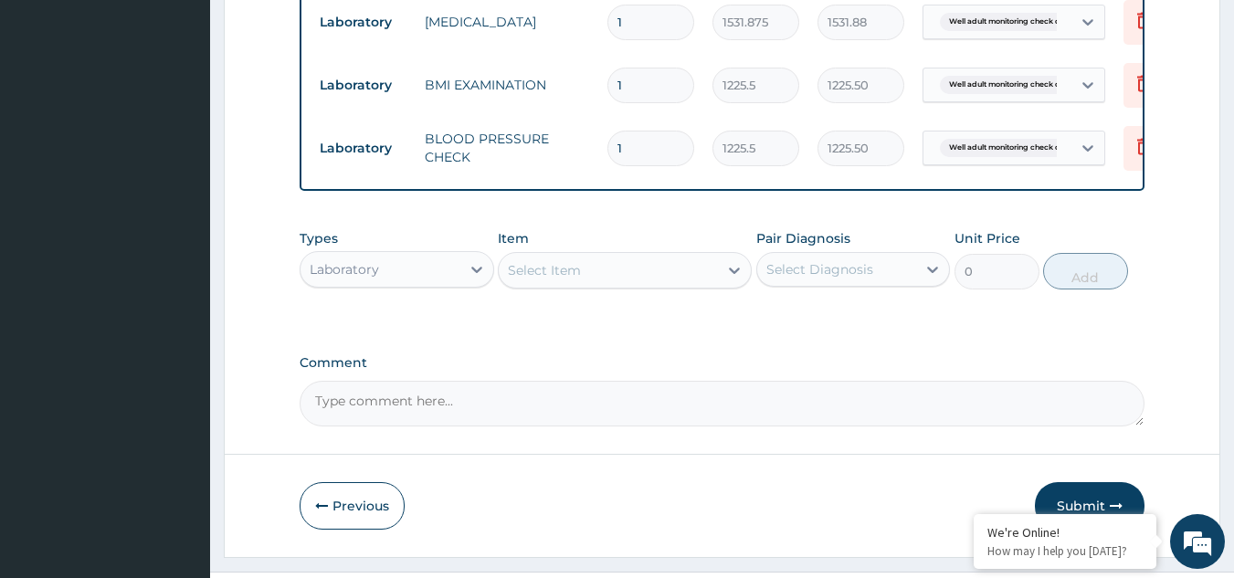
scroll to position [724, 0]
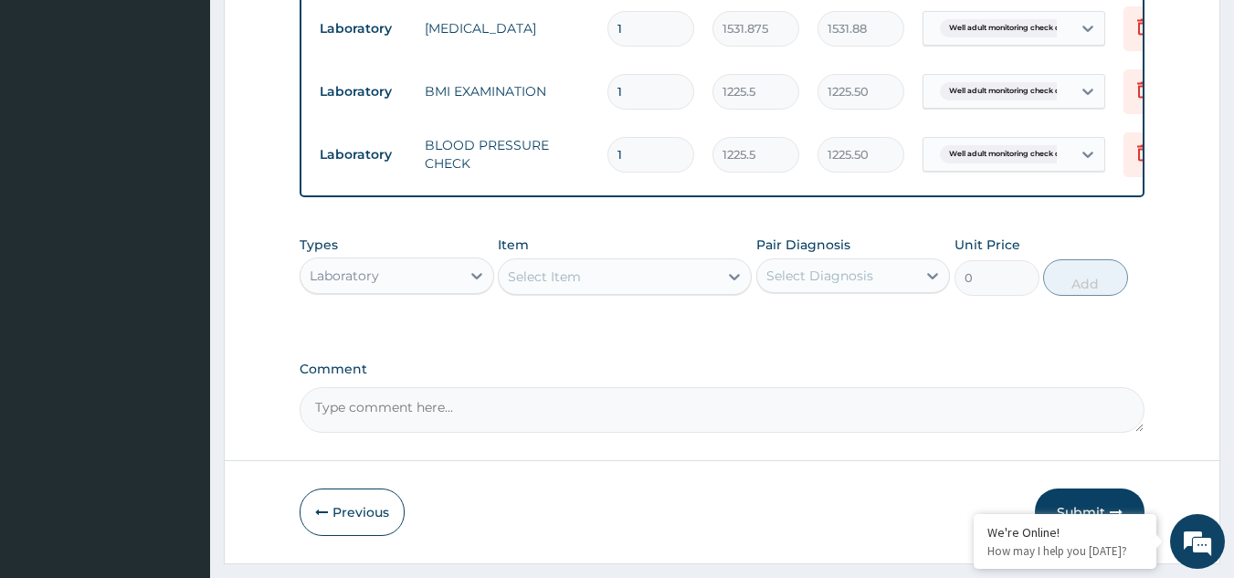
click at [703, 290] on div "Select Item" at bounding box center [608, 276] width 219 height 29
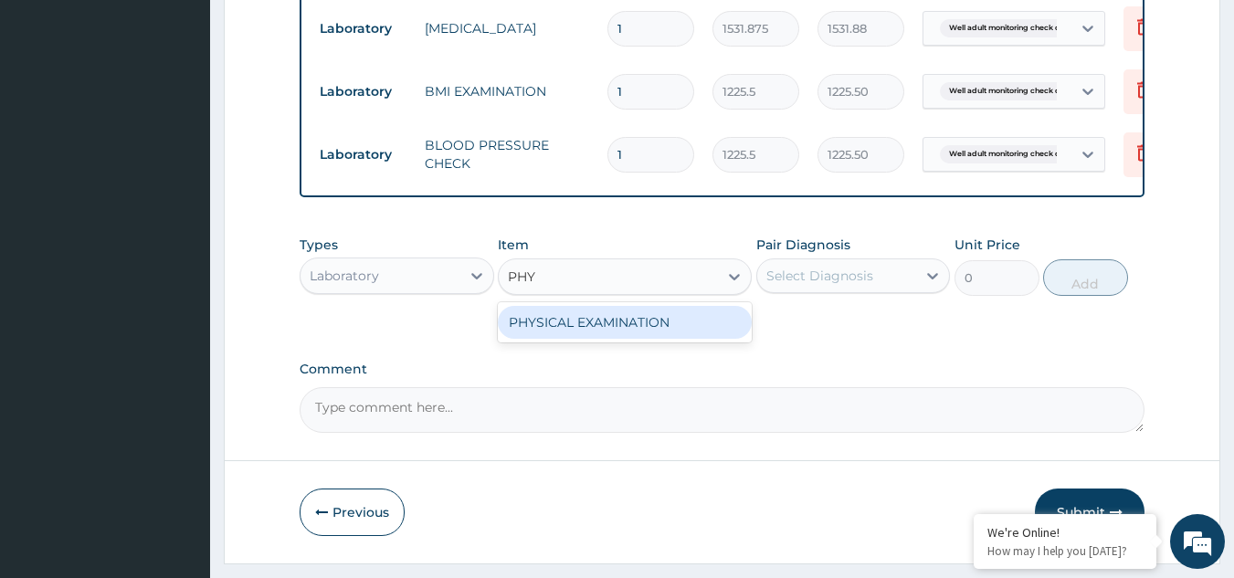
type input "PHYS"
type input "1225.5"
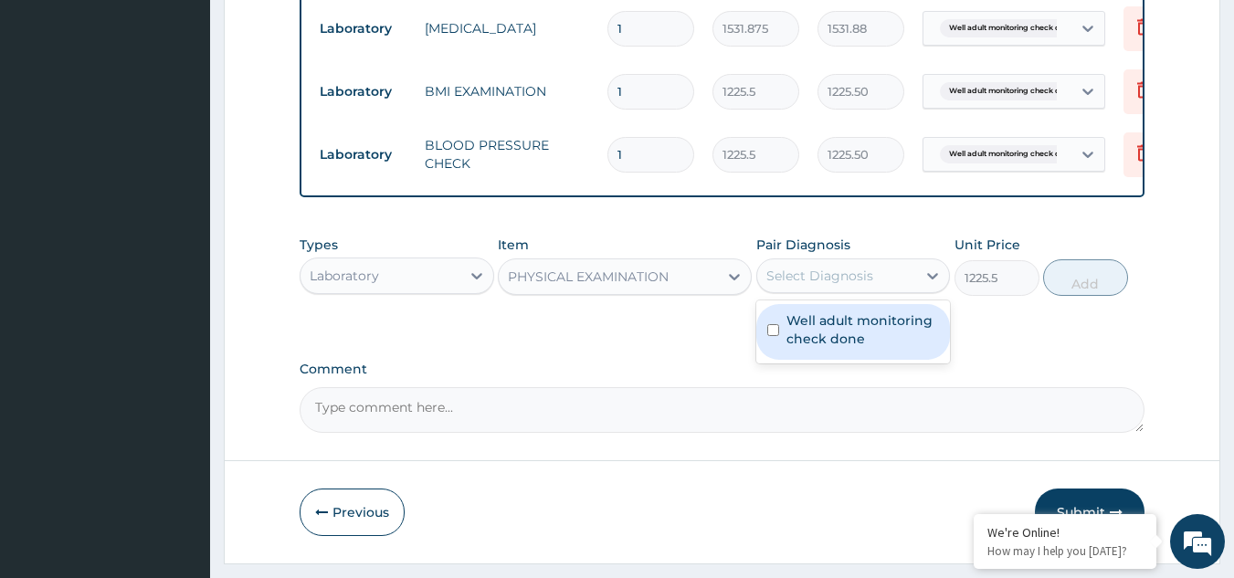
click at [811, 283] on div "Select Diagnosis" at bounding box center [820, 276] width 107 height 18
click at [804, 348] on label "Well adult monitoring check done" at bounding box center [863, 330] width 153 height 37
checkbox input "true"
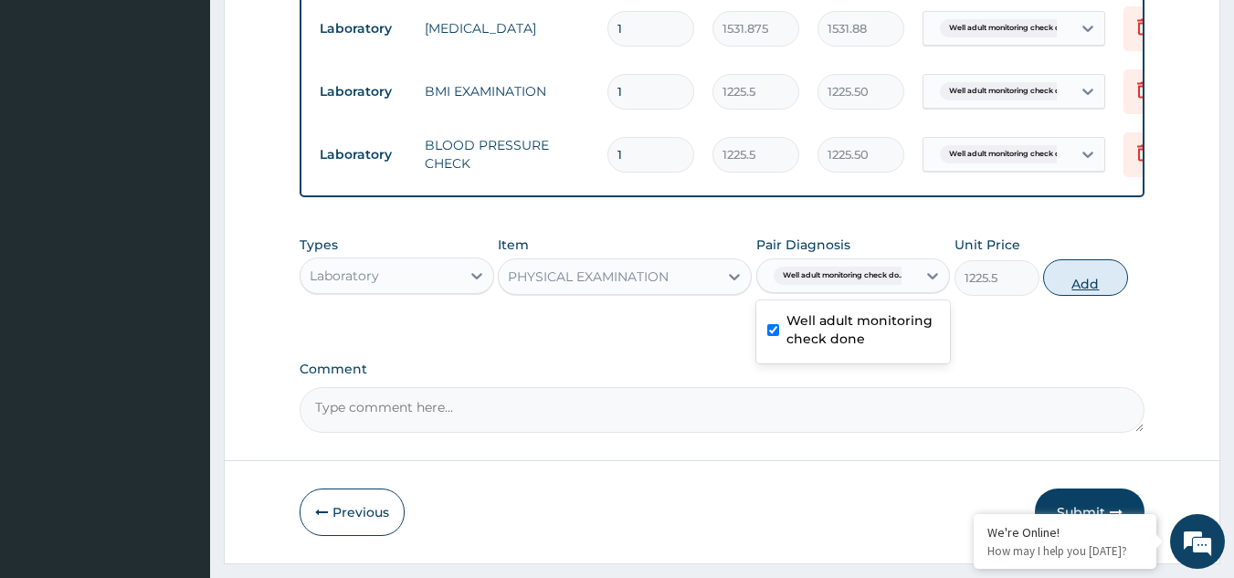
click at [1074, 296] on button "Add" at bounding box center [1085, 277] width 85 height 37
type input "0"
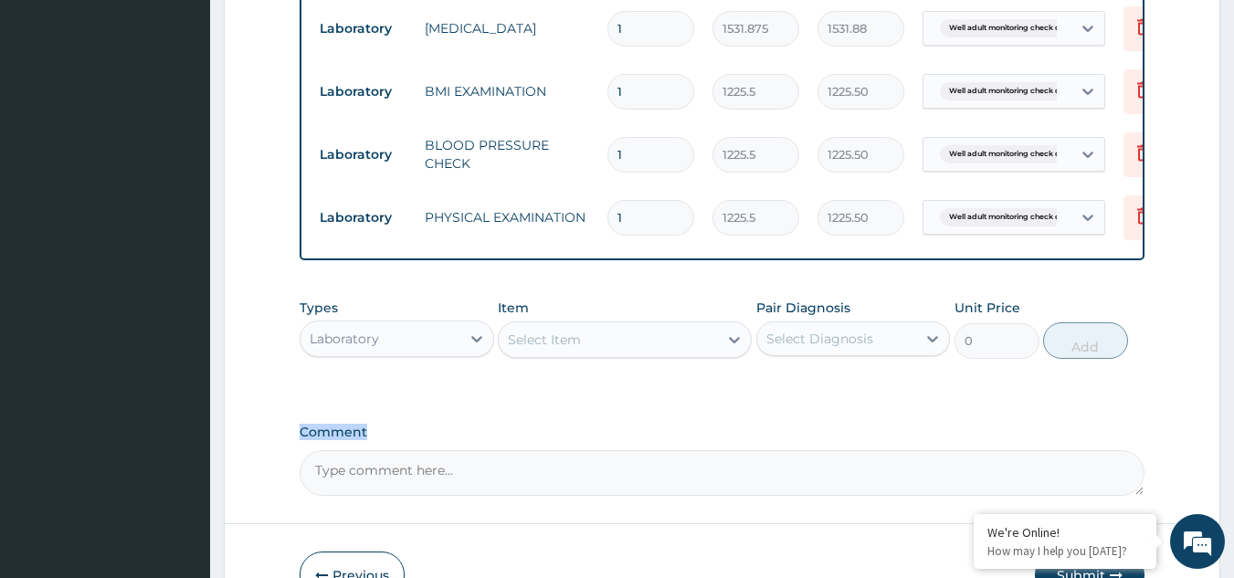
drag, startPoint x: 1239, startPoint y: 397, endPoint x: 1240, endPoint y: 431, distance: 34.7
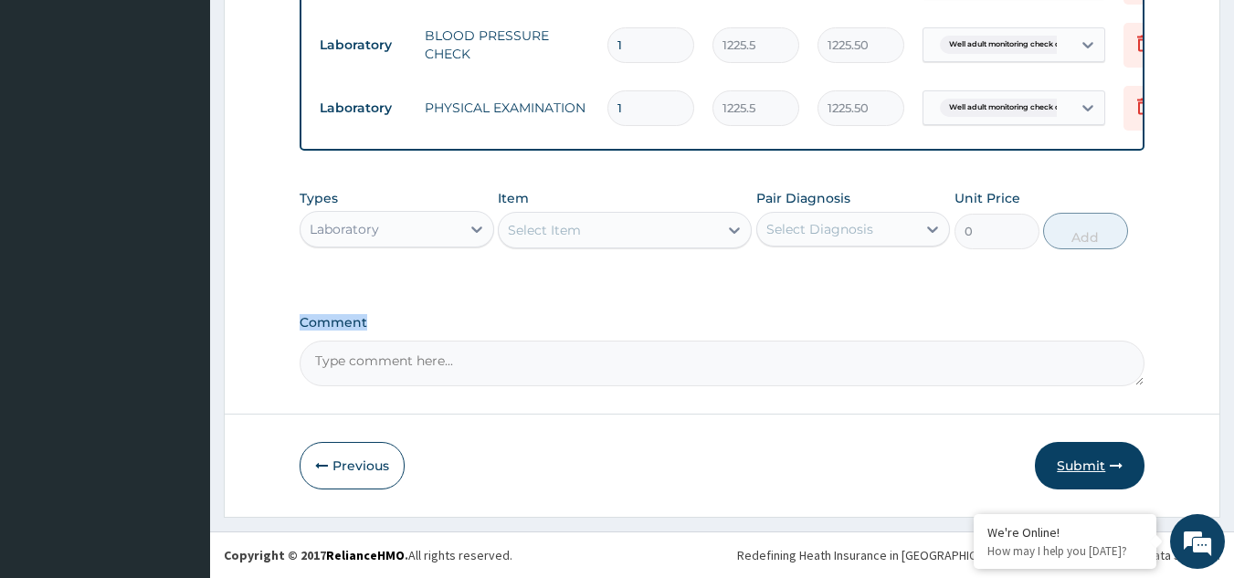
click at [1130, 471] on button "Submit" at bounding box center [1090, 466] width 110 height 48
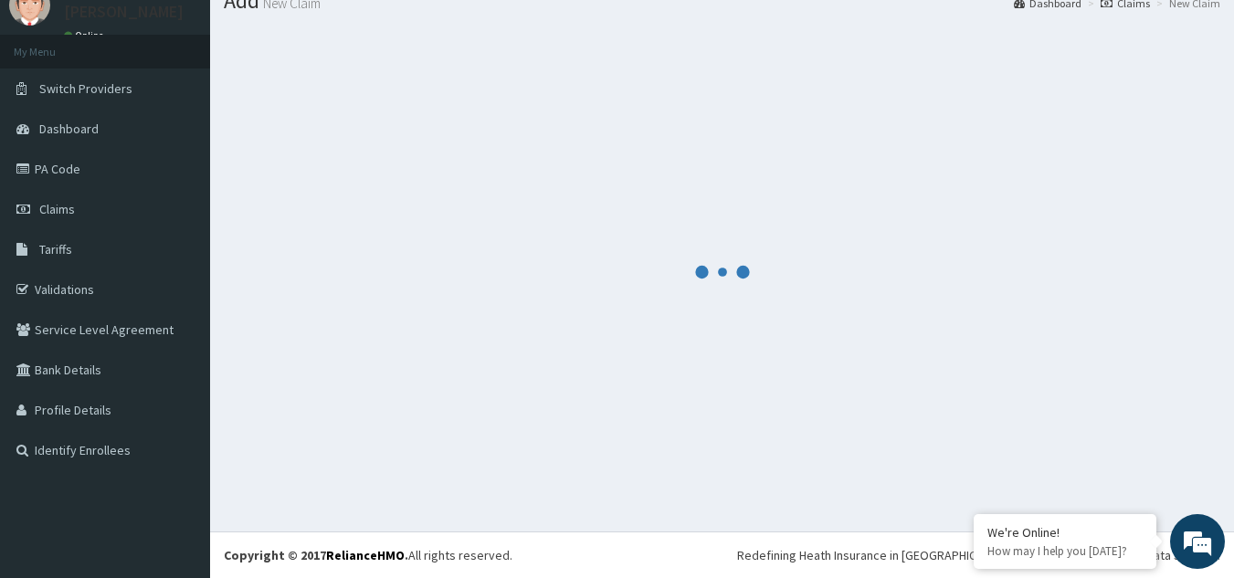
scroll to position [70, 0]
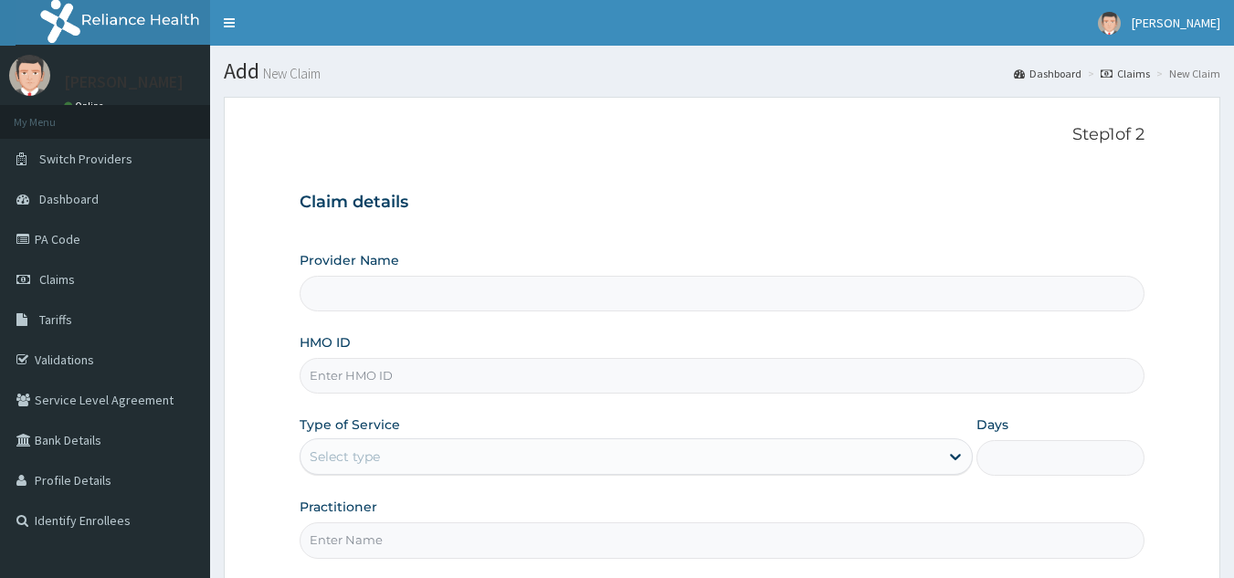
click at [520, 369] on input "HMO ID" at bounding box center [723, 376] width 846 height 36
paste input "SBG/10934/A"
type input "SBG/10934/A"
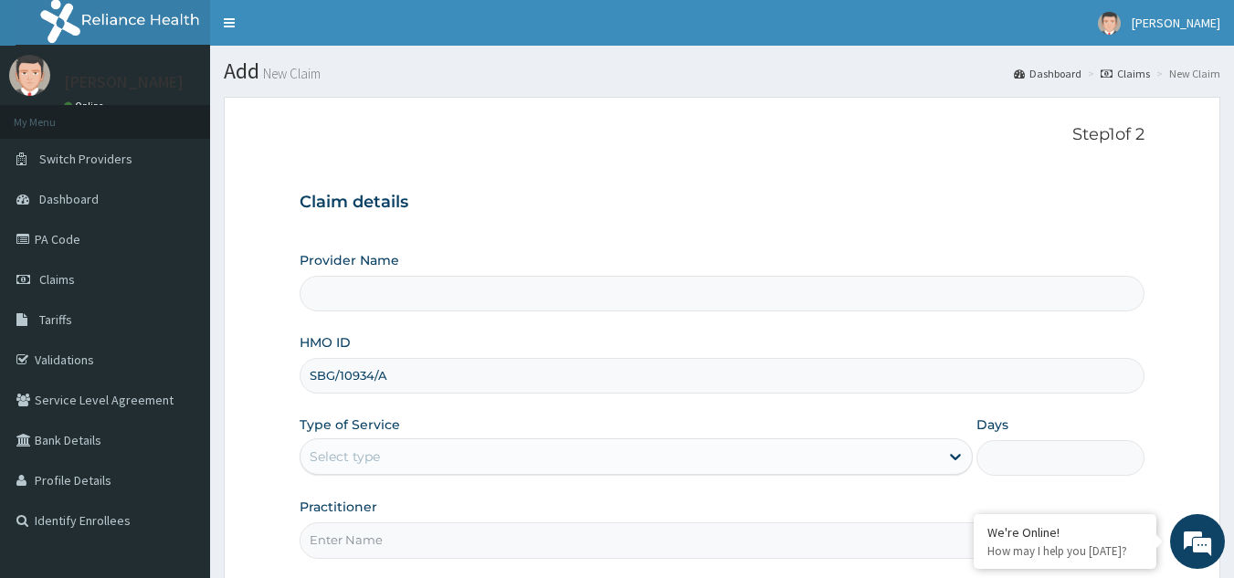
type input "Reliance Family Clinics (RFC) - [GEOGRAPHIC_DATA]"
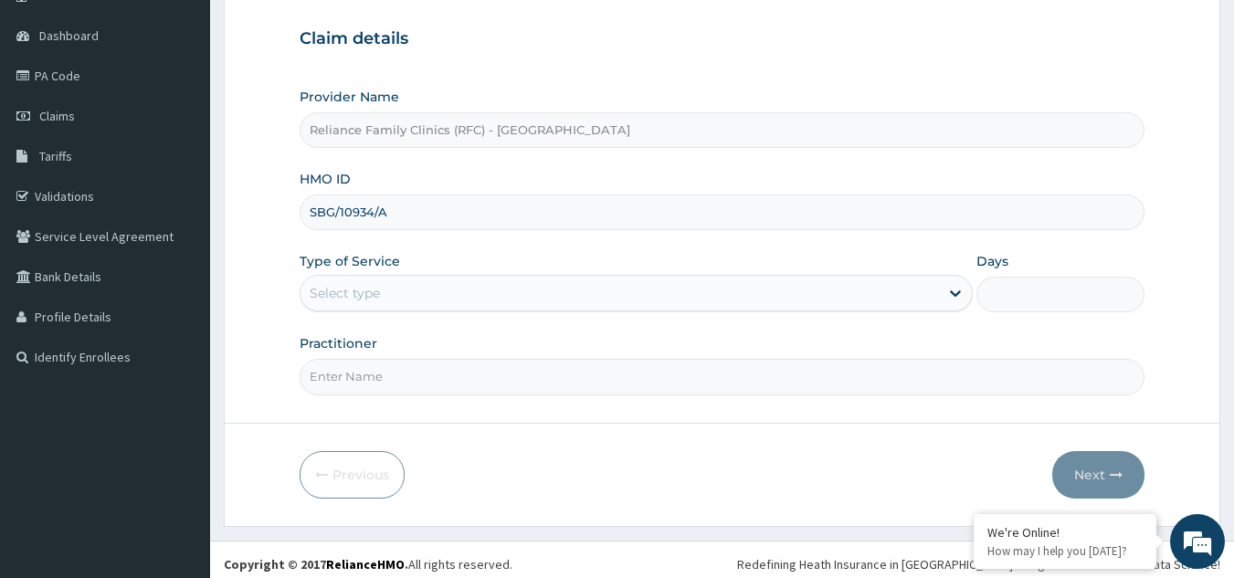
scroll to position [169, 0]
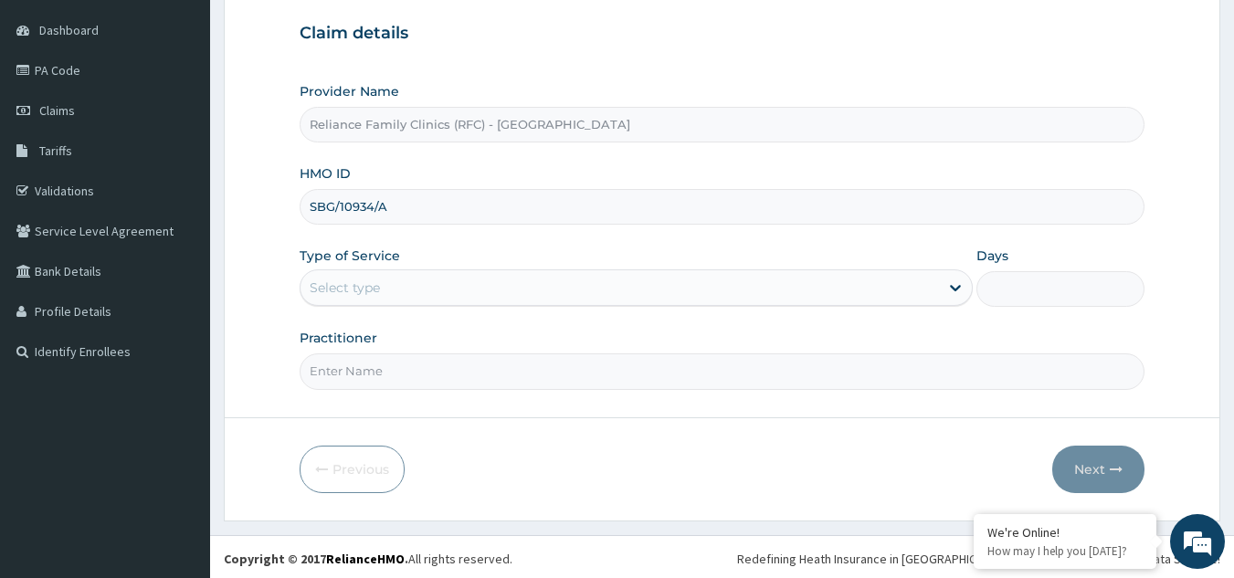
type input "SBG/10934/A"
click at [684, 271] on div "Select type" at bounding box center [636, 288] width 673 height 37
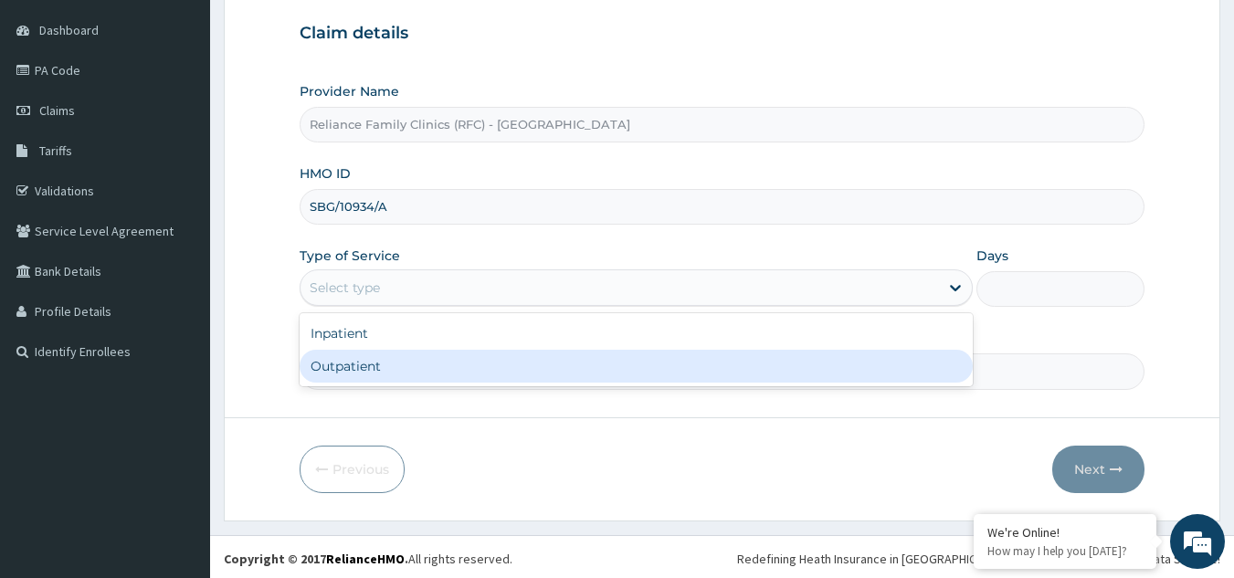
click at [619, 371] on div "Outpatient" at bounding box center [636, 366] width 673 height 33
type input "1"
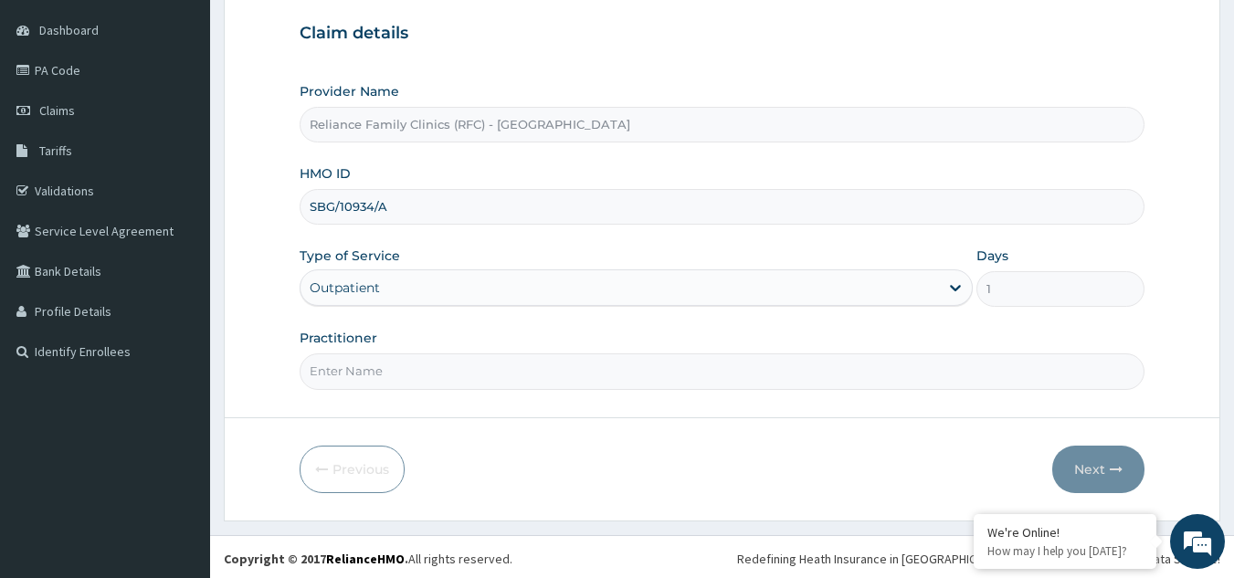
click at [619, 371] on input "Practitioner" at bounding box center [723, 372] width 846 height 36
type input "LOCUM"
click at [1105, 460] on button "Next" at bounding box center [1098, 470] width 92 height 48
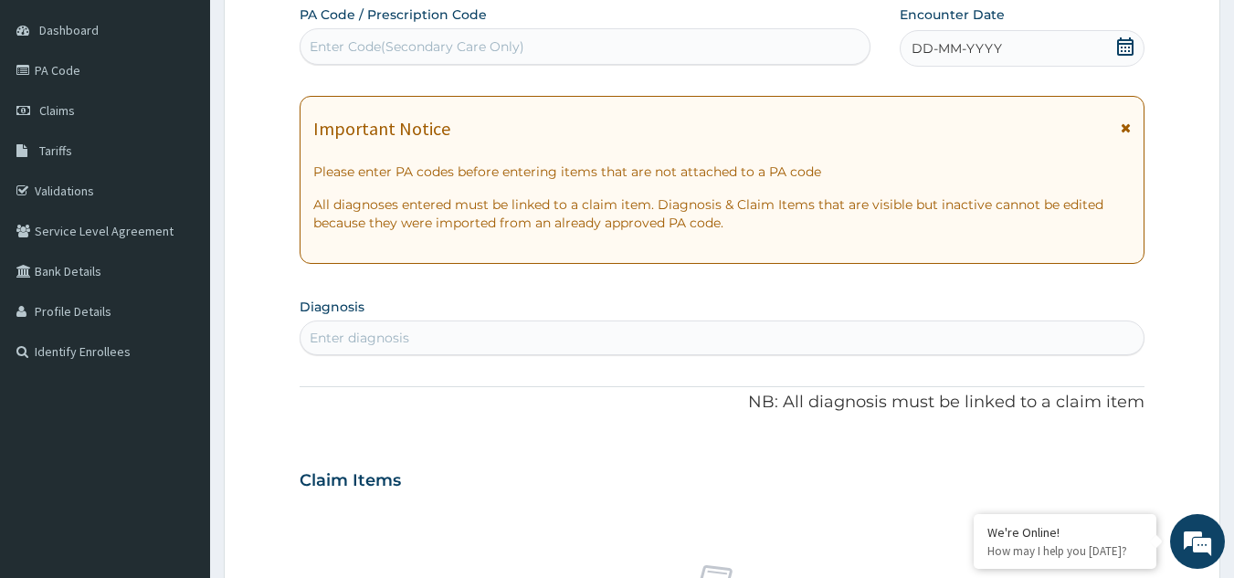
click at [769, 342] on div "Enter diagnosis" at bounding box center [723, 337] width 844 height 29
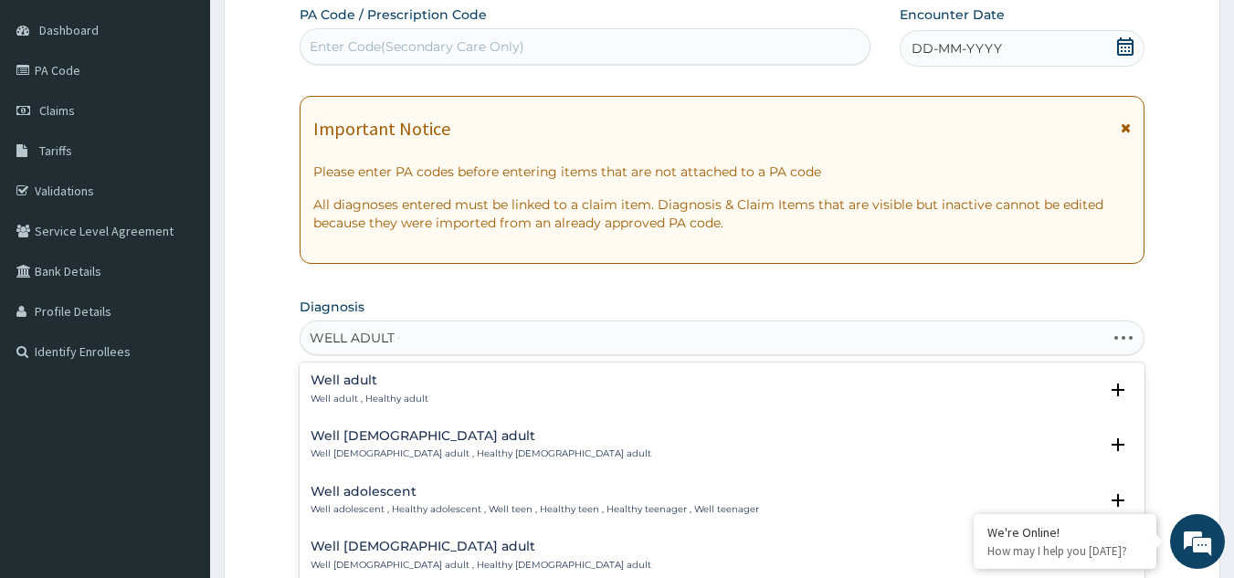
type input "WELL ADULT CH"
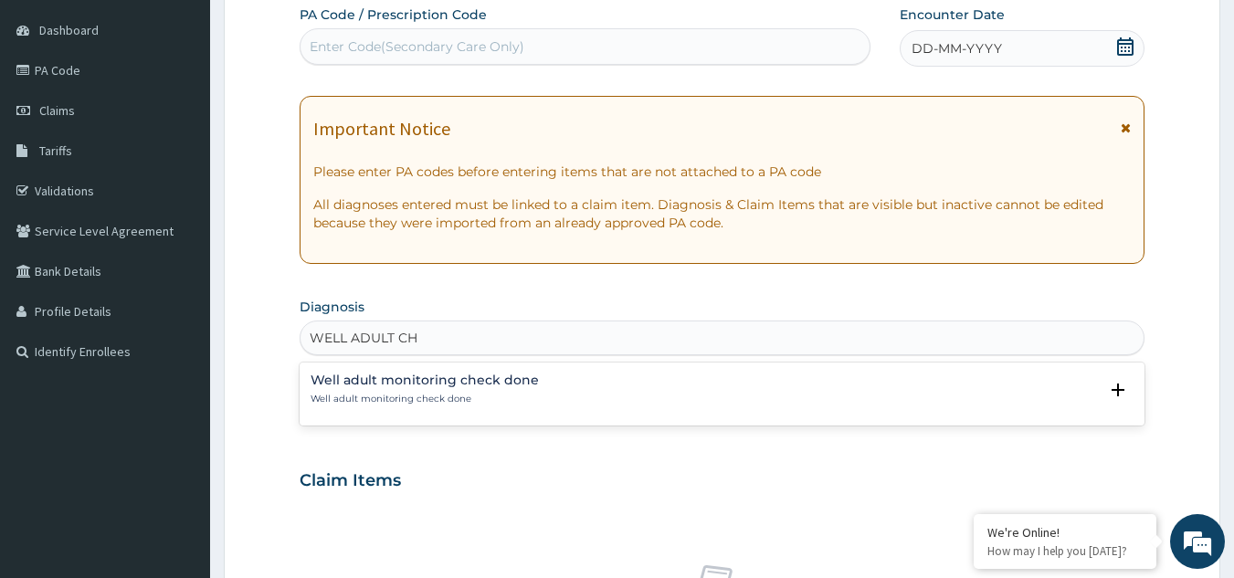
click at [449, 383] on h4 "Well adult monitoring check done" at bounding box center [425, 381] width 228 height 14
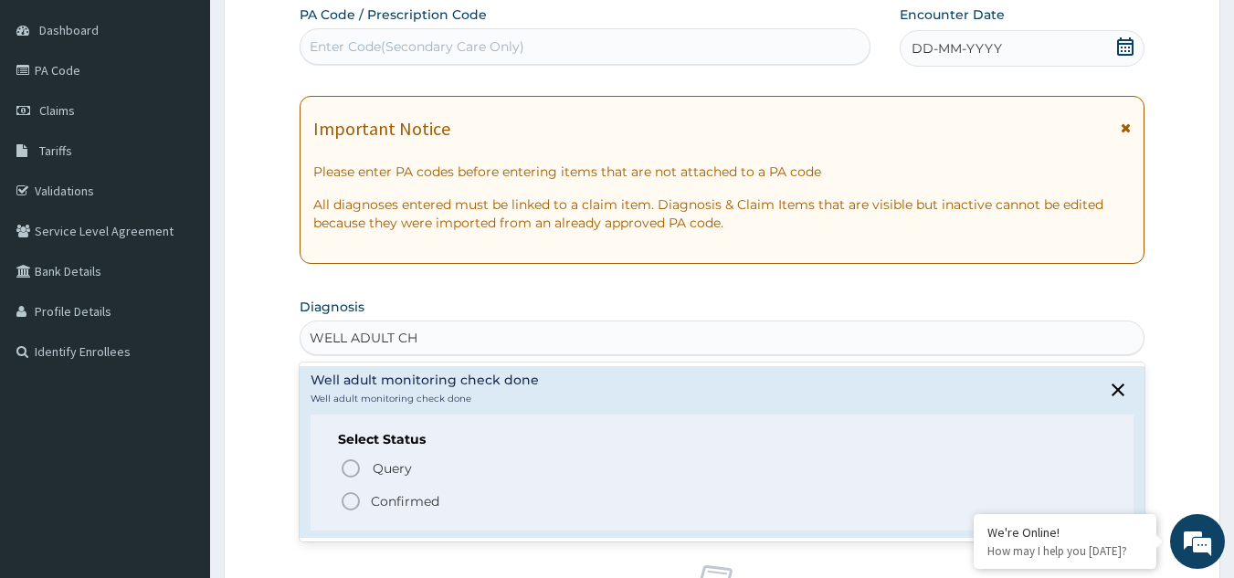
click at [410, 496] on p "Confirmed" at bounding box center [405, 501] width 69 height 18
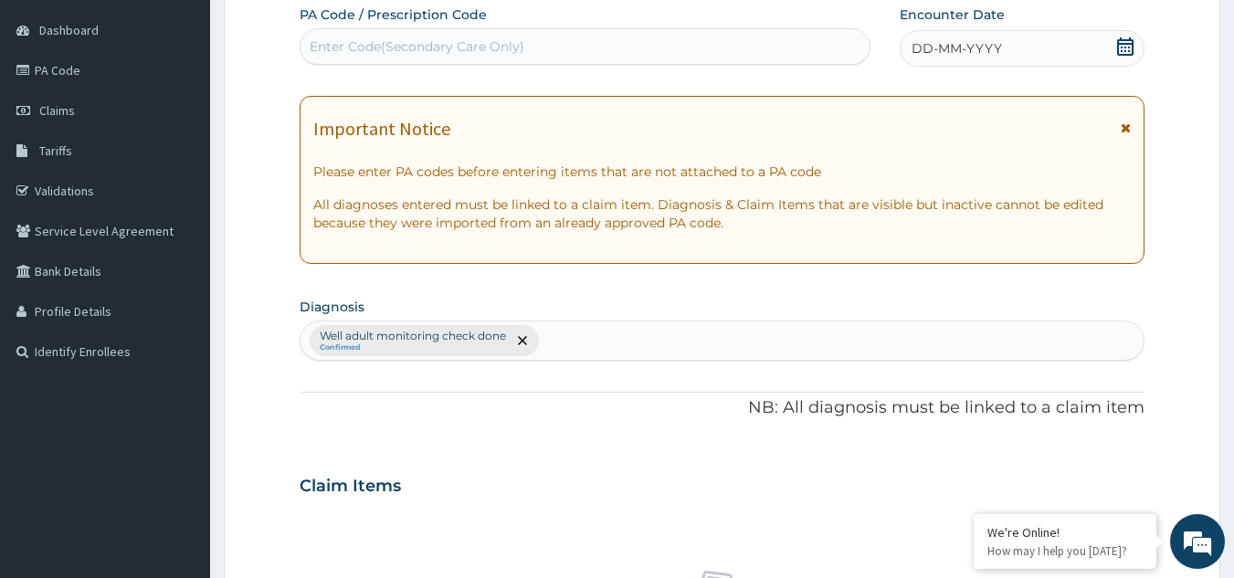
click at [977, 53] on span "DD-MM-YYYY" at bounding box center [957, 48] width 90 height 18
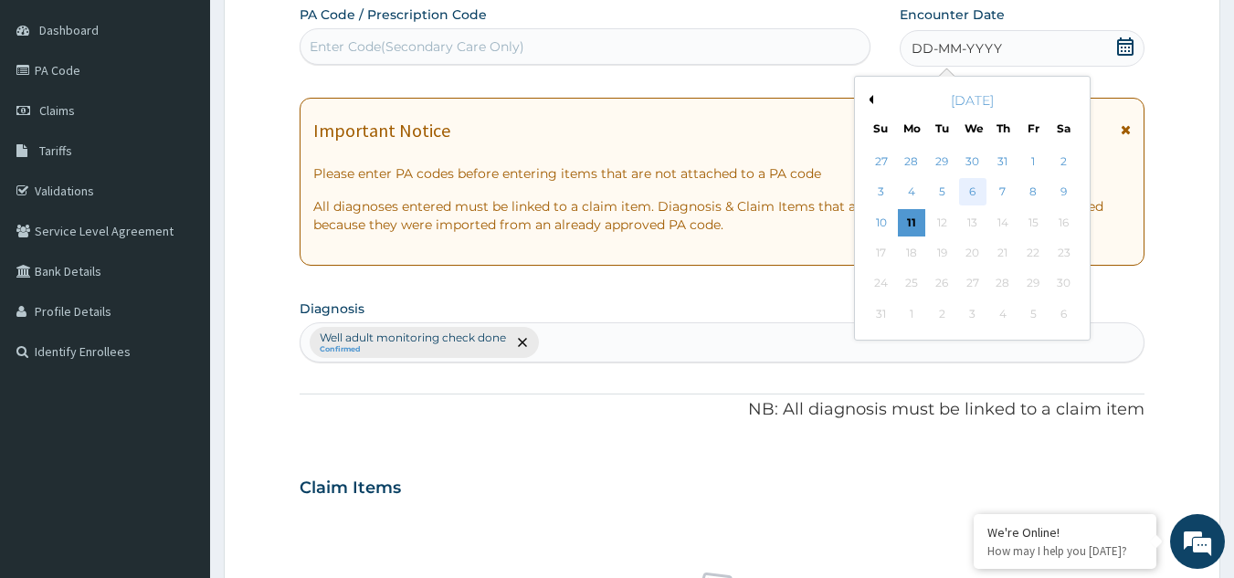
click at [969, 188] on div "6" at bounding box center [972, 192] width 27 height 27
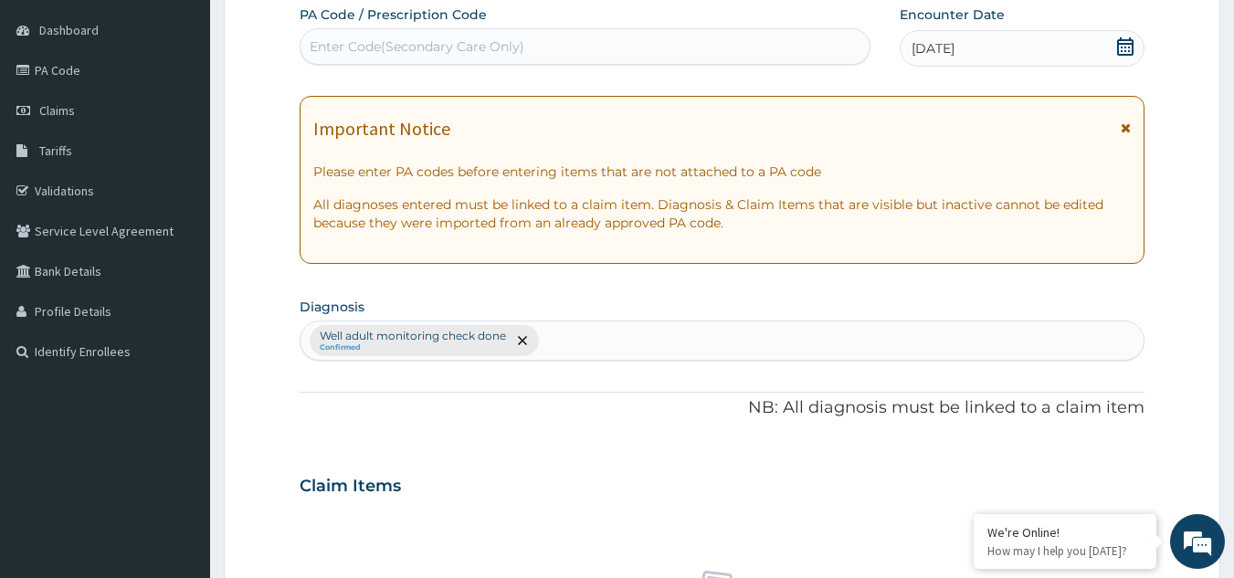
click at [1122, 122] on icon at bounding box center [1126, 128] width 10 height 13
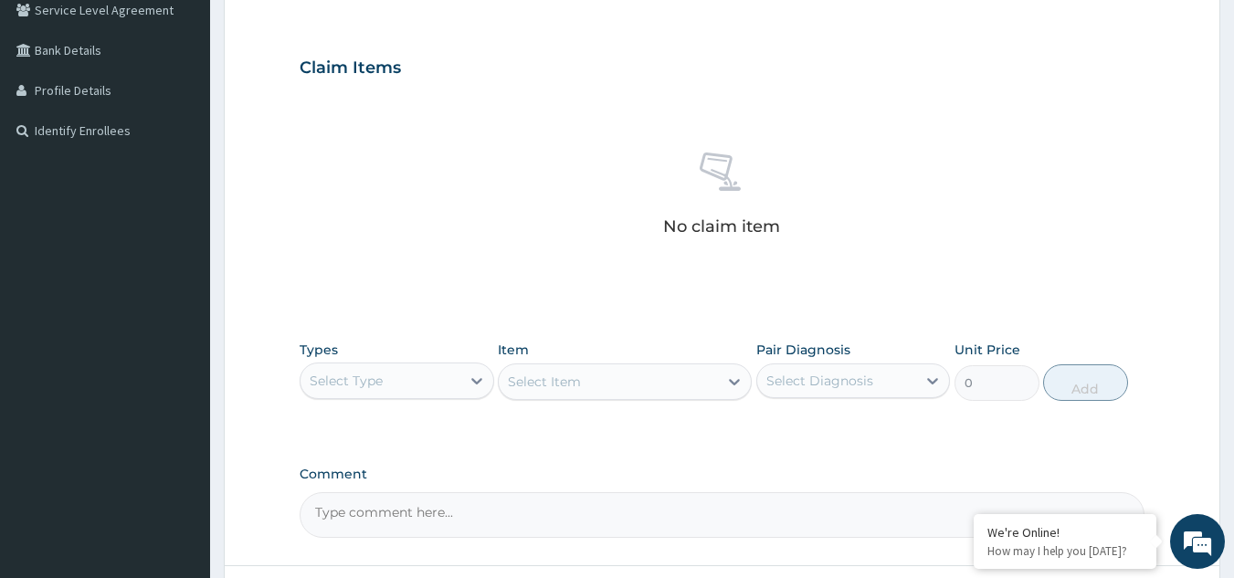
scroll to position [542, 0]
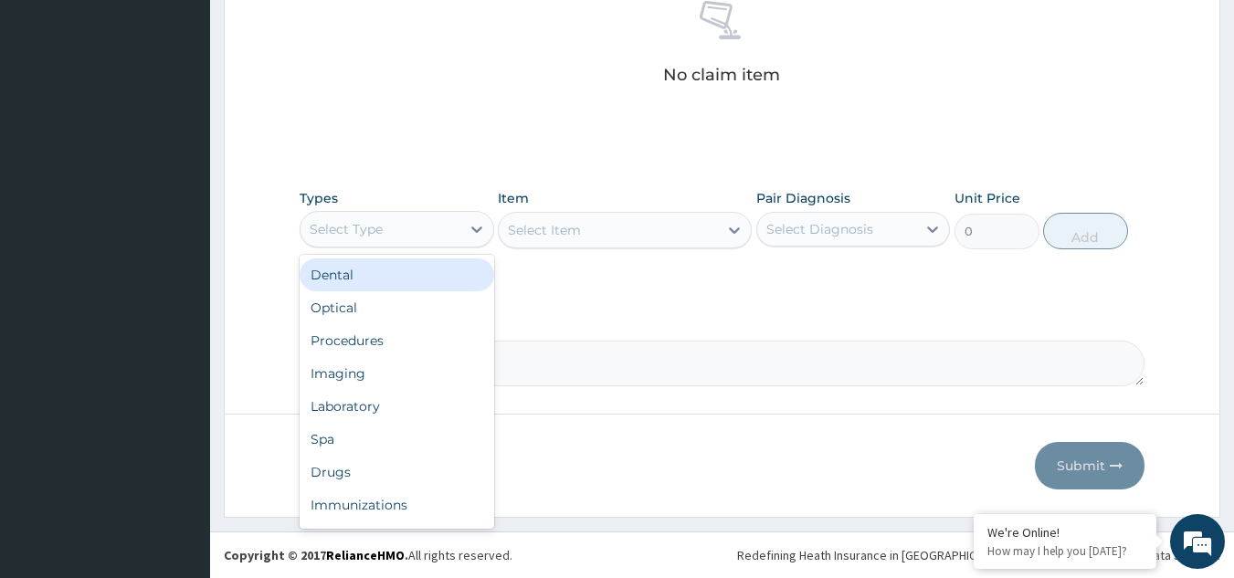
click at [362, 232] on div "Select Type" at bounding box center [346, 229] width 73 height 18
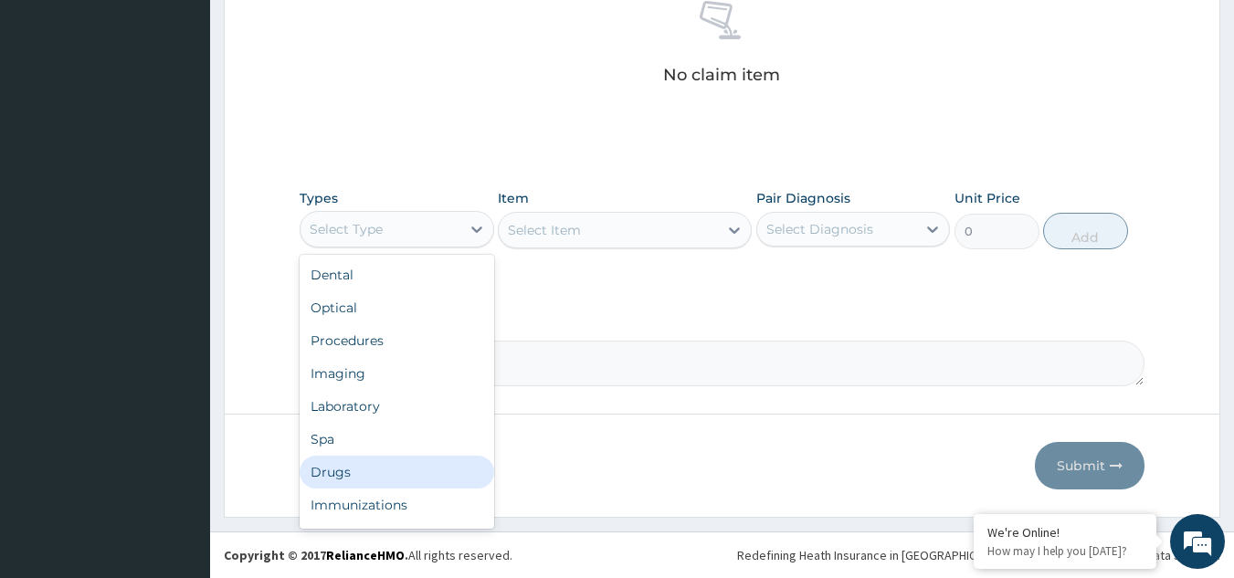
click at [386, 478] on div "Drugs" at bounding box center [397, 472] width 195 height 33
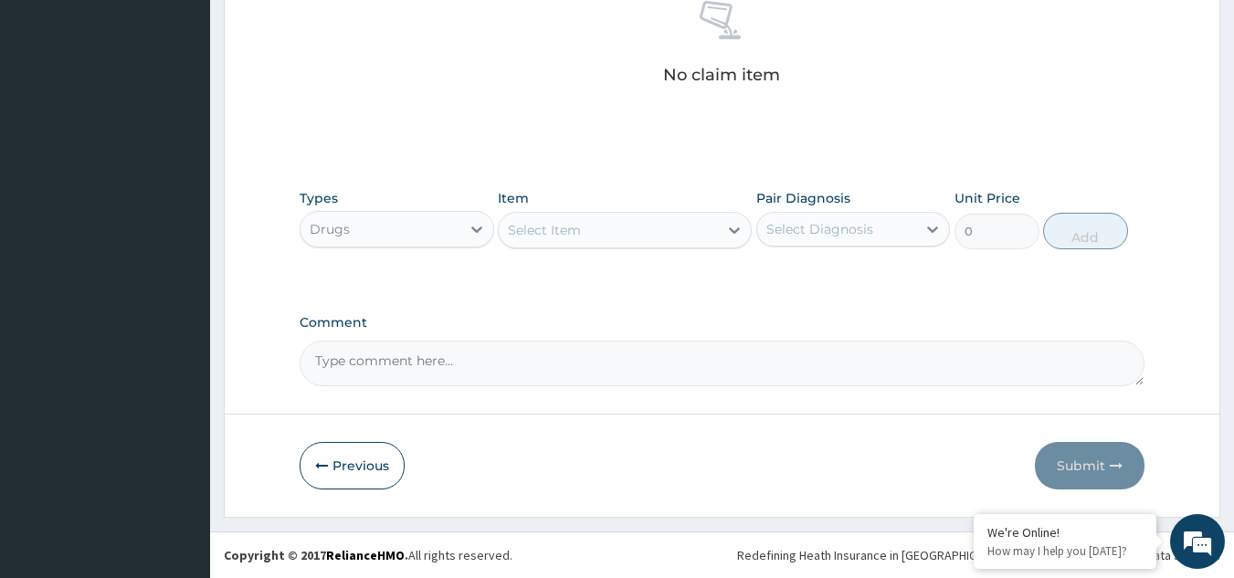
click at [604, 227] on div "Select Item" at bounding box center [608, 230] width 219 height 29
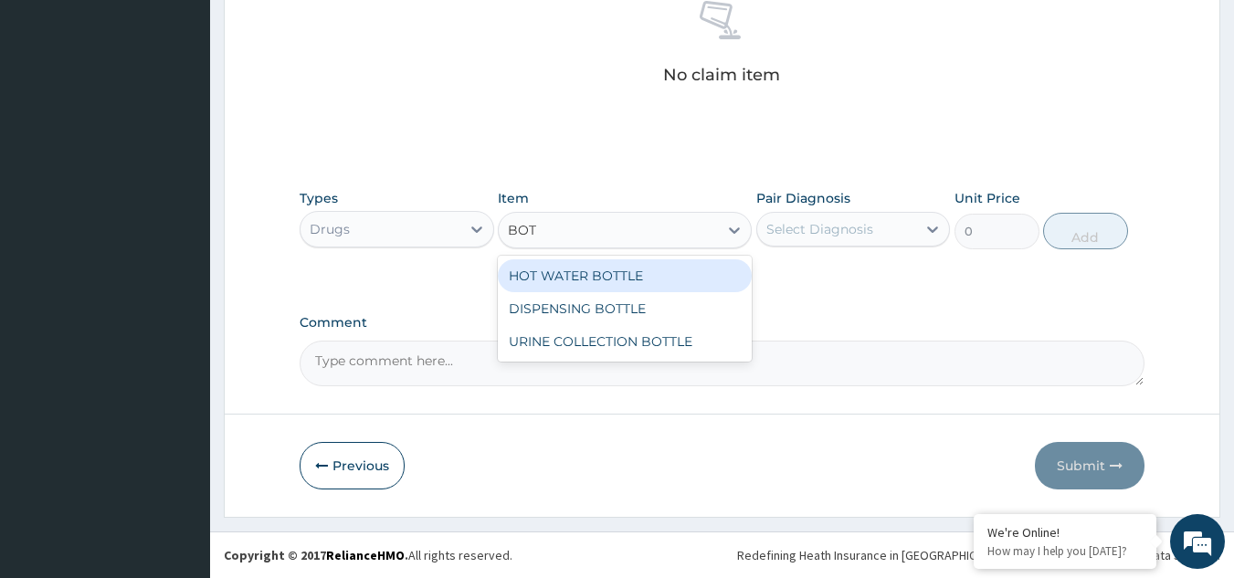
type input "[PERSON_NAME]"
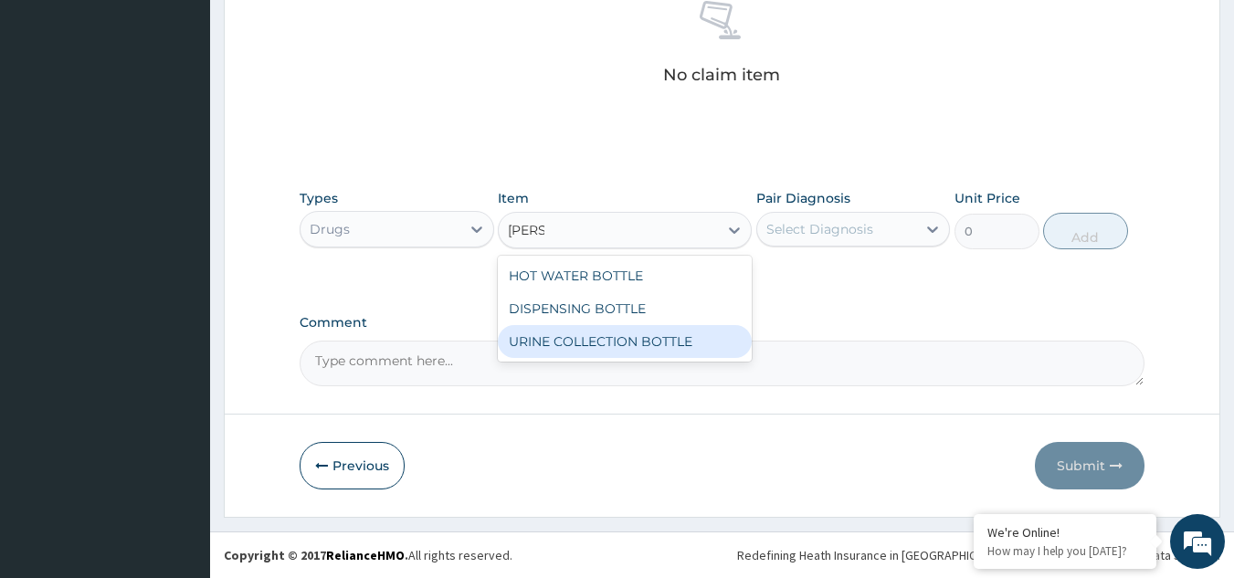
click at [591, 342] on div "URINE COLLECTION BOTTLE" at bounding box center [625, 341] width 254 height 33
type input "198"
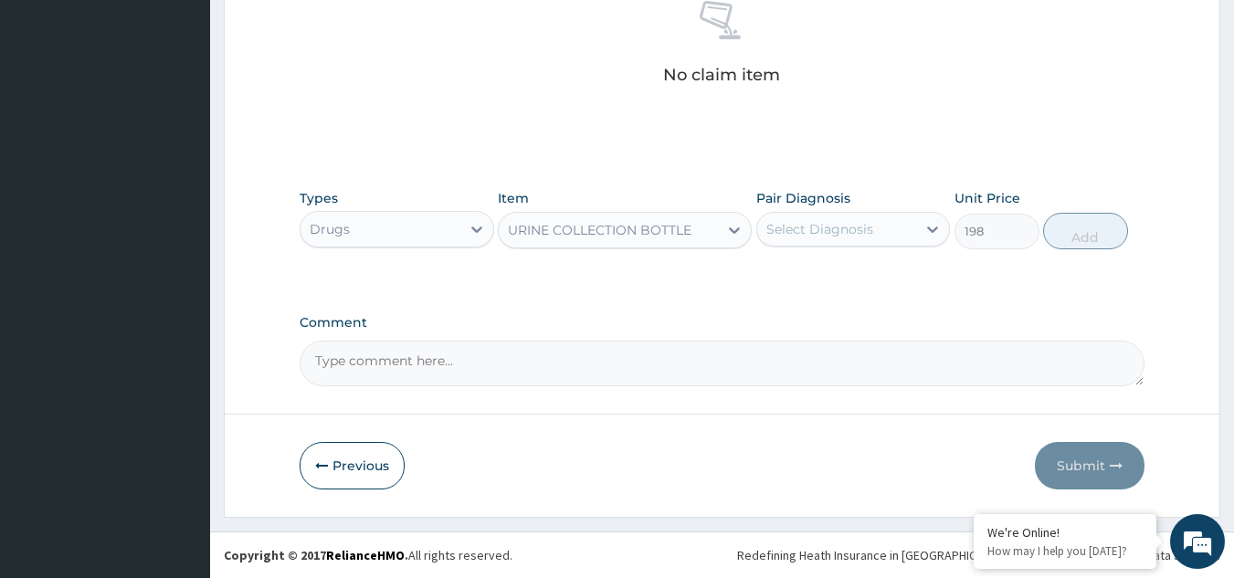
click at [830, 238] on div "Select Diagnosis" at bounding box center [837, 229] width 160 height 29
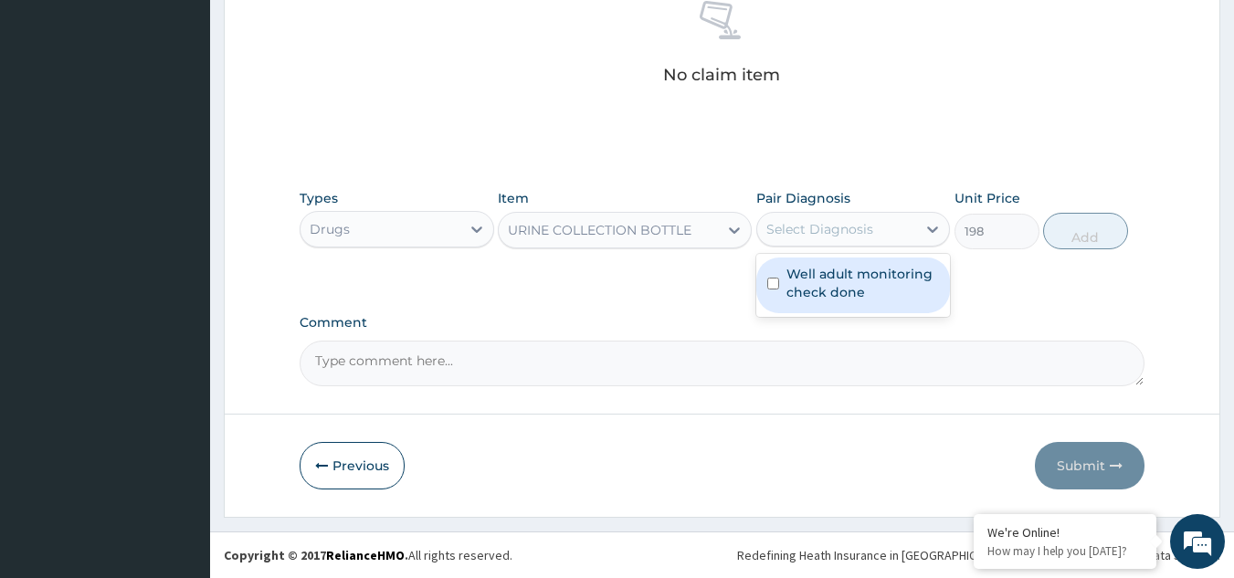
click at [827, 282] on label "Well adult monitoring check done" at bounding box center [863, 283] width 153 height 37
checkbox input "true"
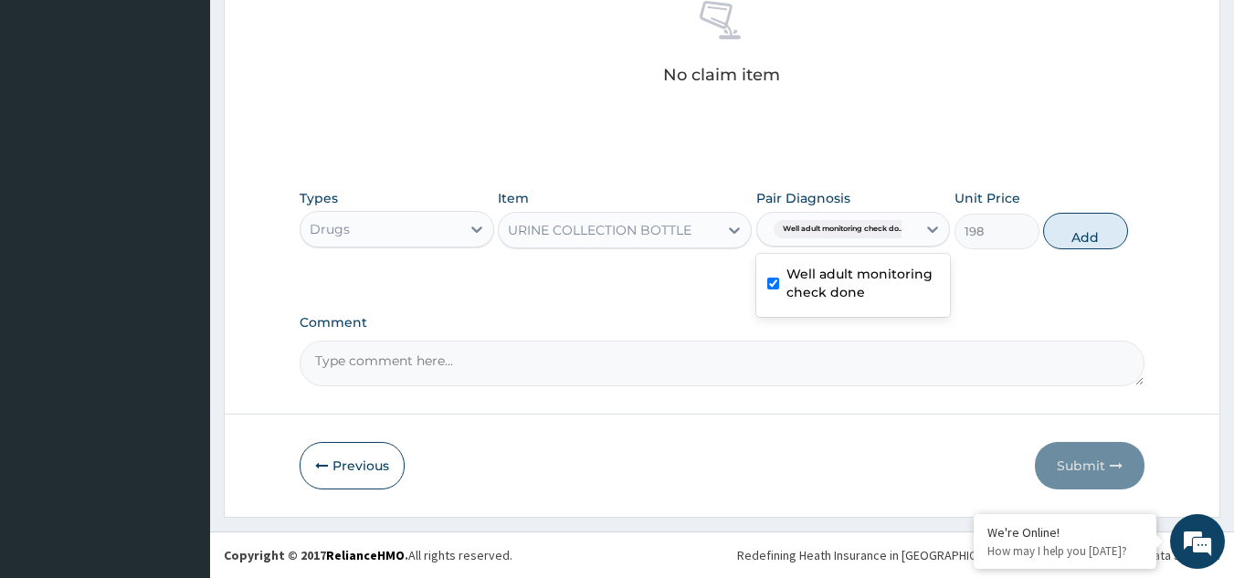
click at [1070, 228] on button "Add" at bounding box center [1085, 231] width 85 height 37
type input "0"
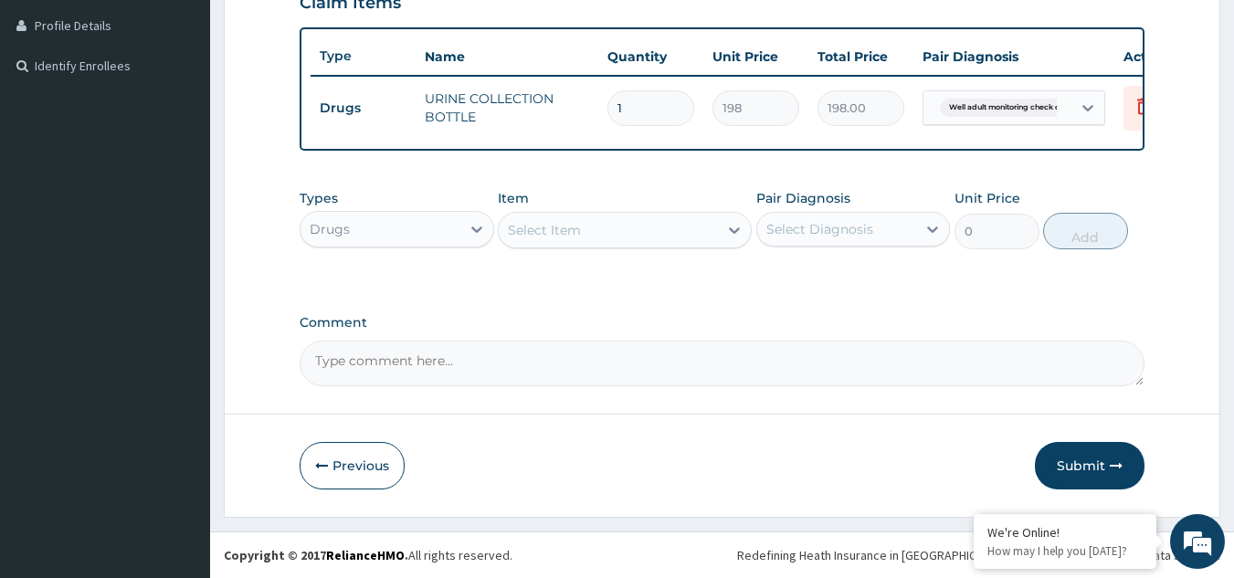
scroll to position [469, 0]
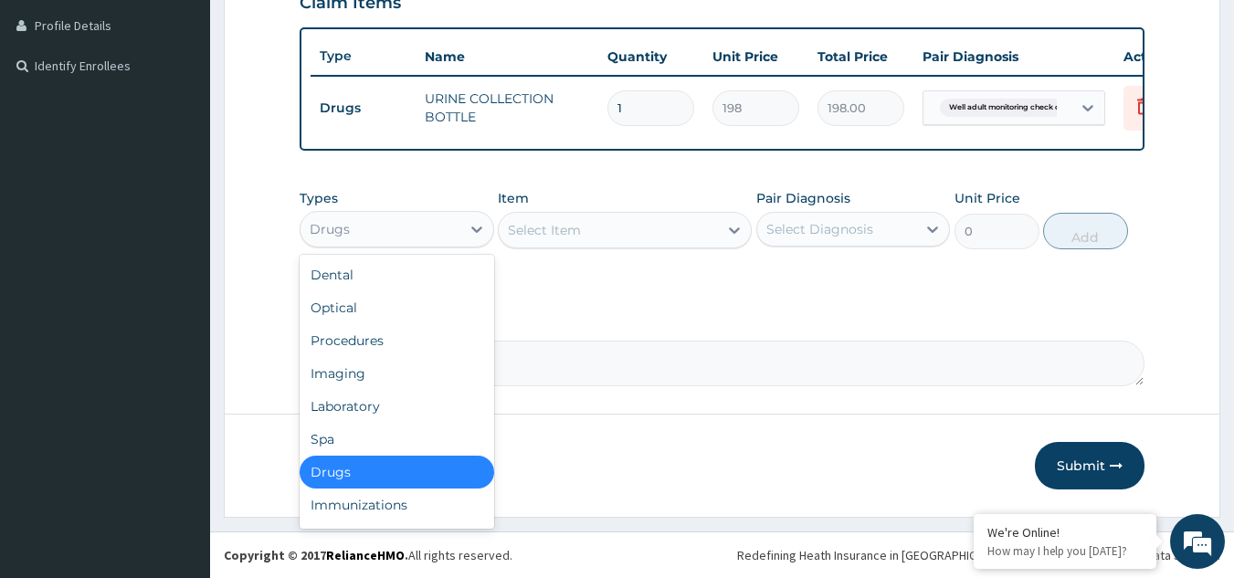
click at [443, 224] on div "Drugs" at bounding box center [381, 229] width 160 height 29
click at [428, 412] on div "Laboratory" at bounding box center [397, 406] width 195 height 33
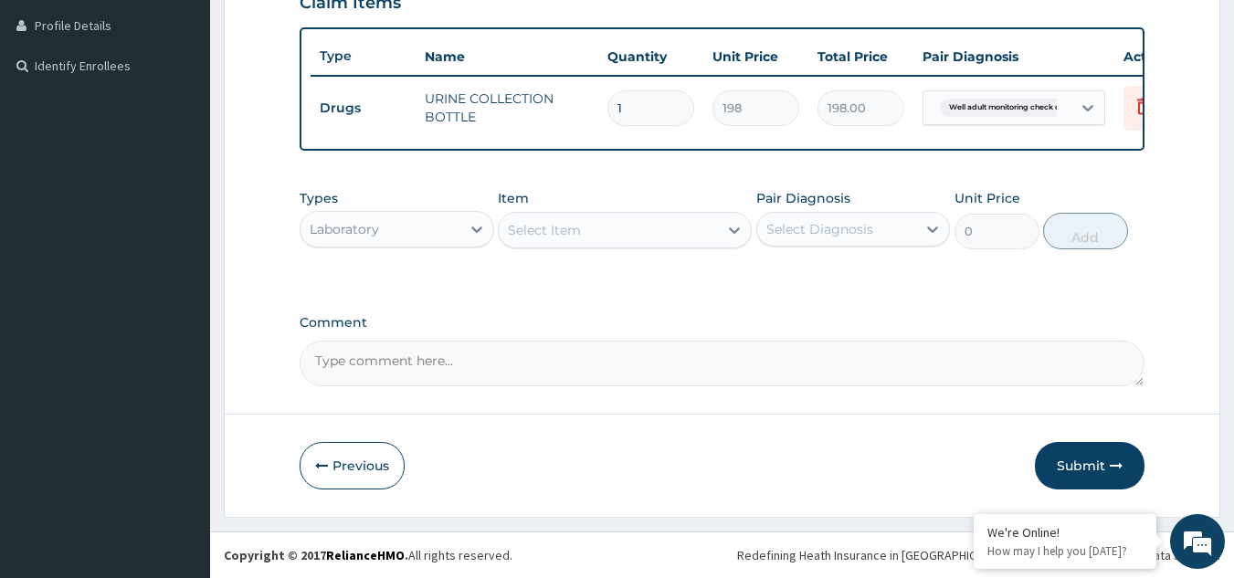
click at [587, 237] on div "Select Item" at bounding box center [608, 230] width 219 height 29
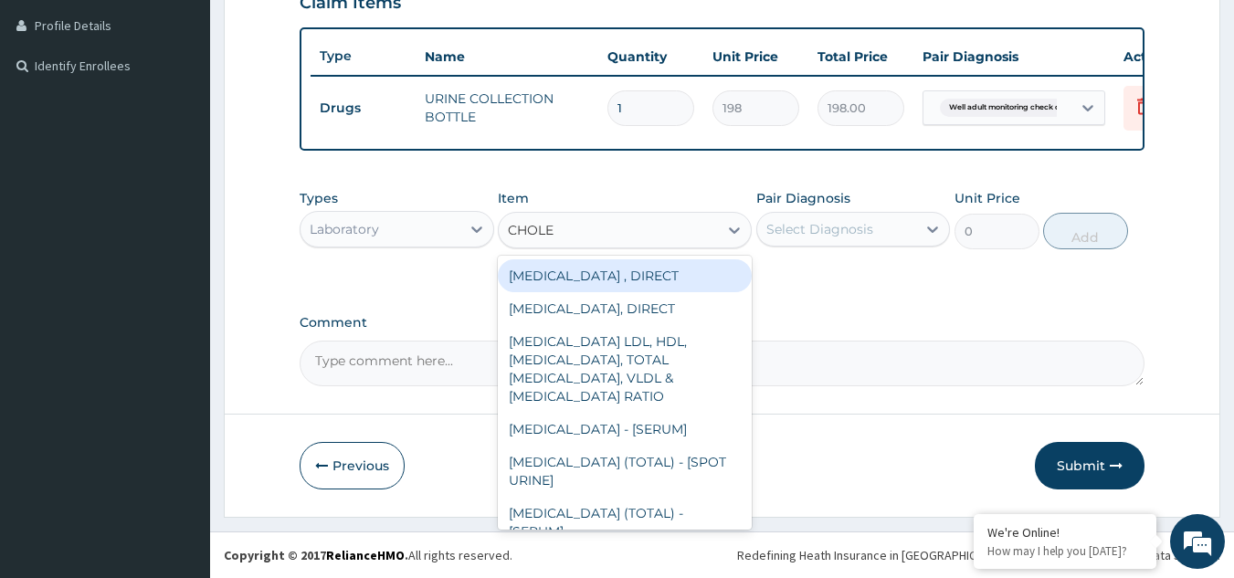
type input "CHOLES"
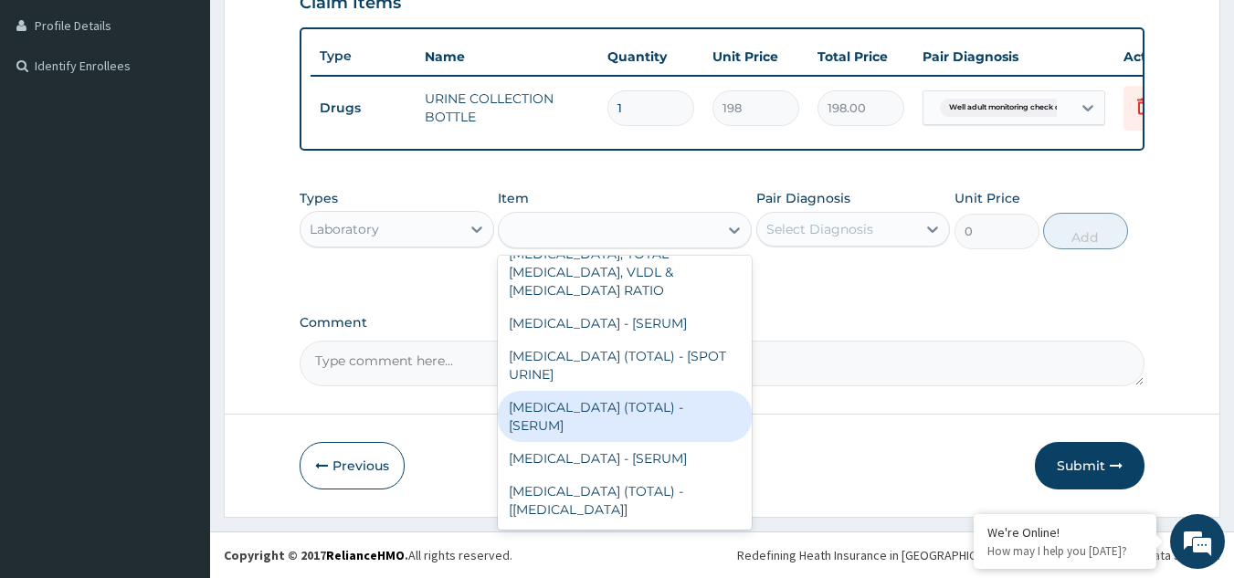
type input "2880"
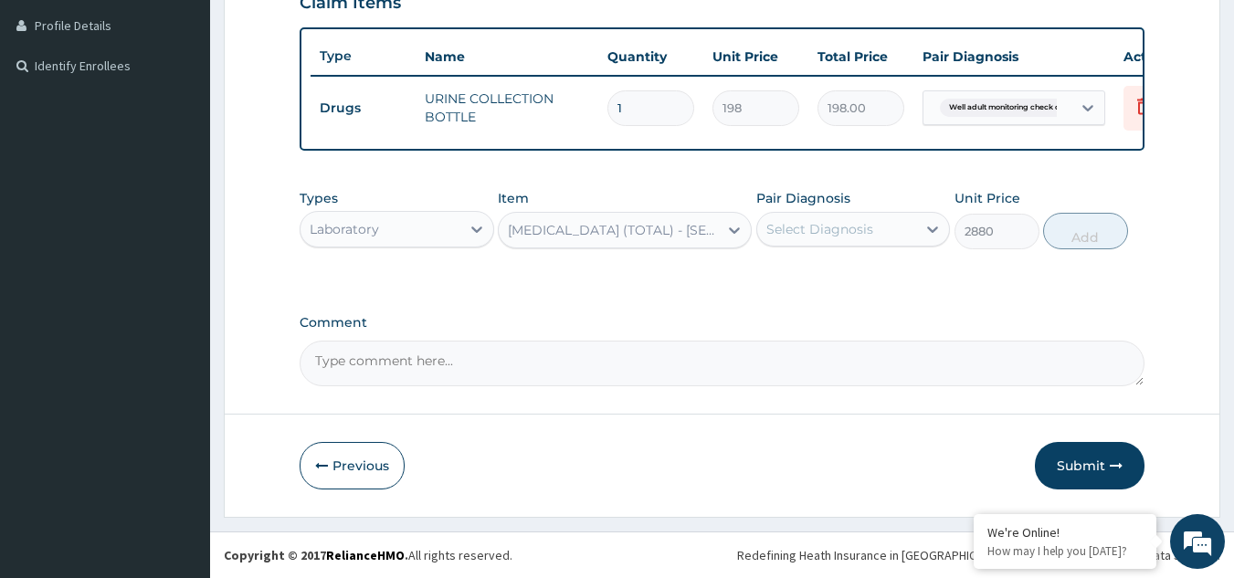
click at [823, 249] on div "Types Laboratory Item option [MEDICAL_DATA] (TOTAL) - [SERUM], selected. Select…" at bounding box center [723, 219] width 846 height 79
click at [820, 226] on div "Select Diagnosis" at bounding box center [820, 229] width 107 height 18
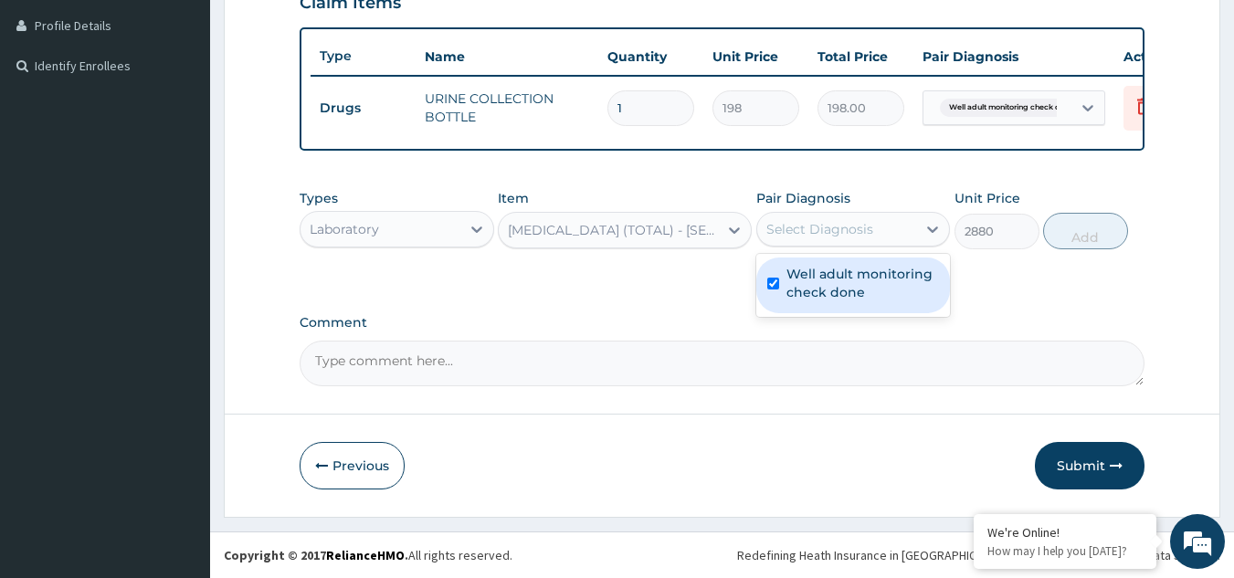
checkbox input "true"
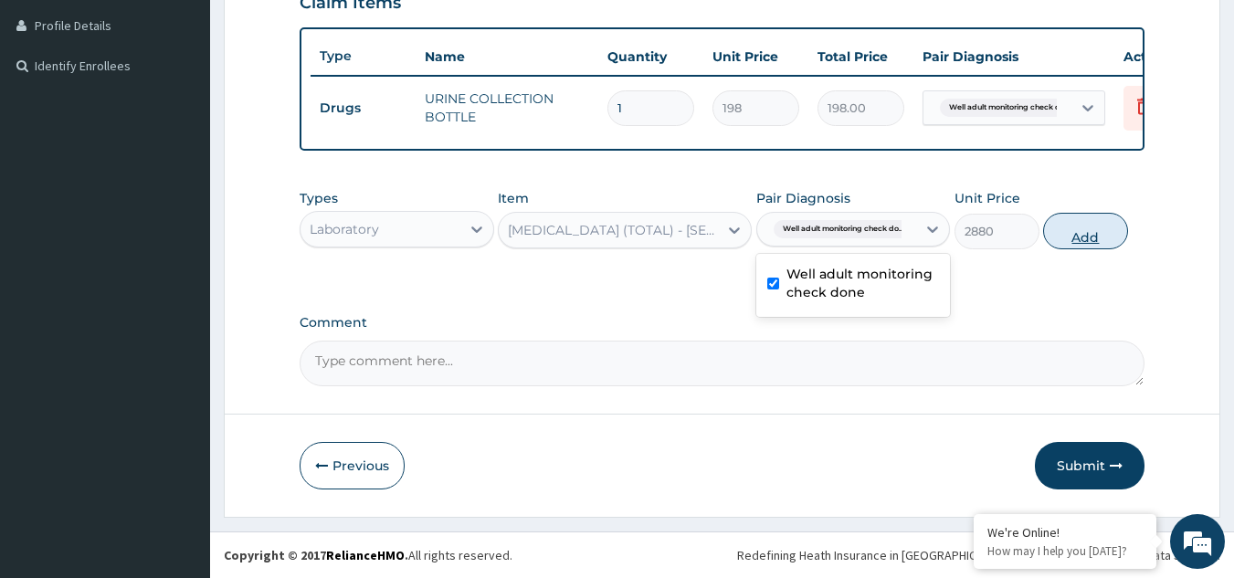
click at [1088, 213] on button "Add" at bounding box center [1085, 231] width 85 height 37
type input "0"
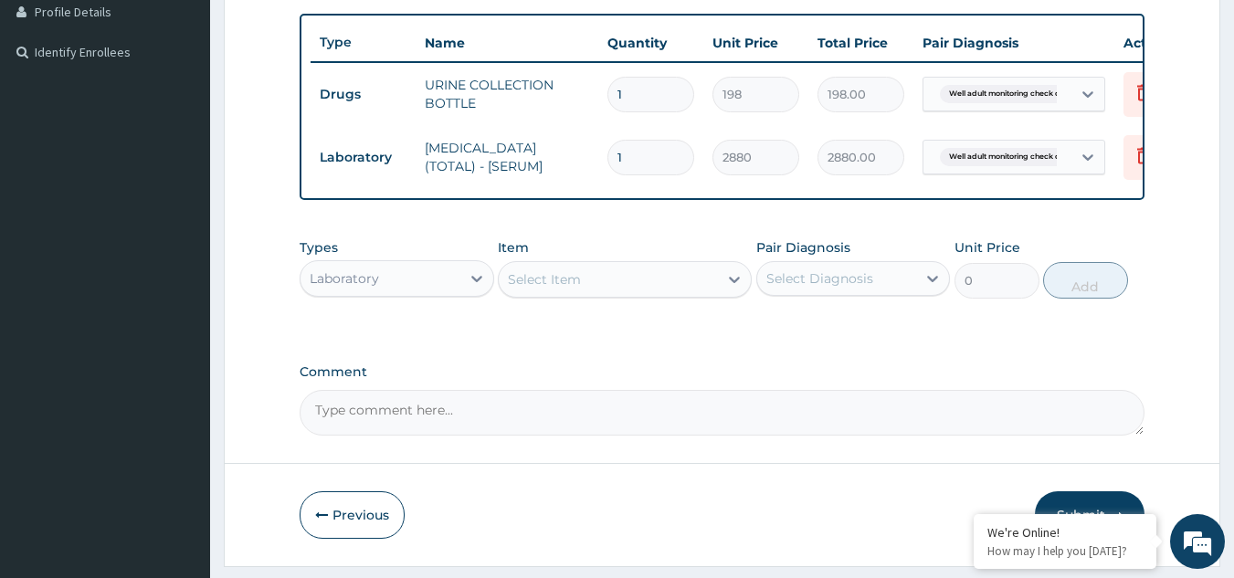
click at [683, 279] on div "Select Item" at bounding box center [608, 279] width 219 height 29
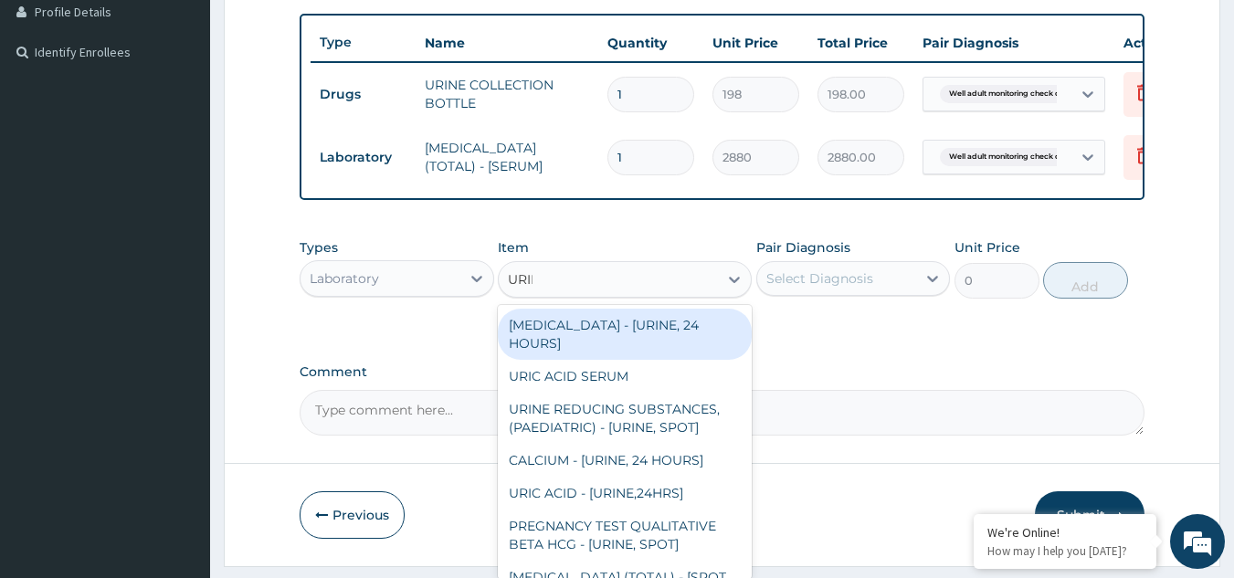
type input "URINA"
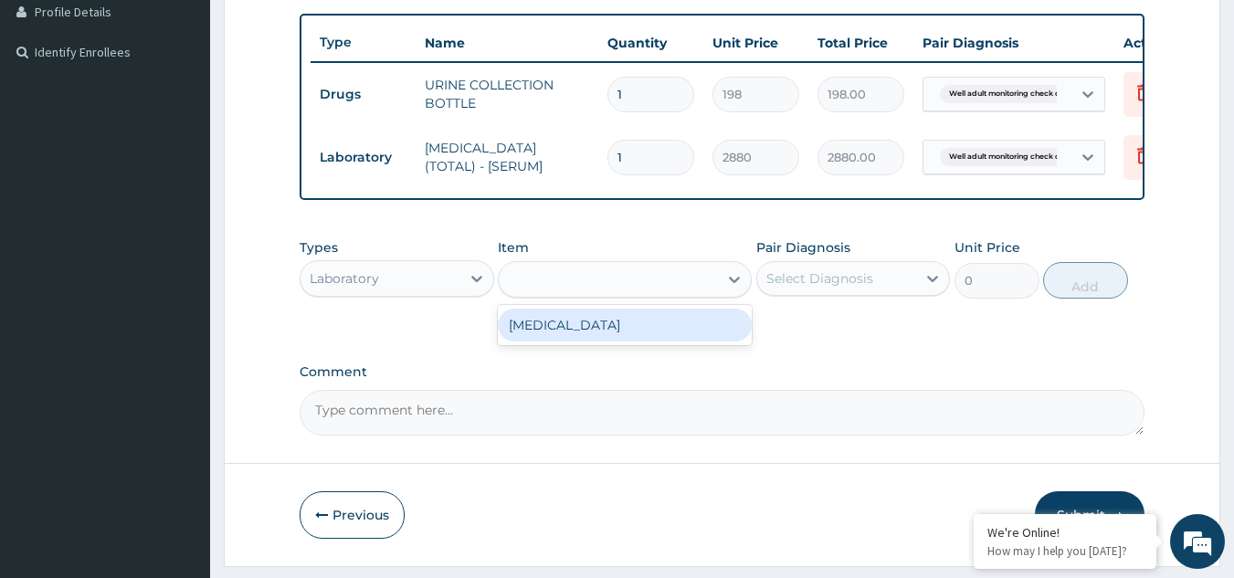
type input "1531.875"
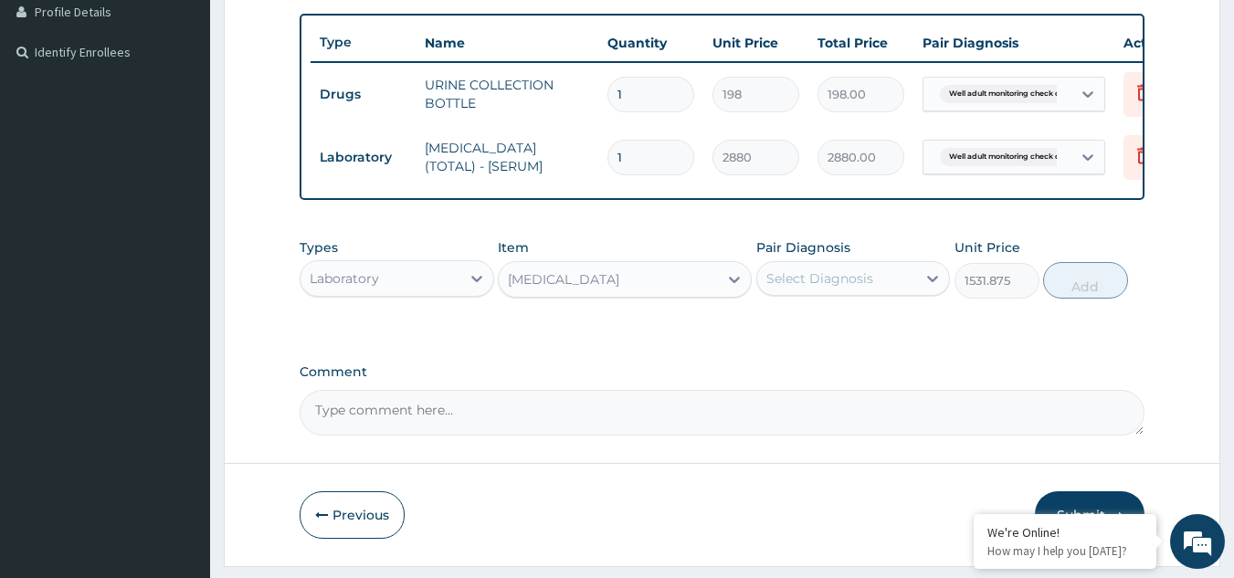
click at [830, 308] on div "Types Laboratory Item [MEDICAL_DATA] Pair Diagnosis Select Diagnosis Unit Price…" at bounding box center [723, 268] width 846 height 79
click at [824, 293] on div "Select Diagnosis" at bounding box center [837, 278] width 160 height 29
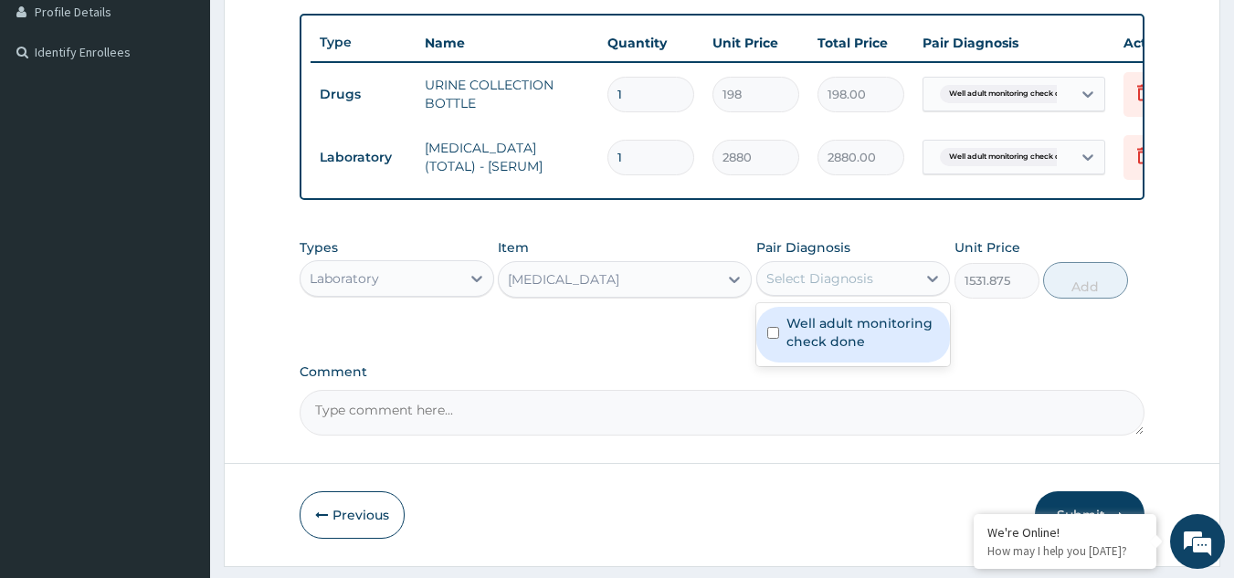
click at [820, 333] on label "Well adult monitoring check done" at bounding box center [863, 332] width 153 height 37
checkbox input "true"
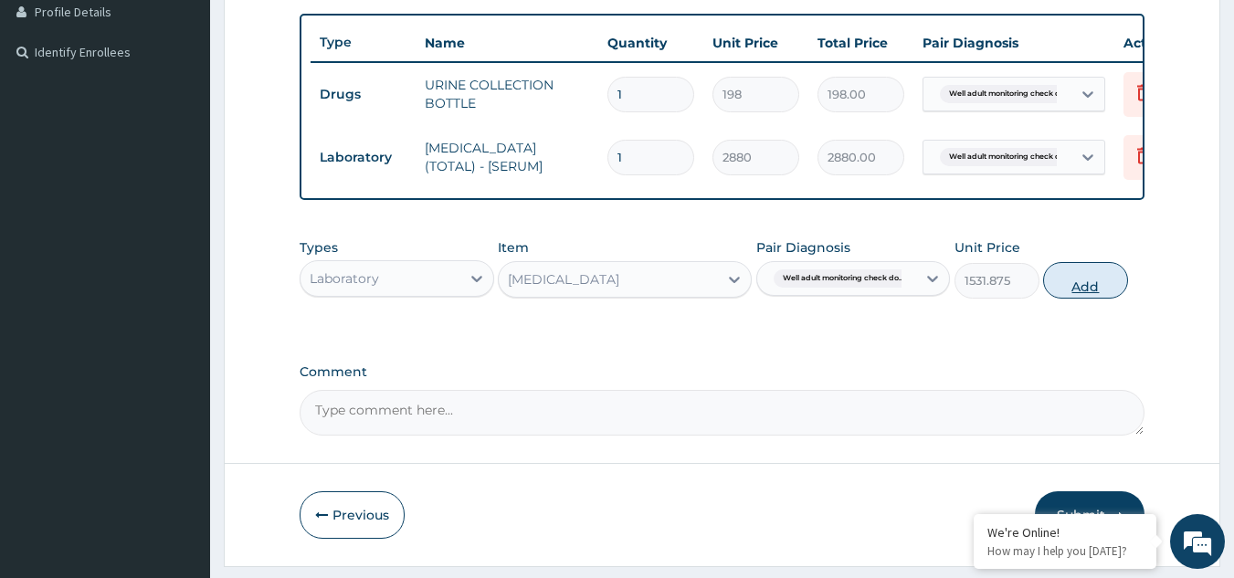
click at [1094, 297] on button "Add" at bounding box center [1085, 280] width 85 height 37
type input "0"
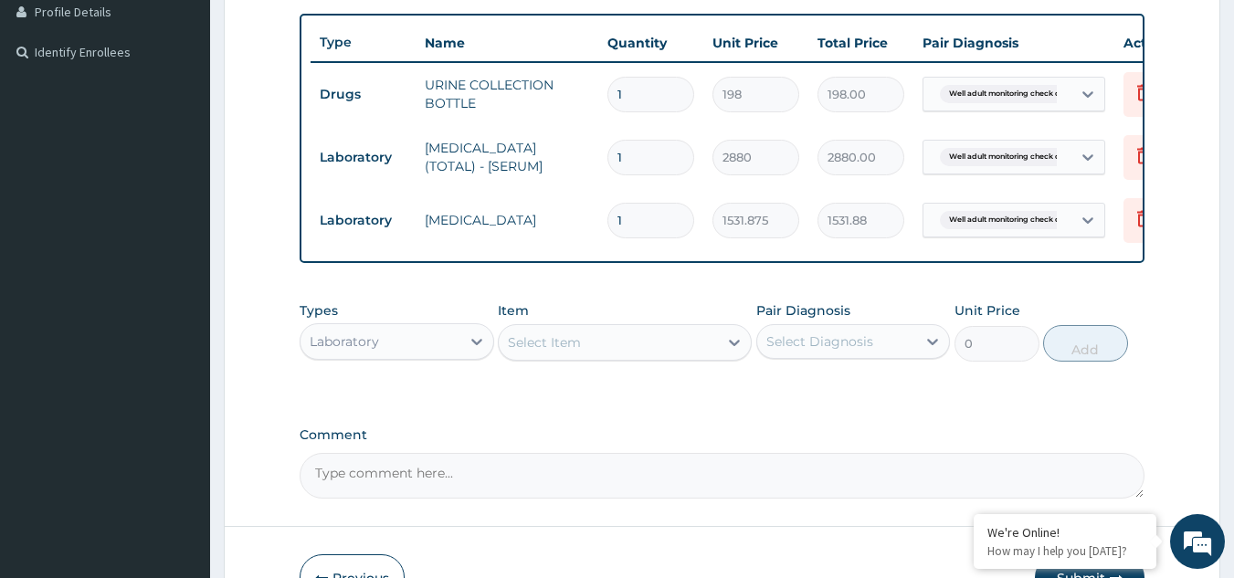
click at [566, 352] on div "Select Item" at bounding box center [544, 342] width 73 height 18
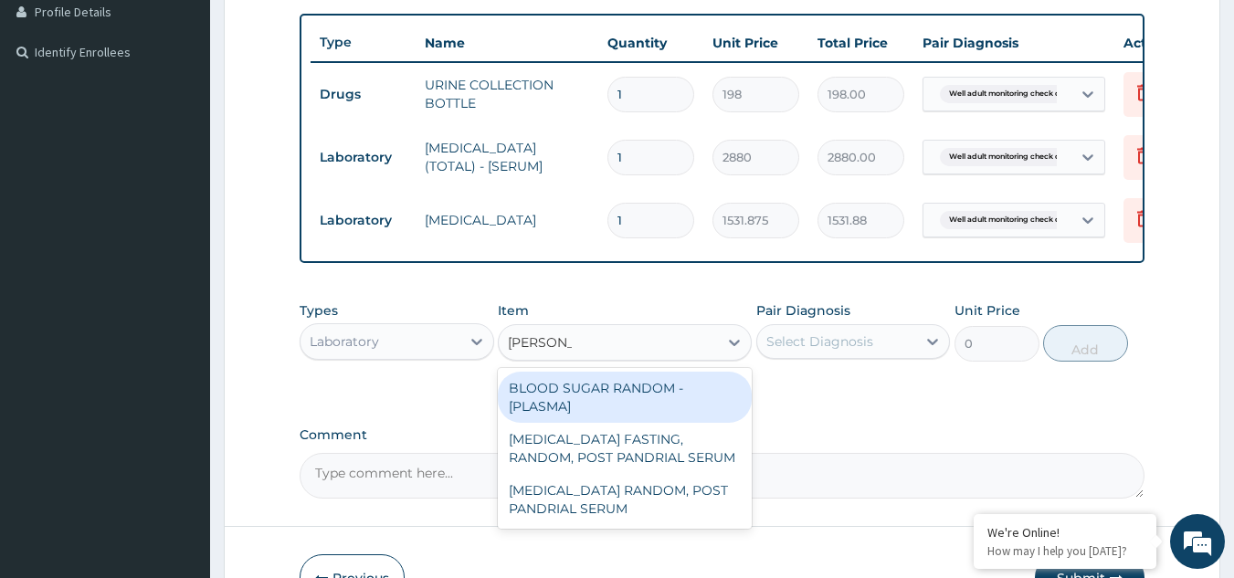
type input "RANDOM"
type input "1800"
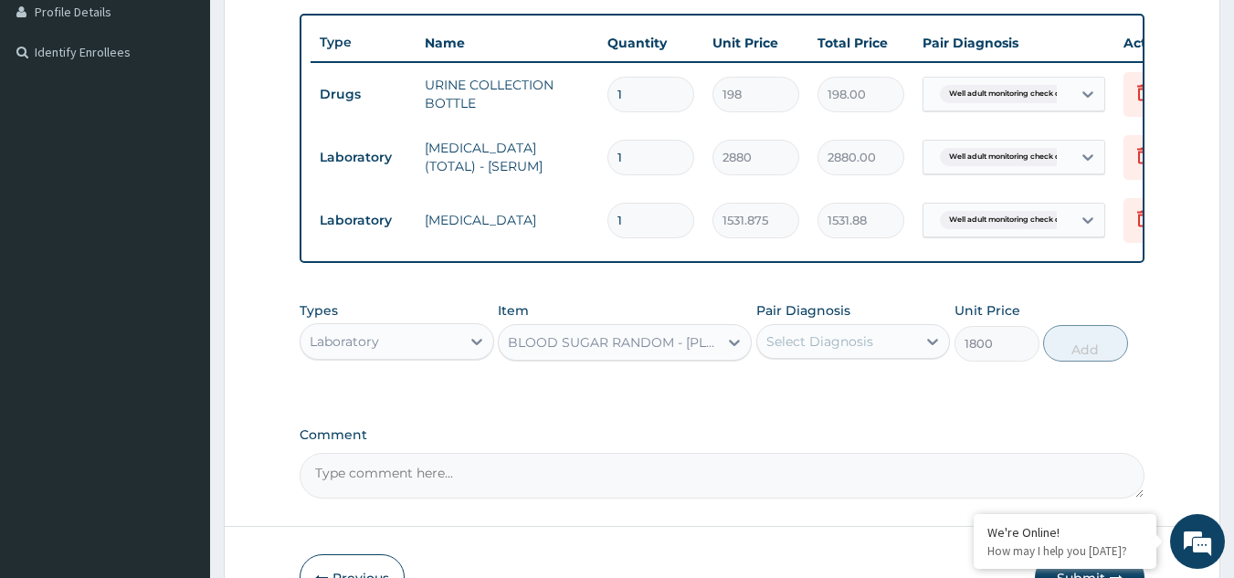
click at [844, 351] on div "Select Diagnosis" at bounding box center [820, 342] width 107 height 18
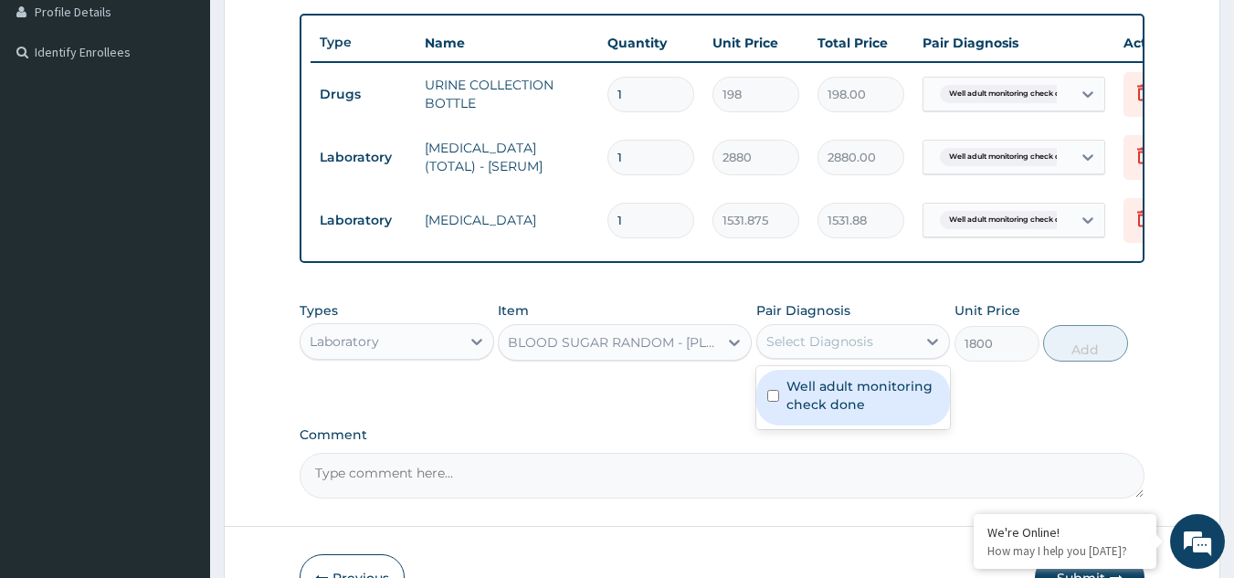
click at [833, 403] on label "Well adult monitoring check done" at bounding box center [863, 395] width 153 height 37
checkbox input "true"
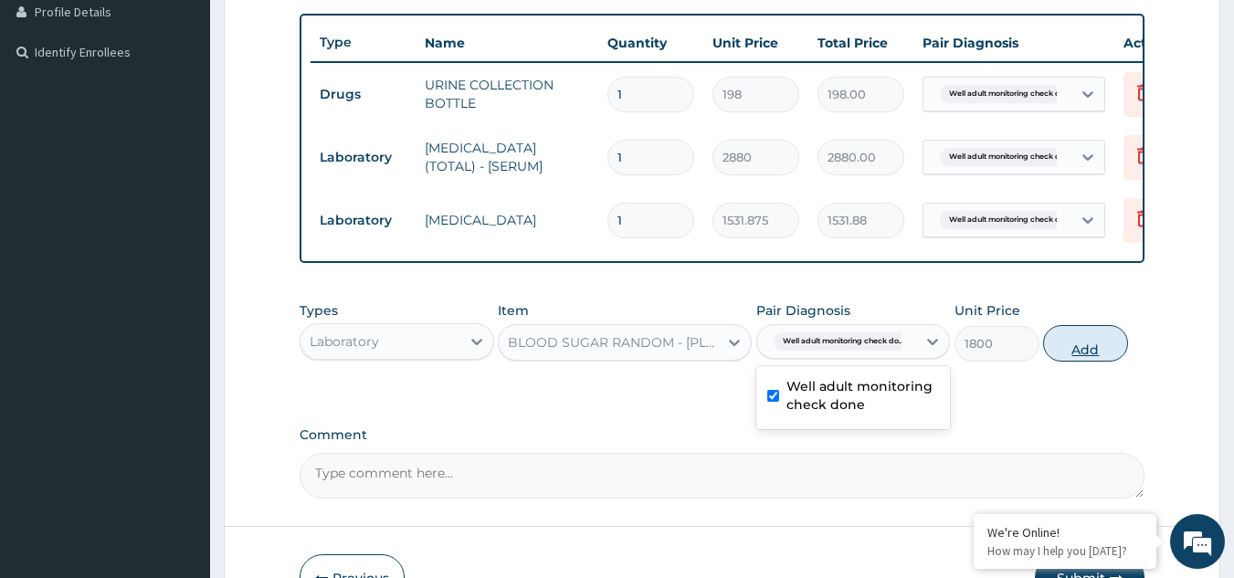
click at [1066, 355] on button "Add" at bounding box center [1085, 343] width 85 height 37
type input "0"
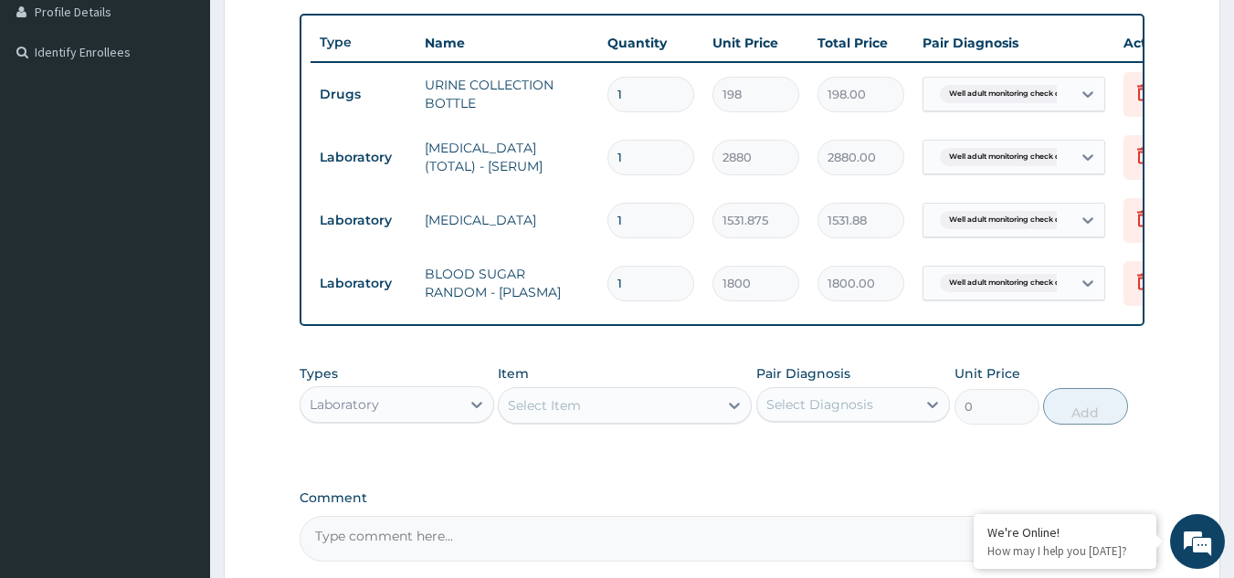
click at [571, 412] on div "Select Item" at bounding box center [544, 406] width 73 height 18
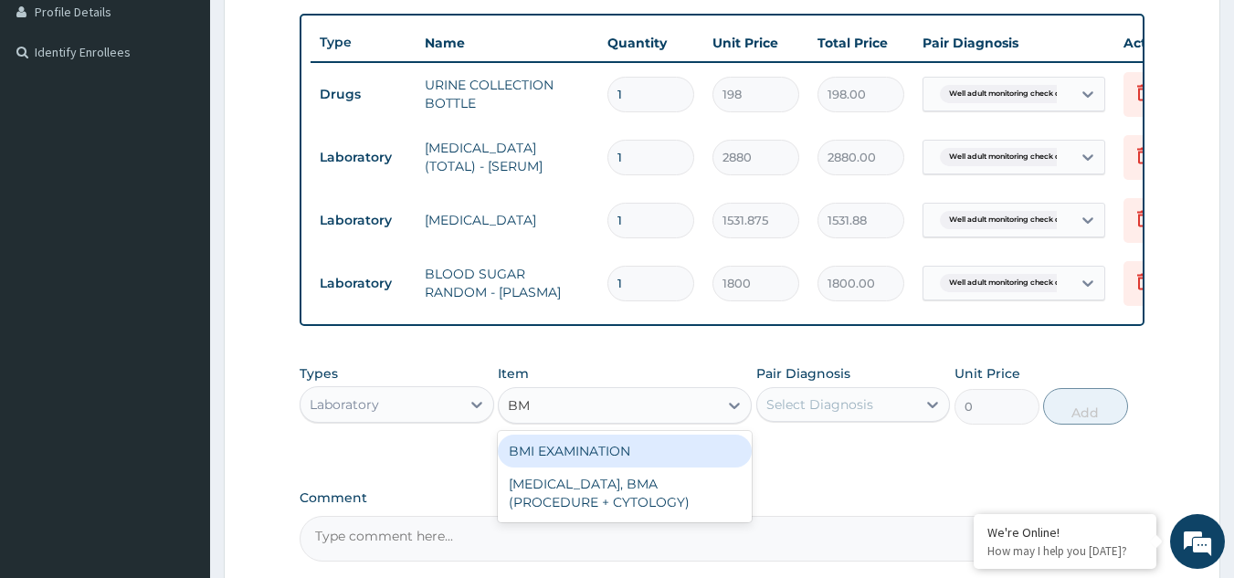
type input "BMI"
type input "1225.5"
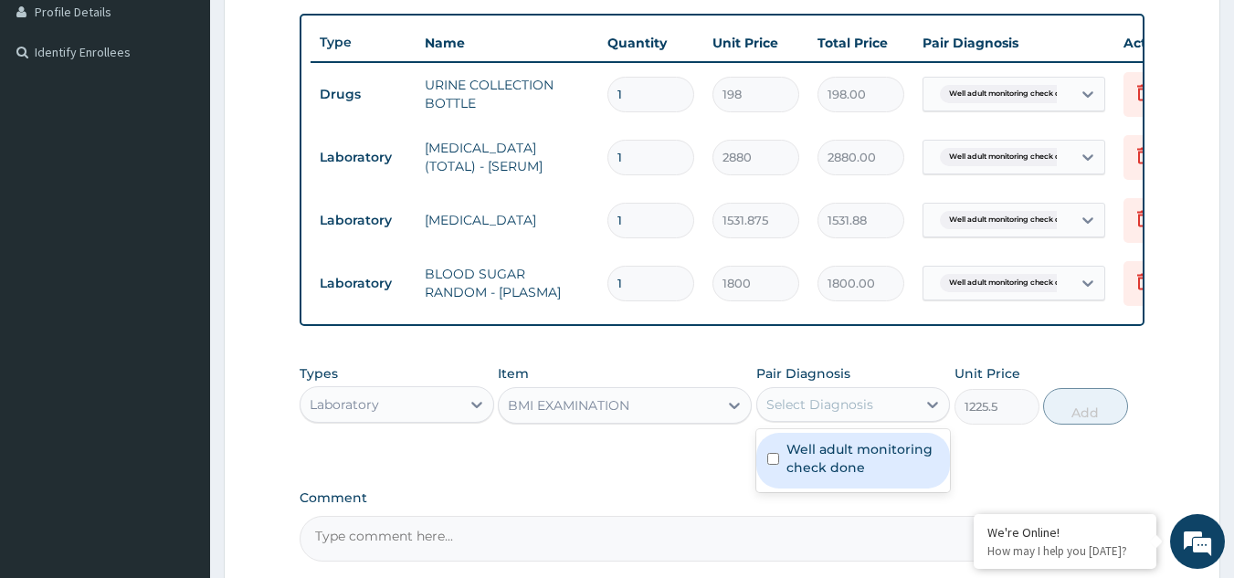
click at [811, 414] on div "Select Diagnosis" at bounding box center [820, 405] width 107 height 18
click at [804, 466] on label "Well adult monitoring check done" at bounding box center [863, 458] width 153 height 37
checkbox input "true"
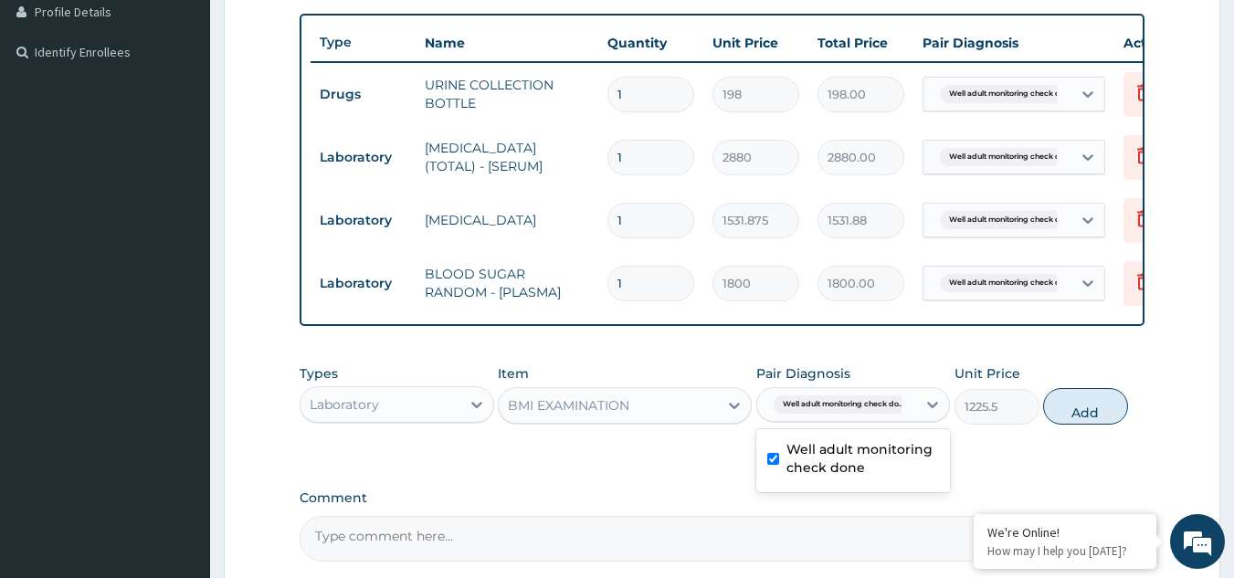
click at [1078, 419] on button "Add" at bounding box center [1085, 406] width 85 height 37
type input "0"
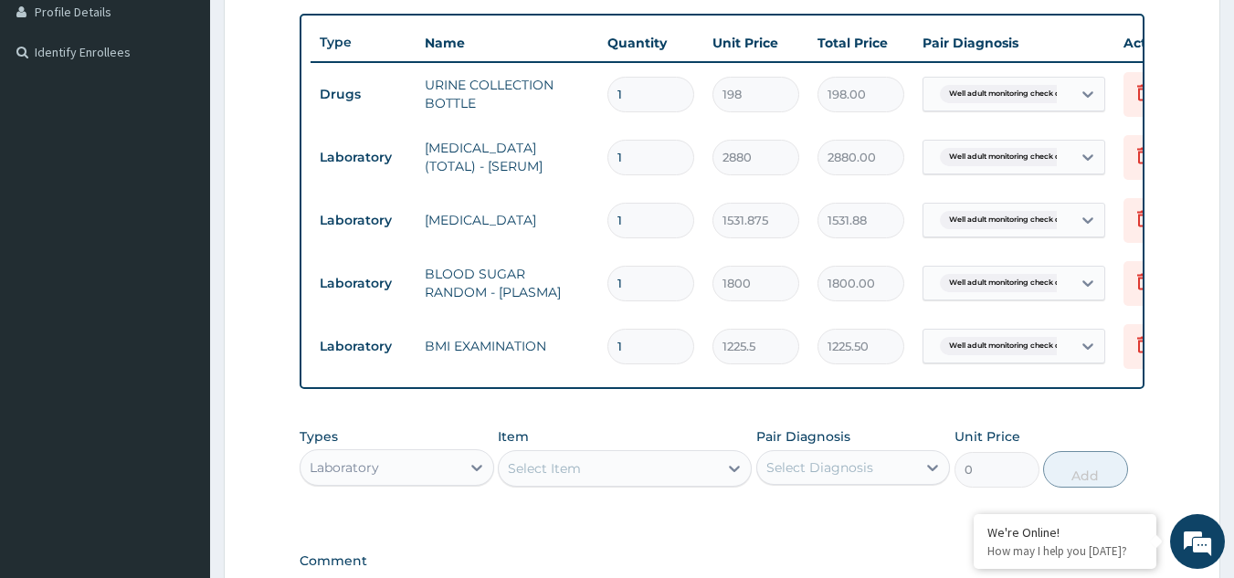
click at [543, 470] on div "Select Item" at bounding box center [608, 468] width 219 height 29
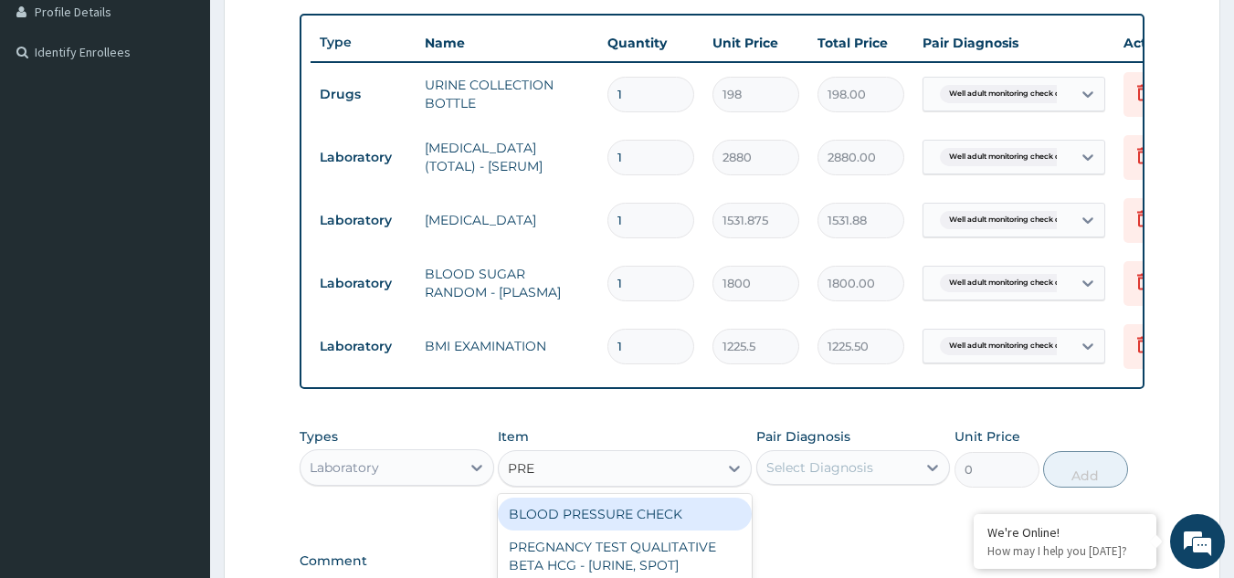
type input "PRES"
type input "1225.5"
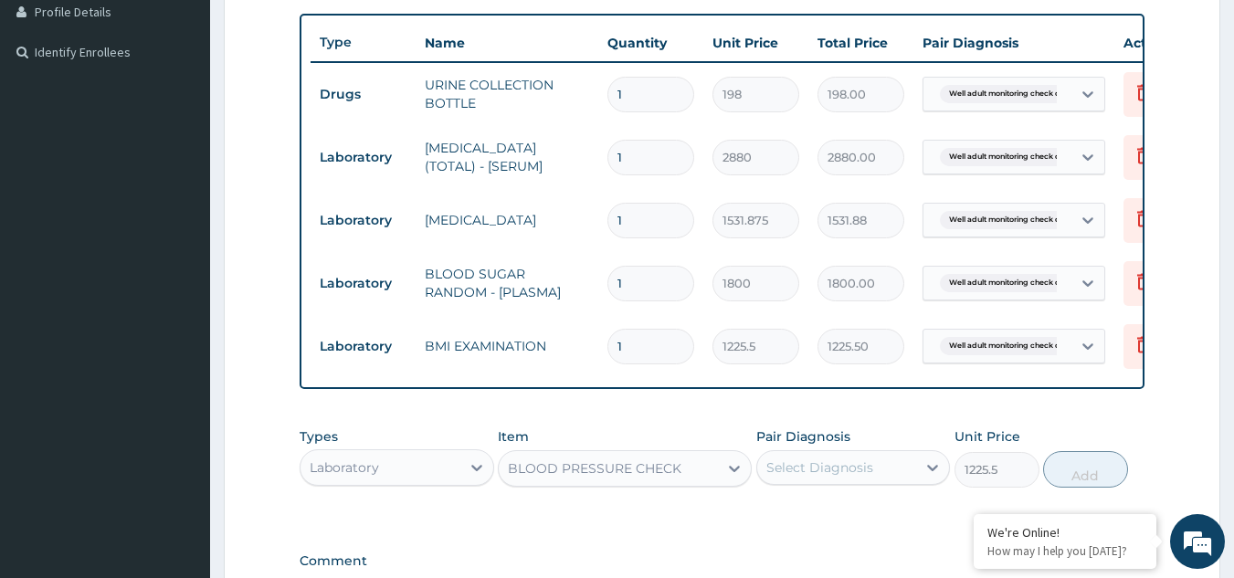
drag, startPoint x: 940, startPoint y: 502, endPoint x: 906, endPoint y: 492, distance: 35.0
click at [912, 494] on div "Types Laboratory Item option BLOOD PRESSURE CHECK, selected. Select is focused …" at bounding box center [723, 457] width 846 height 79
click at [906, 482] on div "Select Diagnosis" at bounding box center [837, 467] width 160 height 29
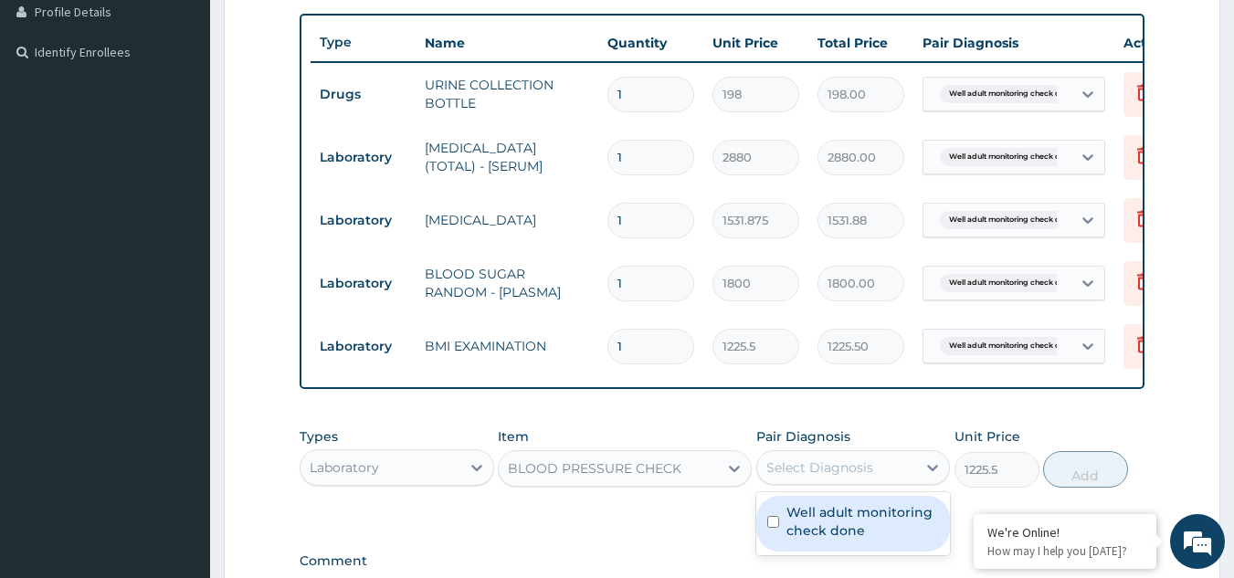
click at [879, 528] on label "Well adult monitoring check done" at bounding box center [863, 521] width 153 height 37
checkbox input "true"
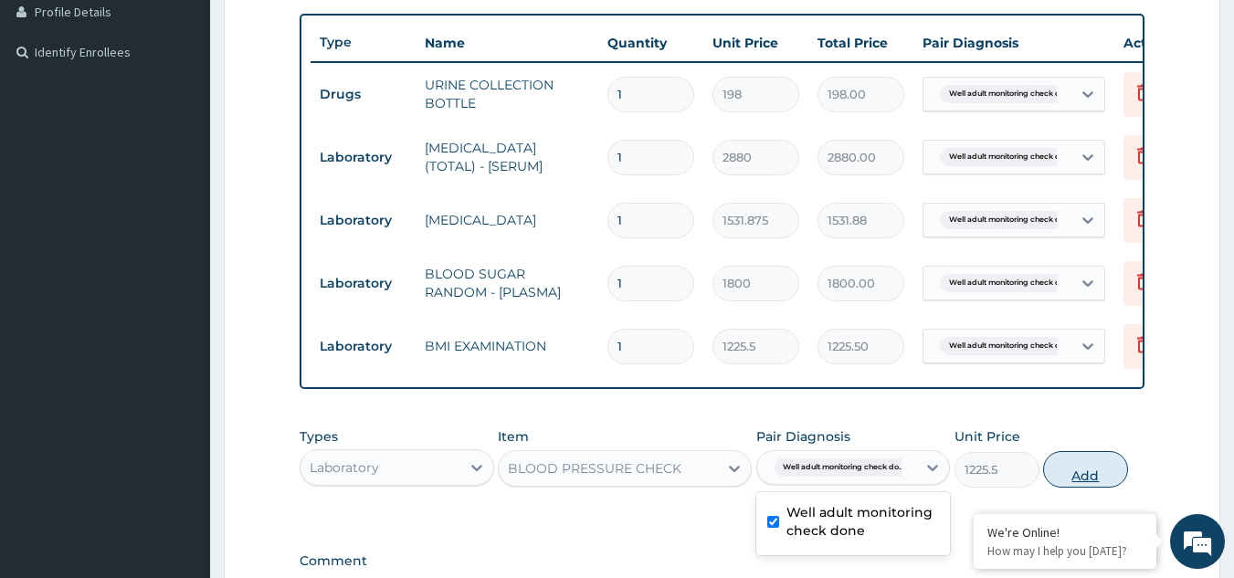
click at [1050, 479] on button "Add" at bounding box center [1085, 469] width 85 height 37
type input "0"
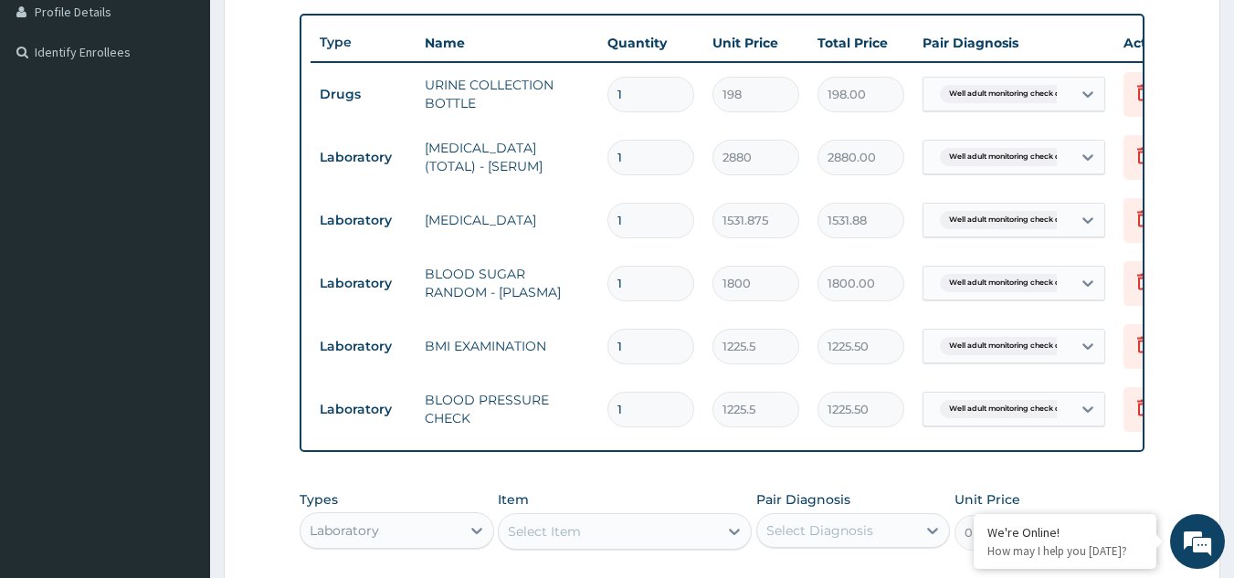
click at [681, 542] on div "Select Item" at bounding box center [608, 531] width 219 height 29
type input "PHYS"
type input "1225.5"
click at [779, 551] on div "Pair Diagnosis Select Diagnosis" at bounding box center [853, 521] width 195 height 60
click at [792, 540] on div "Select Diagnosis" at bounding box center [820, 531] width 107 height 18
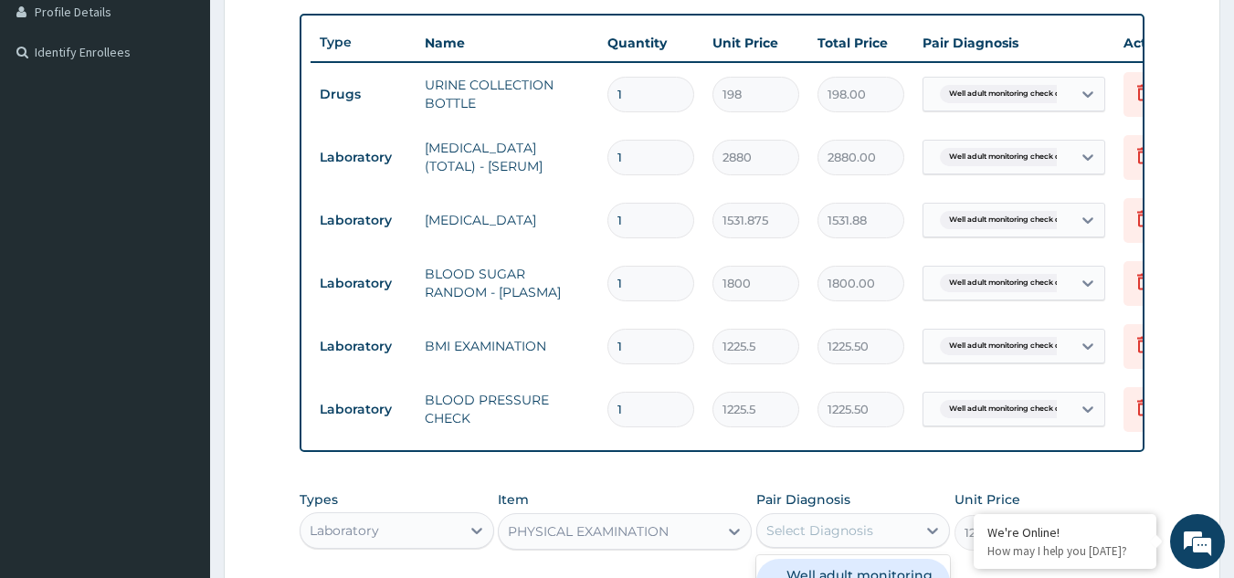
checkbox input "true"
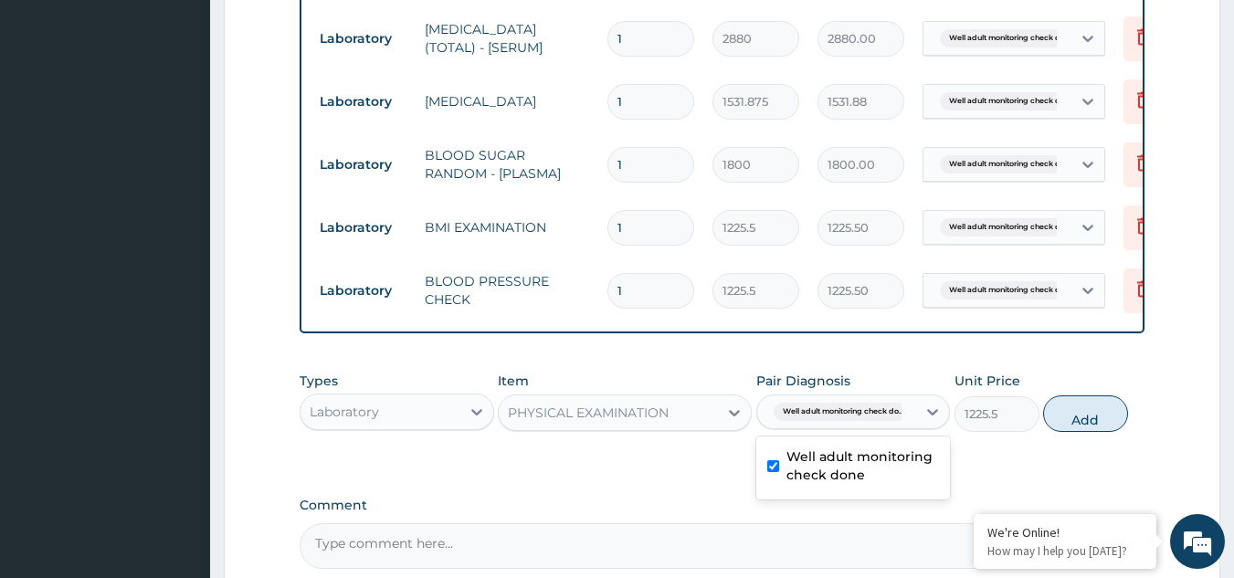
scroll to position [597, 0]
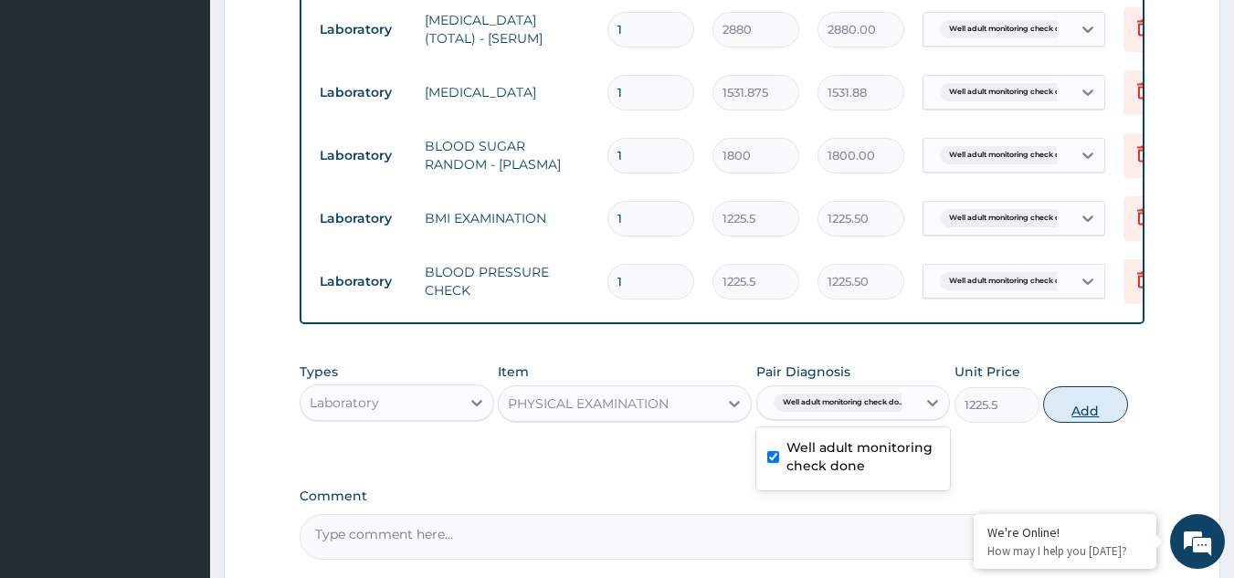
click at [1058, 423] on button "Add" at bounding box center [1085, 404] width 85 height 37
type input "0"
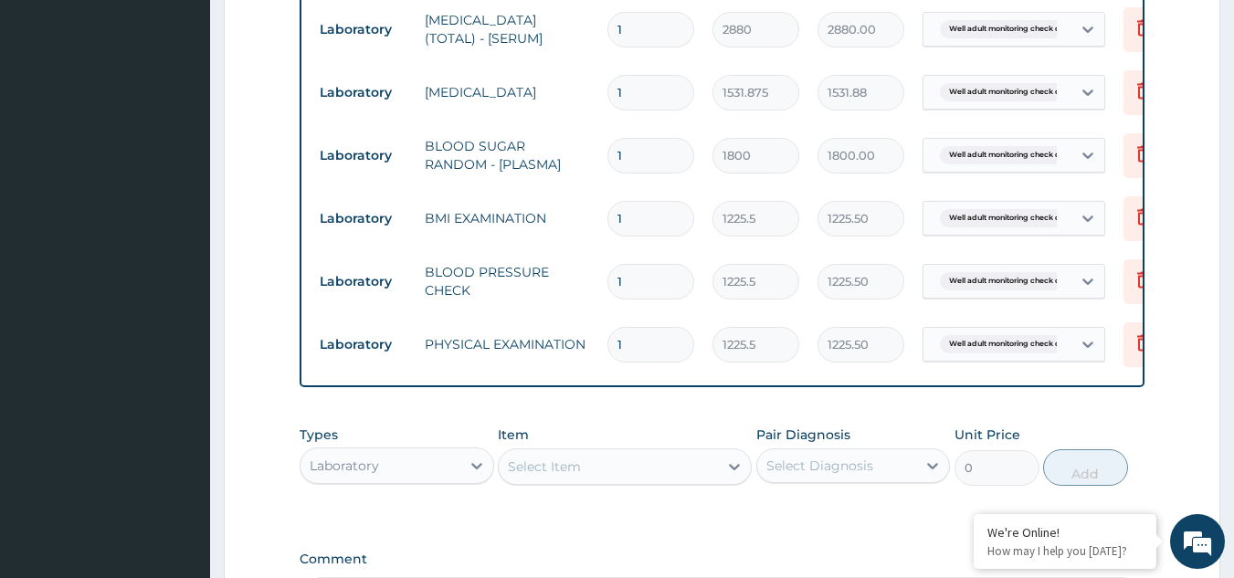
scroll to position [847, 0]
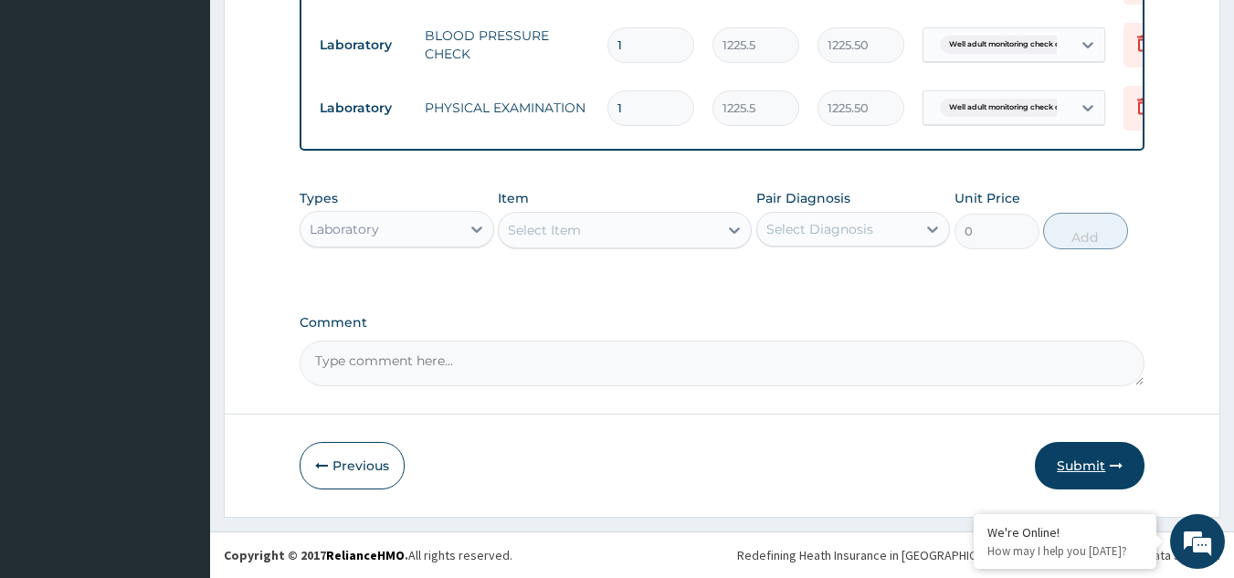
click at [1105, 467] on button "Submit" at bounding box center [1090, 466] width 110 height 48
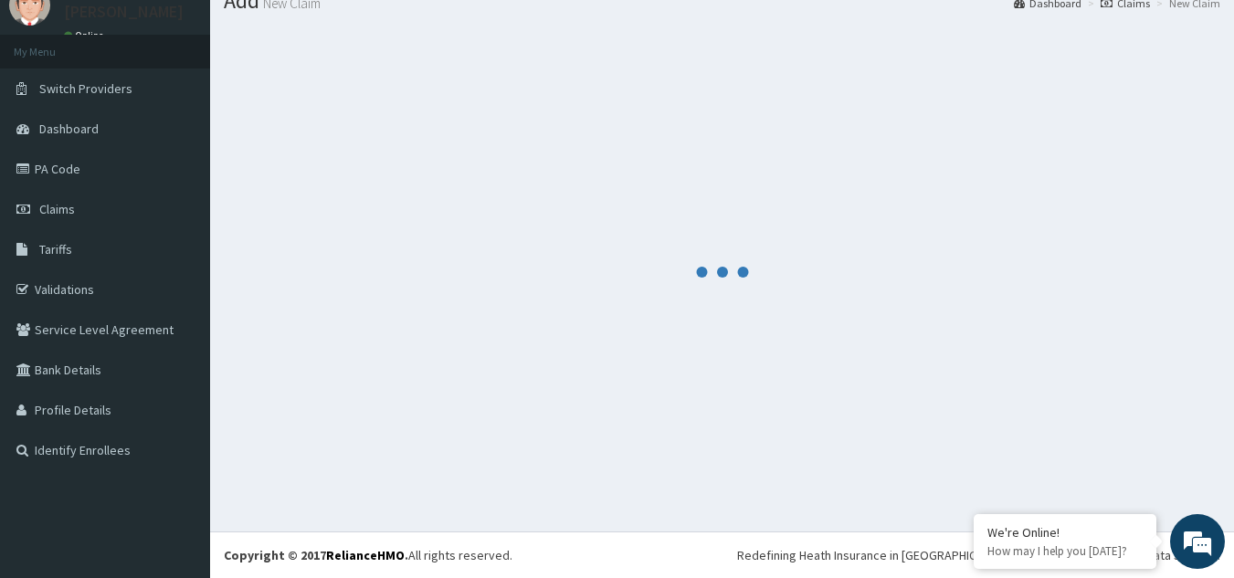
scroll to position [70, 0]
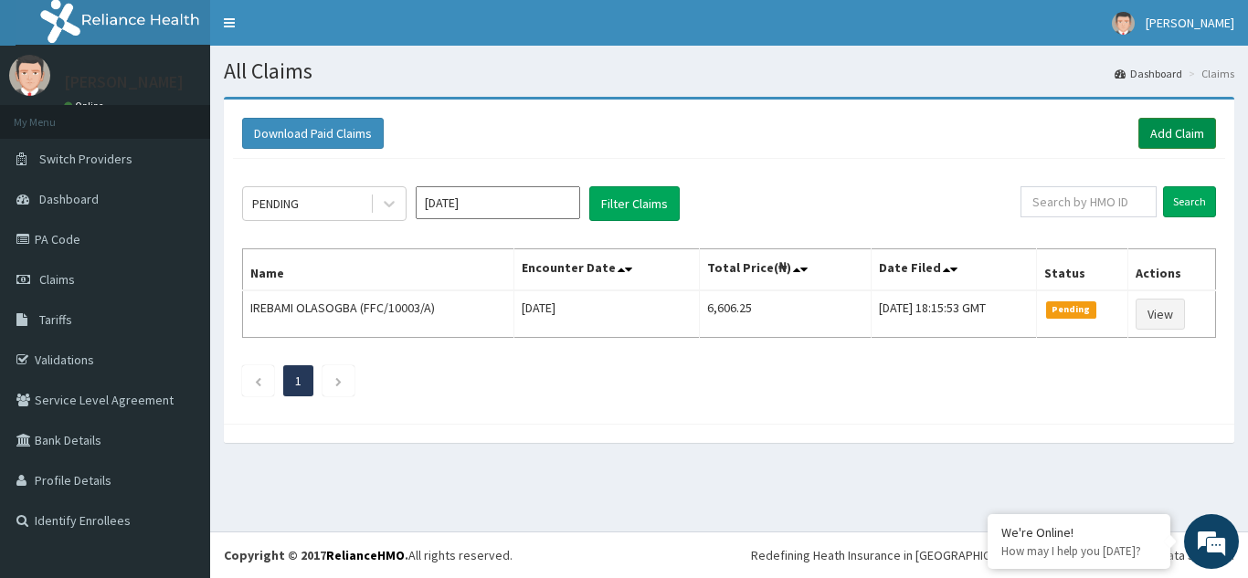
click at [1169, 139] on link "Add Claim" at bounding box center [1177, 133] width 78 height 31
click at [1196, 132] on link "Add Claim" at bounding box center [1177, 133] width 78 height 31
click at [1163, 127] on link "Add Claim" at bounding box center [1177, 133] width 78 height 31
click at [1153, 143] on link "Add Claim" at bounding box center [1177, 133] width 78 height 31
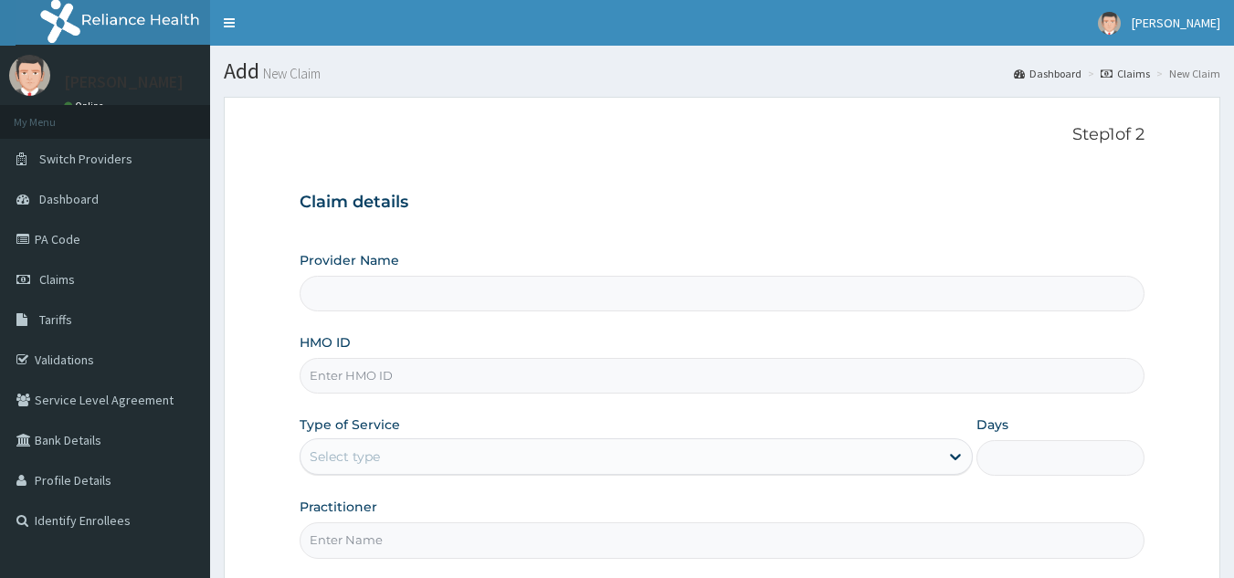
click at [428, 376] on input "HMO ID" at bounding box center [723, 376] width 846 height 36
paste input "SBG/11067/A"
type input "SBG/11067/A"
type input "Reliance Family Clinics (RFC) - [GEOGRAPHIC_DATA]"
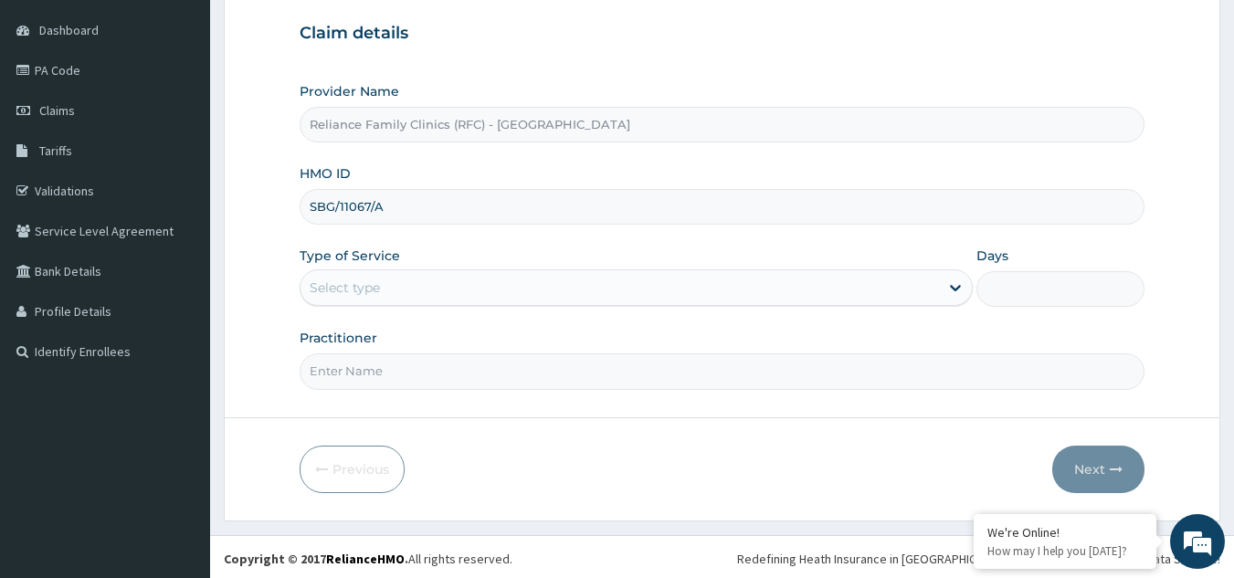
scroll to position [173, 0]
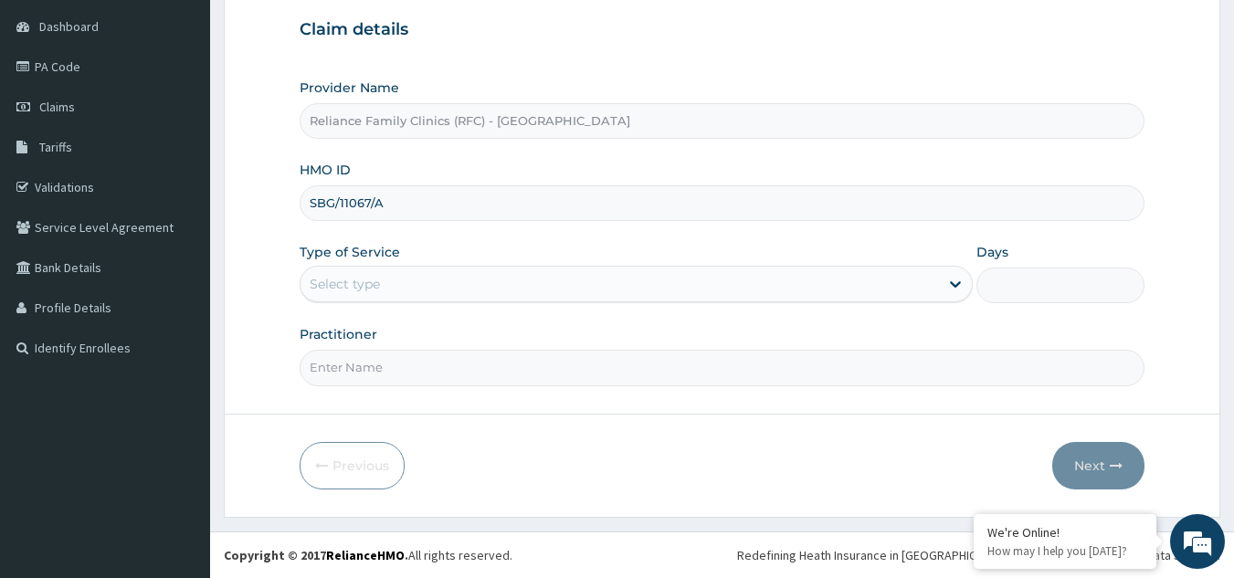
type input "SBG/11067/A"
click at [571, 291] on div "Select type" at bounding box center [620, 284] width 639 height 29
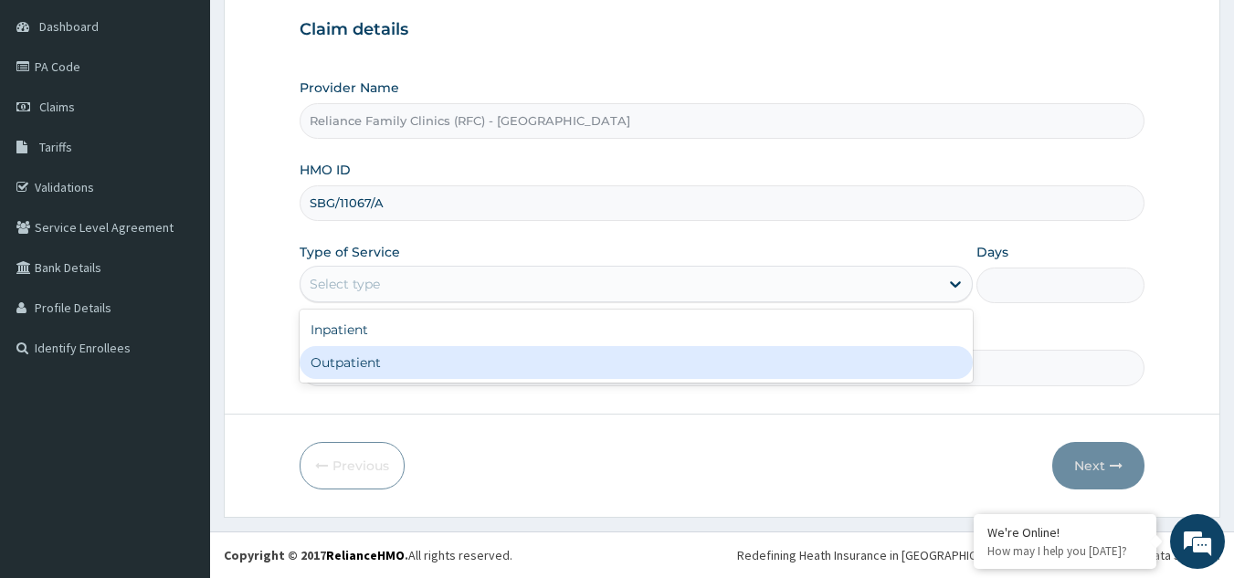
click at [505, 373] on div "Outpatient" at bounding box center [636, 362] width 673 height 33
type input "1"
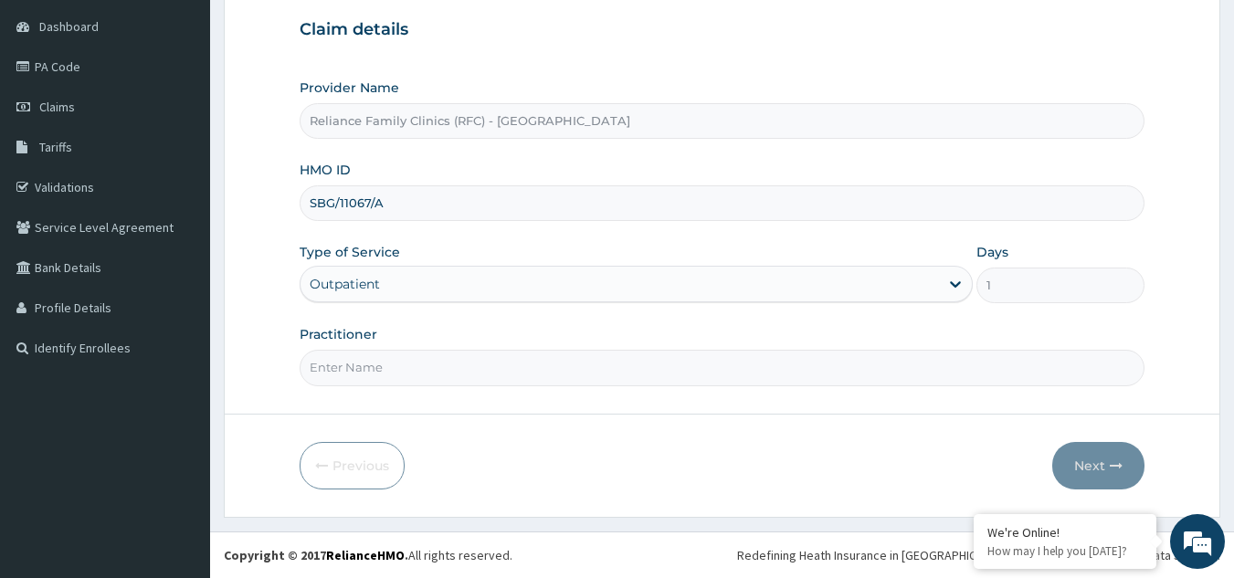
click at [460, 341] on div "Practitioner" at bounding box center [723, 355] width 846 height 60
click at [456, 362] on input "Practitioner" at bounding box center [723, 368] width 846 height 36
type input "LOCUM"
click at [1077, 460] on button "Next" at bounding box center [1098, 466] width 92 height 48
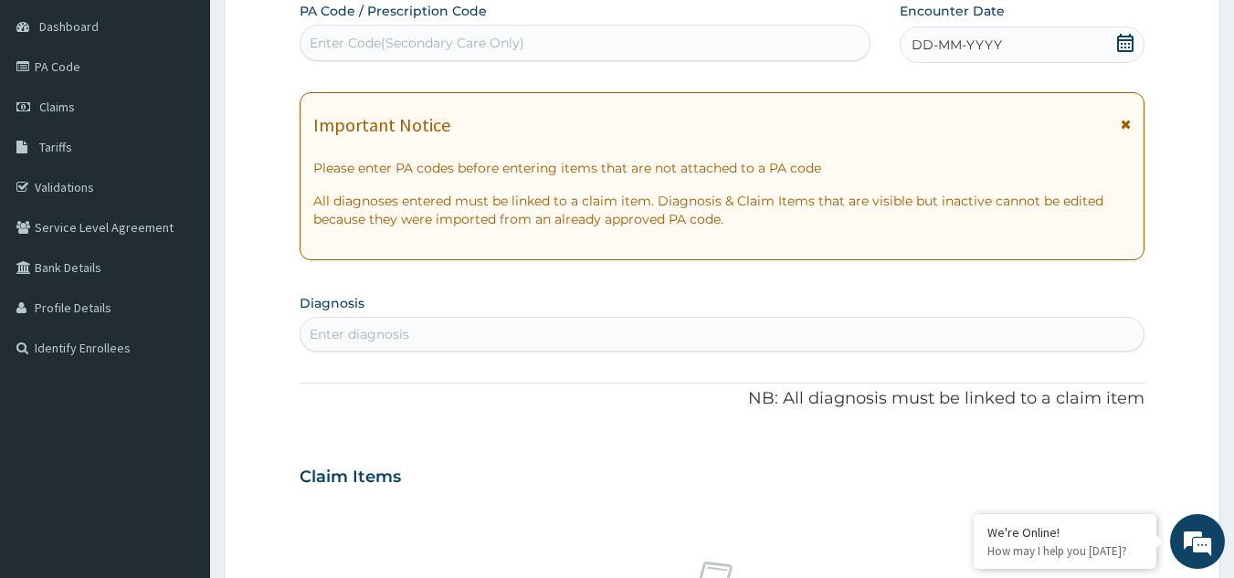
click at [728, 357] on div "PA Code / Prescription Code Enter Code(Secondary Care Only) Encounter Date DD-M…" at bounding box center [723, 475] width 846 height 946
click at [717, 334] on div "Enter diagnosis" at bounding box center [723, 334] width 844 height 29
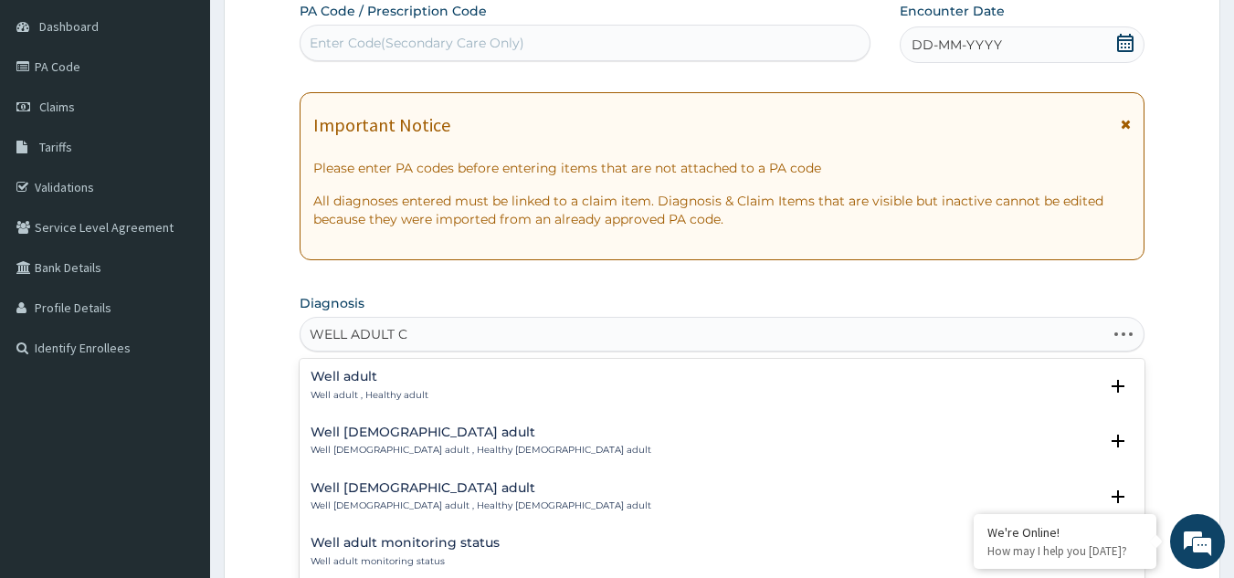
type input "WELL ADULT CH"
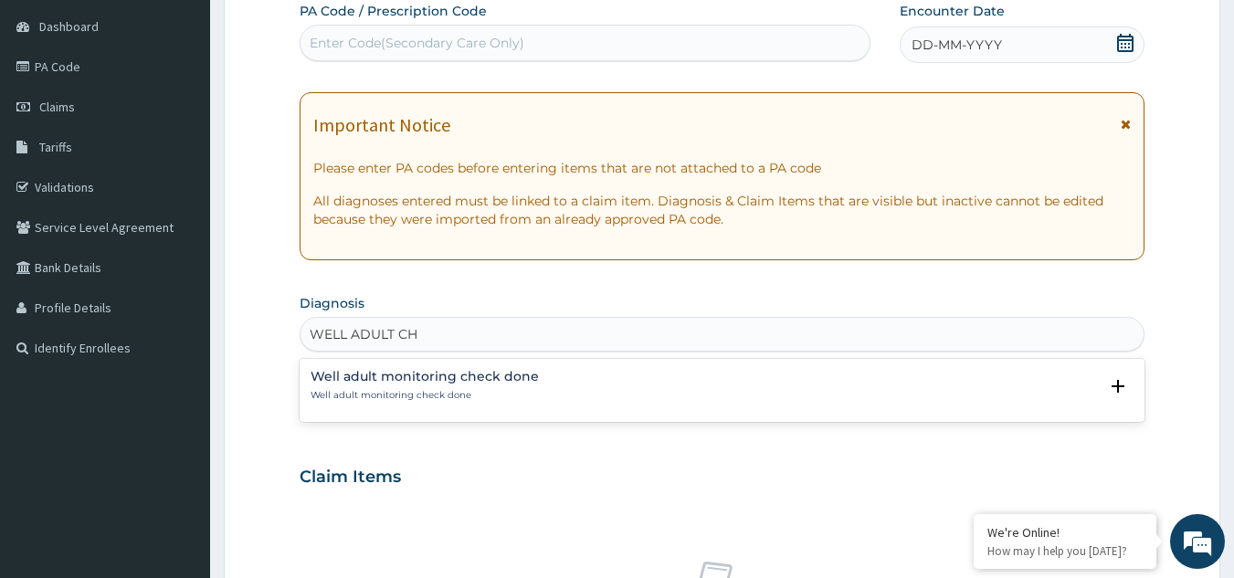
click at [374, 398] on p "Well adult monitoring check done" at bounding box center [425, 395] width 228 height 13
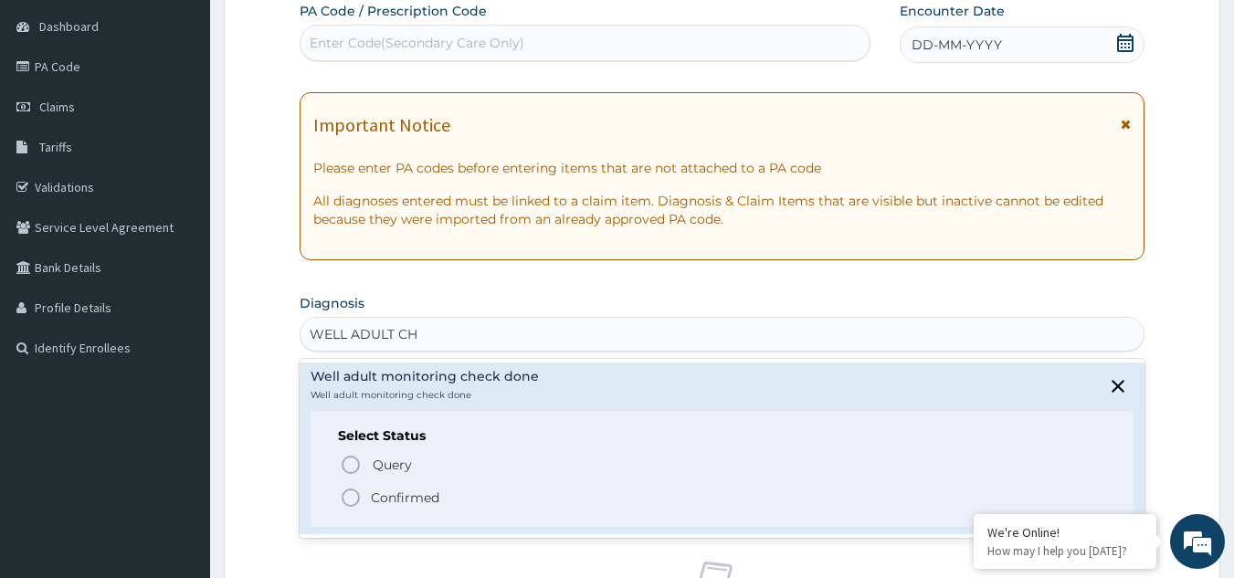
click at [394, 494] on p "Confirmed" at bounding box center [405, 498] width 69 height 18
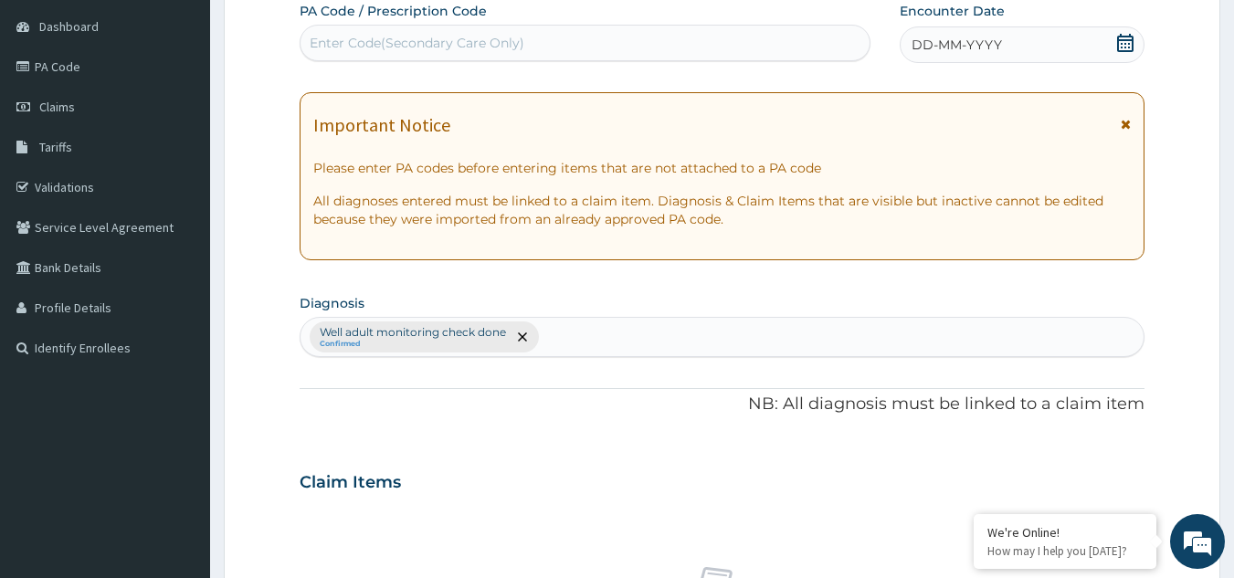
click at [1067, 45] on div "DD-MM-YYYY" at bounding box center [1022, 44] width 245 height 37
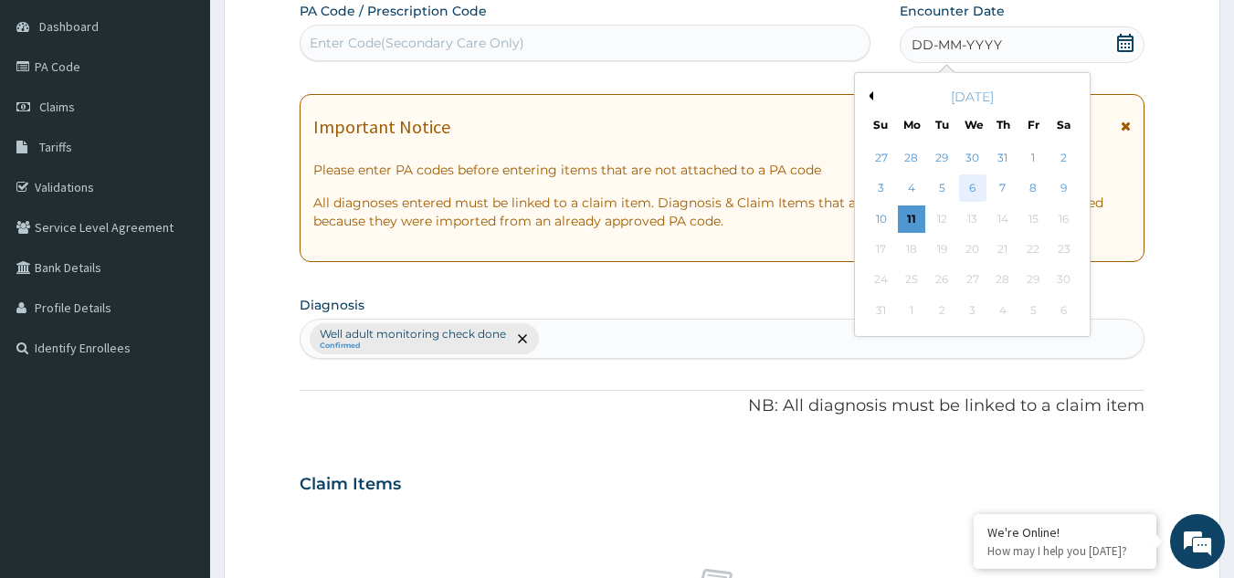
click at [976, 185] on div "6" at bounding box center [972, 188] width 27 height 27
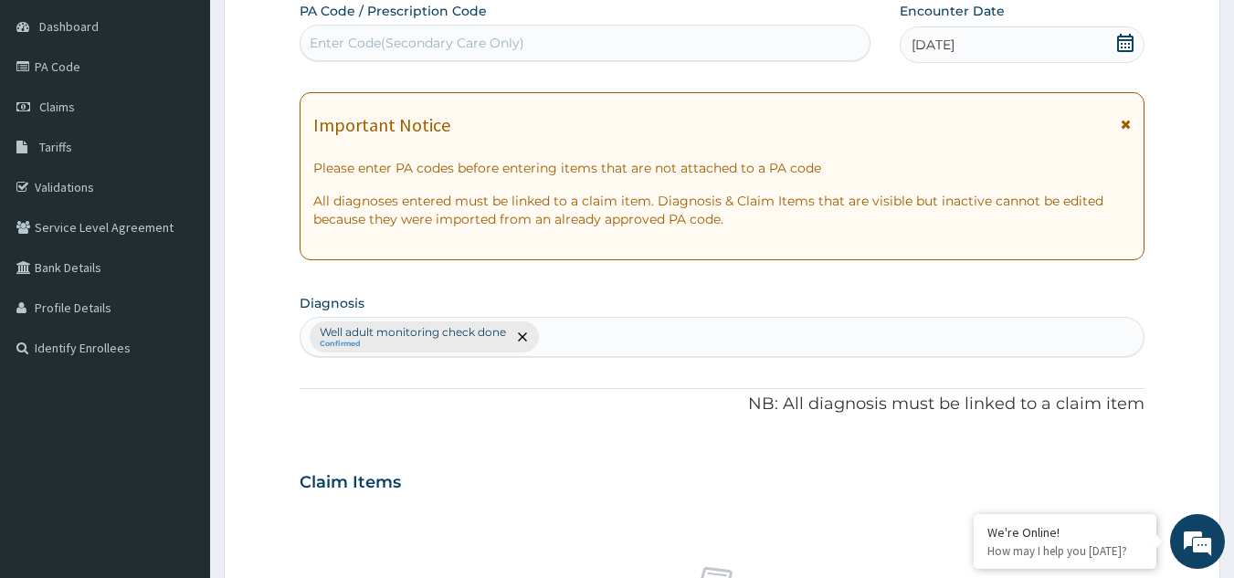
click at [1134, 125] on div "Important Notice Please enter PA codes before entering items that are not attac…" at bounding box center [723, 176] width 846 height 168
click at [1127, 124] on icon at bounding box center [1126, 124] width 10 height 13
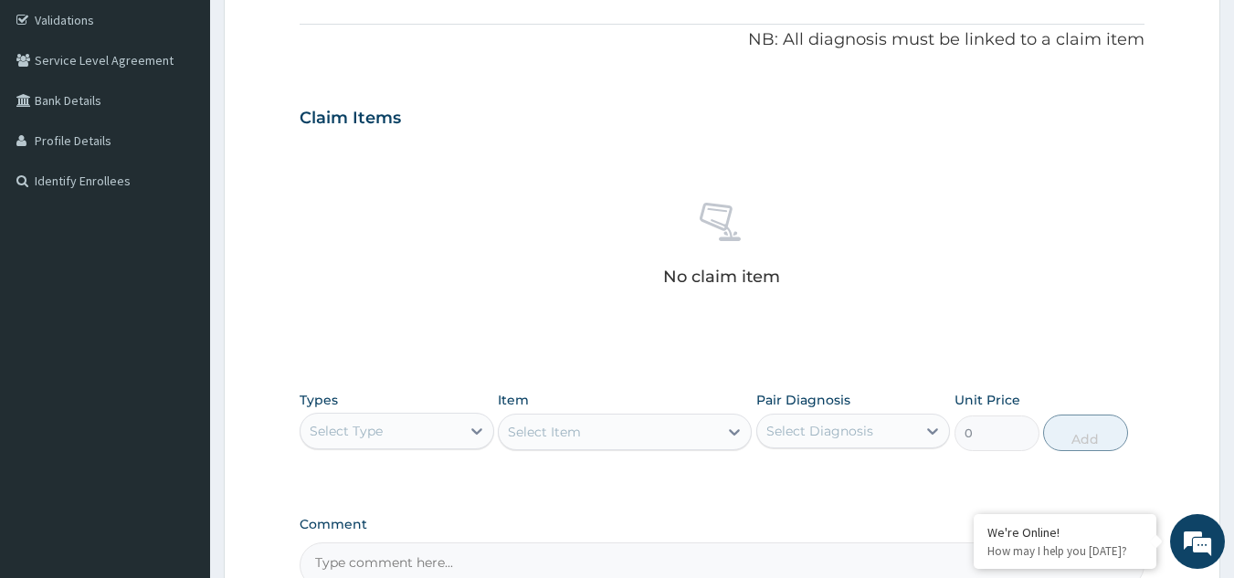
scroll to position [420, 0]
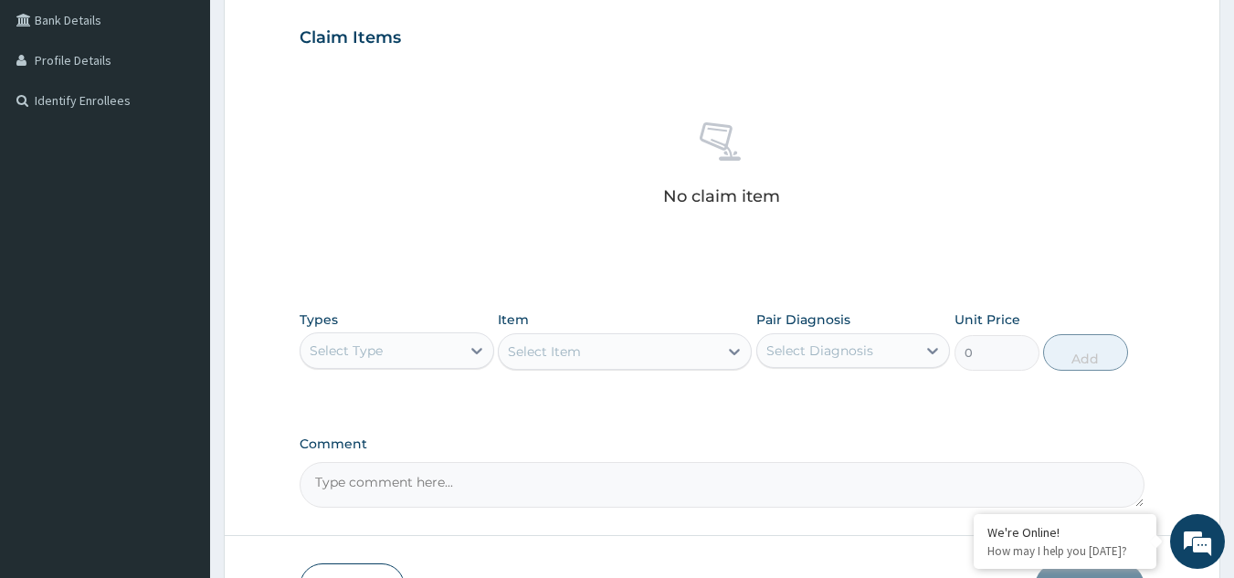
click at [428, 371] on div "Types Select Type Item Select Item Pair Diagnosis Select Diagnosis Unit Price 0…" at bounding box center [723, 340] width 846 height 79
click at [427, 355] on div "Select Type" at bounding box center [381, 350] width 160 height 29
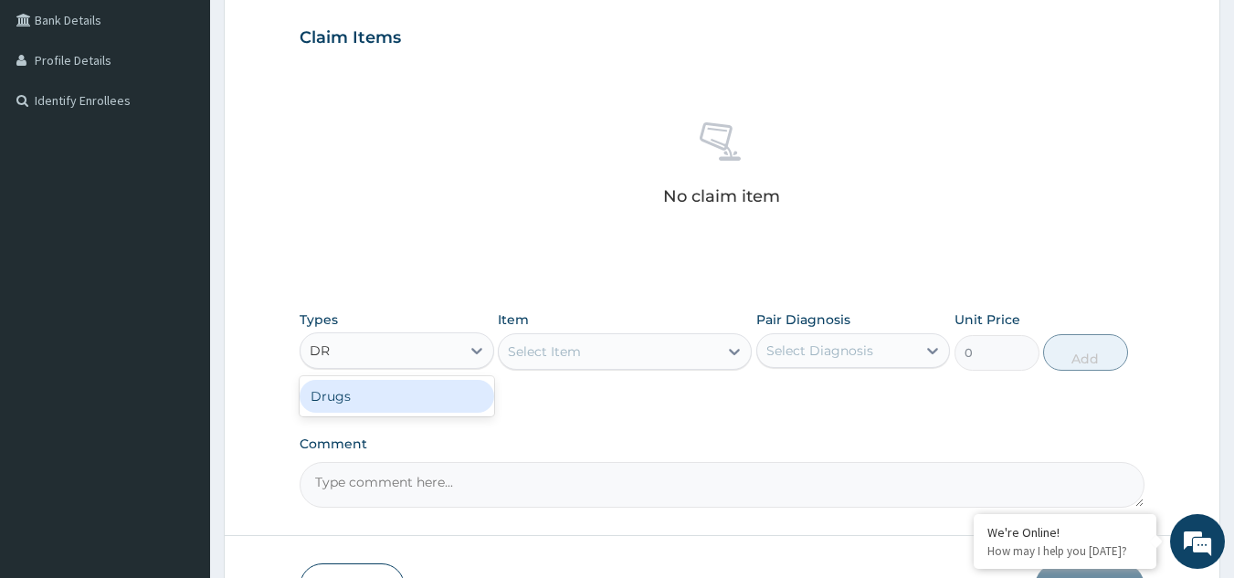
type input "DRU"
click at [627, 354] on div "Select Item" at bounding box center [608, 351] width 219 height 29
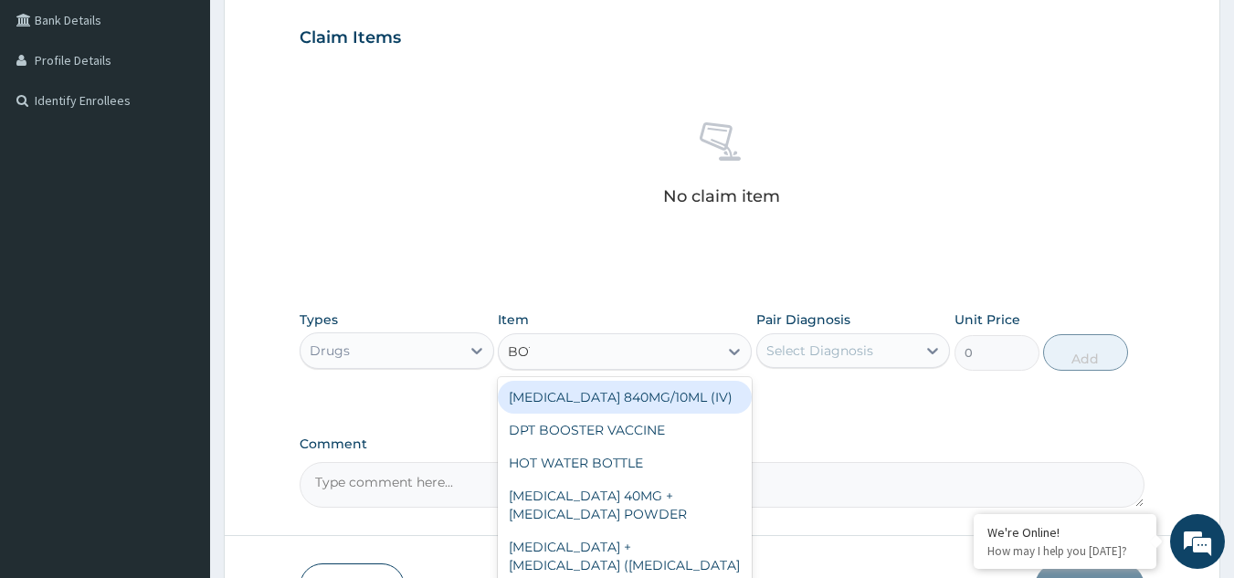
type input "[PERSON_NAME]"
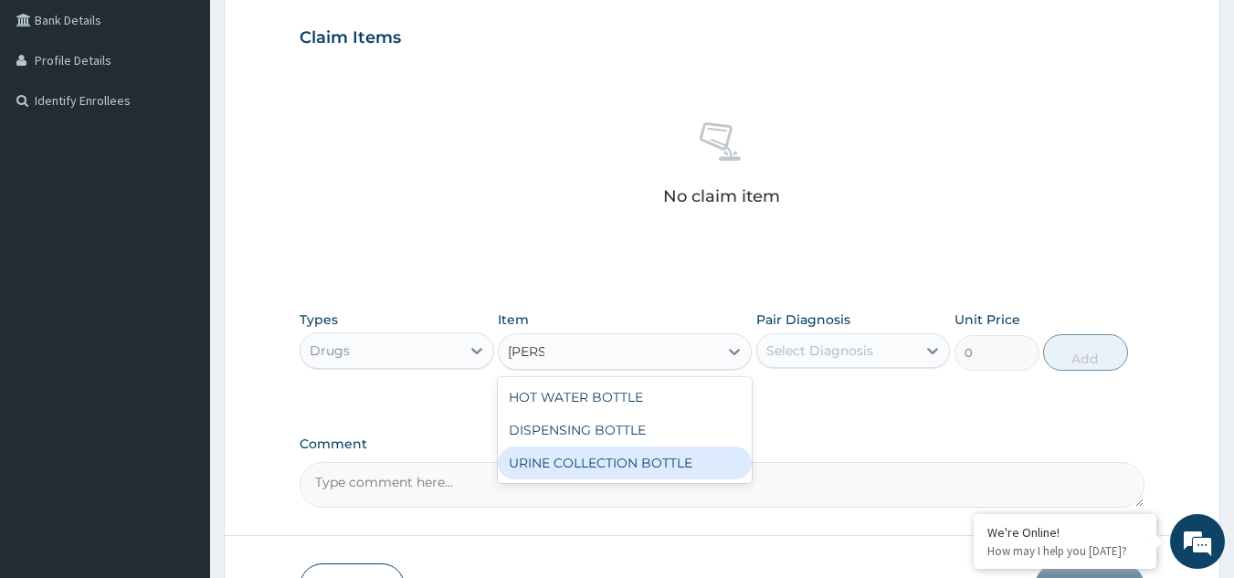
click at [620, 471] on div "URINE COLLECTION BOTTLE" at bounding box center [625, 463] width 254 height 33
type input "198"
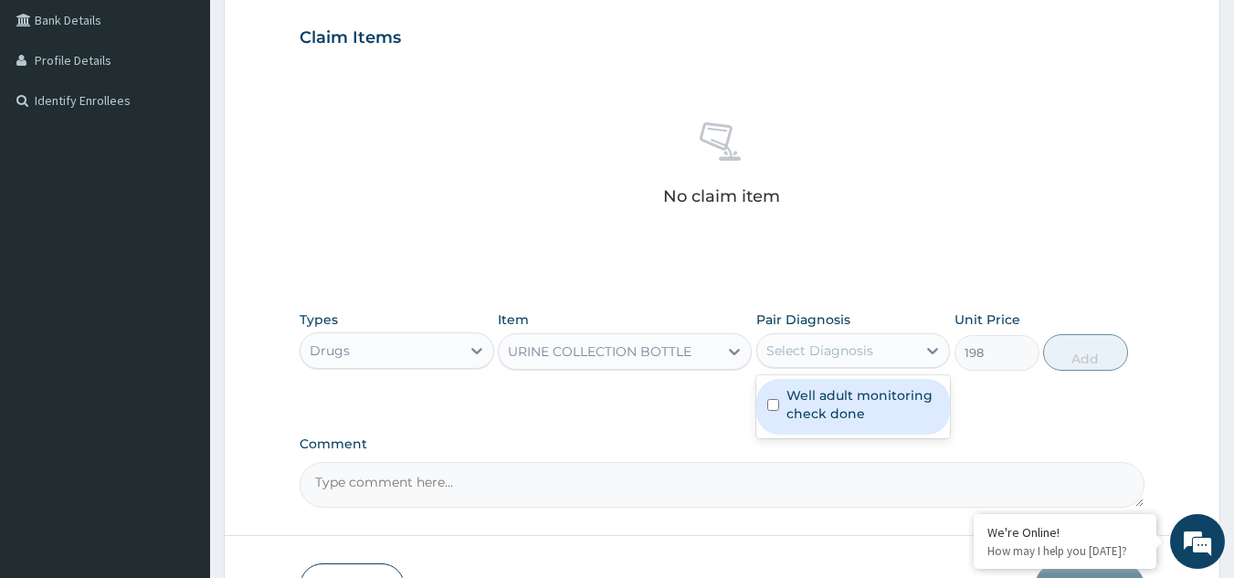
click at [882, 361] on div "Select Diagnosis" at bounding box center [837, 350] width 160 height 29
click at [855, 407] on label "Well adult monitoring check done" at bounding box center [863, 404] width 153 height 37
checkbox input "true"
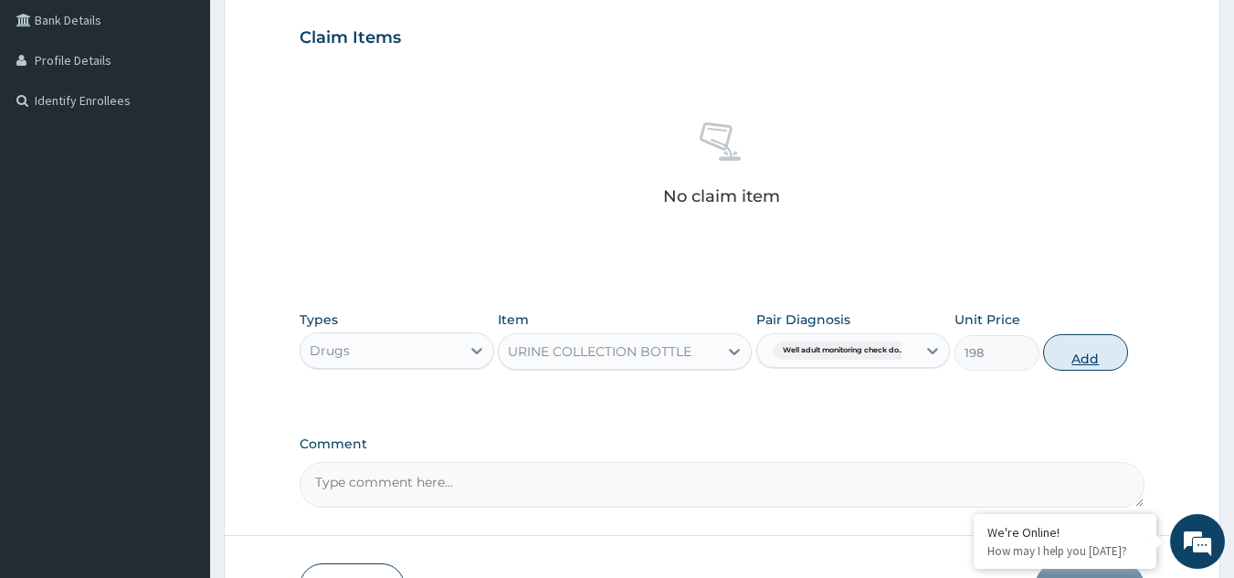
click at [1071, 350] on button "Add" at bounding box center [1085, 352] width 85 height 37
type input "0"
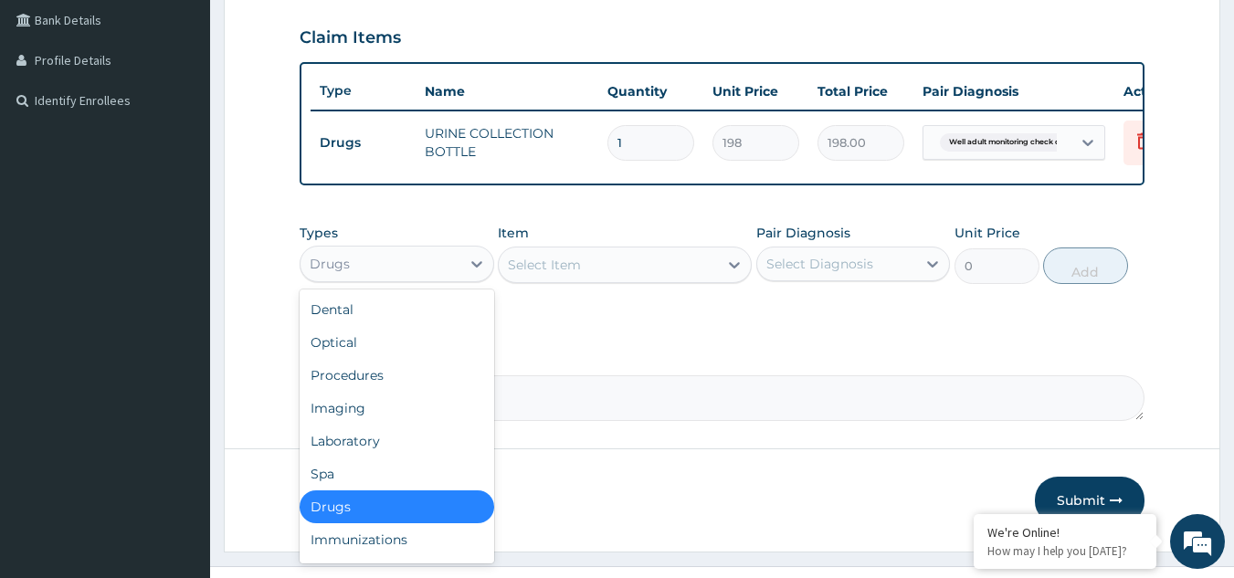
click at [361, 279] on div "Drugs" at bounding box center [381, 263] width 160 height 29
click at [366, 458] on div "Laboratory" at bounding box center [397, 441] width 195 height 33
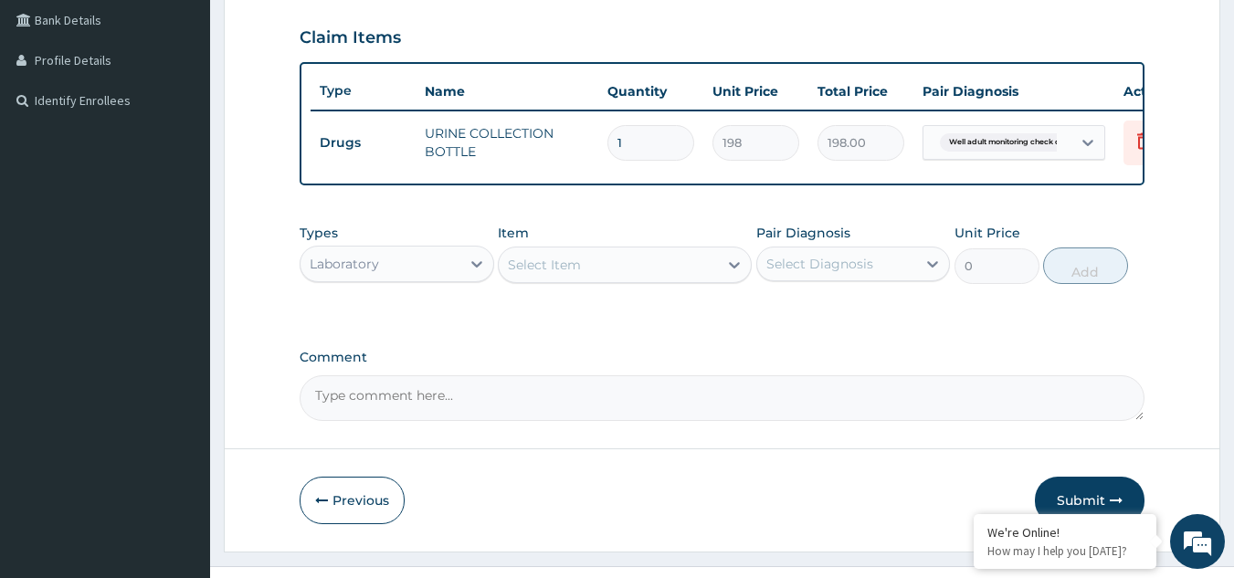
click at [600, 284] on div "Item Select Item" at bounding box center [625, 254] width 254 height 60
click at [598, 293] on div "Types Laboratory Item Select Item Pair Diagnosis Select Diagnosis Unit Price 0 …" at bounding box center [723, 254] width 846 height 79
click at [594, 280] on div "Select Item" at bounding box center [608, 264] width 219 height 29
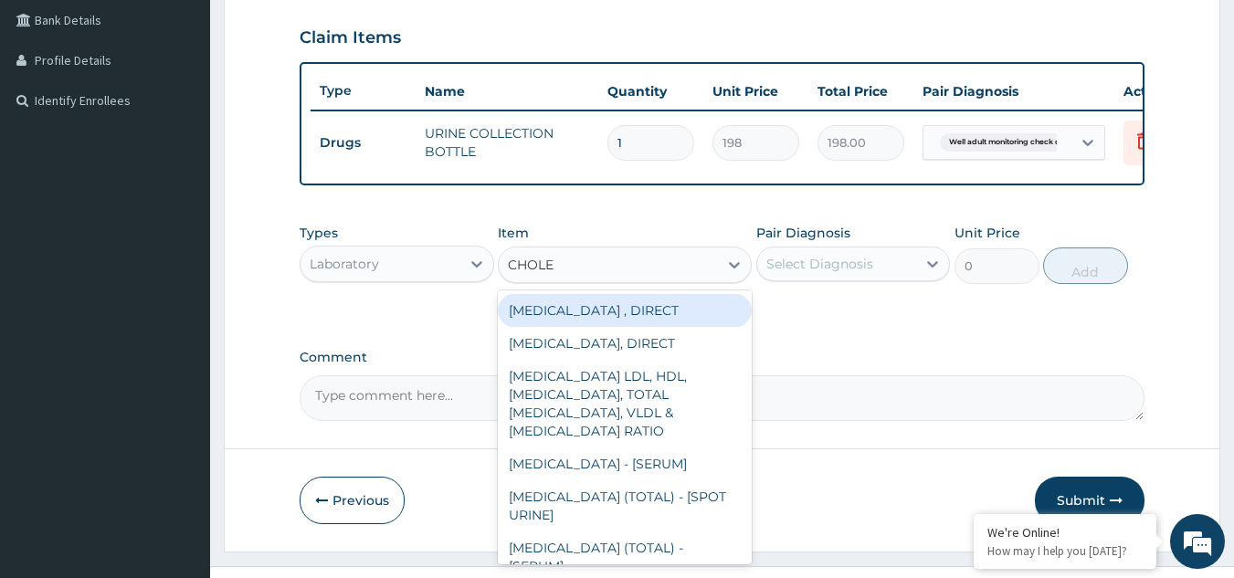
type input "CHOLES"
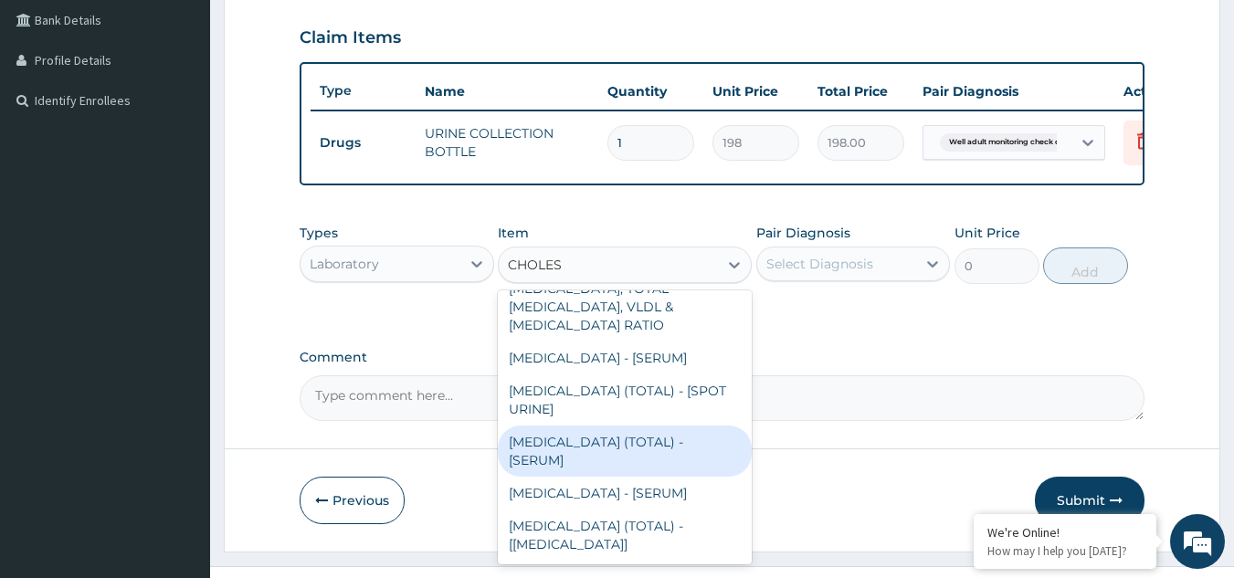
type input "2880"
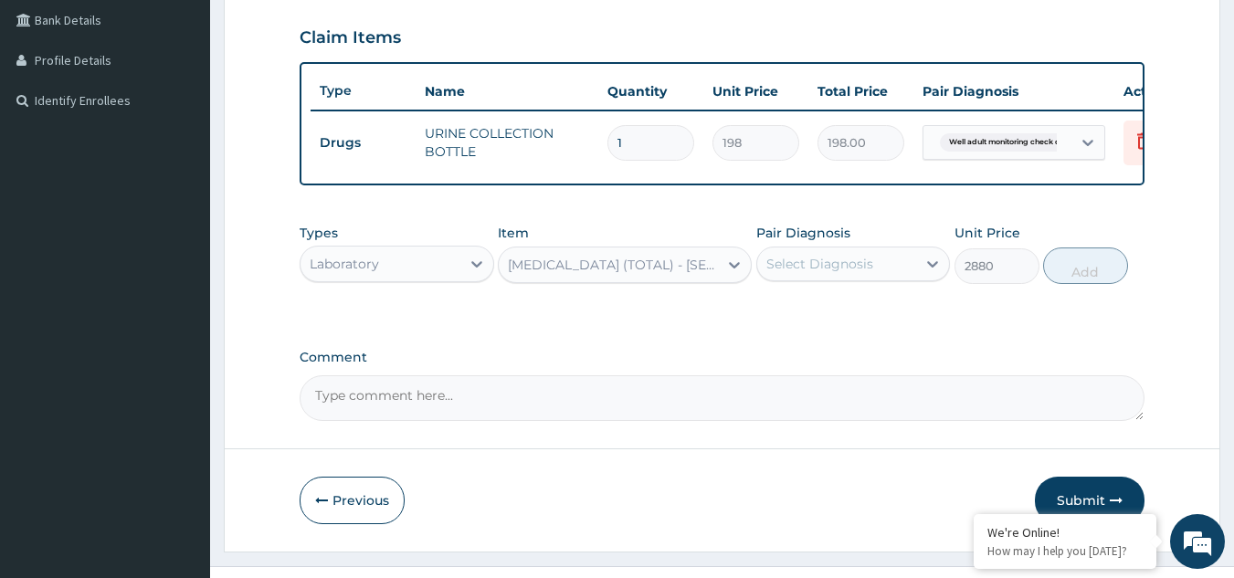
click at [770, 273] on div "Select Diagnosis" at bounding box center [820, 264] width 107 height 18
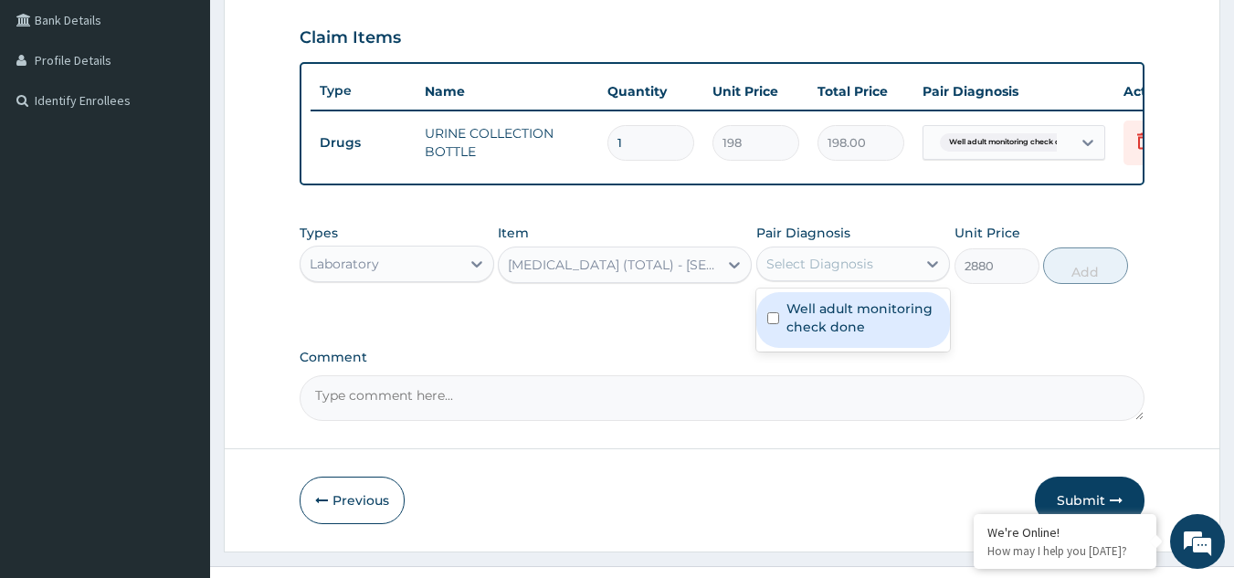
click at [796, 336] on label "Well adult monitoring check done" at bounding box center [863, 318] width 153 height 37
checkbox input "true"
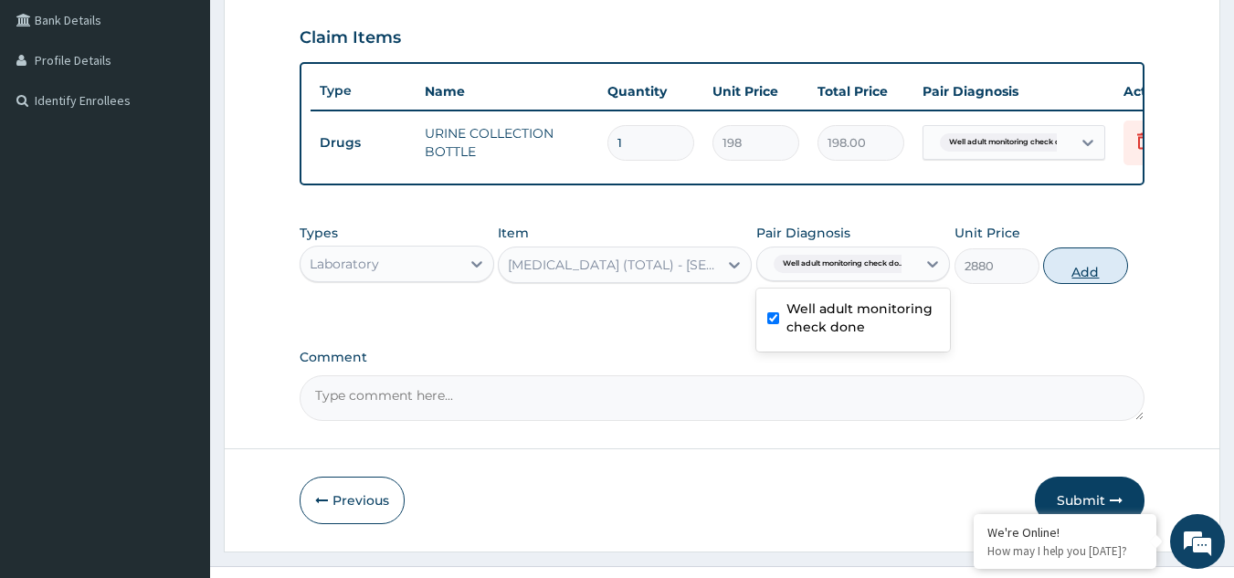
click at [1048, 279] on button "Add" at bounding box center [1085, 266] width 85 height 37
type input "0"
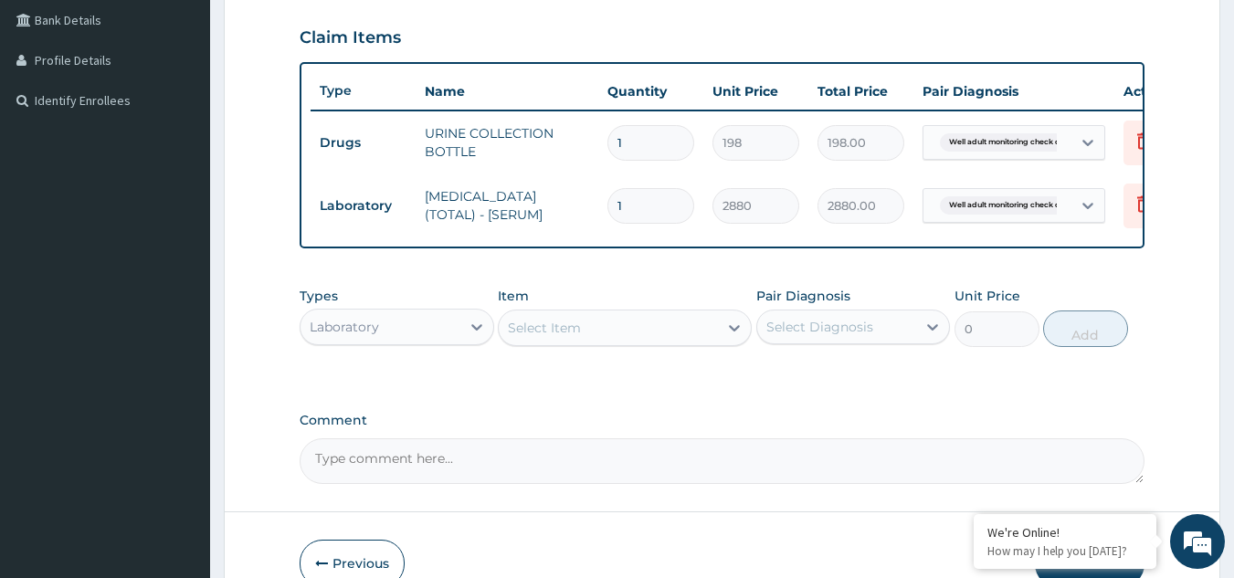
click at [671, 343] on div "Select Item" at bounding box center [608, 327] width 219 height 29
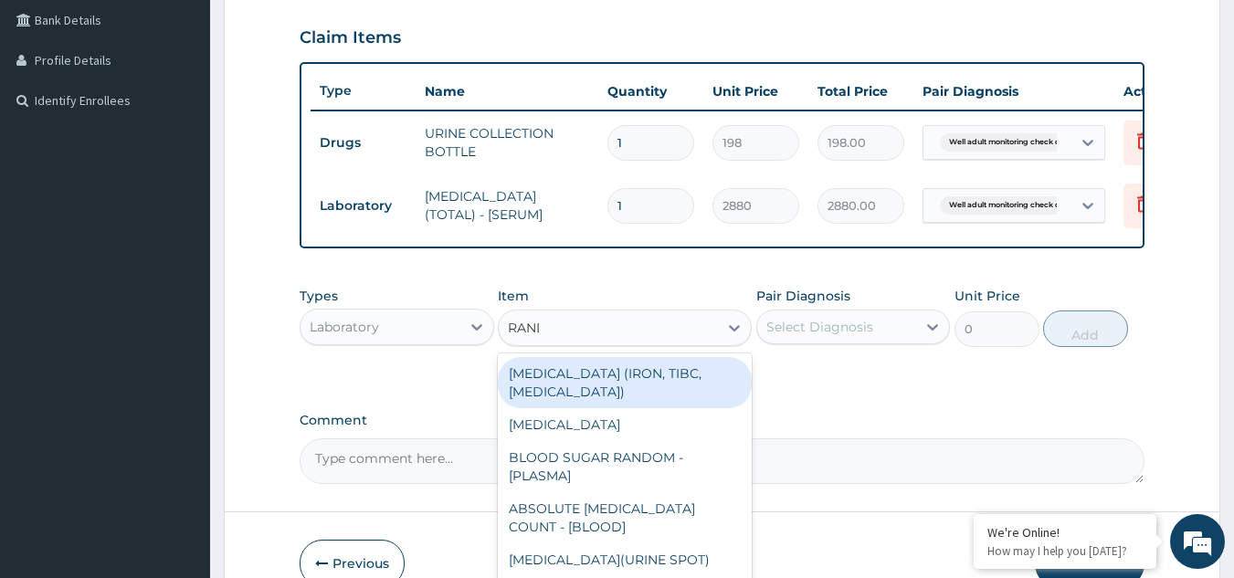
type input "[PERSON_NAME]"
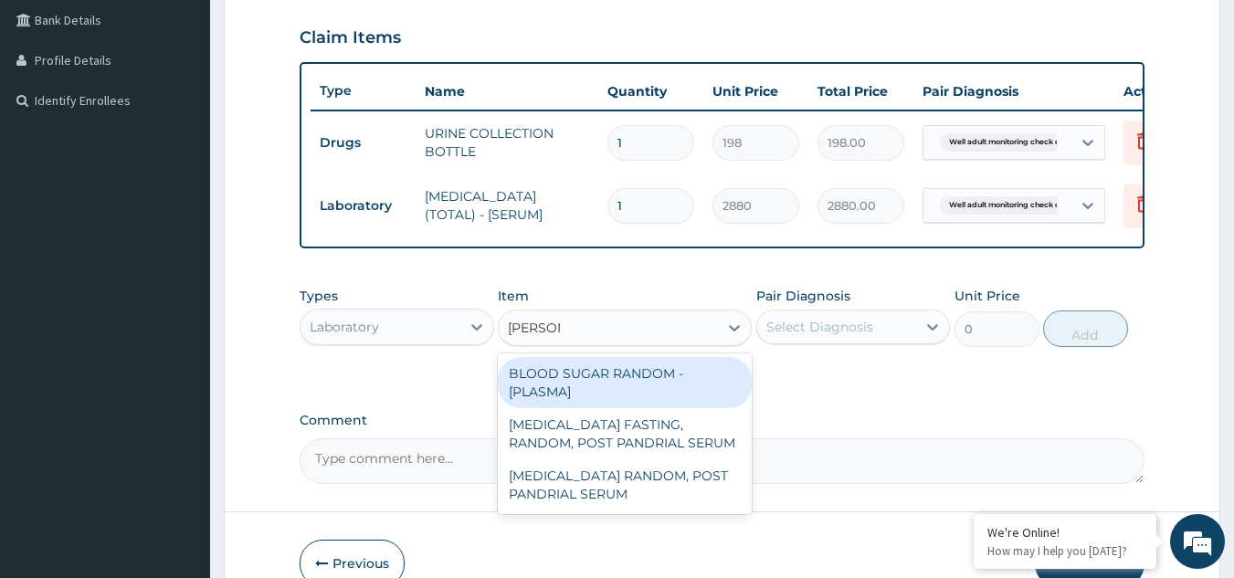
type input "1800"
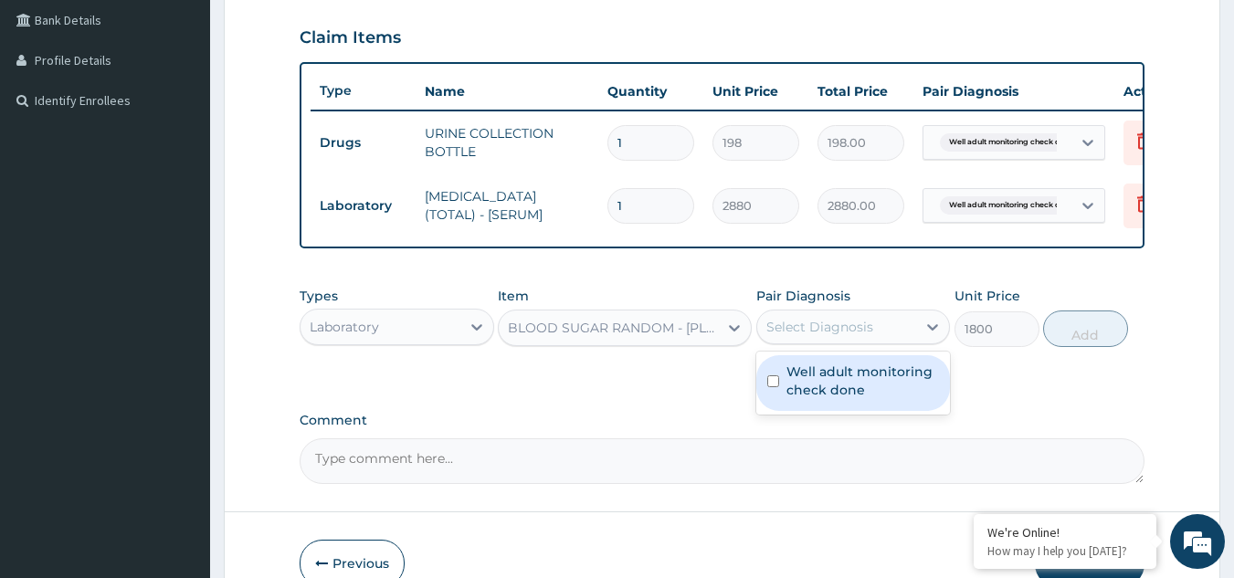
click at [775, 335] on div "Select Diagnosis" at bounding box center [820, 327] width 107 height 18
click at [789, 377] on label "Well adult monitoring check done" at bounding box center [863, 381] width 153 height 37
checkbox input "true"
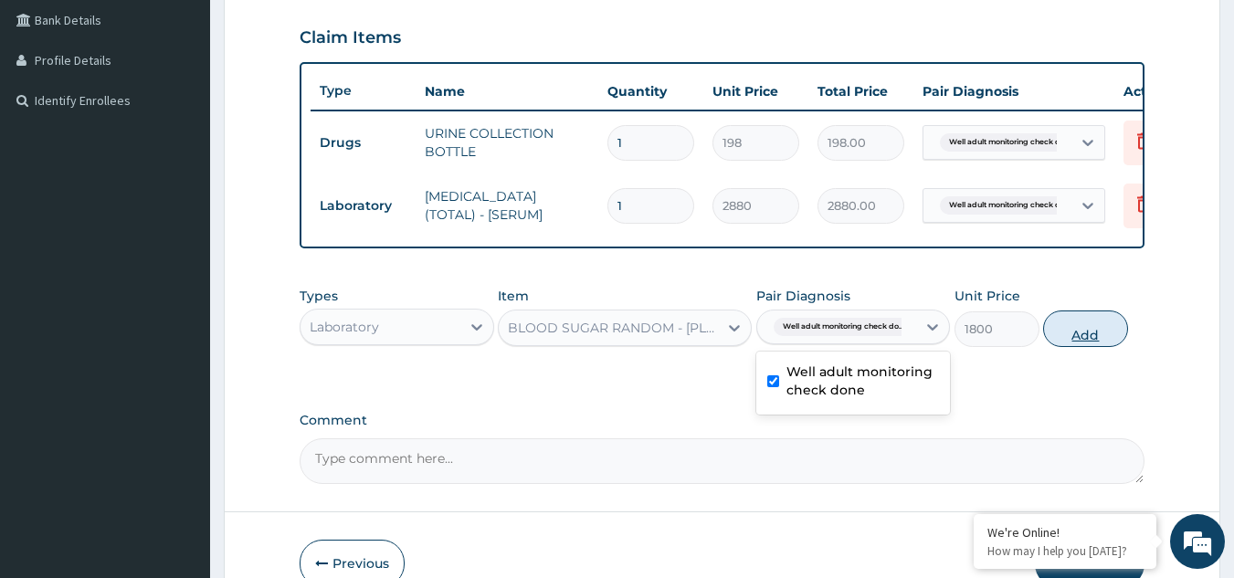
click at [1085, 347] on button "Add" at bounding box center [1085, 329] width 85 height 37
type input "0"
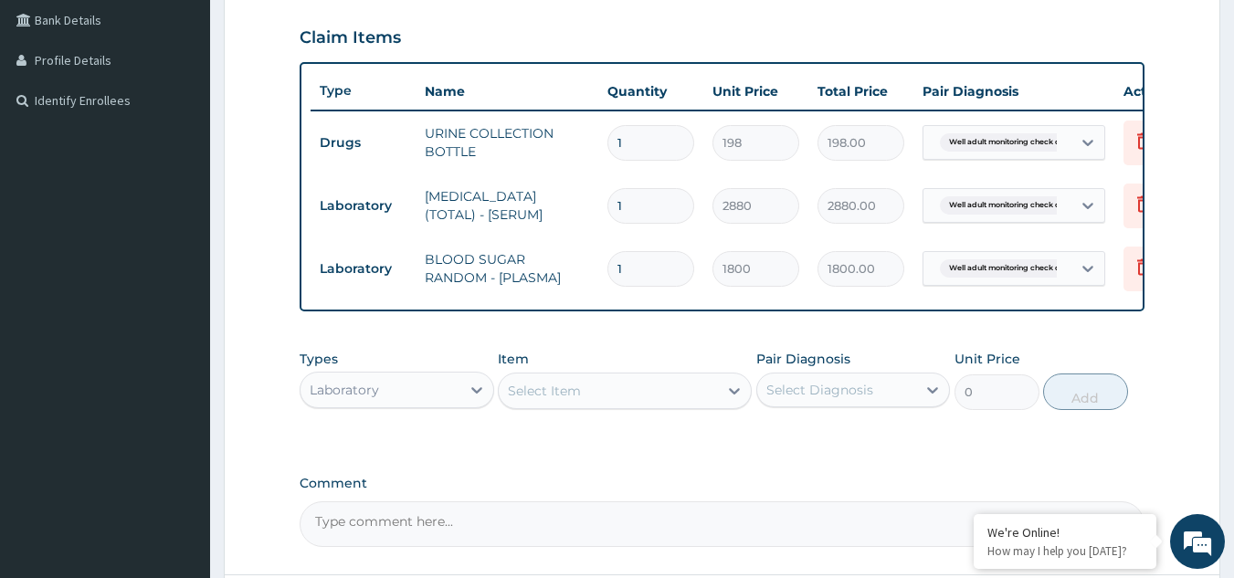
click at [639, 397] on div "Select Item" at bounding box center [608, 390] width 219 height 29
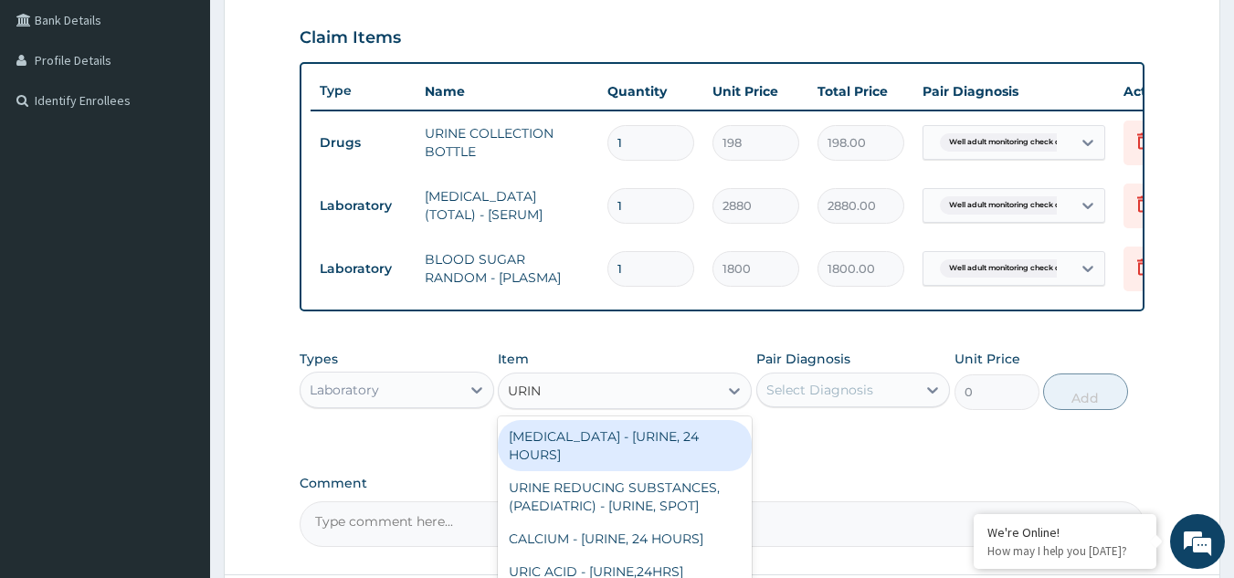
type input "URINA"
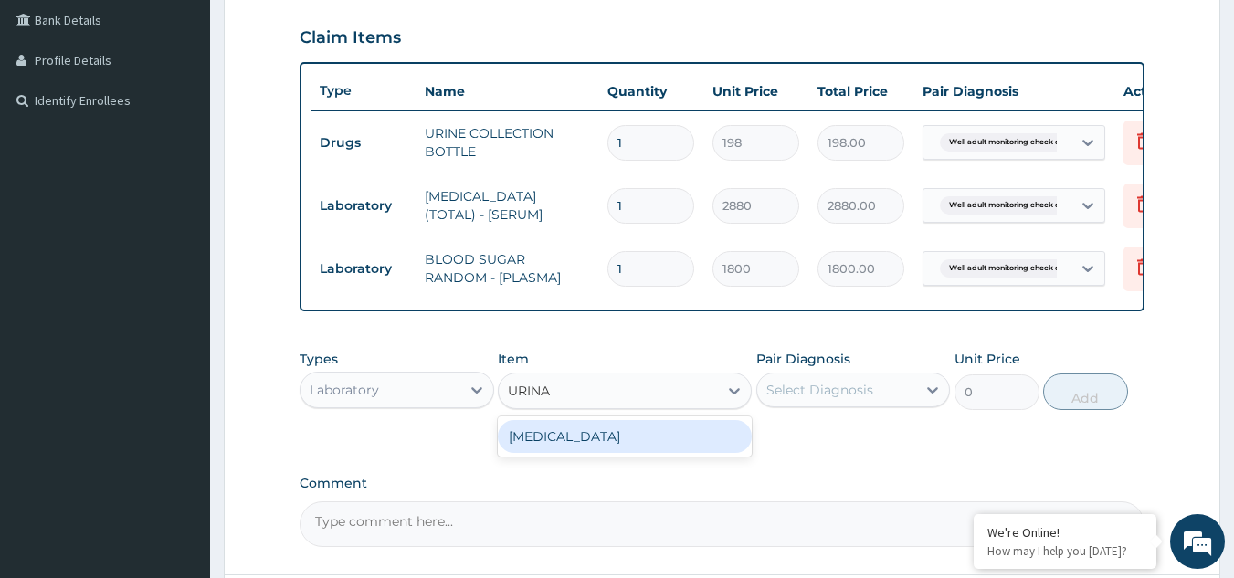
type input "1531.875"
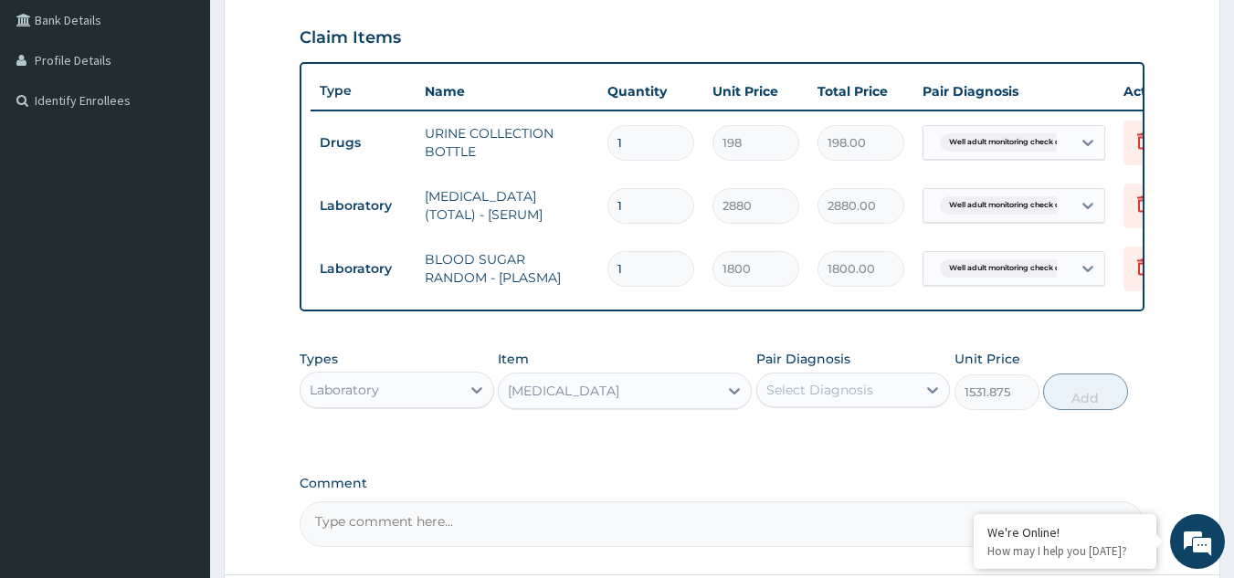
click at [844, 399] on div "Select Diagnosis" at bounding box center [820, 390] width 107 height 18
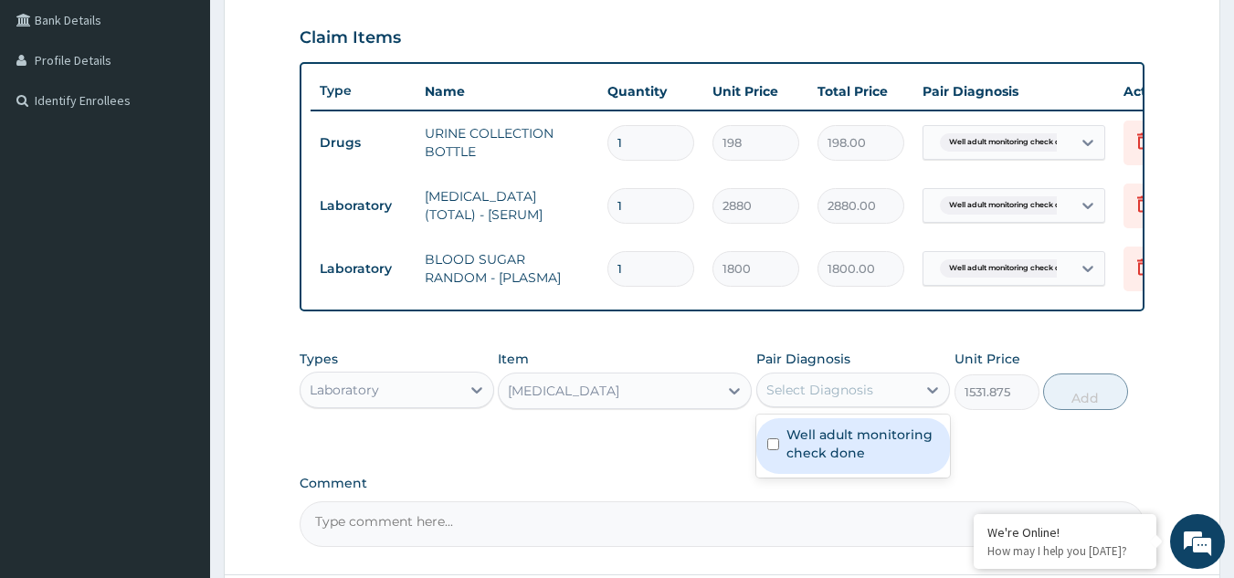
click at [837, 474] on div "Well adult monitoring check done" at bounding box center [853, 446] width 195 height 56
checkbox input "true"
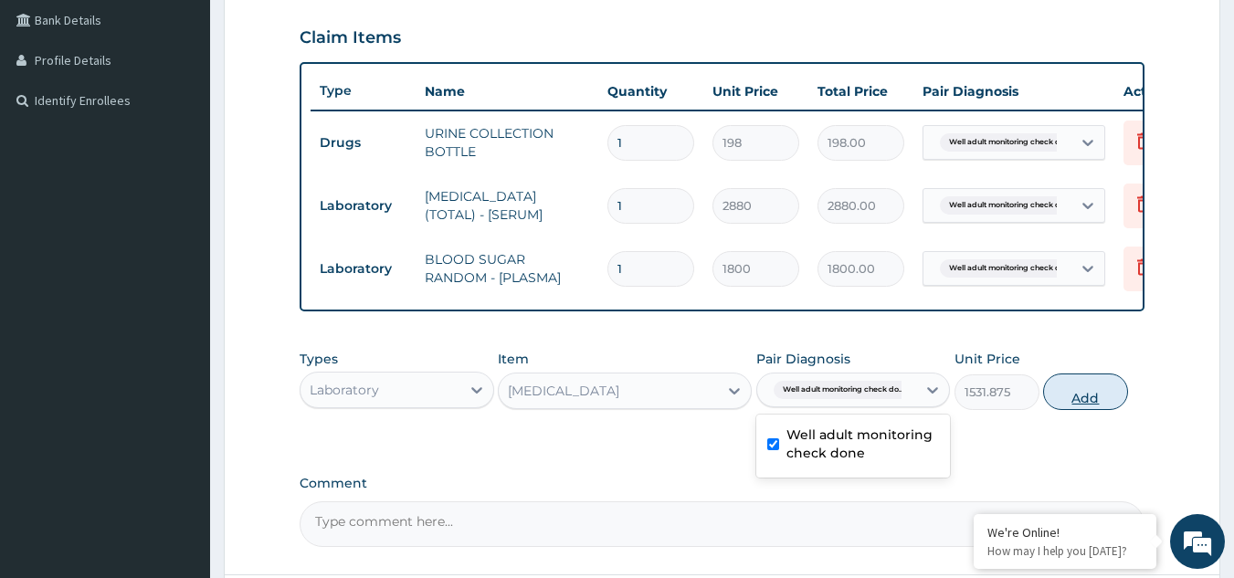
click at [1053, 410] on button "Add" at bounding box center [1085, 392] width 85 height 37
type input "0"
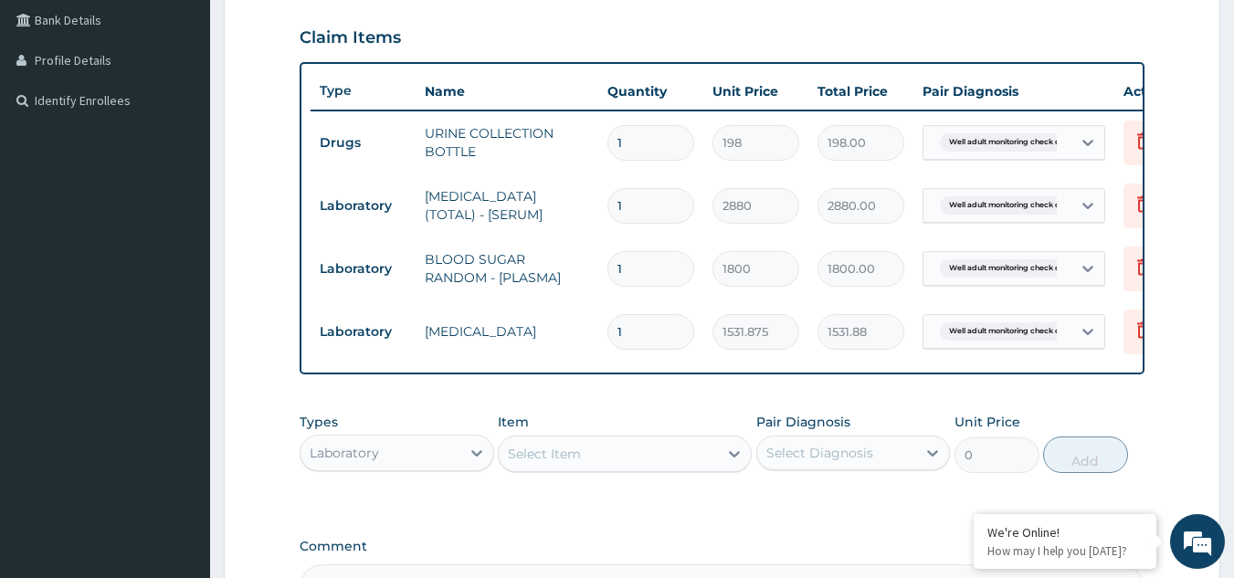
click at [640, 460] on div "Select Item" at bounding box center [608, 453] width 219 height 29
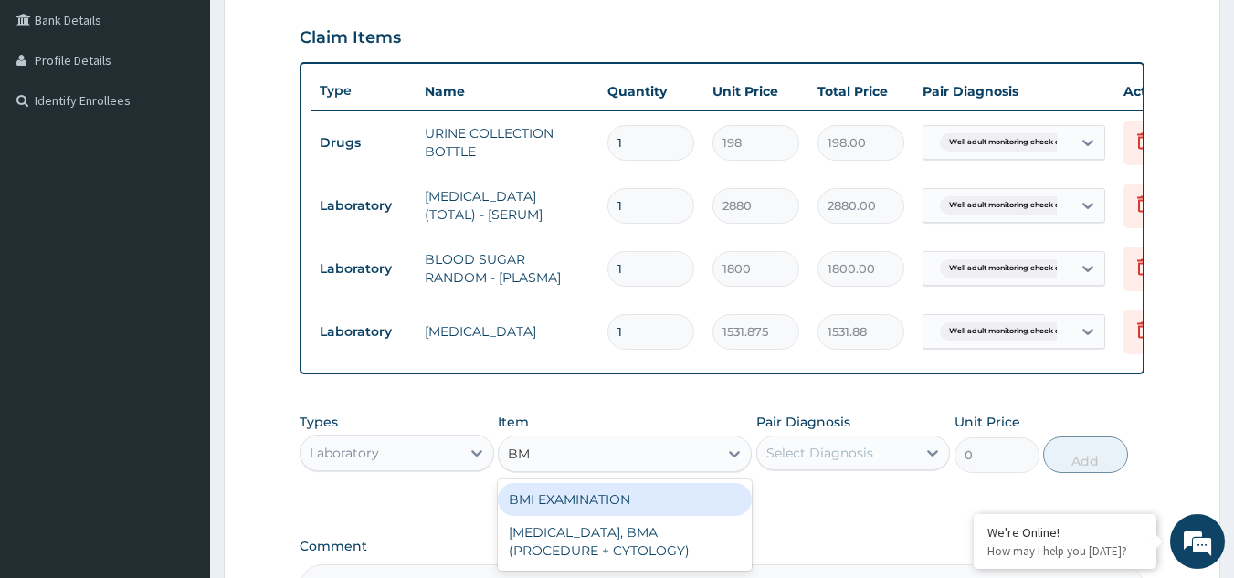
type input "BMI"
type input "1225.5"
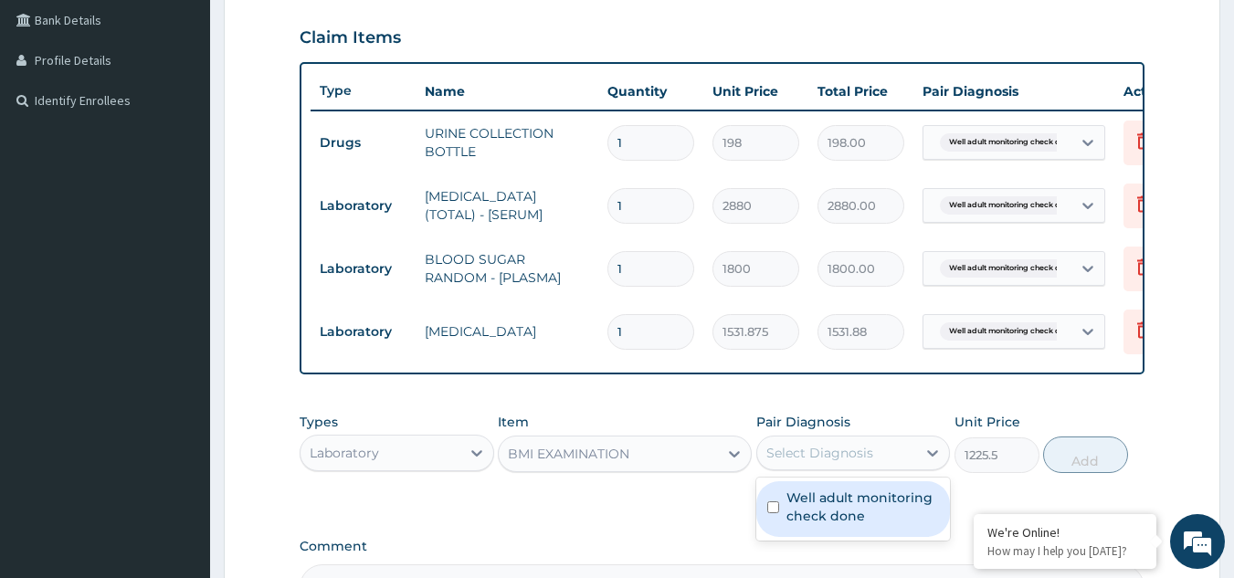
click at [799, 457] on div "Select Diagnosis" at bounding box center [820, 453] width 107 height 18
click at [799, 514] on label "Well adult monitoring check done" at bounding box center [863, 507] width 153 height 37
checkbox input "true"
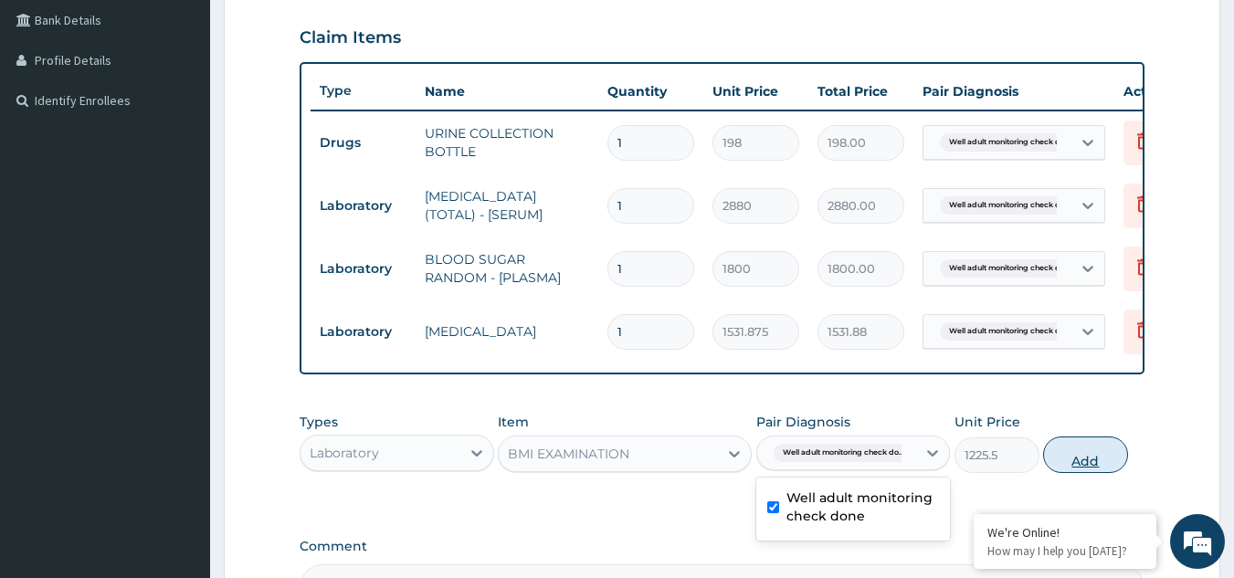
click at [1057, 471] on button "Add" at bounding box center [1085, 455] width 85 height 37
type input "0"
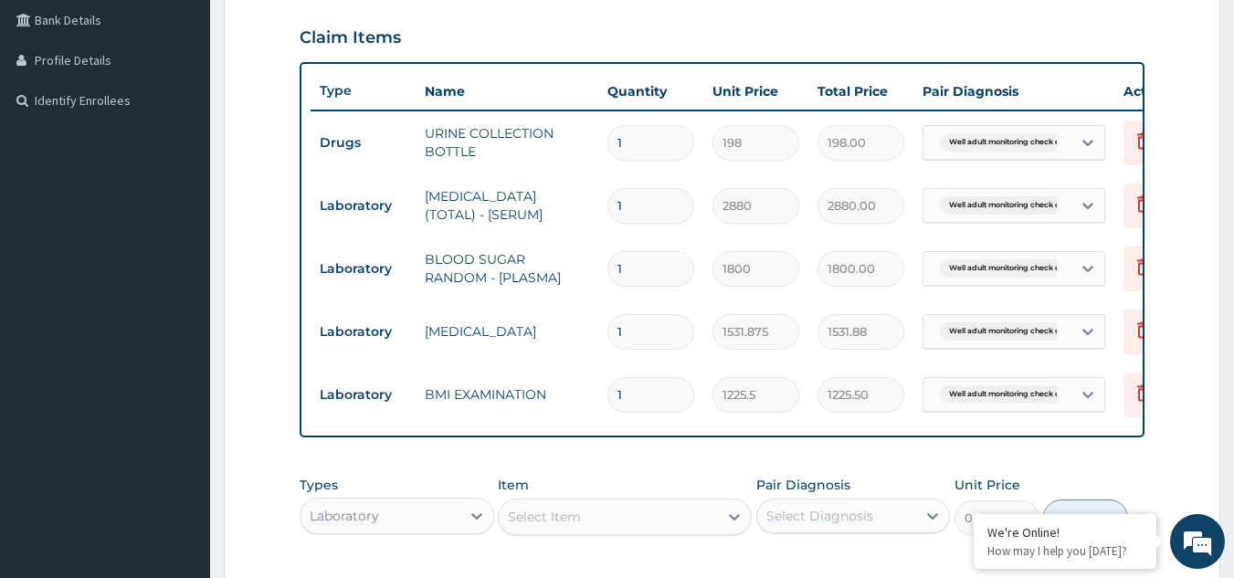
click at [606, 532] on div "Select Item" at bounding box center [608, 516] width 219 height 29
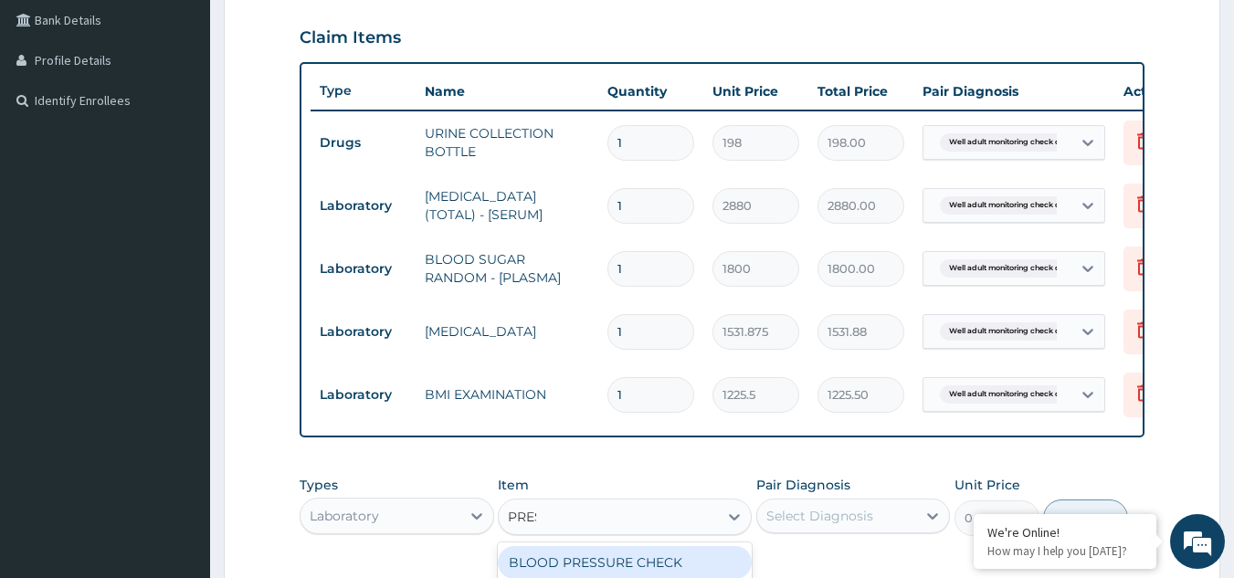
type input "PRESS"
type input "1225.5"
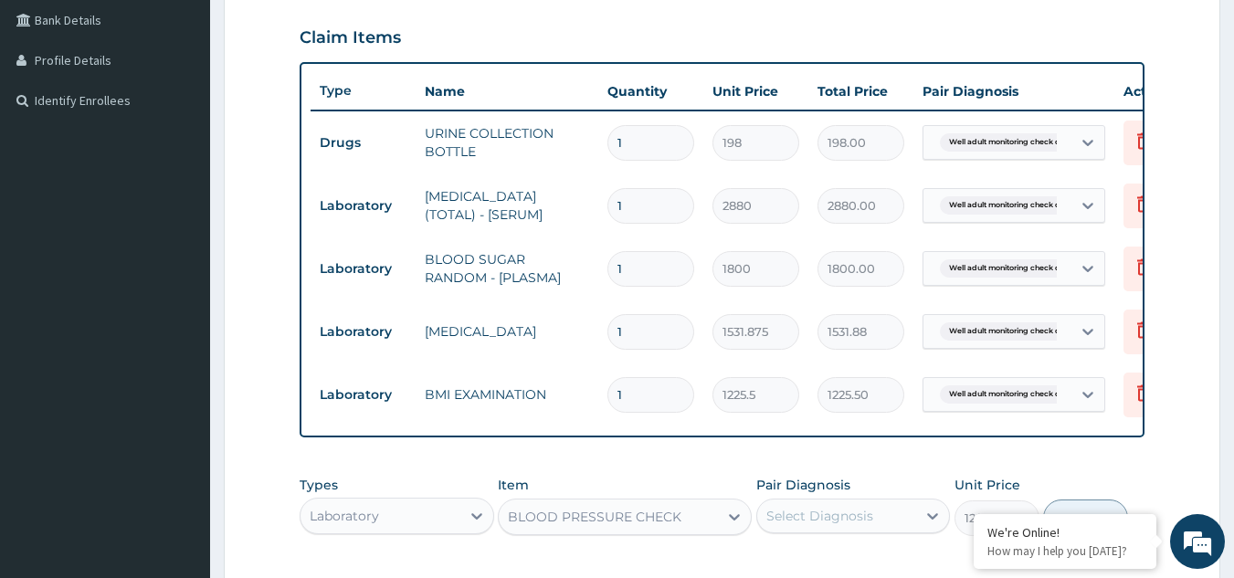
click at [883, 506] on div "Pair Diagnosis Select Diagnosis" at bounding box center [853, 506] width 195 height 60
click at [878, 513] on div "Select Diagnosis" at bounding box center [853, 516] width 195 height 35
checkbox input "true"
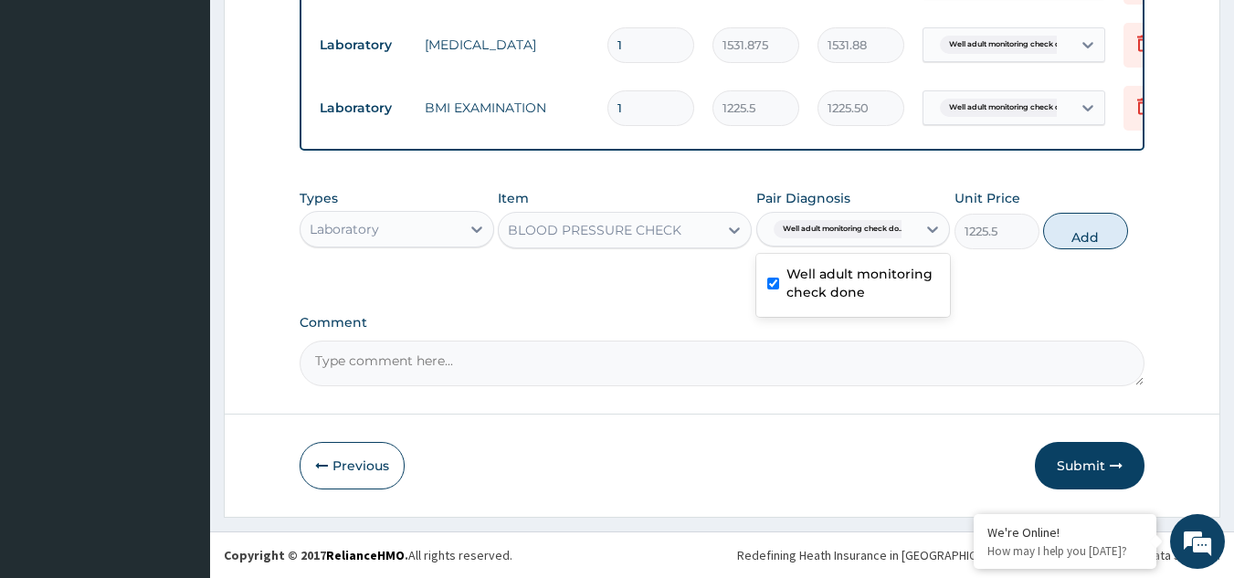
scroll to position [721, 0]
click at [1081, 229] on button "Add" at bounding box center [1085, 231] width 85 height 37
type input "0"
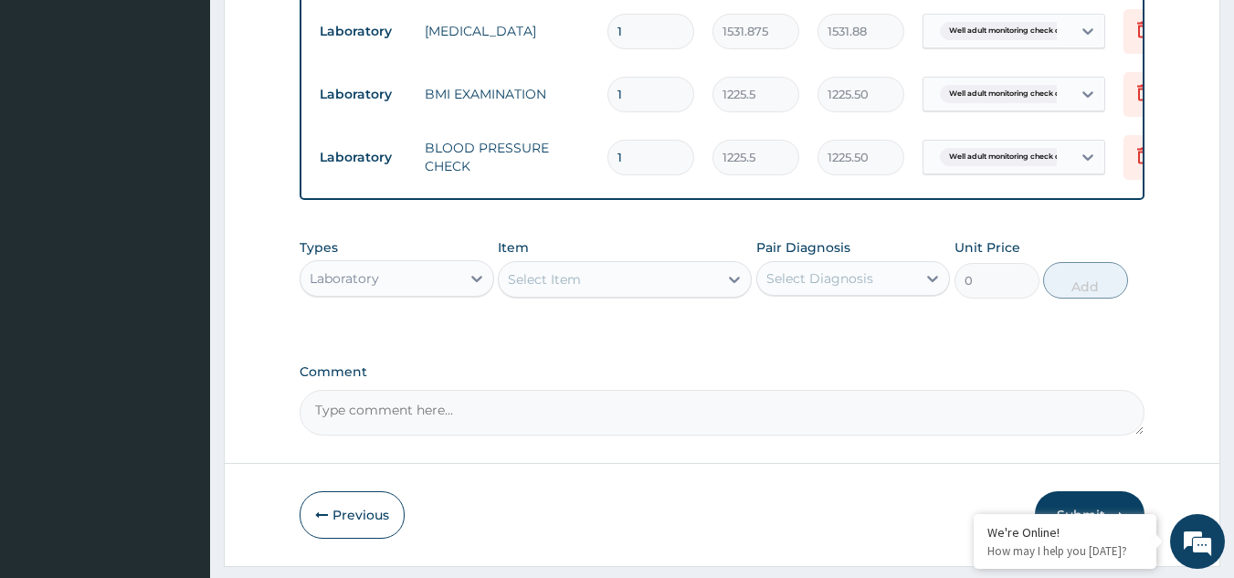
click at [657, 286] on div "Select Item" at bounding box center [608, 279] width 219 height 29
type input "PHYS"
type input "1225.5"
click at [869, 299] on div "Pair Diagnosis Select Diagnosis" at bounding box center [853, 268] width 195 height 60
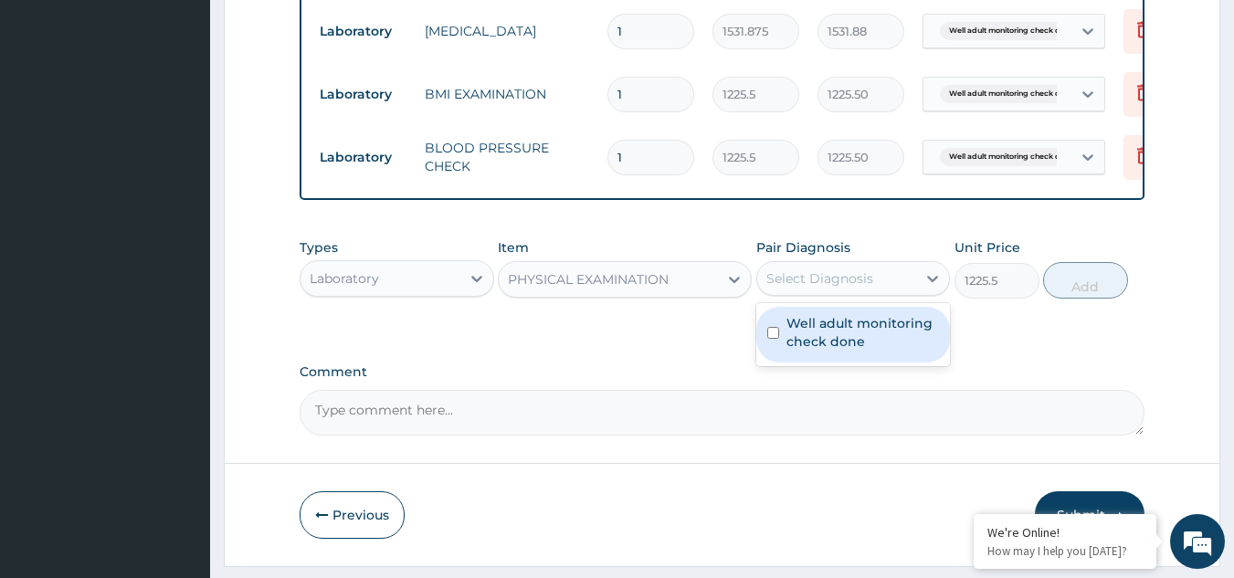
click at [852, 288] on div "Select Diagnosis" at bounding box center [820, 279] width 107 height 18
click at [841, 351] on label "Well adult monitoring check done" at bounding box center [863, 332] width 153 height 37
checkbox input "true"
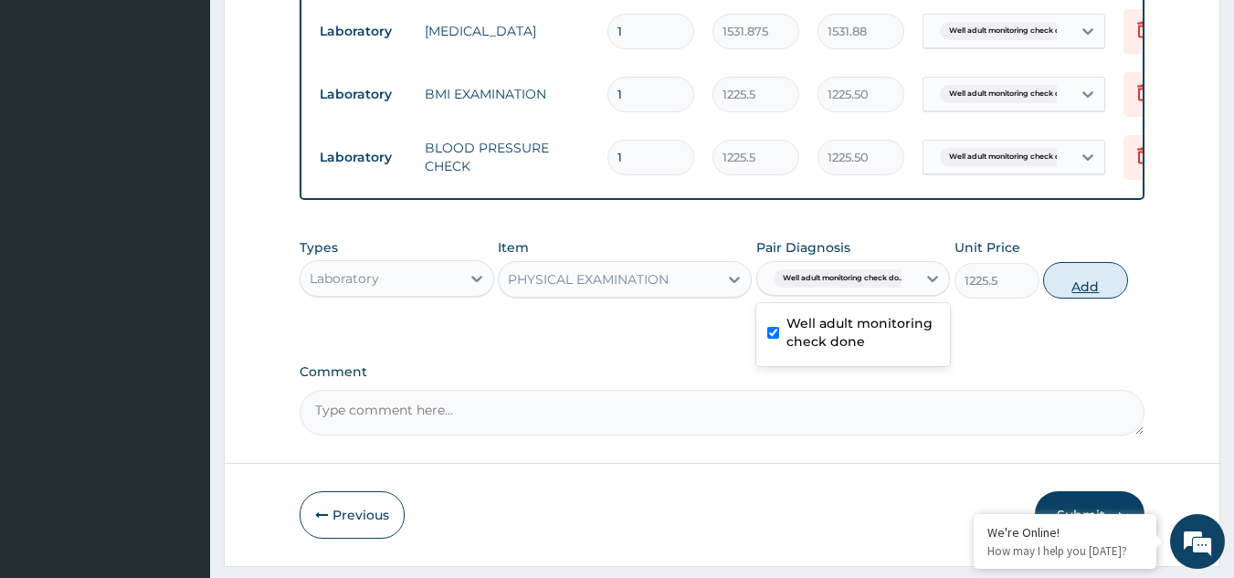
click at [1061, 295] on button "Add" at bounding box center [1085, 280] width 85 height 37
type input "0"
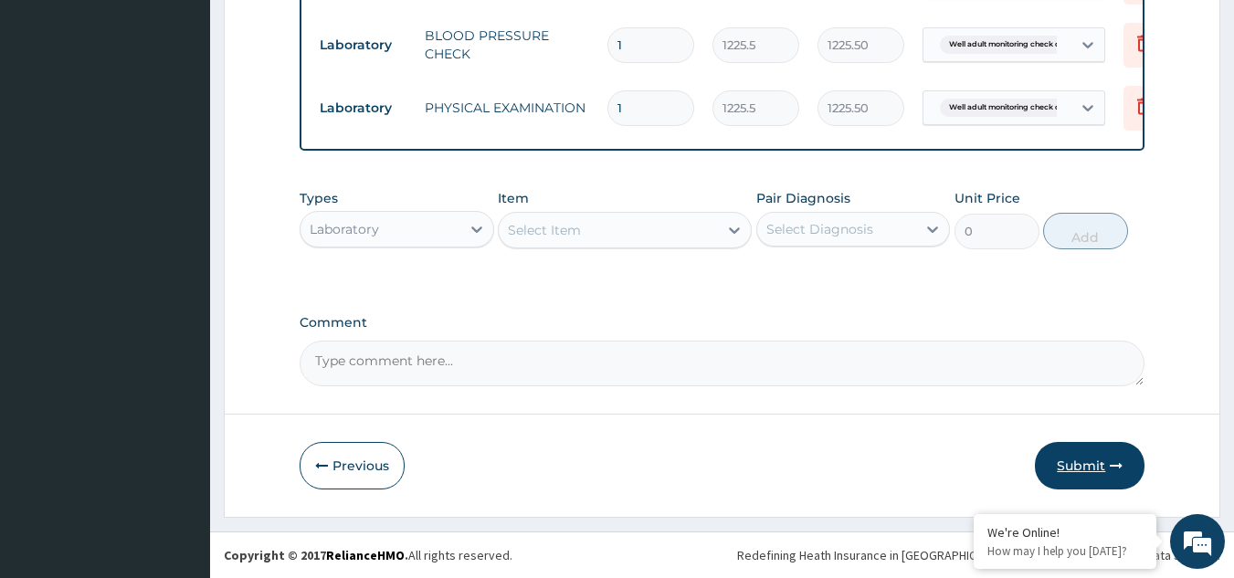
click at [1113, 467] on icon "button" at bounding box center [1116, 466] width 13 height 13
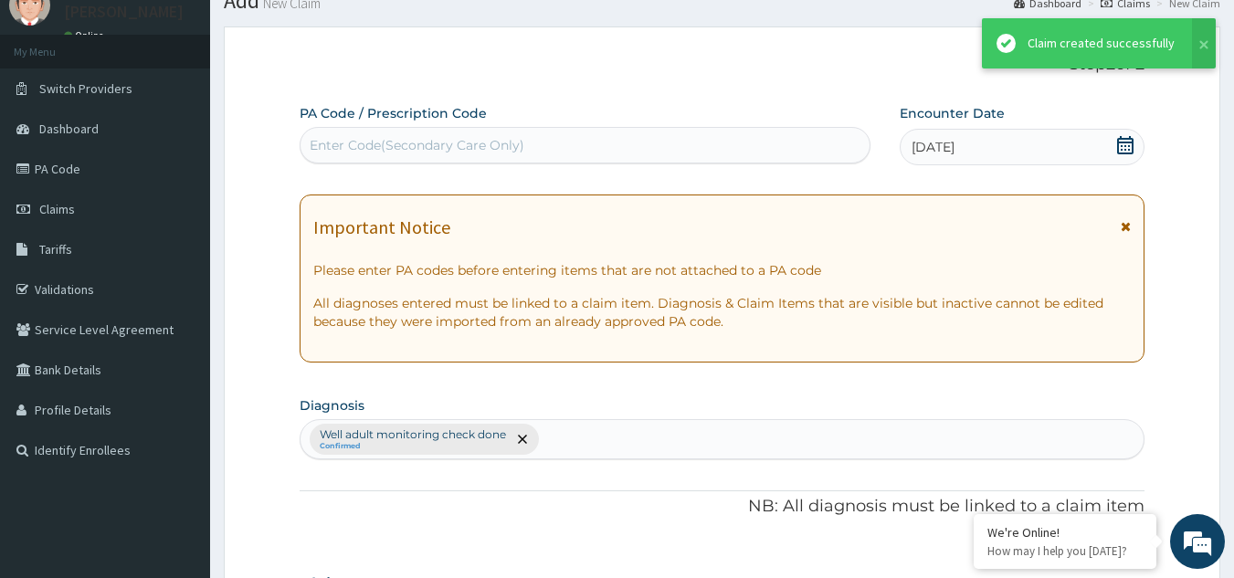
scroll to position [847, 0]
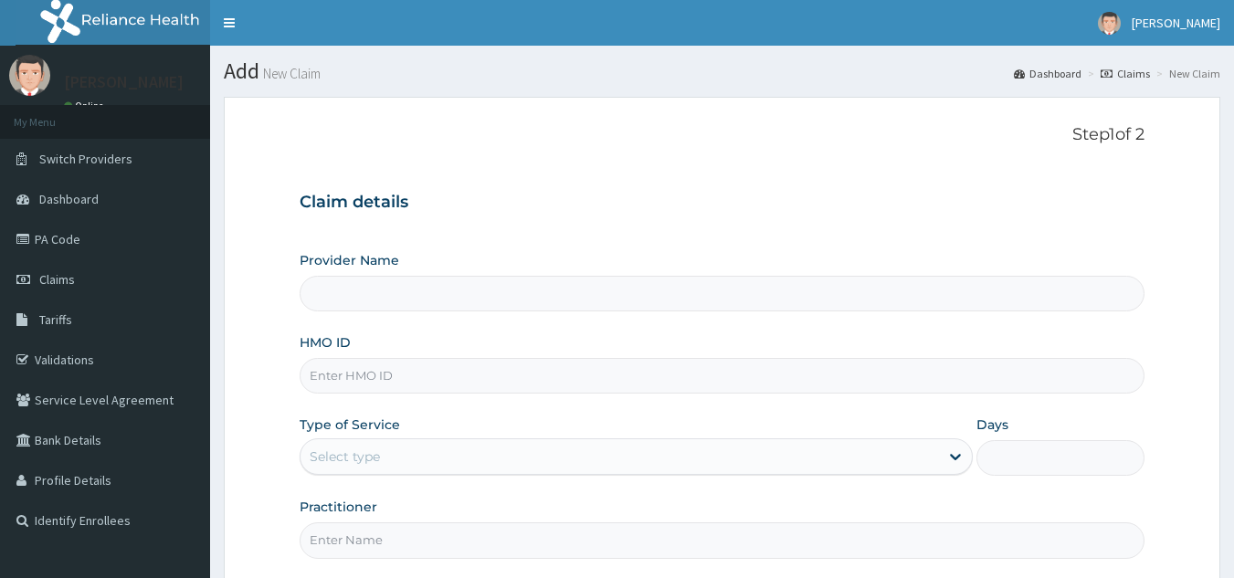
click at [663, 386] on input "HMO ID" at bounding box center [723, 376] width 846 height 36
paste input "SBG/11193/A"
type input "SBG/11193/A"
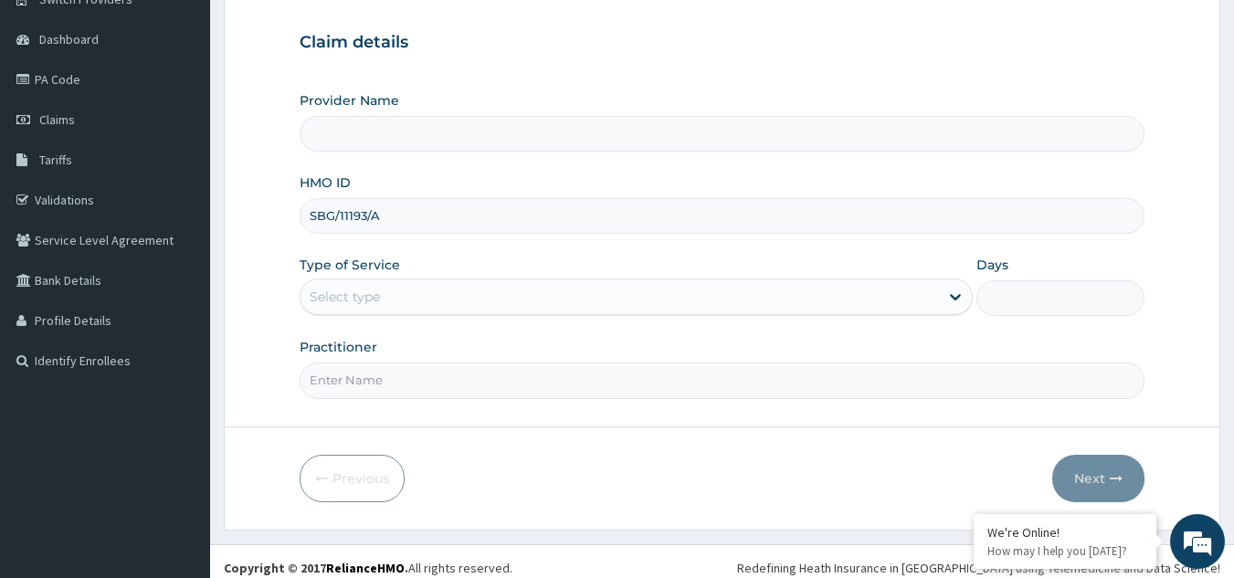
scroll to position [173, 0]
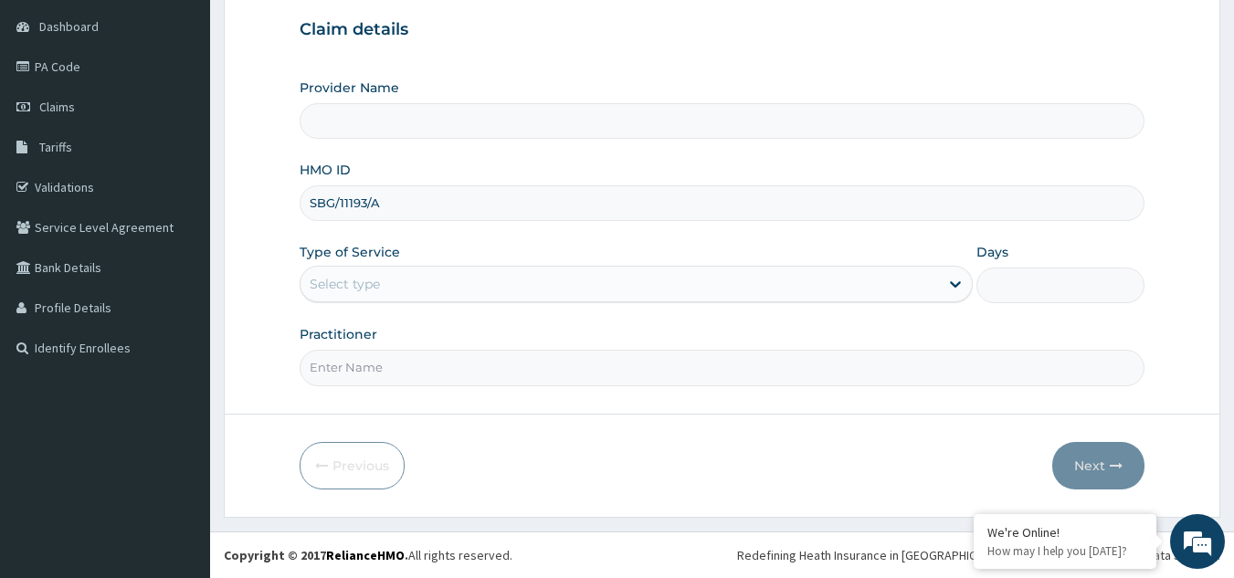
type input "Reliance Family Clinics (RFC) - [GEOGRAPHIC_DATA]"
type input "SBG/11193/A"
click at [611, 278] on div "Select type" at bounding box center [620, 284] width 639 height 29
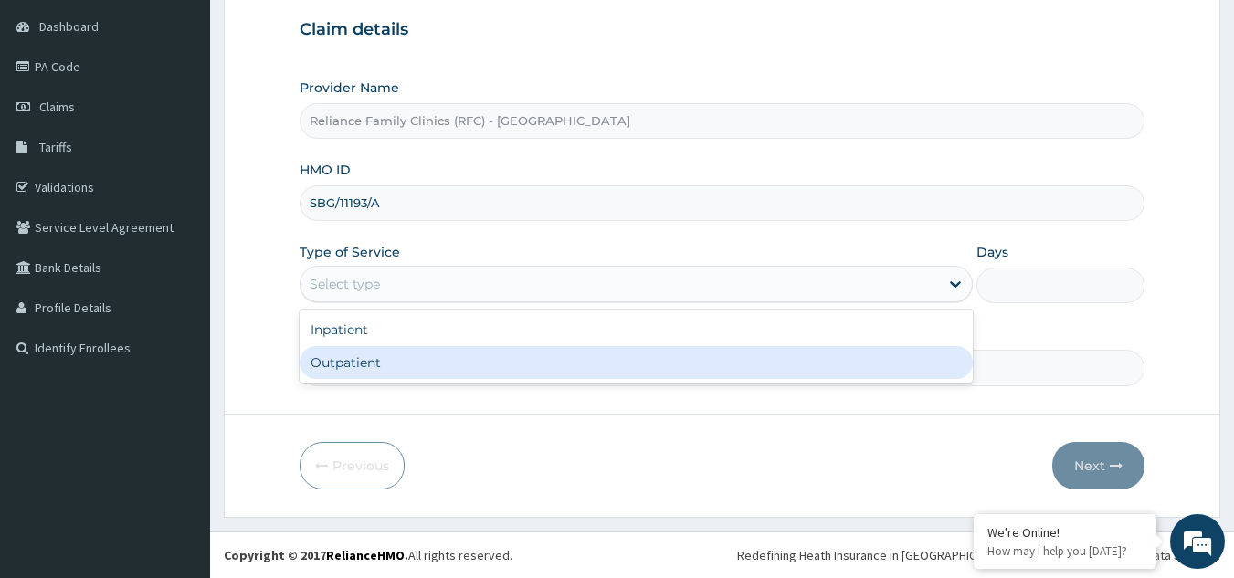
click at [535, 351] on div "Outpatient" at bounding box center [636, 362] width 673 height 33
type input "1"
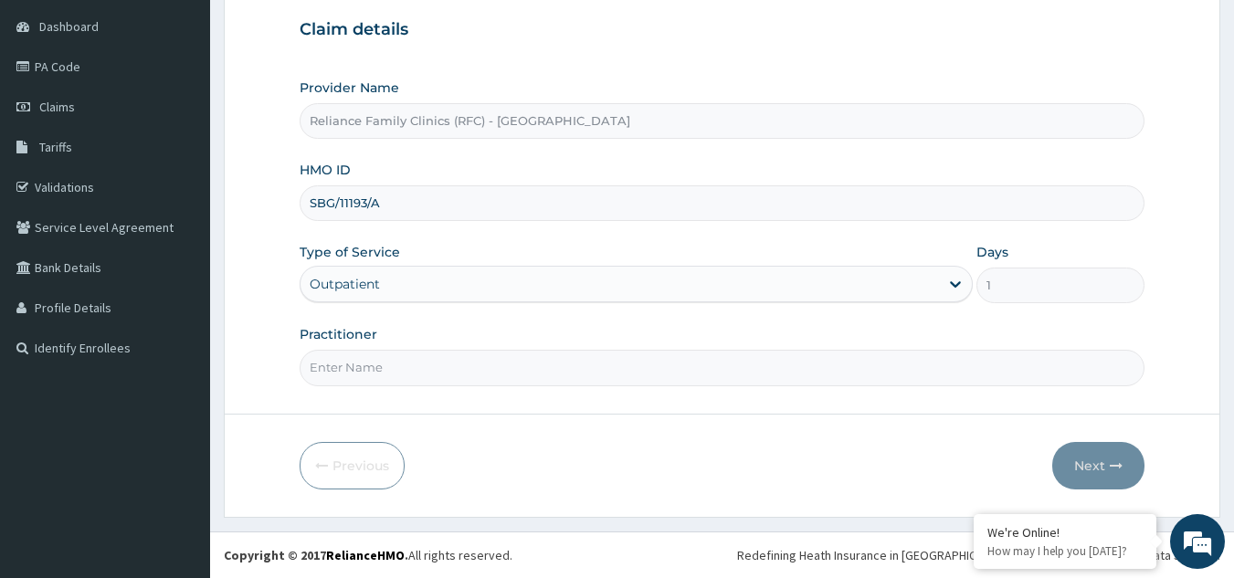
click at [535, 352] on input "Practitioner" at bounding box center [723, 368] width 846 height 36
type input "LOCUM"
click at [1085, 481] on button "Next" at bounding box center [1098, 466] width 92 height 48
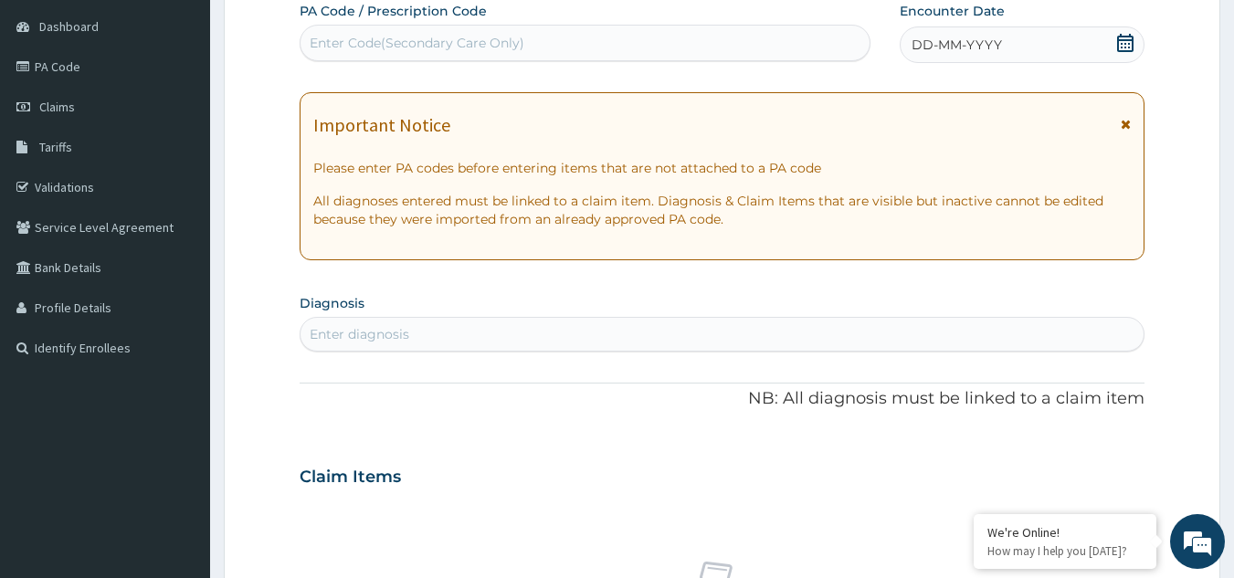
click at [760, 338] on div "Enter diagnosis" at bounding box center [723, 334] width 844 height 29
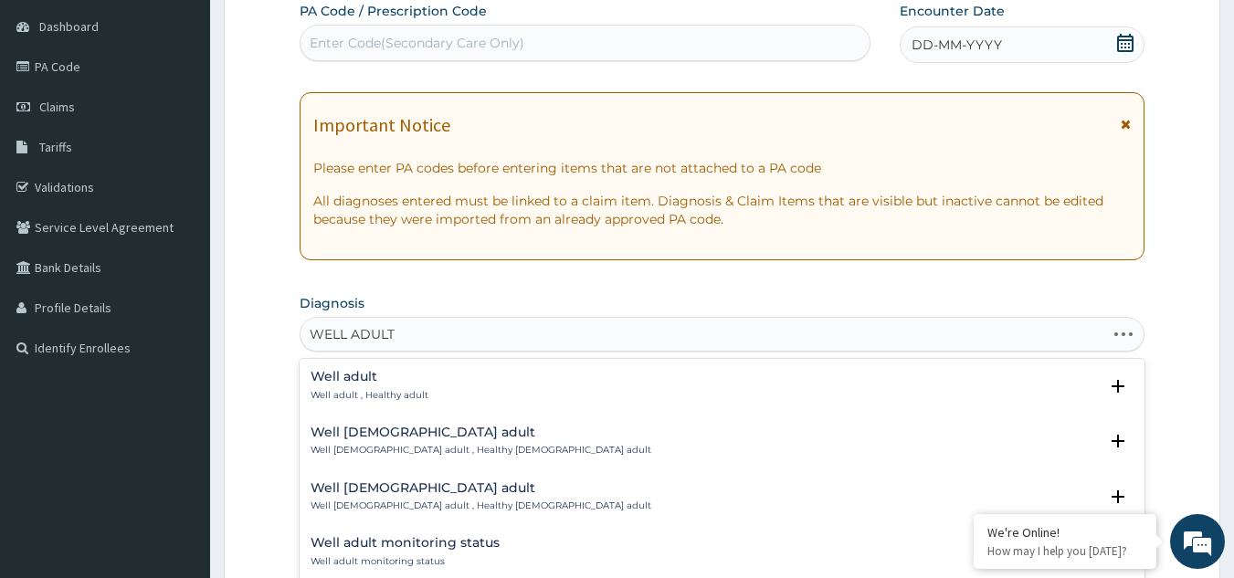
type input "WELL ADULT C"
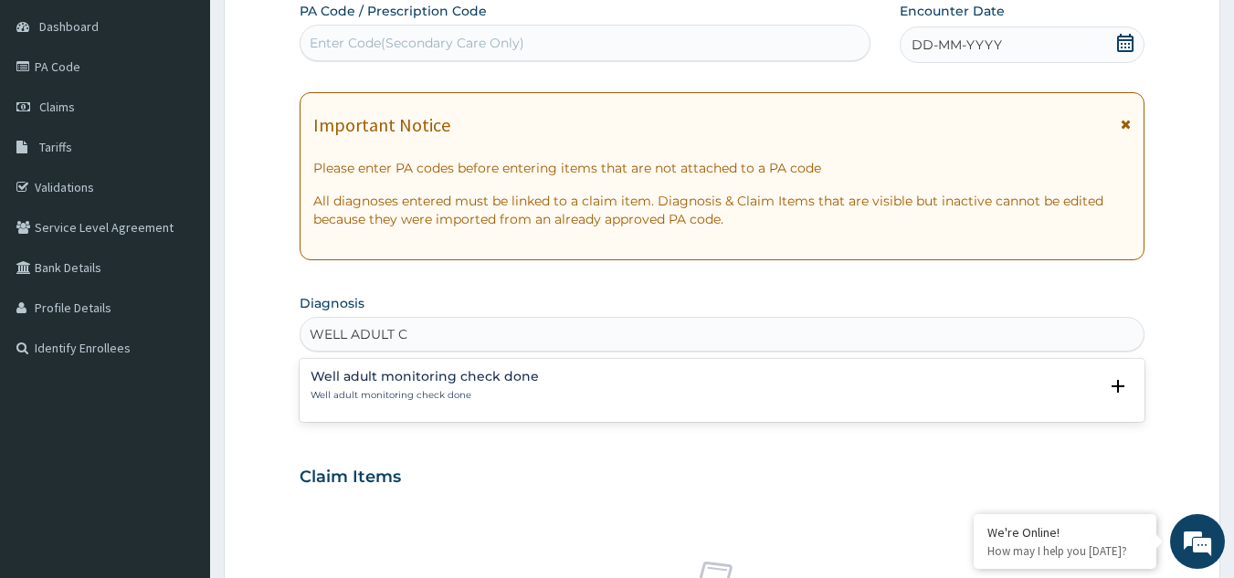
click at [497, 391] on p "Well adult monitoring check done" at bounding box center [425, 395] width 228 height 13
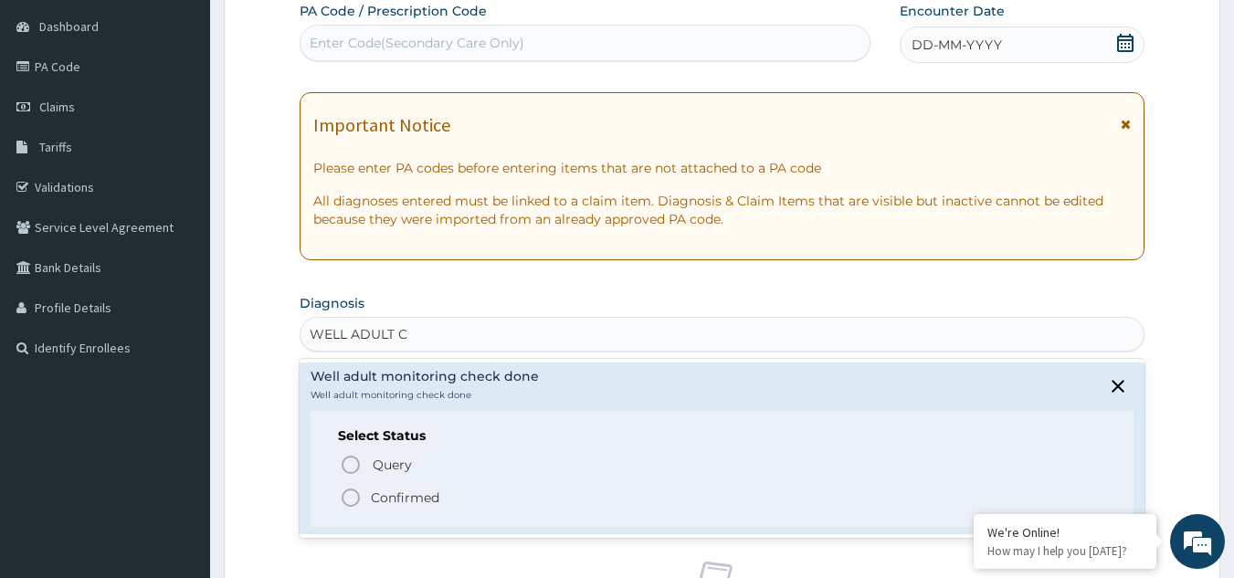
click at [395, 495] on p "Confirmed" at bounding box center [405, 498] width 69 height 18
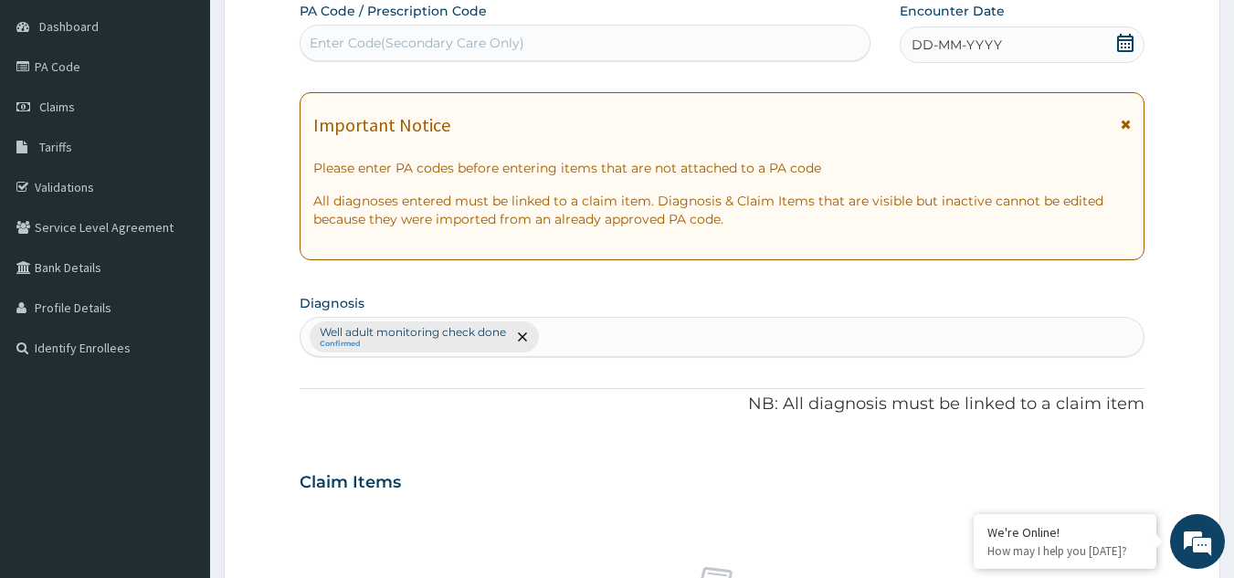
click at [1012, 53] on div "DD-MM-YYYY" at bounding box center [1022, 44] width 245 height 37
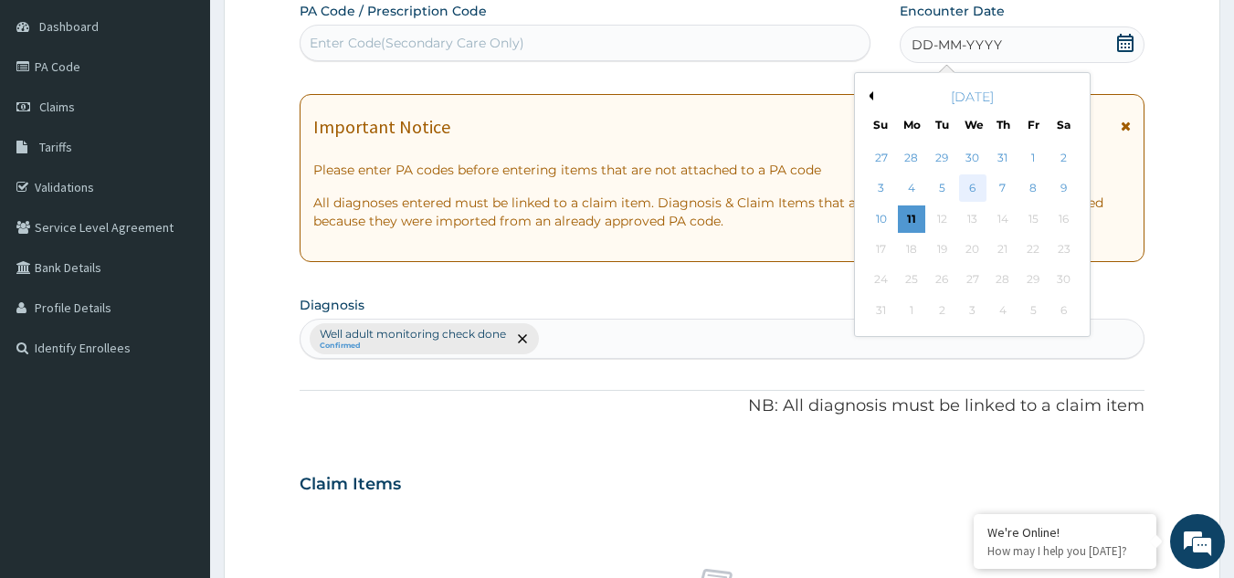
click at [970, 196] on div "6" at bounding box center [972, 188] width 27 height 27
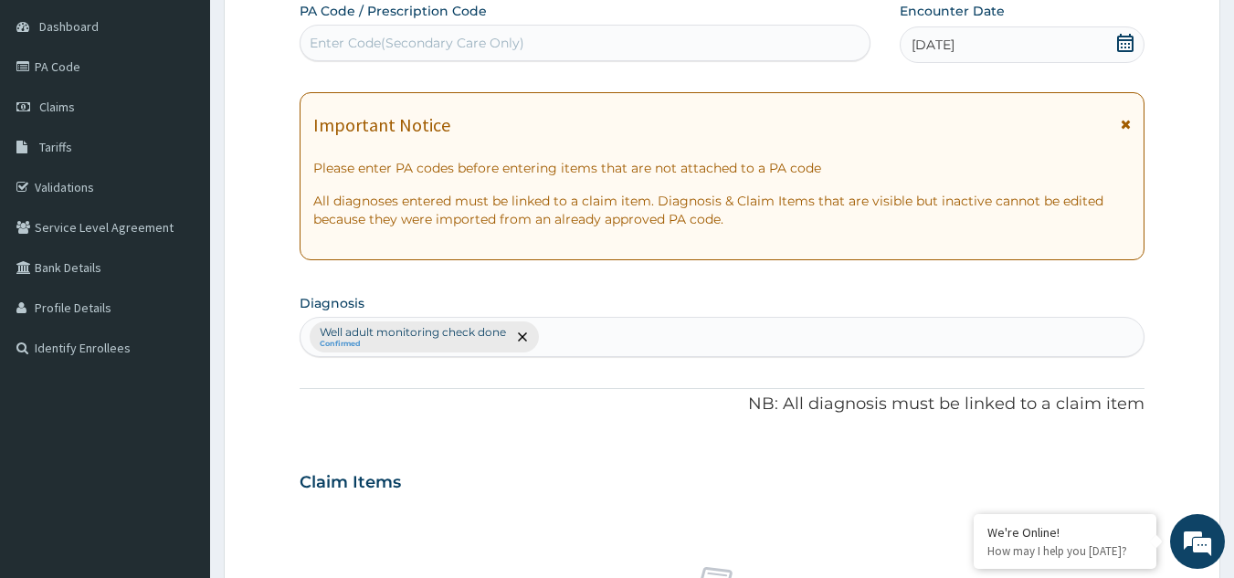
click at [1130, 125] on icon at bounding box center [1126, 124] width 10 height 13
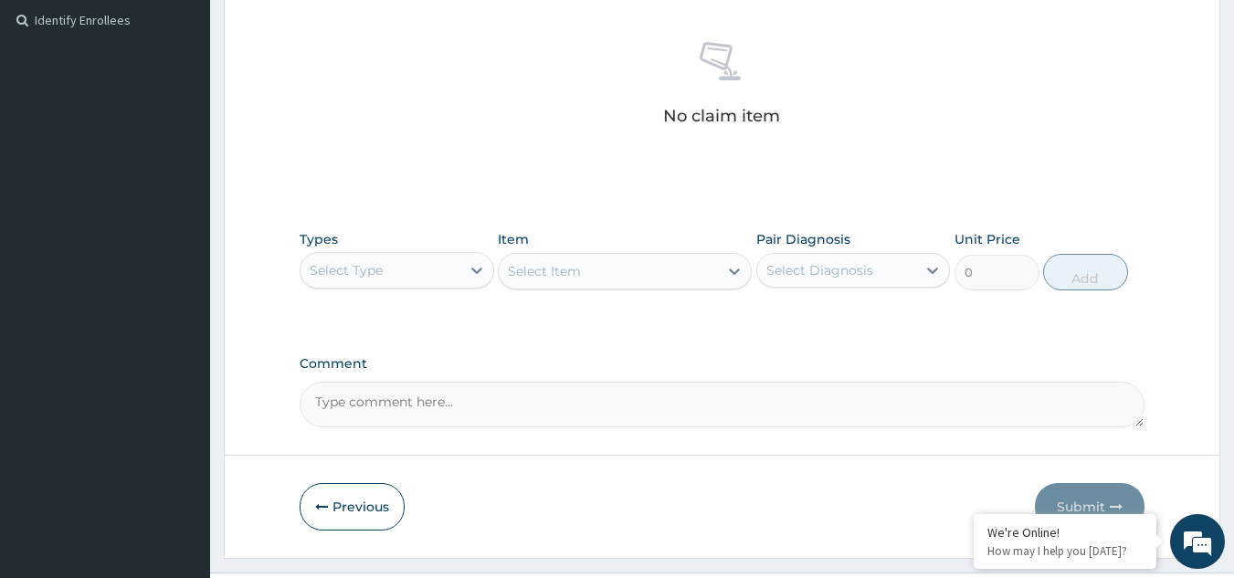
scroll to position [542, 0]
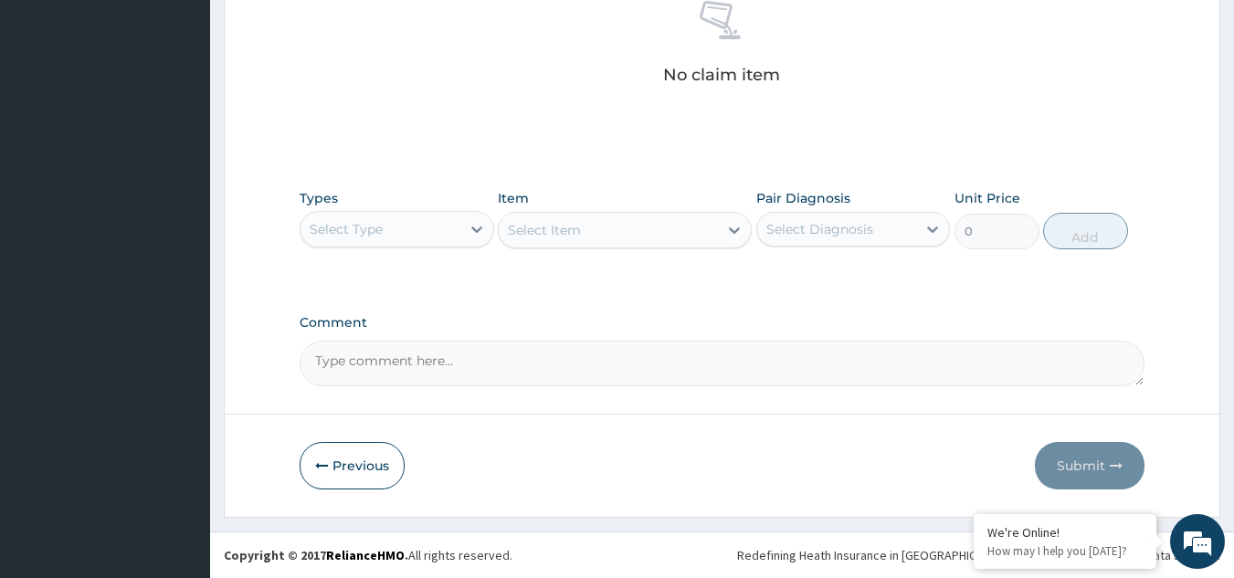
click at [424, 229] on div "Select Type" at bounding box center [381, 229] width 160 height 29
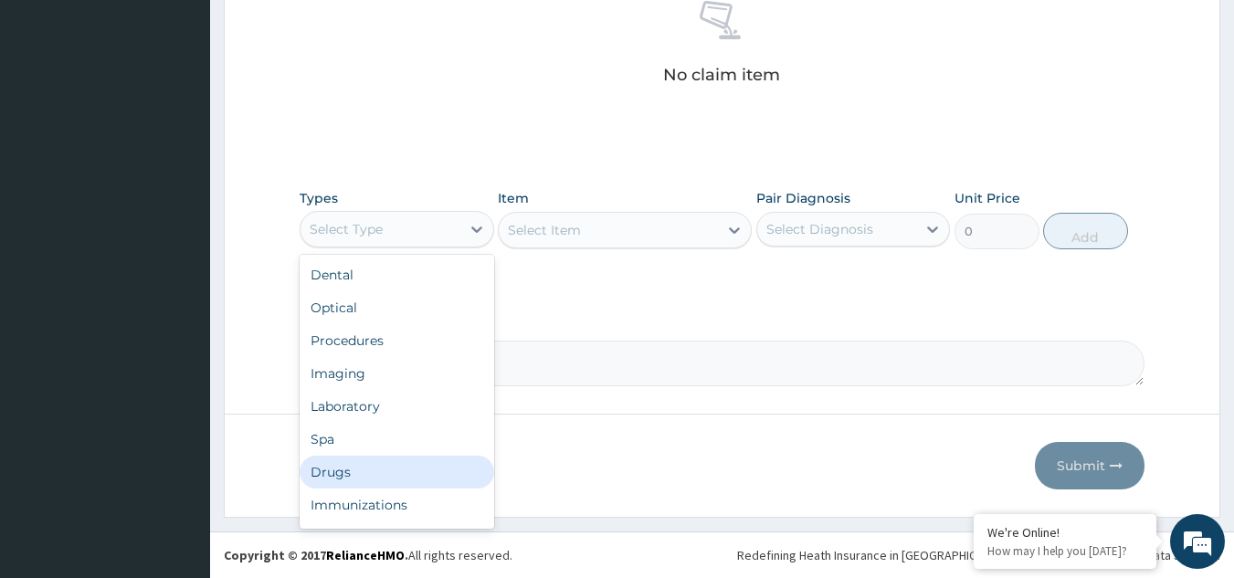
click at [343, 480] on div "Drugs" at bounding box center [397, 472] width 195 height 33
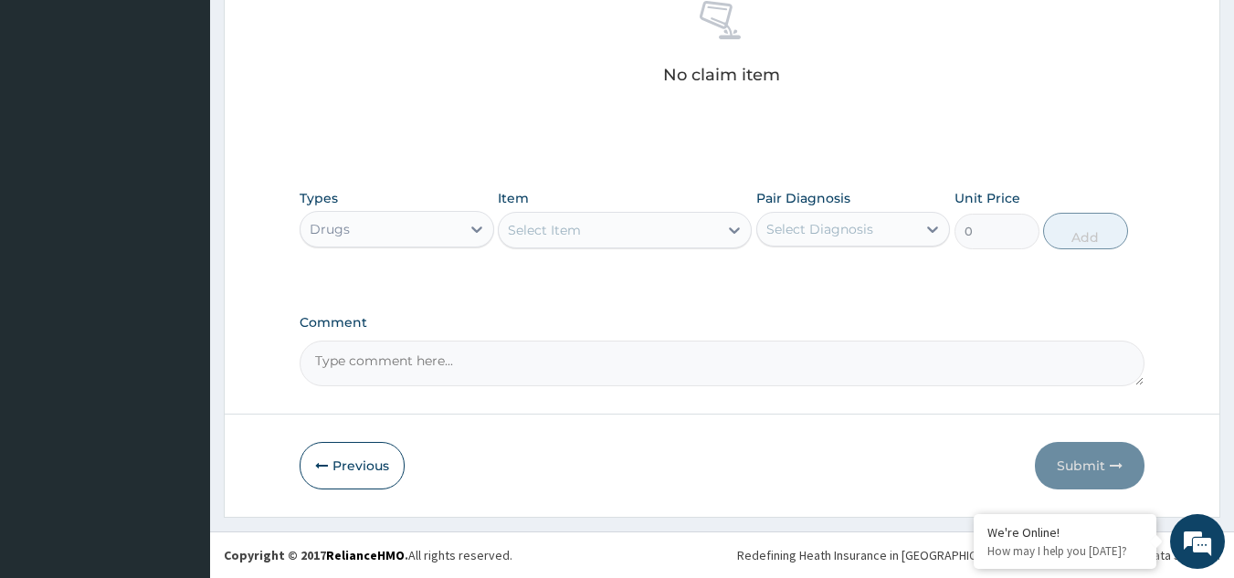
click at [662, 231] on div "Select Item" at bounding box center [608, 230] width 219 height 29
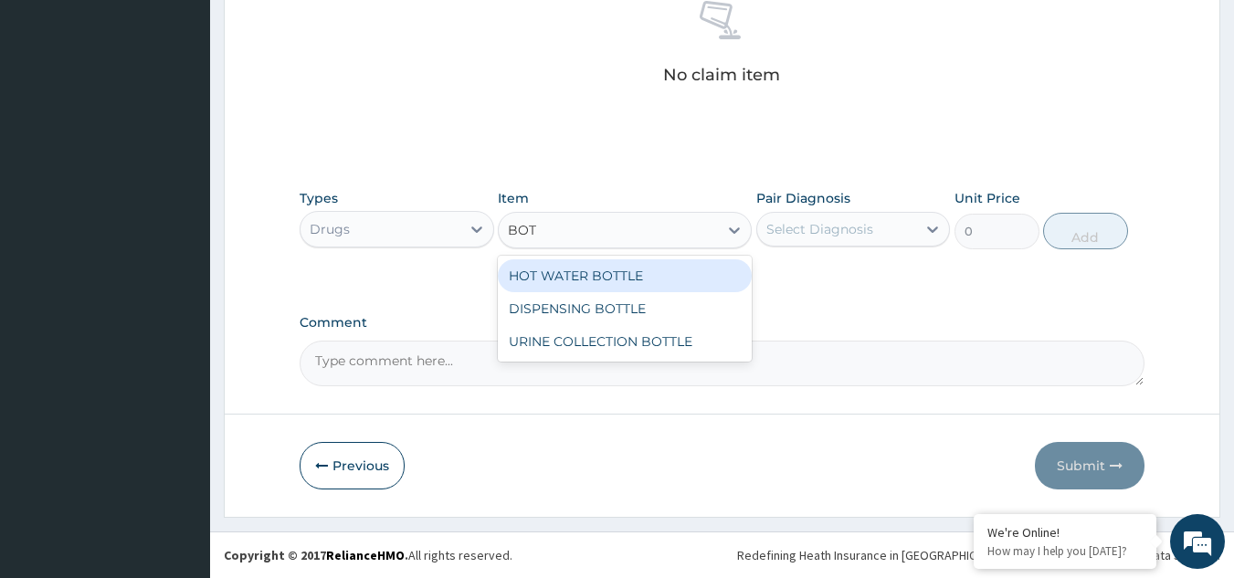
type input "[PERSON_NAME]"
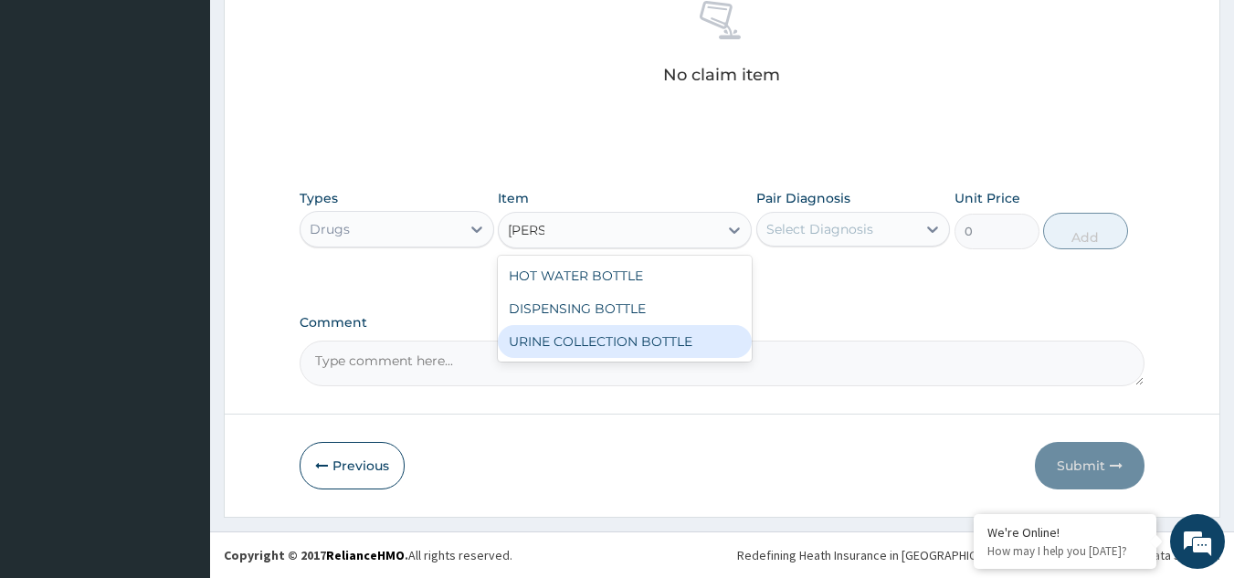
click at [686, 329] on div "URINE COLLECTION BOTTLE" at bounding box center [625, 341] width 254 height 33
type input "198"
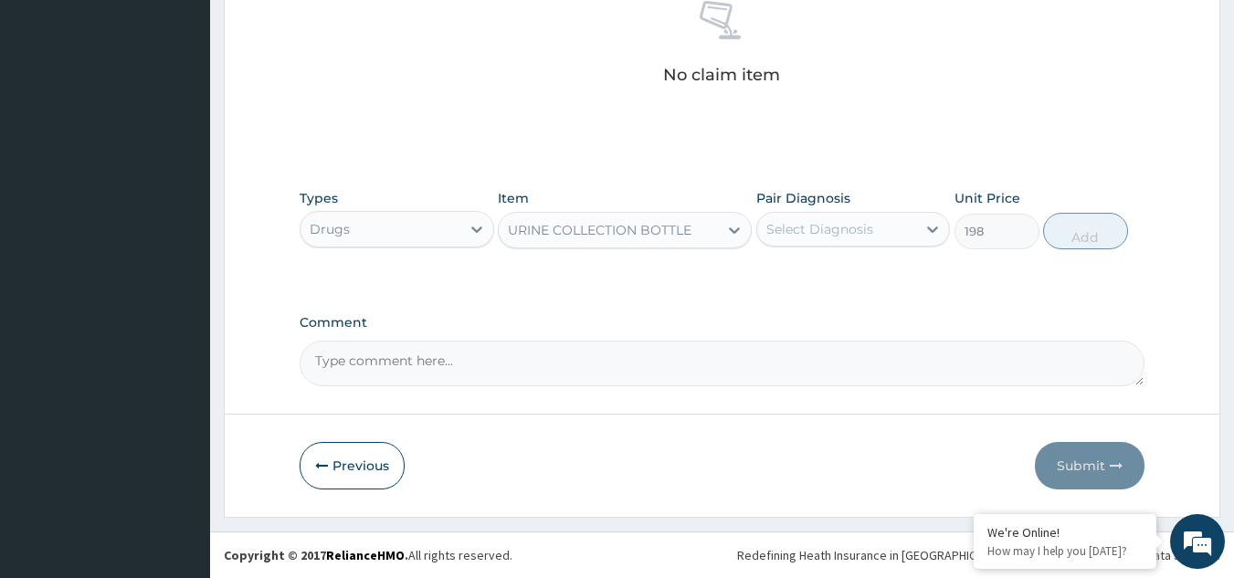
click at [827, 244] on div "Select Diagnosis" at bounding box center [853, 229] width 195 height 35
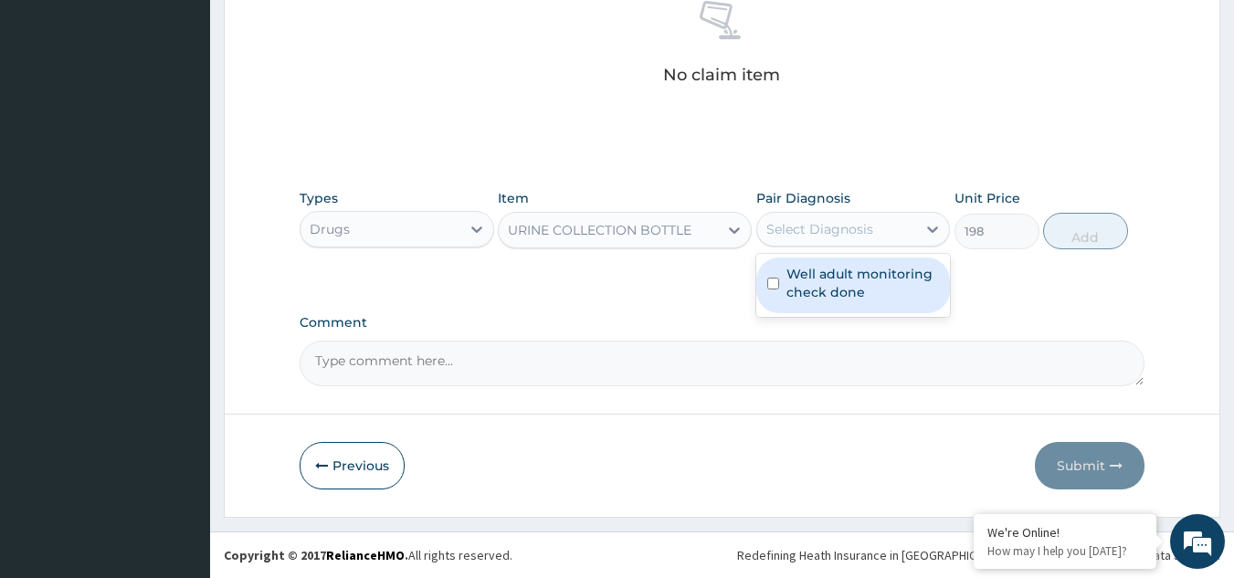
click at [823, 314] on div "Well adult monitoring check done" at bounding box center [853, 285] width 195 height 63
click at [825, 286] on label "Well adult monitoring check done" at bounding box center [863, 283] width 153 height 37
checkbox input "true"
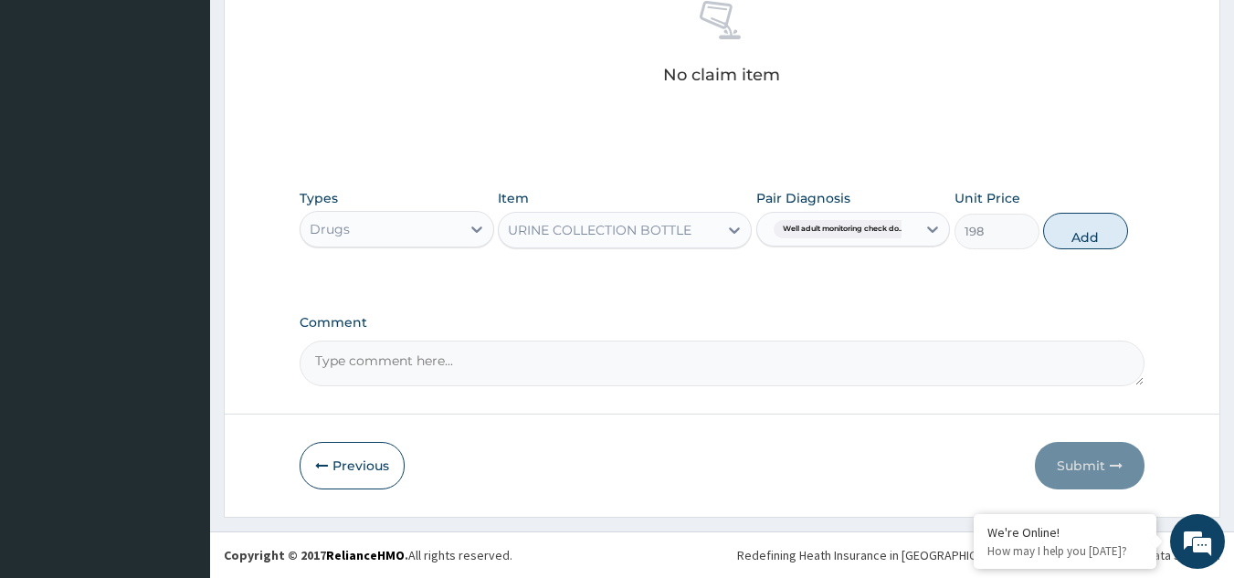
click at [1101, 253] on div "Types Drugs Item URINE COLLECTION BOTTLE Pair Diagnosis Well adult monitoring c…" at bounding box center [723, 219] width 846 height 79
click at [1074, 238] on button "Add" at bounding box center [1085, 231] width 85 height 37
type input "0"
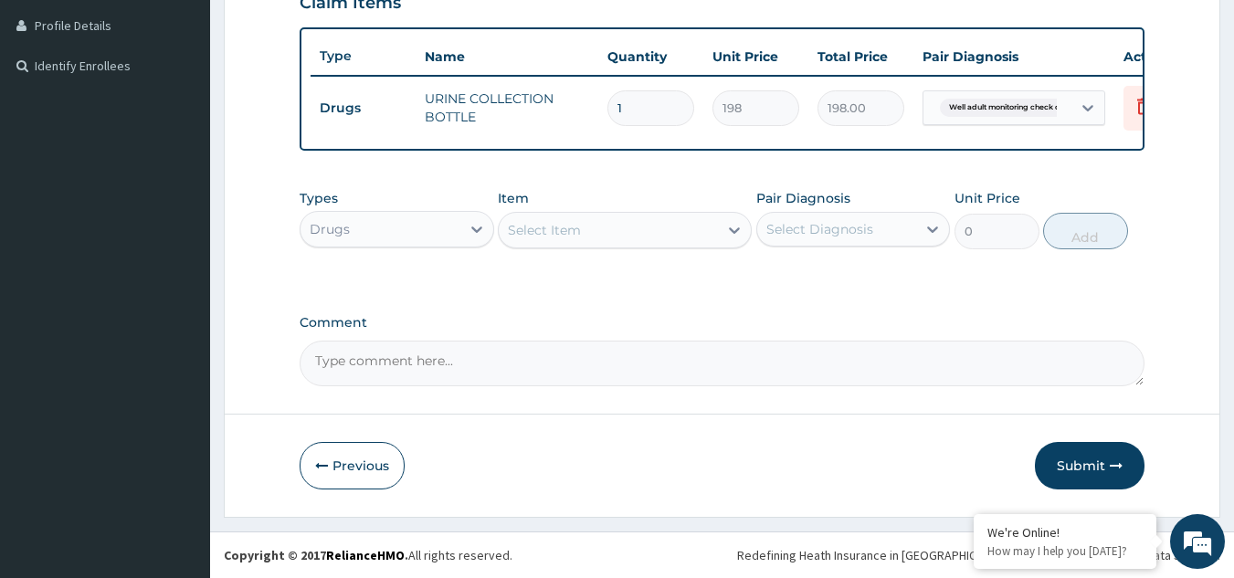
scroll to position [469, 0]
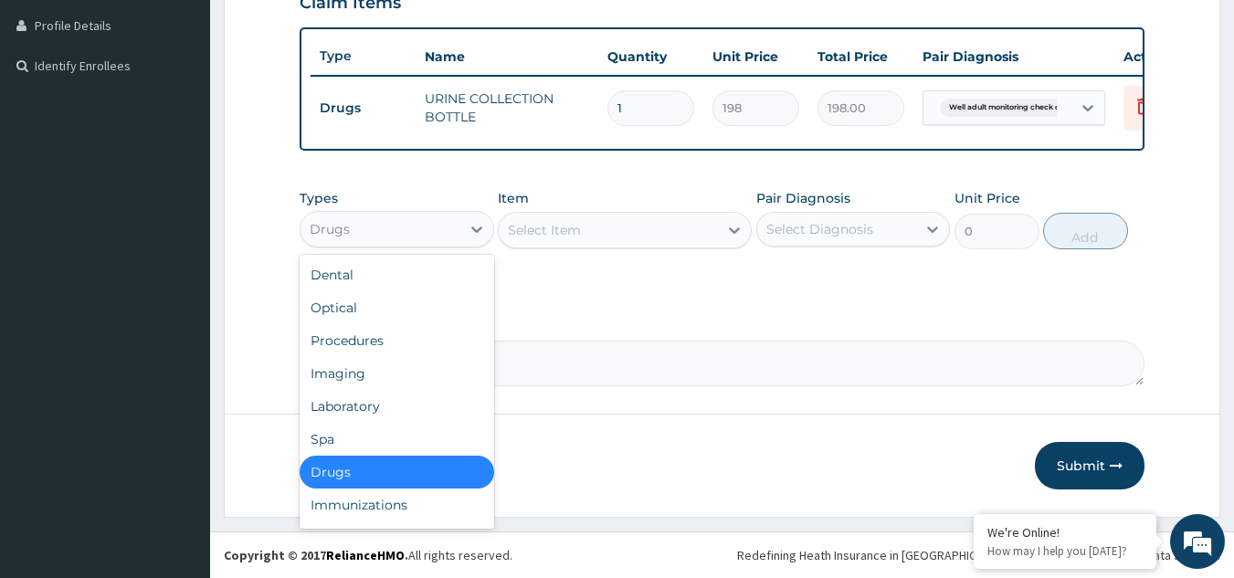
click at [413, 227] on div "Drugs" at bounding box center [381, 229] width 160 height 29
click at [365, 401] on div "Laboratory" at bounding box center [397, 406] width 195 height 33
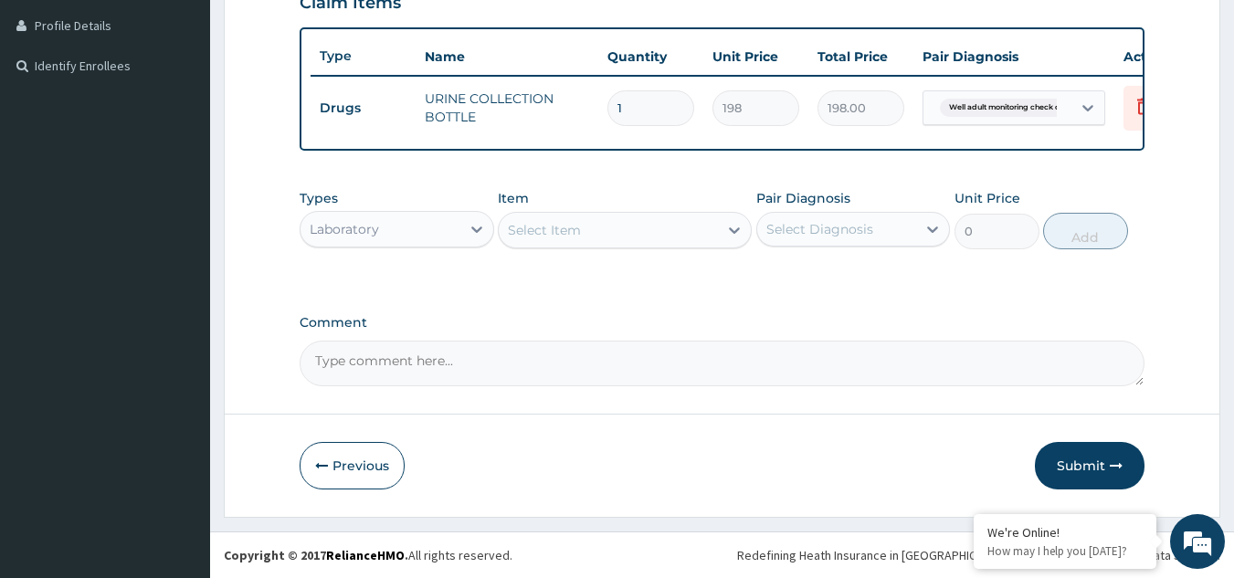
click at [555, 221] on div "Select Item" at bounding box center [544, 230] width 73 height 18
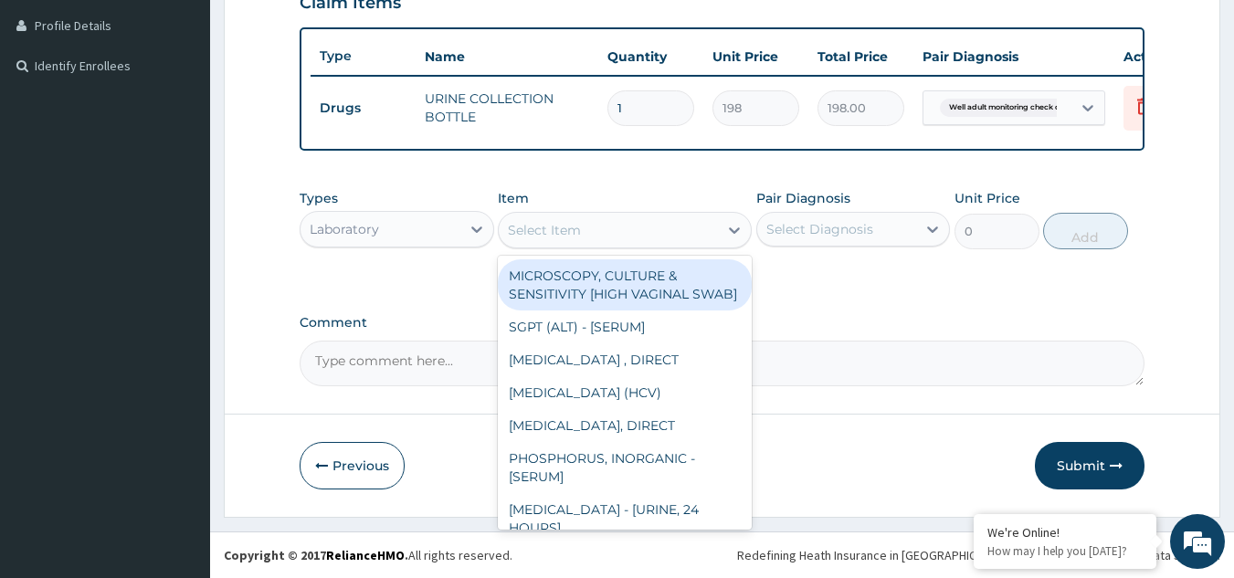
click at [578, 232] on div "Select Item" at bounding box center [544, 230] width 73 height 18
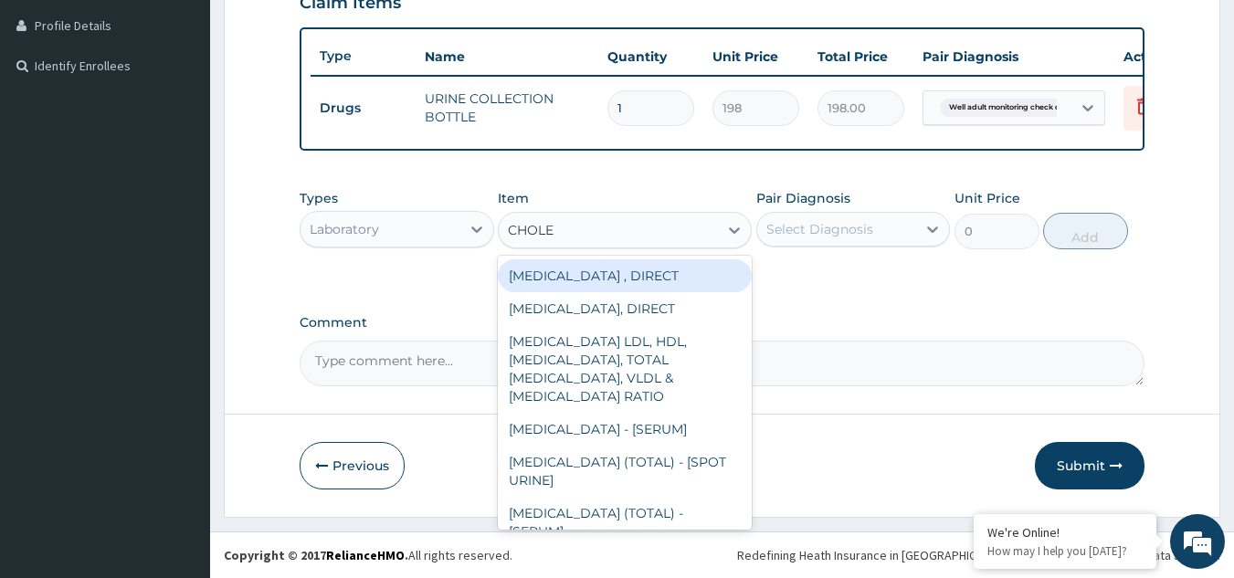
type input "CHOLES"
type input "2880"
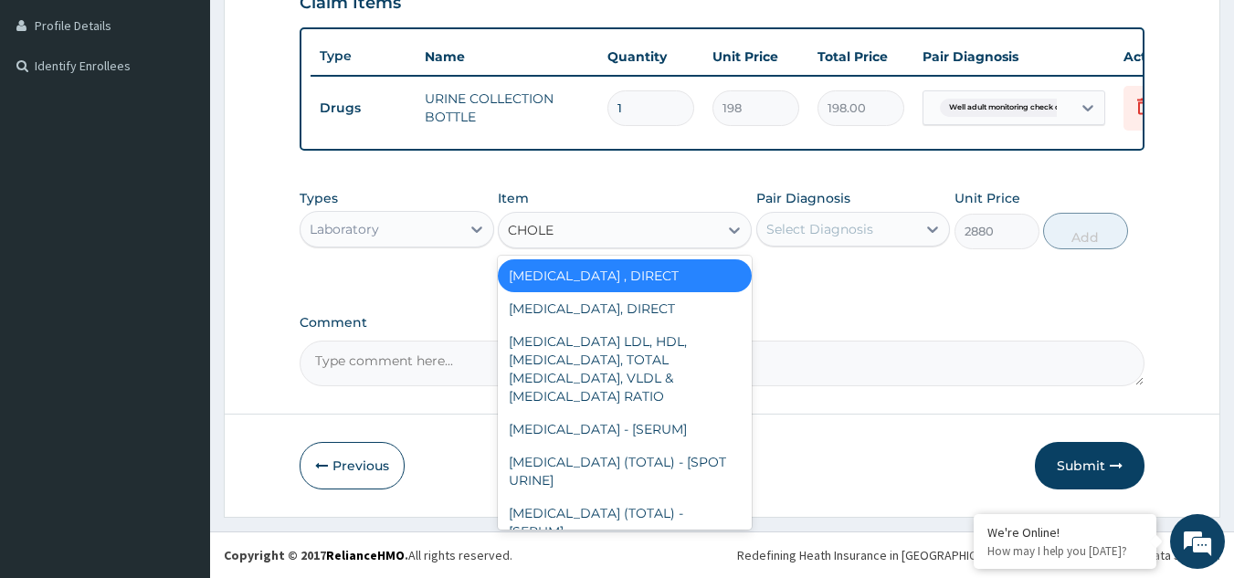
type input "CHOLES"
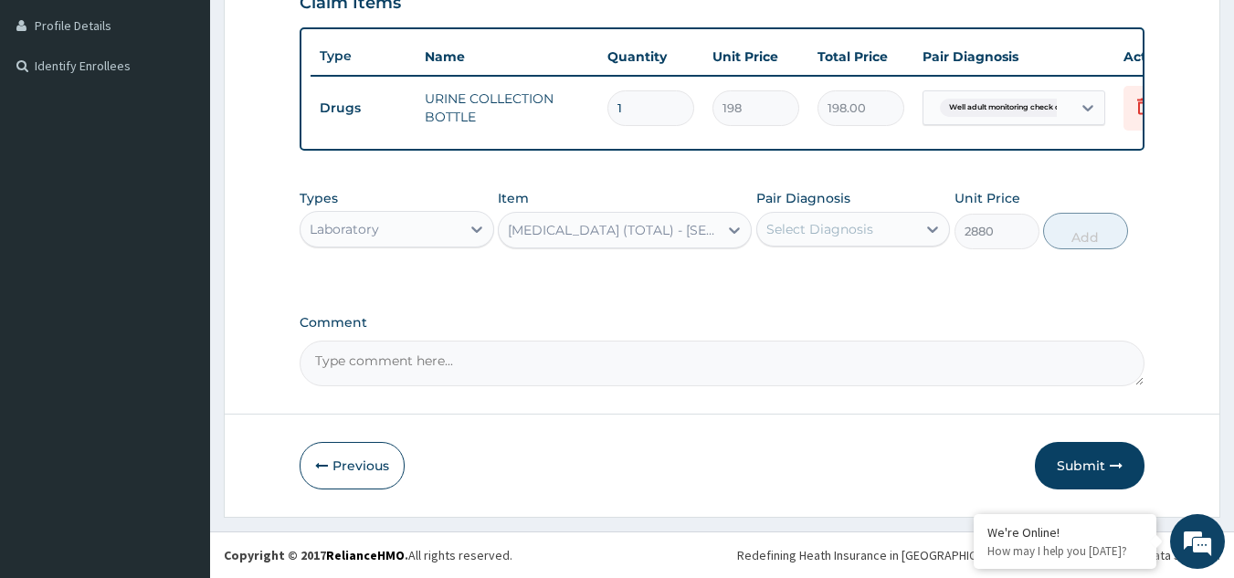
click at [819, 230] on div "Select Diagnosis" at bounding box center [820, 229] width 107 height 18
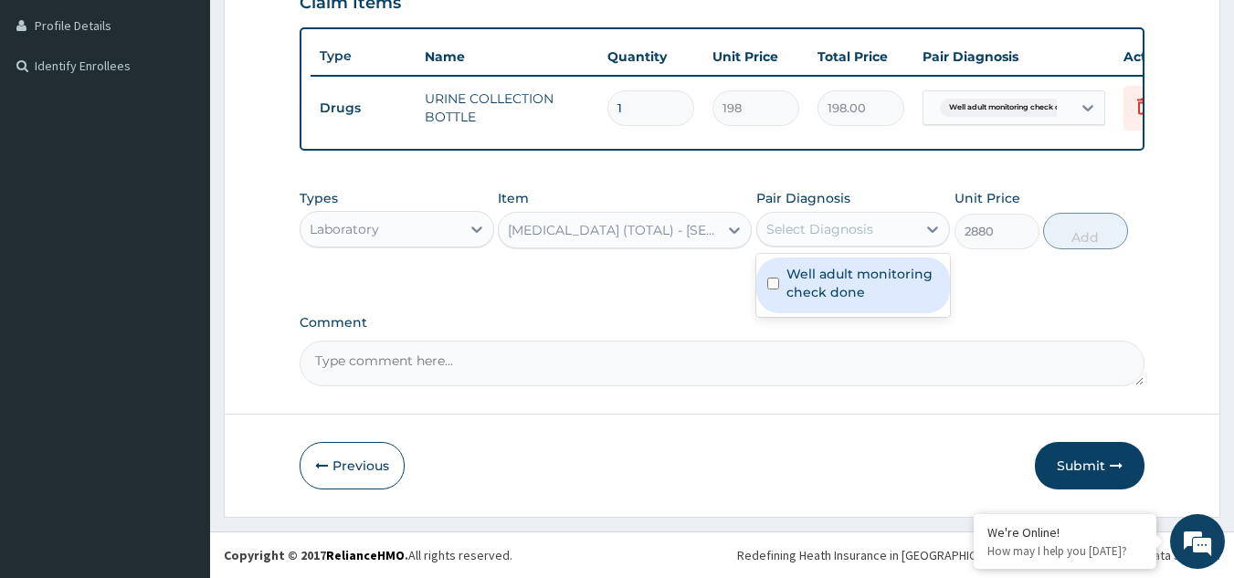
click at [820, 296] on label "Well adult monitoring check done" at bounding box center [863, 283] width 153 height 37
checkbox input "true"
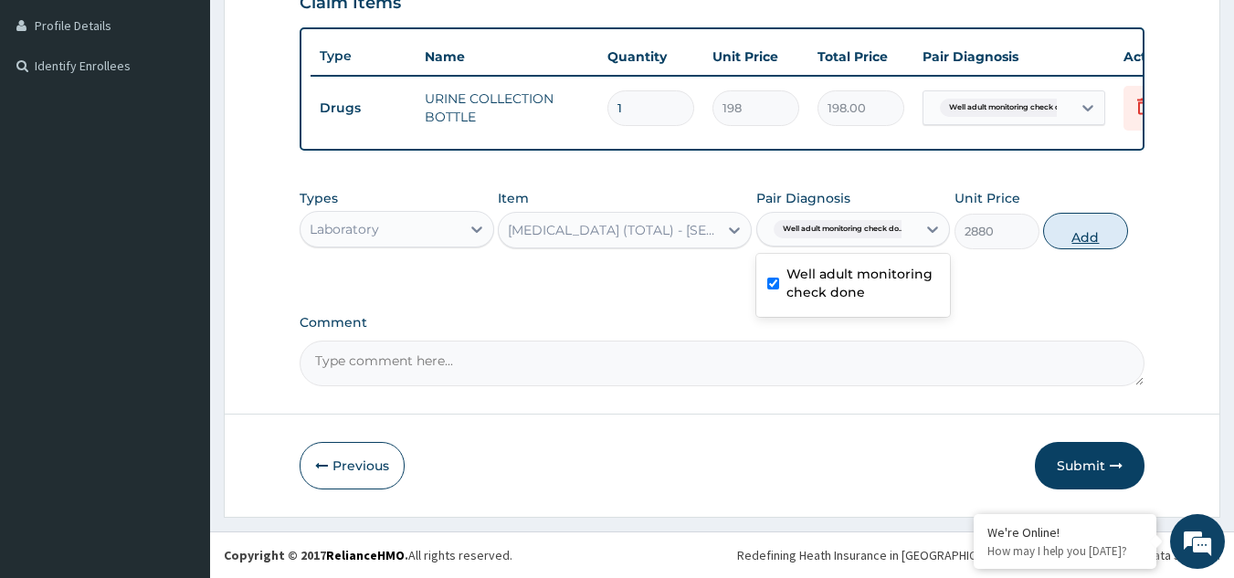
click at [1084, 224] on button "Add" at bounding box center [1085, 231] width 85 height 37
type input "0"
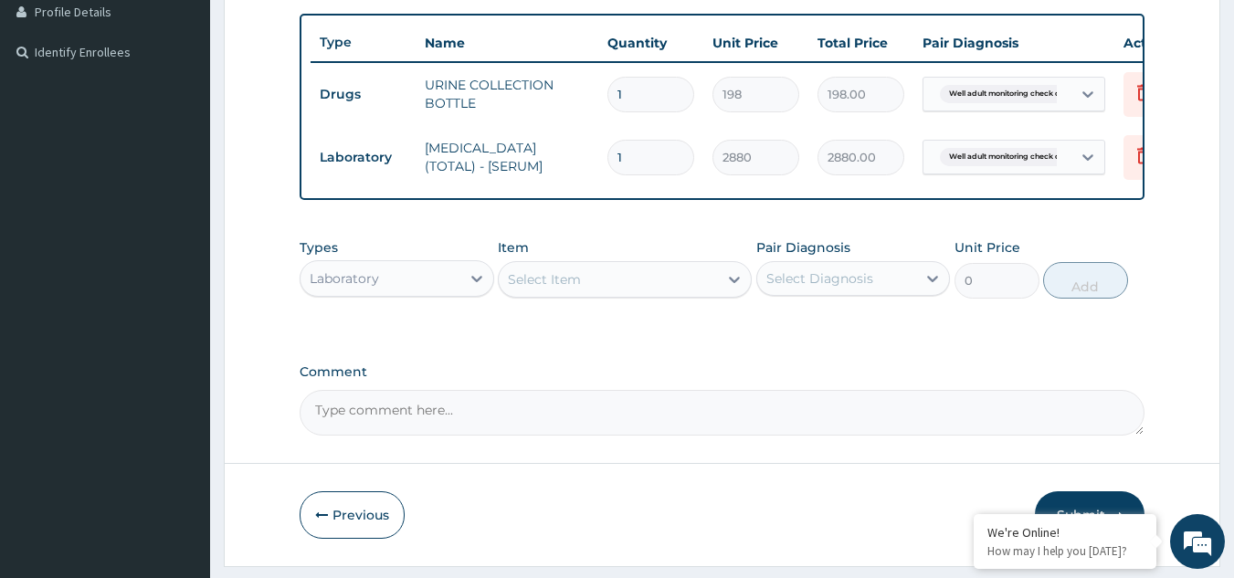
click at [549, 289] on div "Select Item" at bounding box center [544, 279] width 73 height 18
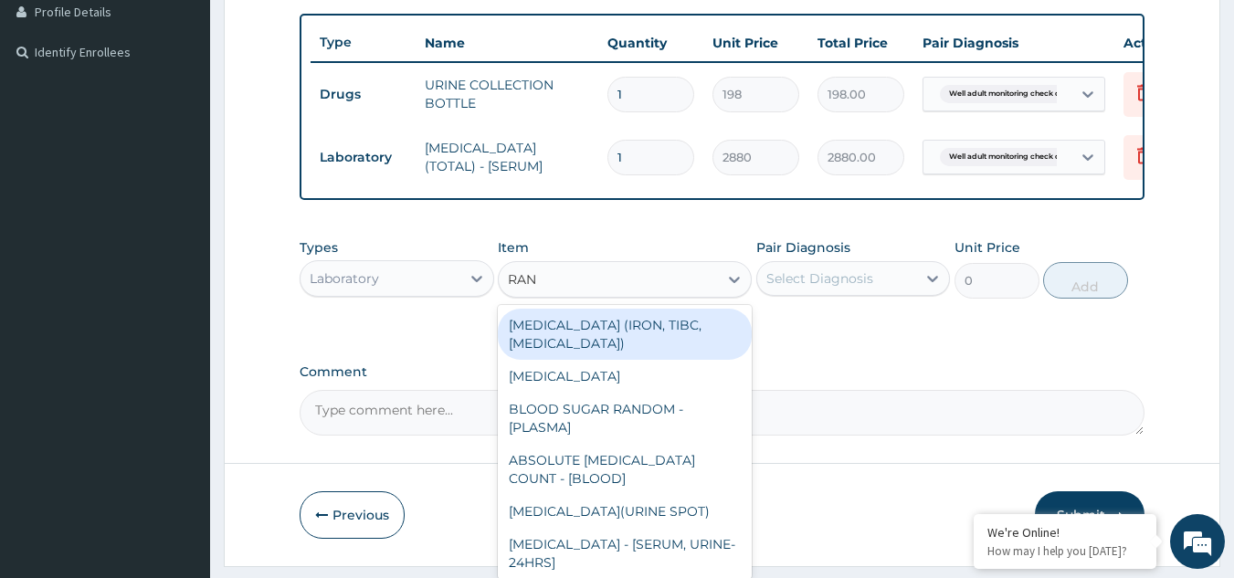
type input "RAND"
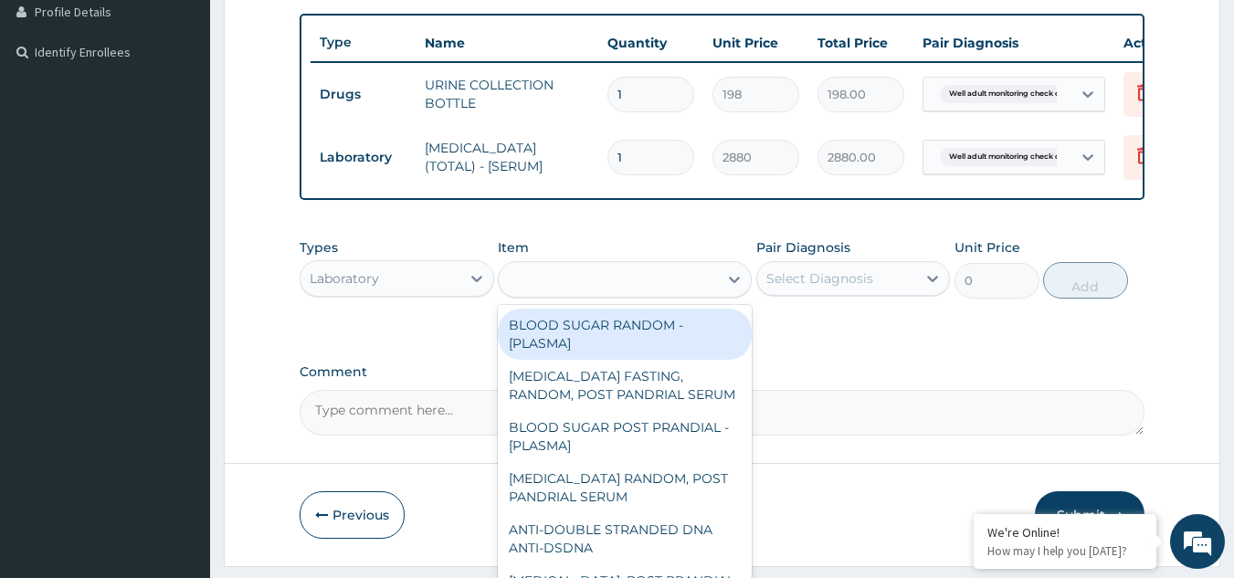
type input "1800"
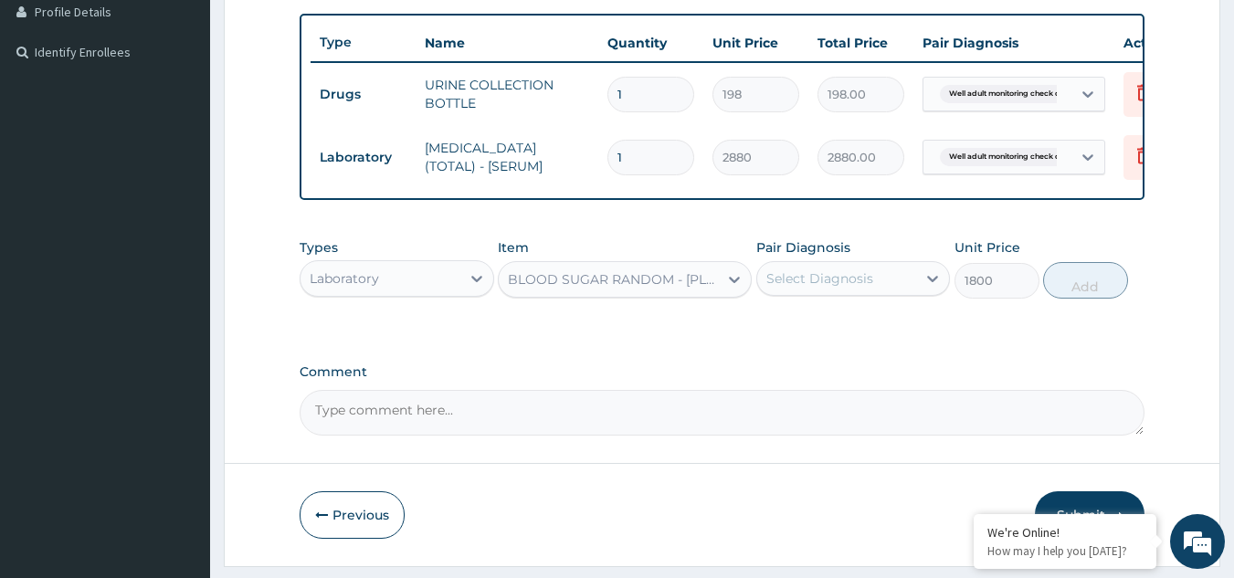
click at [903, 365] on div "Types Laboratory Item BLOOD SUGAR RANDOM - [PLASMA] Pair Diagnosis Select Diagn…" at bounding box center [723, 400] width 846 height 71
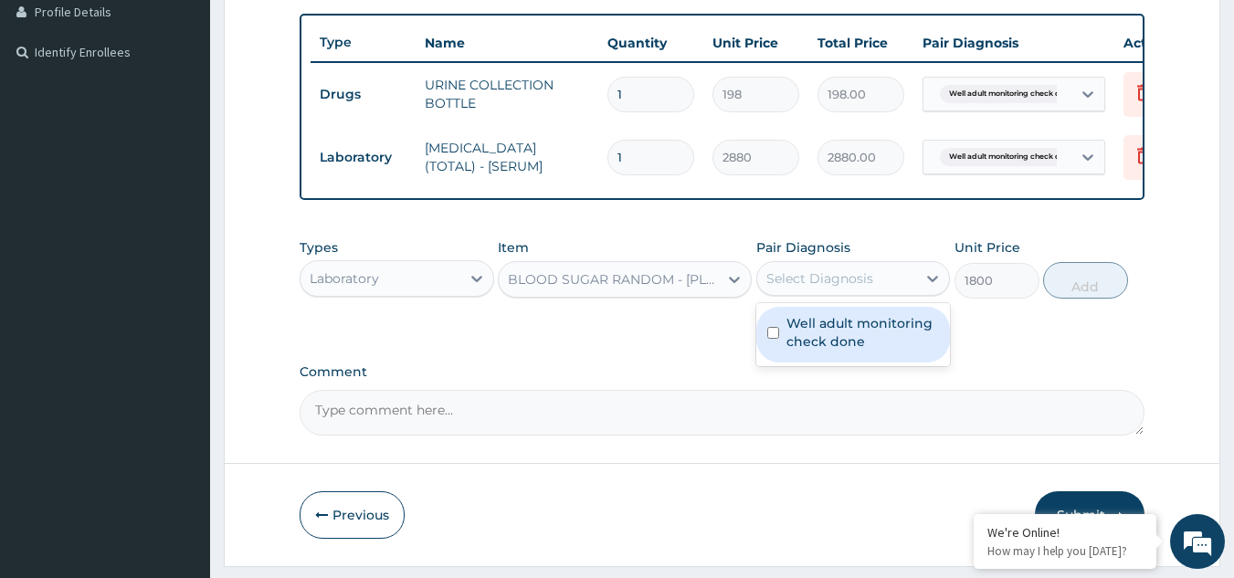
click at [874, 293] on div "Select Diagnosis" at bounding box center [837, 278] width 160 height 29
checkbox input "true"
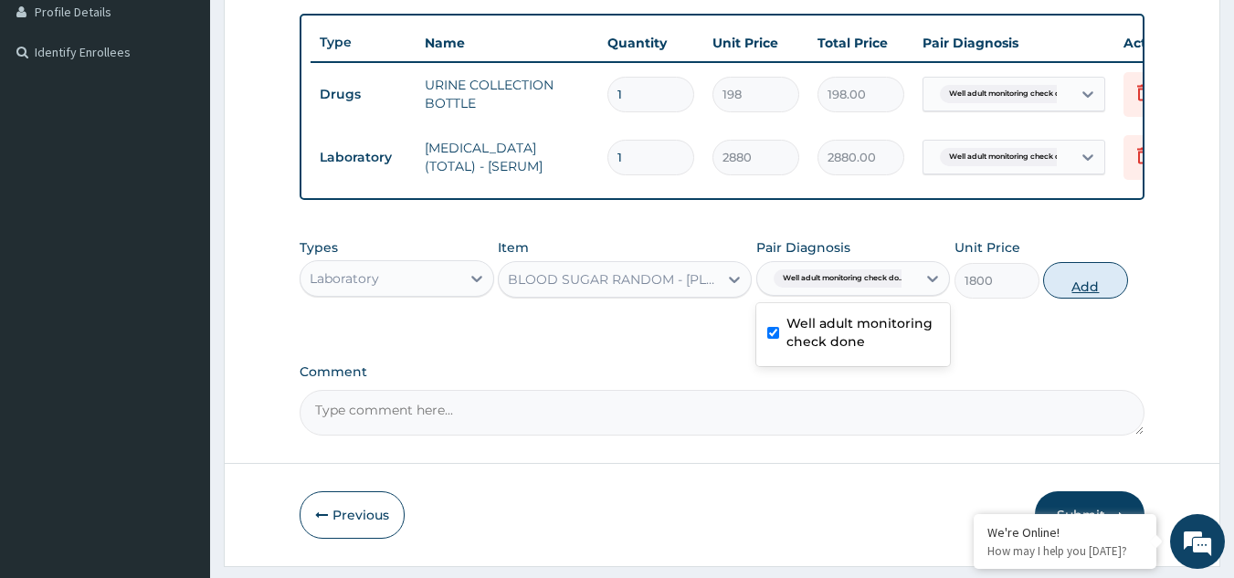
click at [1089, 291] on button "Add" at bounding box center [1085, 280] width 85 height 37
type input "0"
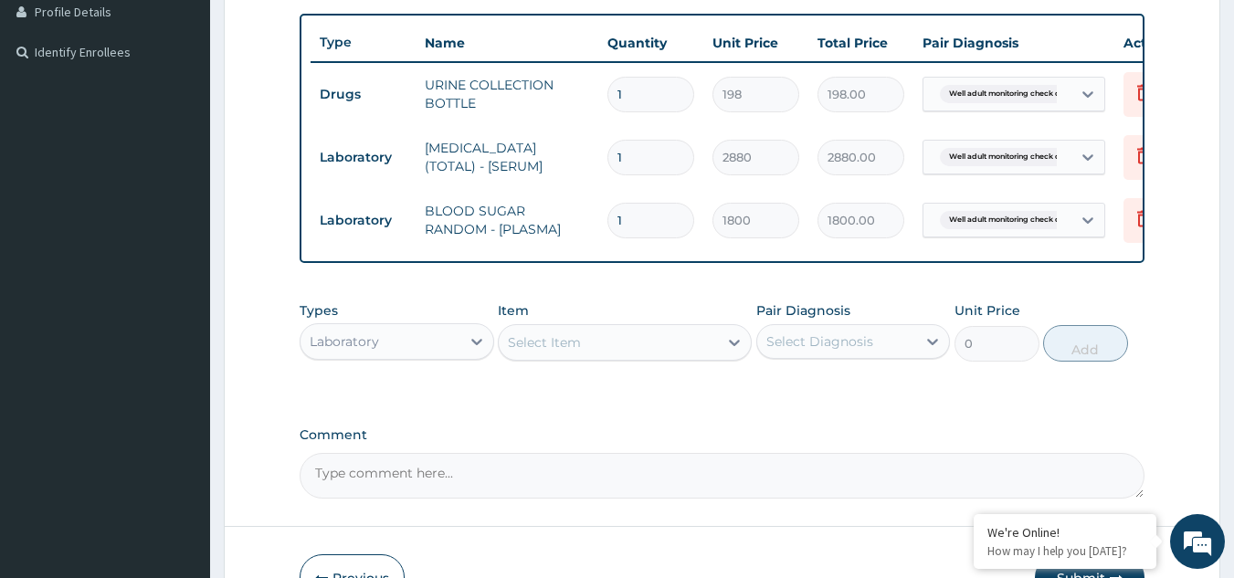
click at [581, 357] on div "Select Item" at bounding box center [608, 342] width 219 height 29
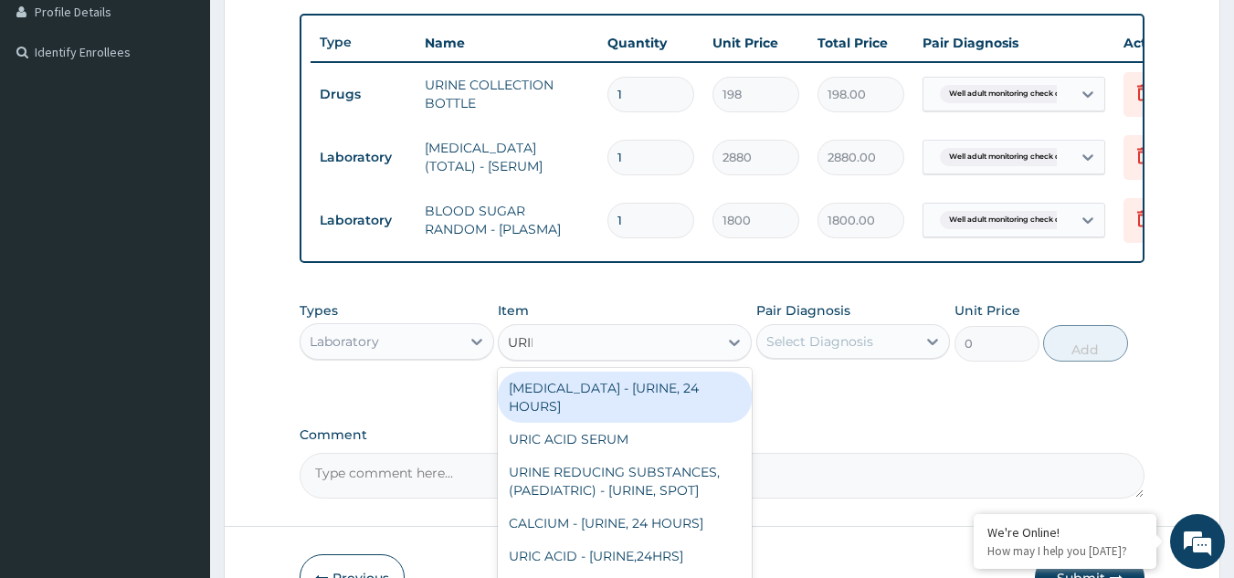
type input "URINA"
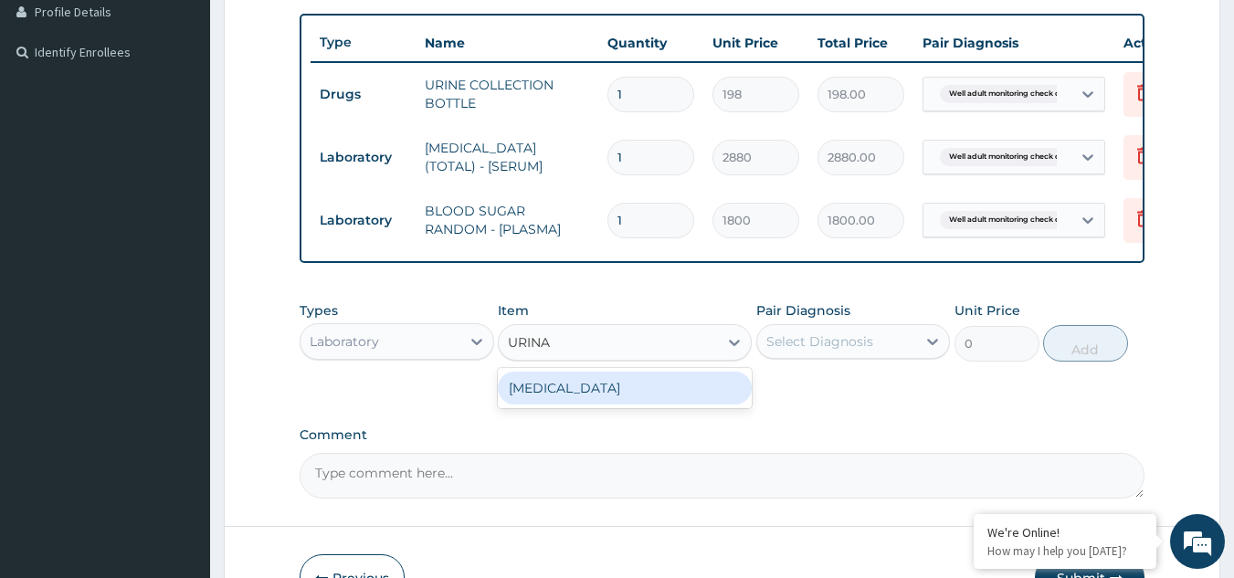
type input "1531.875"
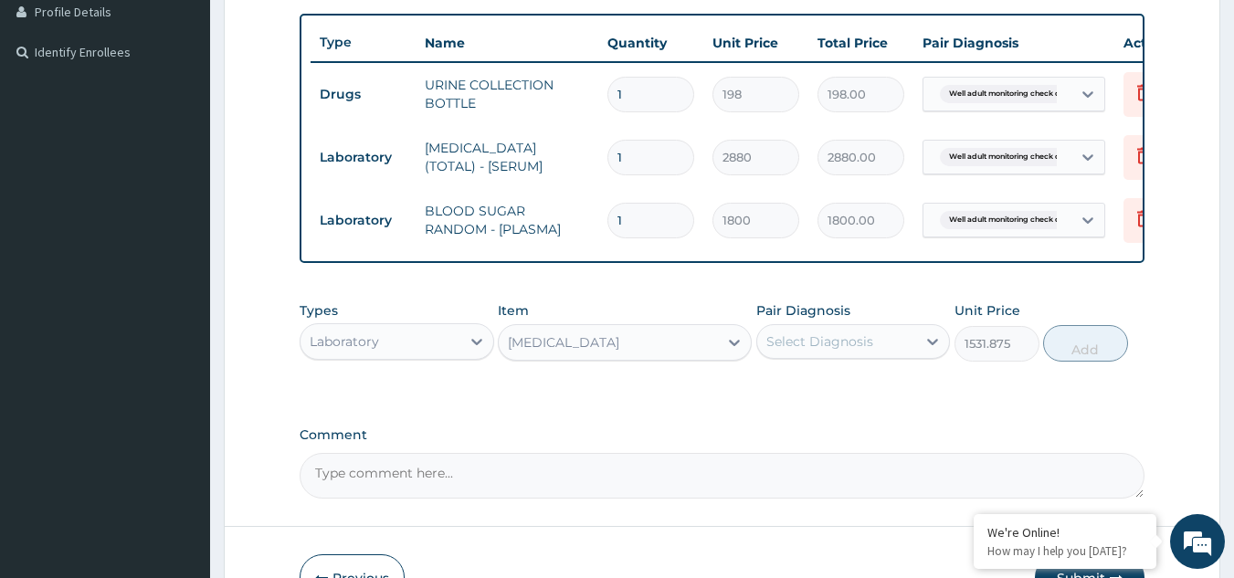
click at [834, 351] on div "Select Diagnosis" at bounding box center [820, 342] width 107 height 18
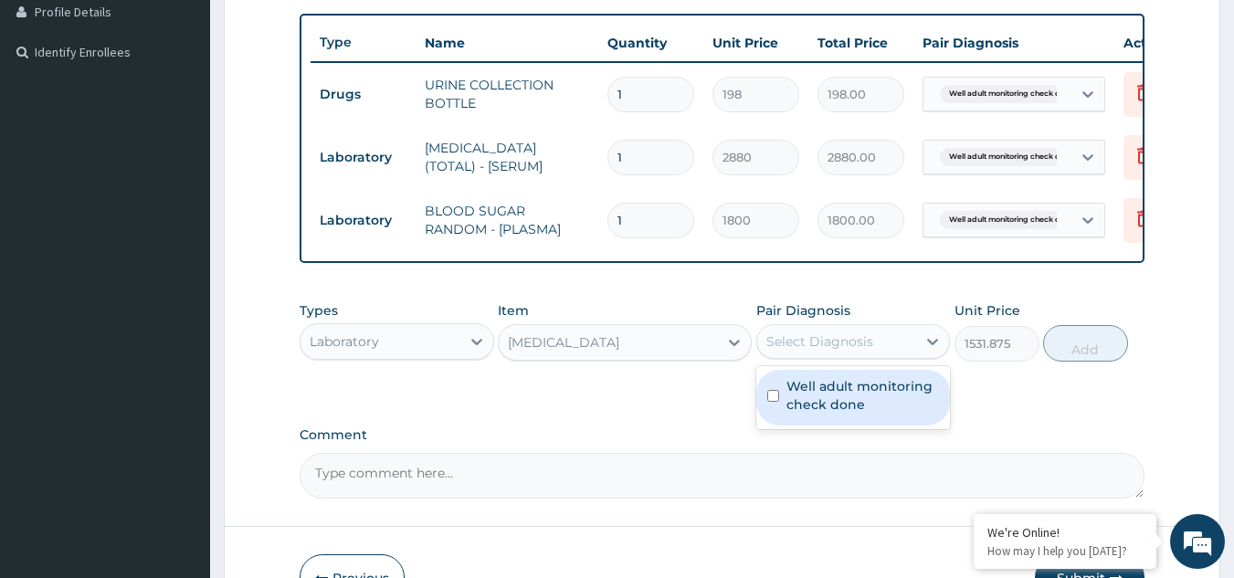
click at [825, 396] on label "Well adult monitoring check done" at bounding box center [863, 395] width 153 height 37
checkbox input "true"
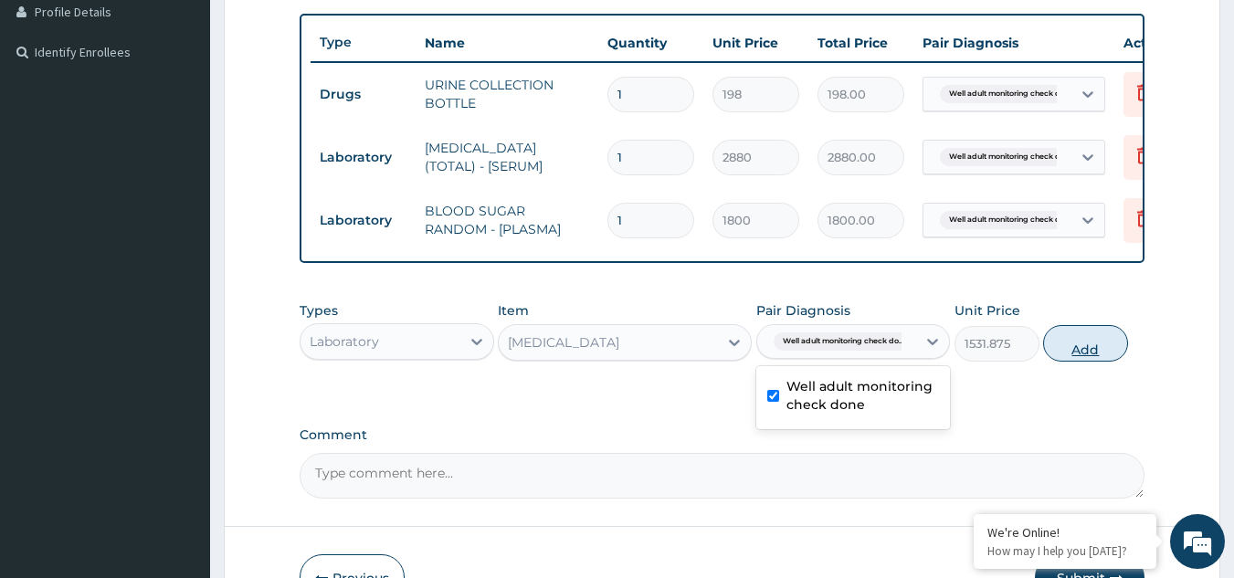
click at [1054, 362] on button "Add" at bounding box center [1085, 343] width 85 height 37
type input "0"
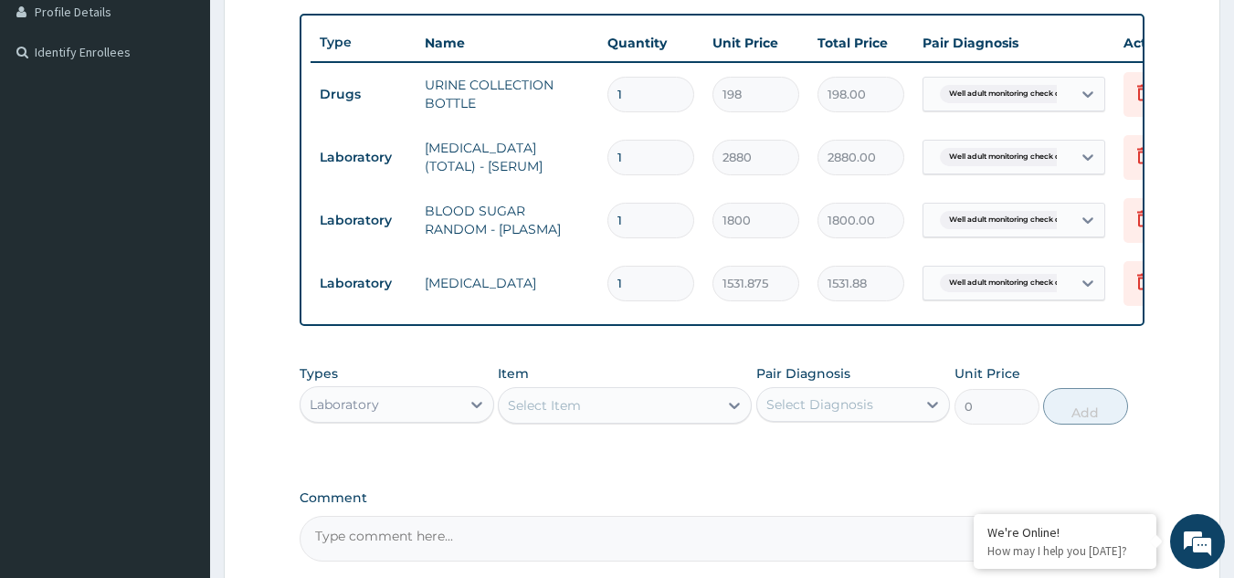
click at [589, 415] on div "Select Item" at bounding box center [608, 405] width 219 height 29
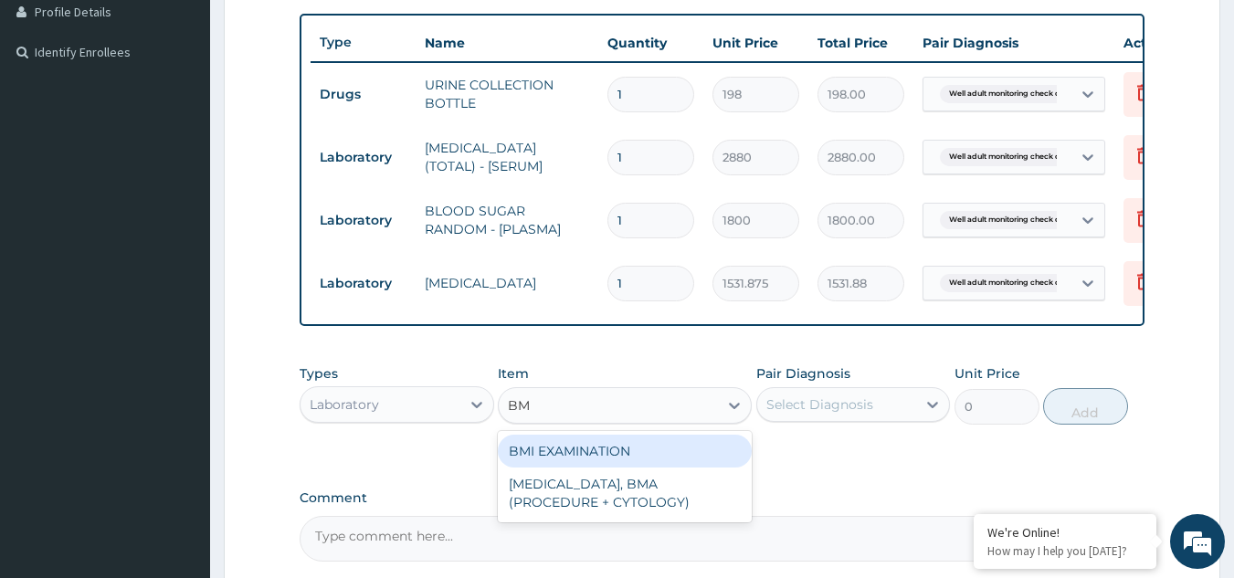
type input "BMI"
type input "1225.5"
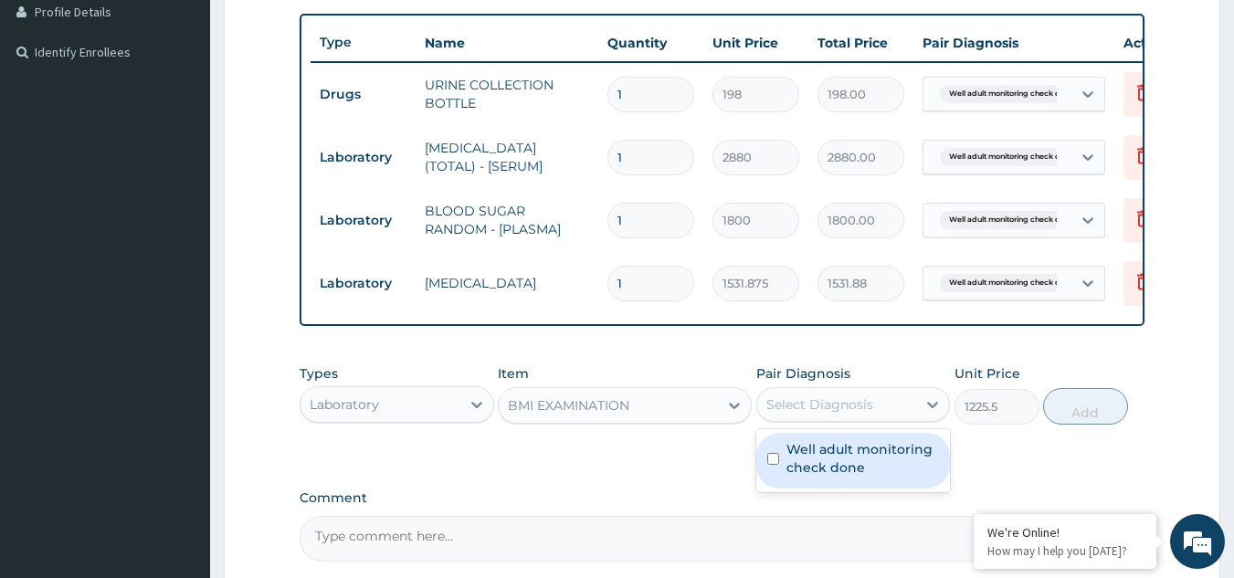
click at [776, 412] on div "Select Diagnosis" at bounding box center [820, 405] width 107 height 18
click at [777, 453] on div "Well adult monitoring check done" at bounding box center [853, 461] width 195 height 56
checkbox input "true"
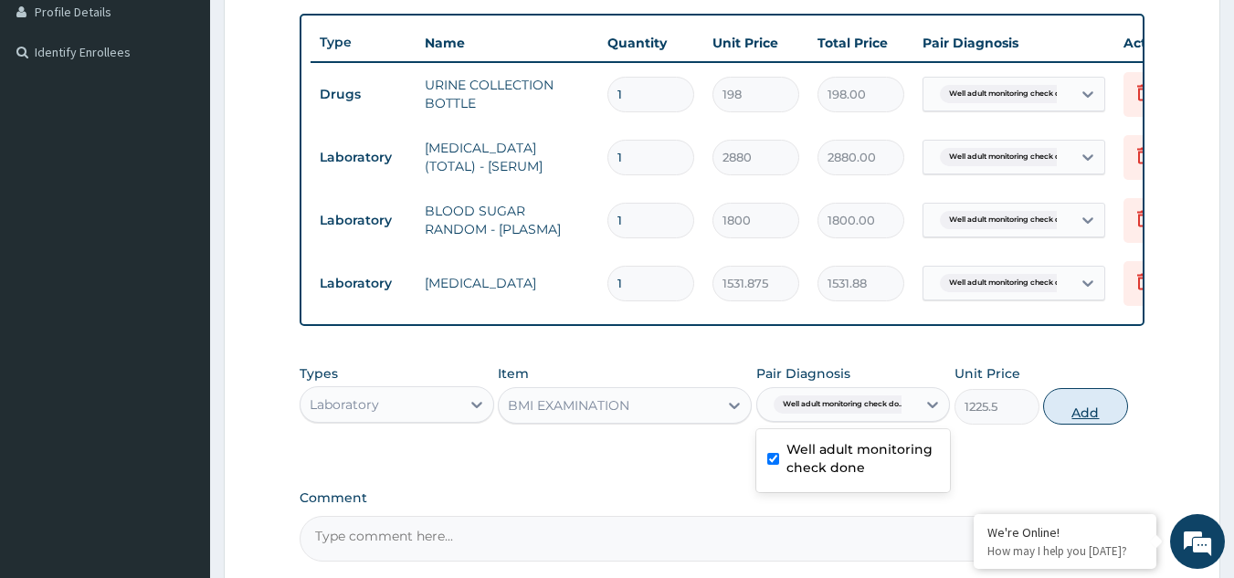
click at [1102, 418] on button "Add" at bounding box center [1085, 406] width 85 height 37
type input "0"
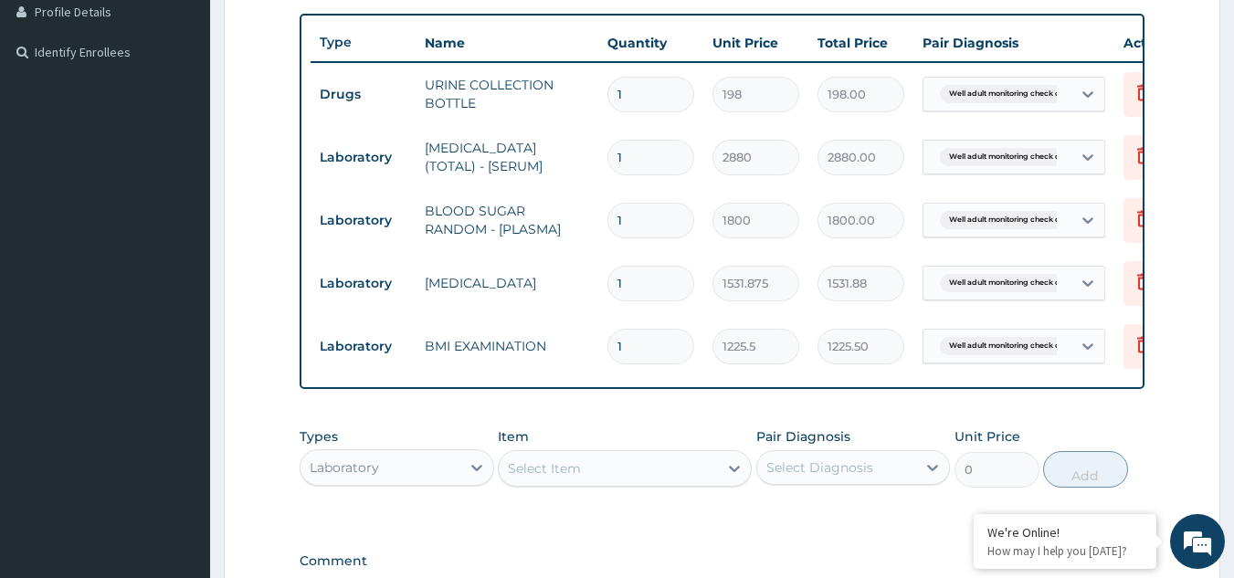
click at [658, 483] on div "Select Item" at bounding box center [608, 468] width 219 height 29
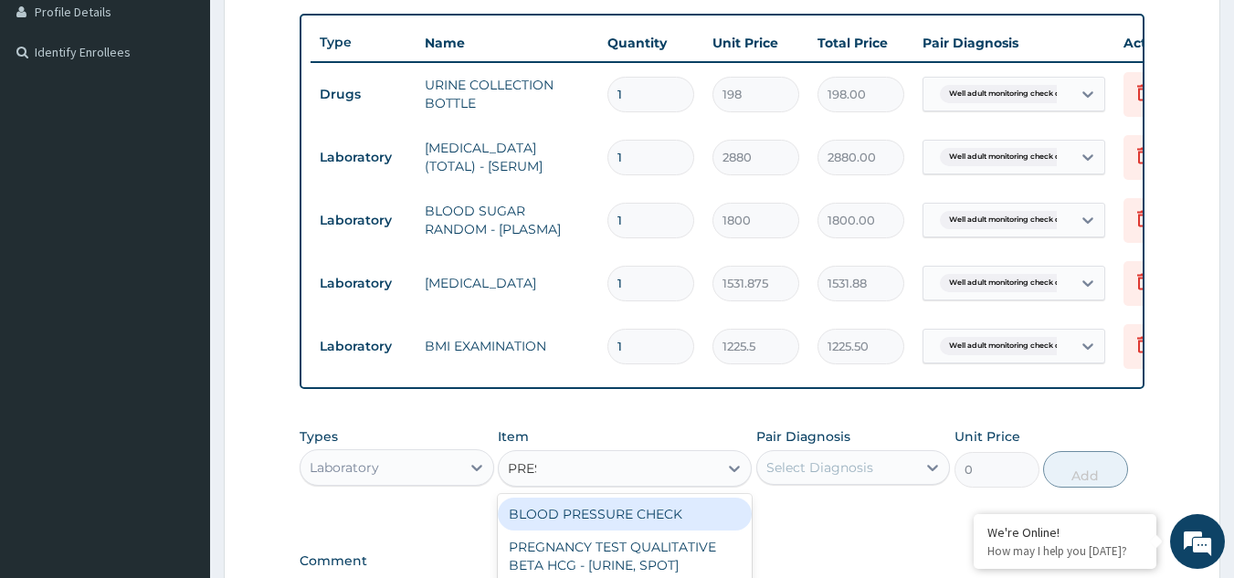
type input "PRESS"
type input "1225.5"
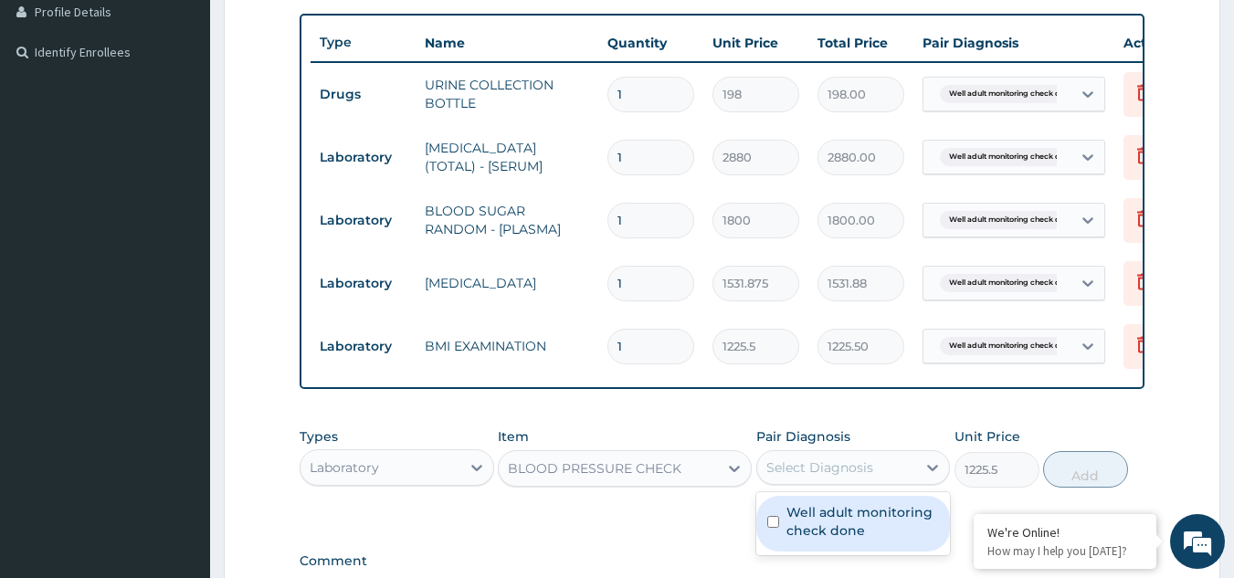
click at [798, 475] on div "Select Diagnosis" at bounding box center [820, 468] width 107 height 18
click at [791, 540] on label "Well adult monitoring check done" at bounding box center [863, 521] width 153 height 37
checkbox input "true"
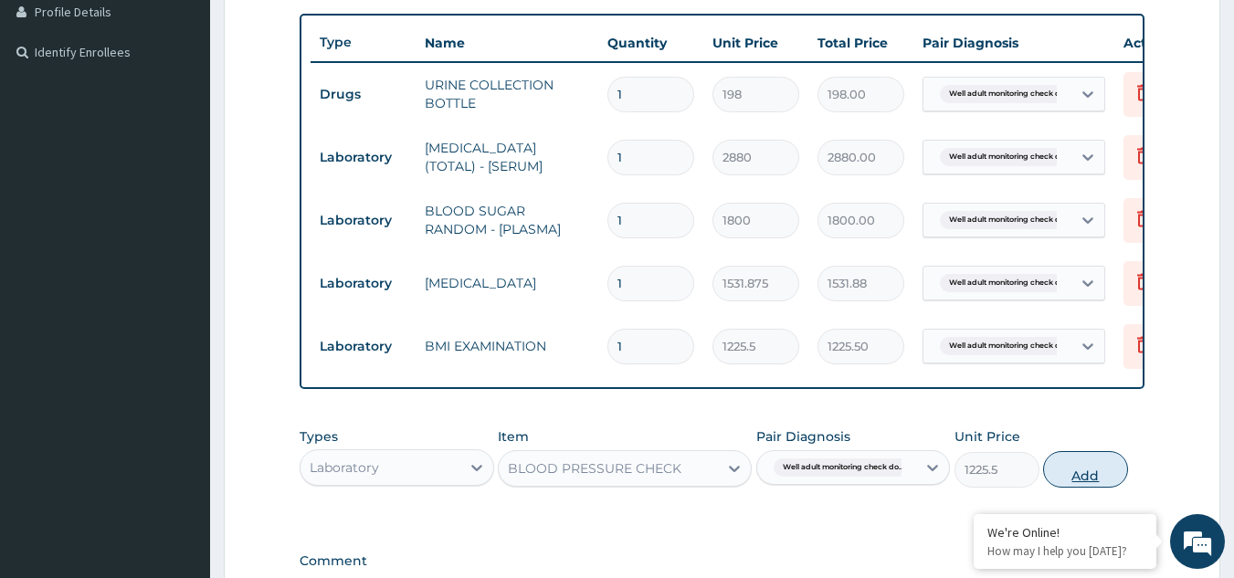
click at [1044, 477] on button "Add" at bounding box center [1085, 469] width 85 height 37
type input "0"
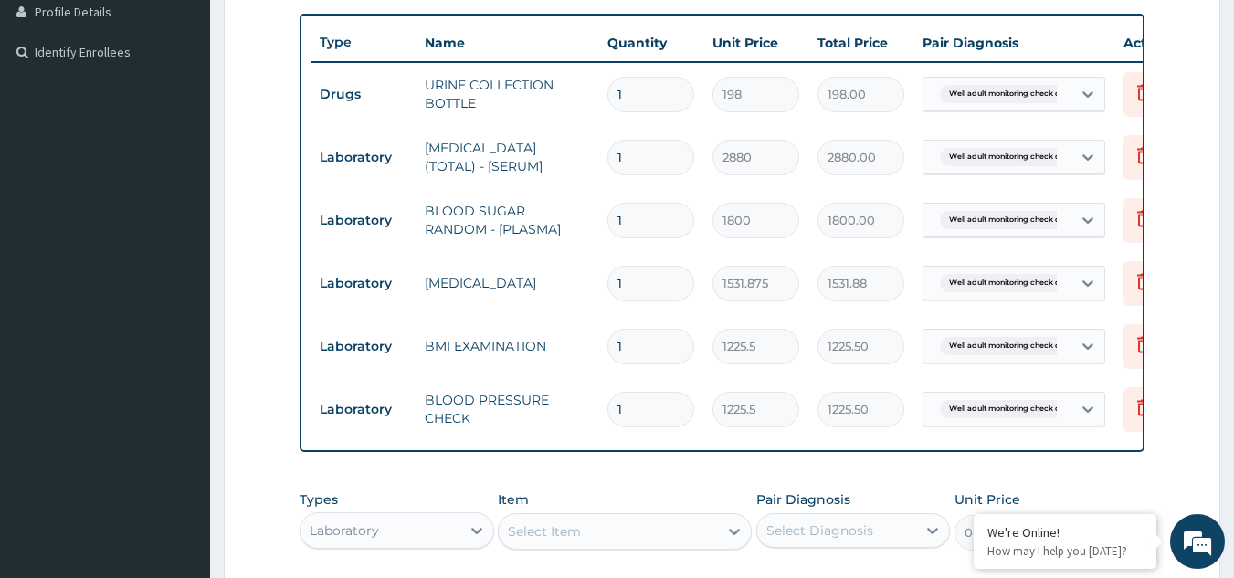
scroll to position [784, 0]
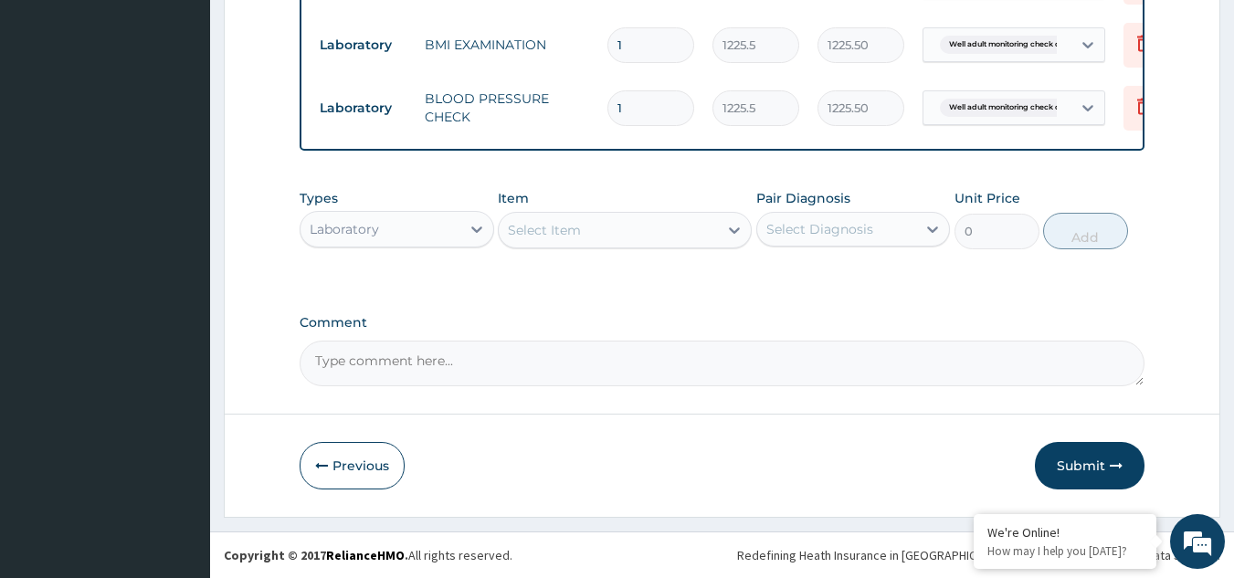
click at [601, 238] on div "Select Item" at bounding box center [608, 230] width 219 height 29
type input "PHYS"
type input "1225.5"
click at [787, 223] on div "Select Diagnosis" at bounding box center [820, 229] width 107 height 18
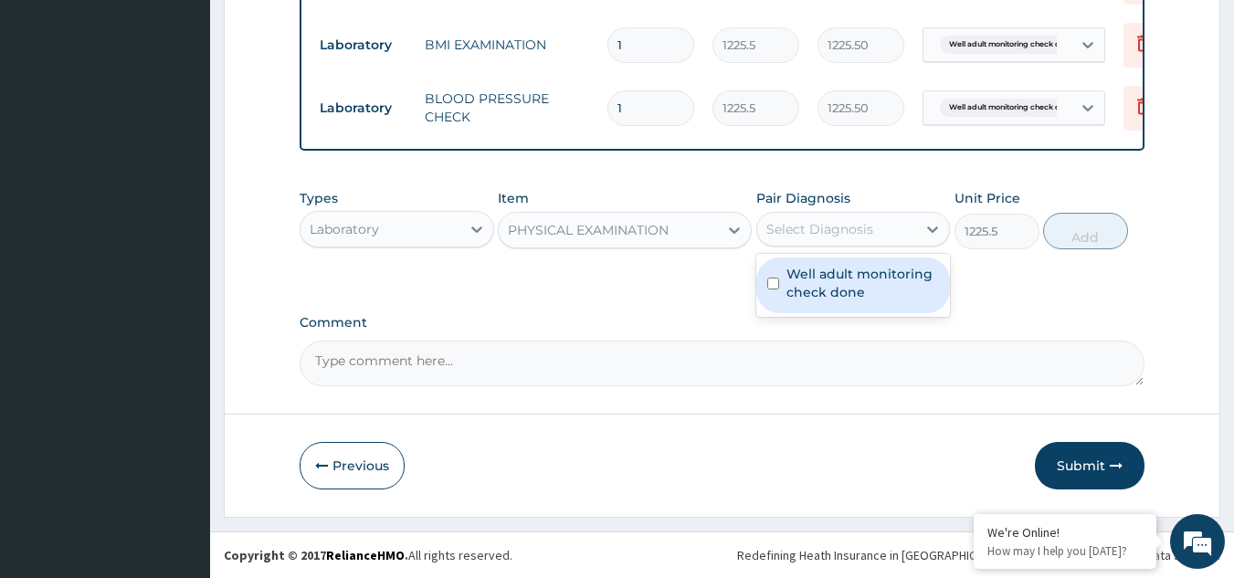
click at [789, 286] on label "Well adult monitoring check done" at bounding box center [863, 283] width 153 height 37
checkbox input "true"
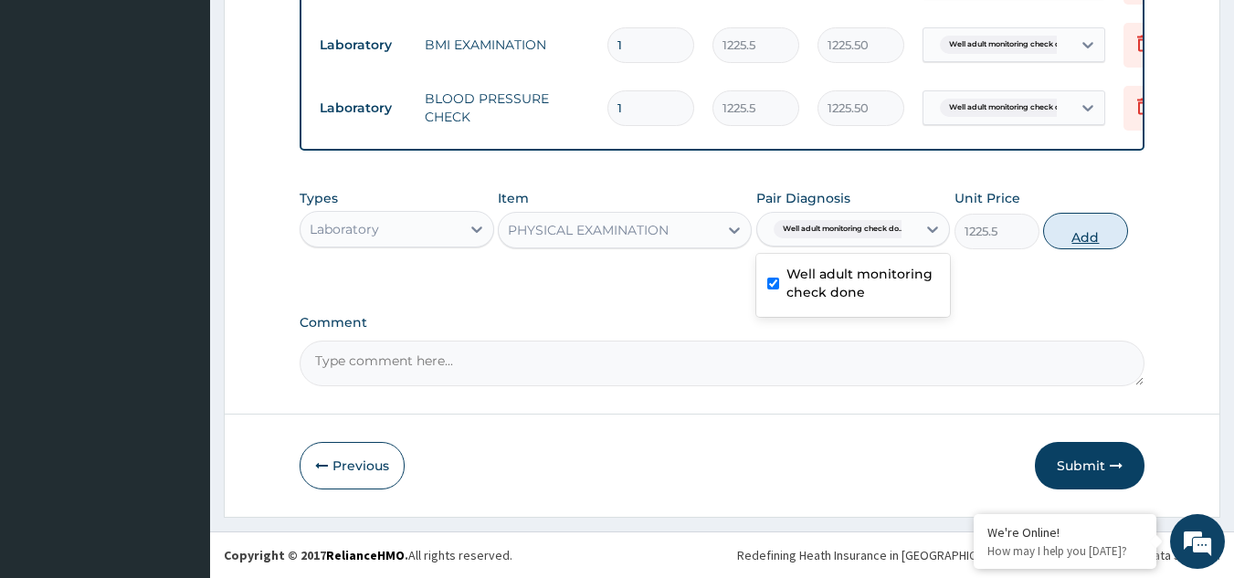
click at [1083, 230] on button "Add" at bounding box center [1085, 231] width 85 height 37
type input "0"
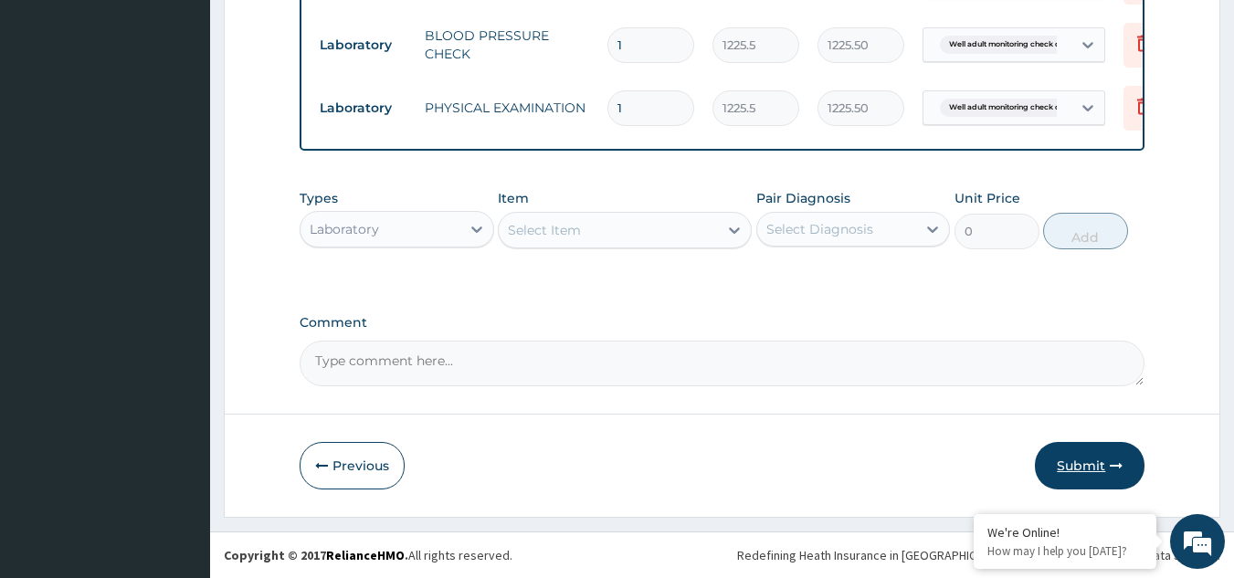
click at [1100, 483] on button "Submit" at bounding box center [1090, 466] width 110 height 48
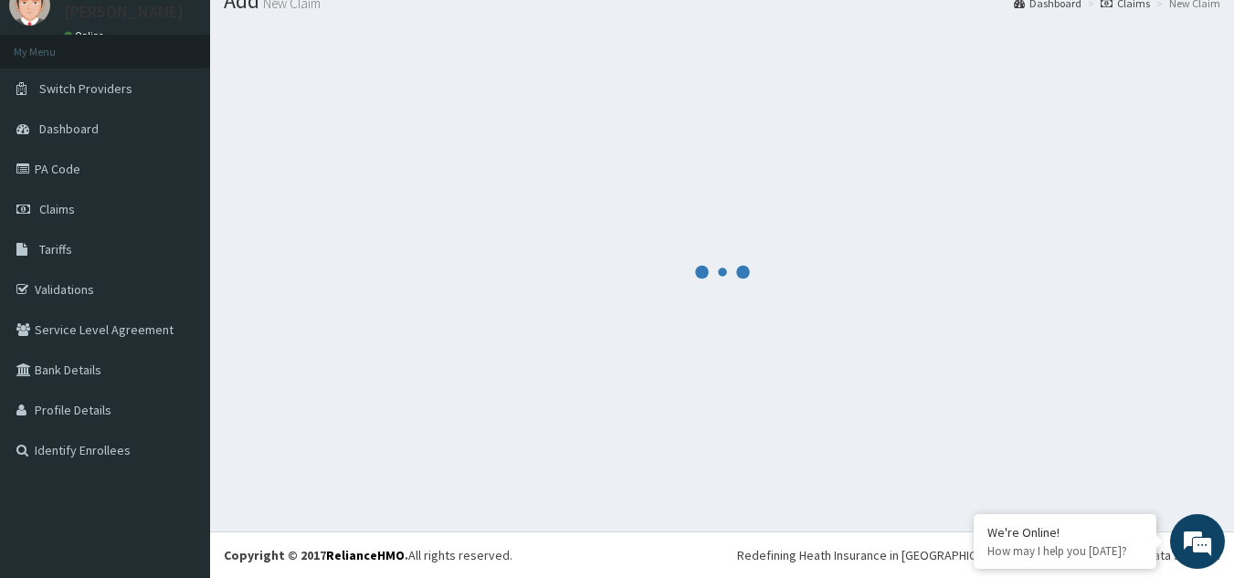
scroll to position [70, 0]
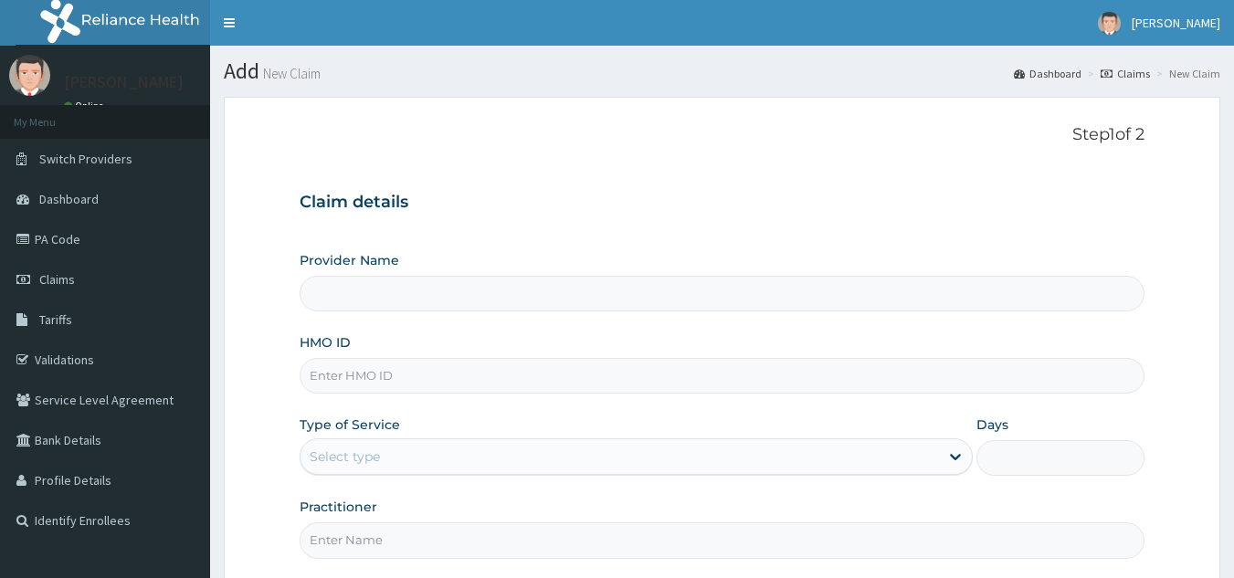
click at [614, 375] on input "HMO ID" at bounding box center [723, 376] width 846 height 36
type input "Reliance Family Clinics (RFC) - [GEOGRAPHIC_DATA]"
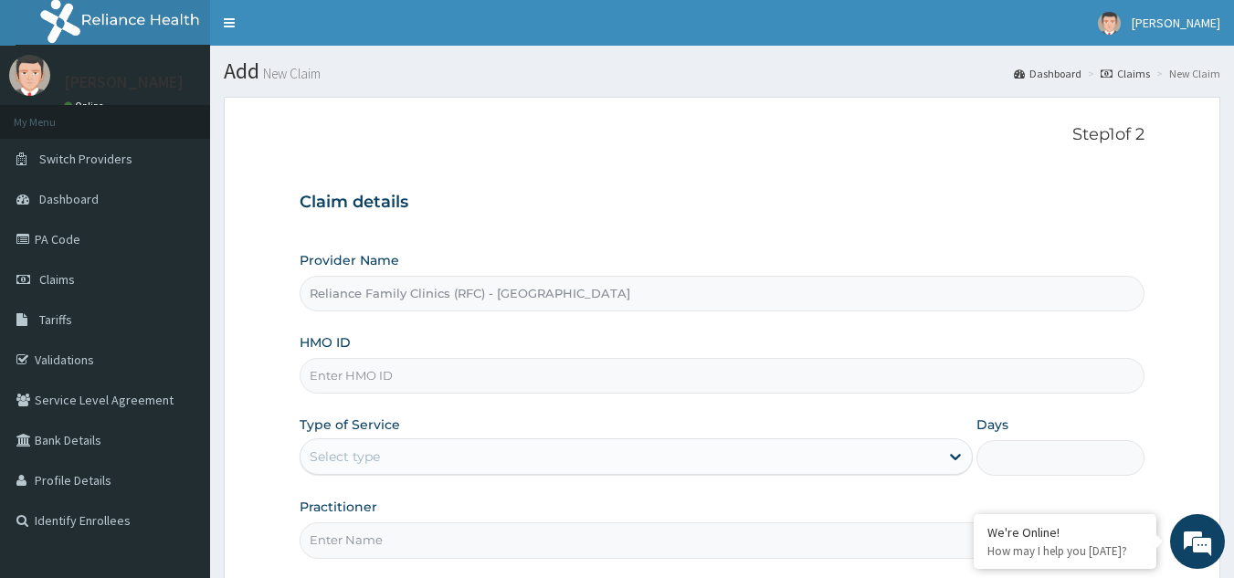
paste input "SBG/10604/A"
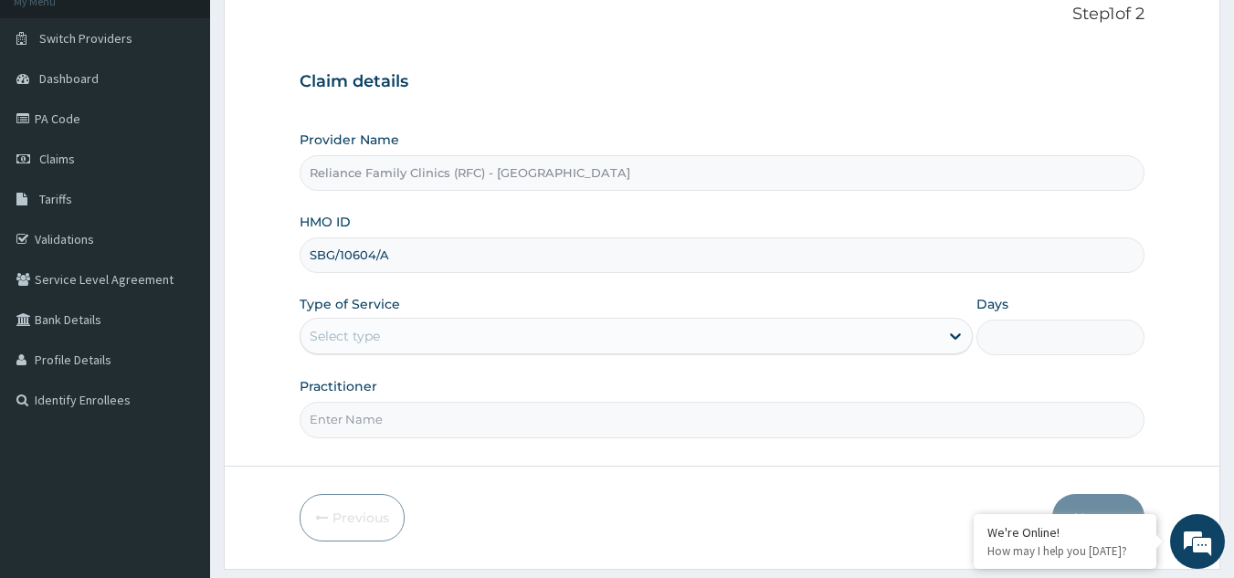
scroll to position [131, 0]
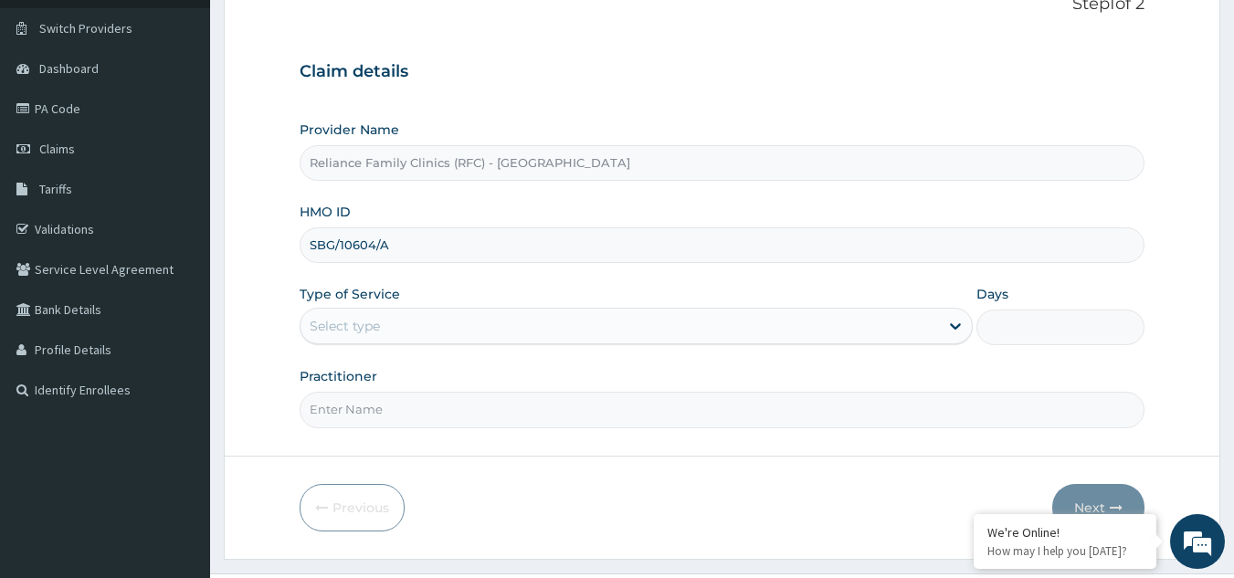
type input "SBG/10604/A"
click at [524, 313] on div "Select type" at bounding box center [620, 326] width 639 height 29
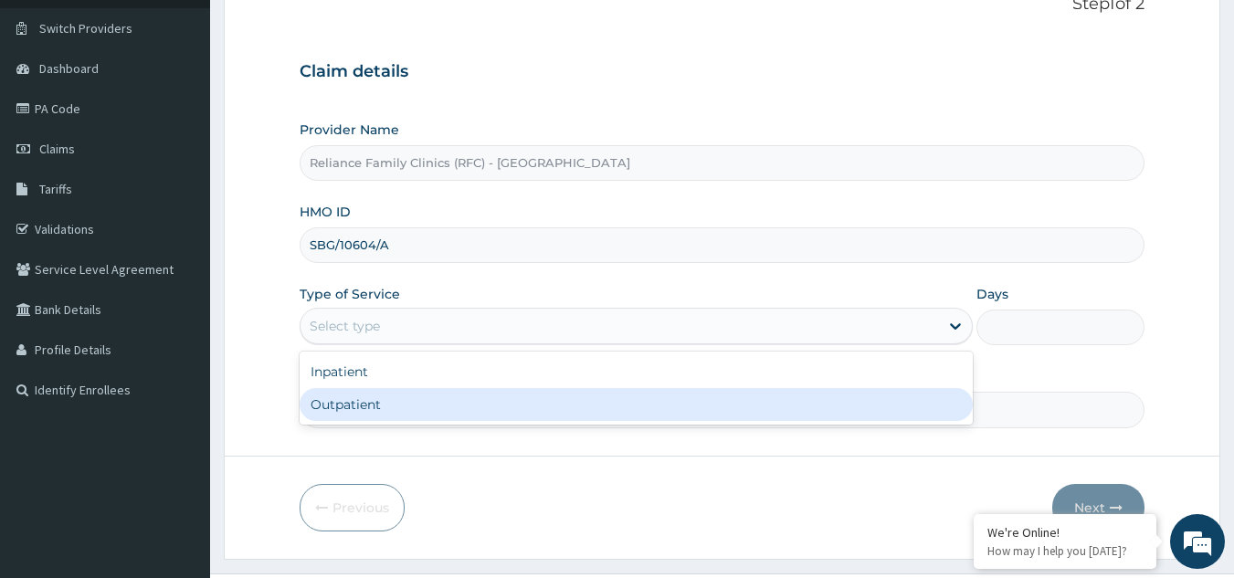
click at [449, 408] on div "Outpatient" at bounding box center [636, 404] width 673 height 33
type input "1"
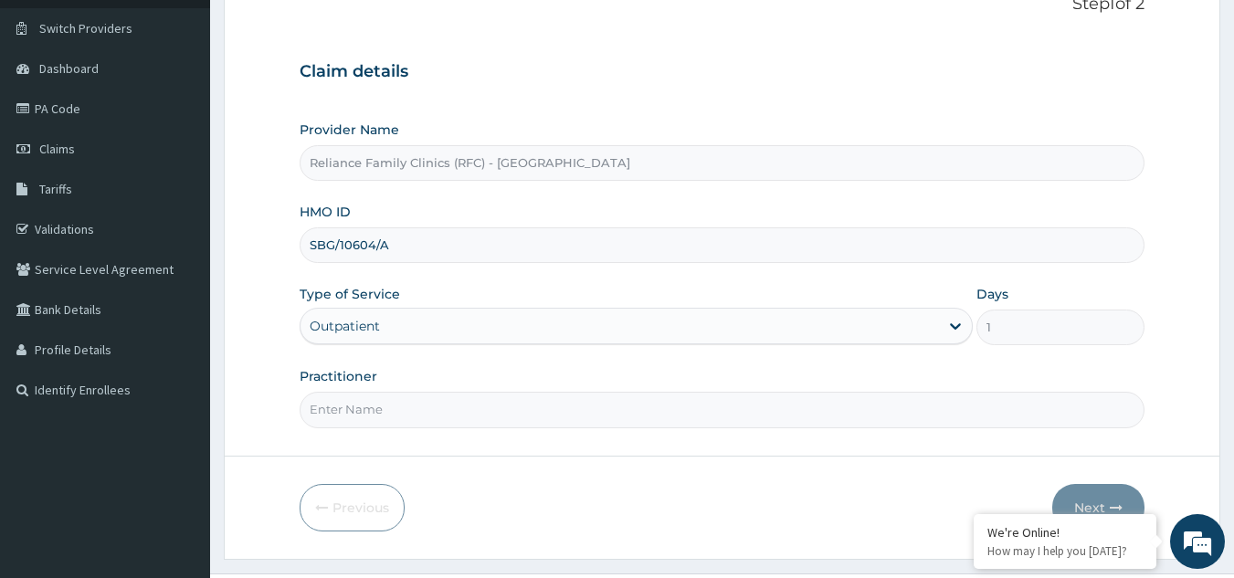
click at [439, 421] on input "Practitioner" at bounding box center [723, 410] width 846 height 36
type input "LOCUM"
click at [1080, 502] on button "Next" at bounding box center [1098, 508] width 92 height 48
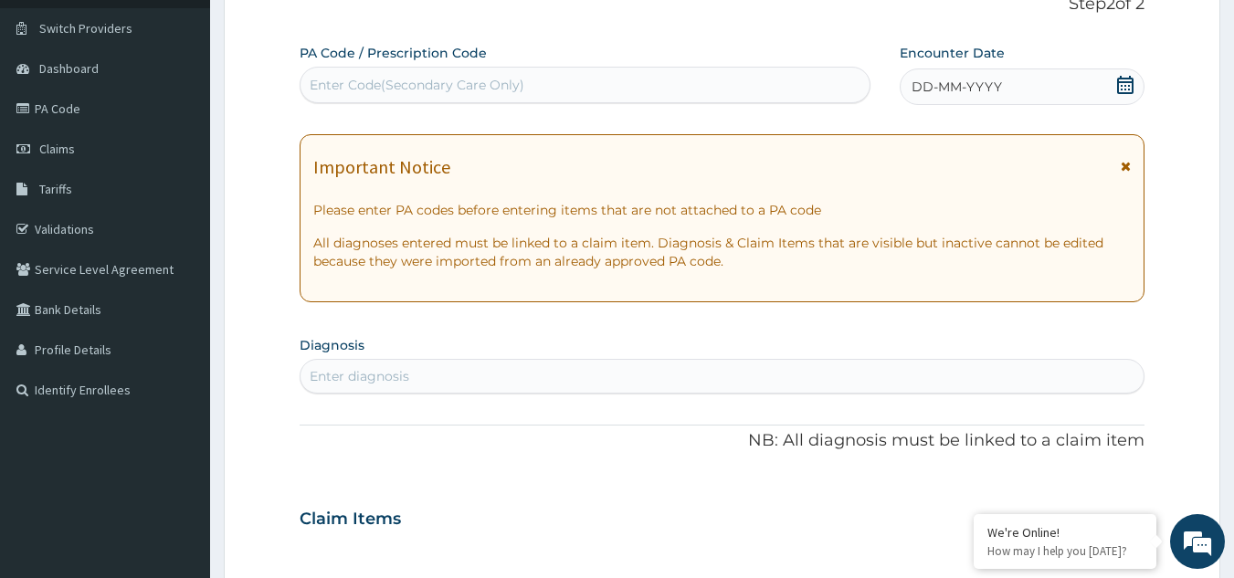
click at [999, 93] on span "DD-MM-YYYY" at bounding box center [957, 87] width 90 height 18
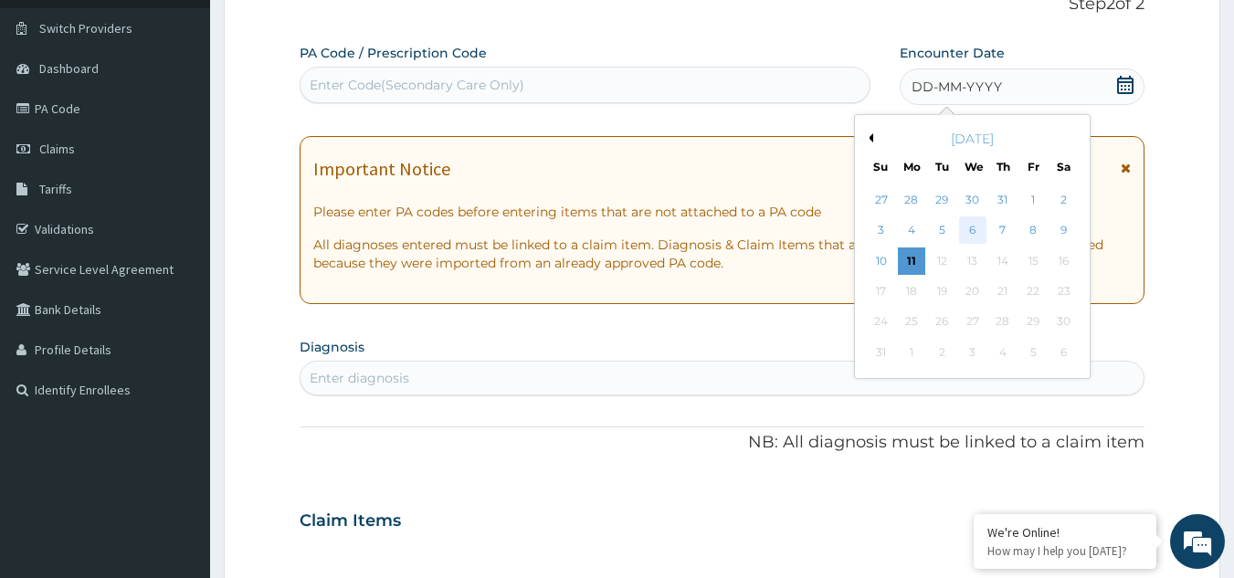
click at [963, 236] on div "6" at bounding box center [972, 230] width 27 height 27
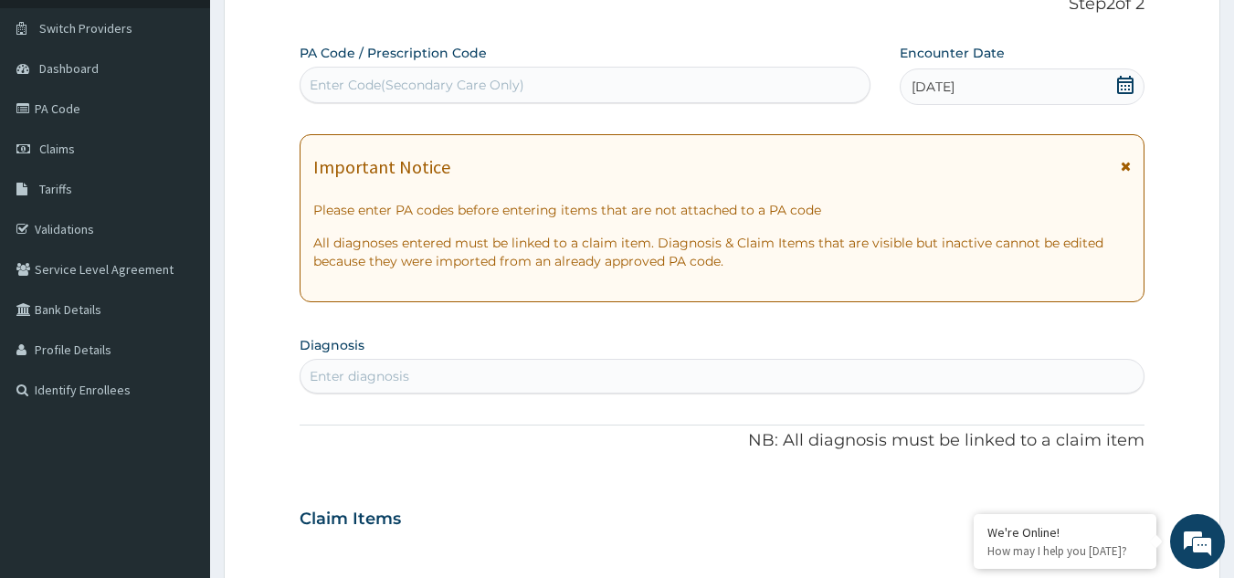
click at [1123, 163] on icon at bounding box center [1126, 166] width 10 height 13
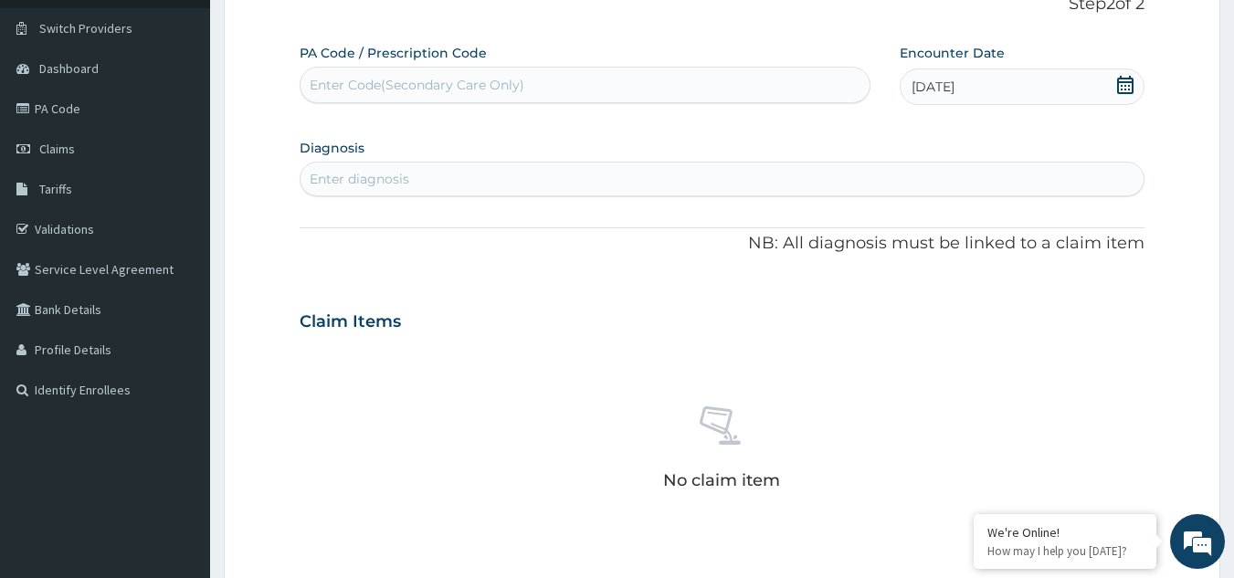
click at [1016, 167] on div "Enter diagnosis" at bounding box center [723, 178] width 844 height 29
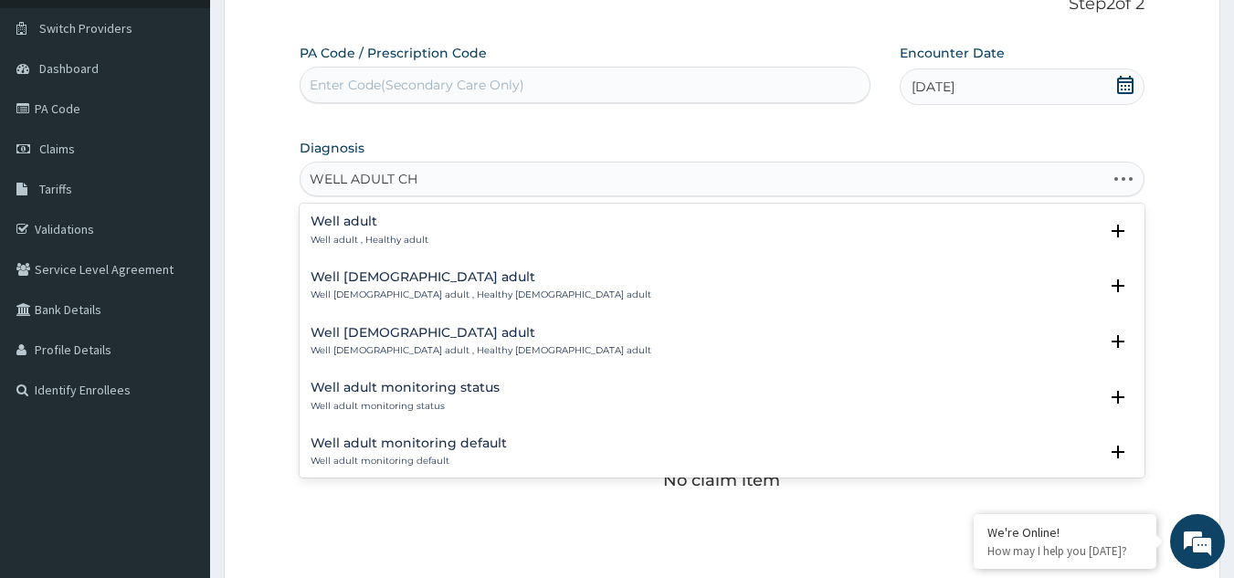
type input "WELL ADULT CHE"
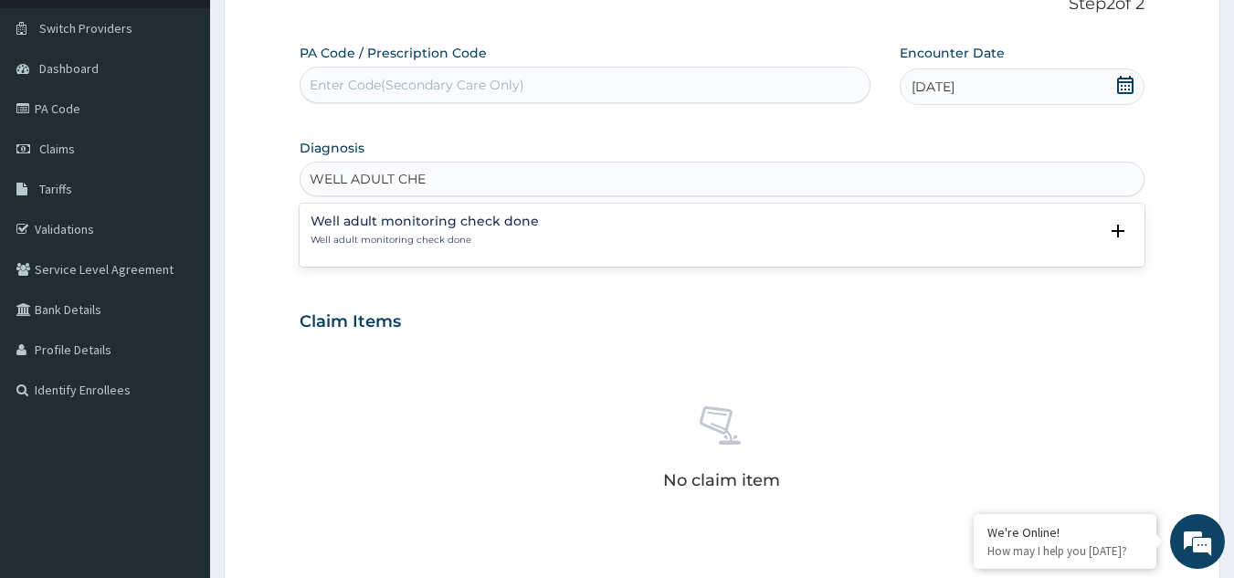
click at [502, 226] on h4 "Well adult monitoring check done" at bounding box center [425, 222] width 228 height 14
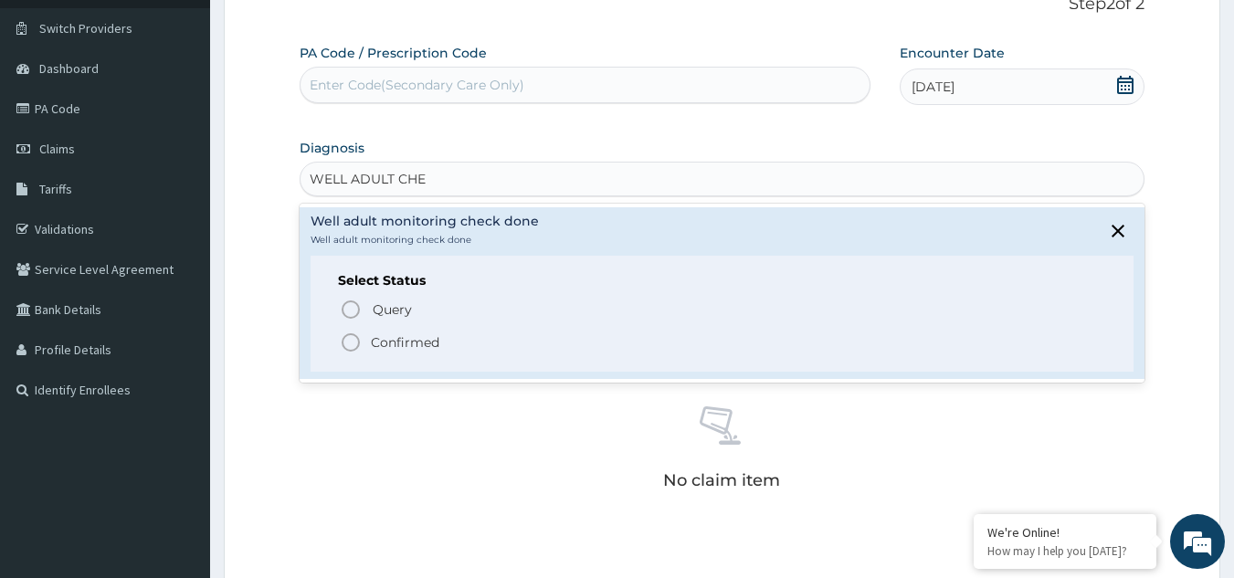
click at [399, 356] on div "Select Status Query Query covers suspected (?), Keep in view (kiv), Ruled out (…" at bounding box center [723, 314] width 824 height 116
click at [399, 347] on p "Confirmed" at bounding box center [405, 342] width 69 height 18
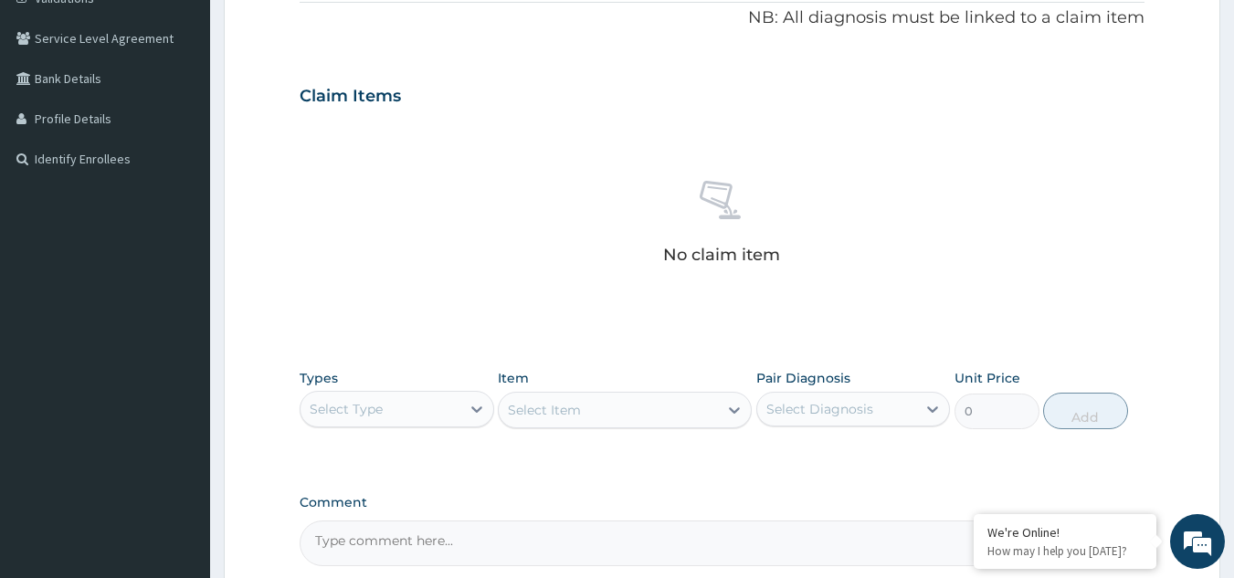
scroll to position [542, 0]
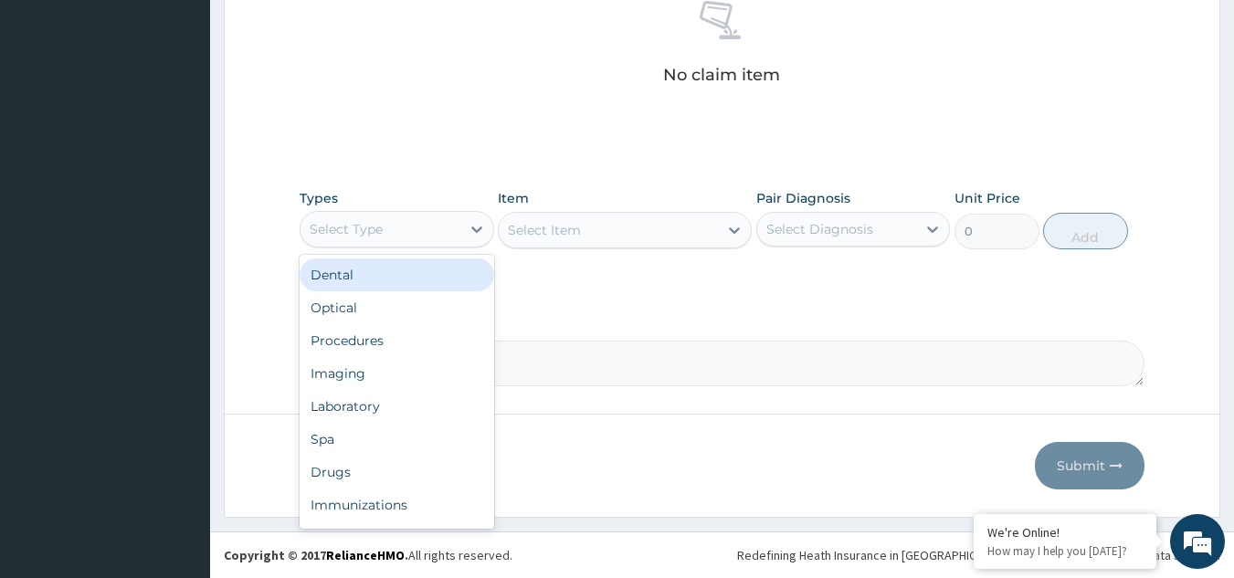
click at [367, 222] on div "Select Type" at bounding box center [346, 229] width 73 height 18
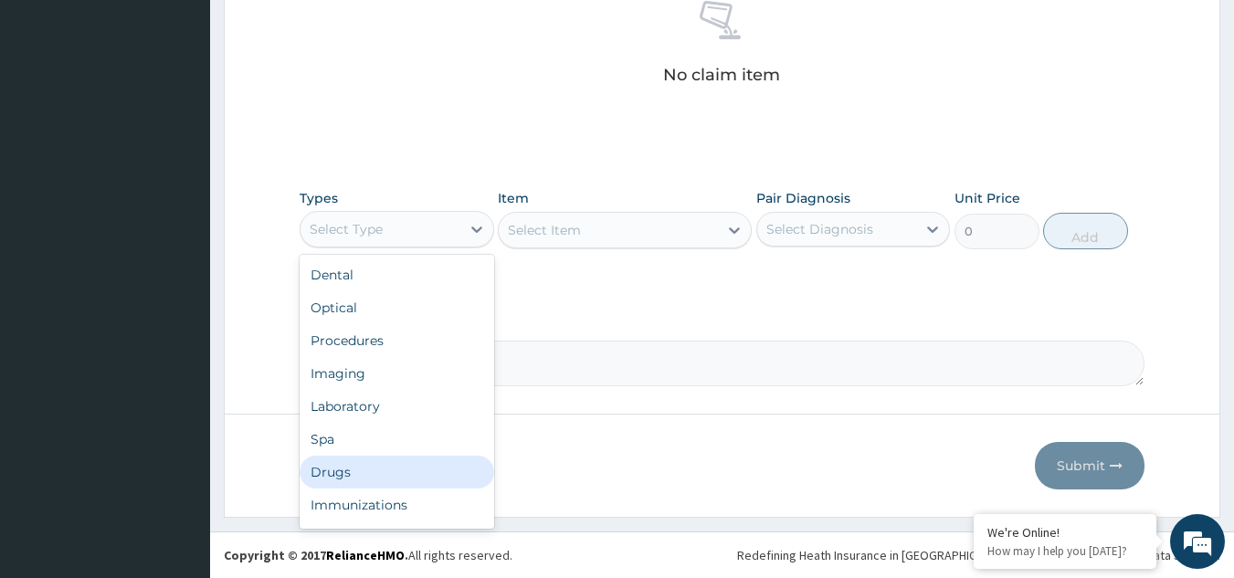
click at [355, 470] on div "Drugs" at bounding box center [397, 472] width 195 height 33
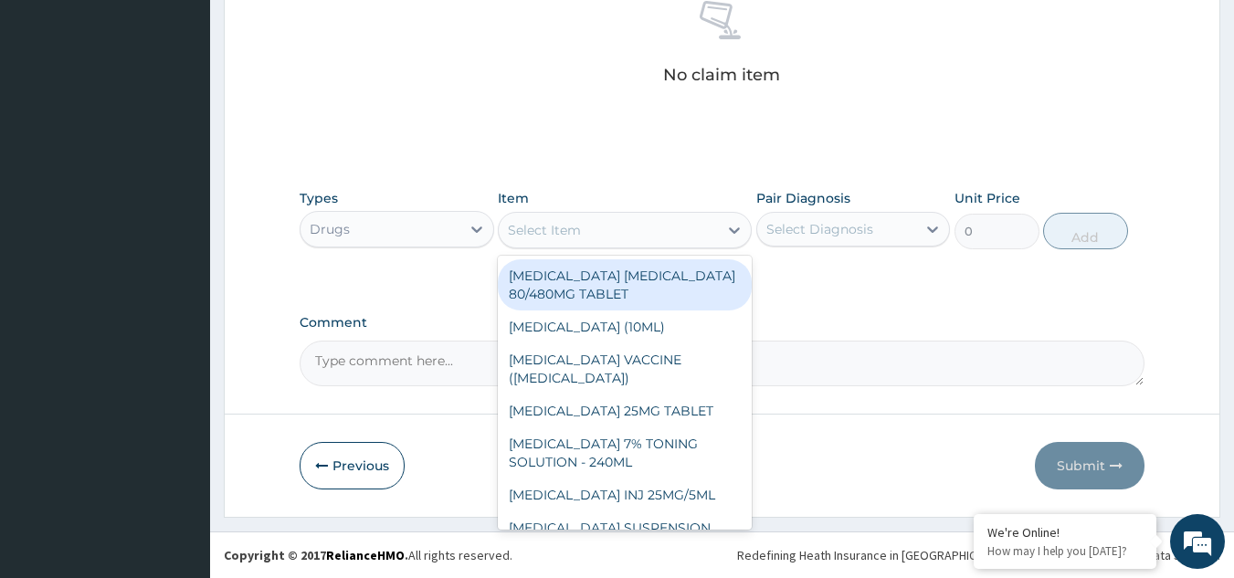
click at [666, 228] on div "Select Item" at bounding box center [608, 230] width 219 height 29
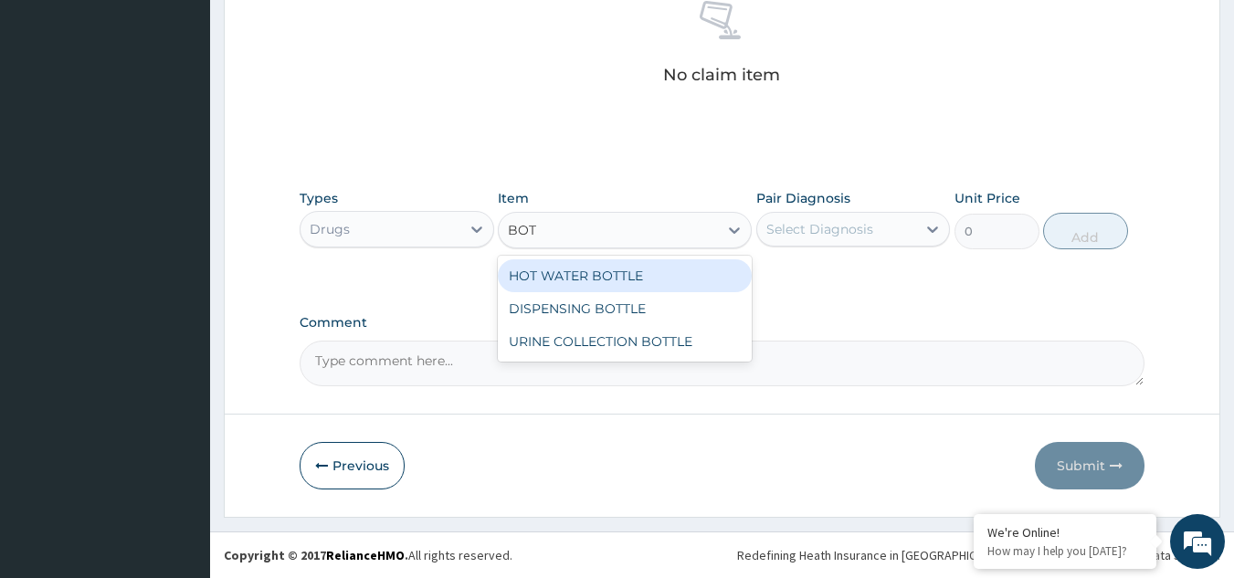
type input "[PERSON_NAME]"
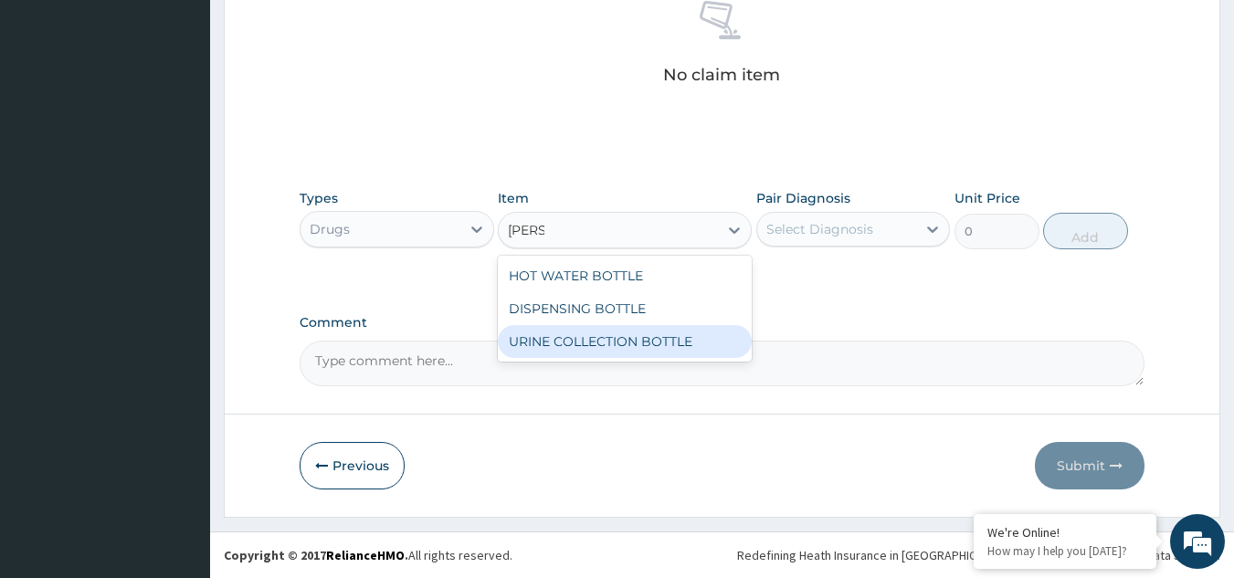
click at [661, 345] on div "URINE COLLECTION BOTTLE" at bounding box center [625, 341] width 254 height 33
type input "198"
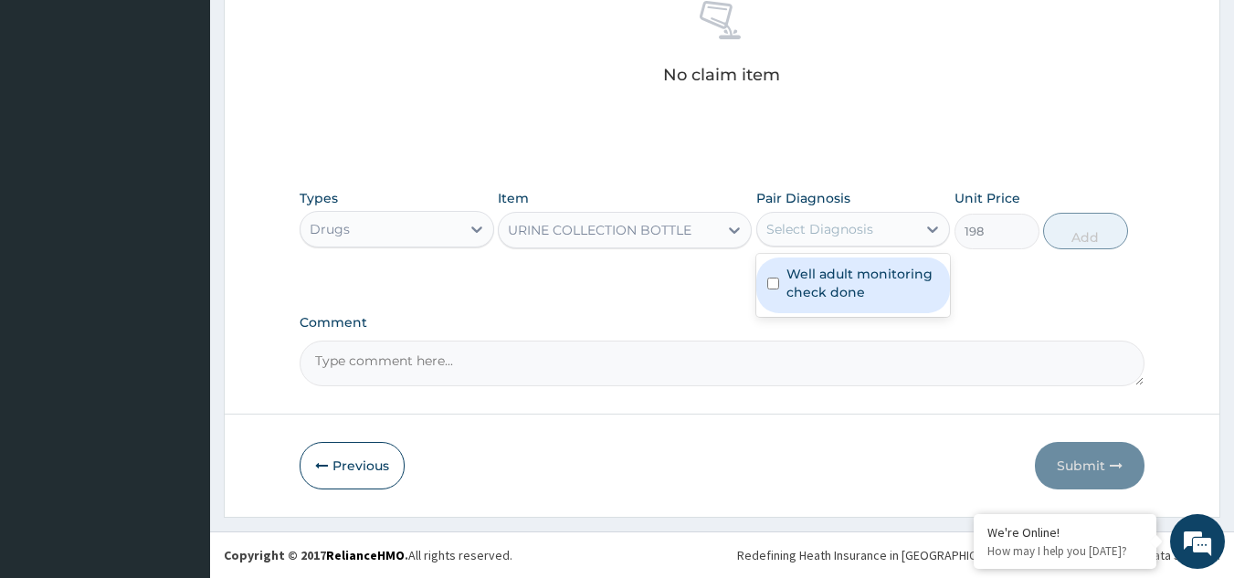
click at [869, 220] on div "Select Diagnosis" at bounding box center [820, 229] width 107 height 18
click at [844, 291] on label "Well adult monitoring check done" at bounding box center [863, 283] width 153 height 37
checkbox input "true"
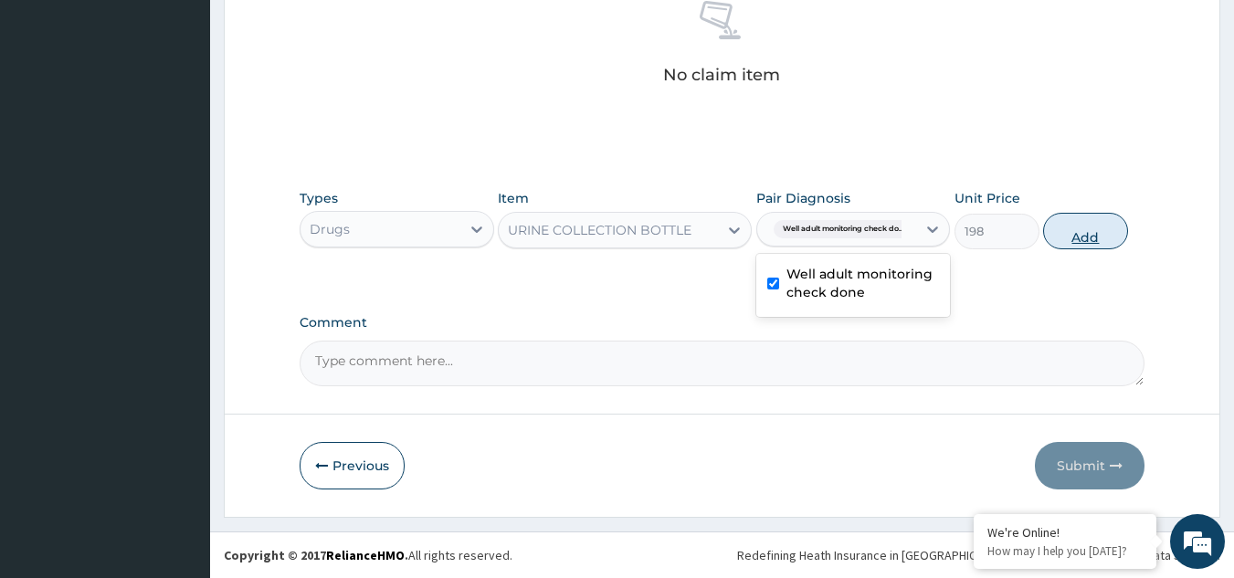
click at [1073, 249] on button "Add" at bounding box center [1085, 231] width 85 height 37
type input "0"
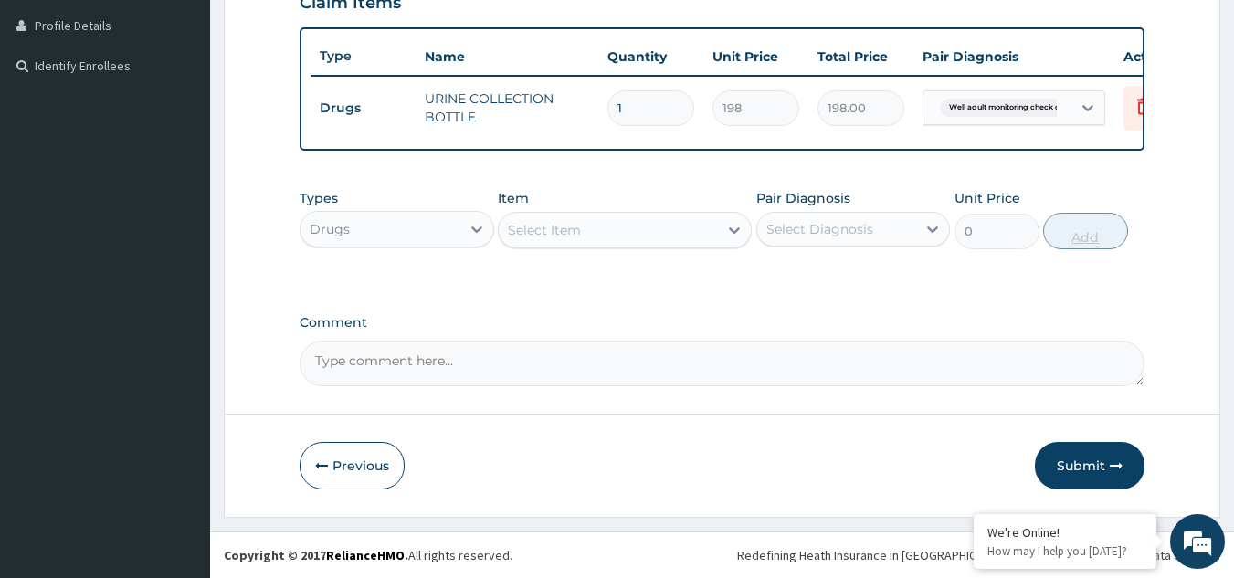
scroll to position [469, 0]
click at [439, 234] on div "Drugs" at bounding box center [381, 229] width 160 height 29
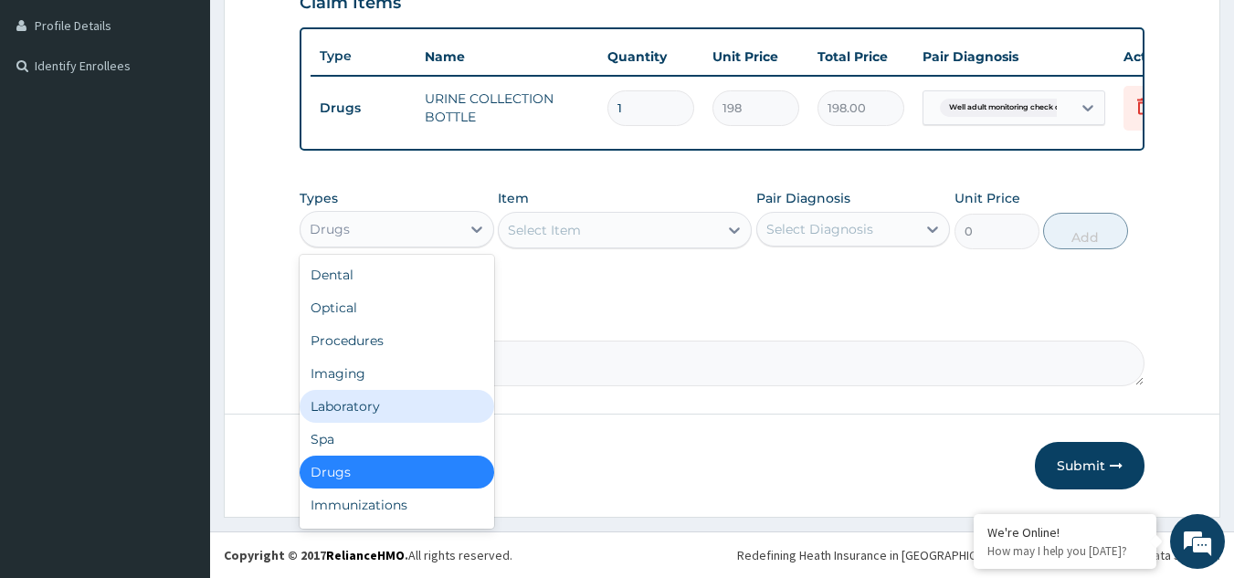
click at [366, 395] on div "Laboratory" at bounding box center [397, 406] width 195 height 33
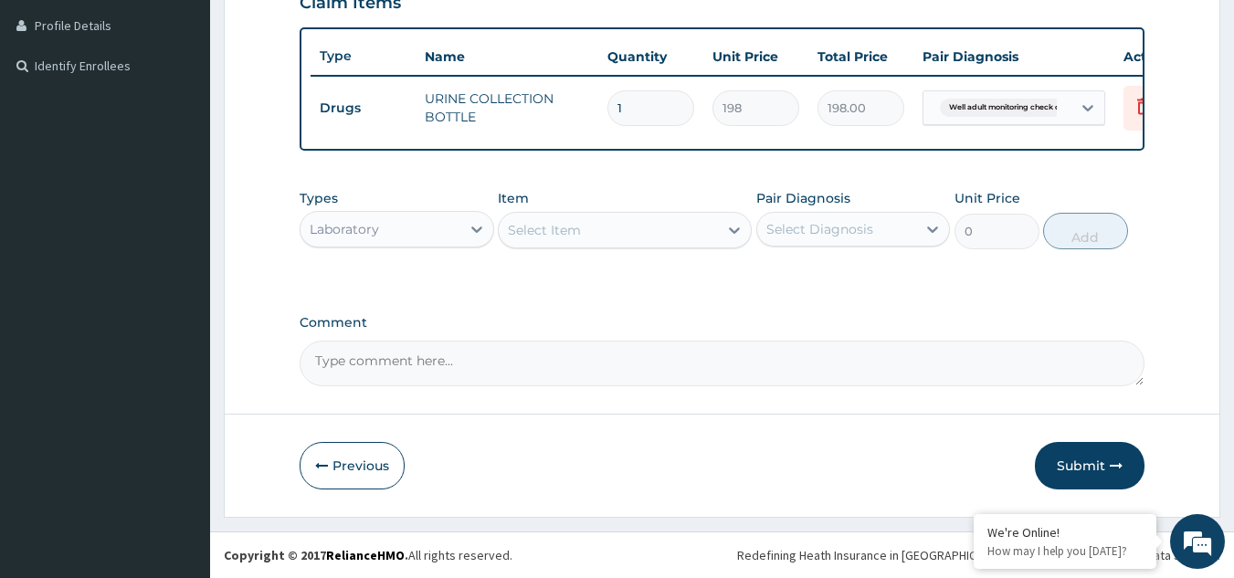
click at [675, 229] on div "Select Item" at bounding box center [608, 230] width 219 height 29
click at [660, 219] on div "Select Item" at bounding box center [608, 230] width 219 height 29
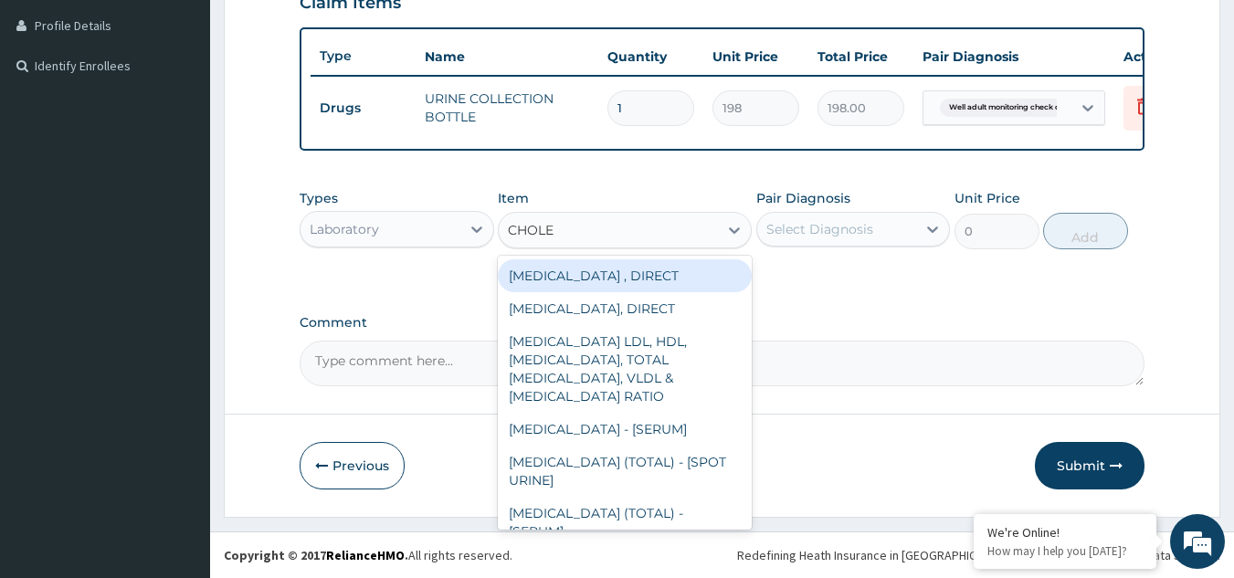
type input "CHOLES"
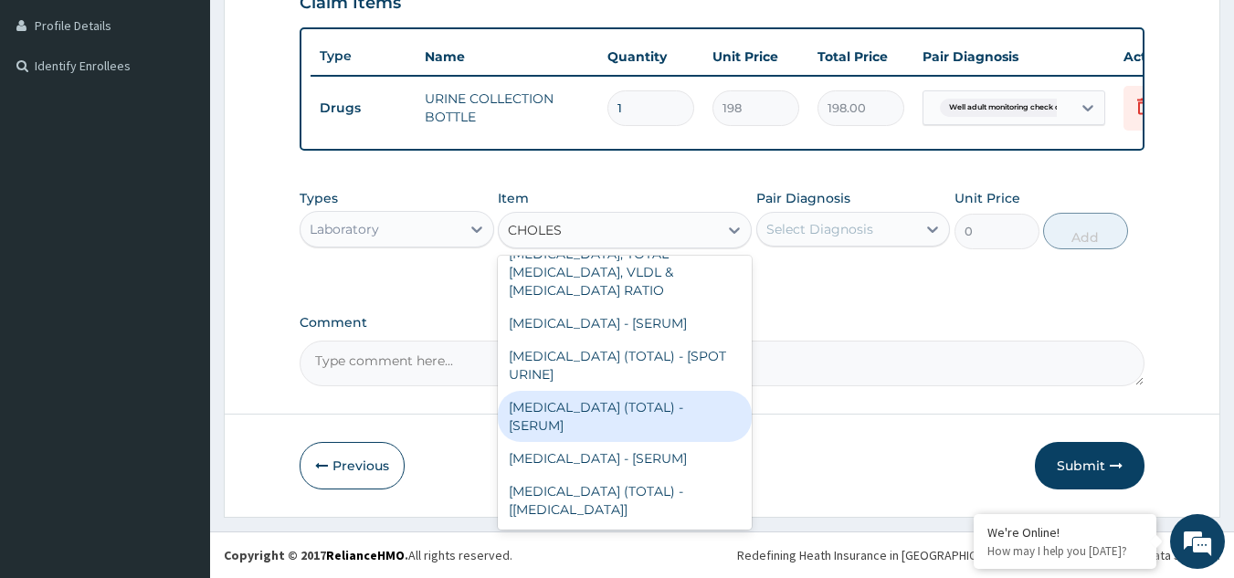
click at [583, 418] on div "[MEDICAL_DATA] (TOTAL) - [SERUM]" at bounding box center [625, 416] width 254 height 51
type input "2880"
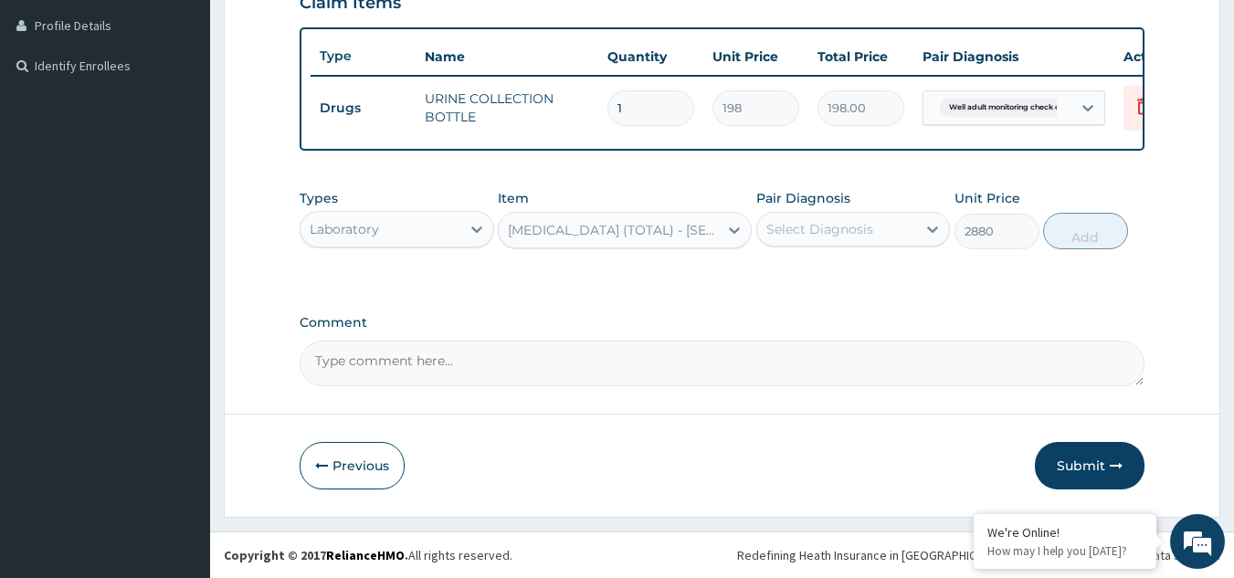
click at [793, 216] on div "Select Diagnosis" at bounding box center [837, 229] width 160 height 29
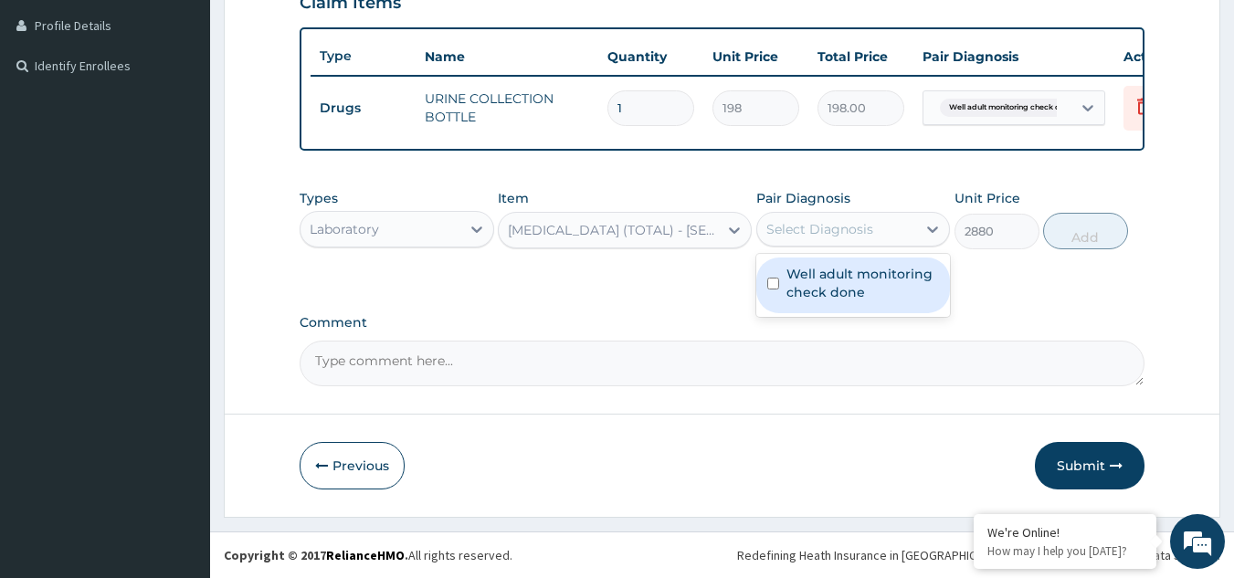
click at [792, 306] on div "Well adult monitoring check done" at bounding box center [853, 286] width 195 height 56
checkbox input "true"
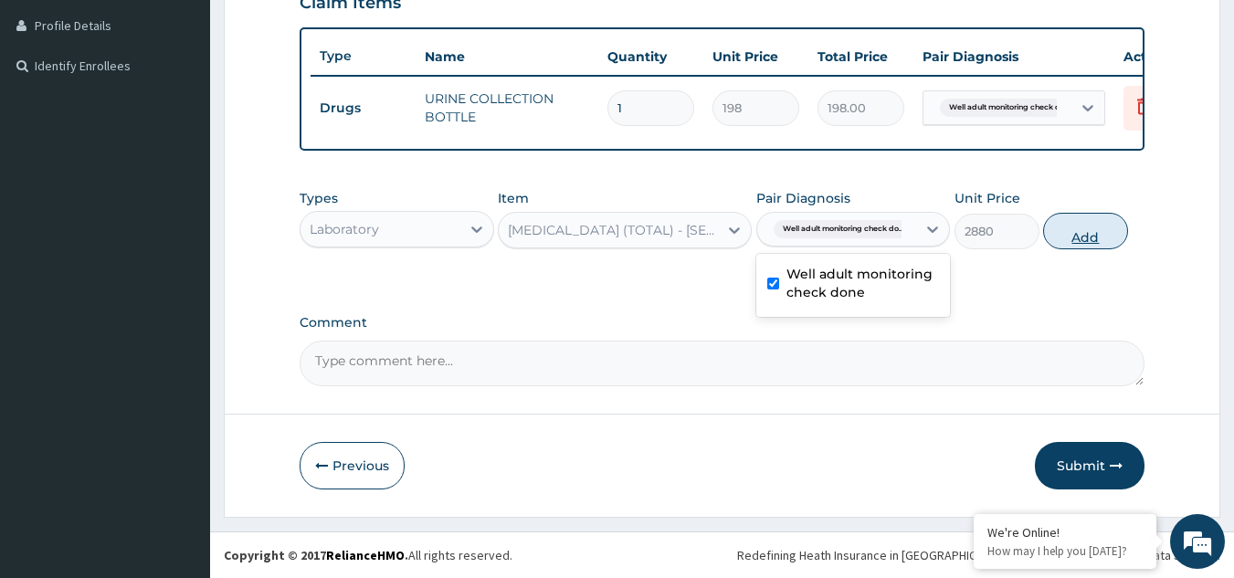
click at [1054, 235] on button "Add" at bounding box center [1085, 231] width 85 height 37
type input "0"
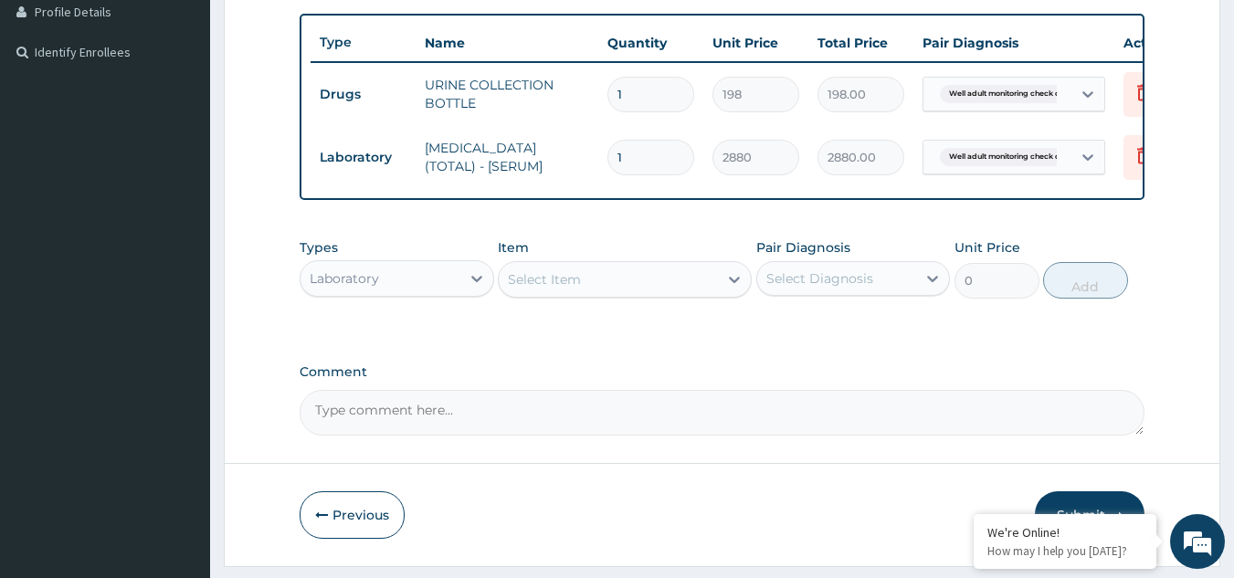
click at [590, 292] on div "Select Item" at bounding box center [608, 279] width 219 height 29
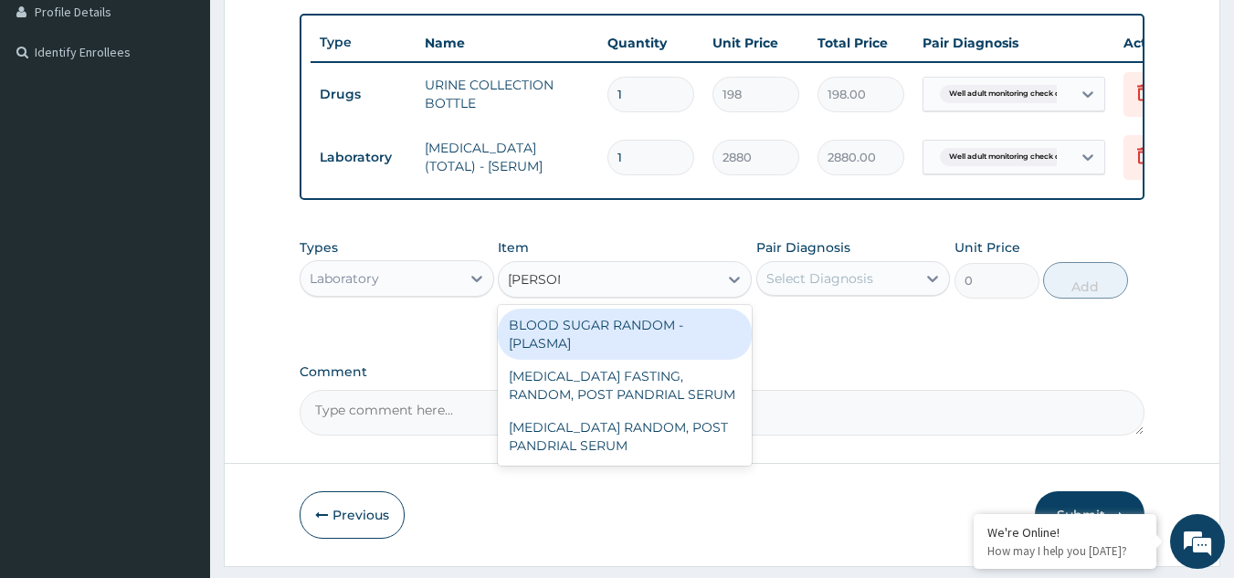
type input "RANDOM"
type input "1800"
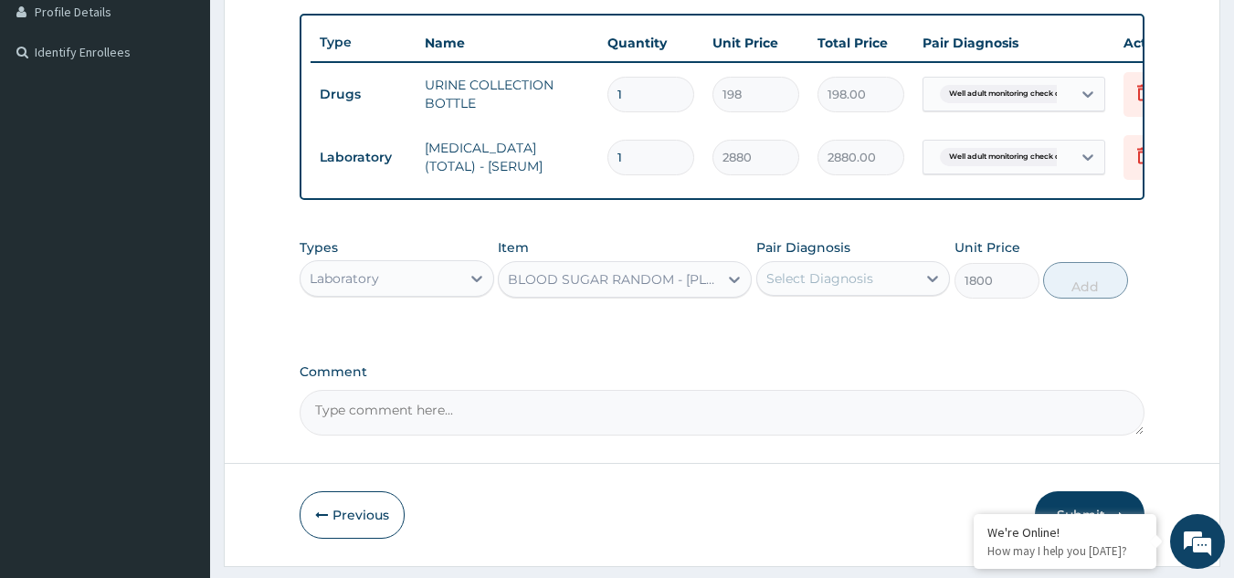
click at [754, 295] on div "Types Laboratory Item BLOOD SUGAR RANDOM - [PLASMA] Pair Diagnosis Select Diagn…" at bounding box center [723, 268] width 846 height 79
click at [788, 288] on div "Select Diagnosis" at bounding box center [820, 279] width 107 height 18
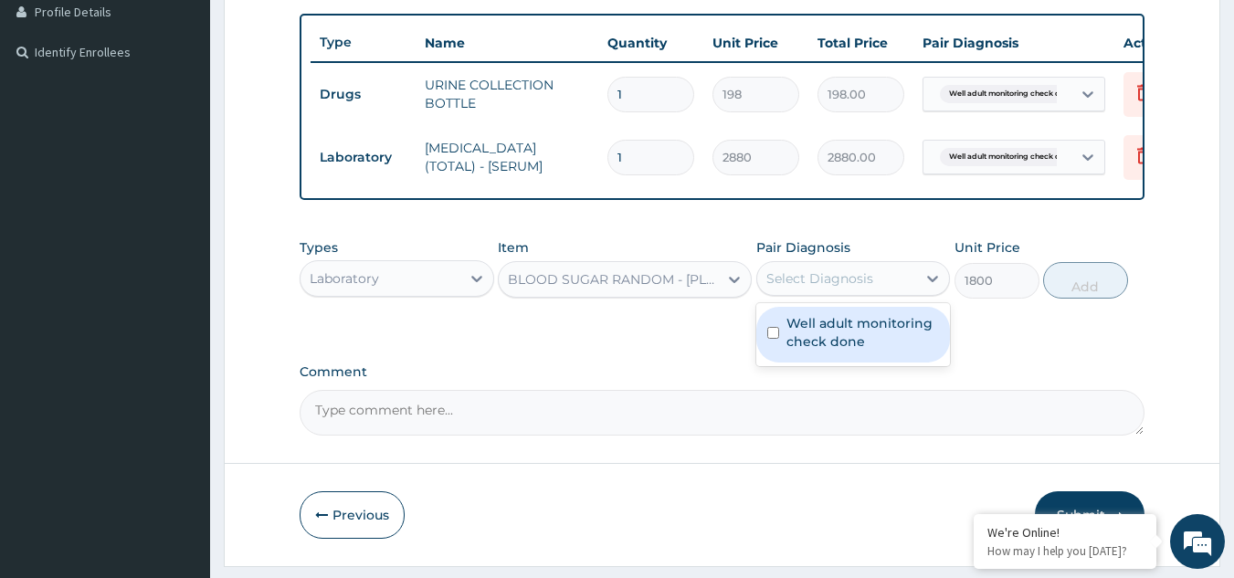
click at [806, 351] on label "Well adult monitoring check done" at bounding box center [863, 332] width 153 height 37
checkbox input "true"
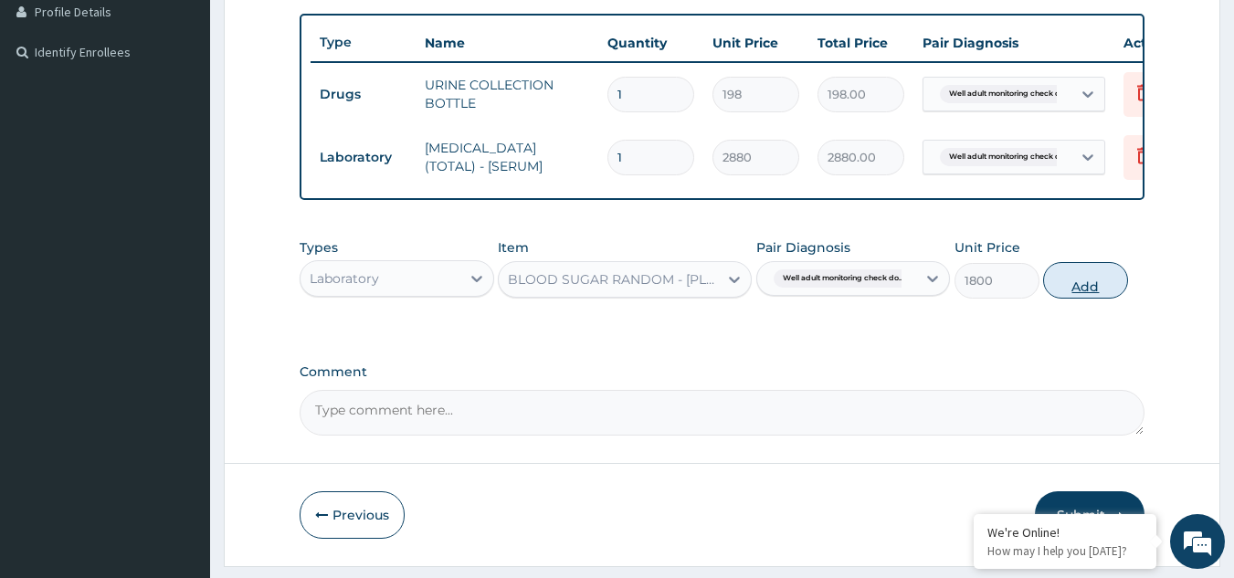
click at [1107, 299] on button "Add" at bounding box center [1085, 280] width 85 height 37
type input "0"
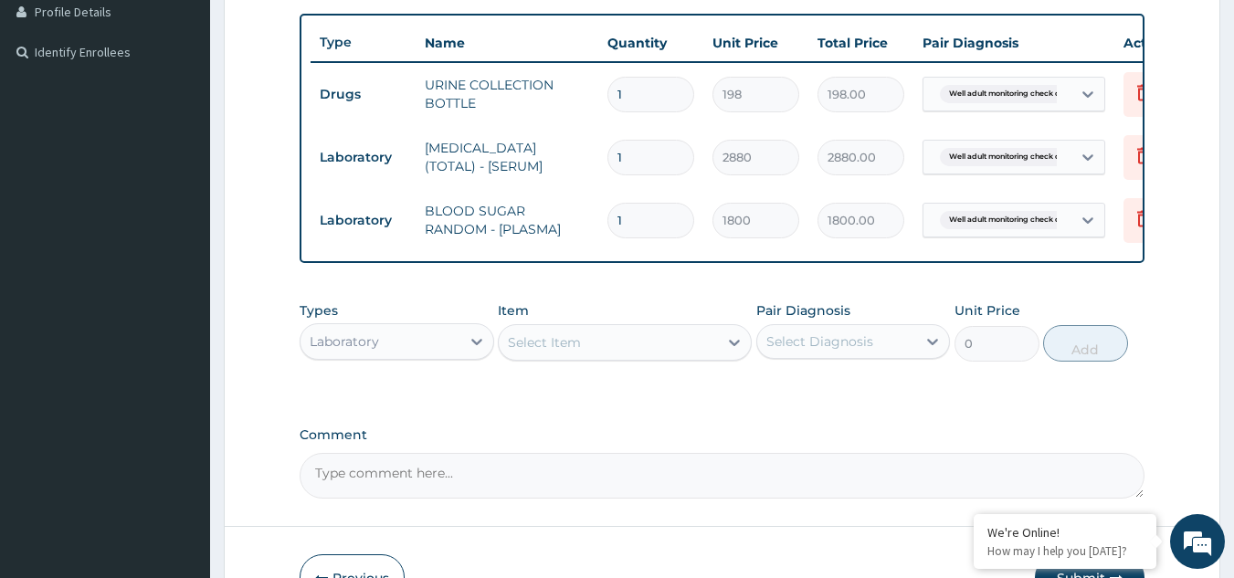
click at [558, 352] on div "Select Item" at bounding box center [544, 342] width 73 height 18
type input "URINA"
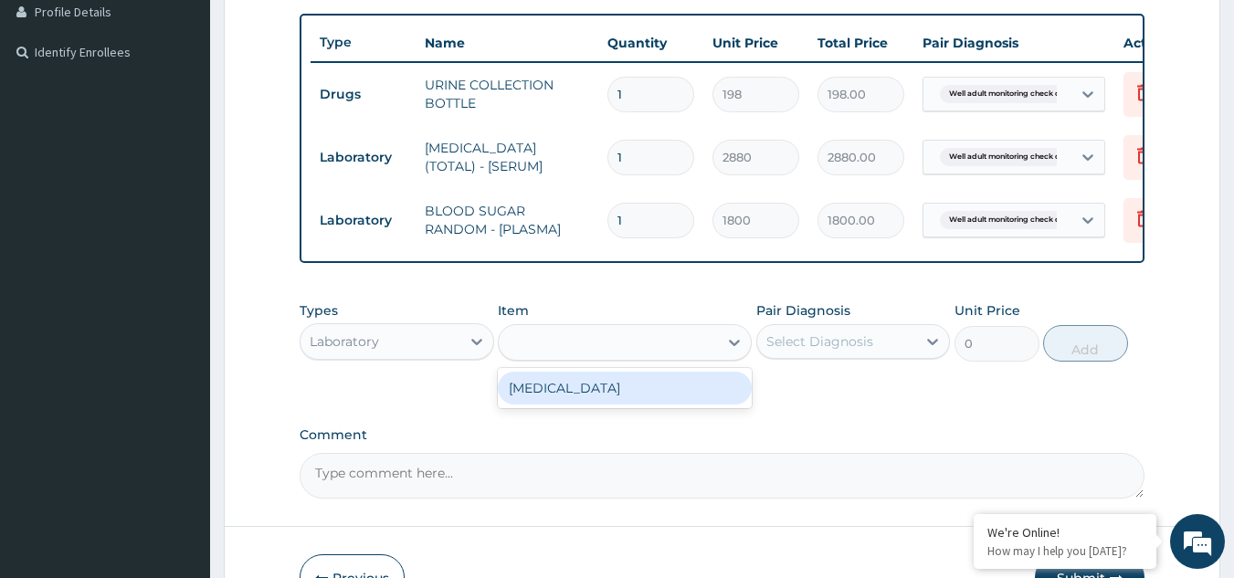
type input "1531.875"
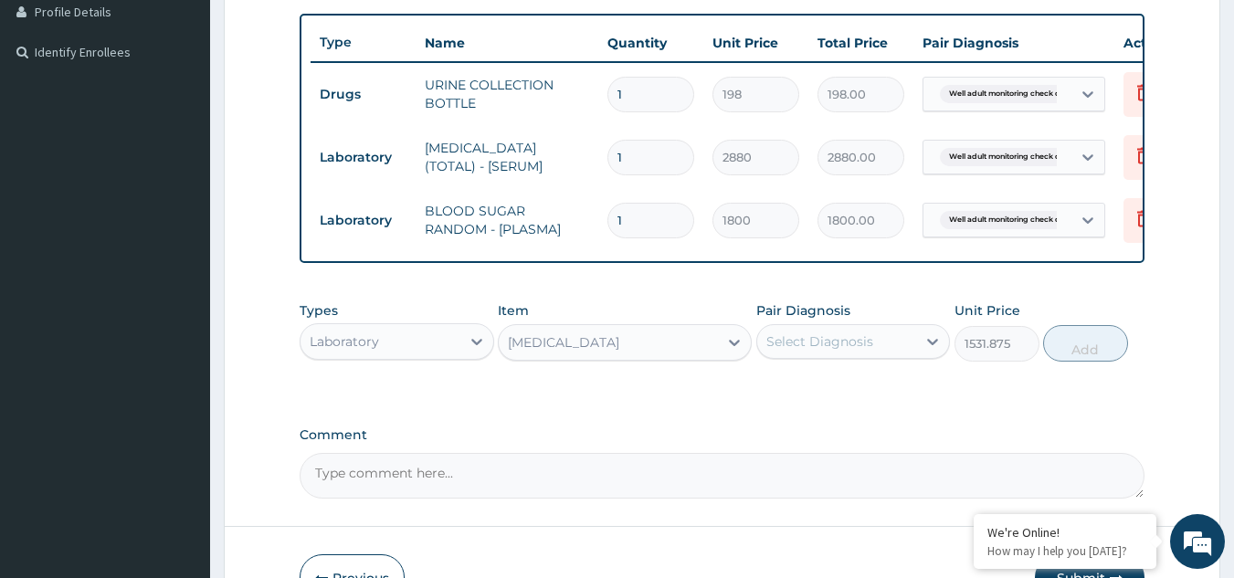
click at [814, 428] on div "Types Laboratory Item option URINALYSIS, selected. Select is focused ,type to r…" at bounding box center [723, 463] width 846 height 71
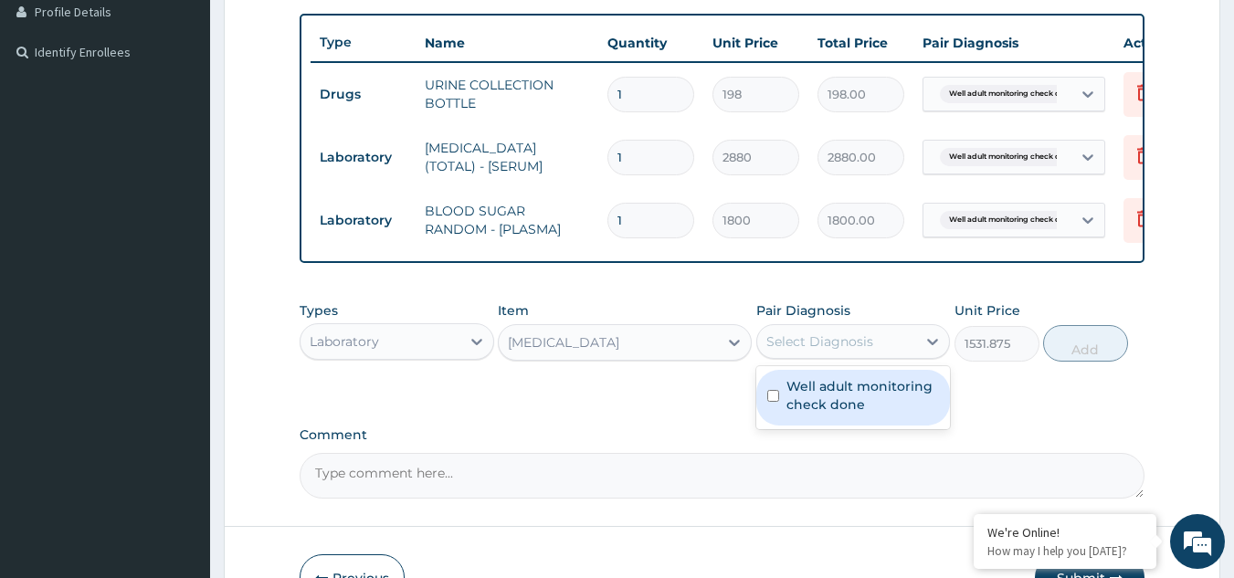
click at [814, 351] on div "Select Diagnosis" at bounding box center [820, 342] width 107 height 18
click at [812, 426] on div "Well adult monitoring check done" at bounding box center [853, 398] width 195 height 56
checkbox input "true"
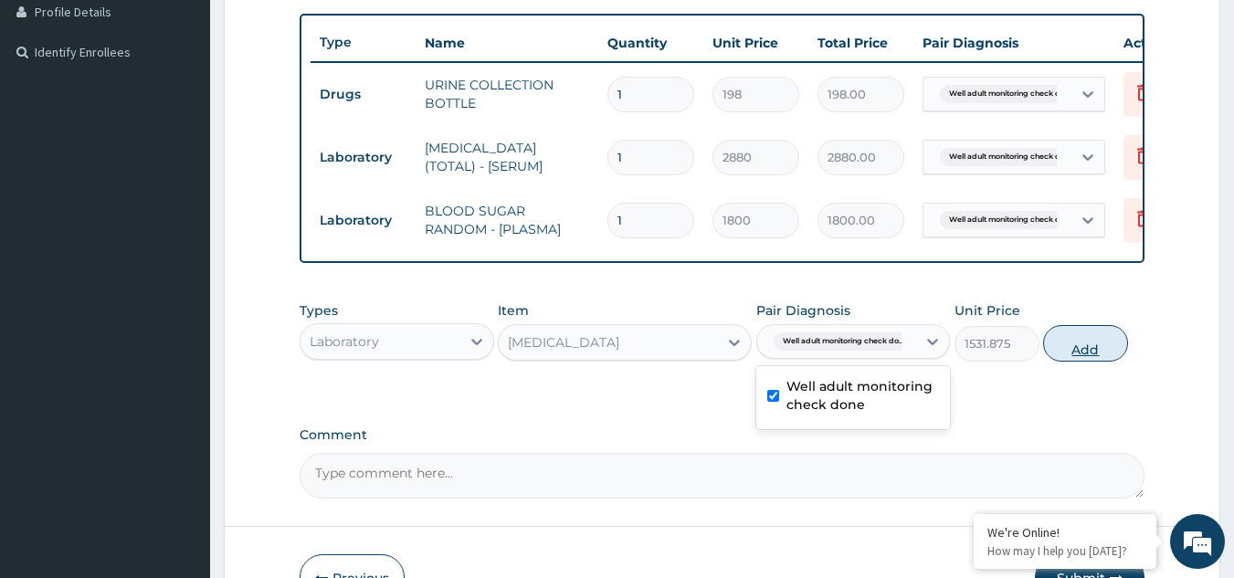
click at [1078, 362] on button "Add" at bounding box center [1085, 343] width 85 height 37
type input "0"
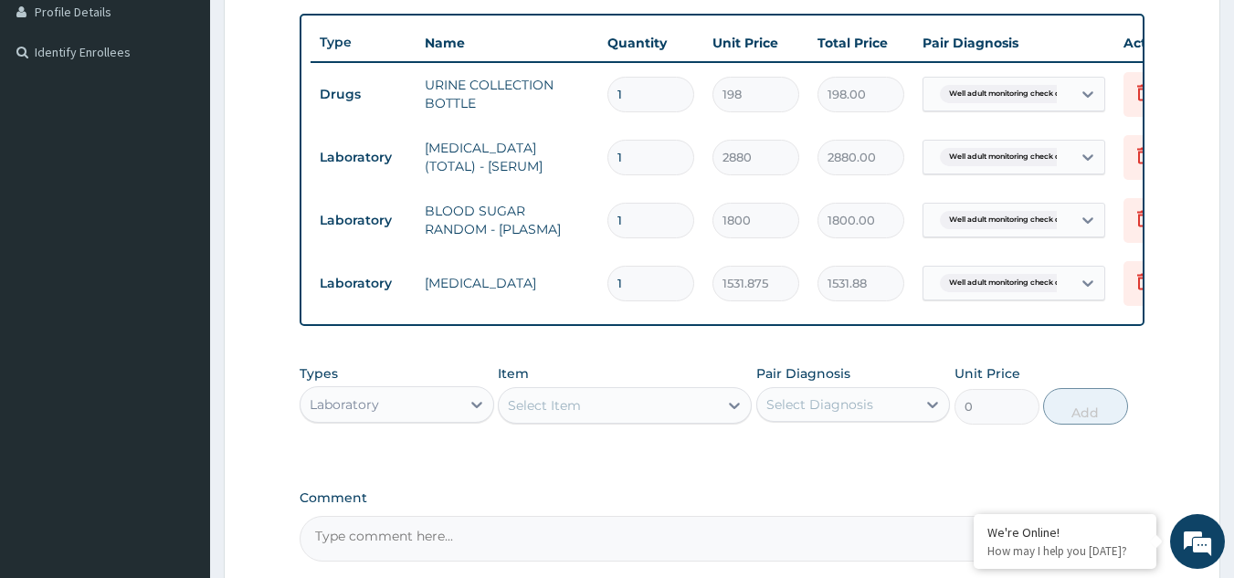
click at [558, 415] on div "Select Item" at bounding box center [544, 406] width 73 height 18
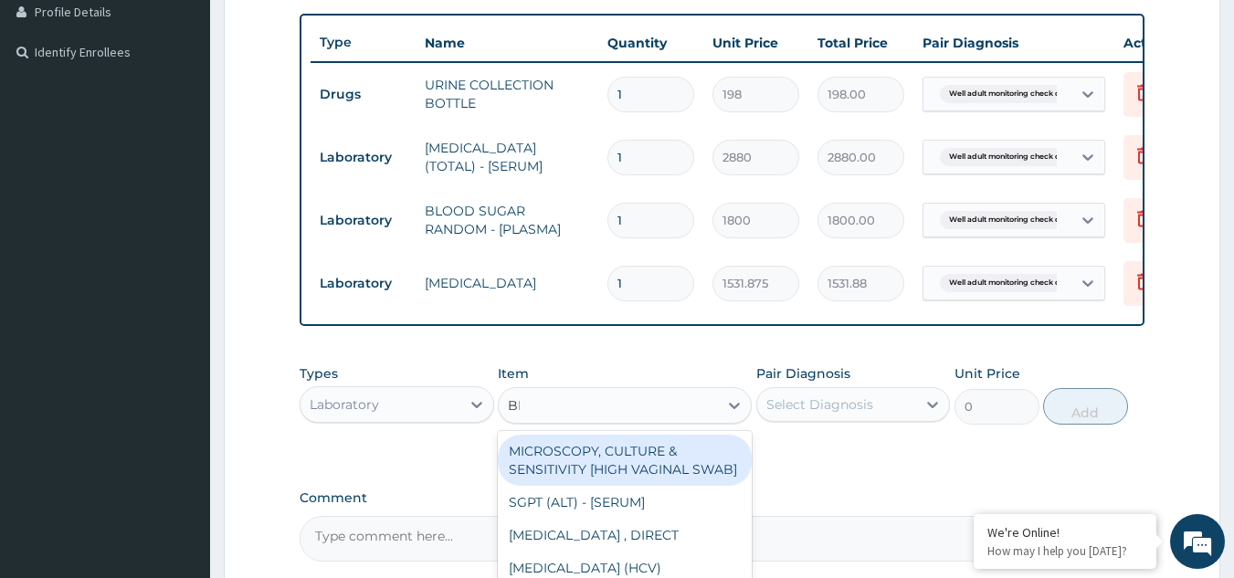
type input "BMI"
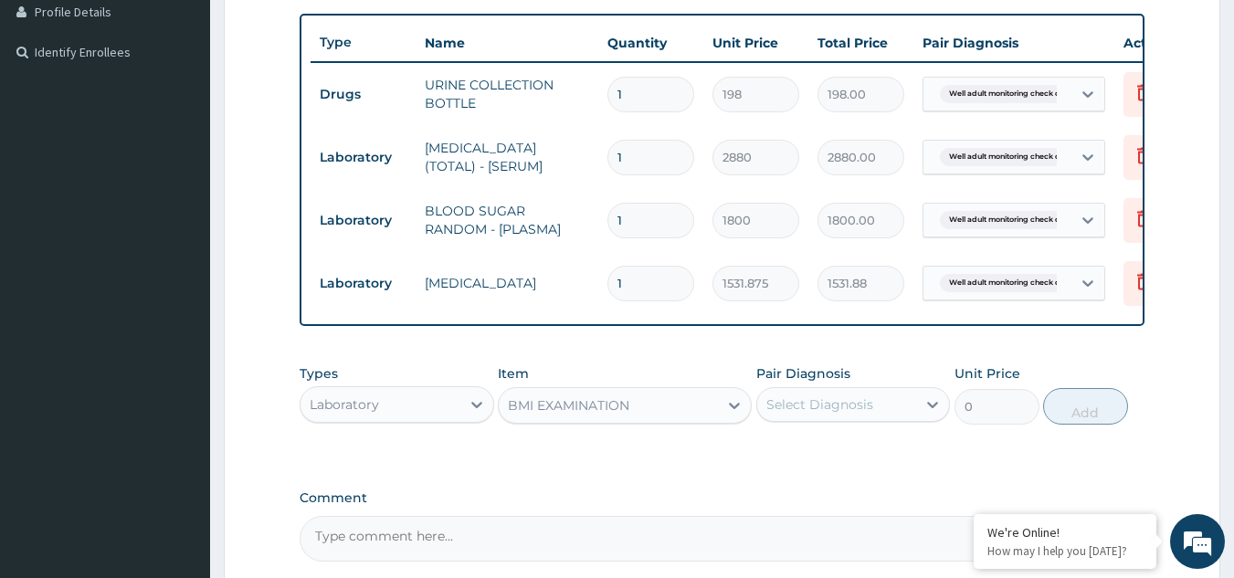
type input "1225.5"
click at [813, 413] on div "Select Diagnosis" at bounding box center [820, 405] width 107 height 18
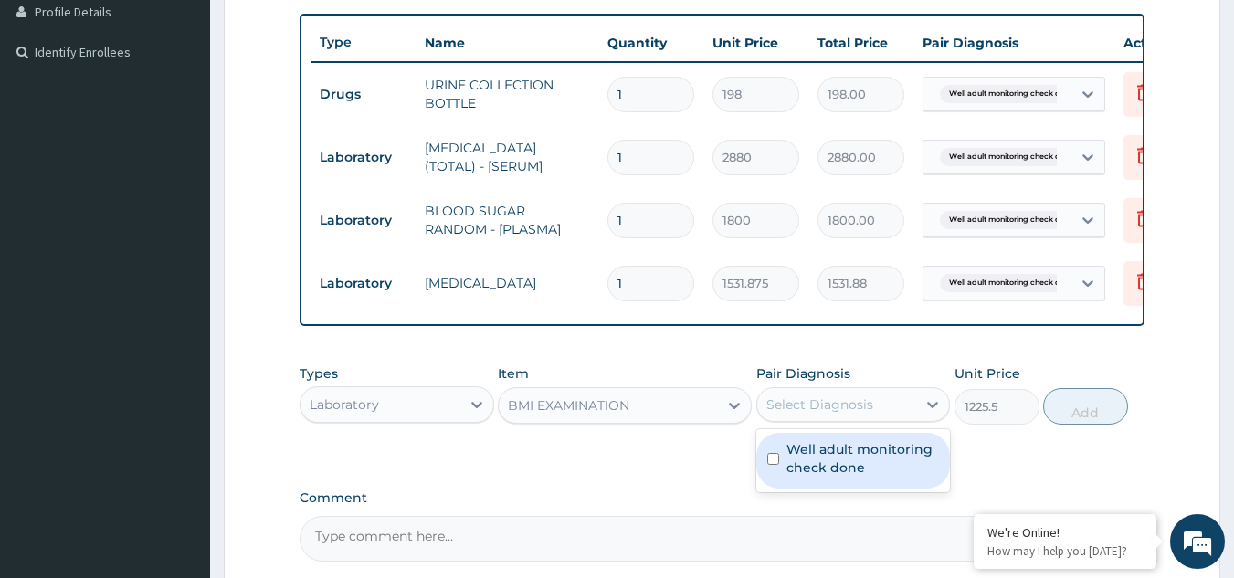
click at [801, 466] on label "Well adult monitoring check done" at bounding box center [863, 458] width 153 height 37
checkbox input "true"
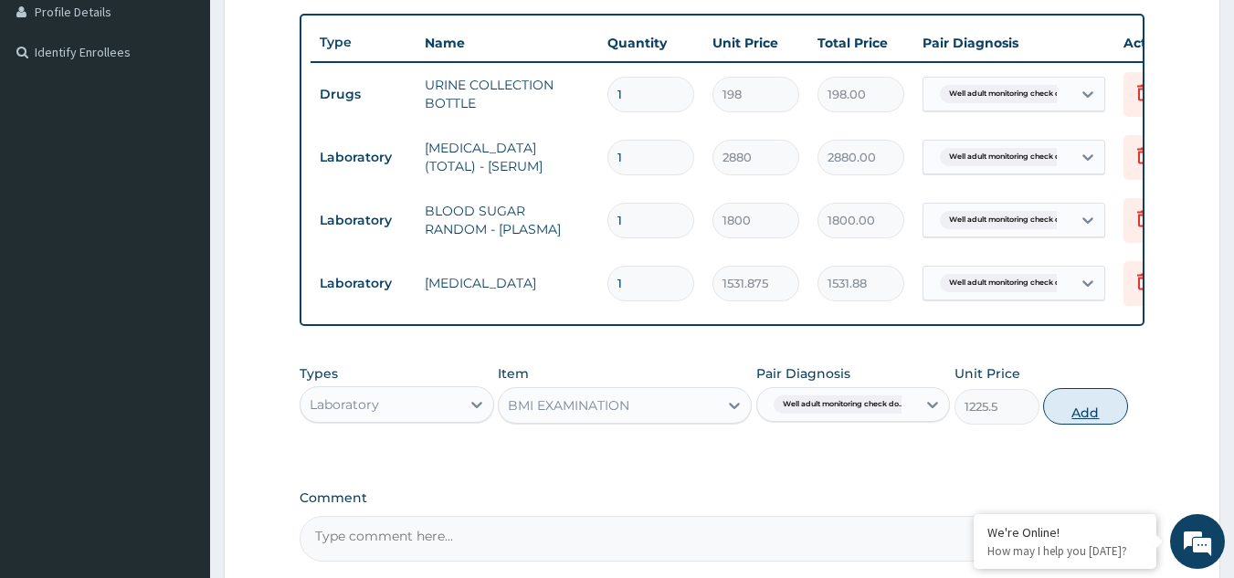
click at [1062, 423] on button "Add" at bounding box center [1085, 406] width 85 height 37
type input "0"
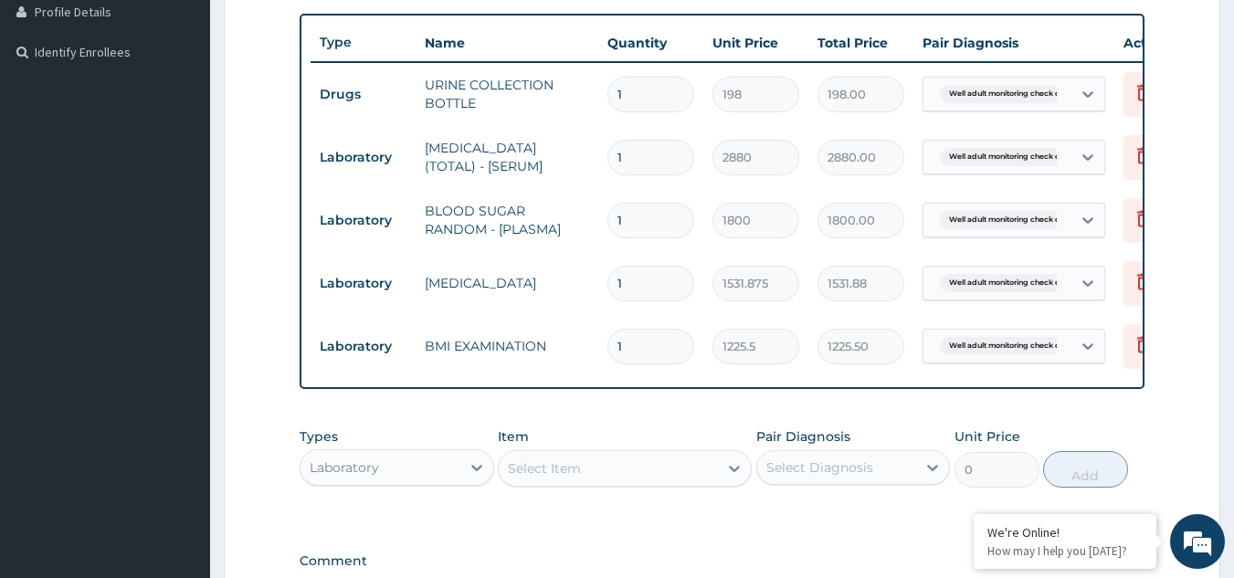
click at [578, 497] on div "Types Laboratory Item Select Item Pair Diagnosis Select Diagnosis Unit Price 0 …" at bounding box center [723, 457] width 846 height 79
click at [578, 474] on div "Select Item" at bounding box center [544, 469] width 73 height 18
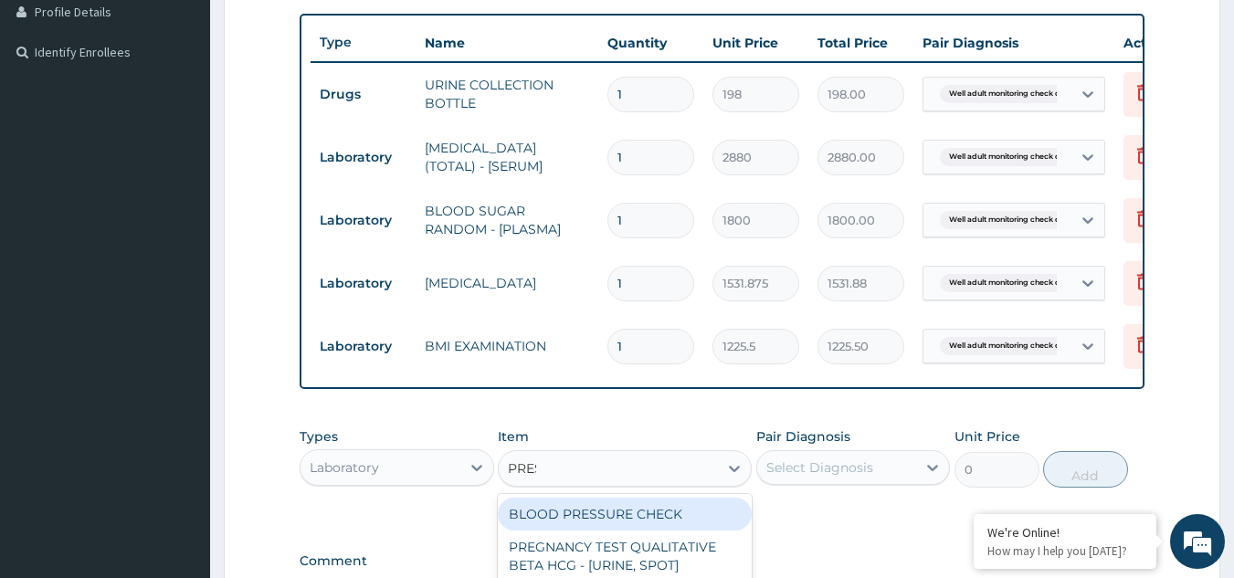
type input "PRESS"
type input "1225.5"
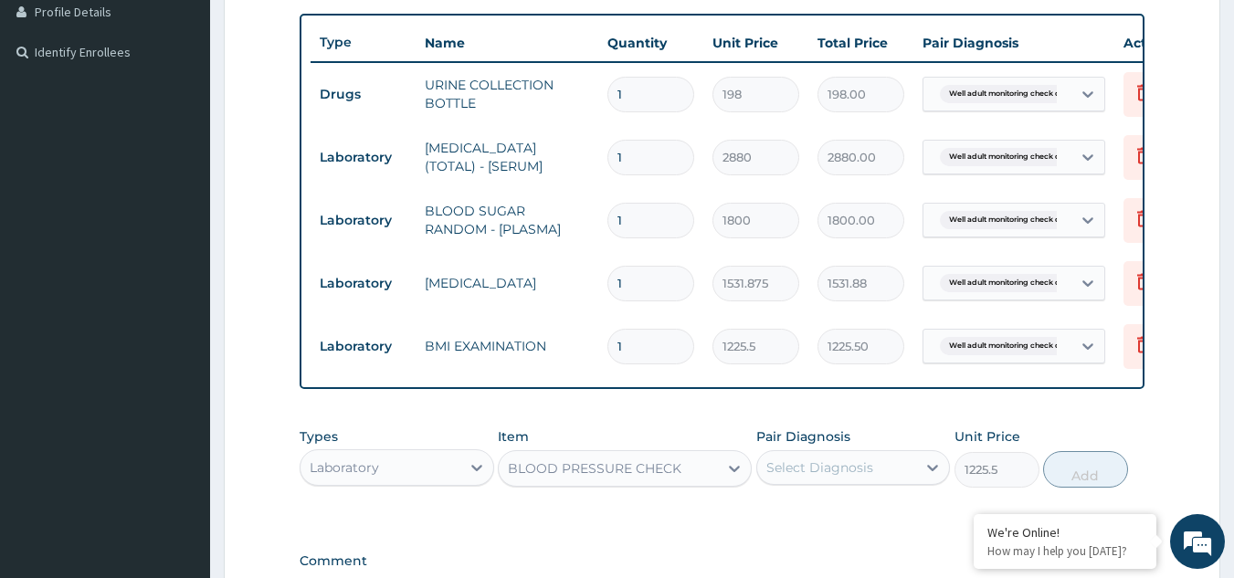
click at [894, 470] on div "Select Diagnosis" at bounding box center [837, 467] width 160 height 29
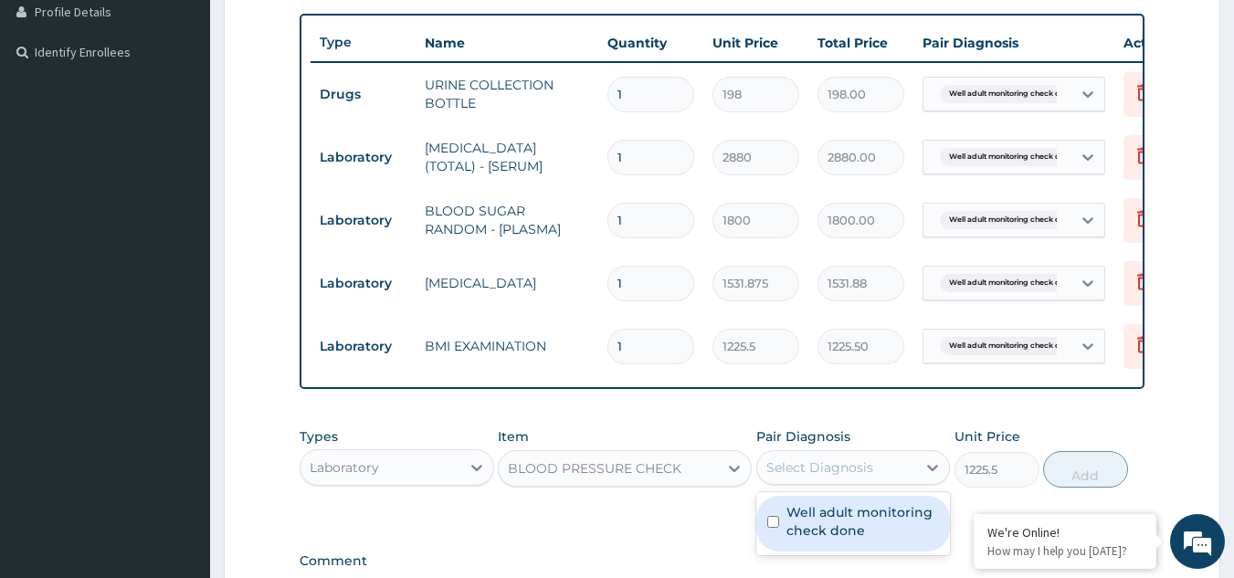
click at [859, 522] on label "Well adult monitoring check done" at bounding box center [863, 521] width 153 height 37
checkbox input "true"
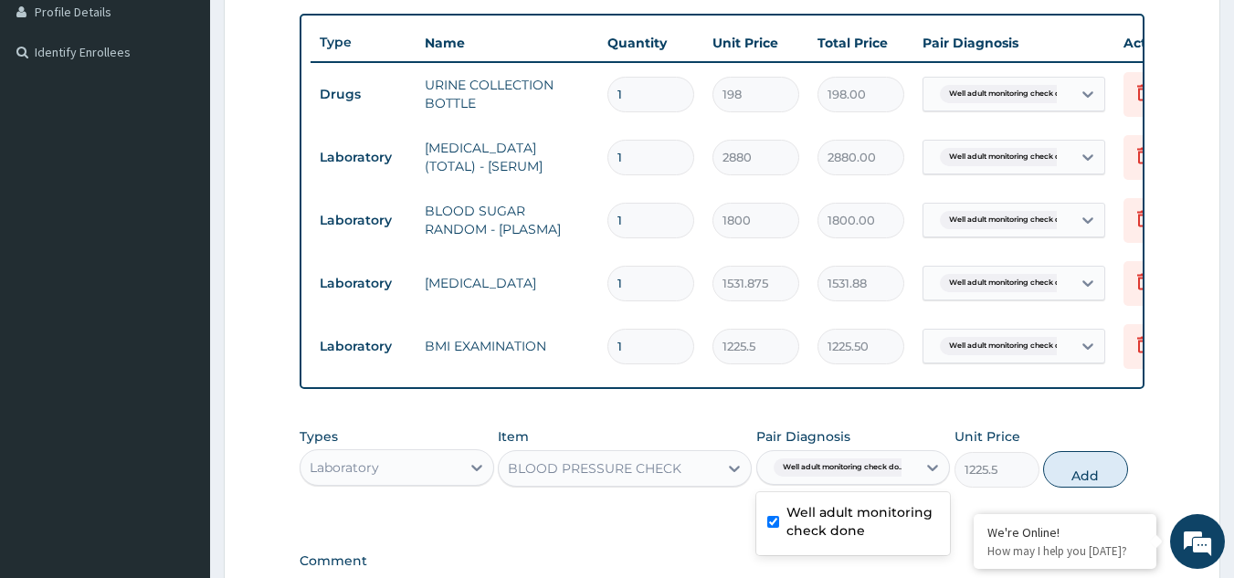
click at [1071, 483] on button "Add" at bounding box center [1085, 469] width 85 height 37
type input "0"
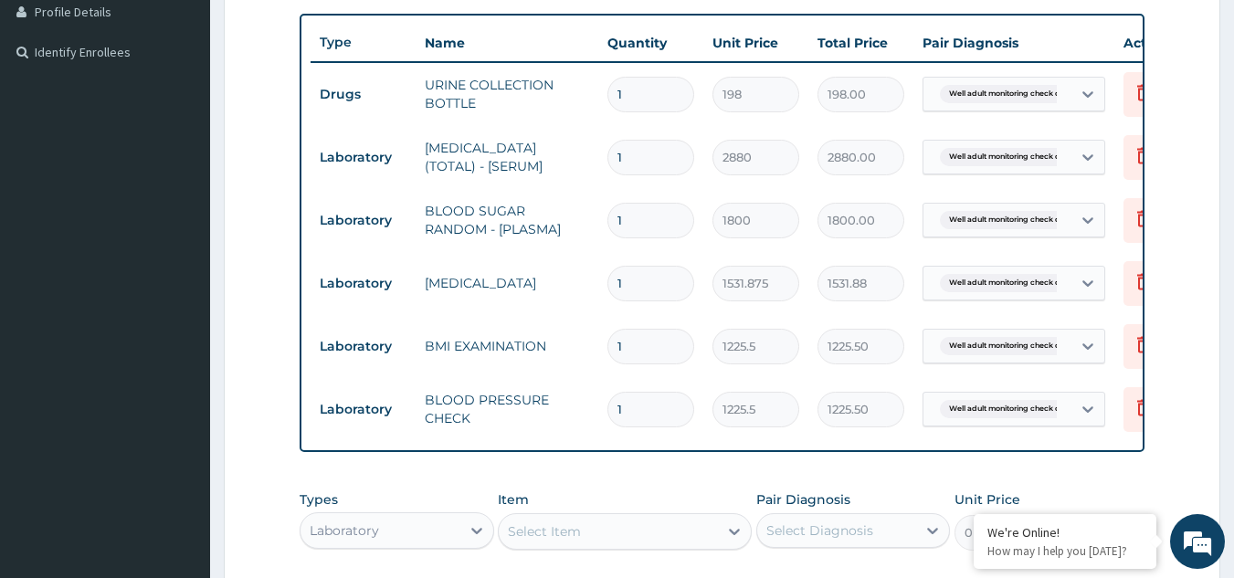
click at [651, 531] on div "Select Item" at bounding box center [608, 531] width 219 height 29
type input "PHYS"
type input "1225.5"
click at [851, 560] on div "Types Laboratory Item option PHYSICAL EXAMINATION, selected. Select is focused …" at bounding box center [723, 520] width 846 height 79
click at [851, 545] on div "Select Diagnosis" at bounding box center [837, 530] width 160 height 29
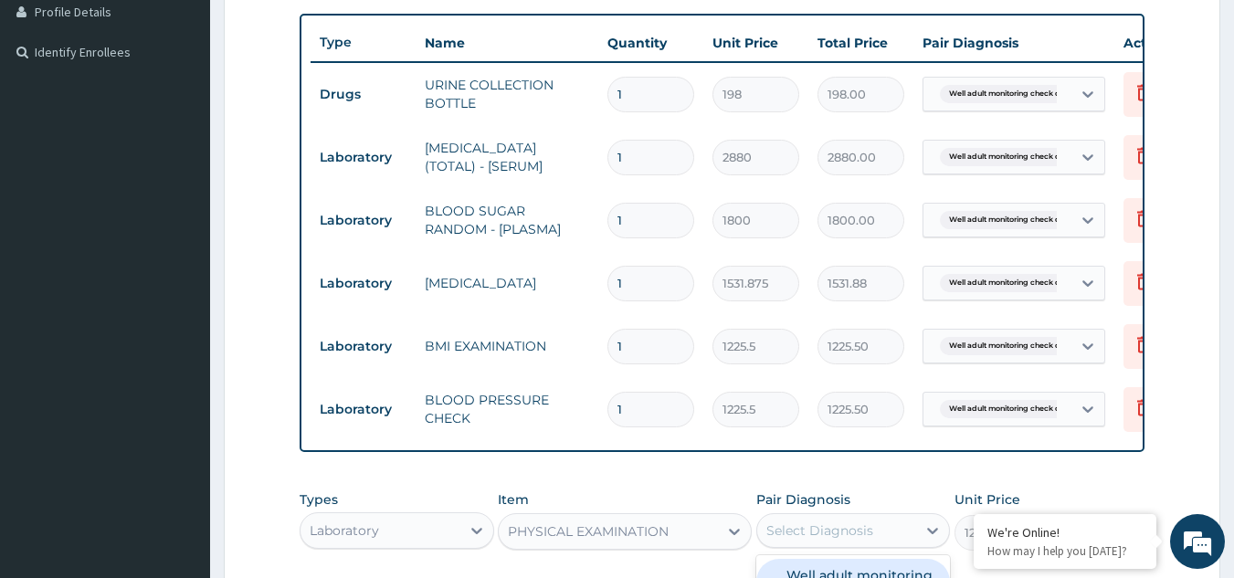
checkbox input "true"
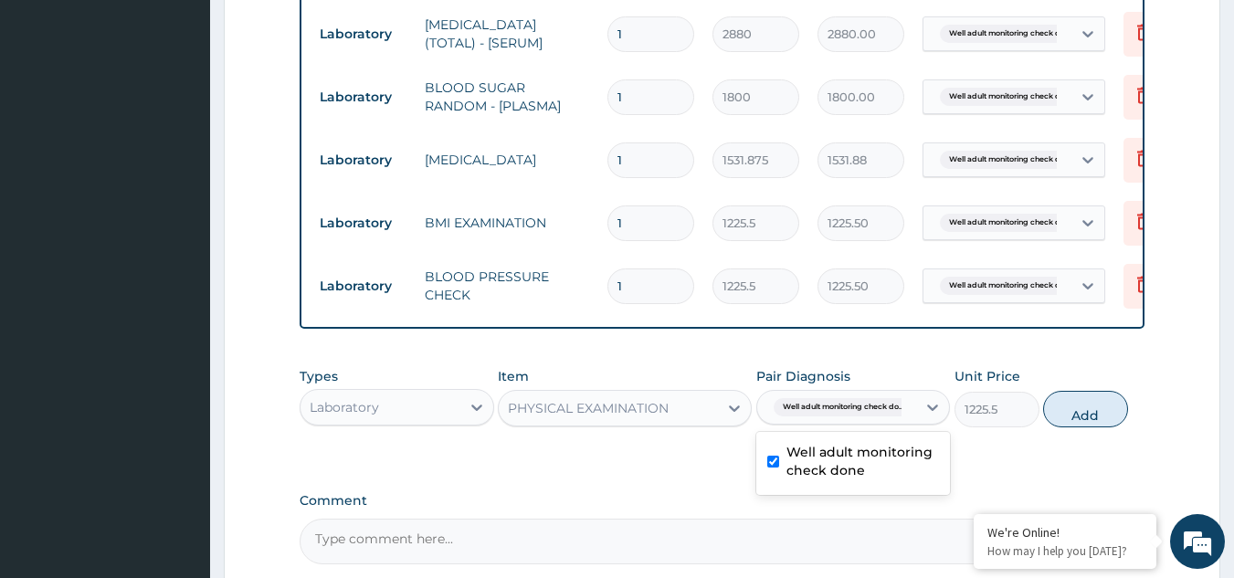
scroll to position [710, 0]
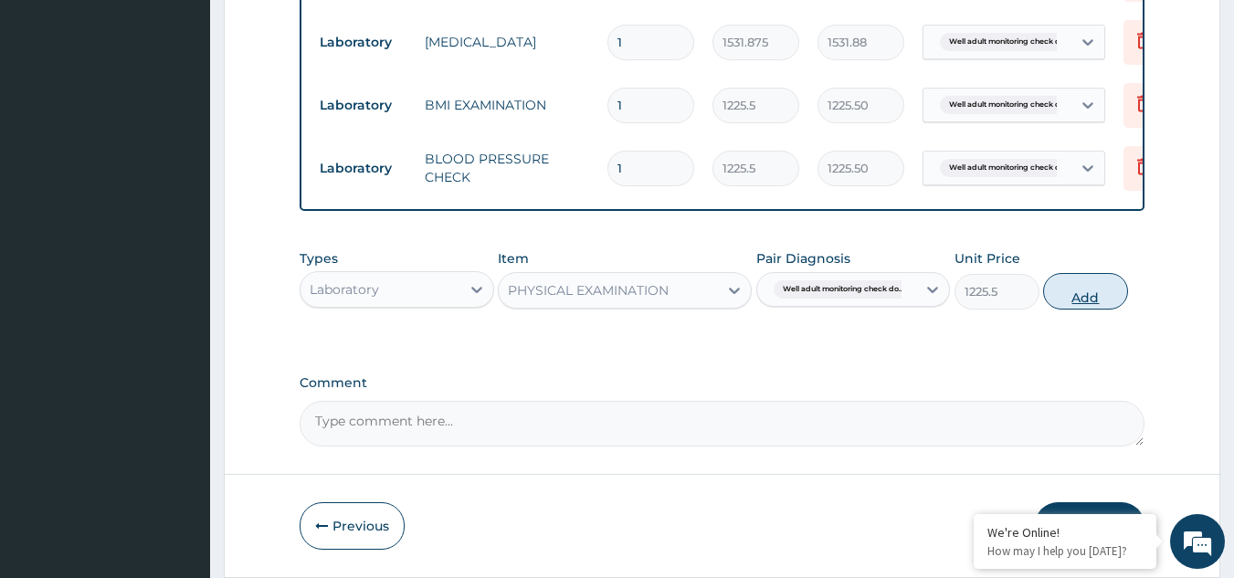
click at [1087, 310] on button "Add" at bounding box center [1085, 291] width 85 height 37
type input "0"
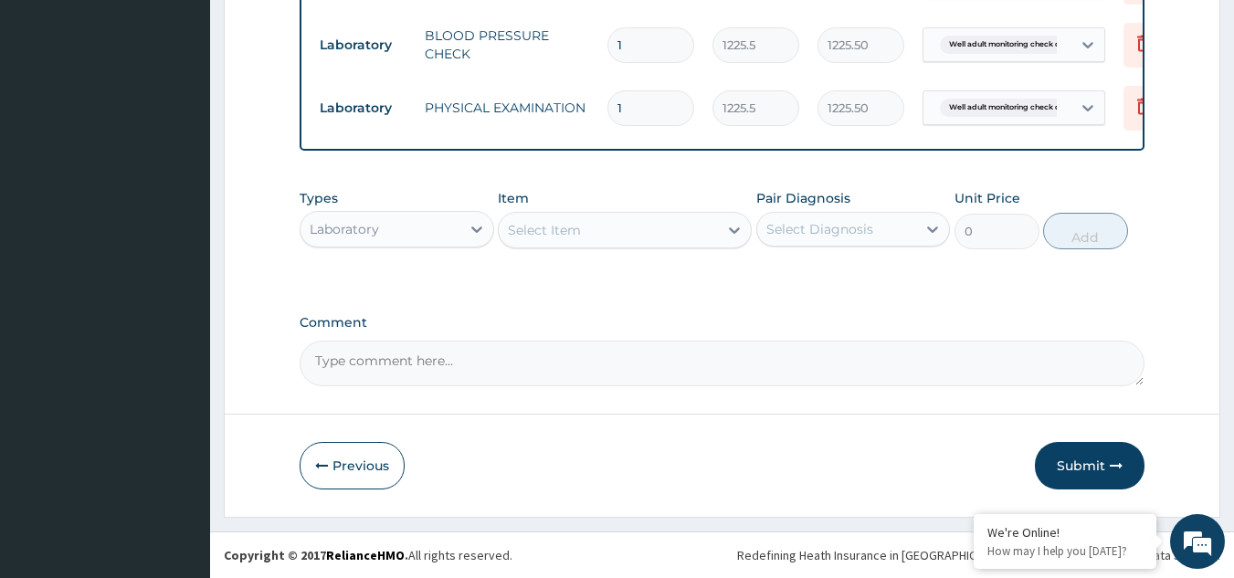
scroll to position [847, 0]
click at [1064, 461] on button "Submit" at bounding box center [1090, 466] width 110 height 48
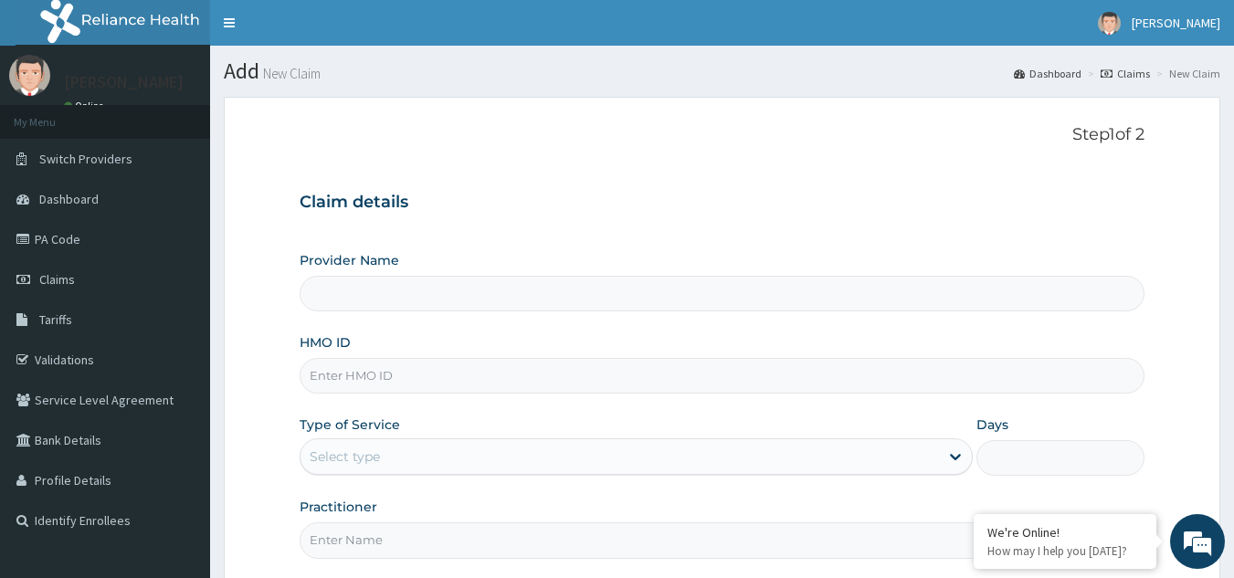
type input "Reliance Family Clinics (RFC) - [GEOGRAPHIC_DATA]"
click at [452, 369] on input "HMO ID" at bounding box center [723, 376] width 846 height 36
paste input "SBG/11222/A"
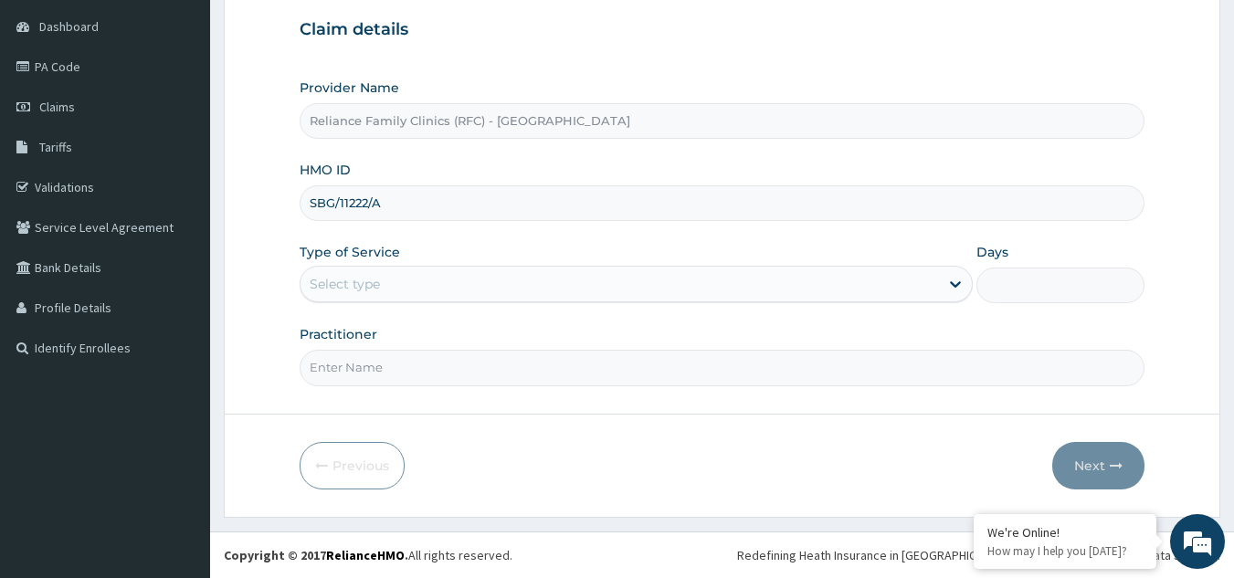
type input "SBG/11222/A"
click at [431, 291] on div "Select type" at bounding box center [620, 284] width 639 height 29
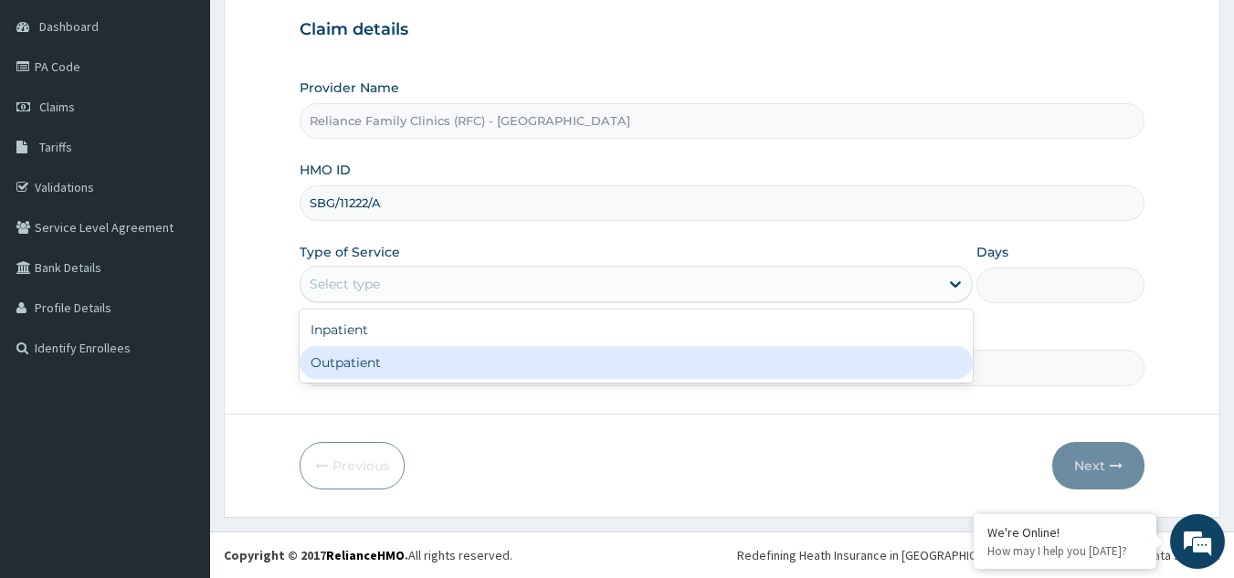
click at [388, 407] on form "Step 1 of 2 Claim details Provider Name Reliance Family Clinics (RFC) - Gbagada…" at bounding box center [722, 221] width 997 height 594
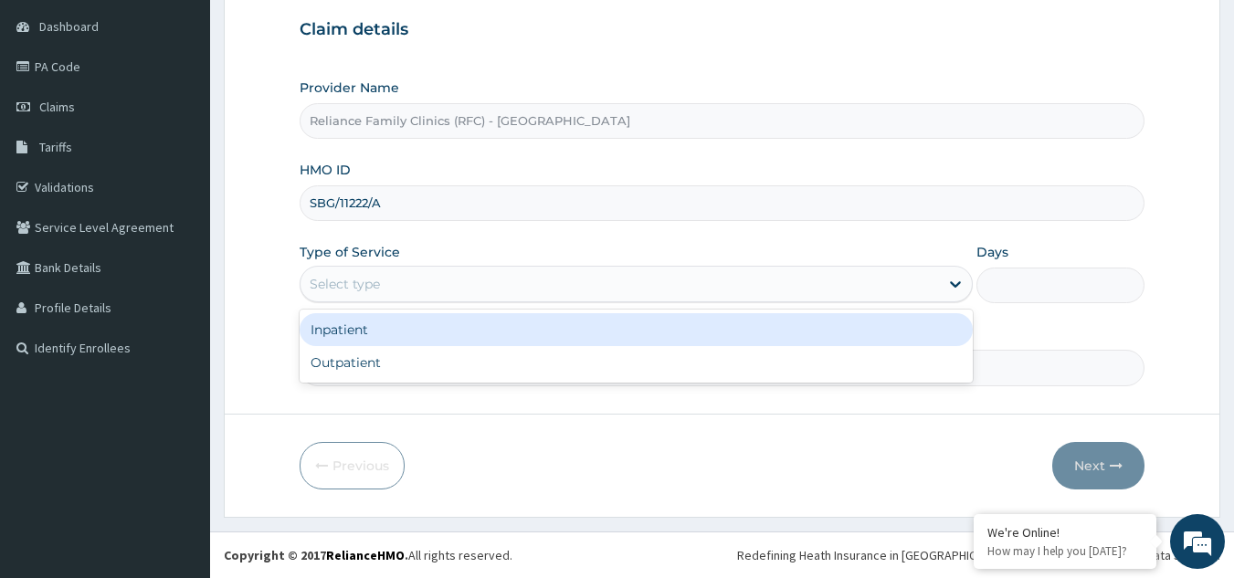
click at [378, 299] on div "Select type" at bounding box center [620, 284] width 639 height 29
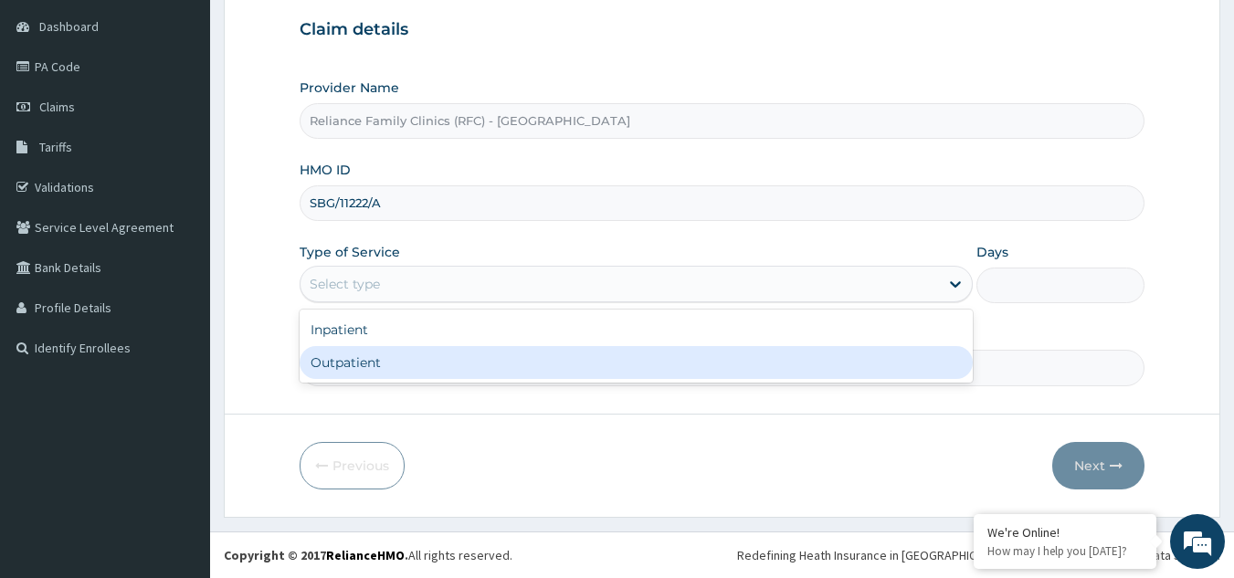
click at [364, 386] on div "Step 1 of 2 Claim details Provider Name Reliance Family Clinics (RFC) - Gbagada…" at bounding box center [723, 169] width 846 height 434
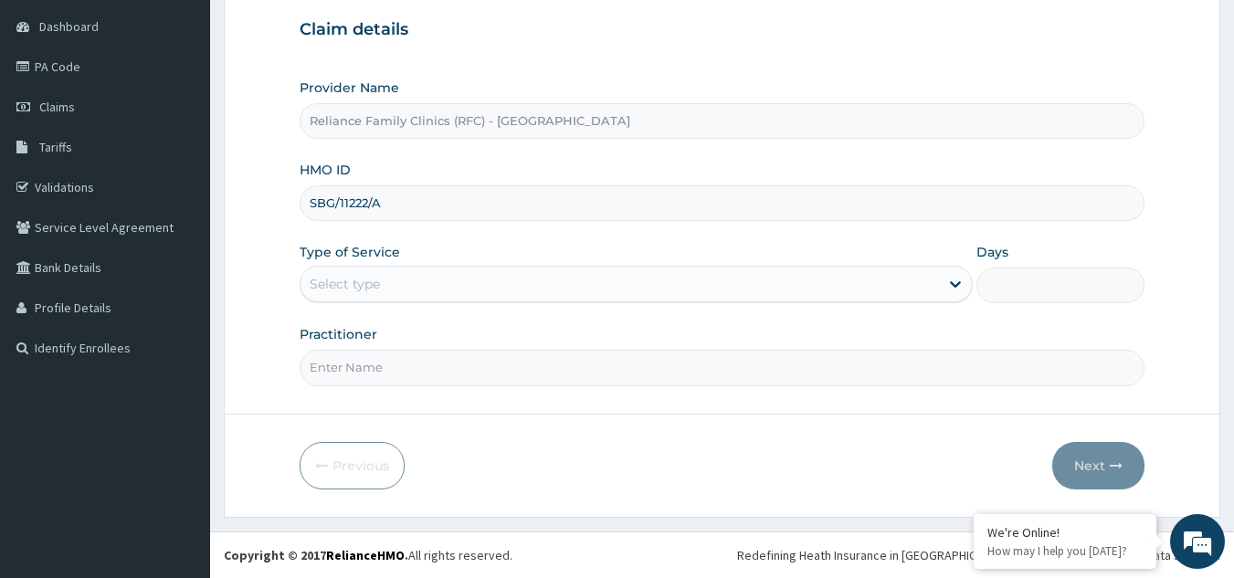
click at [375, 293] on div "Select type" at bounding box center [345, 284] width 70 height 18
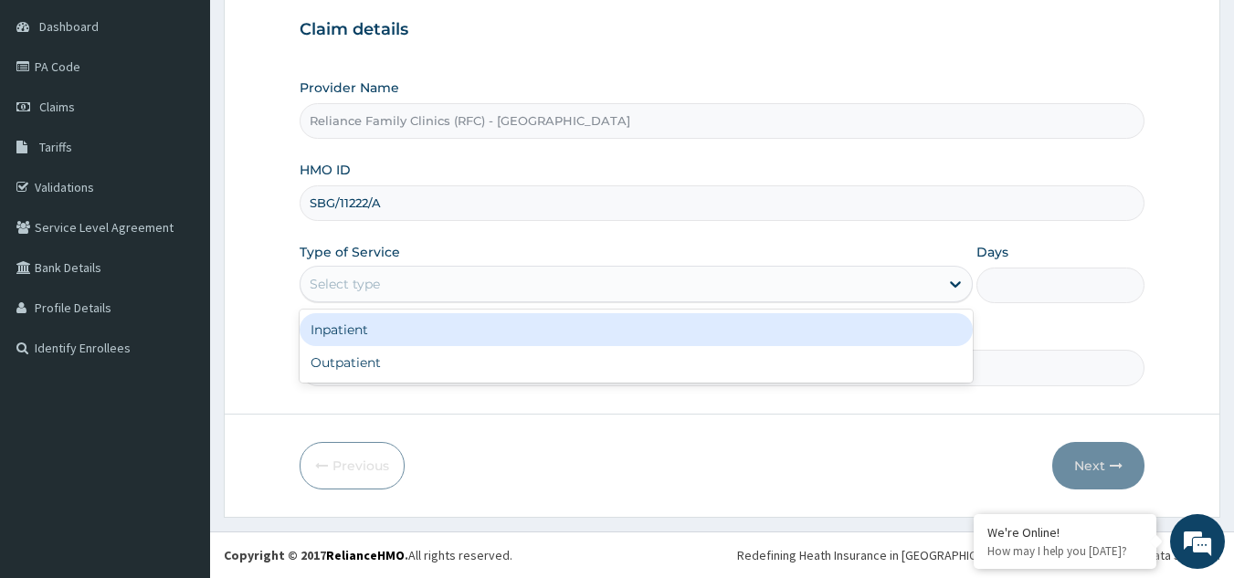
click at [371, 345] on div "Inpatient" at bounding box center [636, 329] width 673 height 33
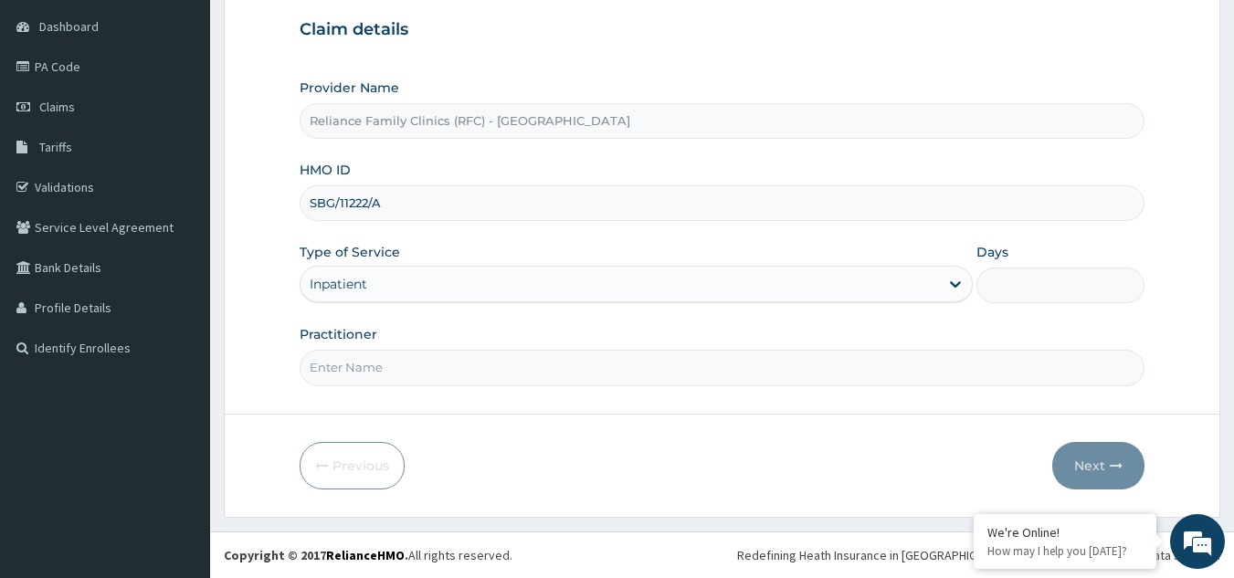
click at [382, 259] on label "Type of Service" at bounding box center [350, 252] width 100 height 18
click at [382, 280] on div "Inpatient" at bounding box center [620, 284] width 639 height 29
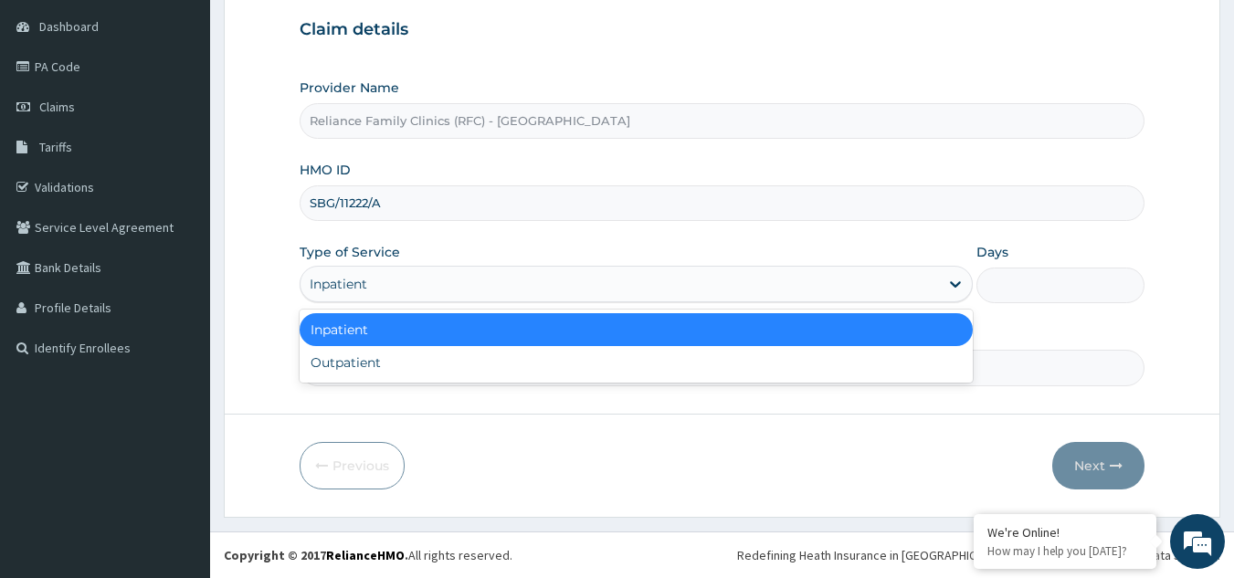
click at [368, 329] on div "Inpatient" at bounding box center [636, 329] width 673 height 33
click at [365, 279] on div "Inpatient" at bounding box center [339, 284] width 58 height 18
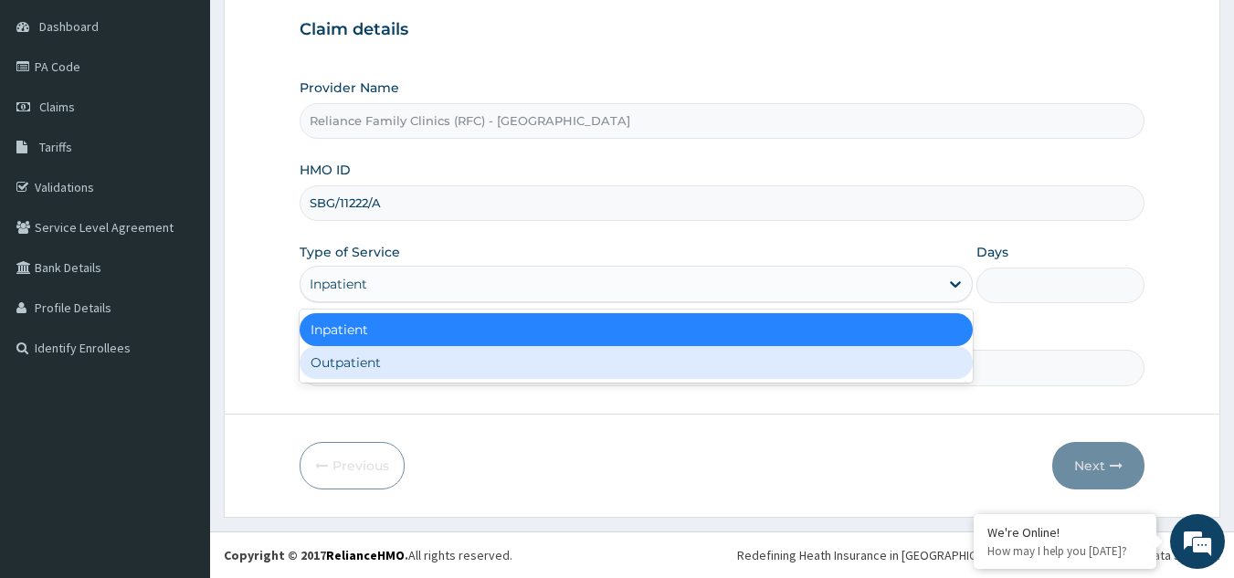
click at [356, 363] on div "Outpatient" at bounding box center [636, 362] width 673 height 33
type input "1"
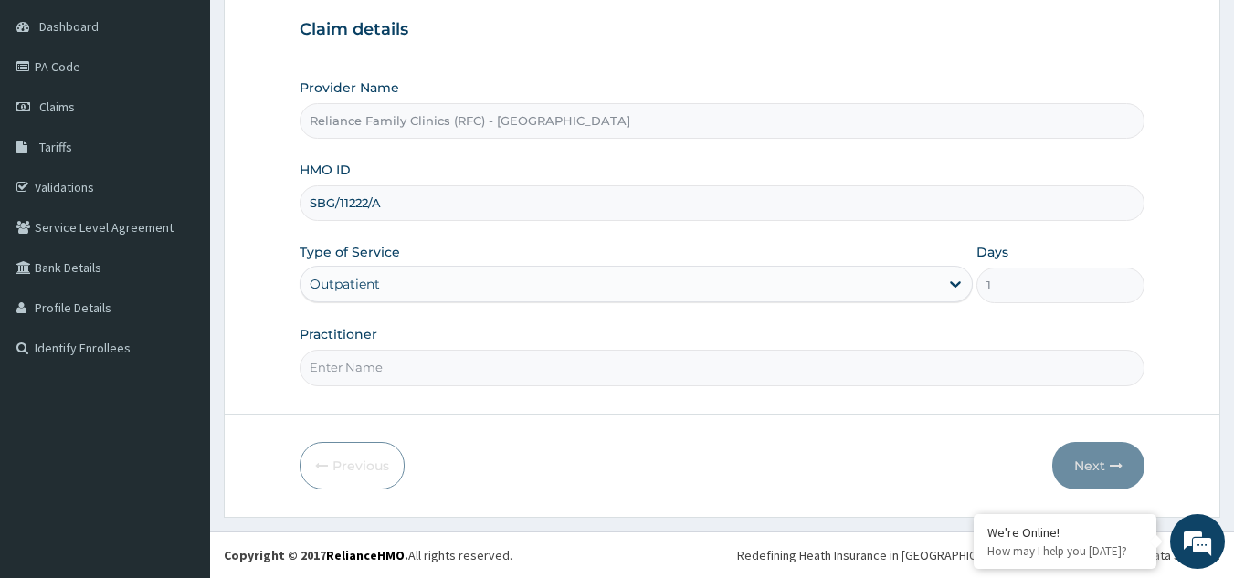
click at [356, 363] on input "Practitioner" at bounding box center [723, 368] width 846 height 36
type input "LOCUM"
click at [1109, 466] on button "Next" at bounding box center [1098, 466] width 92 height 48
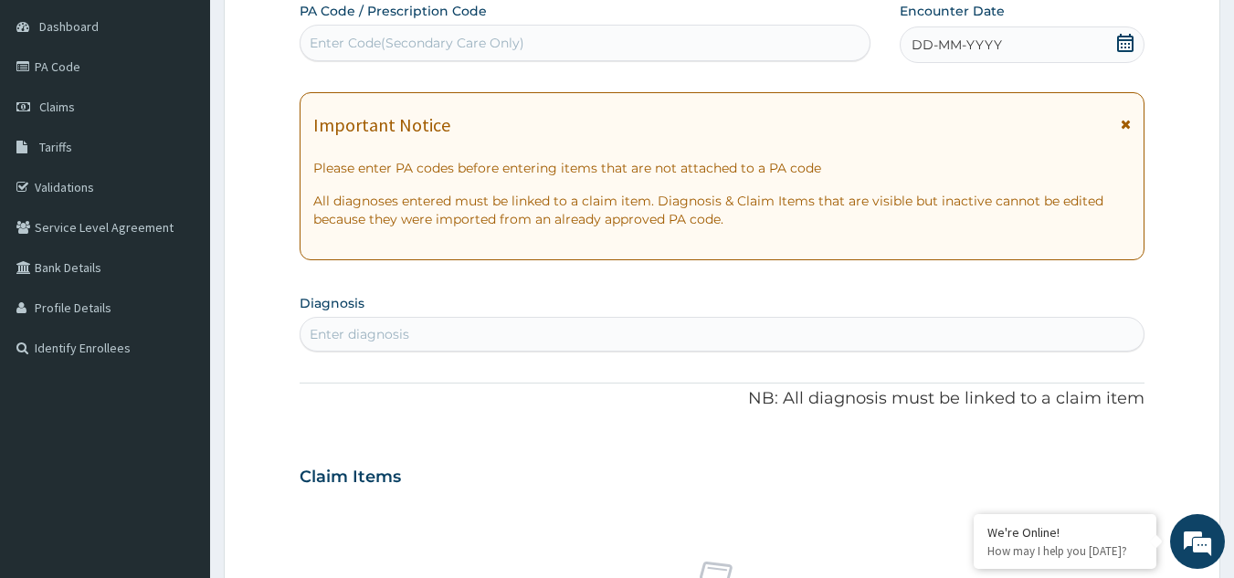
click at [756, 345] on div "Enter diagnosis" at bounding box center [723, 334] width 844 height 29
type input "WELL ADULT CHECK"
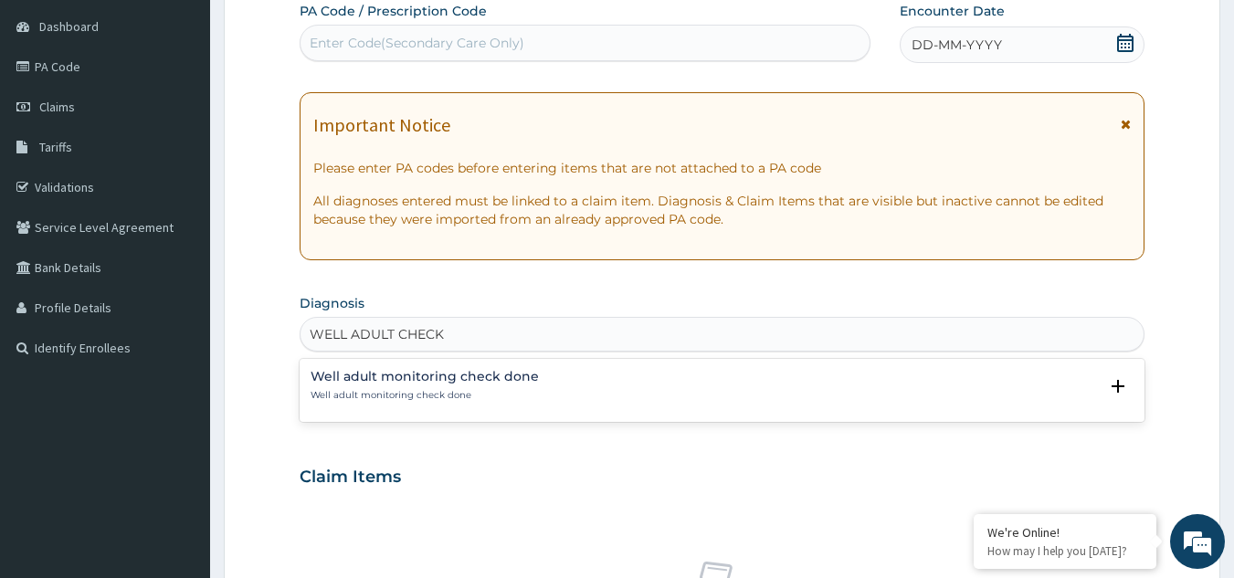
click at [354, 398] on p "Well adult monitoring check done" at bounding box center [425, 395] width 228 height 13
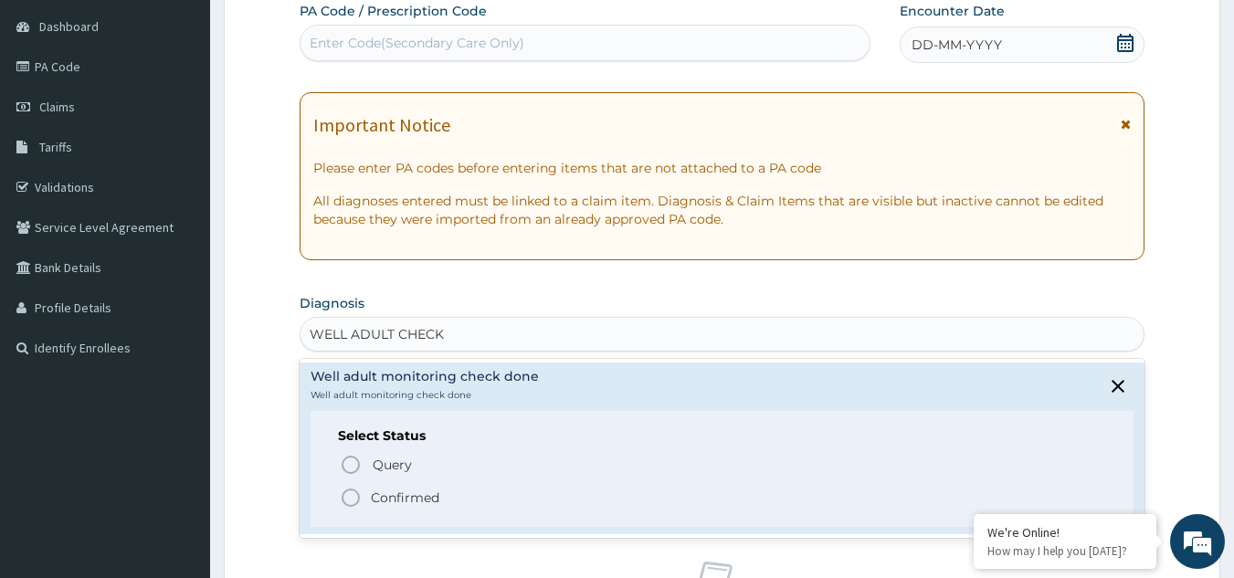
click at [411, 497] on p "Confirmed" at bounding box center [405, 498] width 69 height 18
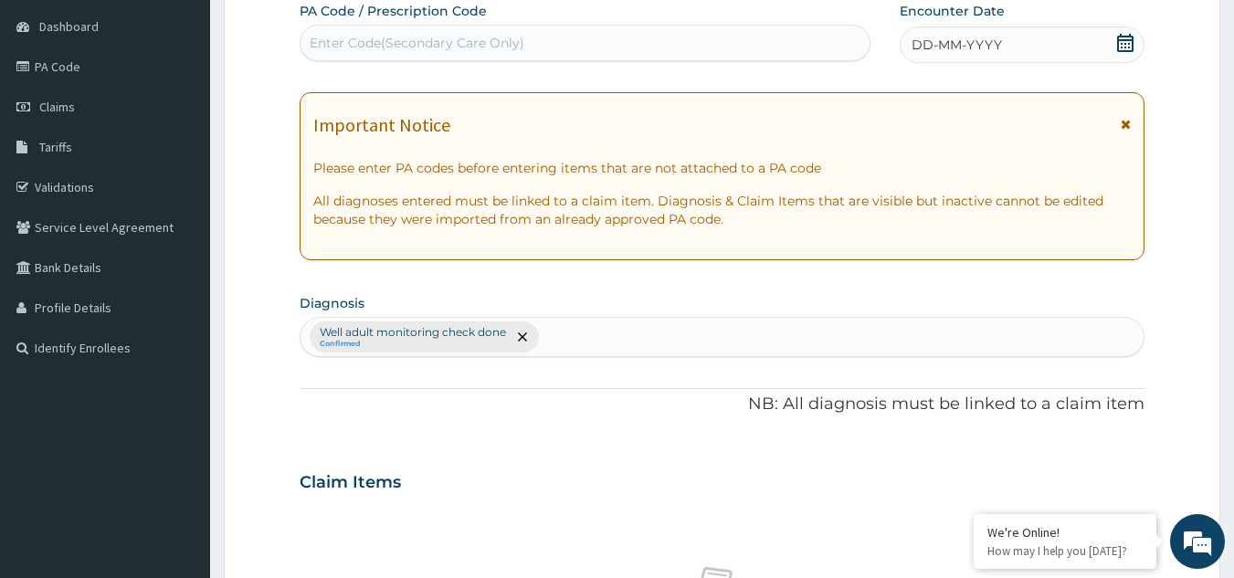
click at [984, 34] on div "DD-MM-YYYY" at bounding box center [1022, 44] width 245 height 37
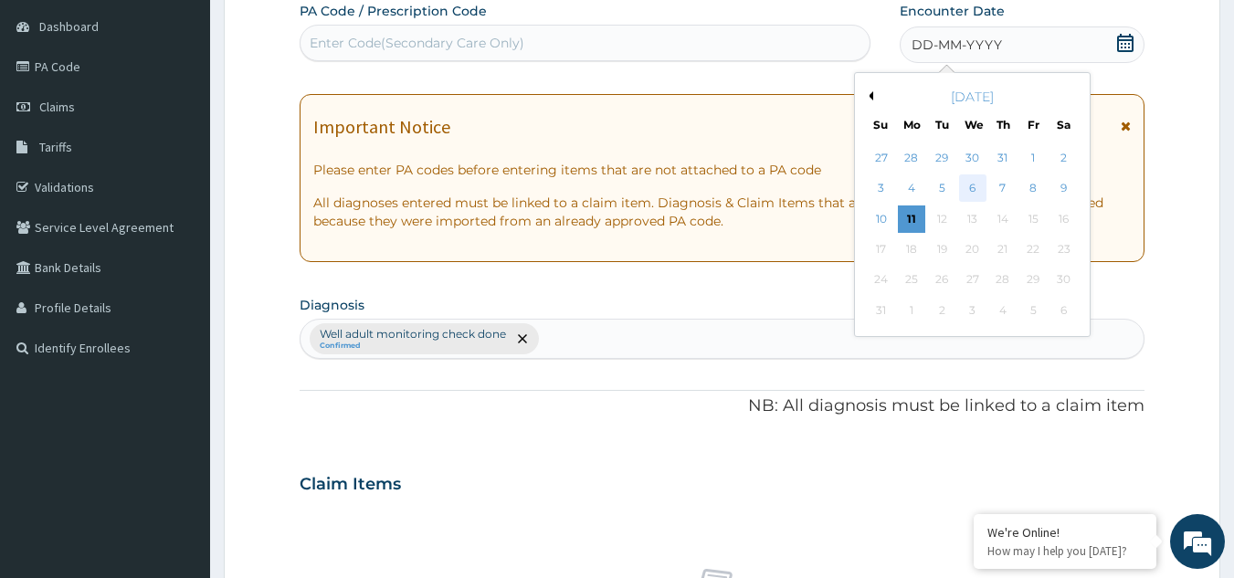
click at [979, 185] on div "6" at bounding box center [972, 188] width 27 height 27
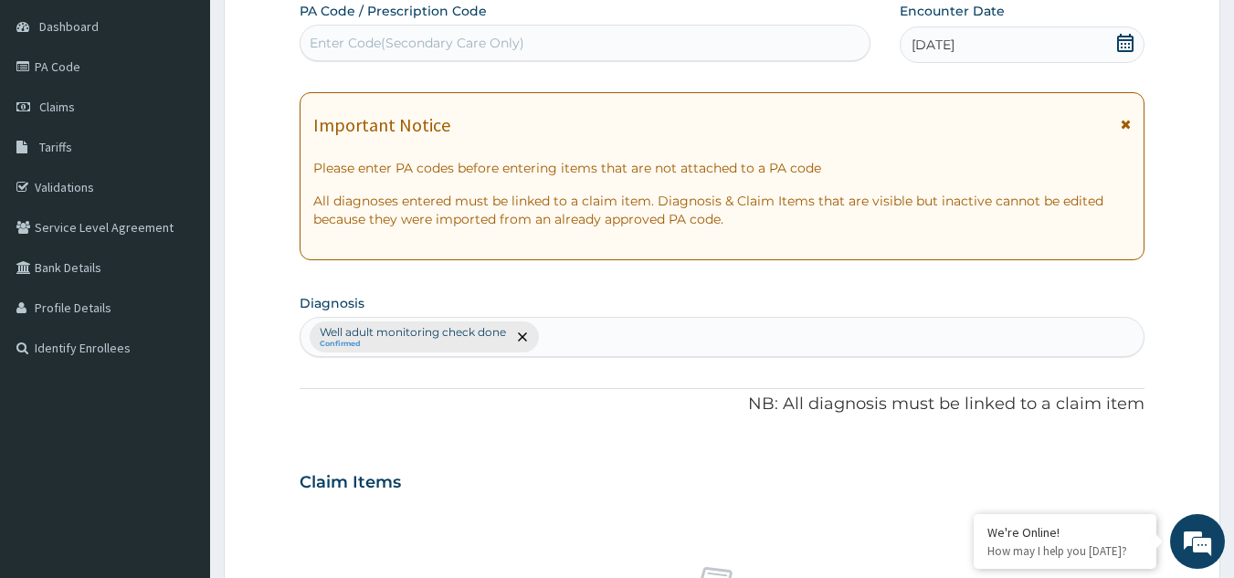
click at [1121, 132] on span at bounding box center [1126, 129] width 10 height 29
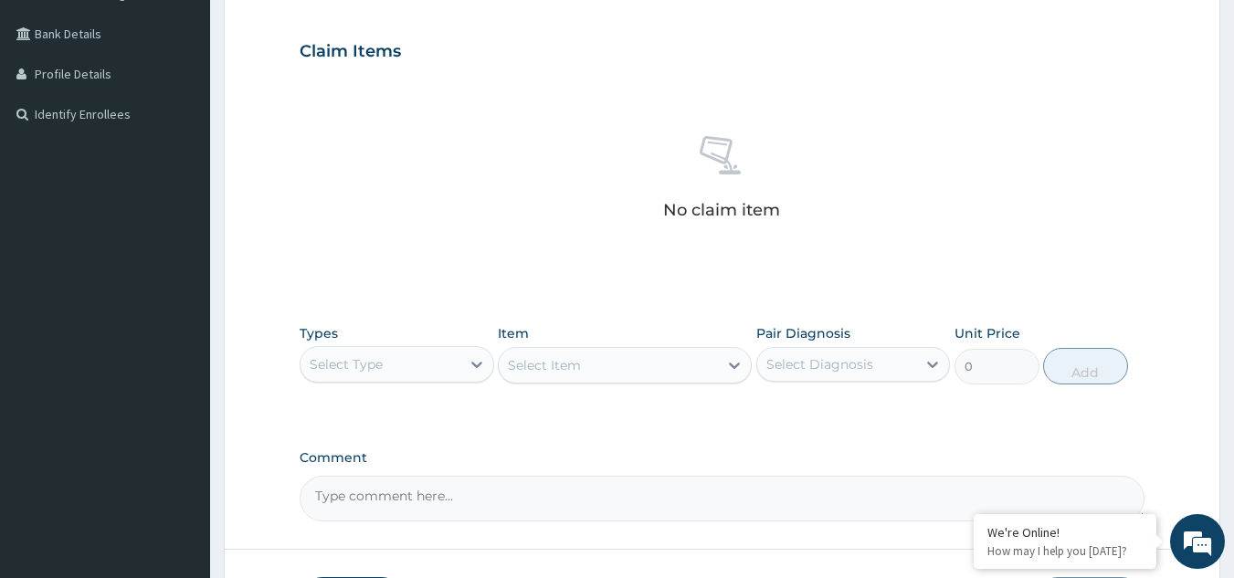
scroll to position [518, 0]
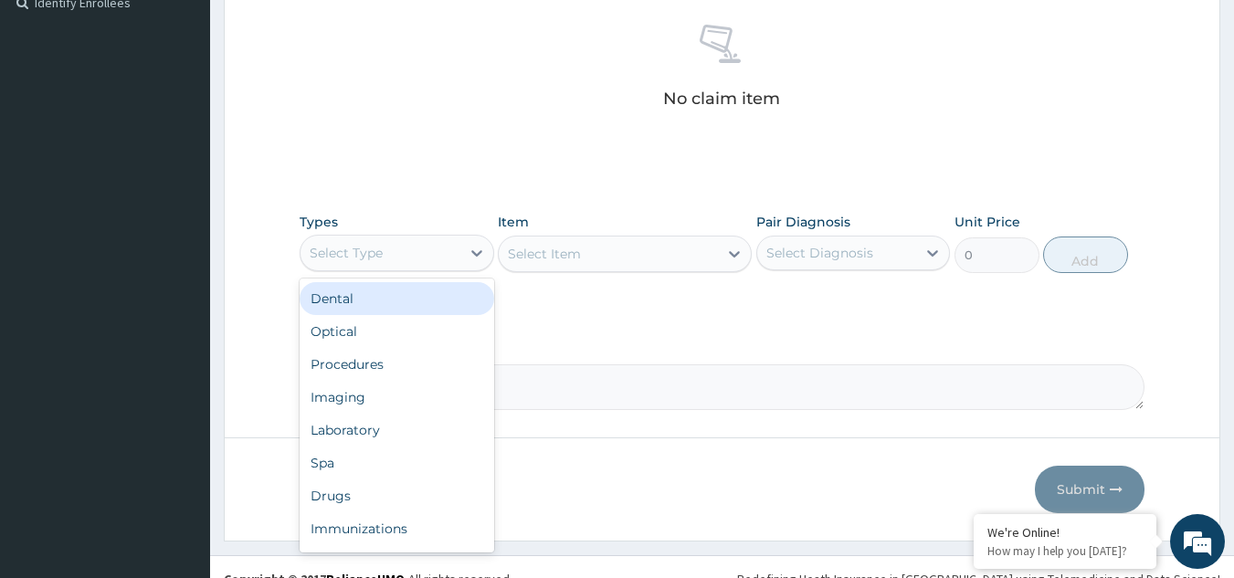
click at [453, 264] on div "Select Type" at bounding box center [381, 252] width 160 height 29
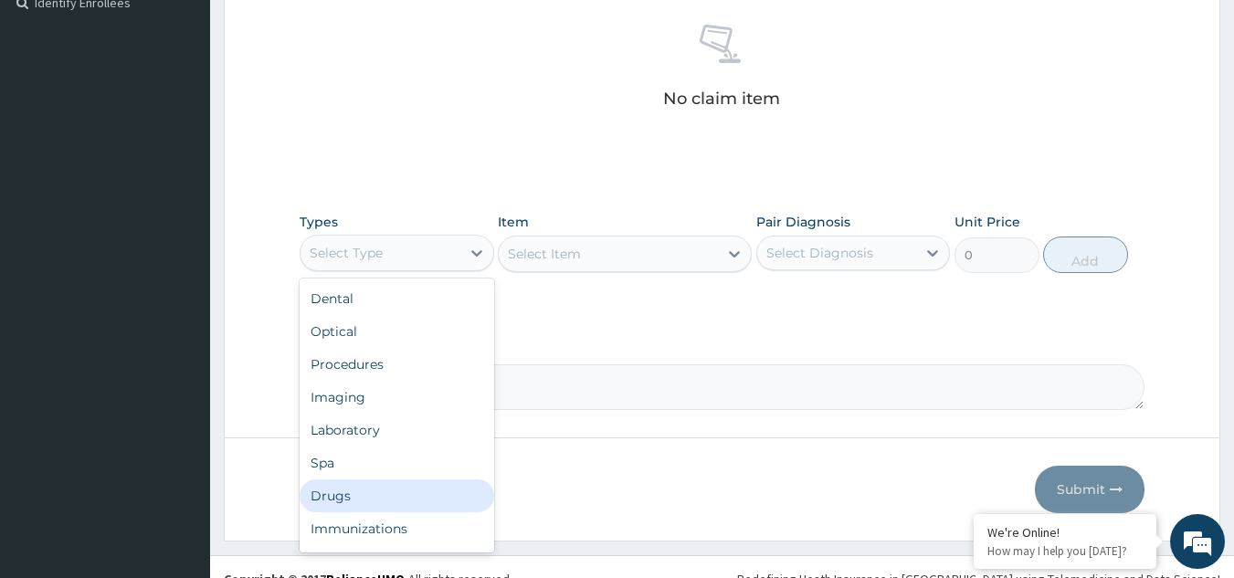
click at [390, 505] on div "Drugs" at bounding box center [397, 496] width 195 height 33
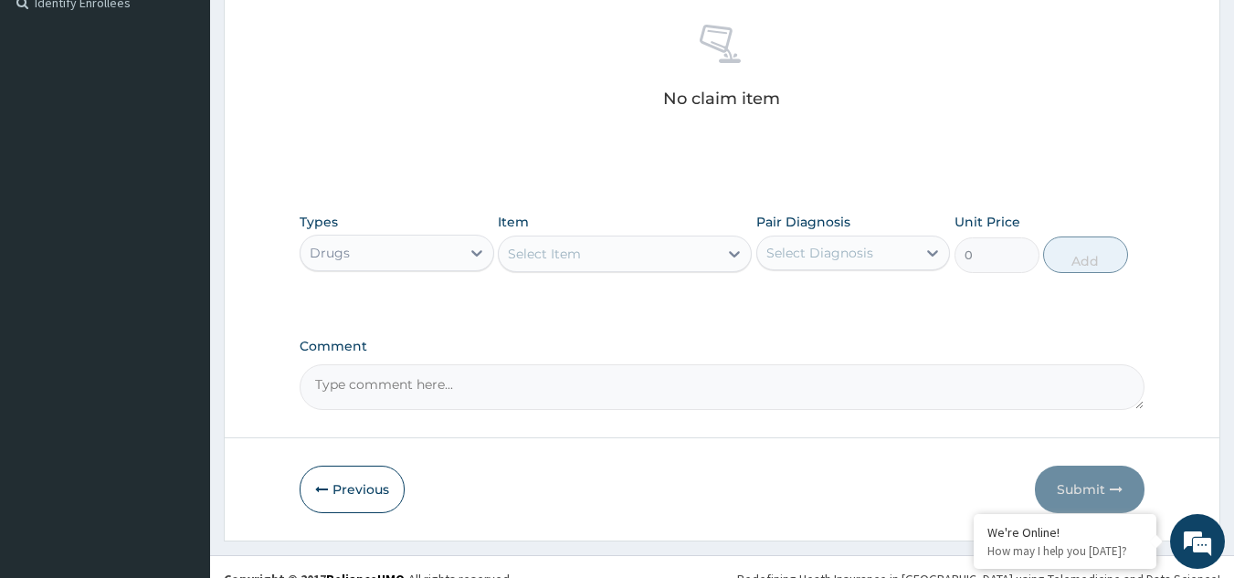
click at [623, 264] on div "Select Item" at bounding box center [608, 253] width 219 height 29
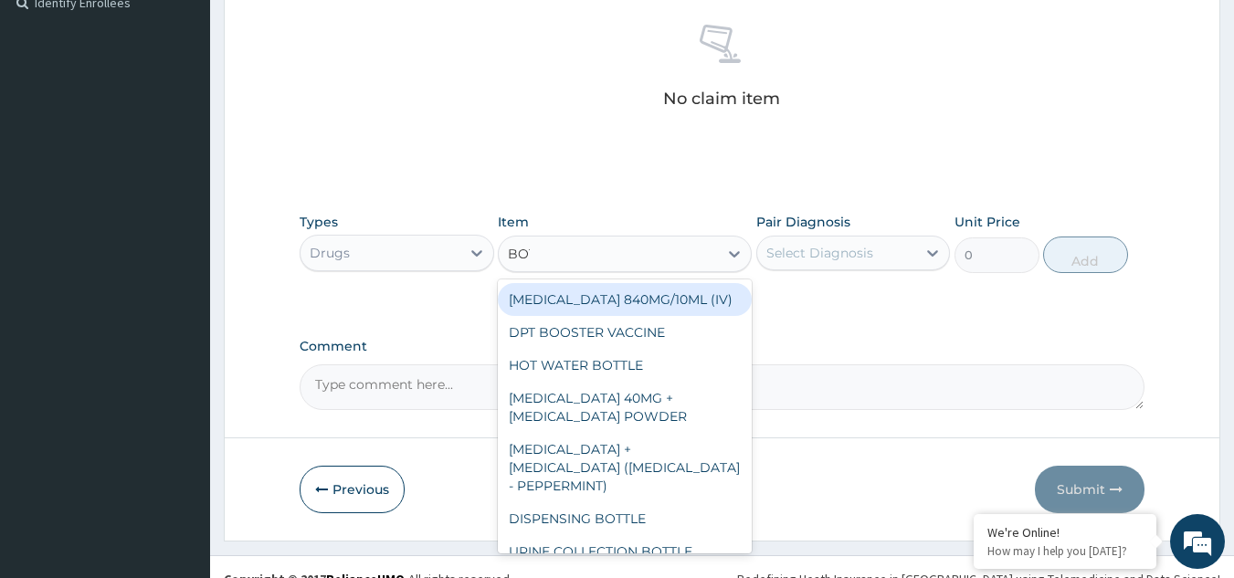
type input "[PERSON_NAME]"
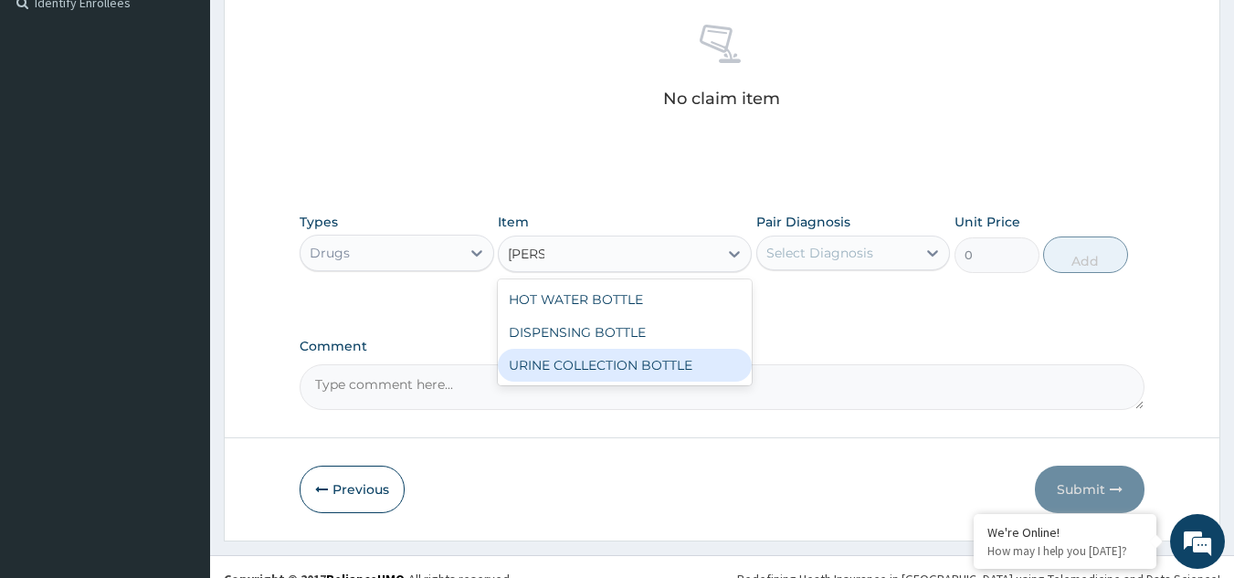
click at [643, 373] on div "URINE COLLECTION BOTTLE" at bounding box center [625, 365] width 254 height 33
type input "198"
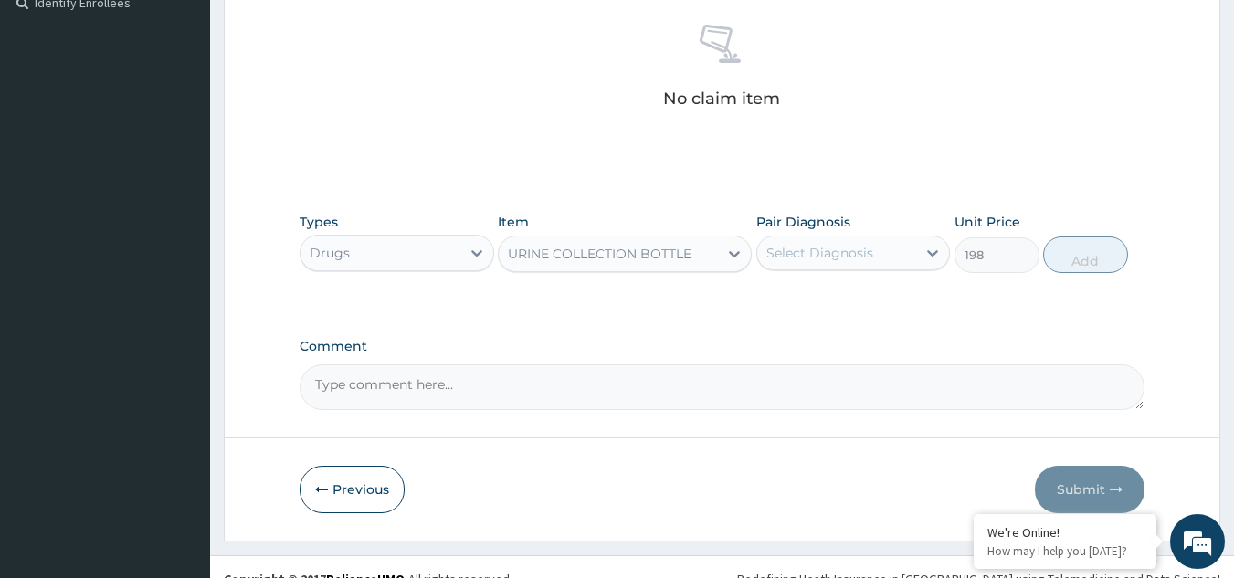
click at [871, 252] on div "Select Diagnosis" at bounding box center [820, 253] width 107 height 18
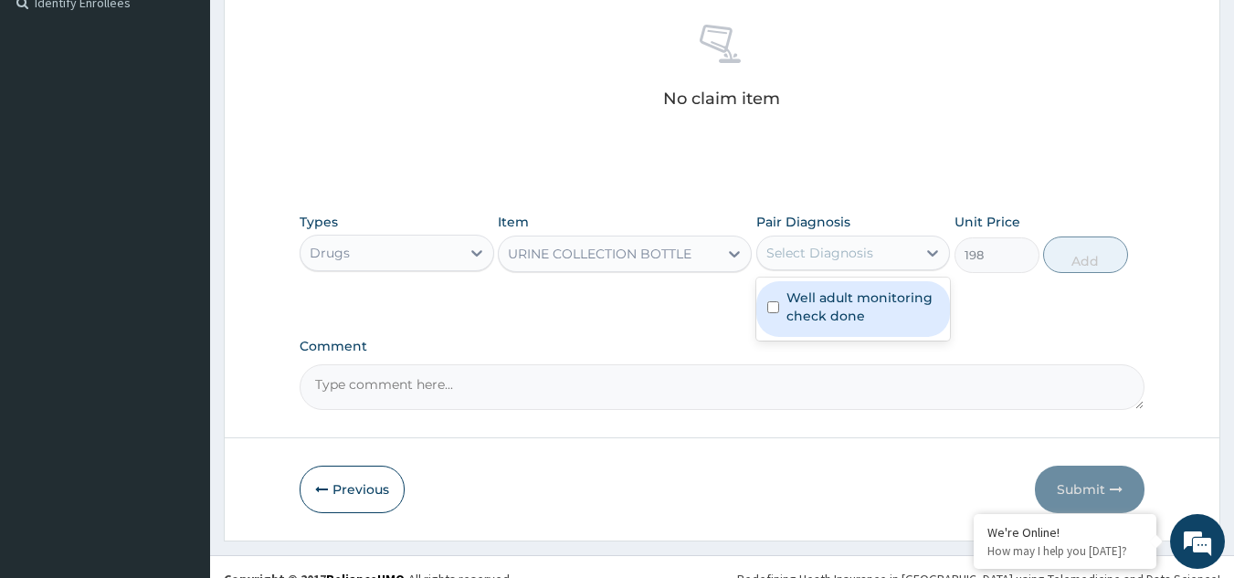
click at [861, 297] on label "Well adult monitoring check done" at bounding box center [863, 307] width 153 height 37
checkbox input "true"
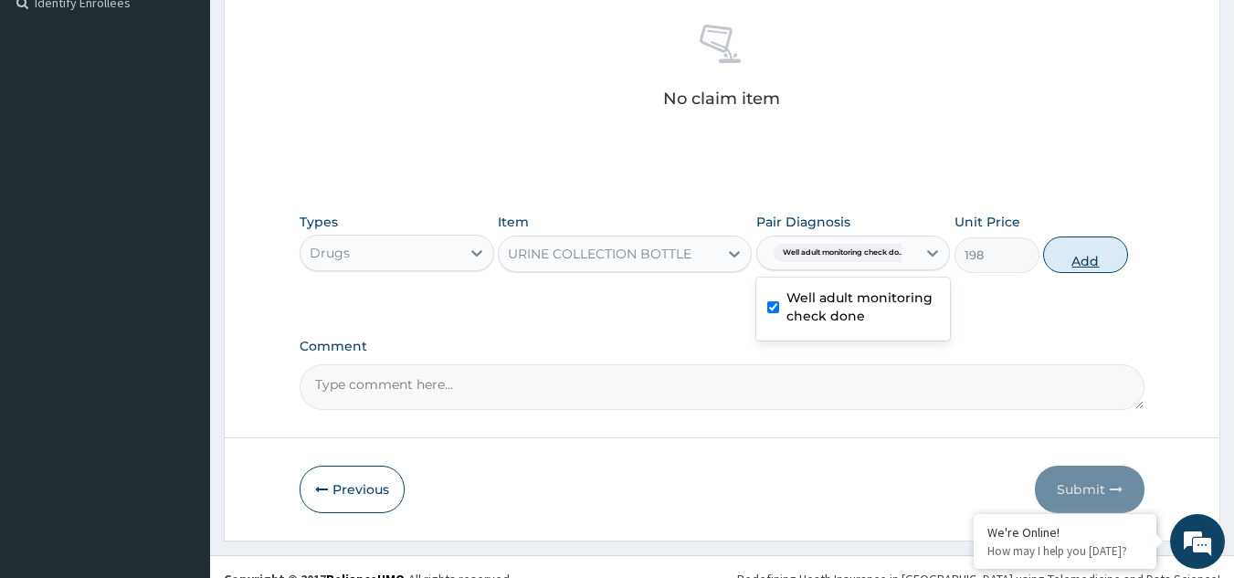
click at [1052, 259] on button "Add" at bounding box center [1085, 255] width 85 height 37
type input "0"
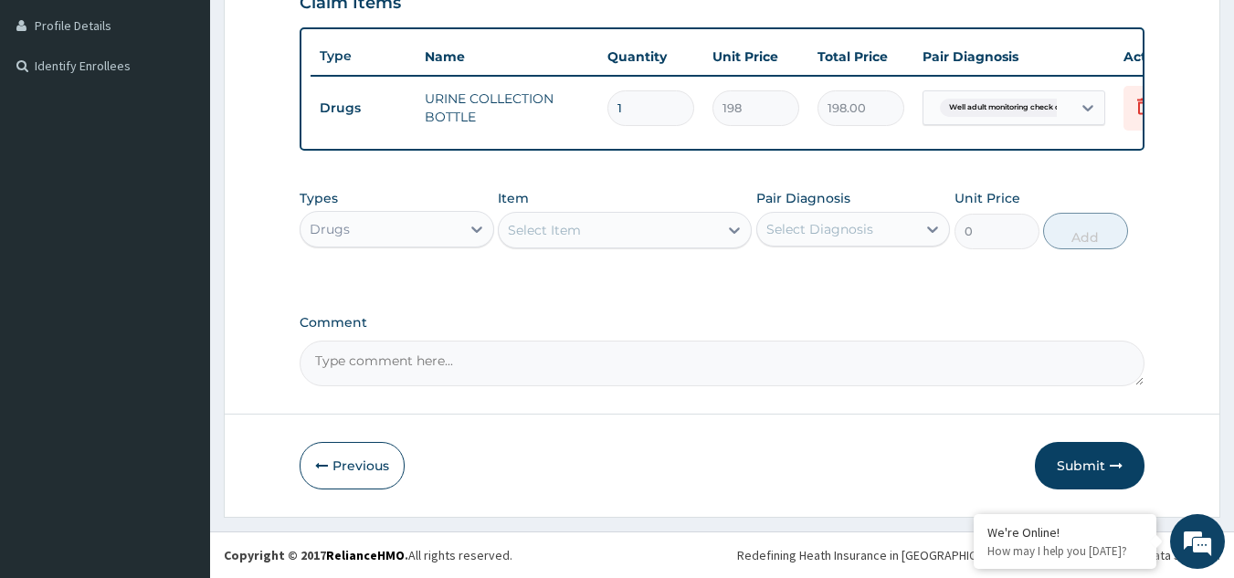
scroll to position [469, 0]
click at [355, 226] on div "Drugs" at bounding box center [381, 229] width 160 height 29
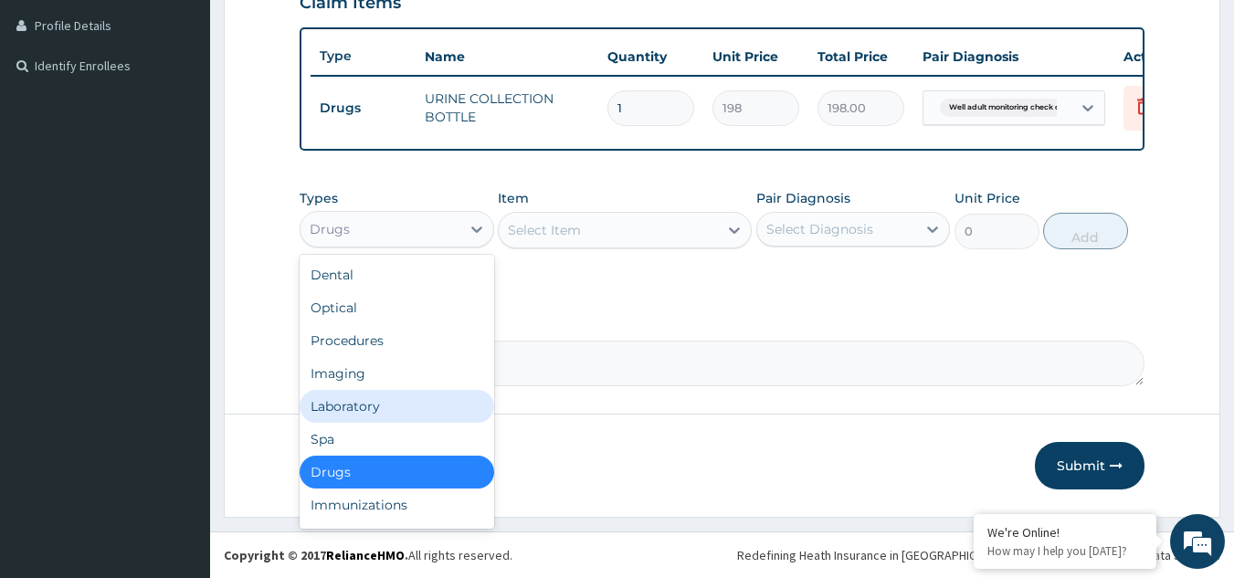
click at [398, 417] on div "Laboratory" at bounding box center [397, 406] width 195 height 33
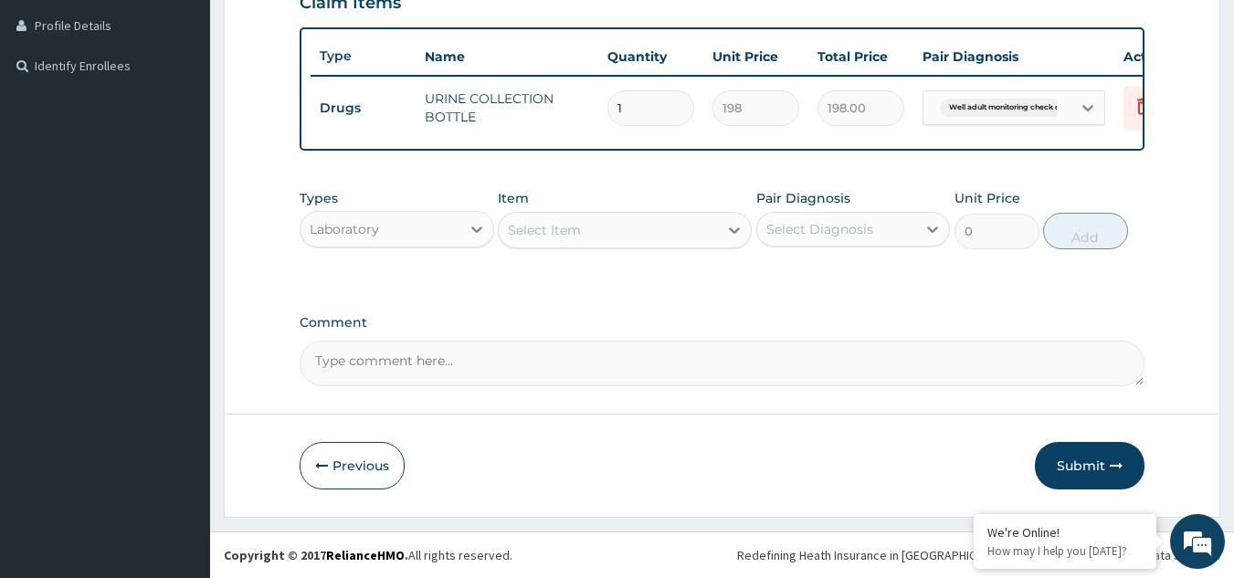
click at [570, 221] on div "Select Item" at bounding box center [544, 230] width 73 height 18
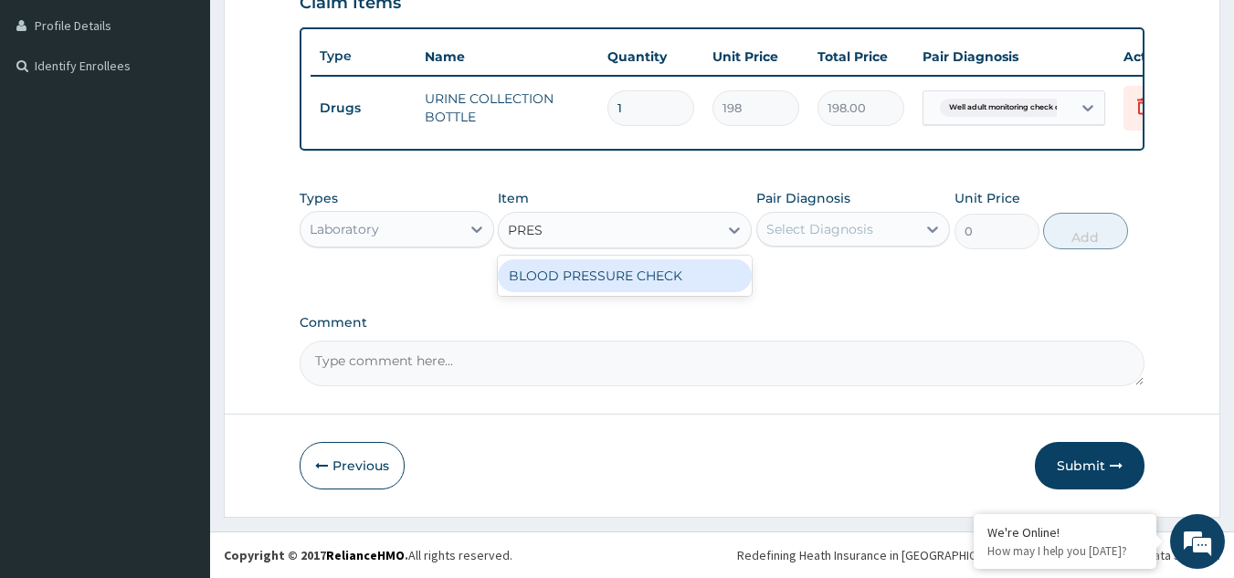
type input "PRESS"
type input "1225.5"
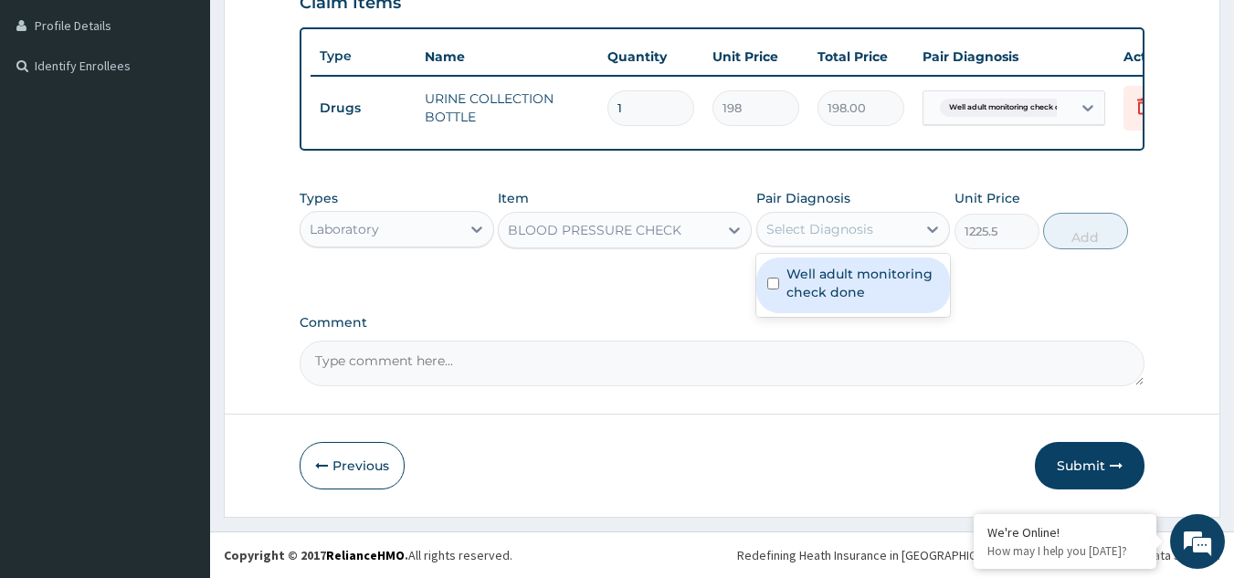
click at [854, 226] on div "Select Diagnosis" at bounding box center [820, 229] width 107 height 18
click at [839, 283] on label "Well adult monitoring check done" at bounding box center [863, 283] width 153 height 37
checkbox input "true"
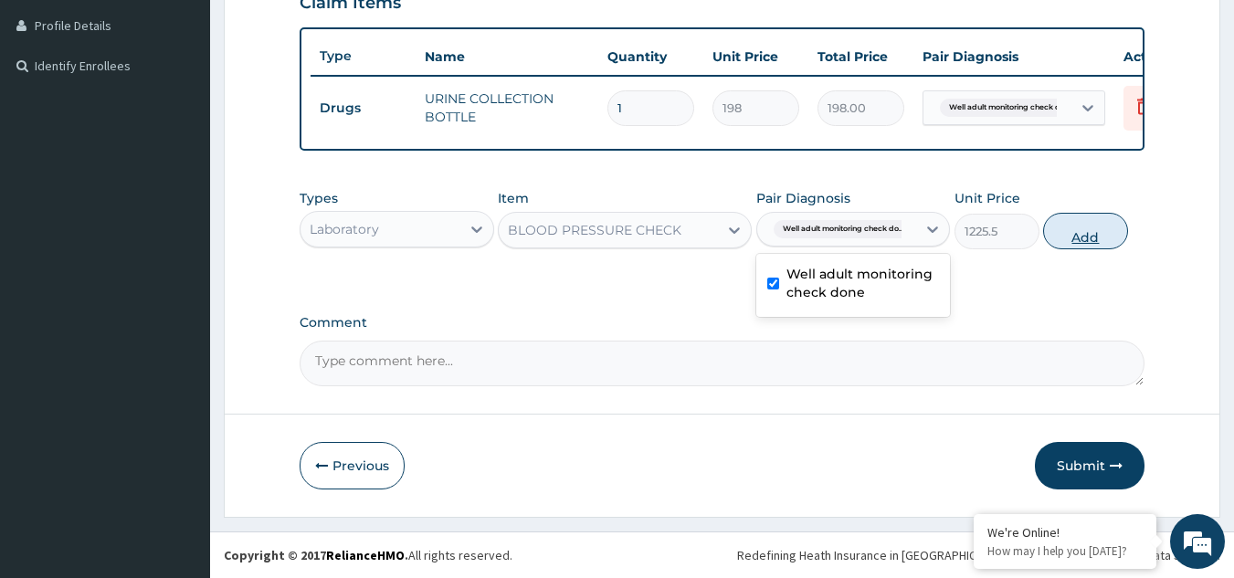
click at [1084, 239] on button "Add" at bounding box center [1085, 231] width 85 height 37
type input "0"
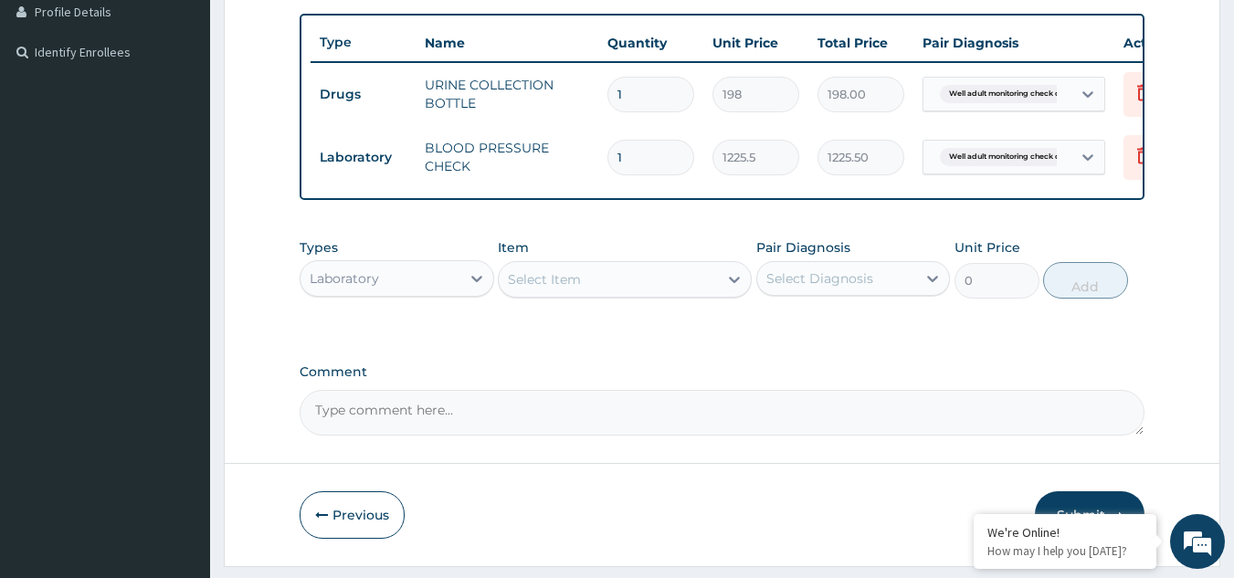
click at [661, 286] on div "Select Item" at bounding box center [608, 279] width 219 height 29
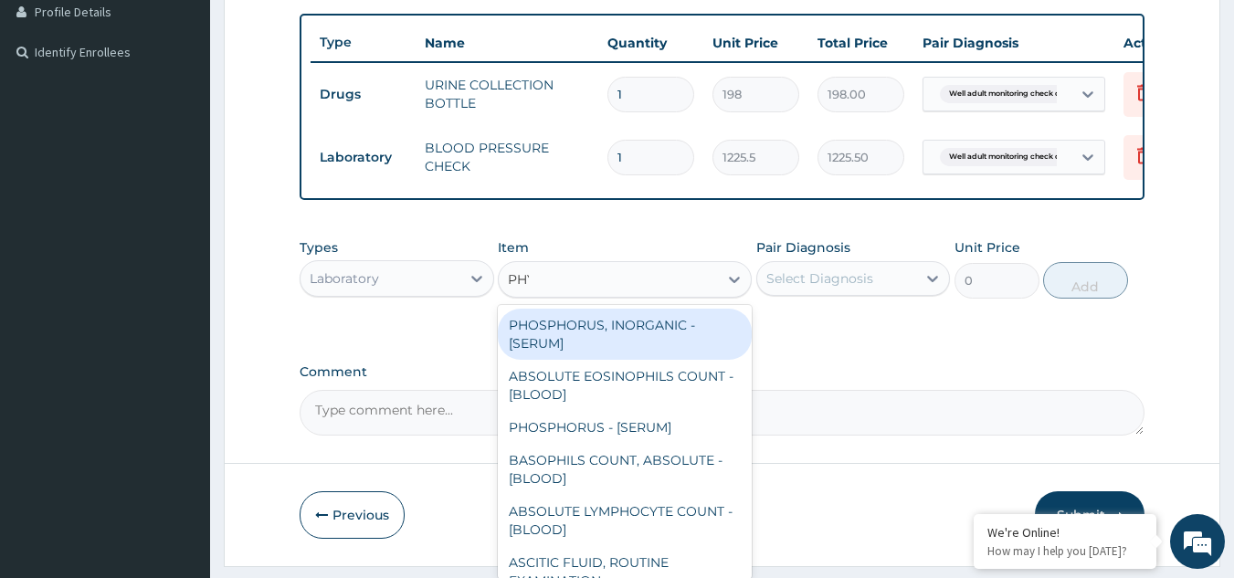
type input "PHYS"
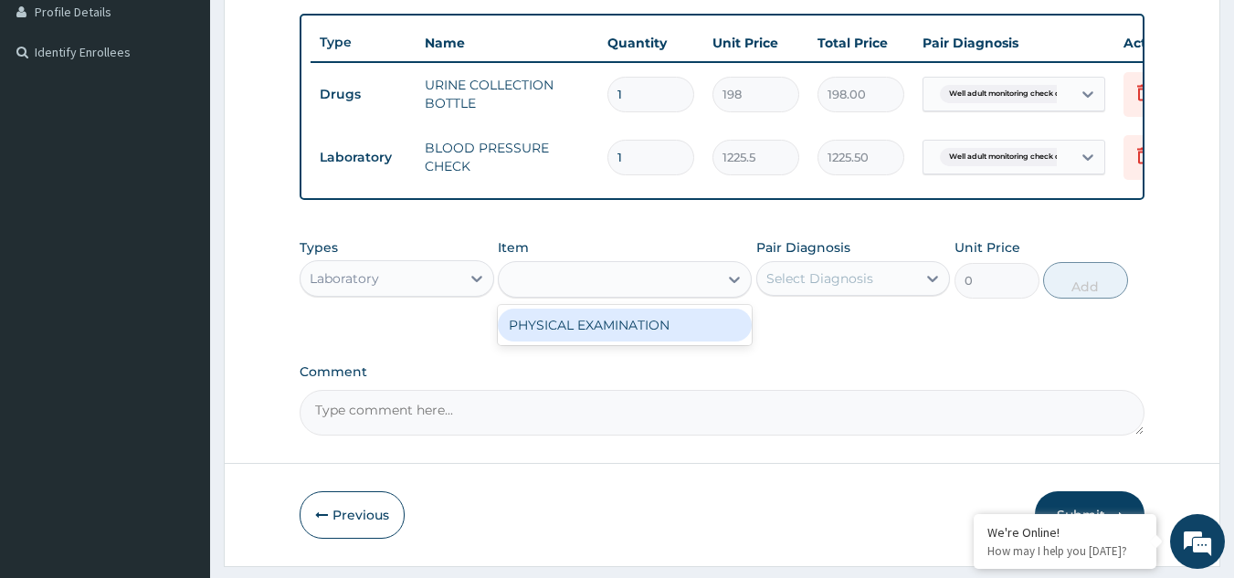
type input "1225.5"
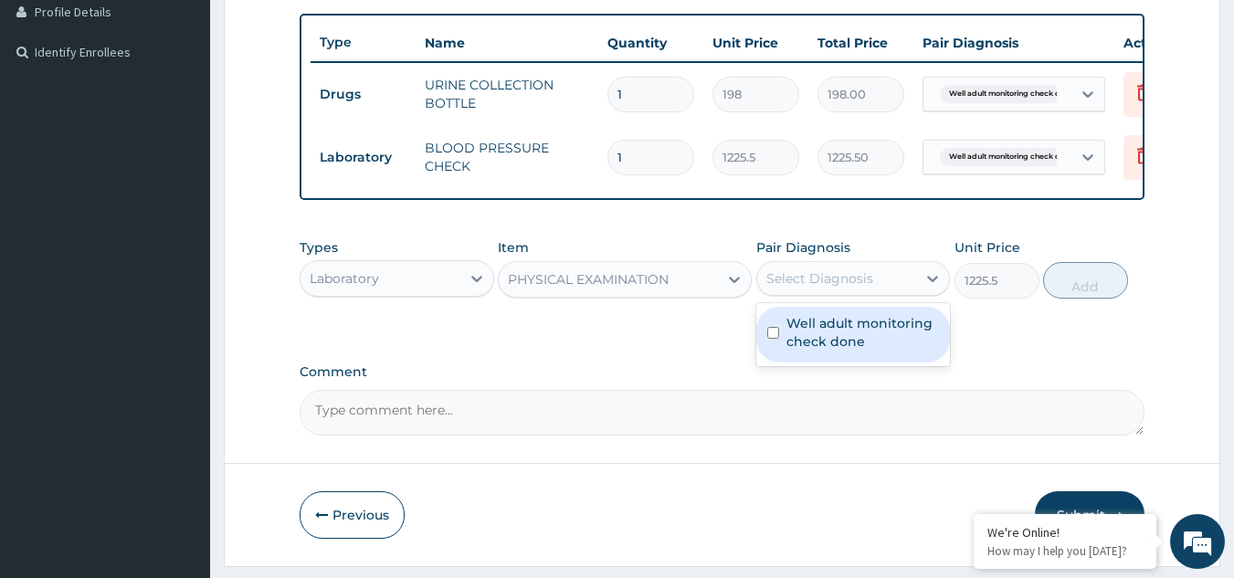
click at [844, 288] on div "Select Diagnosis" at bounding box center [820, 279] width 107 height 18
click at [826, 351] on label "Well adult monitoring check done" at bounding box center [863, 332] width 153 height 37
checkbox input "true"
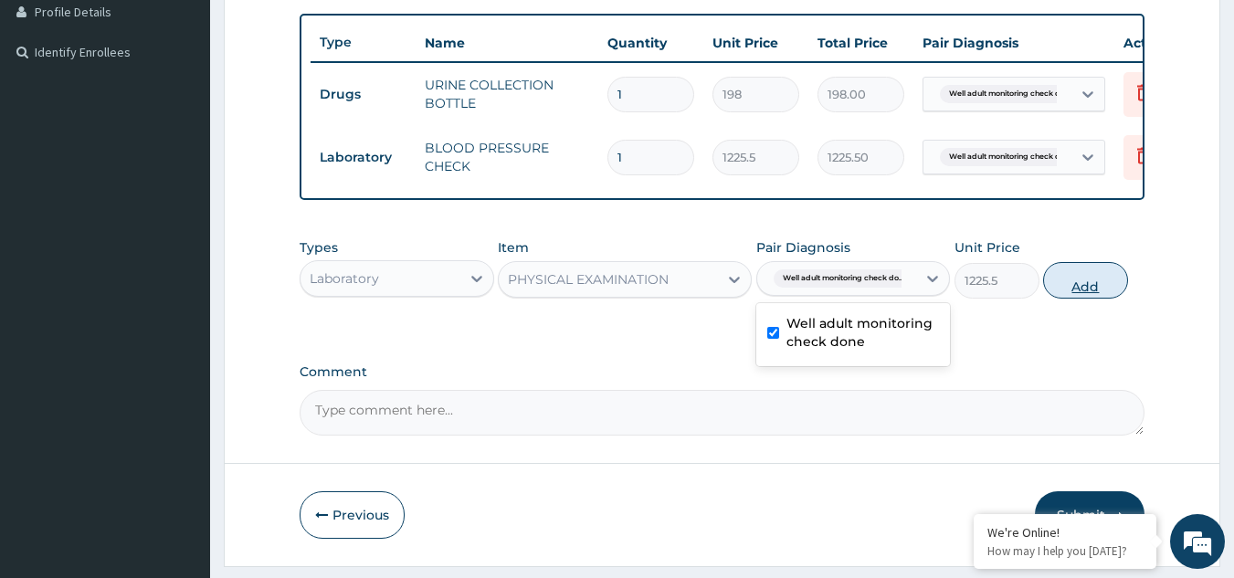
click at [1090, 297] on button "Add" at bounding box center [1085, 280] width 85 height 37
type input "0"
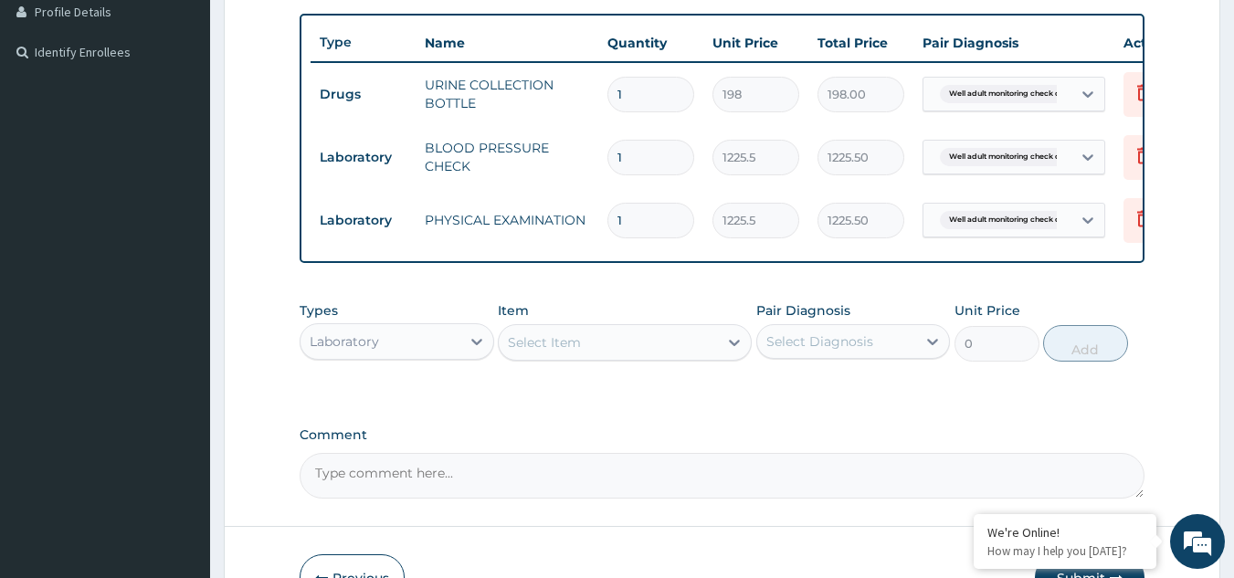
scroll to position [595, 0]
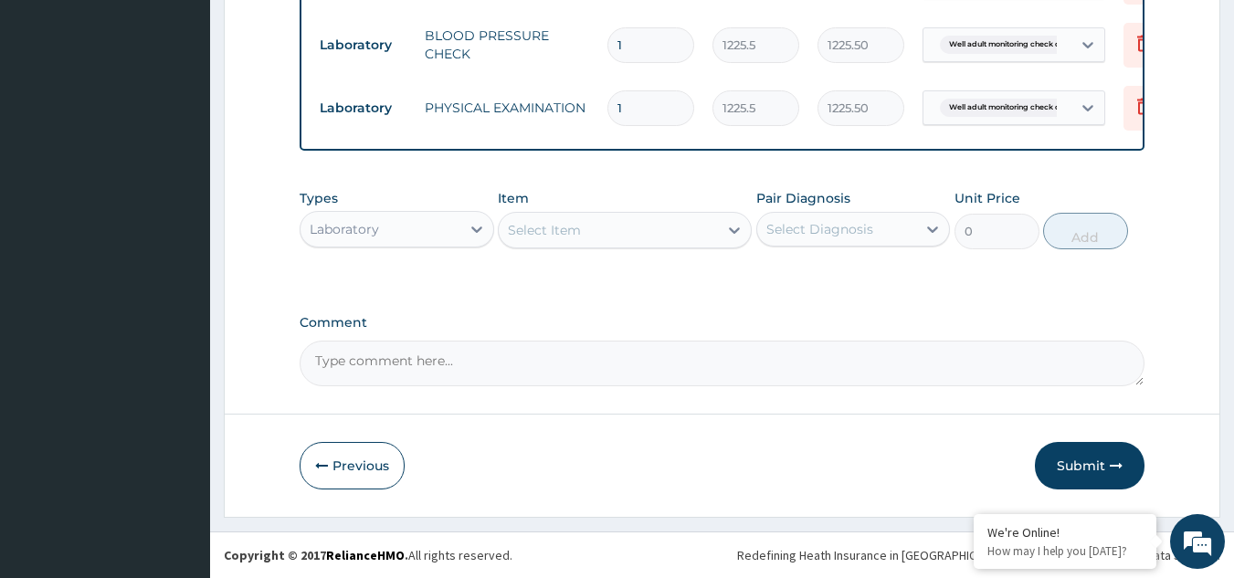
click at [694, 230] on div "Select Item" at bounding box center [608, 230] width 219 height 29
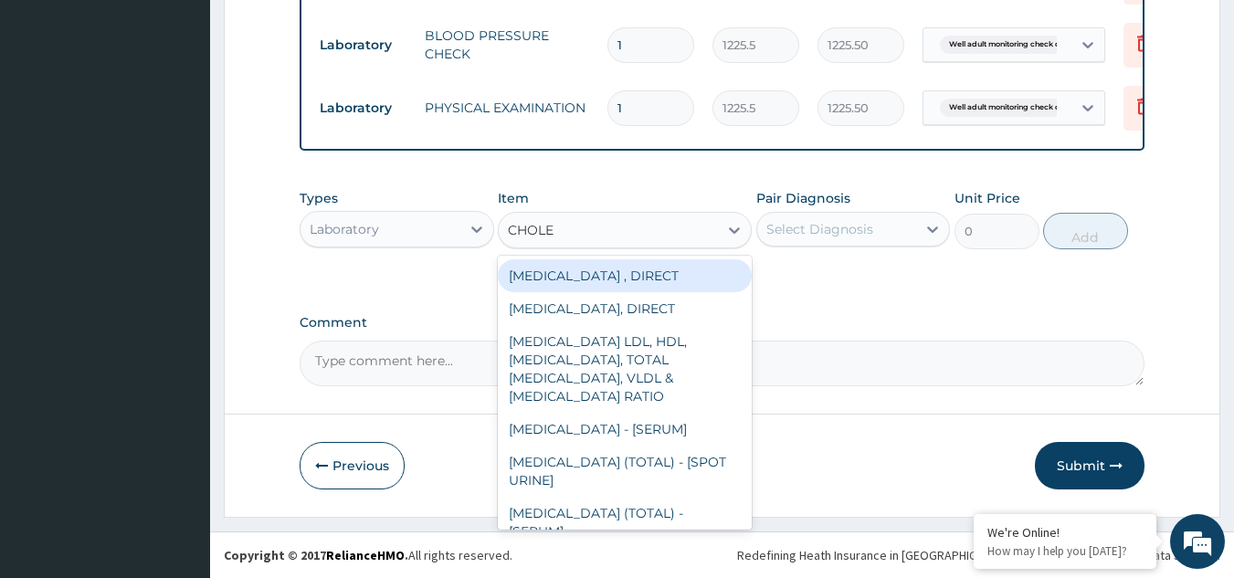
type input "CHOLES"
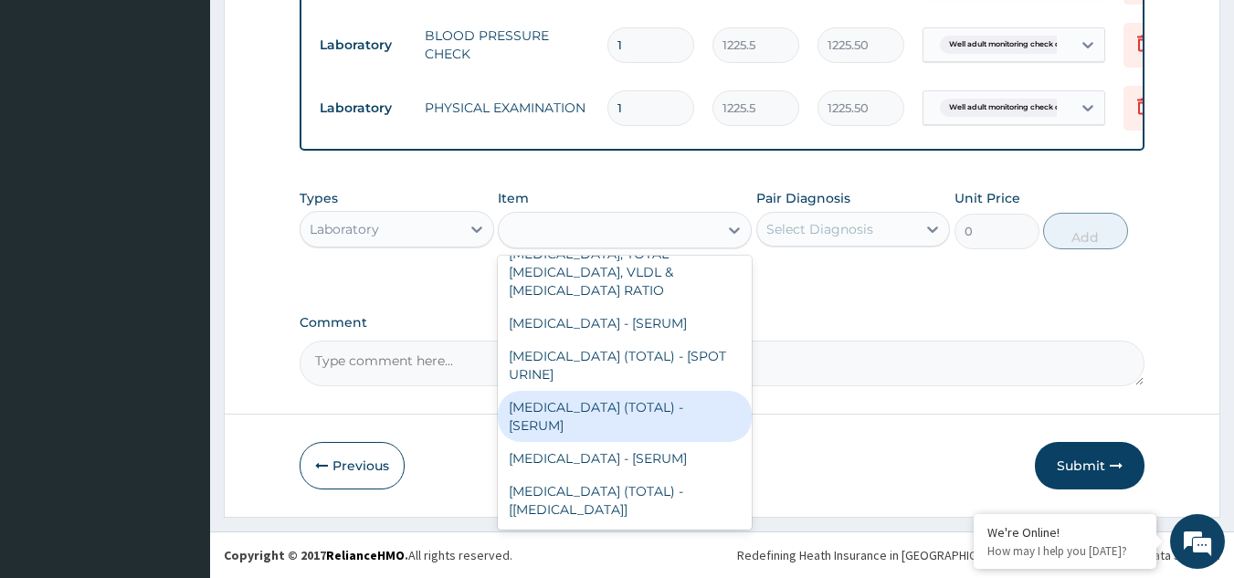
type input "2880"
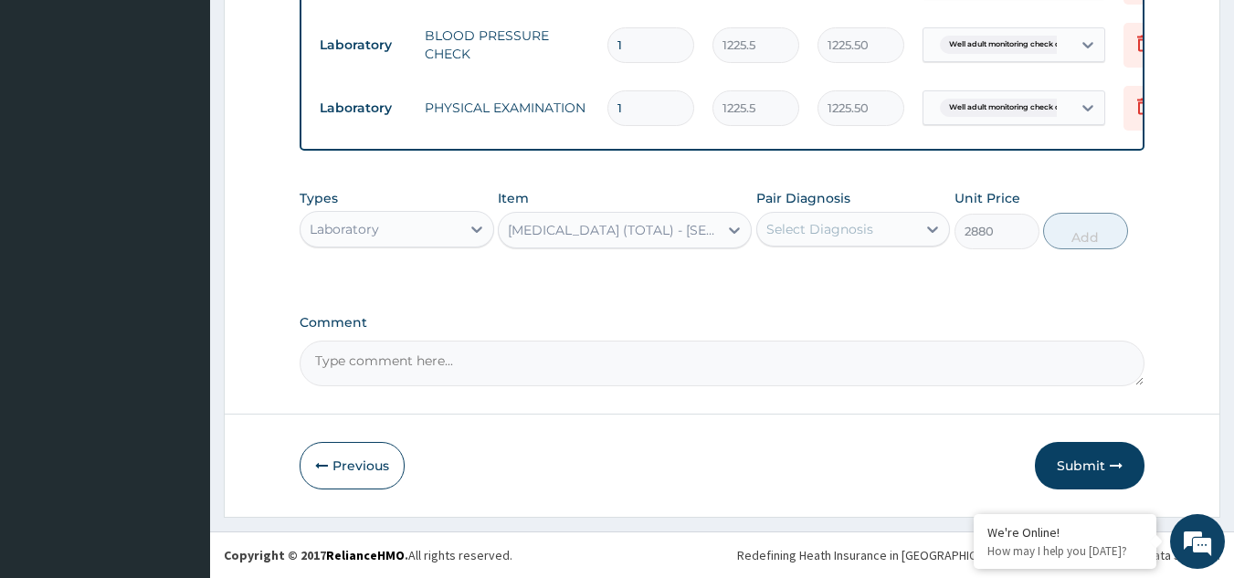
click at [767, 238] on div at bounding box center [768, 229] width 2 height 22
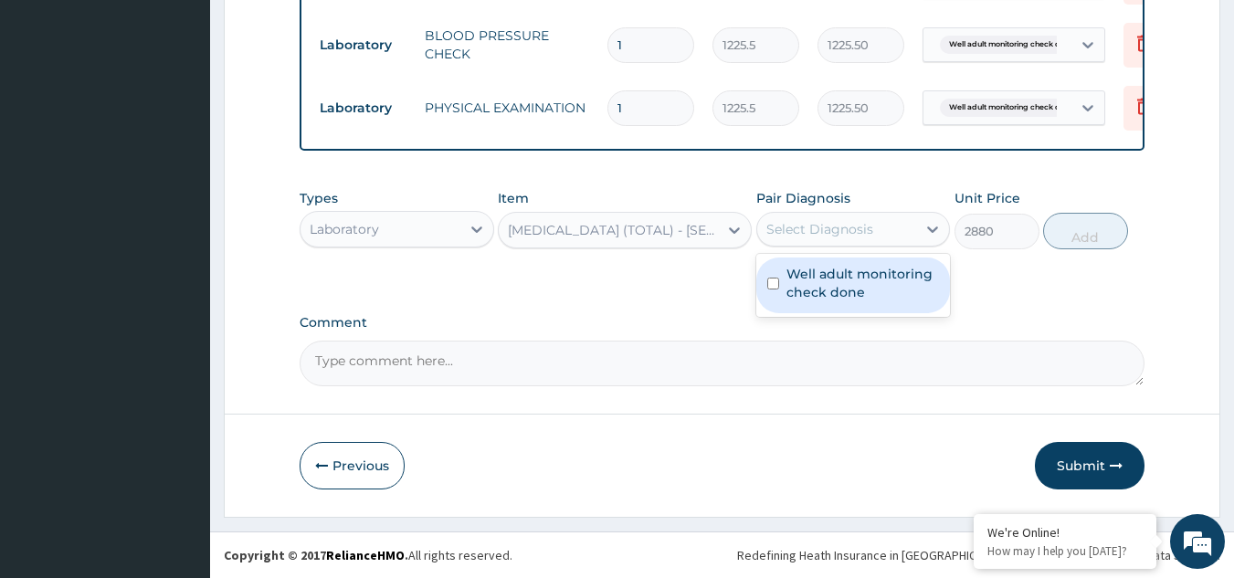
click at [773, 287] on input "checkbox" at bounding box center [773, 284] width 12 height 12
checkbox input "true"
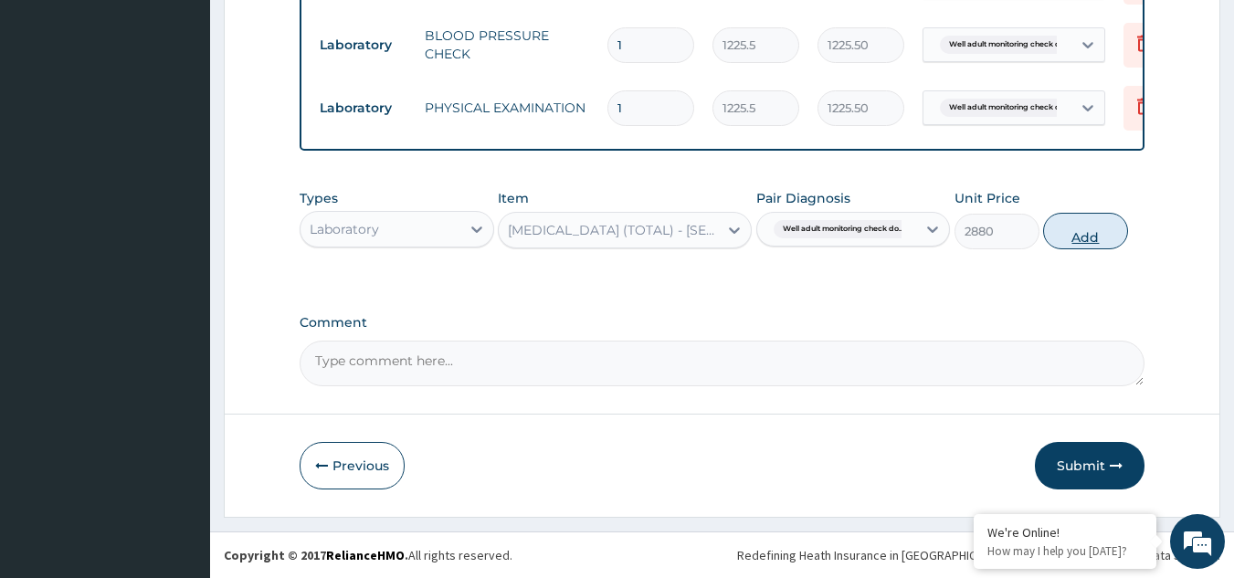
click at [1083, 237] on button "Add" at bounding box center [1085, 231] width 85 height 37
type input "0"
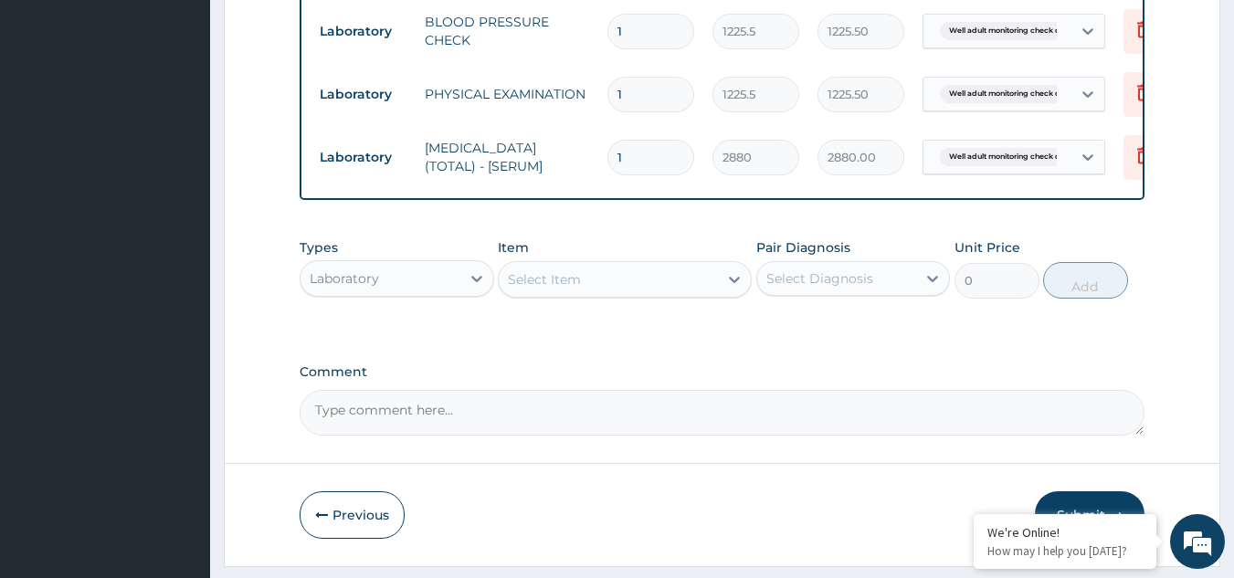
click at [677, 292] on div "Select Item" at bounding box center [608, 279] width 219 height 29
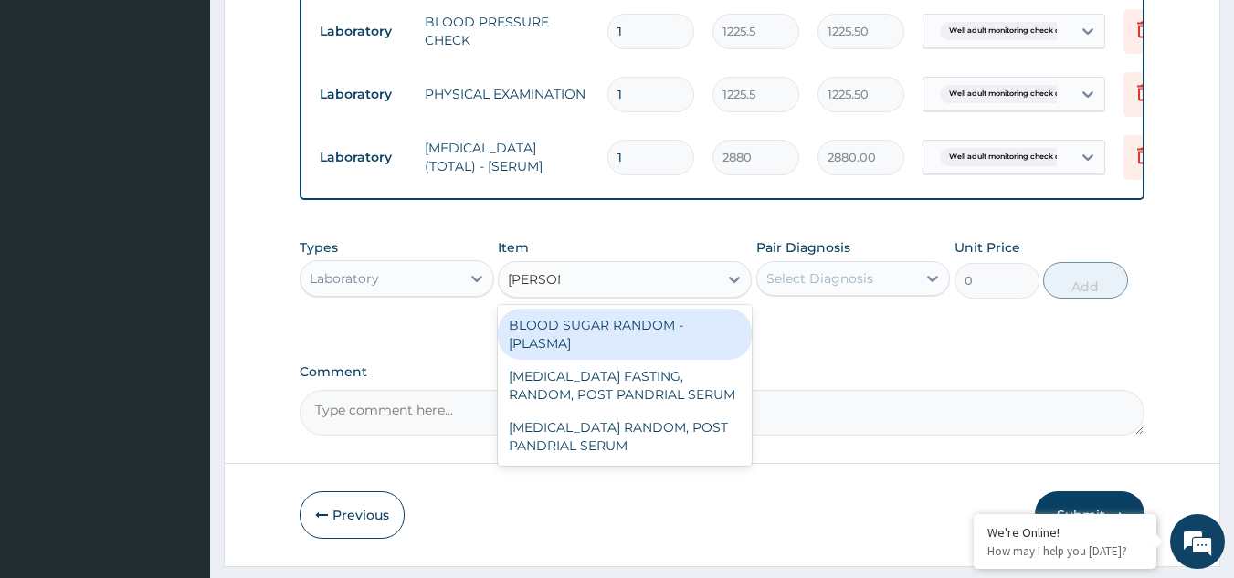
type input "RANDOM"
type input "1800"
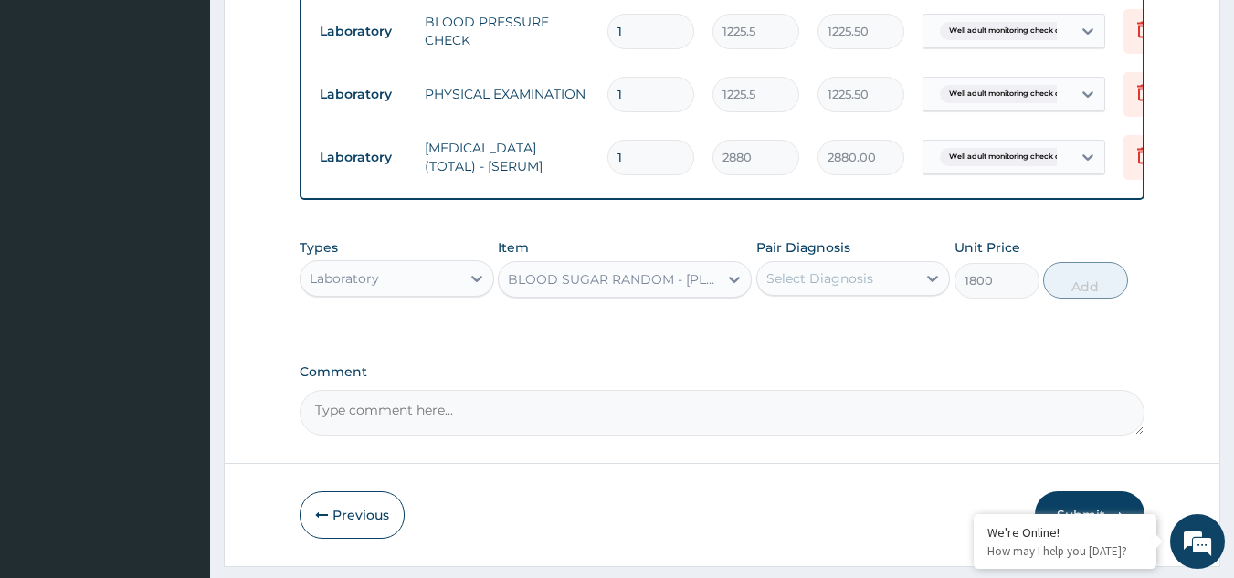
click at [837, 287] on div "Select Diagnosis" at bounding box center [820, 279] width 107 height 18
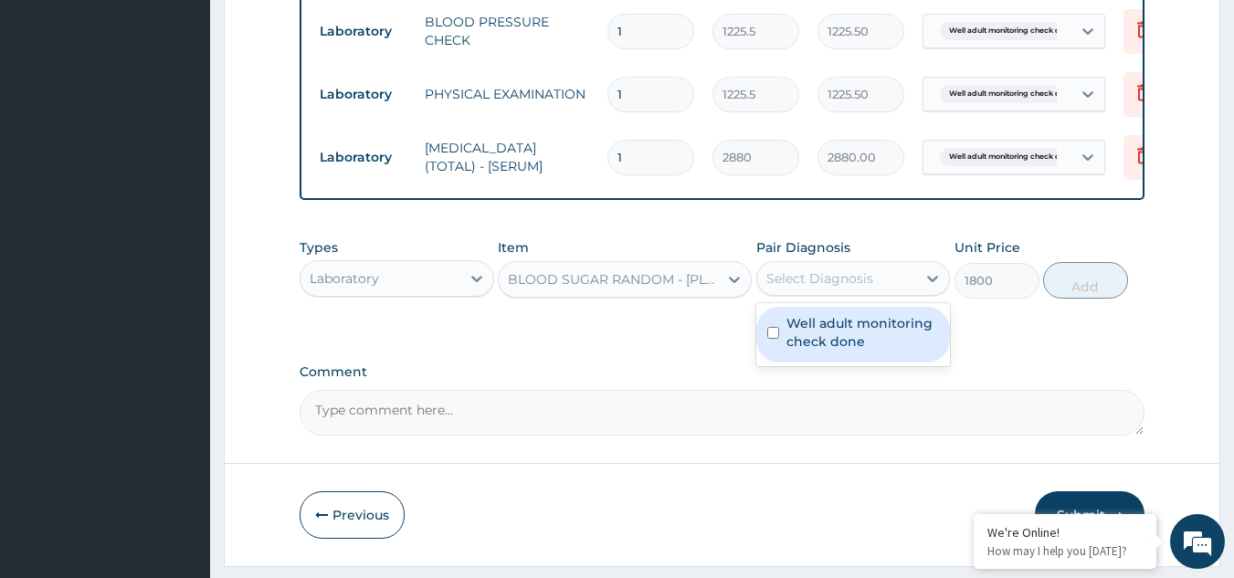
click at [829, 351] on label "Well adult monitoring check done" at bounding box center [863, 332] width 153 height 37
checkbox input "true"
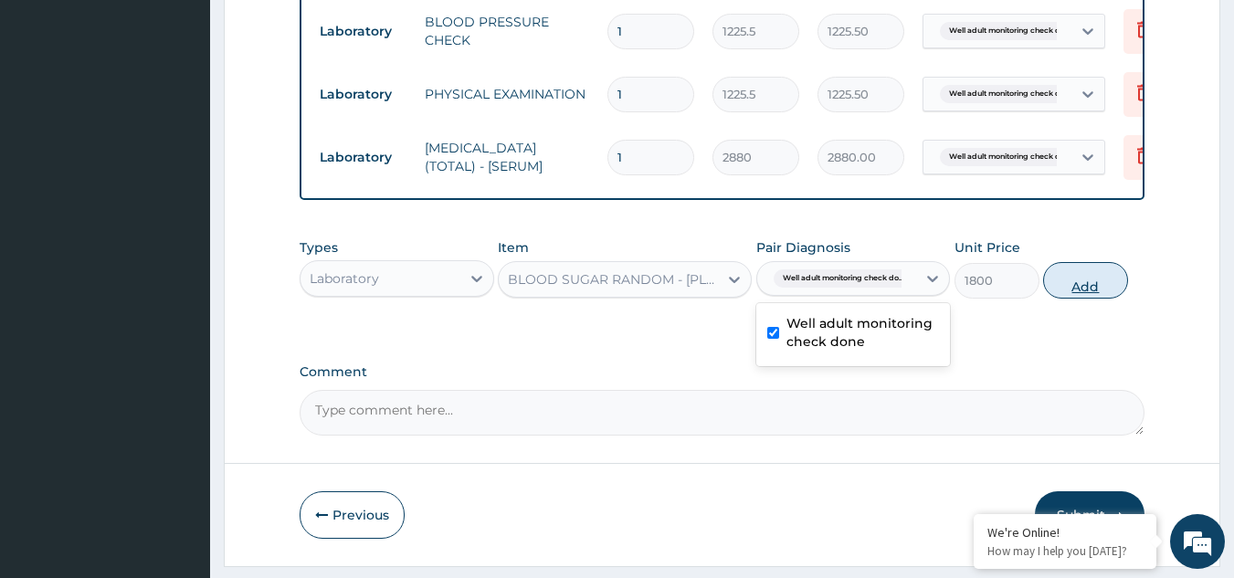
click at [1062, 299] on button "Add" at bounding box center [1085, 280] width 85 height 37
type input "0"
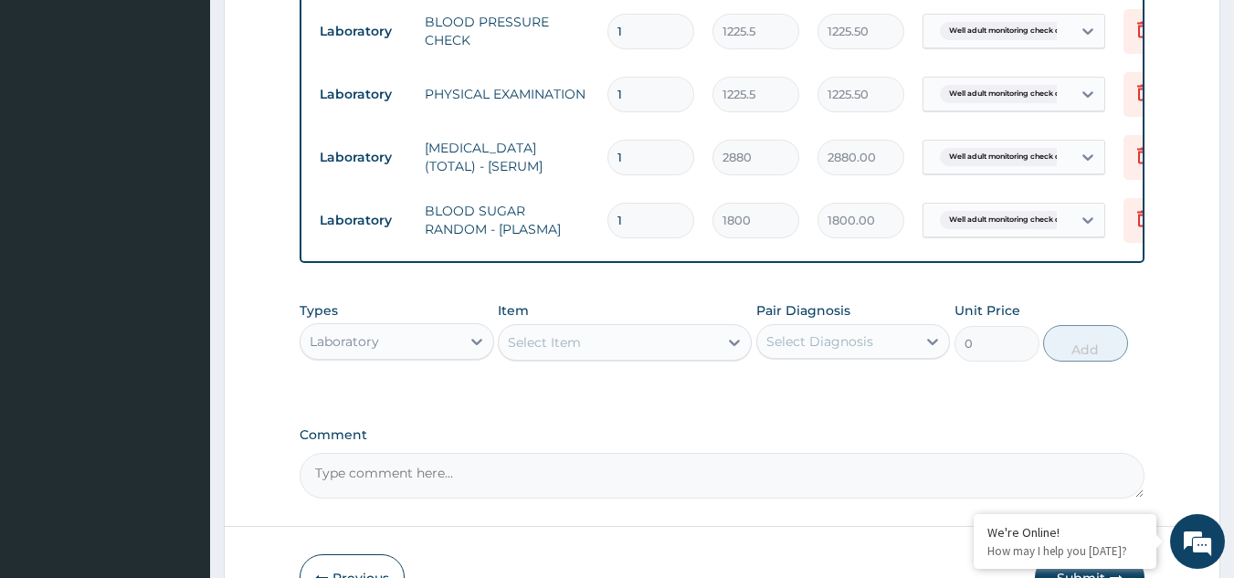
click at [689, 357] on div "Select Item" at bounding box center [608, 342] width 219 height 29
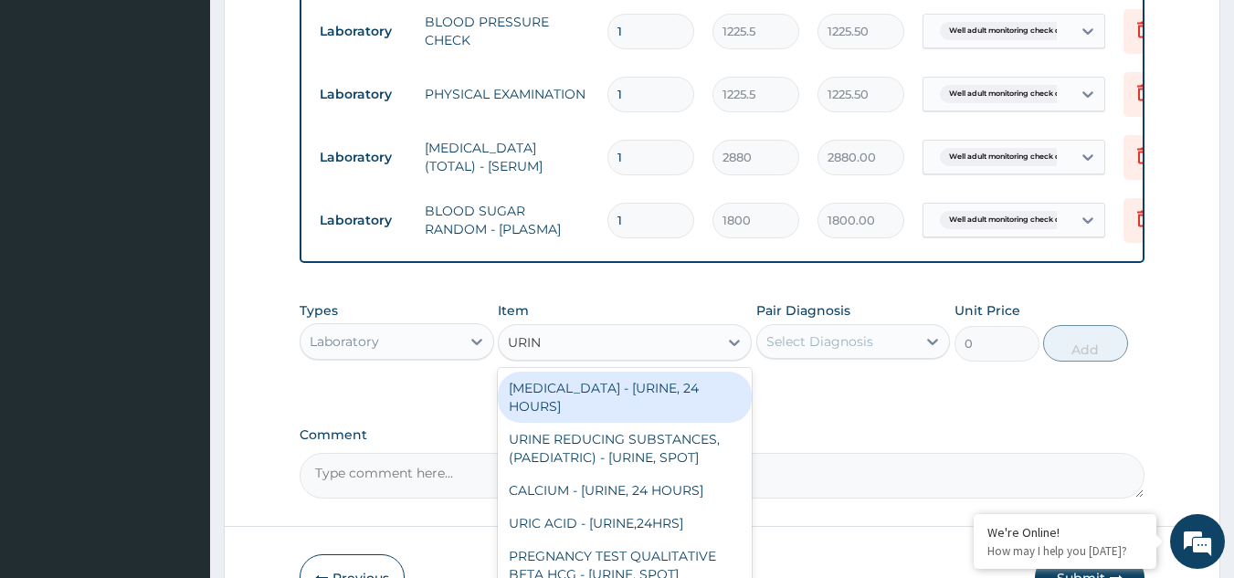
type input "URINA"
type input "1531.875"
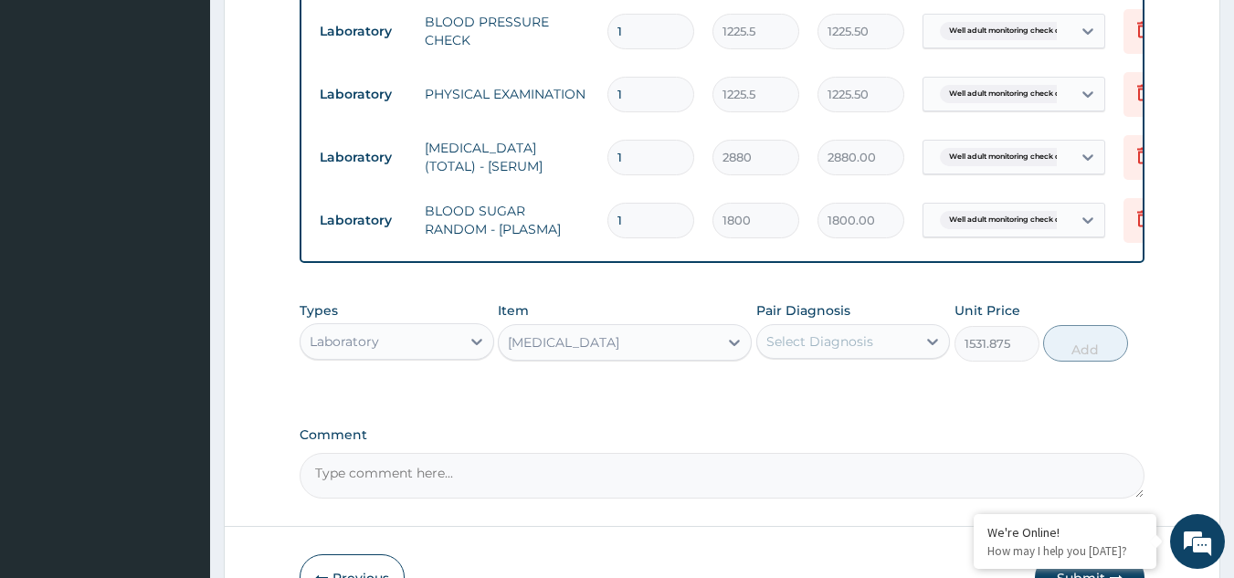
click at [843, 351] on div "Select Diagnosis" at bounding box center [820, 342] width 107 height 18
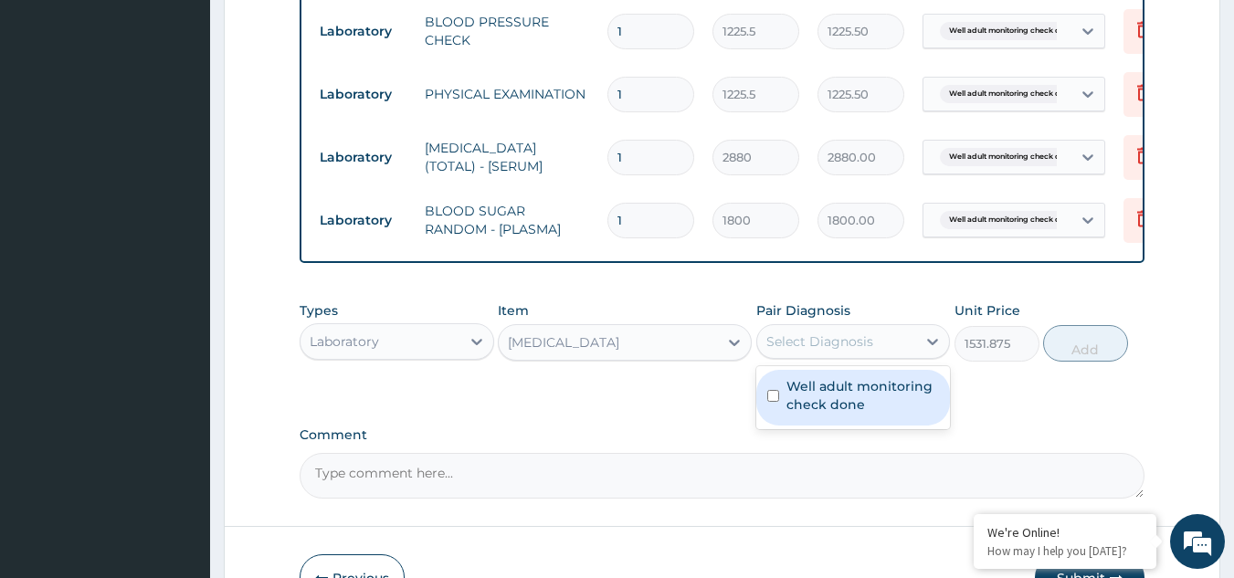
click at [830, 396] on label "Well adult monitoring check done" at bounding box center [863, 395] width 153 height 37
checkbox input "true"
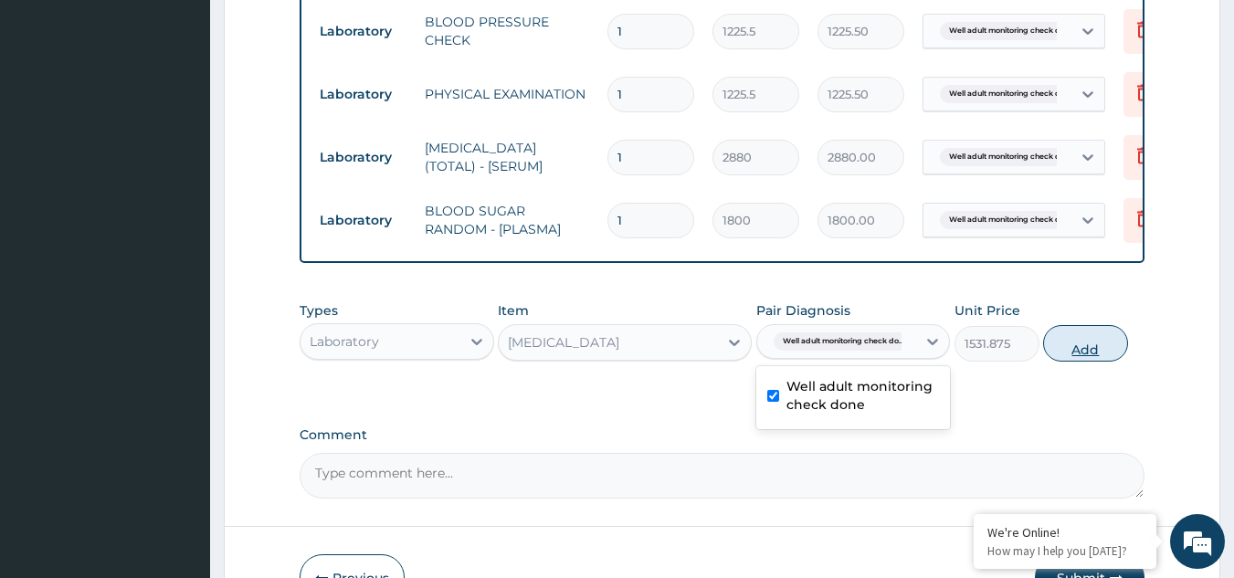
click at [1051, 360] on button "Add" at bounding box center [1085, 343] width 85 height 37
type input "0"
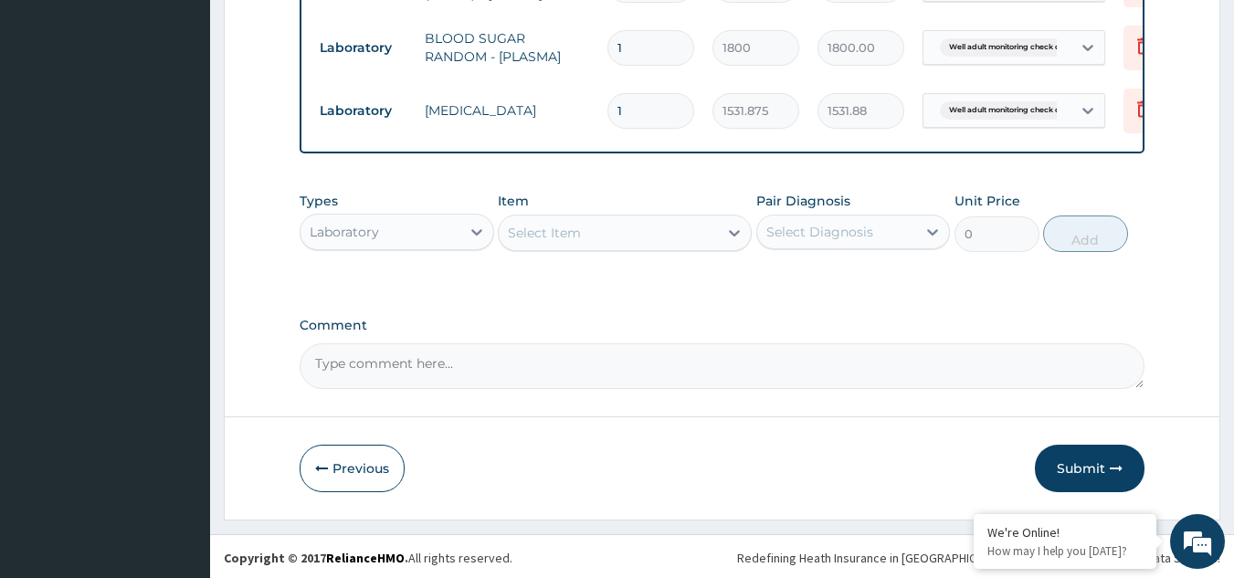
scroll to position [784, 0]
click at [735, 221] on icon at bounding box center [734, 230] width 18 height 18
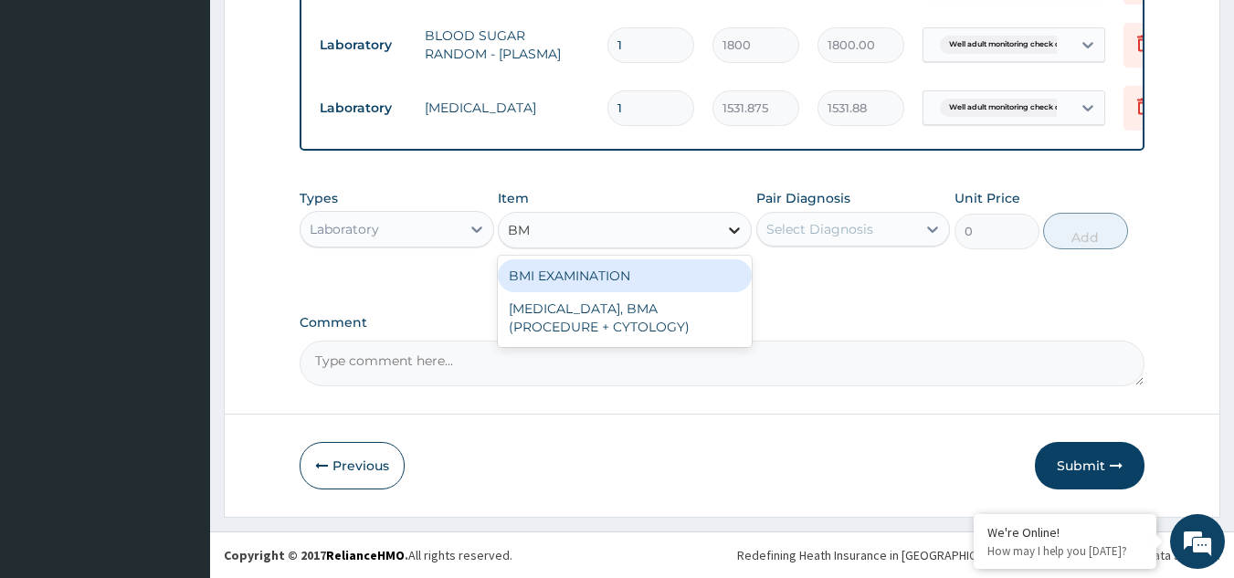
type input "BMI"
click at [647, 287] on div "BMI EXAMINATION" at bounding box center [625, 275] width 254 height 33
type input "1225.5"
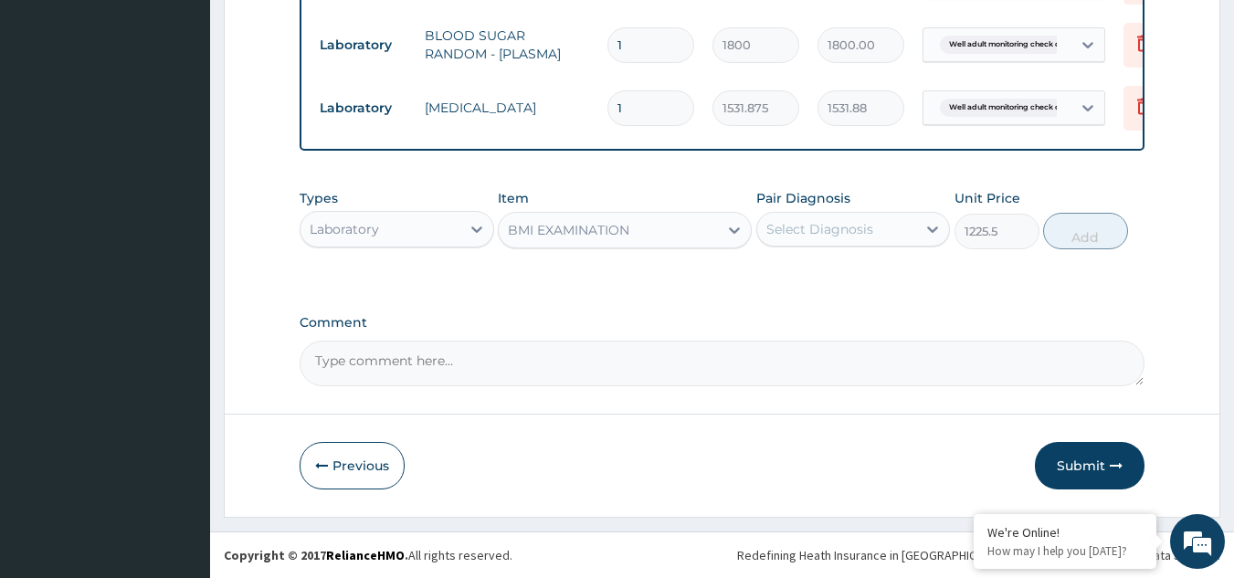
click at [785, 228] on div "Select Diagnosis" at bounding box center [820, 229] width 107 height 18
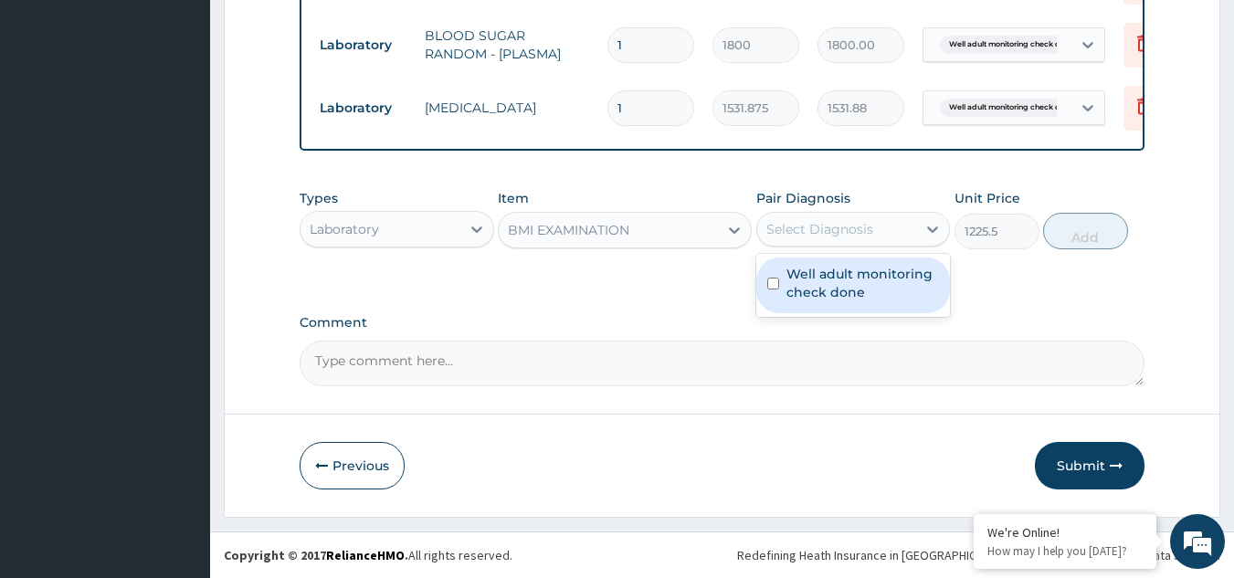
click at [811, 291] on label "Well adult monitoring check done" at bounding box center [863, 283] width 153 height 37
checkbox input "true"
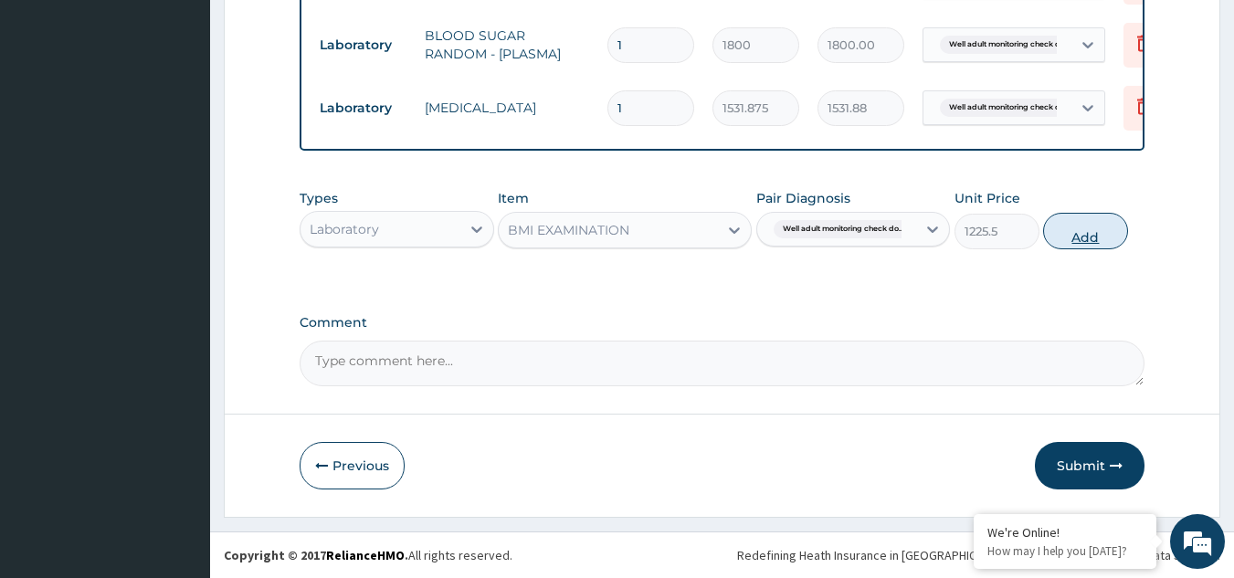
click at [1087, 219] on button "Add" at bounding box center [1085, 231] width 85 height 37
type input "0"
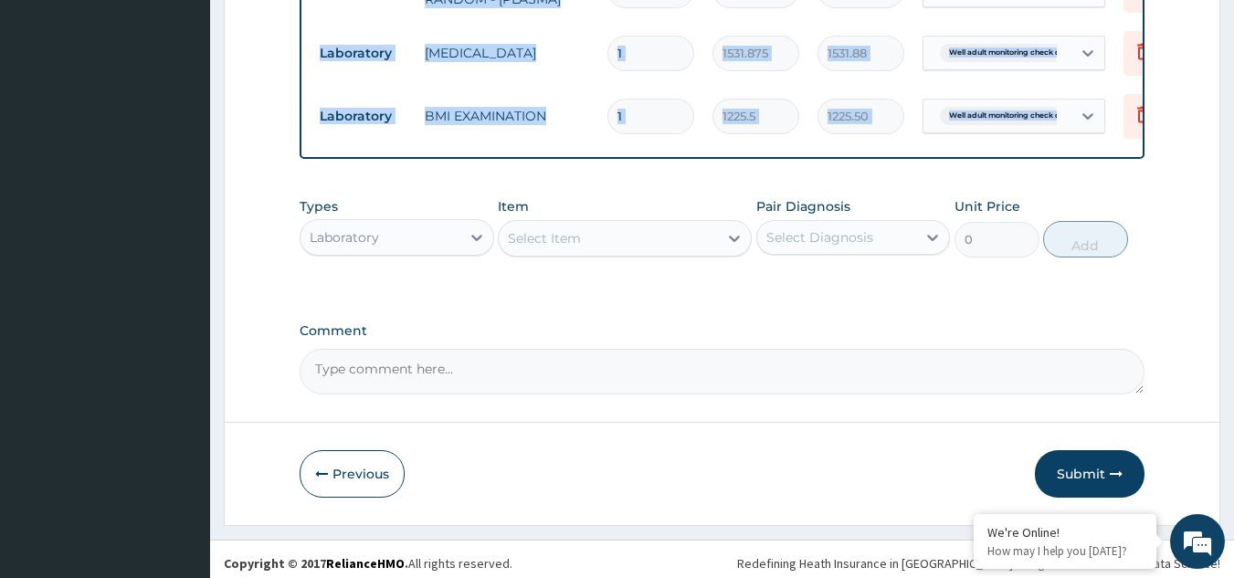
scroll to position [847, 0]
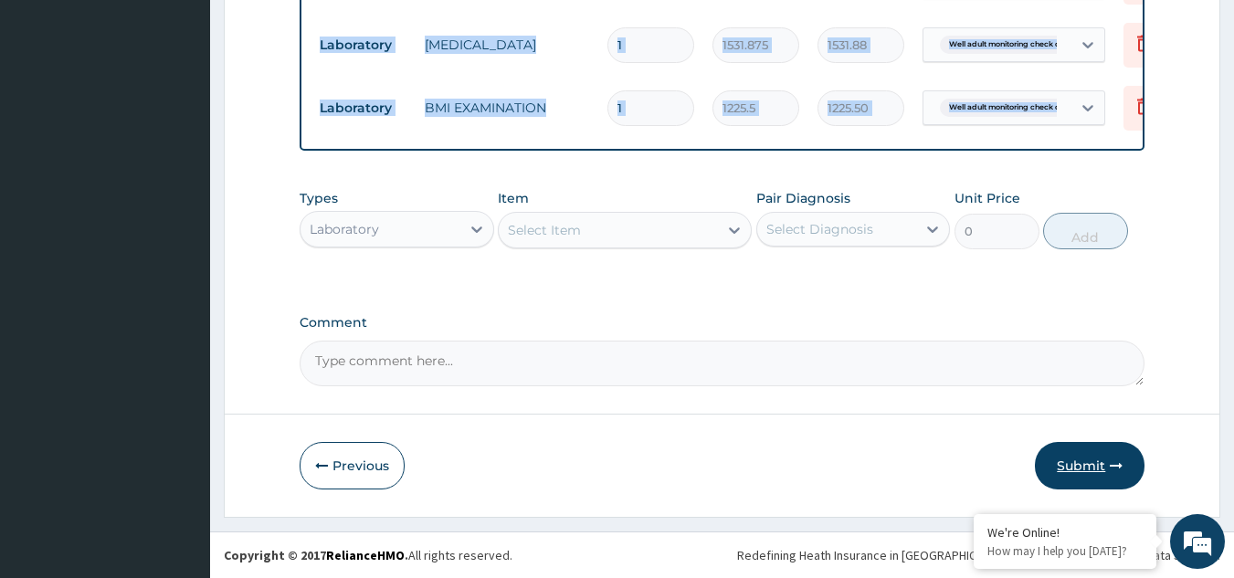
click at [1077, 464] on button "Submit" at bounding box center [1090, 466] width 110 height 48
